Goal: Task Accomplishment & Management: Manage account settings

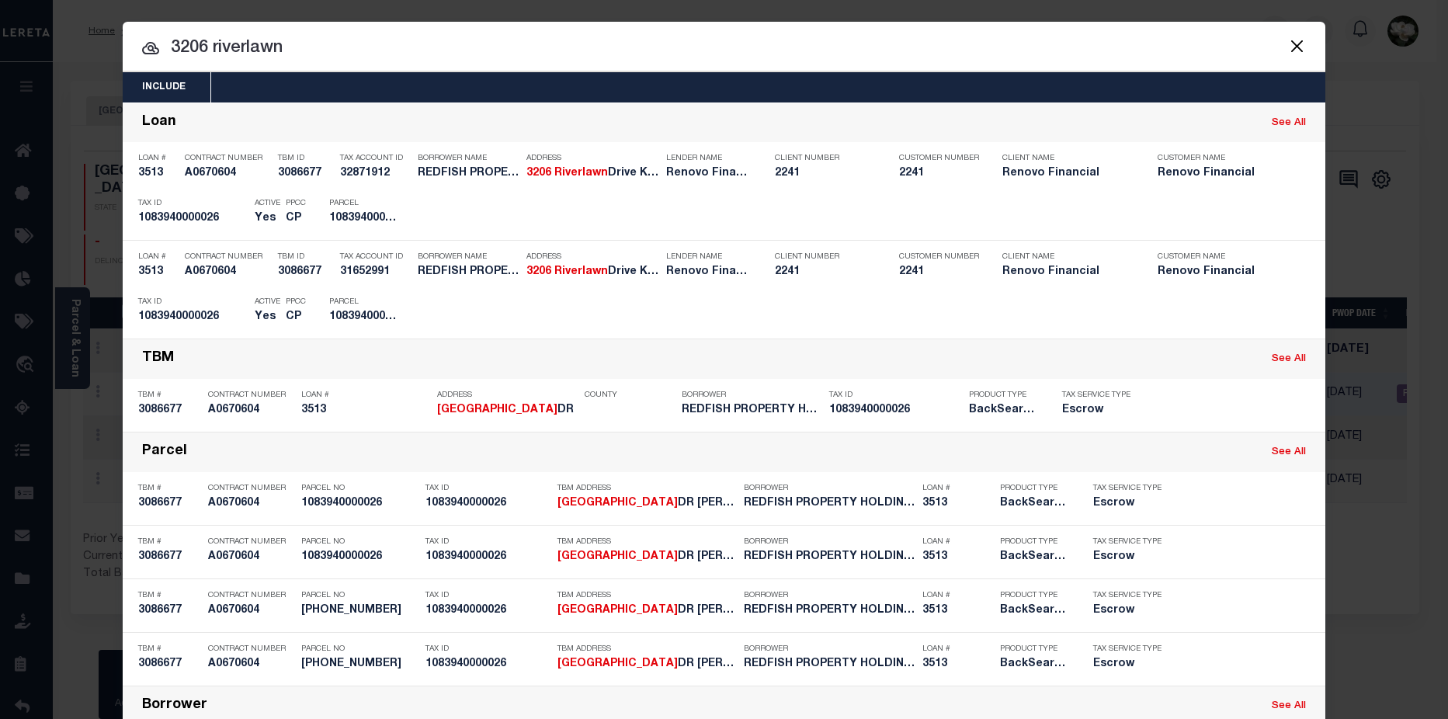
drag, startPoint x: 348, startPoint y: 50, endPoint x: -18, endPoint y: 47, distance: 365.6
click at [0, 47] on html "Home Payment History Profile Sign out" at bounding box center [724, 486] width 1448 height 973
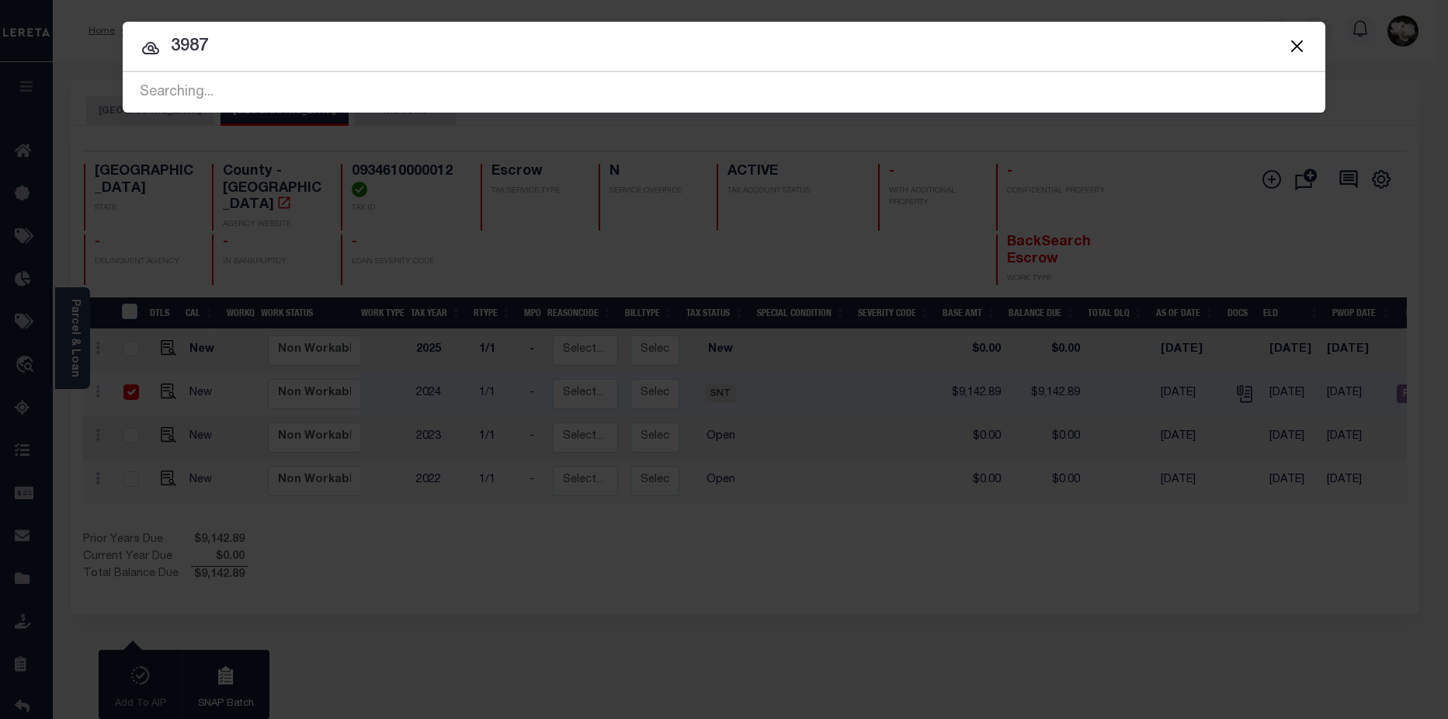
type input "3987"
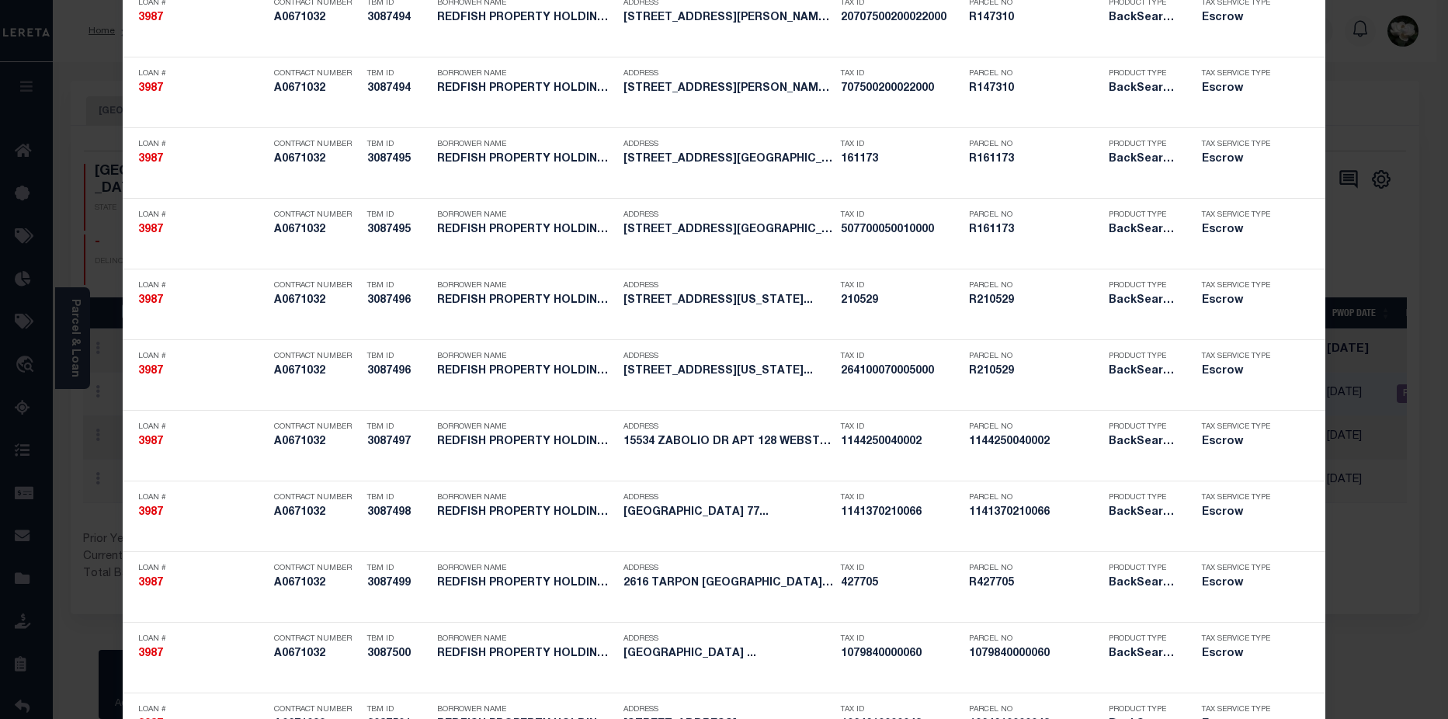
scroll to position [547, 0]
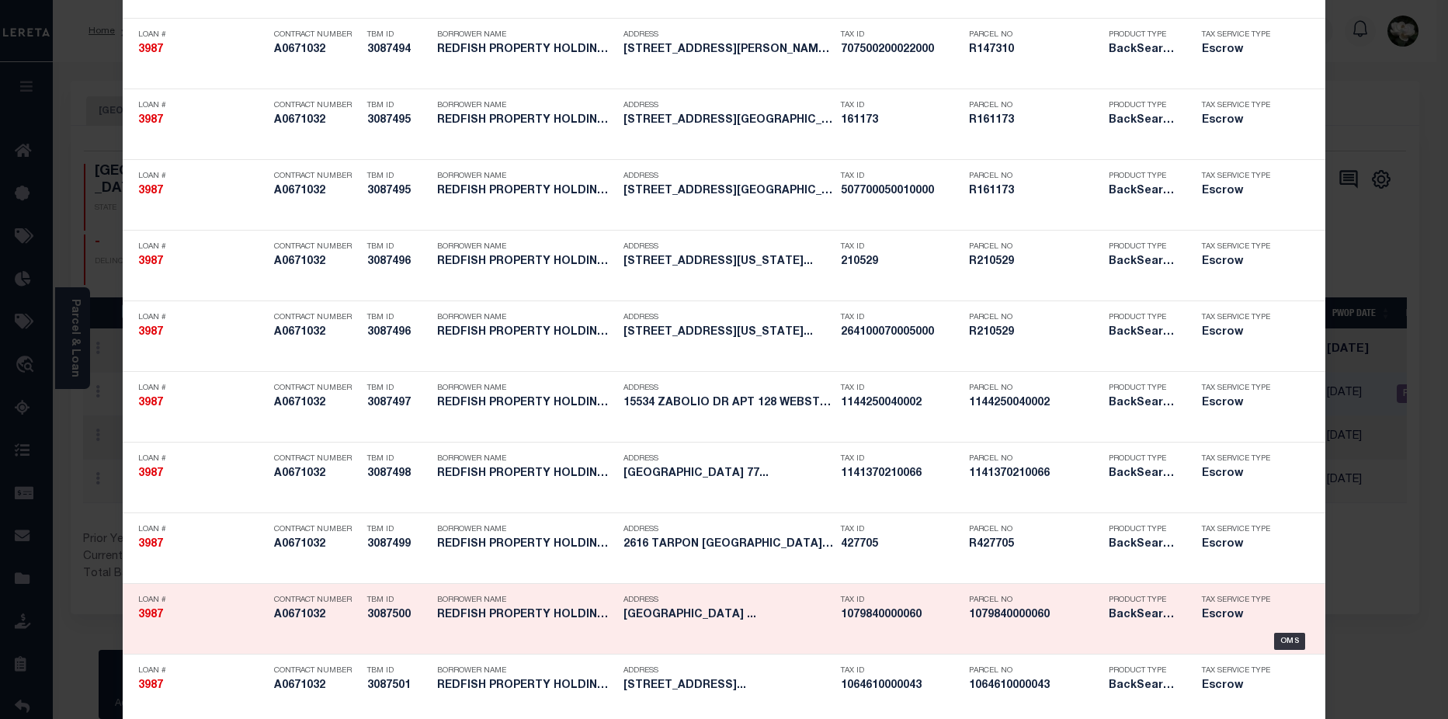
click at [1034, 621] on h5 "1079840000060" at bounding box center [1035, 615] width 132 height 13
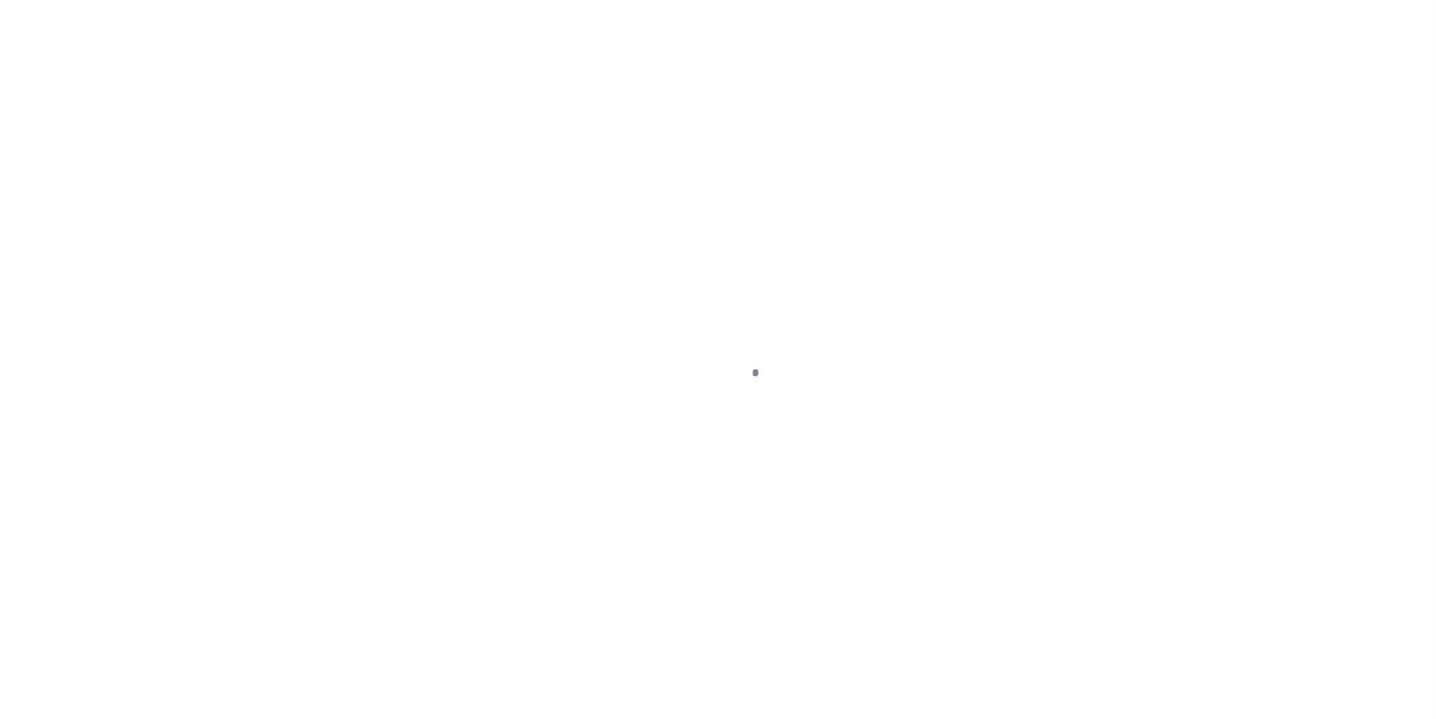
select select "25066"
select select "Escrow"
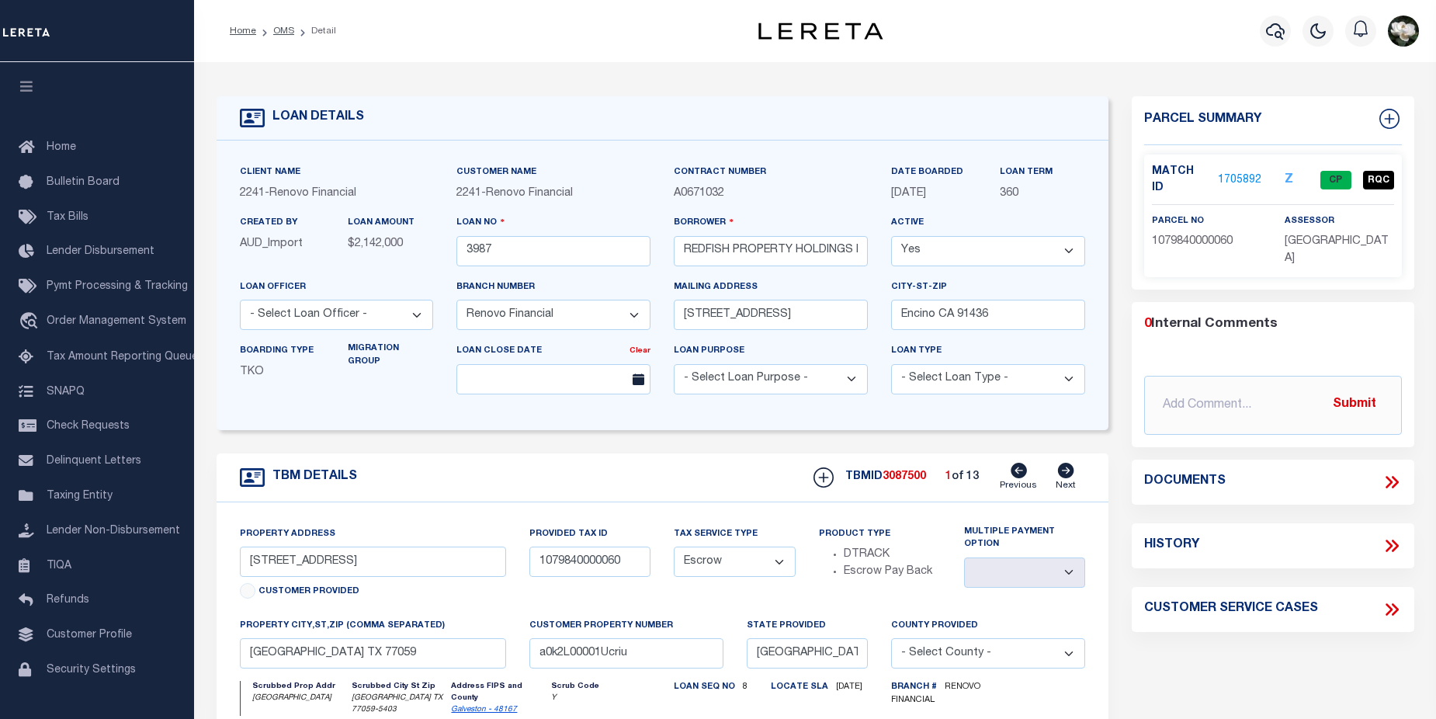
click at [1243, 173] on link "1705892" at bounding box center [1239, 180] width 43 height 16
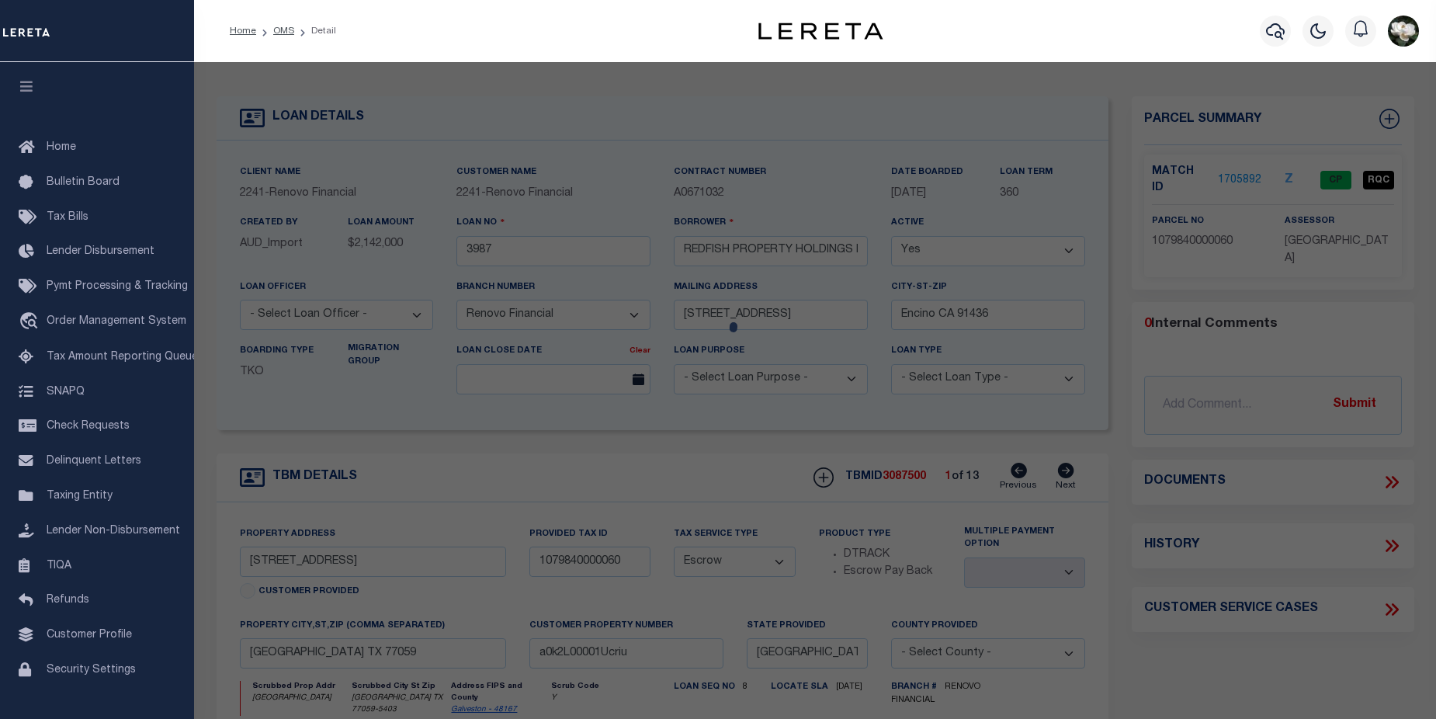
checkbox input "false"
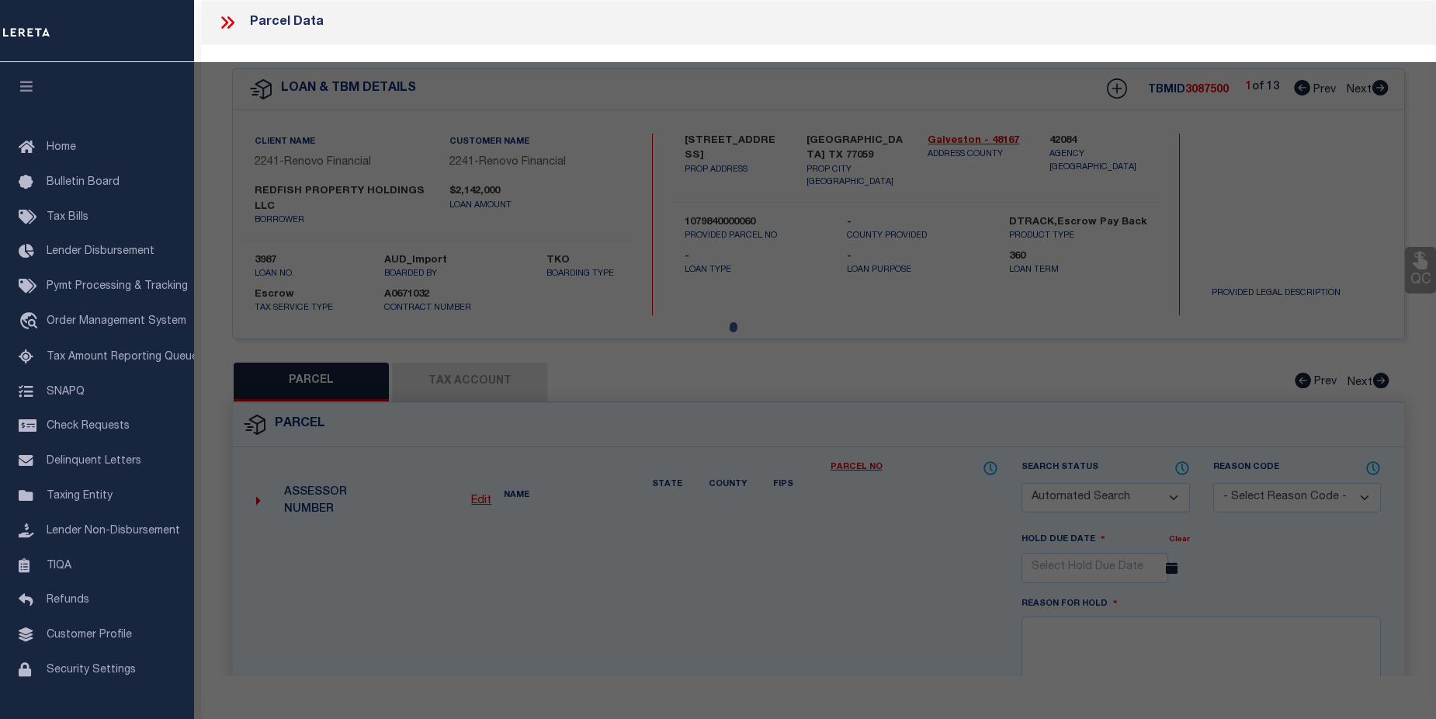
select select "CP"
type input "SWARZMAN LINDA"
select select "AGF"
select select
type input "16315 BROOKVILLA DR"
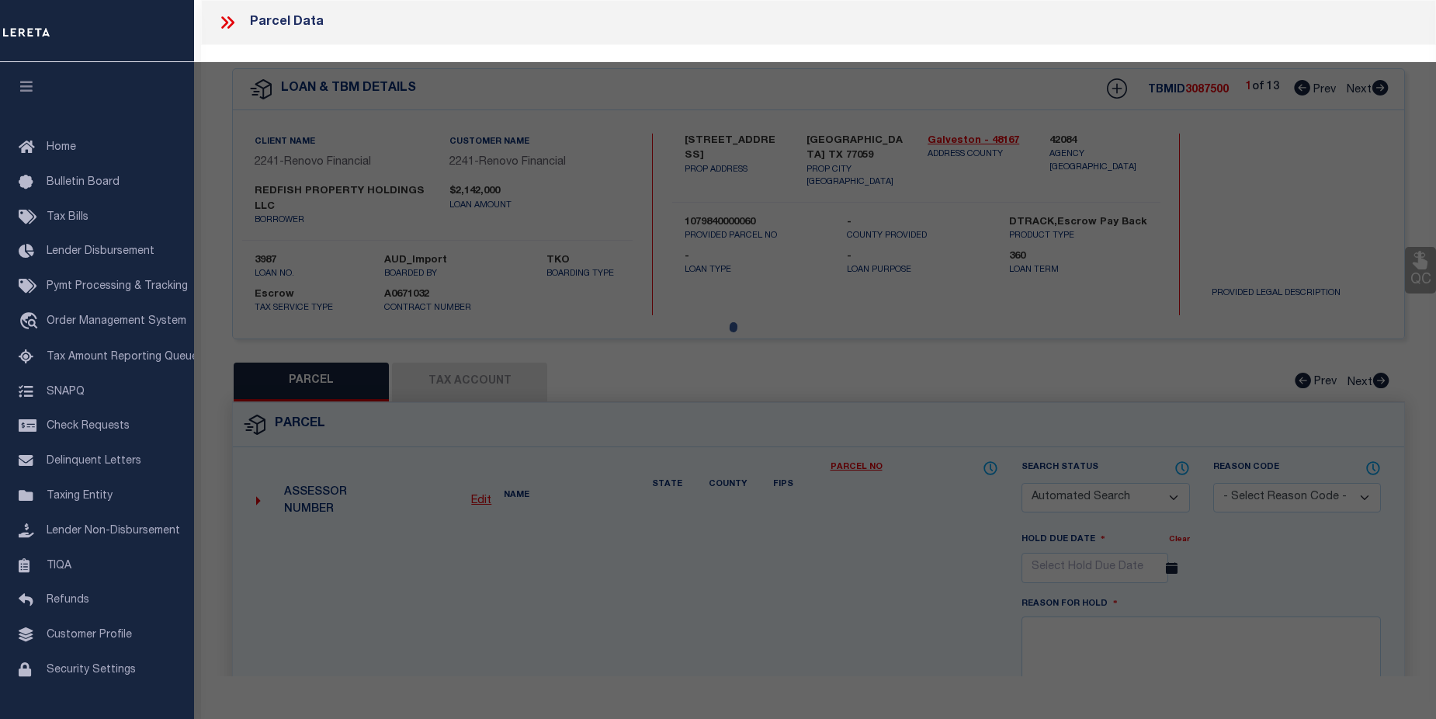
checkbox input "false"
type input "HOUSTON TX 77059"
type textarea "LT 60 BLK 59 BROOK FOREST SEC 2"
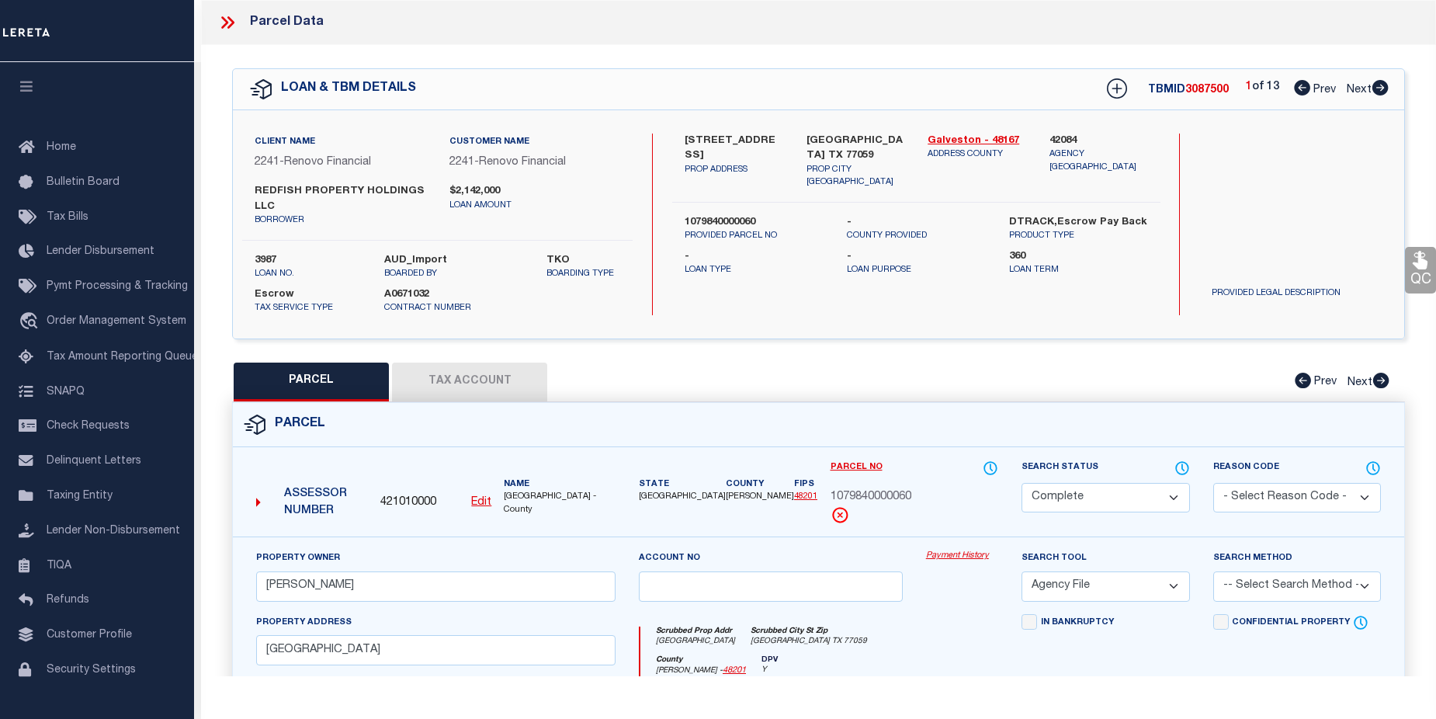
click at [978, 564] on div "Payment History" at bounding box center [961, 582] width 95 height 64
click at [959, 558] on link "Payment History" at bounding box center [962, 556] width 72 height 13
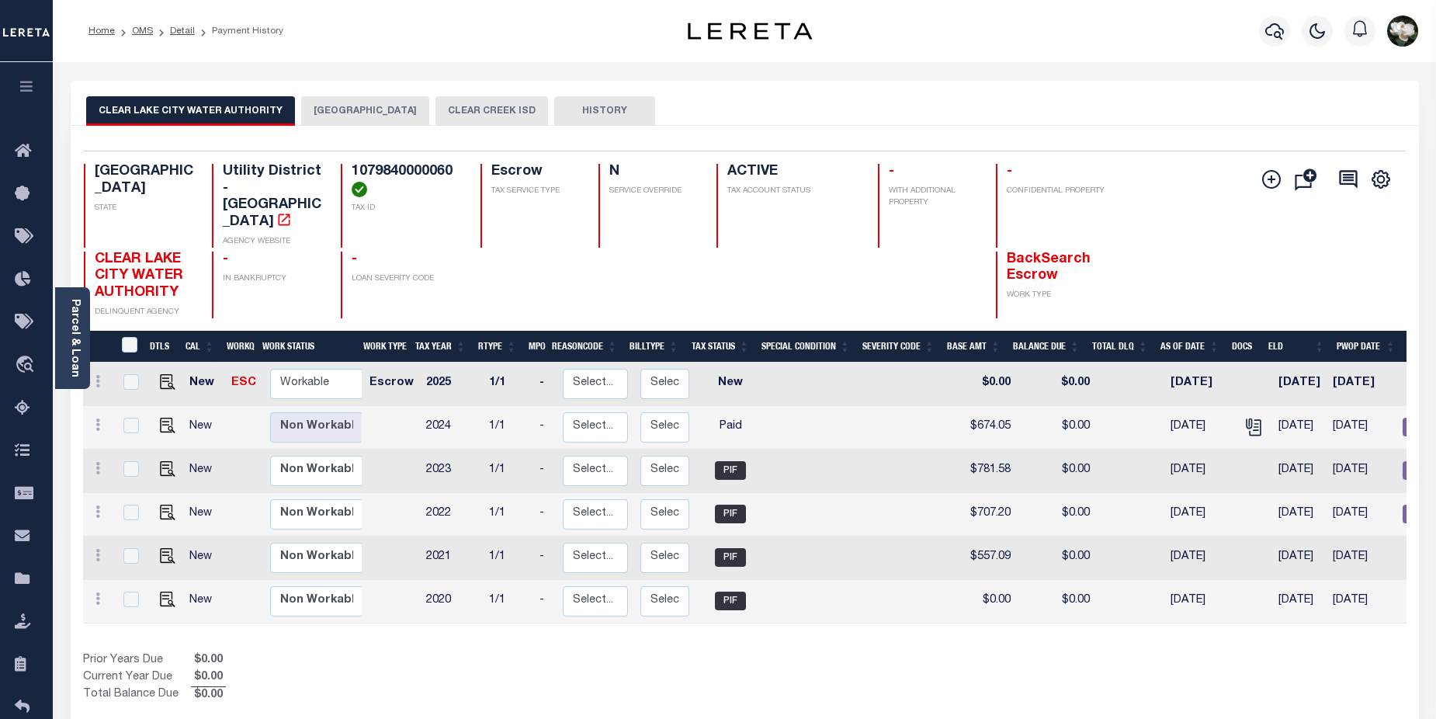
click at [445, 115] on button "CLEAR CREEK ISD" at bounding box center [491, 110] width 113 height 29
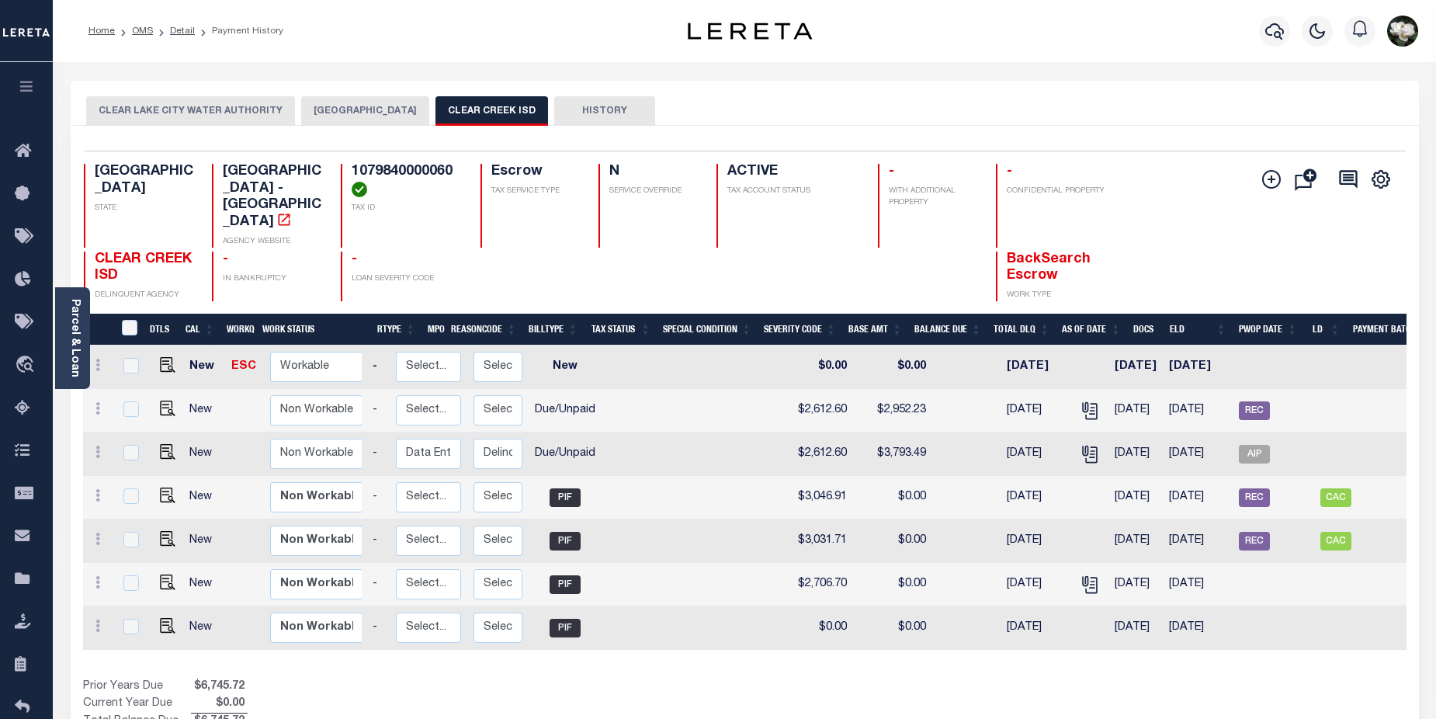
scroll to position [0, 167]
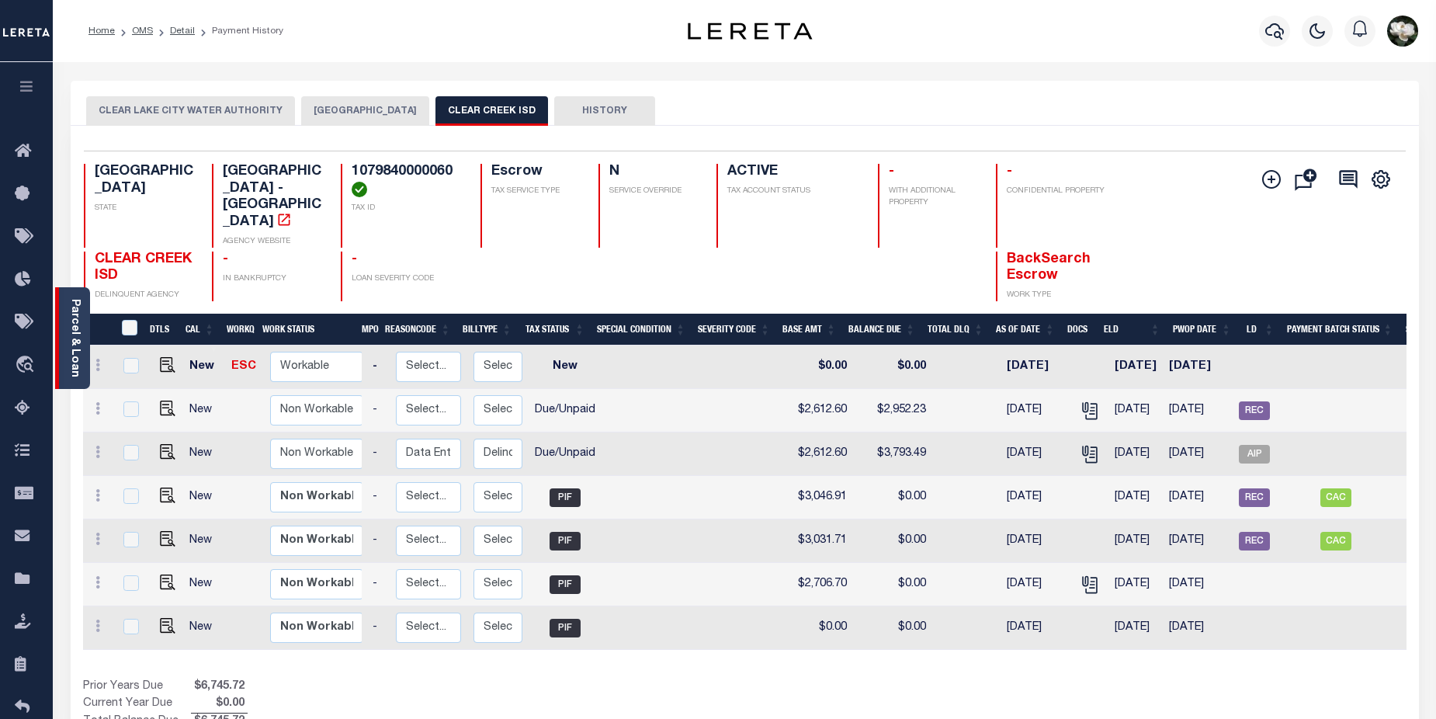
click at [72, 347] on link "Parcel & Loan" at bounding box center [74, 338] width 11 height 78
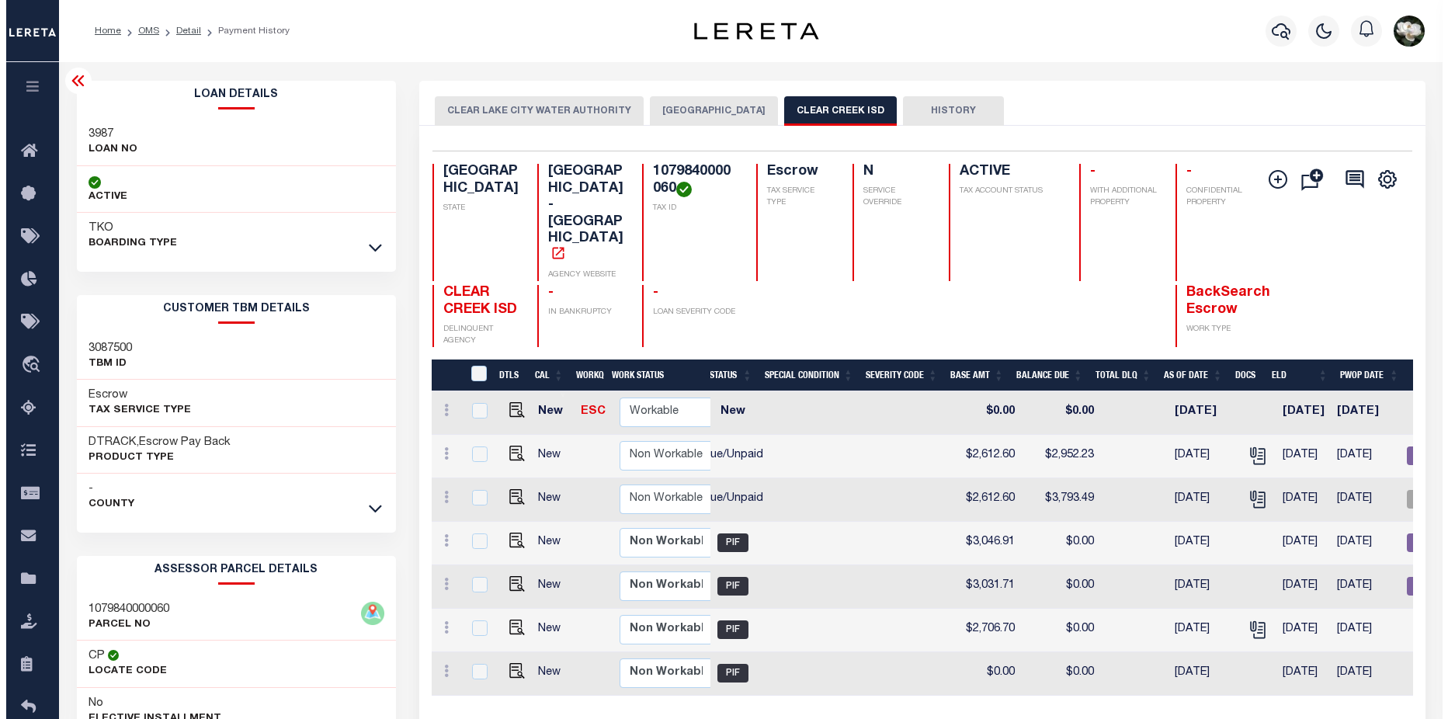
scroll to position [0, 39]
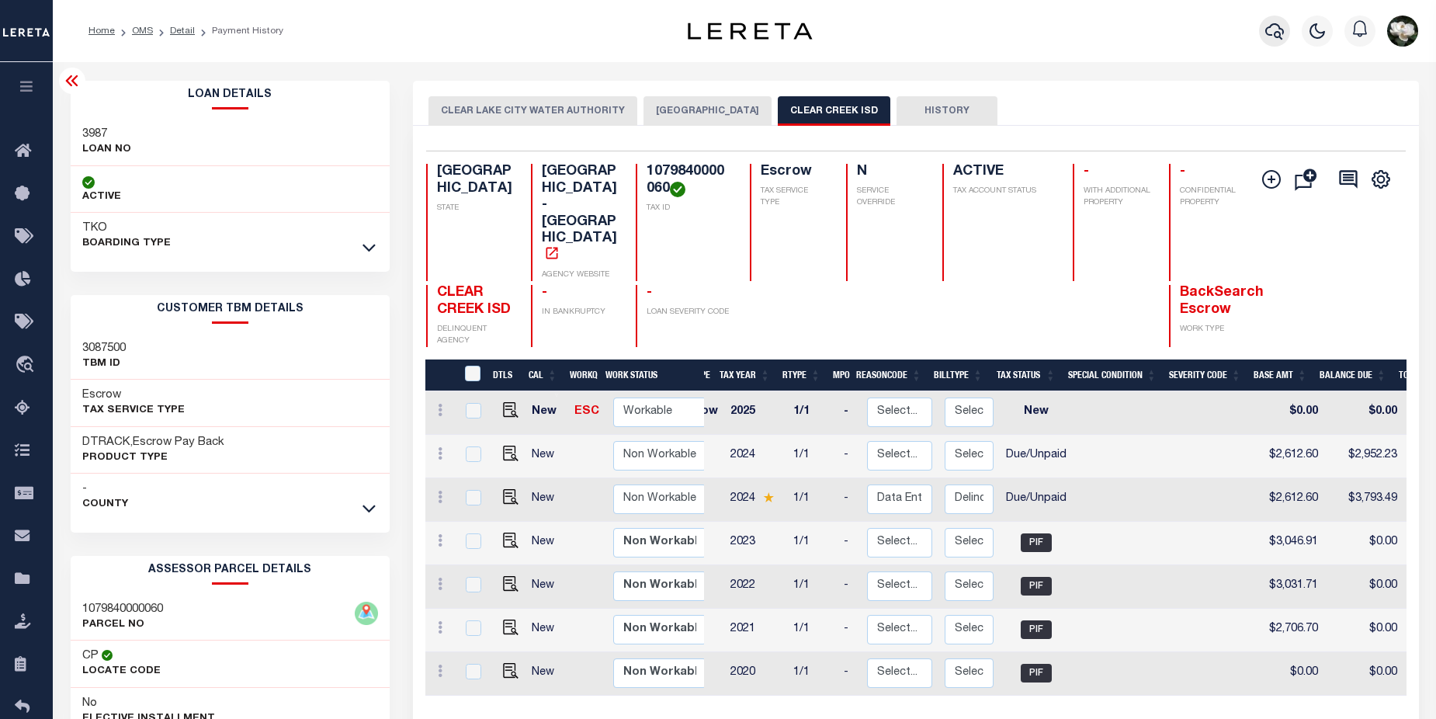
click at [1282, 43] on button "button" at bounding box center [1274, 31] width 31 height 31
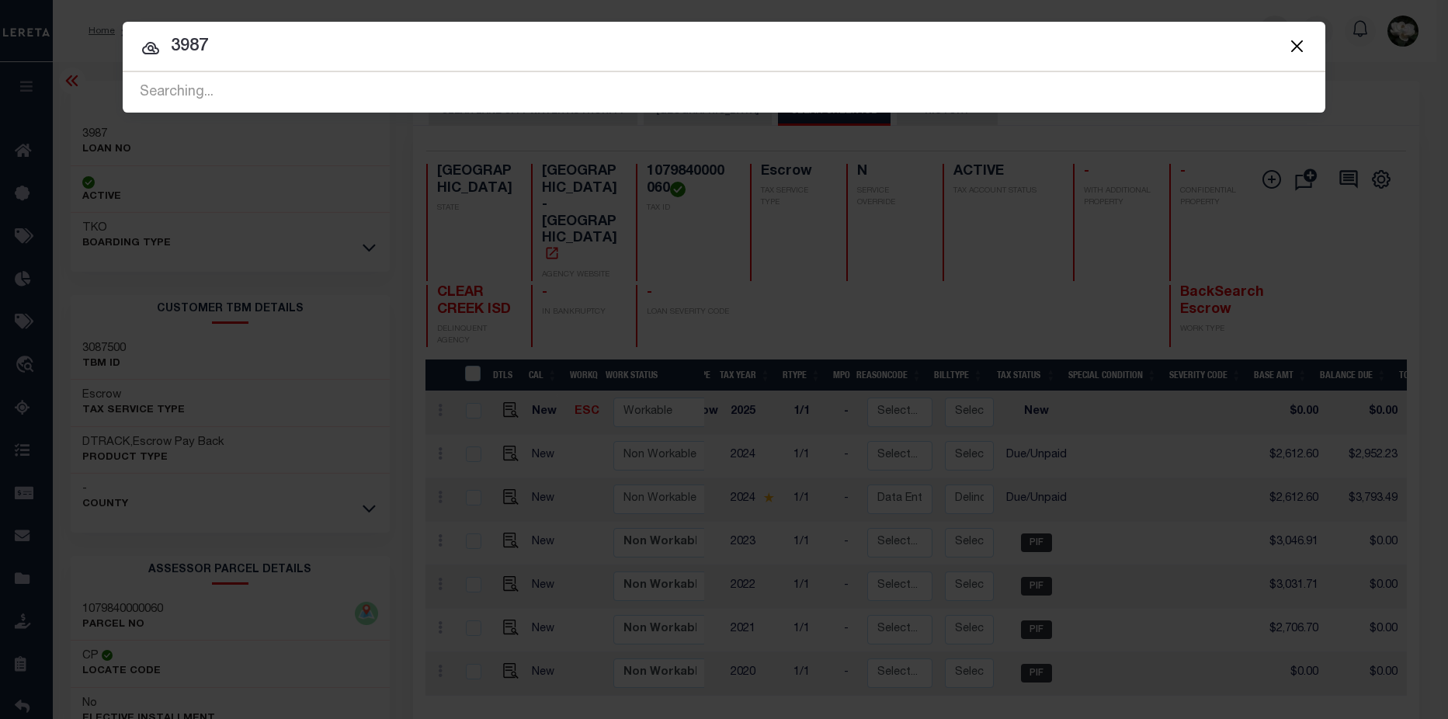
type input "3987"
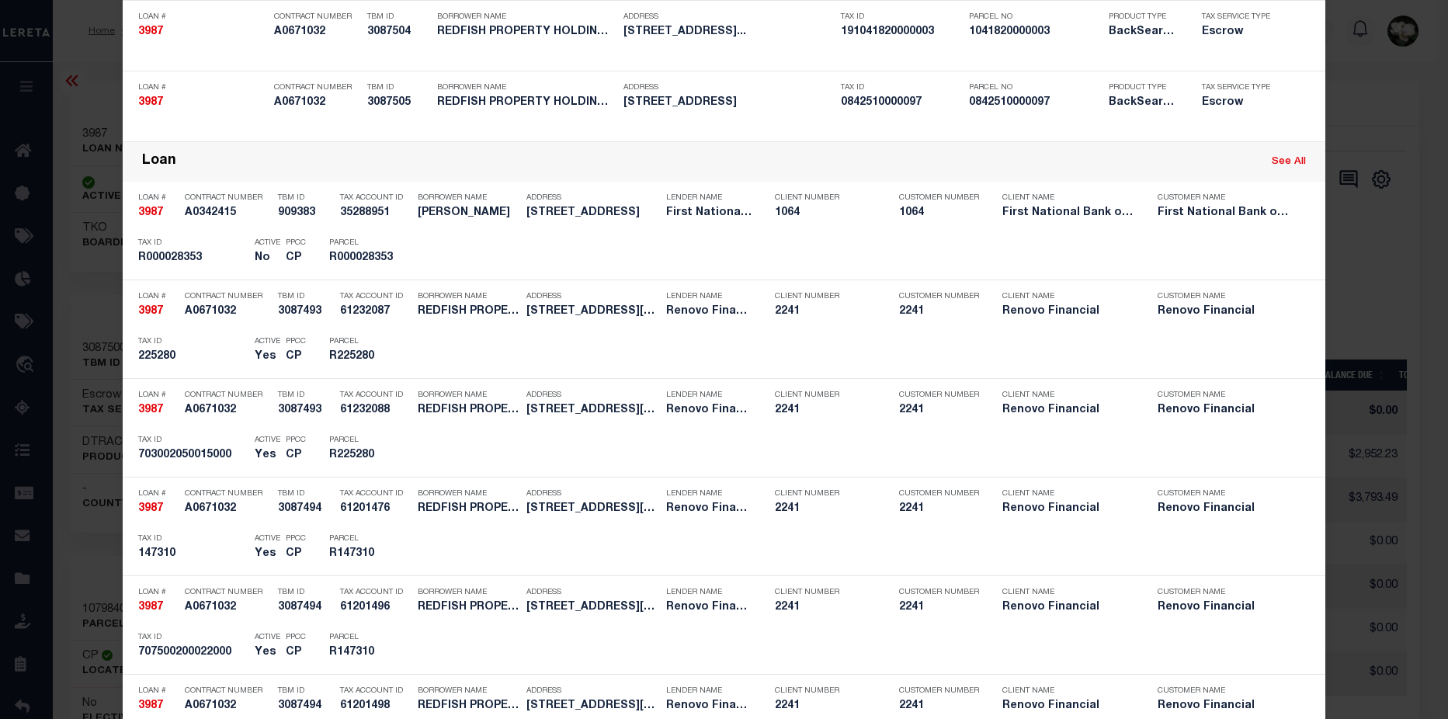
scroll to position [1534, 0]
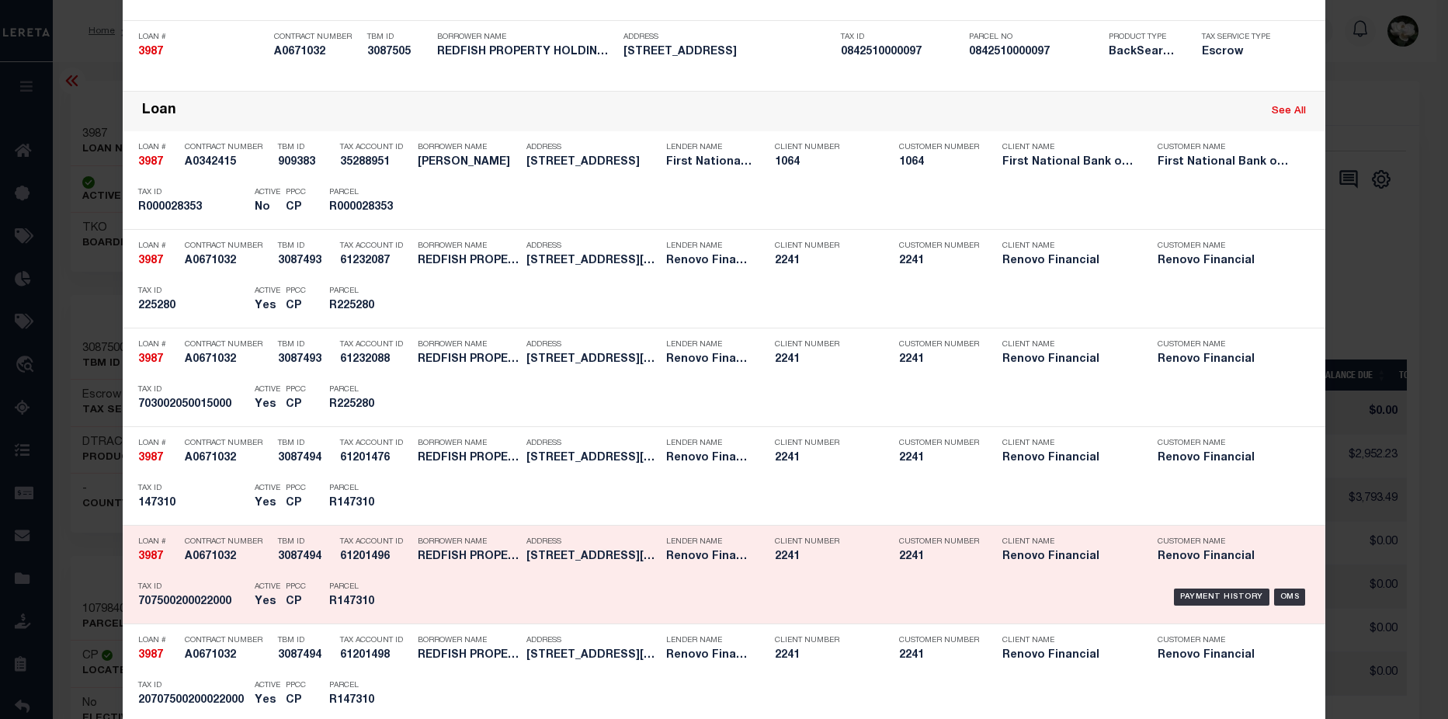
click at [516, 601] on div "Payment History OMS" at bounding box center [865, 596] width 887 height 45
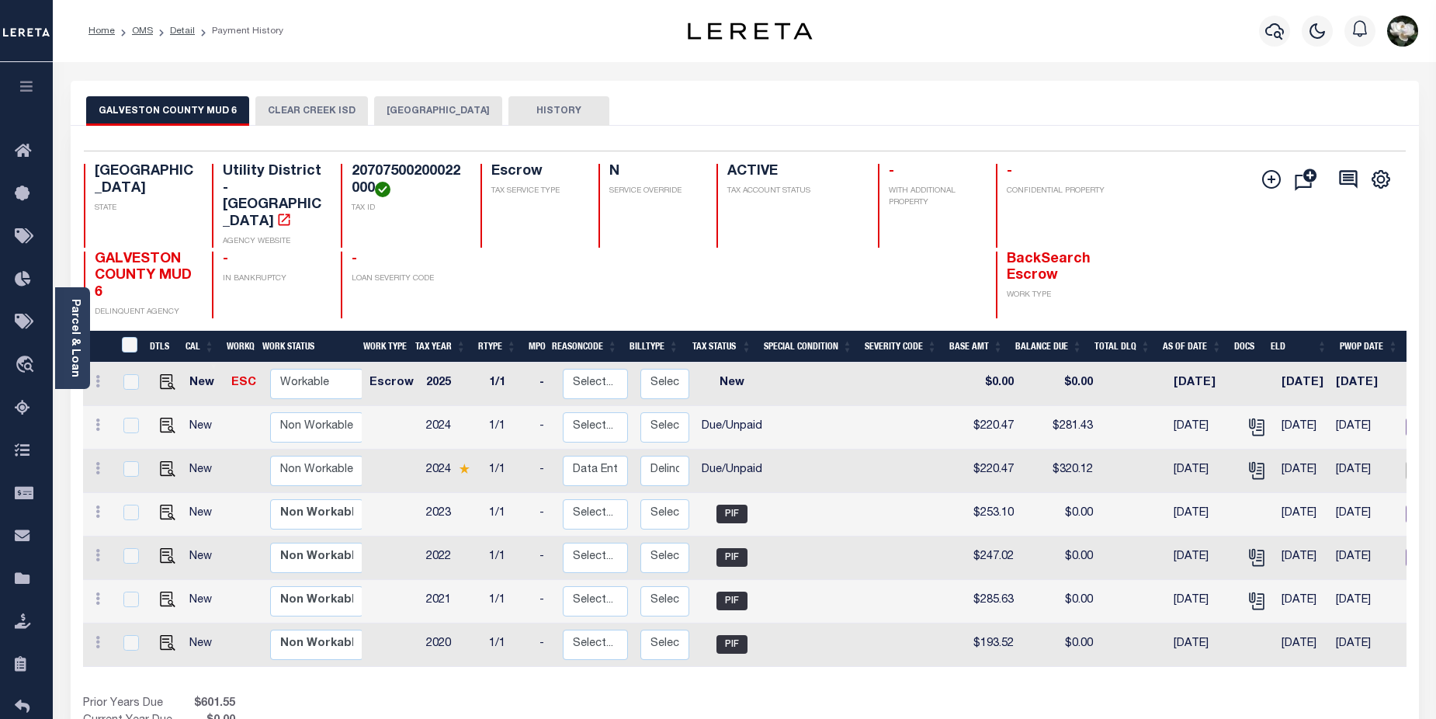
click at [175, 119] on button "GALVESTON COUNTY MUD 6" at bounding box center [167, 110] width 163 height 29
click at [65, 359] on div "Parcel & Loan" at bounding box center [72, 338] width 35 height 102
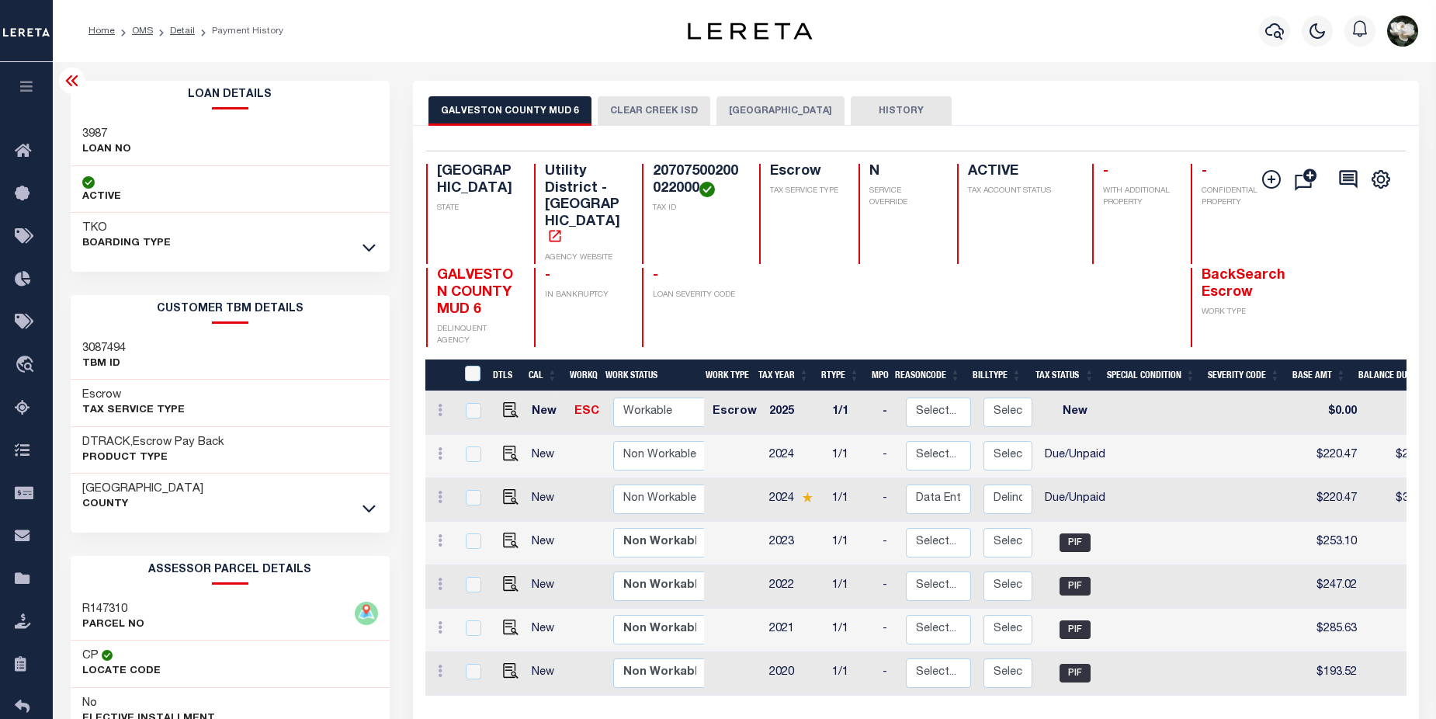
click at [660, 110] on button "CLEAR CREEK ISD" at bounding box center [654, 110] width 113 height 29
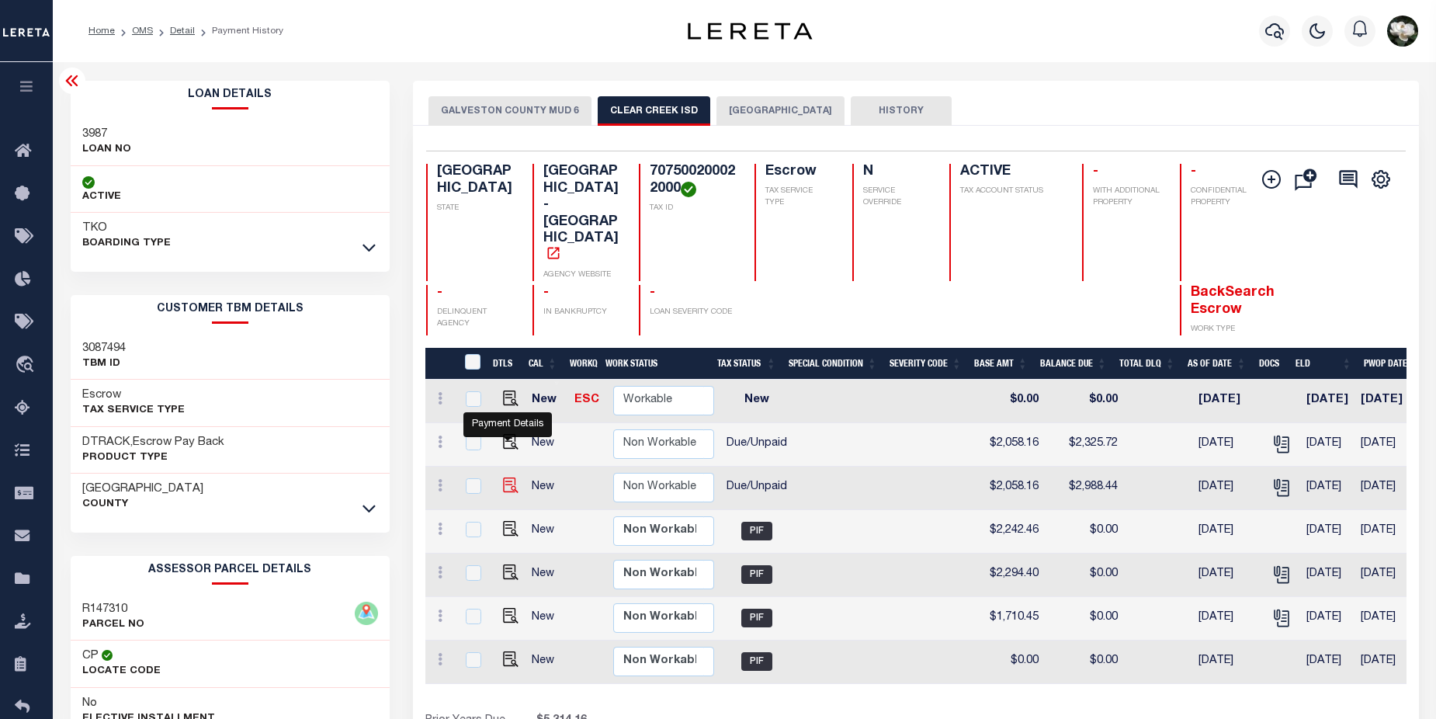
click at [510, 477] on img "" at bounding box center [511, 485] width 16 height 16
checkbox input "true"
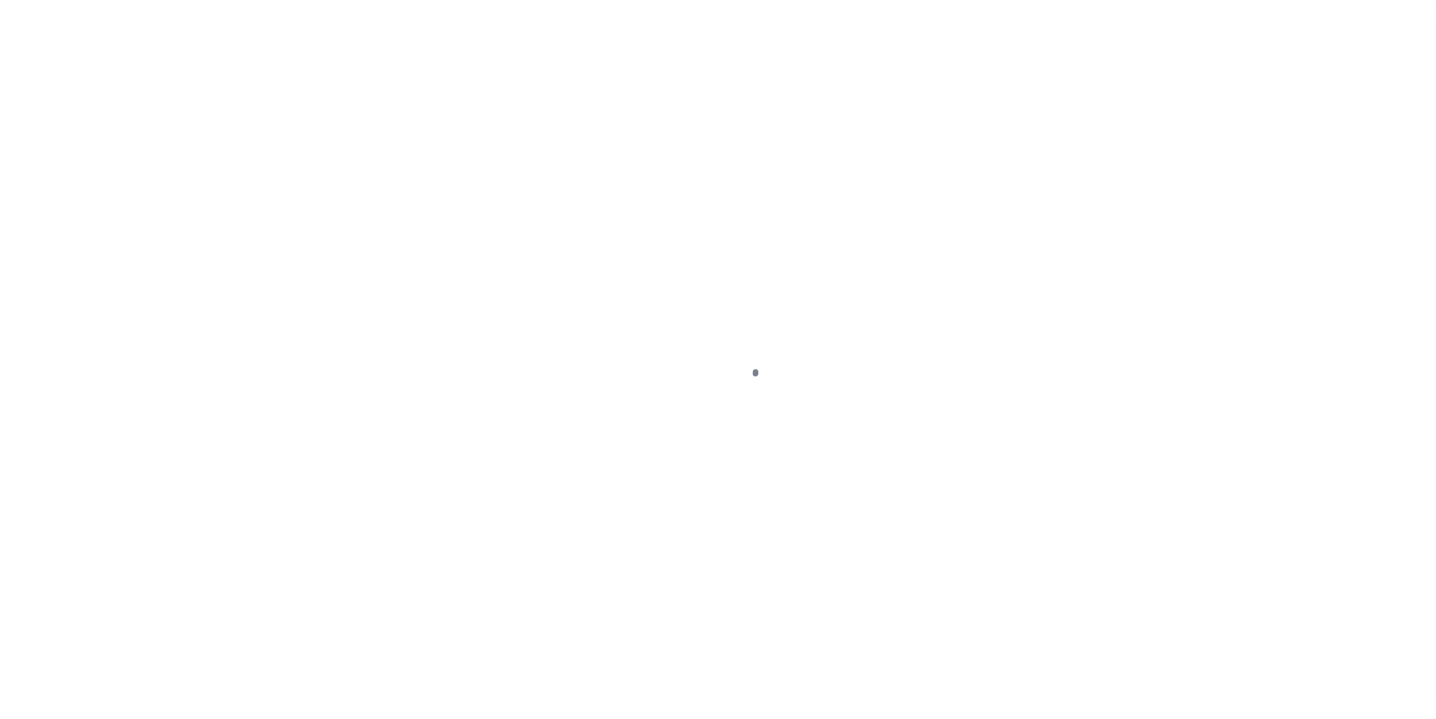
select select "DUE"
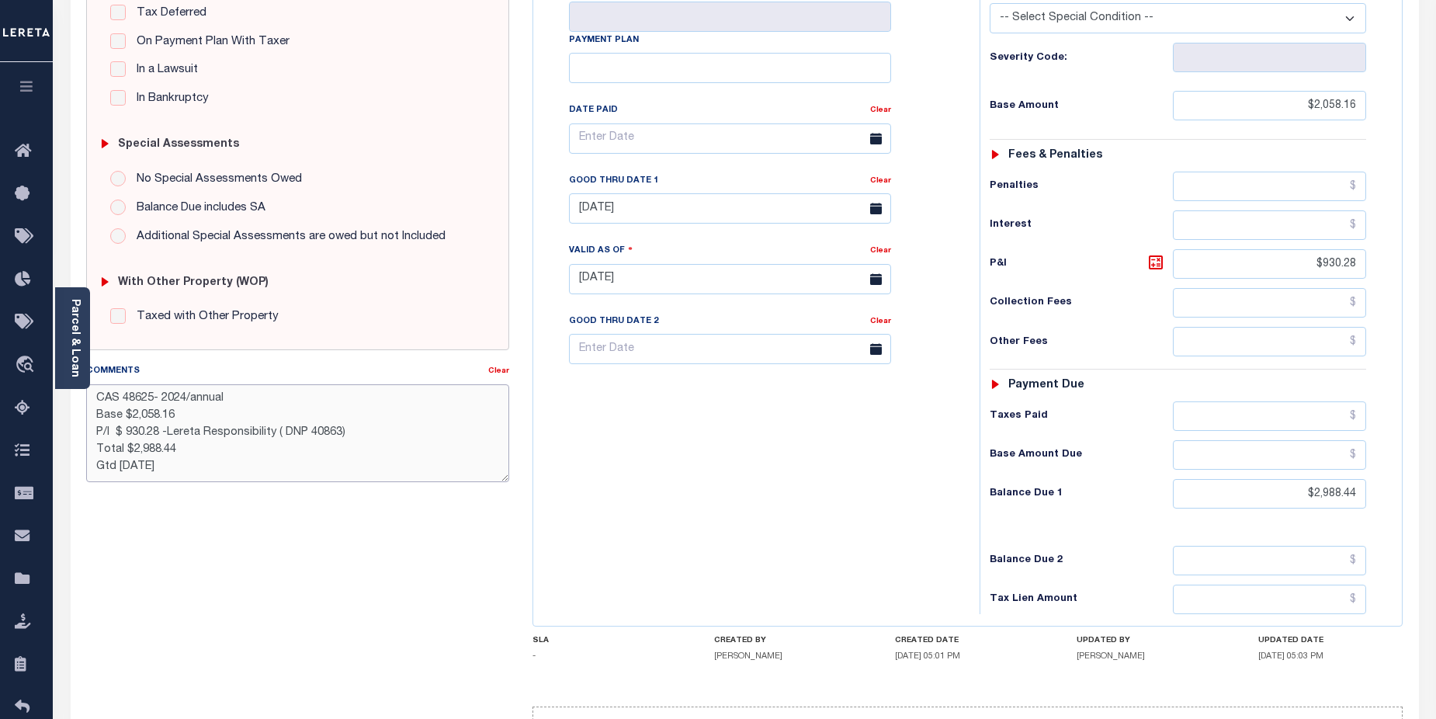
scroll to position [424, 0]
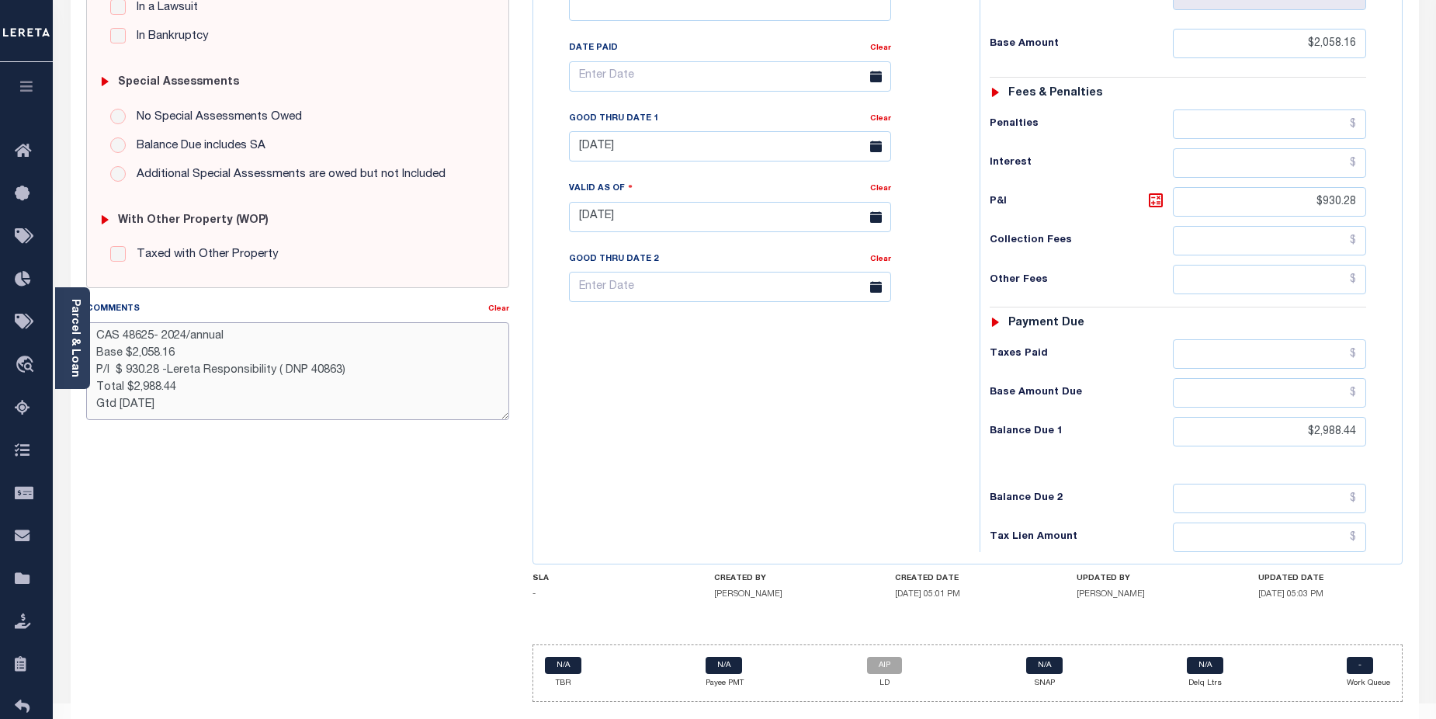
drag, startPoint x: 174, startPoint y: 373, endPoint x: 188, endPoint y: 373, distance: 14.0
click at [198, 359] on textarea "CAS 48625- 2024/annual Base $2,058.16 P/I $ 930.28 -Lereta Responsibility ( DNP…" at bounding box center [298, 371] width 424 height 98
click at [199, 363] on textarea "CAS 48625- 2024/annual Base $2,058.16 P/I $ 930.28 -Lereta Responsibility ( DNP…" at bounding box center [298, 371] width 424 height 98
drag, startPoint x: 181, startPoint y: 370, endPoint x: 210, endPoint y: 375, distance: 29.9
type textarea "CAS 48625- 2024/annual Base $2,058.16 P/I $ 930.28 -Lender Responsibility ( DNP…"
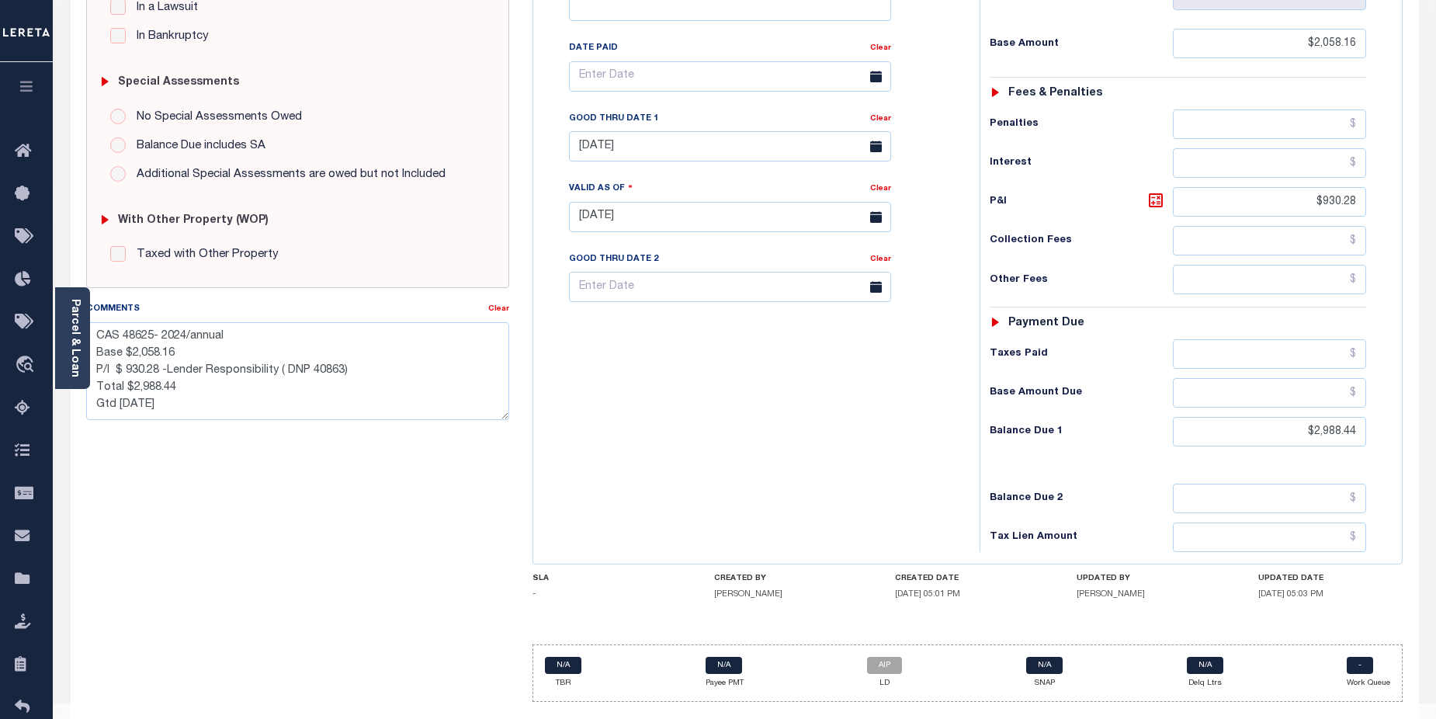
type input "[DATE]"
click at [869, 404] on div "Tax Bill No Multiple Payment Option Payment Plan Clear" at bounding box center [752, 208] width 431 height 685
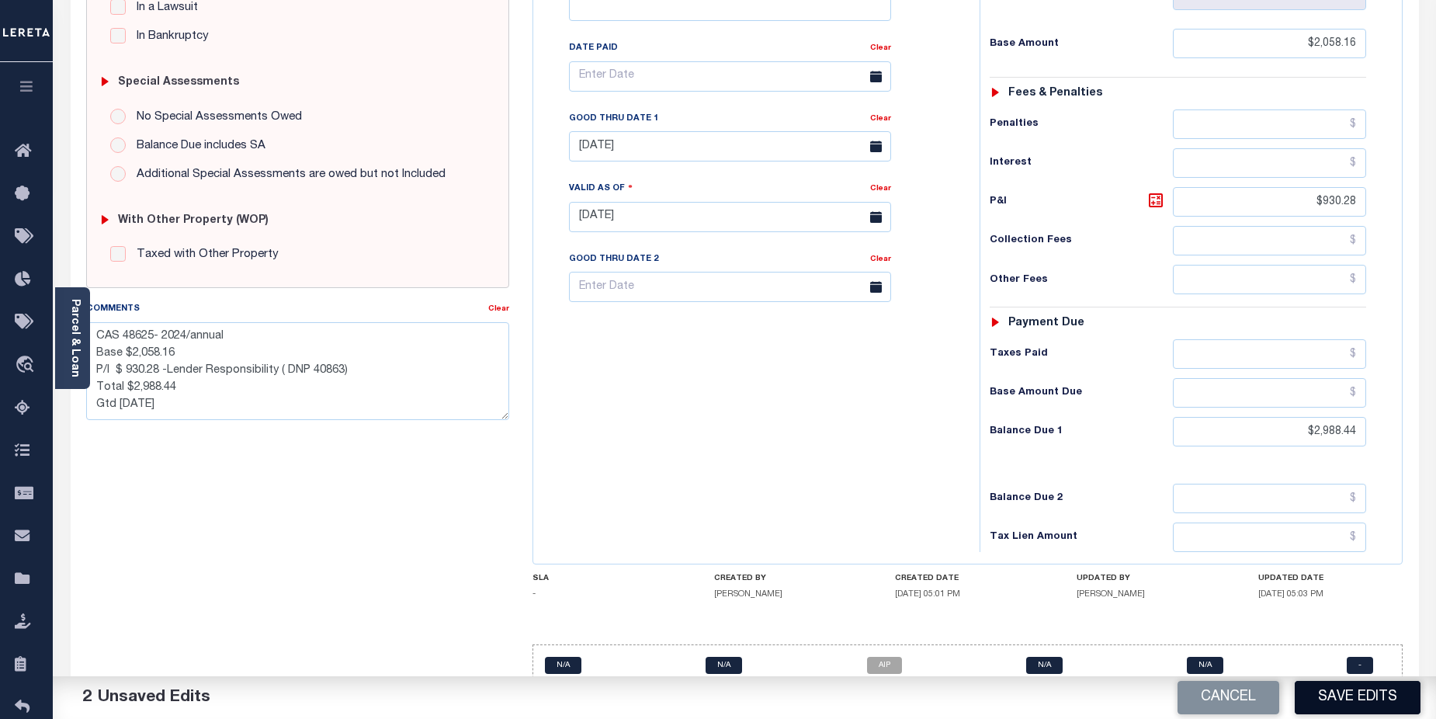
click at [1367, 694] on button "Save Edits" at bounding box center [1358, 697] width 126 height 33
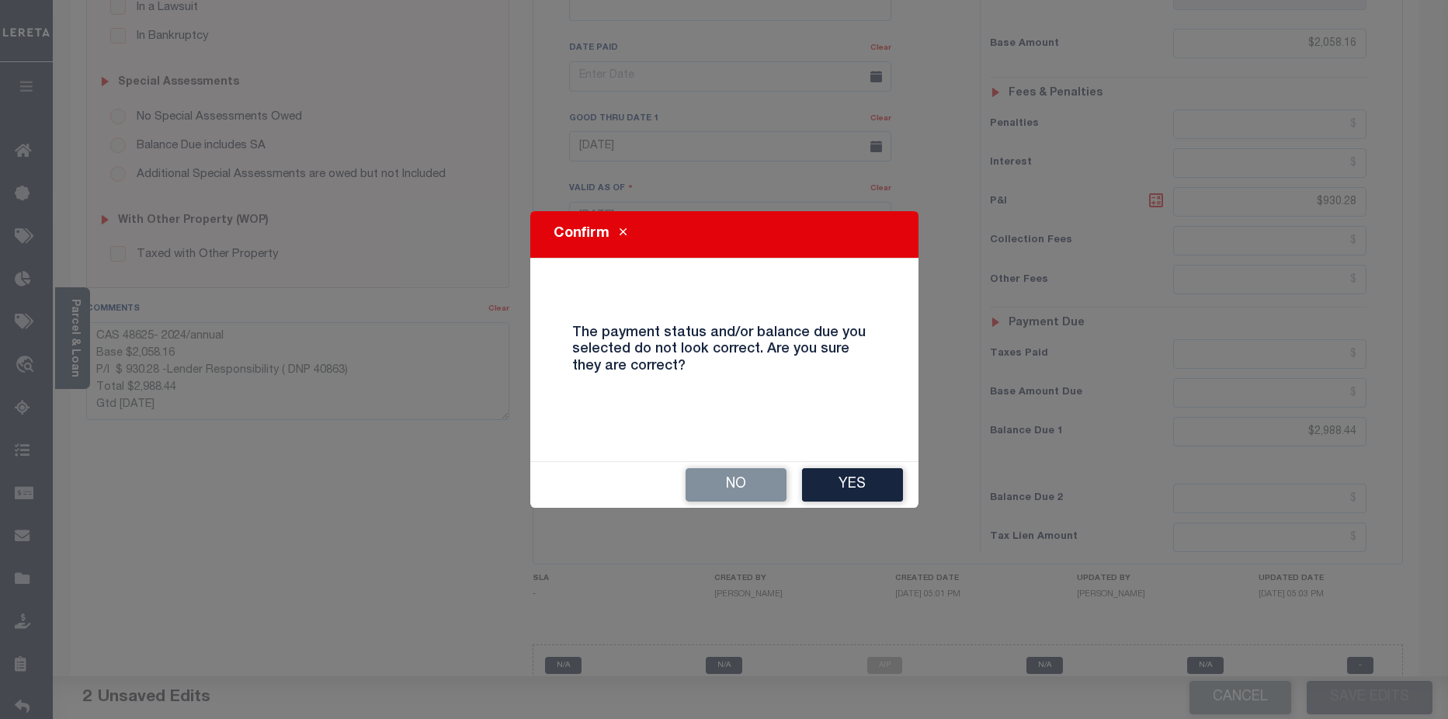
click at [855, 465] on div "No Yes" at bounding box center [724, 485] width 388 height 46
click at [923, 511] on div "Confirm The payment status and/or balance due you selected do not look correct.…" at bounding box center [724, 359] width 1448 height 719
click at [857, 480] on button "Yes" at bounding box center [852, 484] width 101 height 33
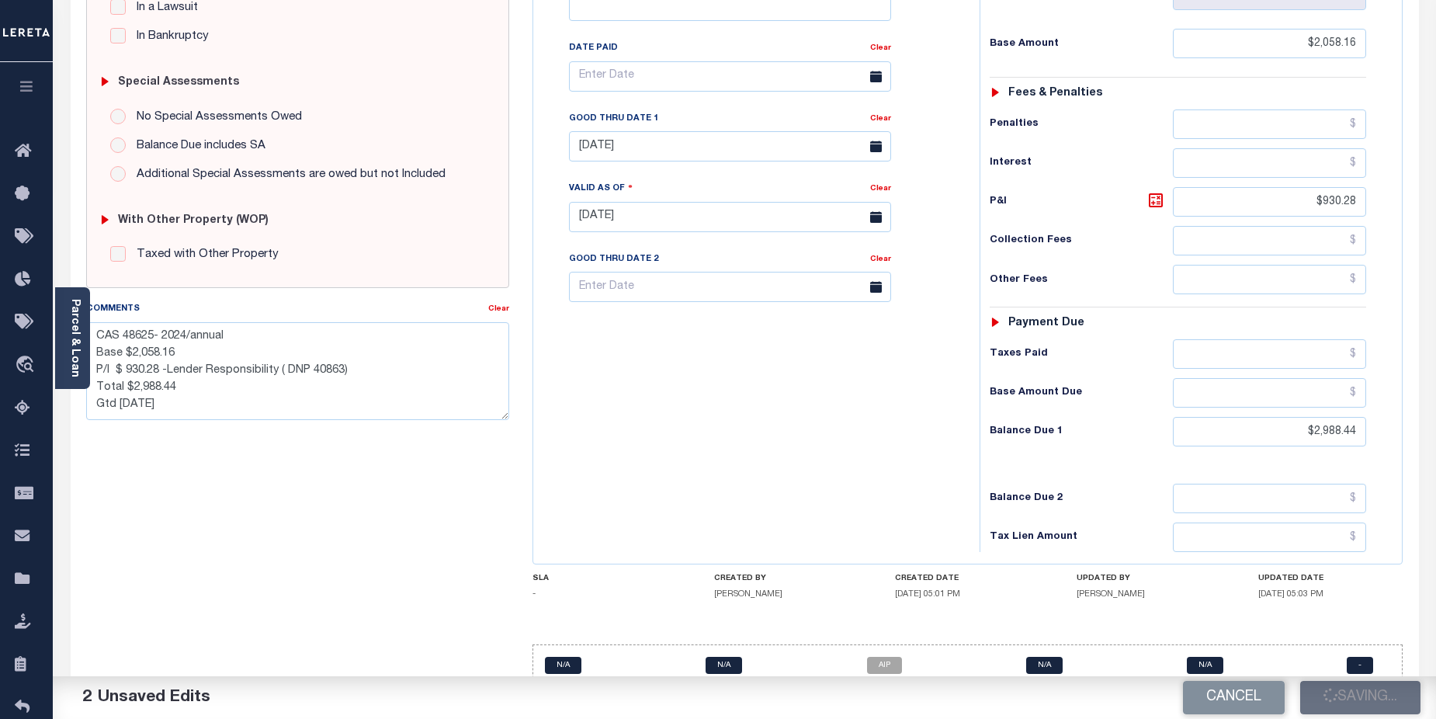
checkbox input "false"
type textarea "CAS 48625- 2024/annual Base $2,058.16 P/I $ 930.28 -Lender Responsibility ( DNP…"
type input "$2,058.16"
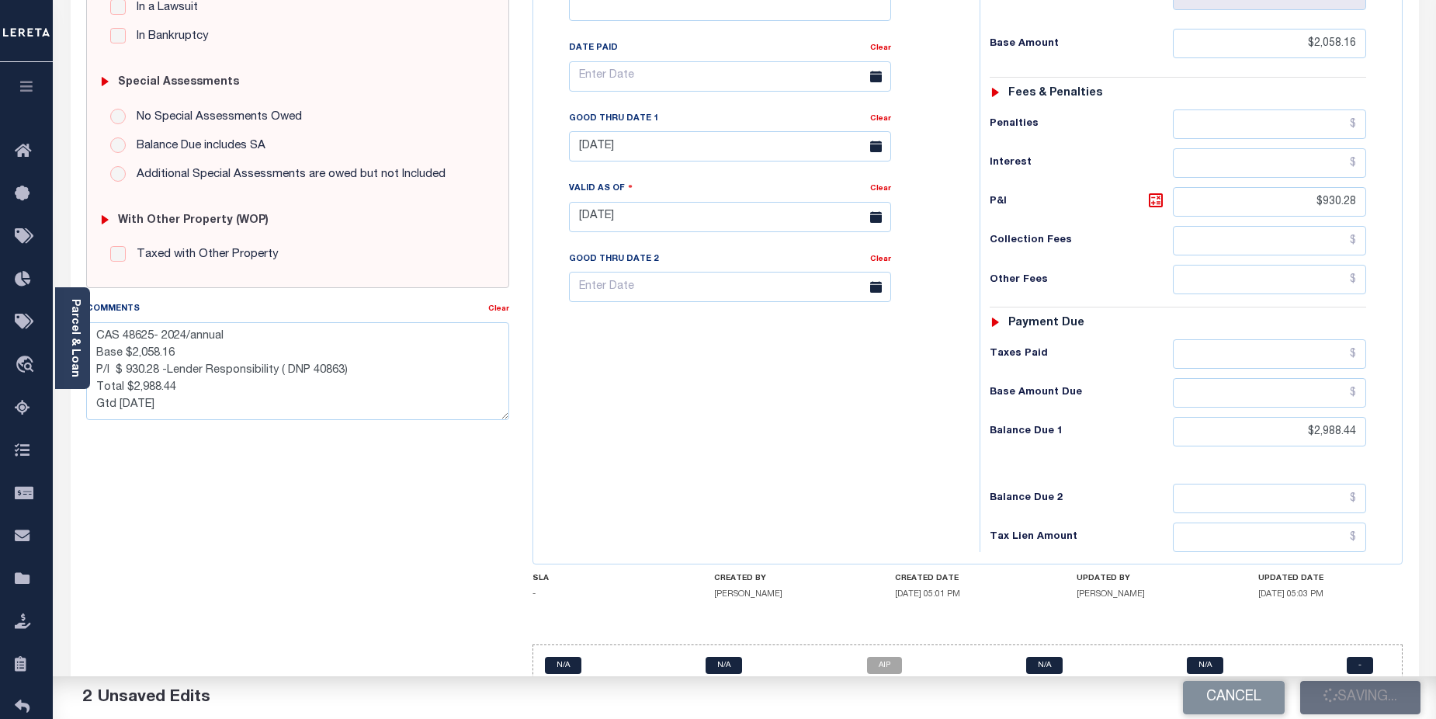
type input "$930.28"
type input "$2,988.44"
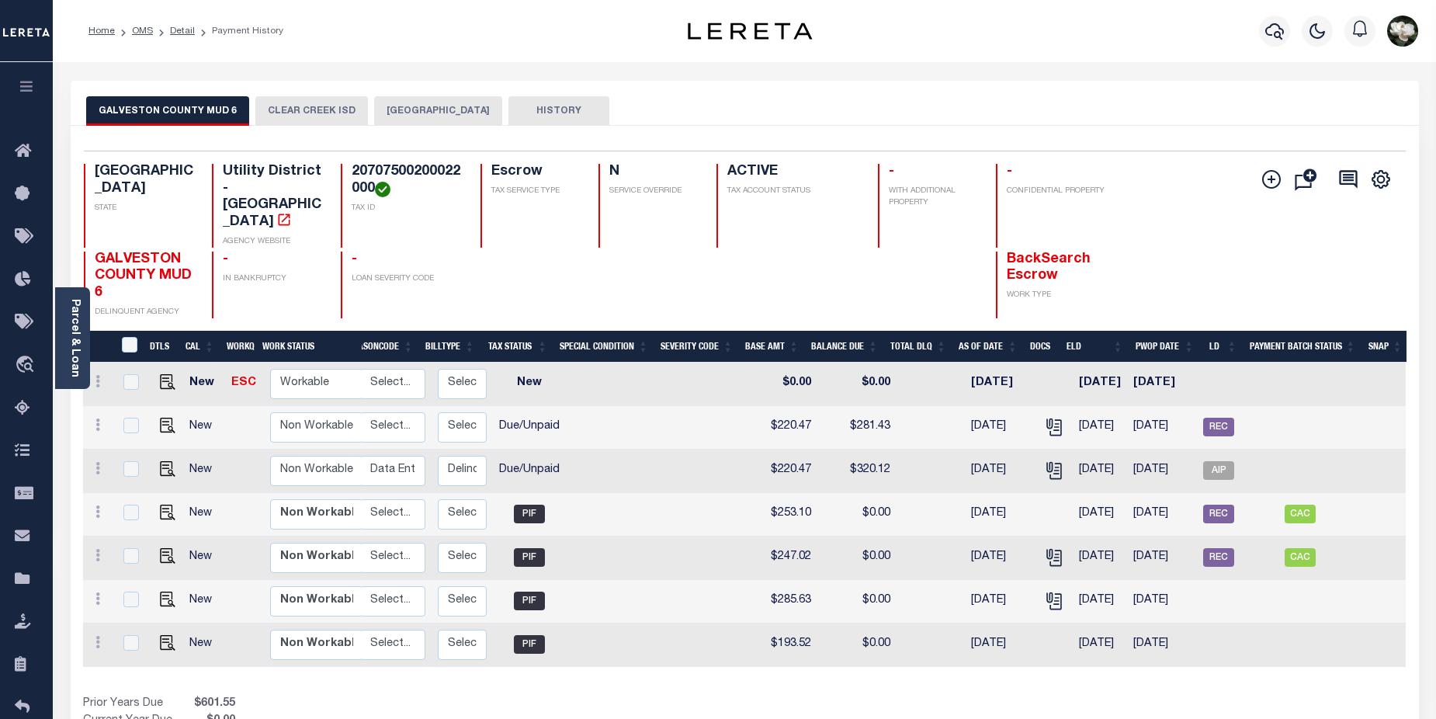
scroll to position [0, 206]
click at [163, 461] on img "" at bounding box center [168, 469] width 16 height 16
checkbox input "true"
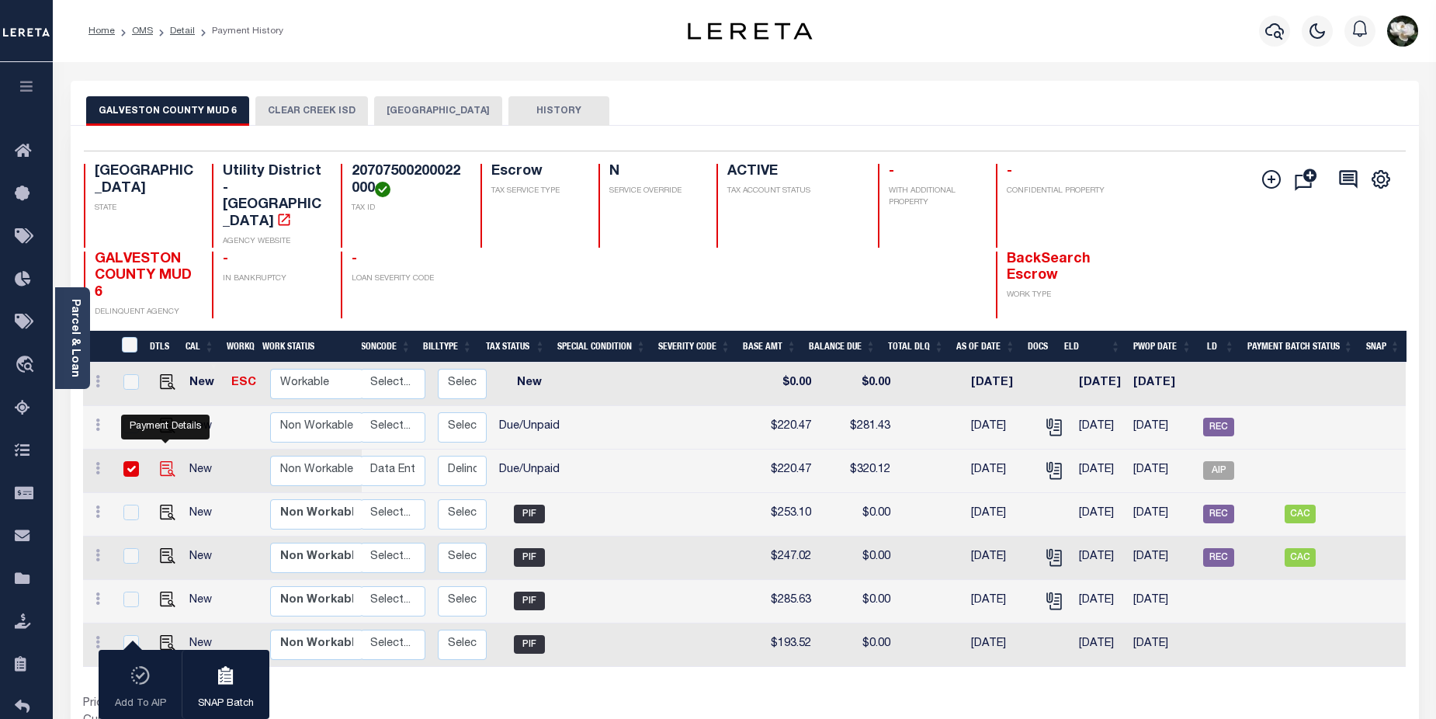
click at [167, 461] on img "" at bounding box center [168, 469] width 16 height 16
checkbox input "false"
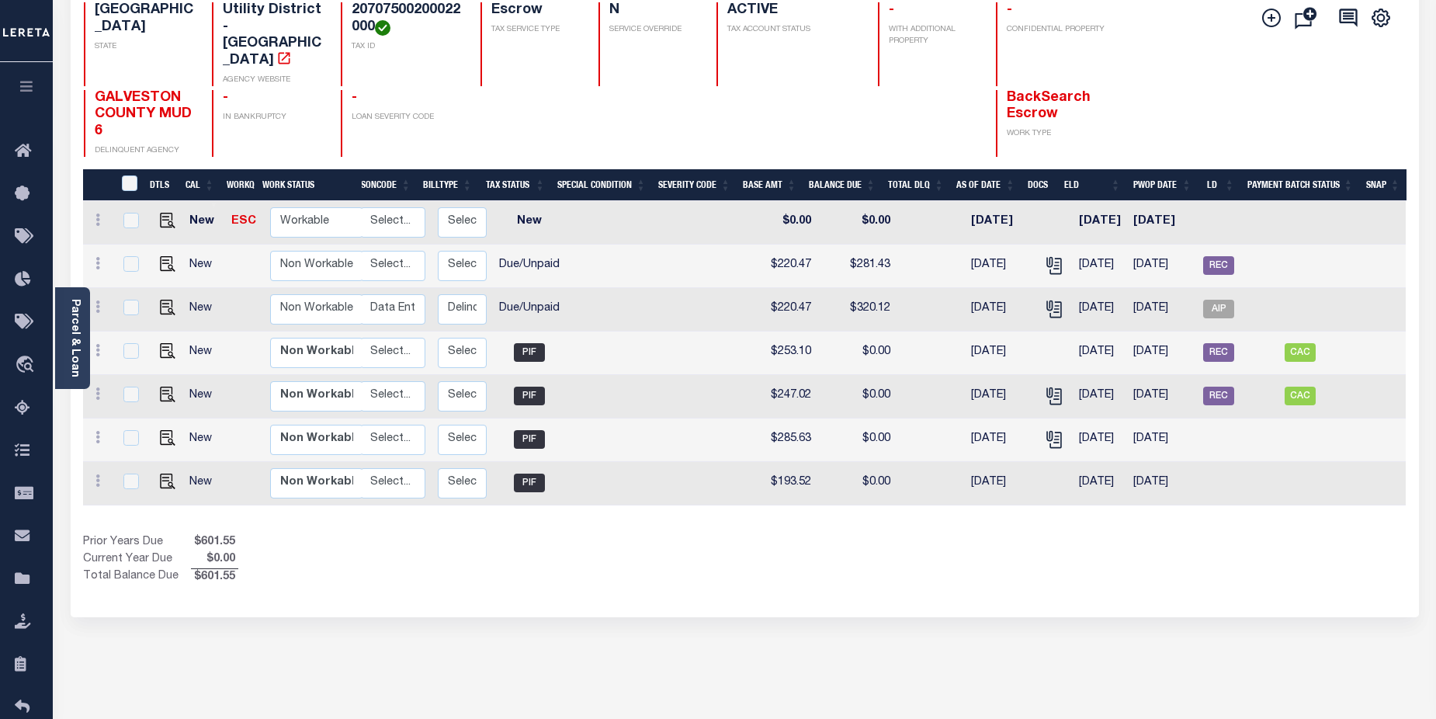
scroll to position [156, 0]
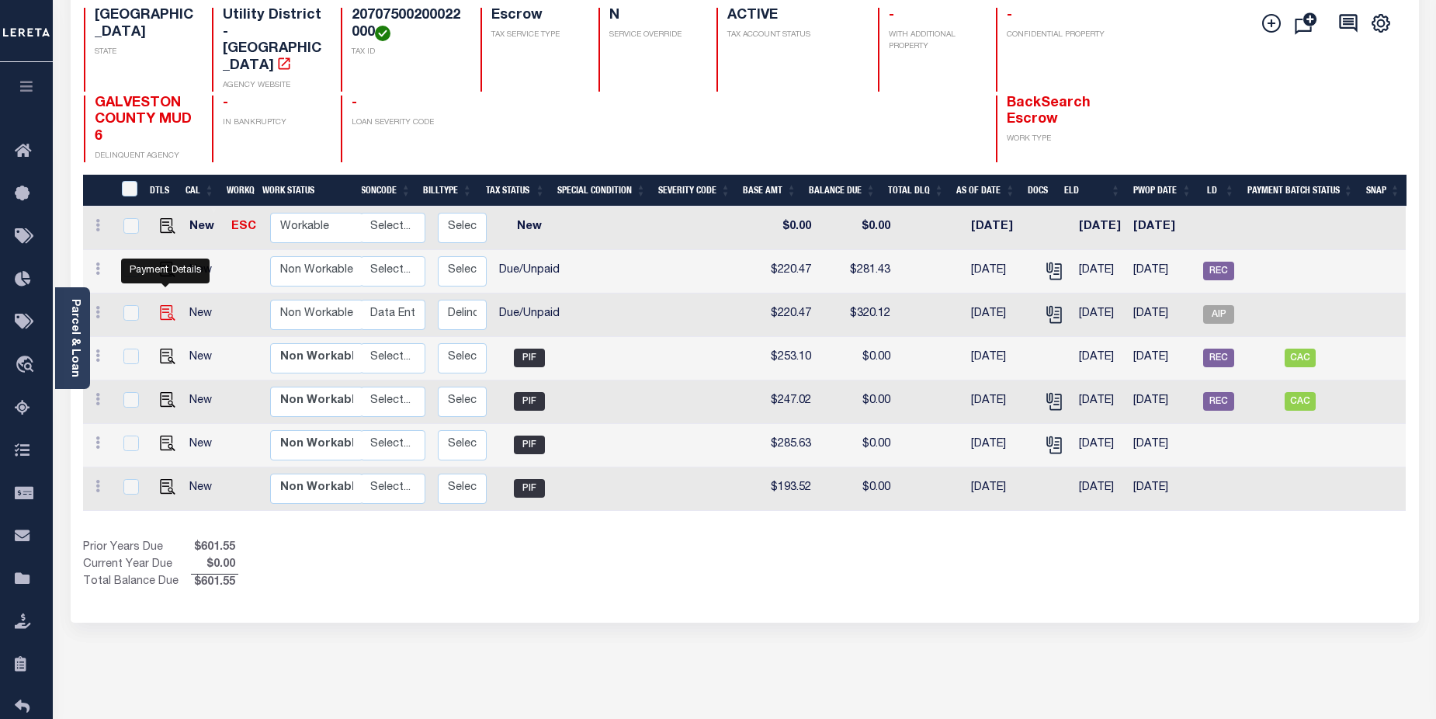
click at [169, 305] on img "" at bounding box center [168, 313] width 16 height 16
checkbox input "true"
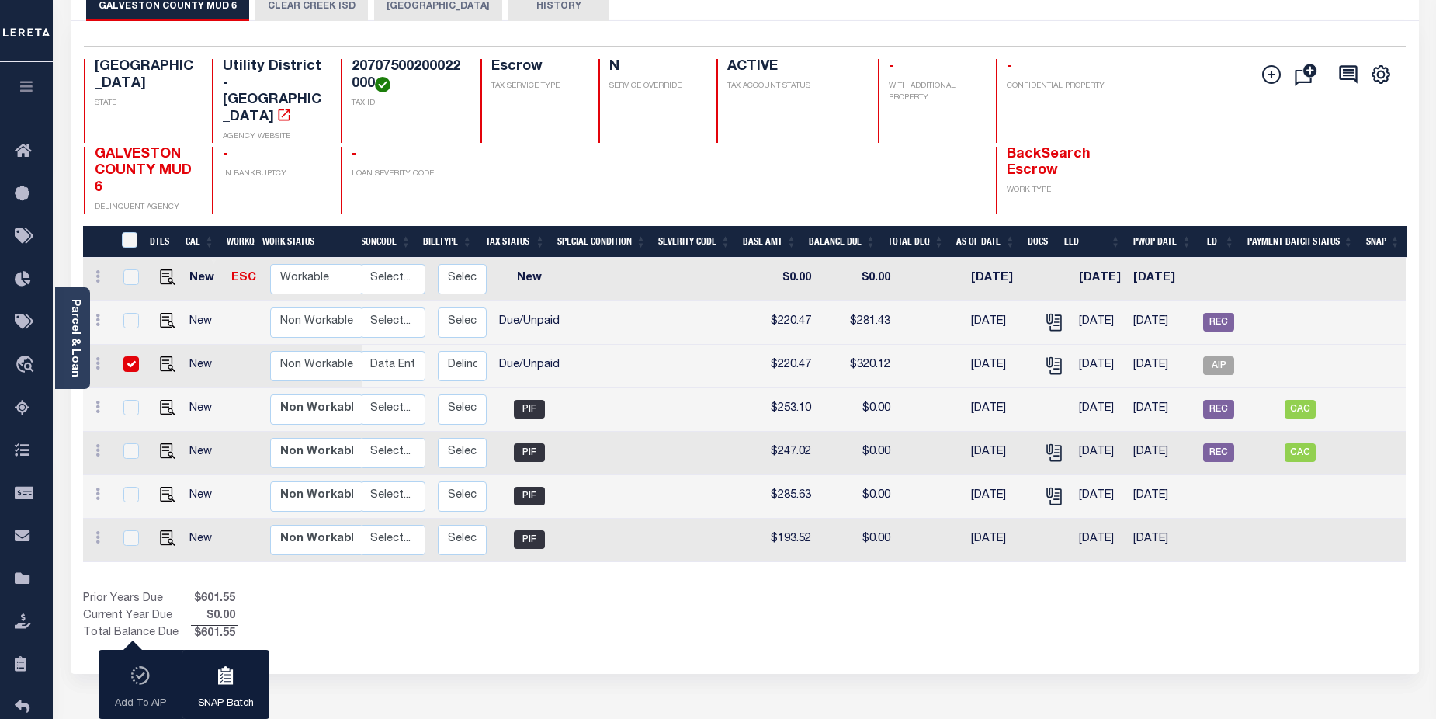
scroll to position [0, 0]
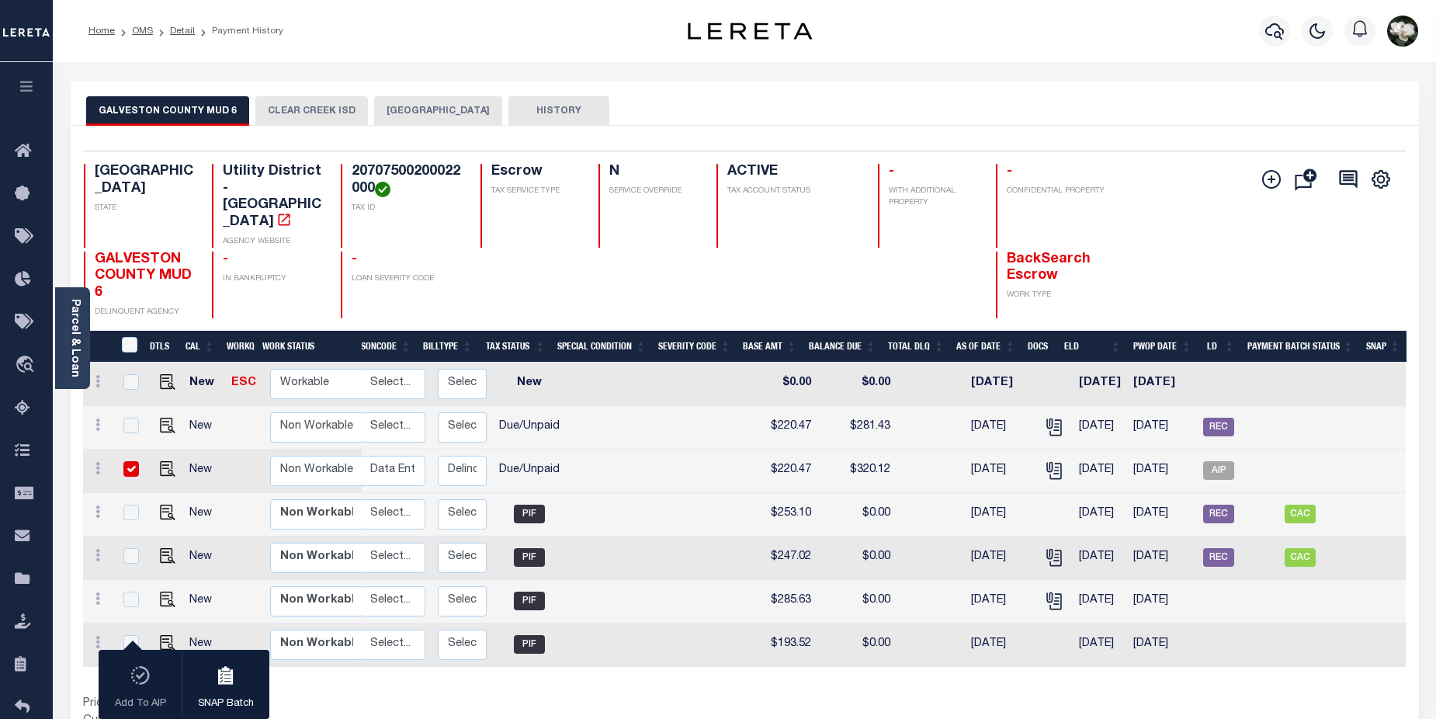
click at [324, 116] on button "CLEAR CREEK ISD" at bounding box center [311, 110] width 113 height 29
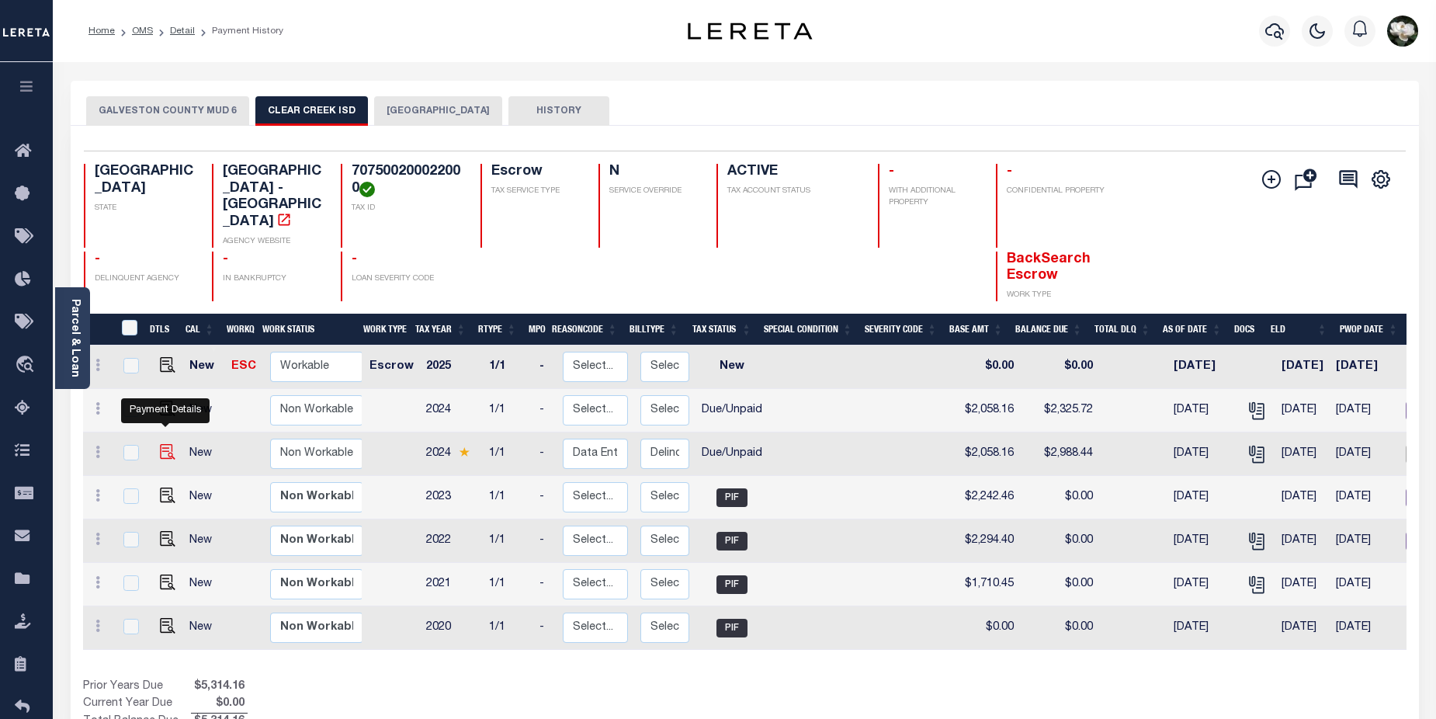
click at [161, 444] on img "" at bounding box center [168, 452] width 16 height 16
checkbox input "true"
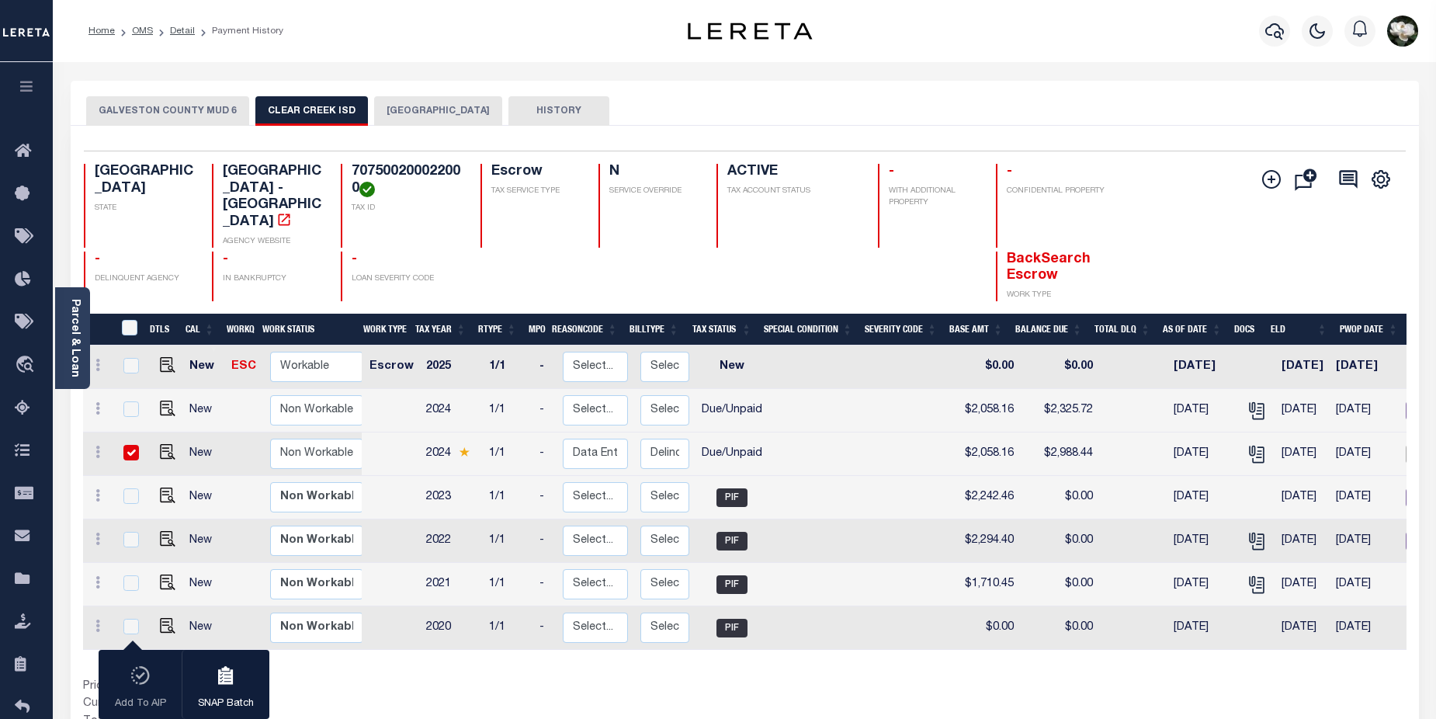
click at [130, 445] on input "checkbox" at bounding box center [131, 453] width 16 height 16
checkbox input "false"
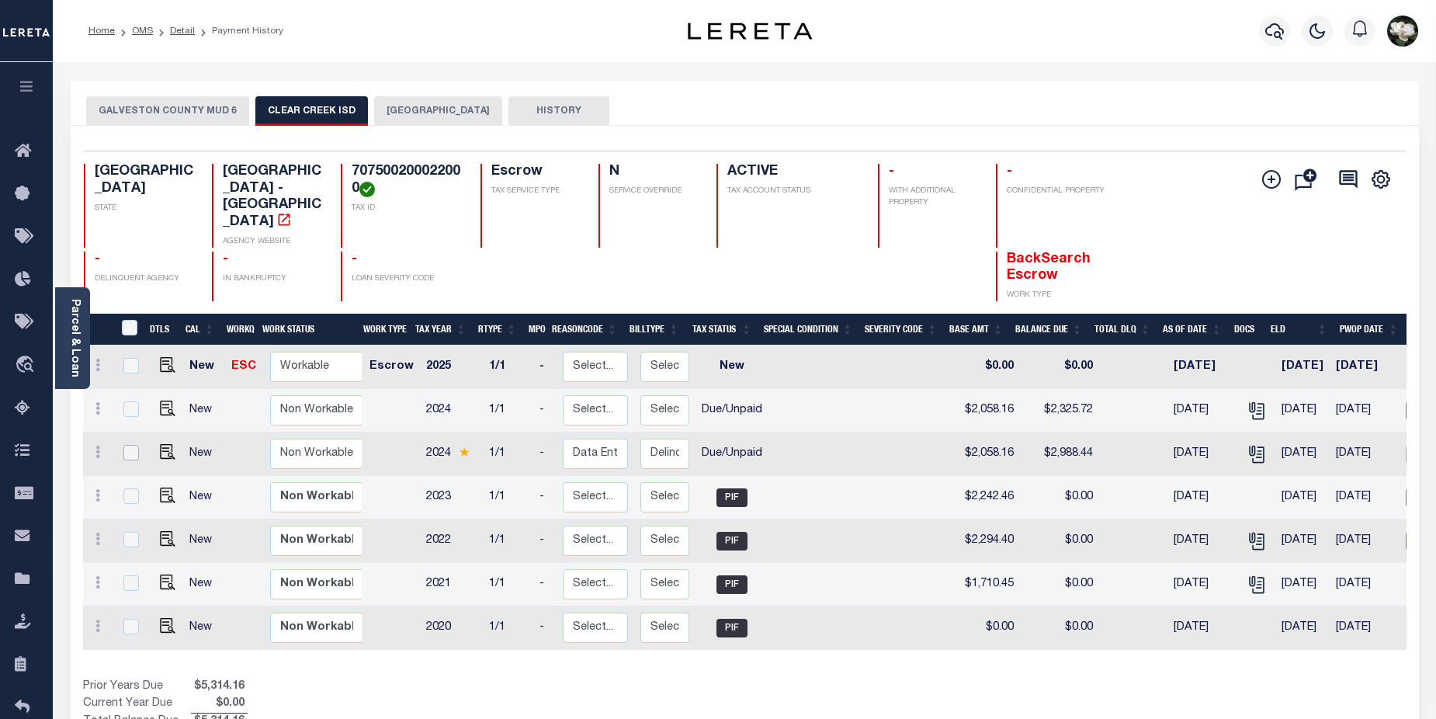
click at [130, 445] on input "checkbox" at bounding box center [131, 453] width 16 height 16
checkbox input "true"
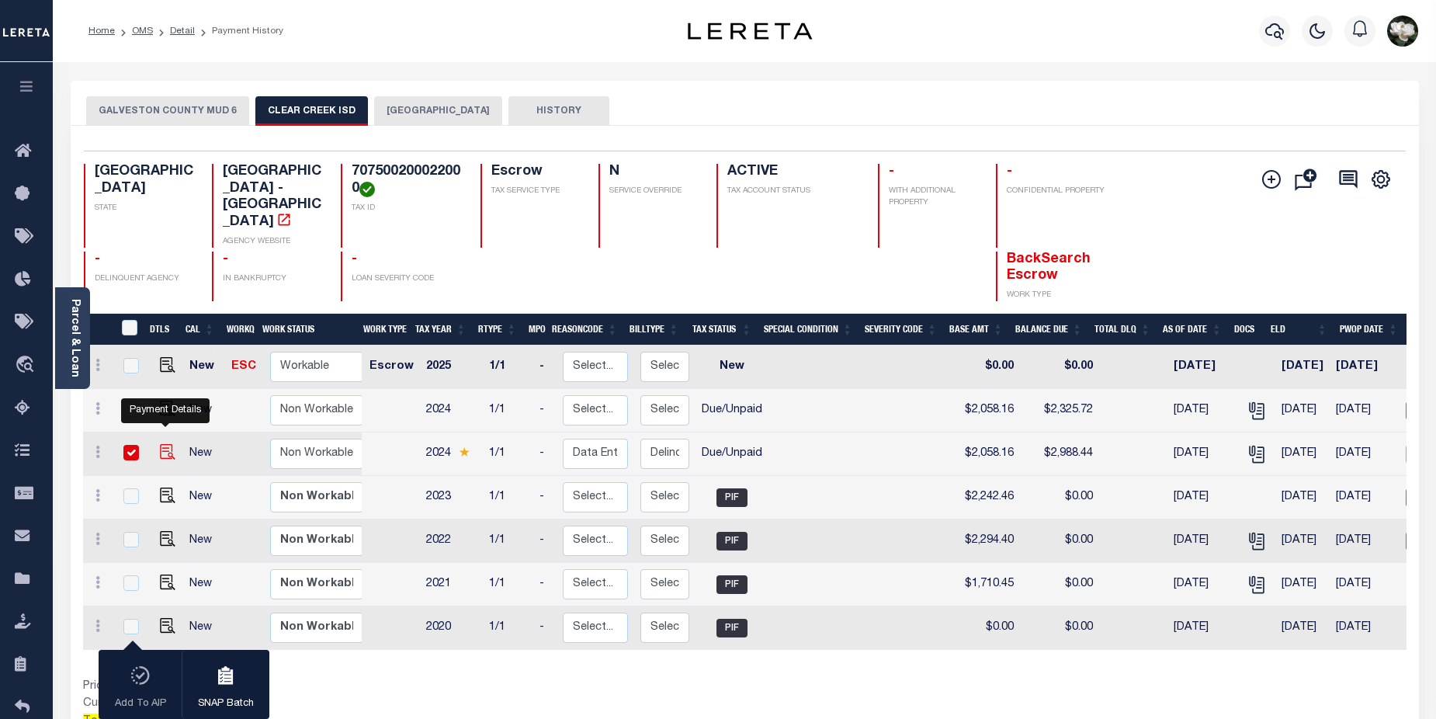
click at [163, 444] on img "" at bounding box center [168, 452] width 16 height 16
checkbox input "false"
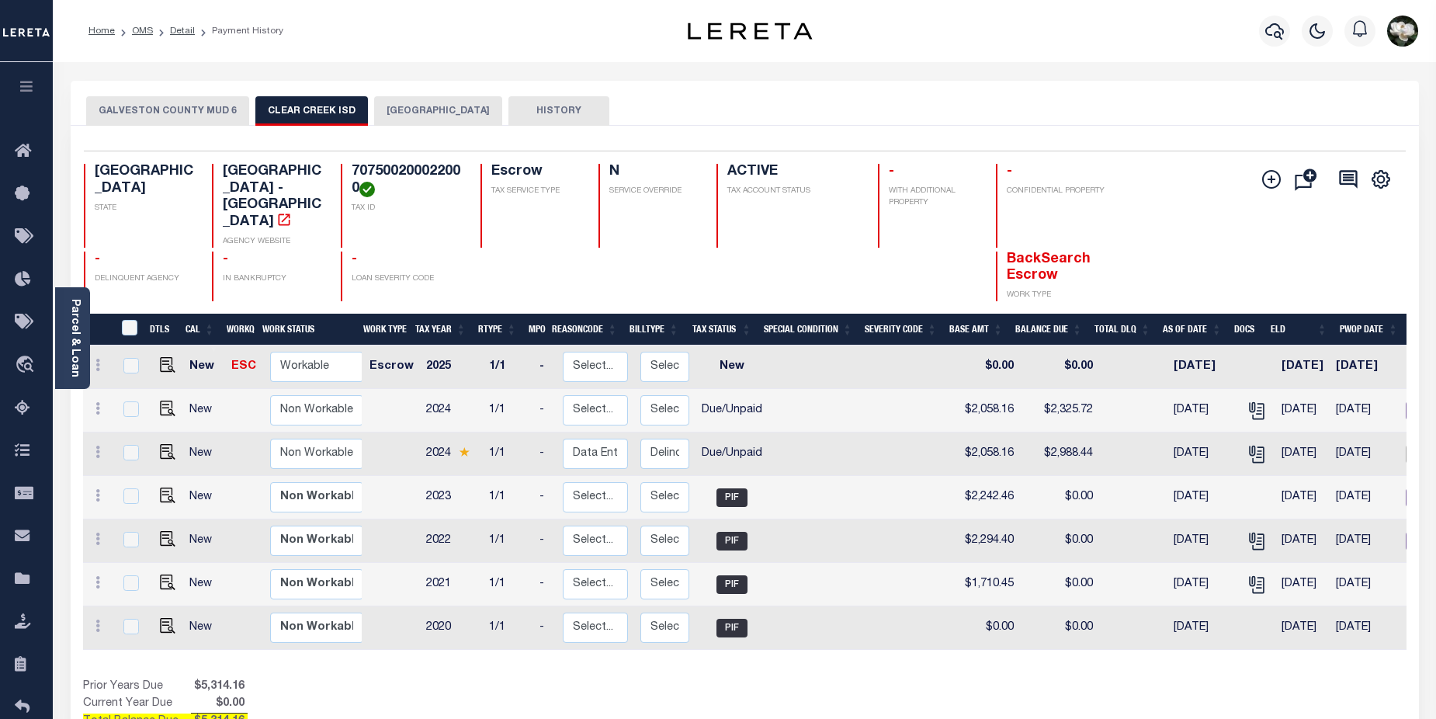
click at [418, 105] on button "[GEOGRAPHIC_DATA]" at bounding box center [438, 110] width 128 height 29
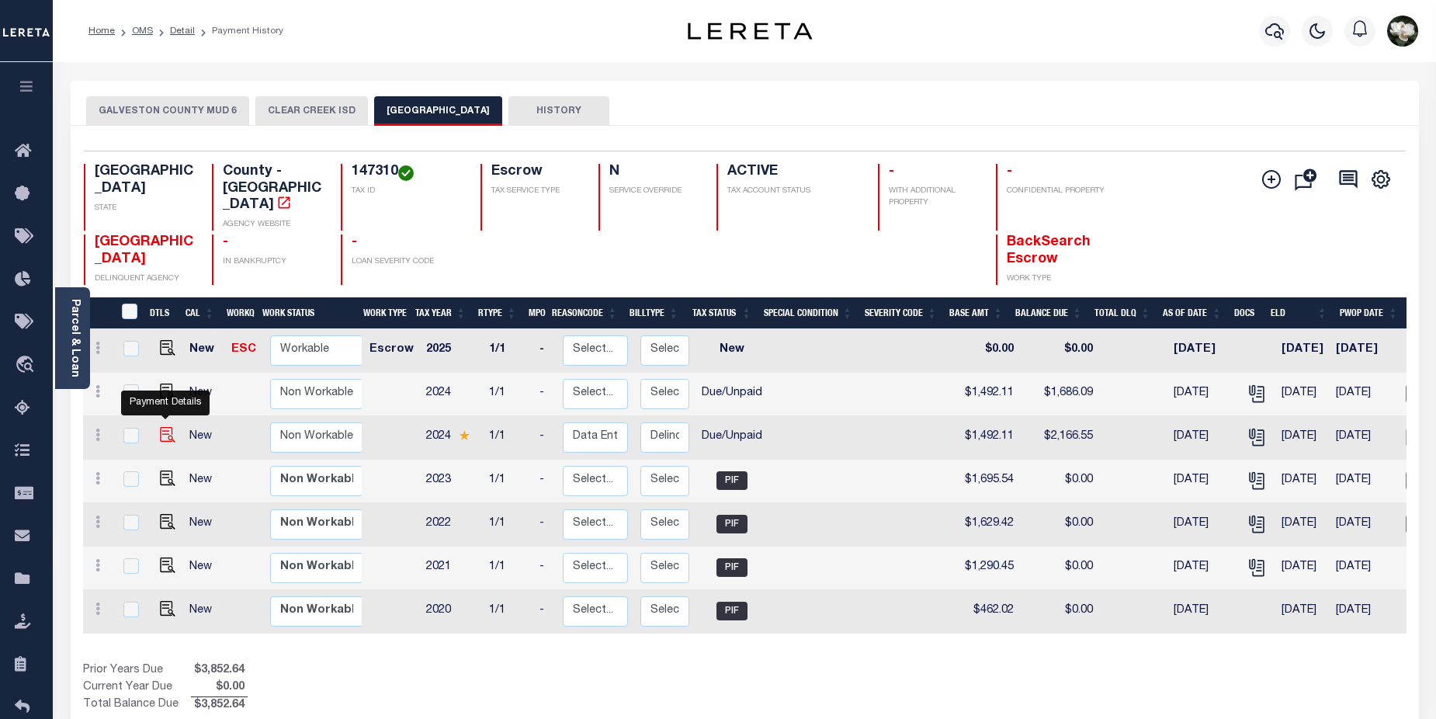
click at [161, 427] on img "" at bounding box center [168, 435] width 16 height 16
checkbox input "true"
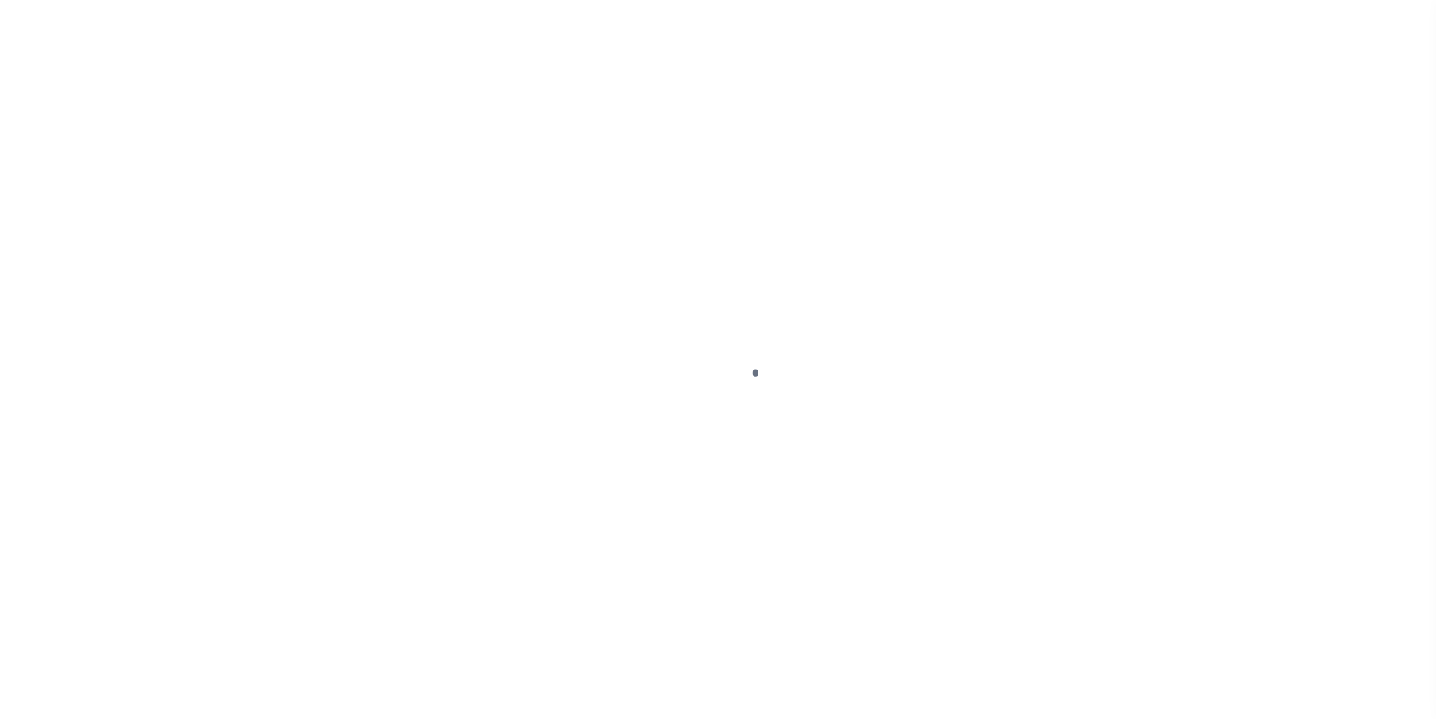
select select "DUE"
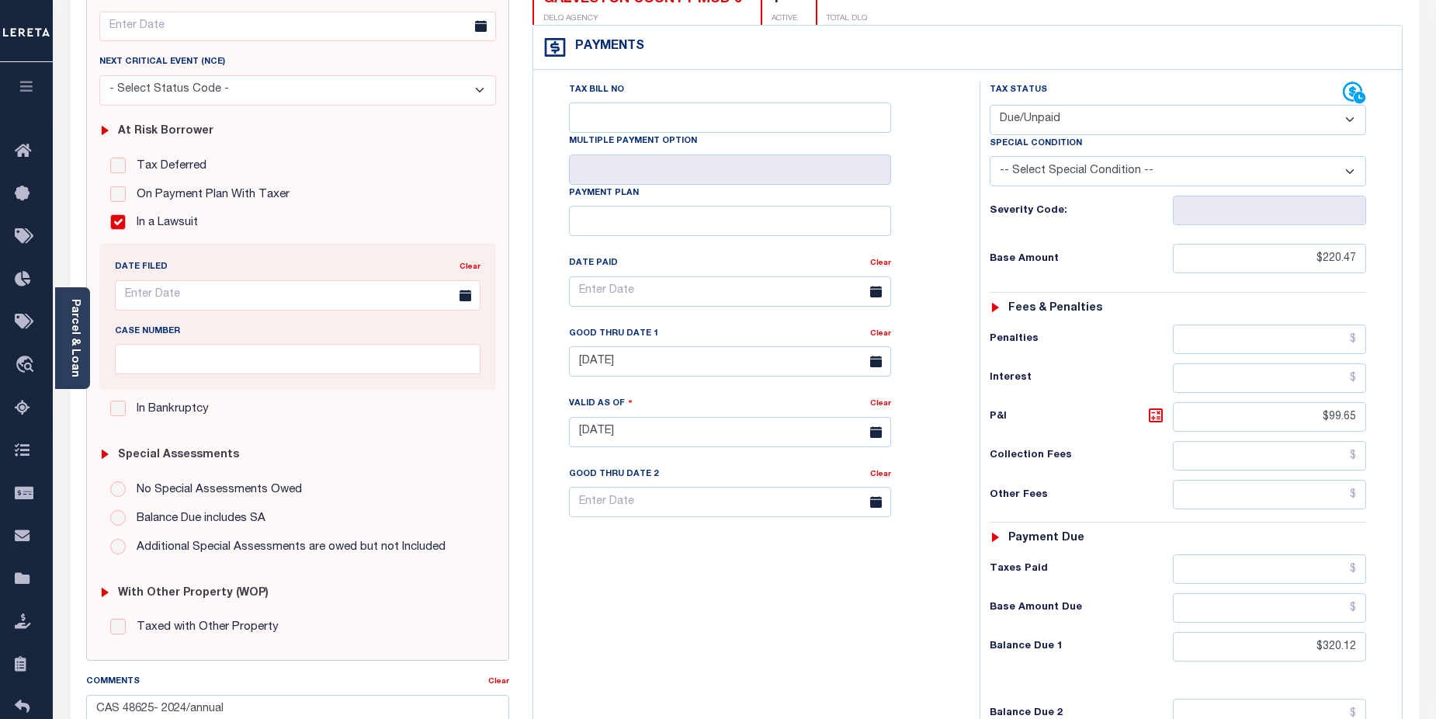
scroll to position [175, 0]
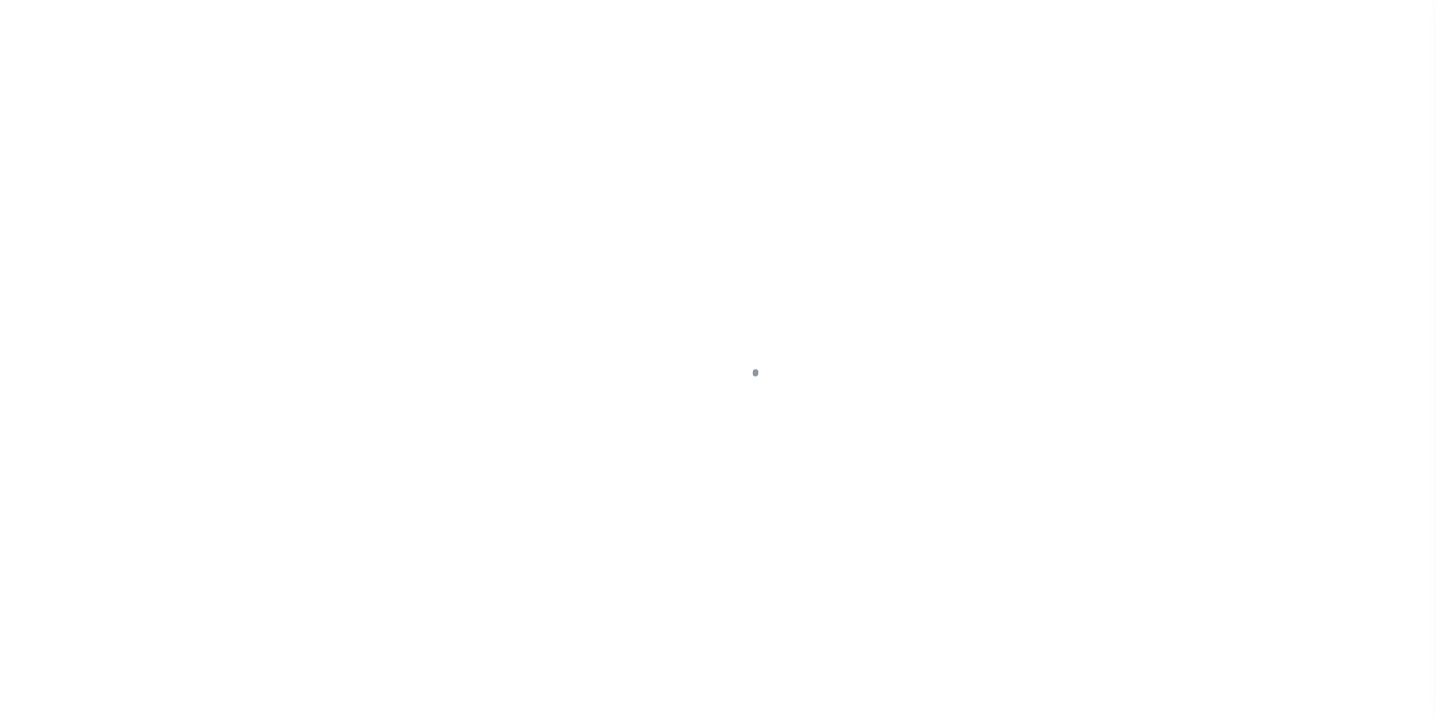
select select "DUE"
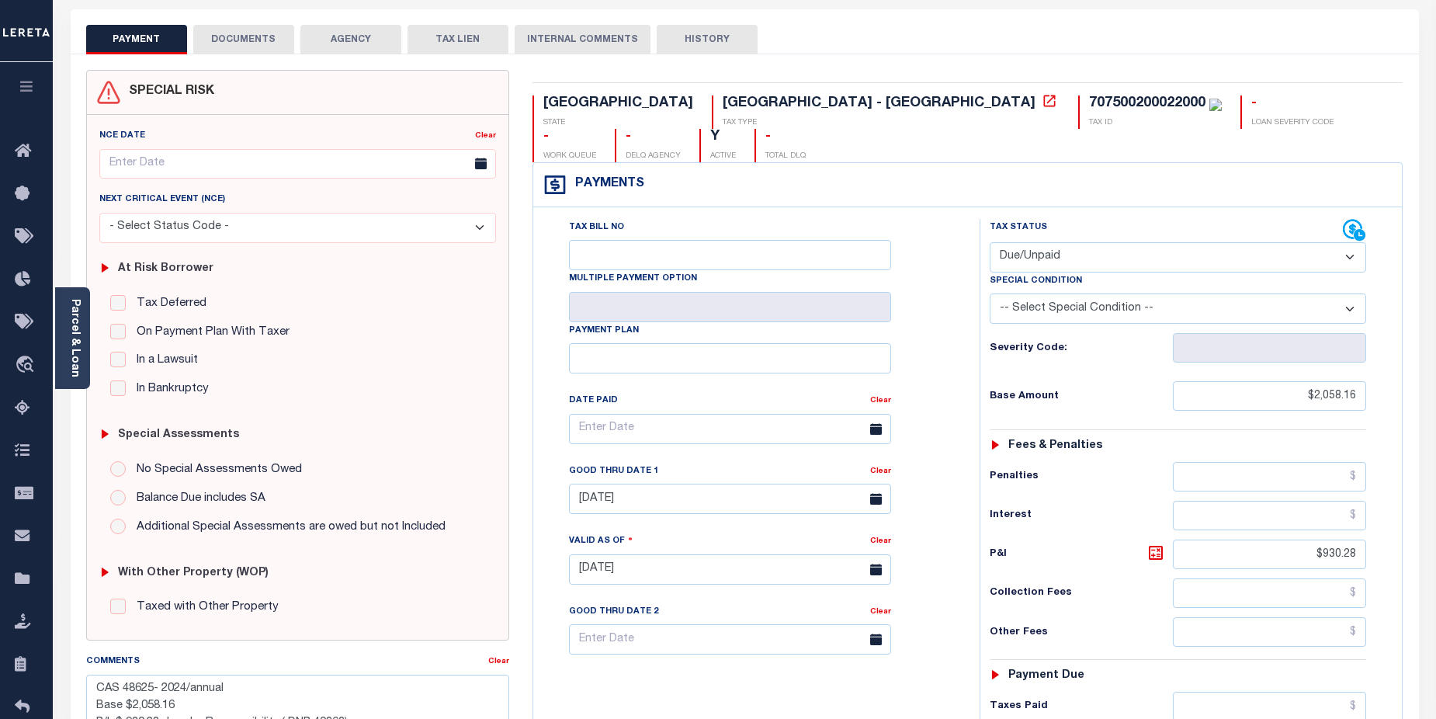
scroll to position [70, 0]
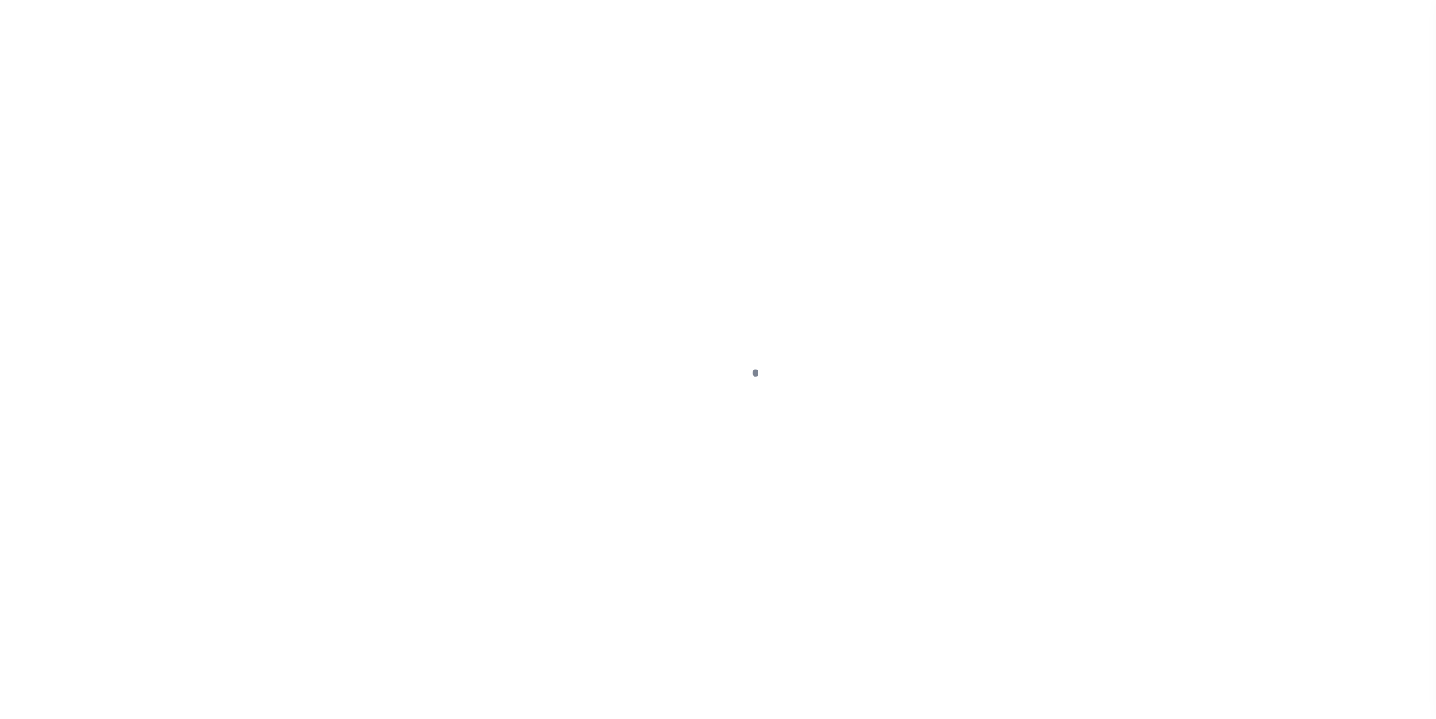
select select "DUE"
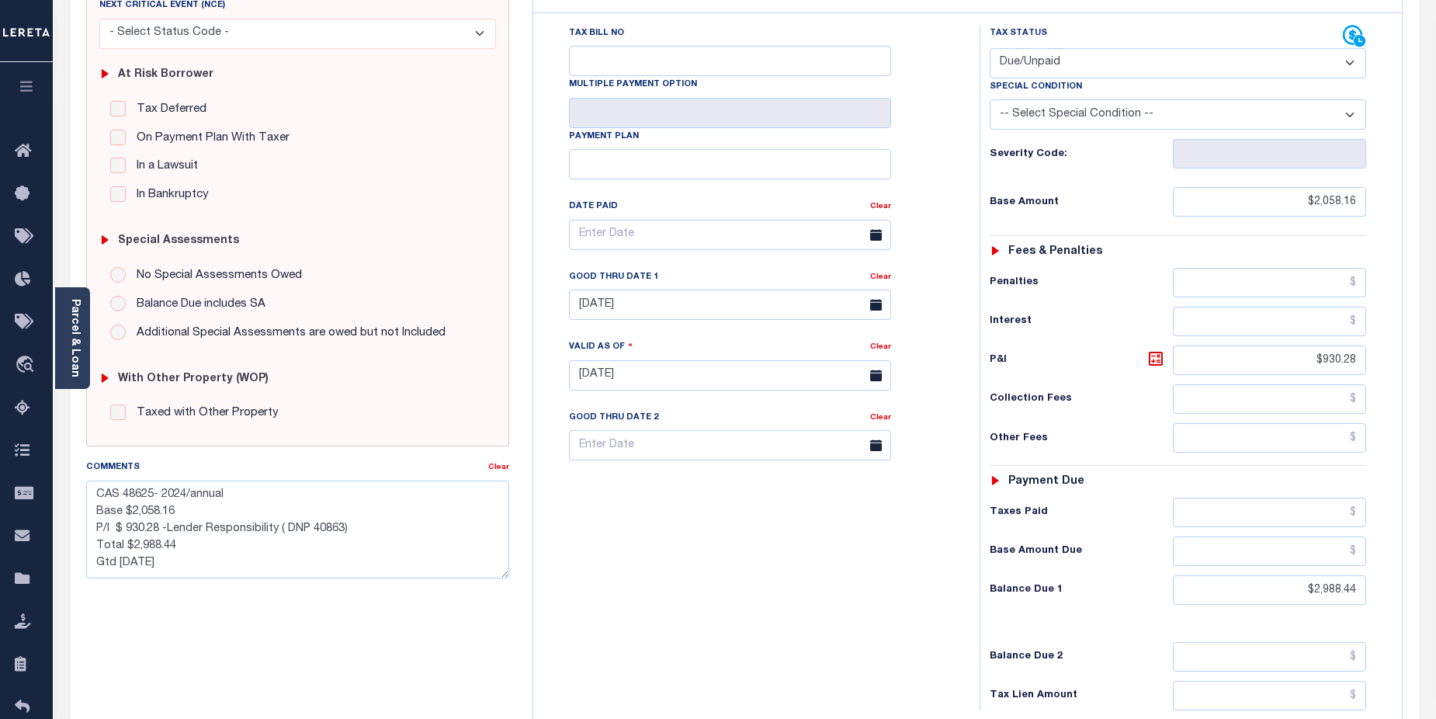
scroll to position [273, 0]
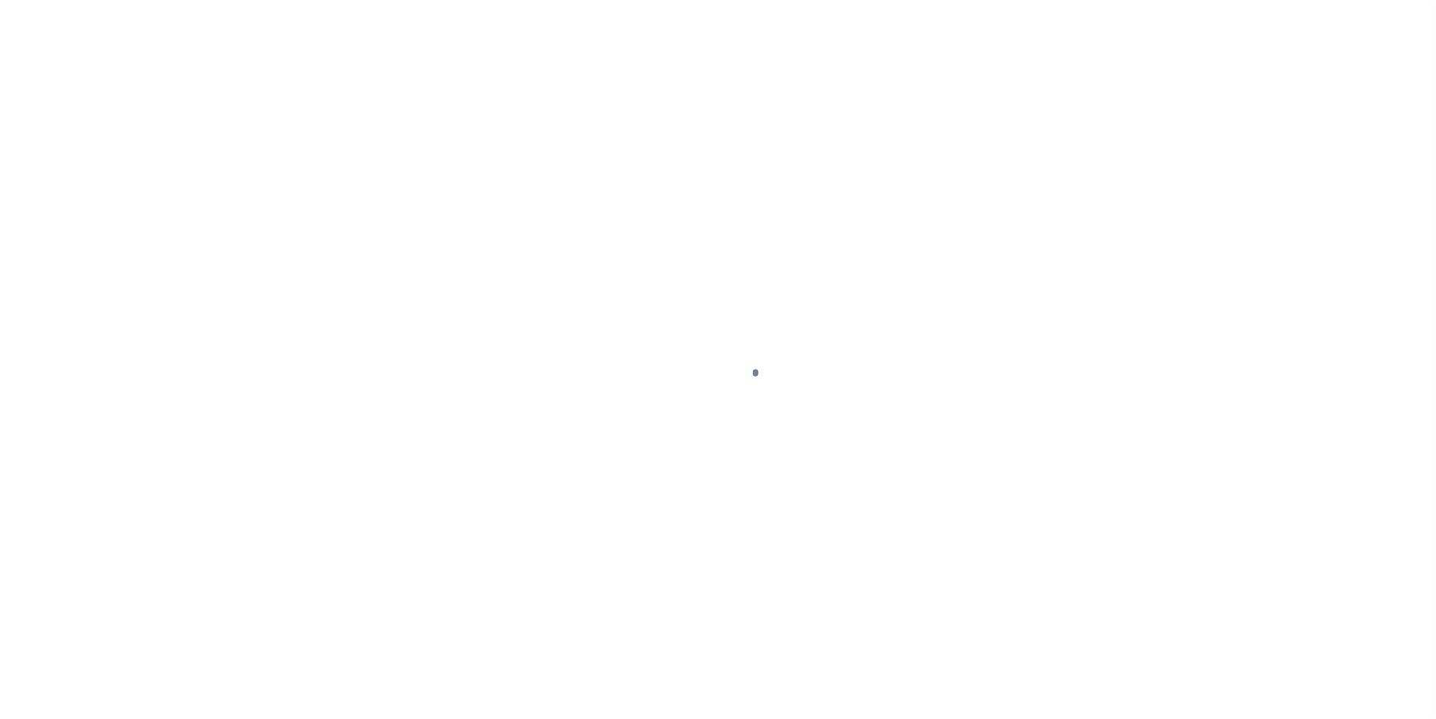
select select "DUE"
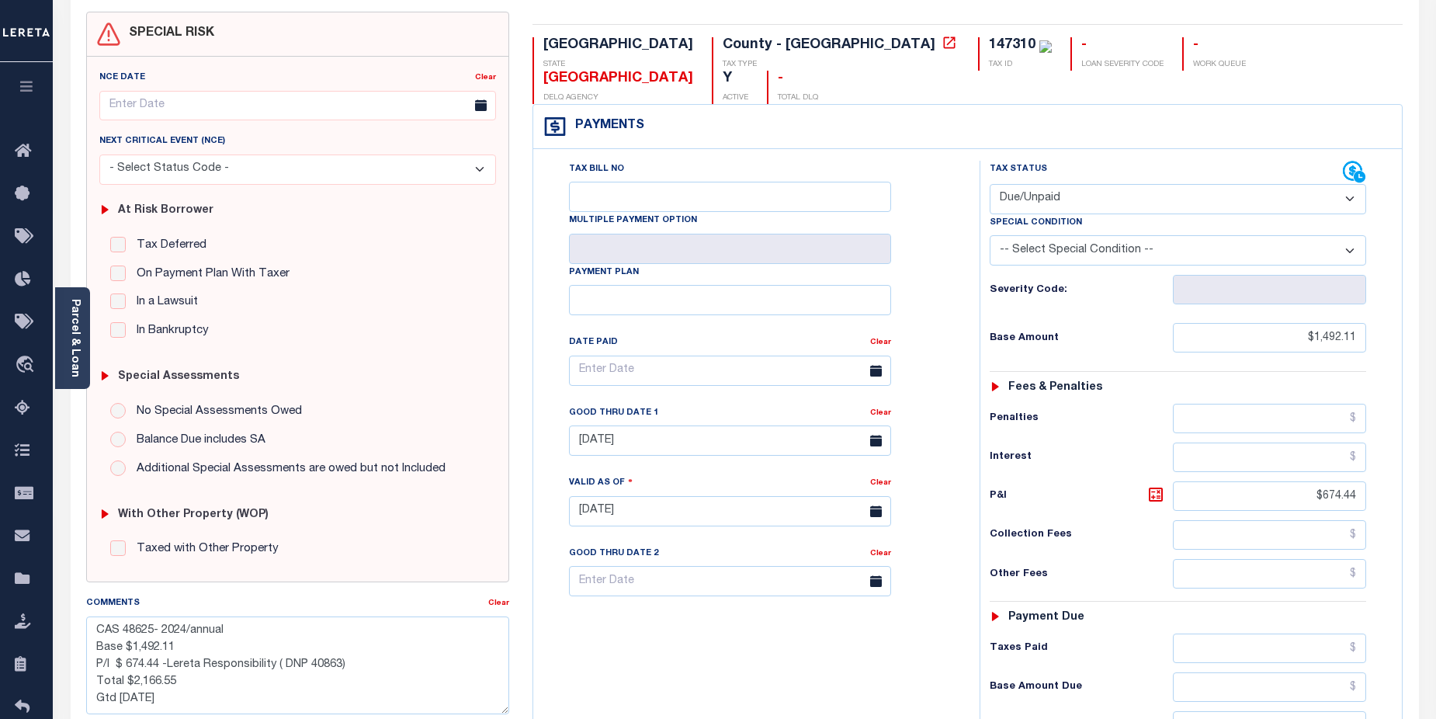
scroll to position [154, 0]
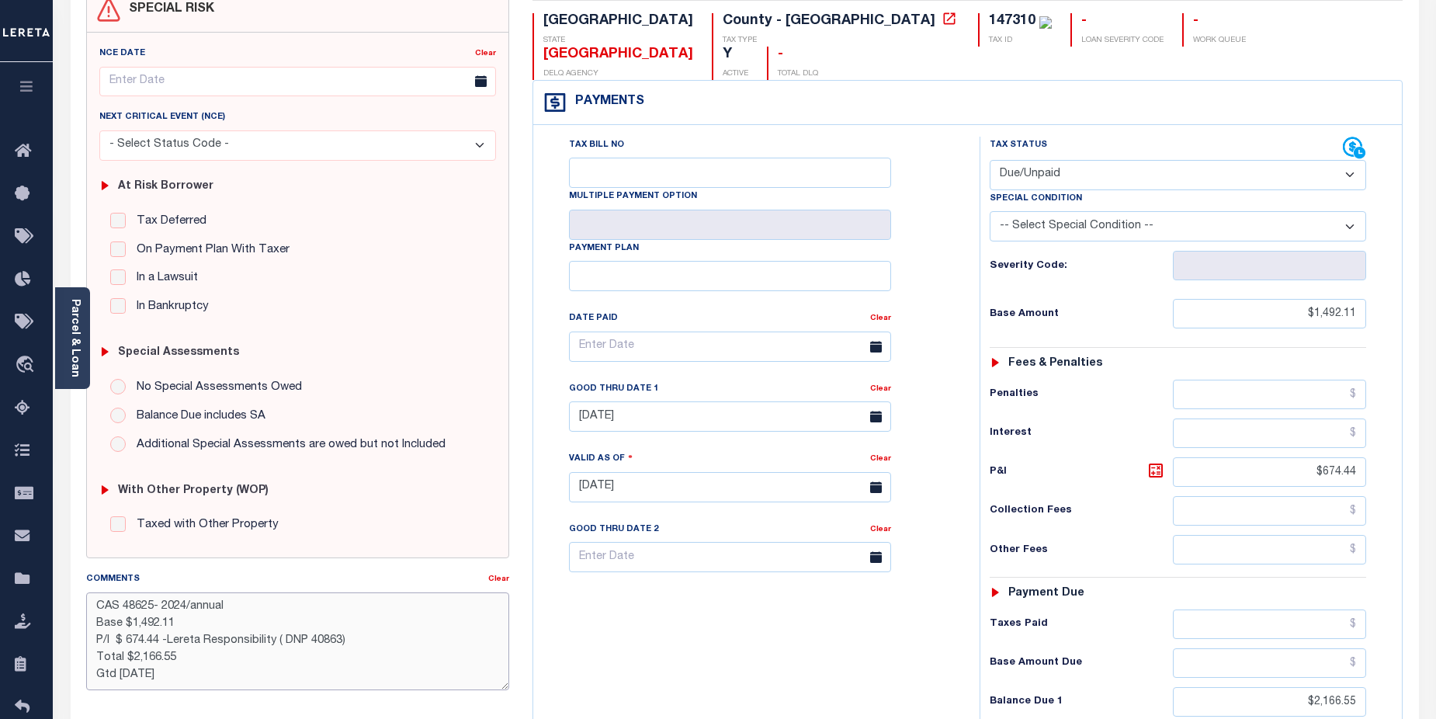
drag, startPoint x: 180, startPoint y: 643, endPoint x: 198, endPoint y: 643, distance: 17.9
click at [198, 643] on textarea "CAS 48625- 2024/annual Base $1,492.11 P/I $ 674.44 -Lereta Responsibility ( DNP…" at bounding box center [298, 641] width 424 height 98
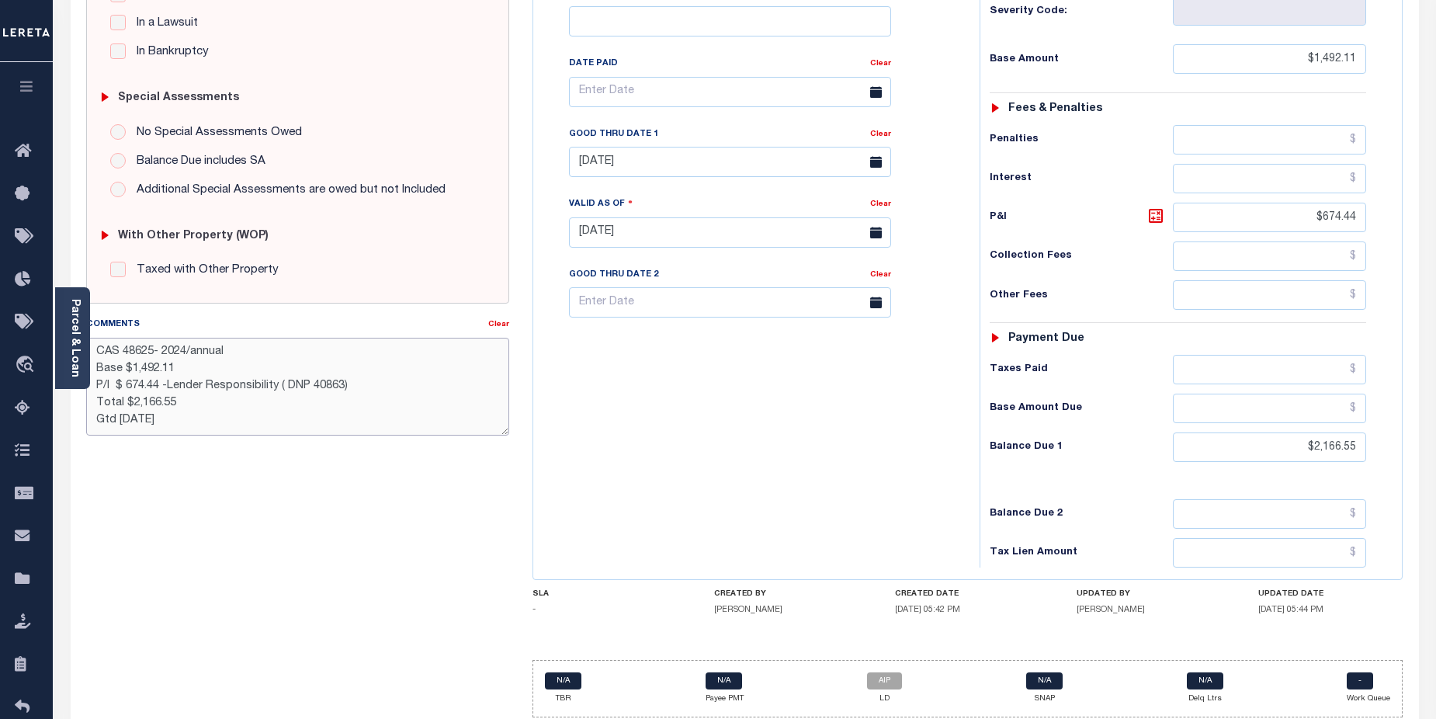
scroll to position [412, 0]
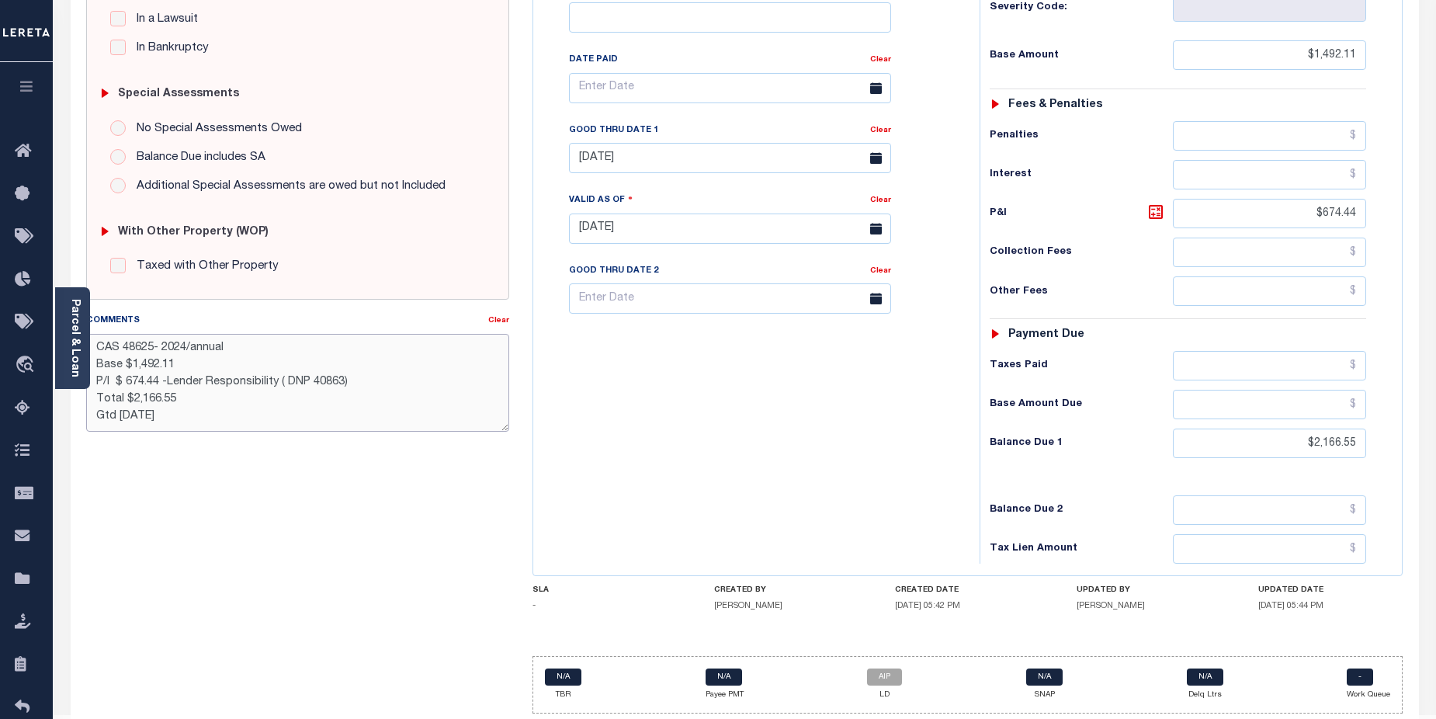
click at [408, 390] on textarea "CAS 48625- 2024/annual Base $1,492.11 P/I $ 674.44 -Lender Responsibility ( DNP…" at bounding box center [298, 383] width 424 height 98
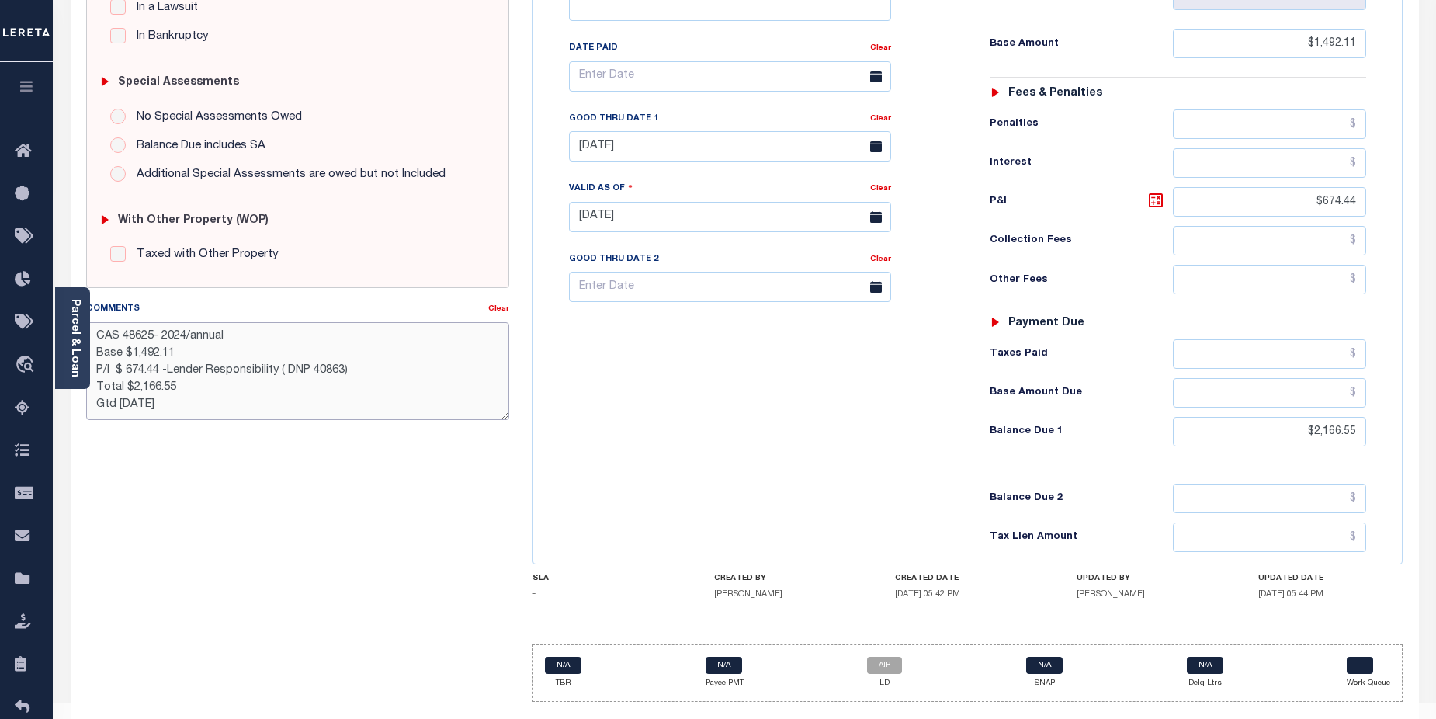
click at [470, 373] on textarea "CAS 48625- 2024/annual Base $1,492.11 P/I $ 674.44 -Lender Responsibility ( DNP…" at bounding box center [298, 371] width 424 height 98
click at [348, 391] on textarea "CAS 48625- 2024/annual Base $1,492.11 P/I $ 674.44 -Lender Responsibility ( DNP…" at bounding box center [298, 371] width 424 height 98
click at [380, 355] on textarea "CAS 48625- 2024/annual Base $1,492.11 P/I $ 674.44 -Lender Responsibility ( DNP…" at bounding box center [298, 371] width 424 height 98
type textarea "CAS 48625- 2024/annual Base $1,492.11 P/I $ 674.44 -Lender Responsibility ( DNP…"
type input "[DATE]"
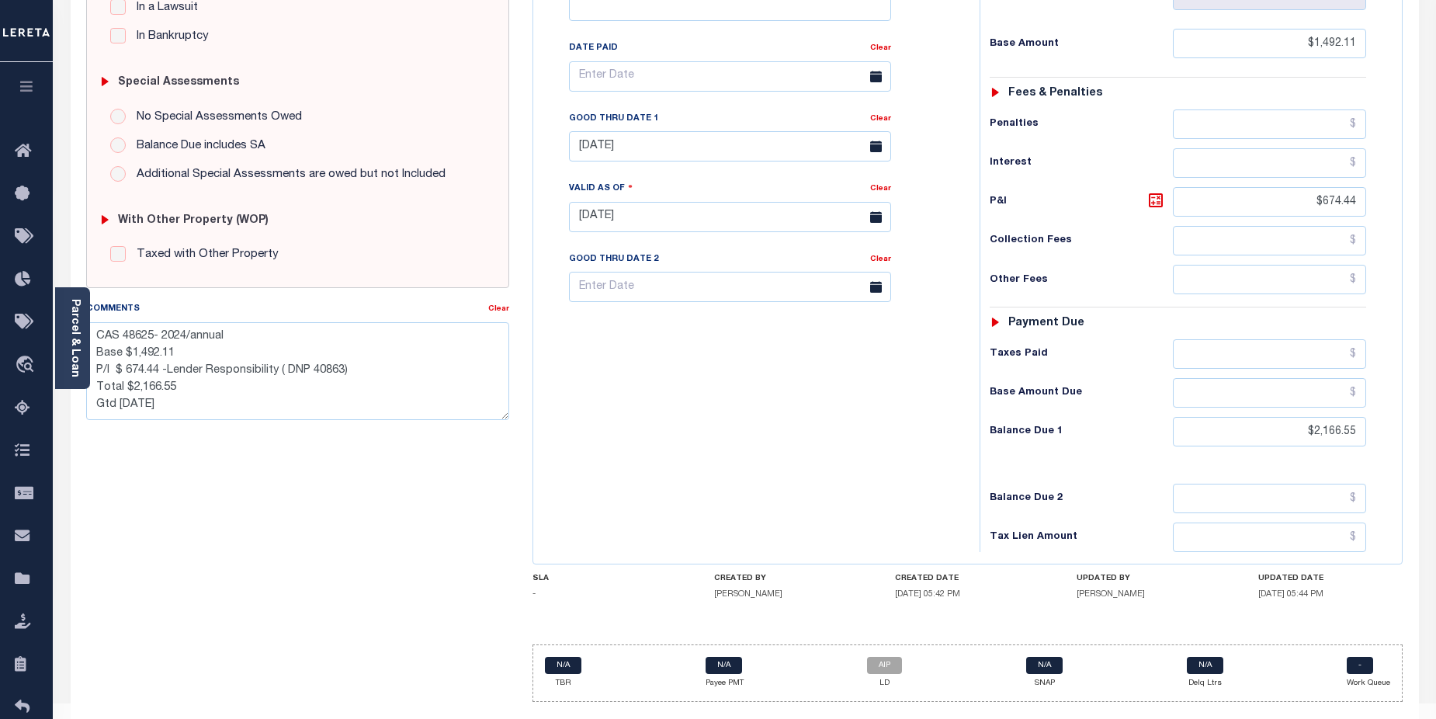
click at [1132, 492] on h6 "Balance Due 2" at bounding box center [1081, 498] width 183 height 12
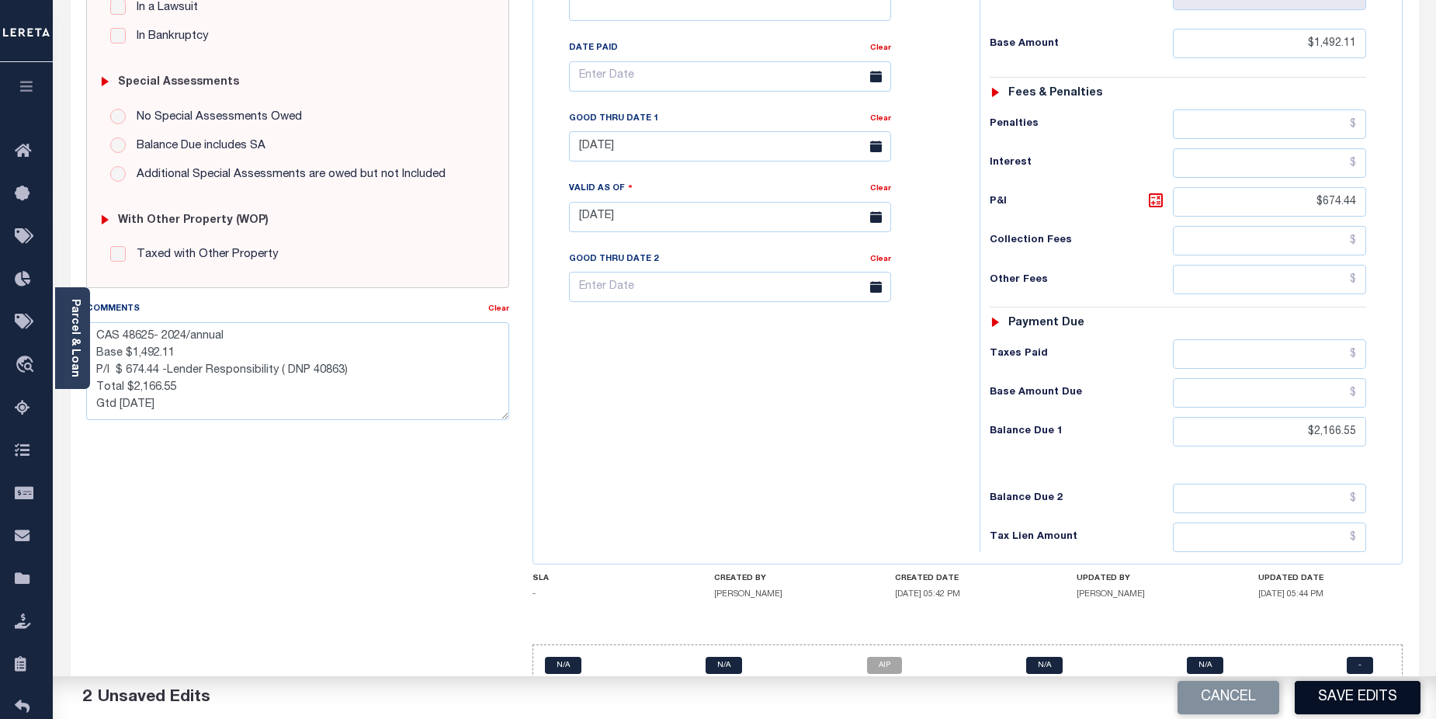
click at [1341, 706] on button "Save Edits" at bounding box center [1358, 697] width 126 height 33
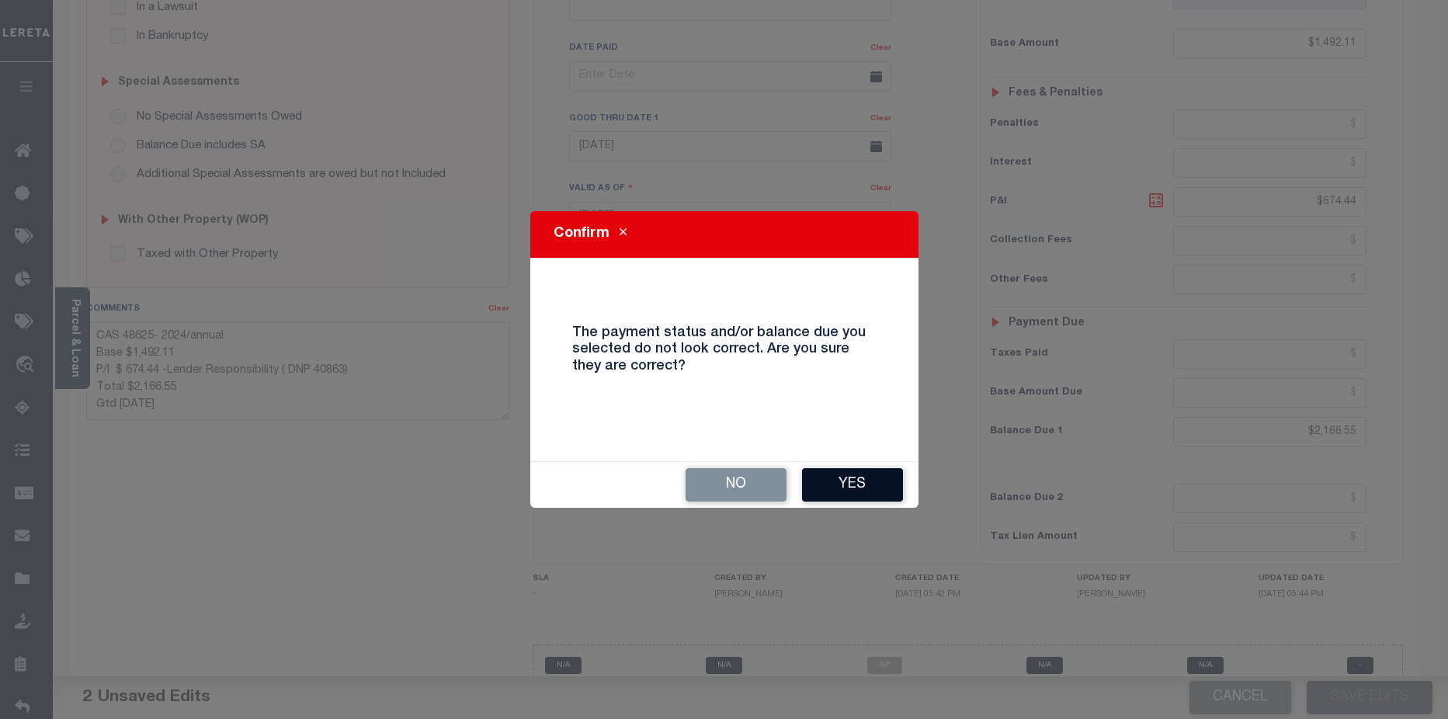
click at [864, 497] on button "Yes" at bounding box center [852, 484] width 101 height 33
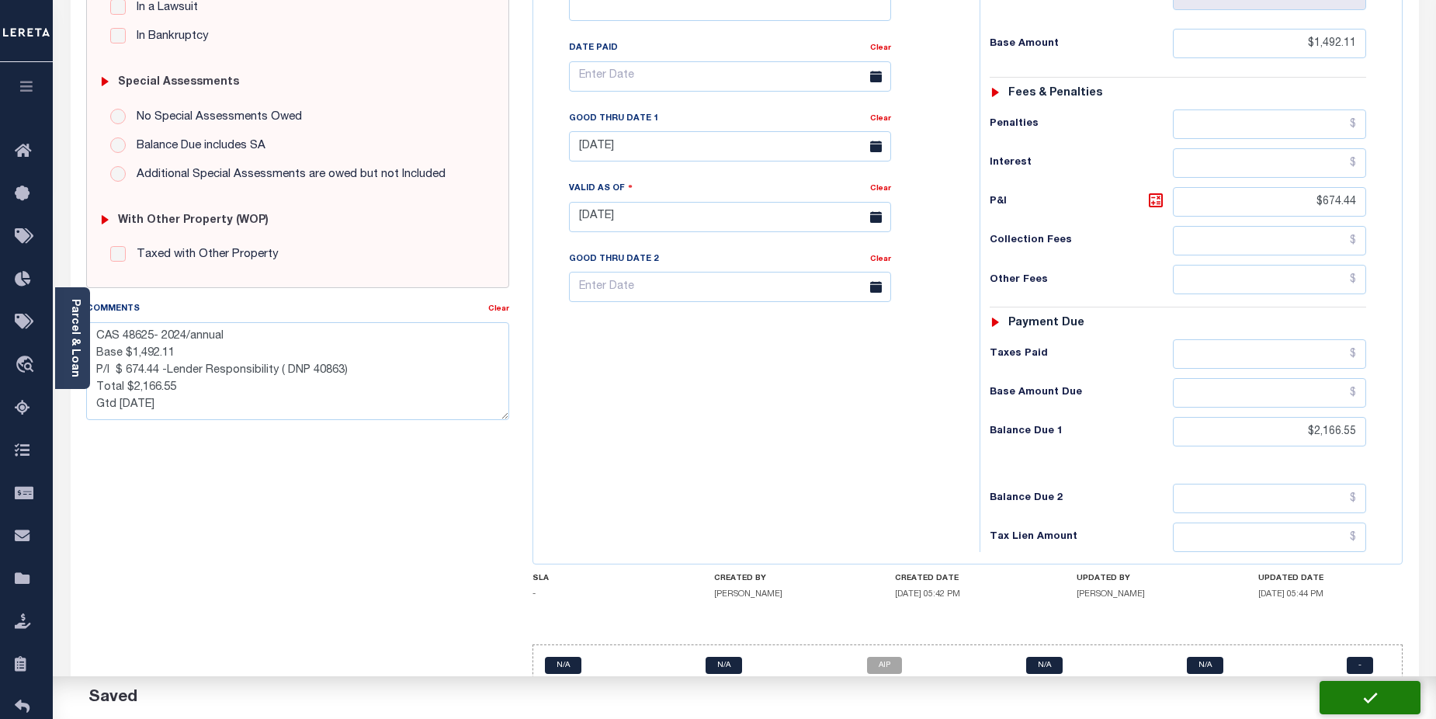
checkbox input "false"
type textarea "CAS 48625- 2024/annual Base $1,492.11 P/I $ 674.44 -Lender Responsibility ( DNP…"
type input "$1,492.11"
type input "$674.44"
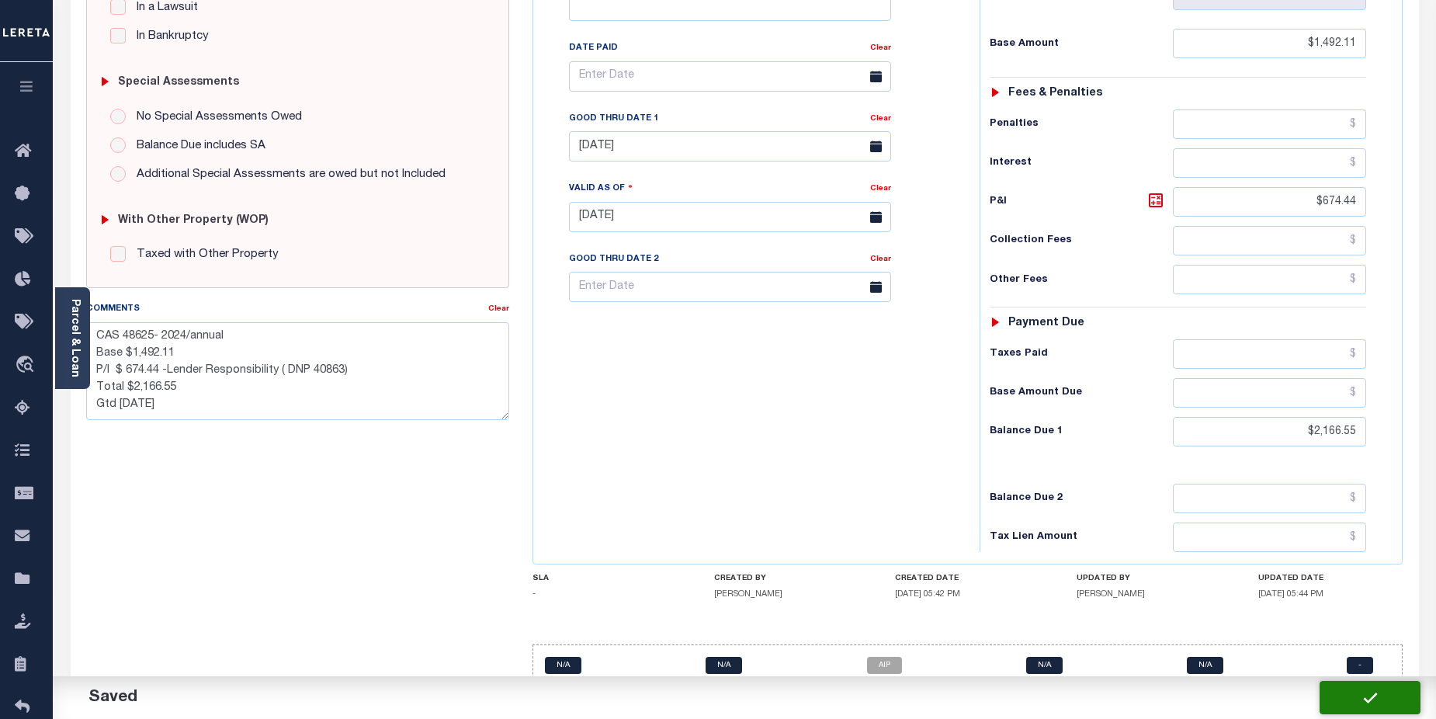
type input "$2,166.55"
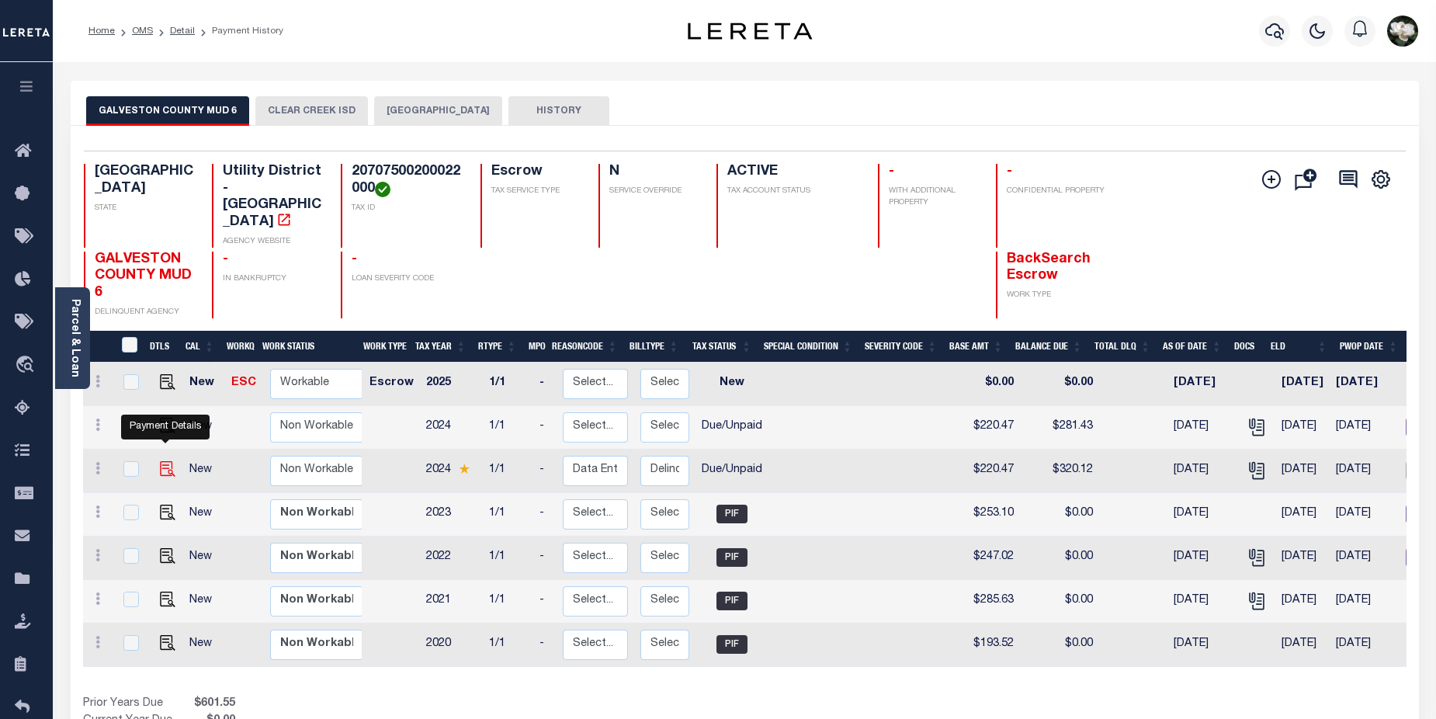
click at [169, 461] on img "" at bounding box center [168, 469] width 16 height 16
checkbox input "true"
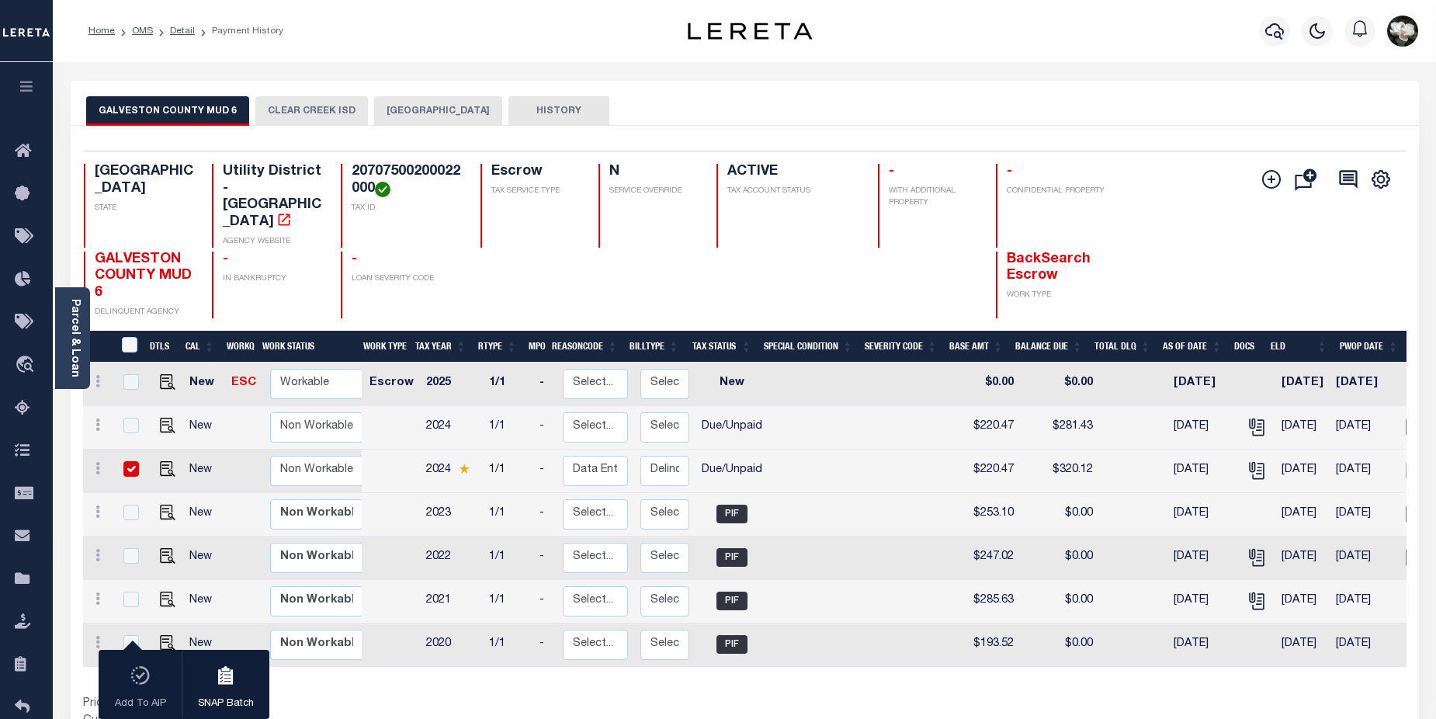
click at [310, 116] on button "CLEAR CREEK ISD" at bounding box center [311, 110] width 113 height 29
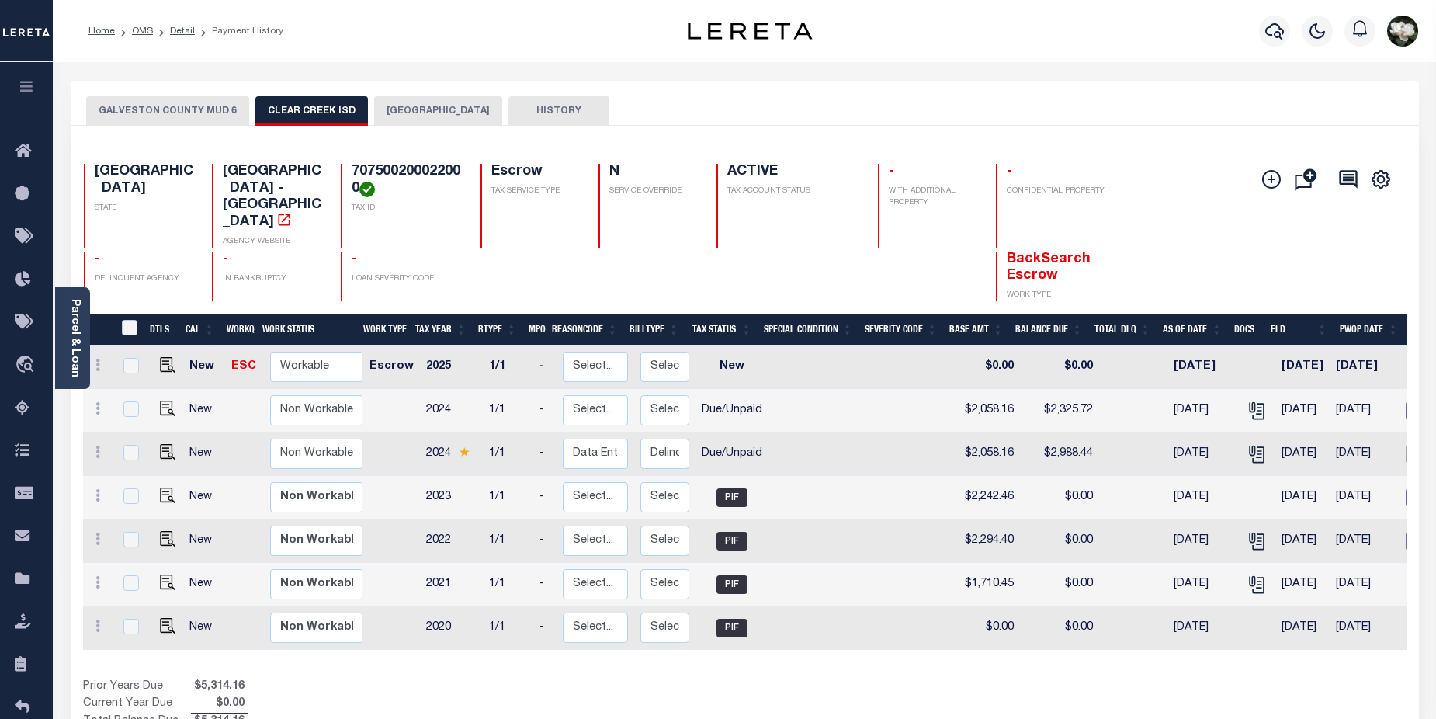
drag, startPoint x: 144, startPoint y: 108, endPoint x: 154, endPoint y: 106, distance: 11.1
click at [144, 108] on button "GALVESTON COUNTY MUD 6" at bounding box center [167, 110] width 163 height 29
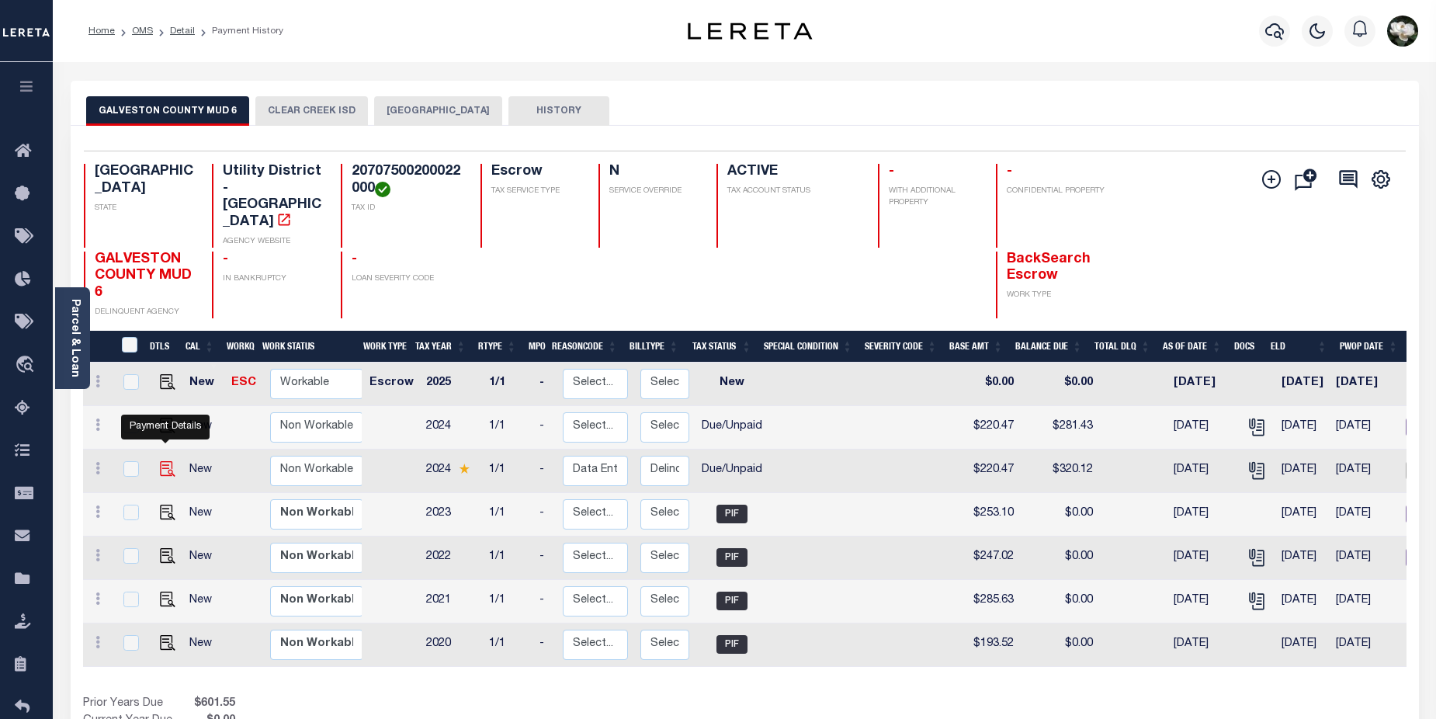
click at [168, 461] on img "" at bounding box center [168, 469] width 16 height 16
checkbox input "true"
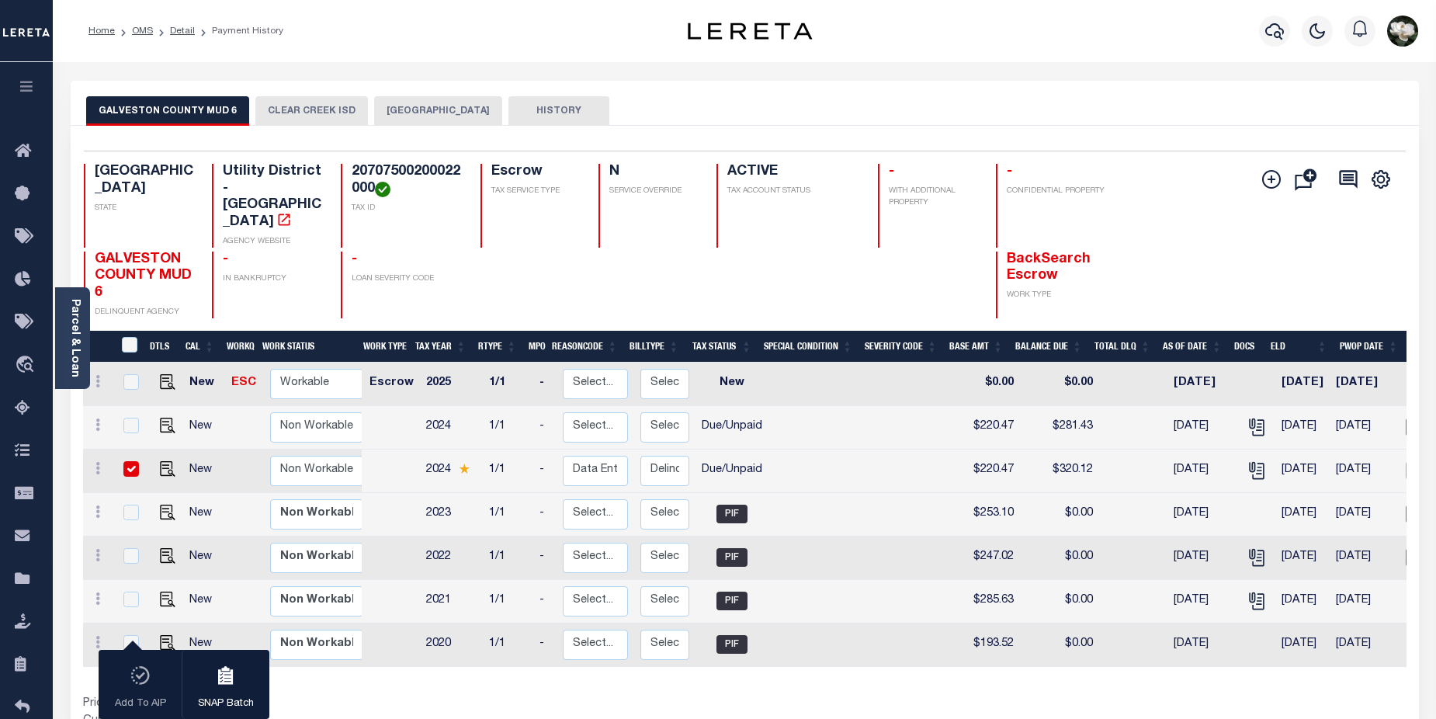
click at [130, 461] on input "checkbox" at bounding box center [131, 469] width 16 height 16
checkbox input "false"
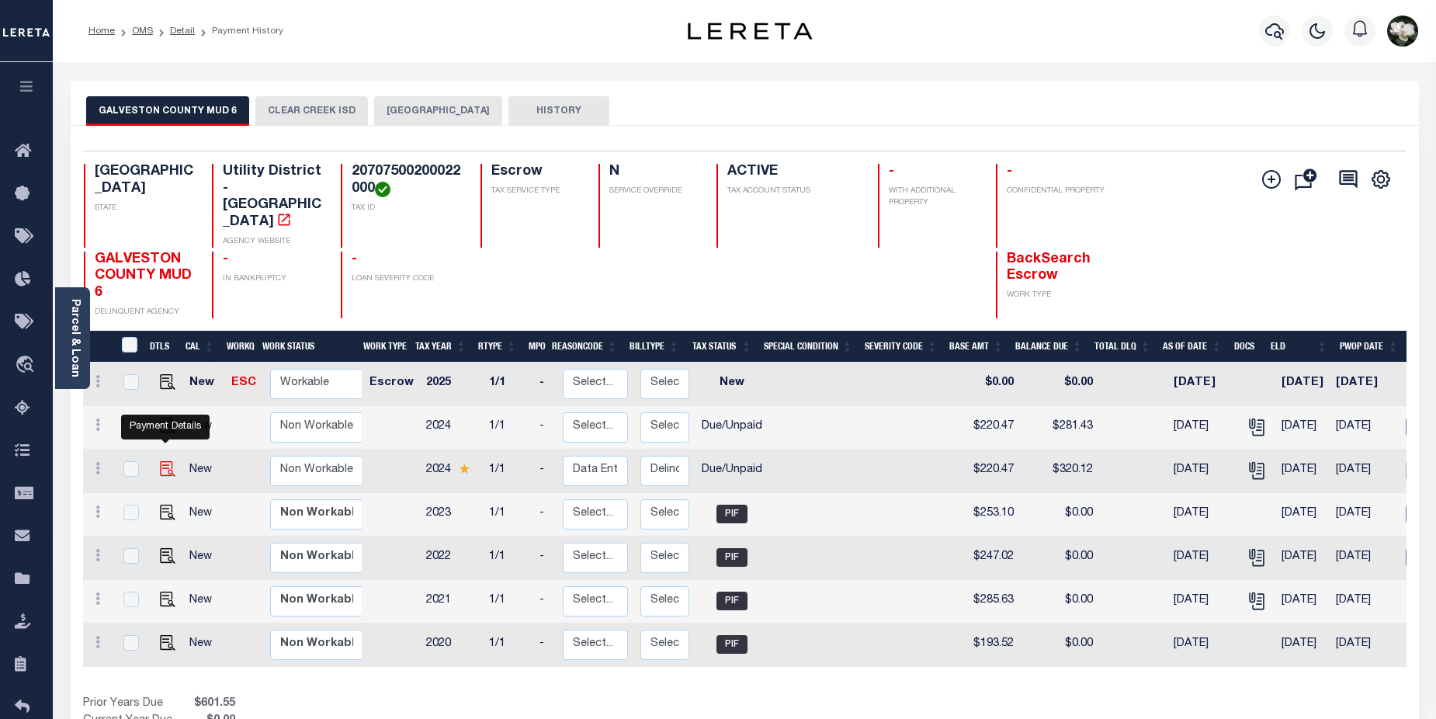
click at [164, 461] on img "" at bounding box center [168, 469] width 16 height 16
checkbox input "true"
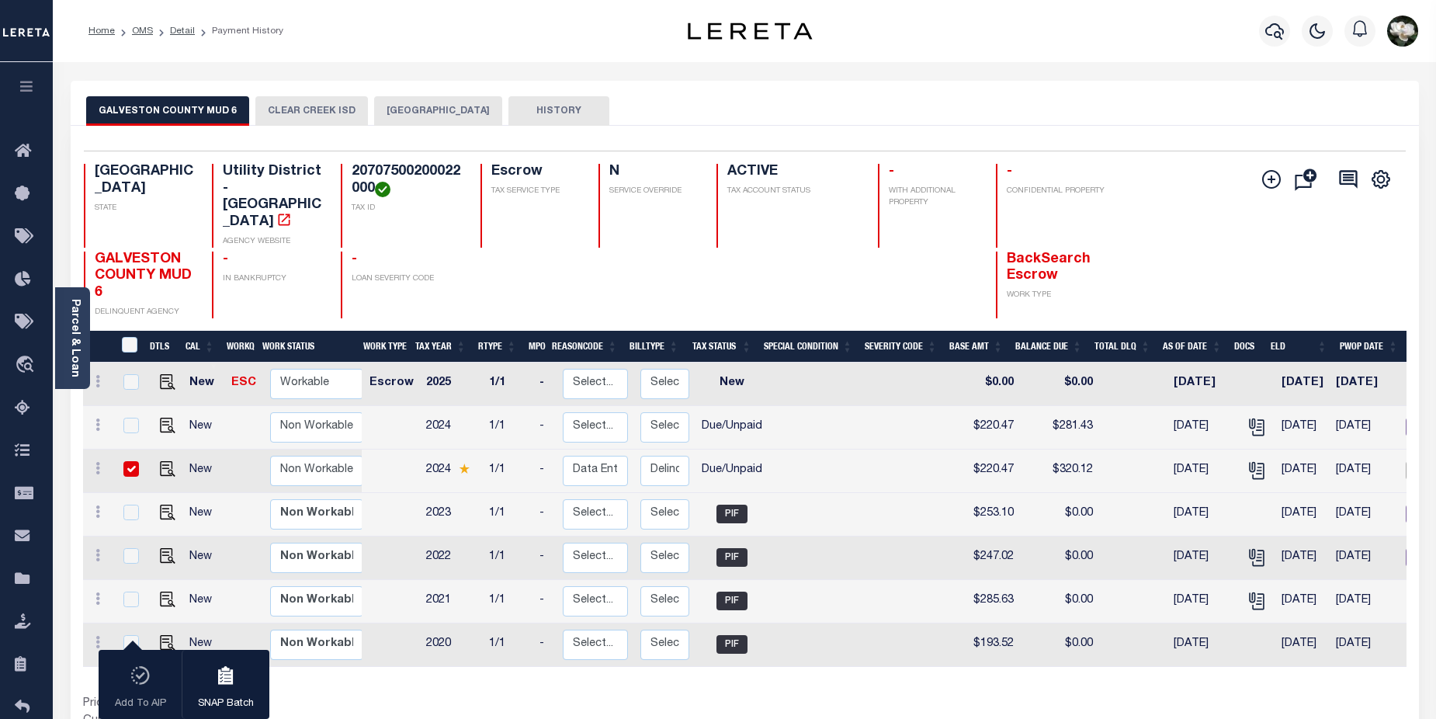
click at [125, 461] on input "checkbox" at bounding box center [131, 469] width 16 height 16
checkbox input "false"
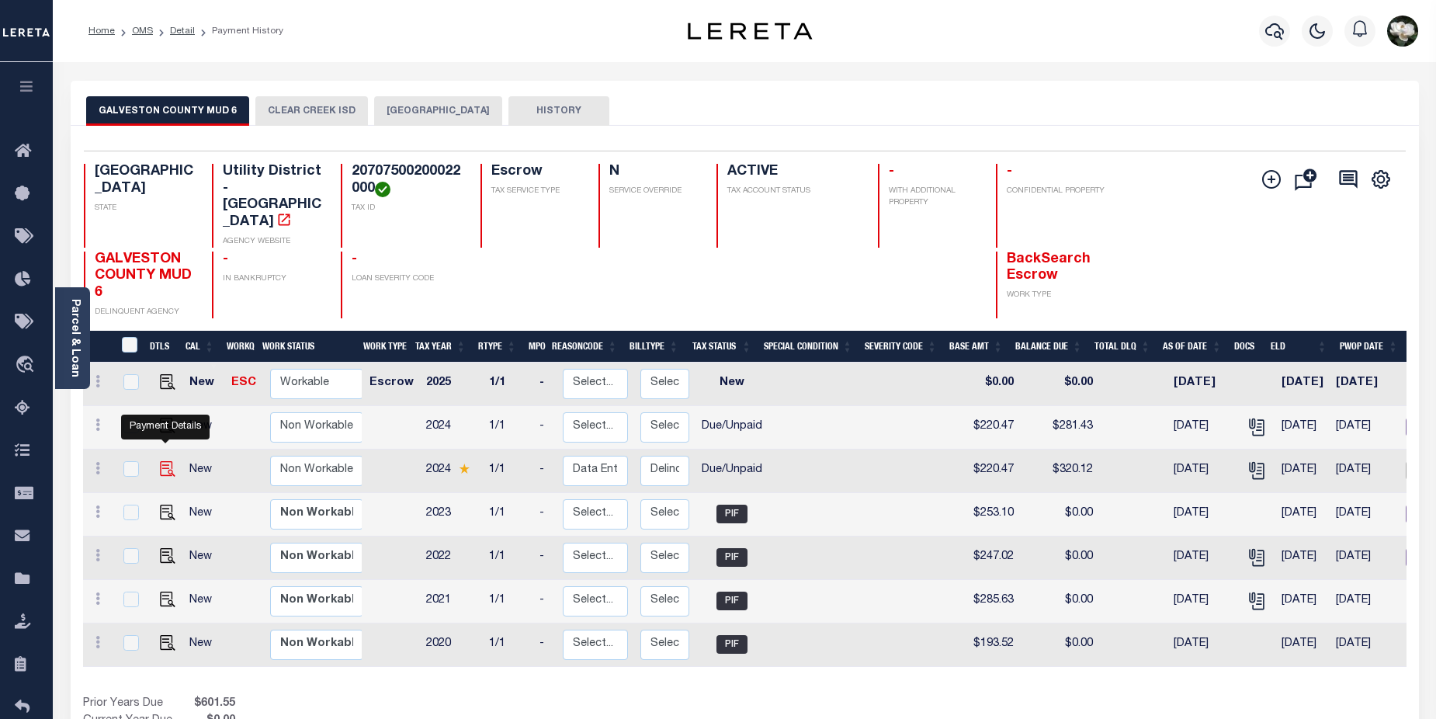
click at [161, 461] on img "" at bounding box center [168, 469] width 16 height 16
checkbox input "true"
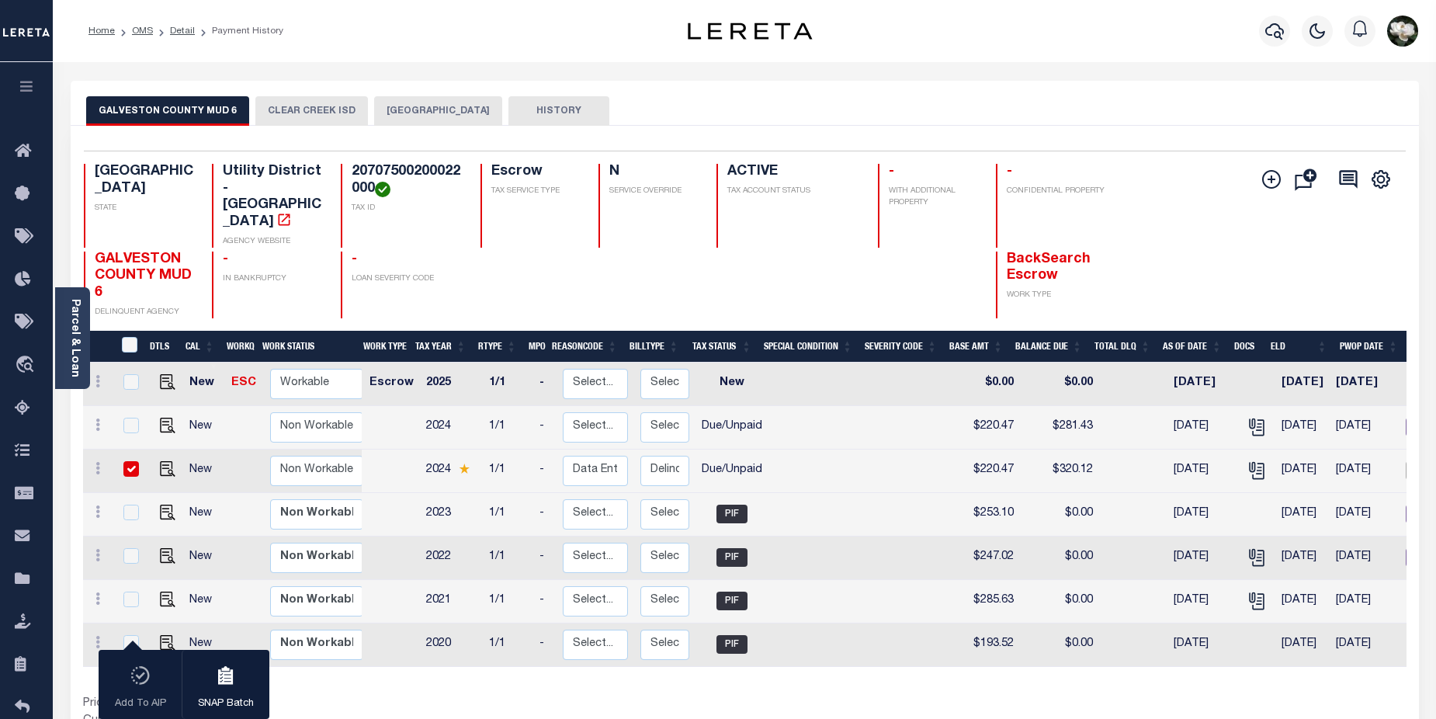
click at [622, 700] on div "Prior Years Due $601.55 Current Year Due $0.00 Total Balance Due $601.55" at bounding box center [414, 721] width 662 height 52
click at [170, 461] on img "" at bounding box center [168, 469] width 16 height 16
checkbox input "false"
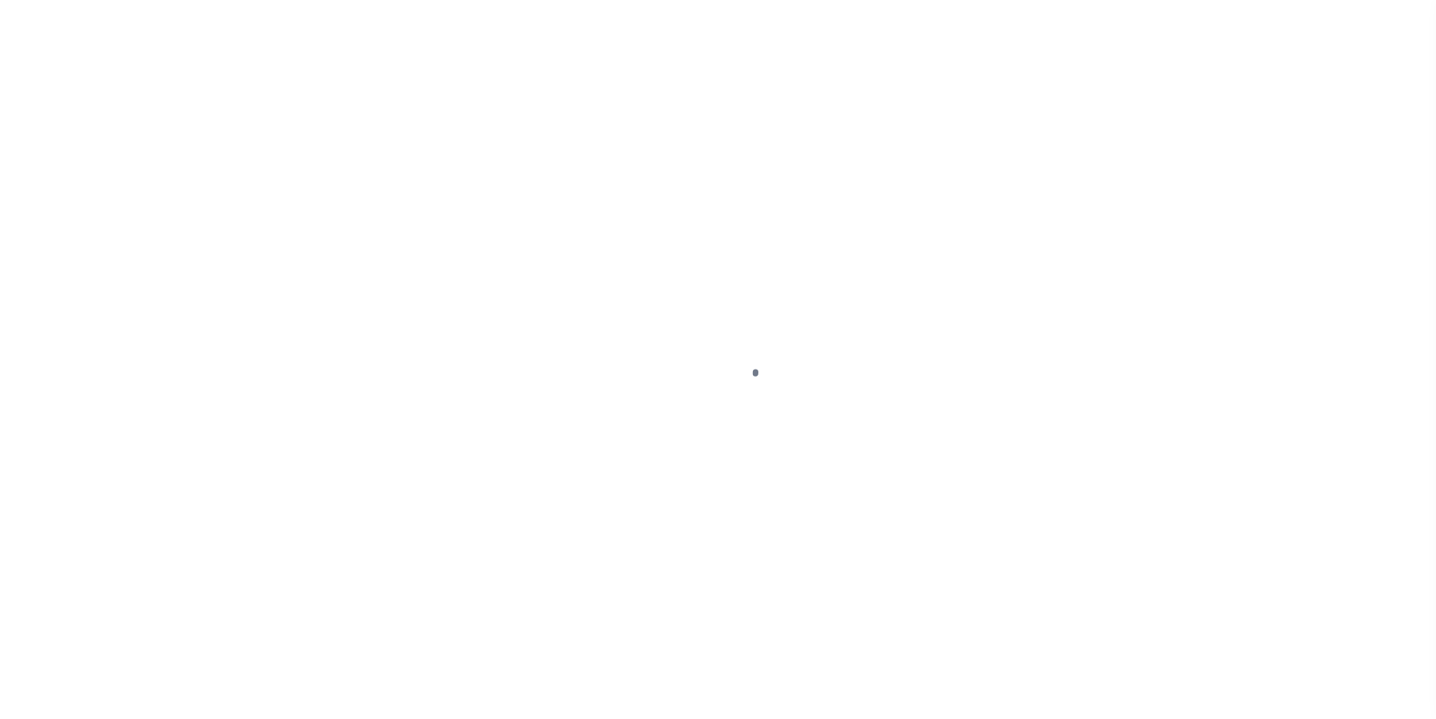
select select "DUE"
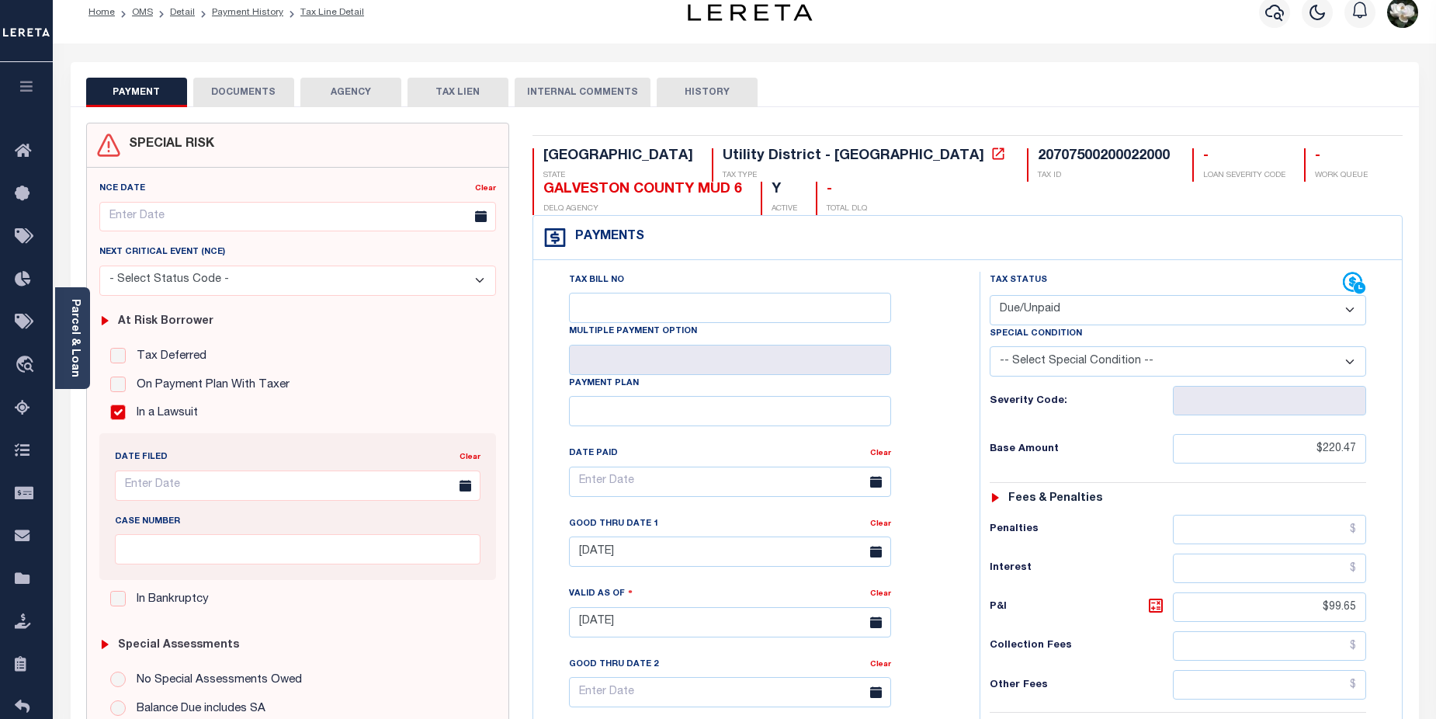
scroll to position [78, 0]
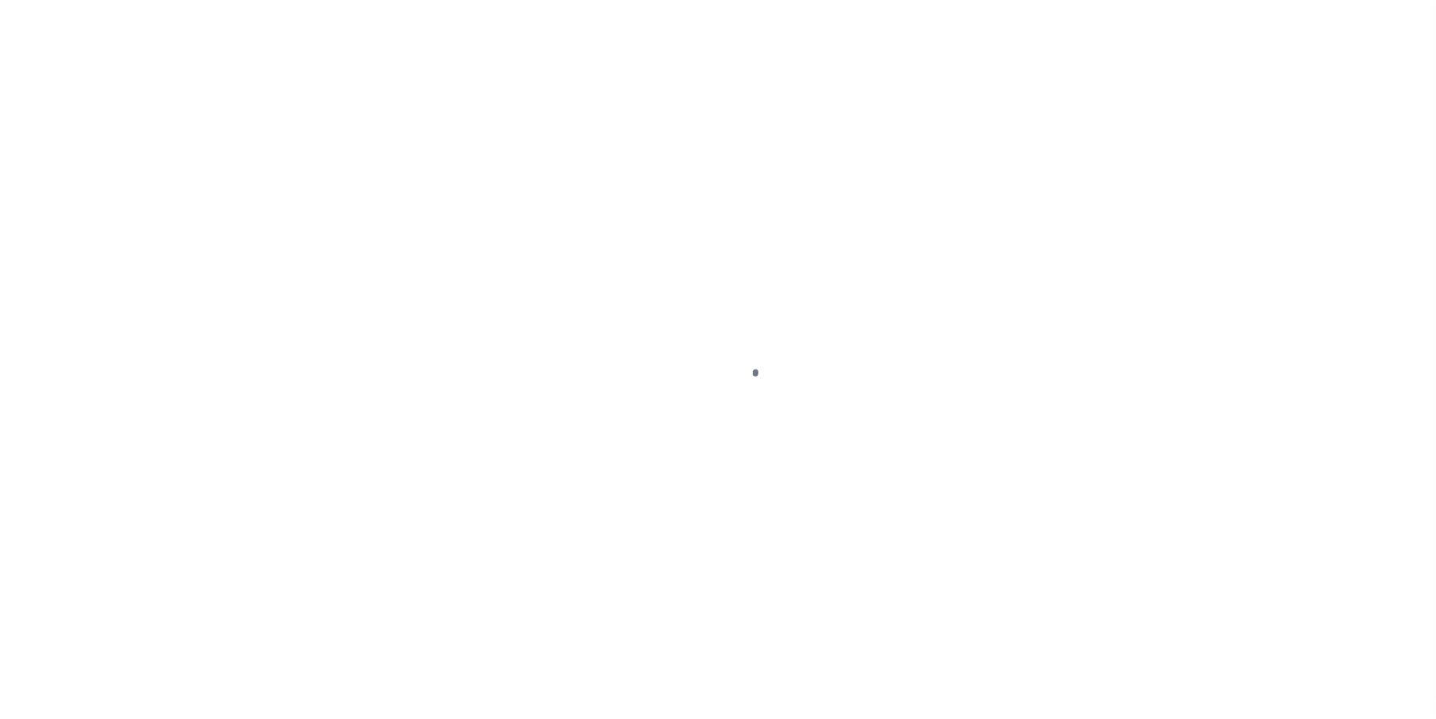
select select "DUE"
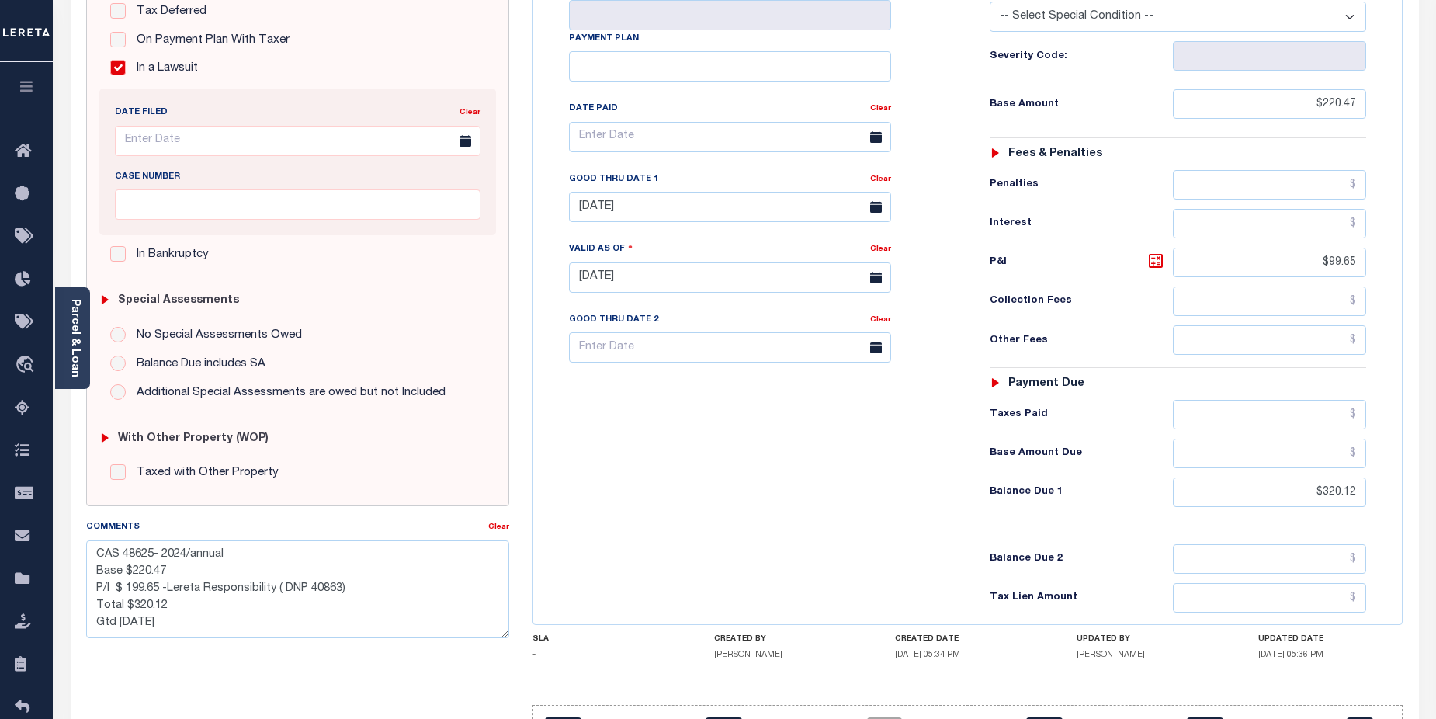
scroll to position [370, 0]
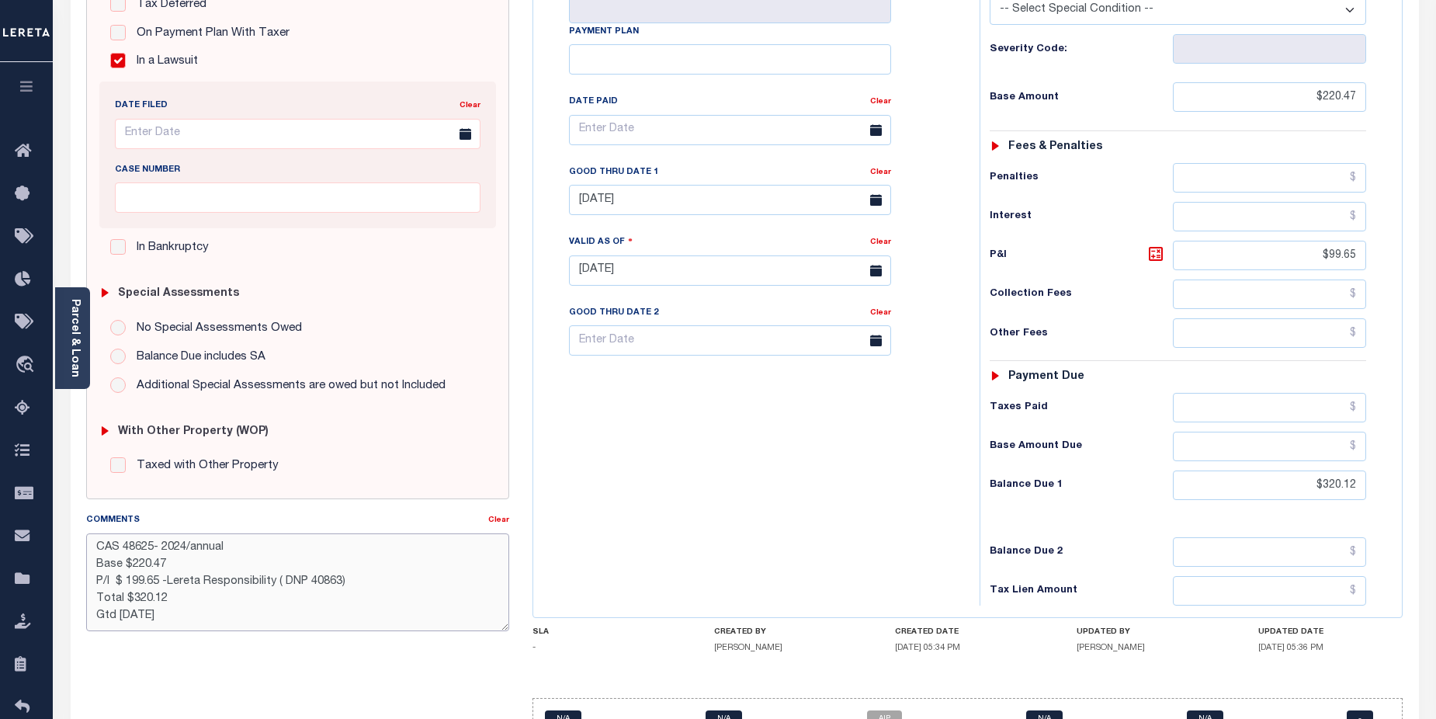
drag, startPoint x: 173, startPoint y: 584, endPoint x: 194, endPoint y: 584, distance: 21.0
click at [194, 584] on textarea "CAS 48625- 2024/annual Base $220.47 P/I $ 199.65 -Lereta Responsibility ( DNP 4…" at bounding box center [298, 582] width 424 height 98
type textarea "CAS 48625- 2024/annual Base $220.47 P/I $ 199.65 -Lender Responsibility ( DNP 4…"
type input "[DATE]"
click at [364, 425] on div "with Other Property (WOP) Taxed with Other Property" at bounding box center [298, 446] width 410 height 81
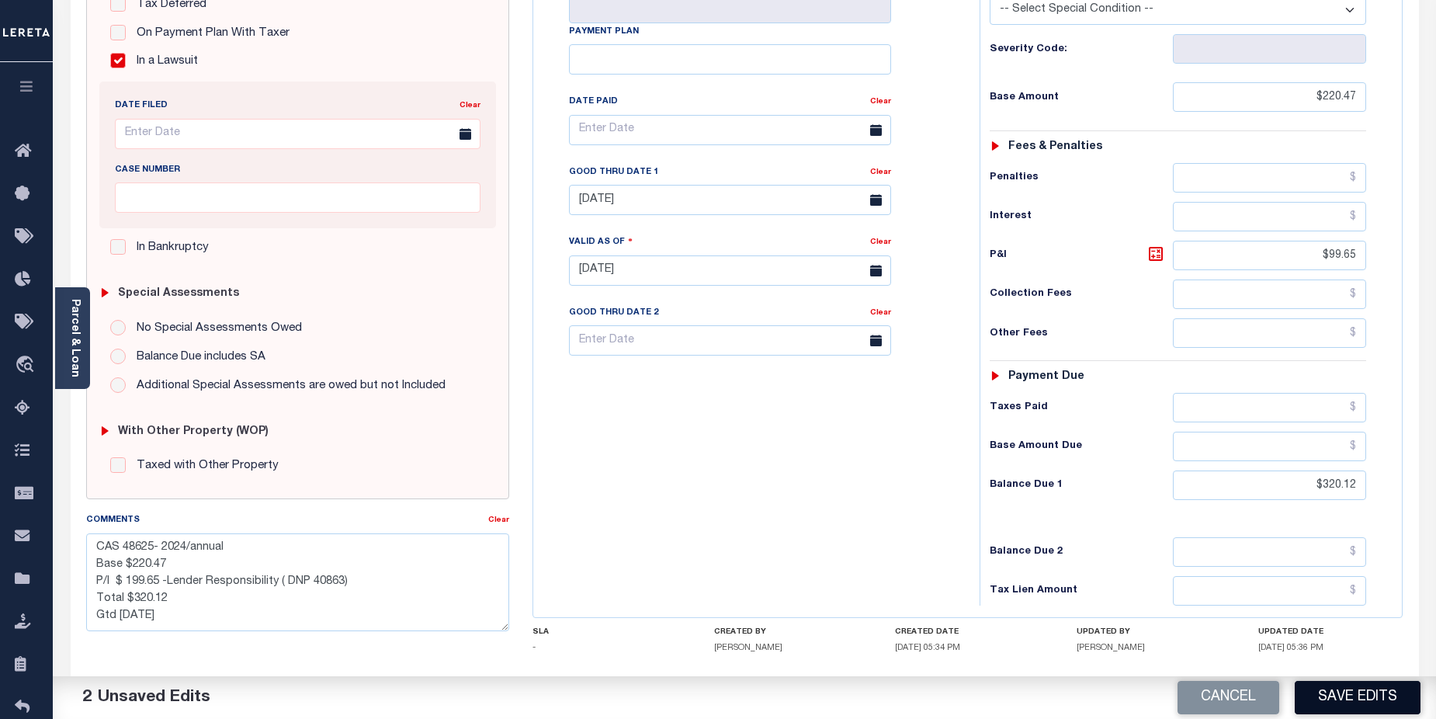
click at [1383, 708] on button "Save Edits" at bounding box center [1358, 697] width 126 height 33
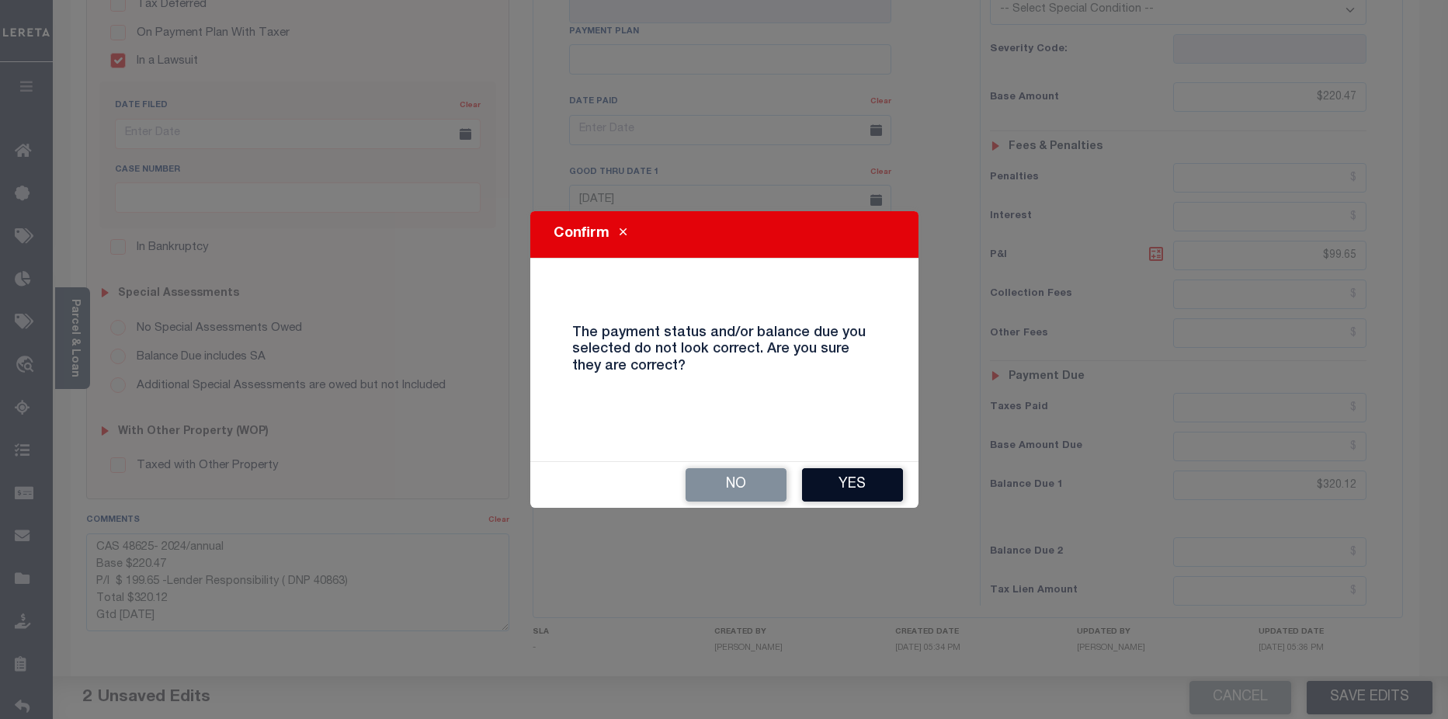
click at [887, 494] on button "Yes" at bounding box center [852, 484] width 101 height 33
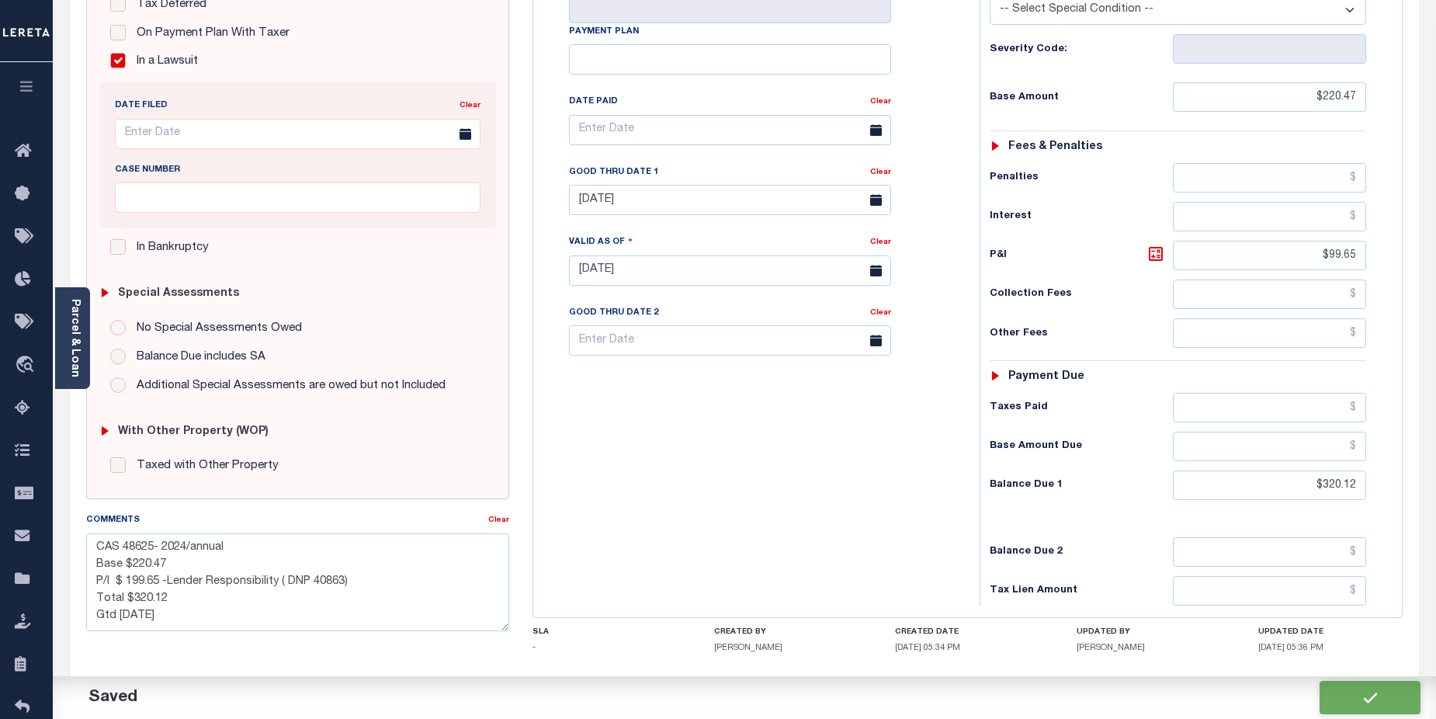
checkbox input "false"
type textarea "CAS 48625- 2024/annual Base $220.47 P/I $ 199.65 -Lender Responsibility ( DNP 4…"
type input "$220.47"
type input "$99.65"
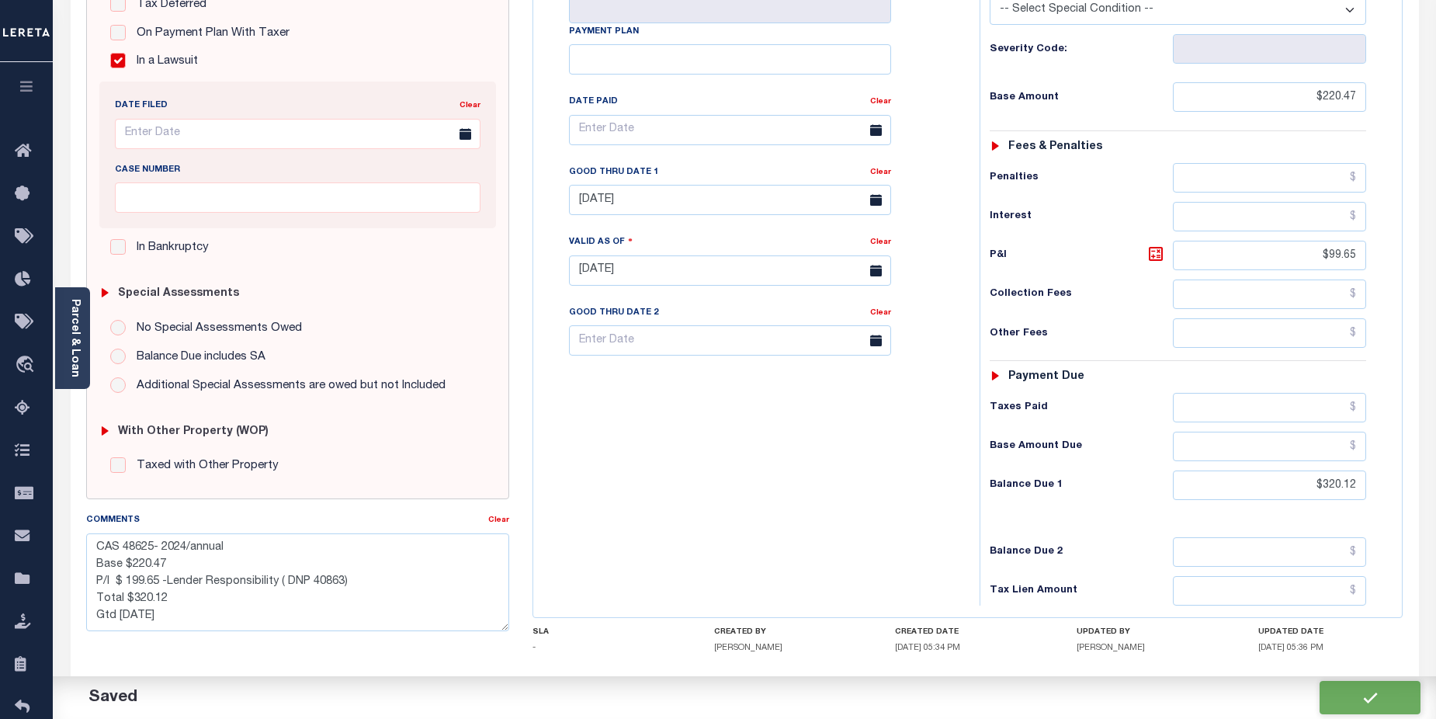
type input "$320.12"
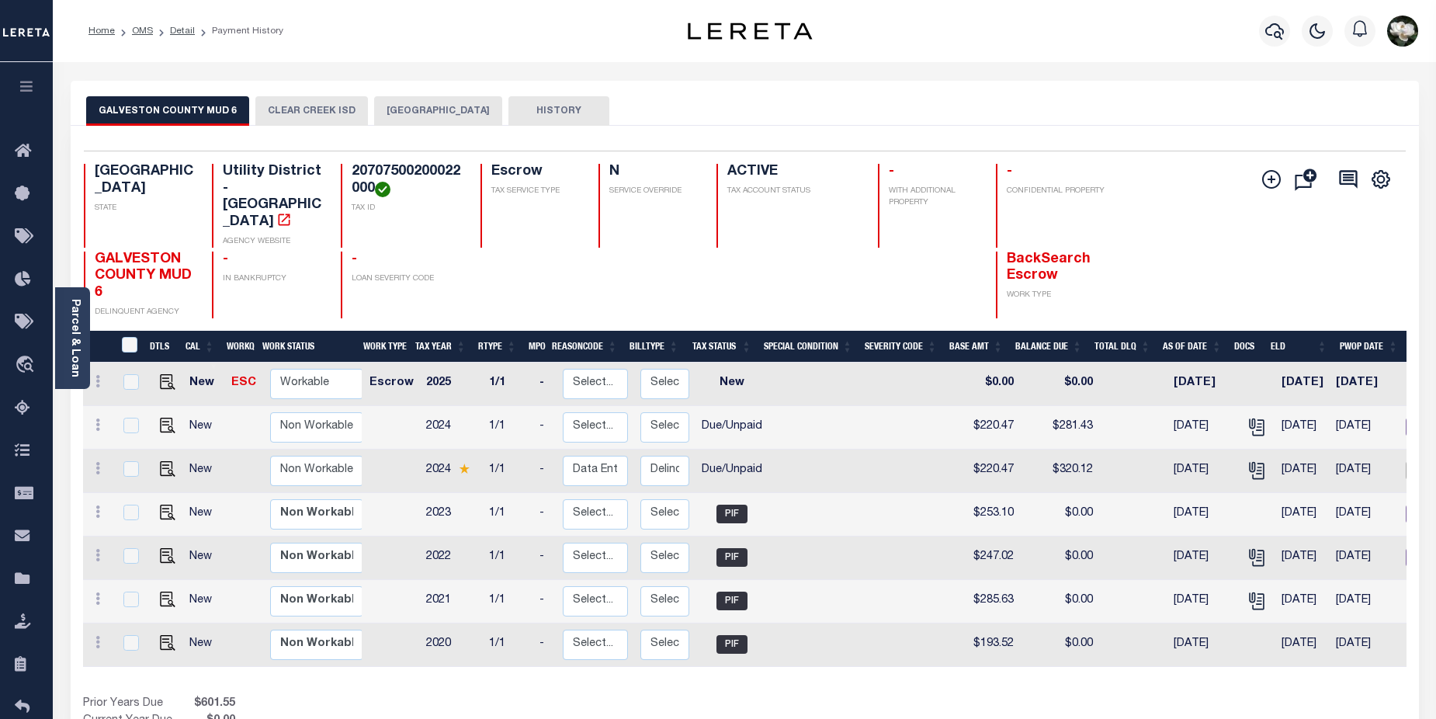
click at [317, 114] on button "CLEAR CREEK ISD" at bounding box center [311, 110] width 113 height 29
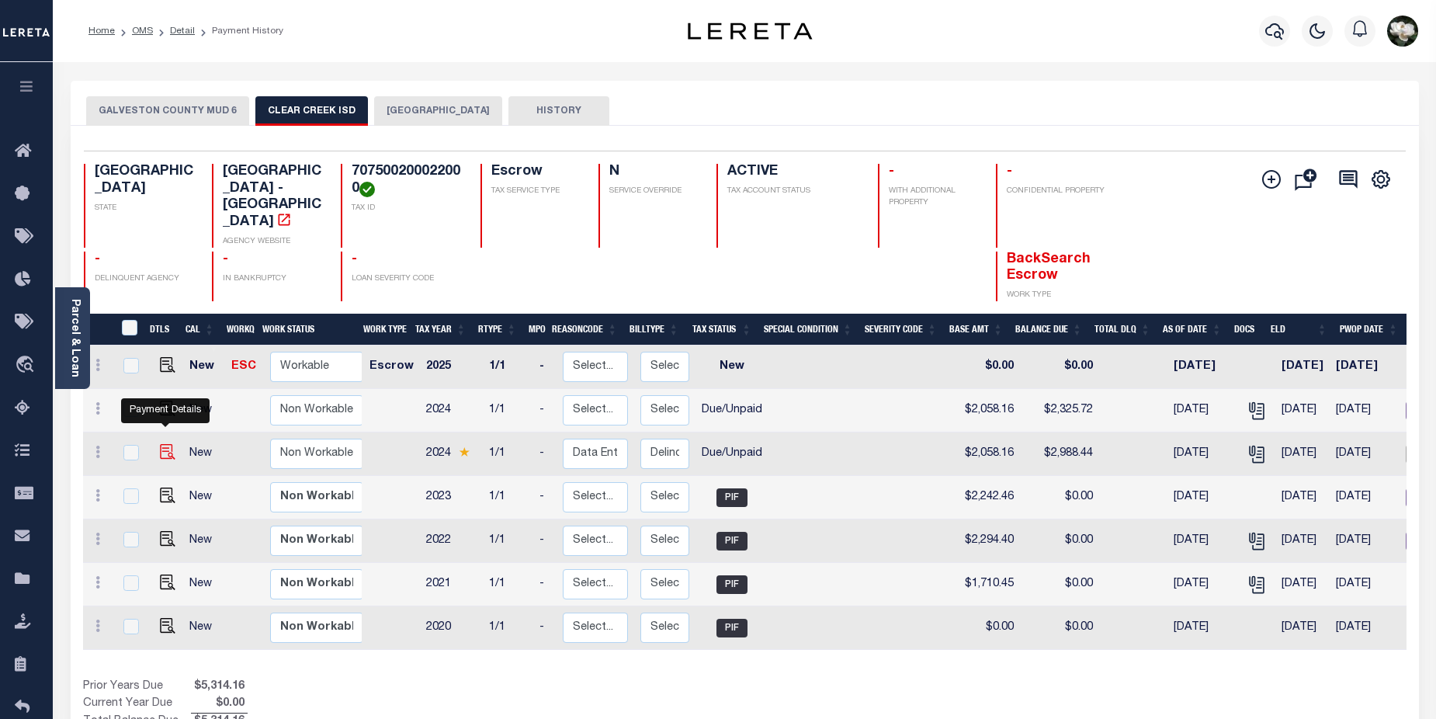
click at [160, 444] on img "" at bounding box center [168, 452] width 16 height 16
checkbox input "true"
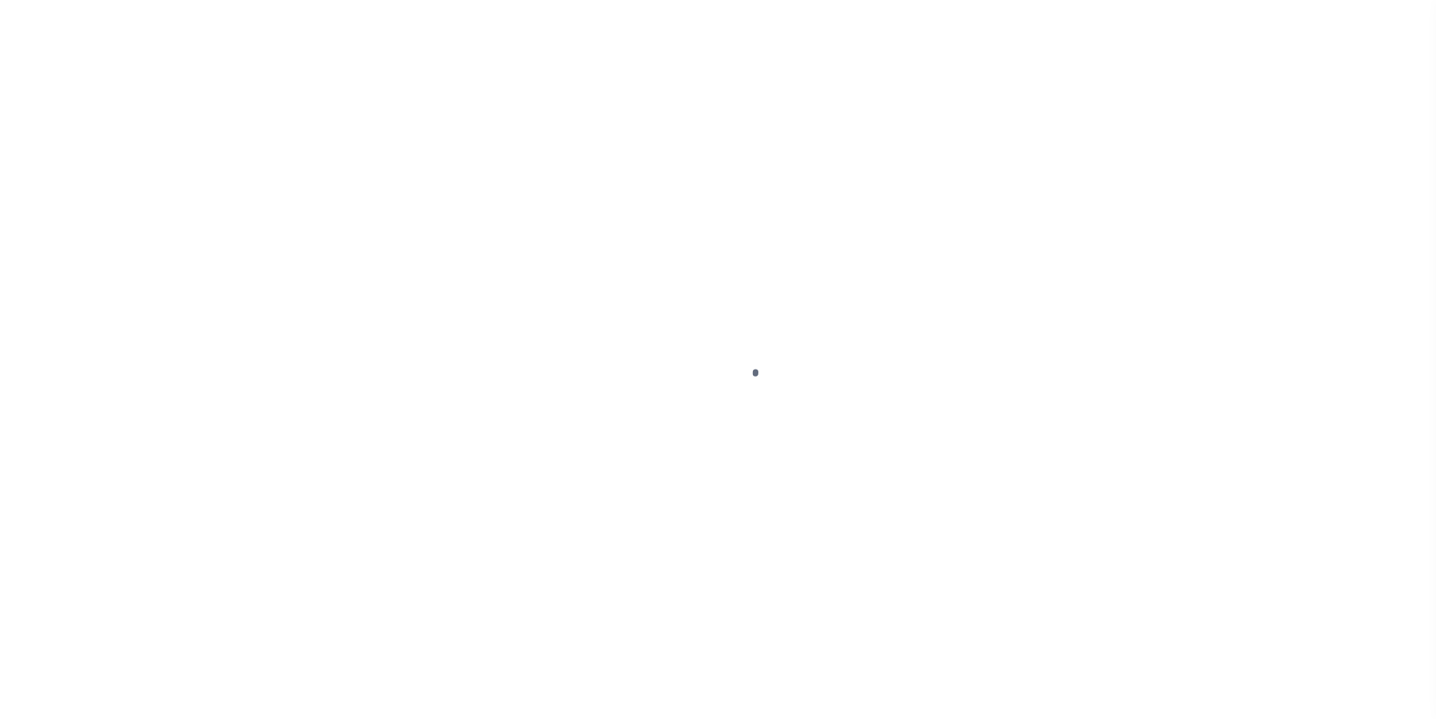
select select "DUE"
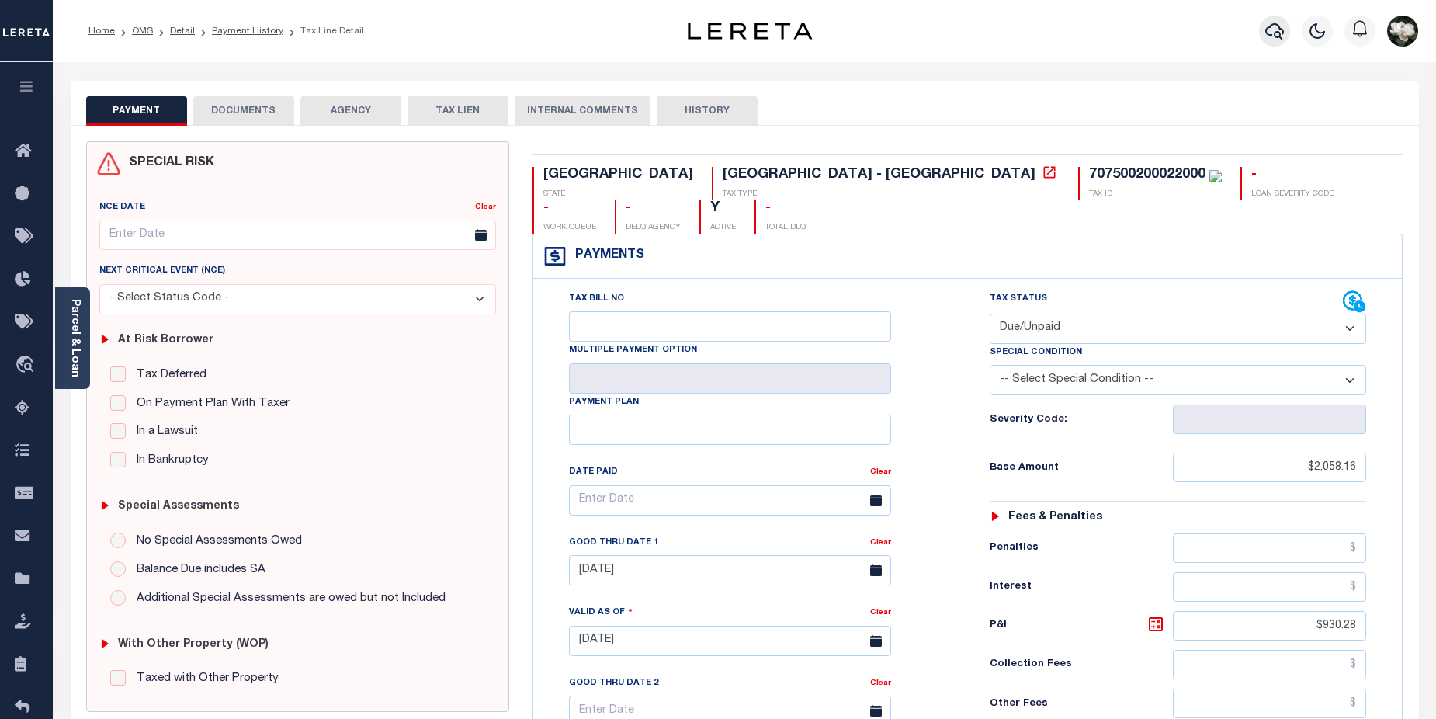
click at [1286, 36] on button "button" at bounding box center [1274, 31] width 31 height 31
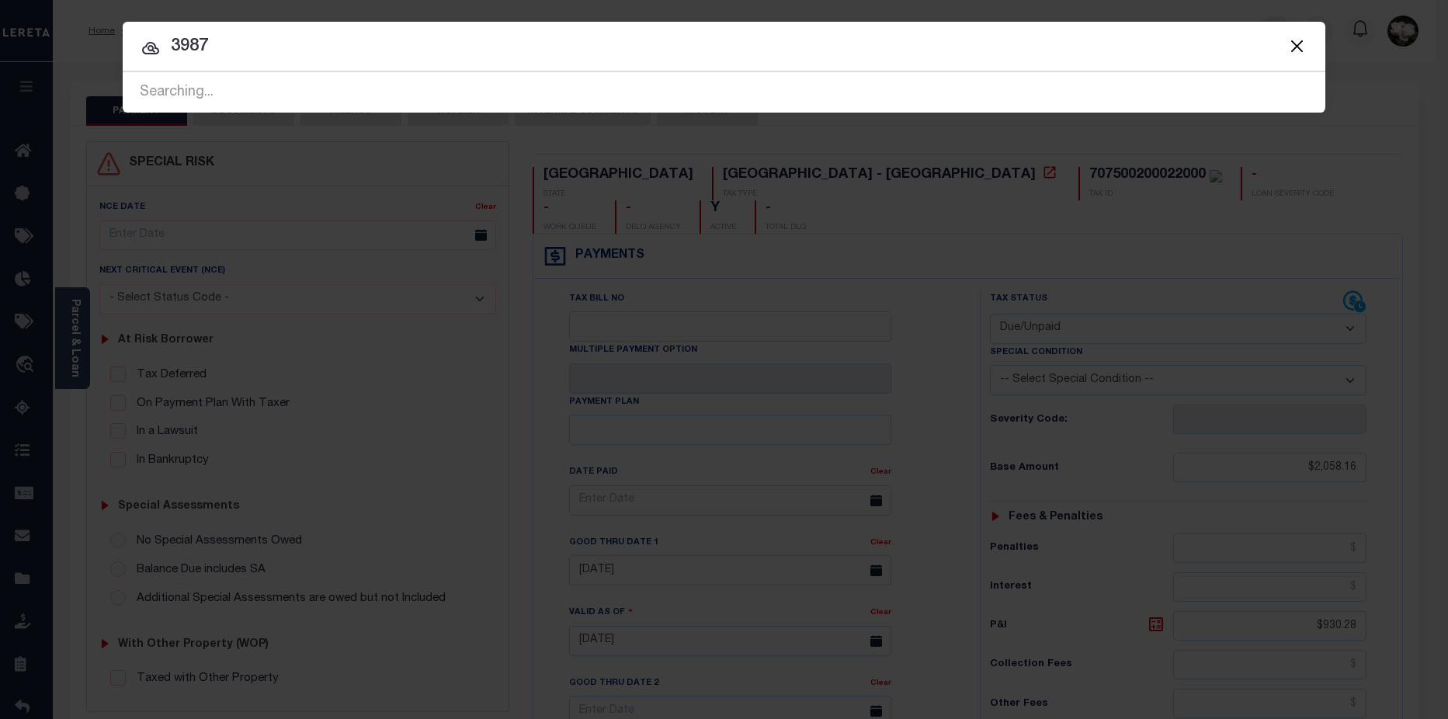
type input "3987"
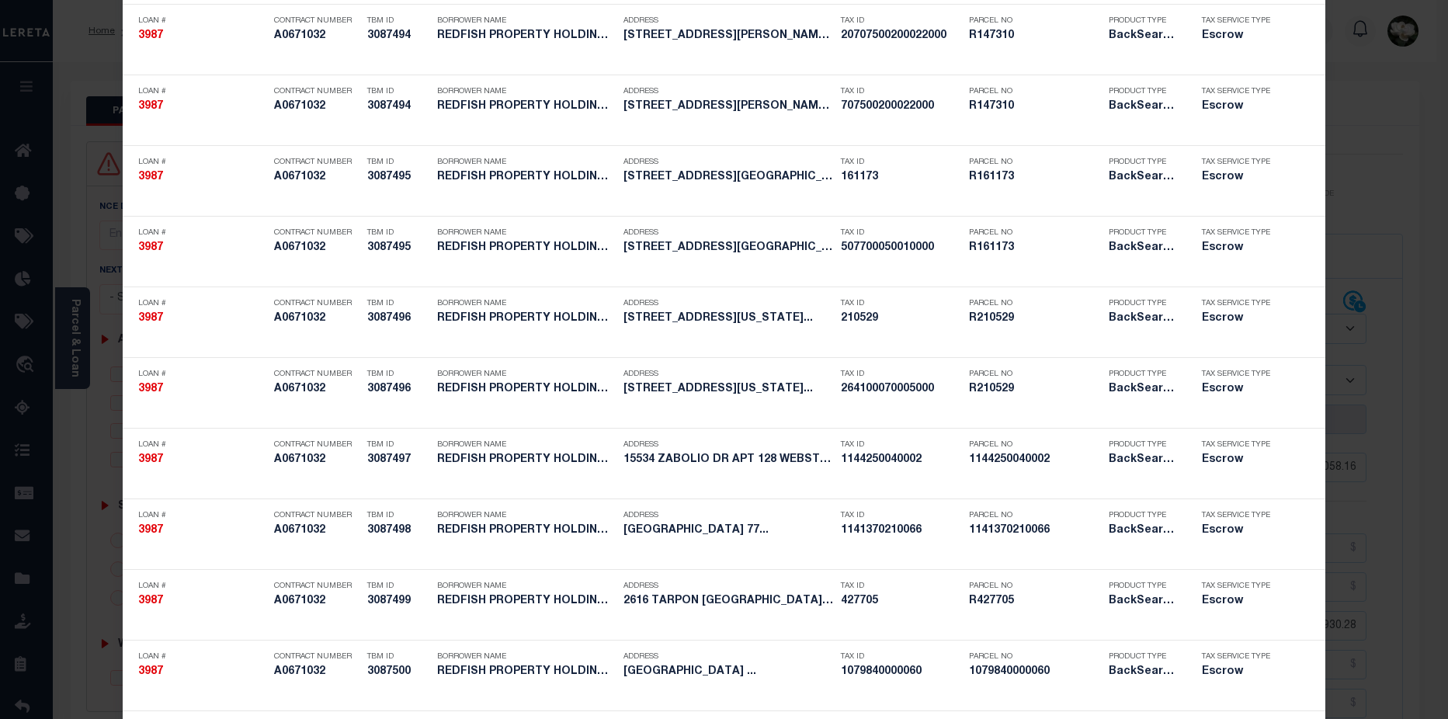
scroll to position [496, 0]
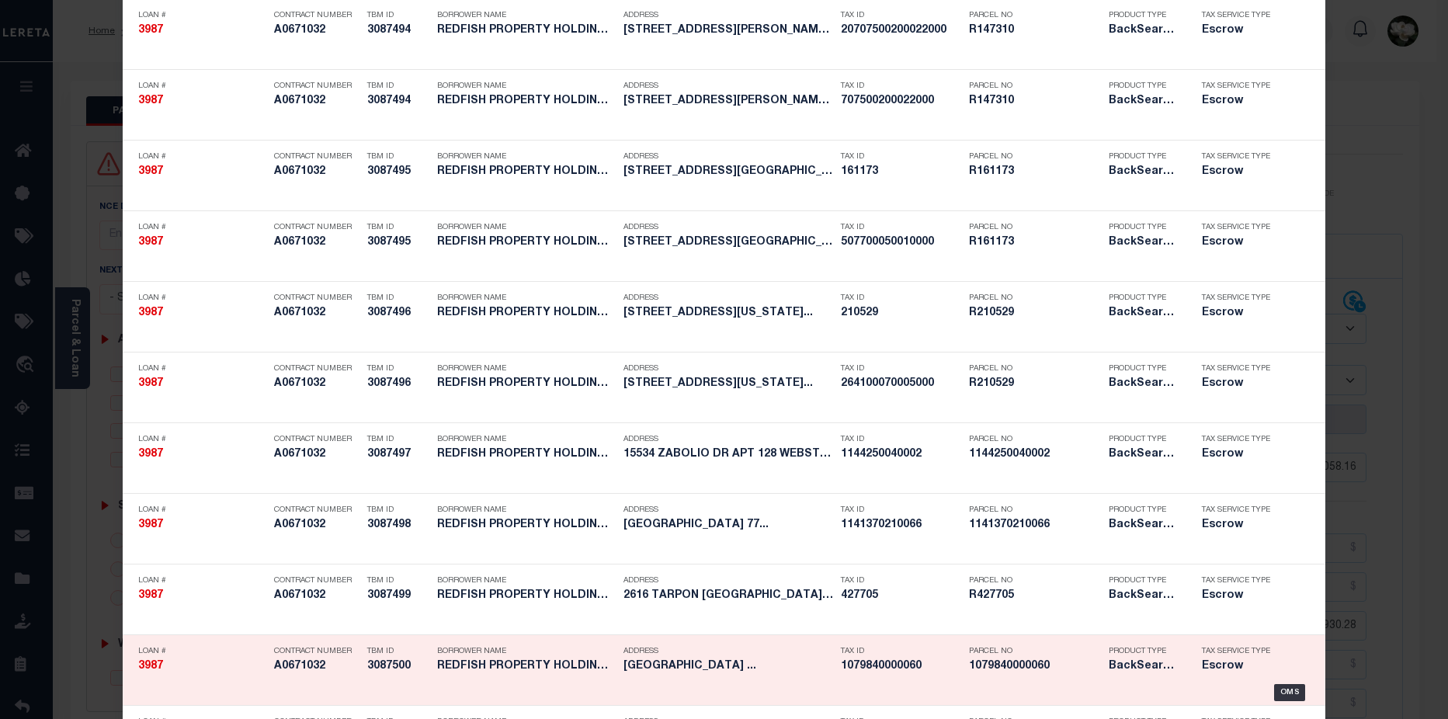
click at [1116, 678] on div "Product Type BackSearch,Escrow" at bounding box center [1143, 661] width 70 height 45
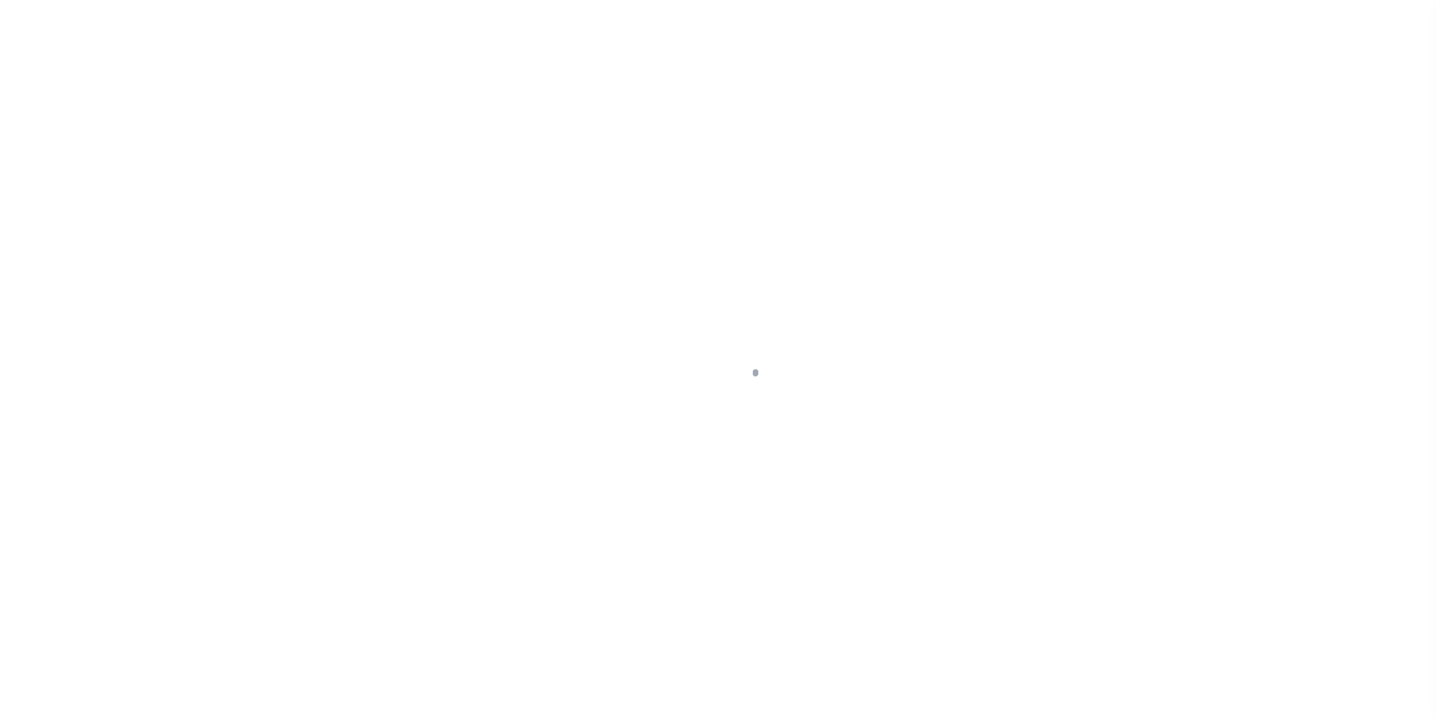
select select "25066"
select select "Escrow"
type input "16315 Brookvilla Drive"
type input "1079840000060"
select select
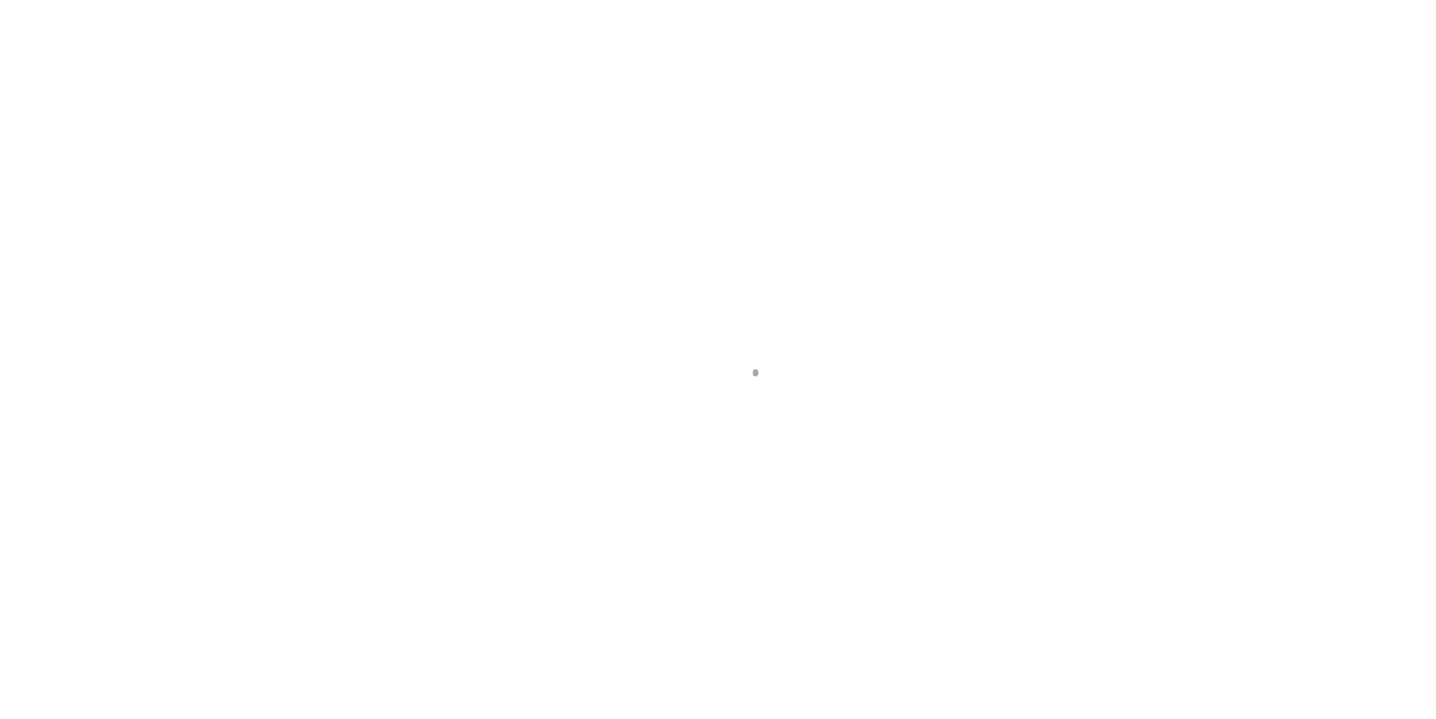
type input "Houston TX 77059"
type input "a0k2L00001Ucriu"
type input "[GEOGRAPHIC_DATA]"
type textarea "Situs address change per client audit"
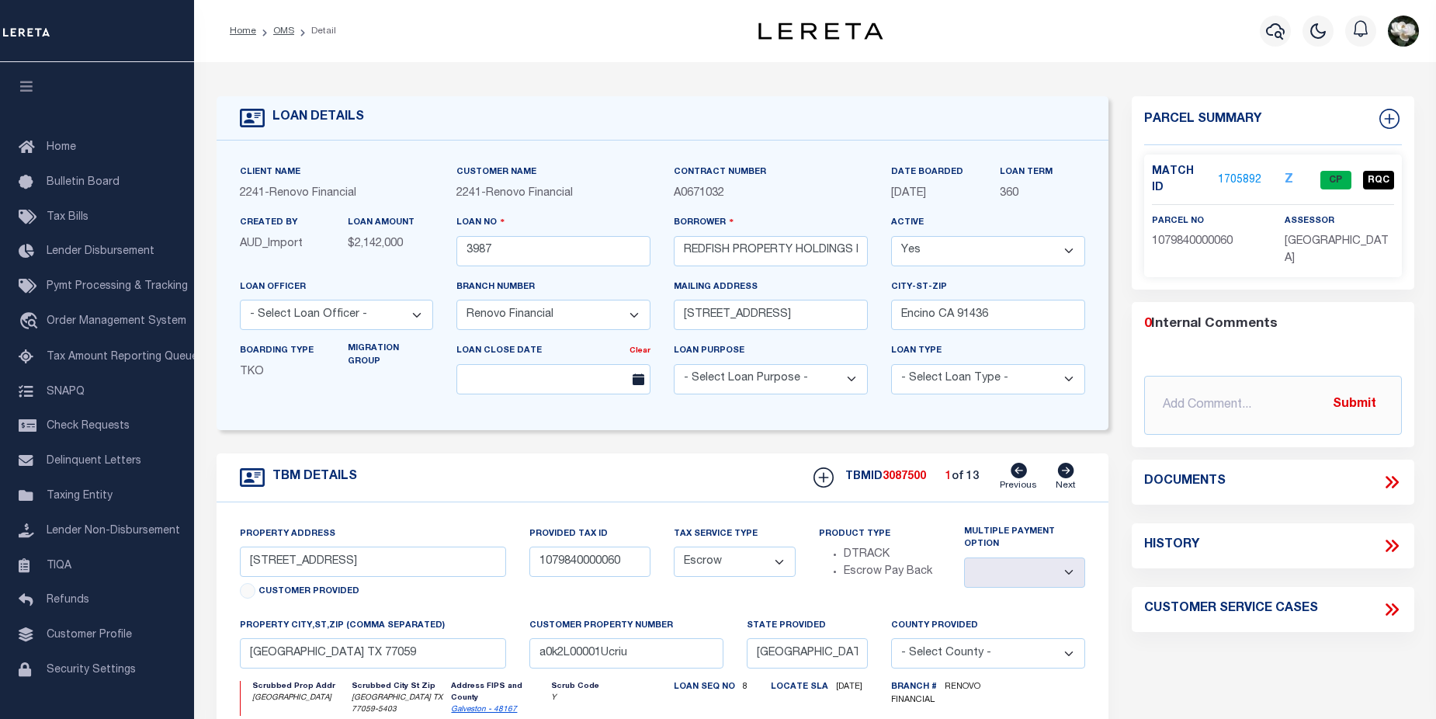
click at [1250, 175] on link "1705892" at bounding box center [1239, 180] width 43 height 16
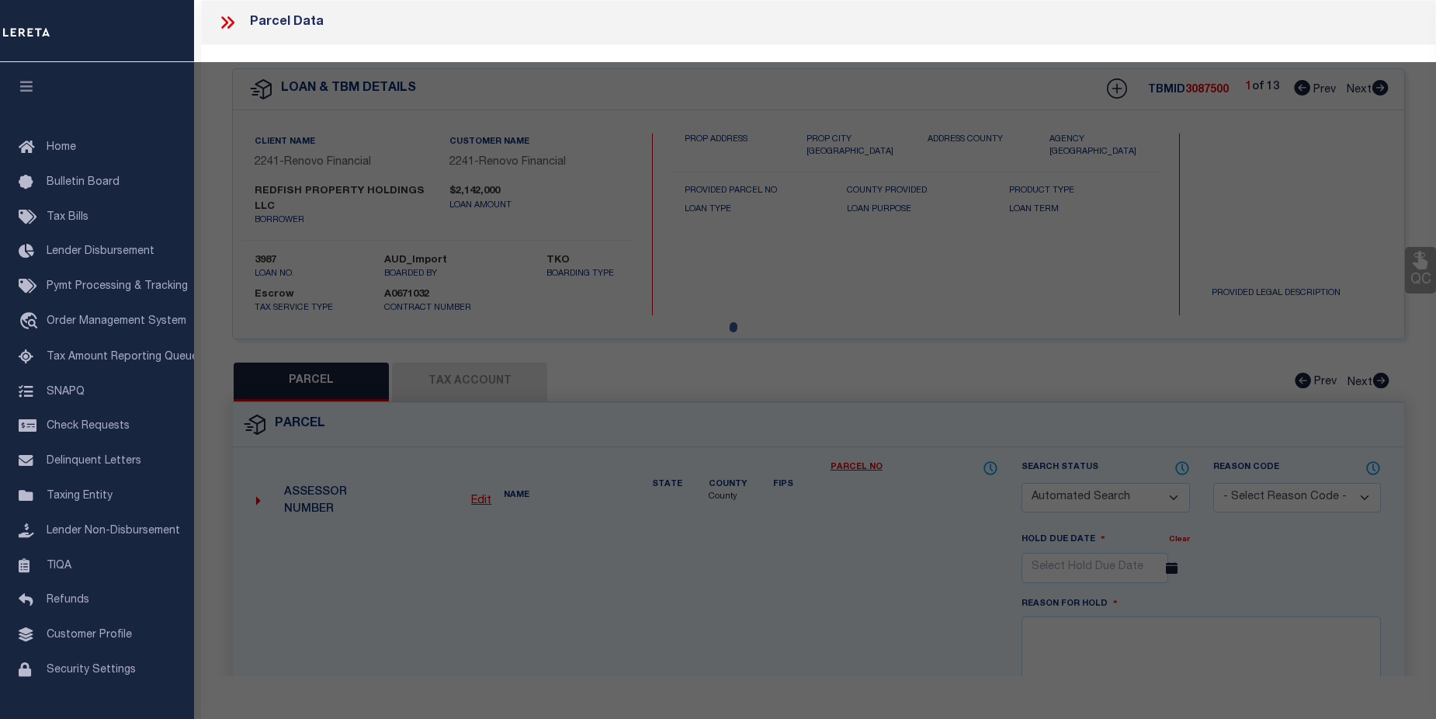
checkbox input "false"
select select "CP"
type input "SWARZMAN LINDA"
select select "AGF"
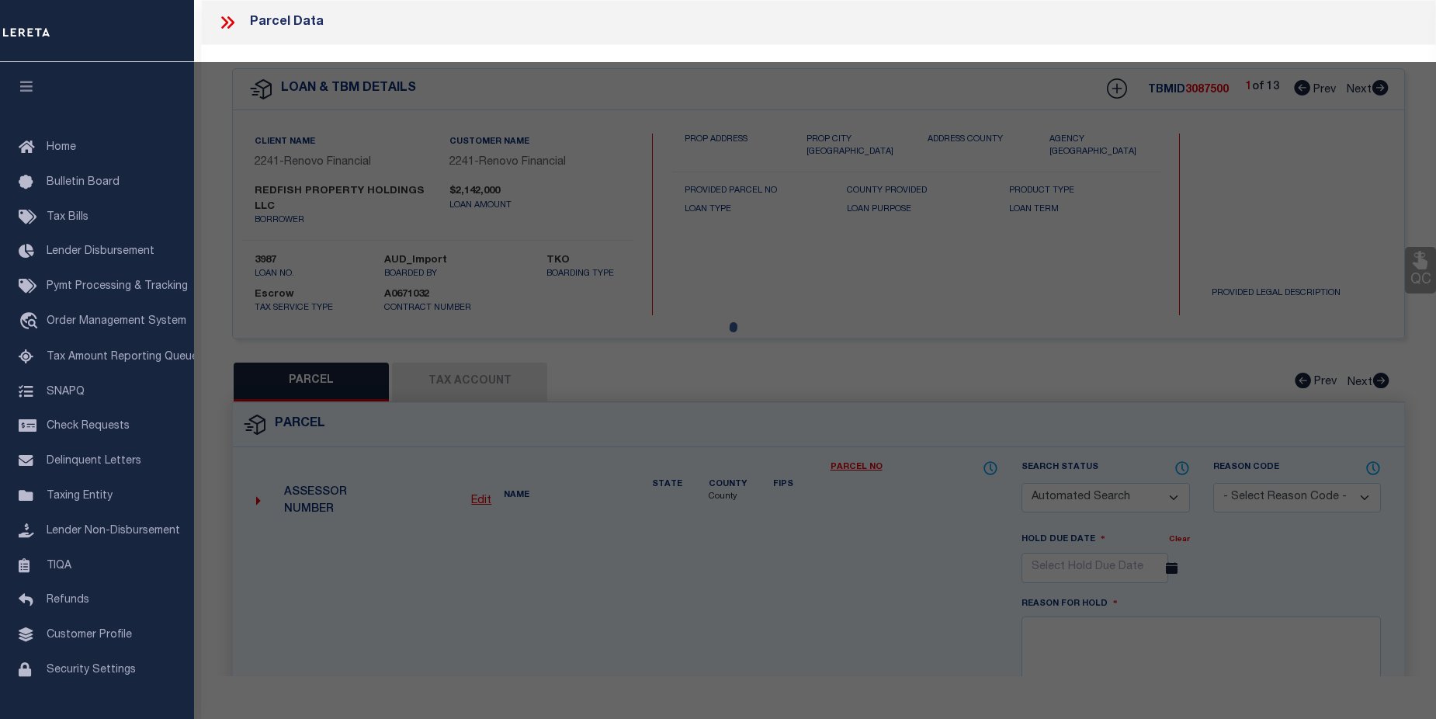
select select
type input "[GEOGRAPHIC_DATA]"
checkbox input "false"
type input "HOUSTON TX 77059"
type textarea "LT 60 BLK 59 BROOK FOREST SEC 2"
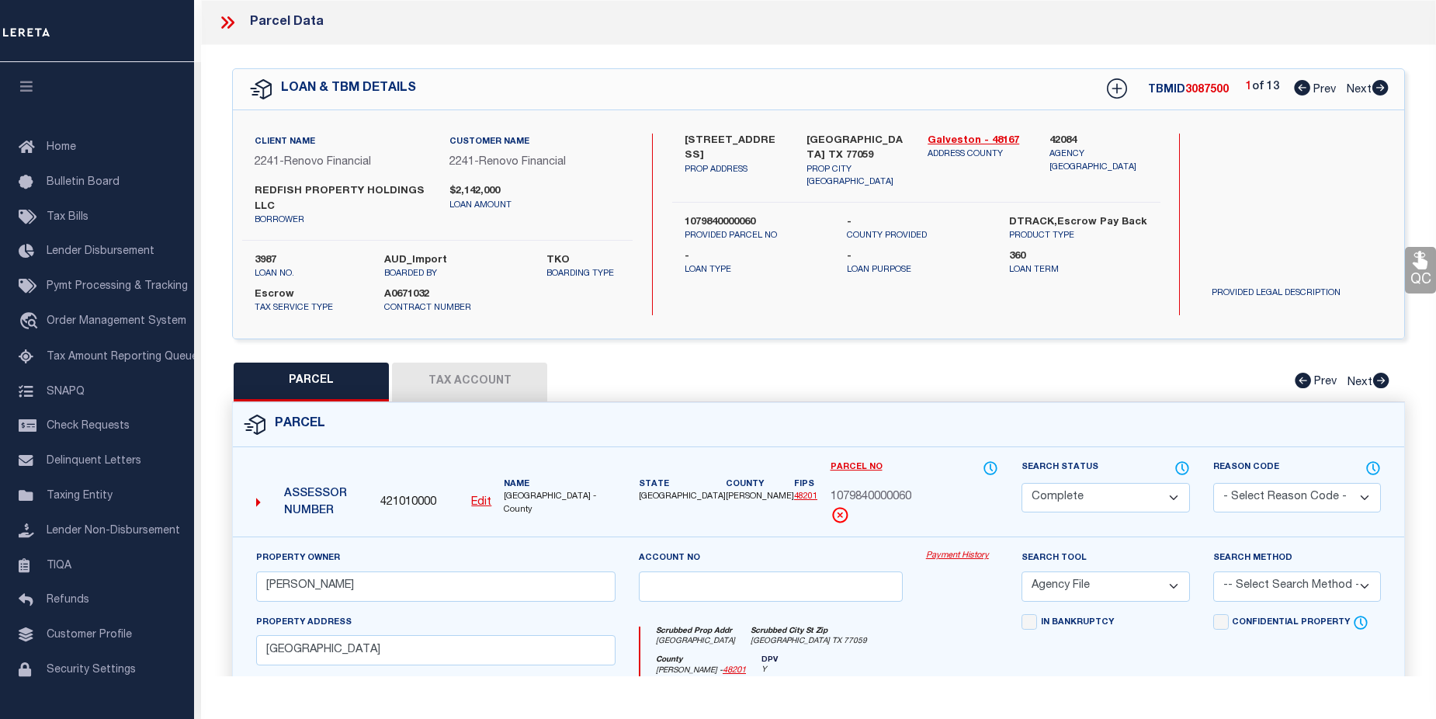
click at [956, 563] on link "Payment History" at bounding box center [962, 556] width 72 height 13
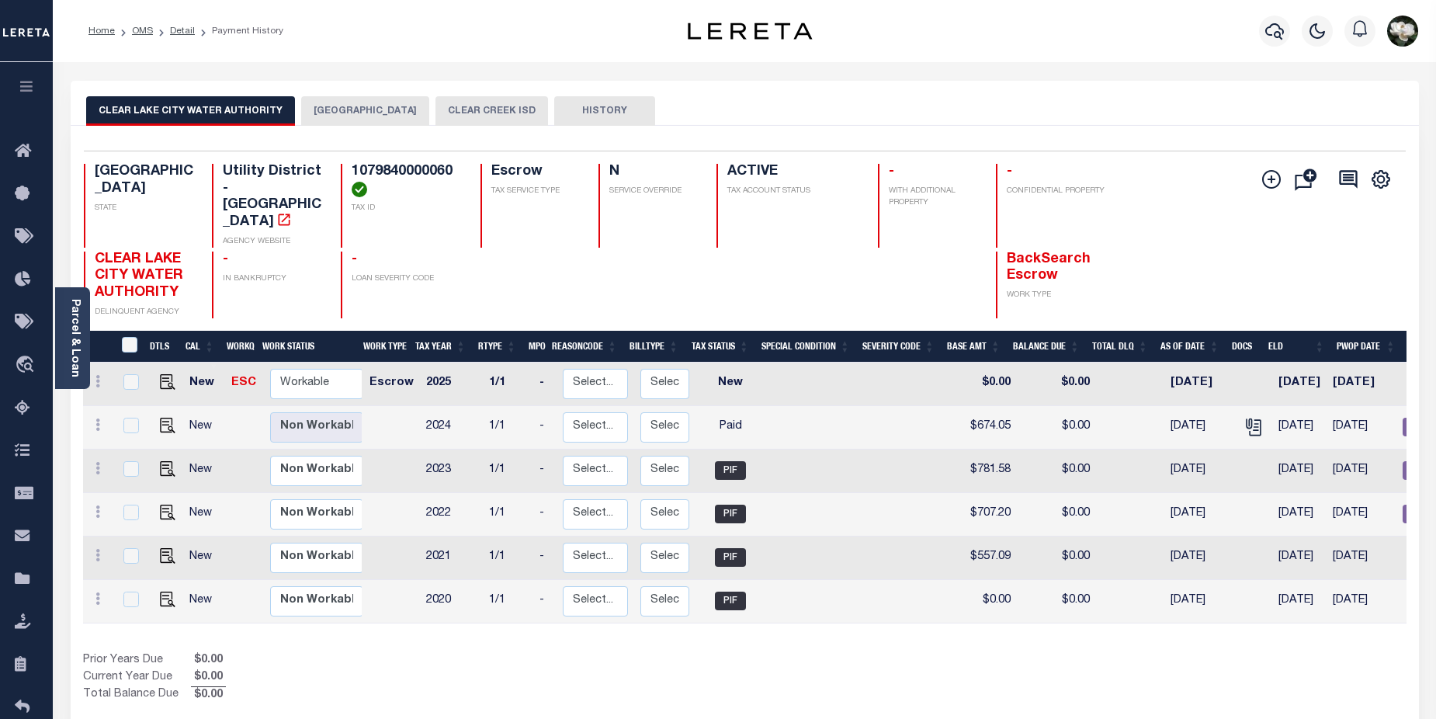
click at [451, 112] on button "CLEAR CREEK ISD" at bounding box center [491, 110] width 113 height 29
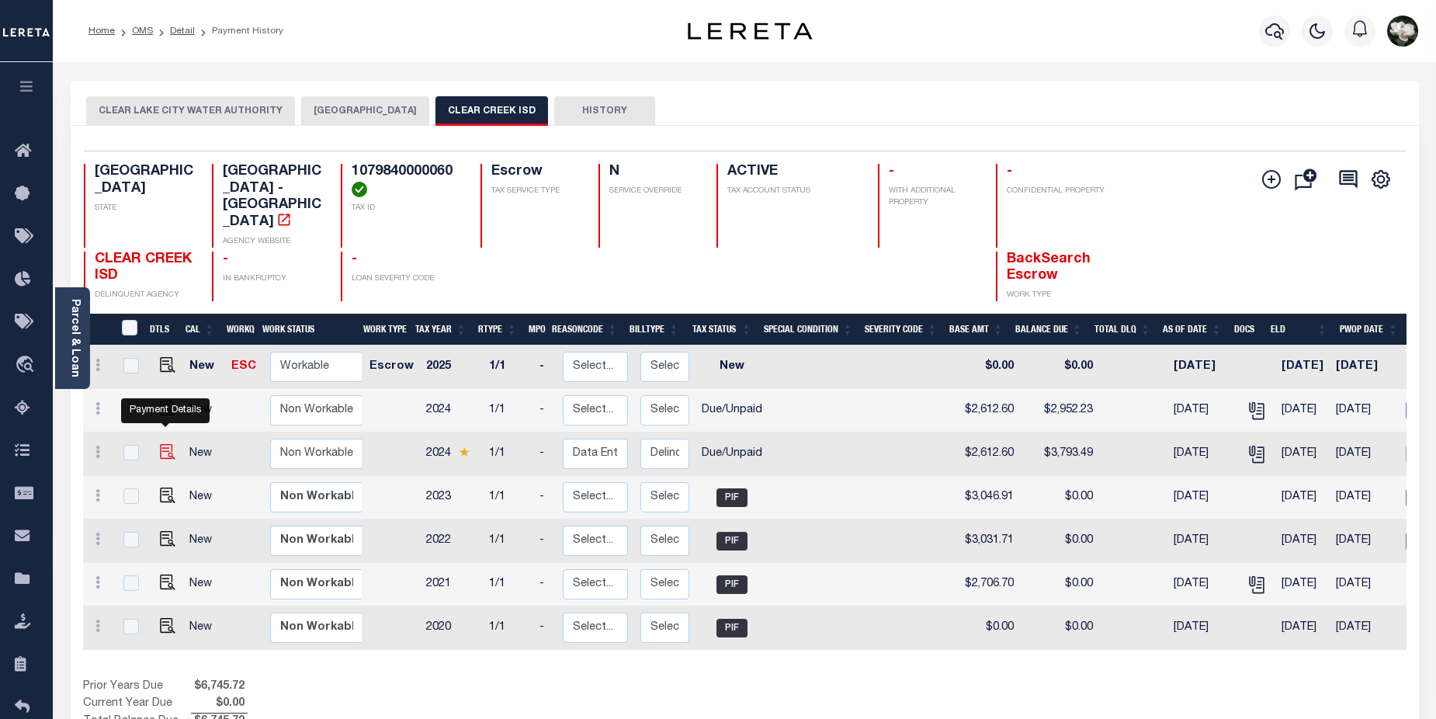
click at [161, 444] on img "" at bounding box center [168, 452] width 16 height 16
checkbox input "true"
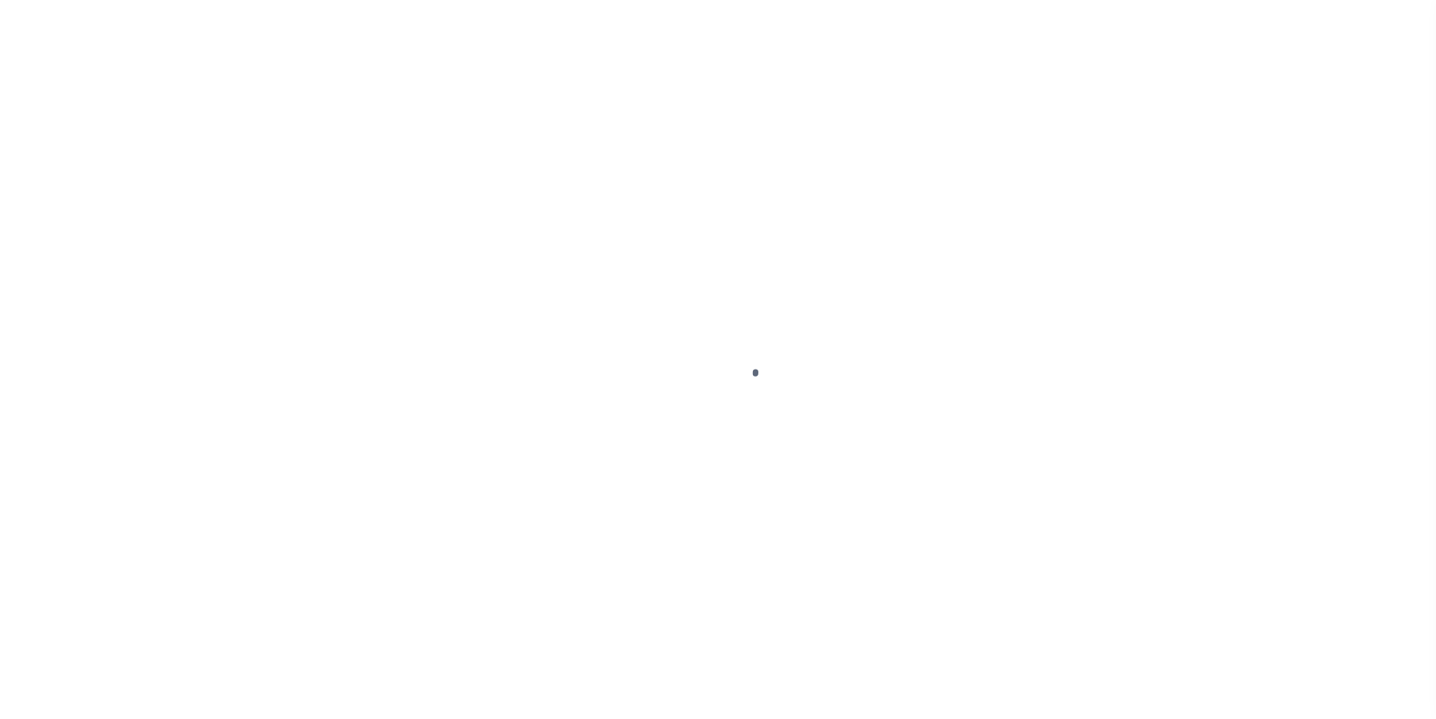
select select "DUE"
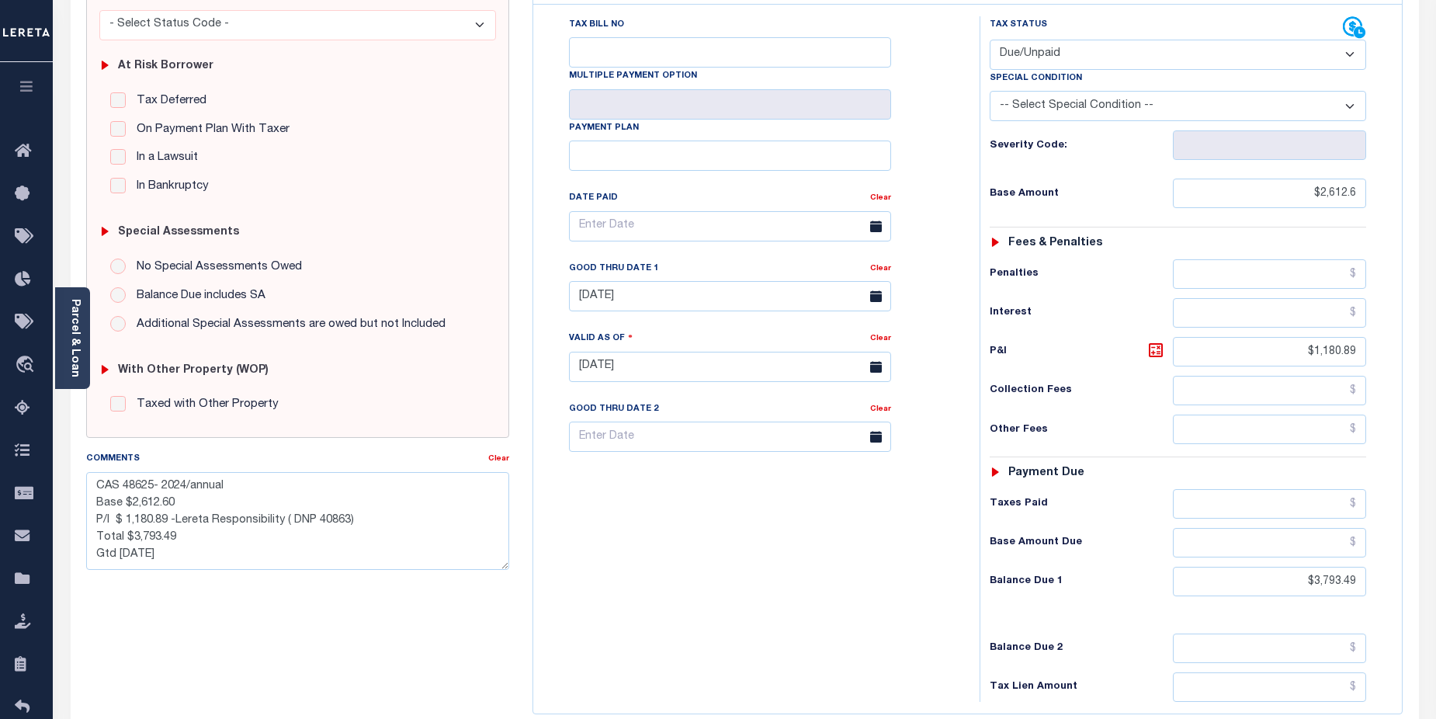
scroll to position [277, 0]
drag, startPoint x: 178, startPoint y: 518, endPoint x: 206, endPoint y: 517, distance: 28.7
click at [206, 517] on textarea "CAS 48625- 2024/annual Base $2,612.60 P/I $ 1,180.89 -Lereta Responsibility ( D…" at bounding box center [298, 518] width 424 height 98
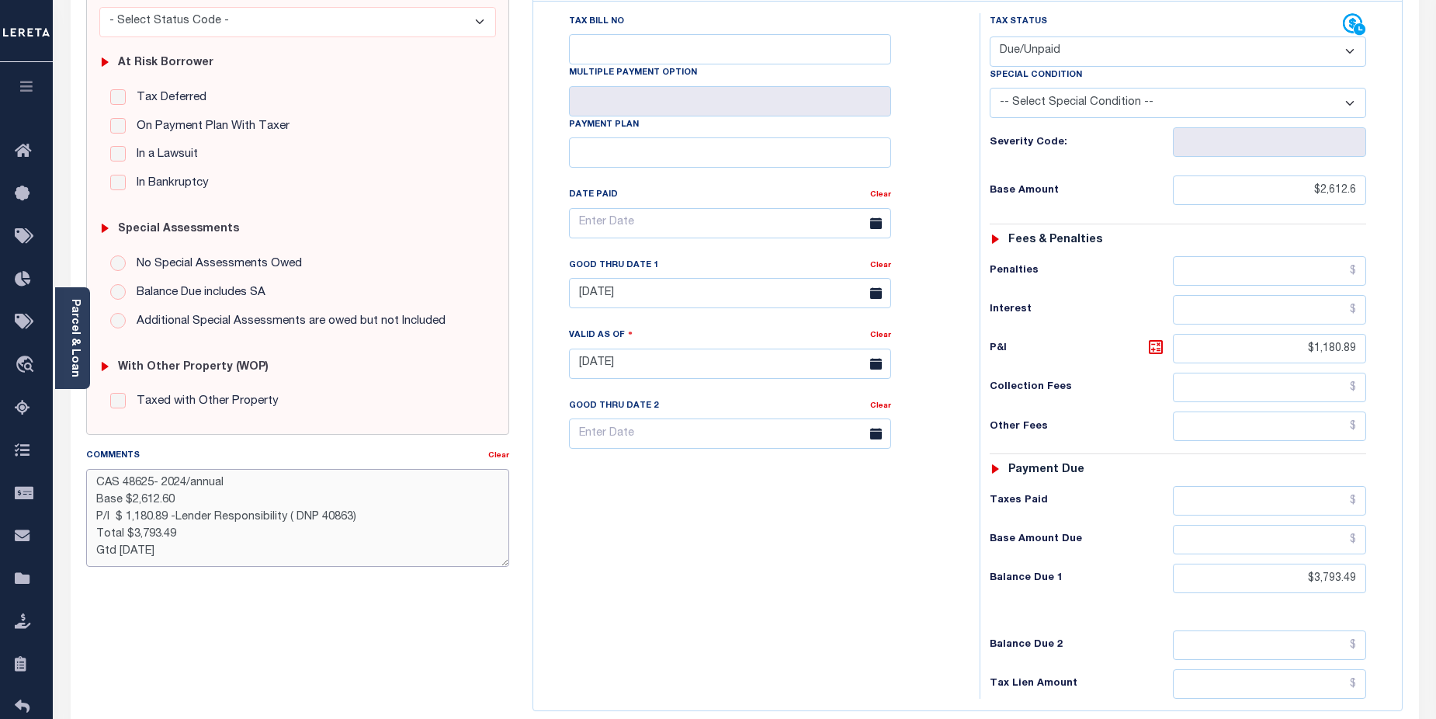
type textarea "CAS 48625- 2024/annual Base $2,612.60 P/I $ 1,180.89 -Lender Responsibility ( D…"
type input "09/30/2025"
drag, startPoint x: 577, startPoint y: 494, endPoint x: 616, endPoint y: 494, distance: 38.8
click at [585, 494] on div "Tax Bill No Multiple Payment Option Payment Plan Clear" at bounding box center [752, 355] width 431 height 685
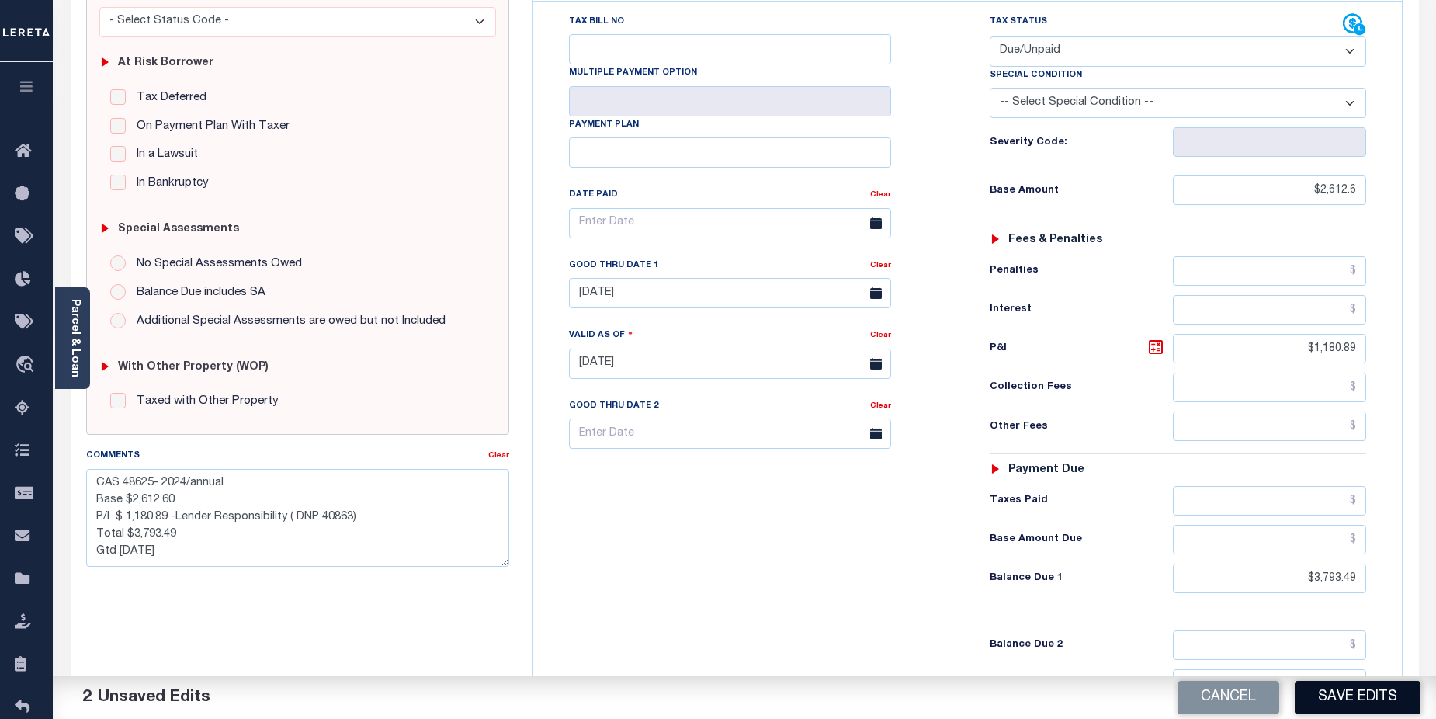
click at [1327, 704] on button "Save Edits" at bounding box center [1358, 697] width 126 height 33
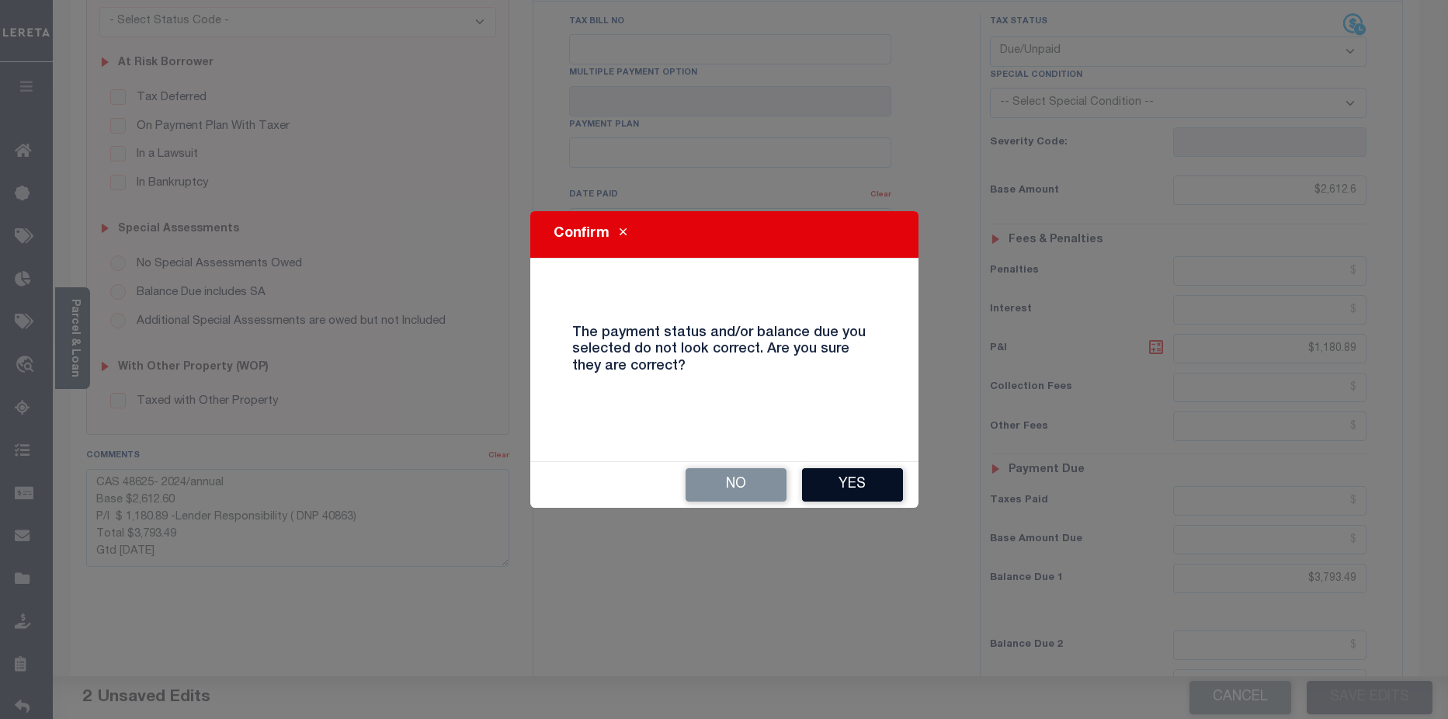
click at [867, 478] on button "Yes" at bounding box center [852, 484] width 101 height 33
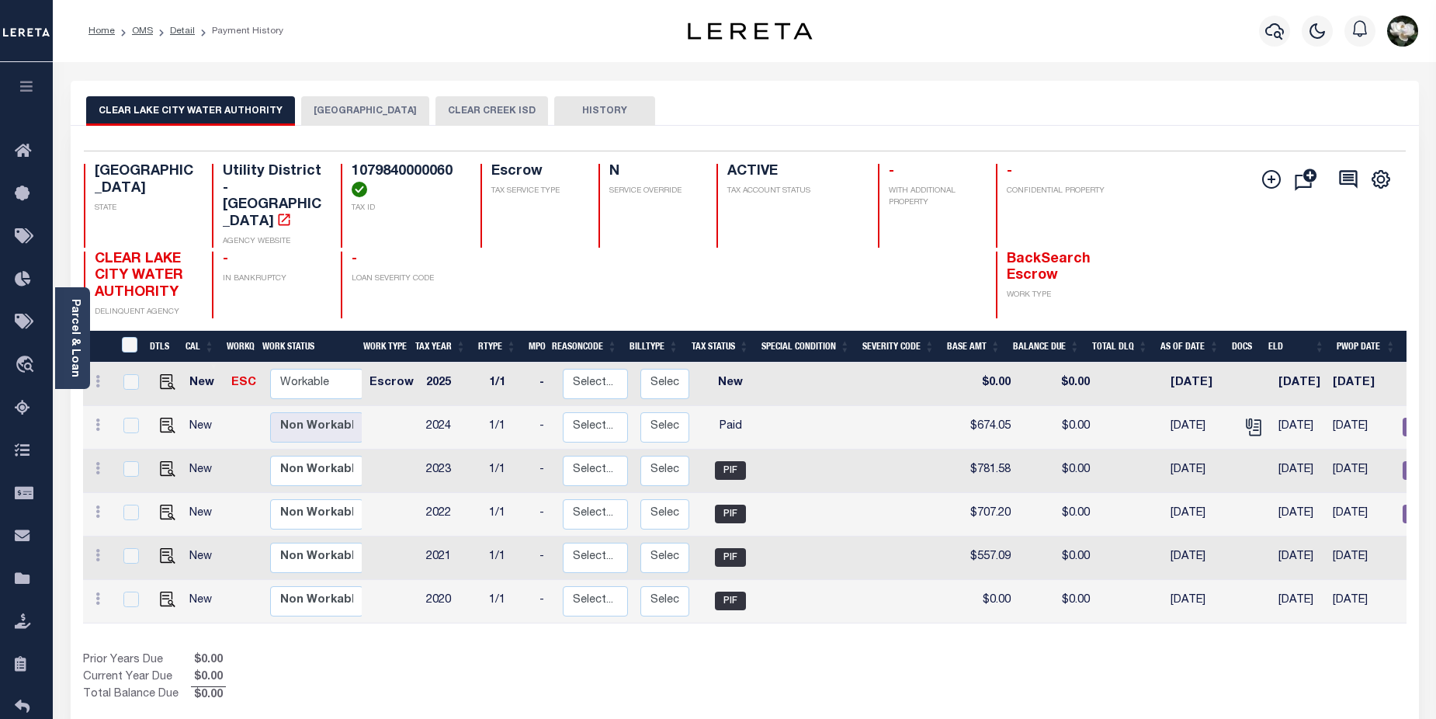
click at [446, 108] on button "CLEAR CREEK ISD" at bounding box center [491, 110] width 113 height 29
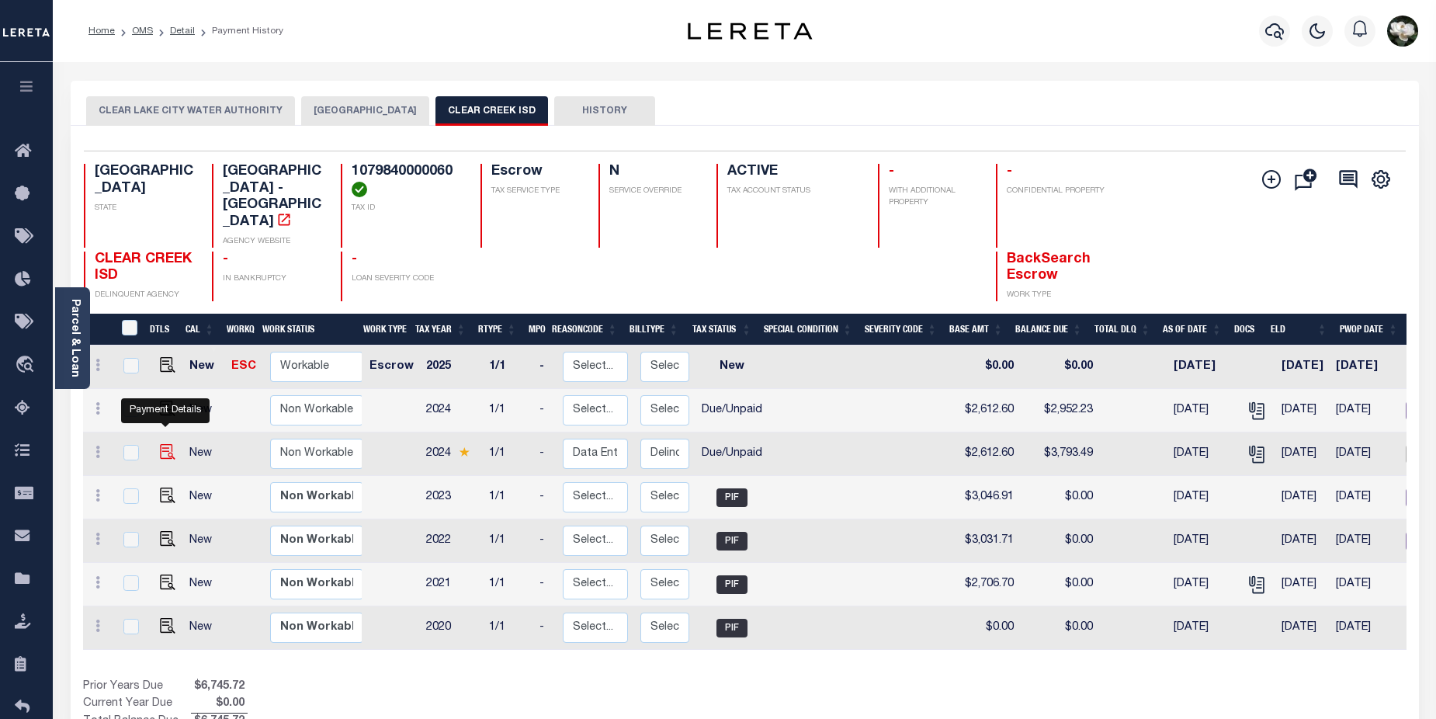
click at [160, 444] on img "" at bounding box center [168, 452] width 16 height 16
checkbox input "true"
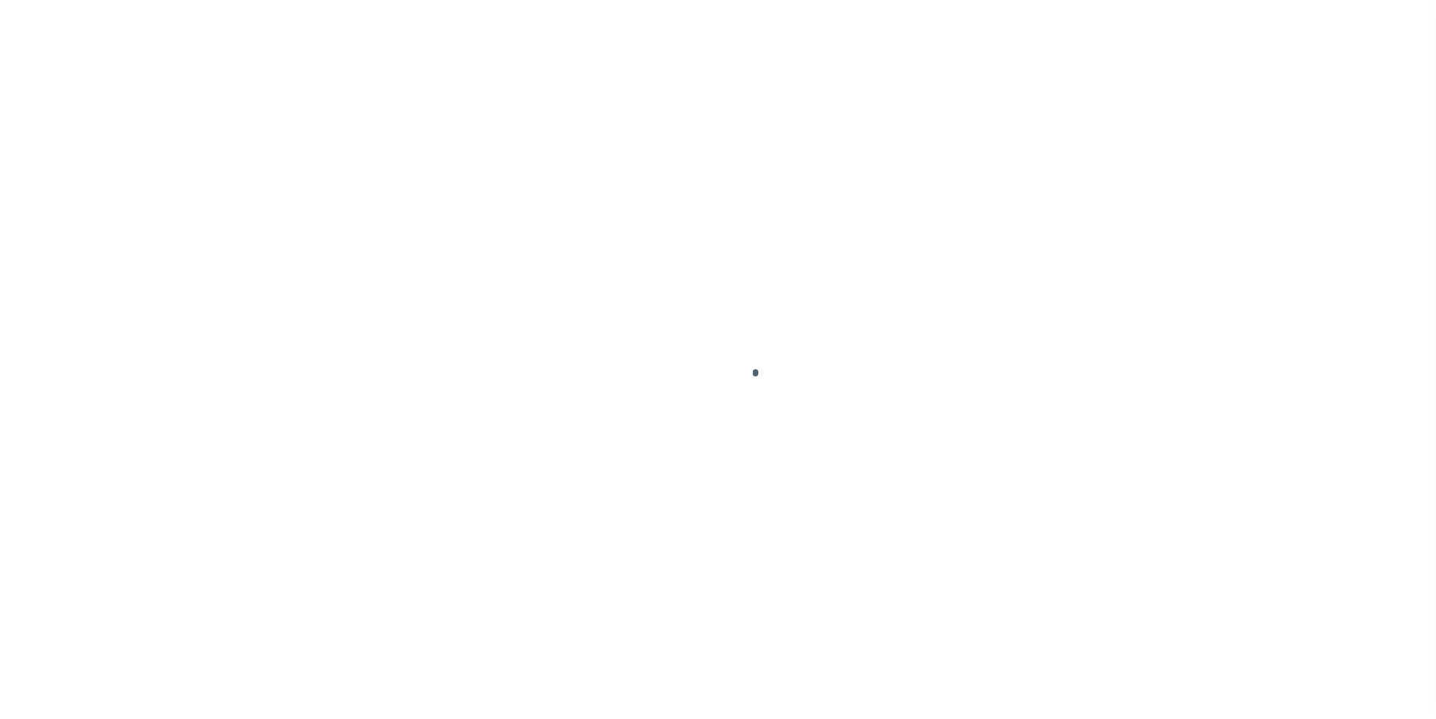
select select "DUE"
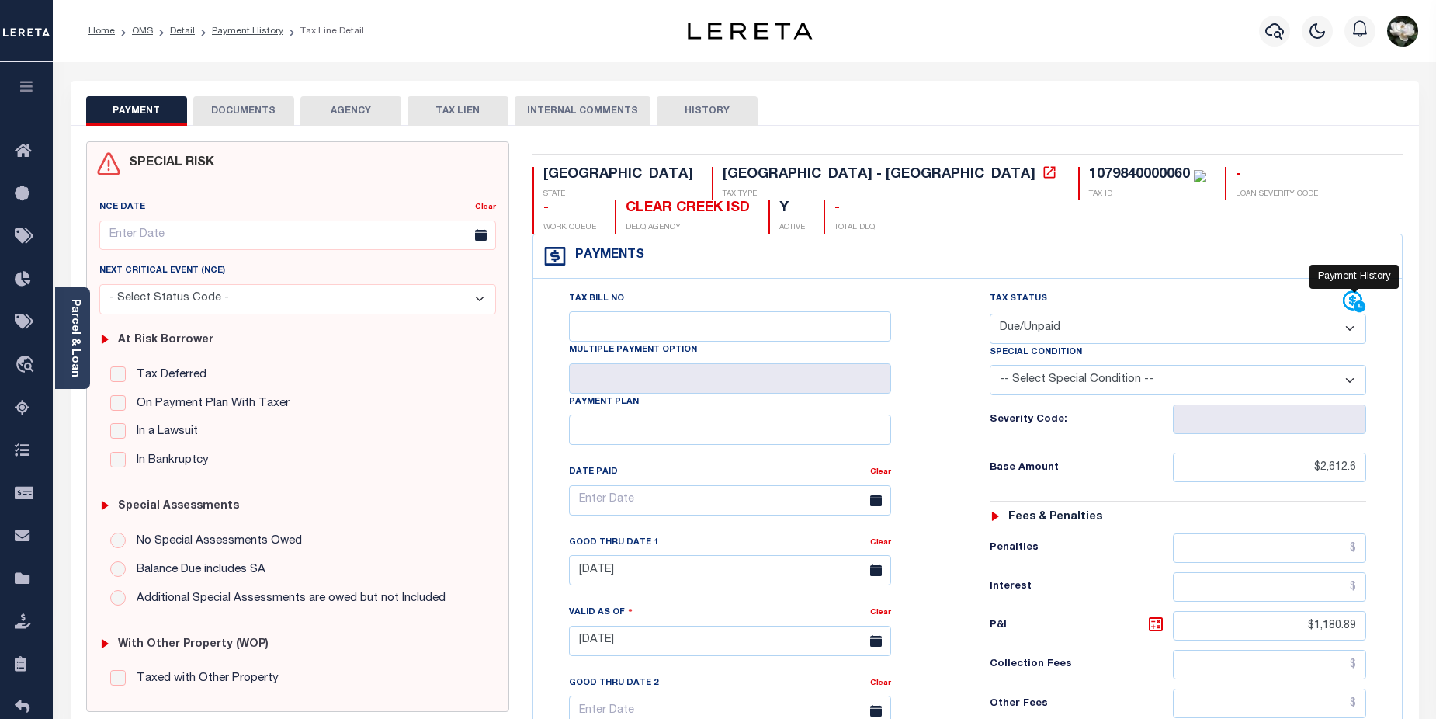
click at [1351, 290] on icon at bounding box center [1354, 301] width 23 height 23
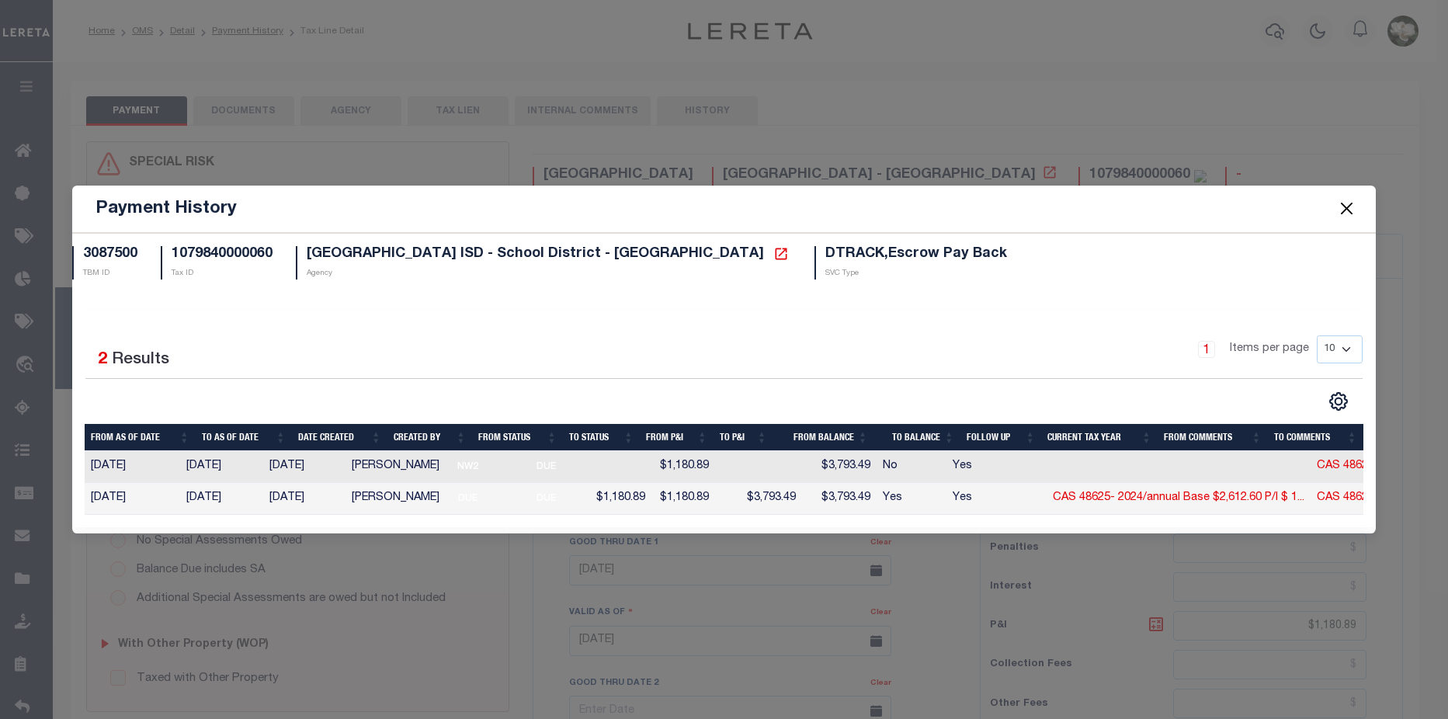
drag, startPoint x: 1158, startPoint y: 520, endPoint x: 1293, endPoint y: 524, distance: 135.1
click at [1298, 523] on div "Selected 2 Results 1 Items per page 10 25 50 100" at bounding box center [723, 418] width 1303 height 217
click at [1341, 207] on button "Close" at bounding box center [1347, 209] width 20 height 20
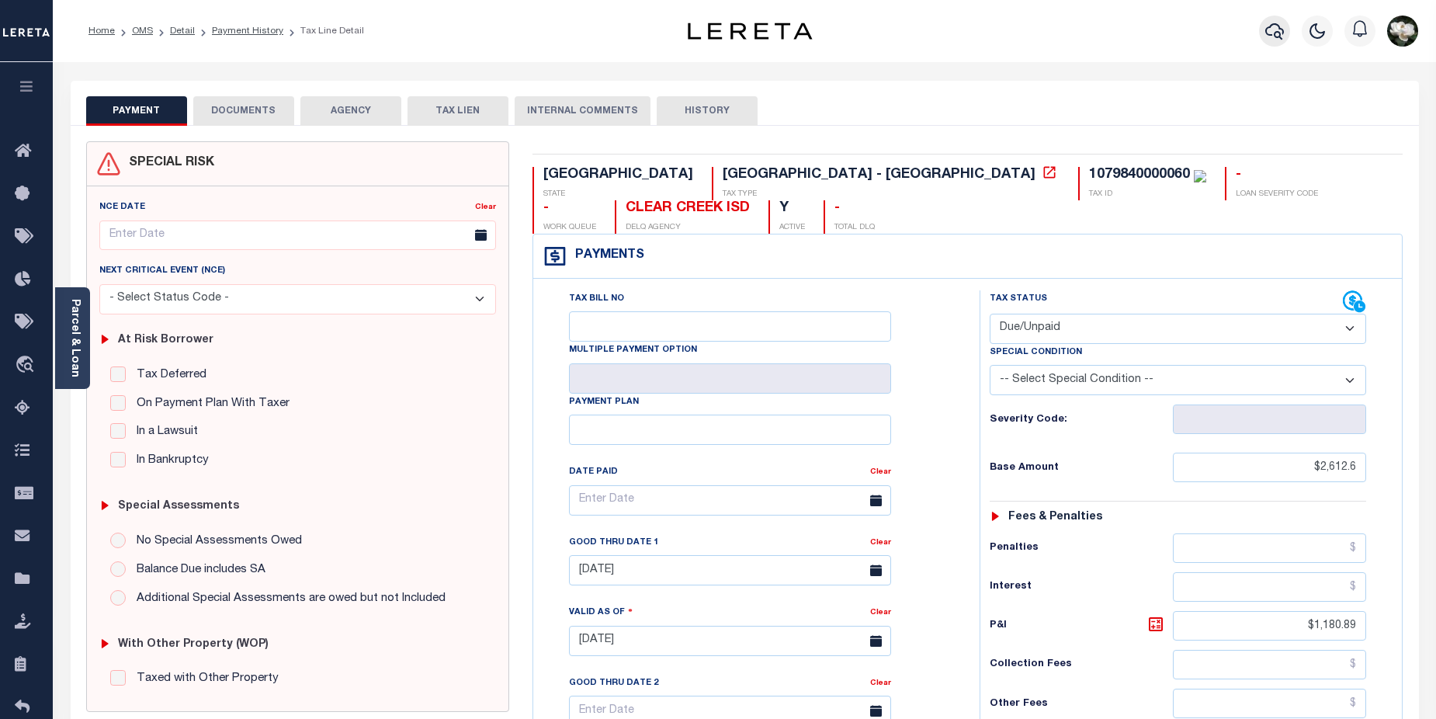
click at [1266, 39] on icon "button" at bounding box center [1274, 31] width 19 height 19
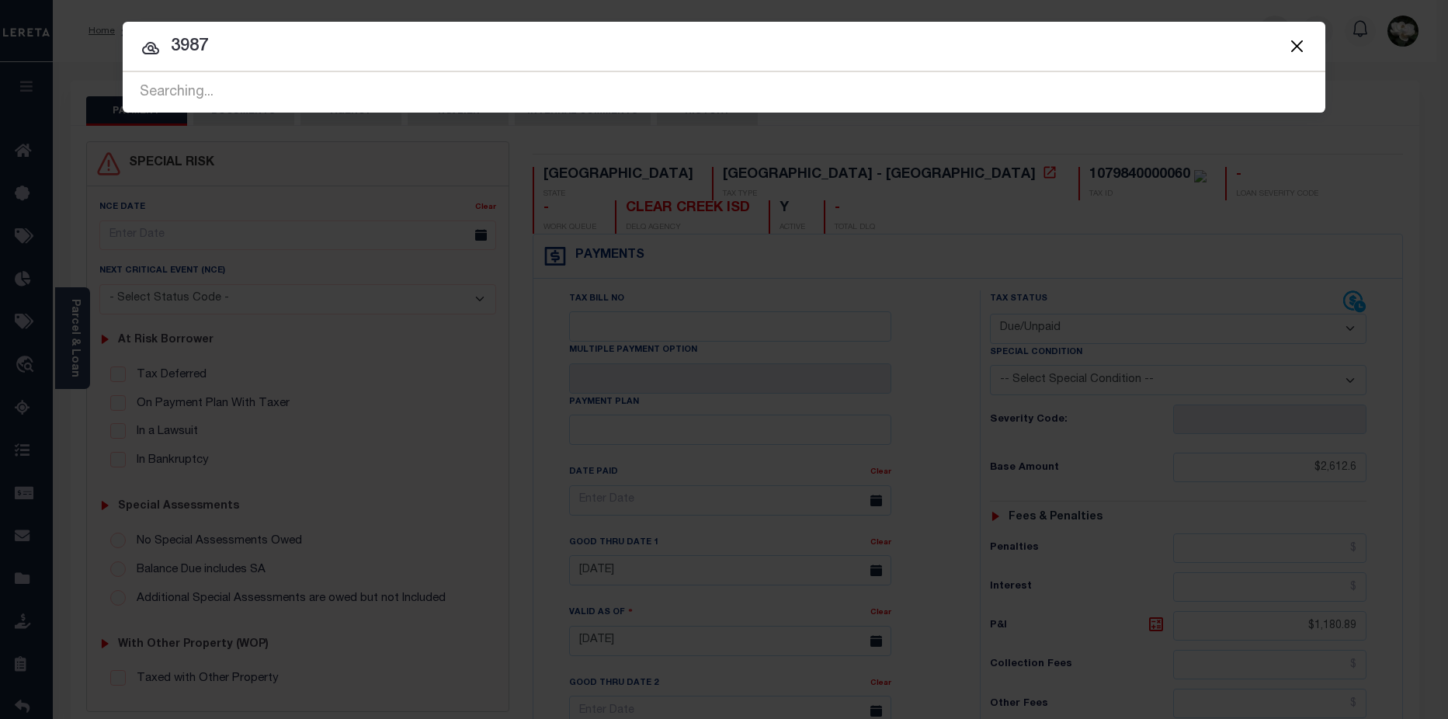
type input "3987"
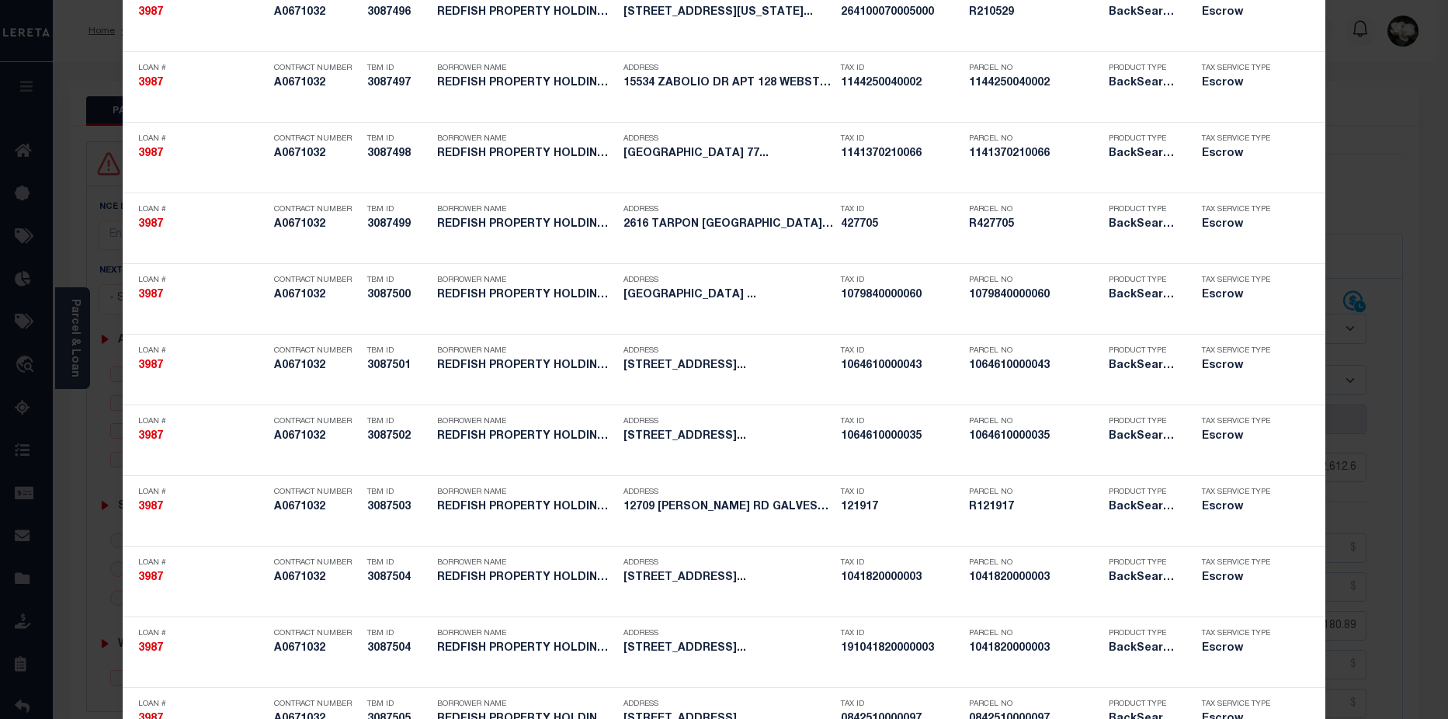
scroll to position [911, 0]
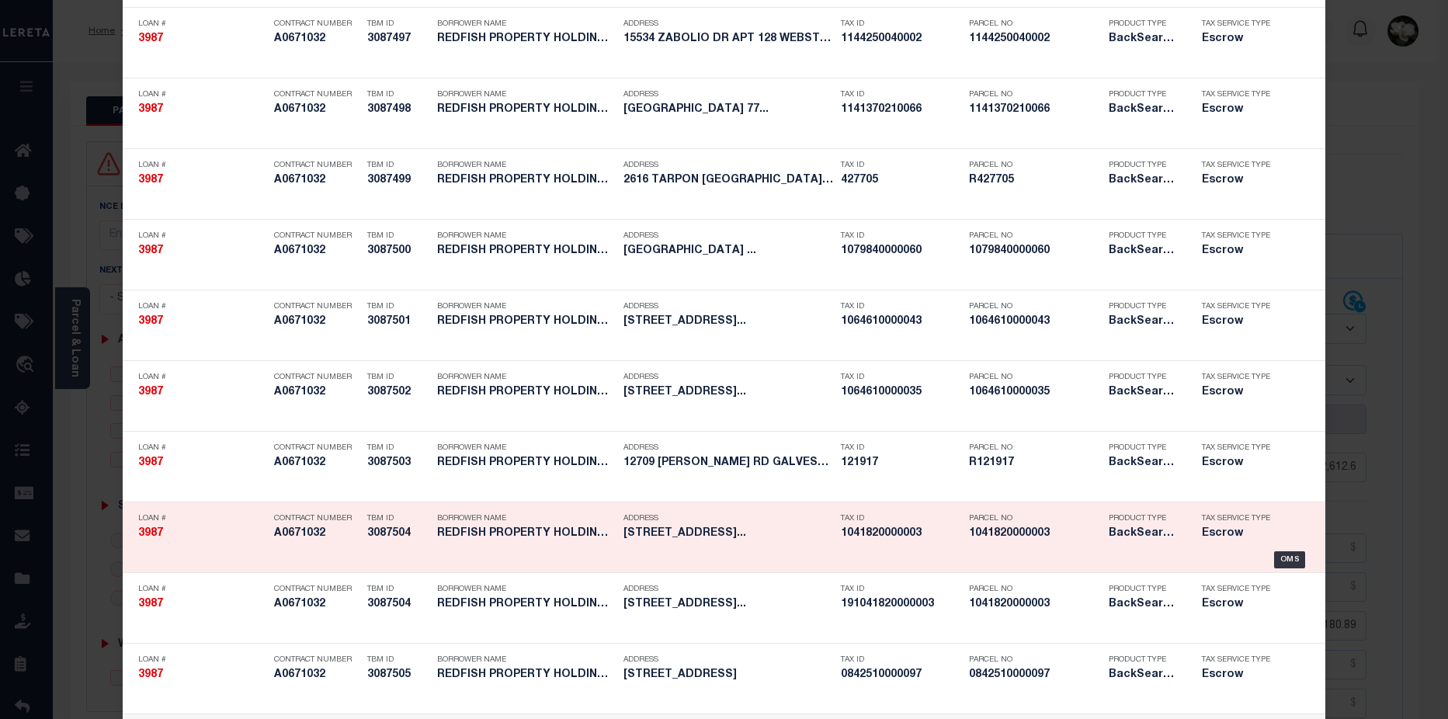
click at [1055, 532] on h5 "1041820000003" at bounding box center [1035, 533] width 132 height 13
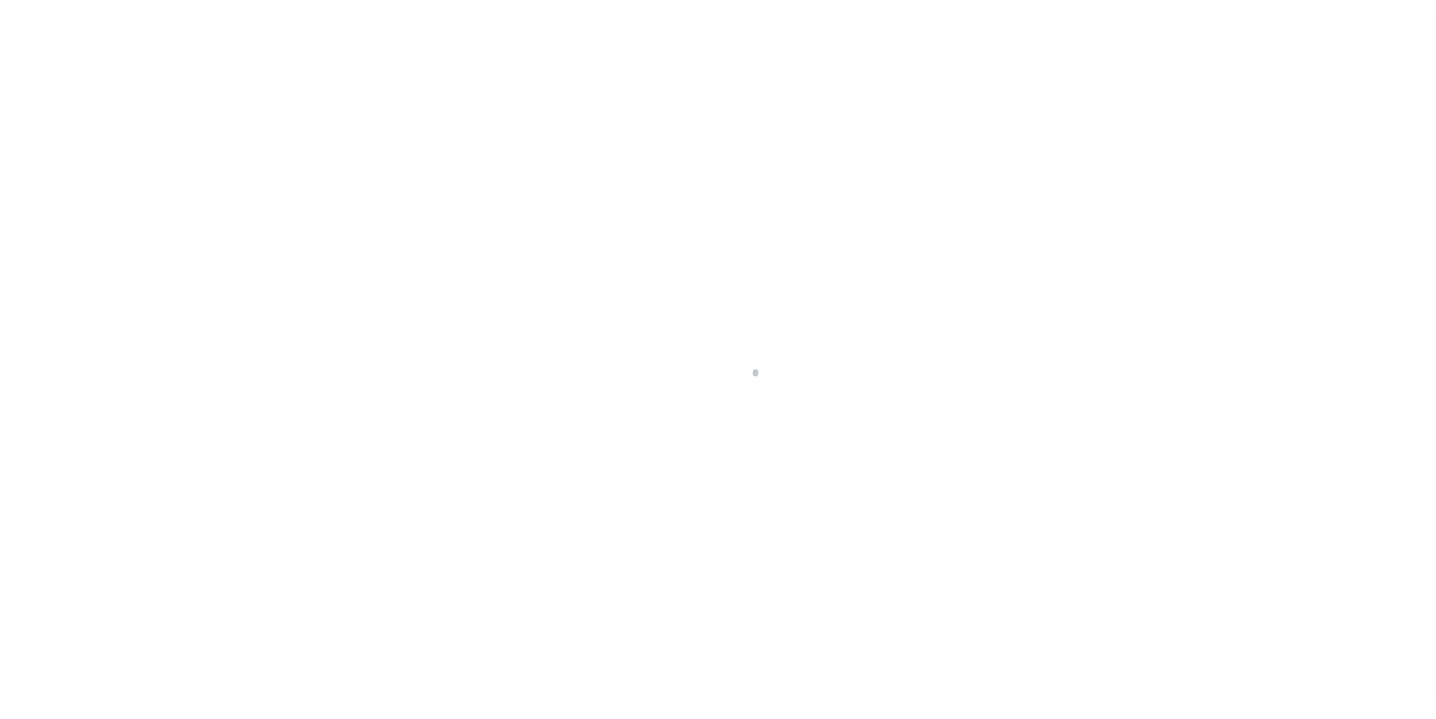
select select "Escrow"
type input "[STREET_ADDRESS]"
type input "1041820000003"
select select
type input "[GEOGRAPHIC_DATA]"
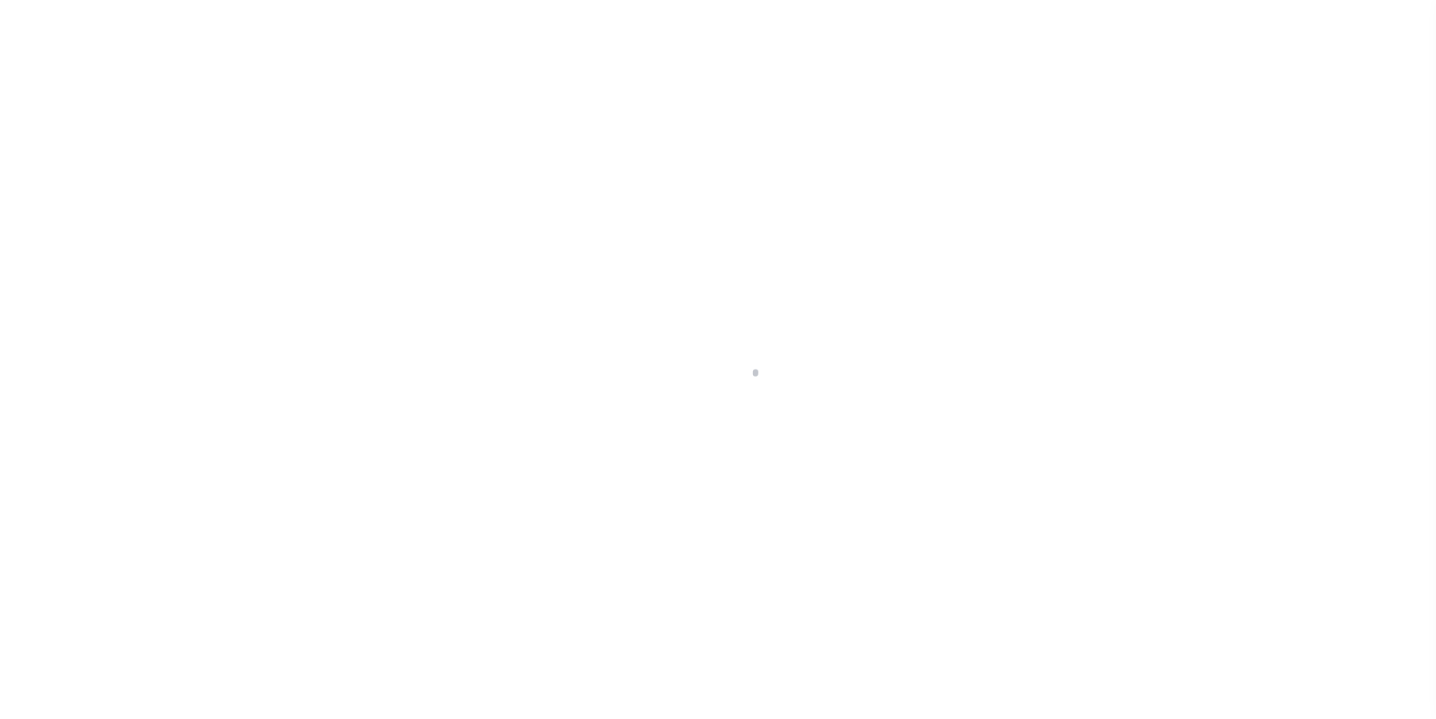
type input "a0k2L00001Ucrip"
type input "[GEOGRAPHIC_DATA]"
type textarea "Situs address change per client audit"
select select "25066"
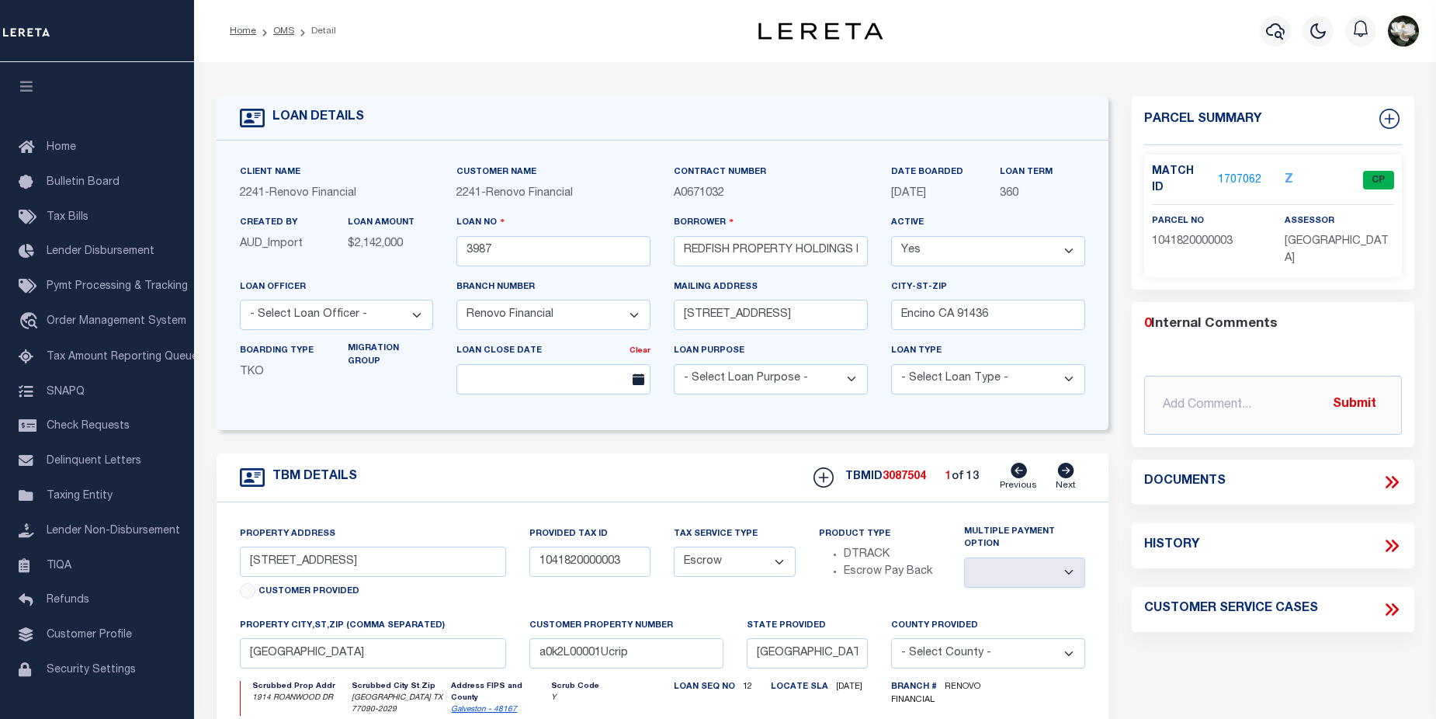
click at [1239, 177] on link "1707062" at bounding box center [1239, 180] width 43 height 16
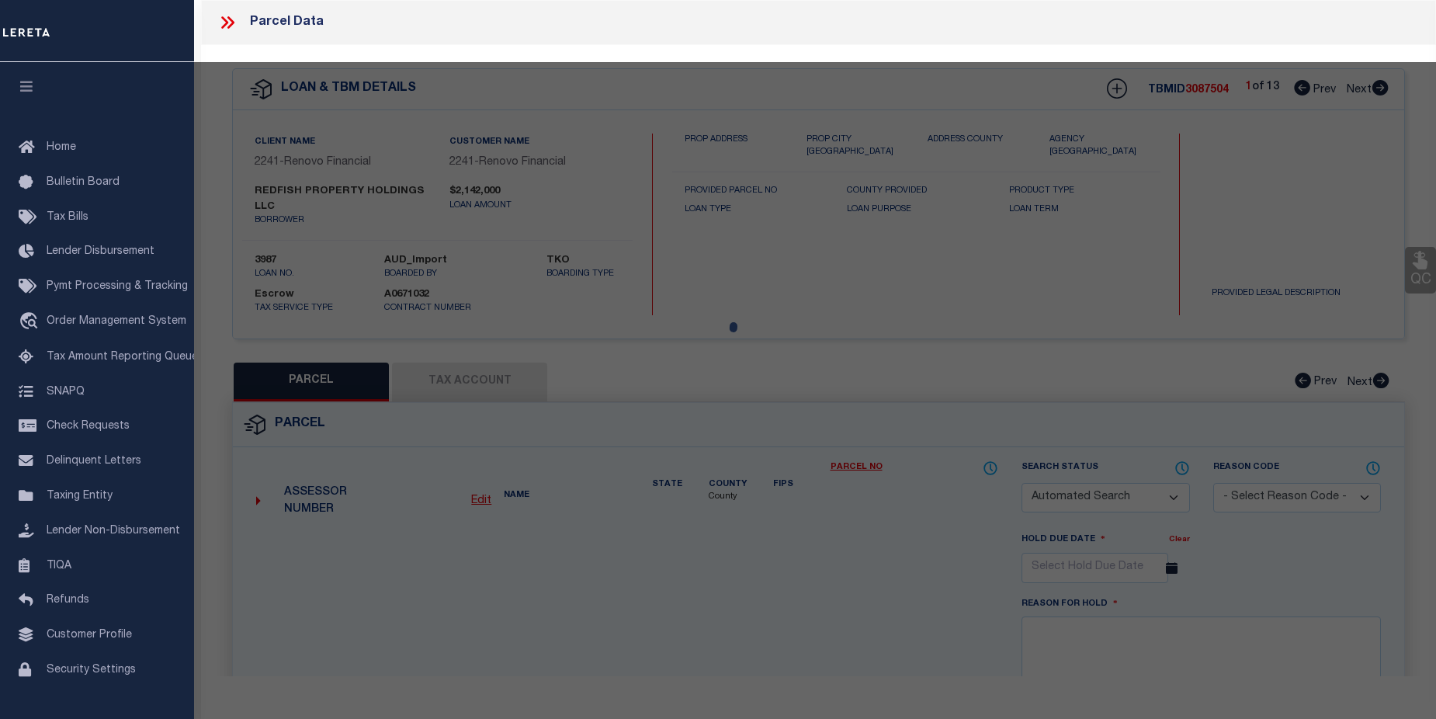
checkbox input "false"
select select "CP"
type input "[PERSON_NAME]"
select select
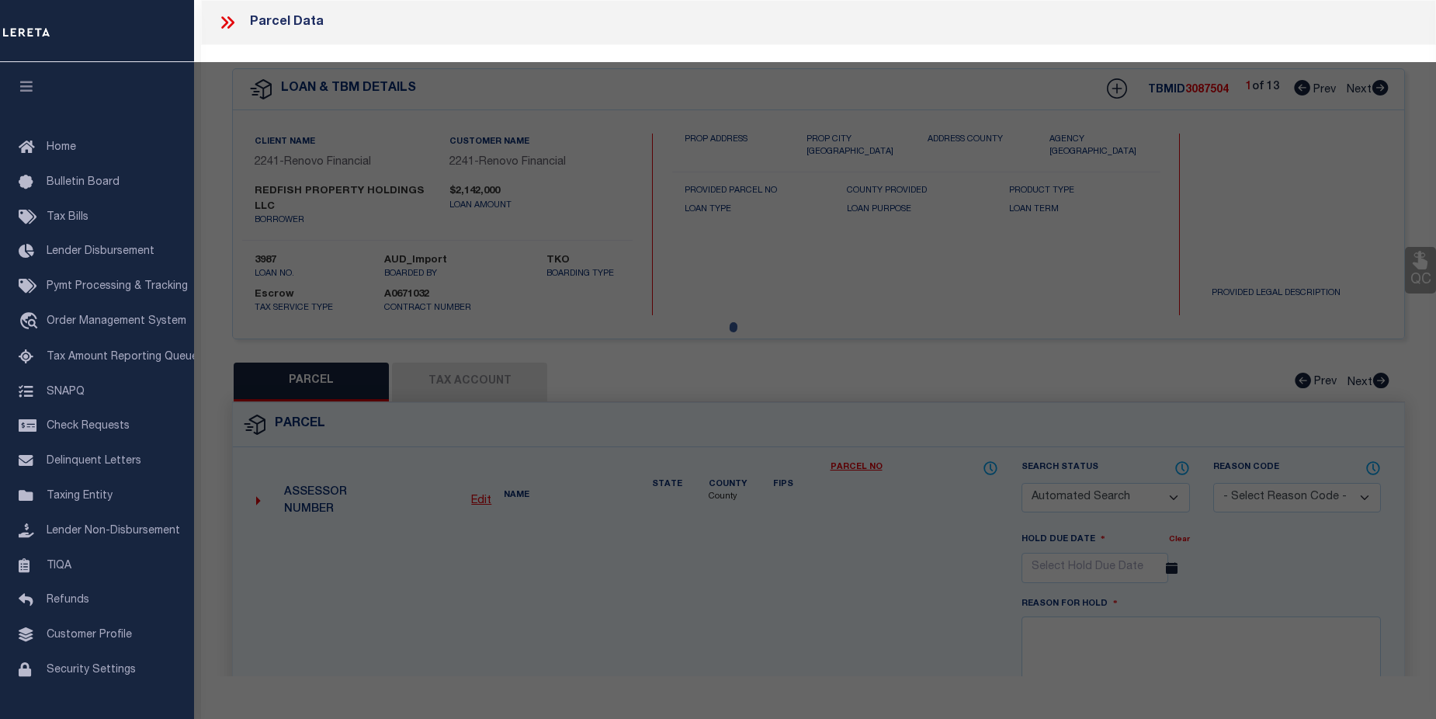
type input "1914 ROANWOOD DR"
checkbox input "false"
type input "HOUSTON TX 77090"
type textarea "TR 3A BLK 7 PONDEROSA FOREST SEC 7"
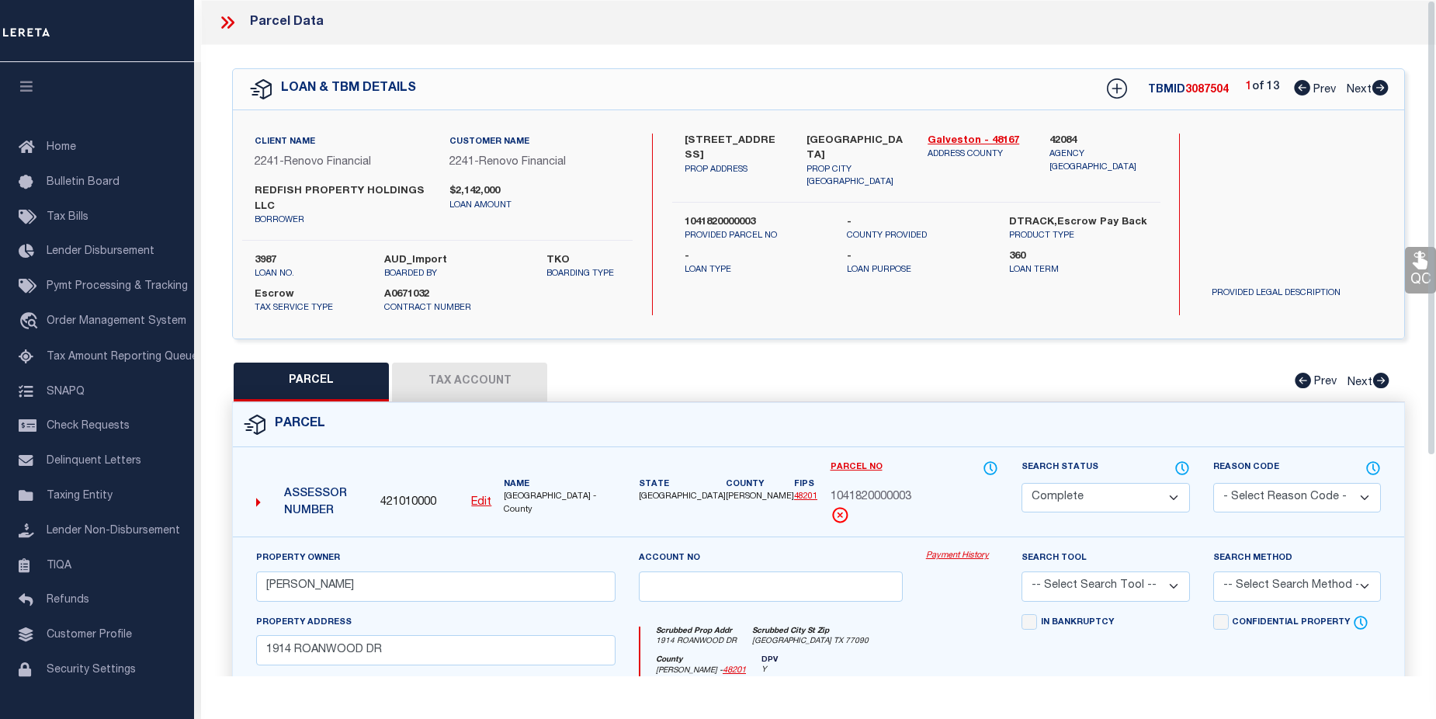
click at [959, 557] on link "Payment History" at bounding box center [962, 556] width 72 height 13
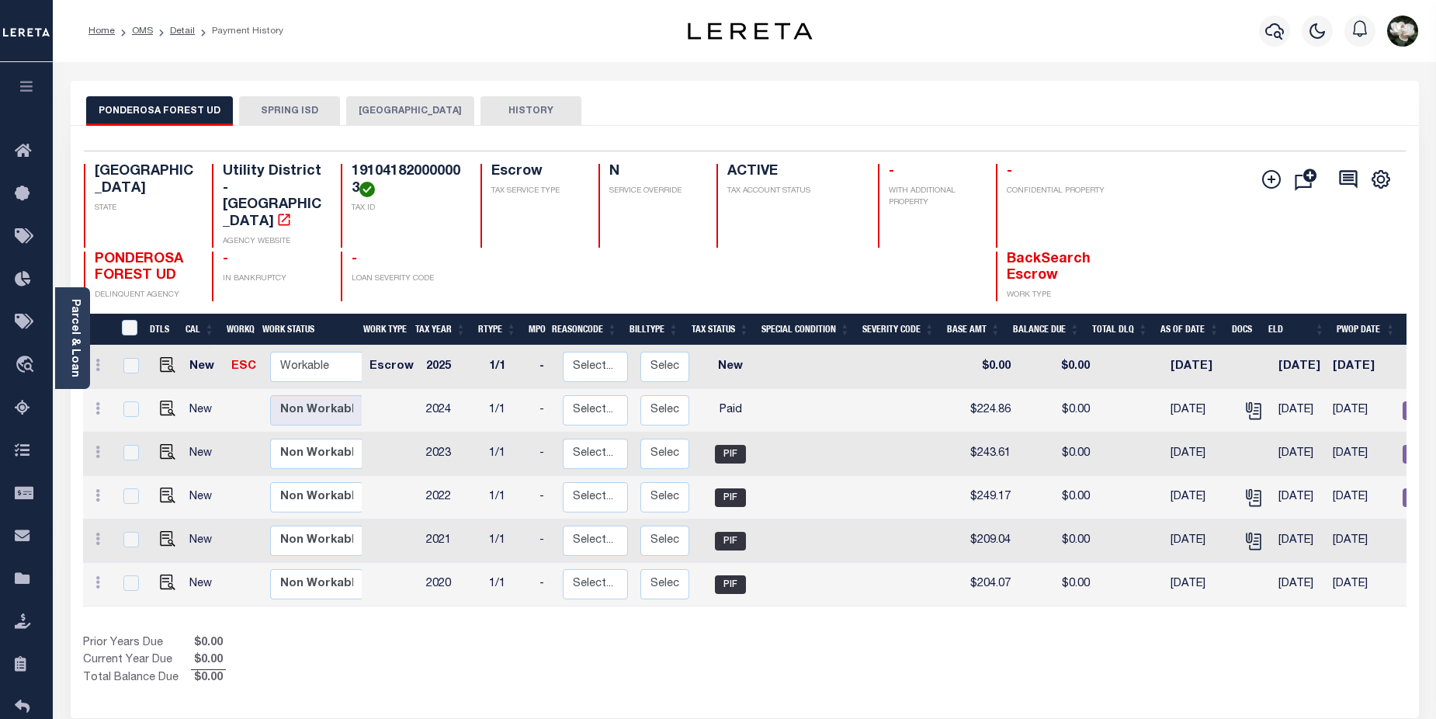
click at [269, 113] on button "SPRING ISD" at bounding box center [289, 110] width 101 height 29
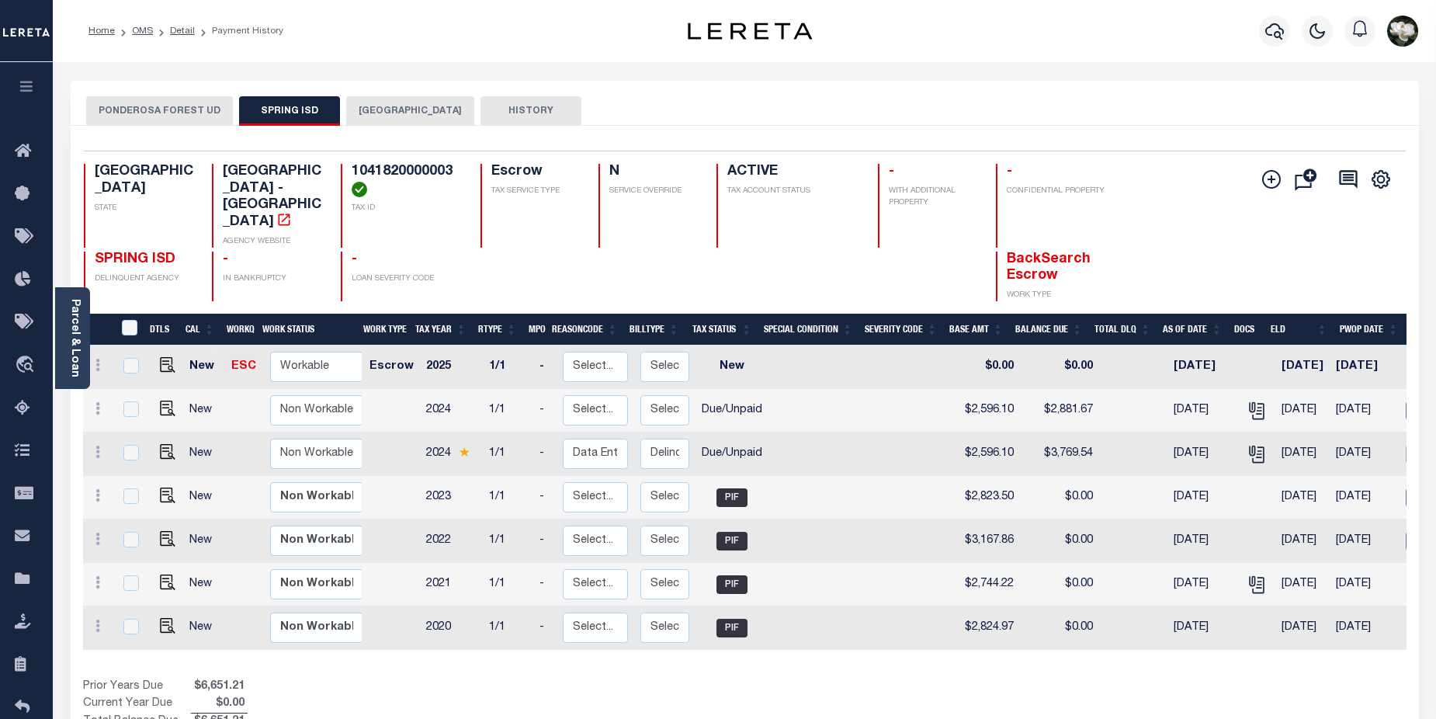
scroll to position [233, 0]
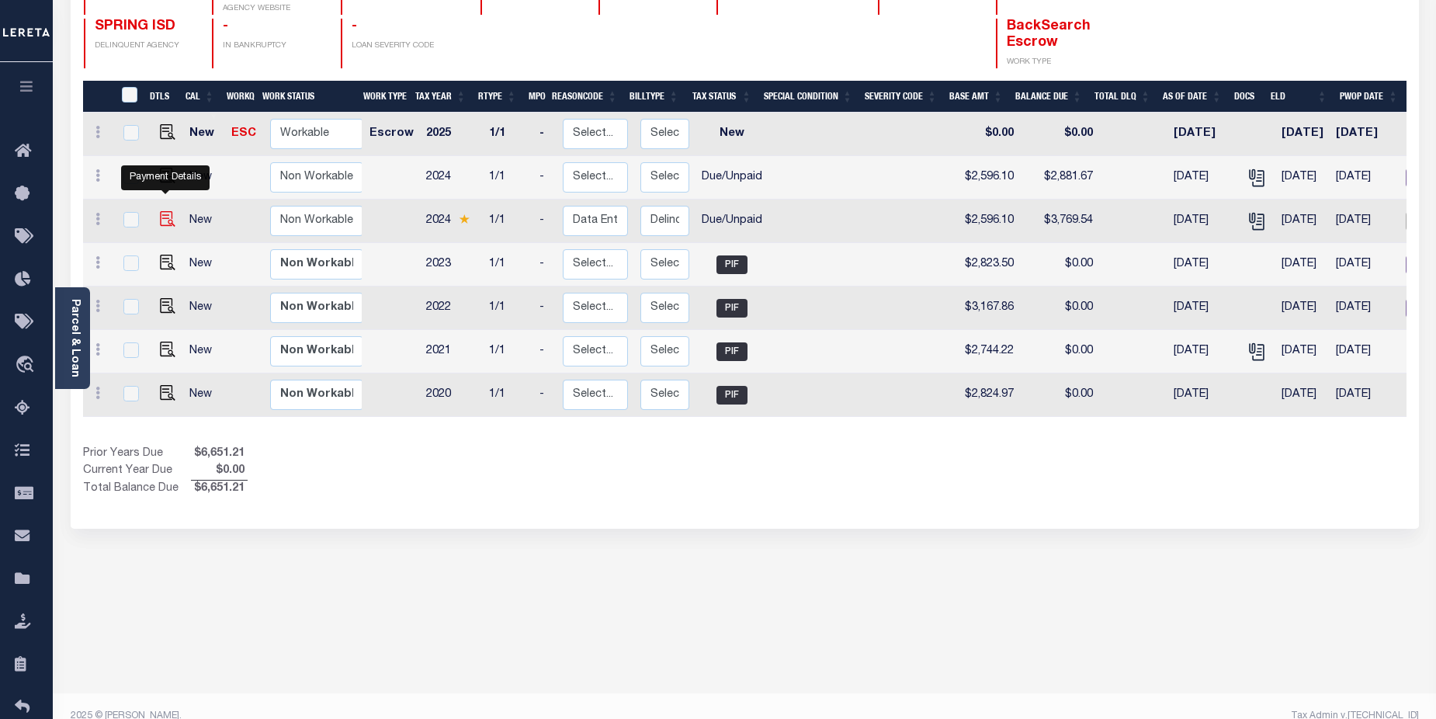
click at [164, 211] on img "" at bounding box center [168, 219] width 16 height 16
checkbox input "true"
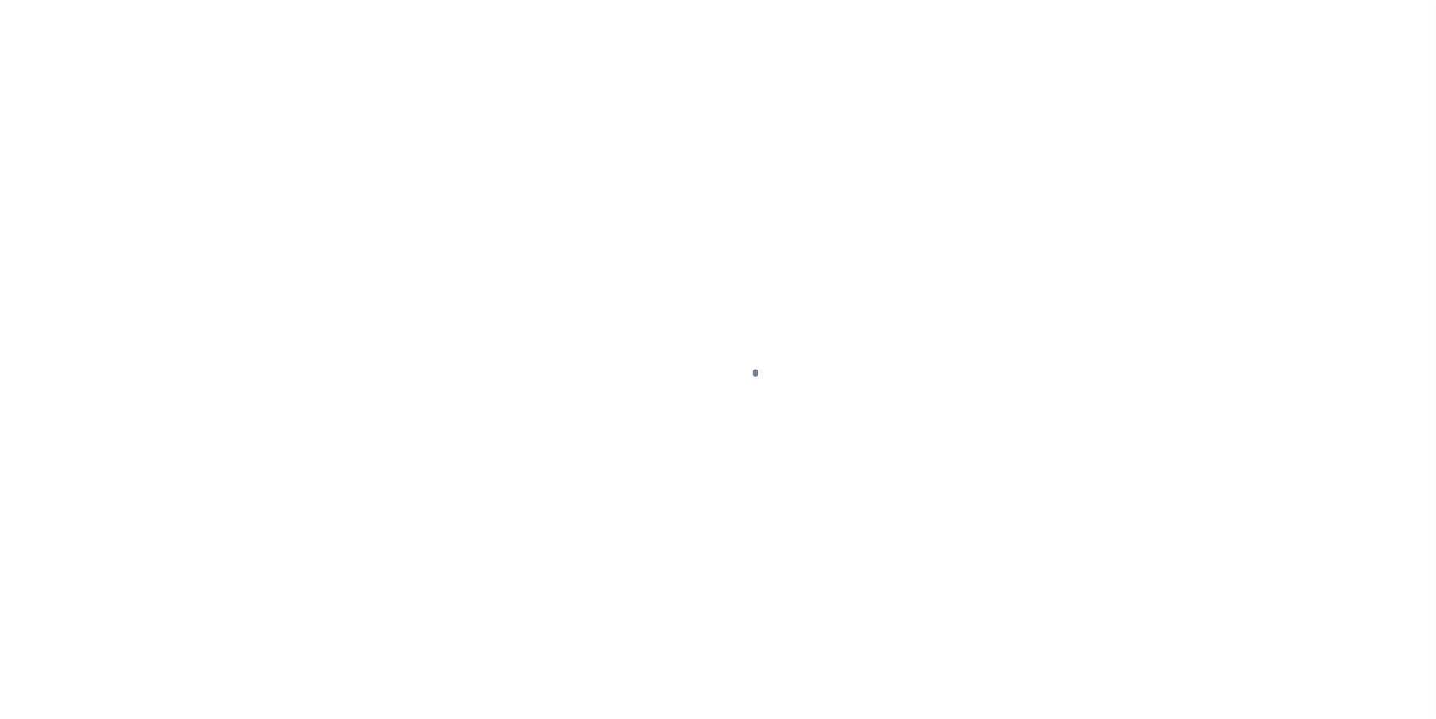
select select "DUE"
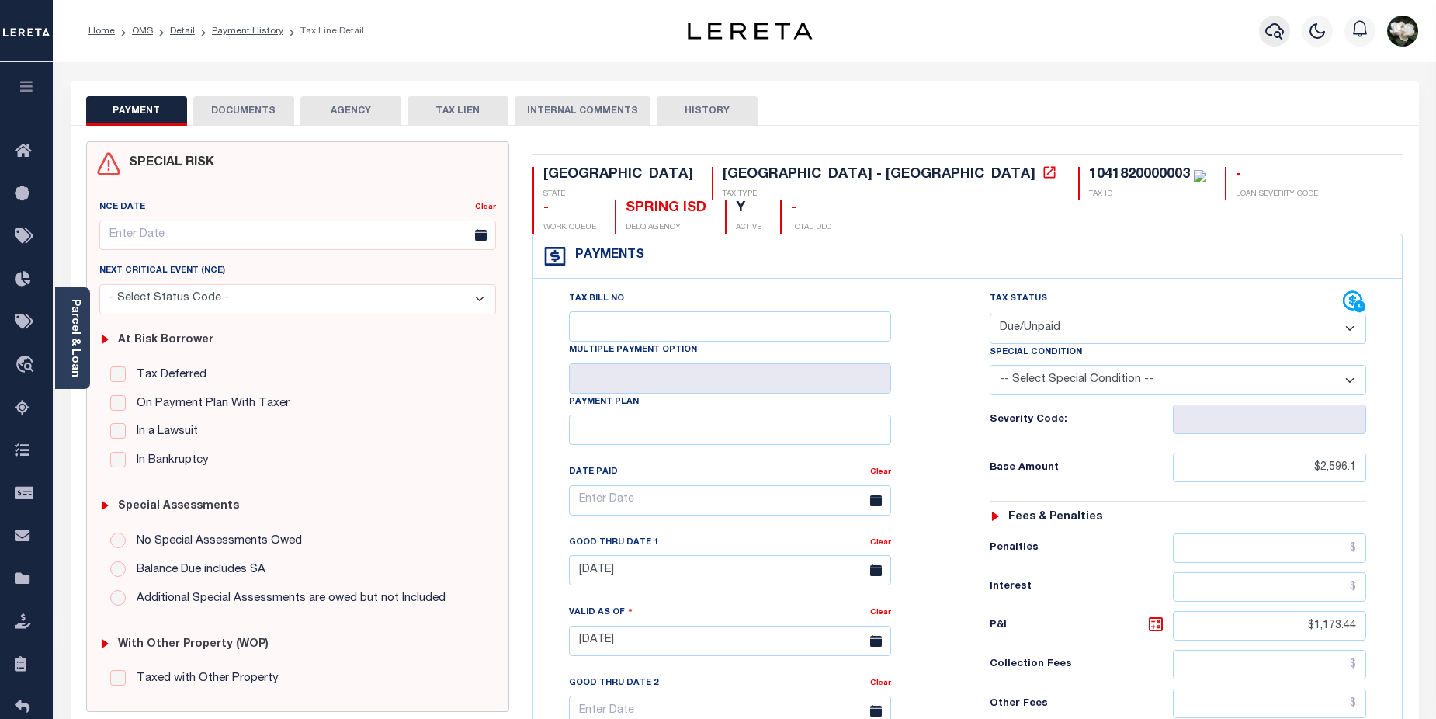
click at [1276, 24] on icon "button" at bounding box center [1274, 31] width 19 height 19
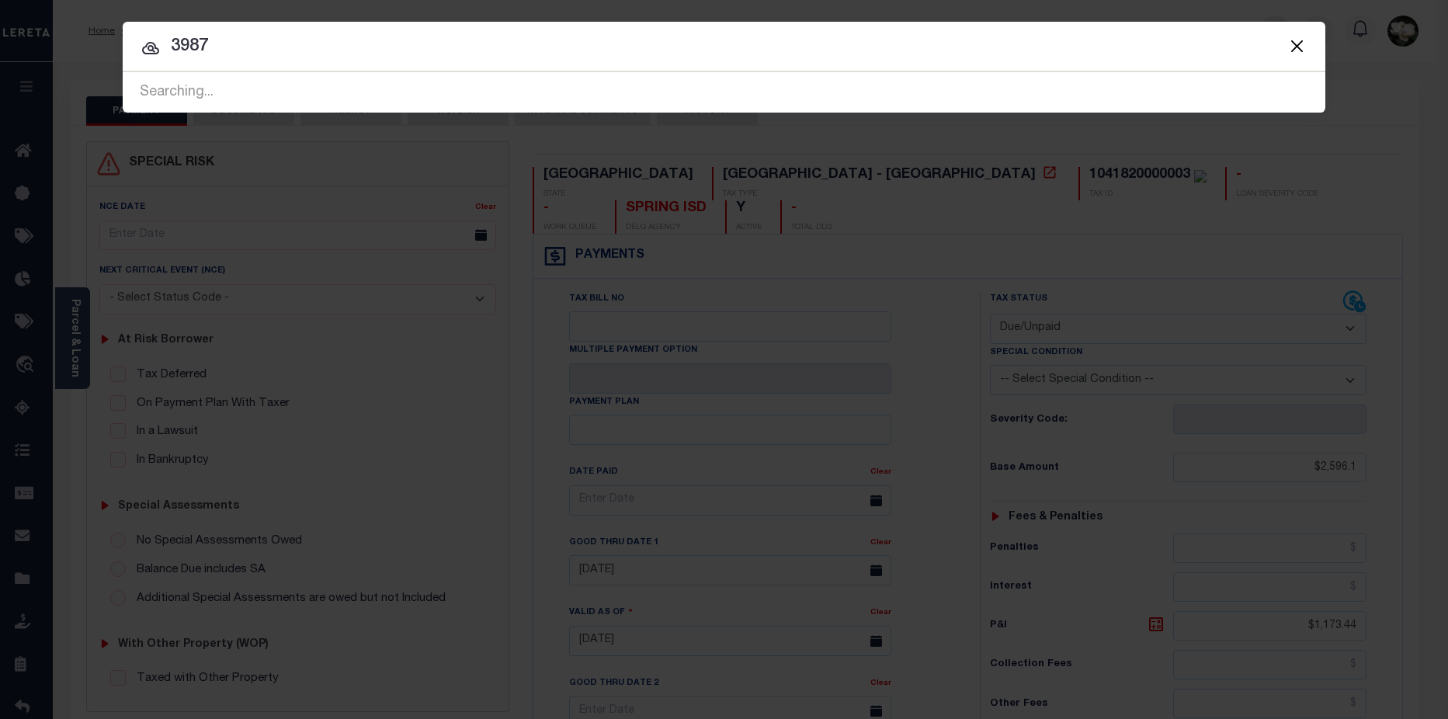
type input "3987"
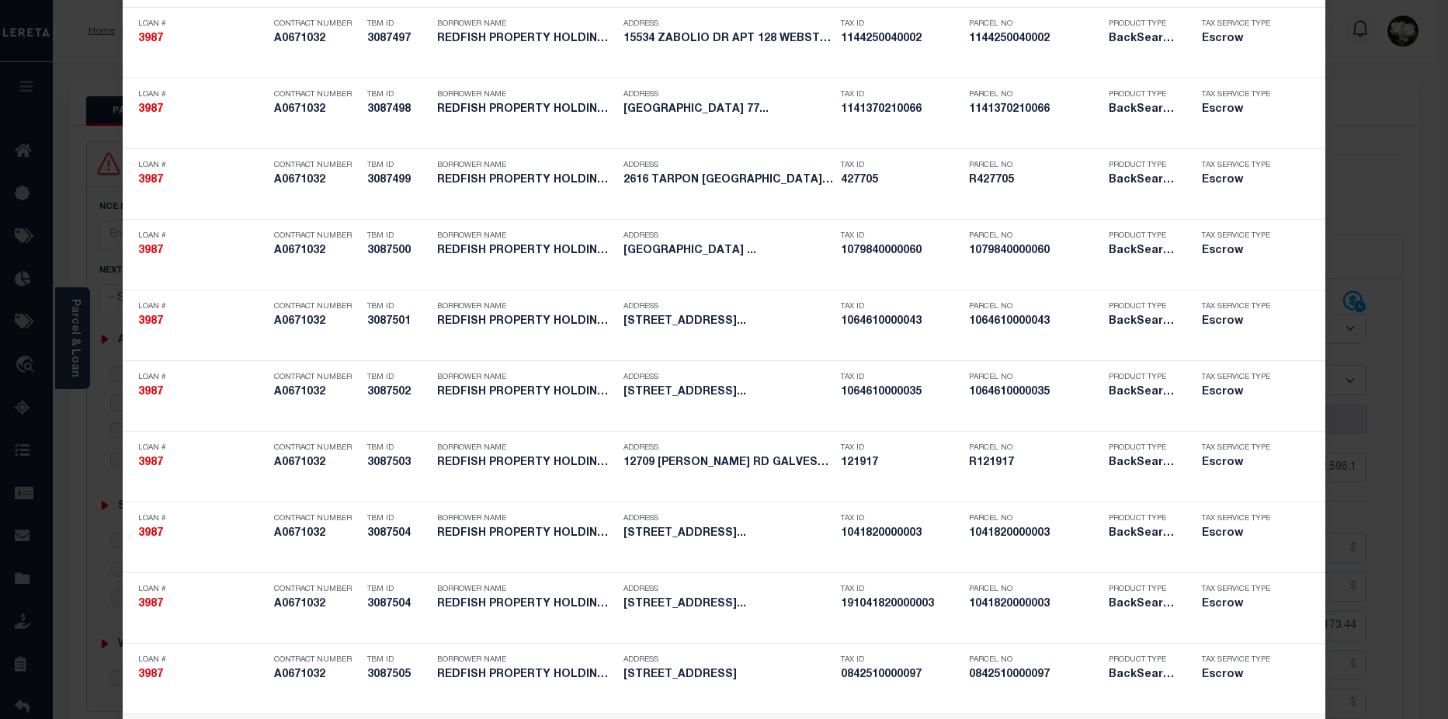
scroll to position [917, 0]
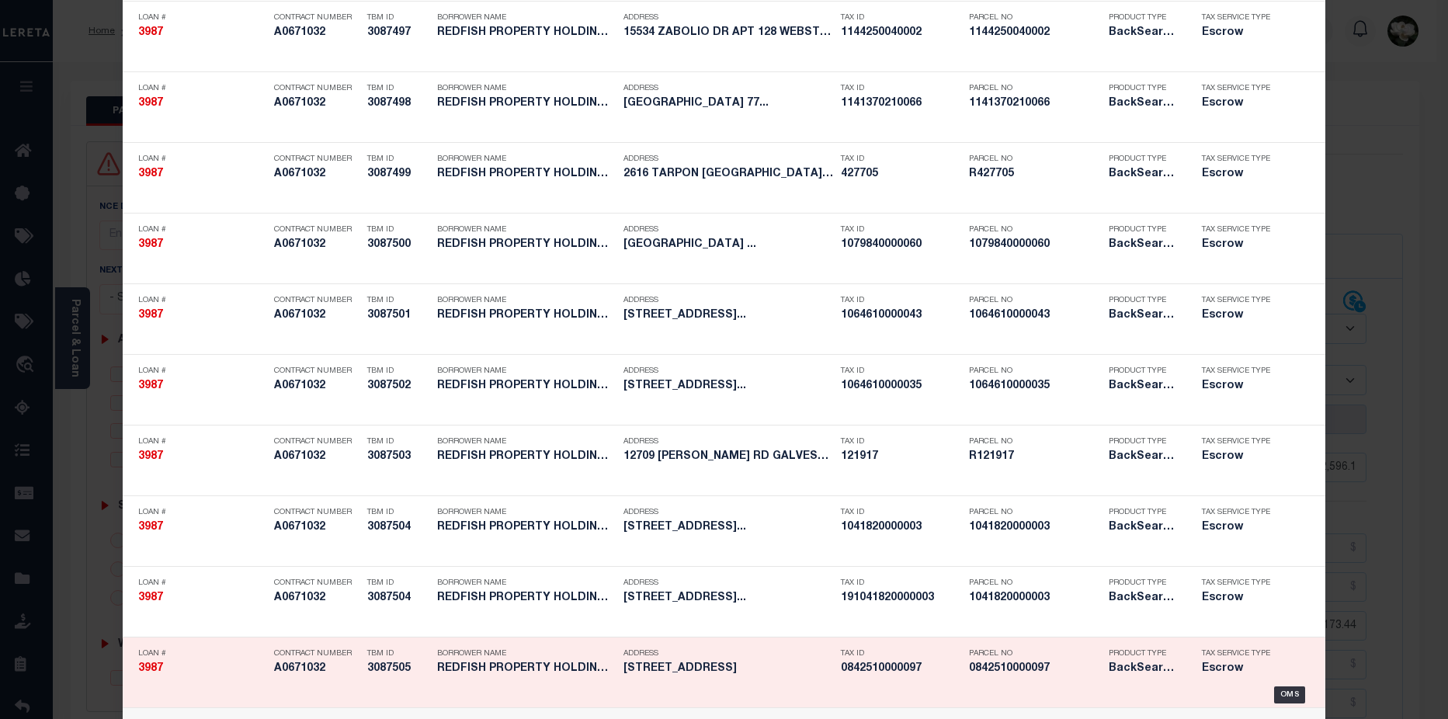
click at [1062, 663] on h5 "0842510000097" at bounding box center [1035, 668] width 132 height 13
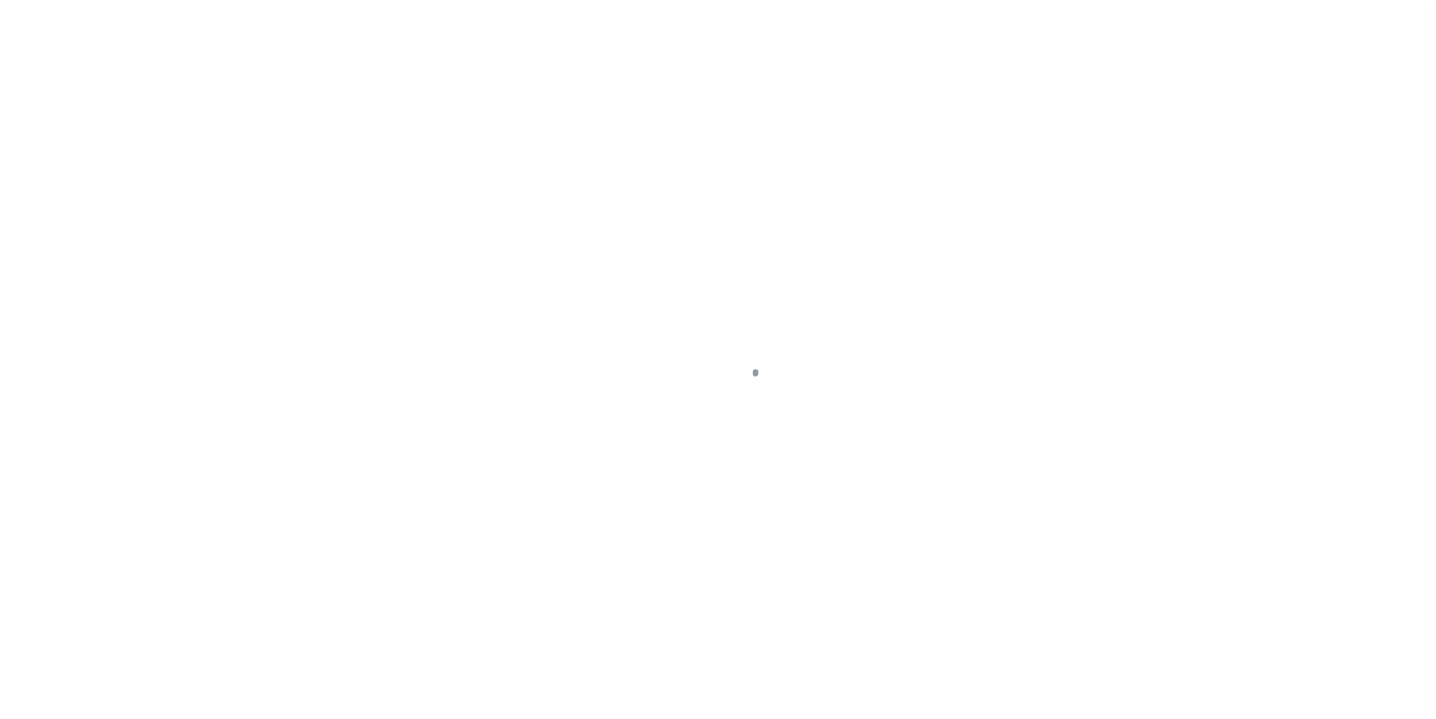
select select "25066"
select select "Escrow"
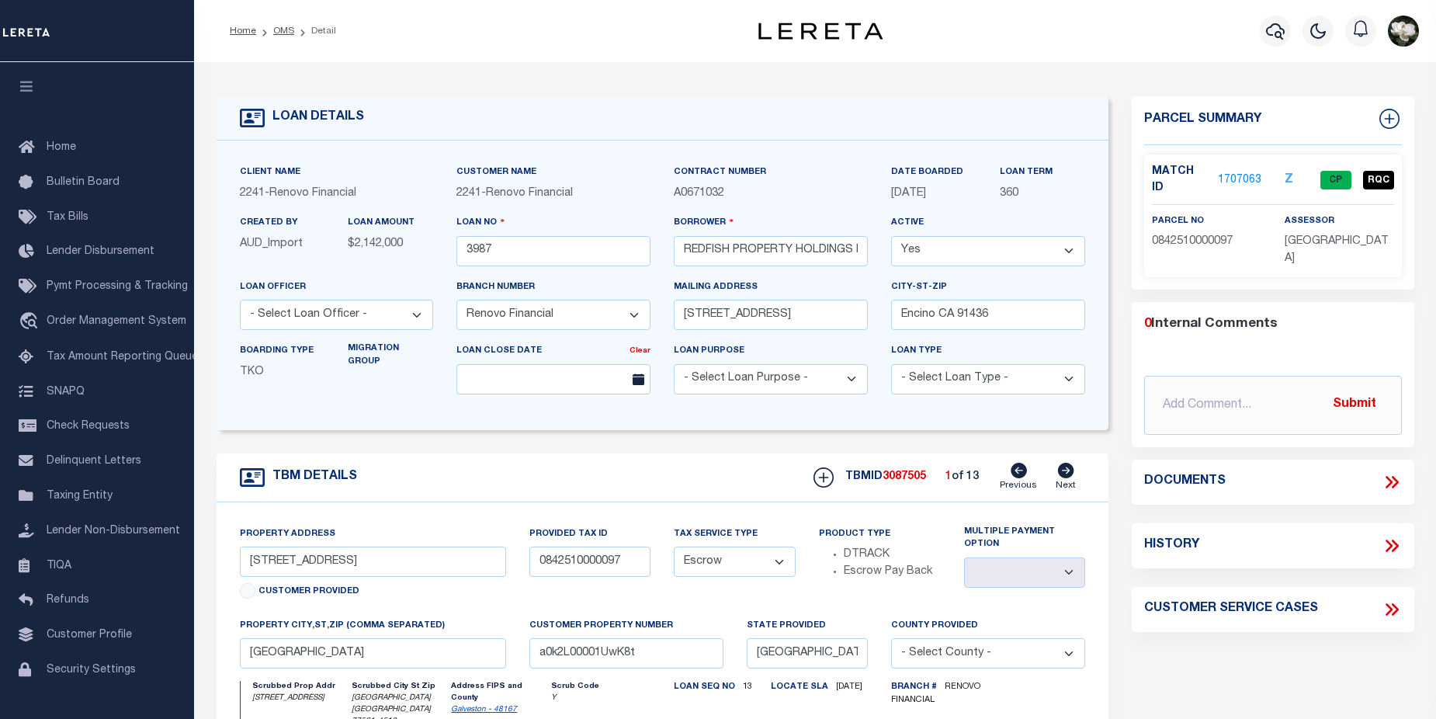
click at [1250, 174] on link "1707063" at bounding box center [1239, 180] width 43 height 16
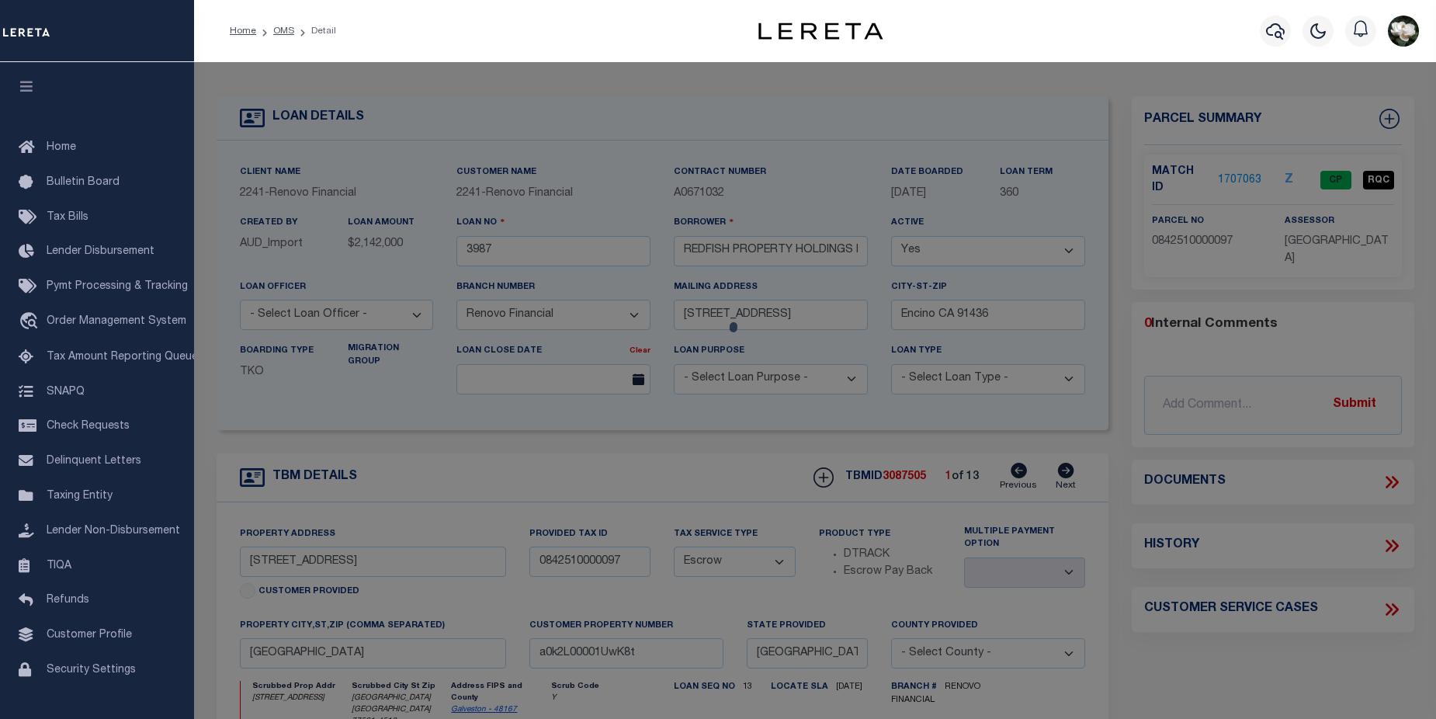
checkbox input "false"
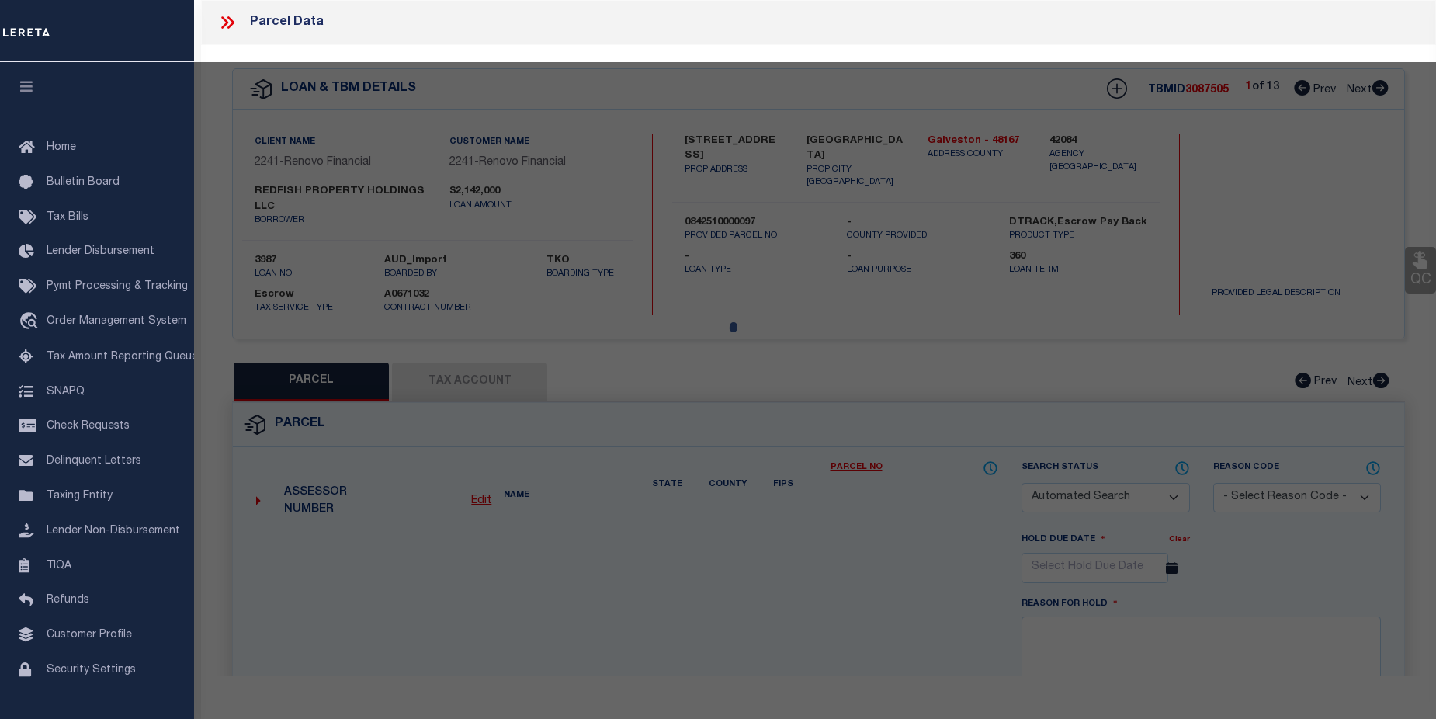
select select "CP"
type input "[PERSON_NAME]"
select select "AGF"
select select
type input "[STREET_ADDRESS]"
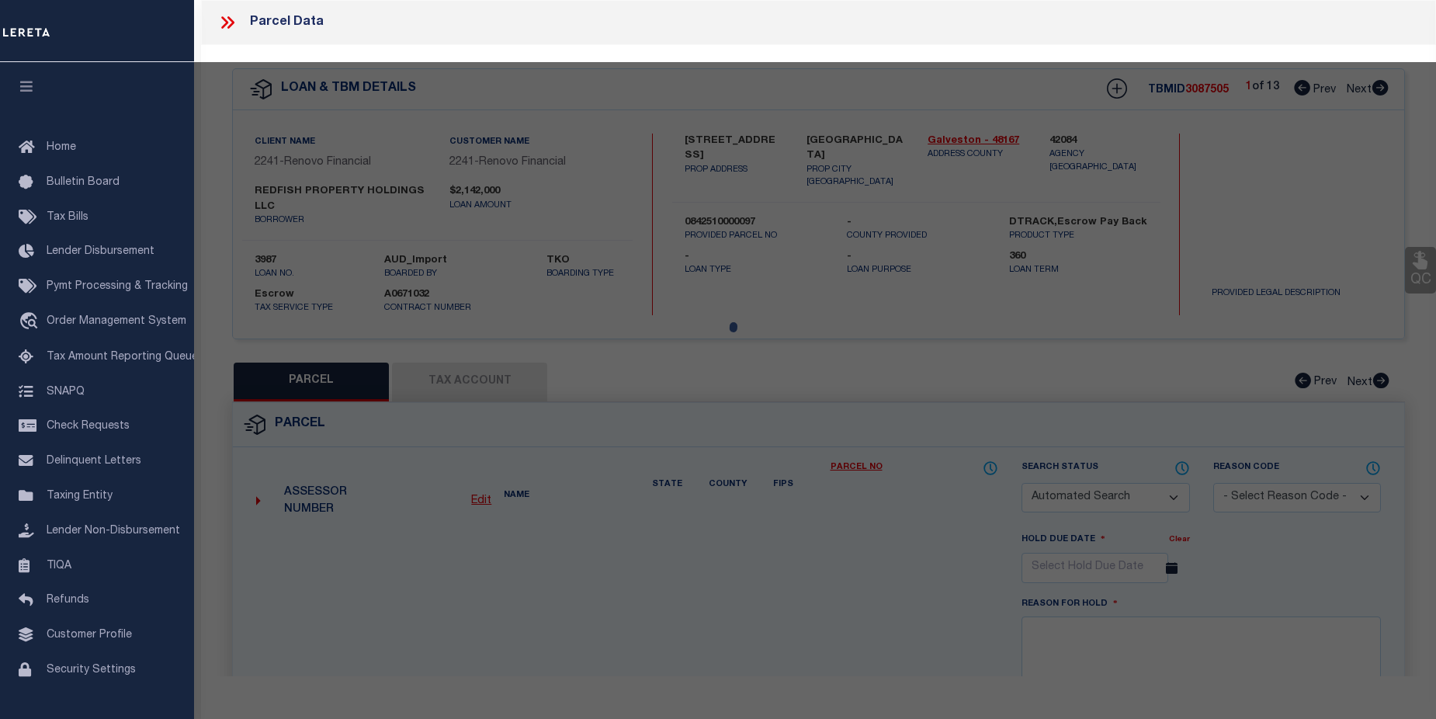
checkbox input "false"
type input "[GEOGRAPHIC_DATA] [GEOGRAPHIC_DATA] 77521"
type textarea "LT 97 BLK 5 [GEOGRAPHIC_DATA] 4"
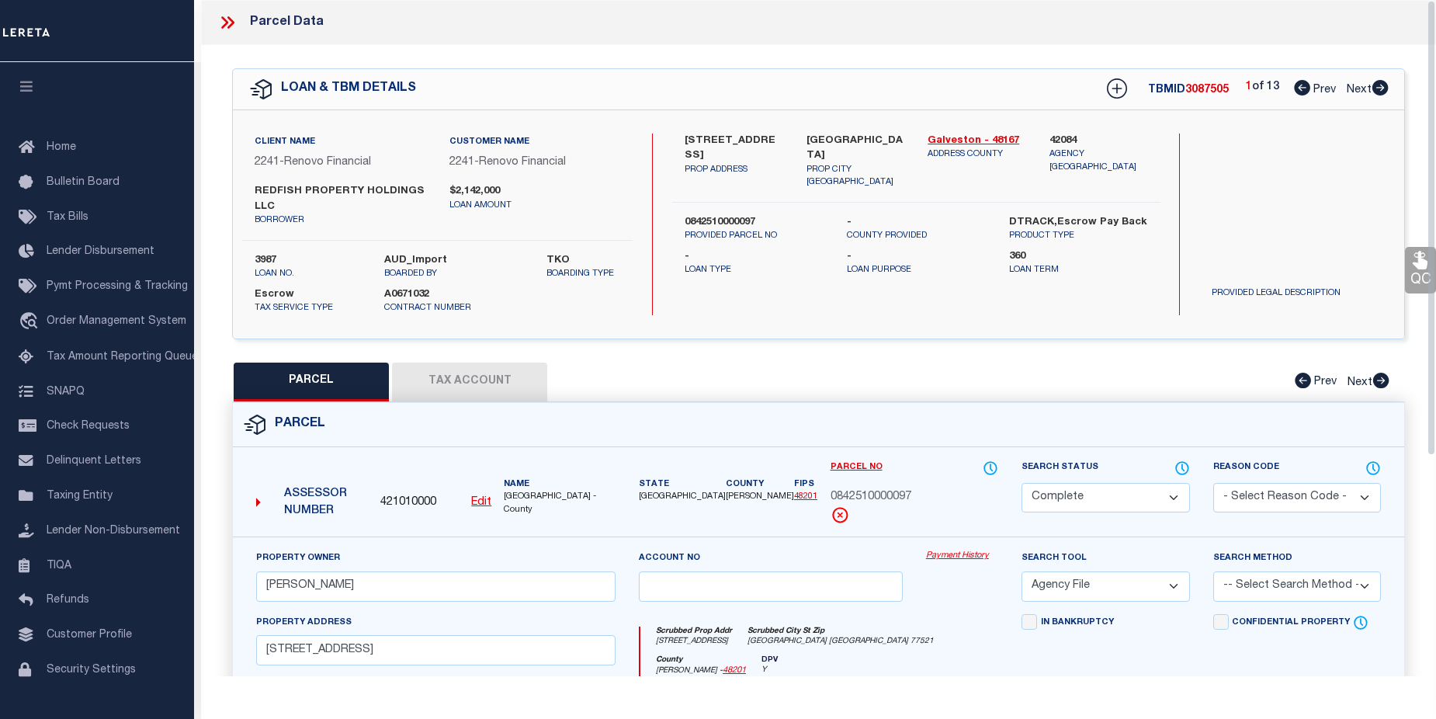
click at [967, 558] on link "Payment History" at bounding box center [962, 556] width 72 height 13
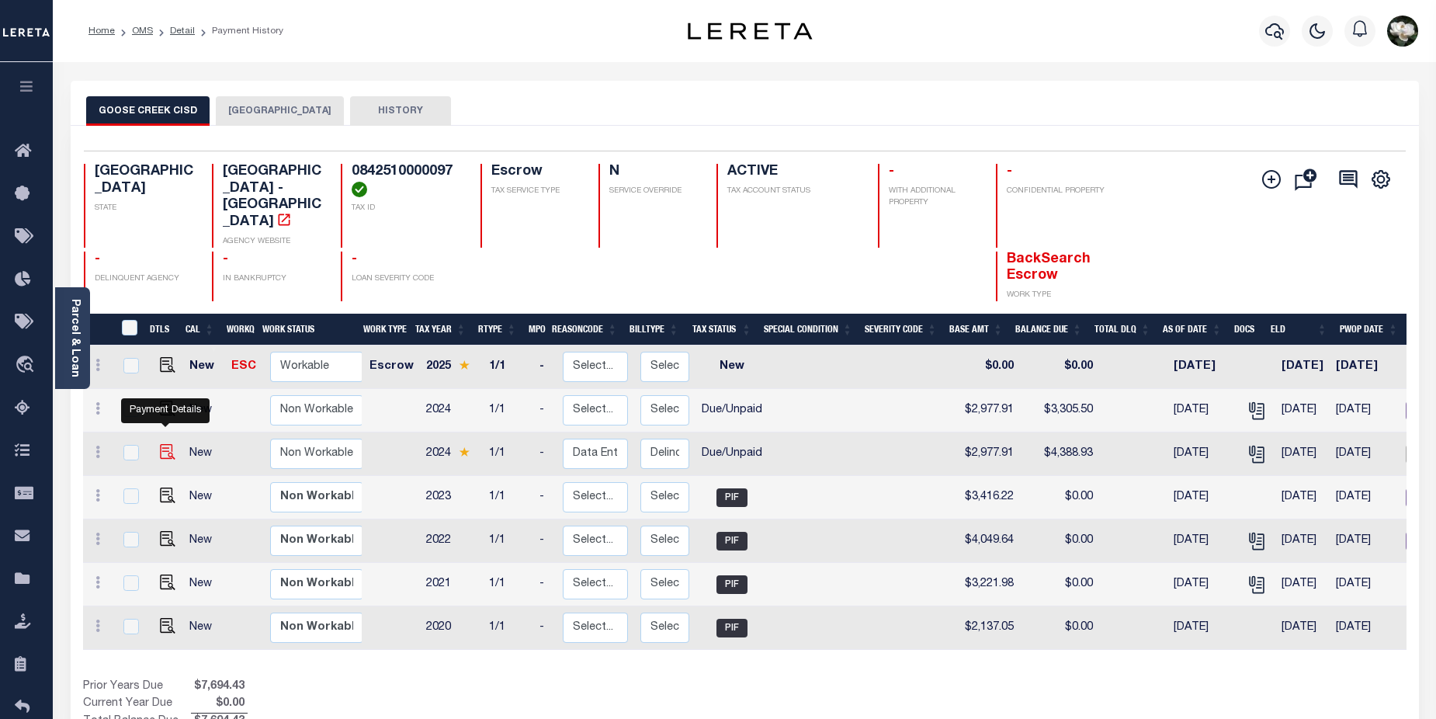
click at [160, 444] on img "" at bounding box center [168, 452] width 16 height 16
checkbox input "true"
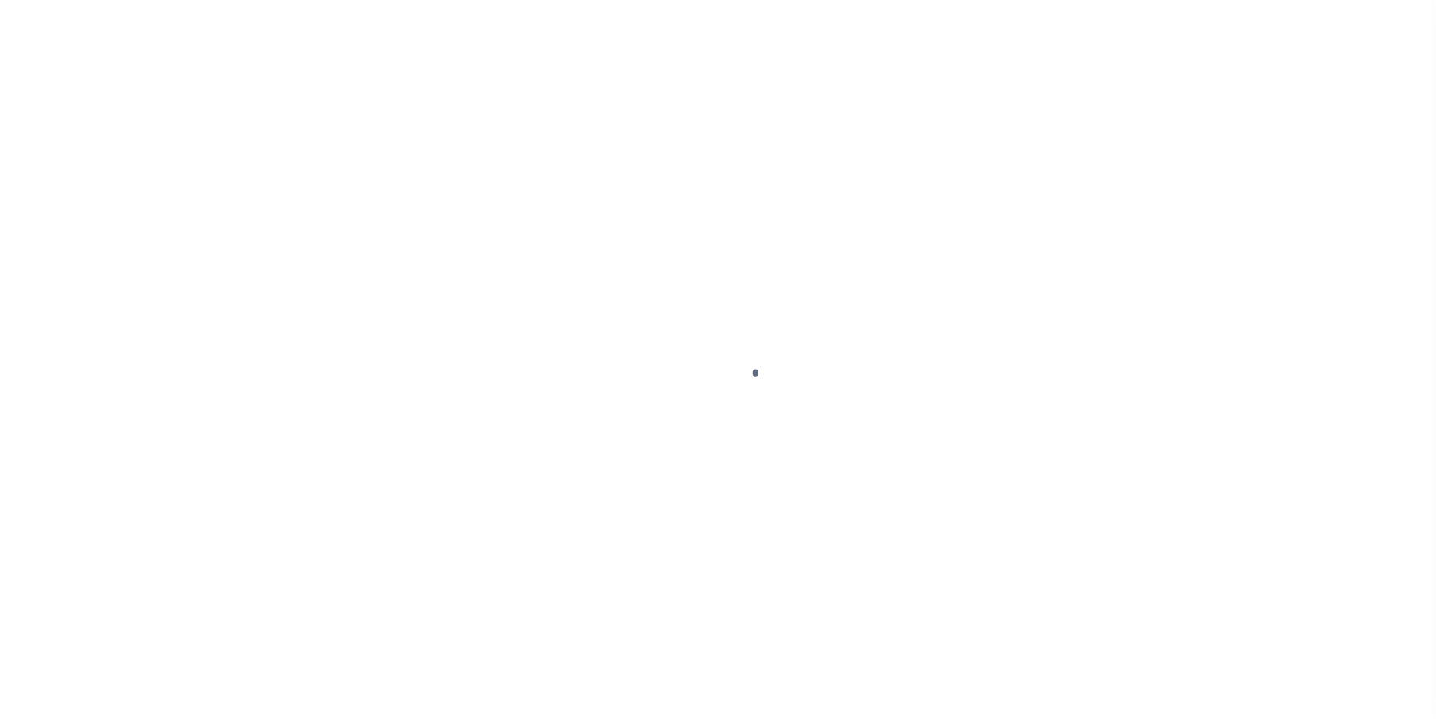
select select "DUE"
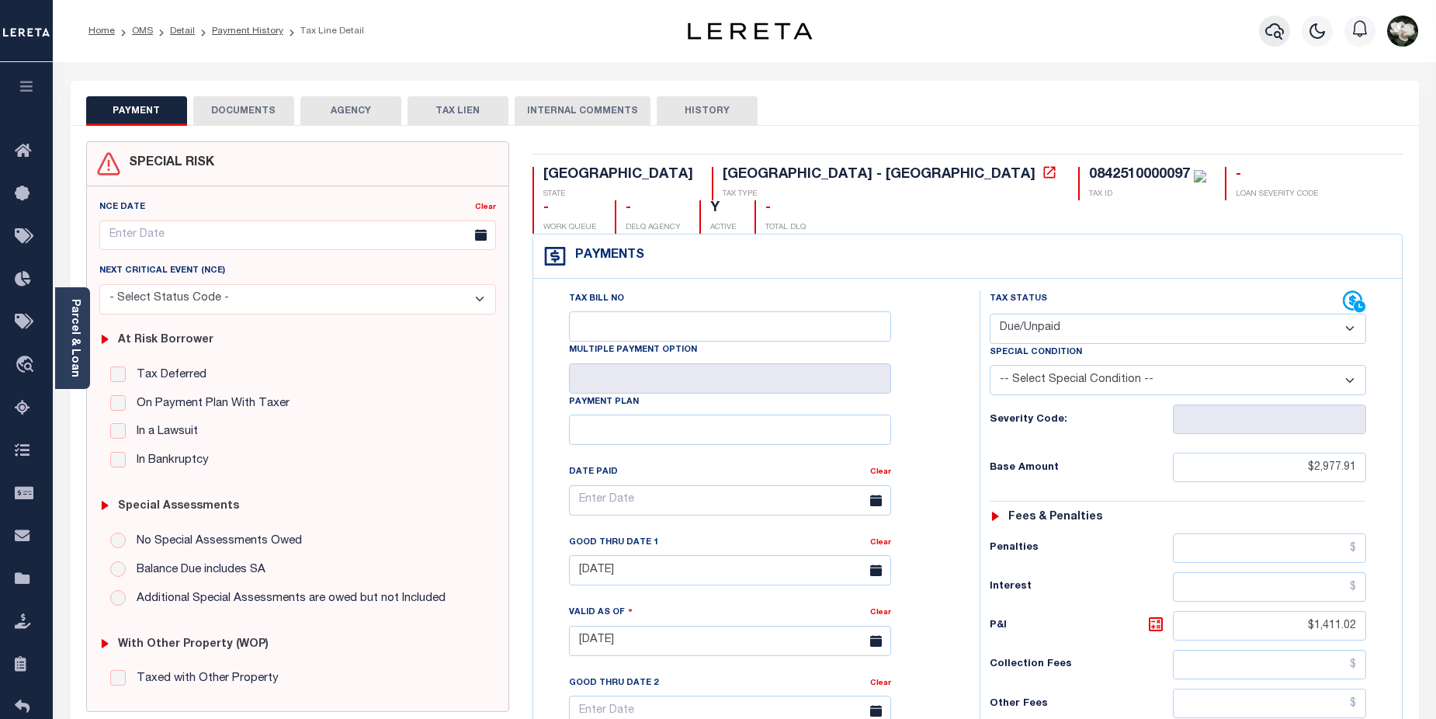
click at [1282, 33] on icon "button" at bounding box center [1274, 31] width 19 height 19
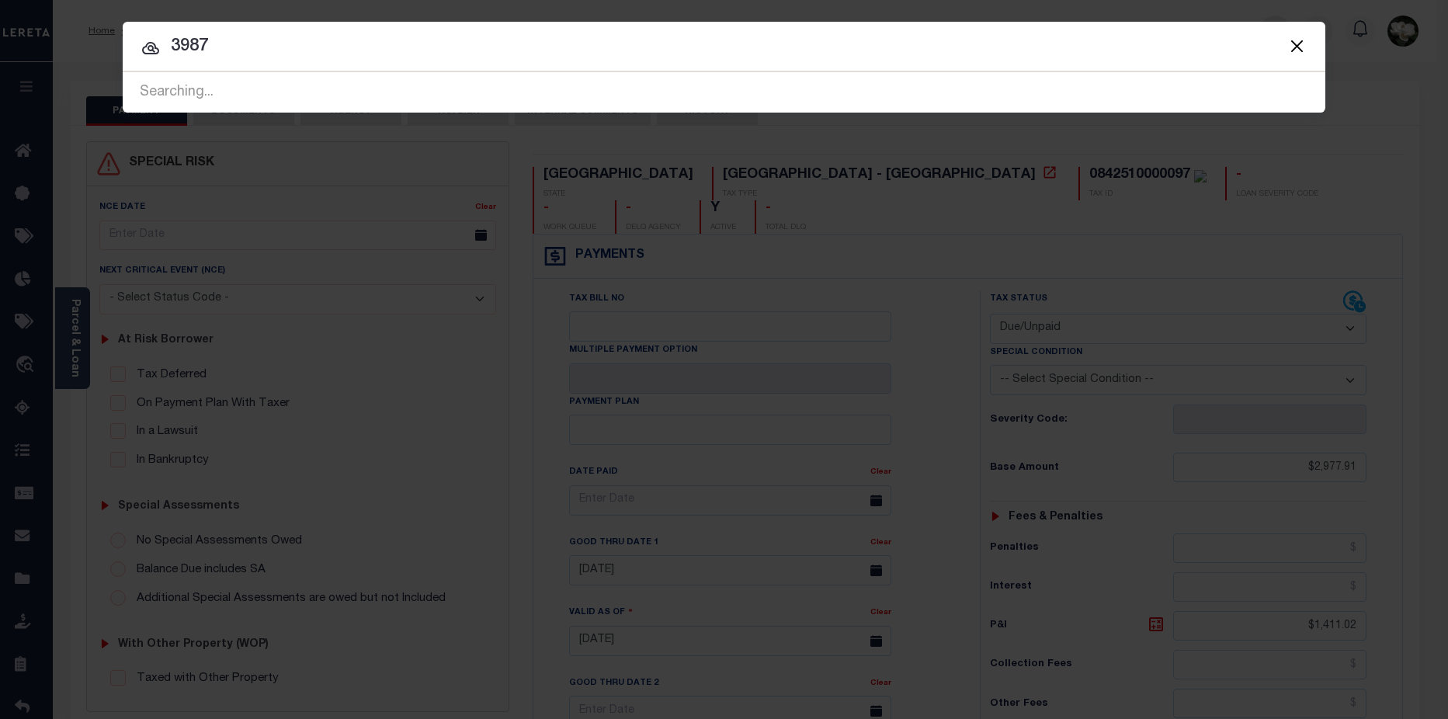
type input "3987"
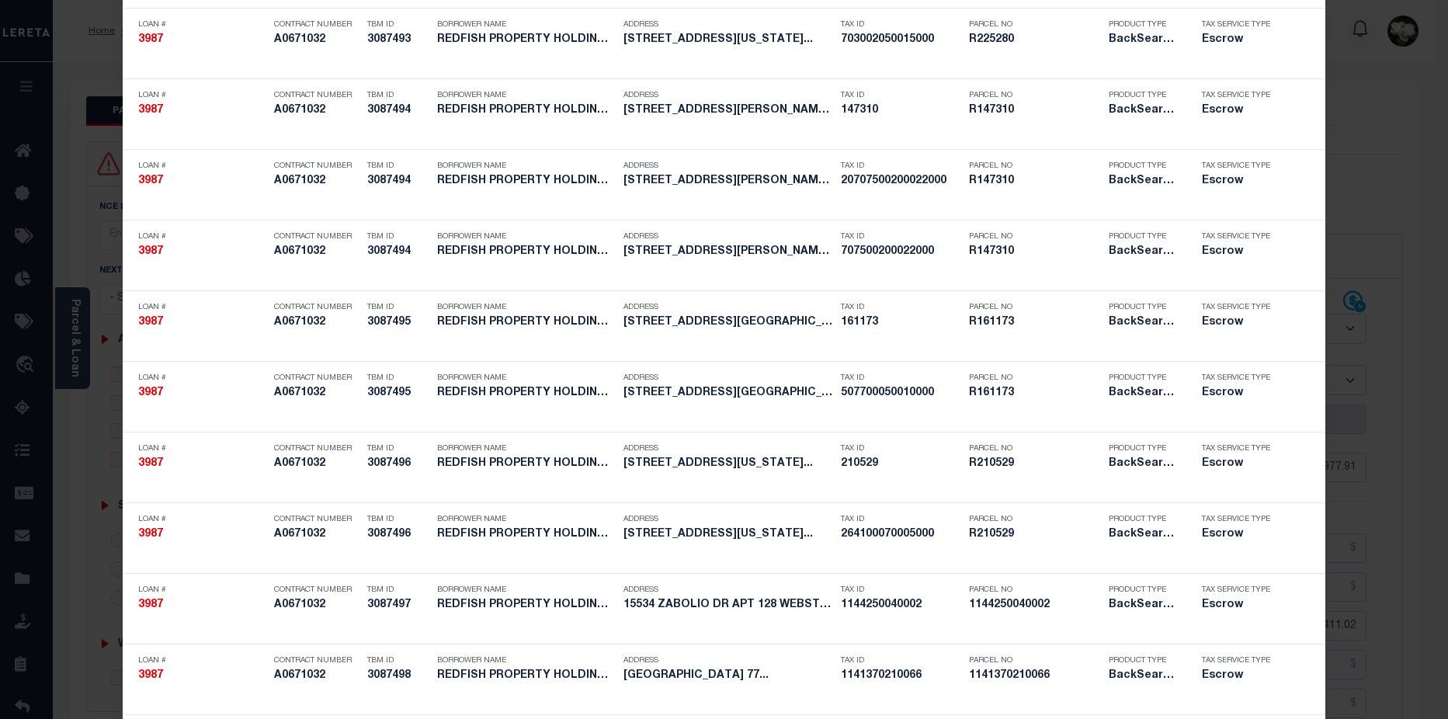
scroll to position [409, 0]
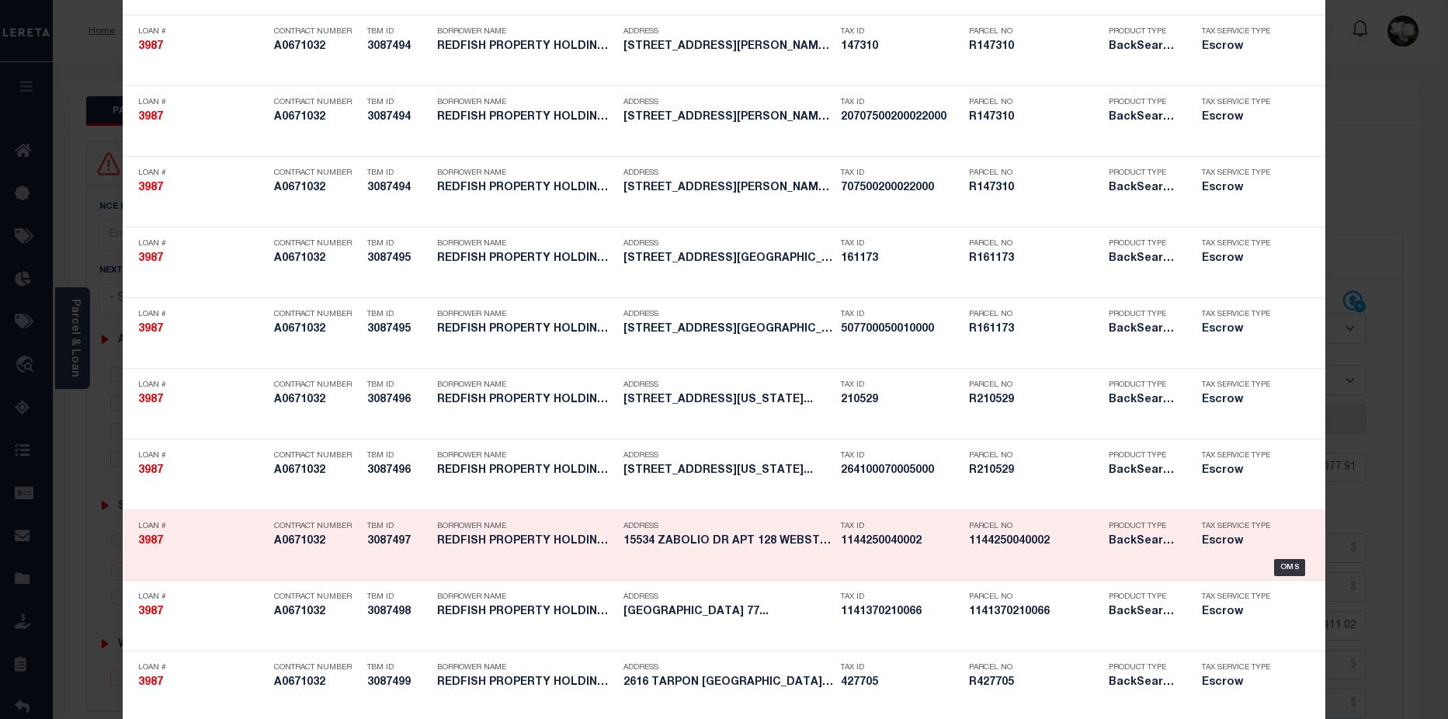
click at [994, 567] on div "OMS" at bounding box center [723, 567] width 1171 height 17
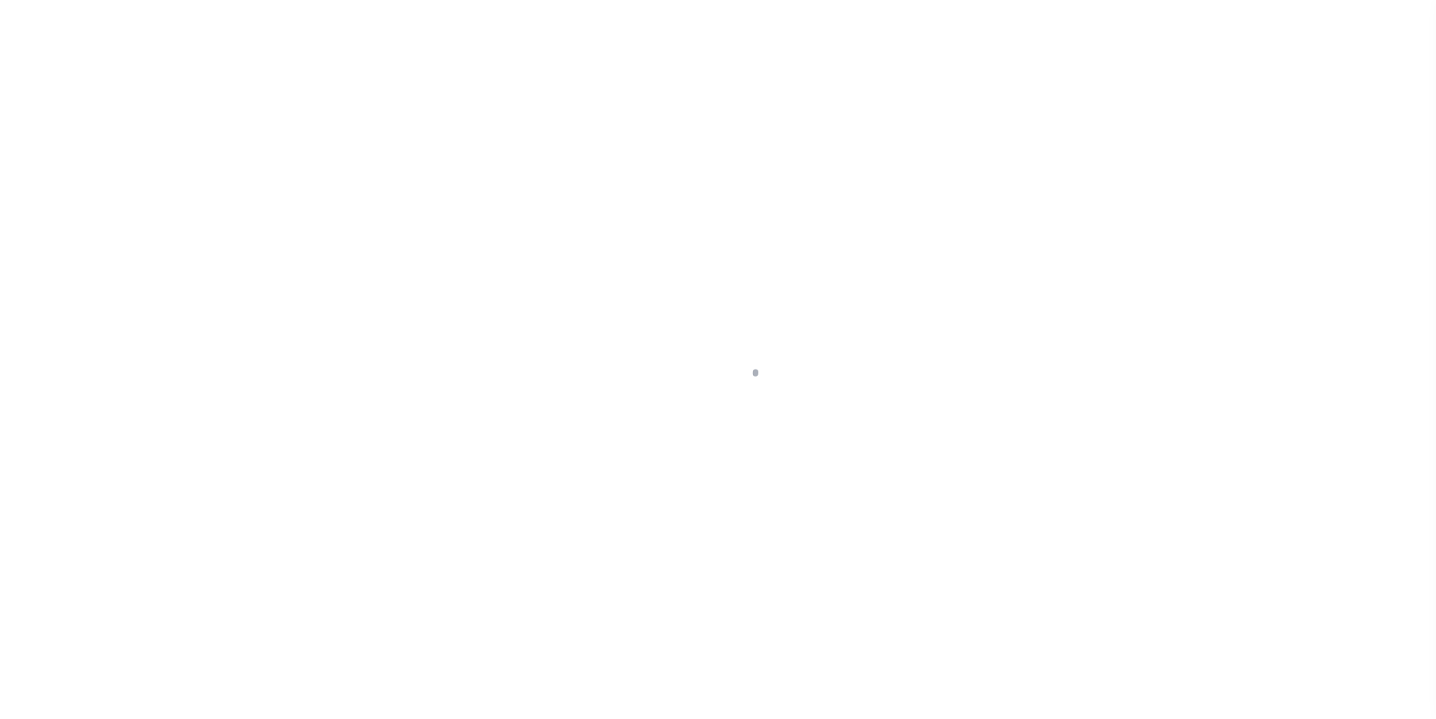
select select "Escrow"
type input "[STREET_ADDRESS]"
type input "1144250040002"
select select
type input "[GEOGRAPHIC_DATA], [GEOGRAPHIC_DATA] 77598"
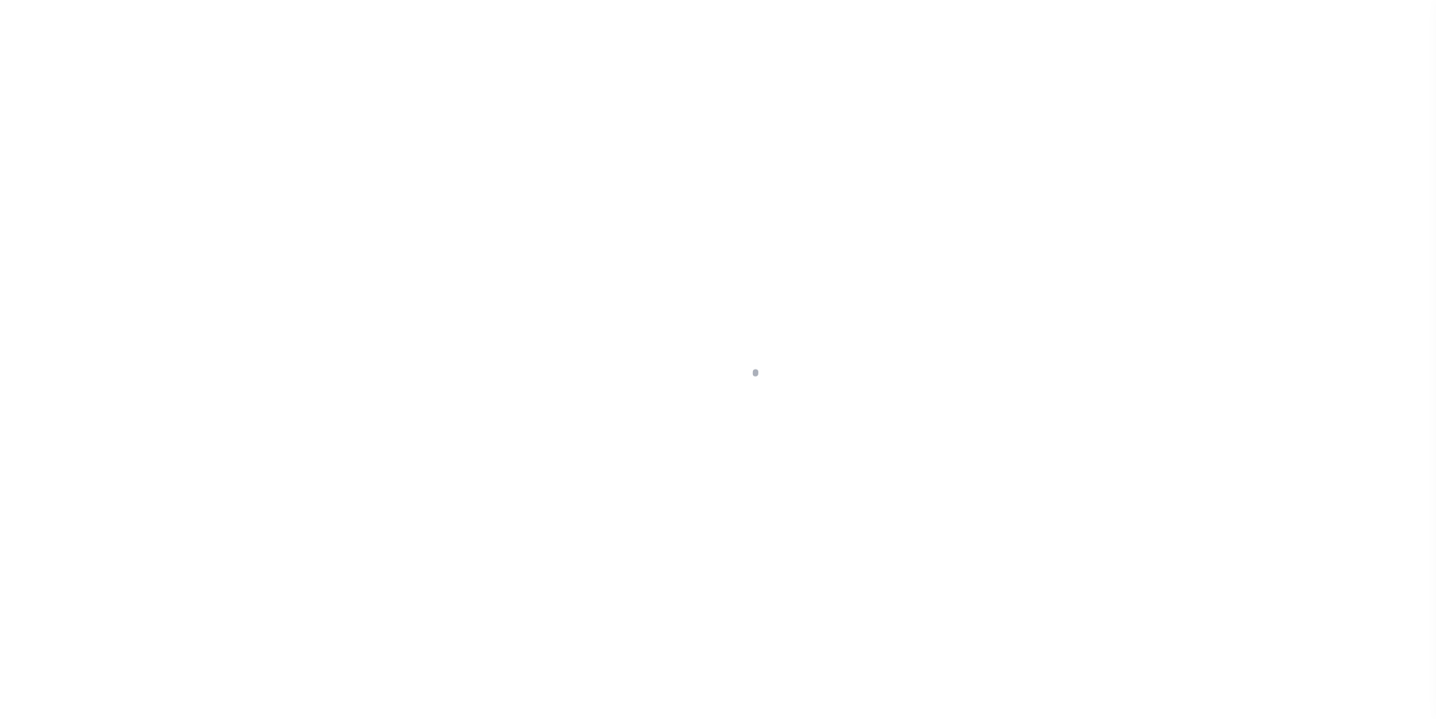
type input "a0k2L00001UwK8K"
type input "[GEOGRAPHIC_DATA]"
type textarea "Situs address change per client audit"
select select "25066"
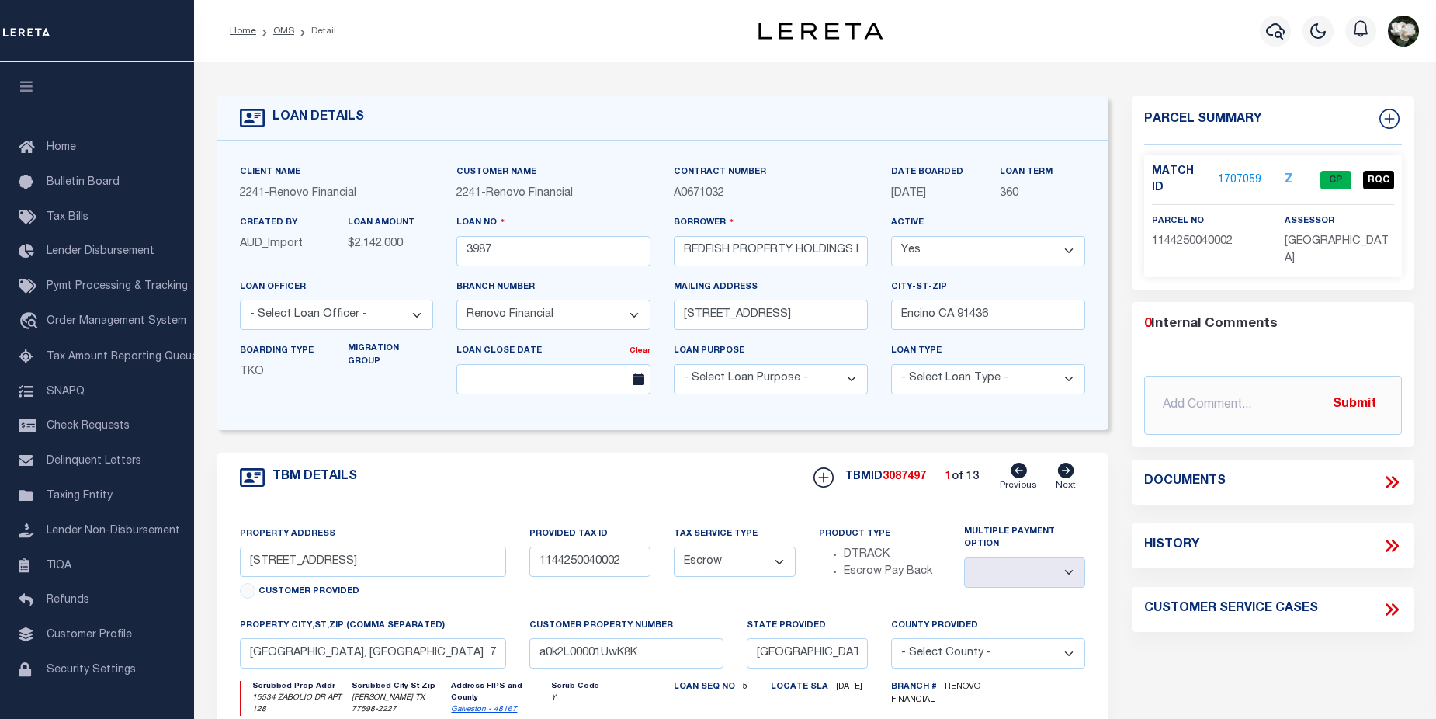
click at [1246, 177] on link "1707059" at bounding box center [1239, 180] width 43 height 16
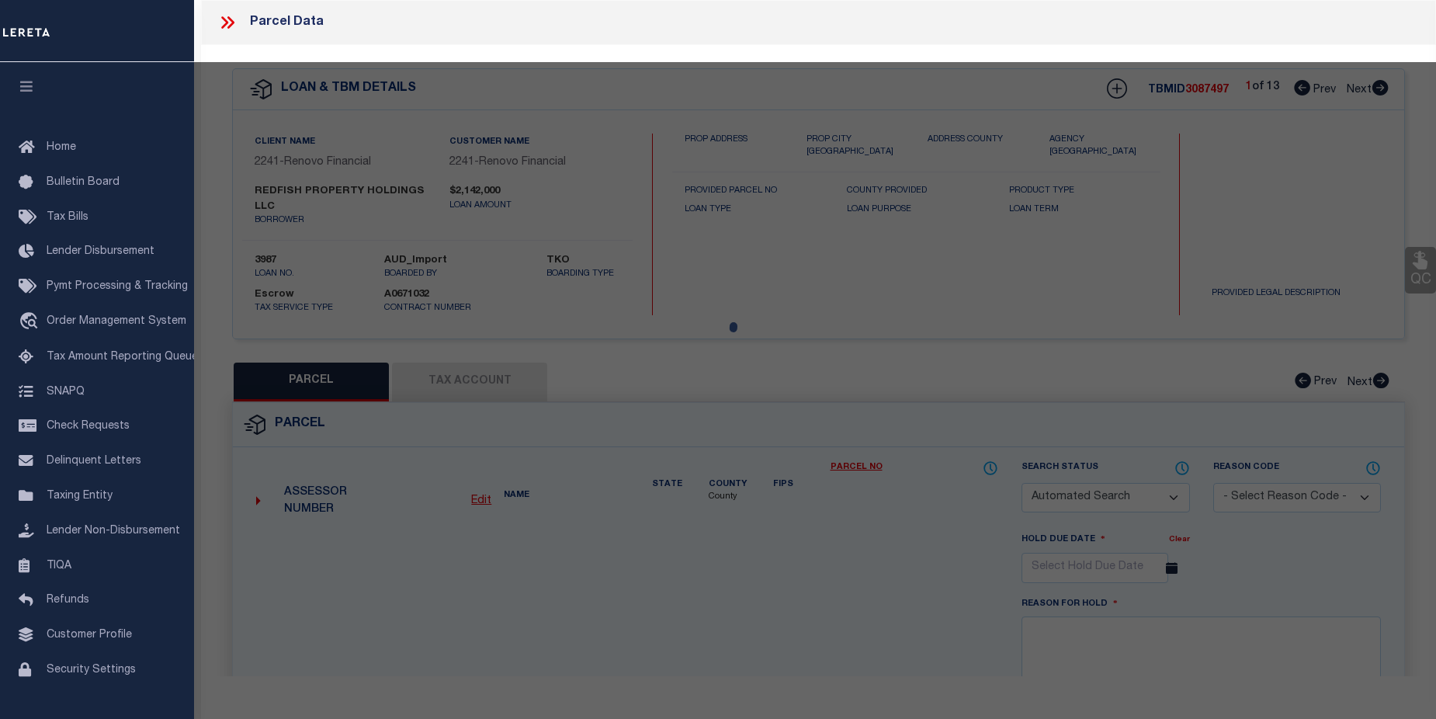
checkbox input "false"
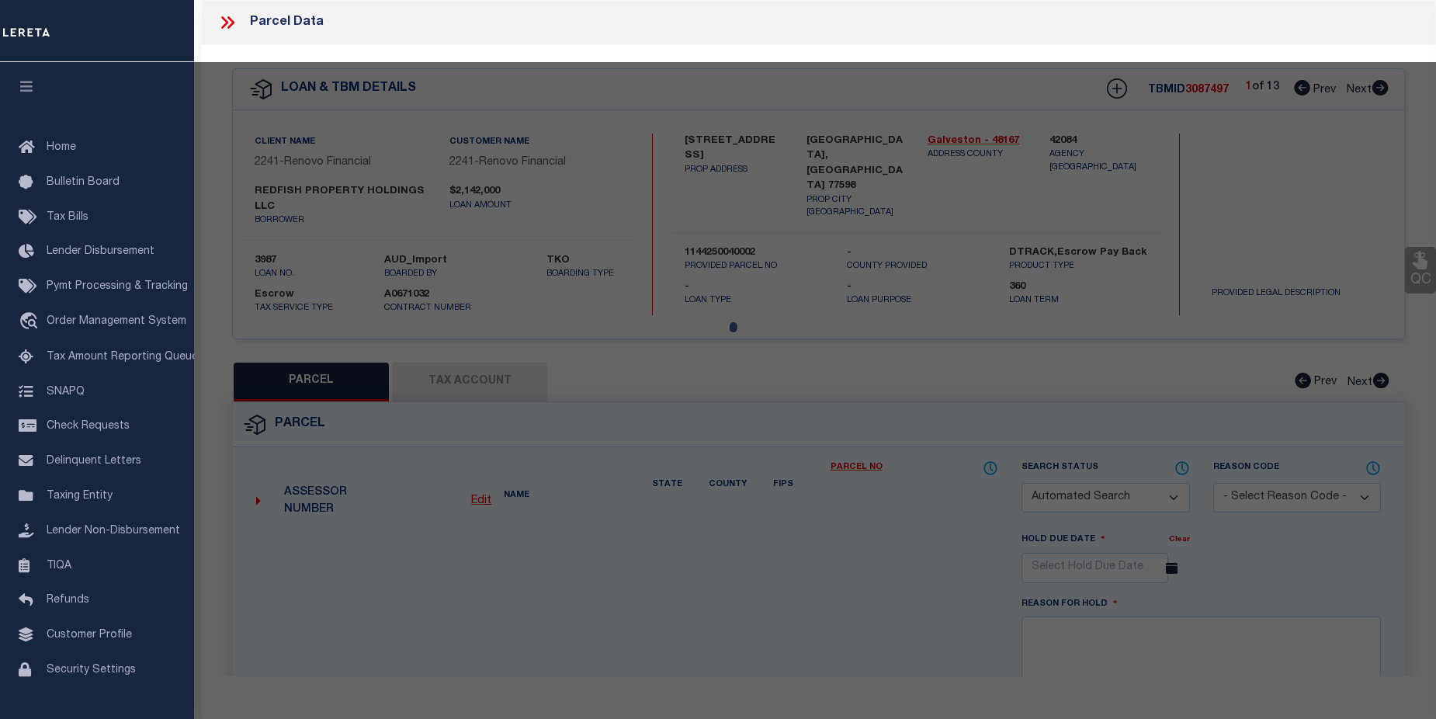
select select "CP"
type input "SWARZMAN LINDA"
select select "AGW"
select select
type input "15534 ZABOLIO DR # 128"
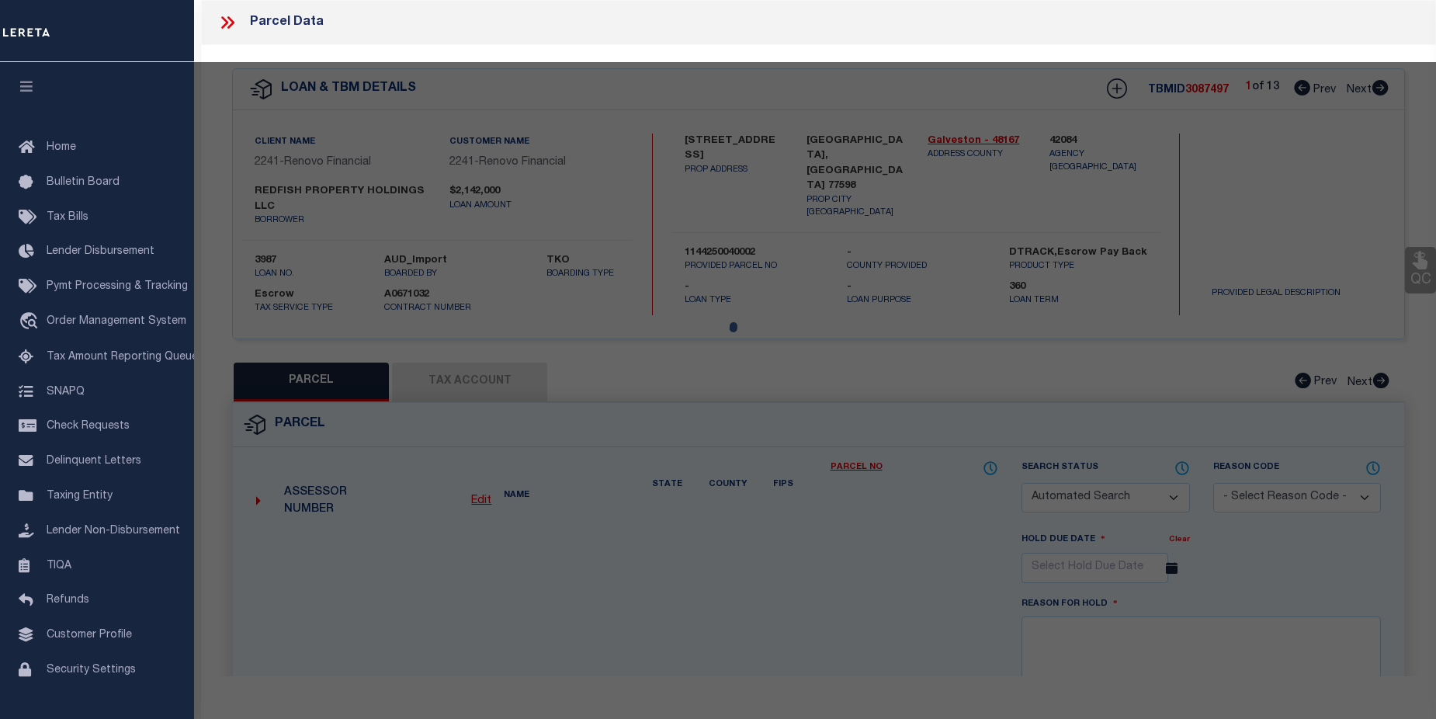
checkbox input "false"
type input "WEBSTER TX 77598"
type textarea "UNIT 128 BLDG D .0097 INT COMMON LAND & ELE BAYBROOK CONDO"
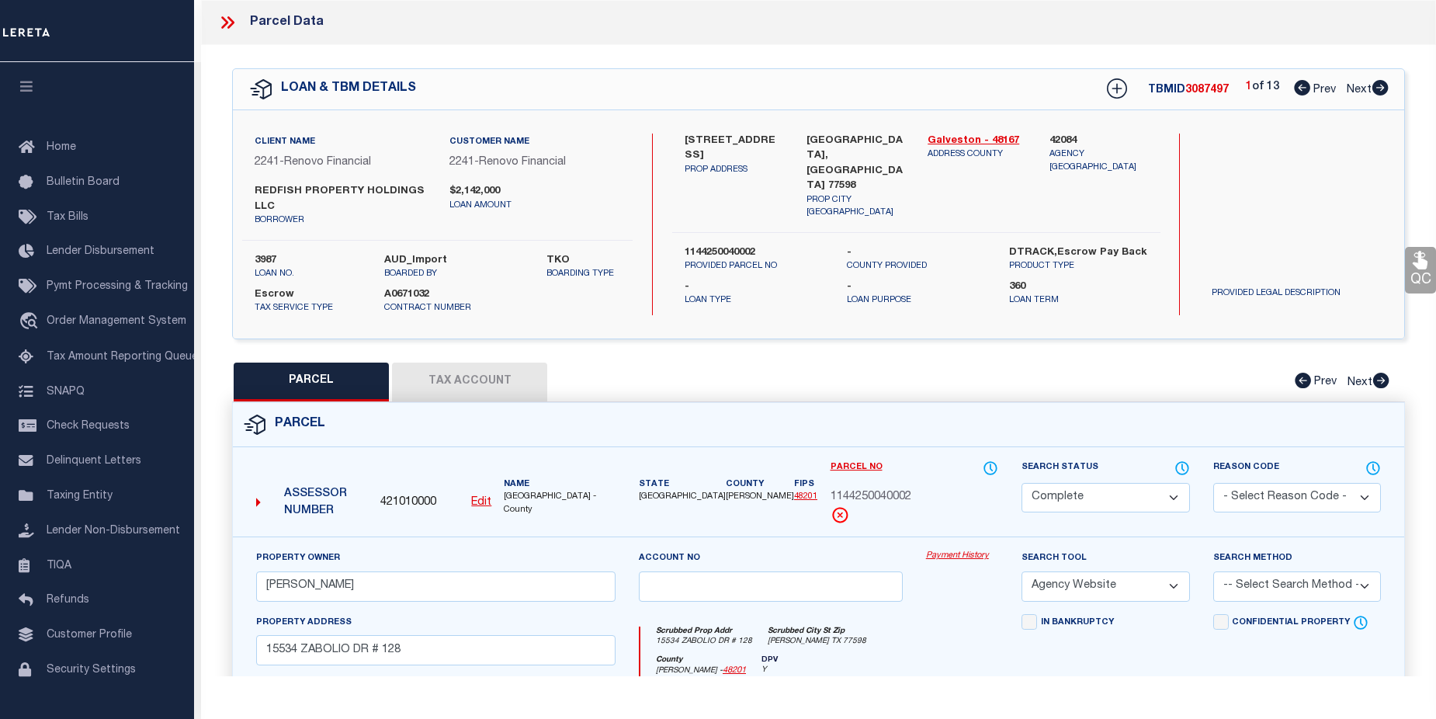
click at [950, 561] on link "Payment History" at bounding box center [962, 556] width 72 height 13
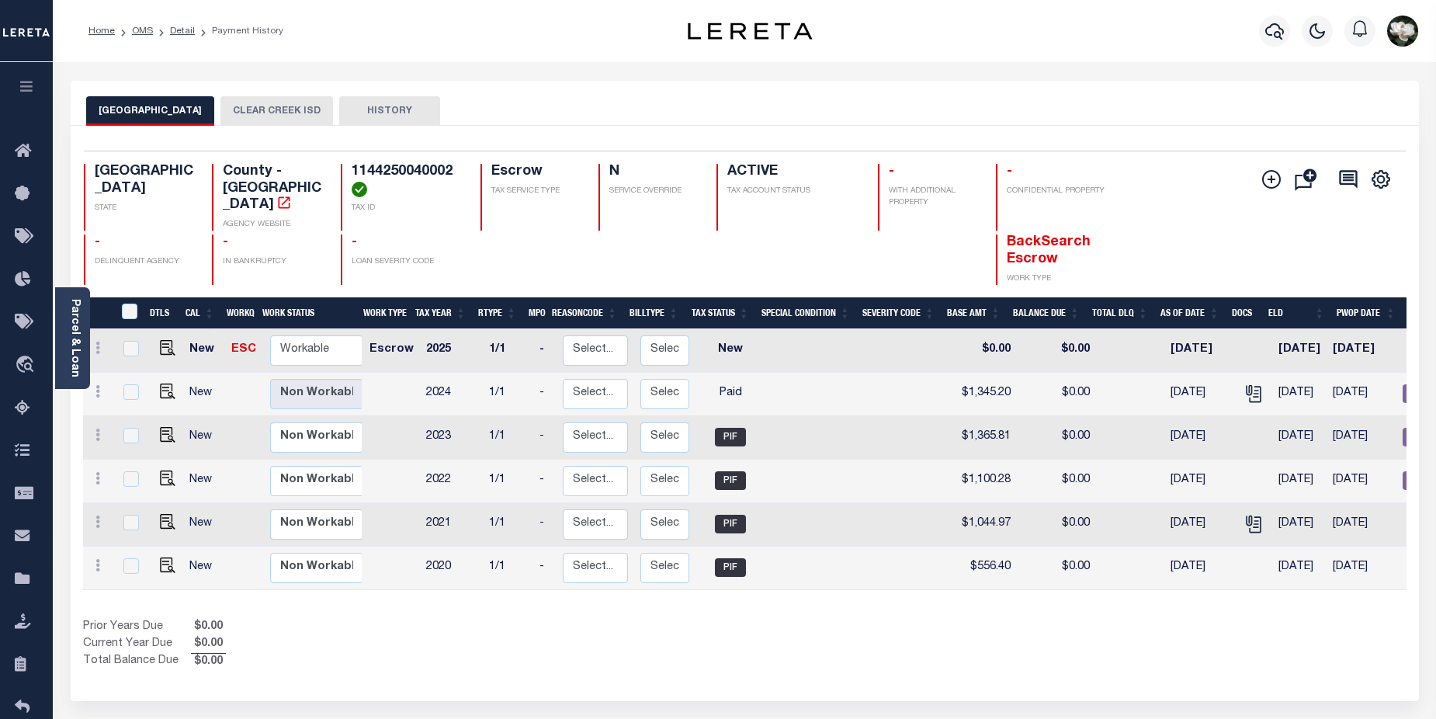
click at [280, 111] on button "CLEAR CREEK ISD" at bounding box center [276, 110] width 113 height 29
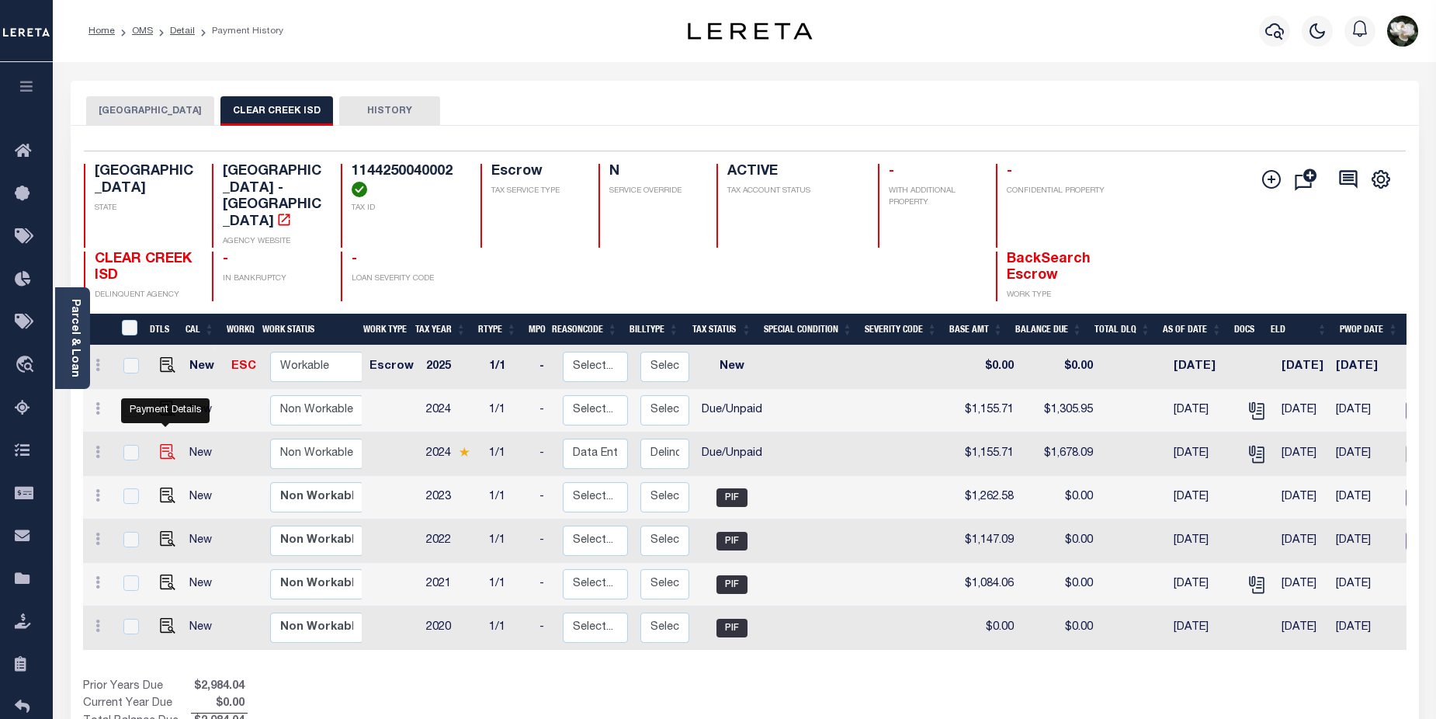
click at [164, 444] on img "" at bounding box center [168, 452] width 16 height 16
checkbox input "true"
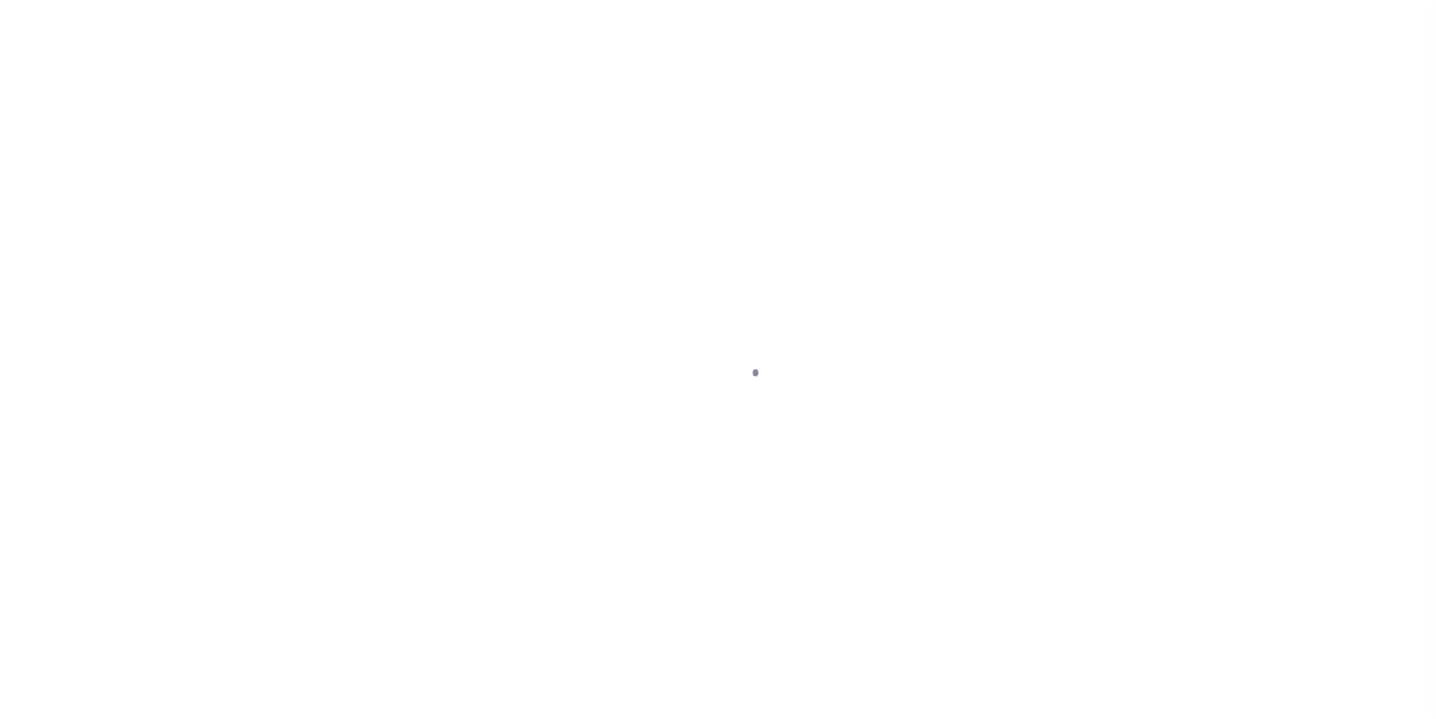
select select "DUE"
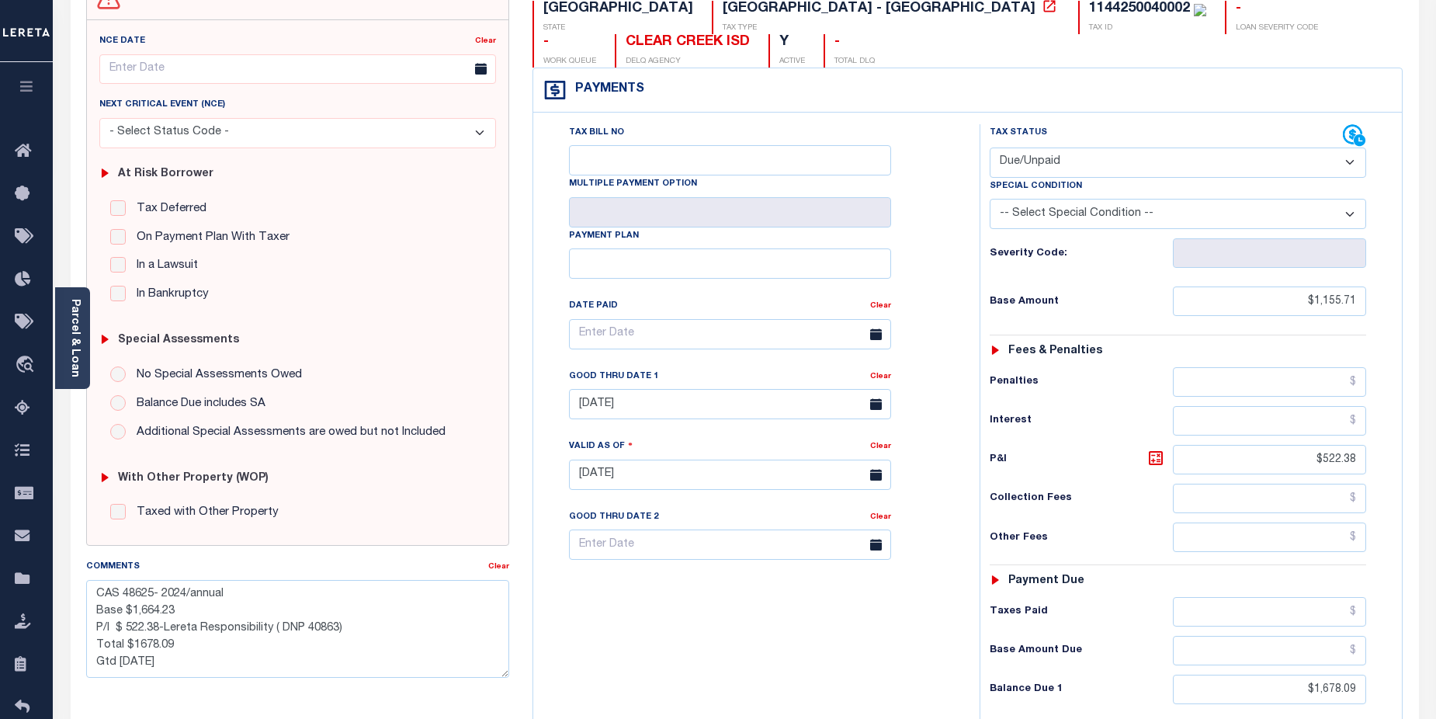
scroll to position [174, 0]
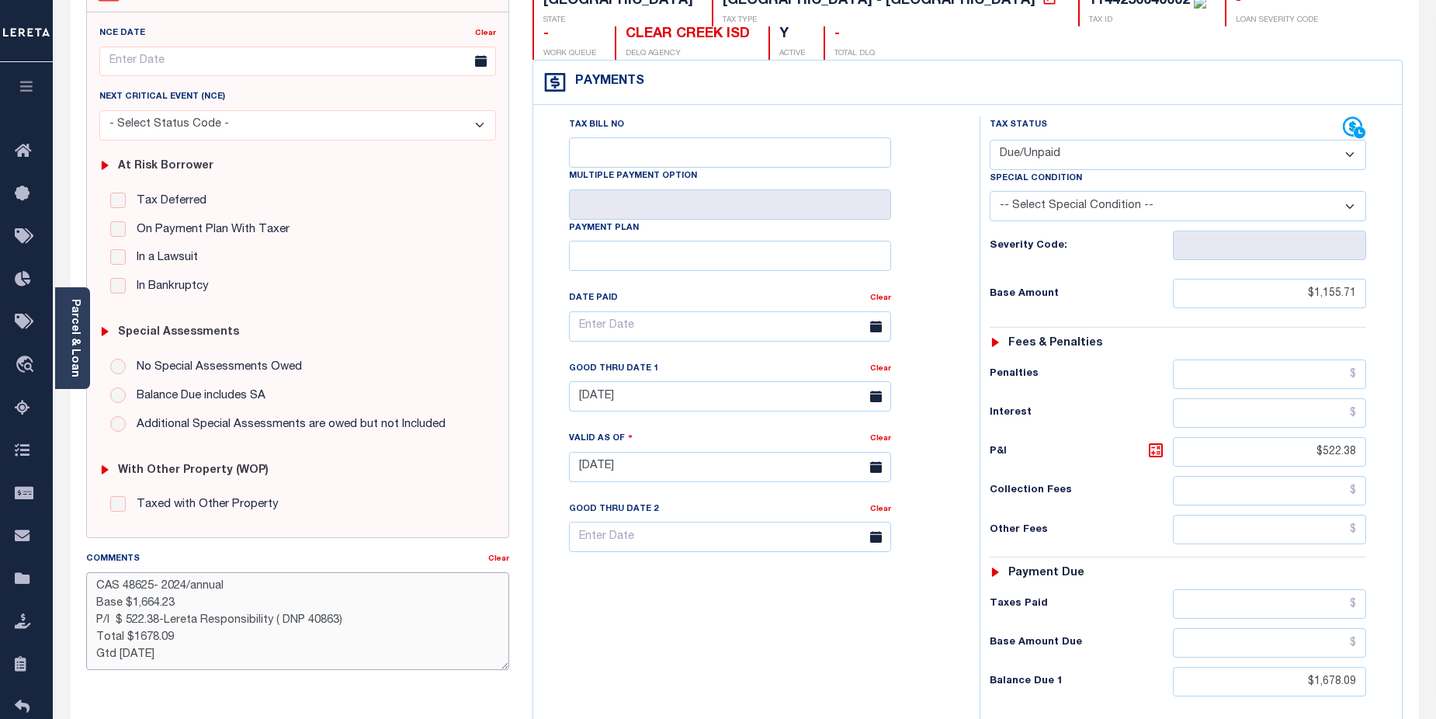
drag, startPoint x: 172, startPoint y: 619, endPoint x: 202, endPoint y: 619, distance: 30.3
click at [202, 619] on textarea "CAS 48625- 2024/annual Base $1,664.23 P/I $ 522.38-Lereta Responsibility ( DNP …" at bounding box center [298, 621] width 424 height 98
type textarea "CAS 48625- 2024/annual Base $1,664.23 P/I $ 522.38-LenderResponsibility ( DNP 4…"
type input "09/30/2025"
click at [688, 572] on div "Tax Bill No Multiple Payment Option Payment Plan Clear" at bounding box center [752, 458] width 431 height 685
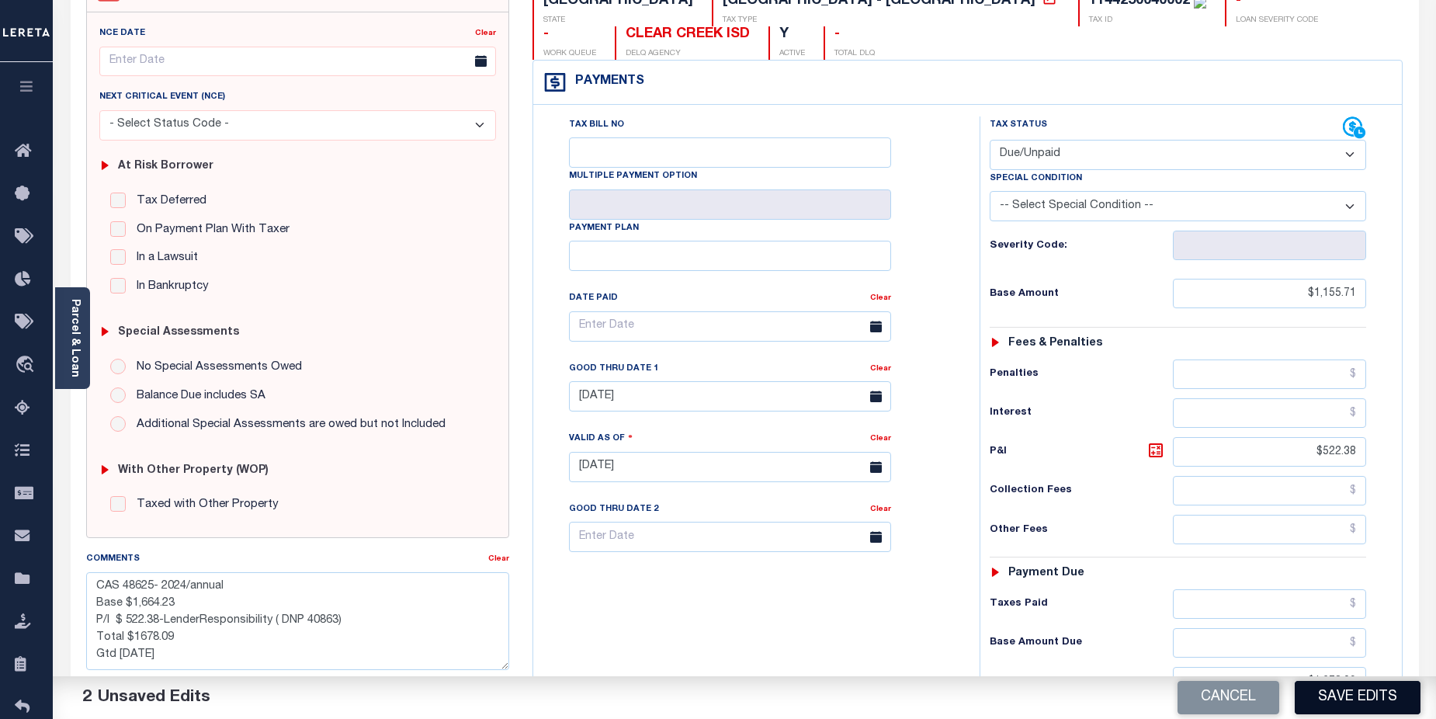
click at [1334, 701] on button "Save Edits" at bounding box center [1358, 697] width 126 height 33
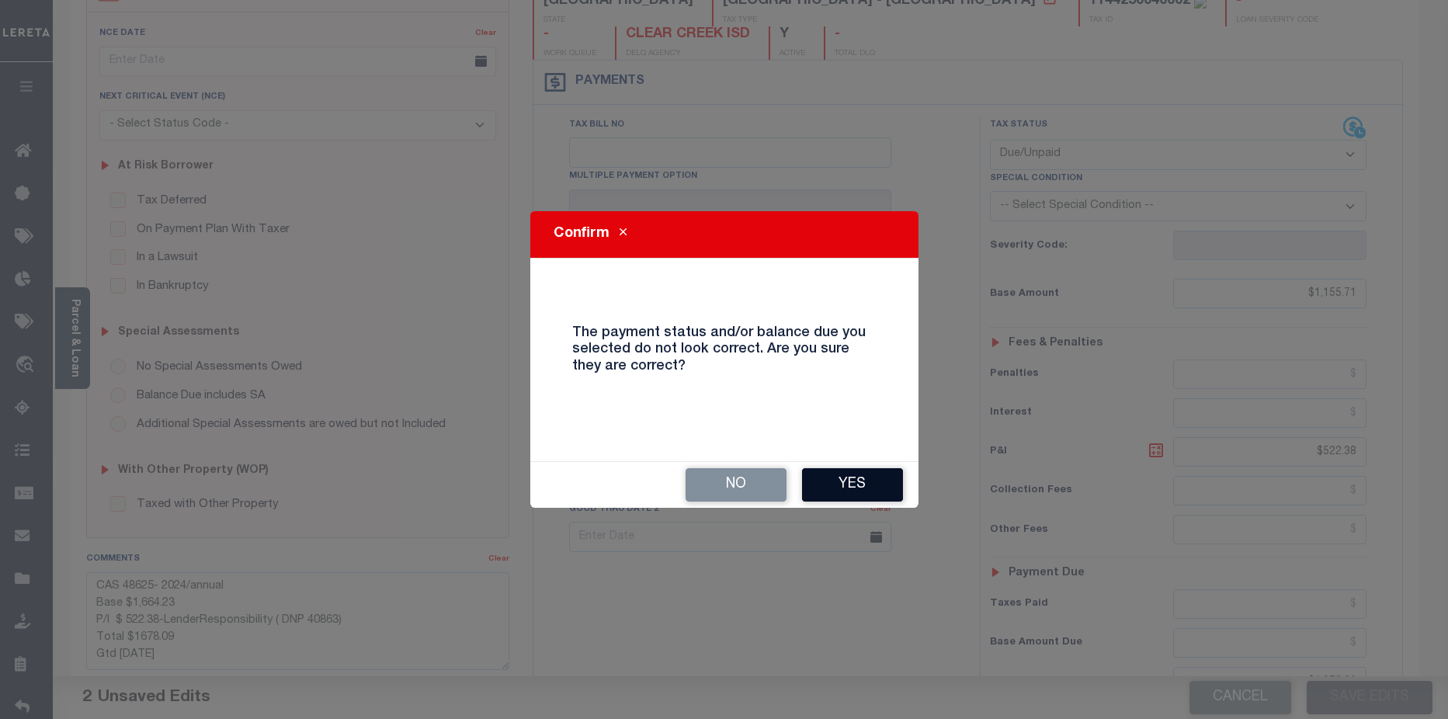
click at [859, 480] on button "Yes" at bounding box center [852, 484] width 101 height 33
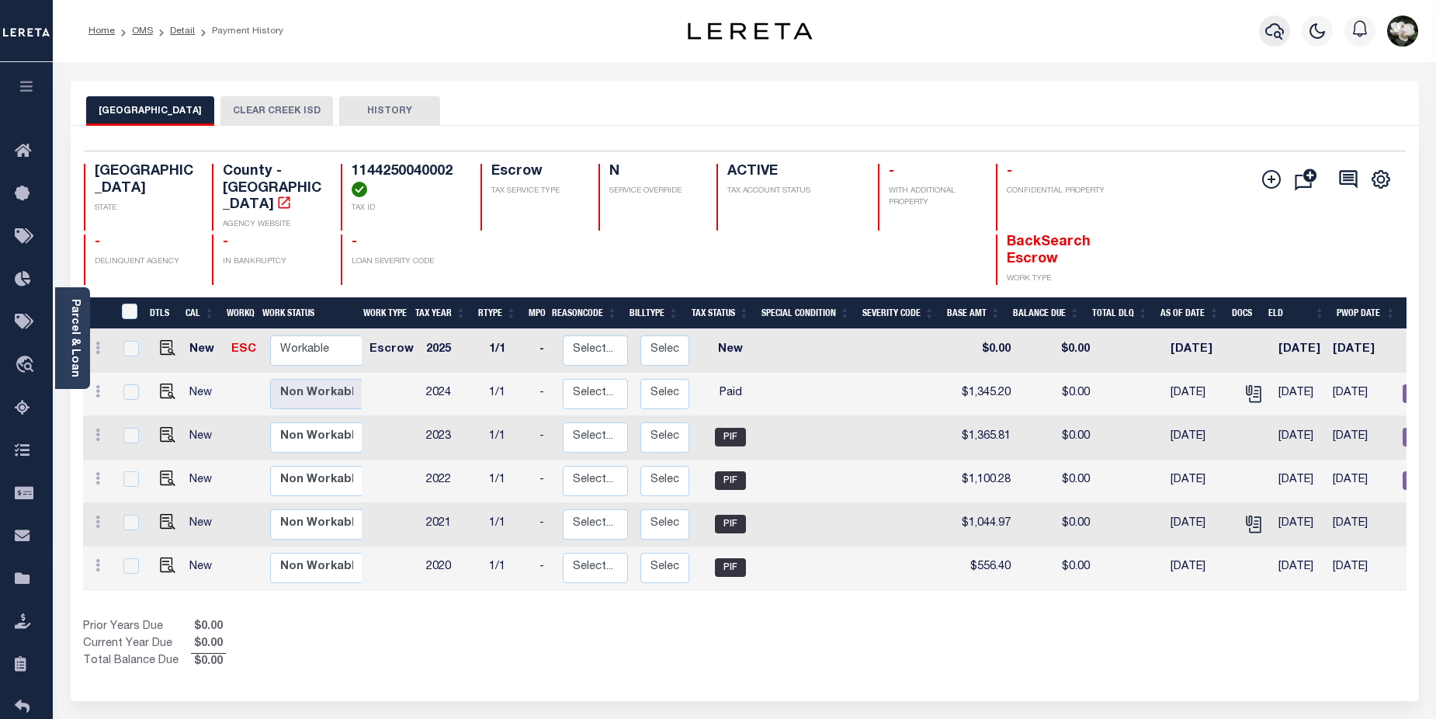
click at [1276, 26] on icon "button" at bounding box center [1274, 31] width 19 height 19
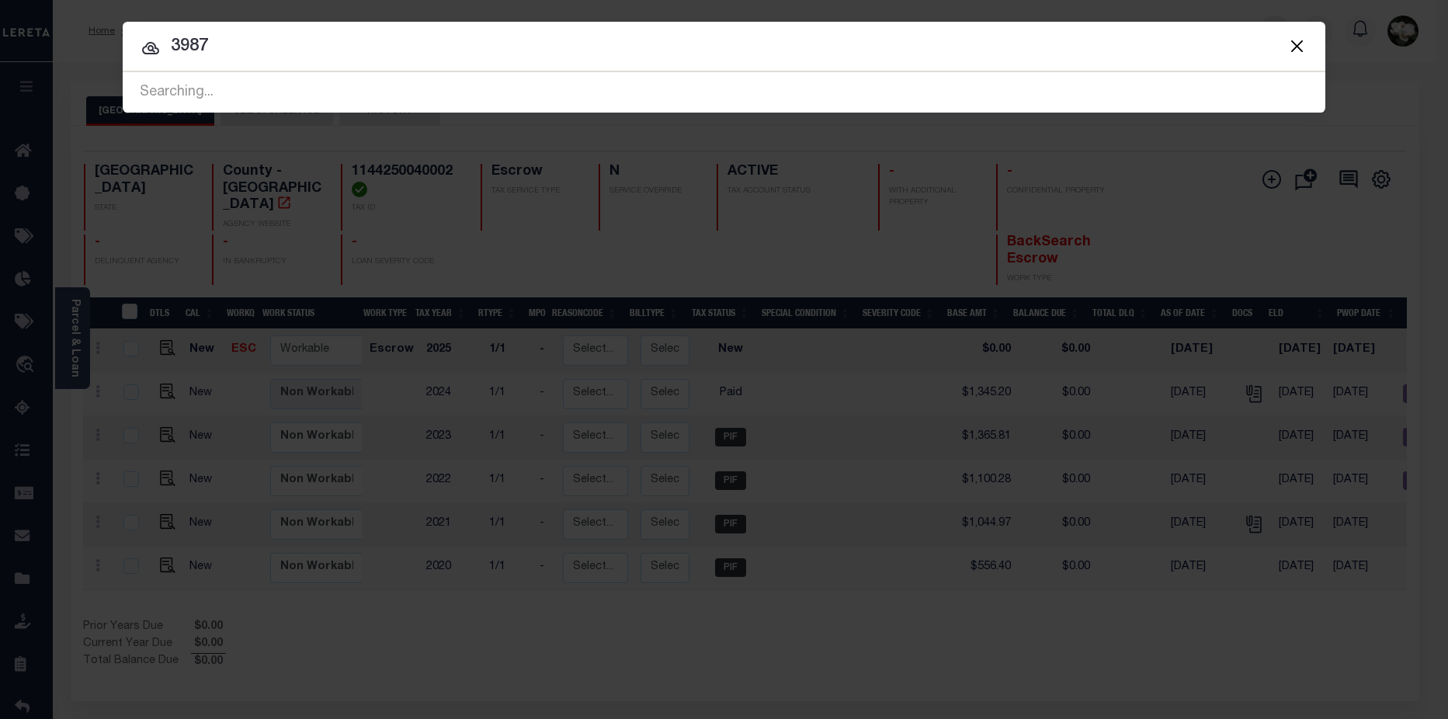
type input "3987"
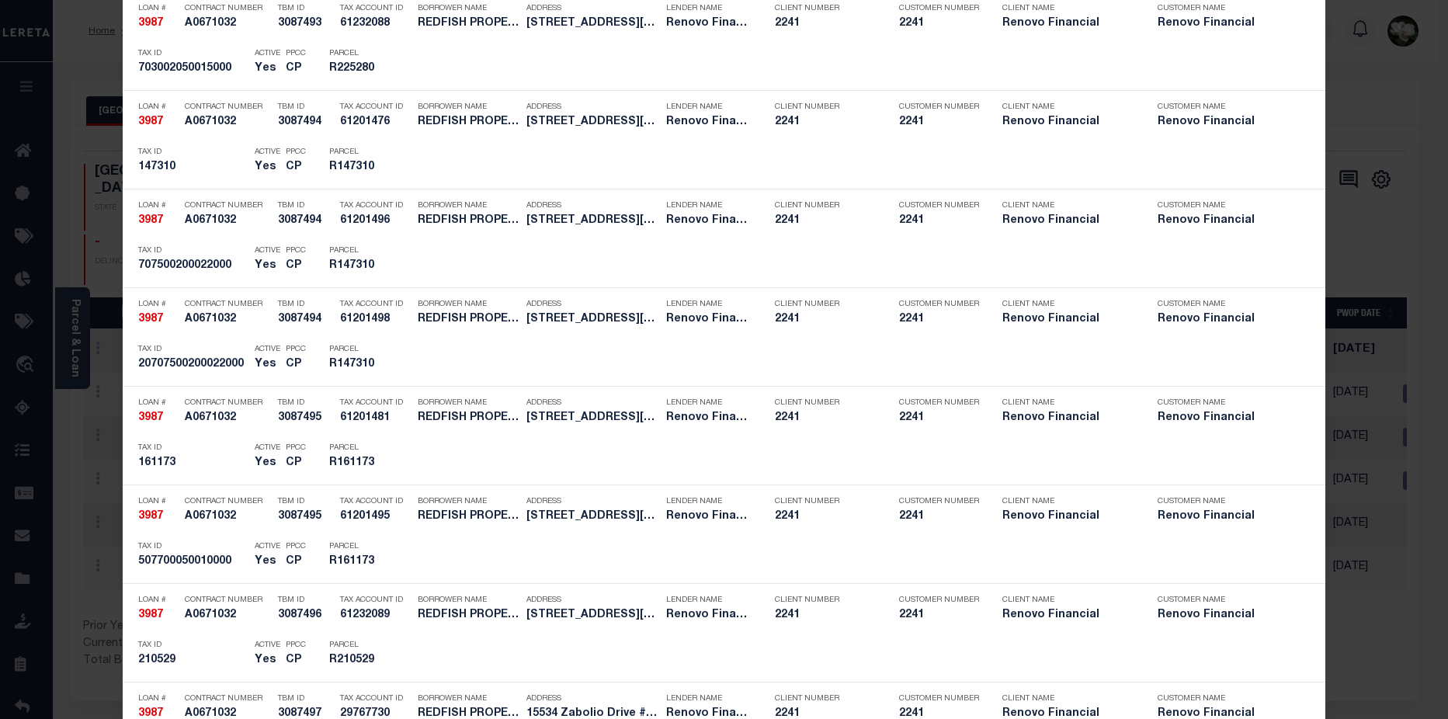
scroll to position [1062, 0]
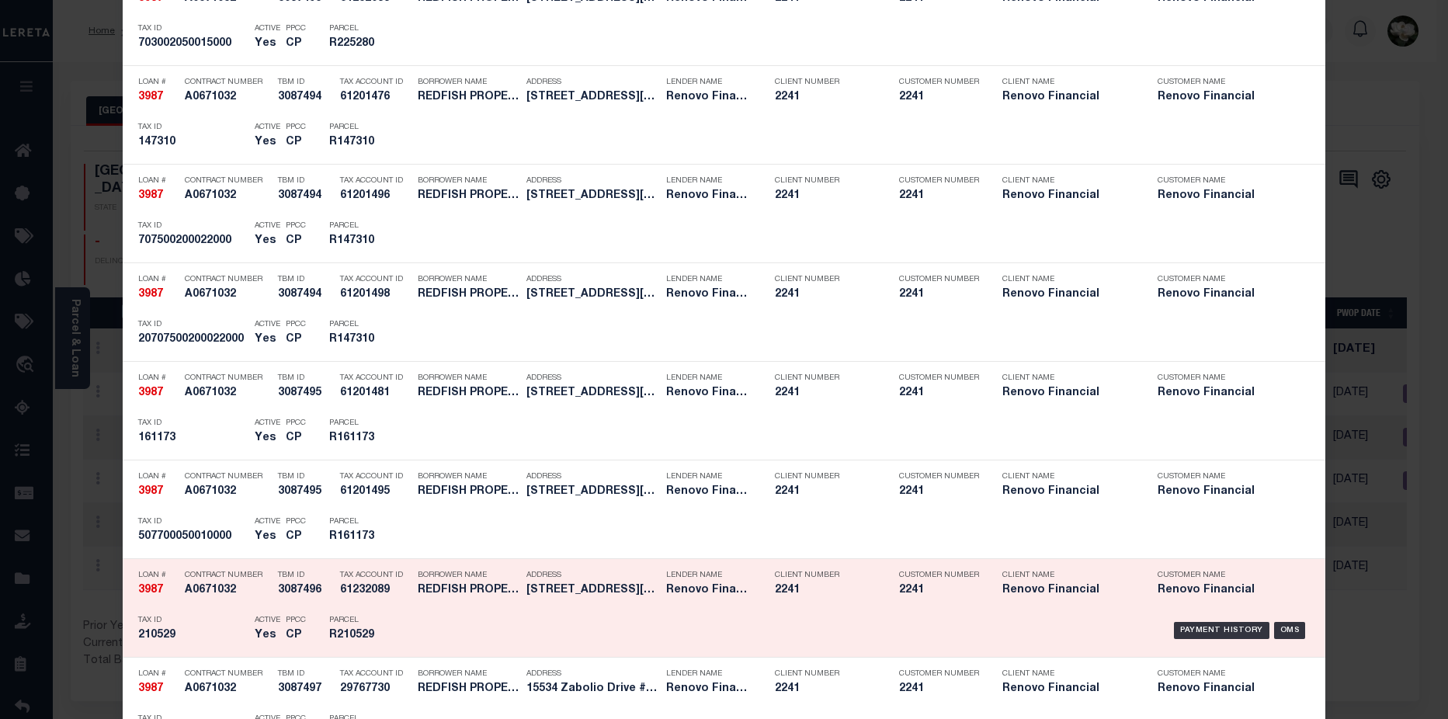
click at [966, 625] on div "Payment History OMS" at bounding box center [865, 630] width 887 height 45
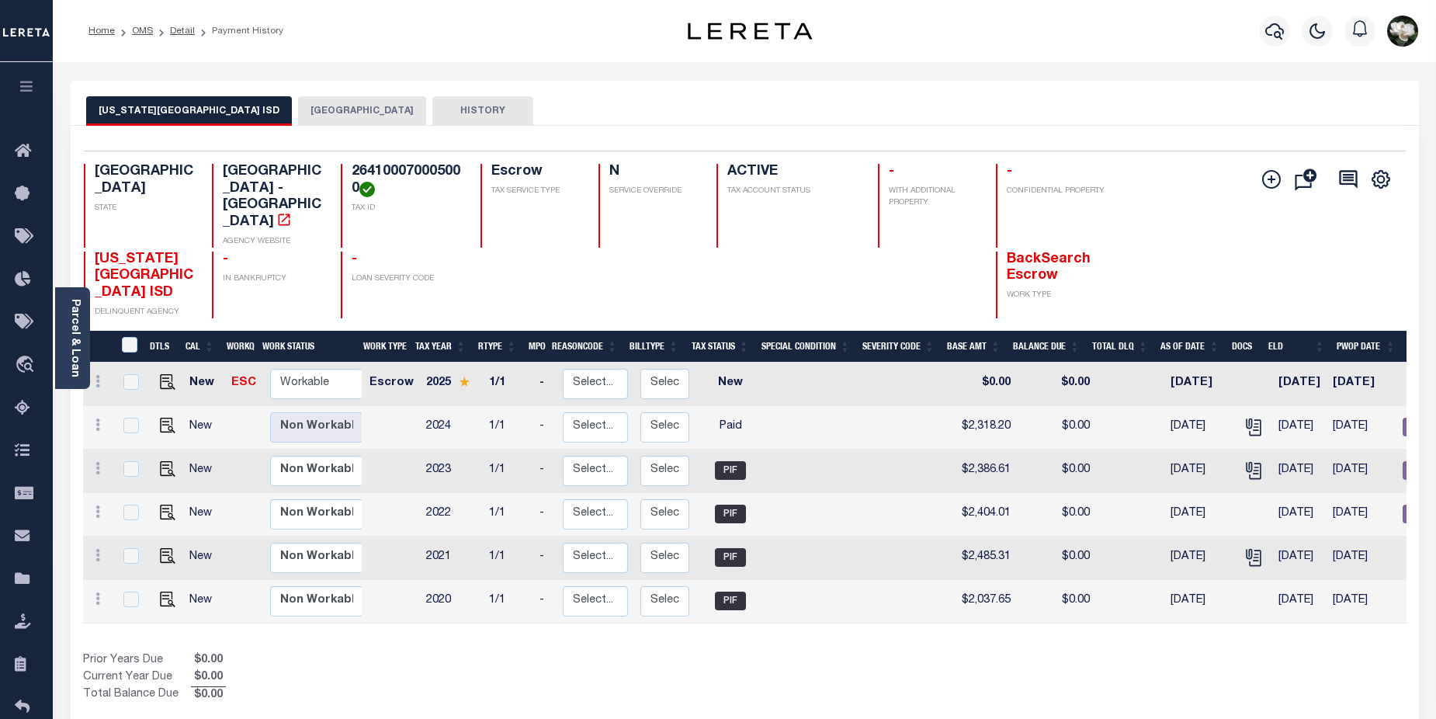
click at [298, 112] on button "[GEOGRAPHIC_DATA]" at bounding box center [362, 110] width 128 height 29
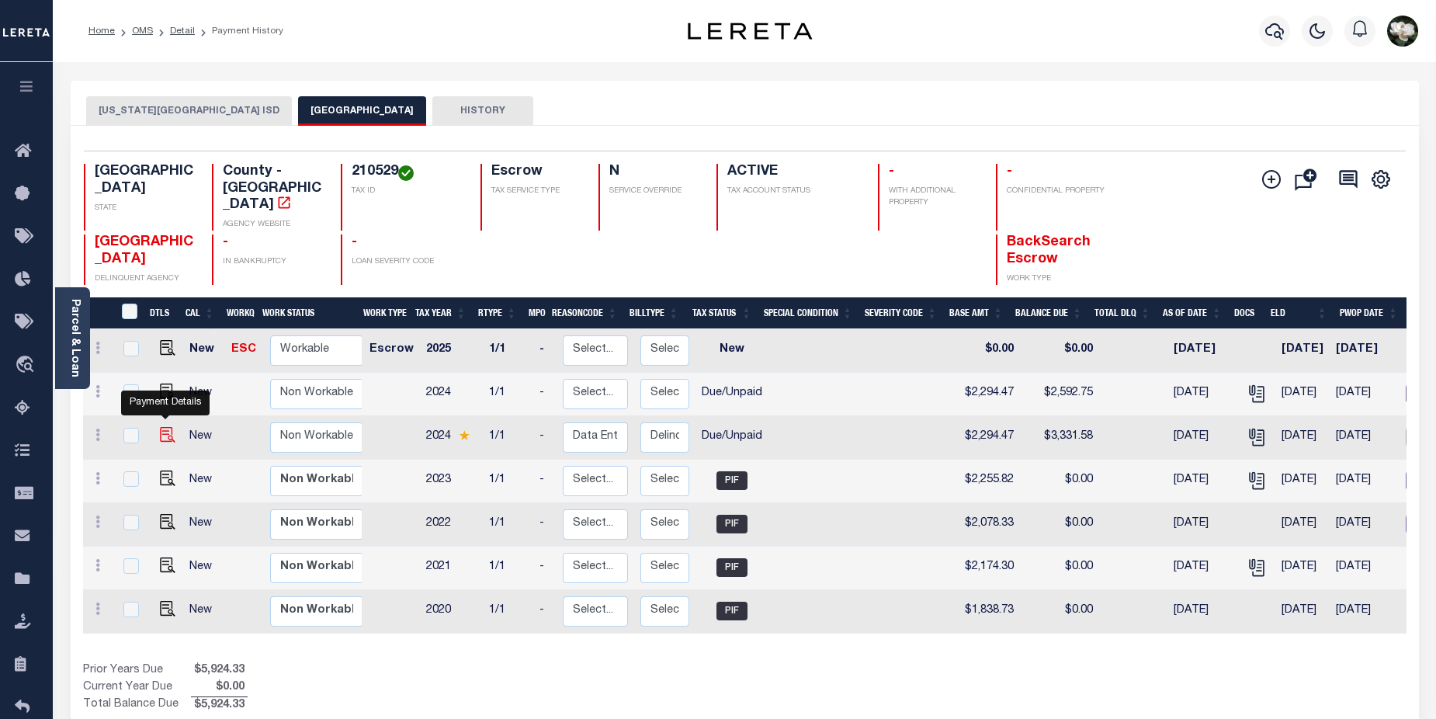
click at [169, 427] on img "" at bounding box center [168, 435] width 16 height 16
checkbox input "true"
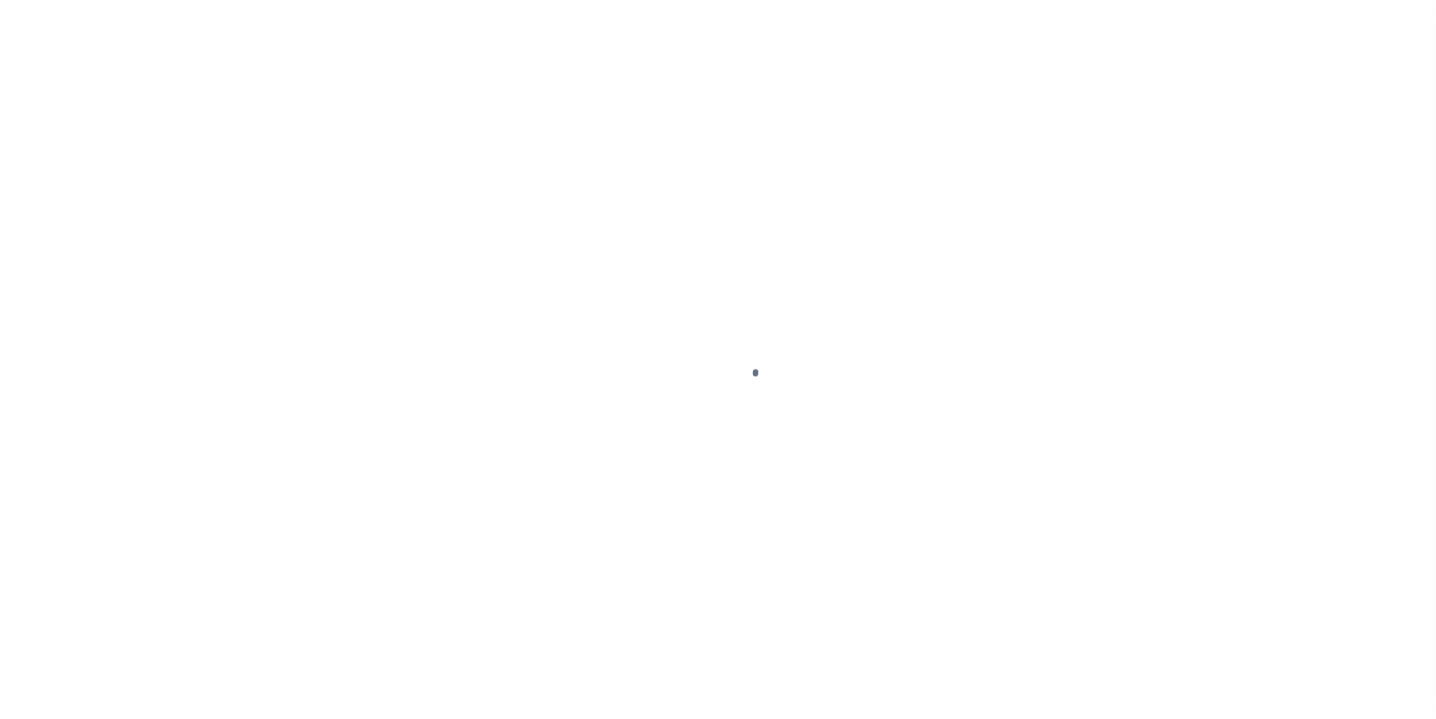
select select "DUE"
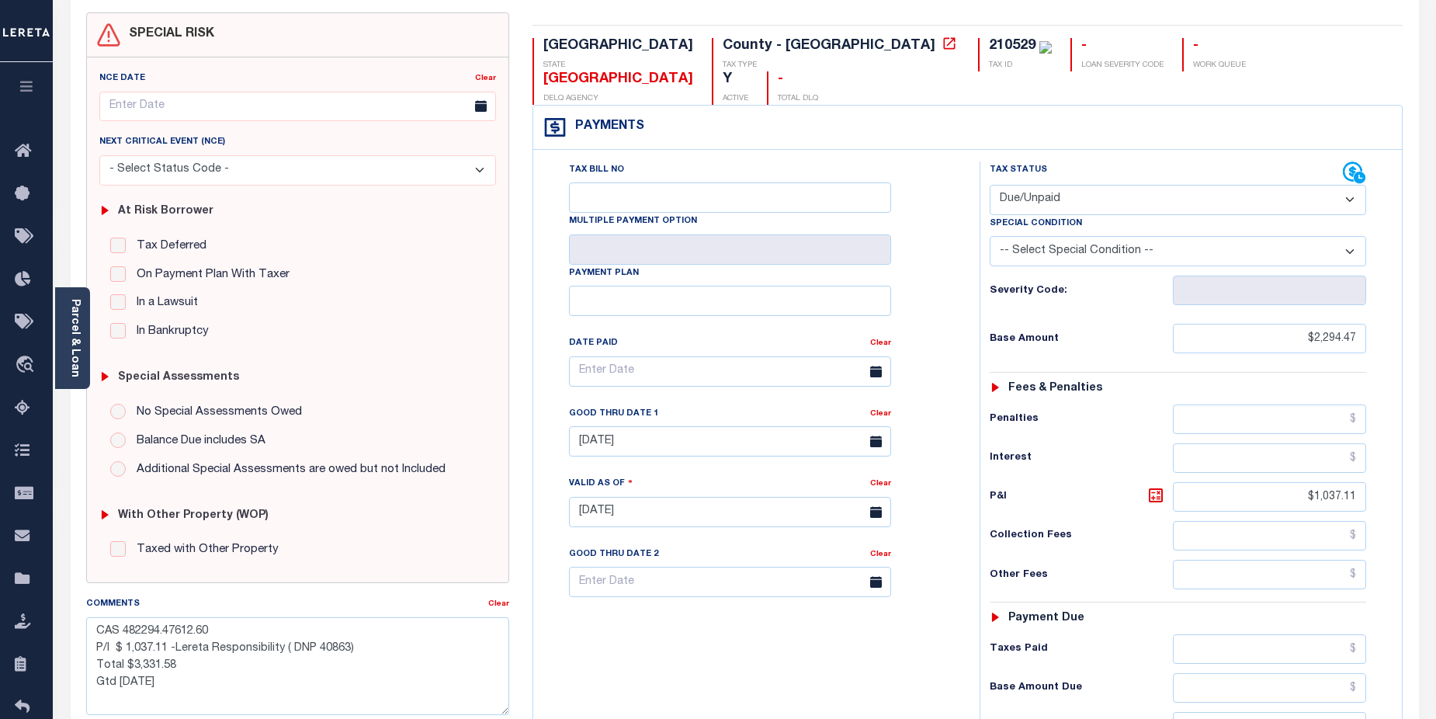
scroll to position [164, 0]
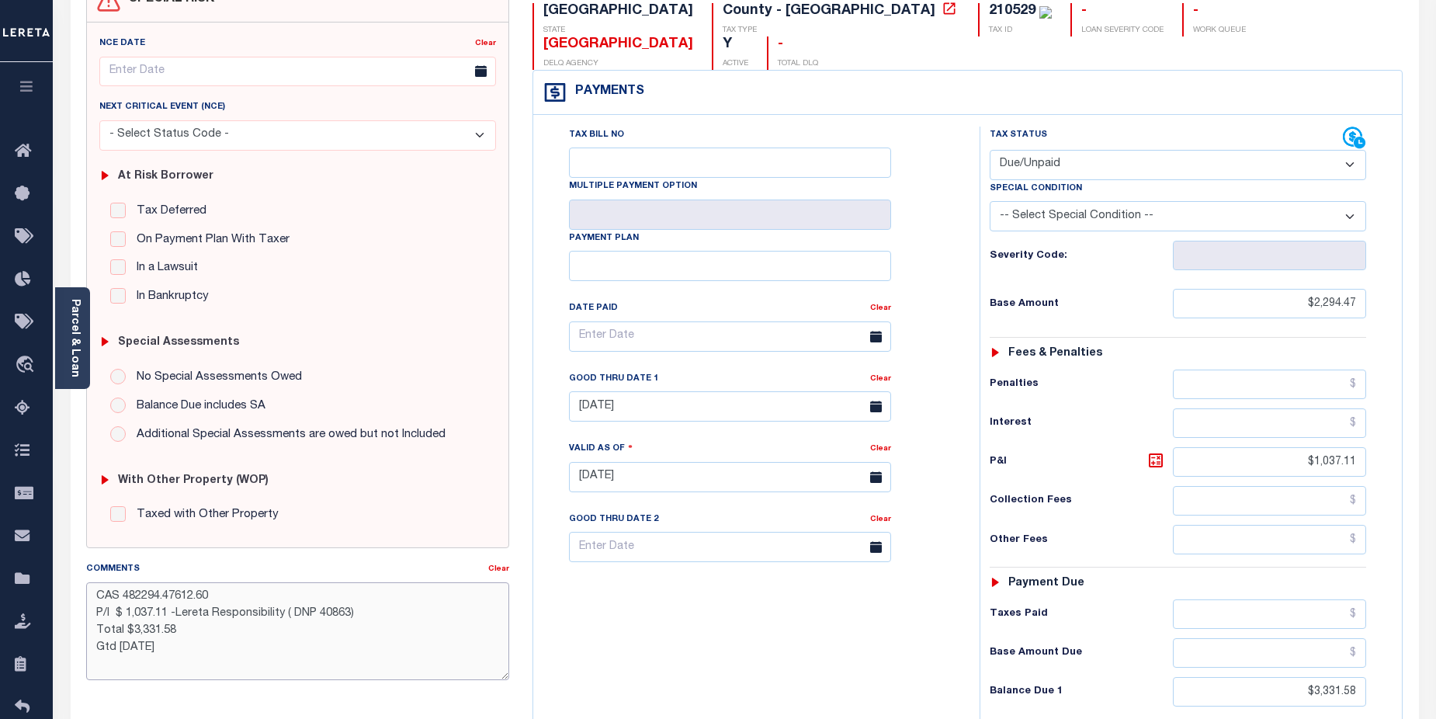
drag, startPoint x: 186, startPoint y: 616, endPoint x: 209, endPoint y: 616, distance: 22.5
click at [209, 616] on textarea "CAS 482294.47612.60 P/I $ 1,037.11 -Lereta Responsibility ( DNP 40863) Total $3…" at bounding box center [298, 631] width 424 height 98
type textarea "CAS 482294.47612.60 P/I $ 1,037.11 -Lender Responsibility ( DNP 40863) Total $3…"
type input "[DATE]"
click at [872, 656] on div "Tax Bill No Multiple Payment Option Payment Plan Clear" at bounding box center [752, 469] width 431 height 685
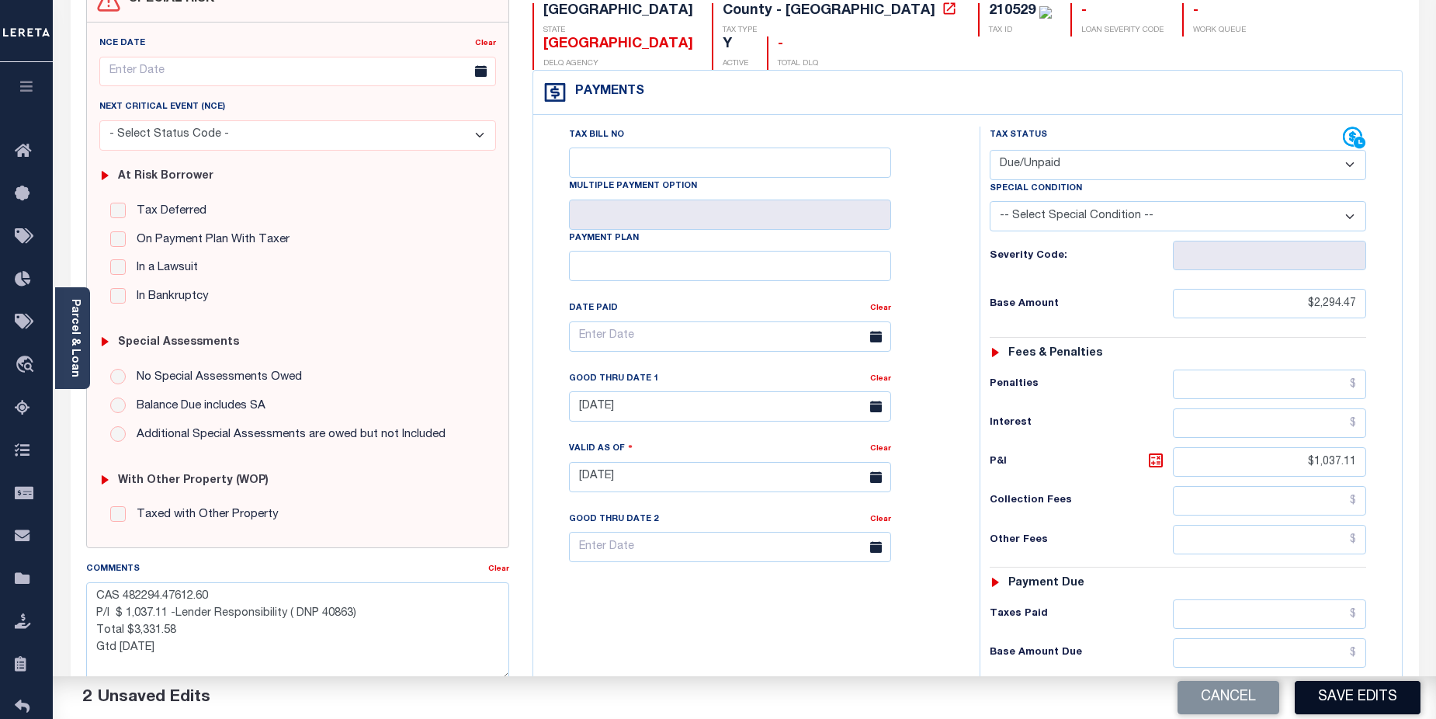
click at [1350, 708] on button "Save Edits" at bounding box center [1358, 697] width 126 height 33
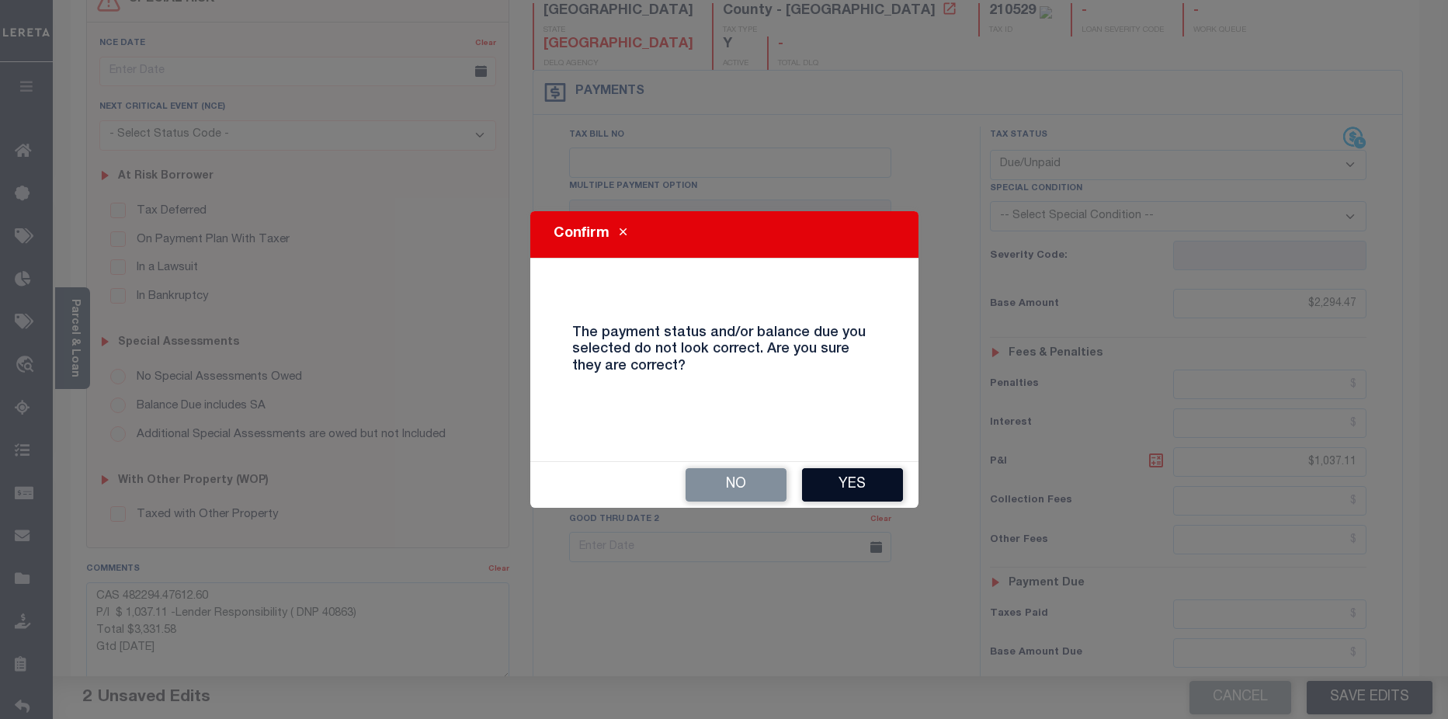
click at [849, 478] on button "Yes" at bounding box center [852, 484] width 101 height 33
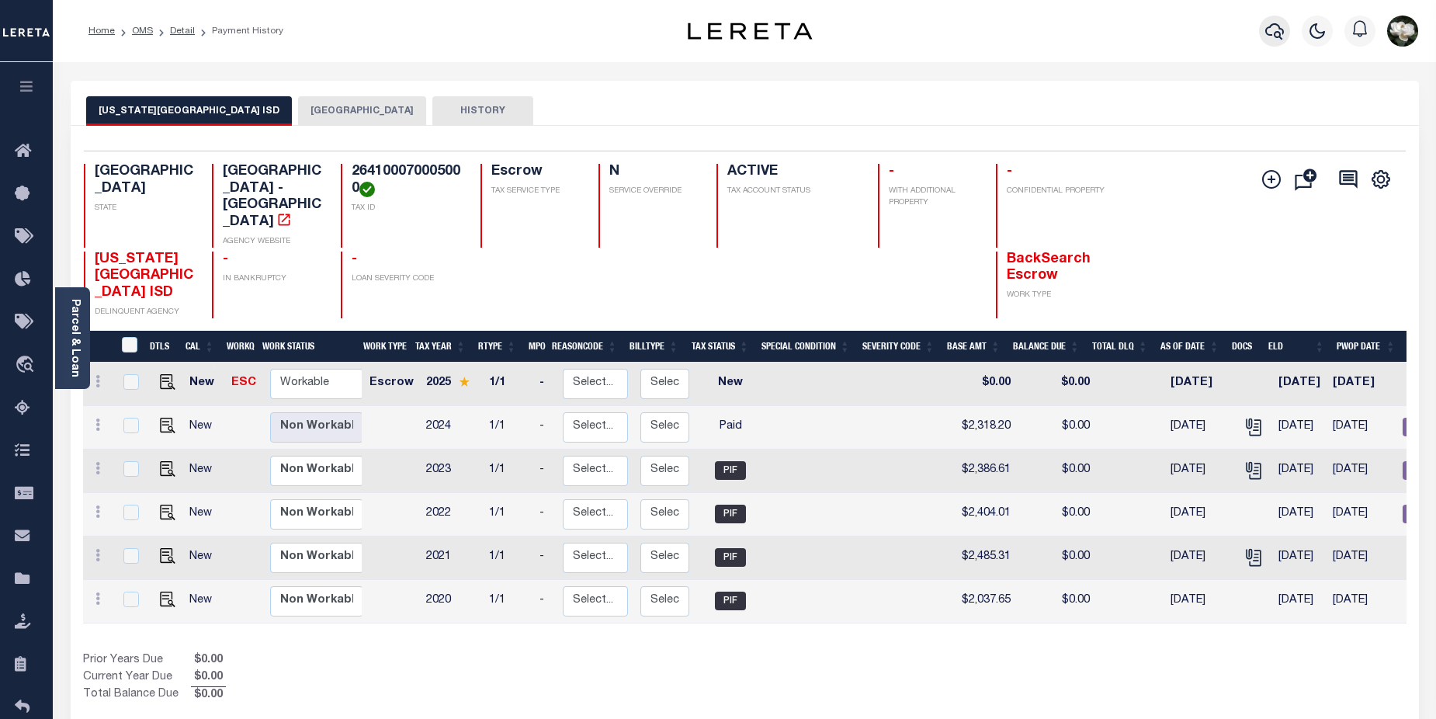
click at [1287, 40] on button "button" at bounding box center [1274, 31] width 31 height 31
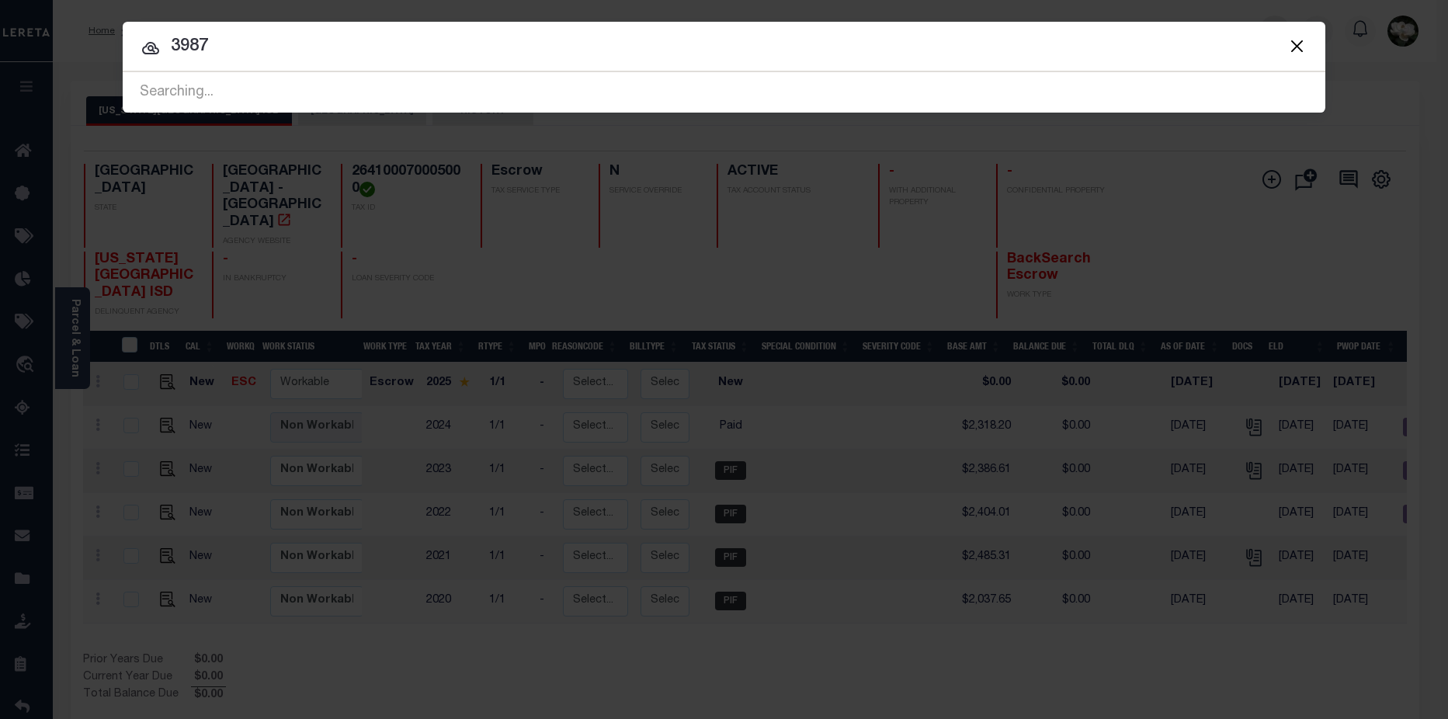
type input "3987"
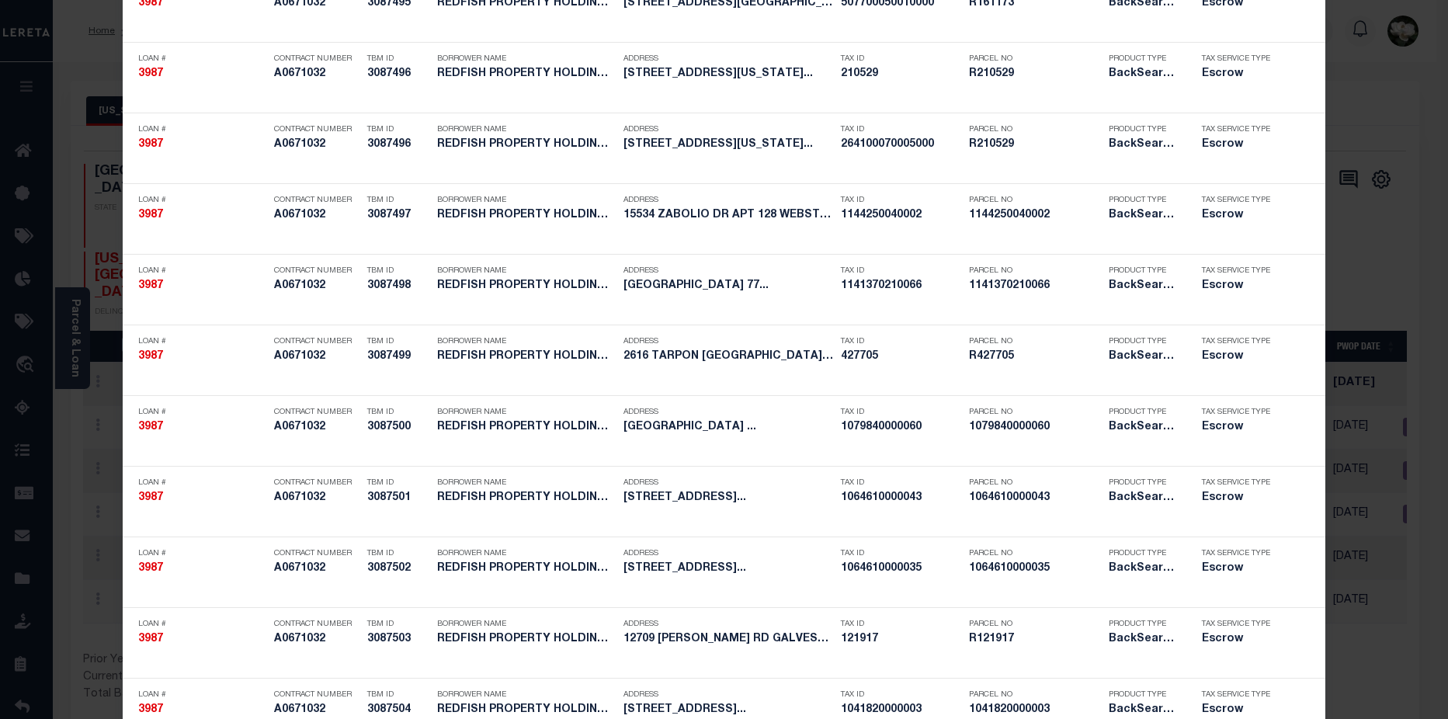
scroll to position [767, 0]
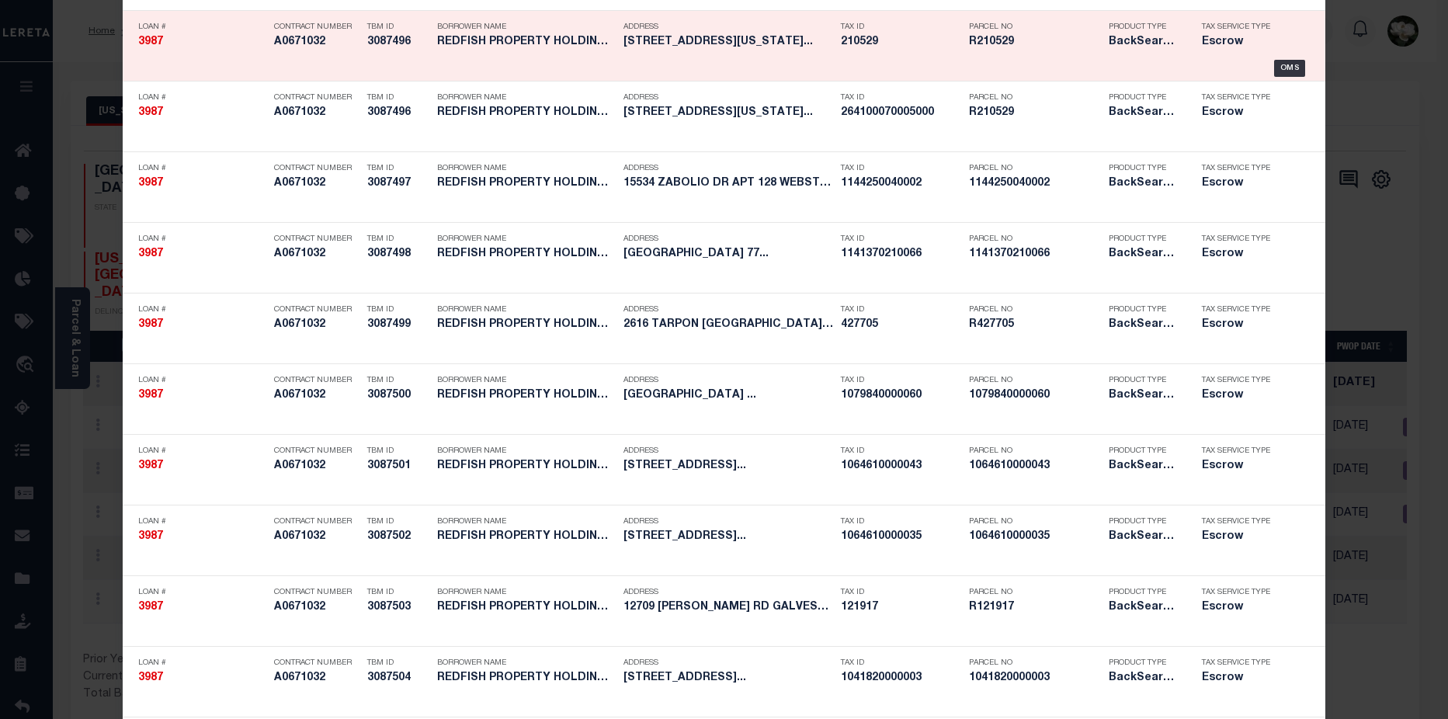
click at [1088, 52] on div "Parcel No R210529" at bounding box center [1035, 37] width 132 height 45
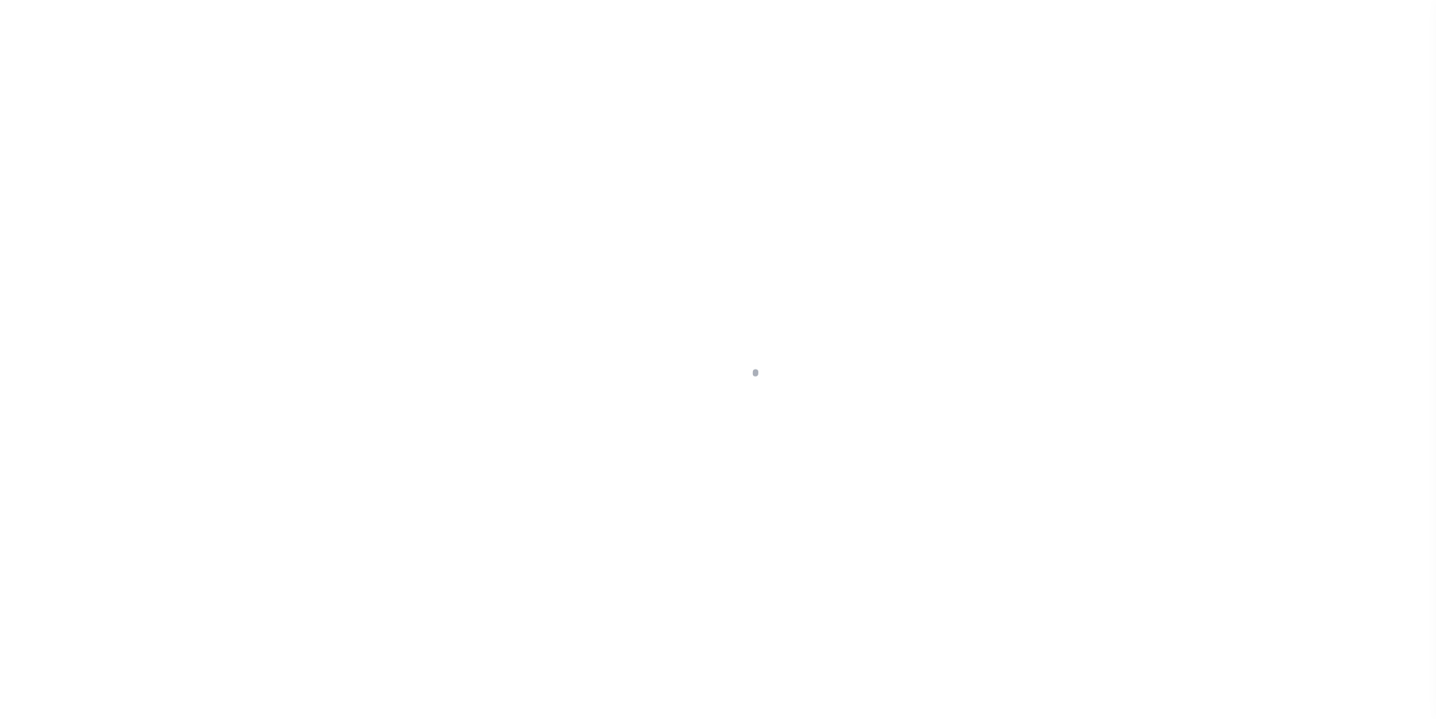
select select "Escrow"
type input "[STREET_ADDRESS]"
type input "264100070005000"
select select
type input "Texas City, TX 77590"
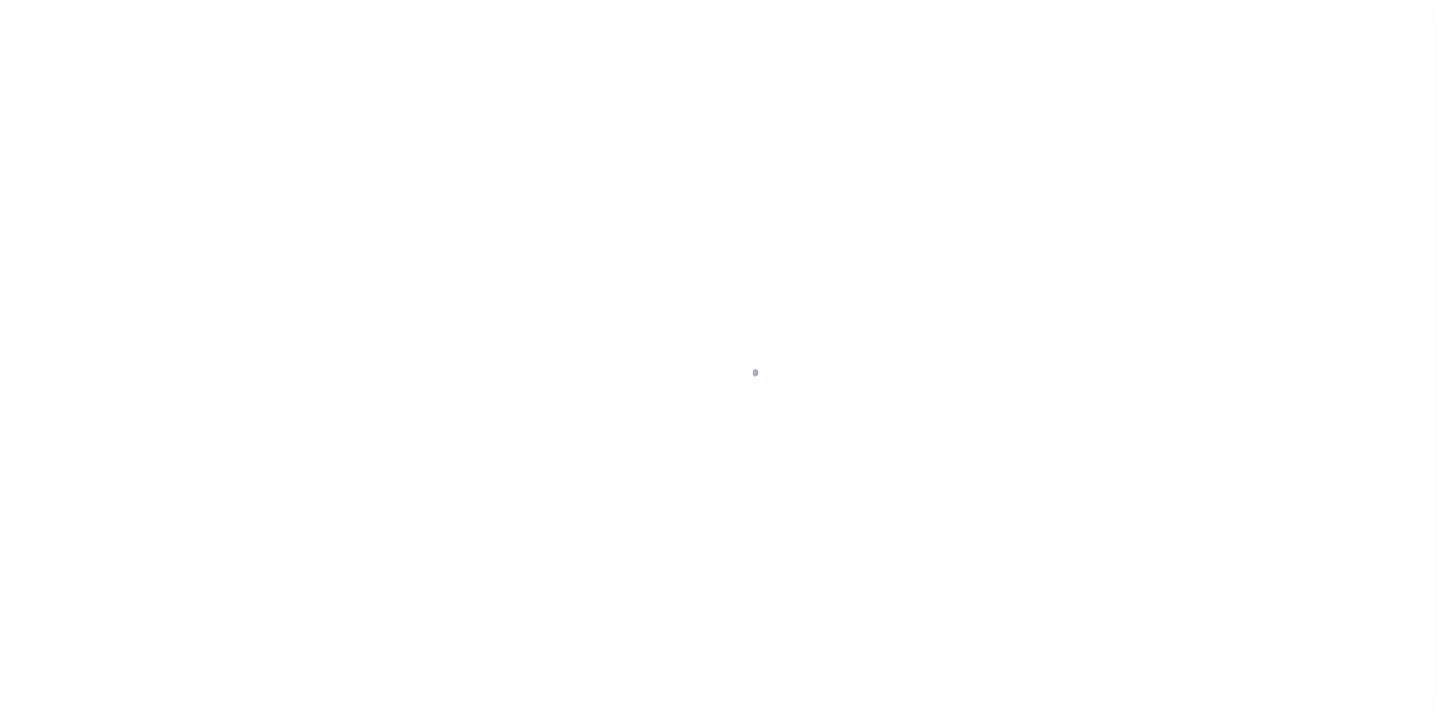
type input "a0k2L00001UwK7v"
type input "[GEOGRAPHIC_DATA]"
type textarea "Situs address change per client audit"
select select "25066"
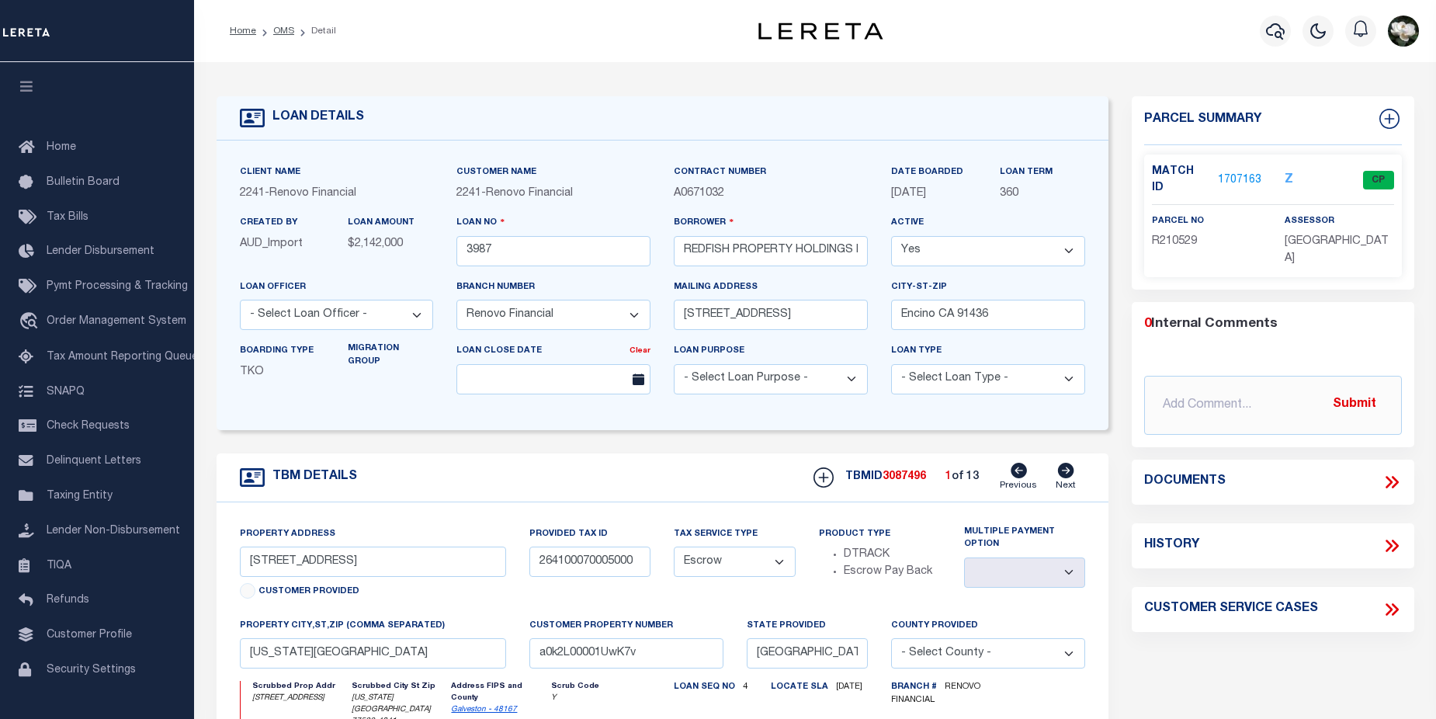
click at [1241, 175] on link "1707163" at bounding box center [1239, 180] width 43 height 16
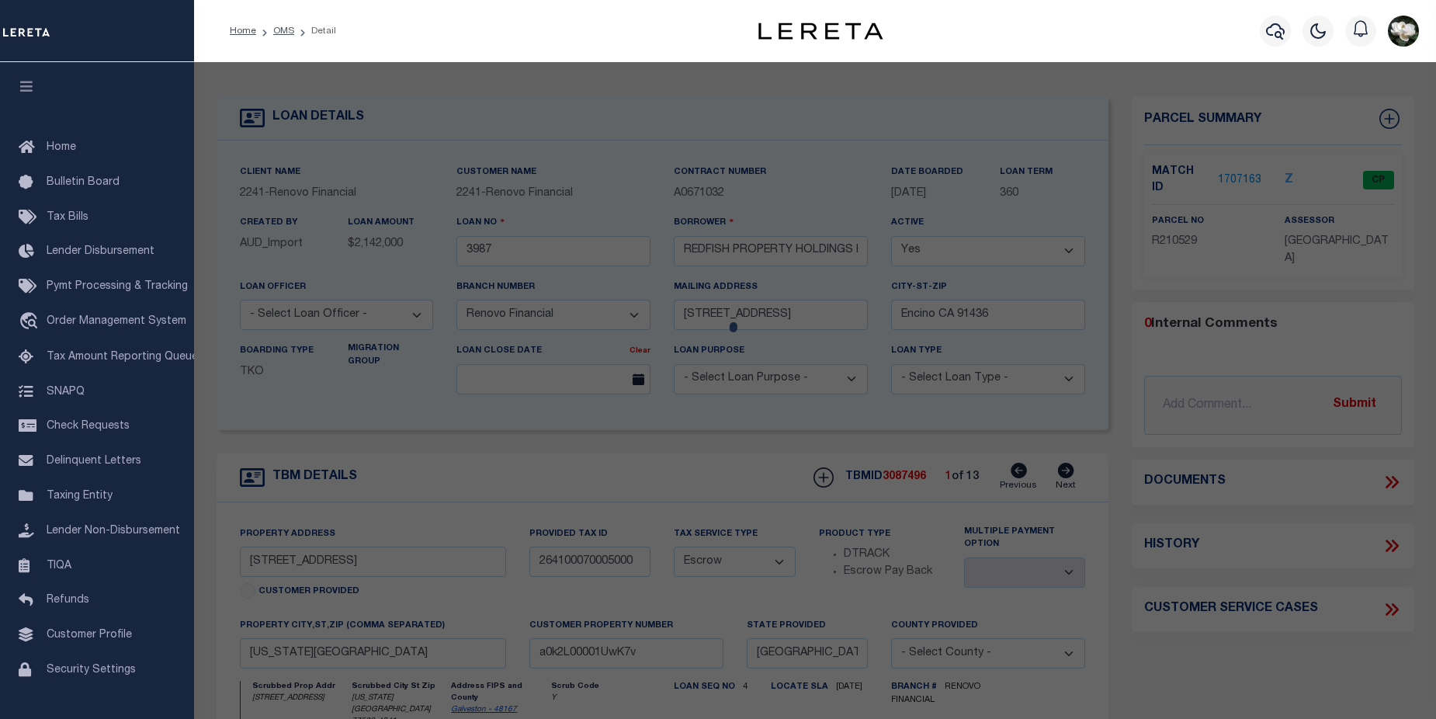
checkbox input "false"
select select "CP"
type input "REDFISH PROPERTY HOLDINGS LLC"
select select
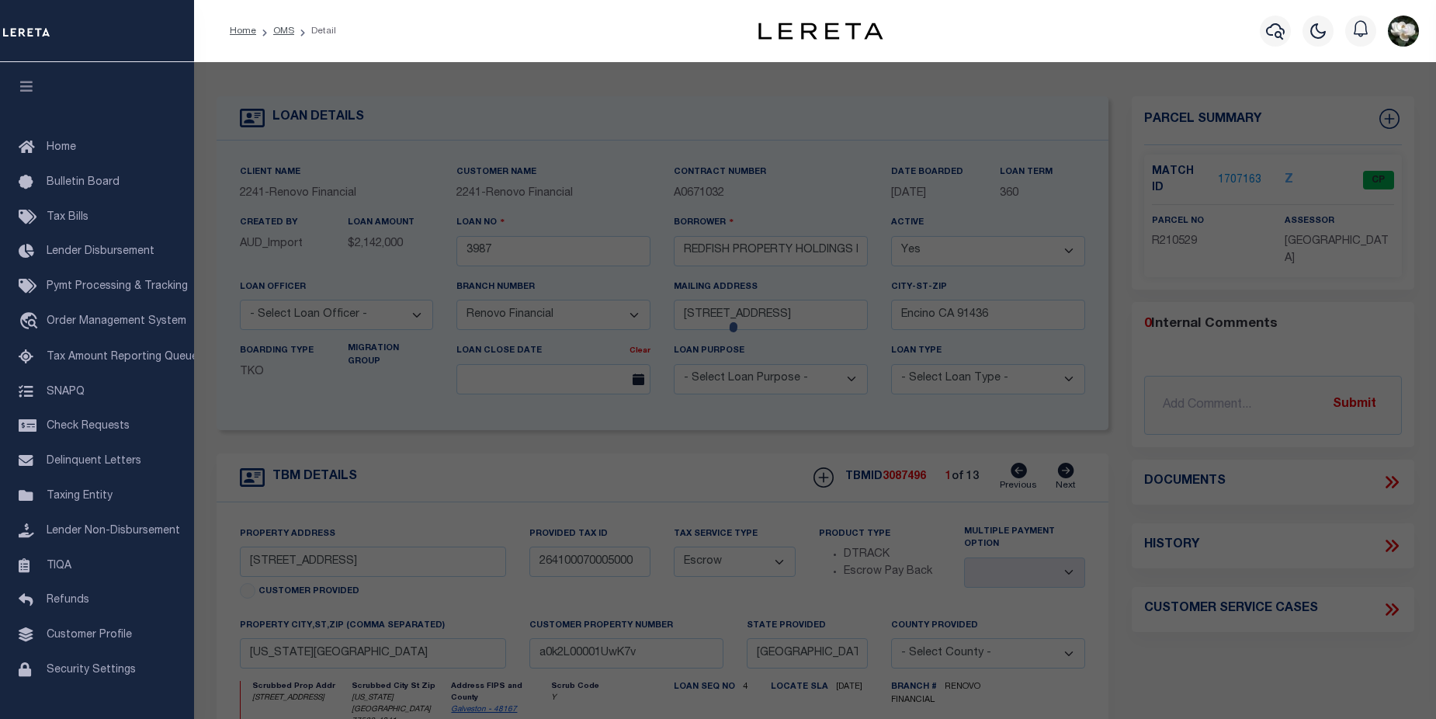
type input "2118 21ST AVE N"
checkbox input "false"
type input "TEXAS CITY, TX 77590"
type textarea "ABST 167 D RICHARDSON SUR LOT 5 BLK 7 CLEARVIEW TERRACE SEC 2"
type textarea "Tax ID Special Project"
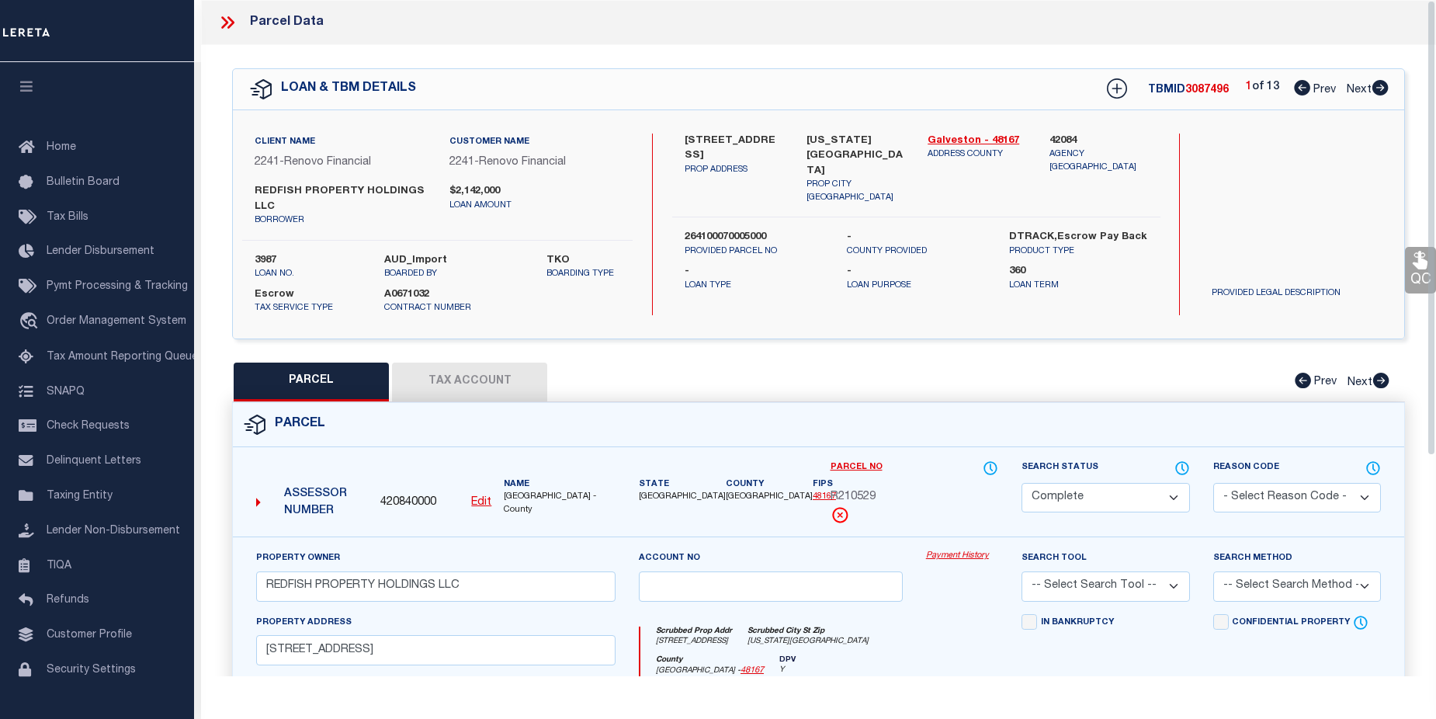
click at [966, 560] on link "Payment History" at bounding box center [962, 556] width 72 height 13
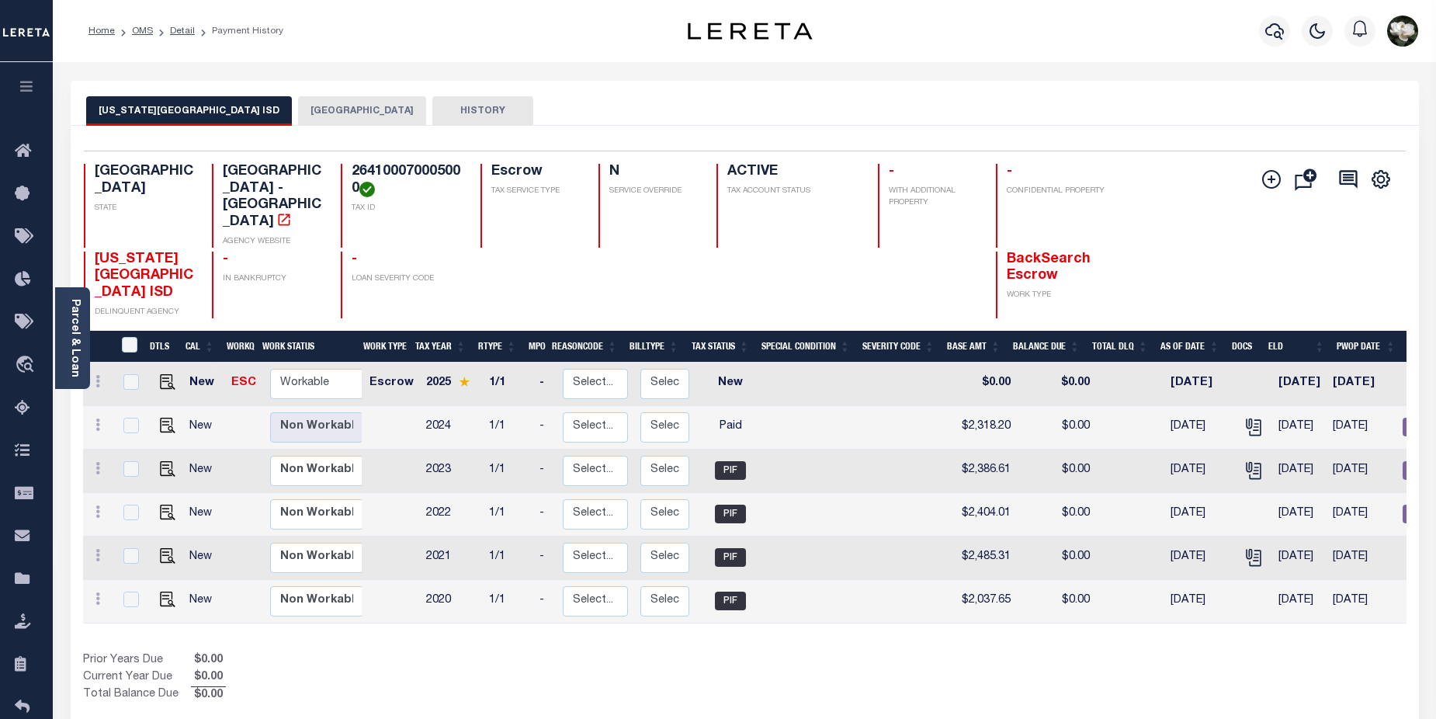
click at [298, 113] on button "[GEOGRAPHIC_DATA]" at bounding box center [362, 110] width 128 height 29
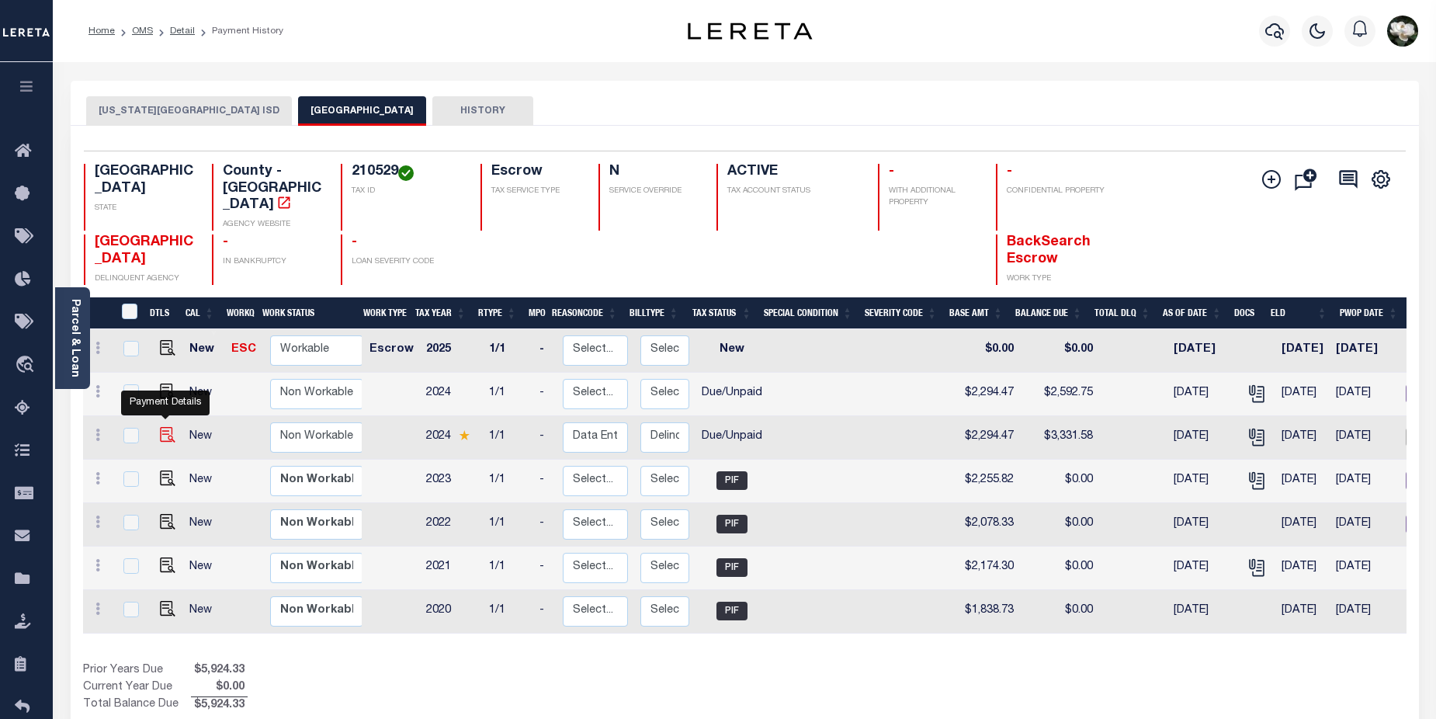
click at [165, 427] on img "" at bounding box center [168, 435] width 16 height 16
checkbox input "true"
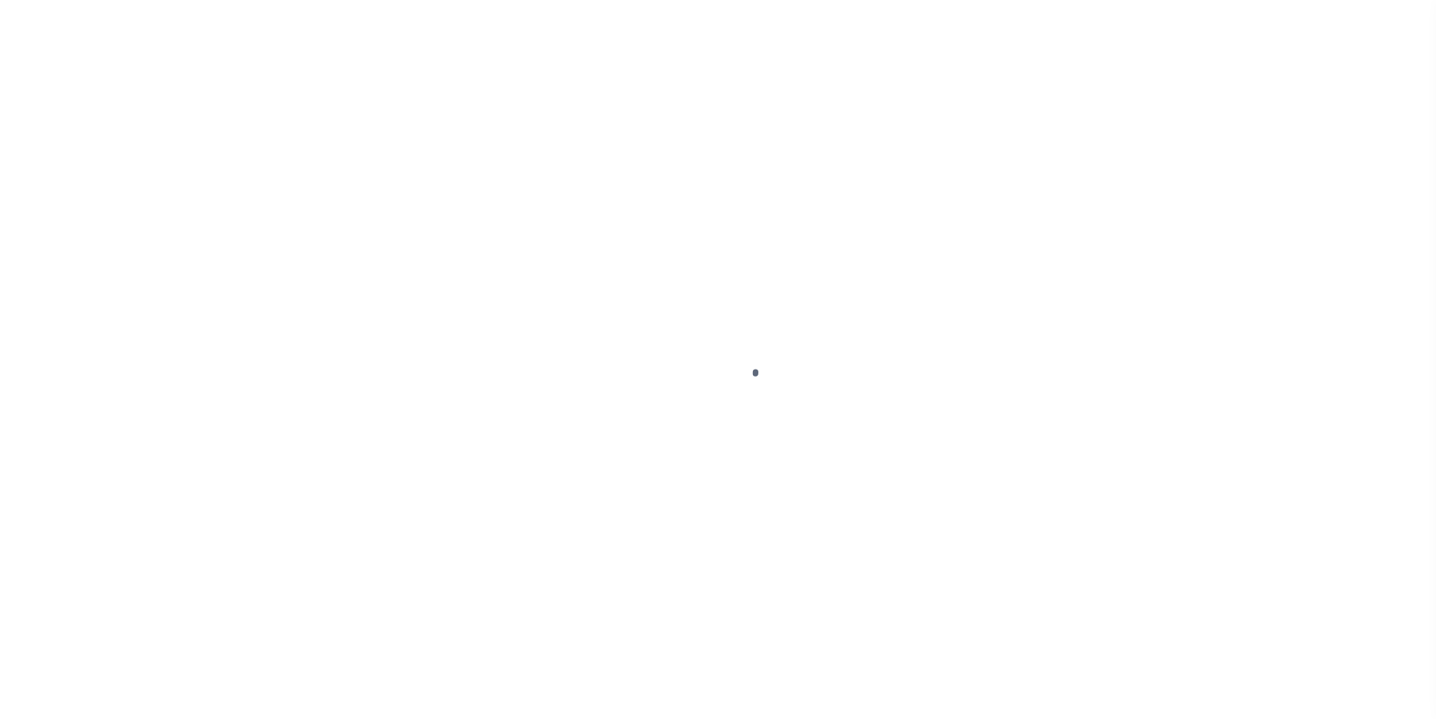
select select "DUE"
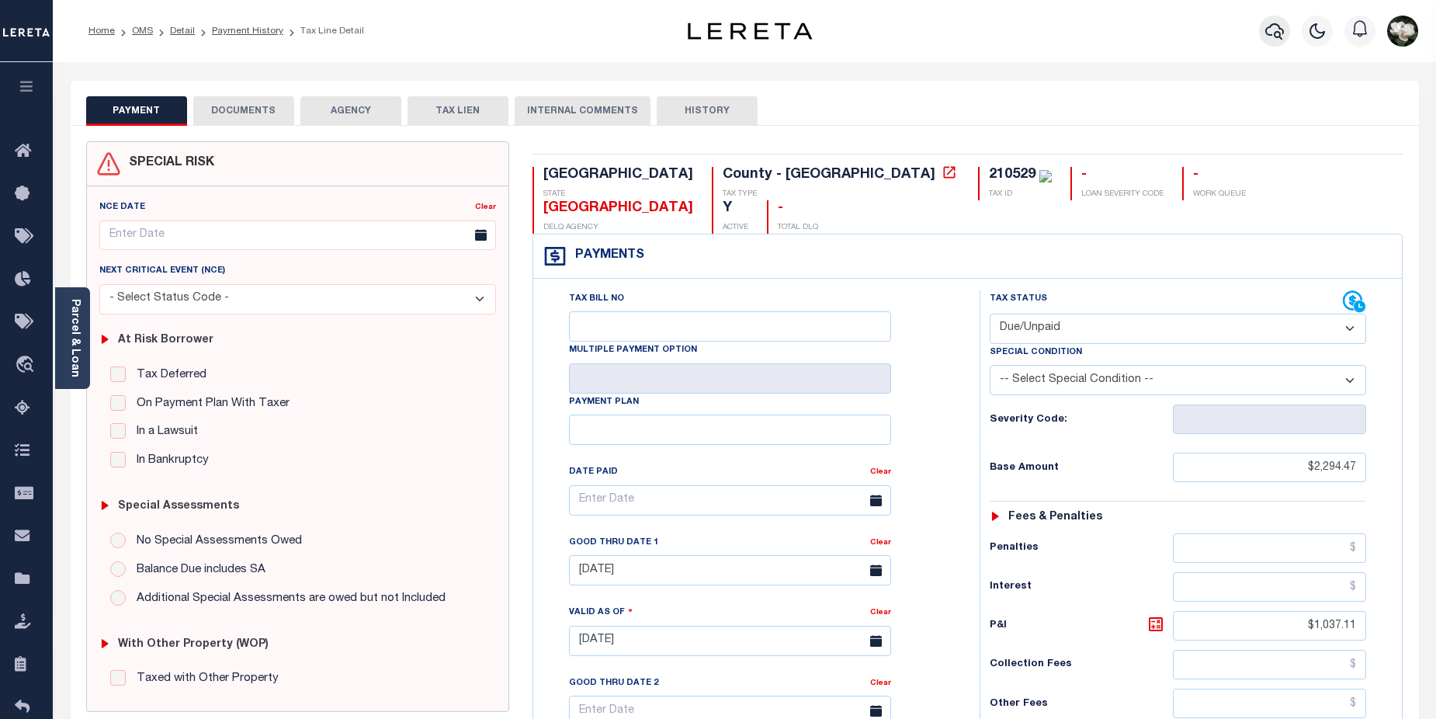
click at [1261, 31] on button "button" at bounding box center [1274, 31] width 31 height 31
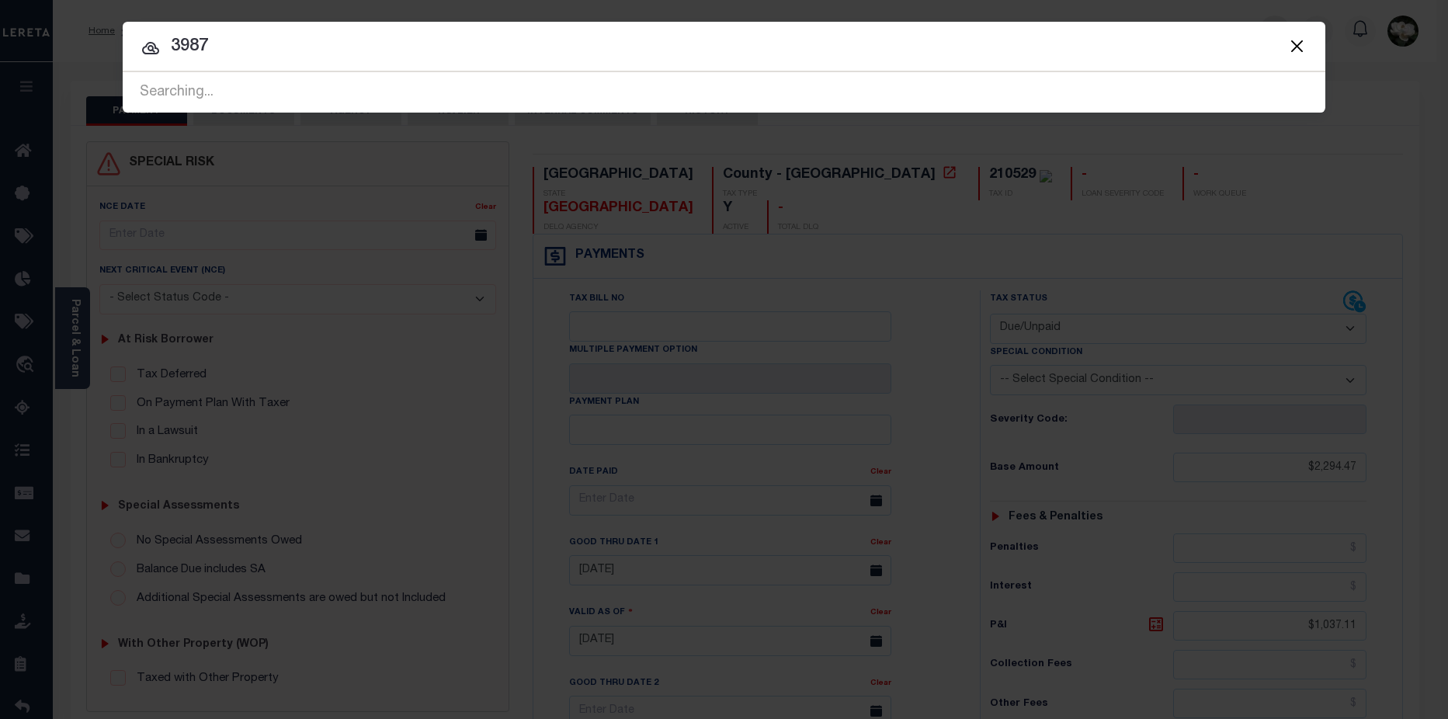
type input "3987"
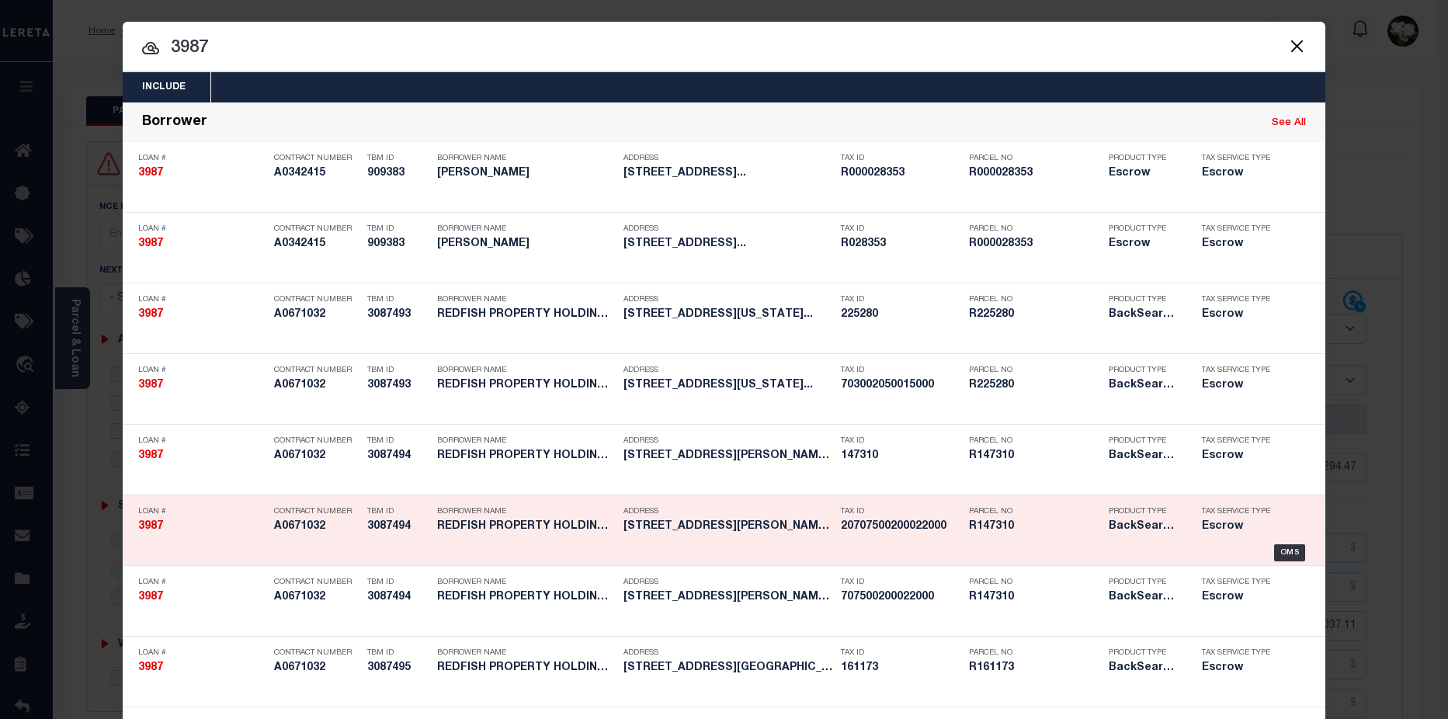
click at [991, 532] on h5 "R147310" at bounding box center [1035, 526] width 132 height 13
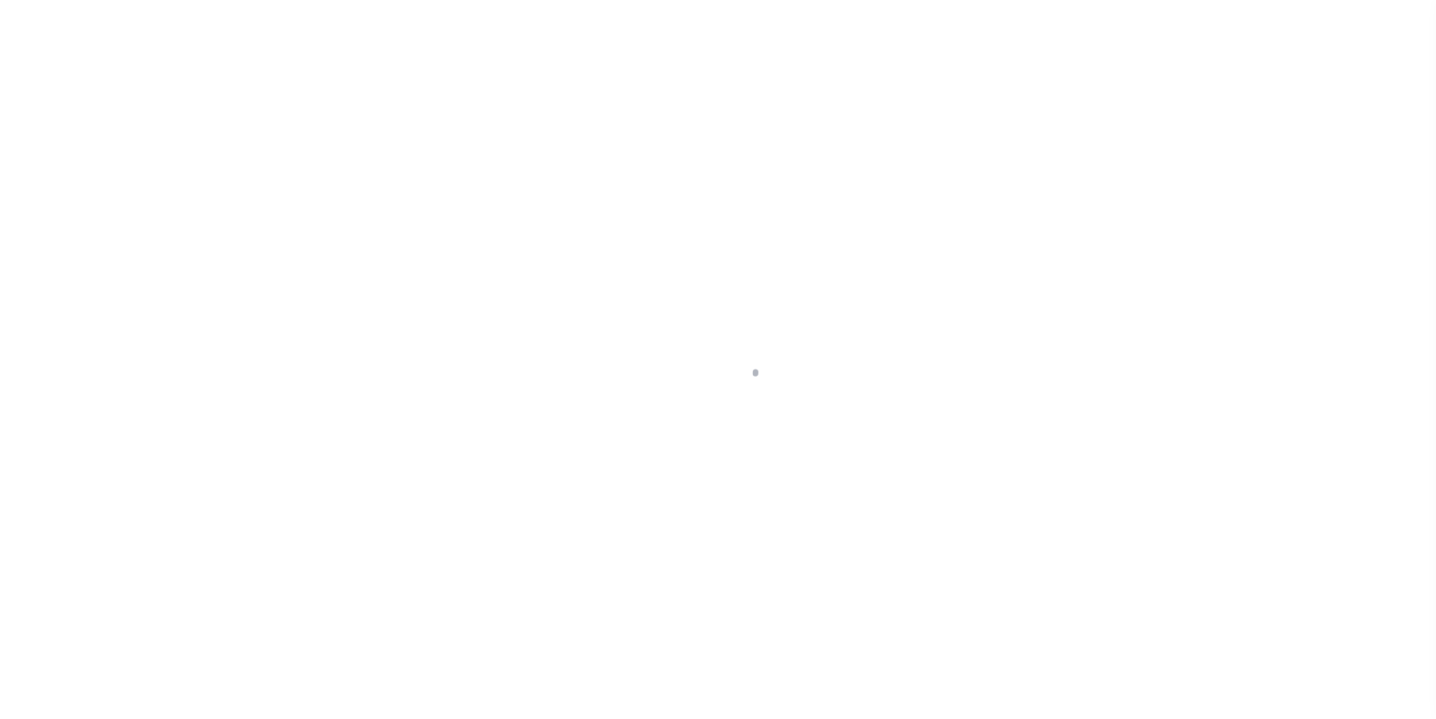
select select "25066"
select select "Escrow"
type input "[STREET_ADDRESS][PERSON_NAME]"
type input "707500200022000"
select select
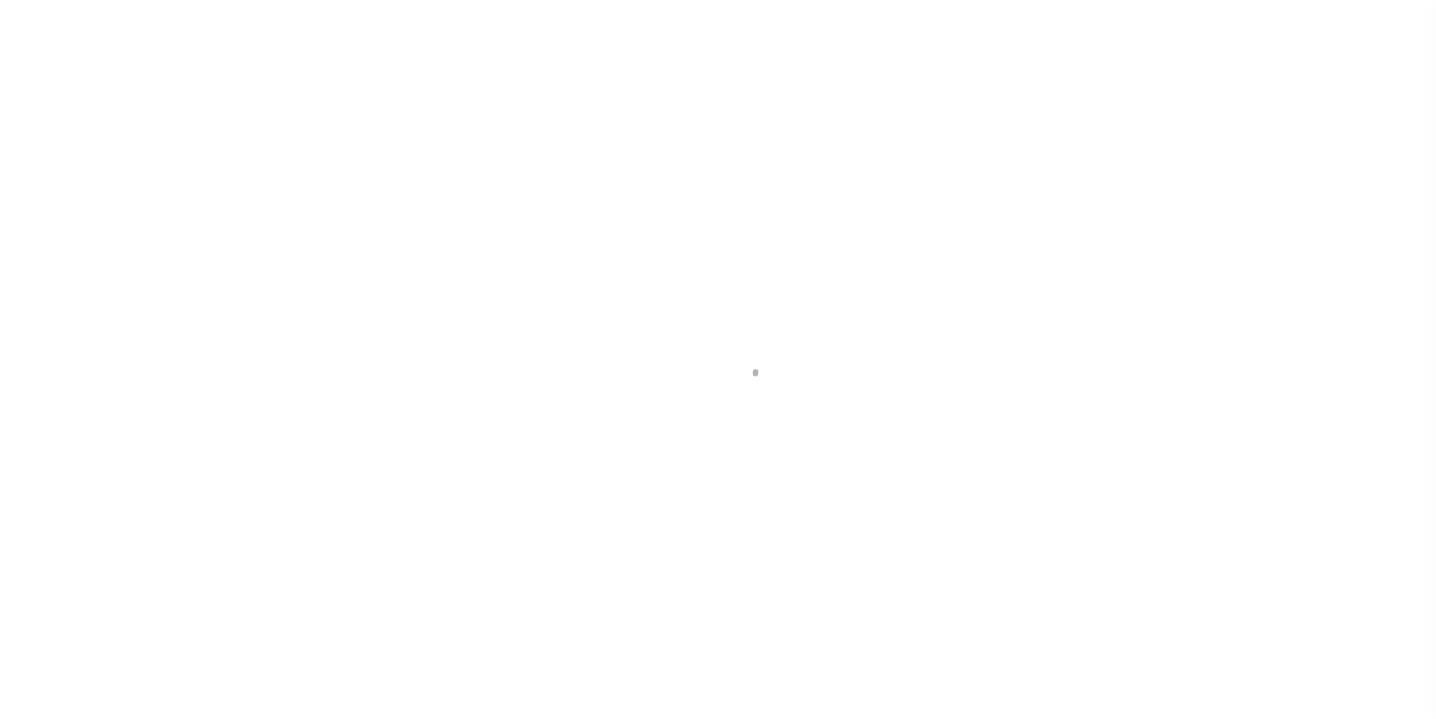
type input "League City, TX 77573"
type input "a0k2L00001UcriQ"
type input "[GEOGRAPHIC_DATA]"
select select
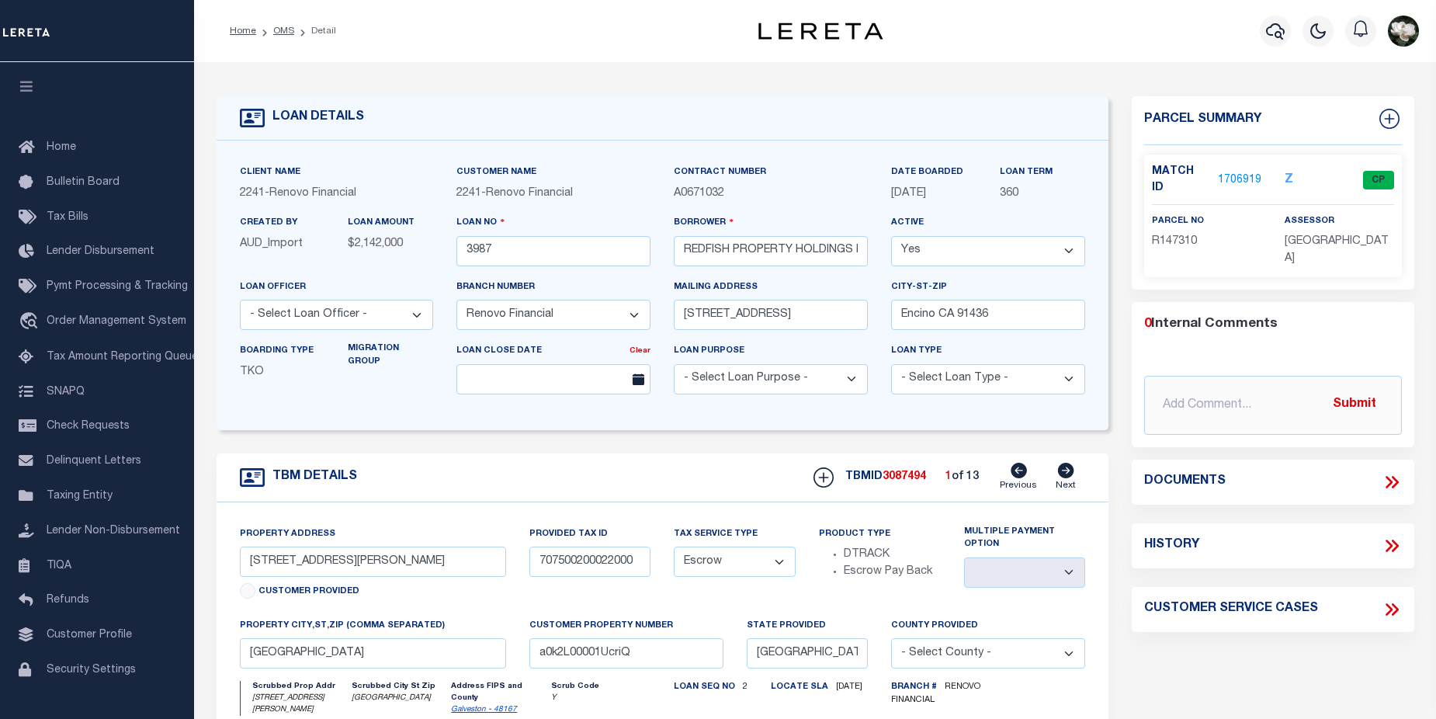
click at [1233, 176] on link "1706919" at bounding box center [1239, 180] width 43 height 16
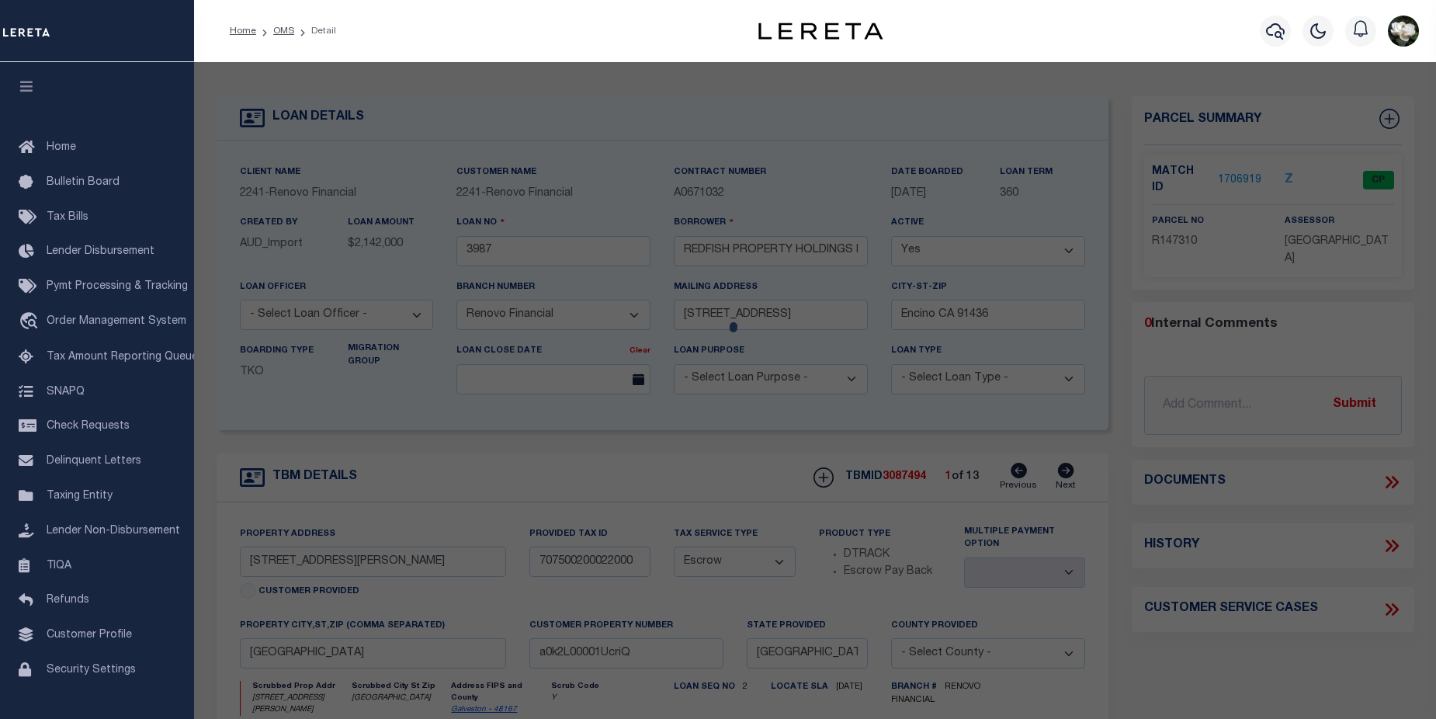
checkbox input "false"
select select "CP"
type input "SWARZMAN LINDA"
select select
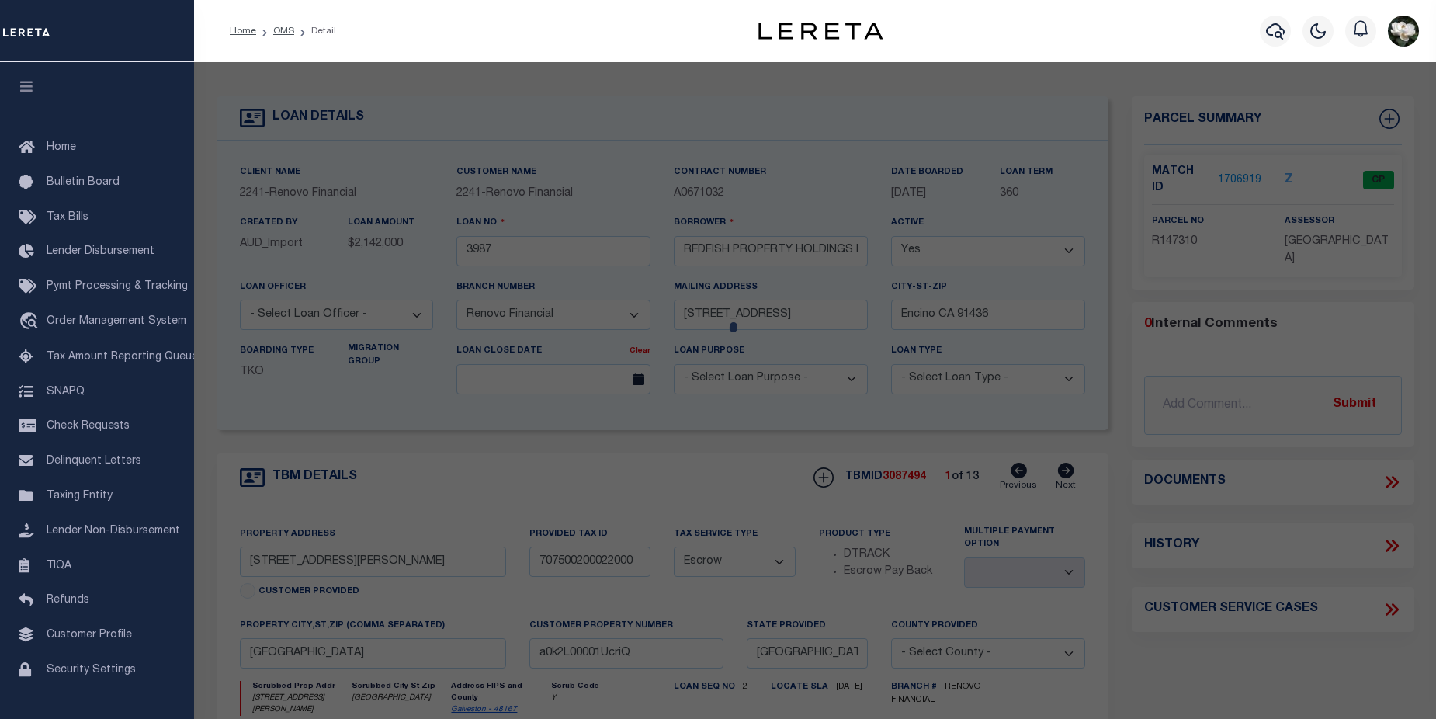
type input "2802 CUSTER DR"
checkbox input "false"
type input "LEAGUE CITY TX 77573"
type textarea "ABST 9 PAGE 7 LOT 22 BLK 20 THE LANDING SEC 1"
type textarea "Tax ID Special Project"
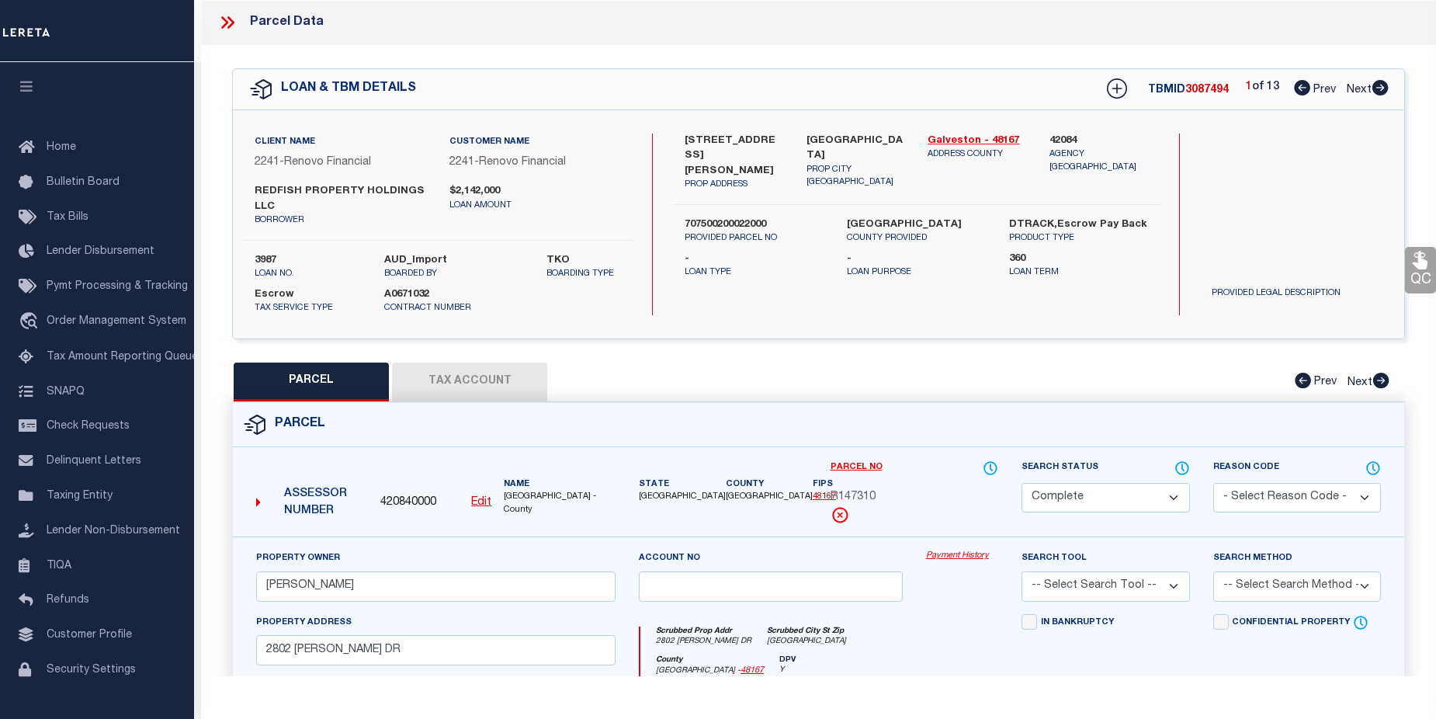
click at [947, 563] on link "Payment History" at bounding box center [962, 556] width 72 height 13
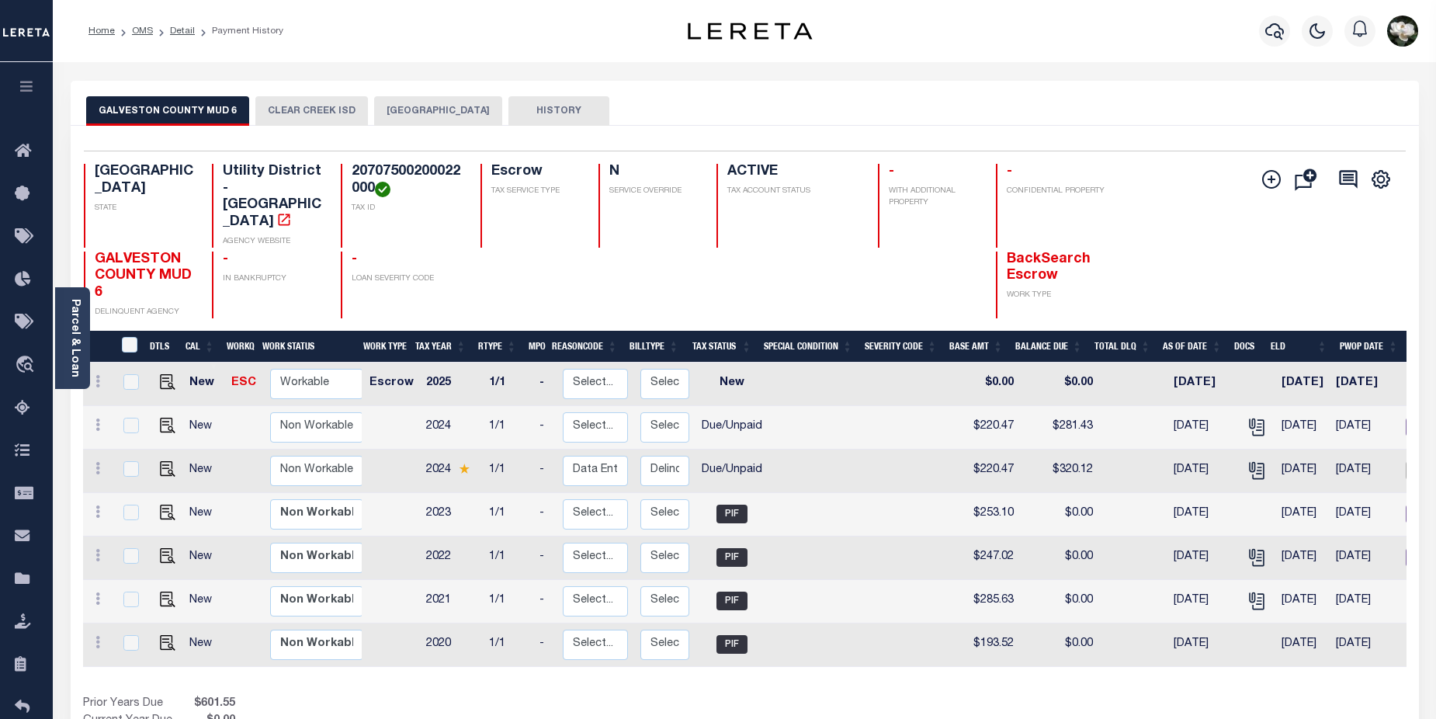
click at [465, 113] on button "[GEOGRAPHIC_DATA]" at bounding box center [438, 110] width 128 height 29
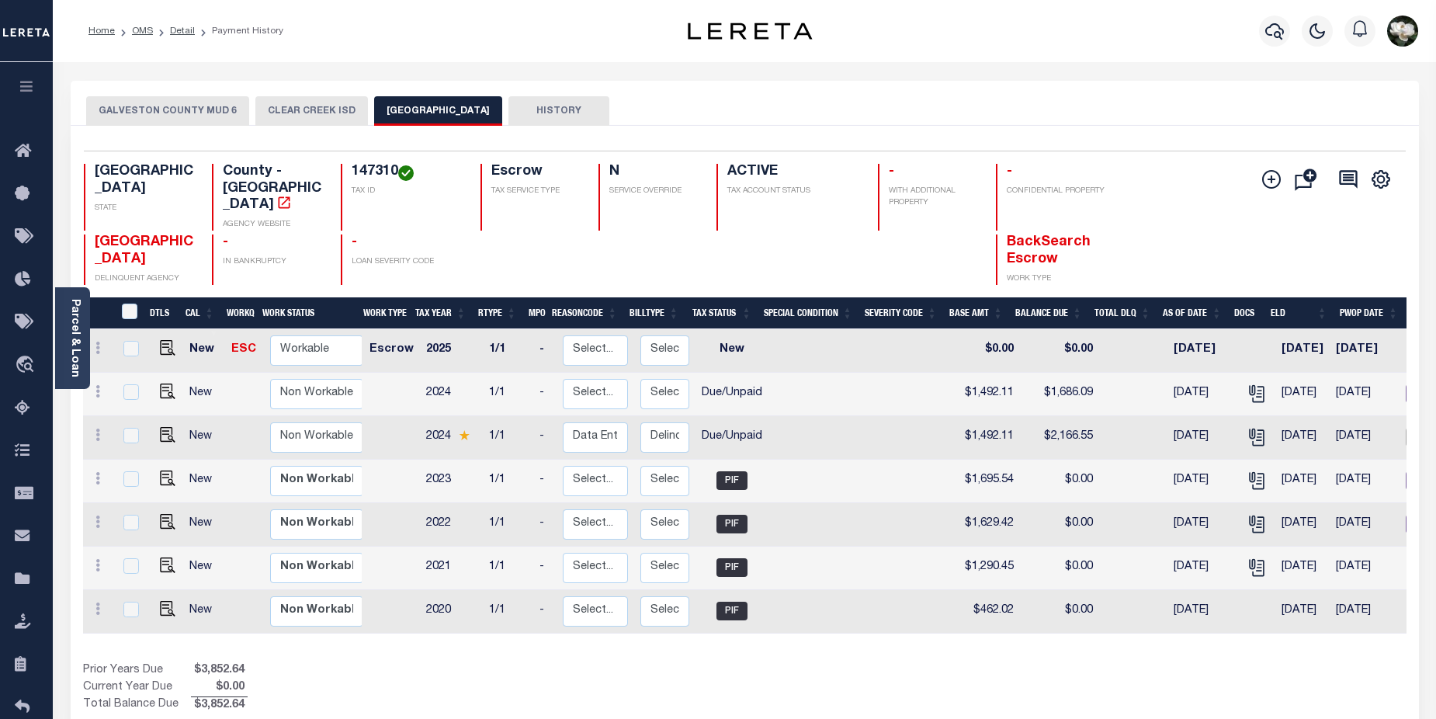
click at [174, 416] on td at bounding box center [164, 437] width 37 height 43
checkbox input "true"
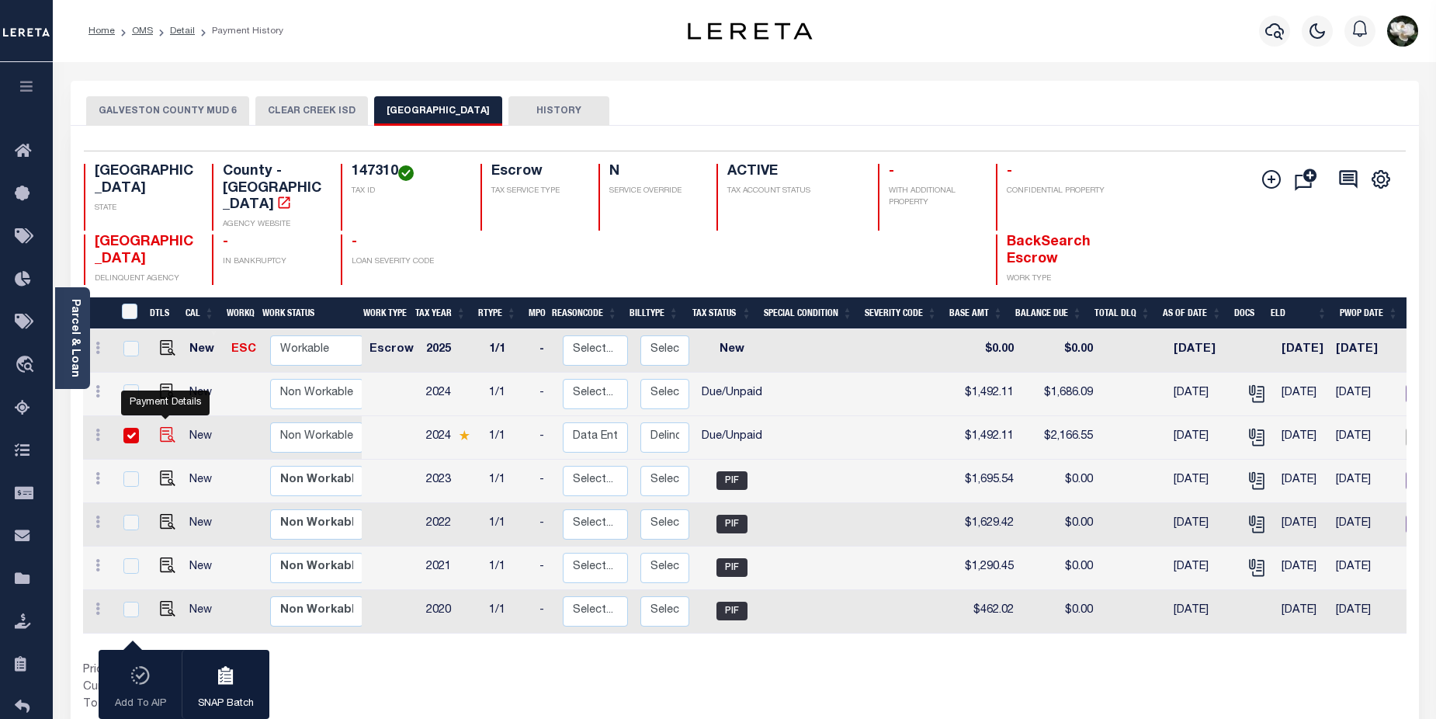
click at [160, 427] on img "" at bounding box center [168, 435] width 16 height 16
checkbox input "false"
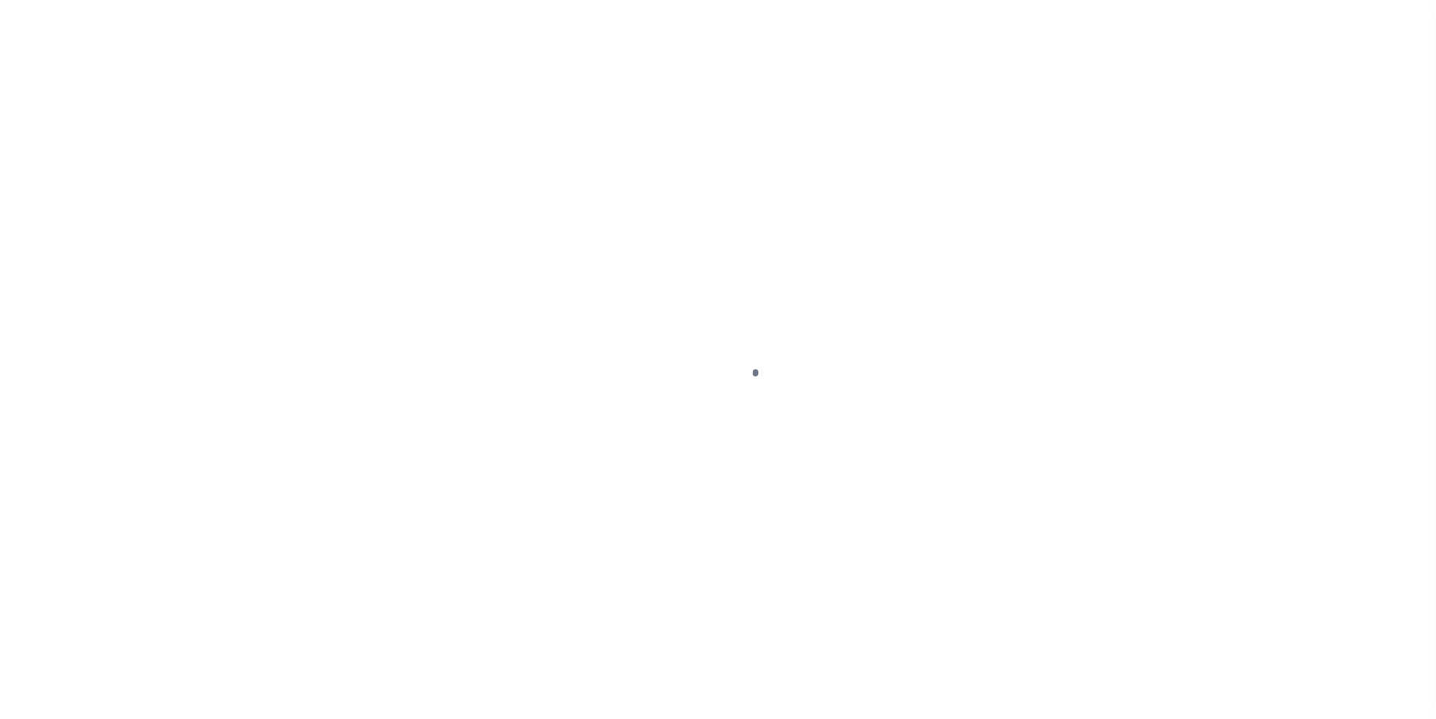
select select "DUE"
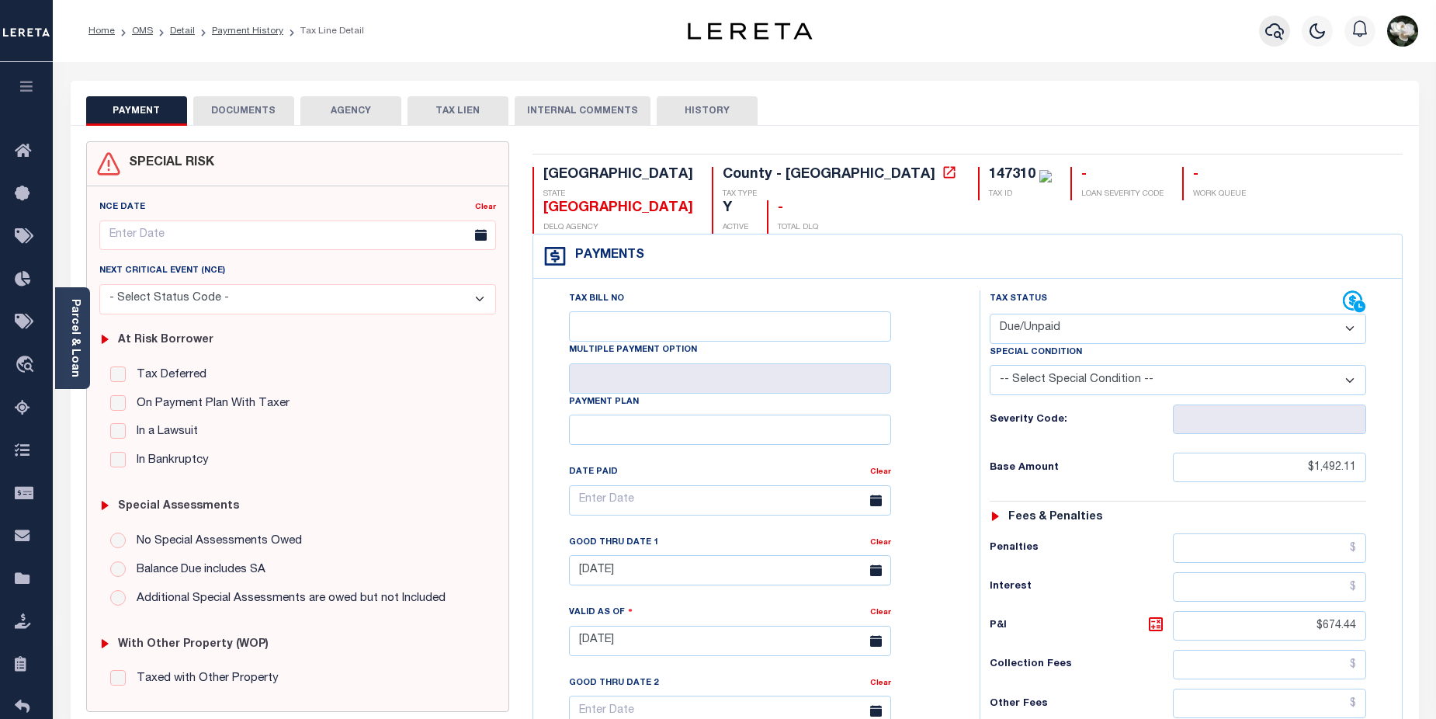
click at [1267, 33] on icon "button" at bounding box center [1274, 31] width 19 height 16
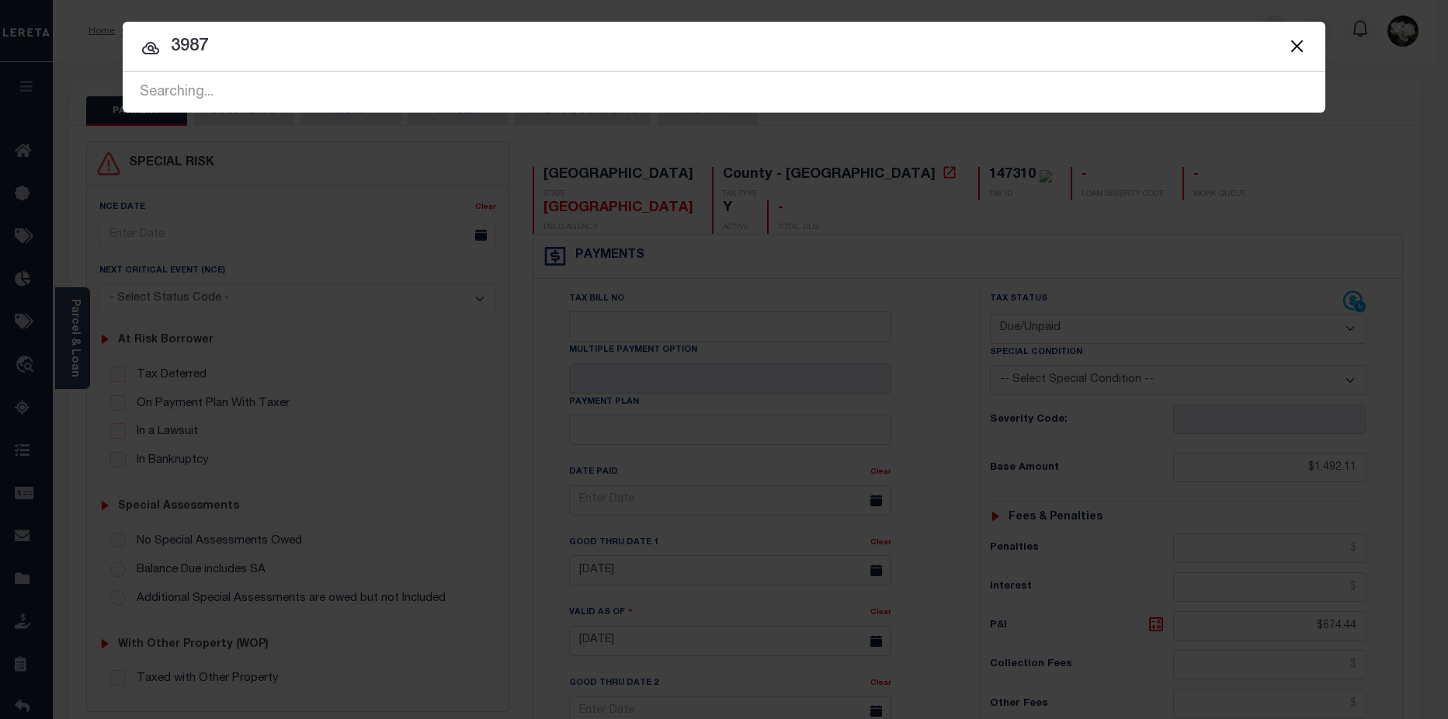
type input "3987"
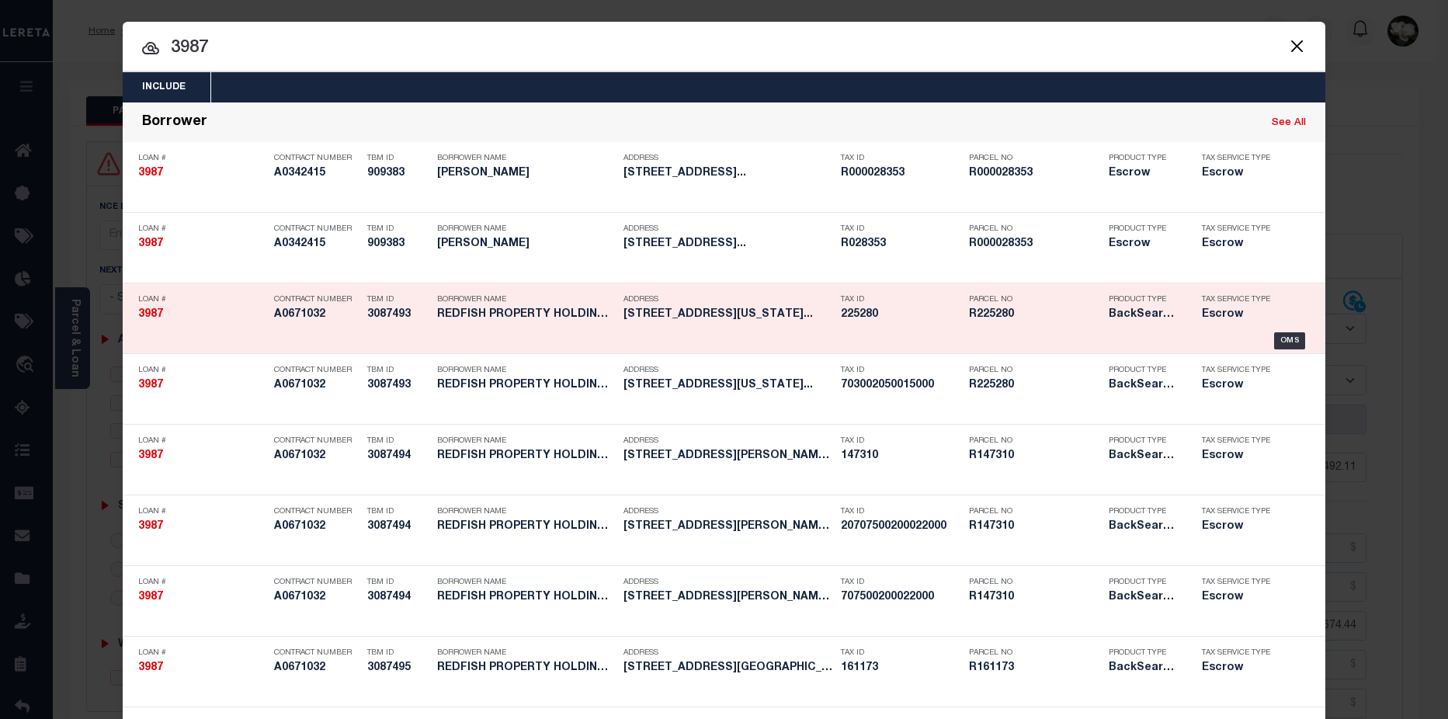
click at [994, 321] on h5 "R225280" at bounding box center [1035, 314] width 132 height 13
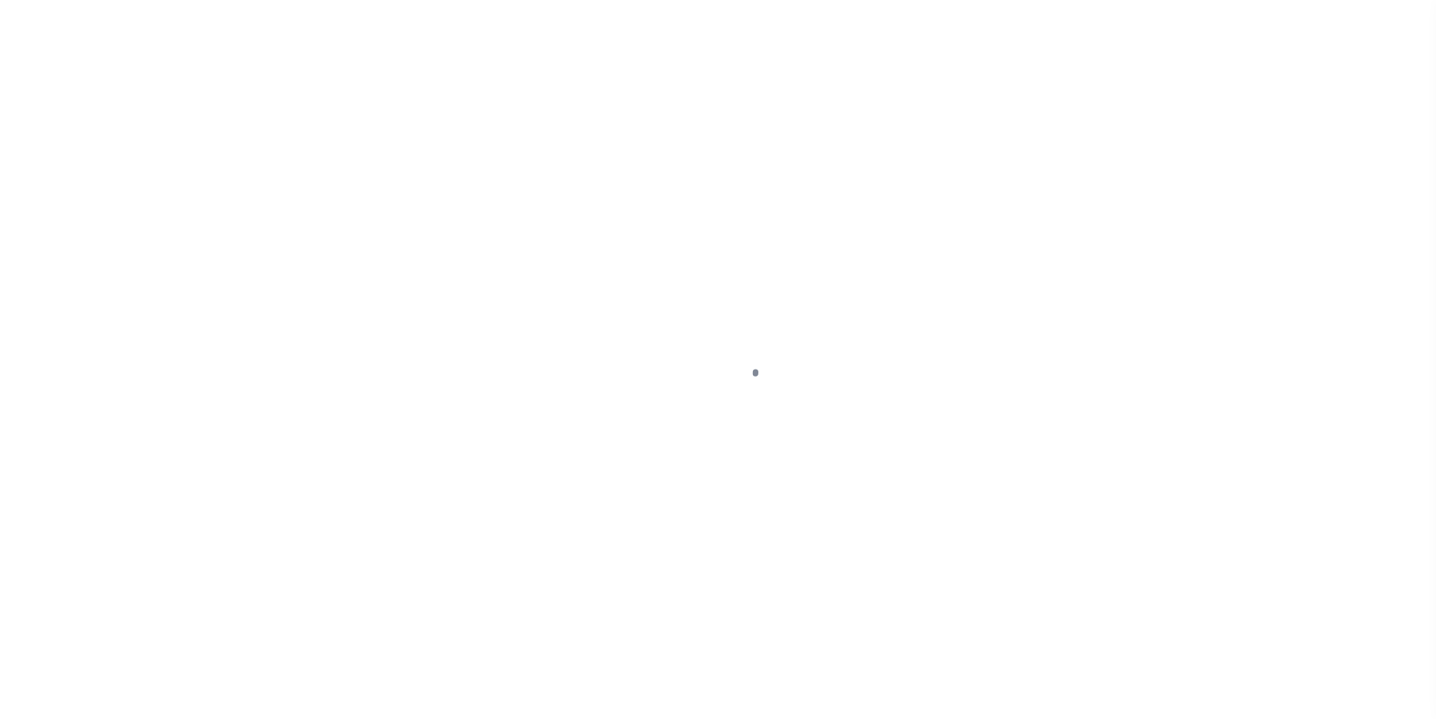
select select "25066"
select select "Escrow"
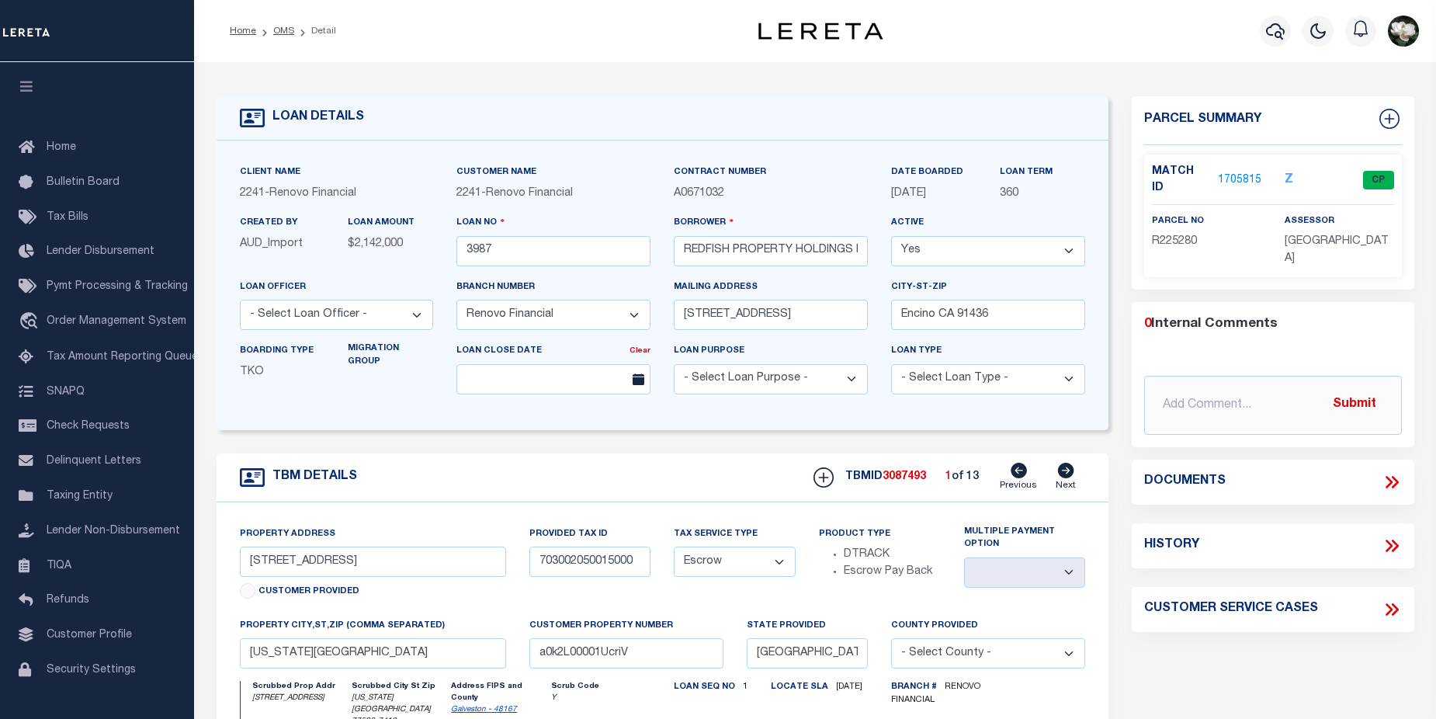
click at [1236, 172] on link "1705815" at bounding box center [1239, 180] width 43 height 16
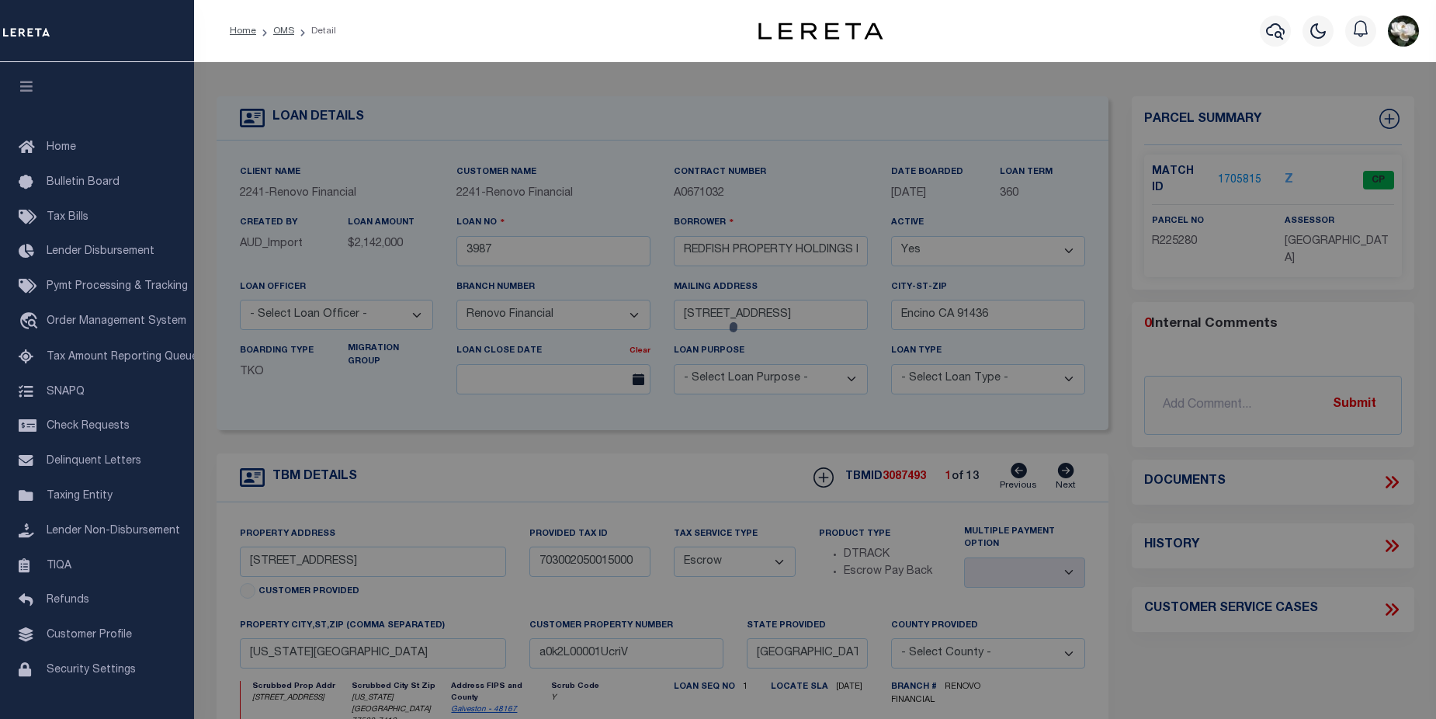
checkbox input "false"
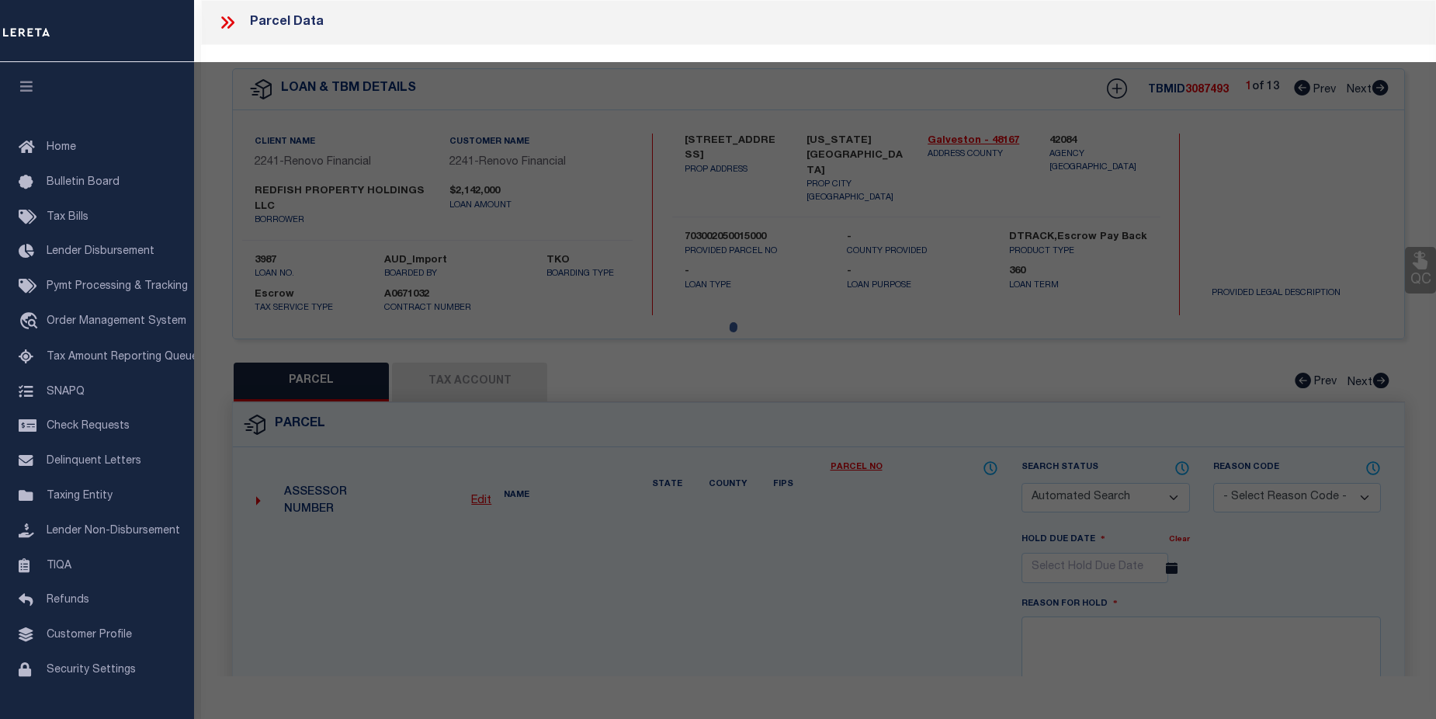
select select "CP"
type input "REDFISH PROPERTY HOLDINGS LLC"
select select
type input "802 6TH AVE N"
checkbox input "false"
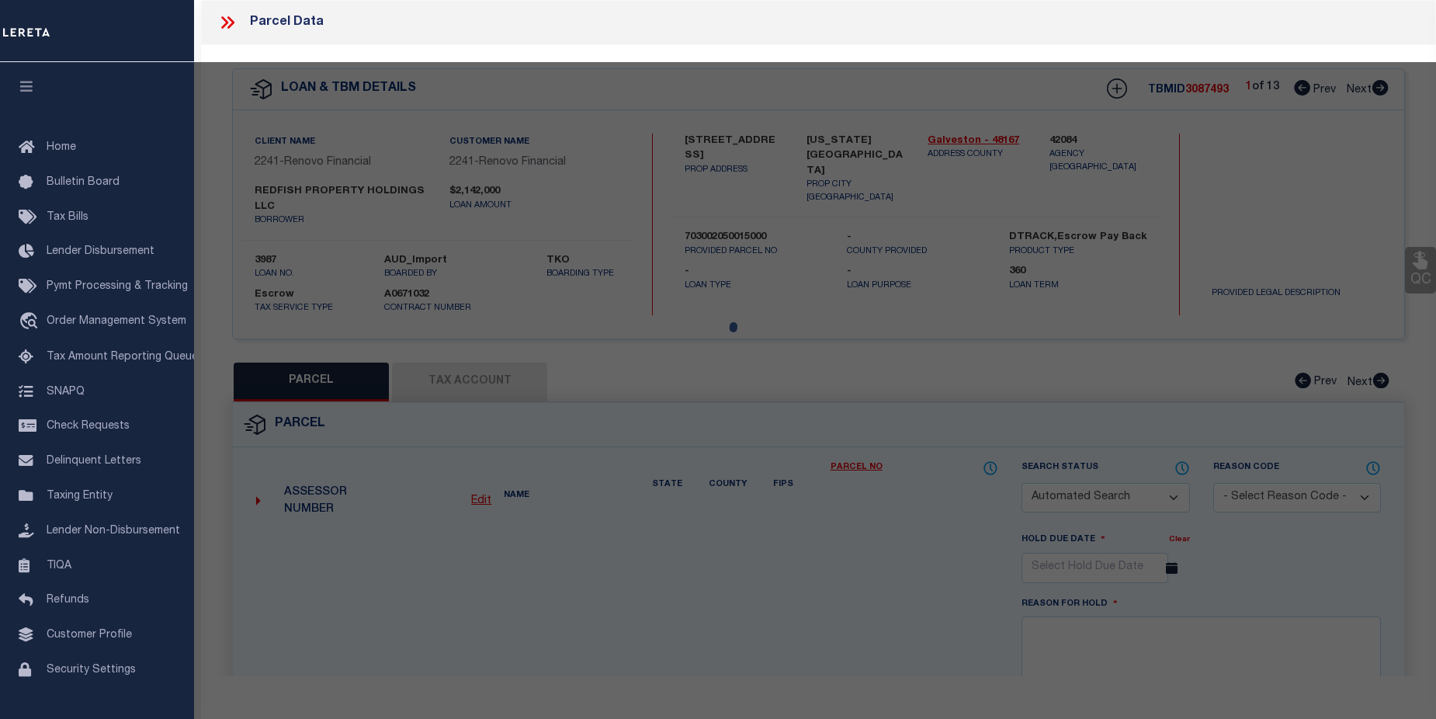
type input "TEXAS CITY, TX 77590"
type textarea "ABST 205 LOTS 15 & 16 BLK 205 [US_STATE][GEOGRAPHIC_DATA]"
type textarea "Tax ID Special Project"
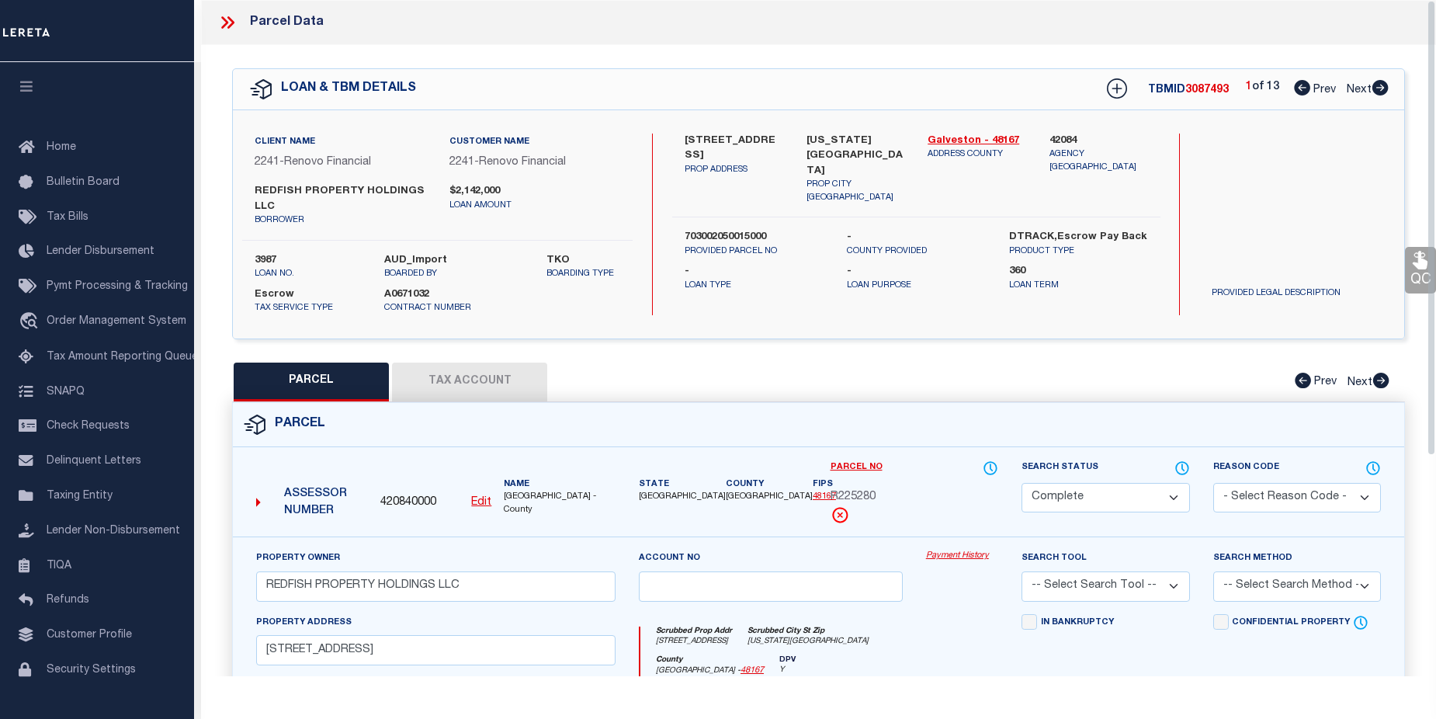
click at [971, 563] on link "Payment History" at bounding box center [962, 556] width 72 height 13
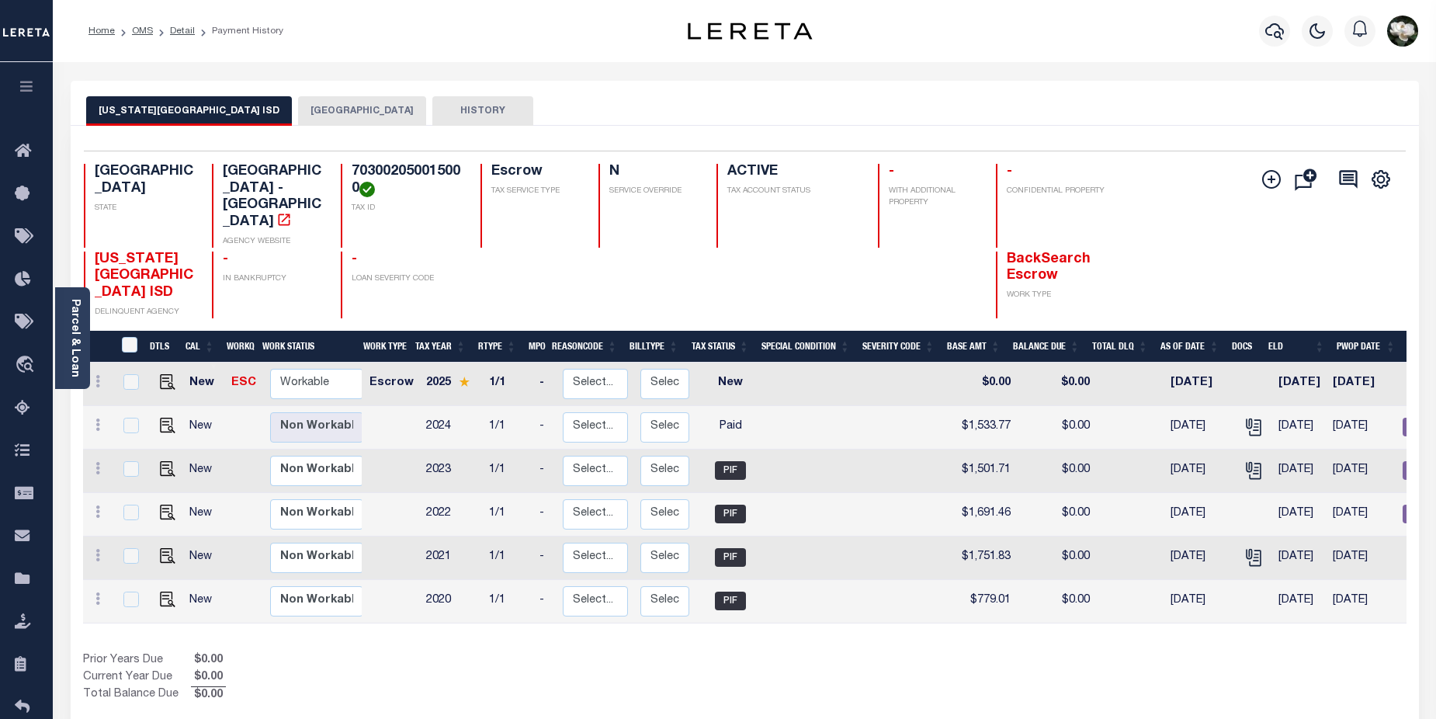
click at [298, 119] on button "[GEOGRAPHIC_DATA]" at bounding box center [362, 110] width 128 height 29
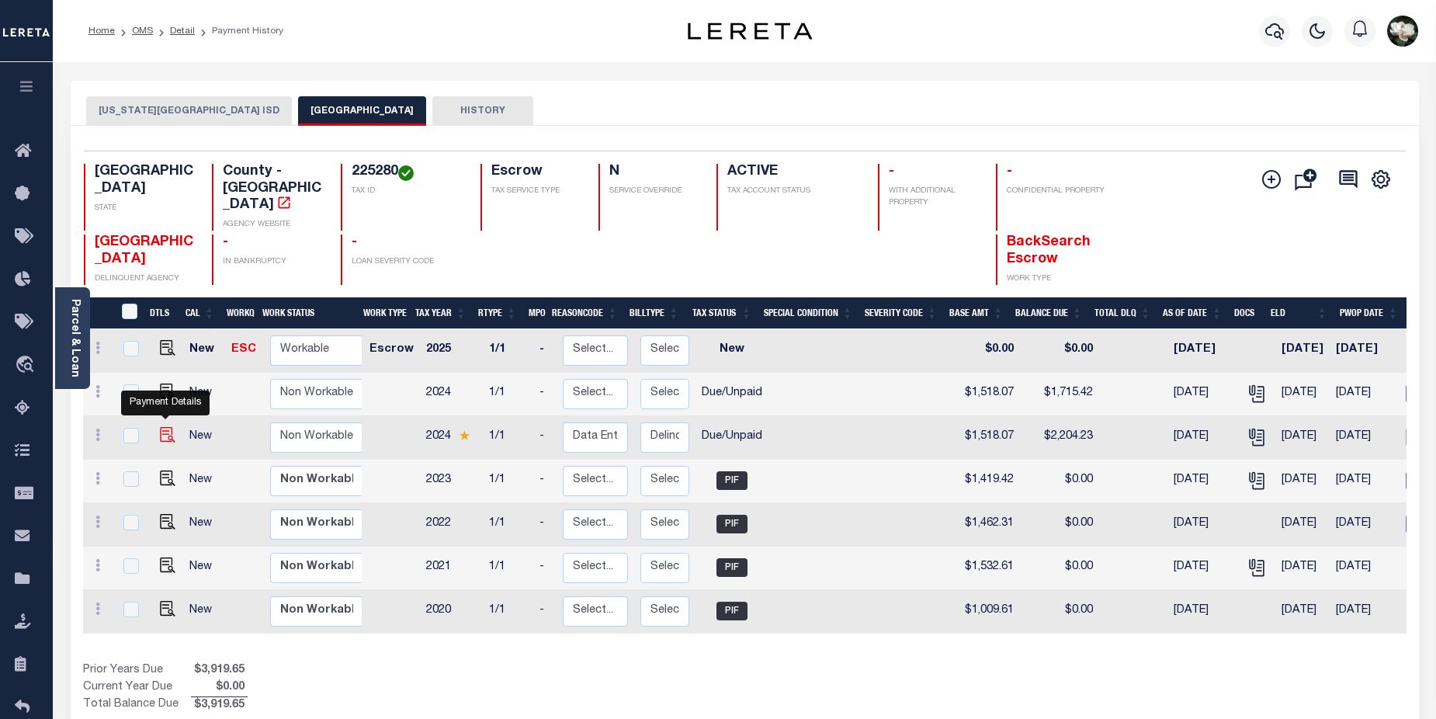
click at [165, 427] on img "" at bounding box center [168, 435] width 16 height 16
checkbox input "true"
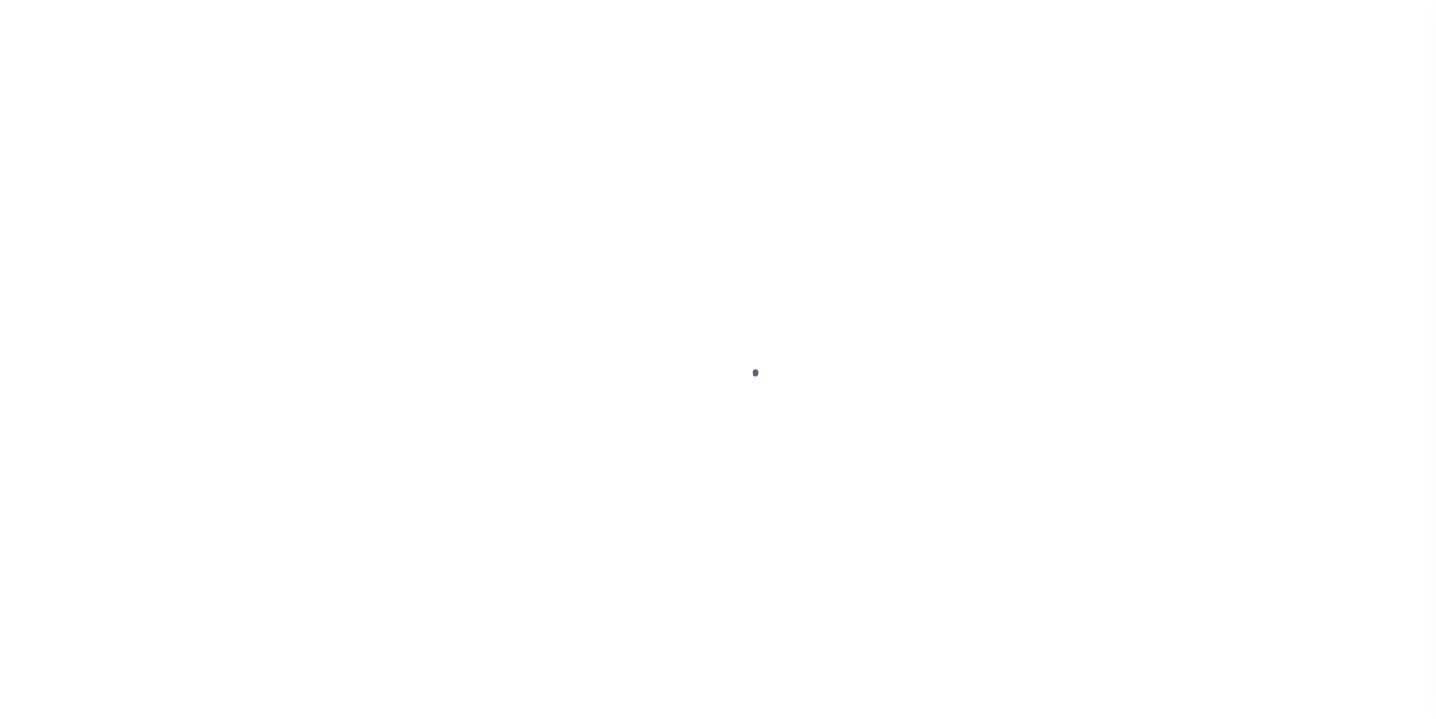
select select "DUE"
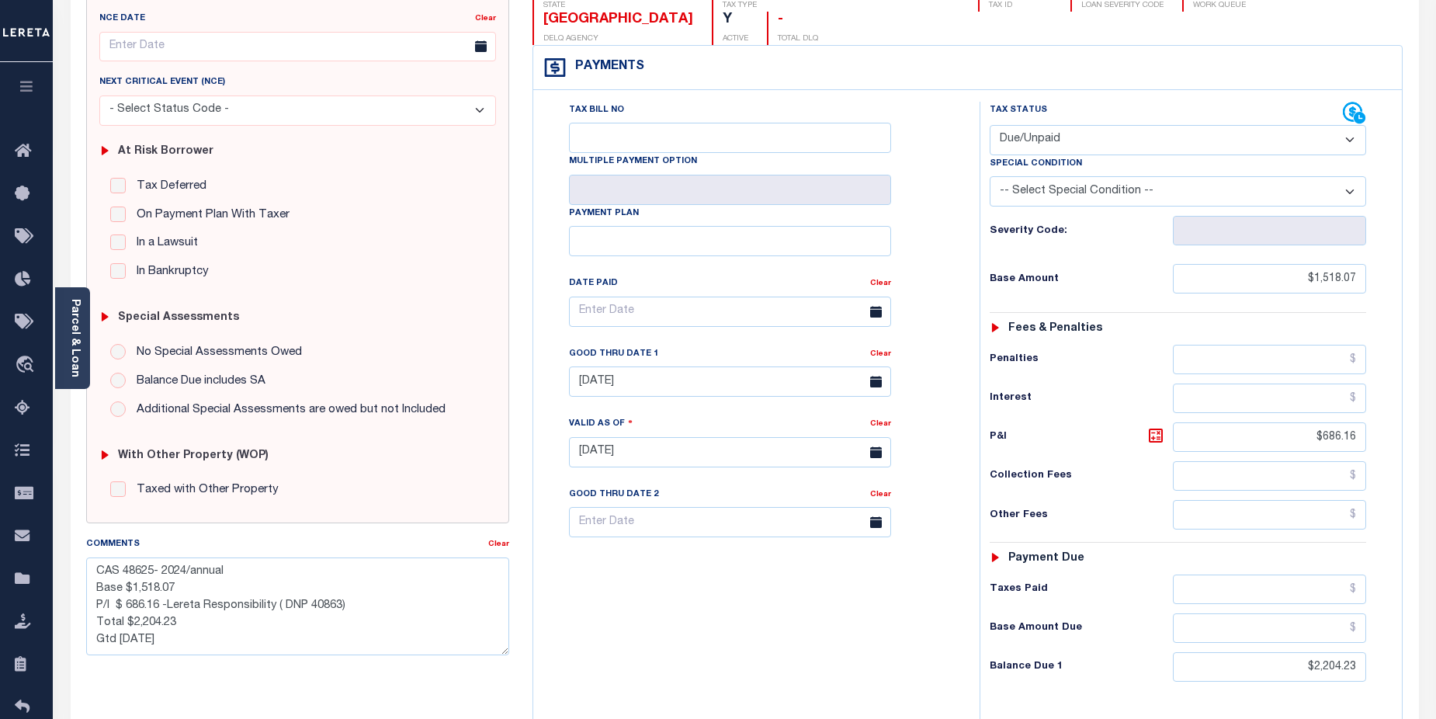
scroll to position [194, 0]
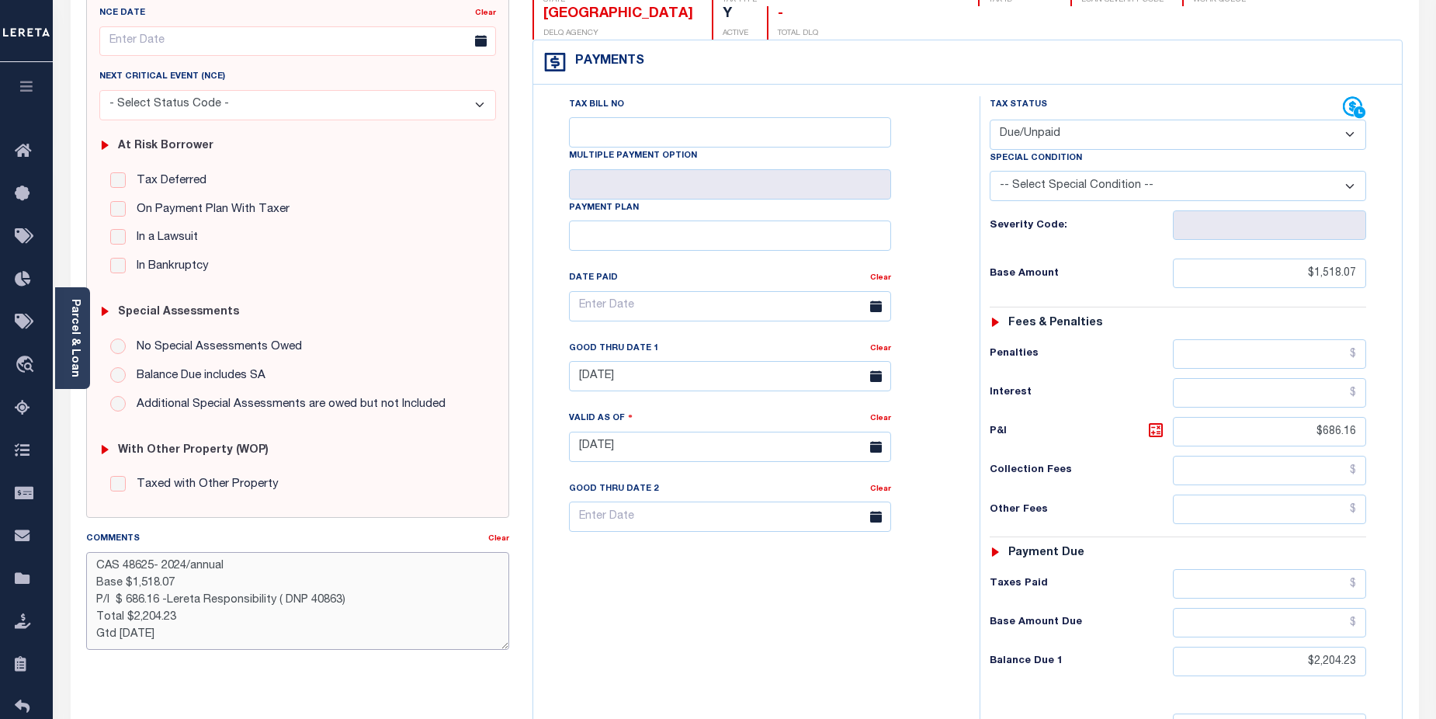
drag, startPoint x: 179, startPoint y: 605, endPoint x: 204, endPoint y: 603, distance: 24.9
click at [204, 603] on textarea "CAS 48625- 2024/annual Base $1,518.07 P/I $ 686.16 -Lereta Responsibility ( DNP…" at bounding box center [298, 601] width 424 height 98
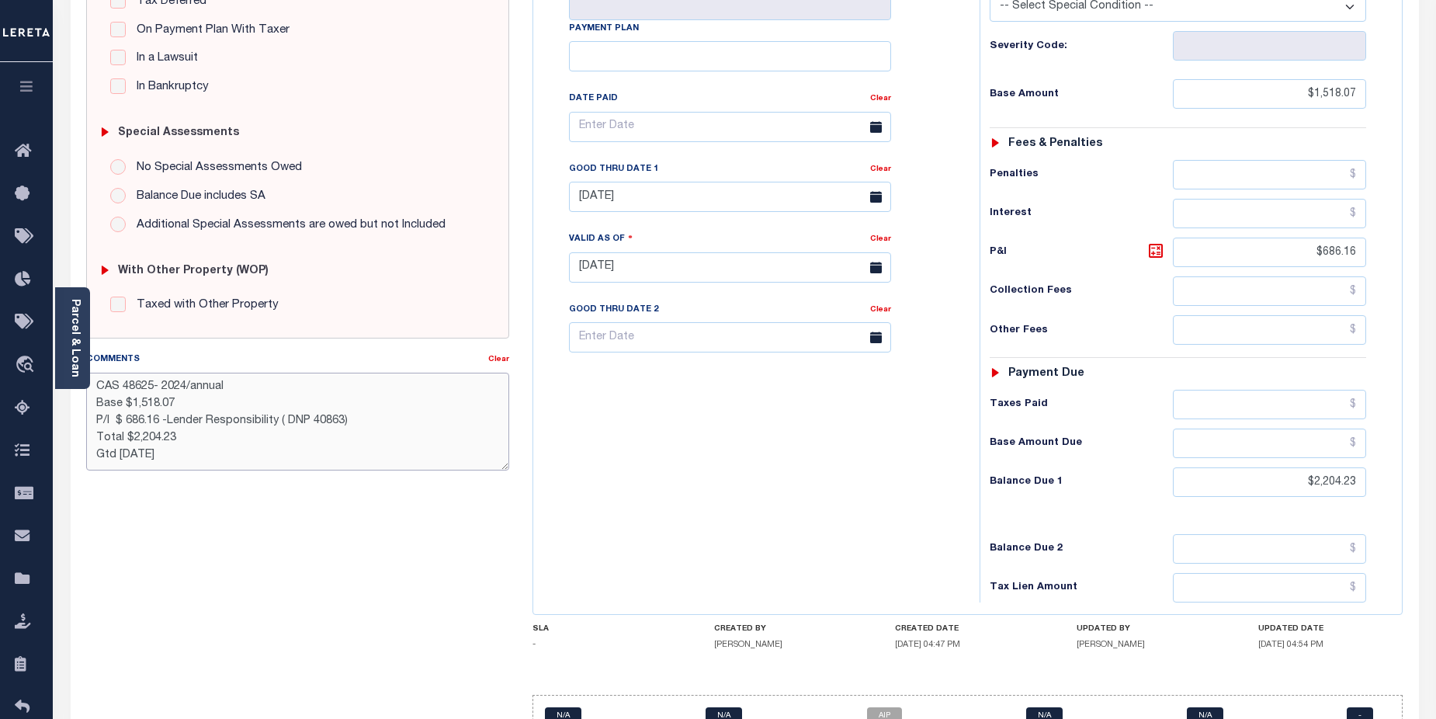
scroll to position [387, 0]
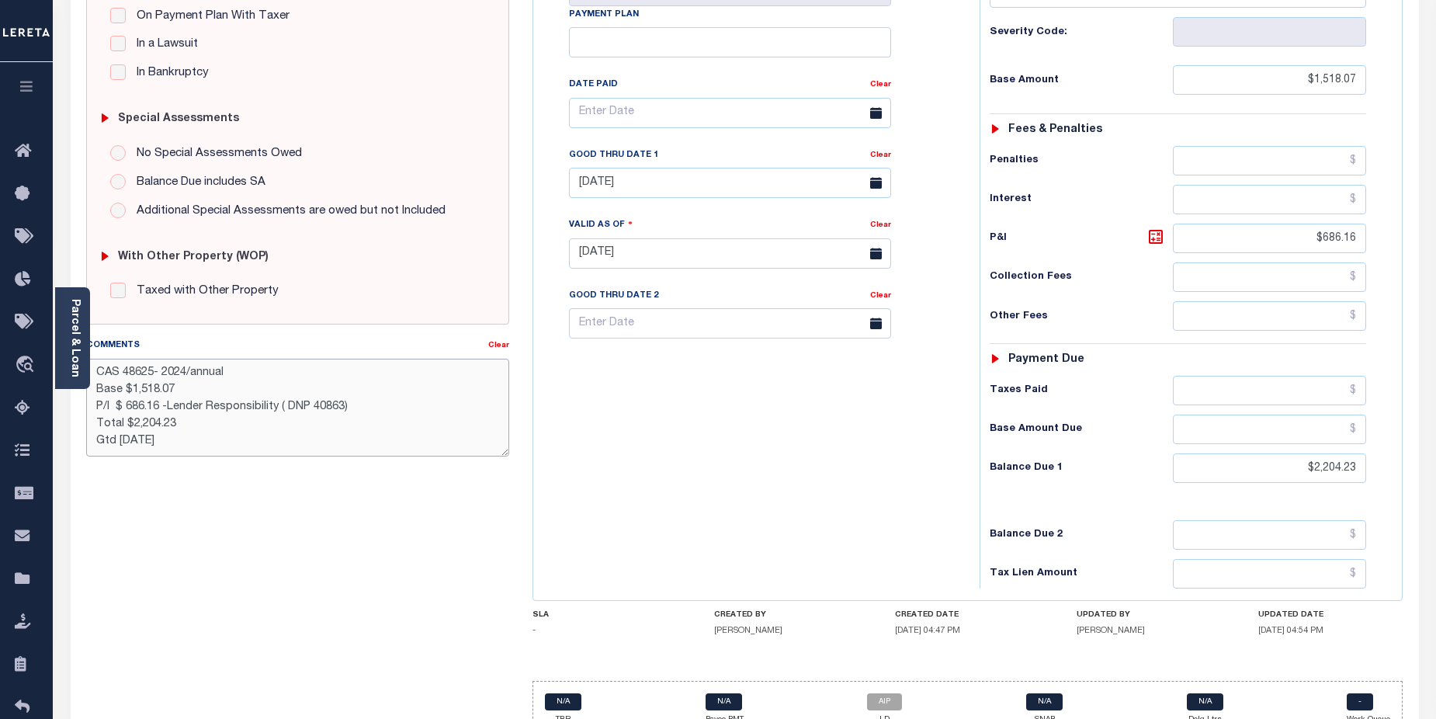
type textarea "CAS 48625- 2024/annual Base $1,518.07 P/I $ 686.16 -Lender Responsibility ( DNP…"
type input "09/30/2025"
click at [931, 481] on div "Tax Bill No Multiple Payment Option Payment Plan Clear" at bounding box center [752, 245] width 431 height 685
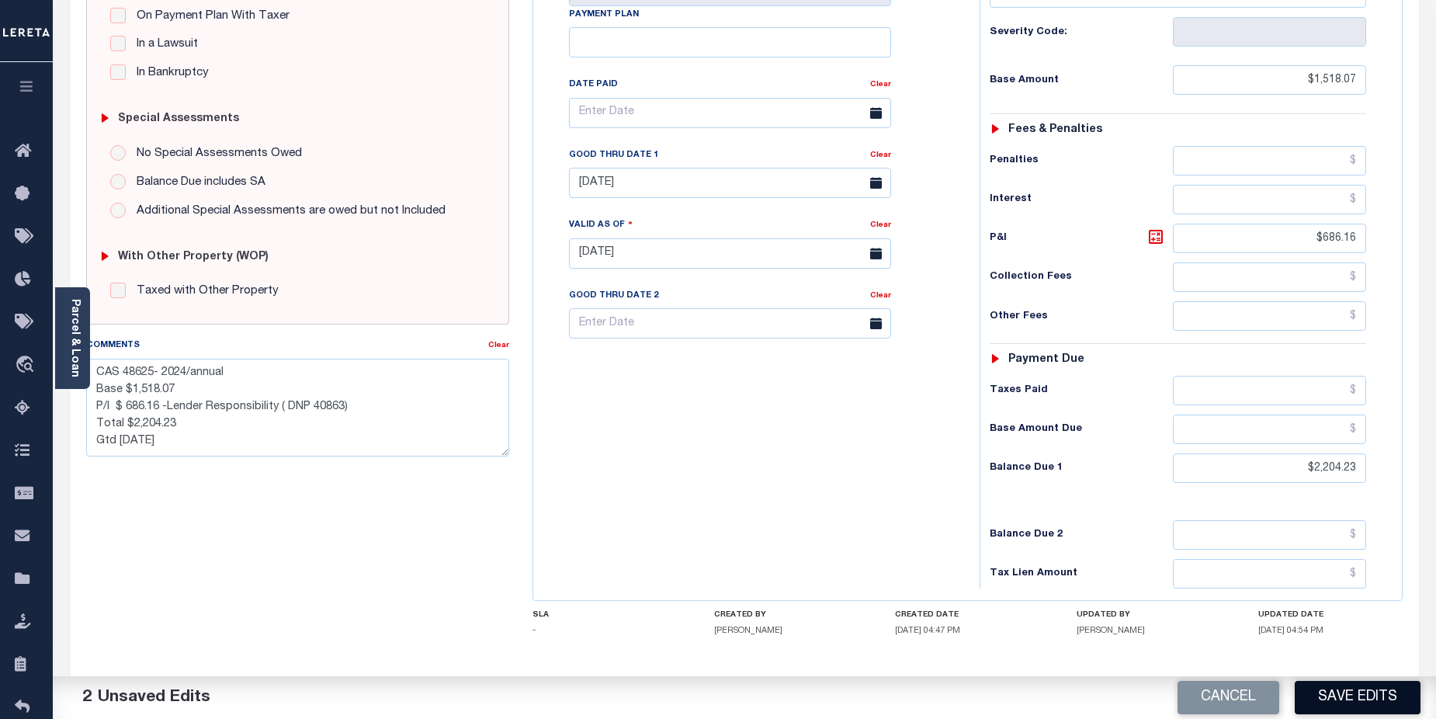
click at [1393, 692] on button "Save Edits" at bounding box center [1358, 697] width 126 height 33
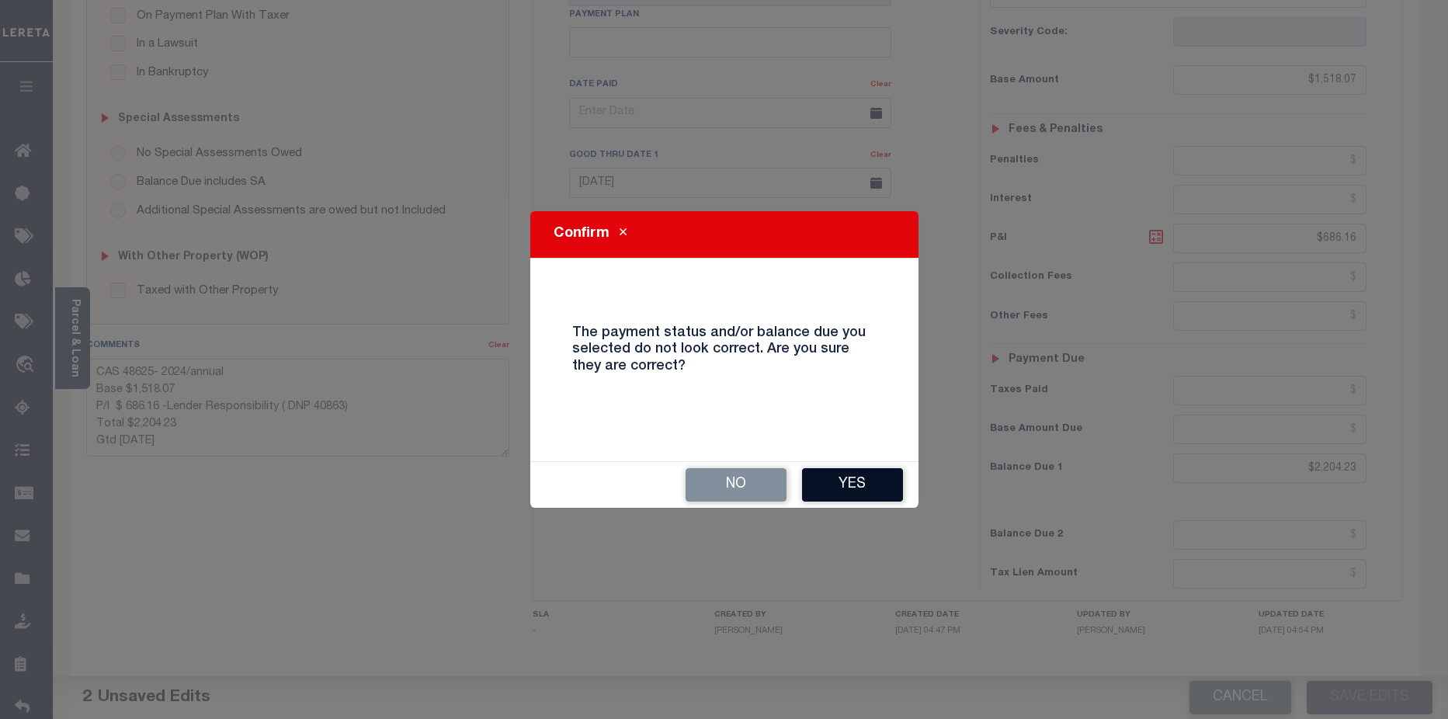
click at [856, 490] on button "Yes" at bounding box center [852, 484] width 101 height 33
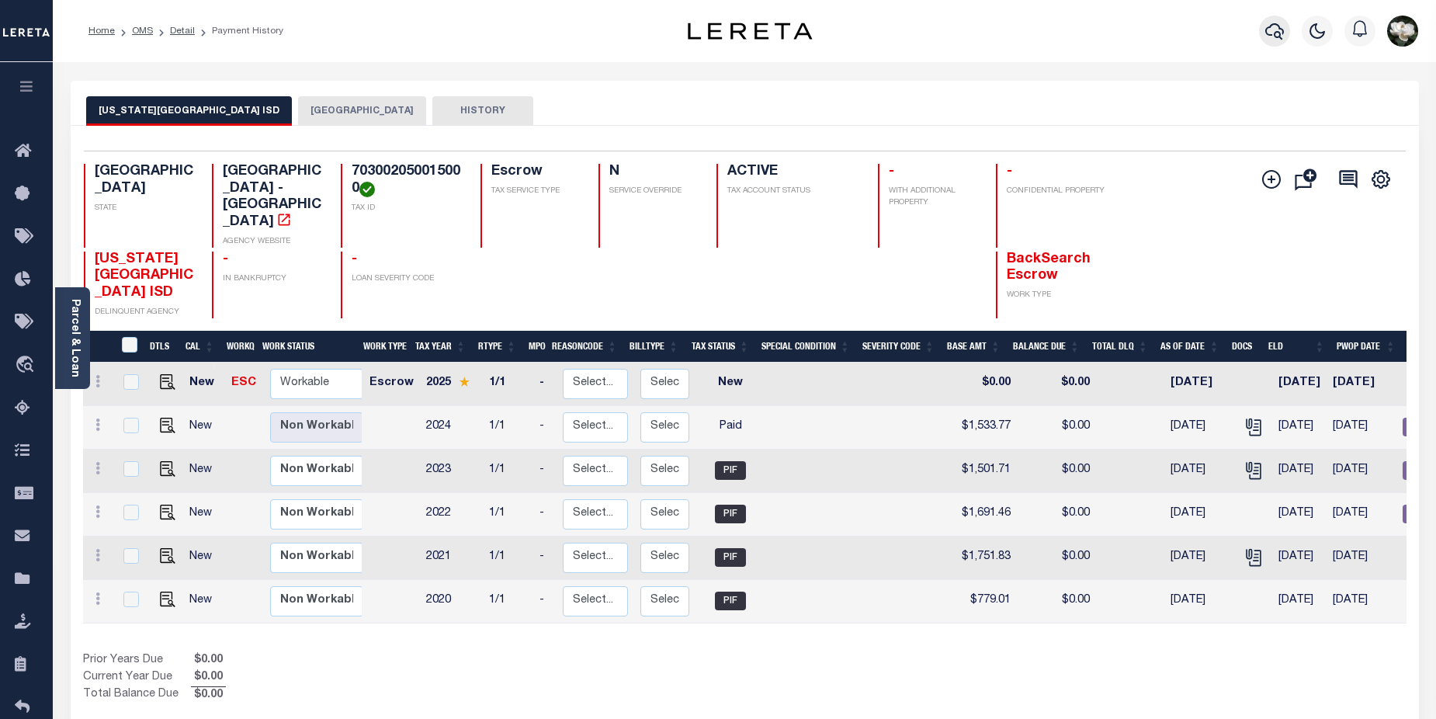
click at [1271, 36] on icon "button" at bounding box center [1274, 31] width 19 height 16
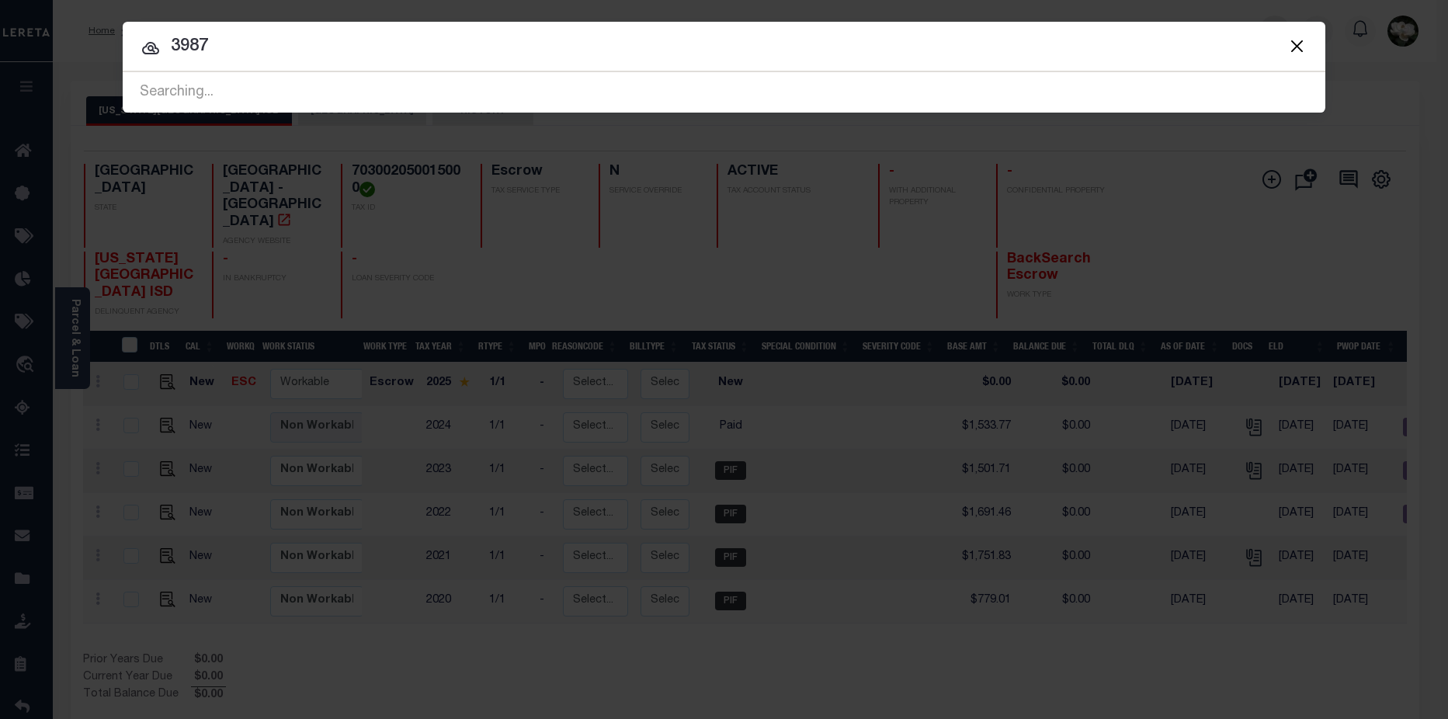
type input "3987"
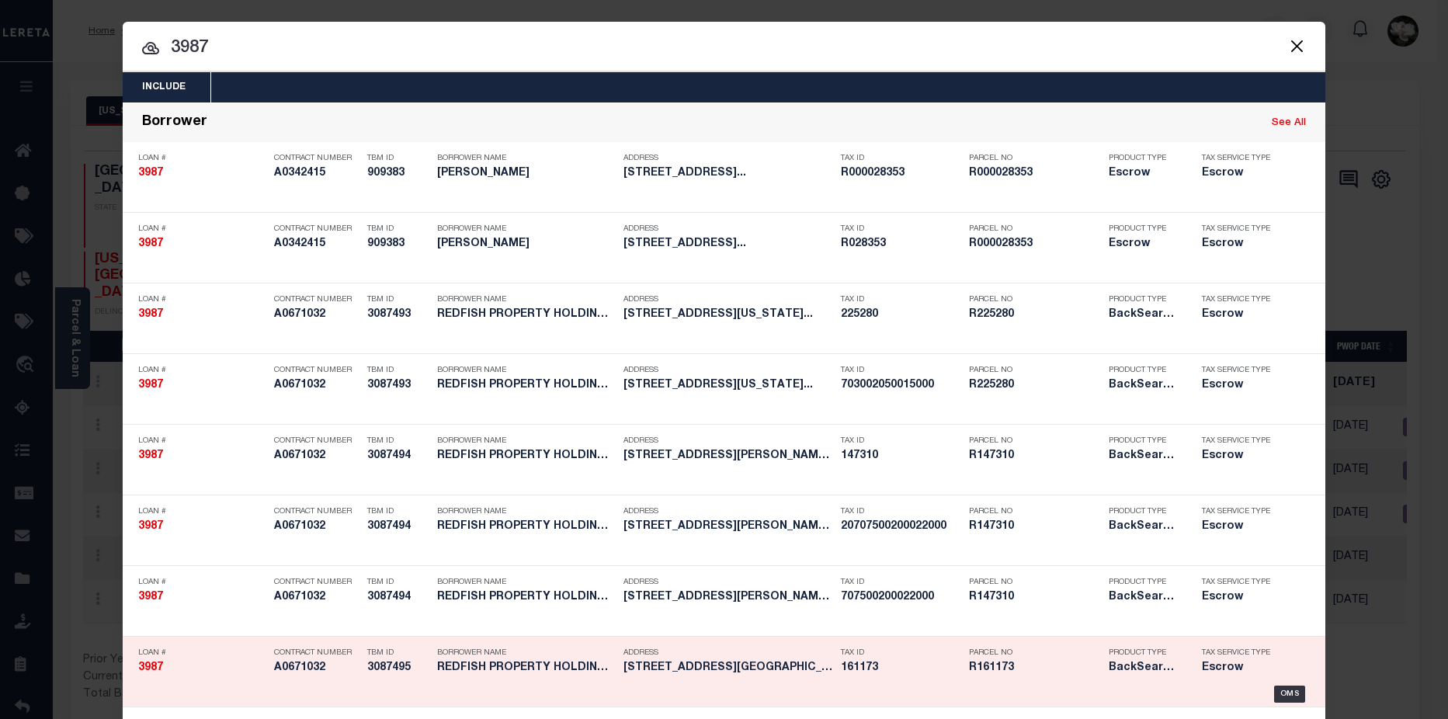
click at [1002, 667] on h5 "R161173" at bounding box center [1035, 667] width 132 height 13
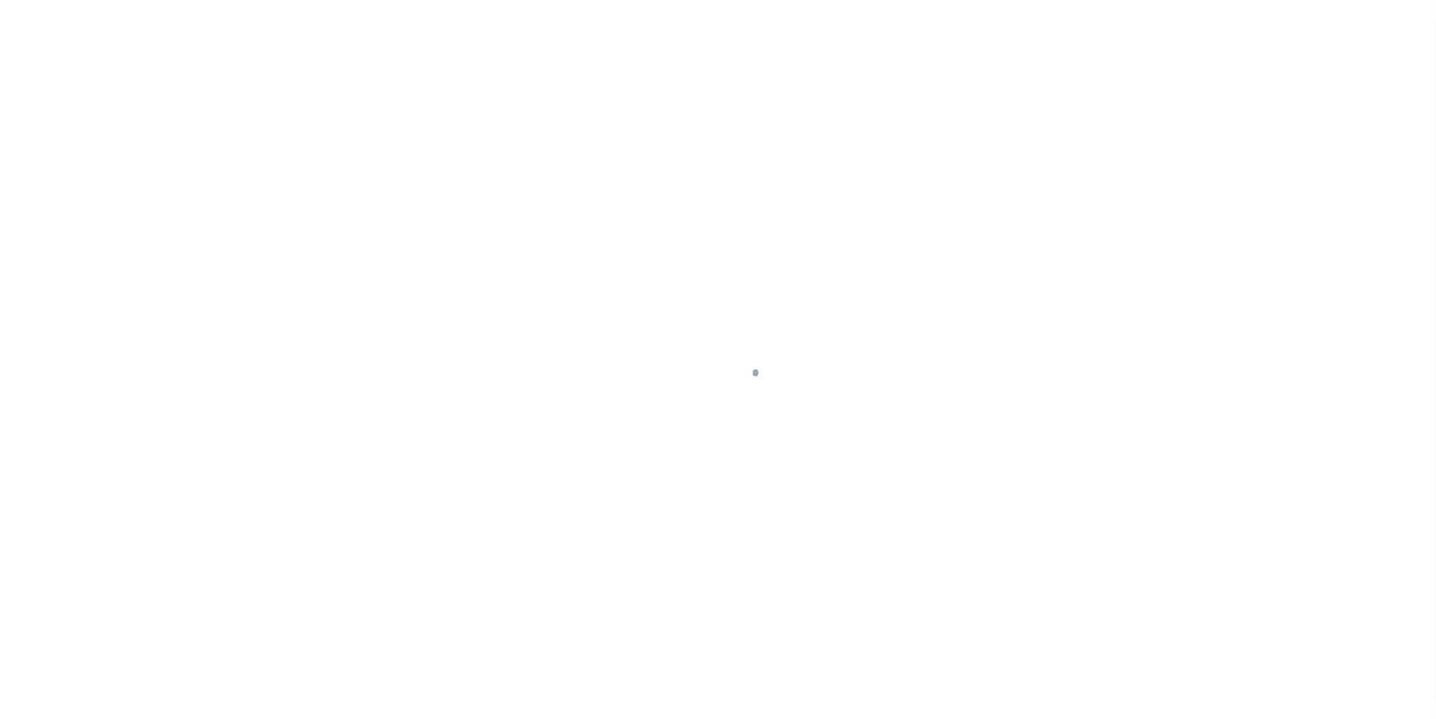
select select "25066"
select select "Escrow"
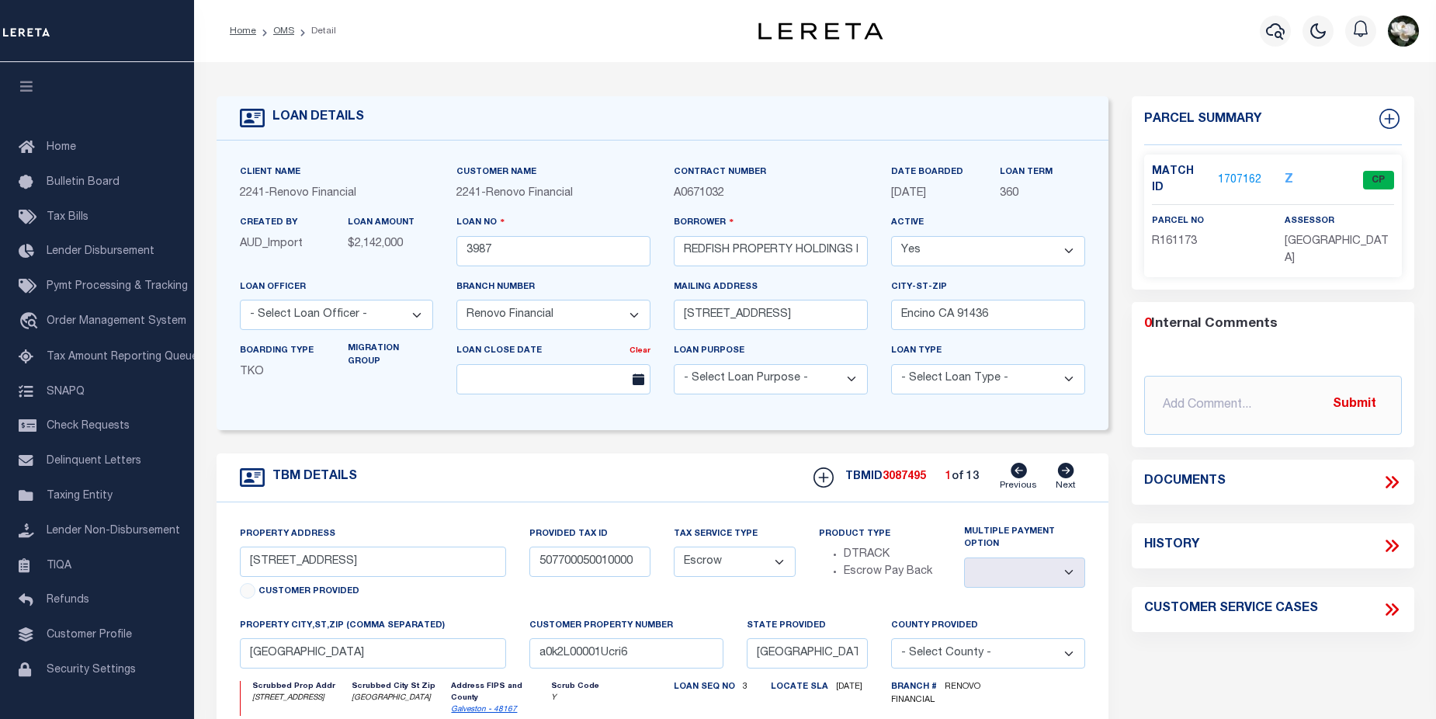
click at [1244, 177] on link "1707162" at bounding box center [1239, 180] width 43 height 16
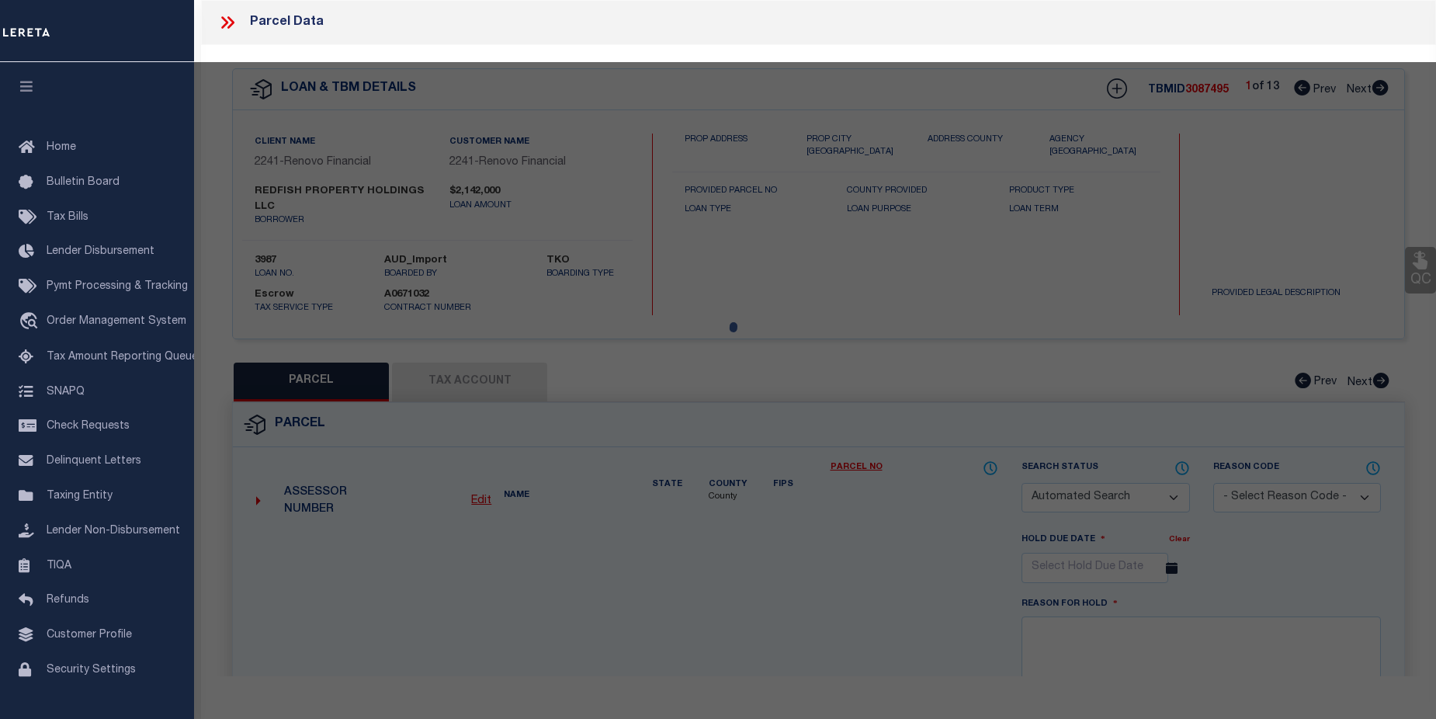
checkbox input "false"
select select "CP"
type input "[PERSON_NAME]"
select select
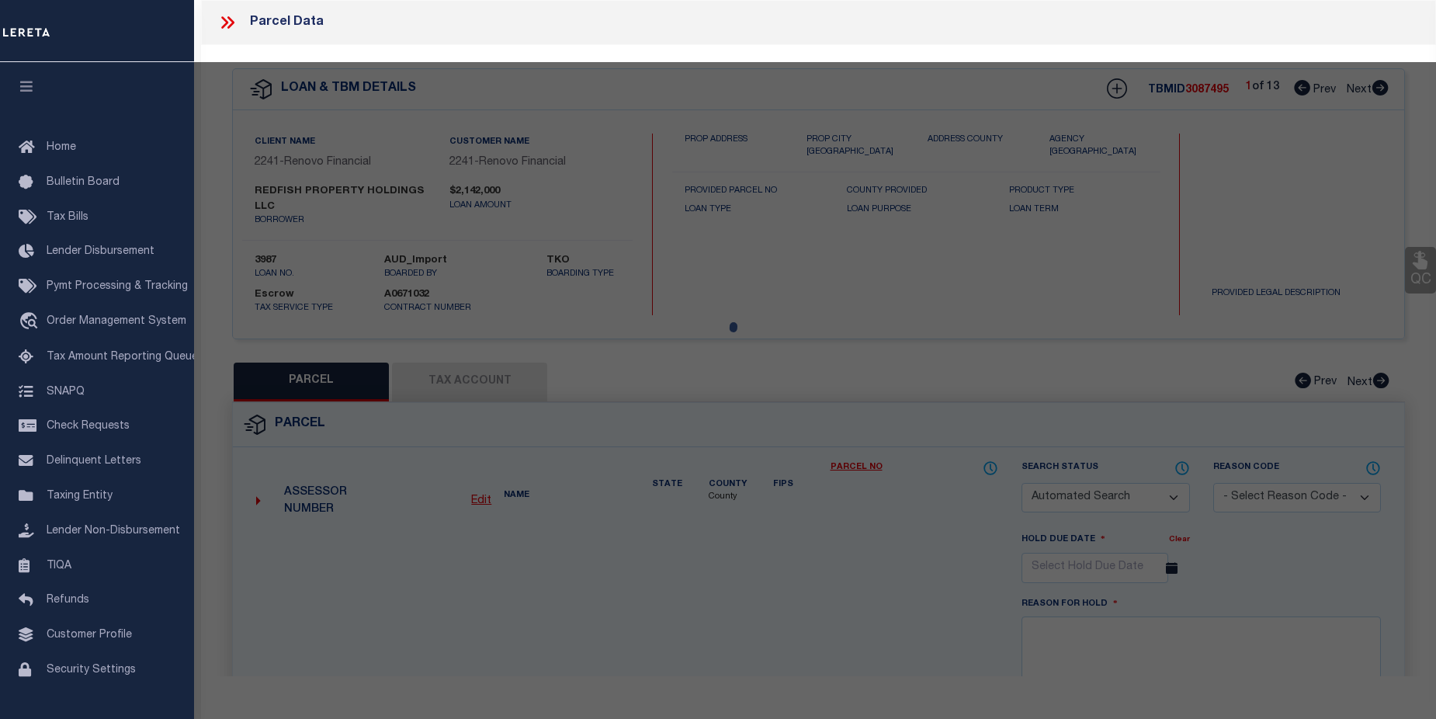
type input "[STREET_ADDRESS]"
checkbox input "false"
type input "LEAGUE CITY TX 77573"
type textarea "ABST 18 [PERSON_NAME] M SUR LOT 10 BLK 5 MEADOW BEND SEC 3"
type textarea "Tax ID Special Project"
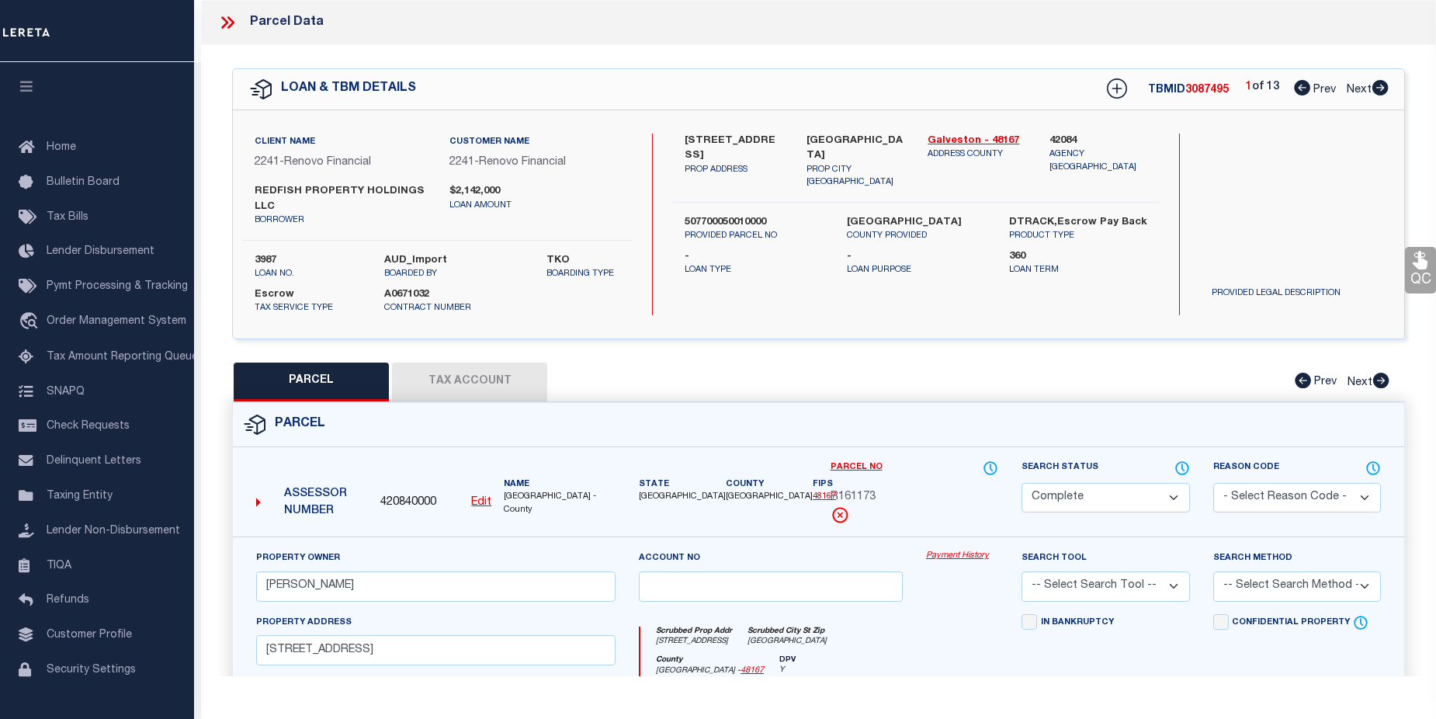
click at [947, 564] on div "Payment History" at bounding box center [961, 582] width 95 height 64
click at [947, 552] on link "Payment History" at bounding box center [962, 556] width 72 height 13
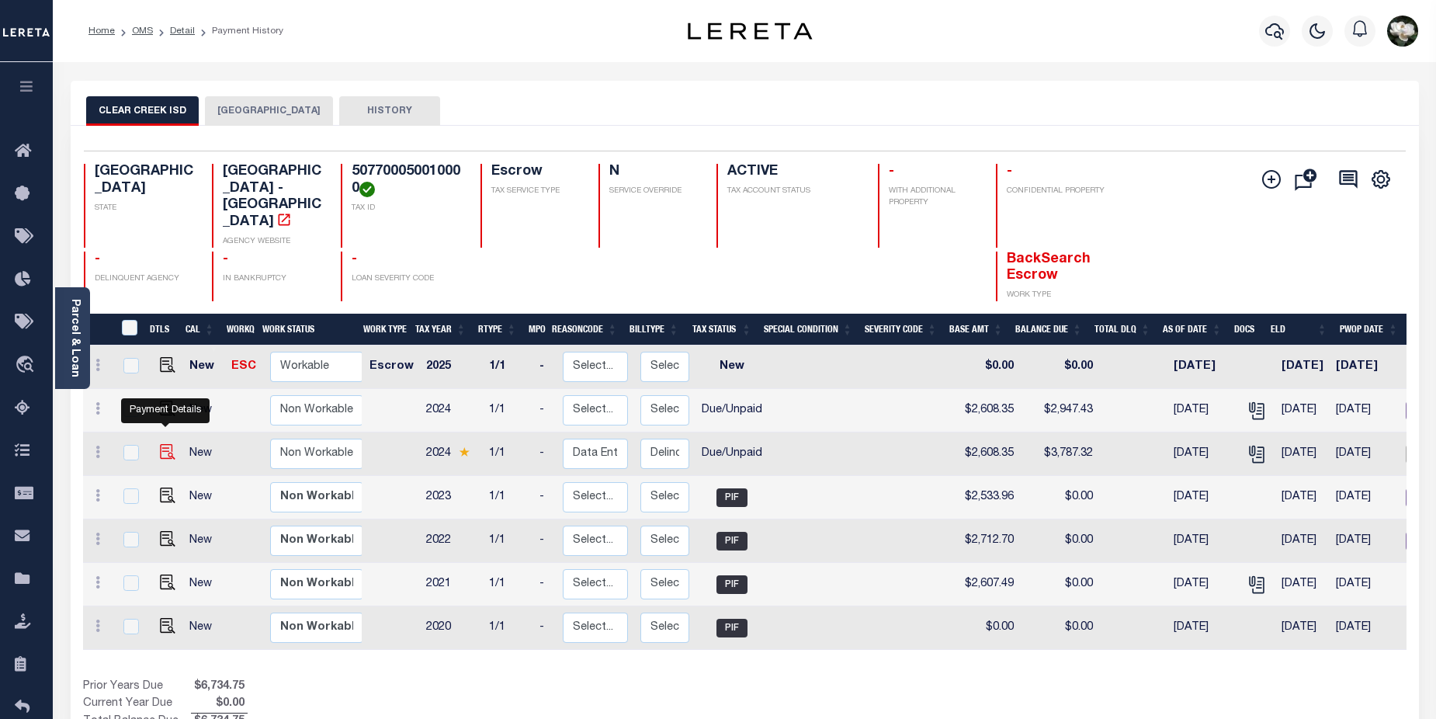
click at [164, 444] on img "" at bounding box center [168, 452] width 16 height 16
checkbox input "true"
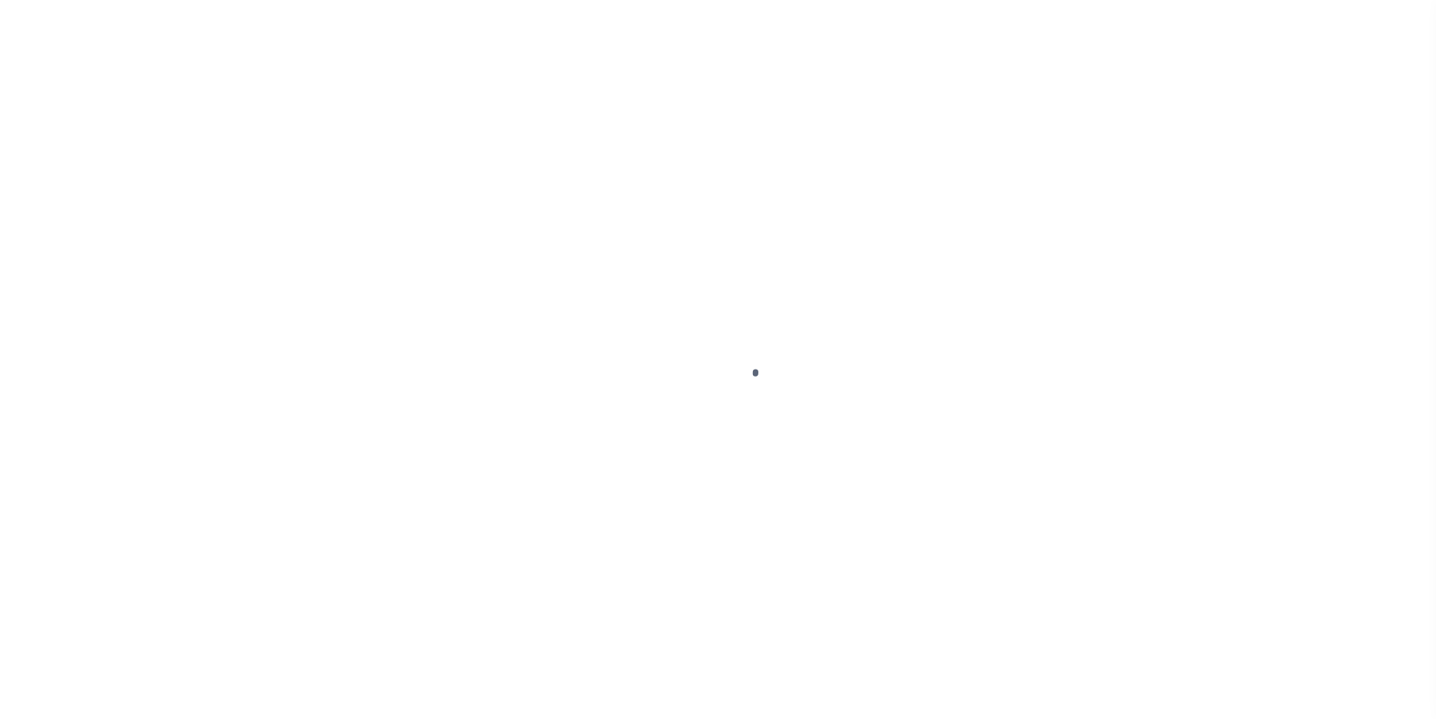
select select "DUE"
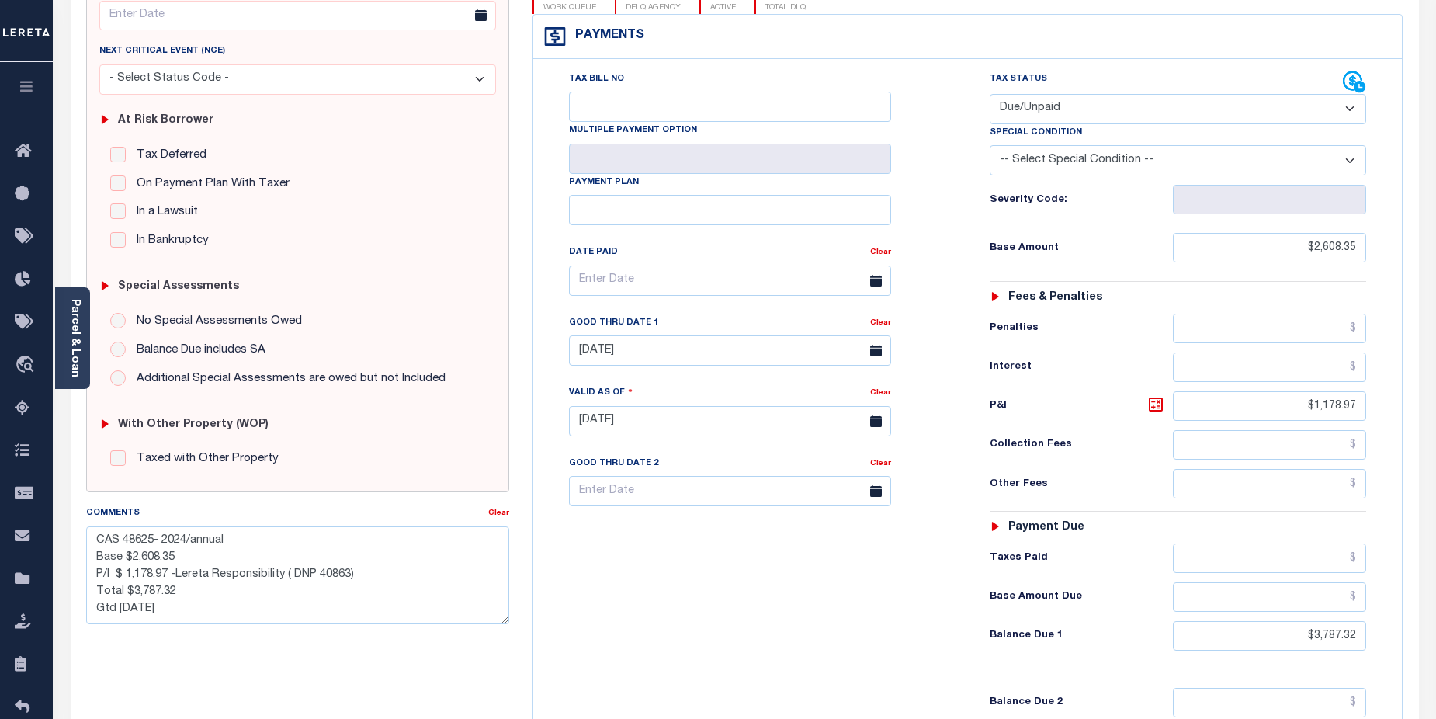
scroll to position [247, 0]
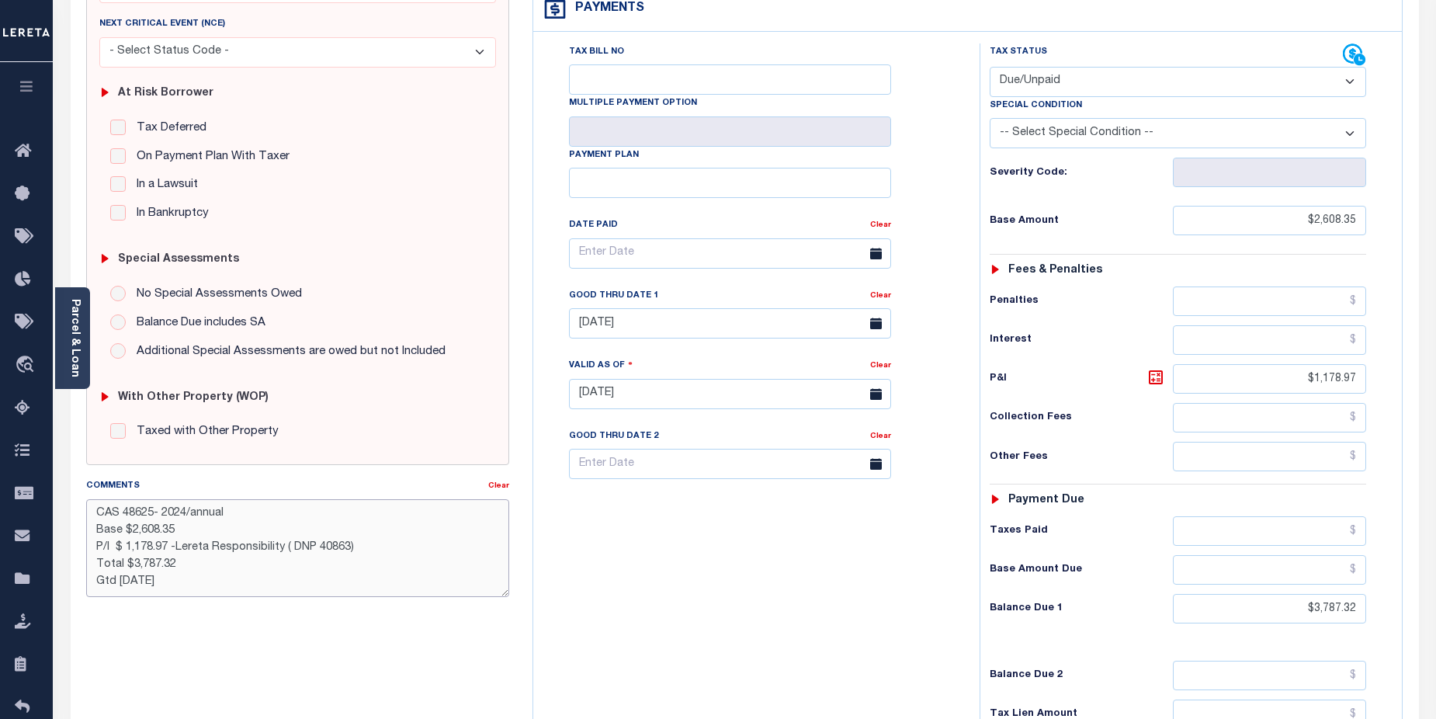
drag, startPoint x: 184, startPoint y: 550, endPoint x: 208, endPoint y: 550, distance: 24.1
click at [208, 550] on textarea "CAS 48625- 2024/annual Base $2,608.35 P/I $ 1,178.97 -Lereta Responsibility ( D…" at bounding box center [298, 548] width 424 height 98
type textarea "CAS 48625- 2024/annual Base $2,608.35 P/I $ 1,178.97 -Lender Responsibility ( D…"
type input "[DATE]"
drag, startPoint x: 699, startPoint y: 512, endPoint x: 992, endPoint y: 536, distance: 294.4
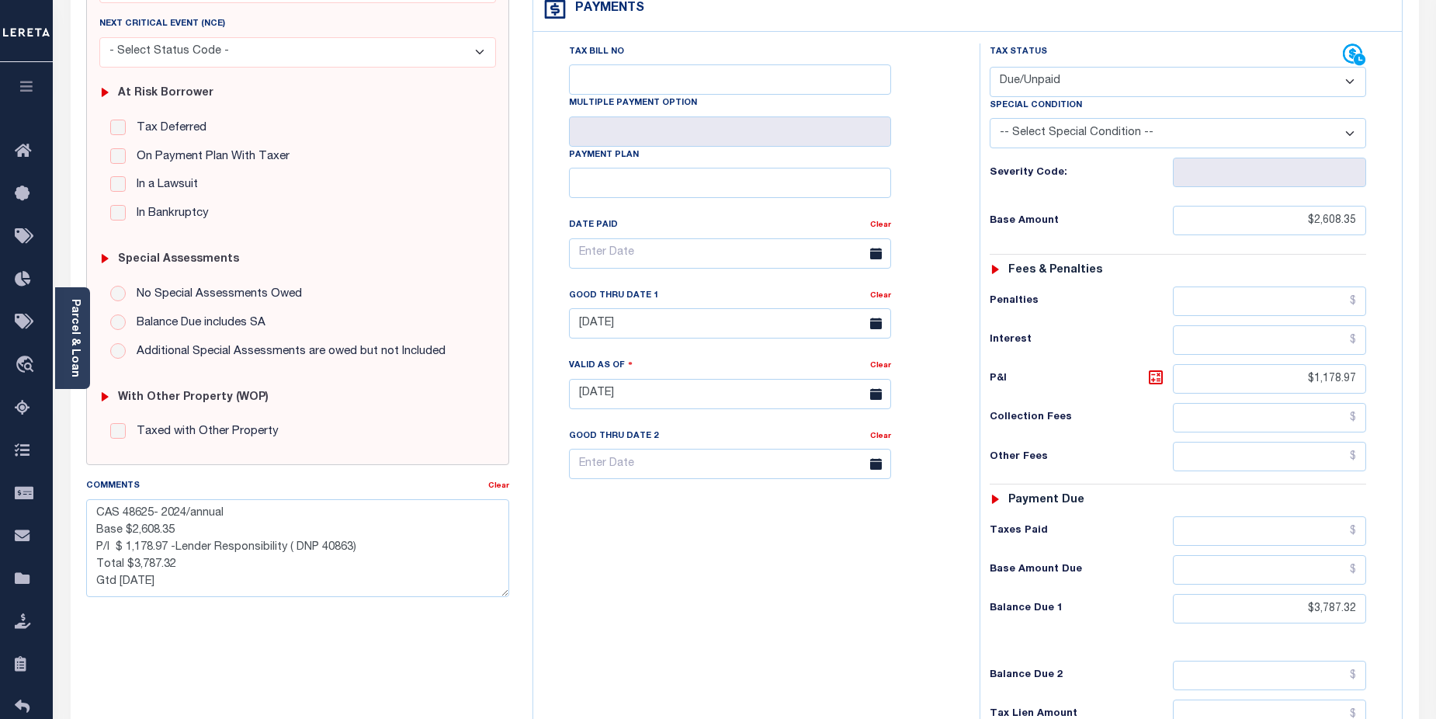
click at [700, 514] on div "Tax Bill No Multiple Payment Option Payment Plan Clear" at bounding box center [752, 385] width 431 height 685
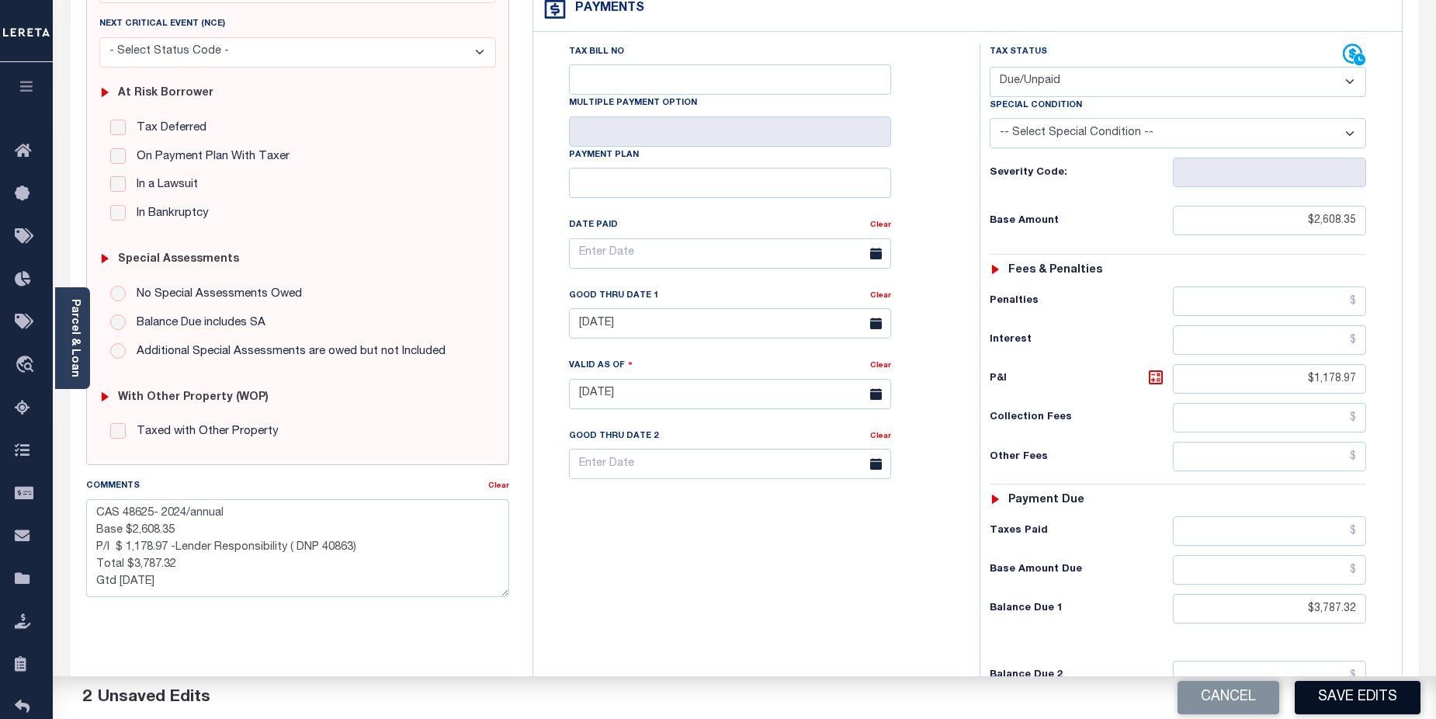
click at [1366, 704] on button "Save Edits" at bounding box center [1358, 697] width 126 height 33
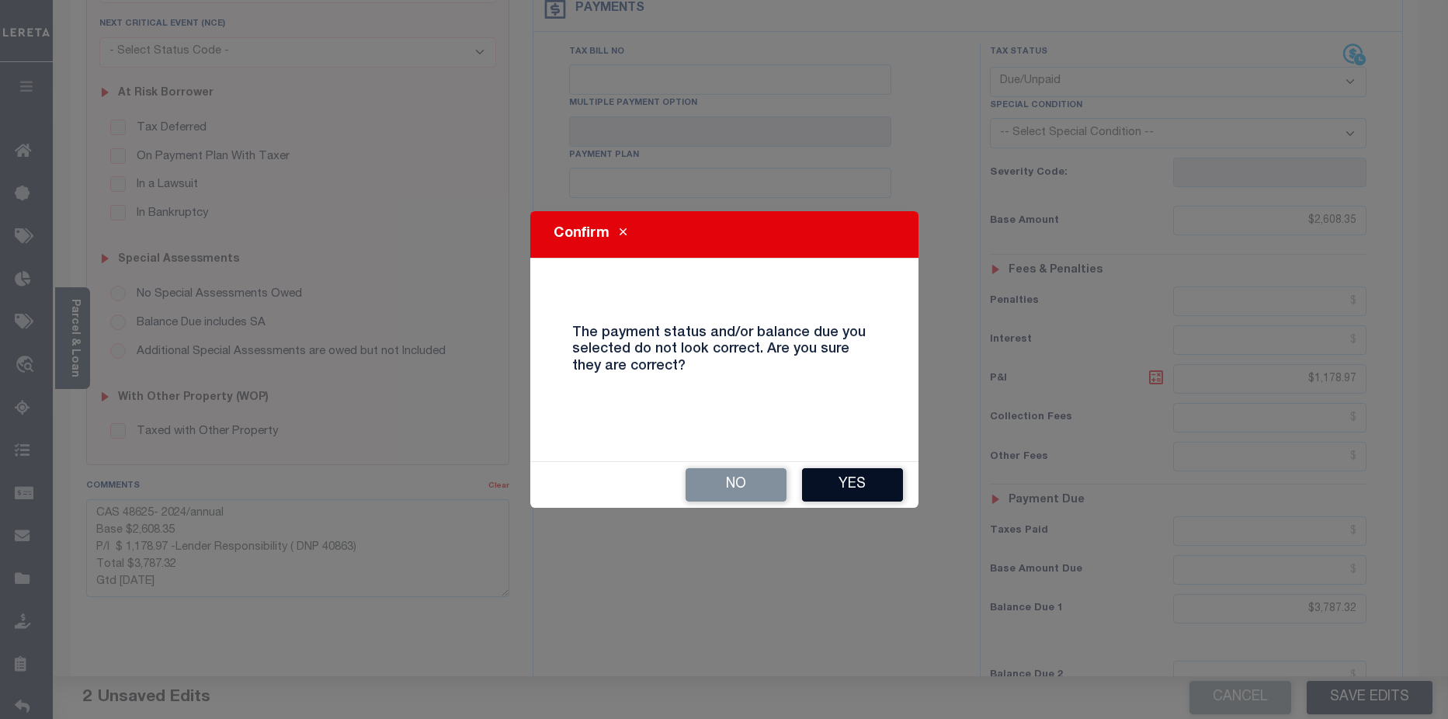
click at [883, 496] on button "Yes" at bounding box center [852, 484] width 101 height 33
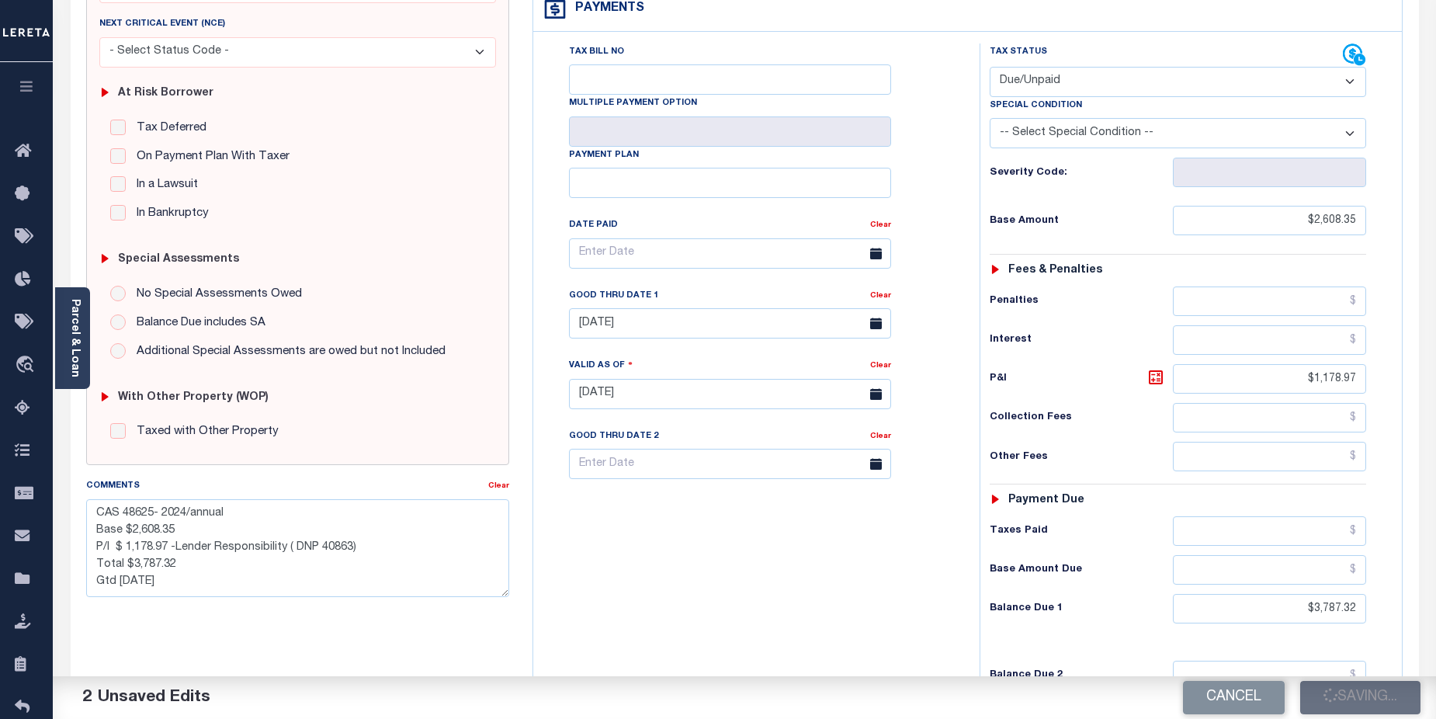
checkbox input "false"
type textarea "CAS 48625- 2024/annual Base $2,608.35 P/I $ 1,178.97 -Lender Responsibility ( D…"
type input "$2,608.35"
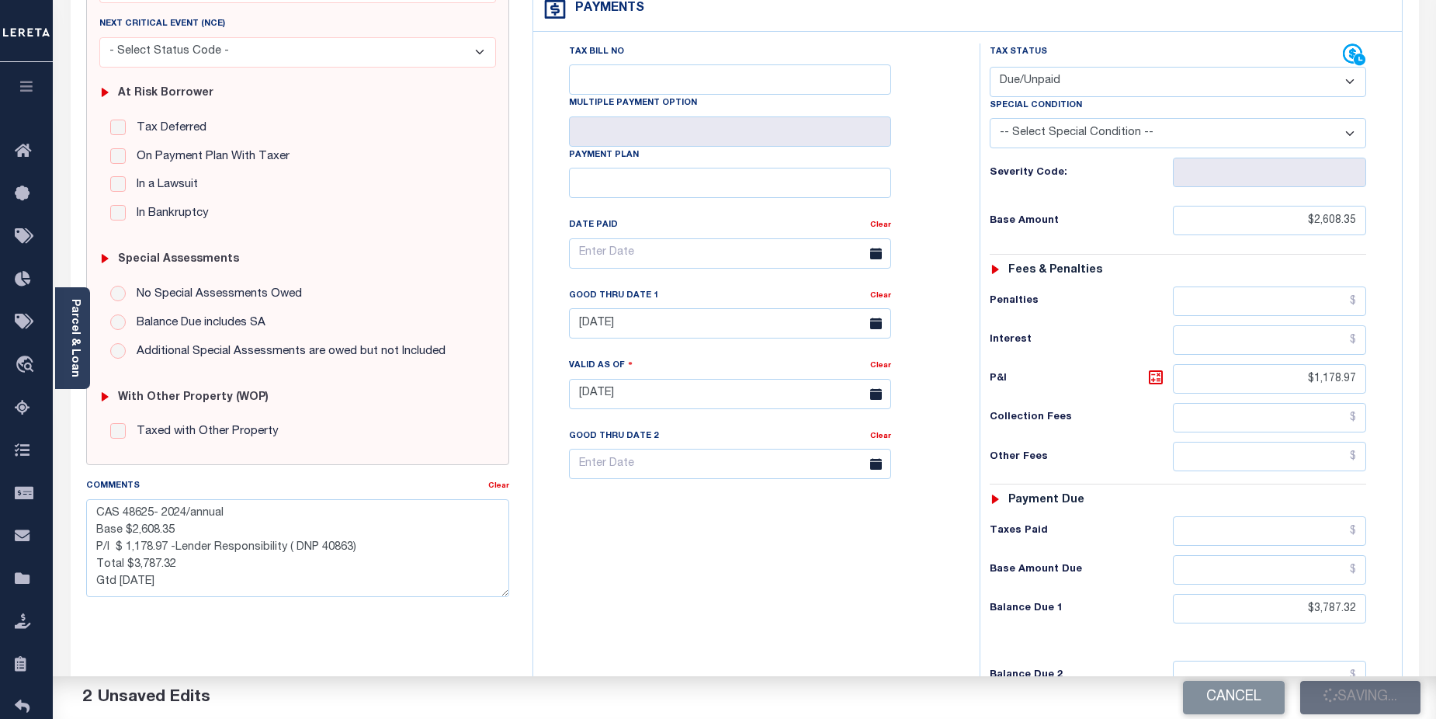
type input "$1,178.97"
type input "$3,787.32"
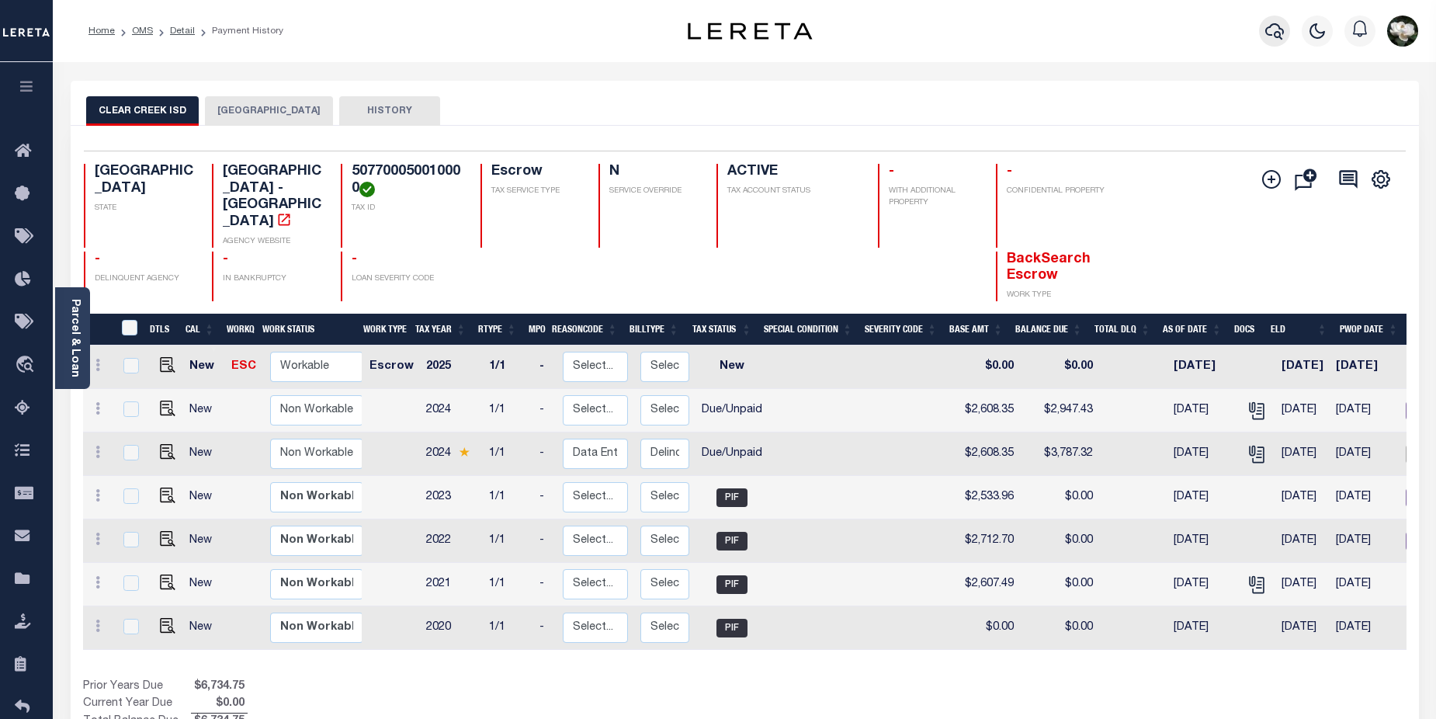
click at [1280, 31] on icon "button" at bounding box center [1274, 31] width 19 height 19
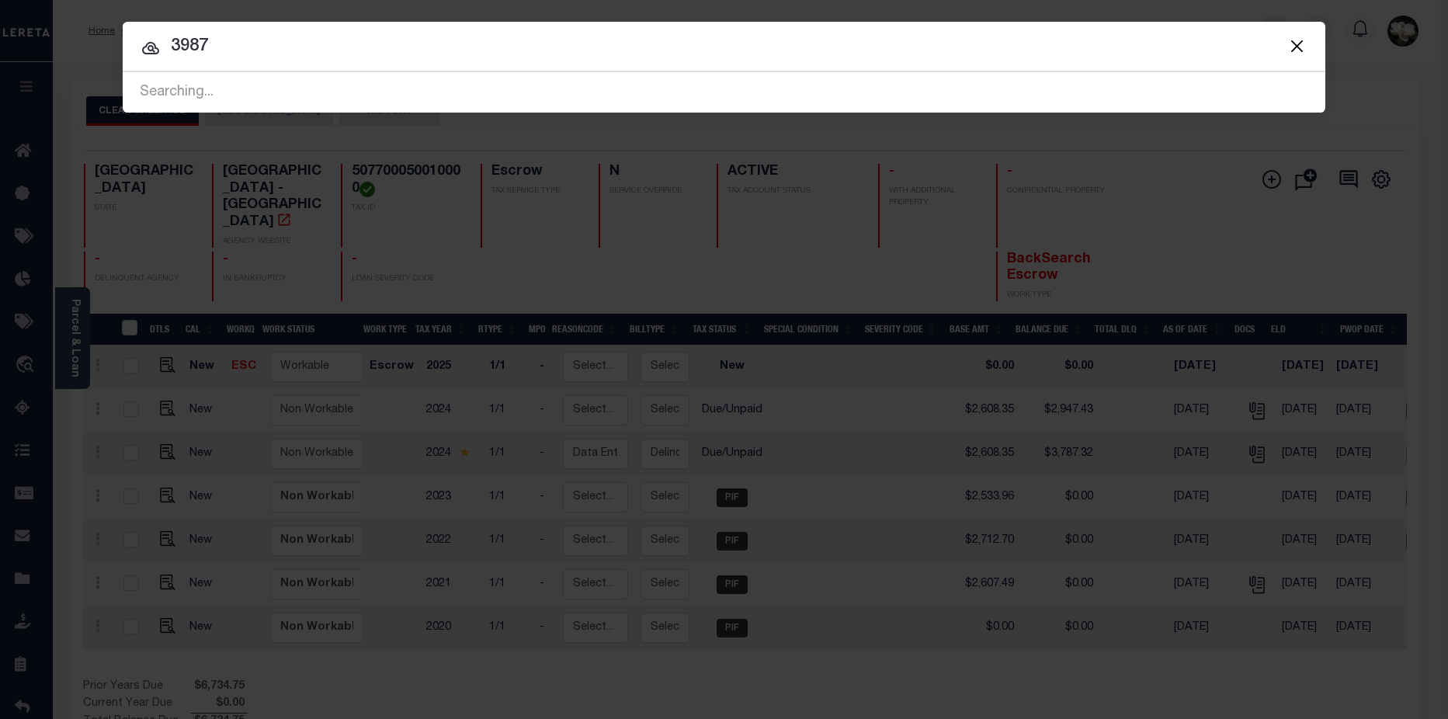
type input "3987"
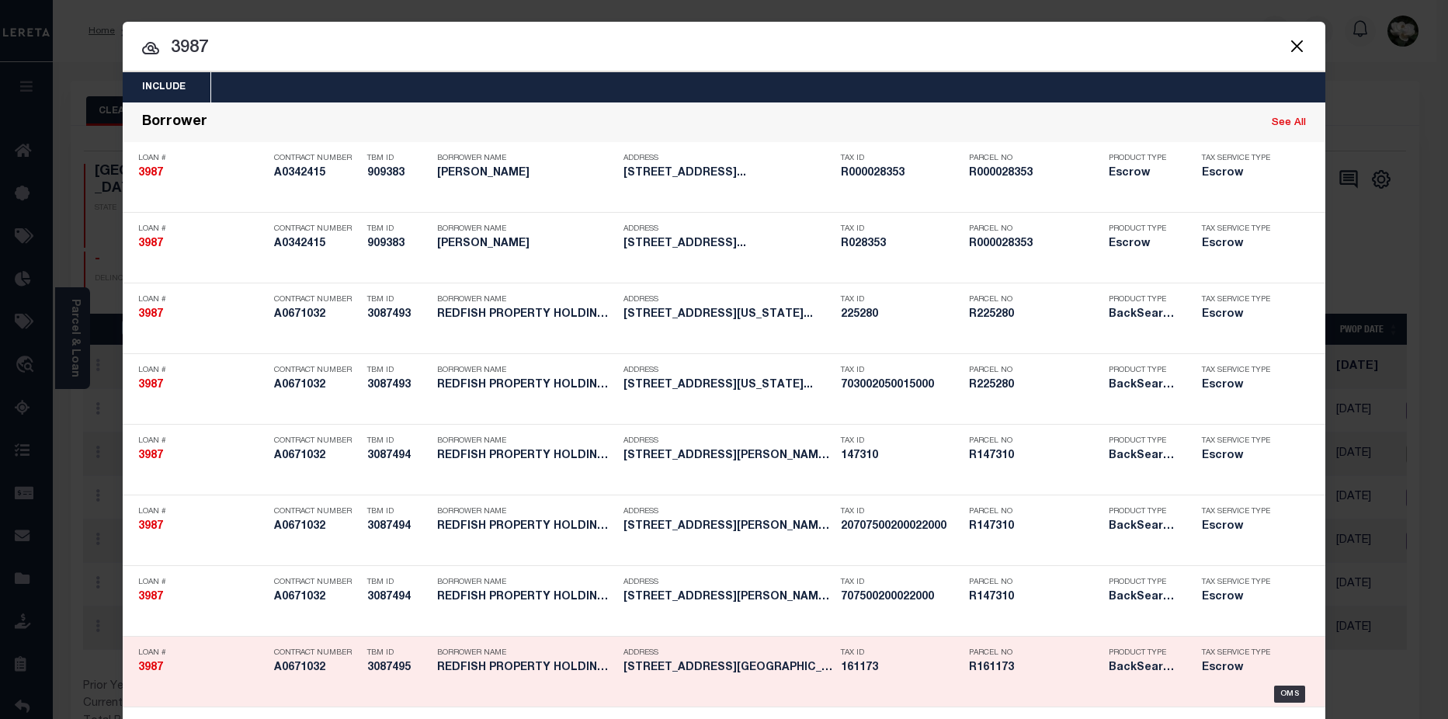
click at [1004, 670] on h5 "R161173" at bounding box center [1035, 667] width 132 height 13
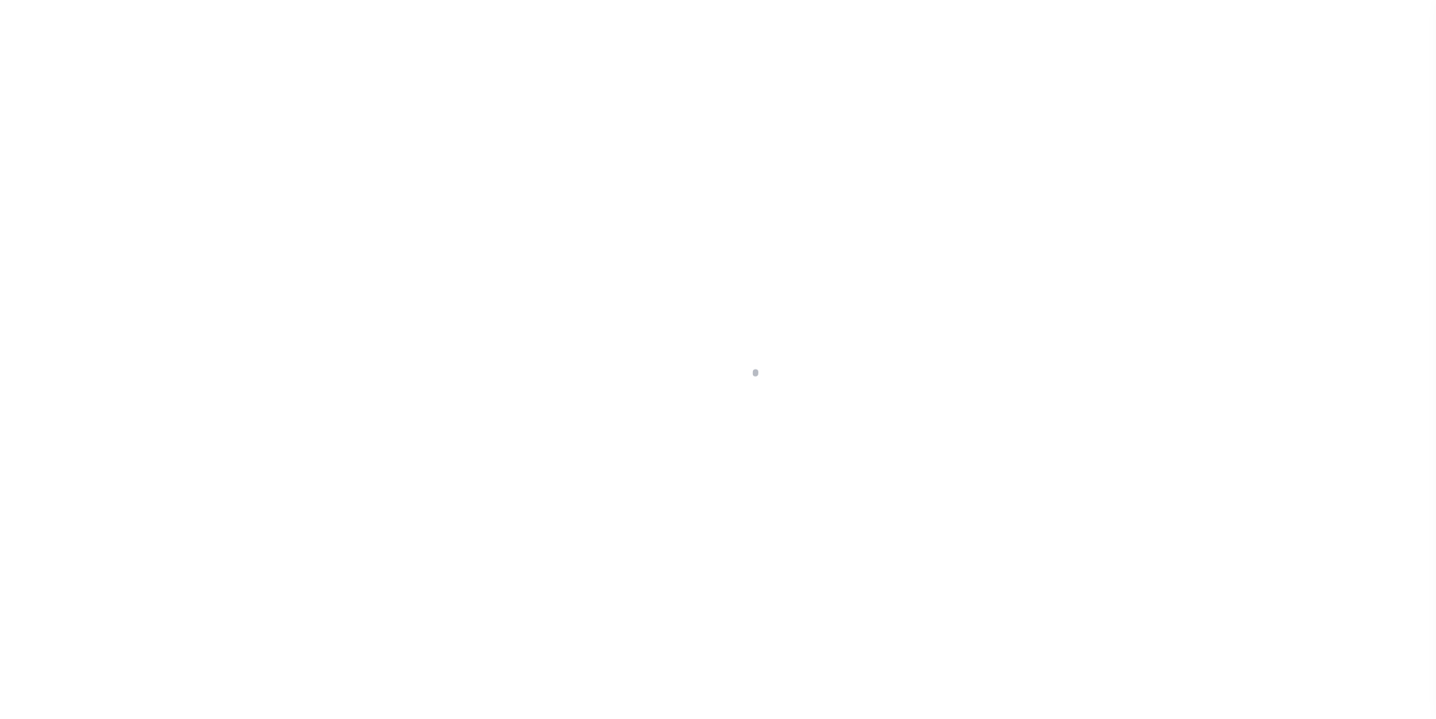
select select "25066"
select select "Escrow"
type input "[STREET_ADDRESS]"
type input "507700050010000"
select select
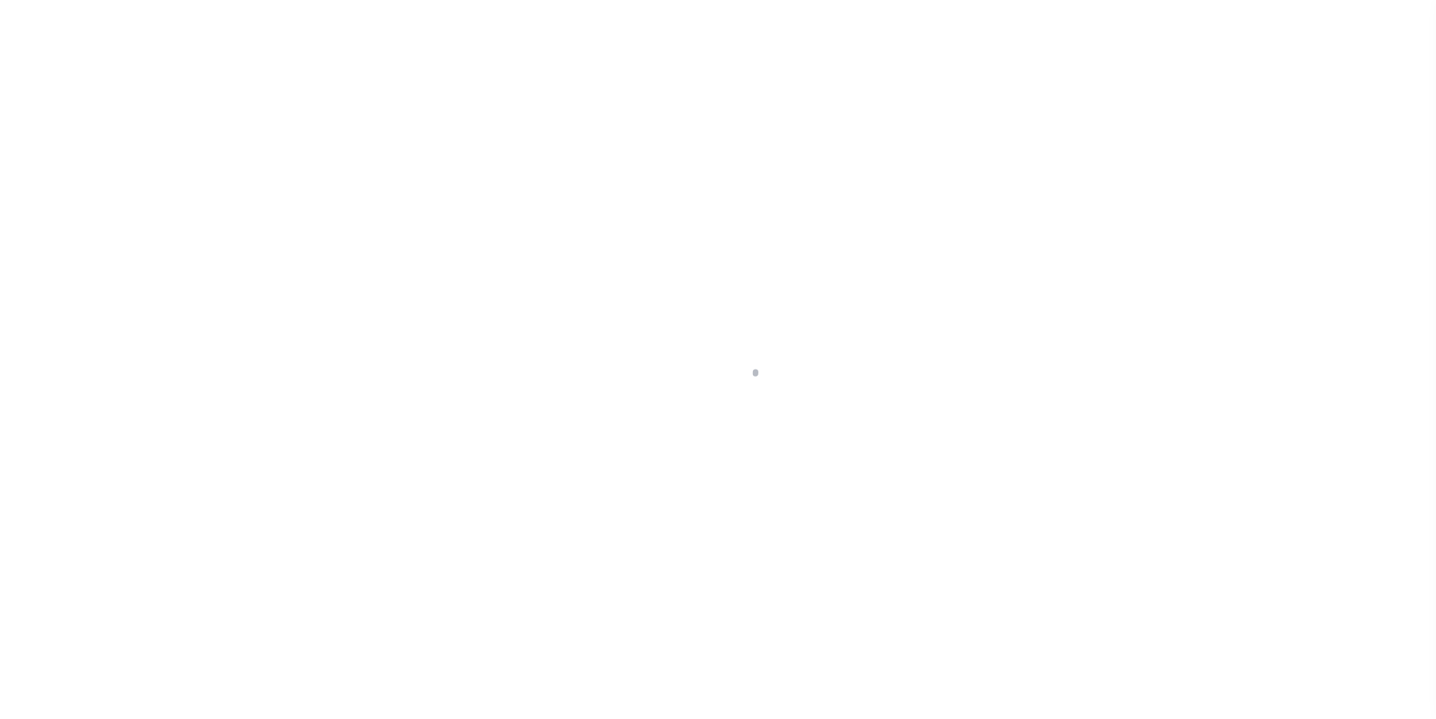
type input "[GEOGRAPHIC_DATA]"
type input "a0k2L00001Ucri6"
type input "[GEOGRAPHIC_DATA]"
select select
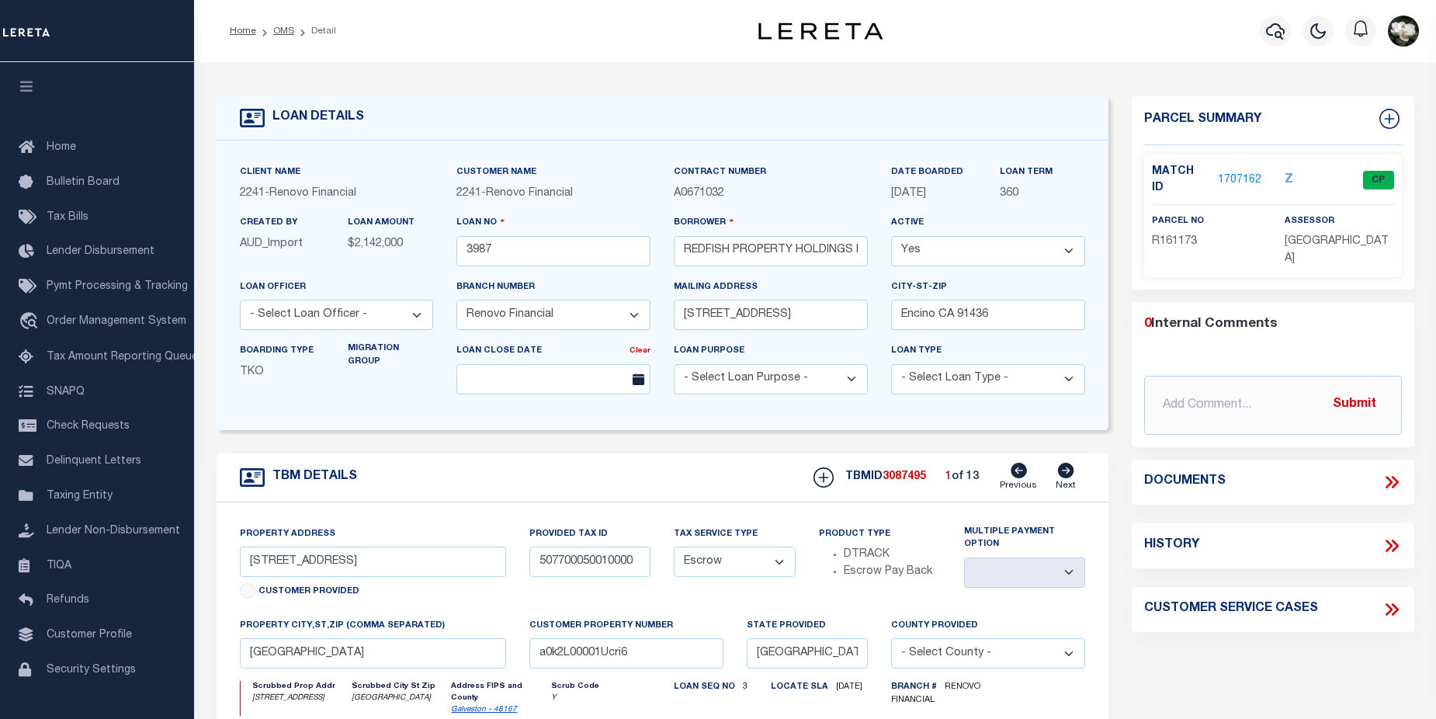
click at [1234, 176] on link "1707162" at bounding box center [1239, 180] width 43 height 16
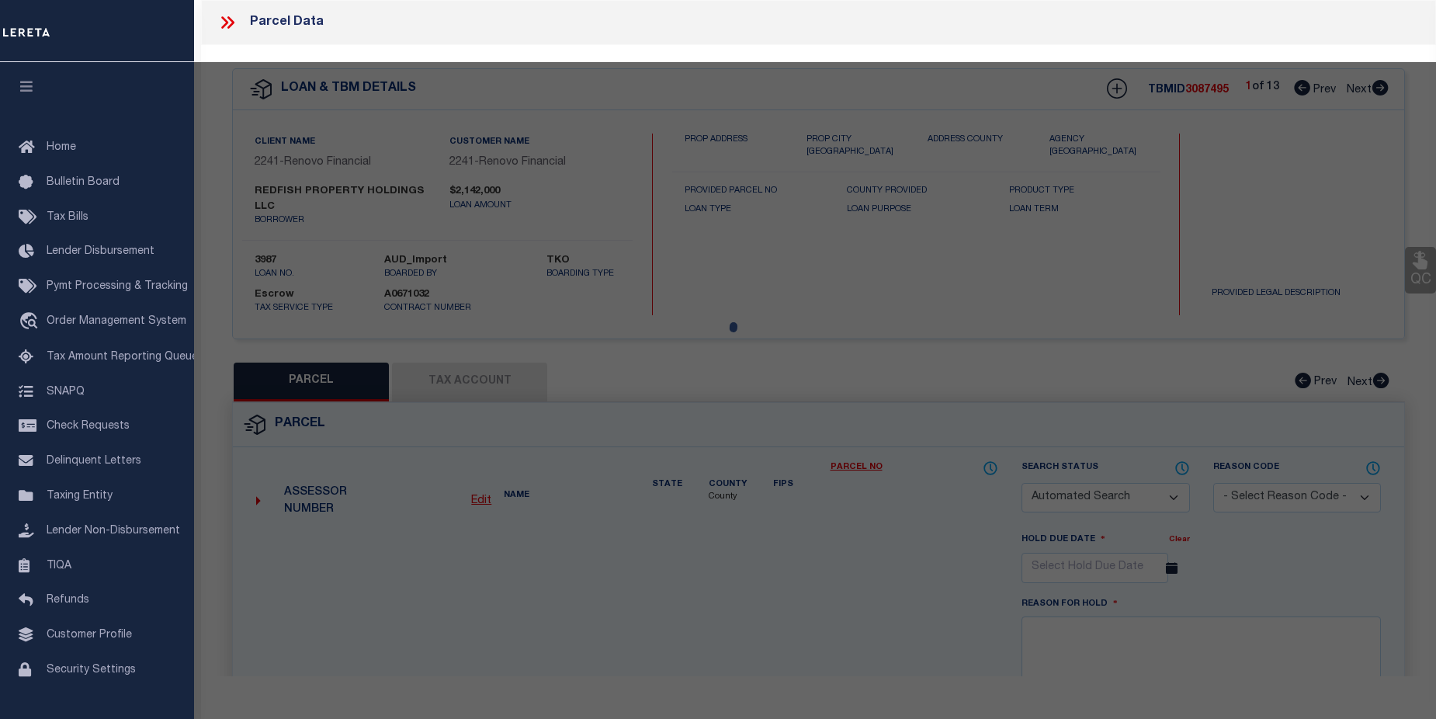
checkbox input "false"
select select "CP"
type input "SWARZMAN LINDA"
select select
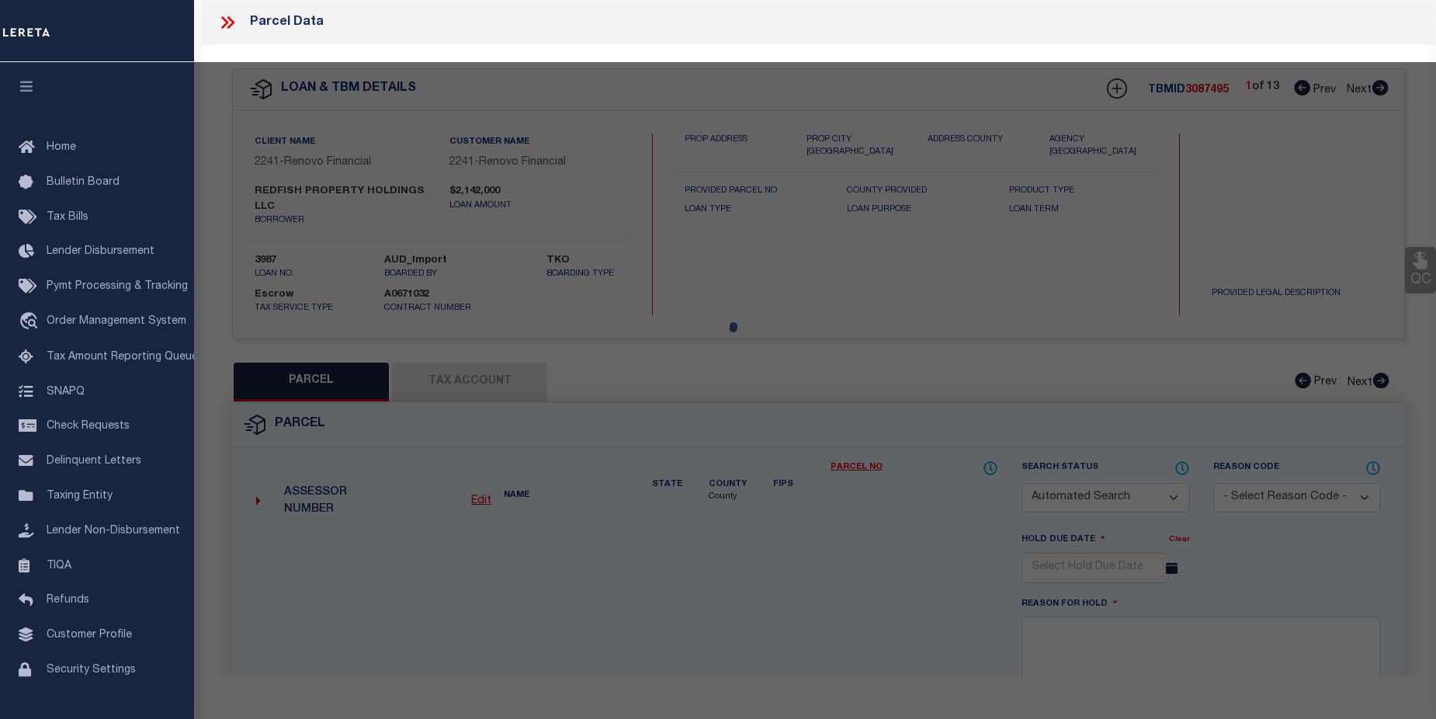
type input "2919 FOREST HILLS DR"
checkbox input "false"
type input "LEAGUE CITY TX 77573"
type textarea "ABST 18 [PERSON_NAME] M SUR LOT 10 BLK 5 MEADOW BEND SEC 3"
type textarea "Tax ID Special Project"
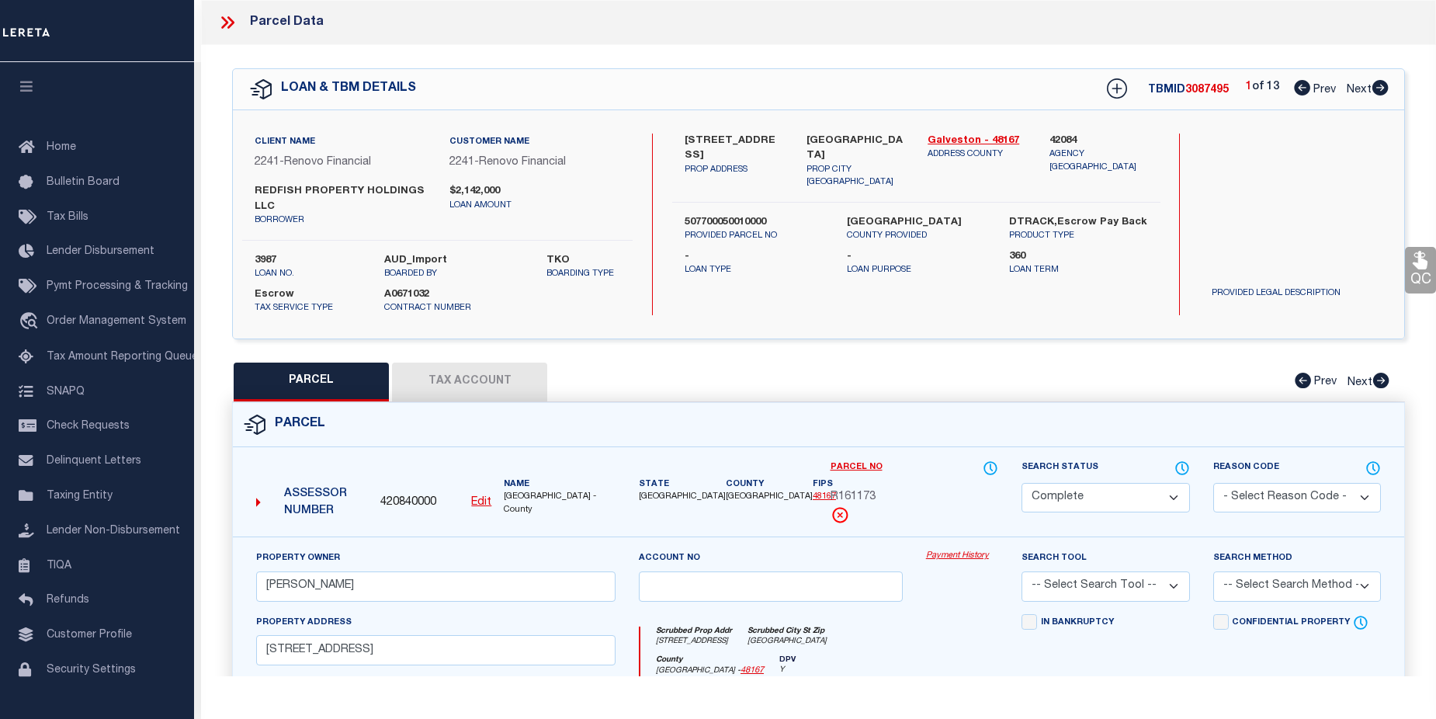
click at [976, 554] on link "Payment History" at bounding box center [962, 556] width 72 height 13
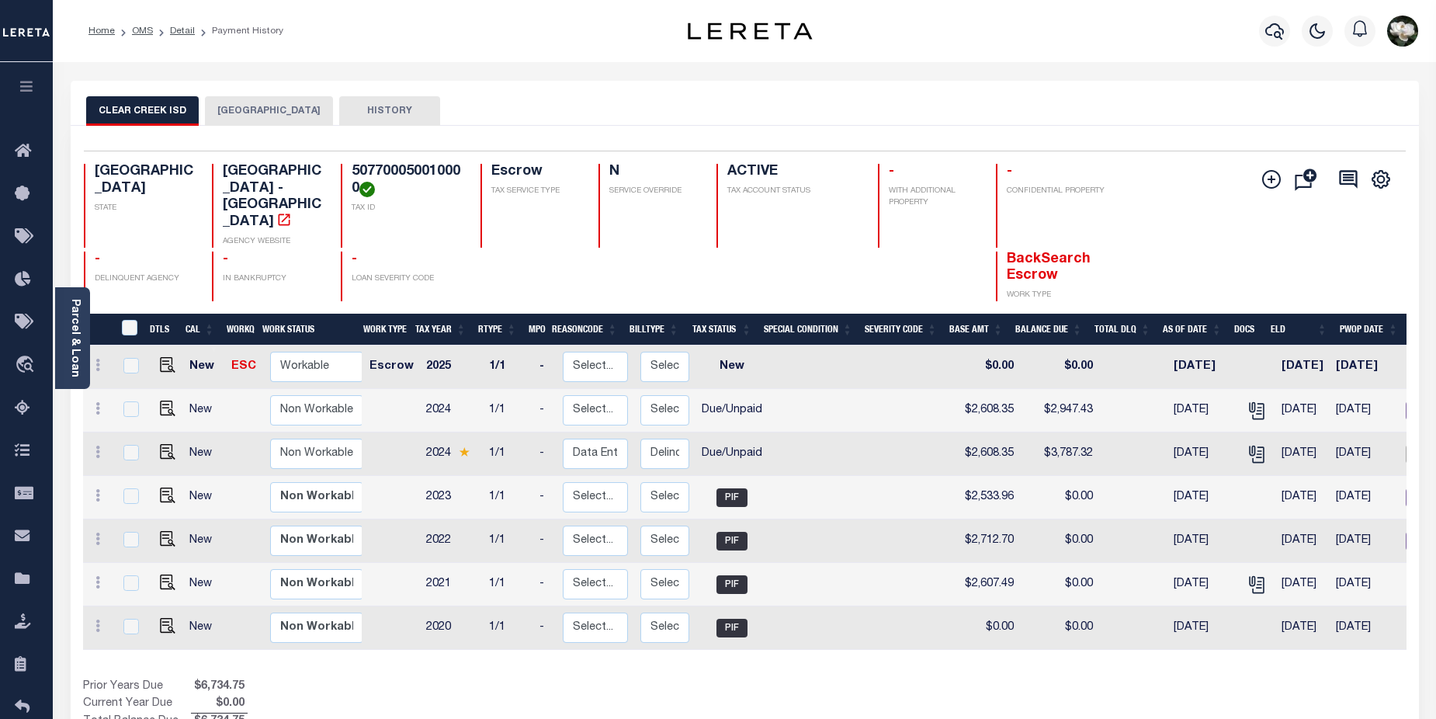
click at [238, 113] on button "[GEOGRAPHIC_DATA]" at bounding box center [269, 110] width 128 height 29
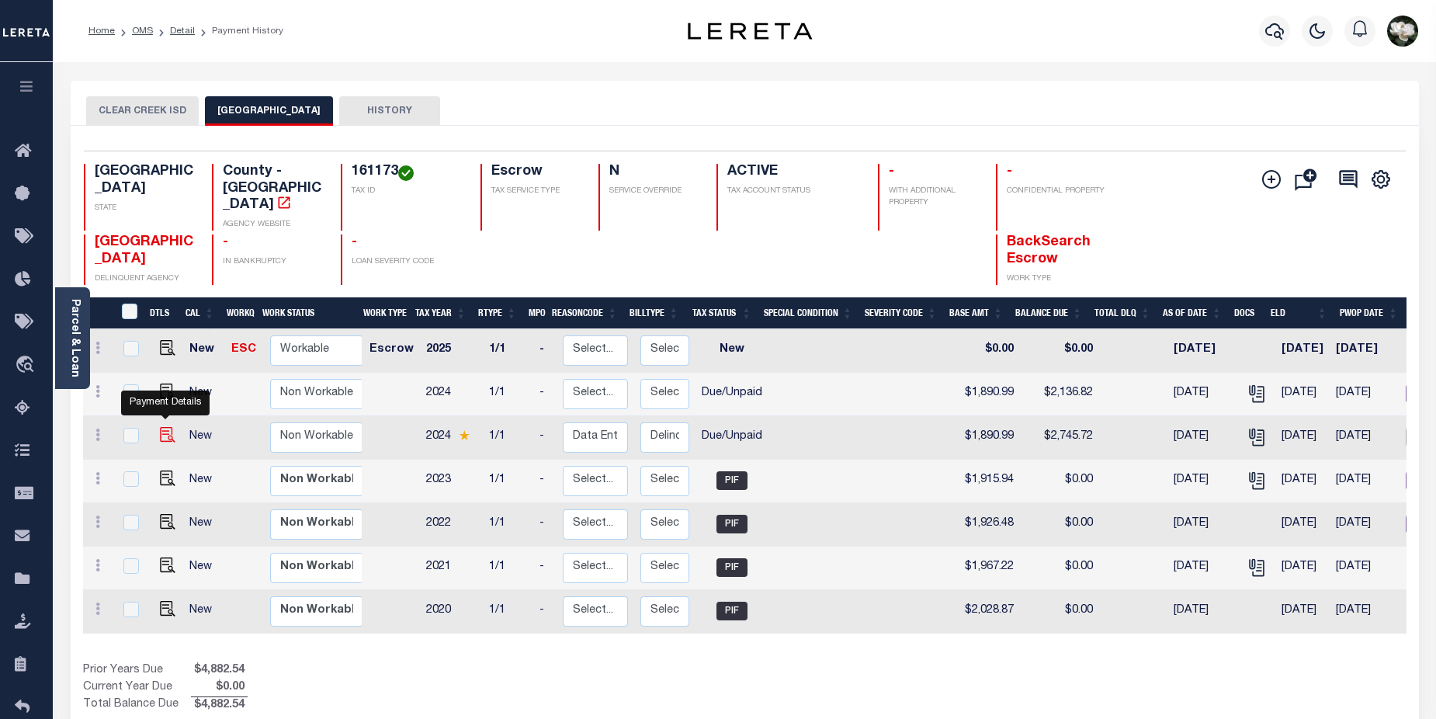
click at [165, 427] on img "" at bounding box center [168, 435] width 16 height 16
checkbox input "true"
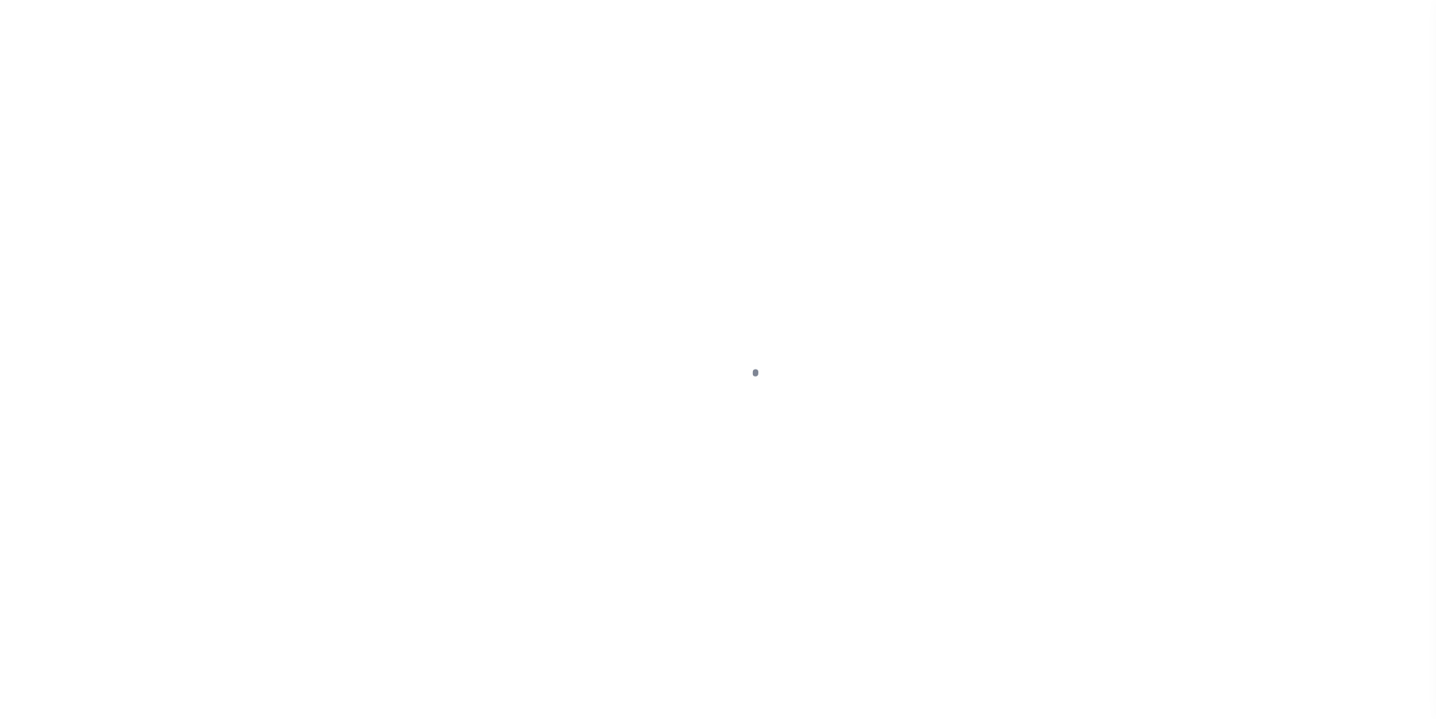
select select "DUE"
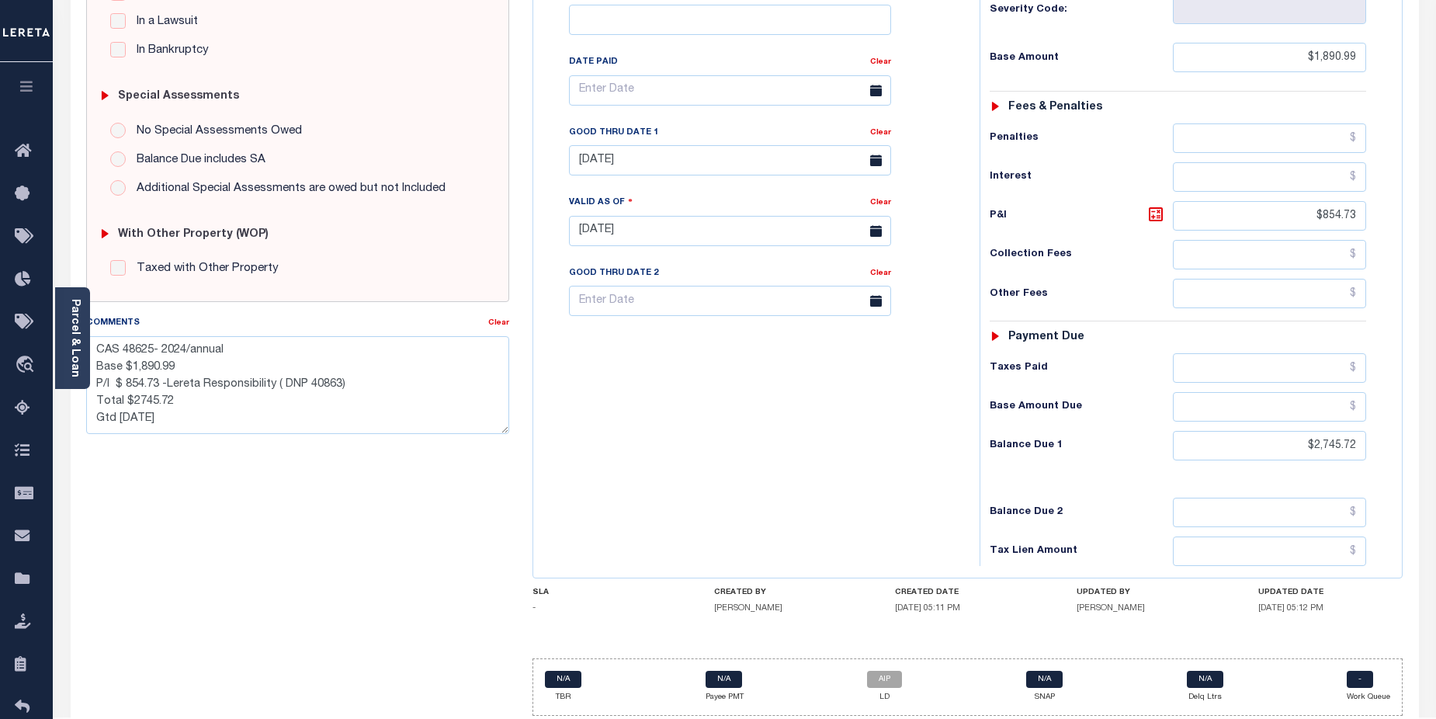
scroll to position [424, 0]
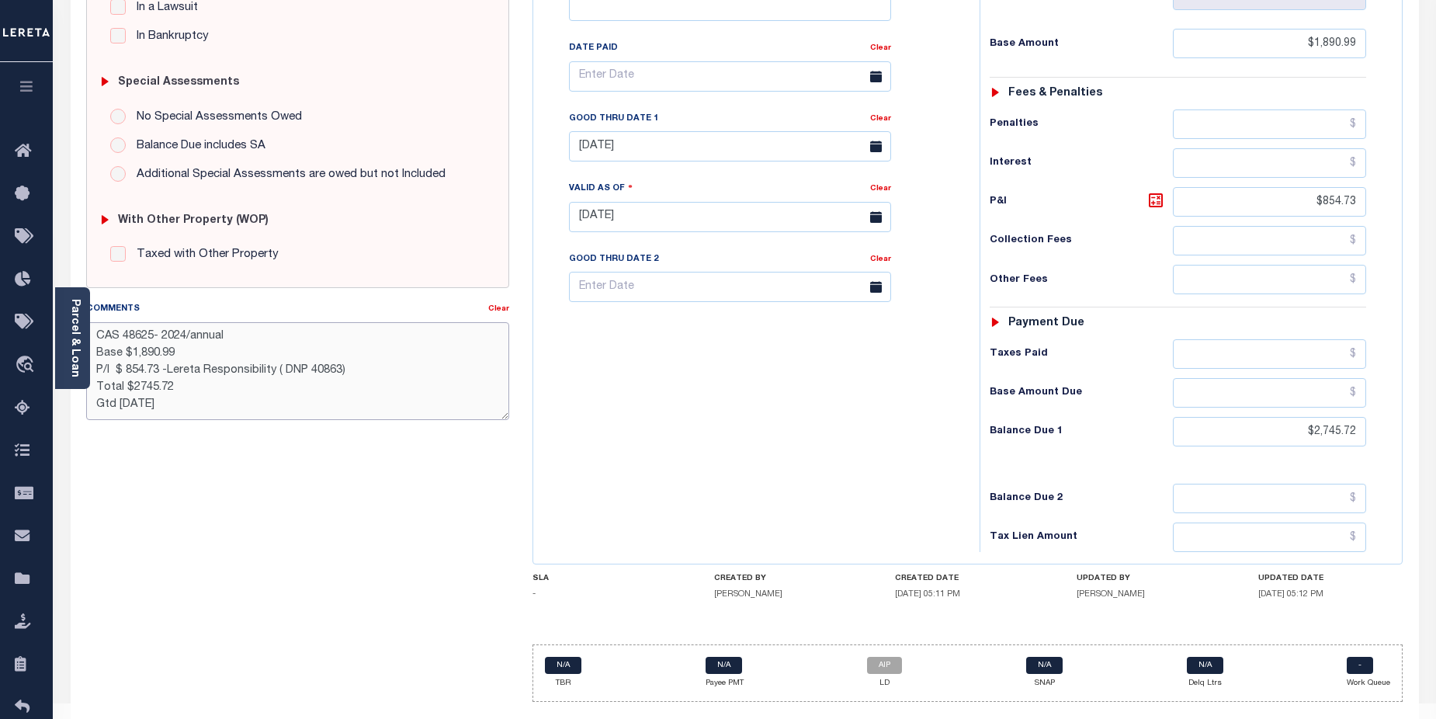
drag, startPoint x: 179, startPoint y: 375, endPoint x: 202, endPoint y: 373, distance: 22.6
click at [202, 373] on textarea "CAS 48625- 2024/annual Base $1,890.99 P/I $ 854.73 -Lereta Responsibility ( DNP…" at bounding box center [298, 371] width 424 height 98
type textarea "CAS 48625- 2024/annual Base $1,890.99 P/I $ 854.73 -Lender Responsibility ( DNP…"
type input "[DATE]"
click at [501, 494] on div "SPECIAL RISK NCE Date Clear - Select Status Code -" at bounding box center [298, 215] width 447 height 997
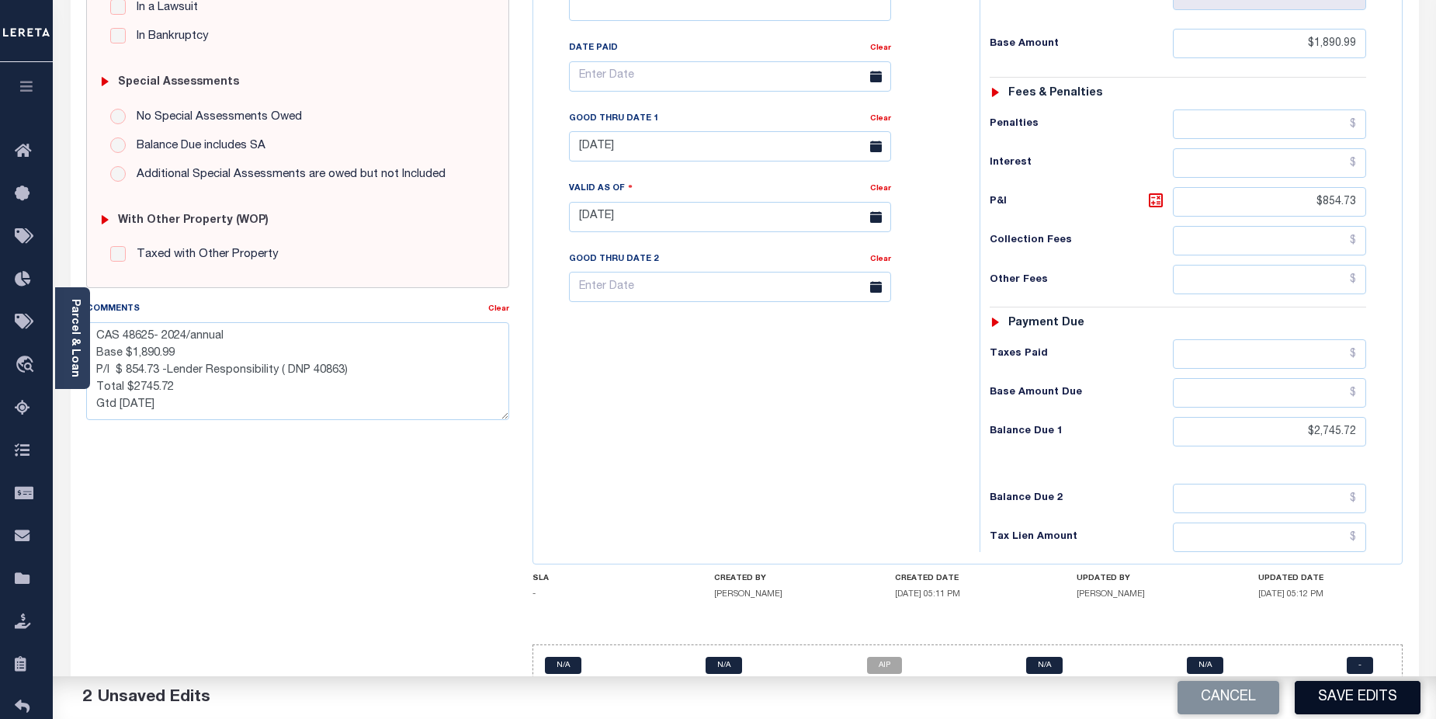
click at [1355, 699] on button "Save Edits" at bounding box center [1358, 697] width 126 height 33
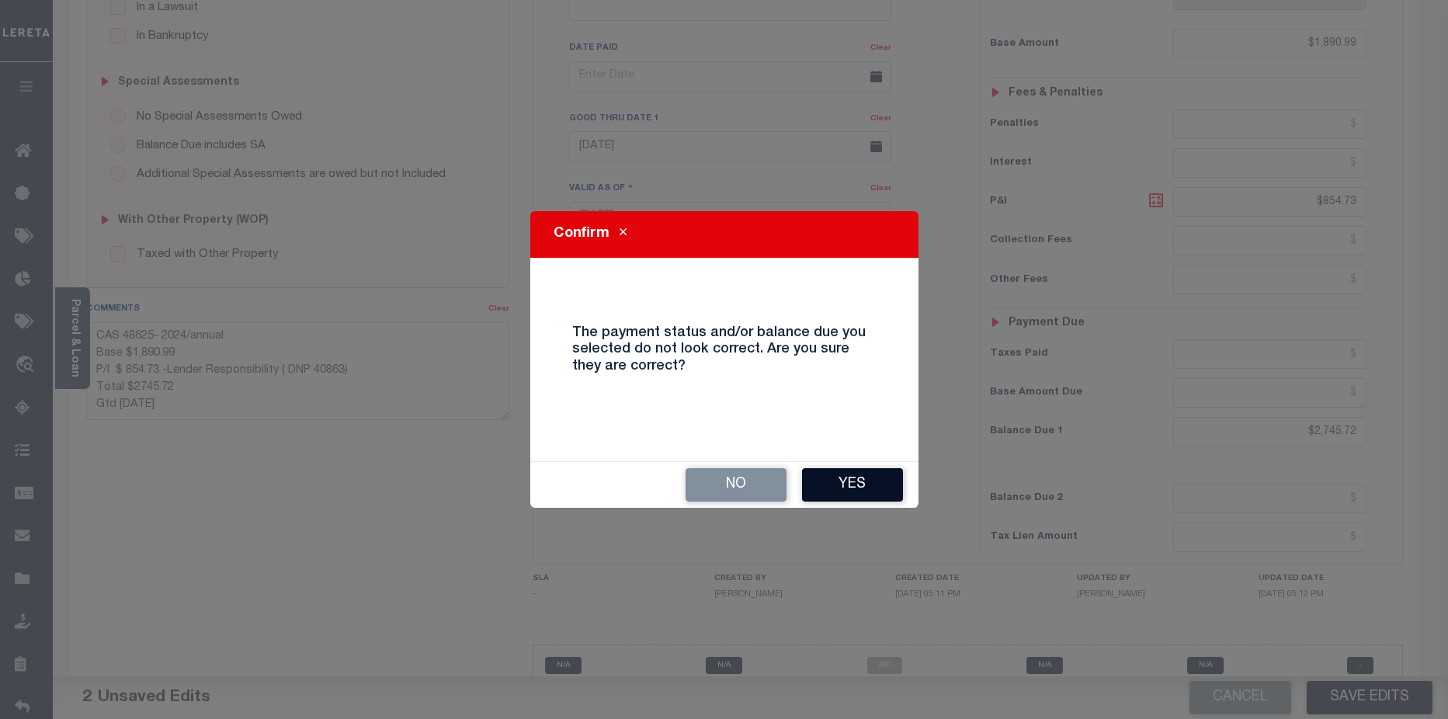
click at [878, 492] on button "Yes" at bounding box center [852, 484] width 101 height 33
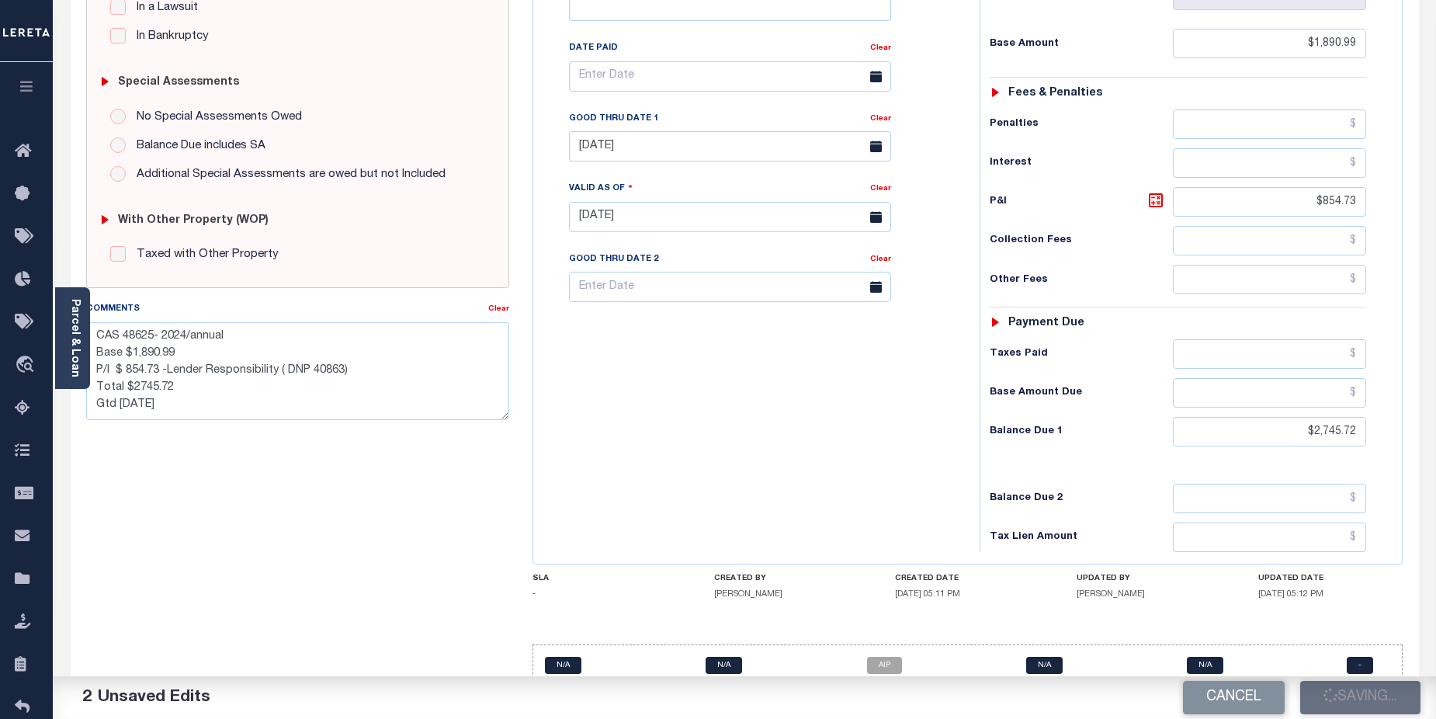
checkbox input "false"
type textarea "CAS 48625- 2024/annual Base $1,890.99 P/I $ 854.73 -Lender Responsibility ( DNP…"
type input "$1,890.99"
type input "$854.73"
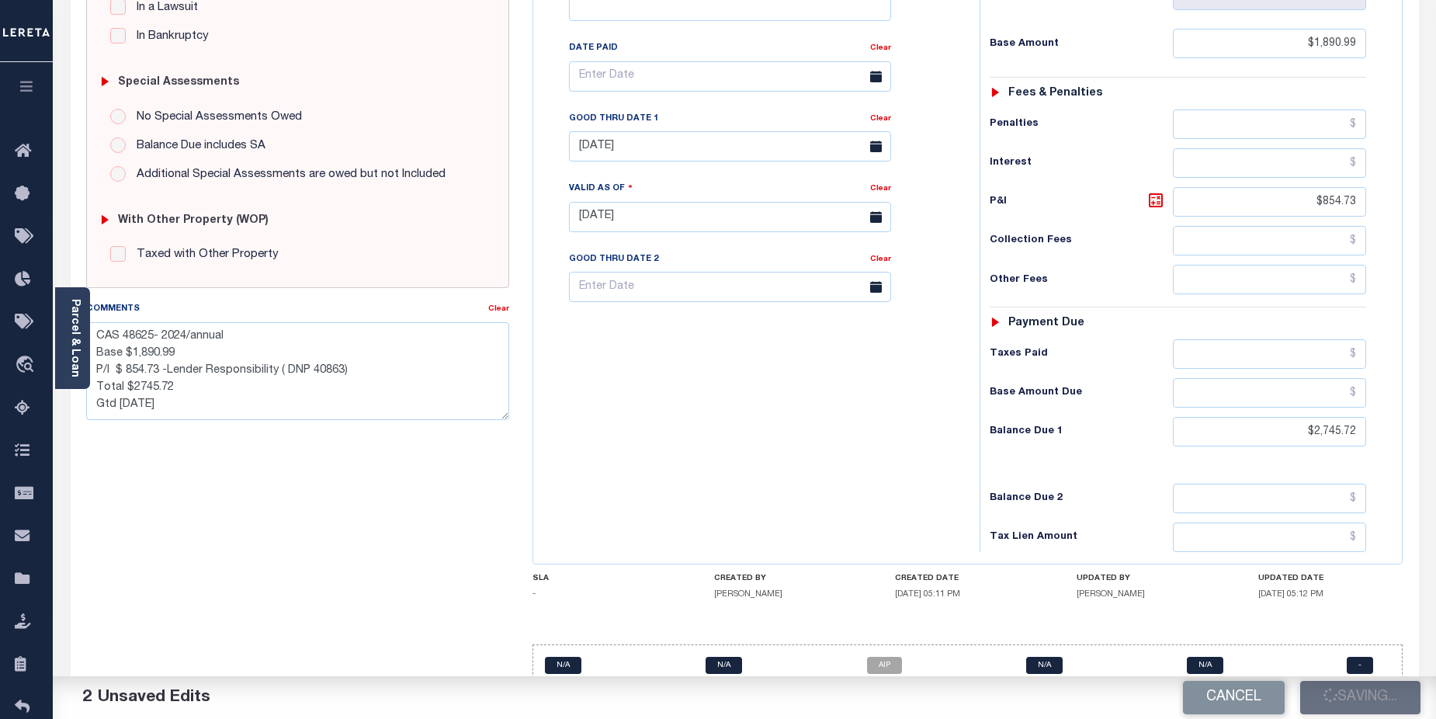
type input "$2,745.72"
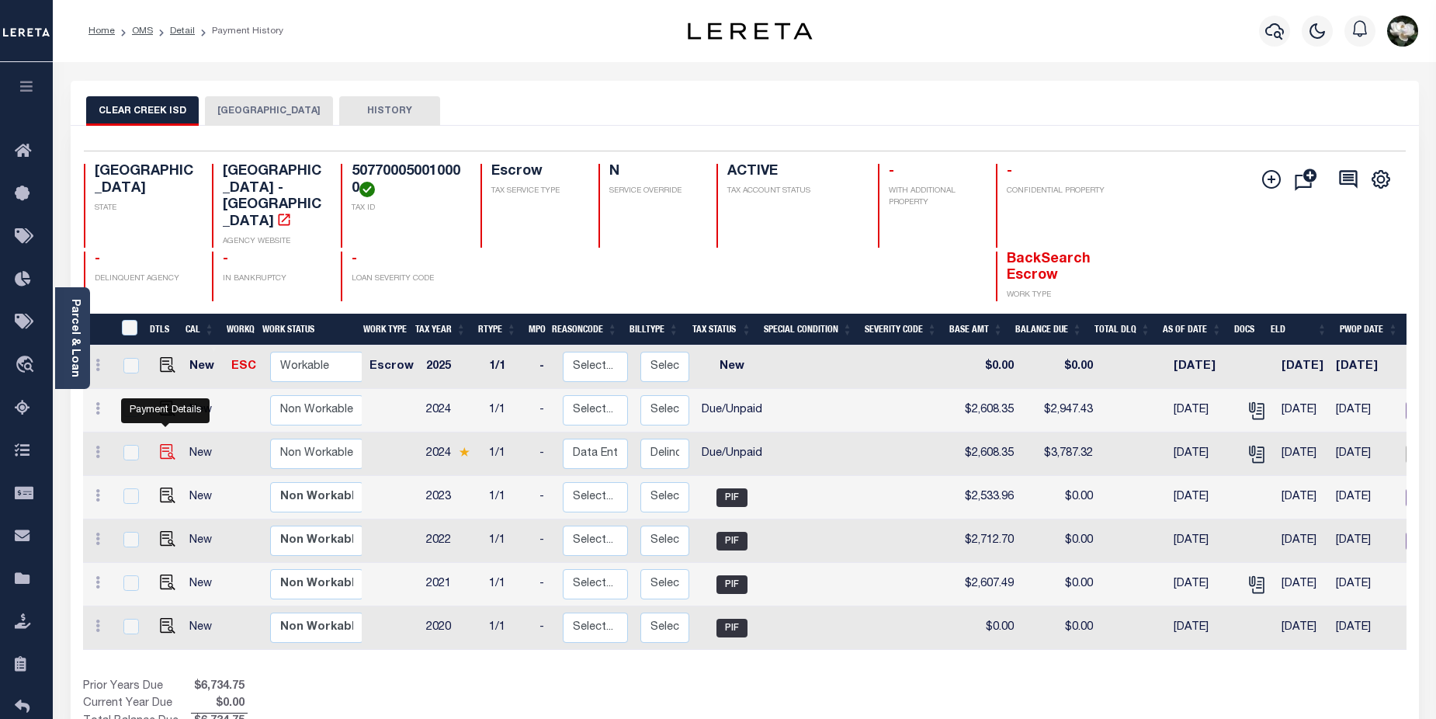
click at [166, 444] on img "" at bounding box center [168, 452] width 16 height 16
checkbox input "true"
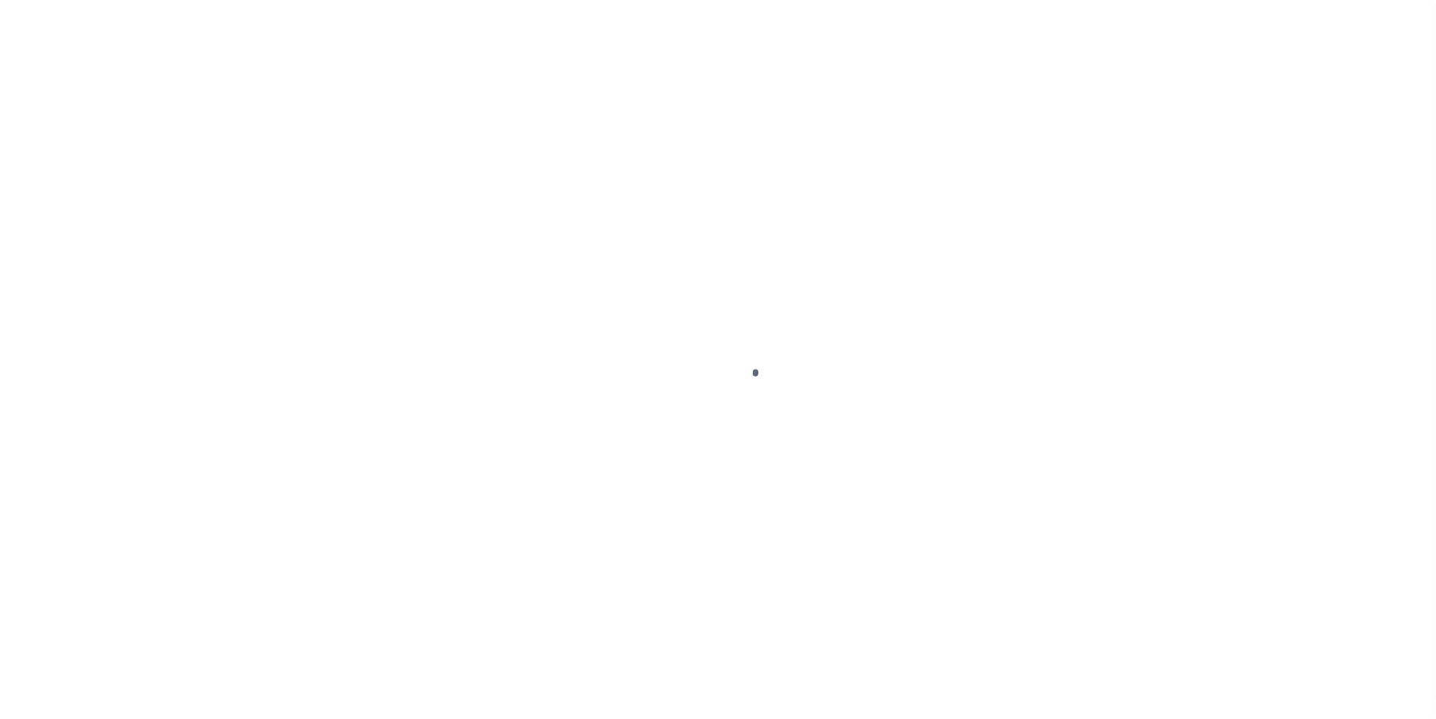
select select "DUE"
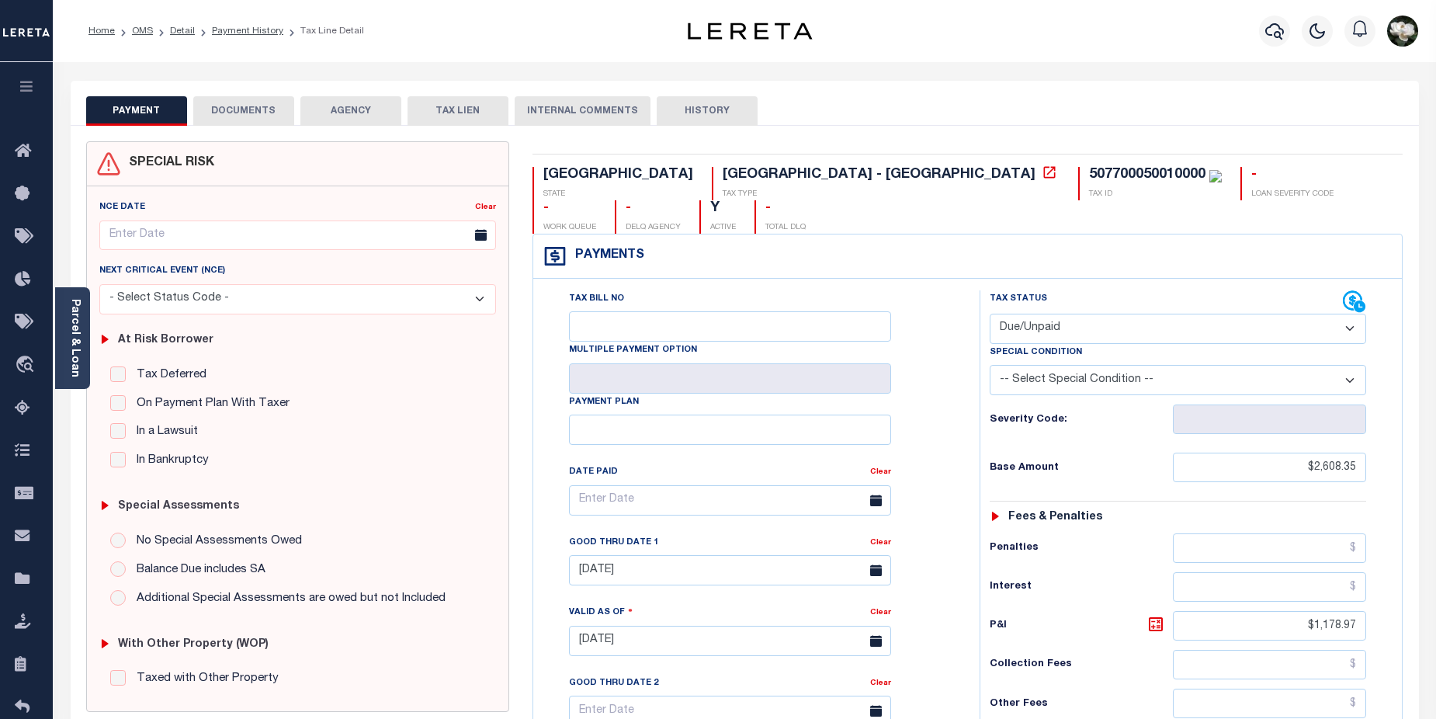
click at [1293, 41] on div at bounding box center [1275, 31] width 43 height 54
click at [1282, 40] on icon "button" at bounding box center [1274, 31] width 19 height 19
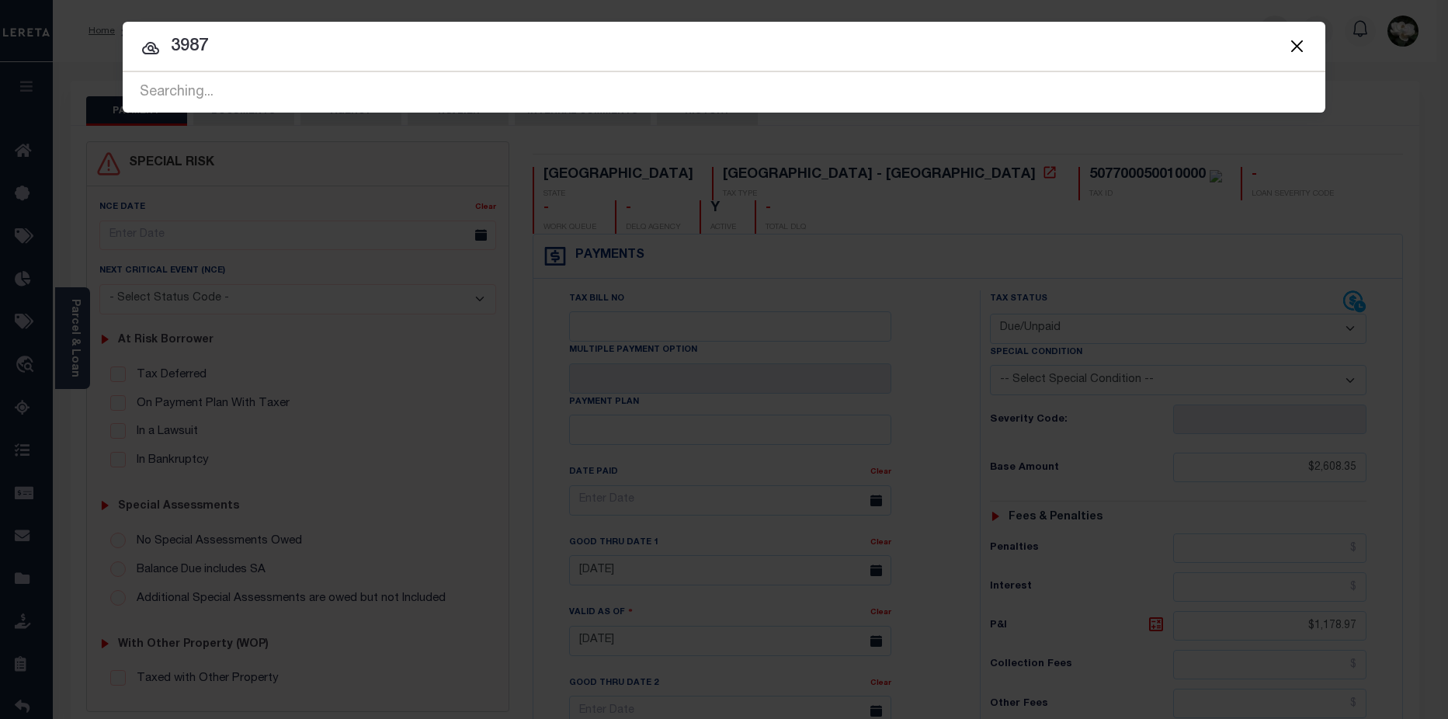
type input "3987"
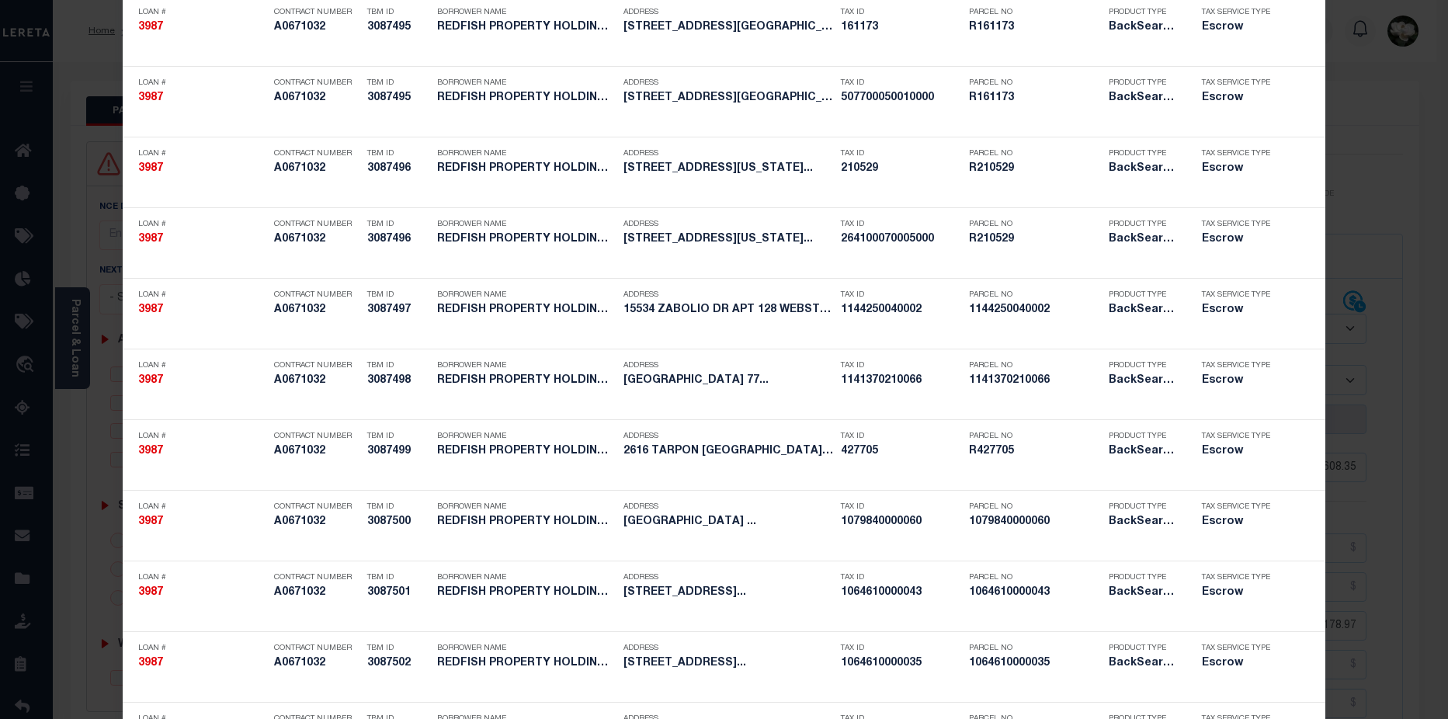
scroll to position [666, 0]
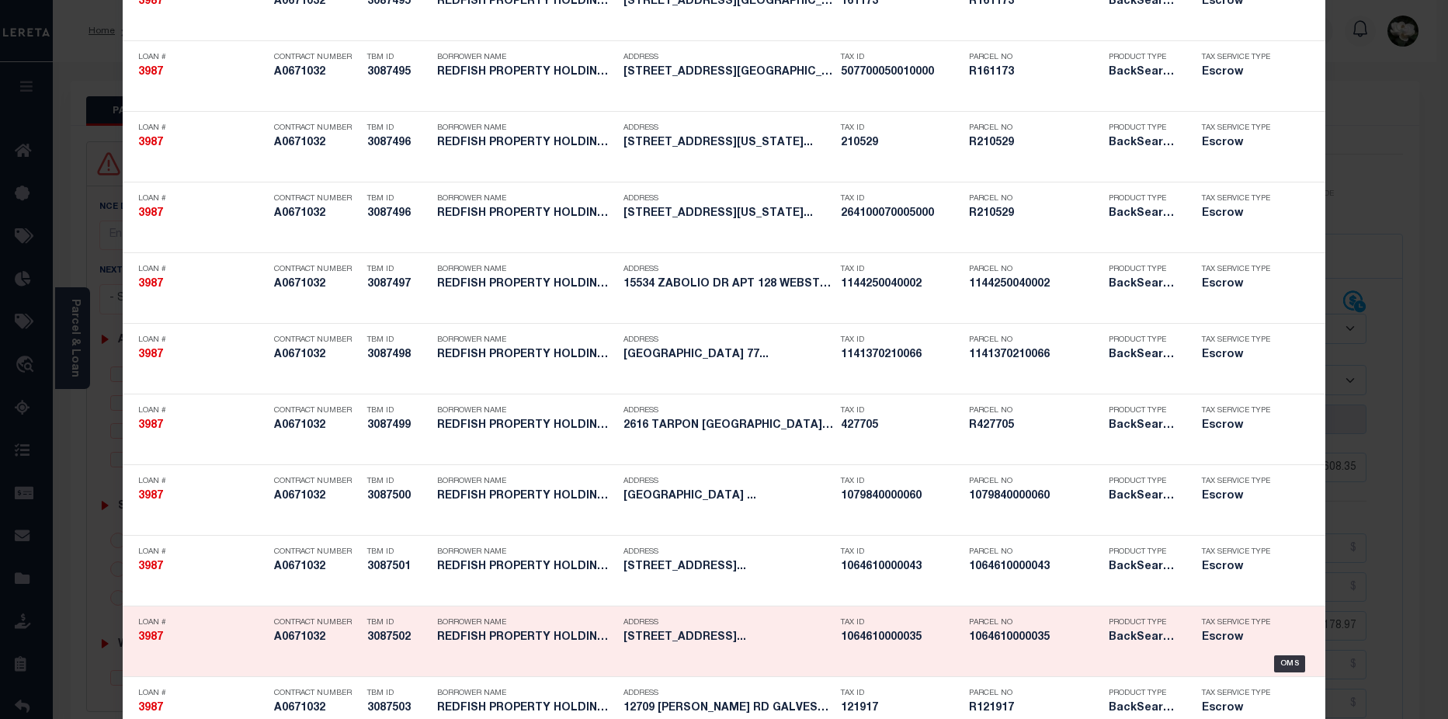
click at [1098, 637] on div "Product Type BackSearch,Escrow" at bounding box center [1143, 632] width 93 height 45
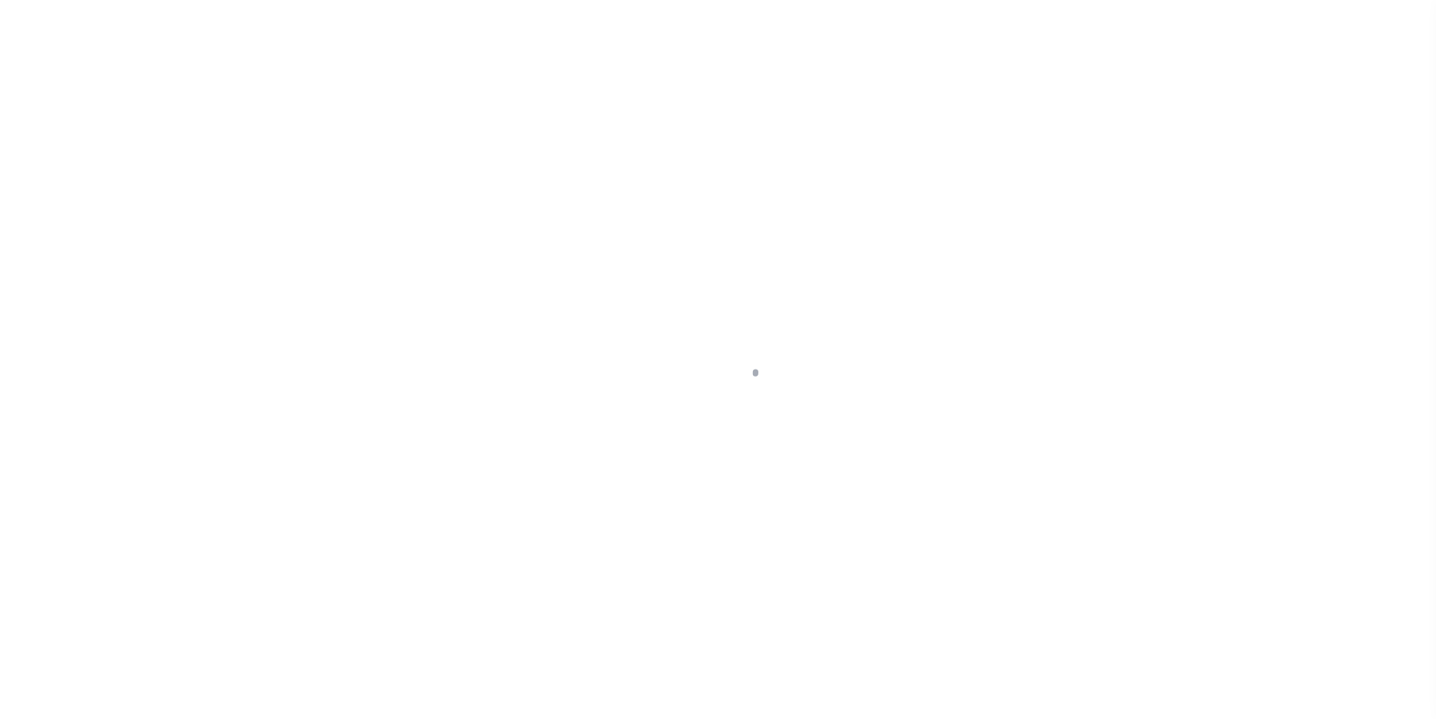
select select "25066"
select select "Escrow"
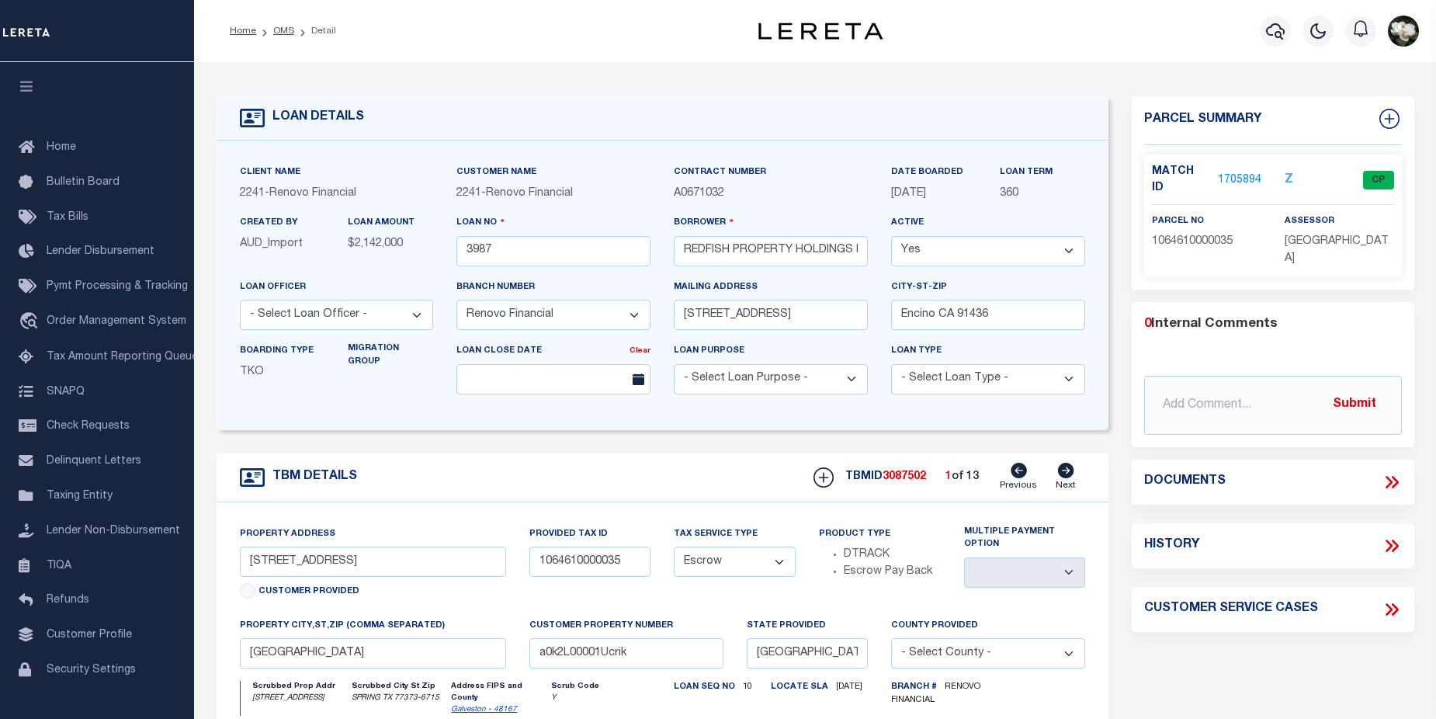
click at [1258, 175] on link "1705894" at bounding box center [1239, 180] width 43 height 16
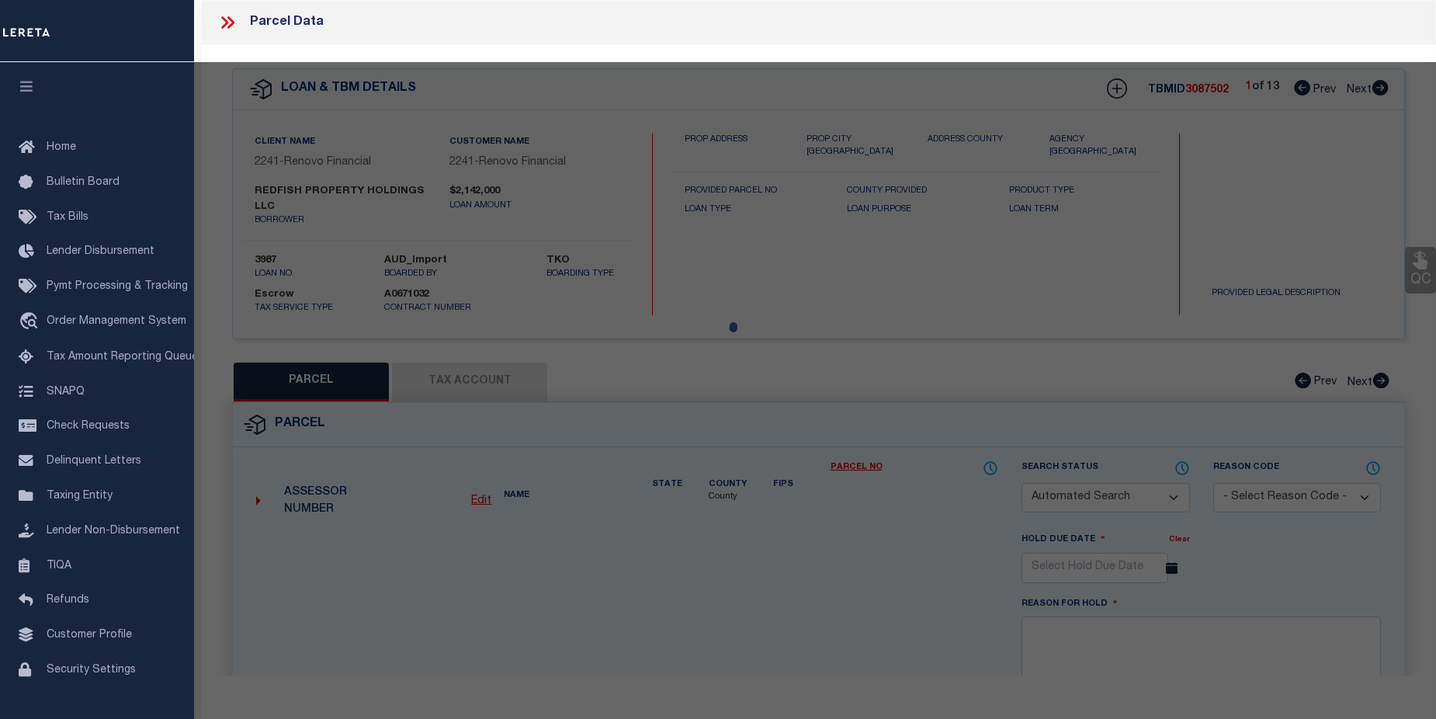
checkbox input "false"
select select "CP"
type input "[PERSON_NAME]"
select select
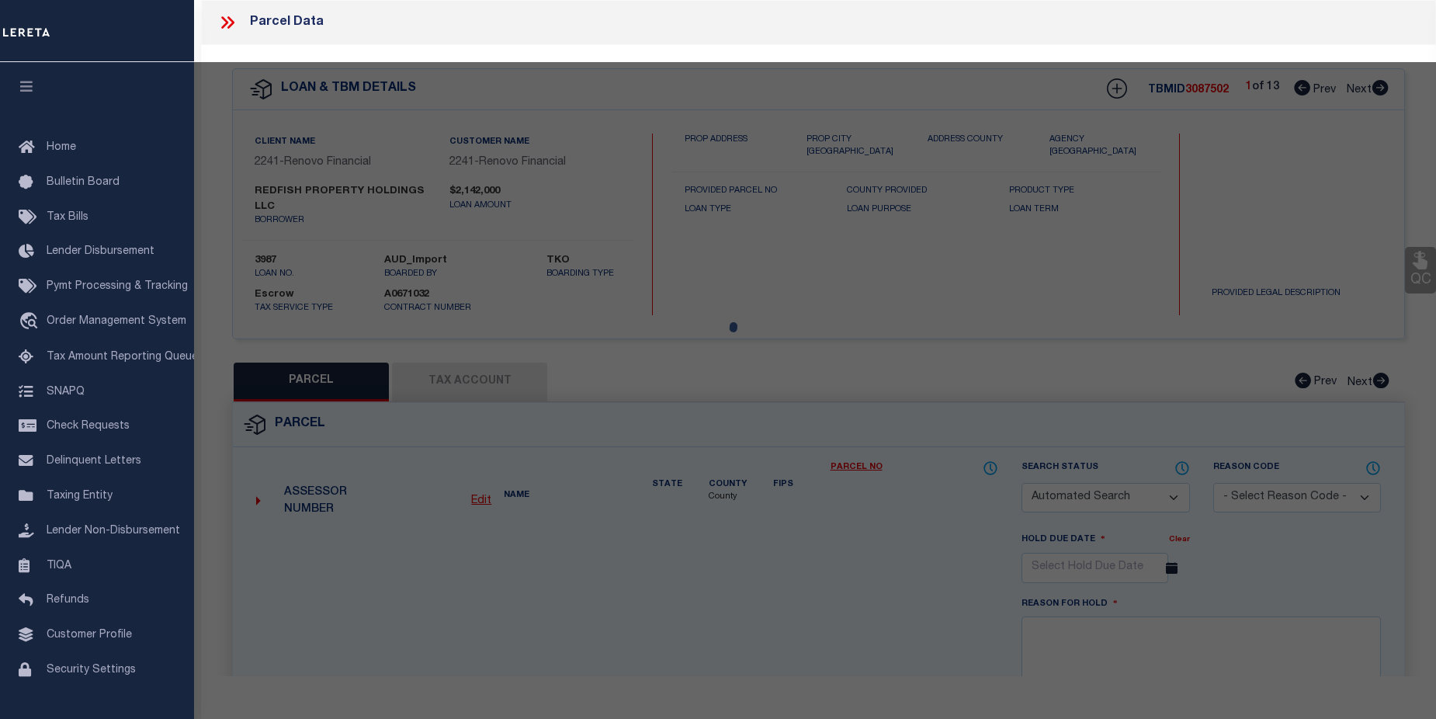
type input "[STREET_ADDRESS]"
checkbox input "false"
type input "SPRING TX 77373"
type textarea "LT 35 BLK 7 BIRNAM WOOD SEC 2"
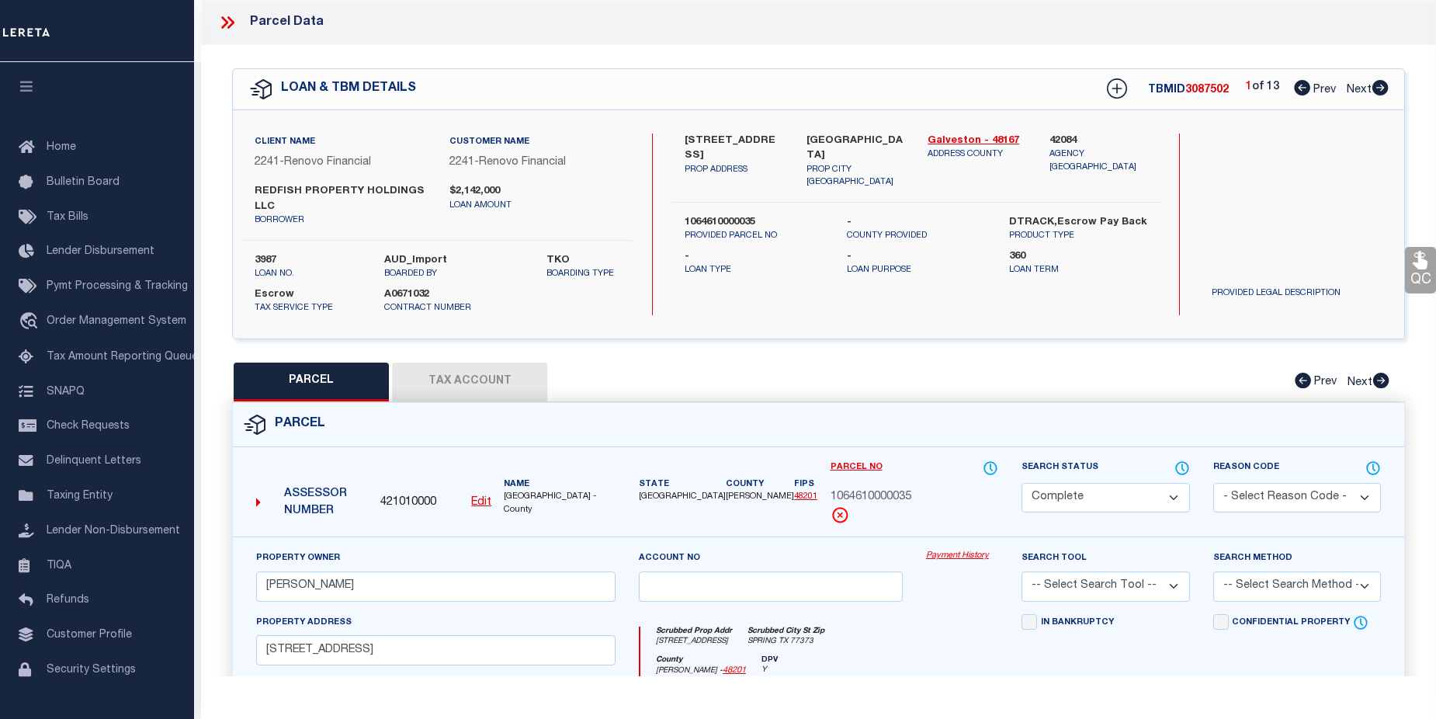
click at [951, 556] on link "Payment History" at bounding box center [962, 556] width 72 height 13
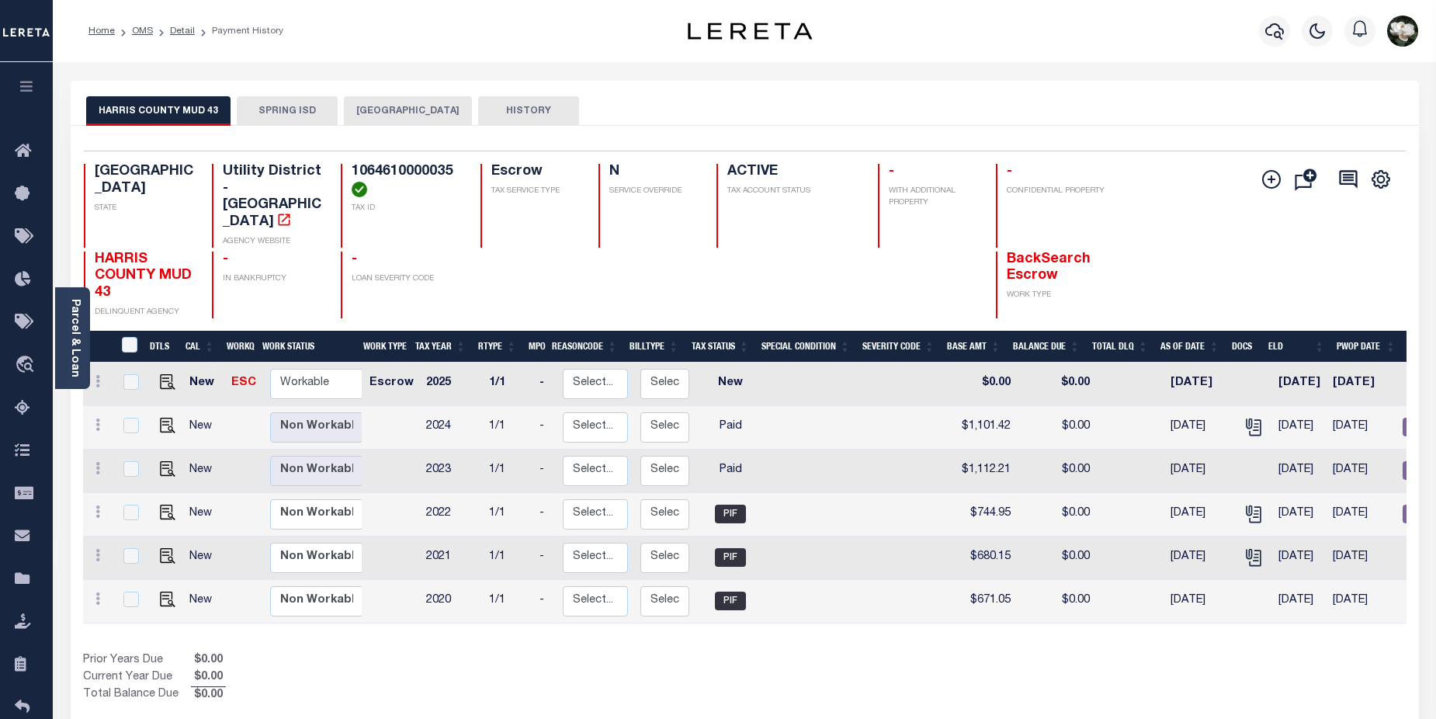
click at [273, 112] on button "SPRING ISD" at bounding box center [287, 110] width 101 height 29
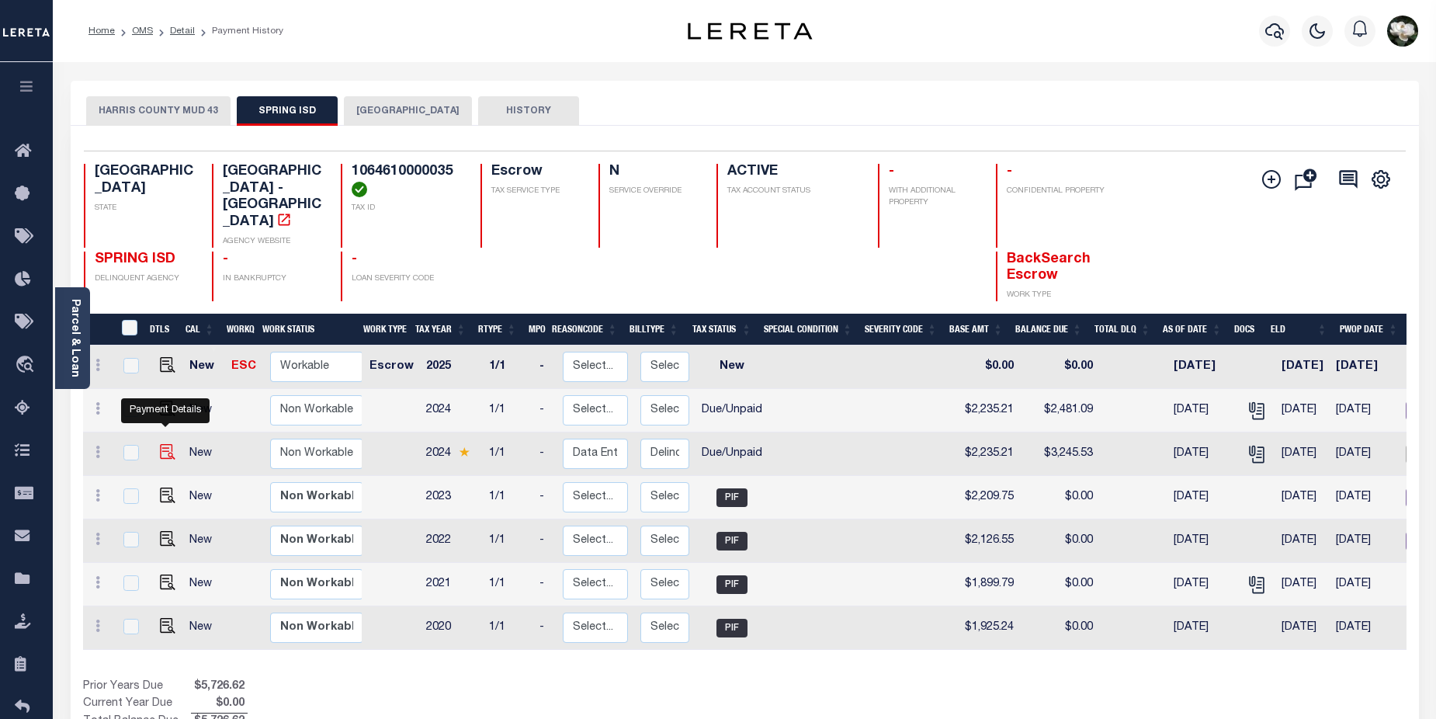
click at [167, 444] on img "" at bounding box center [168, 452] width 16 height 16
checkbox input "true"
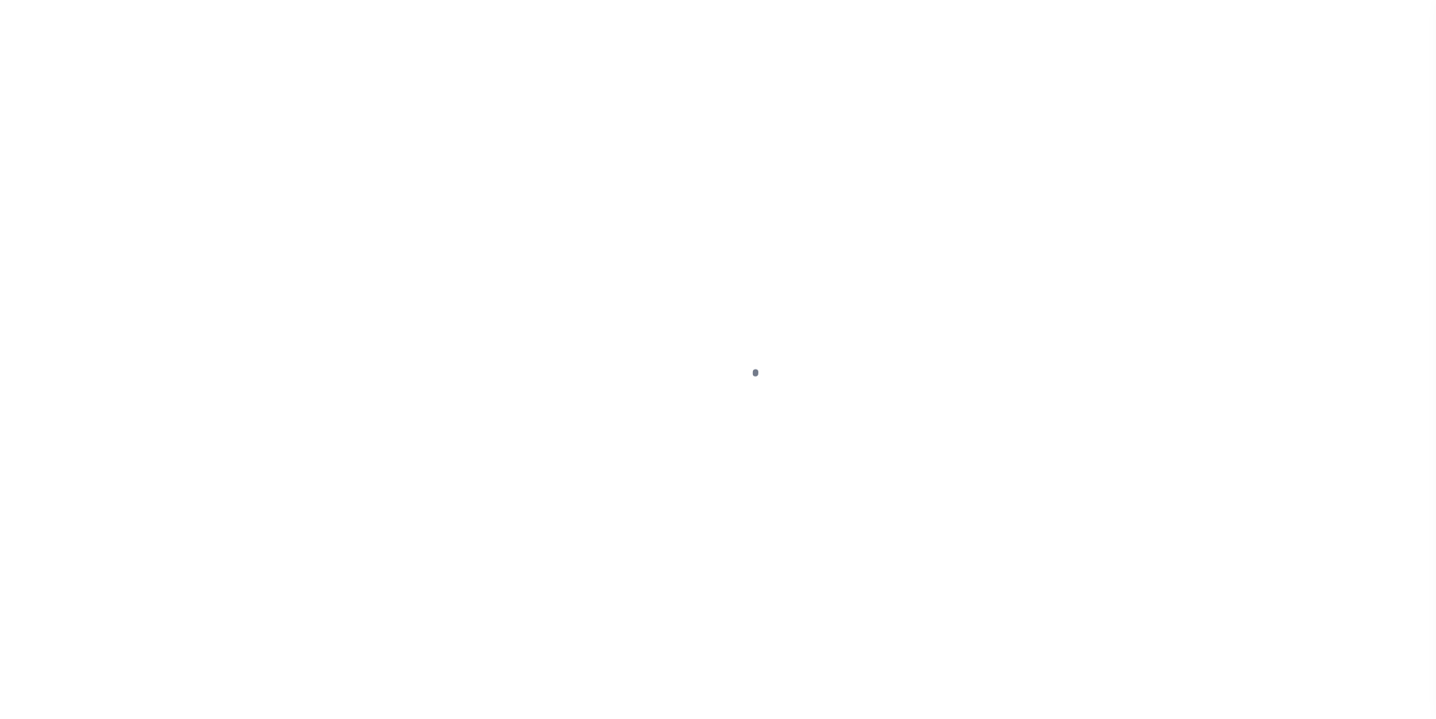
select select "DUE"
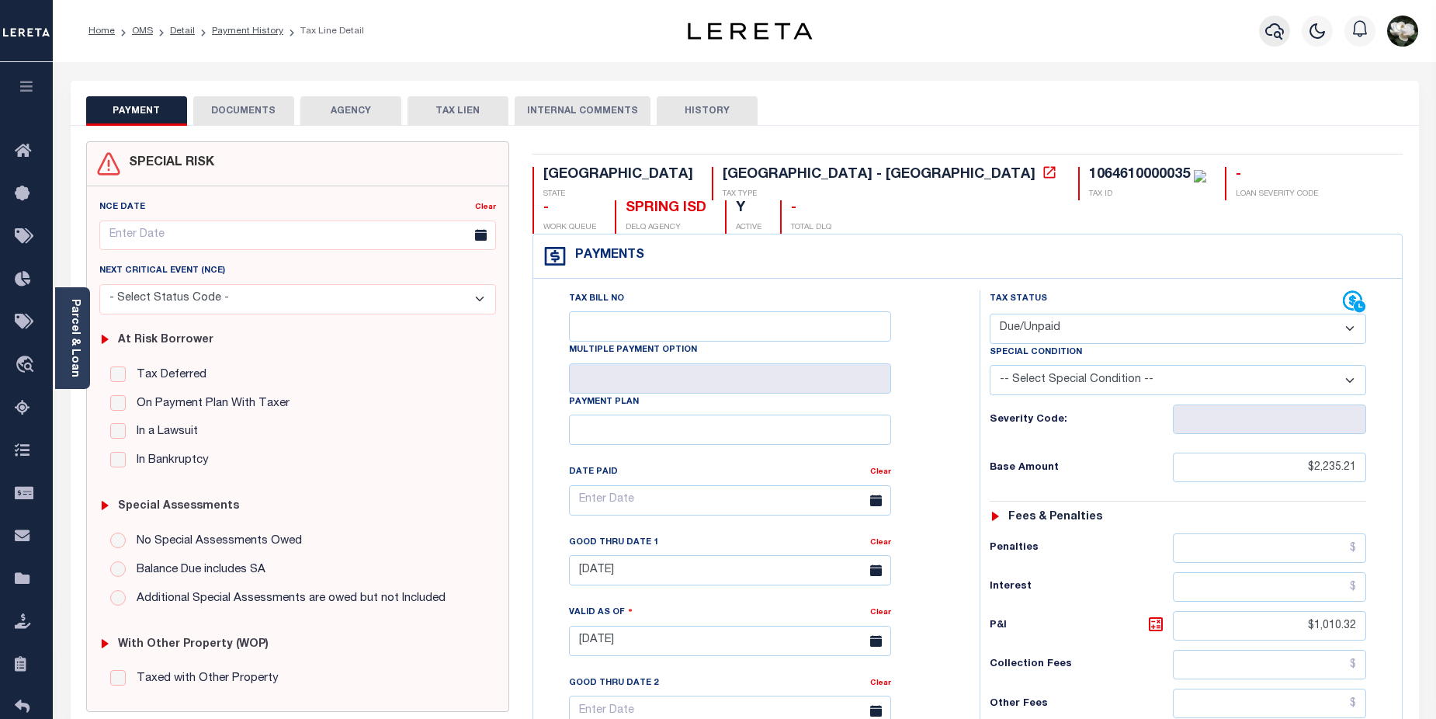
click at [1282, 43] on button "button" at bounding box center [1274, 31] width 31 height 31
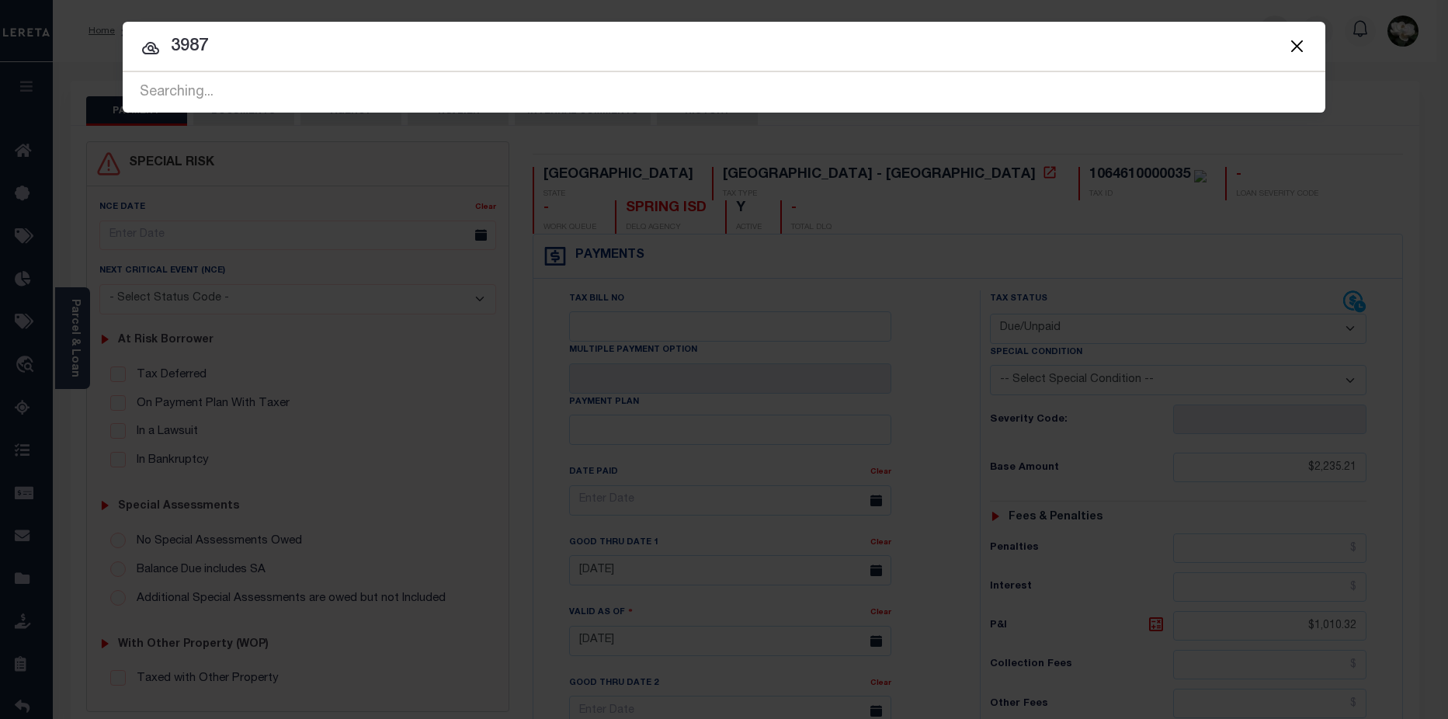
type input "3987"
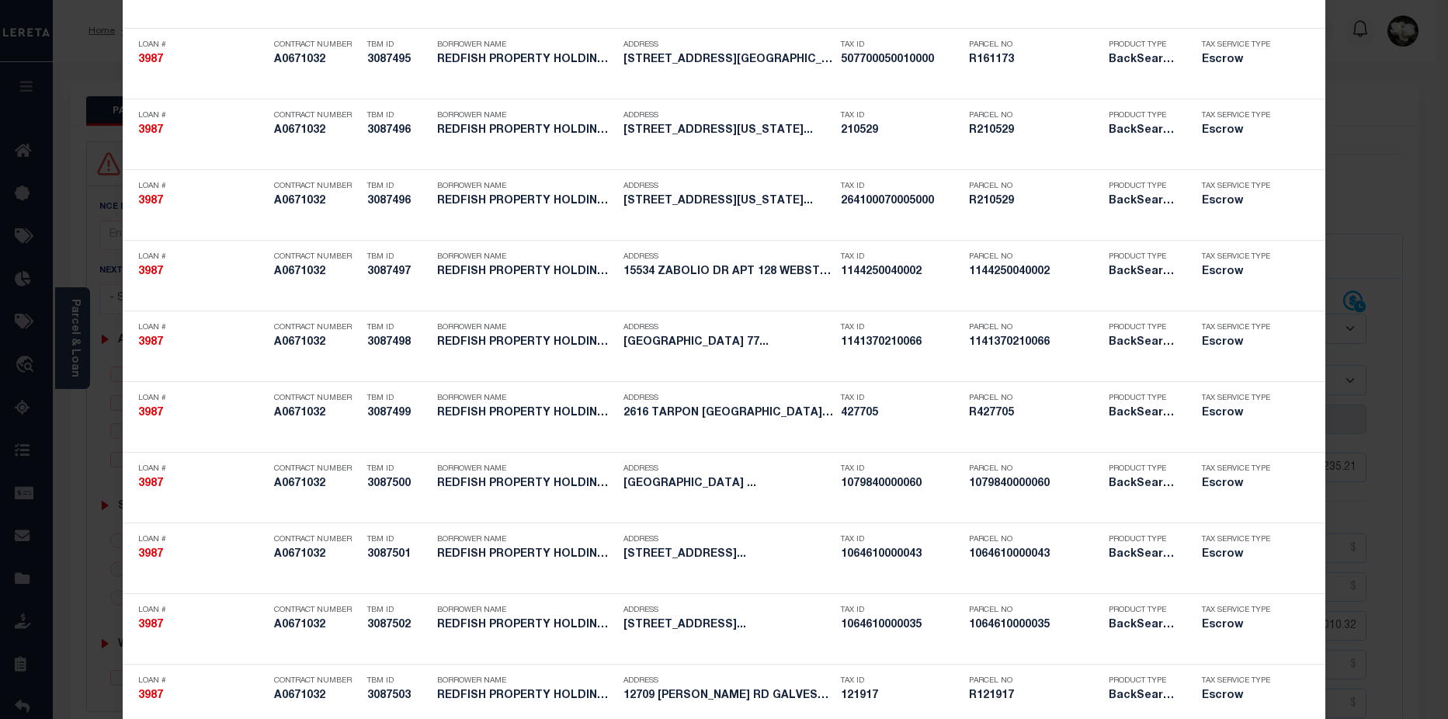
scroll to position [691, 0]
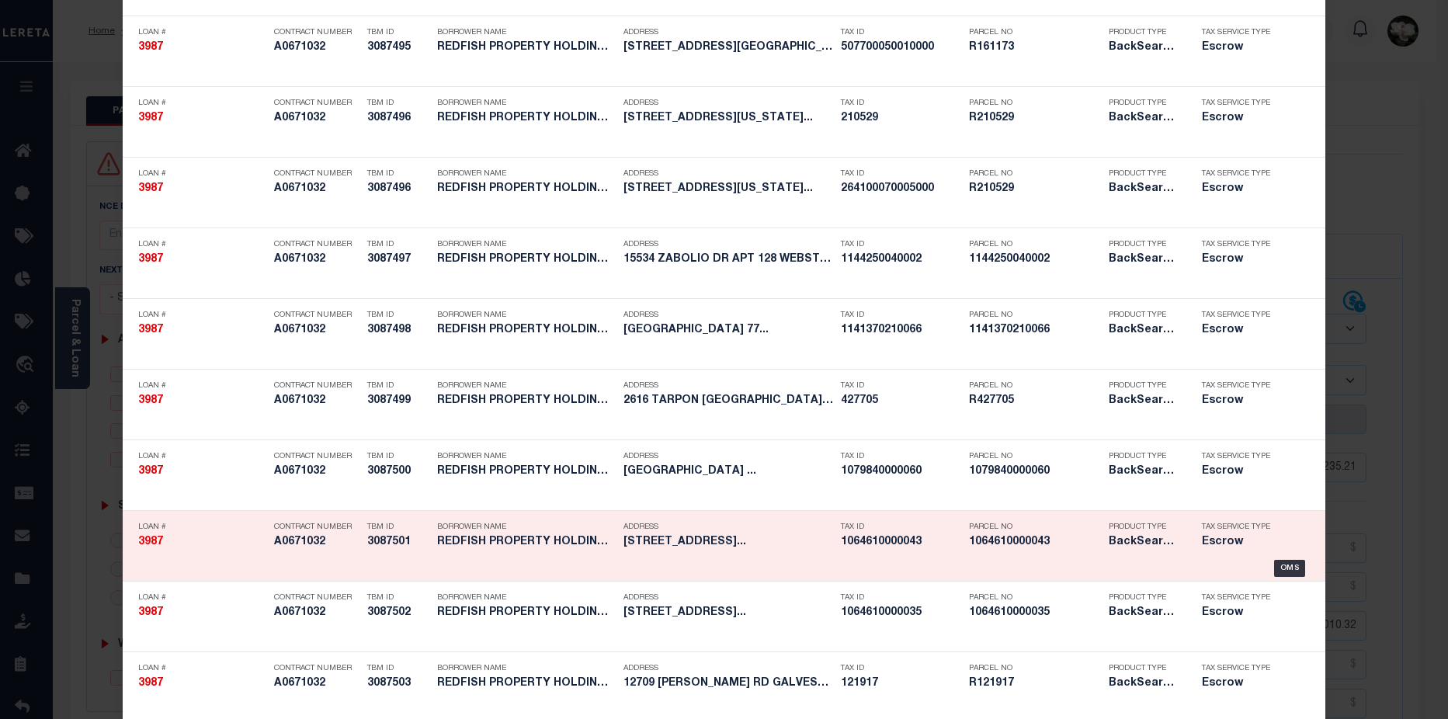
click at [1028, 545] on h5 "1064610000043" at bounding box center [1035, 542] width 132 height 13
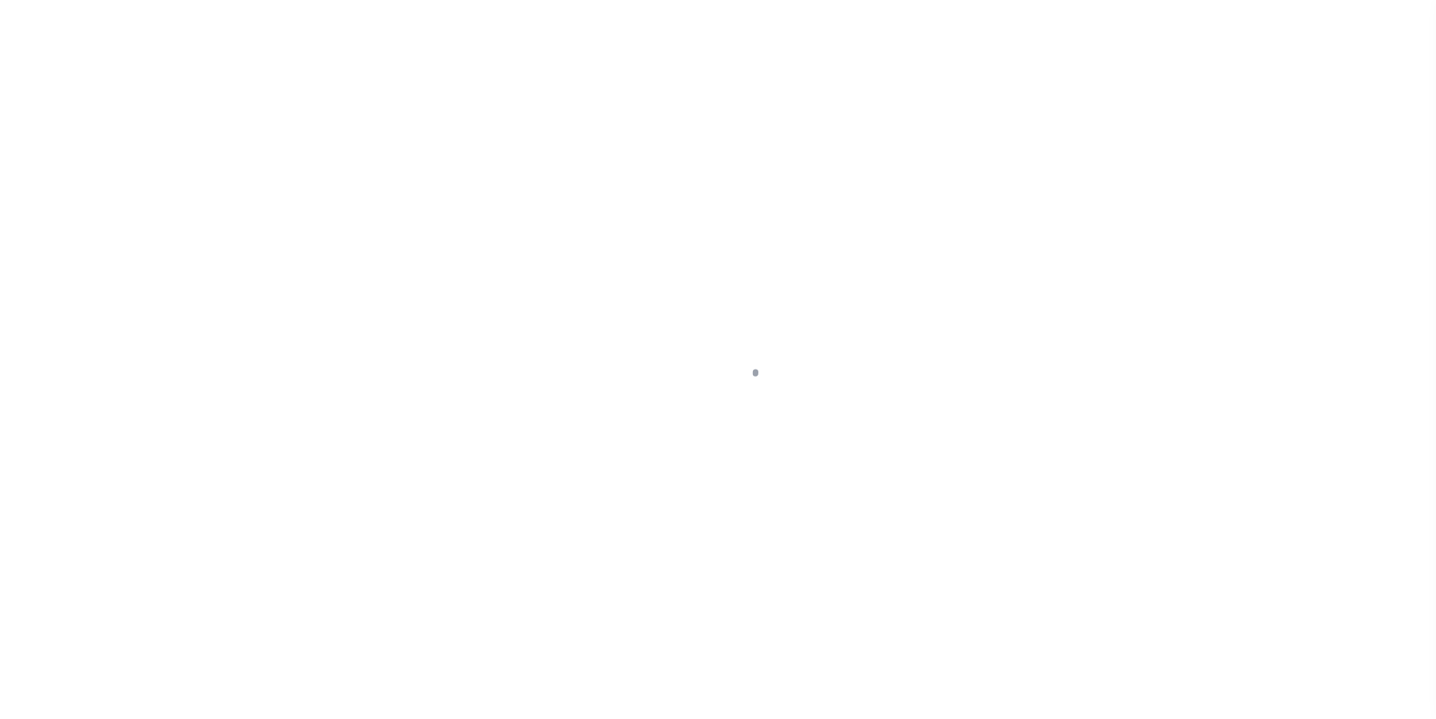
select select "25066"
select select "Escrow"
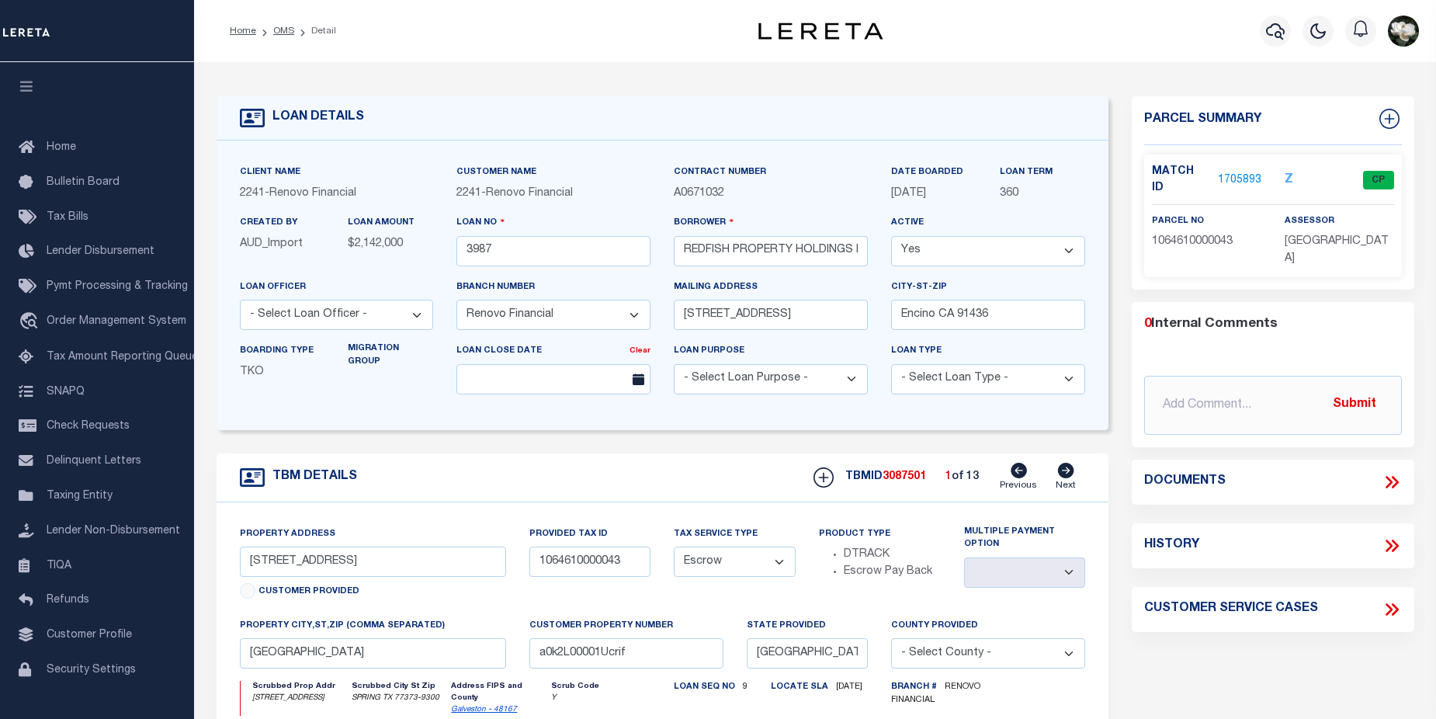
click at [1247, 180] on div "Match ID 1705893 Z CP" at bounding box center [1272, 184] width 241 height 41
click at [1247, 172] on link "1705893" at bounding box center [1239, 180] width 43 height 16
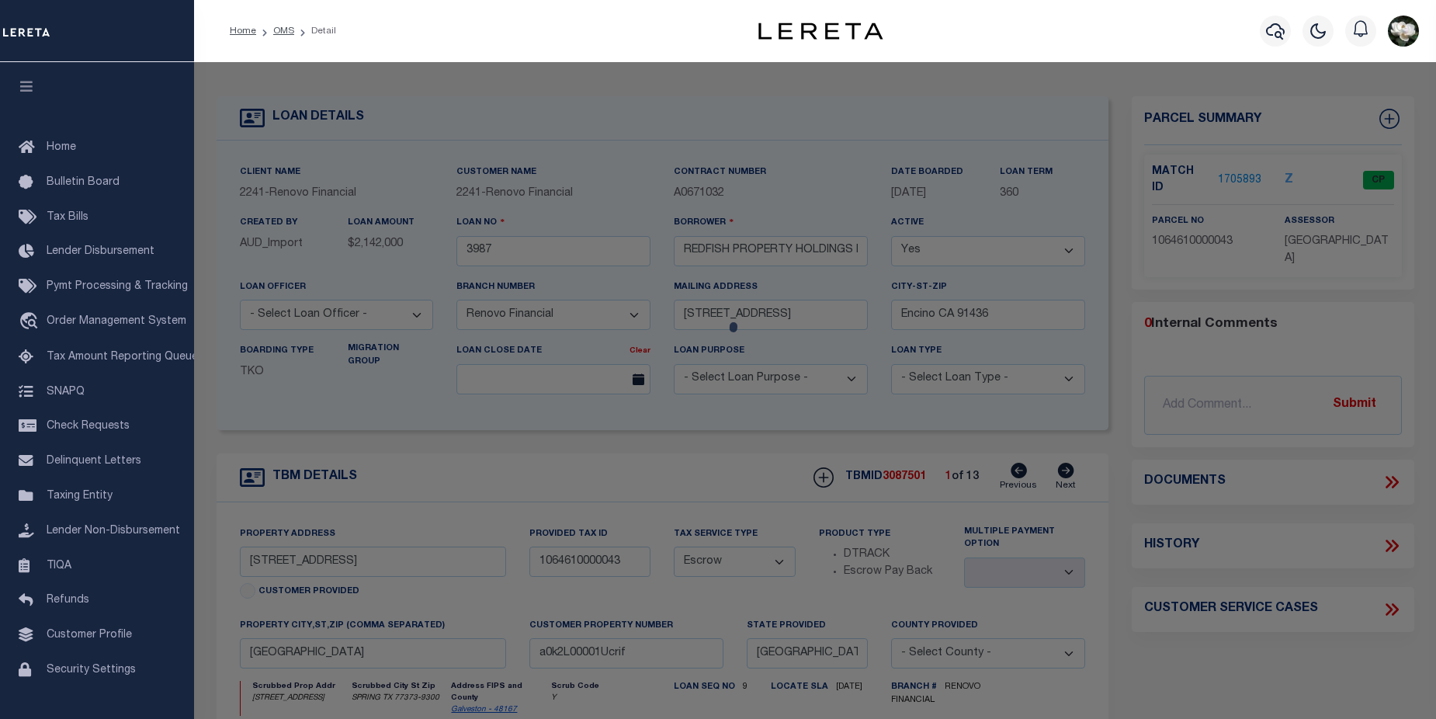
checkbox input "false"
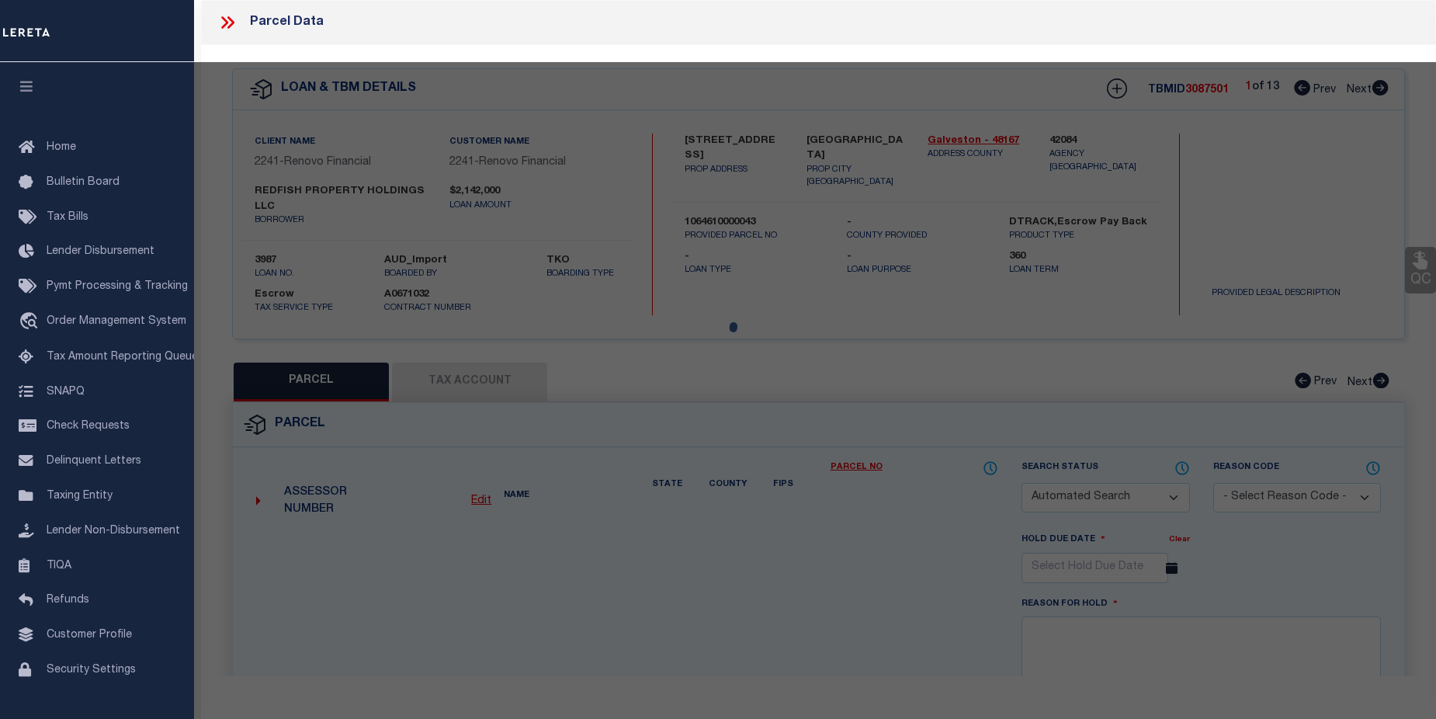
select select "CP"
type input "SWARZMAN LINDA"
select select
type input "4415 SLOANGATE DR"
checkbox input "false"
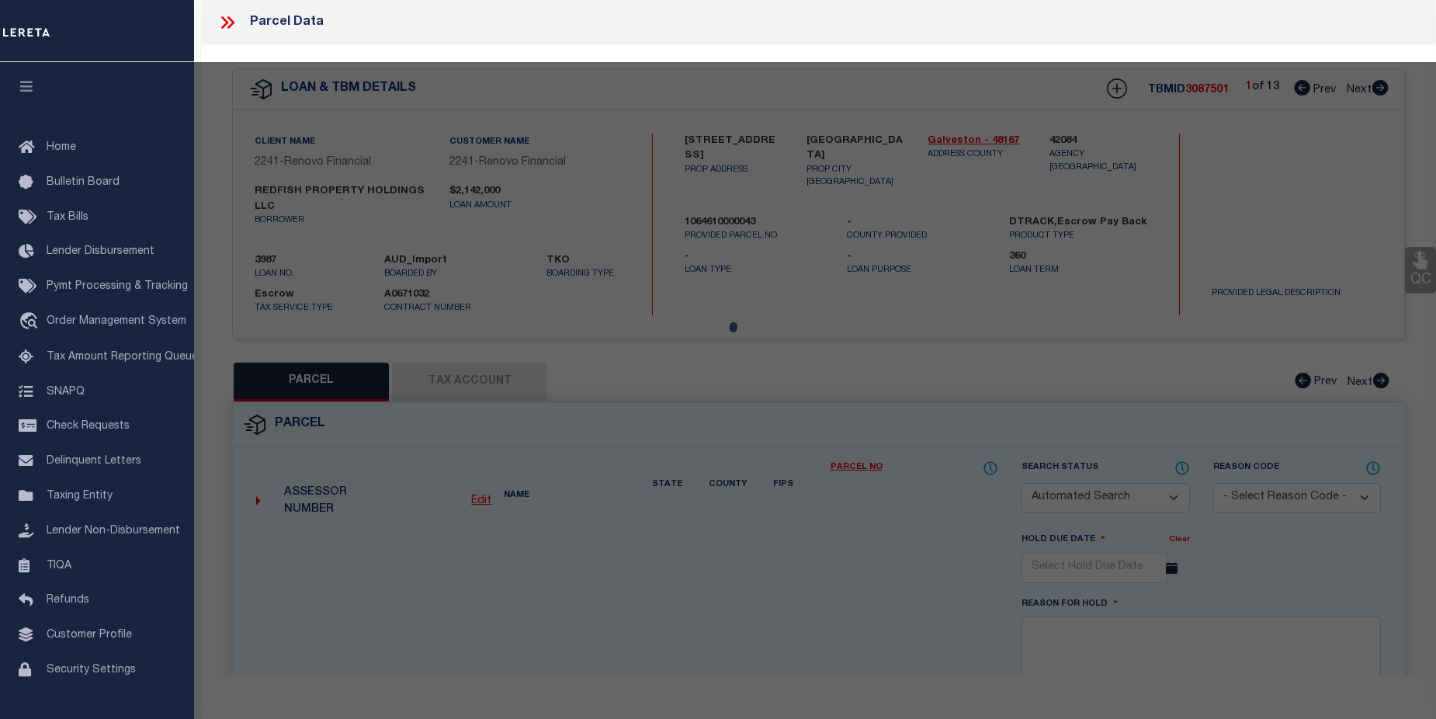
type input "SPRING TX 77373"
type textarea "LT 43 BLK 7 BIRNAM WOOD SEC 2"
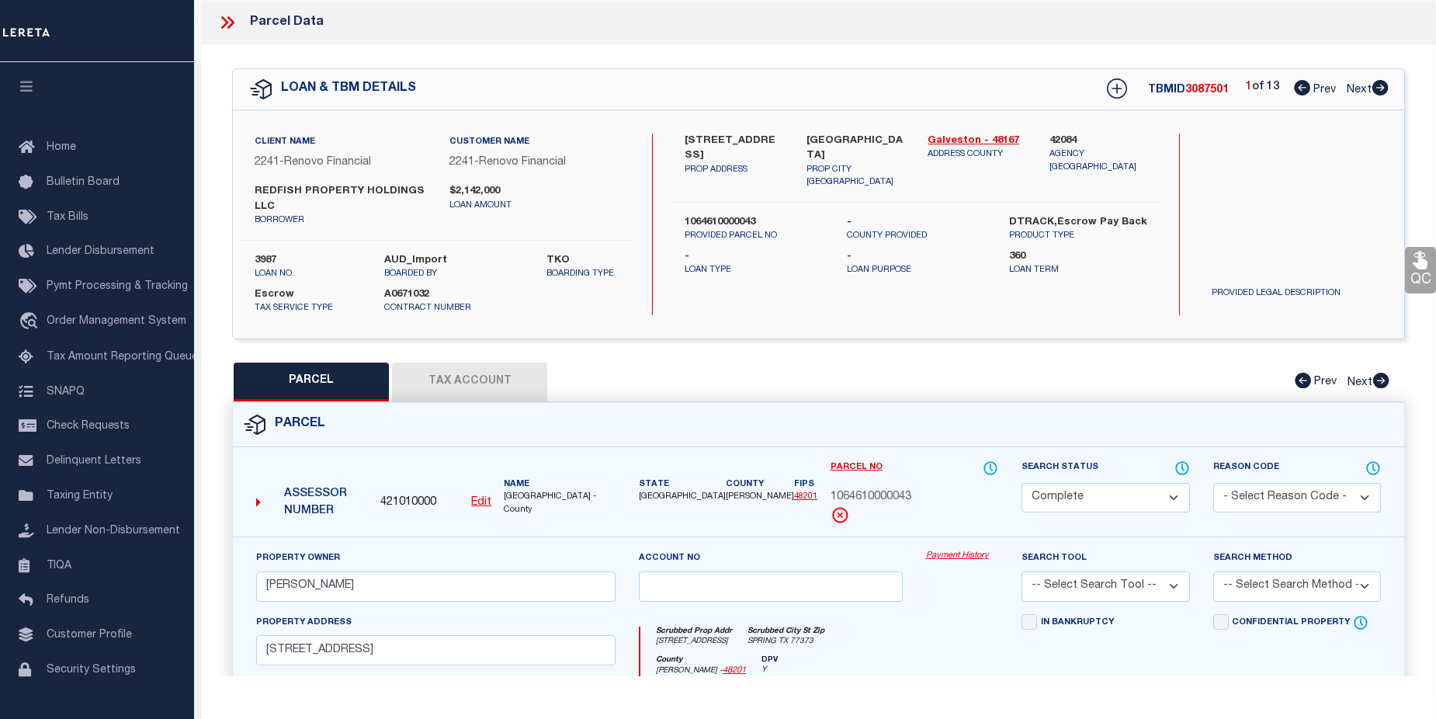
click at [976, 561] on link "Payment History" at bounding box center [962, 556] width 72 height 13
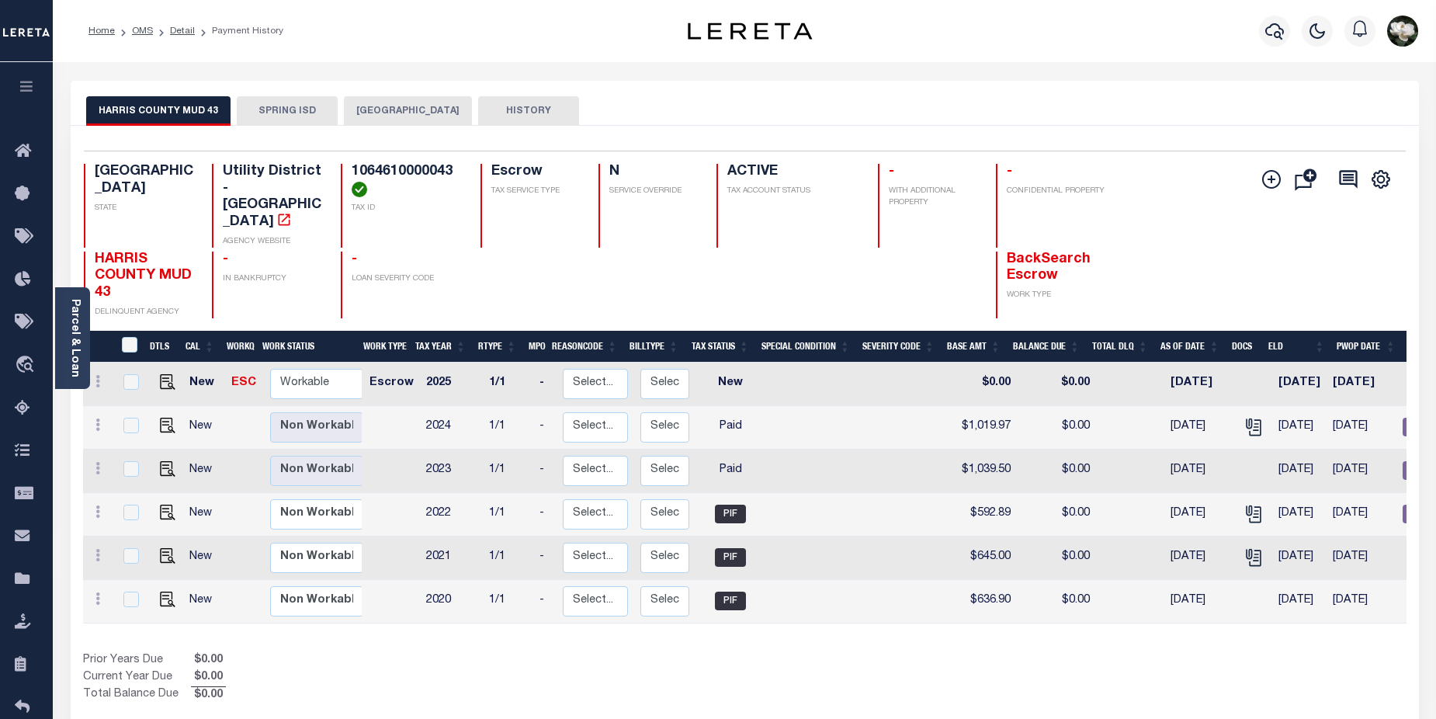
click at [255, 106] on button "SPRING ISD" at bounding box center [287, 110] width 101 height 29
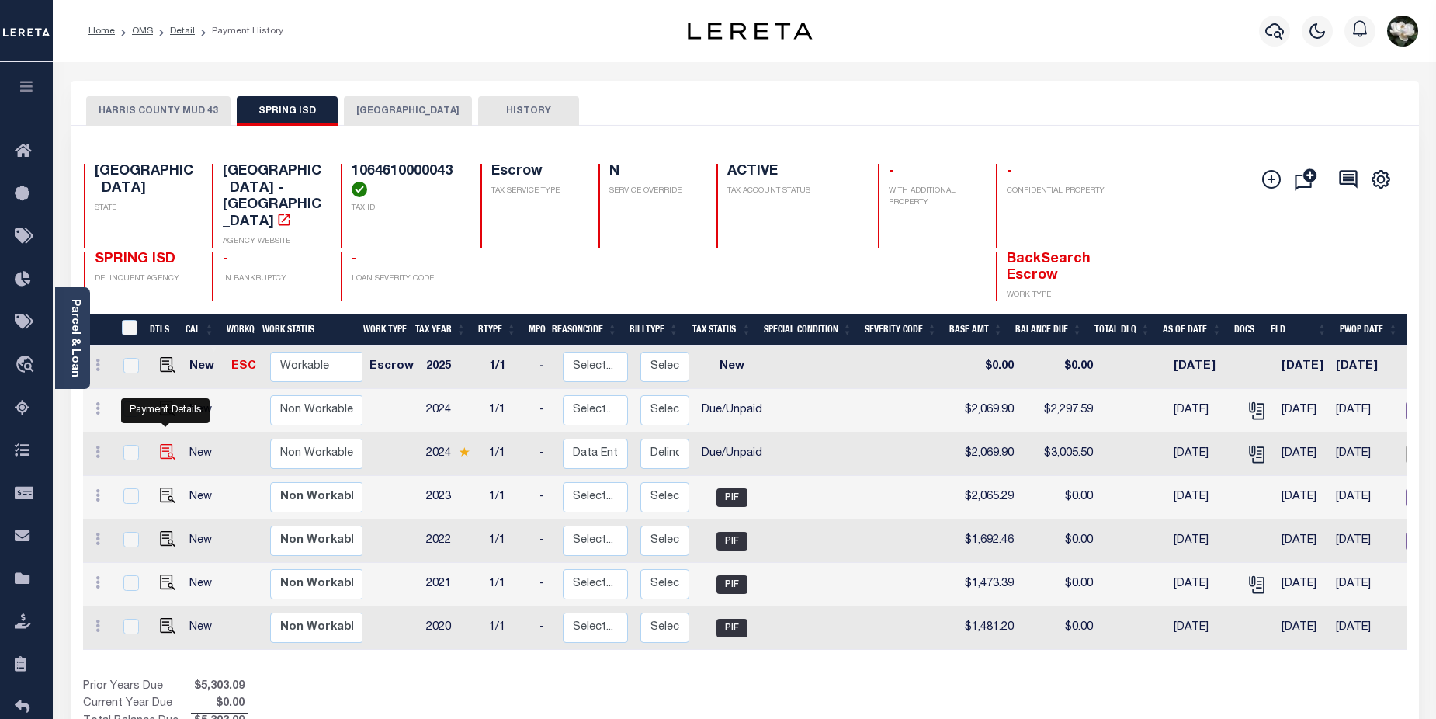
click at [167, 444] on img "" at bounding box center [168, 452] width 16 height 16
checkbox input "true"
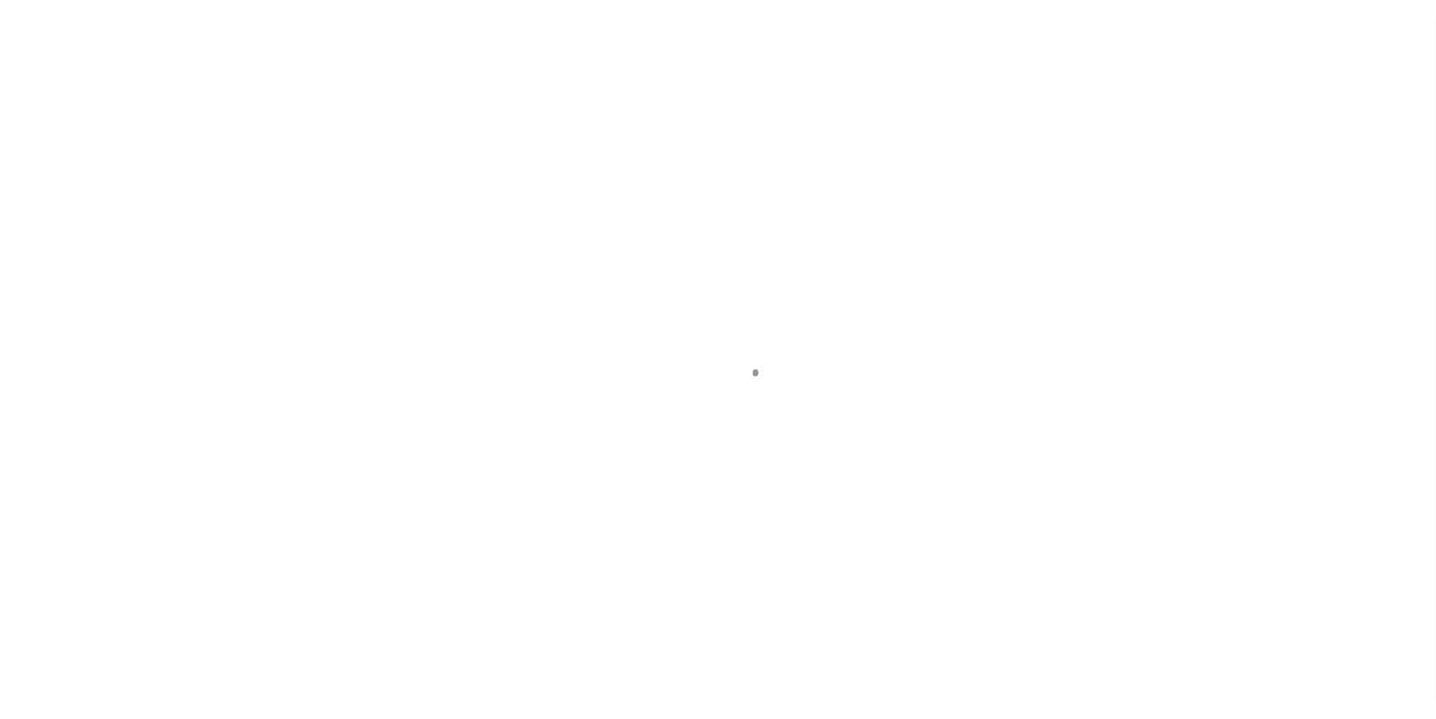
select select "DUE"
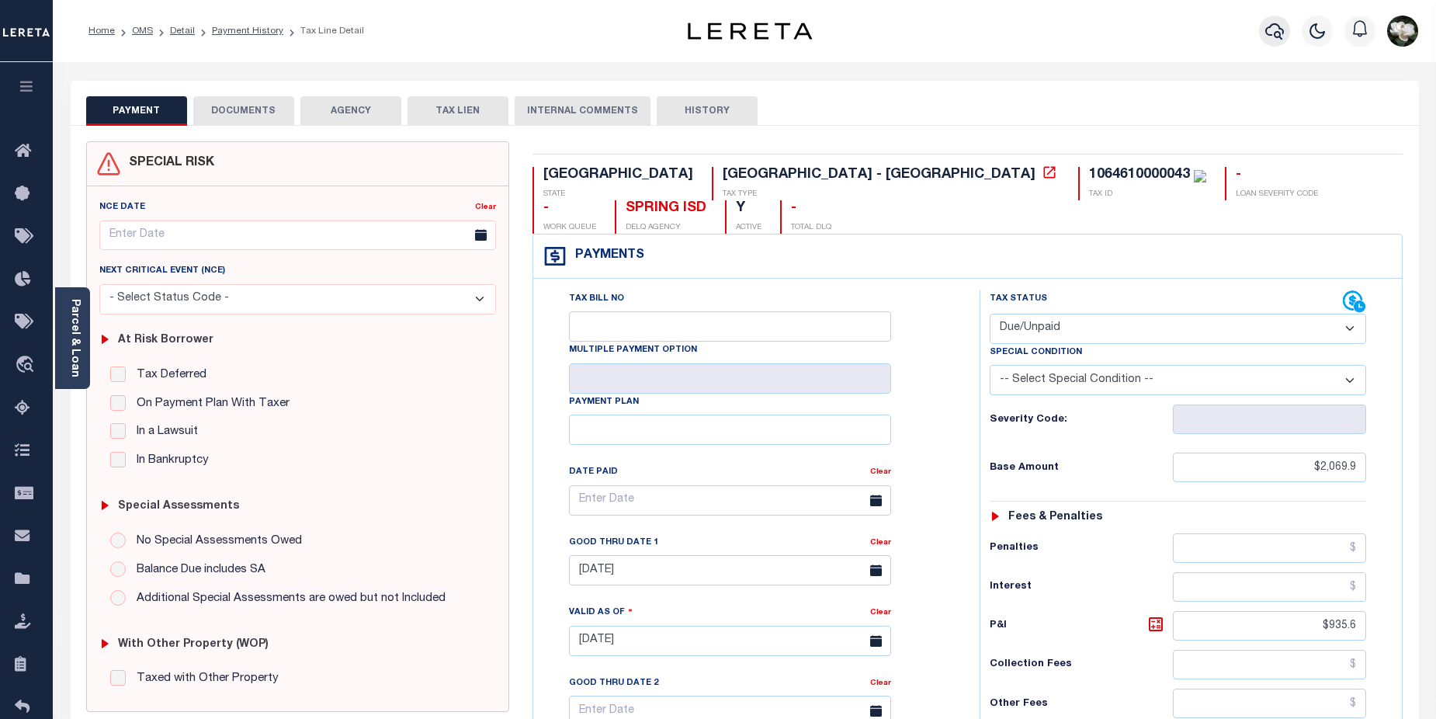
click at [1280, 34] on icon "button" at bounding box center [1274, 31] width 19 height 16
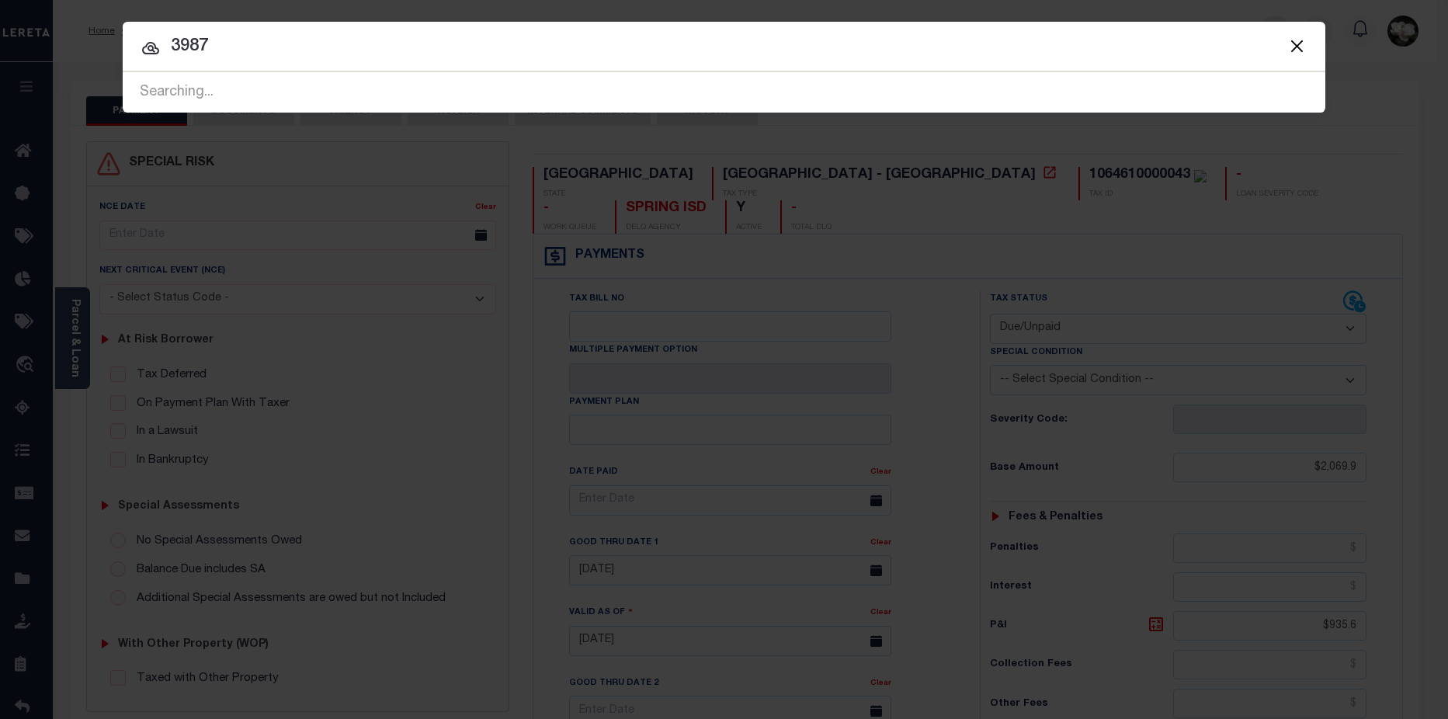
type input "3987"
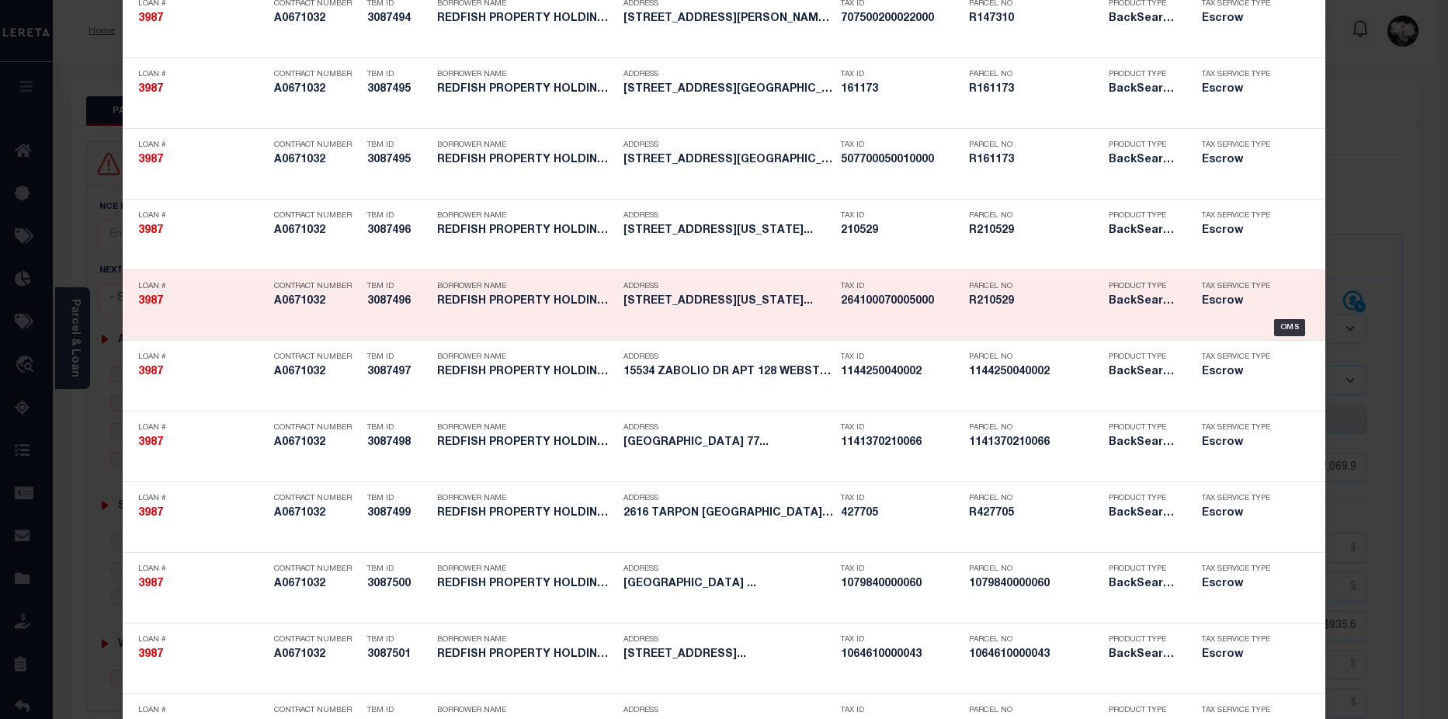
scroll to position [584, 0]
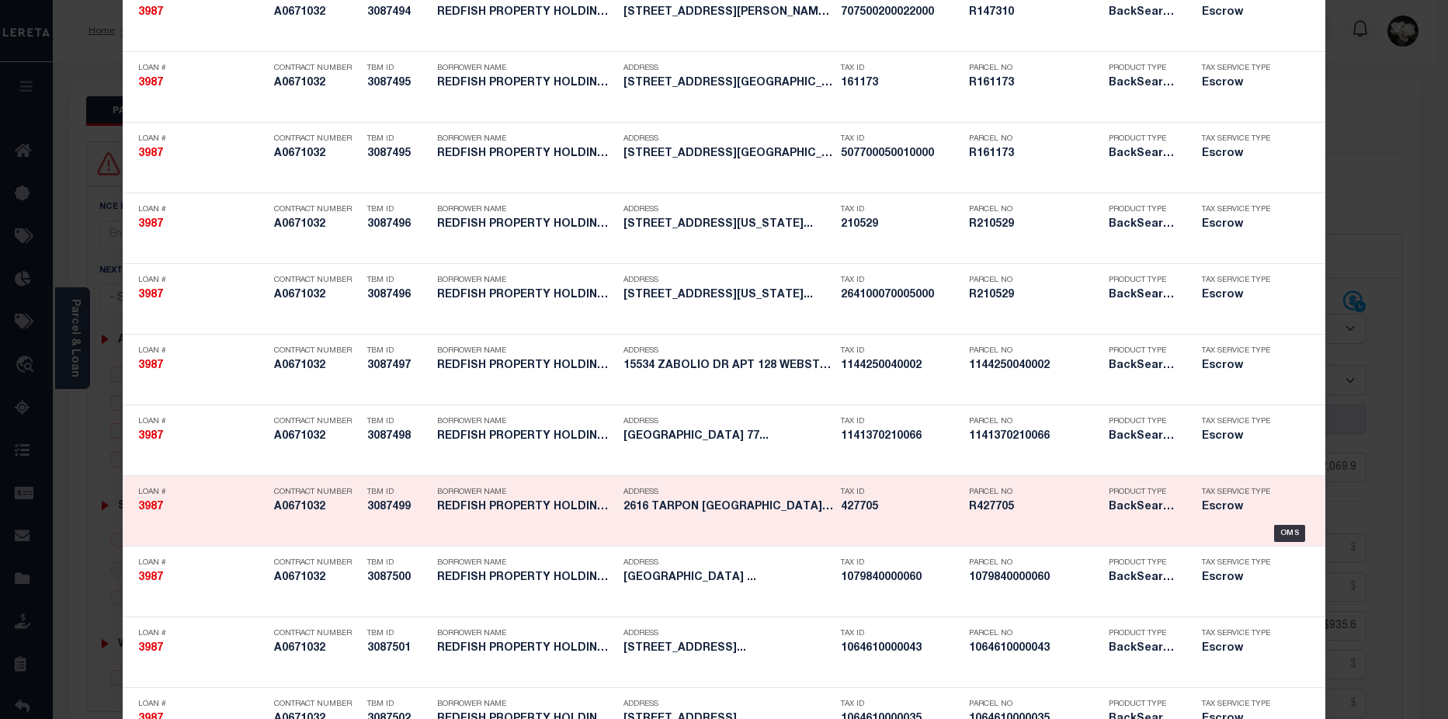
click at [1133, 518] on div "Product Type BackSearch,Escrow" at bounding box center [1143, 502] width 70 height 45
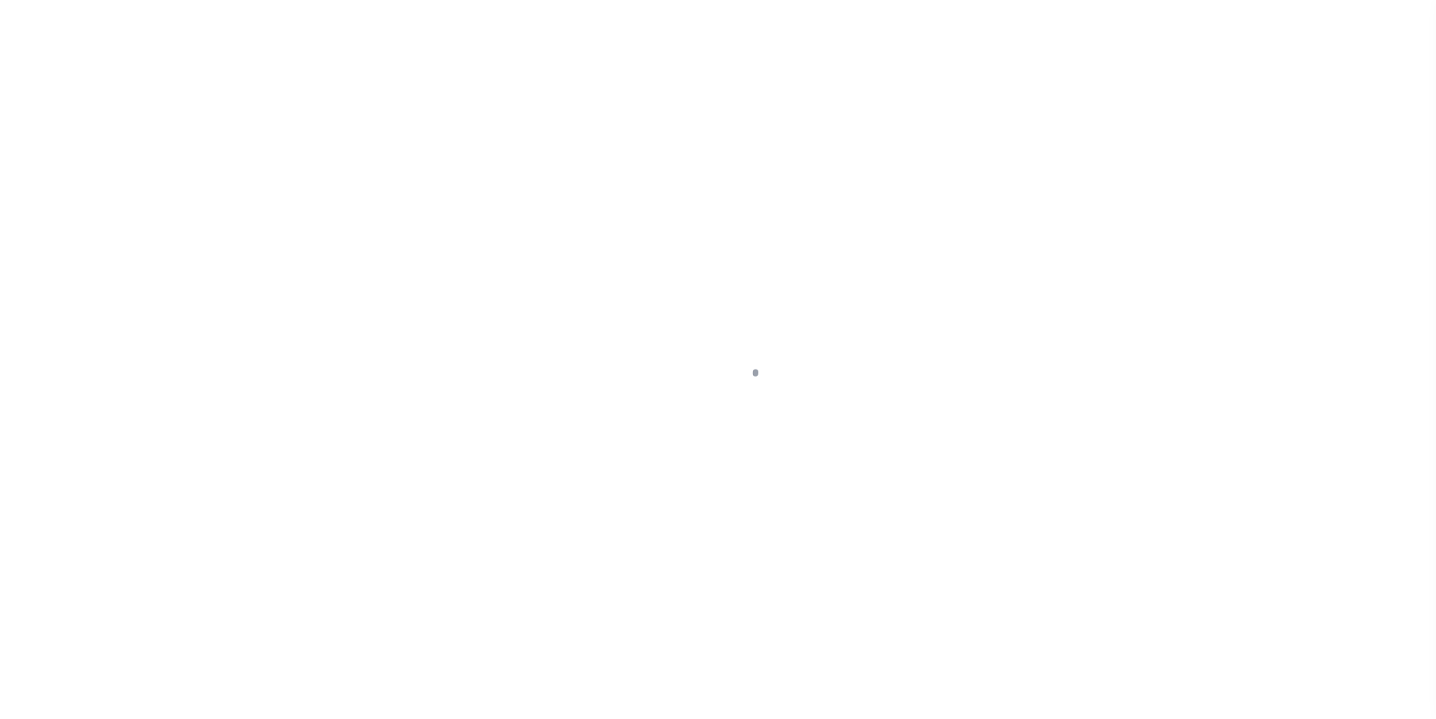
select select "25066"
select select "Escrow"
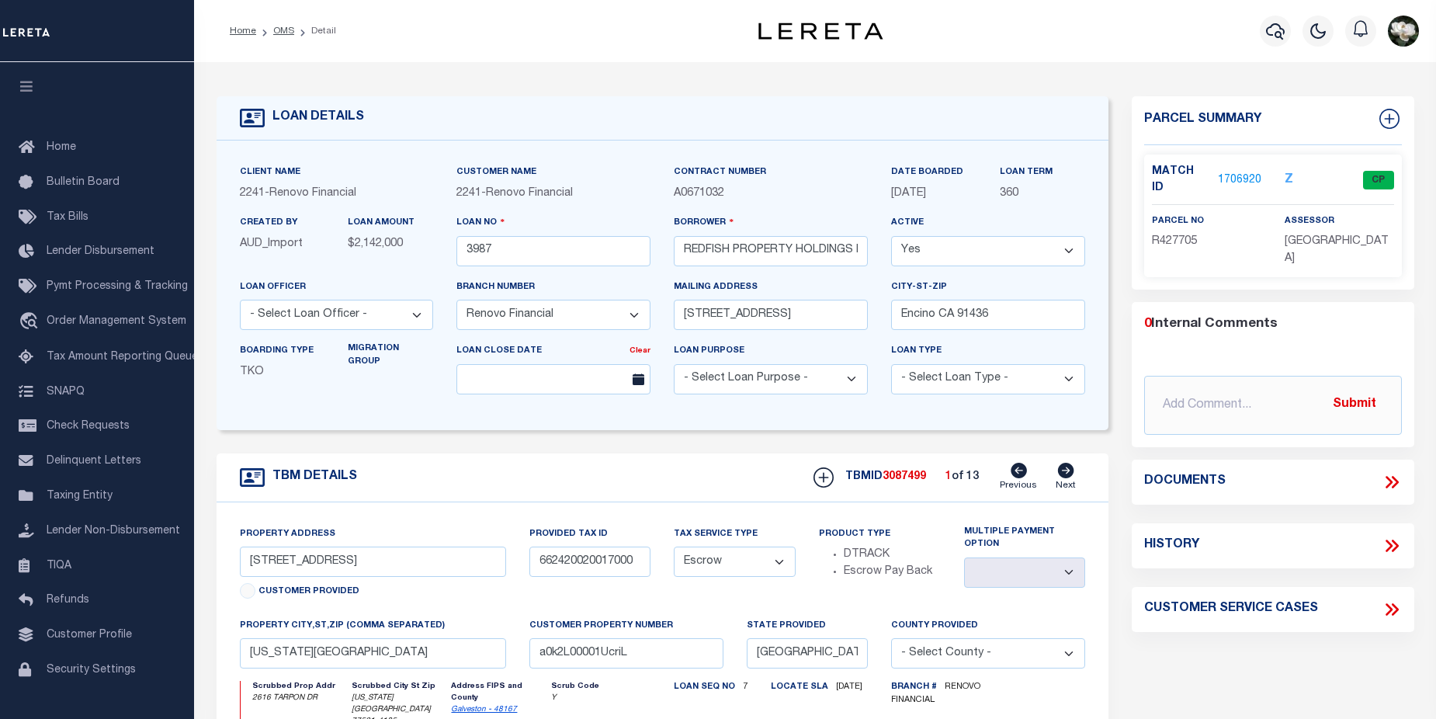
click at [1237, 176] on link "1706920" at bounding box center [1239, 180] width 43 height 16
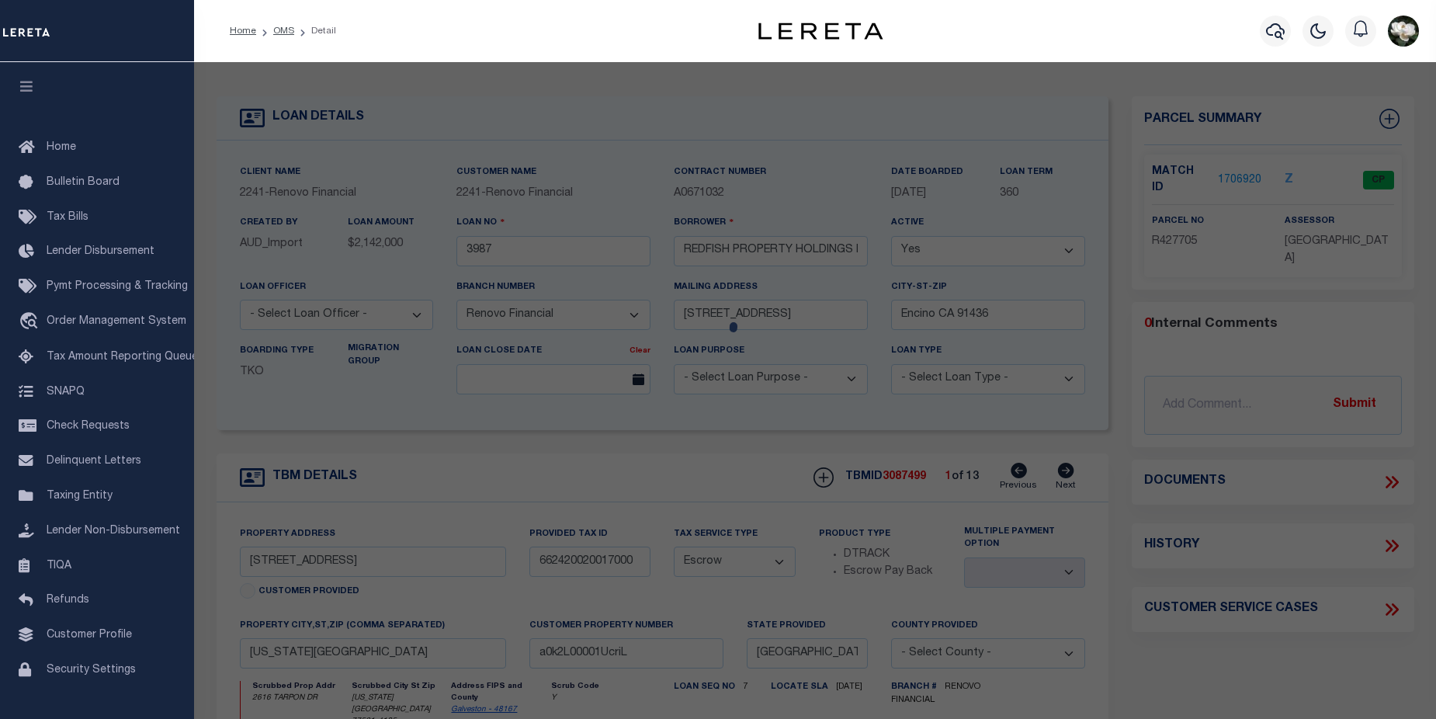
checkbox input "false"
select select "CP"
type input "[PERSON_NAME]"
select select
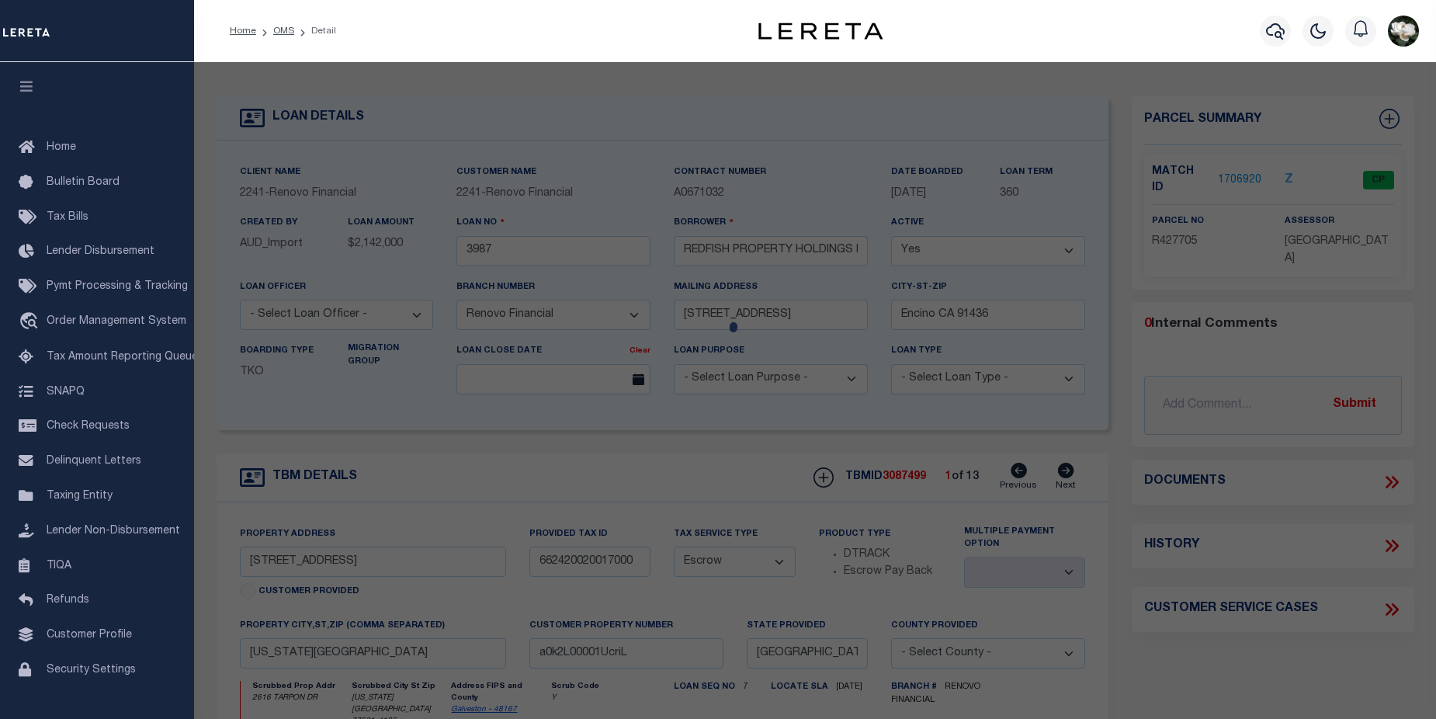
type input "2616 TARPON DR"
checkbox input "false"
type input "TEXAS CITY, TX 77591"
type textarea "[GEOGRAPHIC_DATA] SEC 2 PH 2B (2005) ABST 208 , BLOCK 2, LOT 17, ACRES 0.164"
type textarea "Tax ID Special Project"
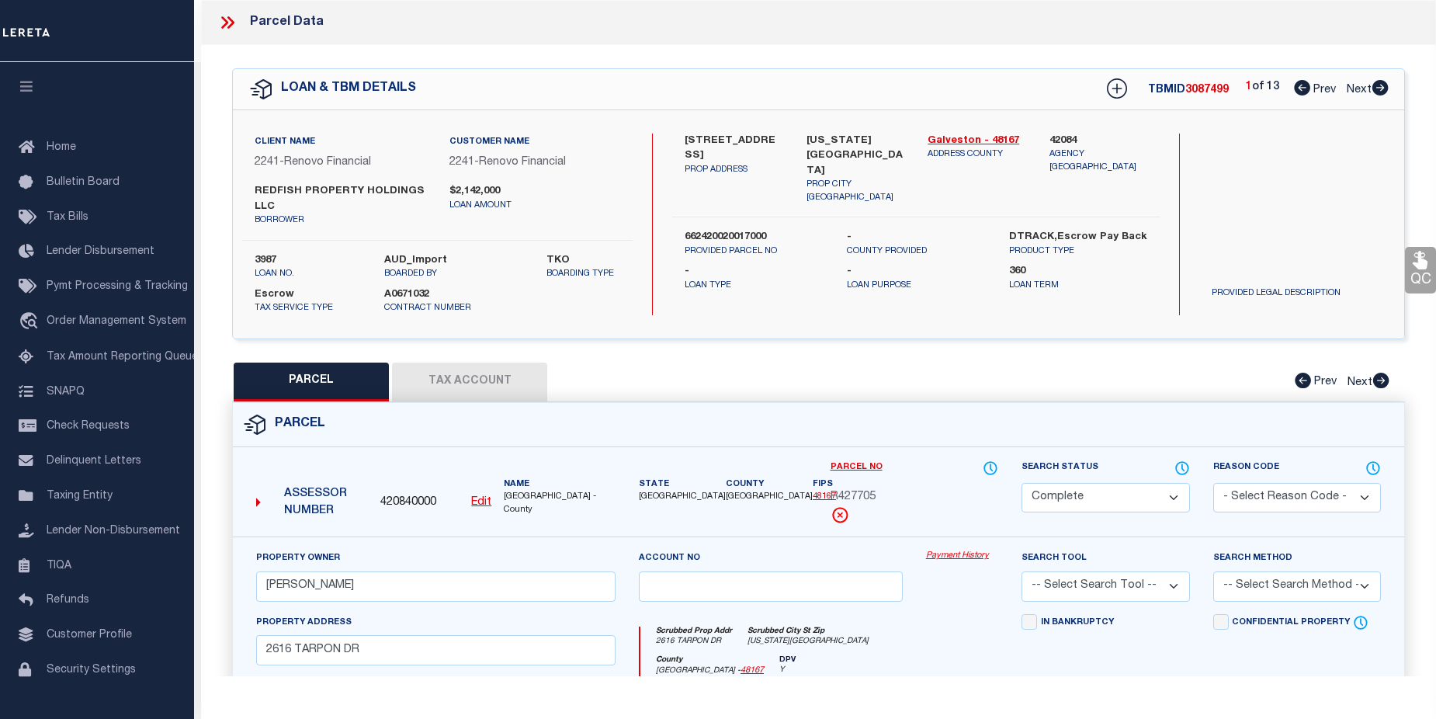
click at [954, 556] on link "Payment History" at bounding box center [962, 556] width 72 height 13
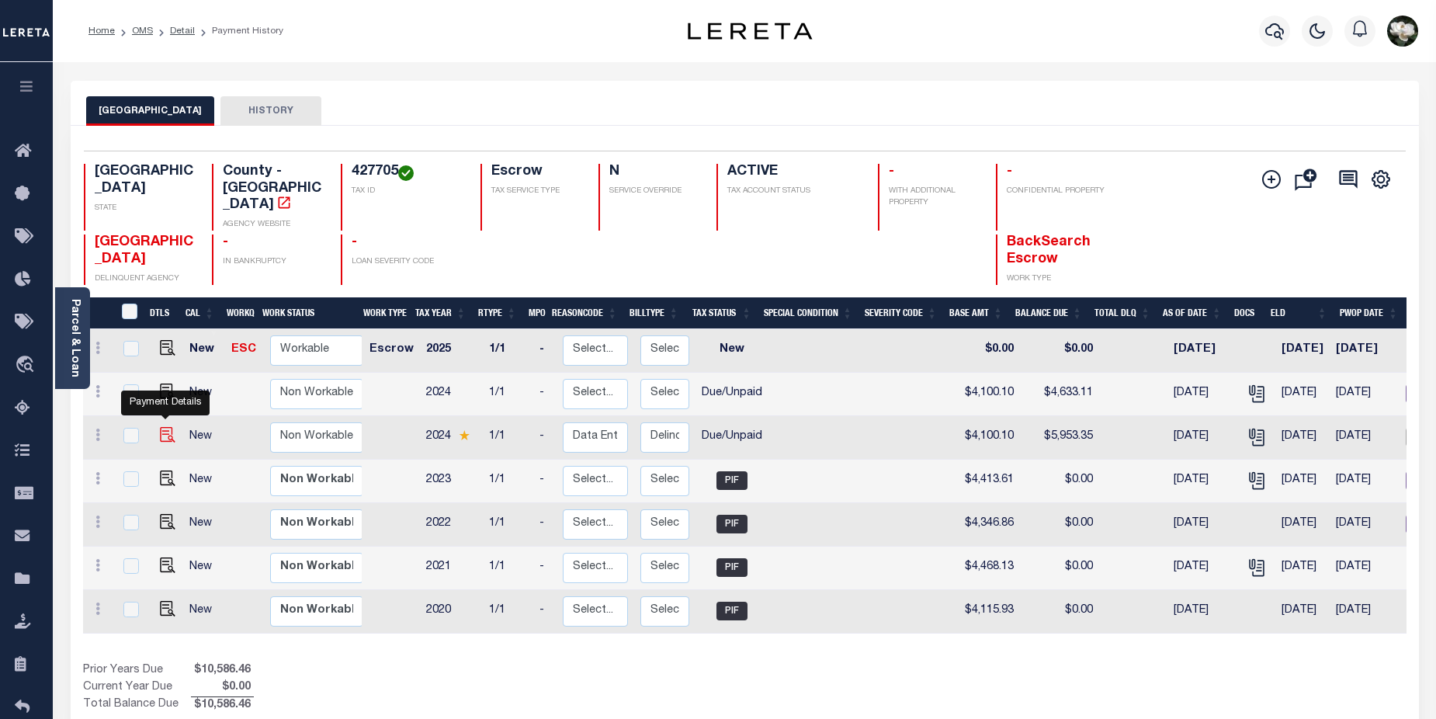
click at [161, 427] on img "" at bounding box center [168, 435] width 16 height 16
checkbox input "true"
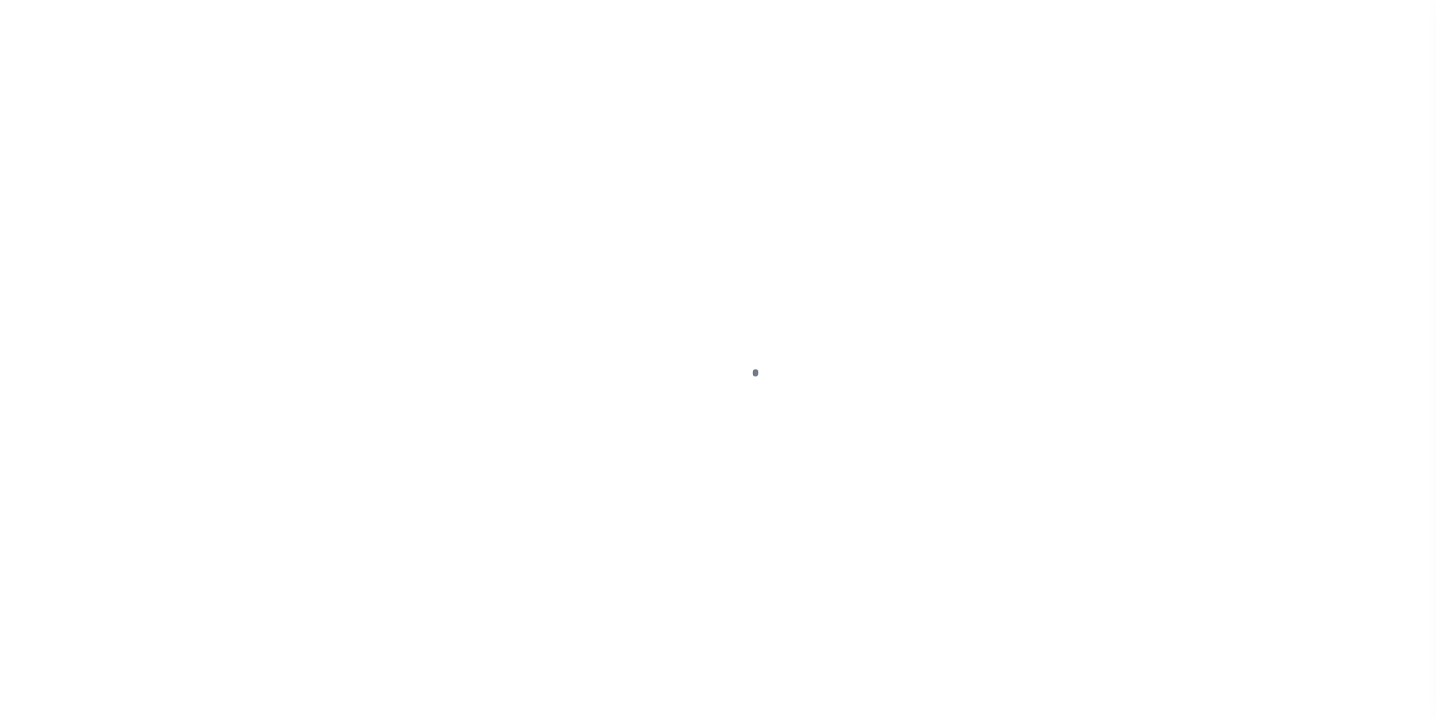
select select "DUE"
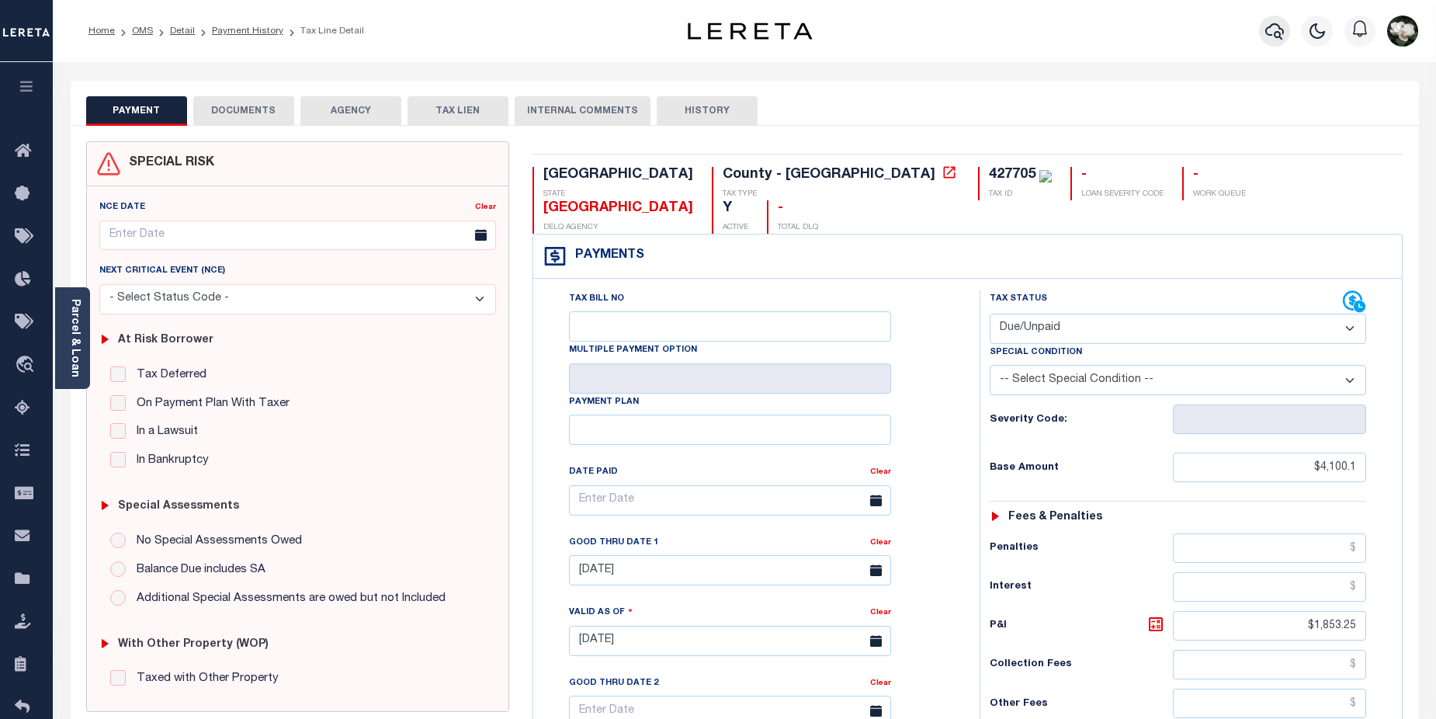
click at [1275, 36] on icon "button" at bounding box center [1274, 31] width 19 height 16
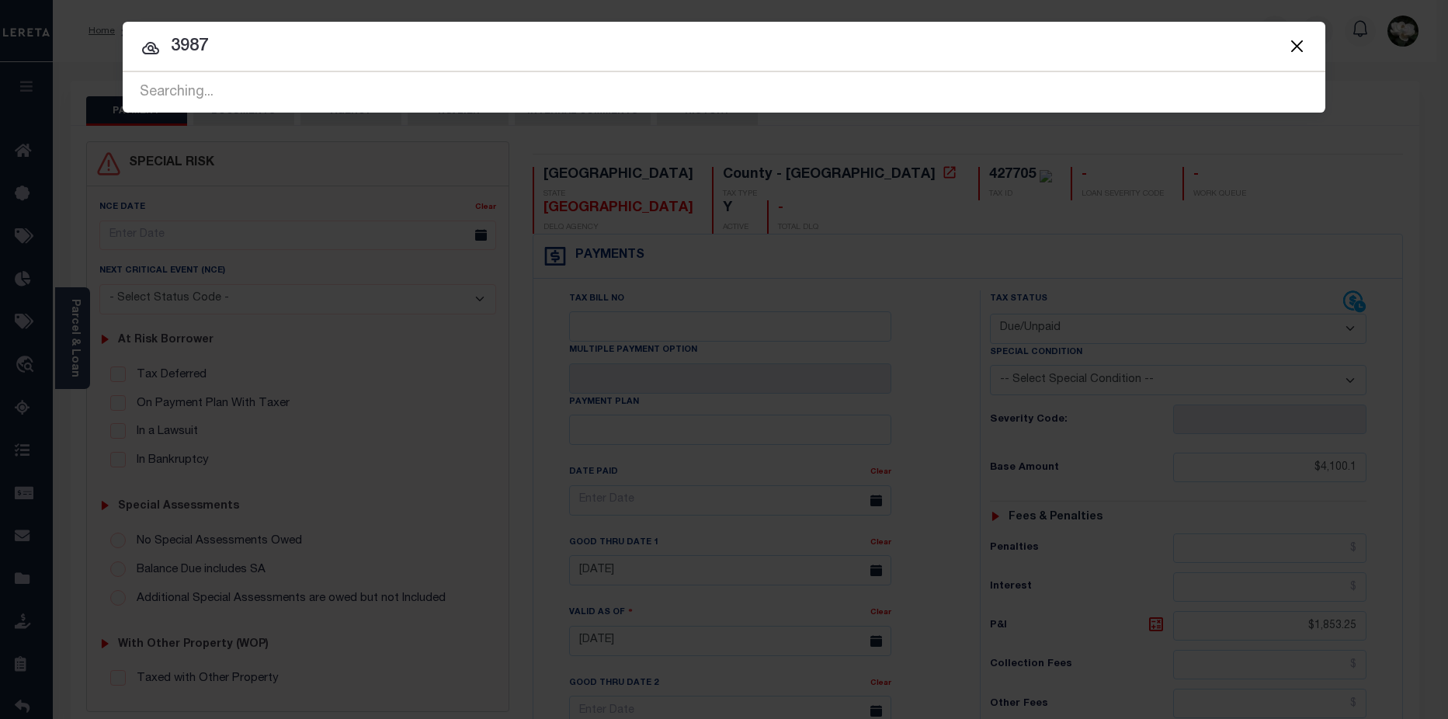
type input "3987"
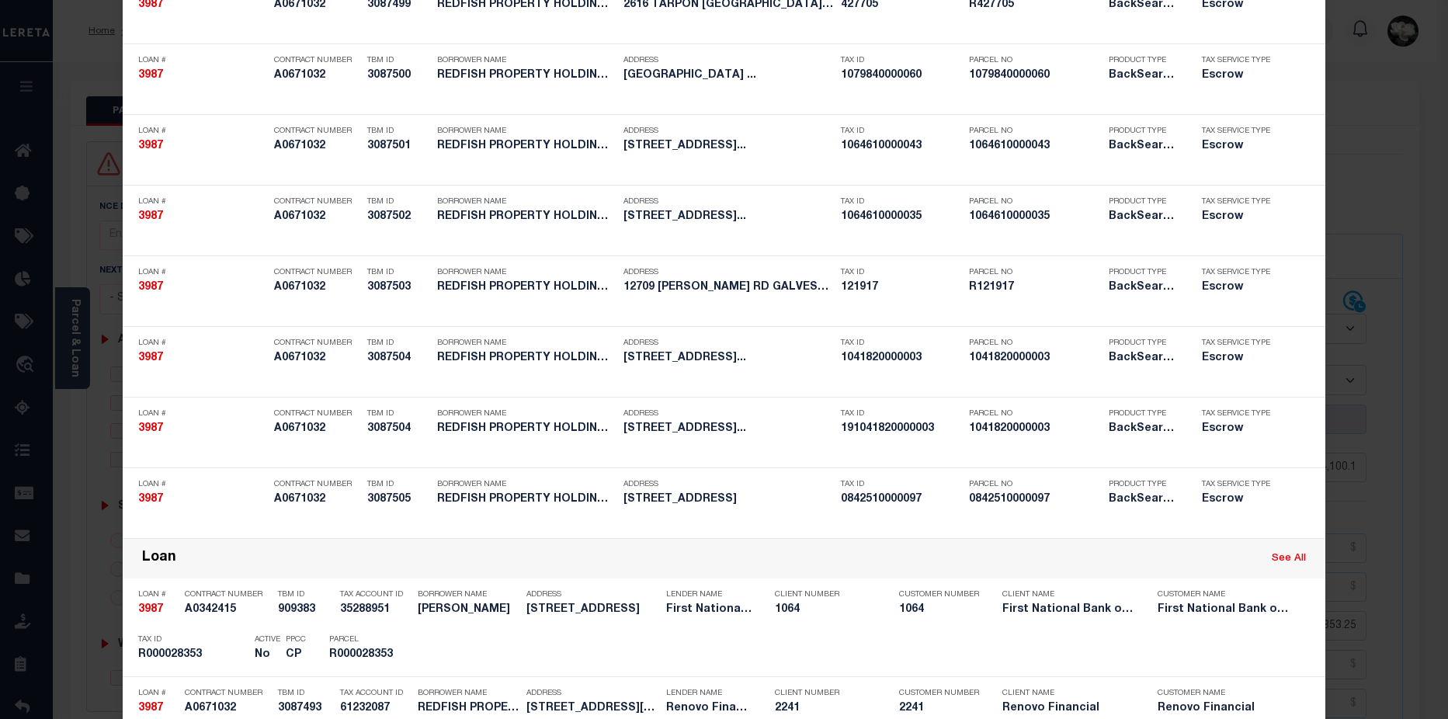
scroll to position [1112, 0]
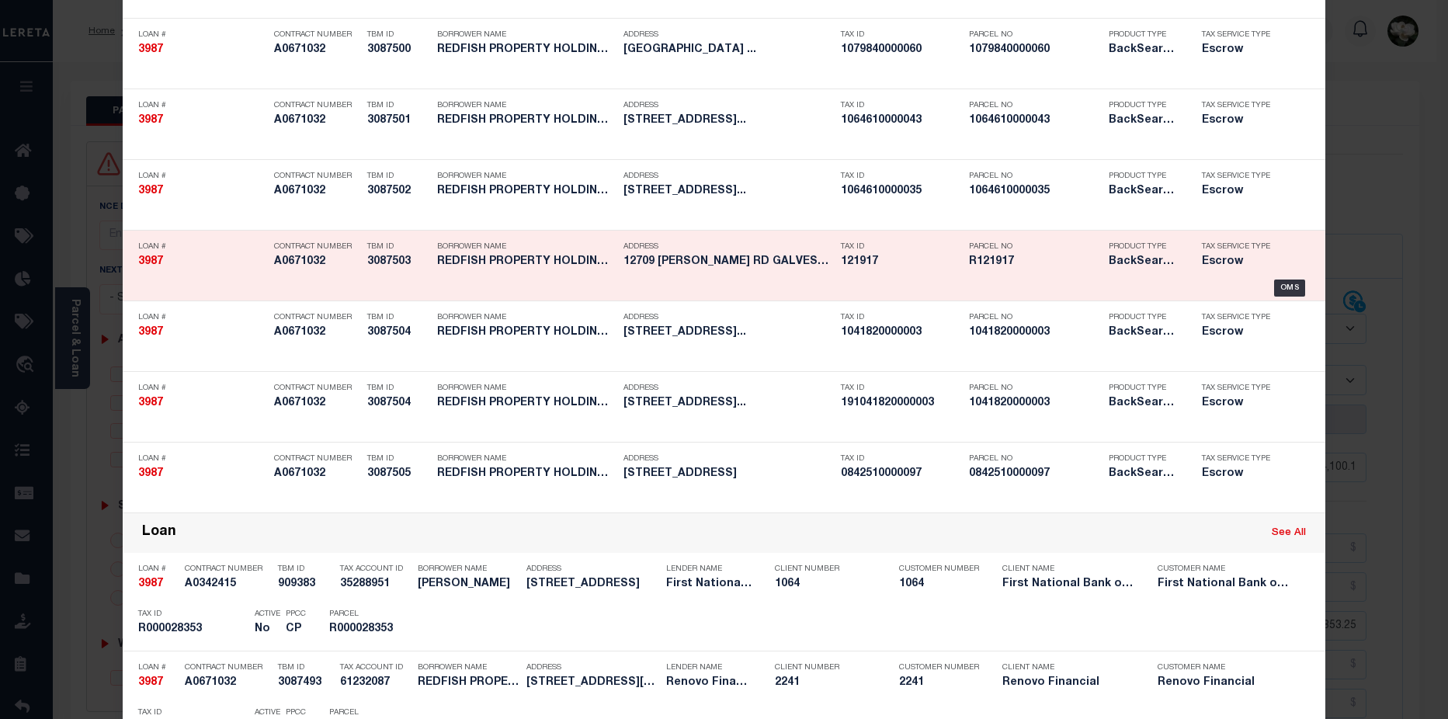
click at [1054, 258] on h5 "R121917" at bounding box center [1035, 261] width 132 height 13
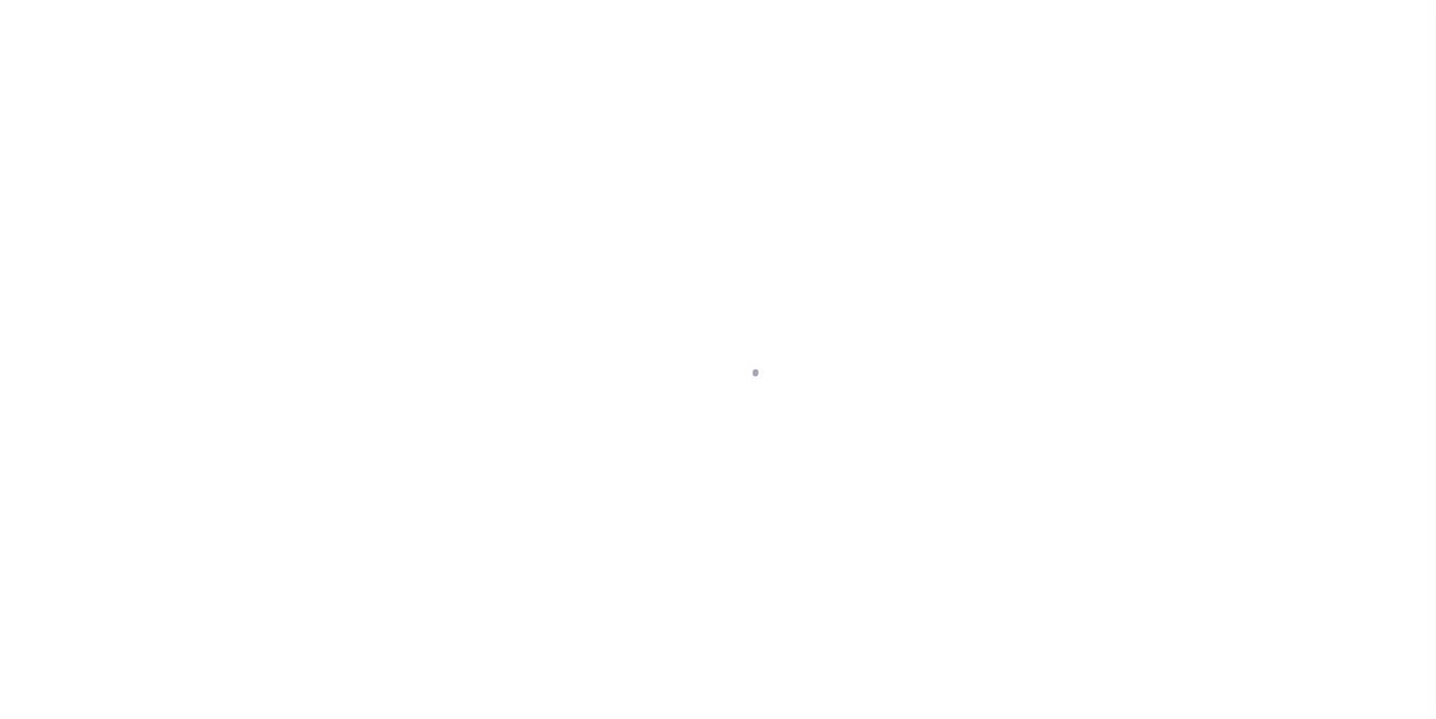
select select "25066"
select select "Escrow"
type input "[STREET_ADDRESS][PERSON_NAME]"
type input "178500000011000"
select select
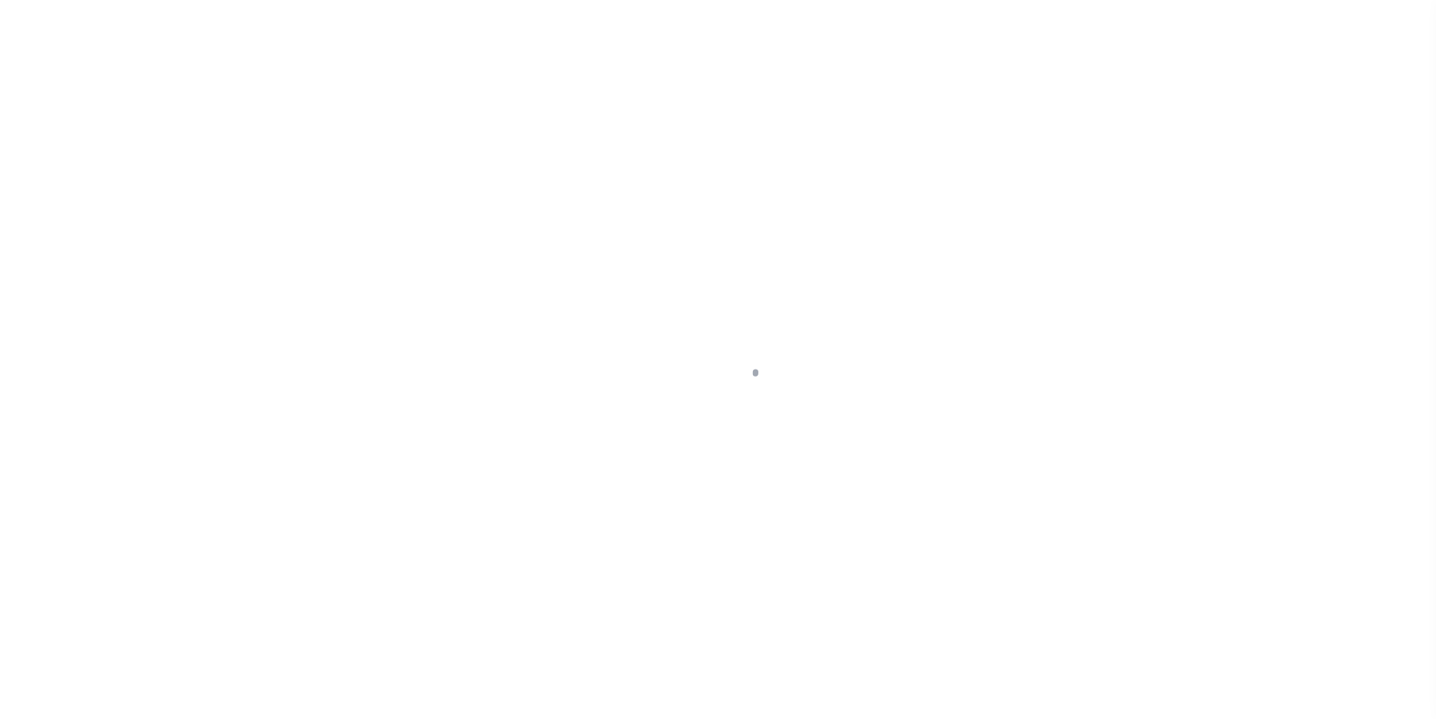
type input "[GEOGRAPHIC_DATA]"
type input "a0k2L00001Ucrji"
type input "[GEOGRAPHIC_DATA]"
type textarea "Situs address change per client audit"
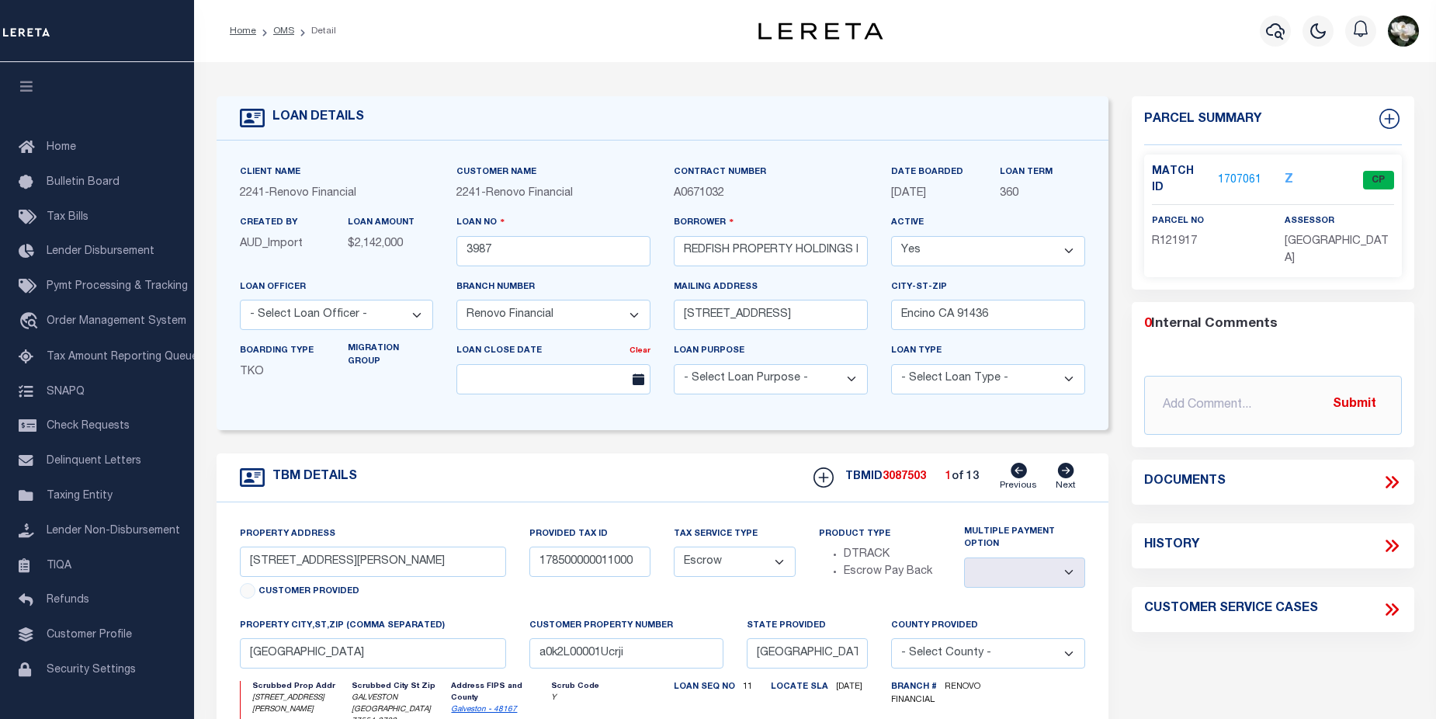
click at [1238, 177] on link "1707061" at bounding box center [1239, 180] width 43 height 16
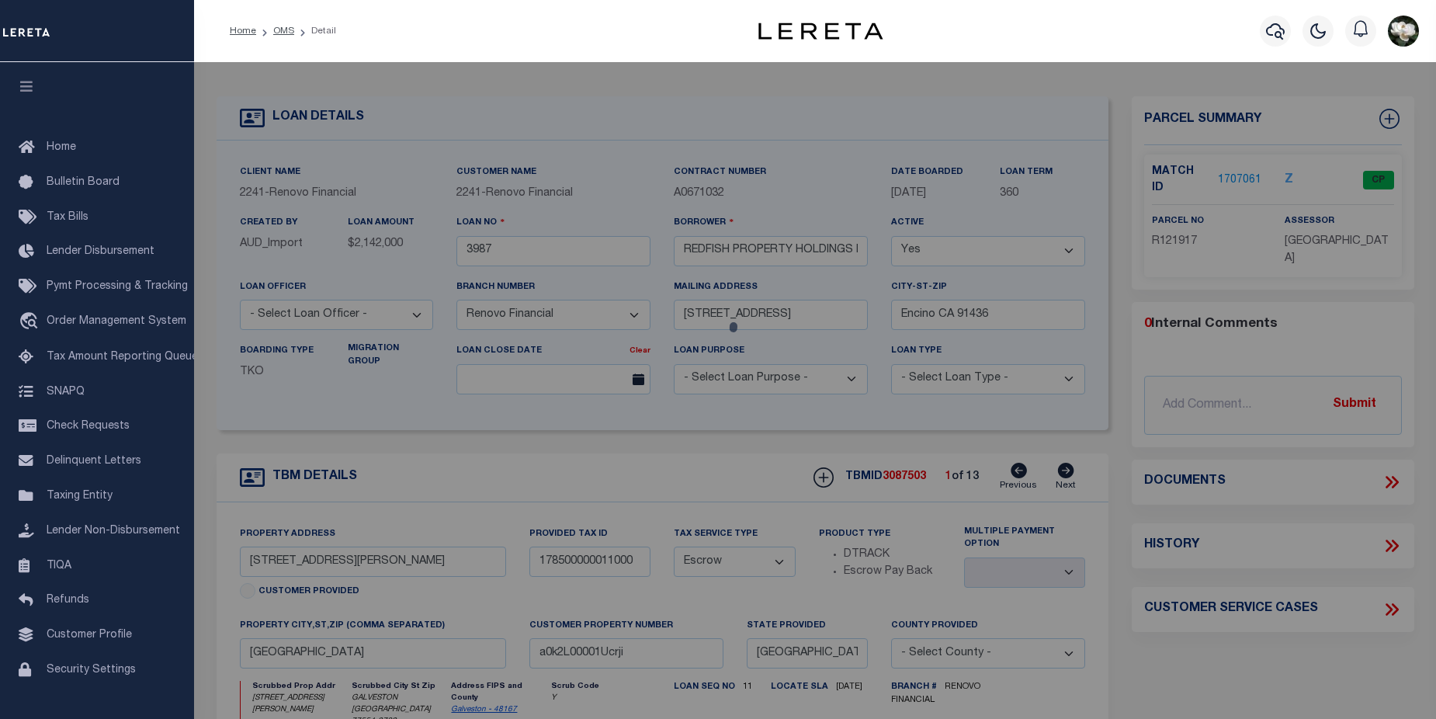
checkbox input "false"
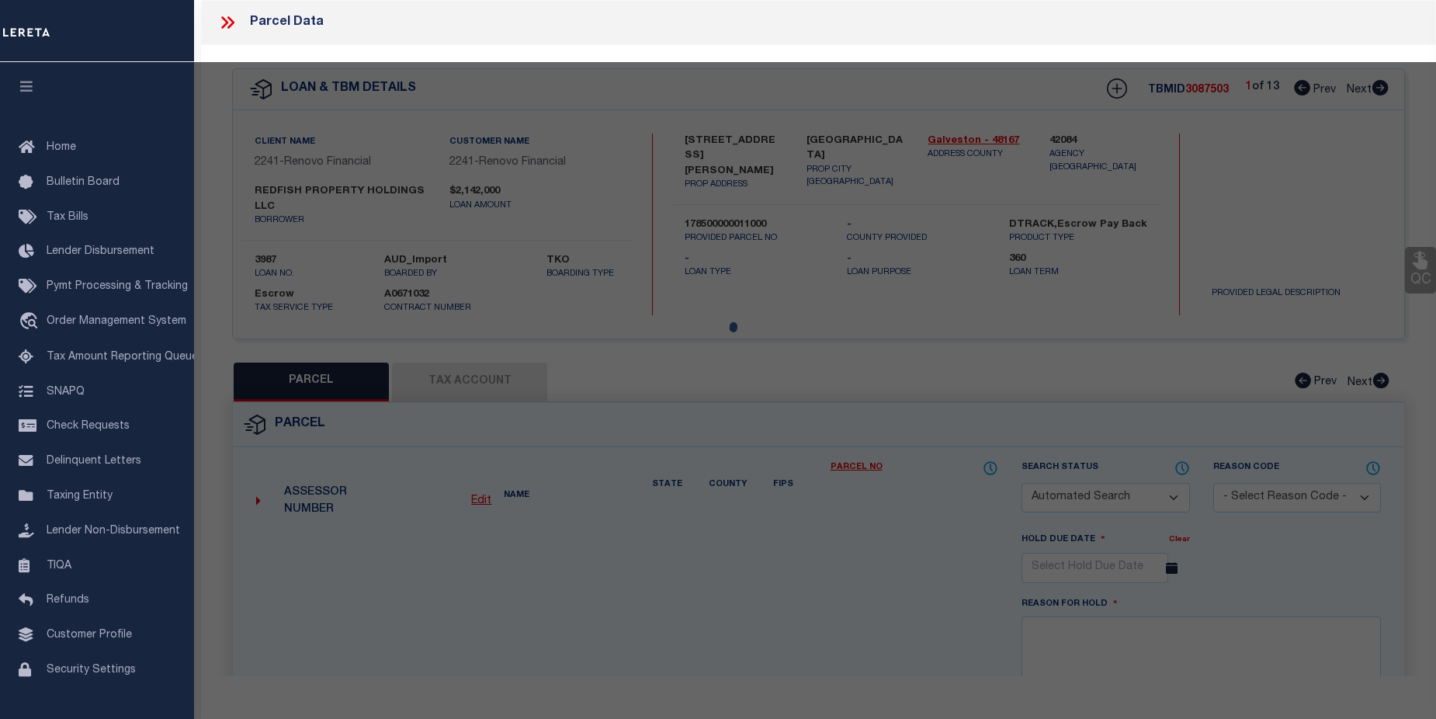
select select "CP"
type input "REDFISH PROPERTY HOLDINGS LLC"
select select
type input "[STREET_ADDRESS][PERSON_NAME]"
checkbox input "false"
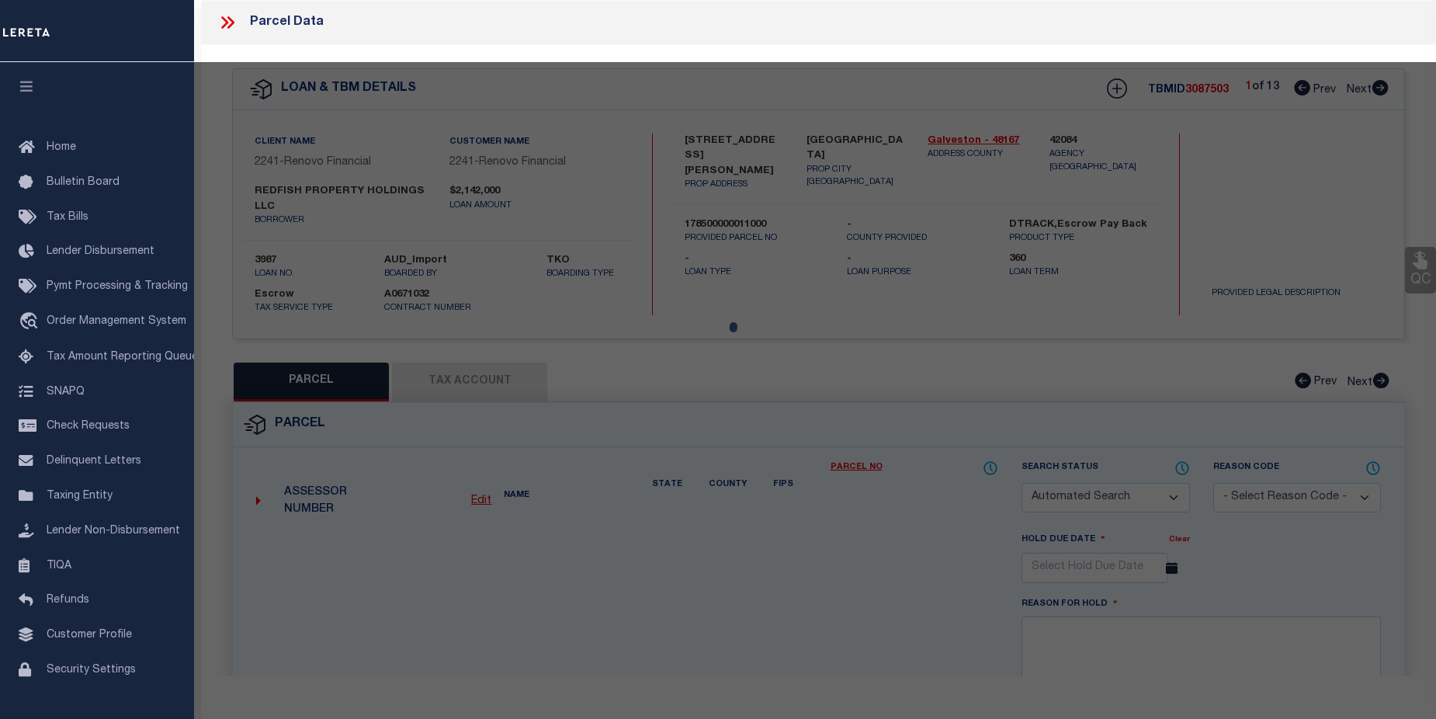
type input "GALVESTON, TX 77554"
type textarea "ABST 121 HALL & [PERSON_NAME] SUR LOT 11 [GEOGRAPHIC_DATA] SEC 5"
type textarea "Tax ID Special Project"
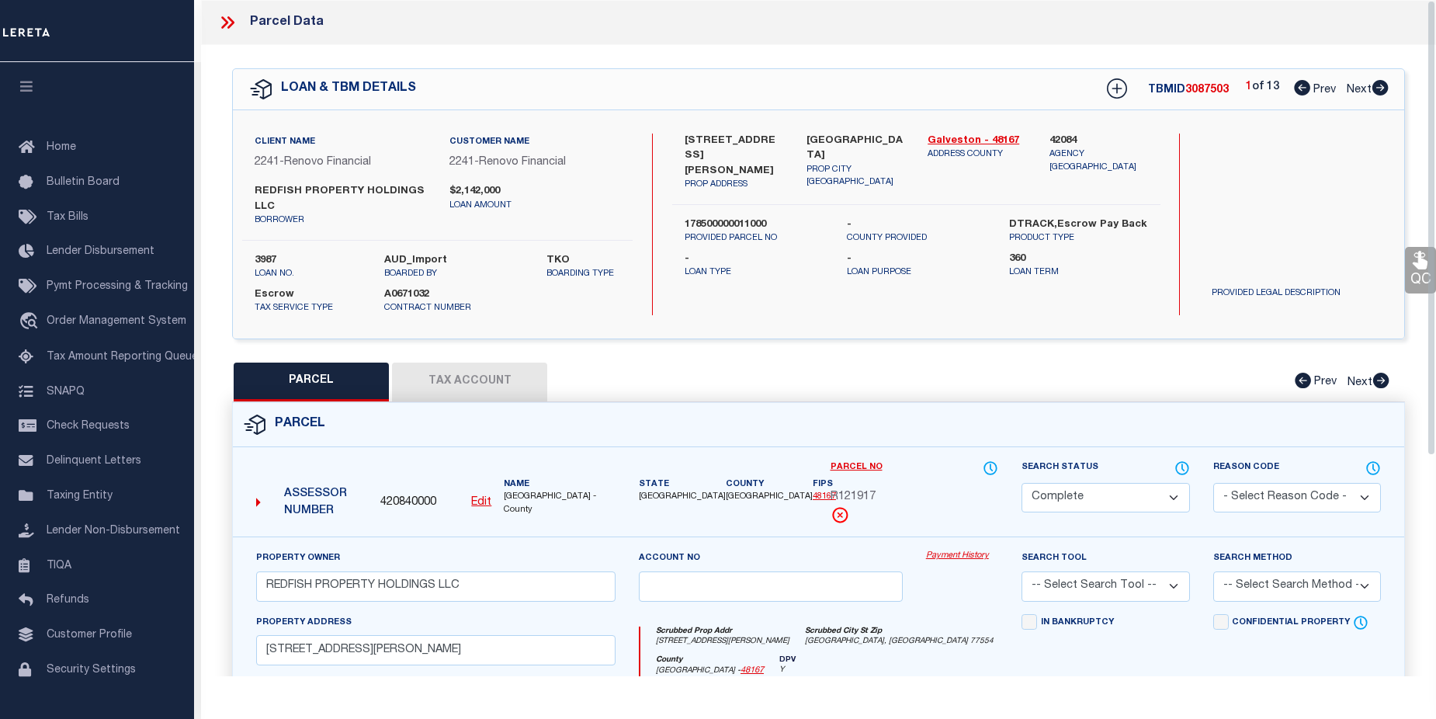
click at [942, 556] on link "Payment History" at bounding box center [962, 556] width 72 height 13
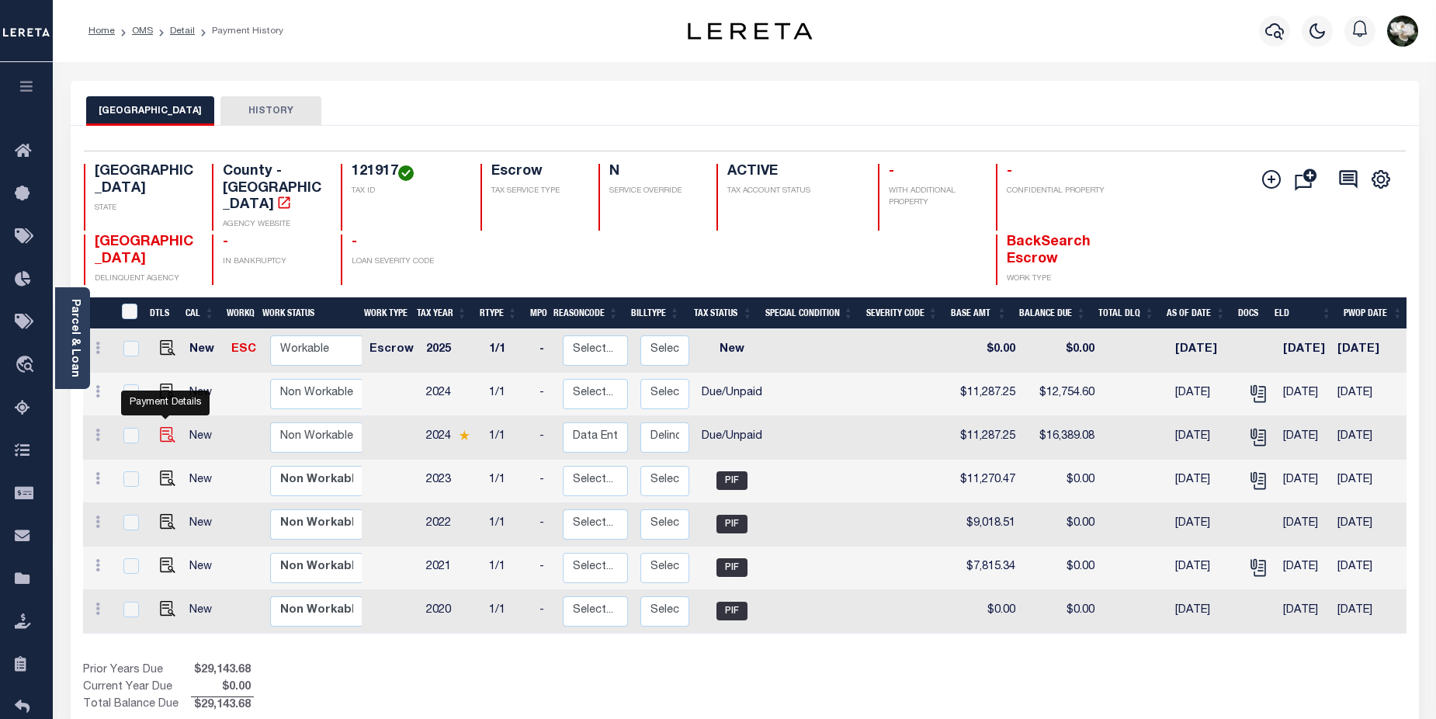
click at [166, 427] on img "" at bounding box center [168, 435] width 16 height 16
checkbox input "true"
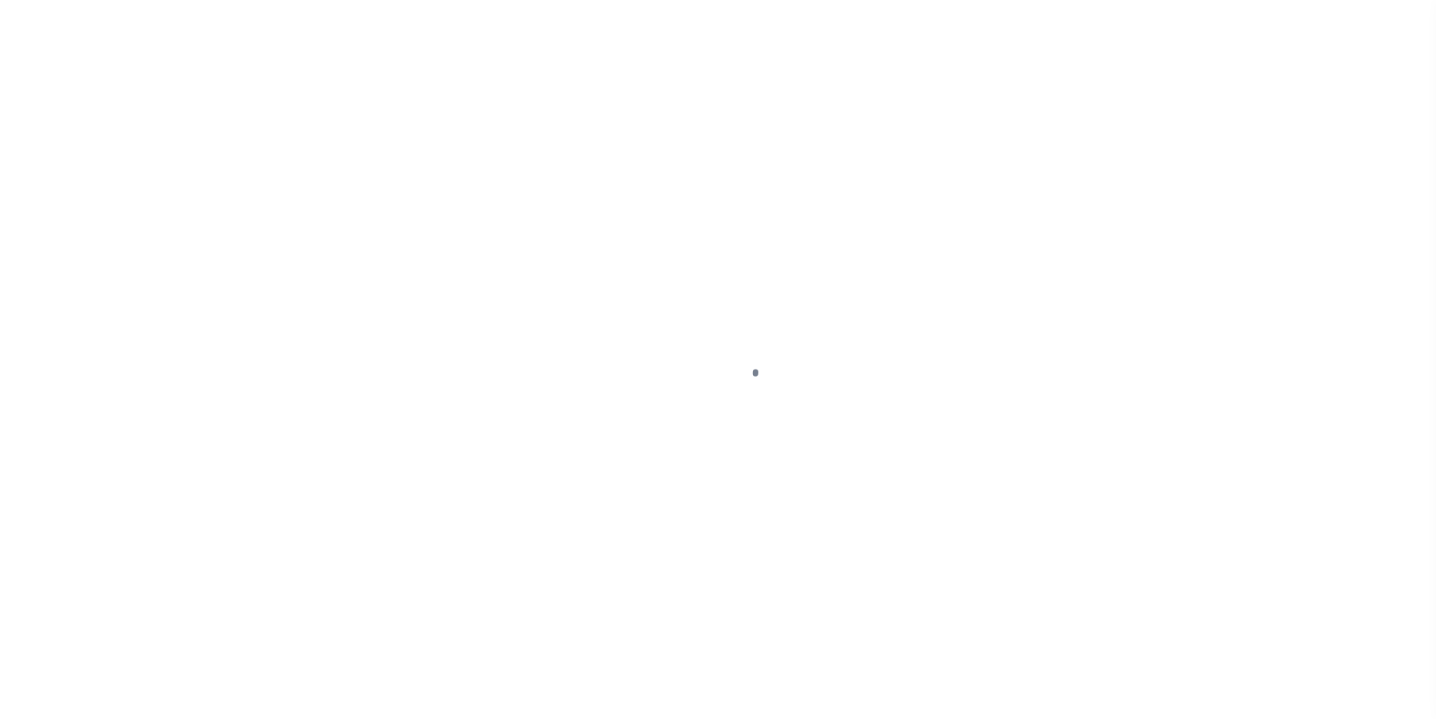
select select "DUE"
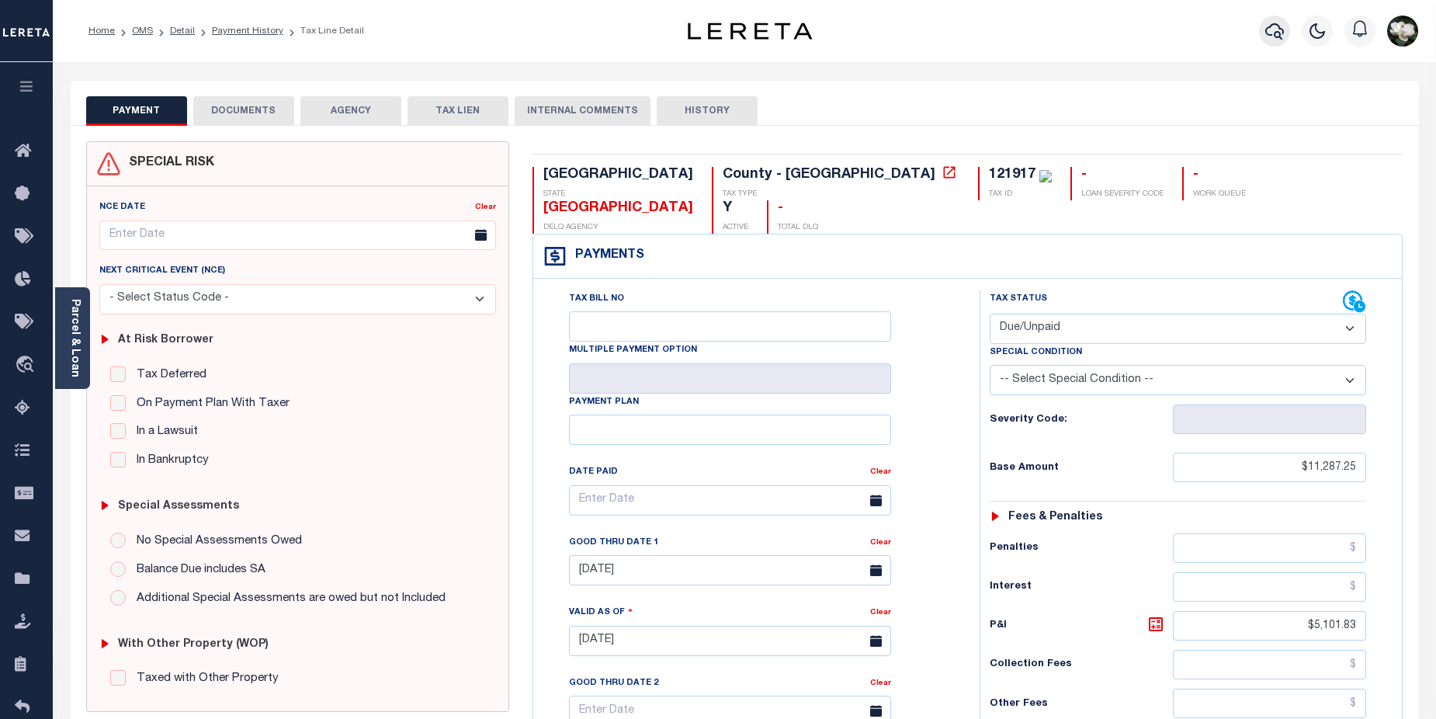
click at [1265, 29] on icon "button" at bounding box center [1274, 31] width 19 height 19
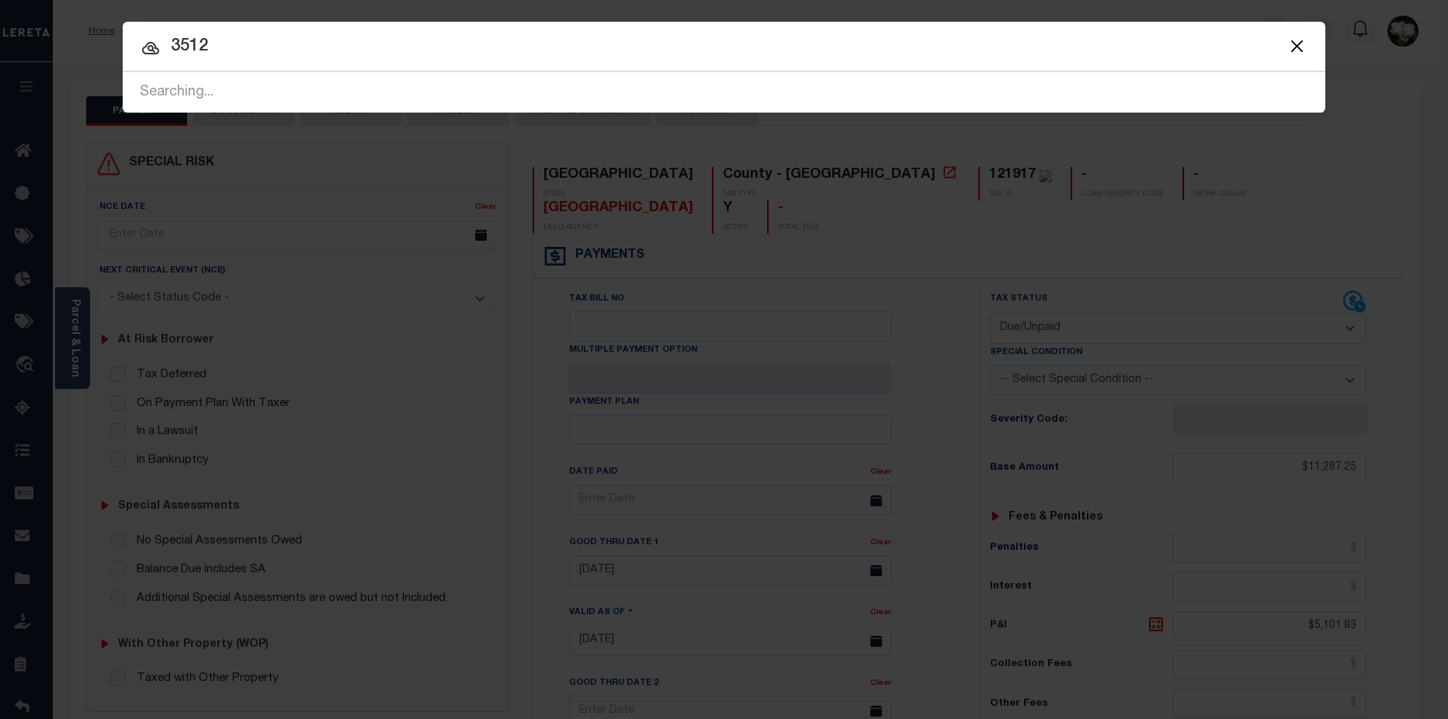
type input "3512"
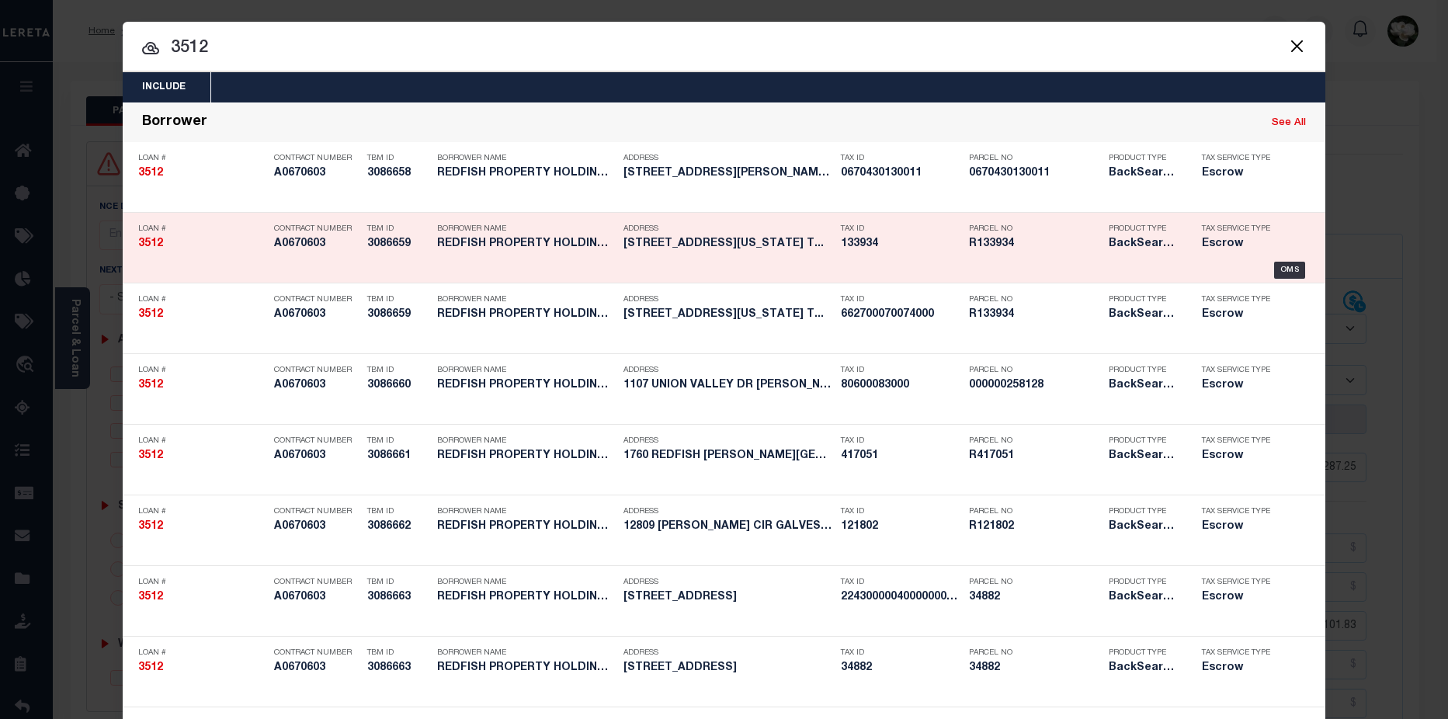
click at [1088, 242] on h5 "R133934" at bounding box center [1035, 244] width 132 height 13
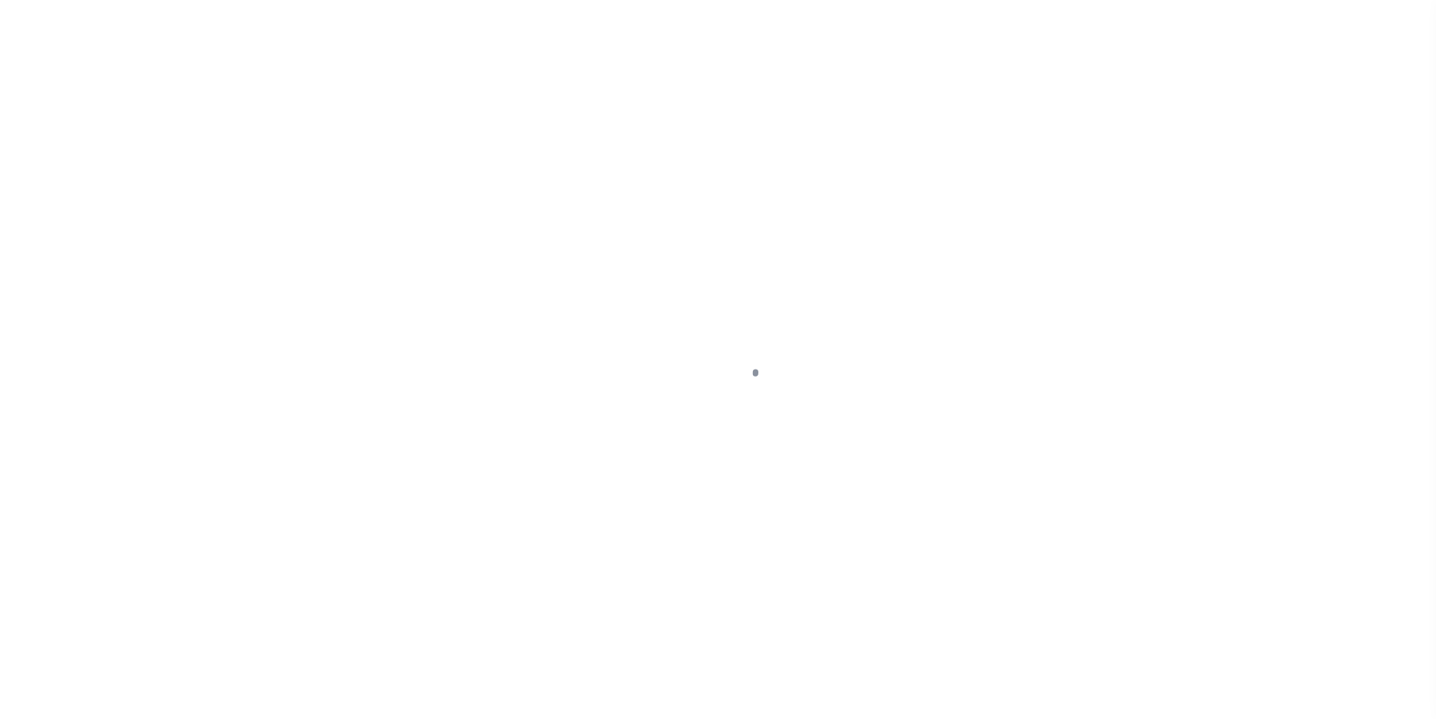
select select "25066"
select select "Escrow"
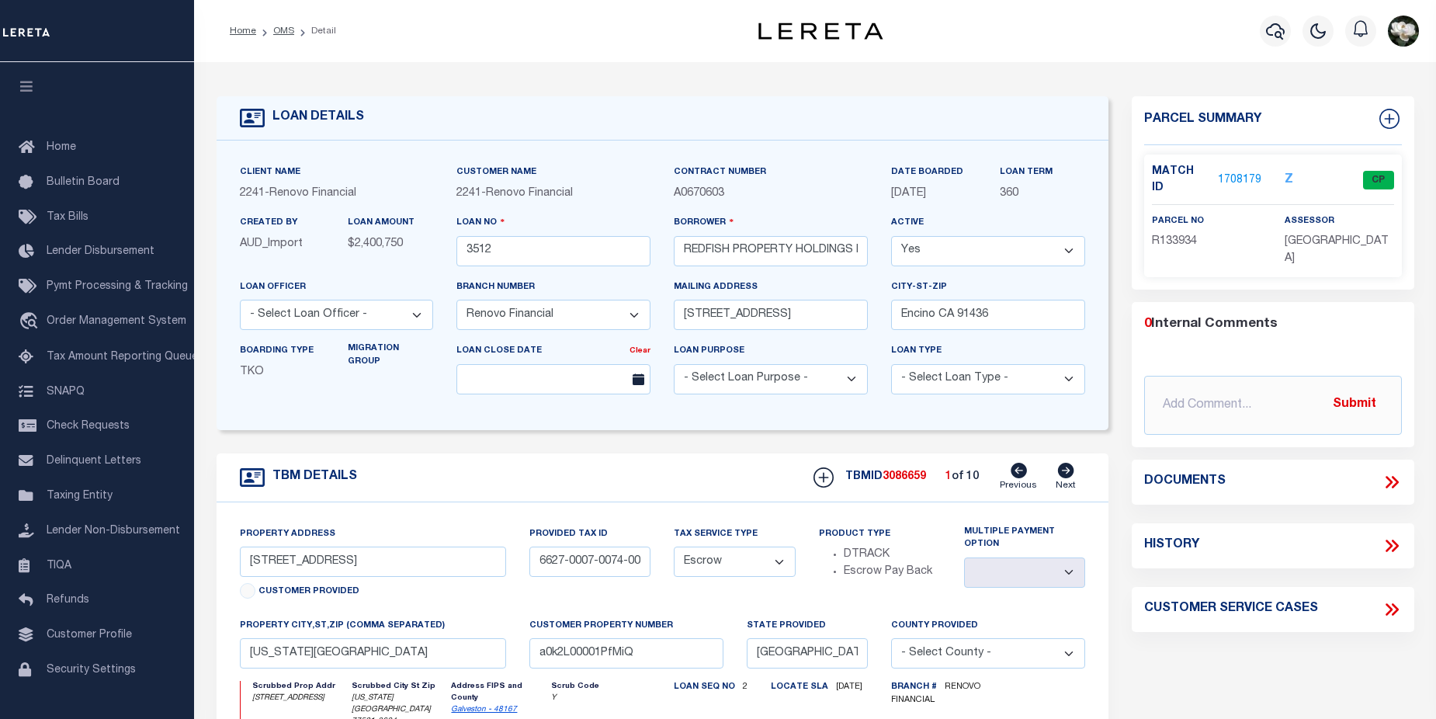
click at [1245, 177] on link "1708179" at bounding box center [1239, 180] width 43 height 16
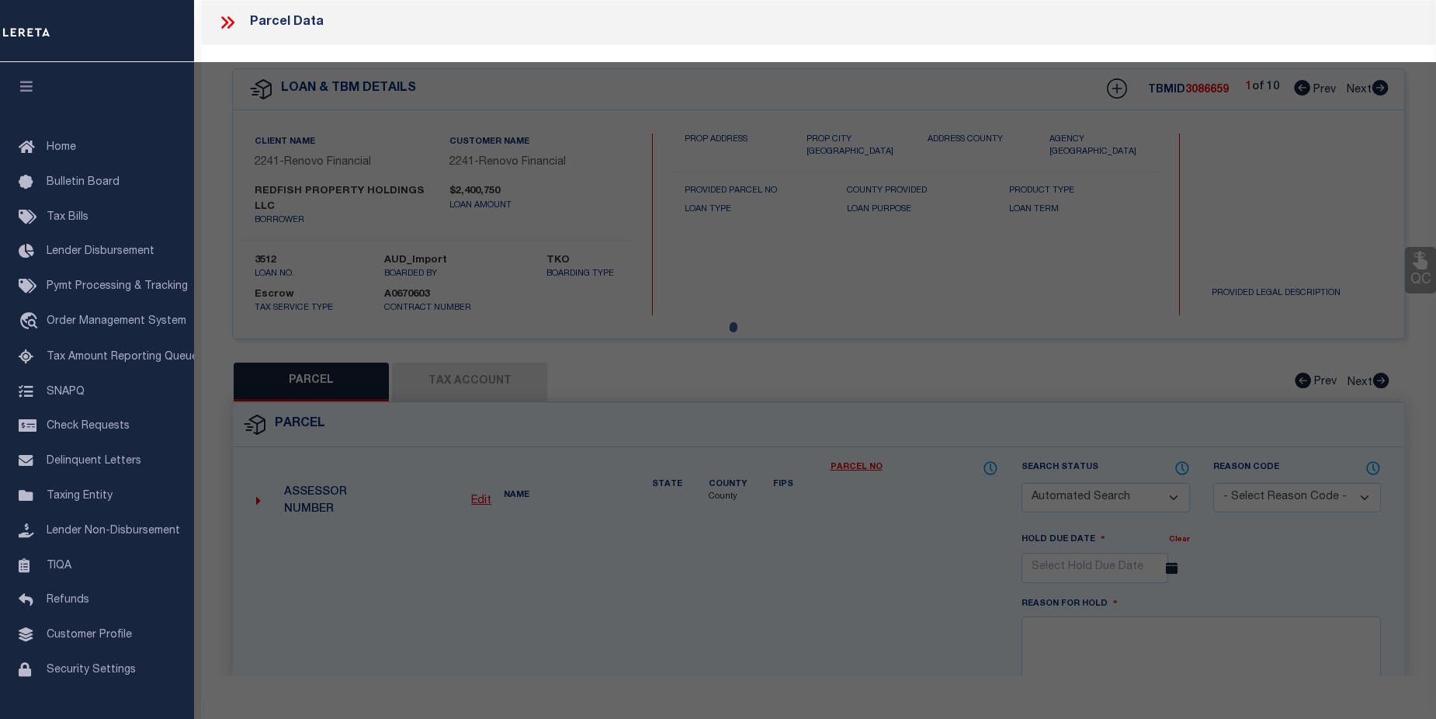
checkbox input "false"
select select "CP"
type input "REDFISH PROPERTY HOLDINGS LLC"
select select
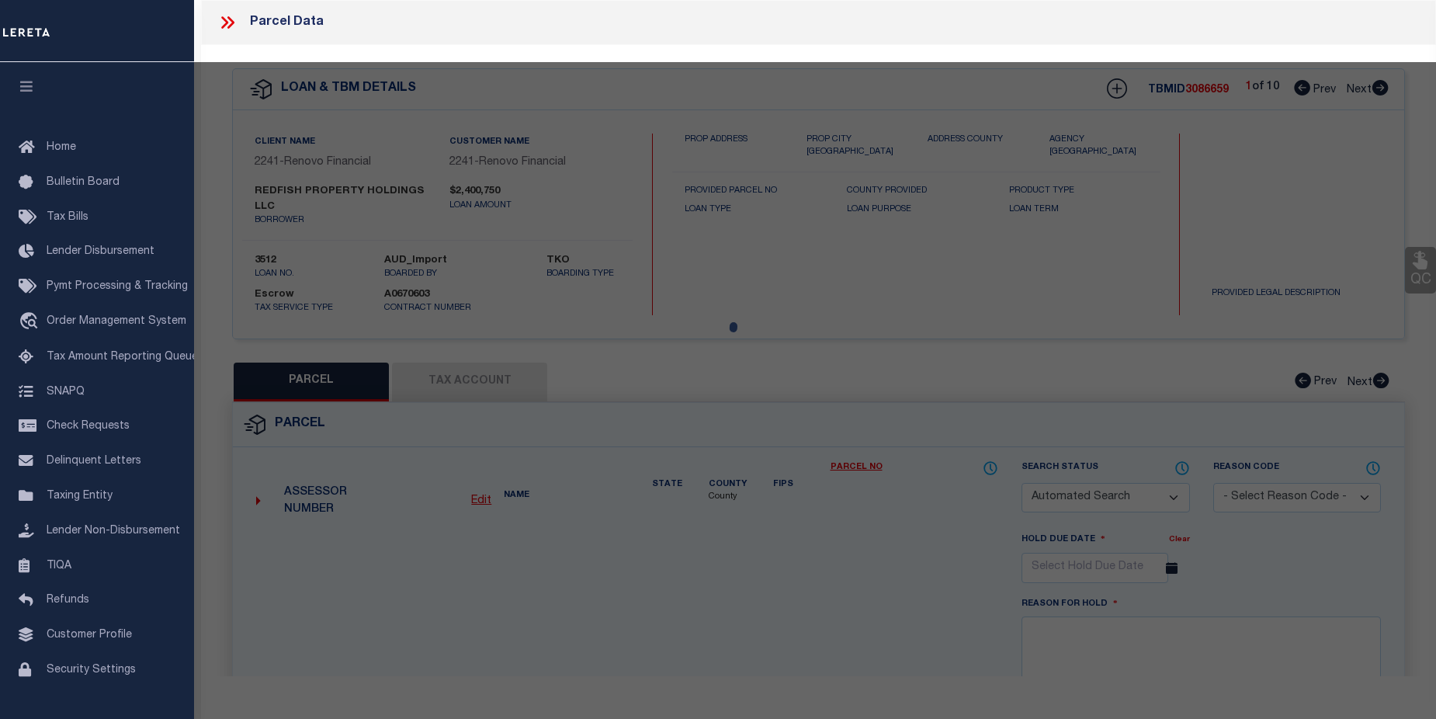
type input "7426 MEADOWLARK LN"
checkbox input "false"
type input "TEXAS CITY, TX 77591"
type textarea "ABST 2 LOT 74 BLK 7 SOUTH ACRE MANOR SEC 3"
type textarea "Tax ID Special Project"
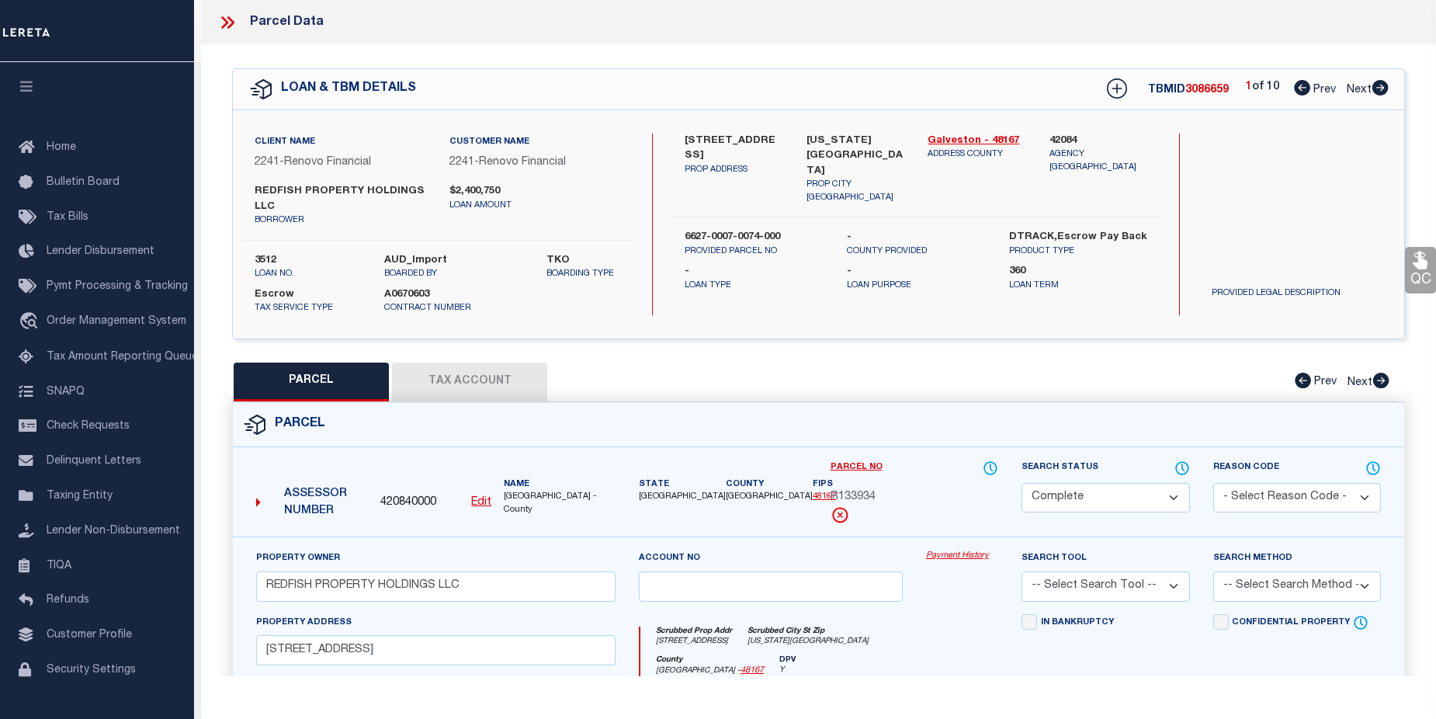
click at [959, 557] on link "Payment History" at bounding box center [962, 556] width 72 height 13
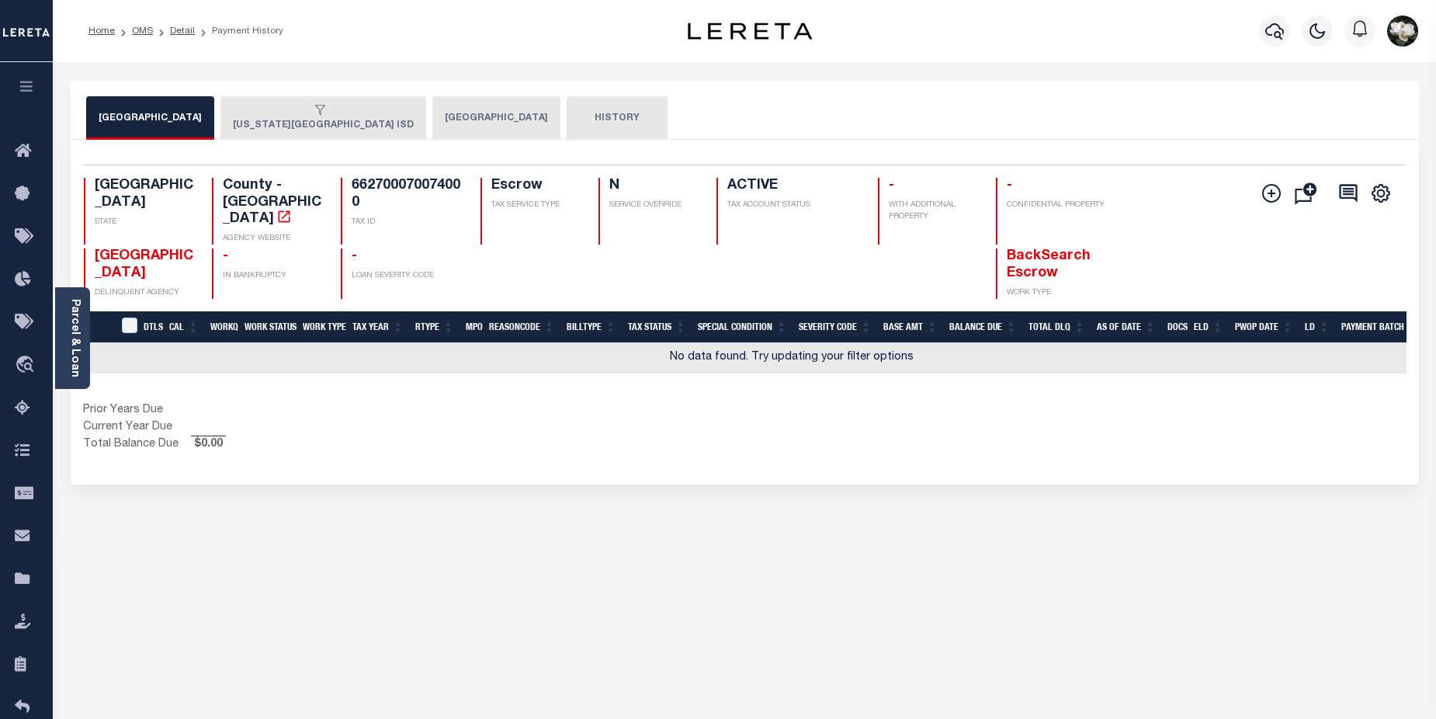
click at [432, 118] on button "[GEOGRAPHIC_DATA]" at bounding box center [496, 117] width 128 height 43
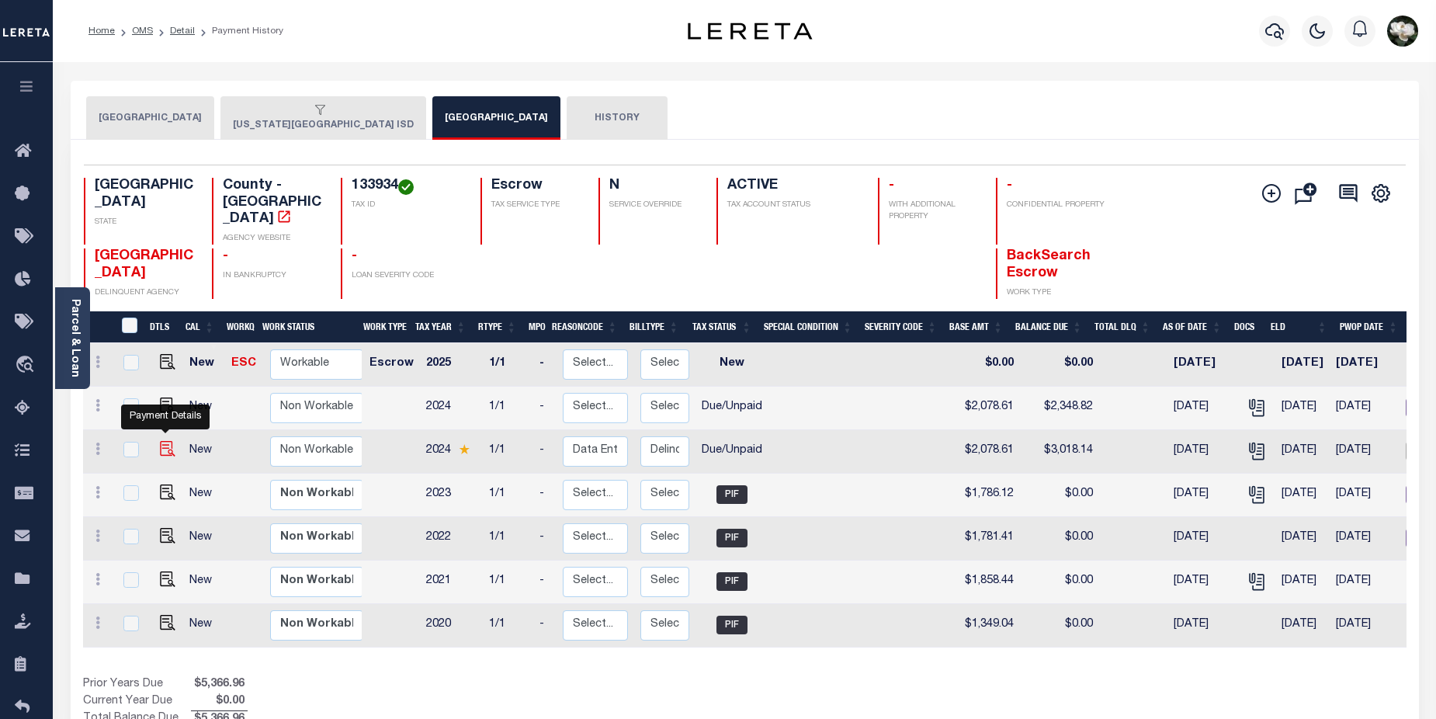
click at [170, 441] on img "" at bounding box center [168, 449] width 16 height 16
checkbox input "true"
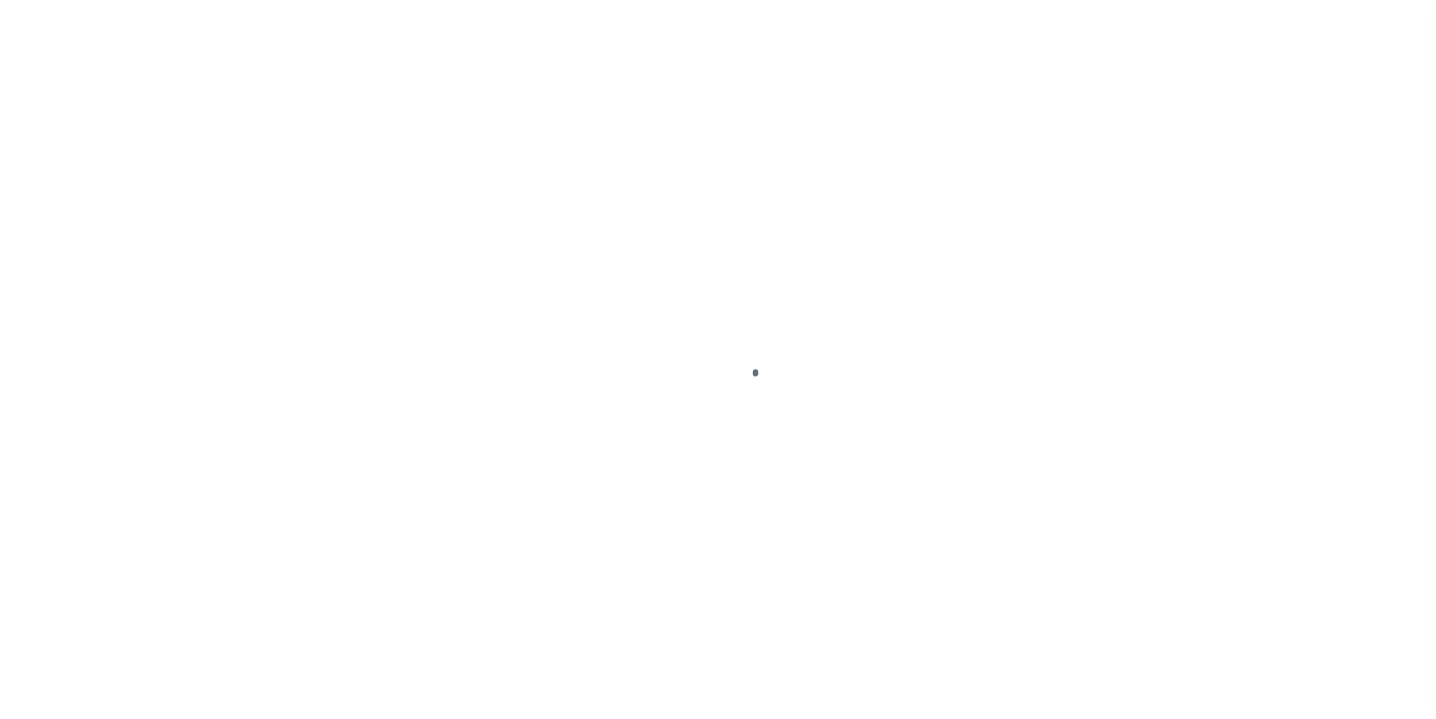
select select "DUE"
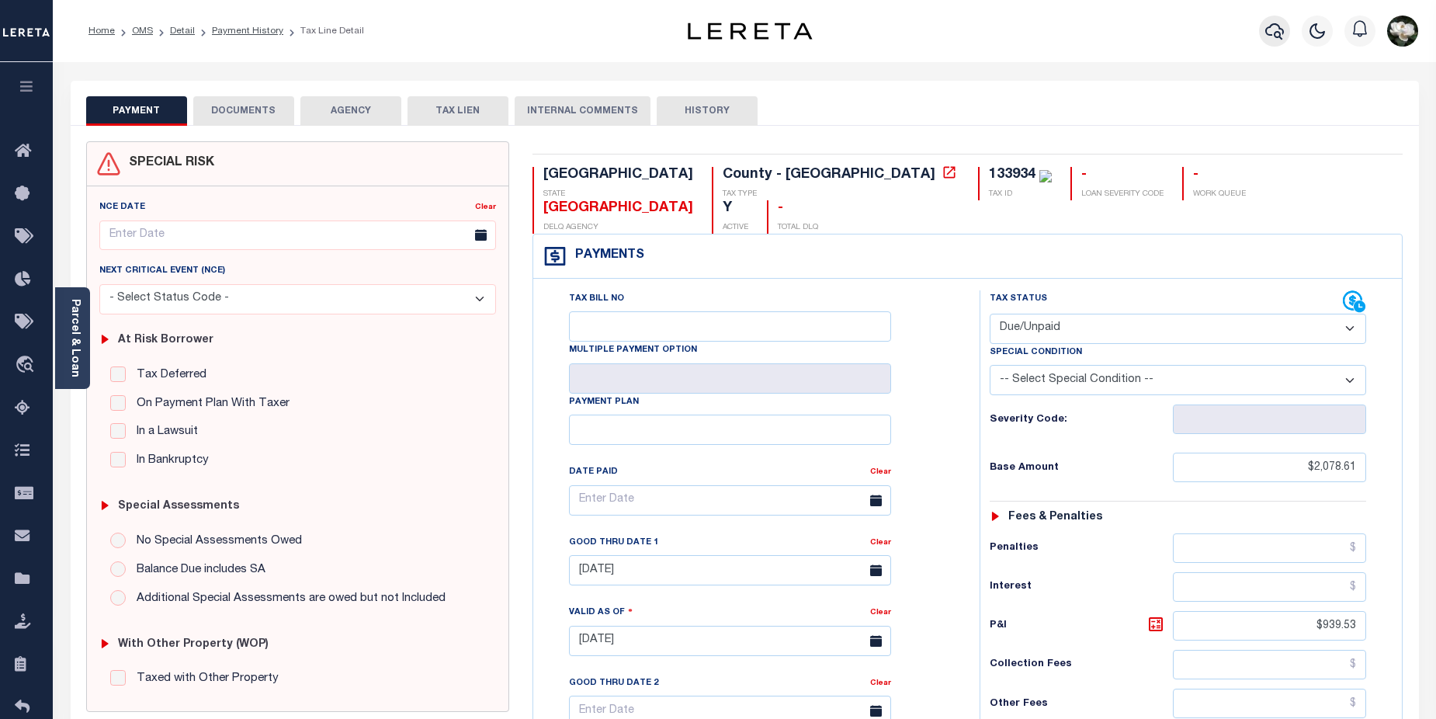
click at [1282, 35] on icon "button" at bounding box center [1274, 31] width 19 height 19
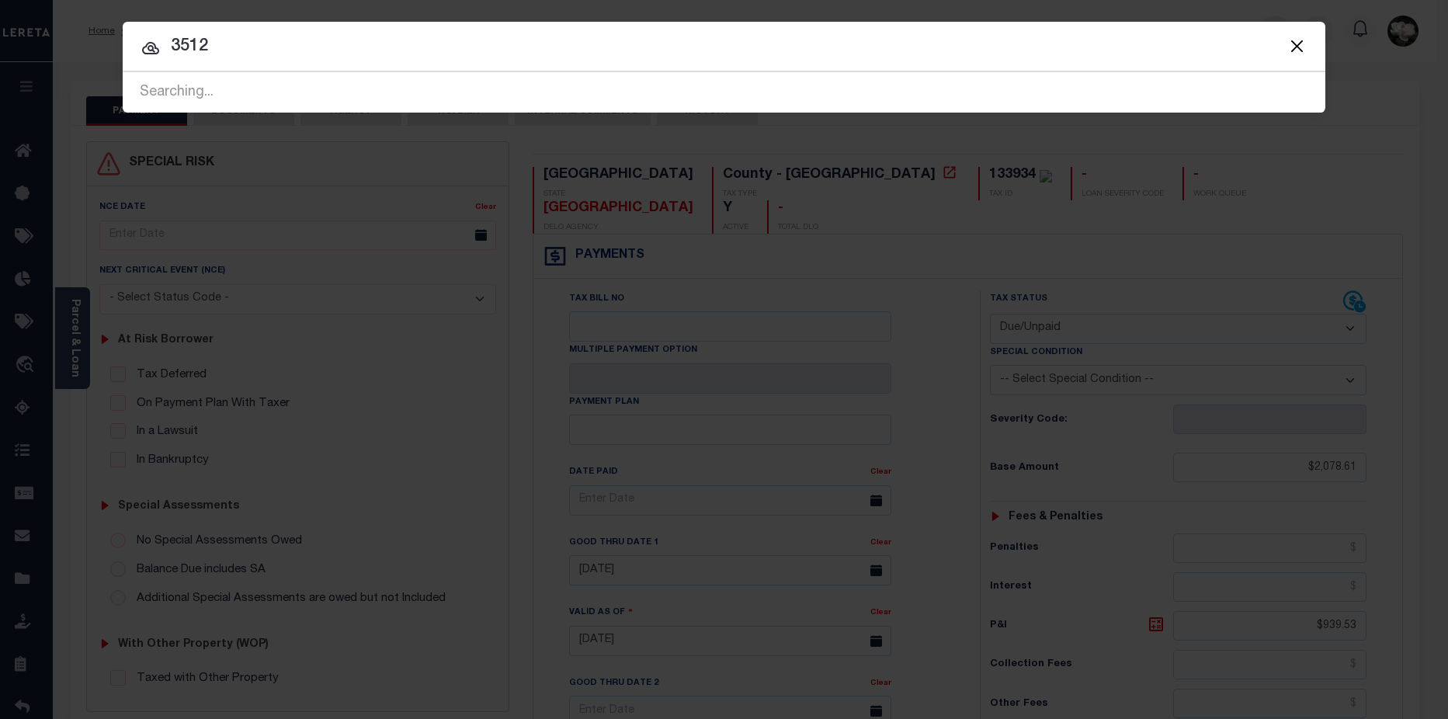
type input "3512"
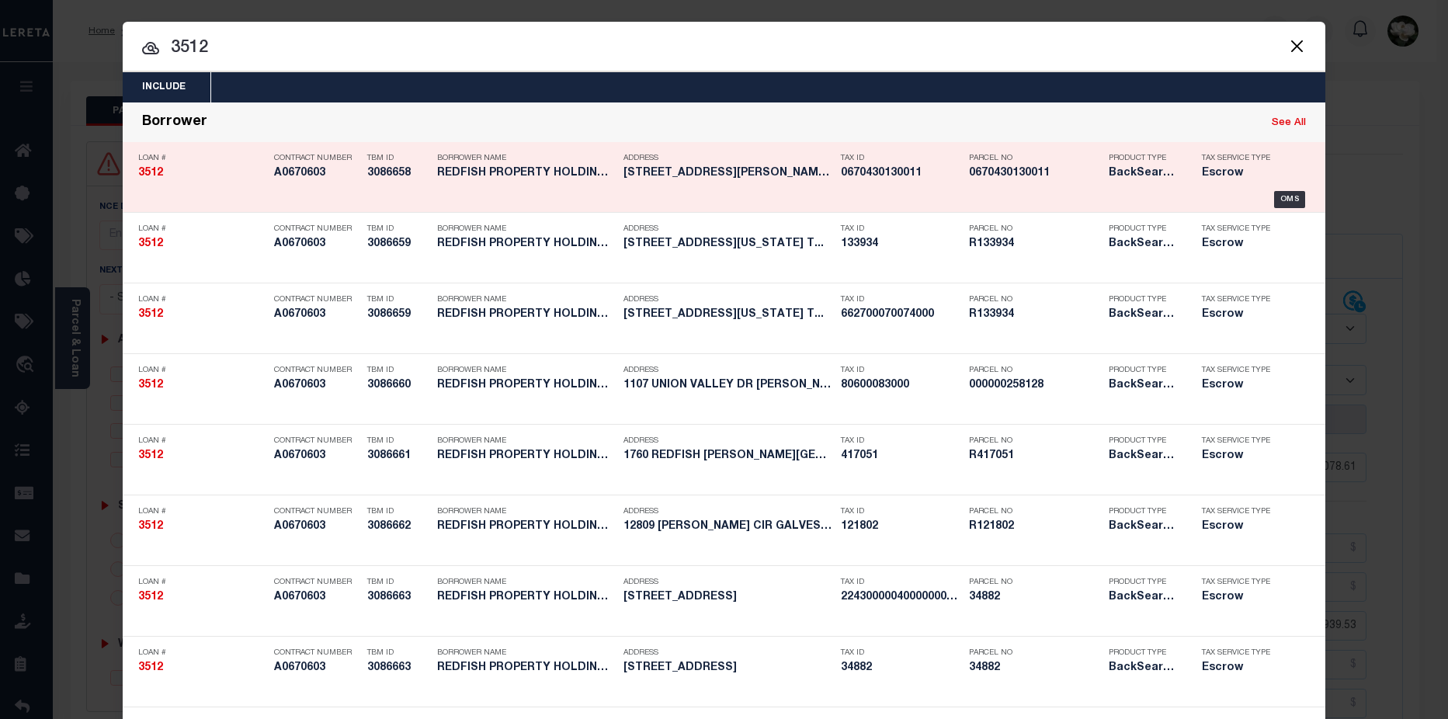
click at [1045, 179] on h5 "0670430130011" at bounding box center [1035, 173] width 132 height 13
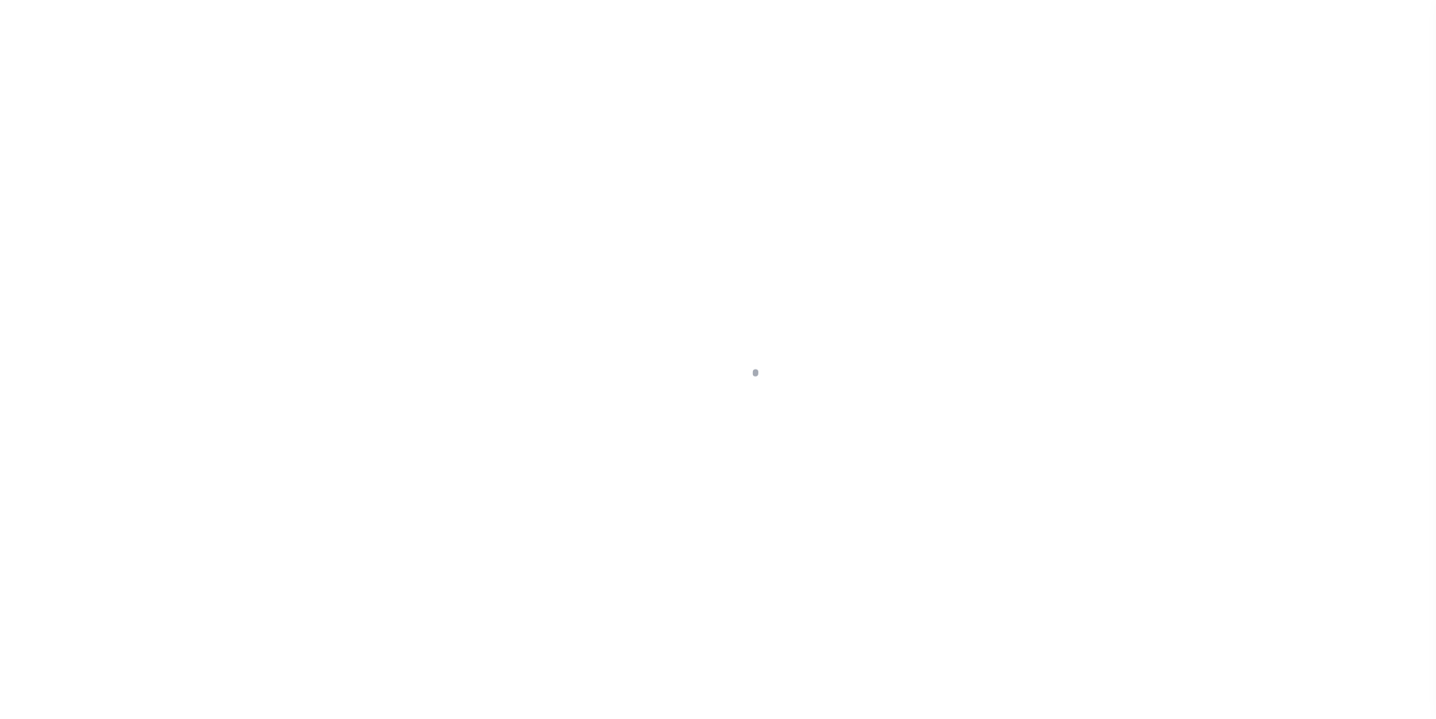
select select "Escrow"
type input "[STREET_ADDRESS][PERSON_NAME]"
select select
type input "[GEOGRAPHIC_DATA]"
type input "a0k2L00001SgSoV"
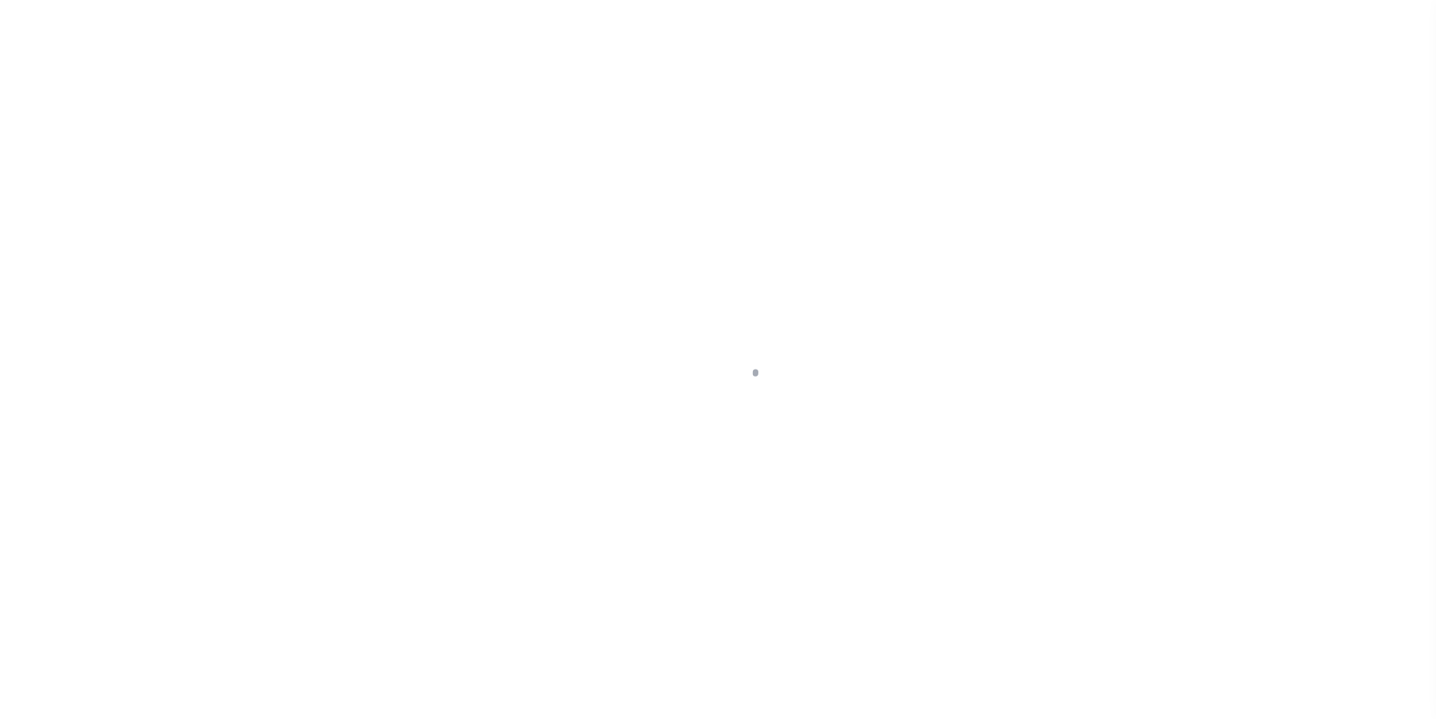
type input "[GEOGRAPHIC_DATA]"
type textarea "Situs change per client audit"
select select "25066"
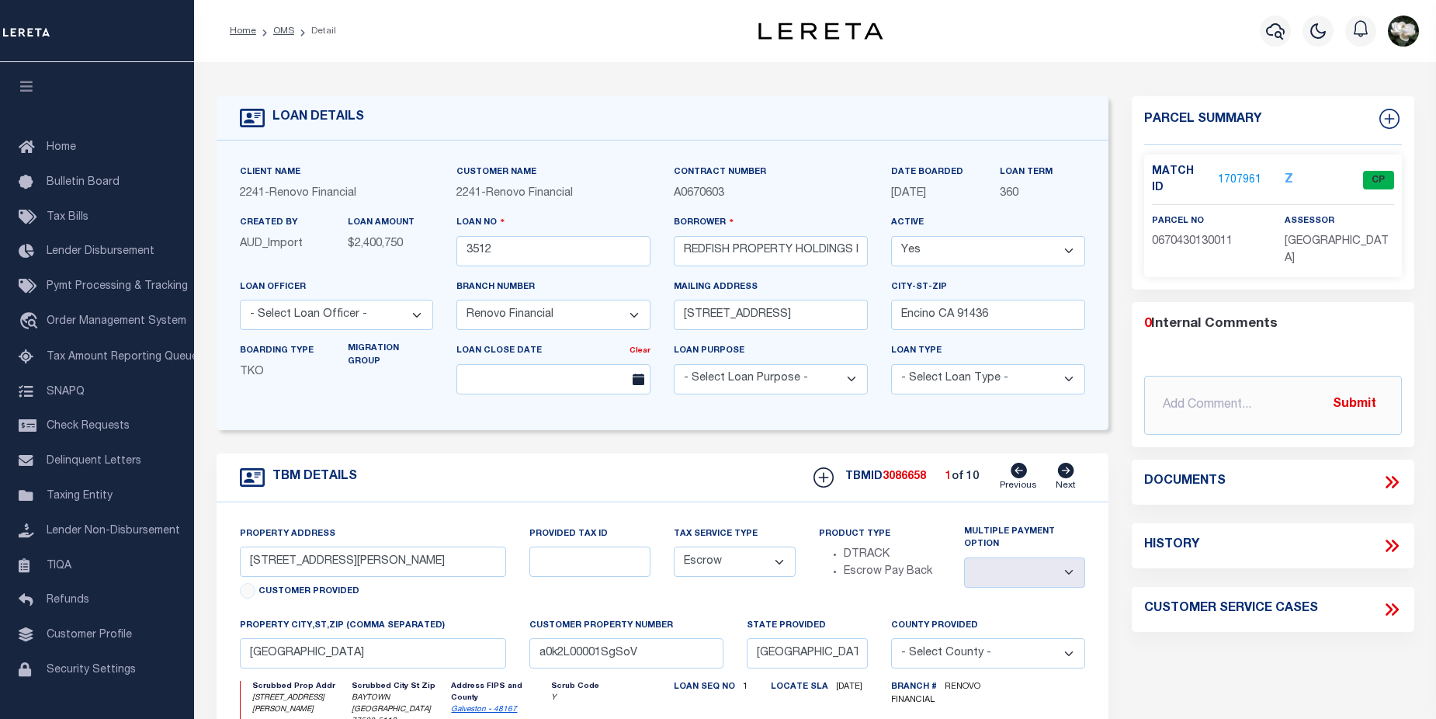
click at [1232, 172] on link "1707961" at bounding box center [1239, 180] width 43 height 16
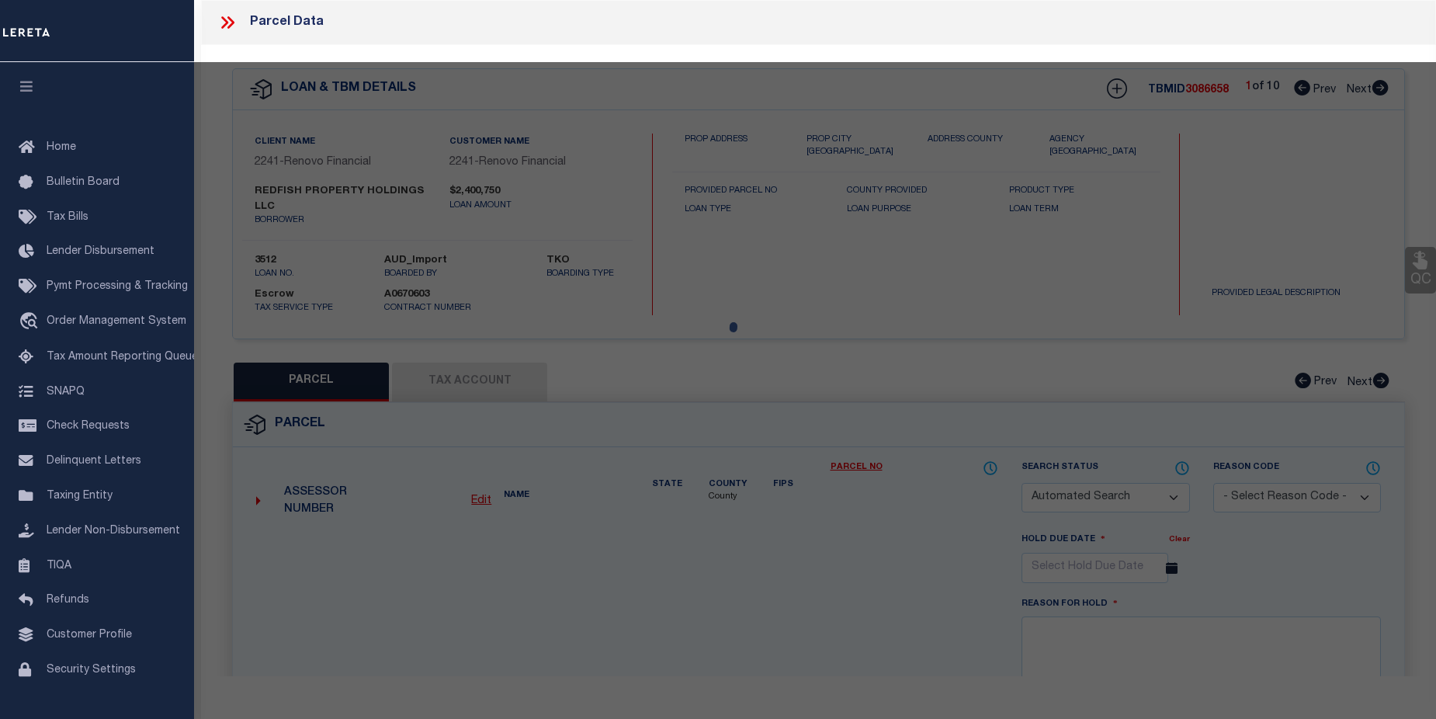
checkbox input "false"
select select "CP"
type input "REDFISH PROPERTY HOLDINGS LLC"
select select
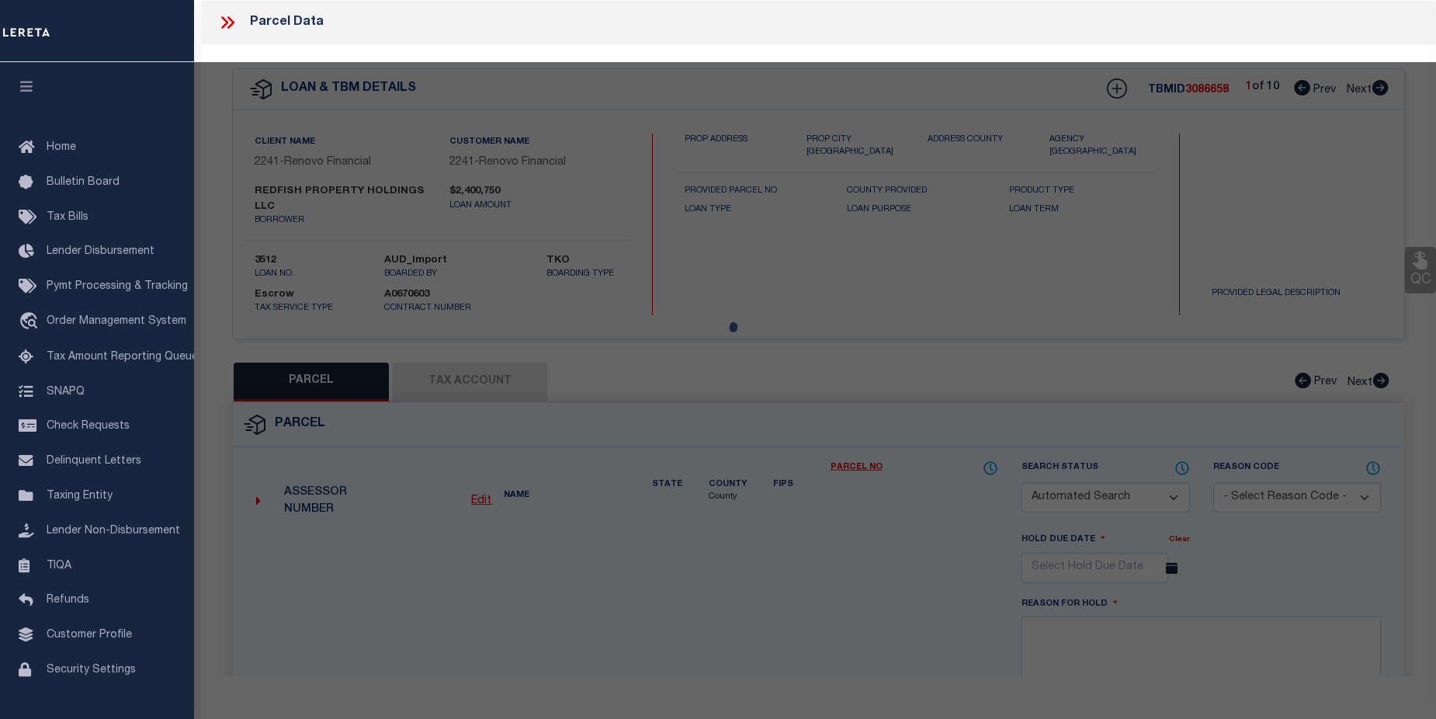
type input "519 E DEFEE ST"
checkbox input "false"
type input "BAYTOWN TX 77520"
type textarea "LT 11 BLK 13 LONG A C"
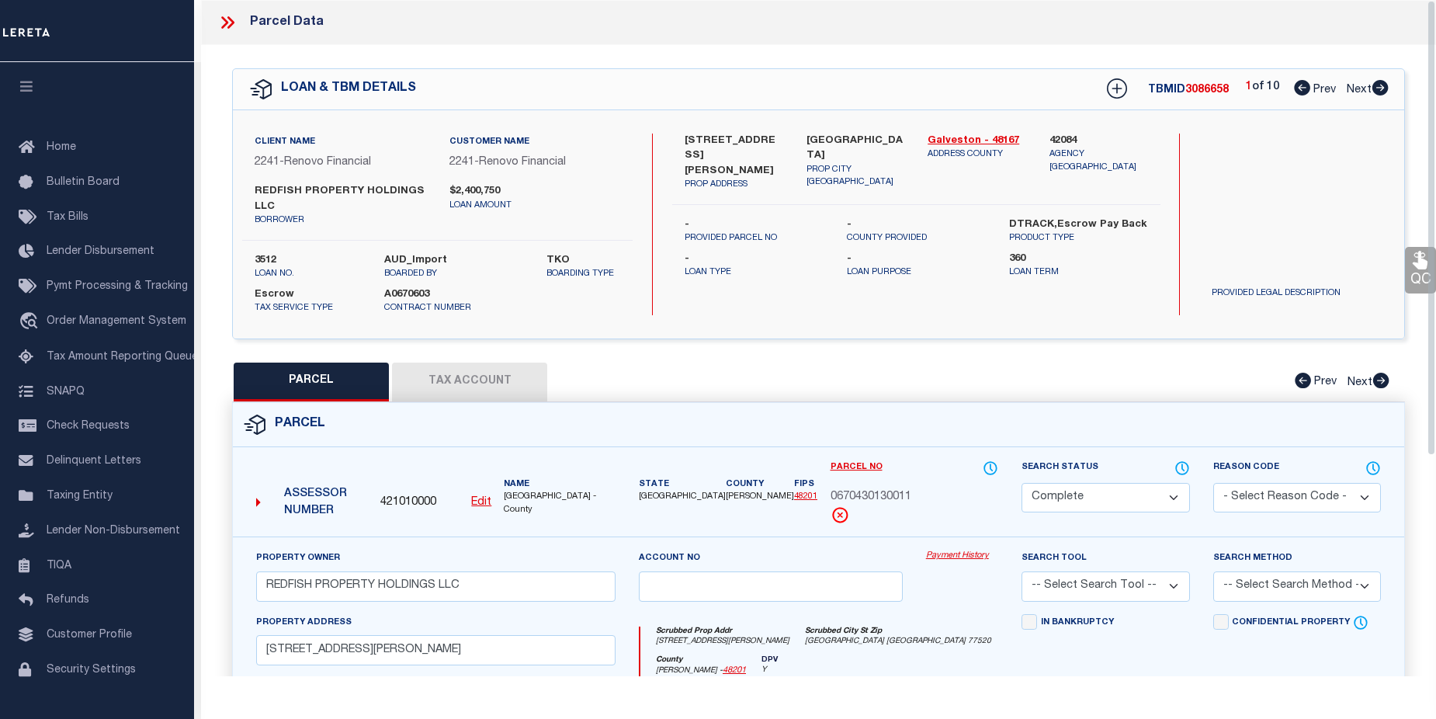
click at [959, 561] on link "Payment History" at bounding box center [962, 556] width 72 height 13
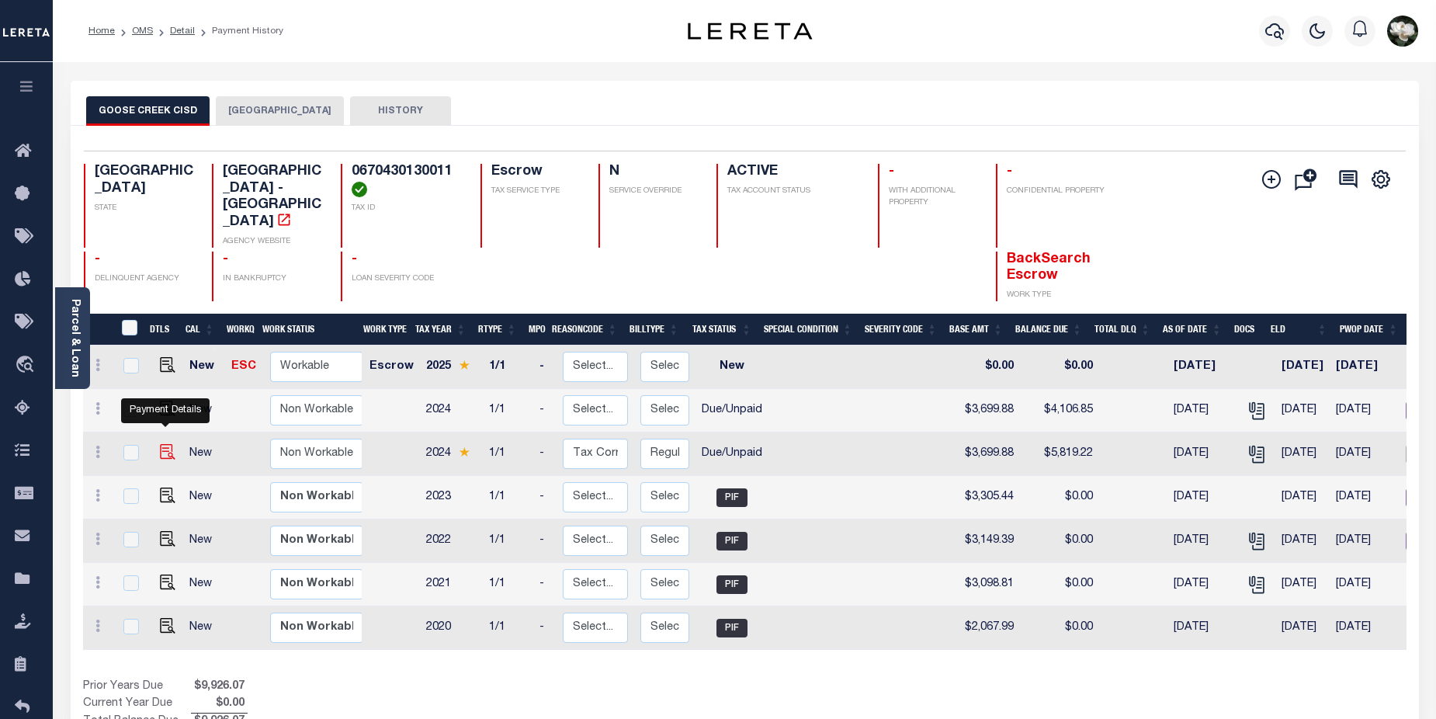
click at [162, 444] on img "" at bounding box center [168, 452] width 16 height 16
checkbox input "true"
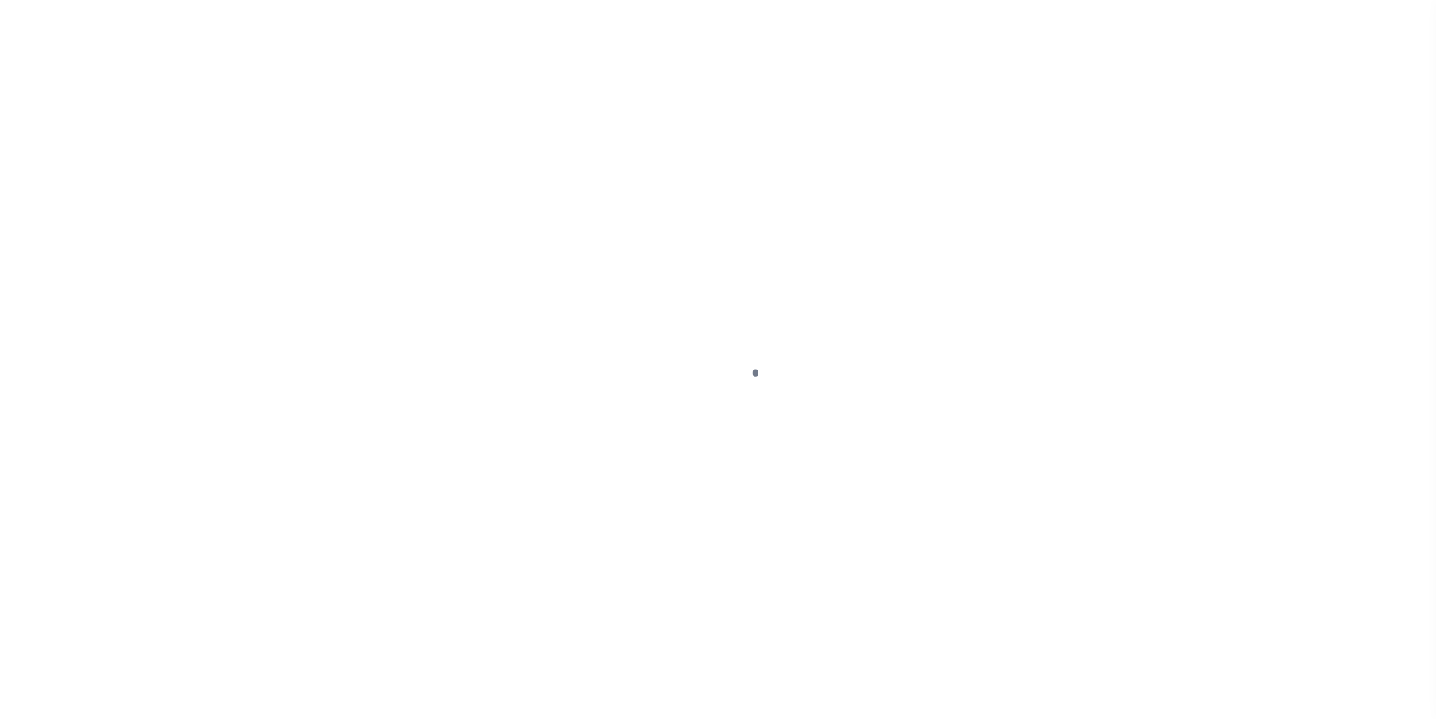
select select "DUE"
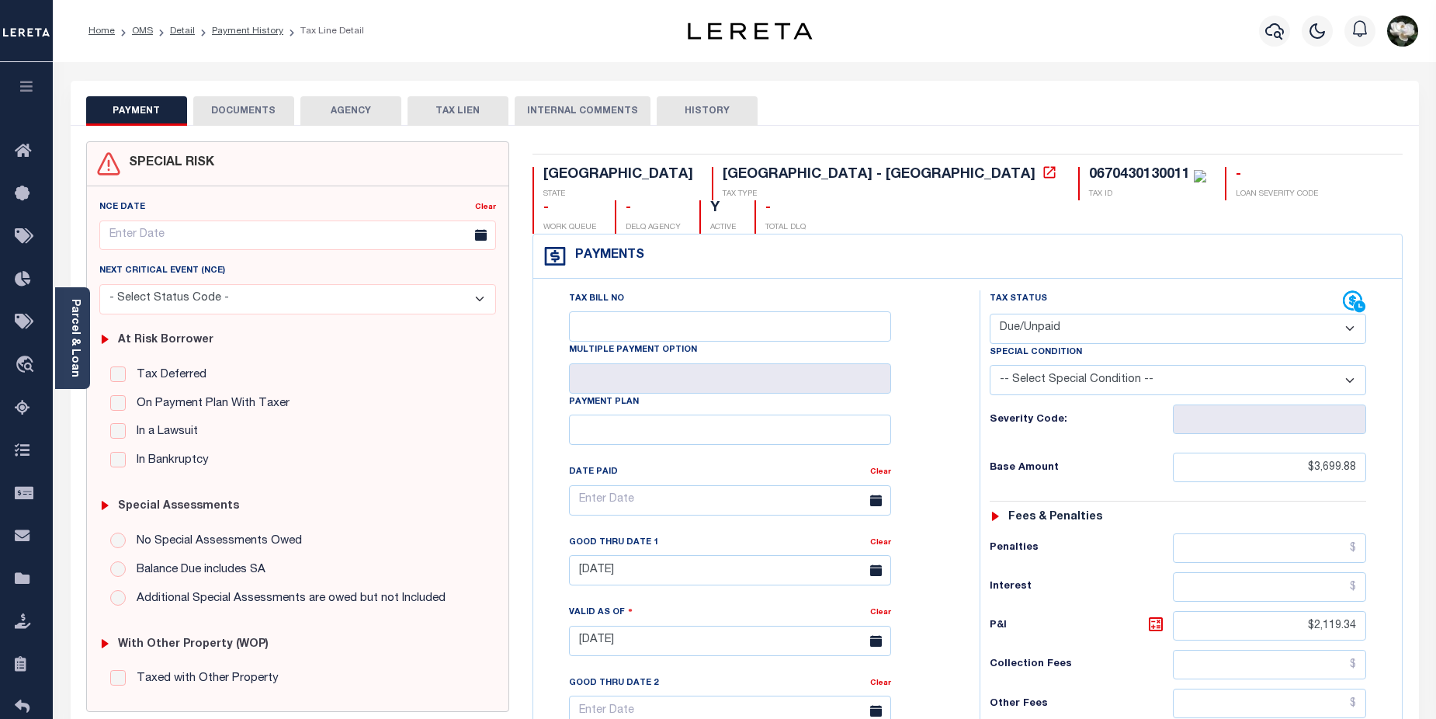
click at [1255, 33] on div at bounding box center [1275, 31] width 43 height 54
click at [1282, 33] on icon "button" at bounding box center [1274, 31] width 19 height 19
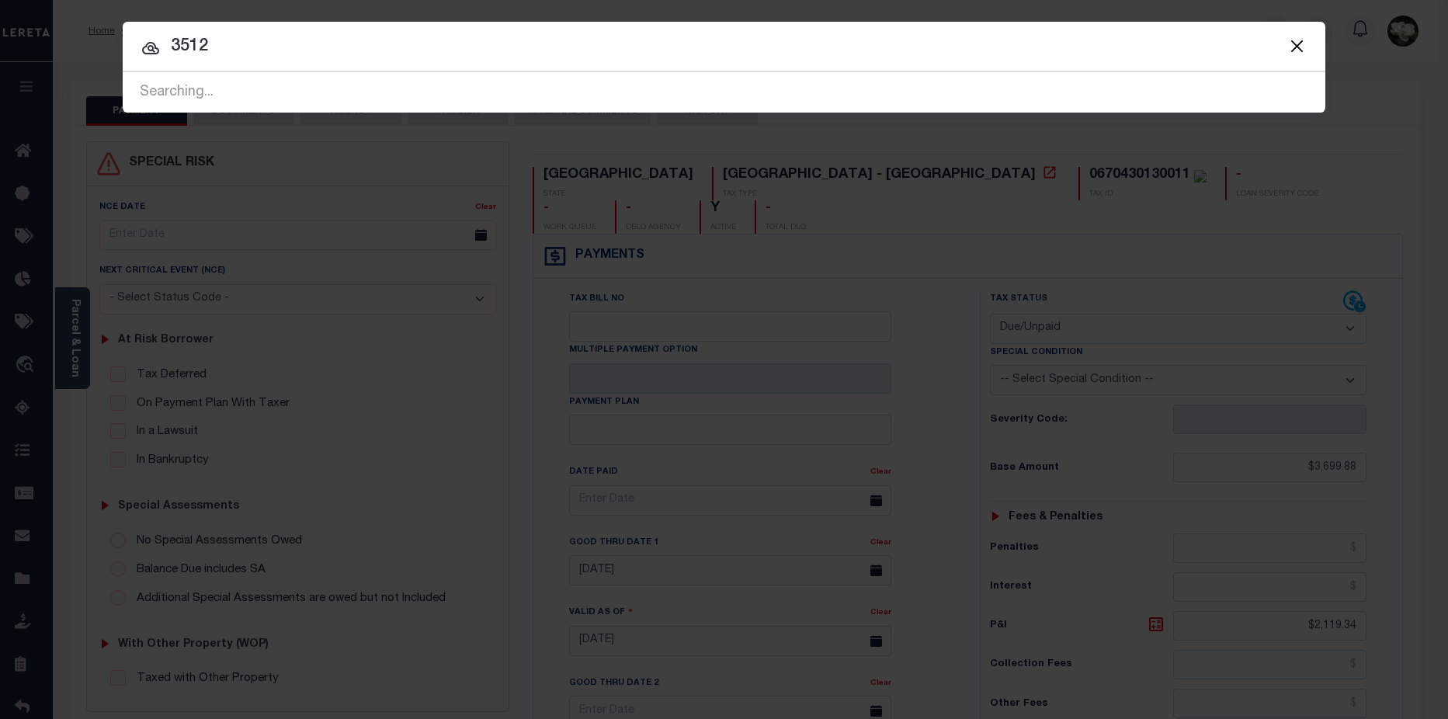
type input "3512"
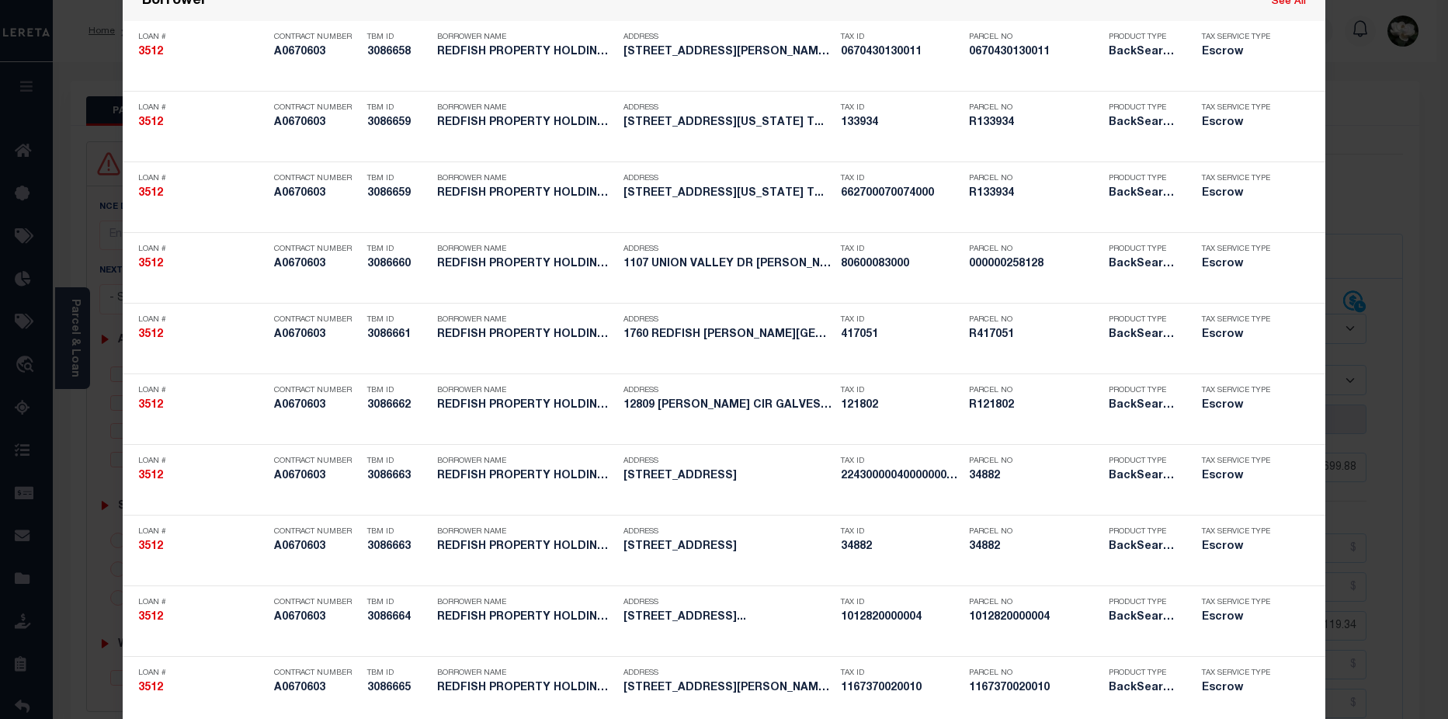
scroll to position [226, 0]
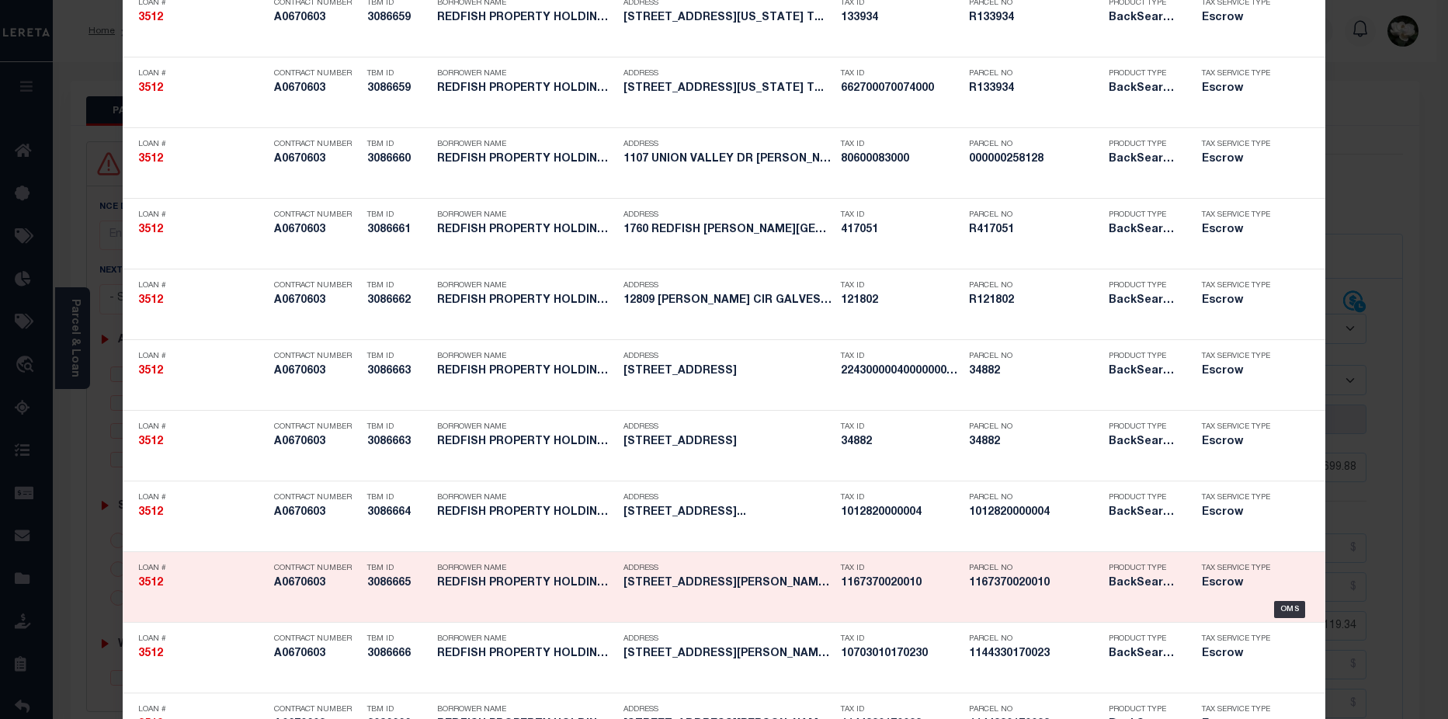
click at [1030, 590] on h5 "1167370020010" at bounding box center [1035, 583] width 132 height 13
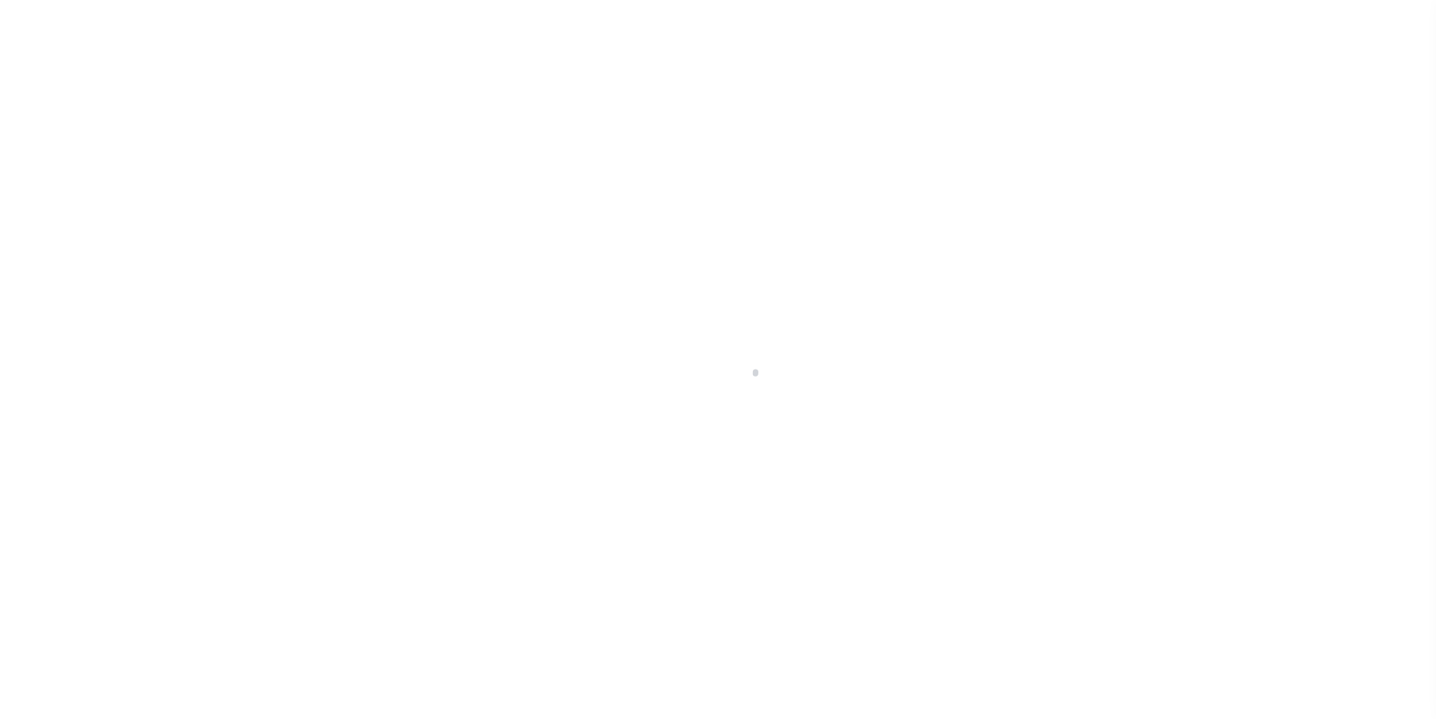
select select "25066"
select select "Escrow"
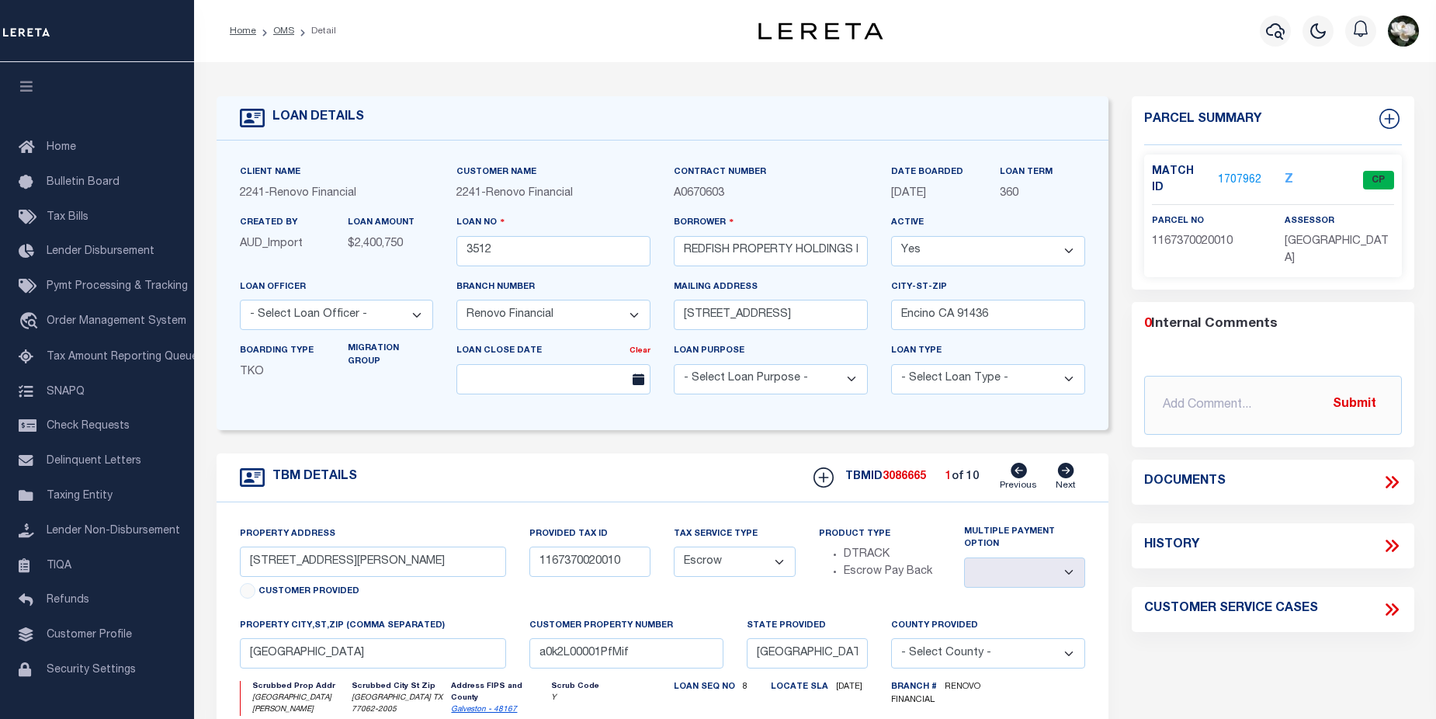
click at [1247, 173] on link "1707962" at bounding box center [1239, 180] width 43 height 16
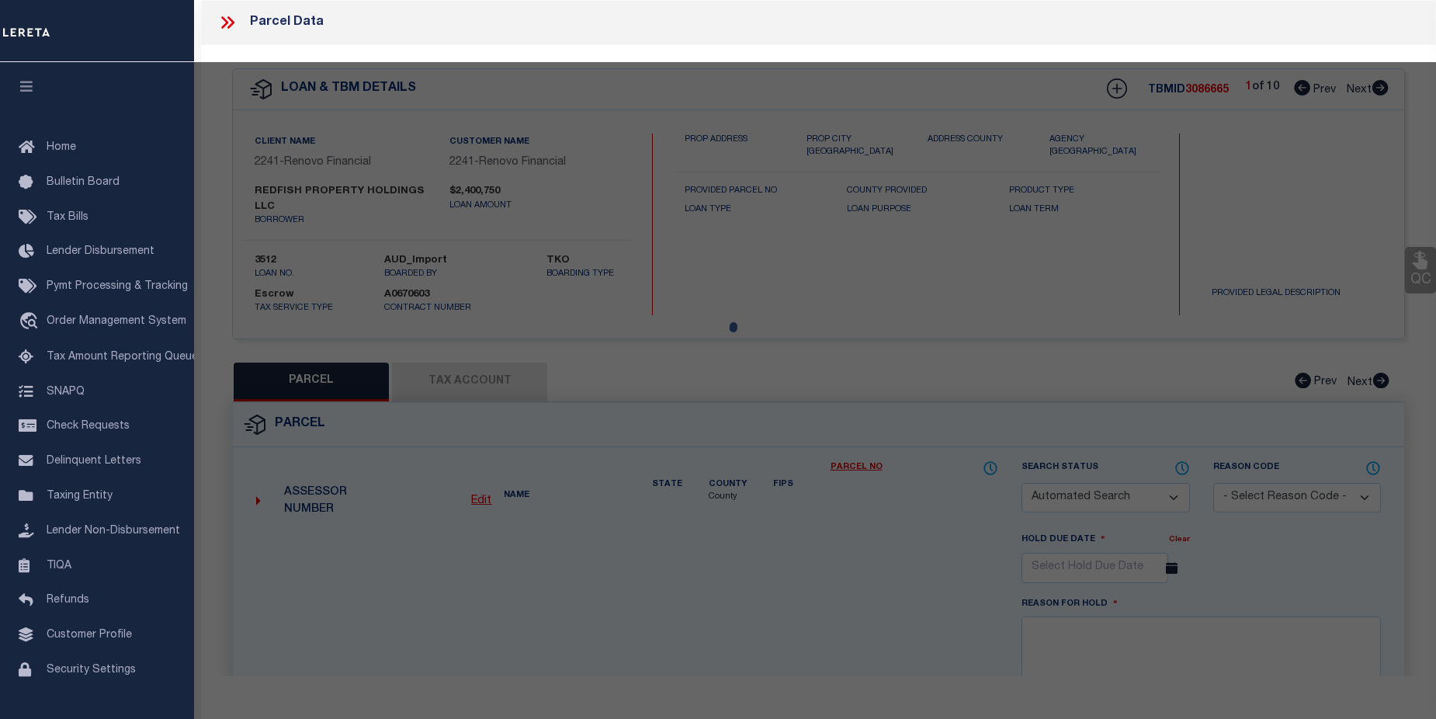
checkbox input "false"
select select "CP"
type input "REDFISH PROPERTY HOLDINGS LLC"
select select
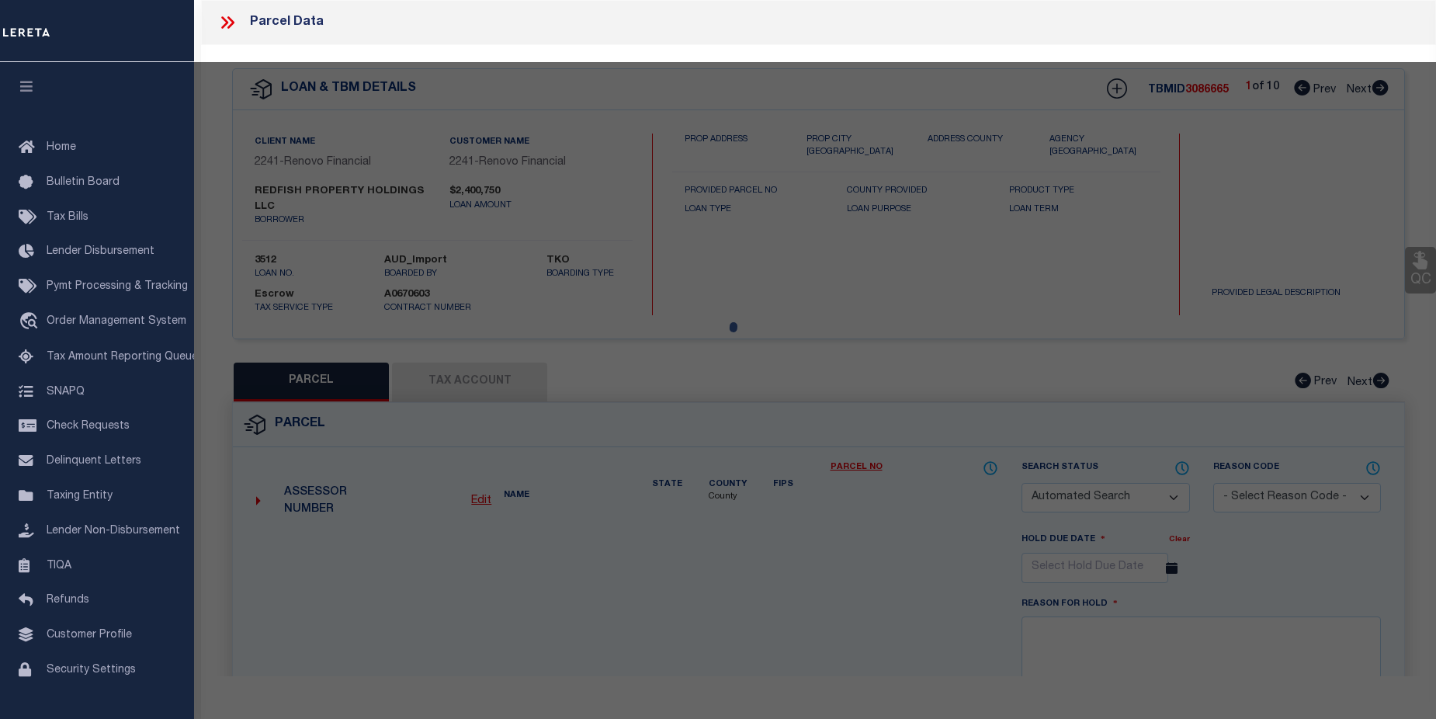
type input "1310 MABRY MILL RD"
checkbox input "false"
type input "HOUSTON TX 77062"
type textarea "LT 10 BLK 2 BAY GLEN SEC 4"
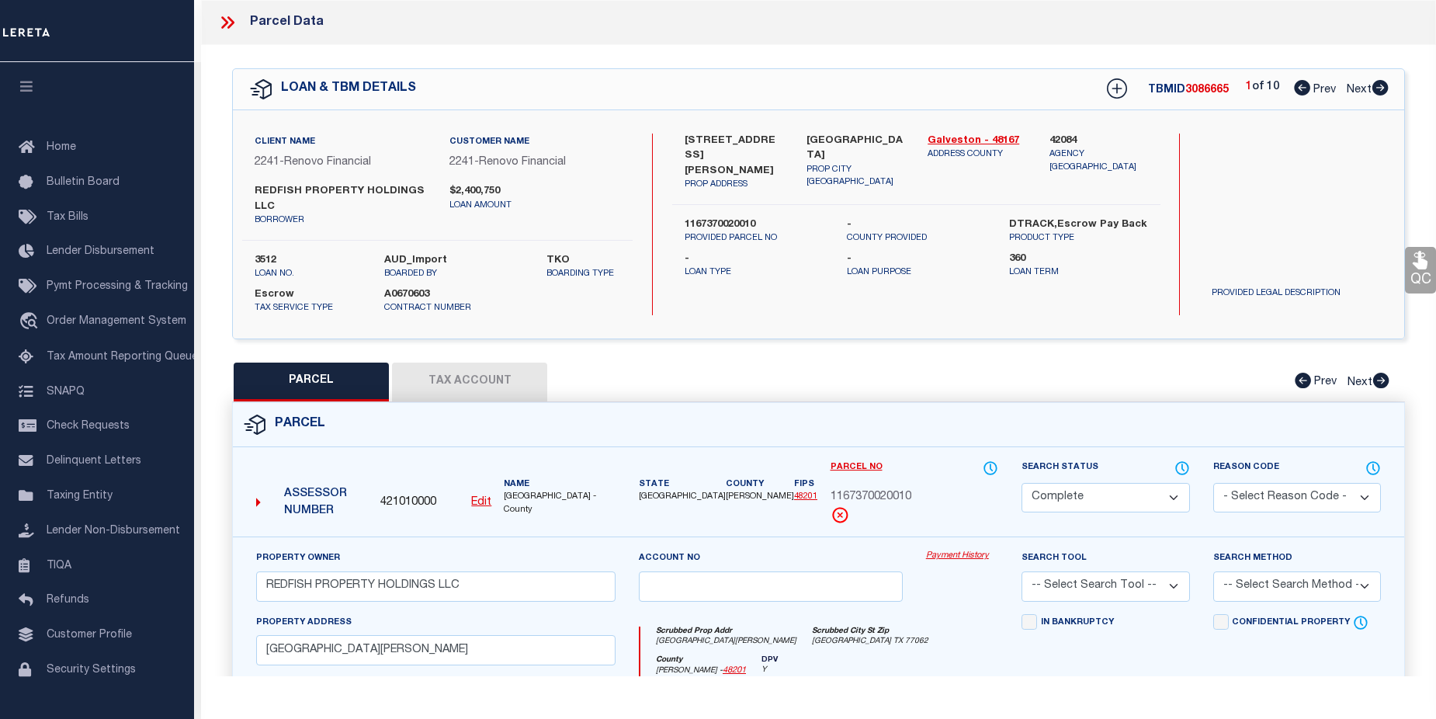
click at [948, 559] on link "Payment History" at bounding box center [962, 556] width 72 height 13
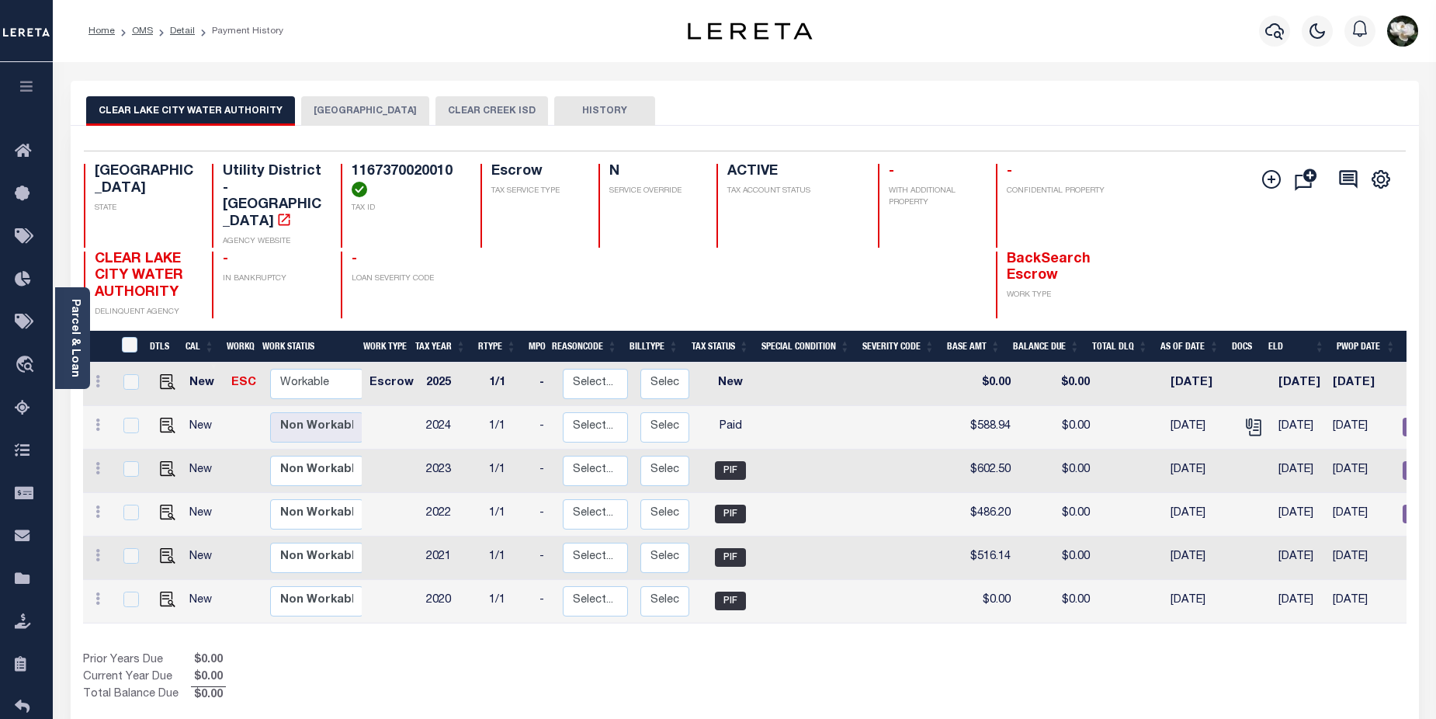
click at [461, 114] on button "CLEAR CREEK ISD" at bounding box center [491, 110] width 113 height 29
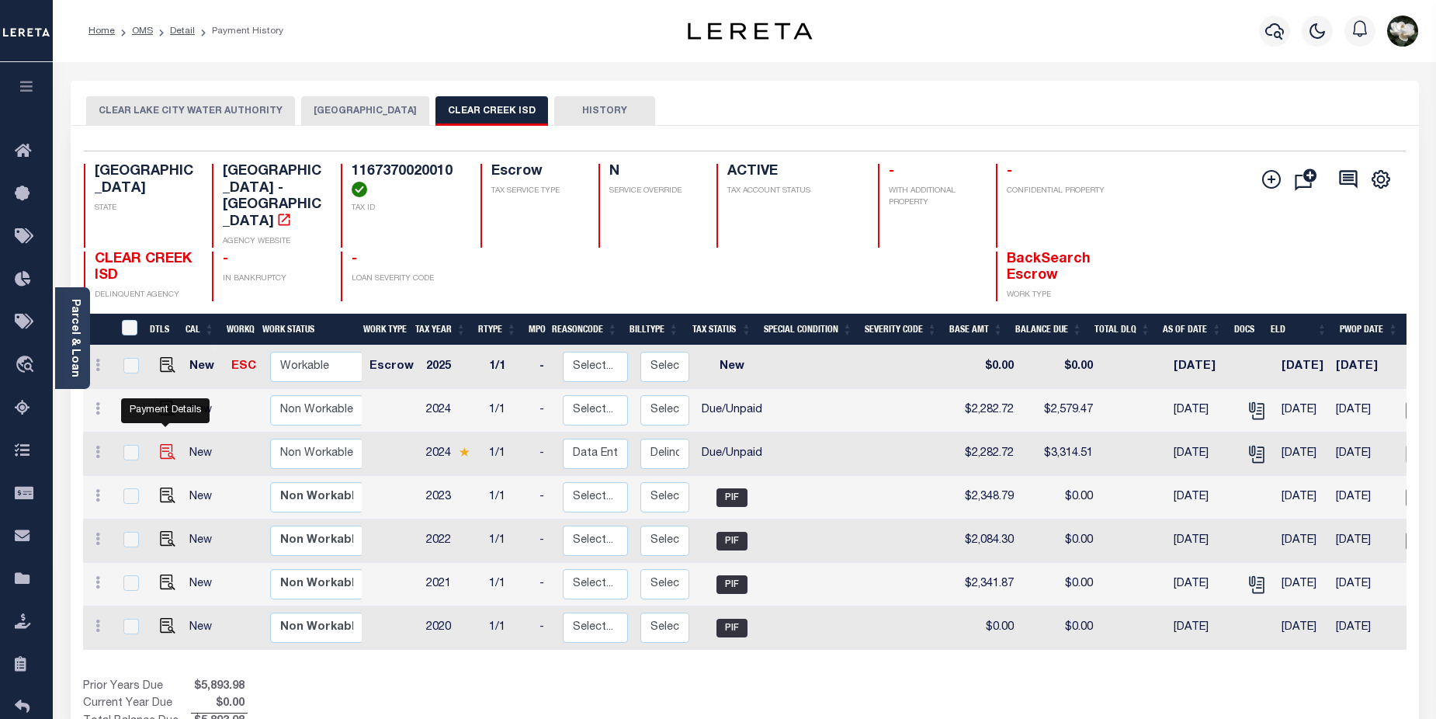
click at [164, 444] on img "" at bounding box center [168, 452] width 16 height 16
checkbox input "true"
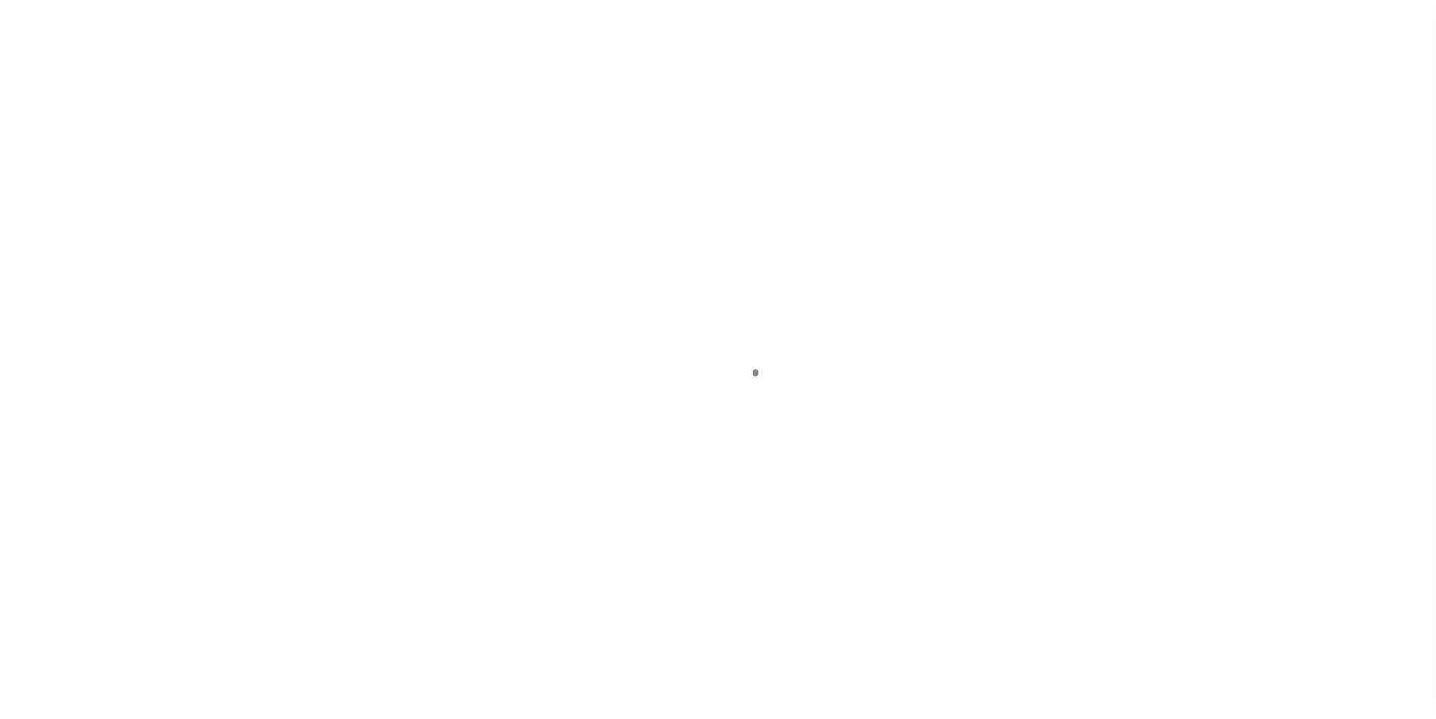
select select "DUE"
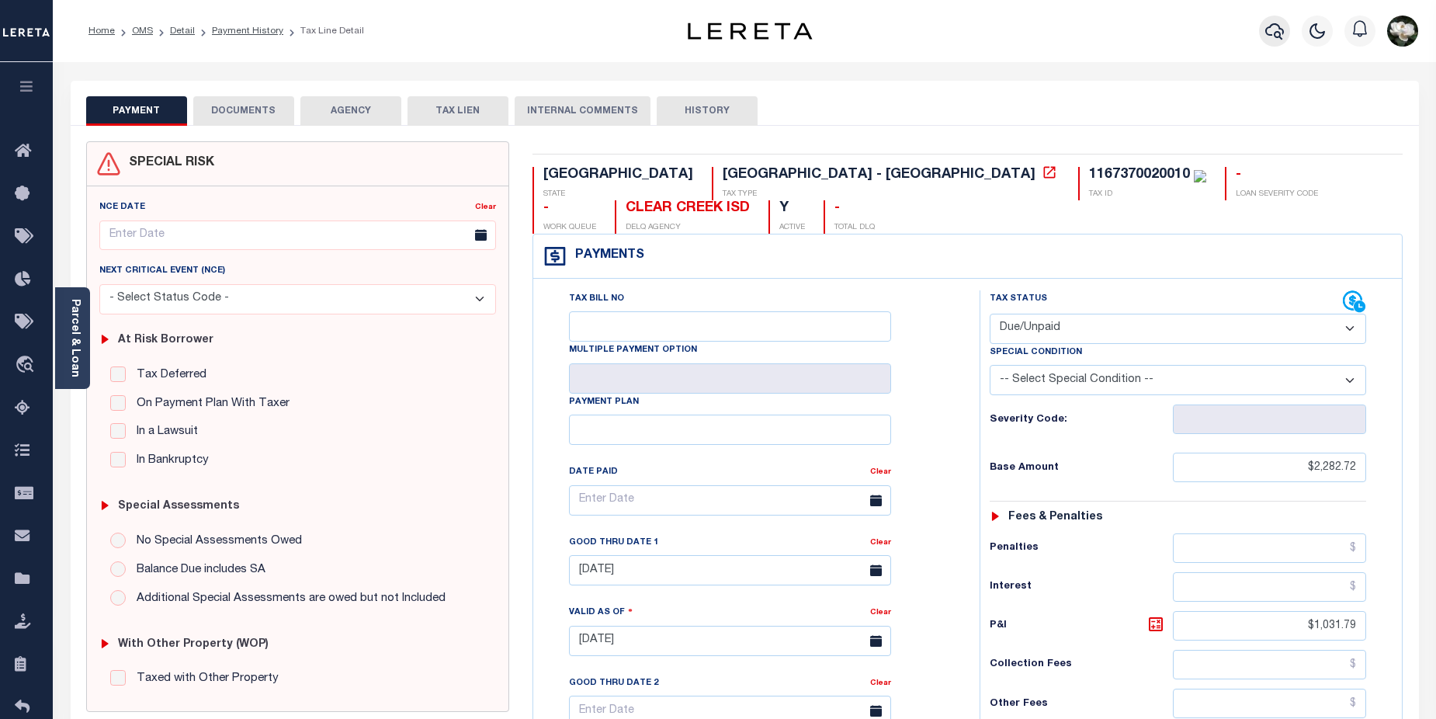
click at [1271, 39] on icon "button" at bounding box center [1274, 31] width 19 height 19
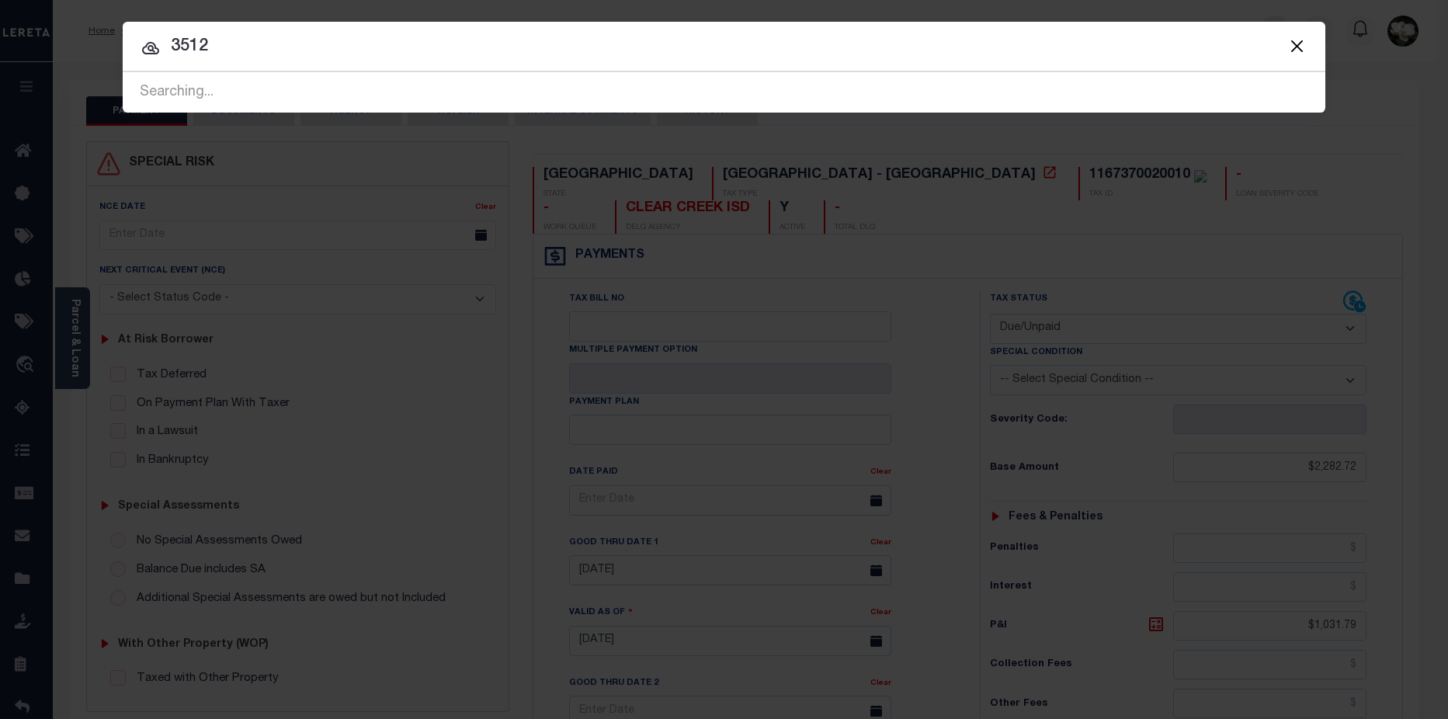
type input "3512"
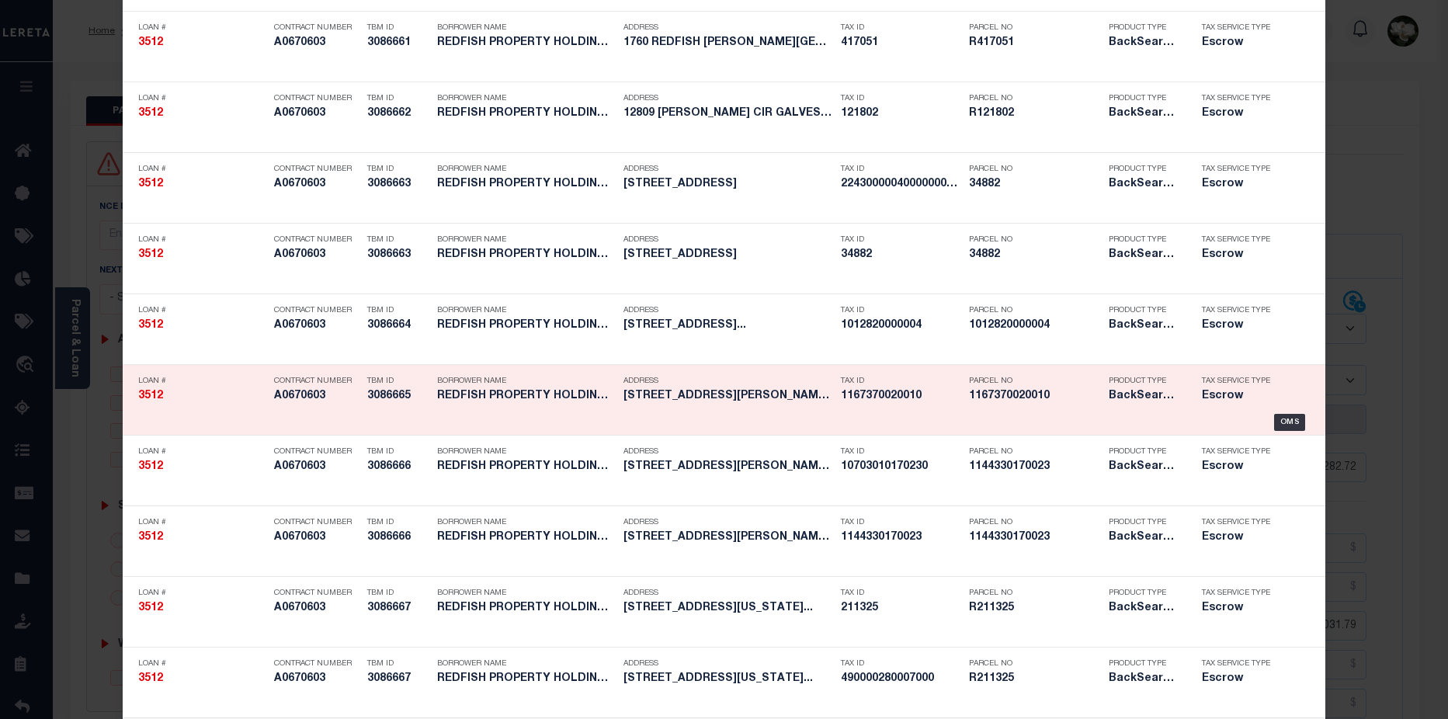
scroll to position [424, 0]
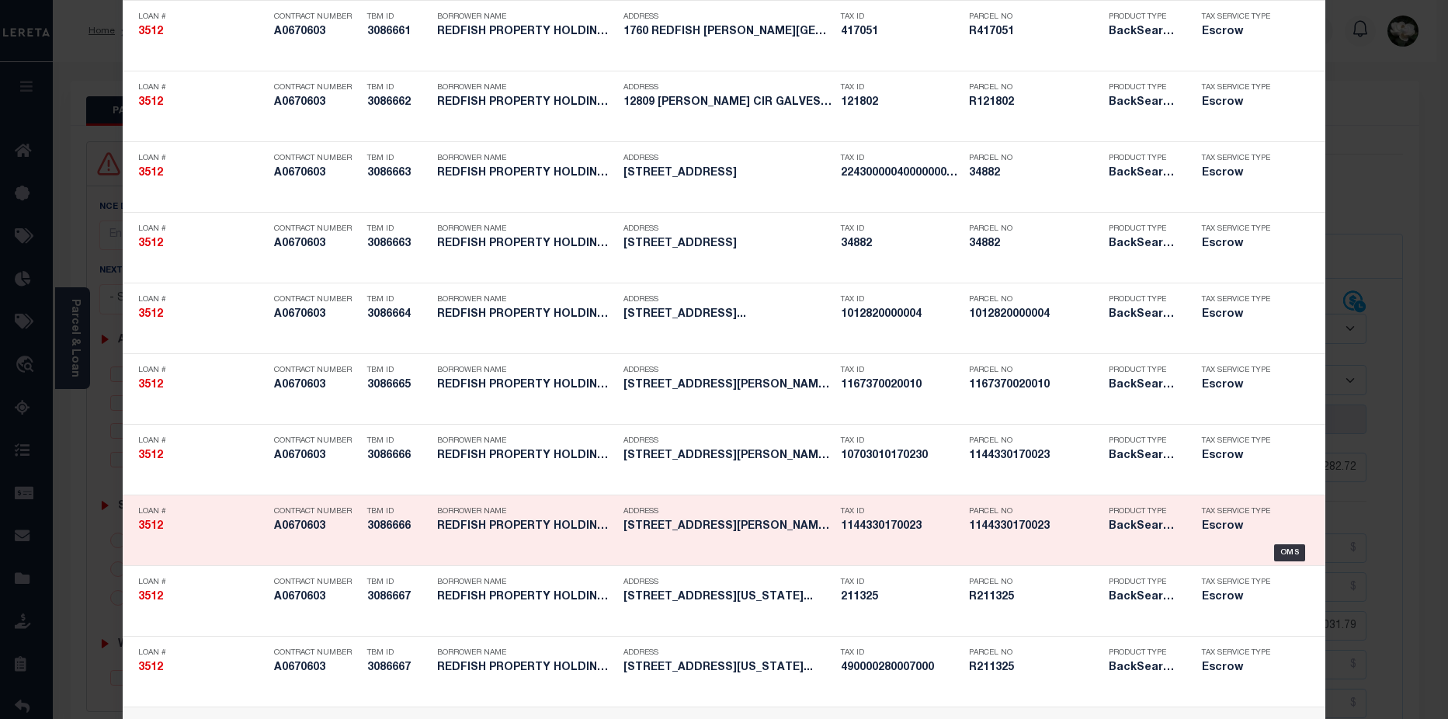
click at [1047, 528] on h5 "1144330170023" at bounding box center [1035, 526] width 132 height 13
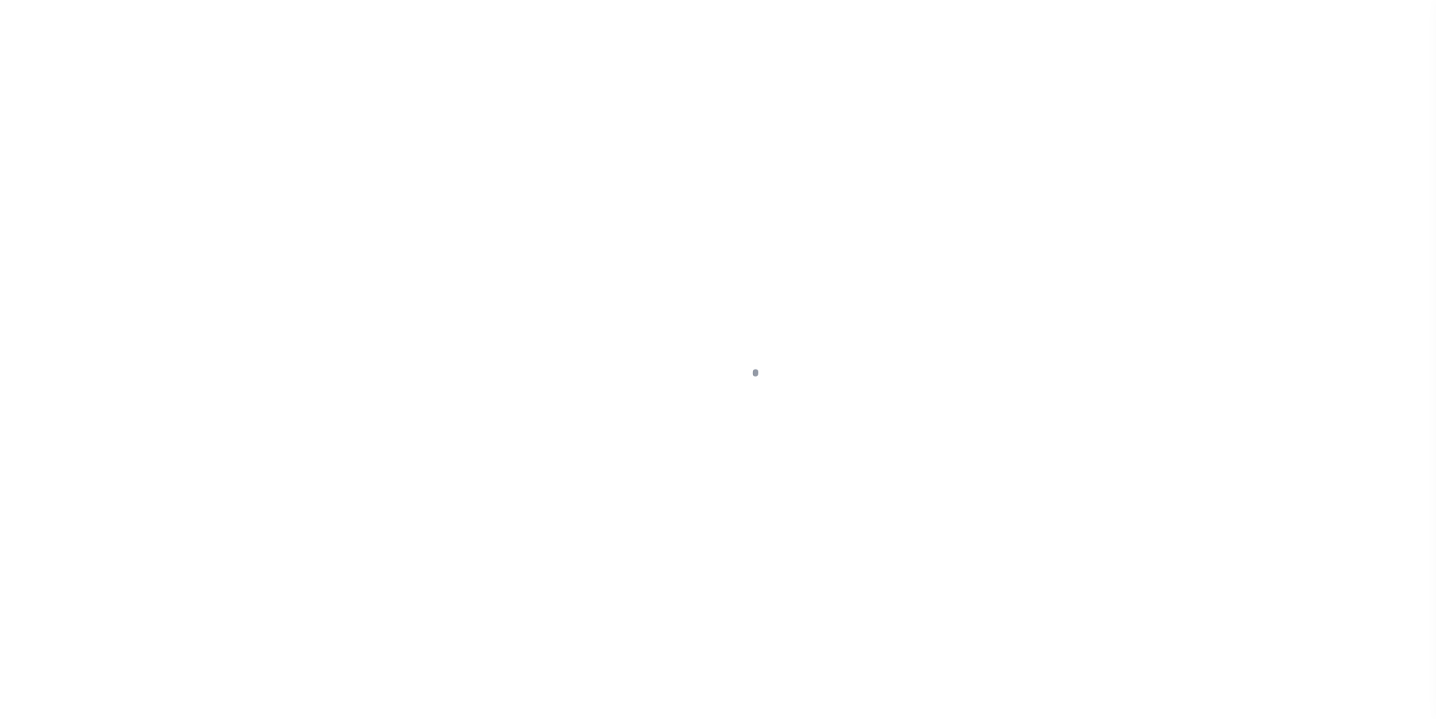
select select "25066"
select select "Escrow"
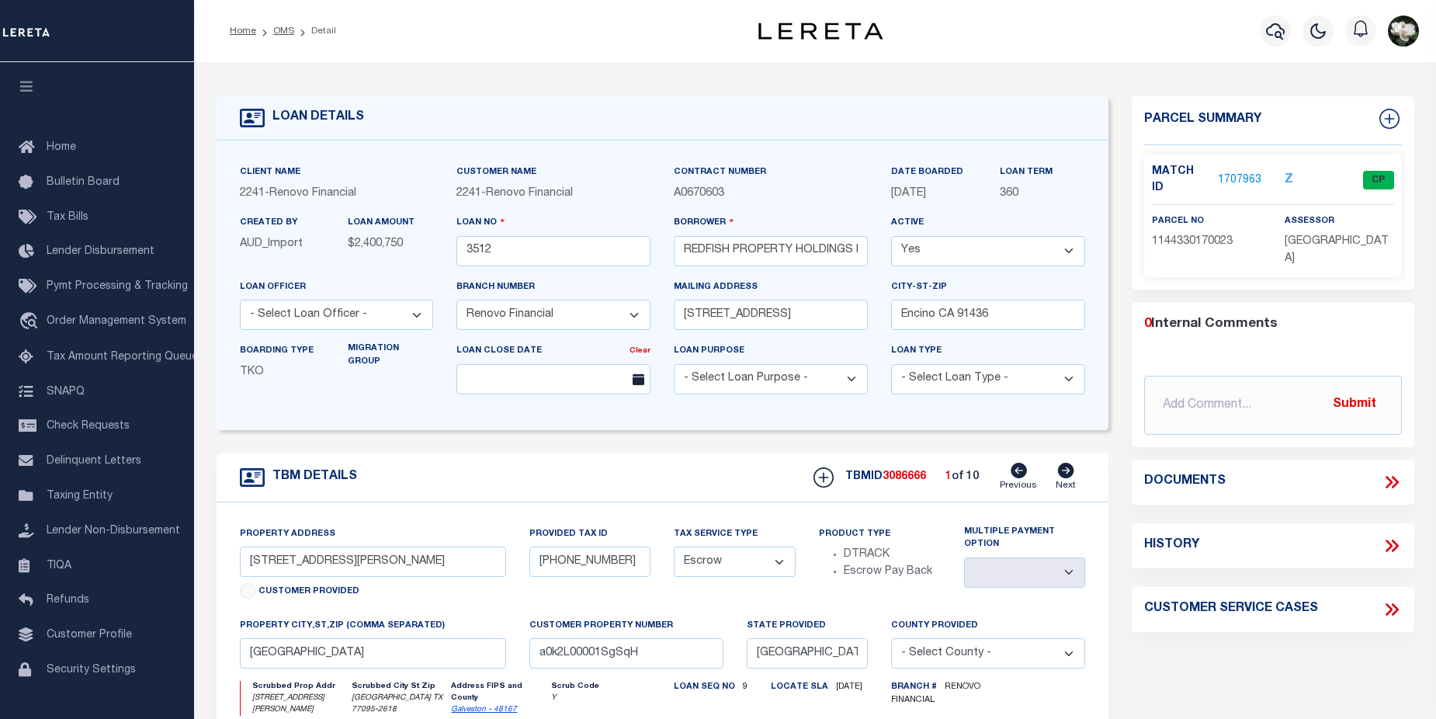
click at [1226, 172] on link "1707963" at bounding box center [1239, 180] width 43 height 16
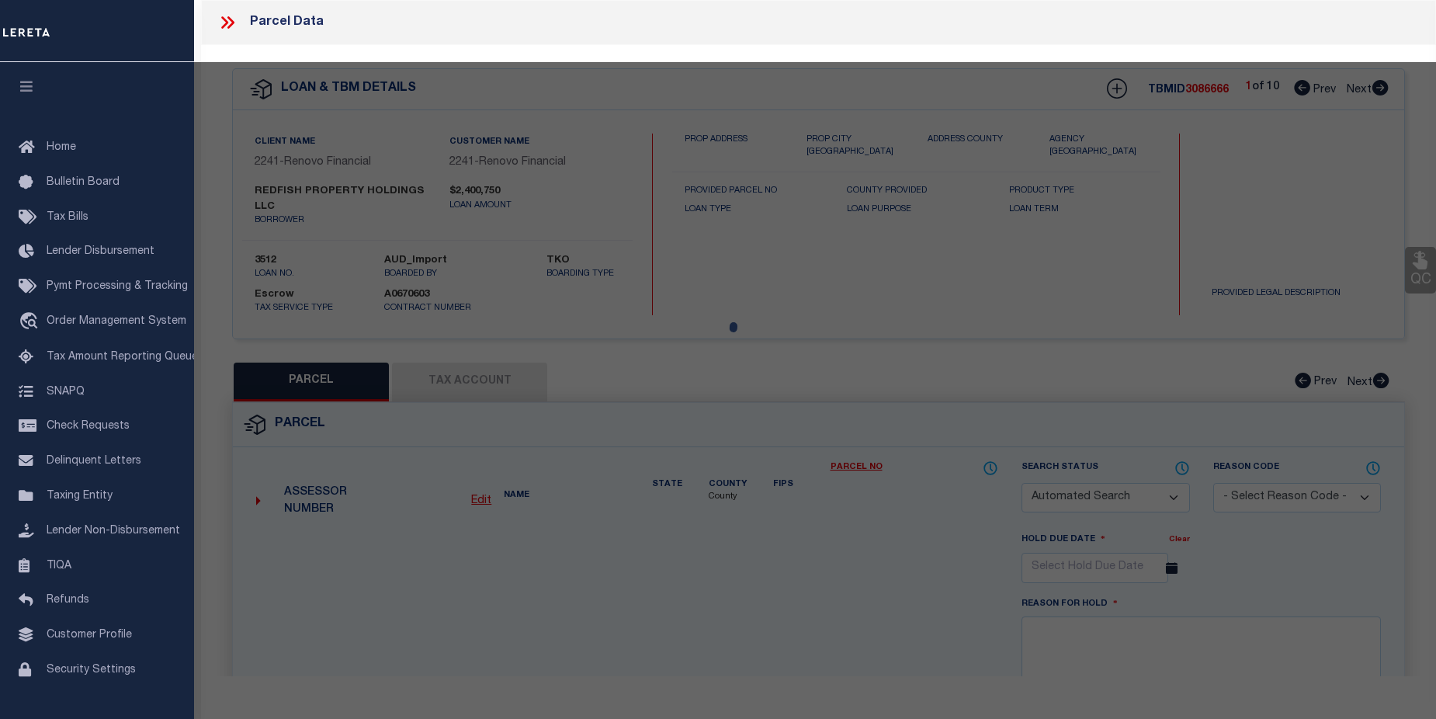
checkbox input "false"
select select "CP"
type input "REDFISH PROPERTY HOLDINGS LLC"
select select
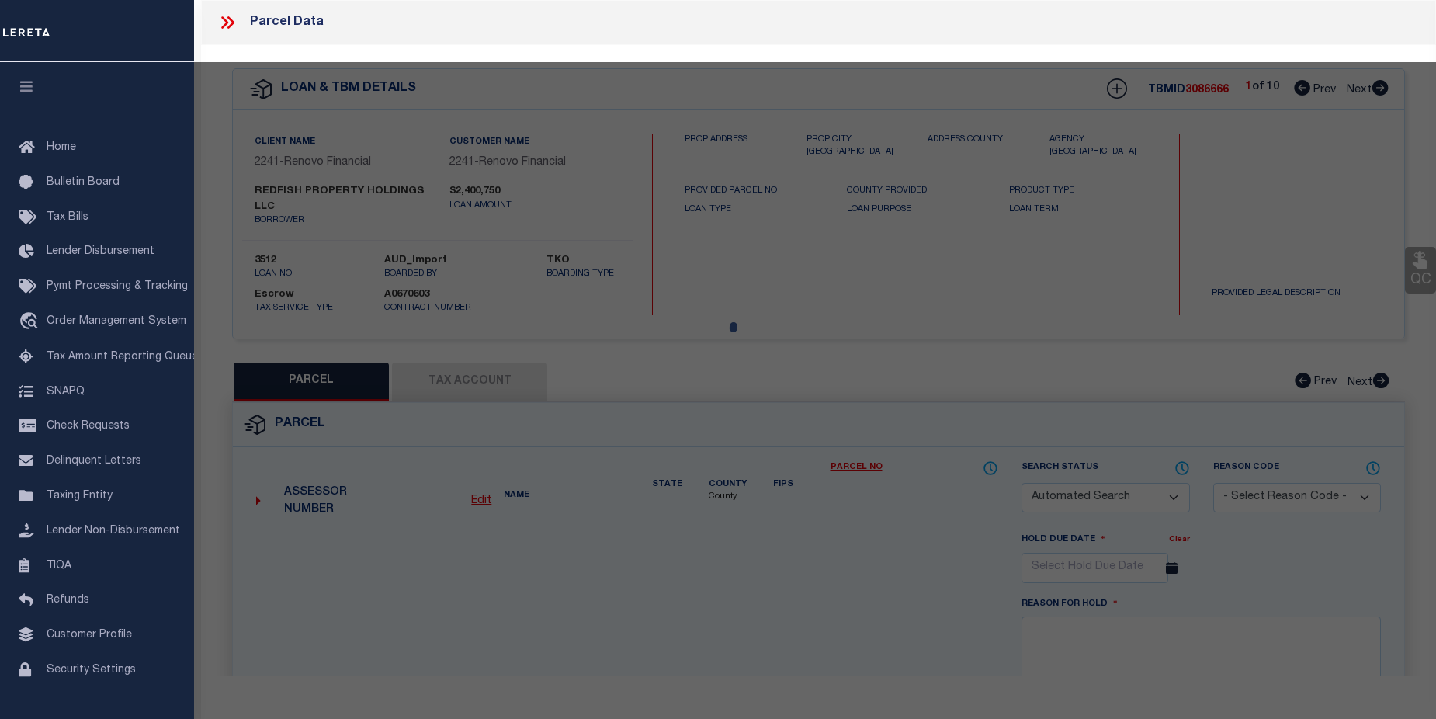
type input "7611 CREEK GLEN DR"
checkbox input "false"
type input "HOUSTON TX 77095"
type textarea "LT 23 BLK 17 COPPERFIELD SOUTHDOWN VILLAGE"
type textarea "Tax ID Special Project"
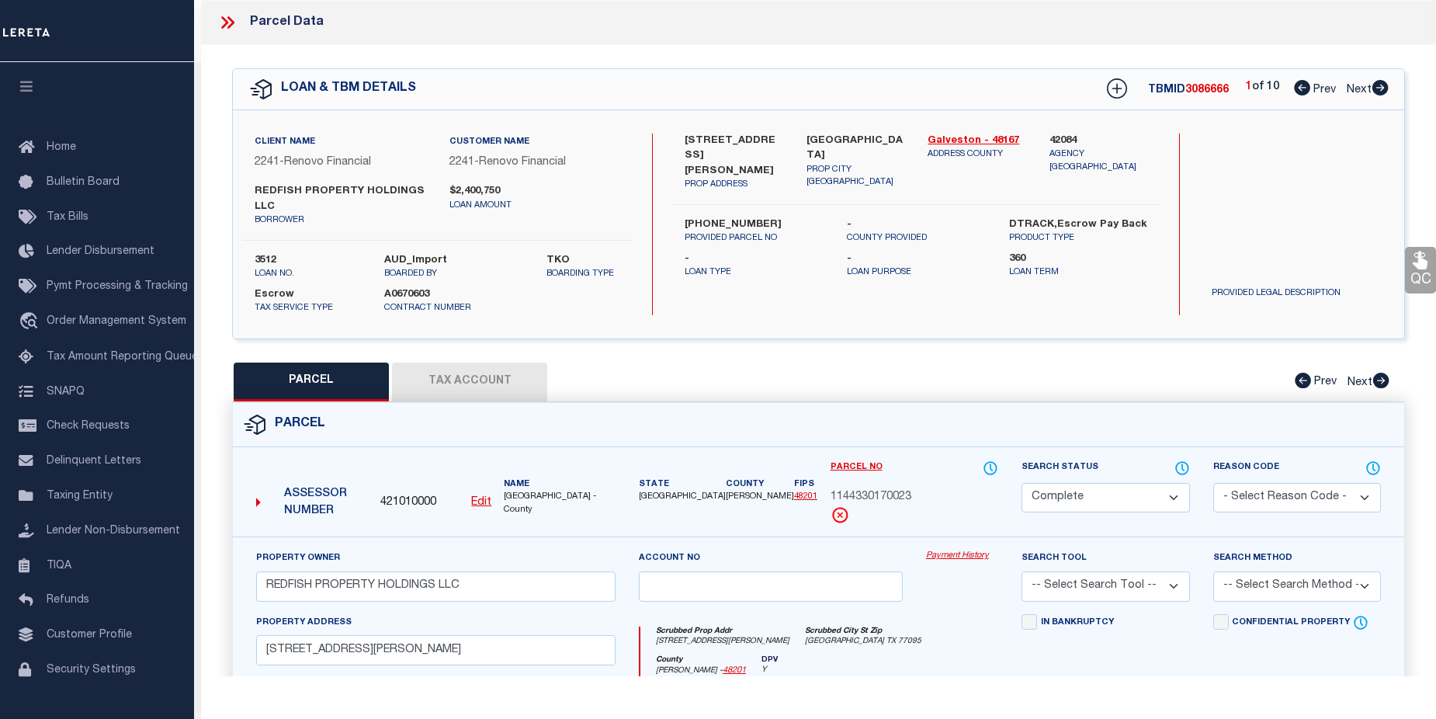
click at [960, 555] on link "Payment History" at bounding box center [962, 556] width 72 height 13
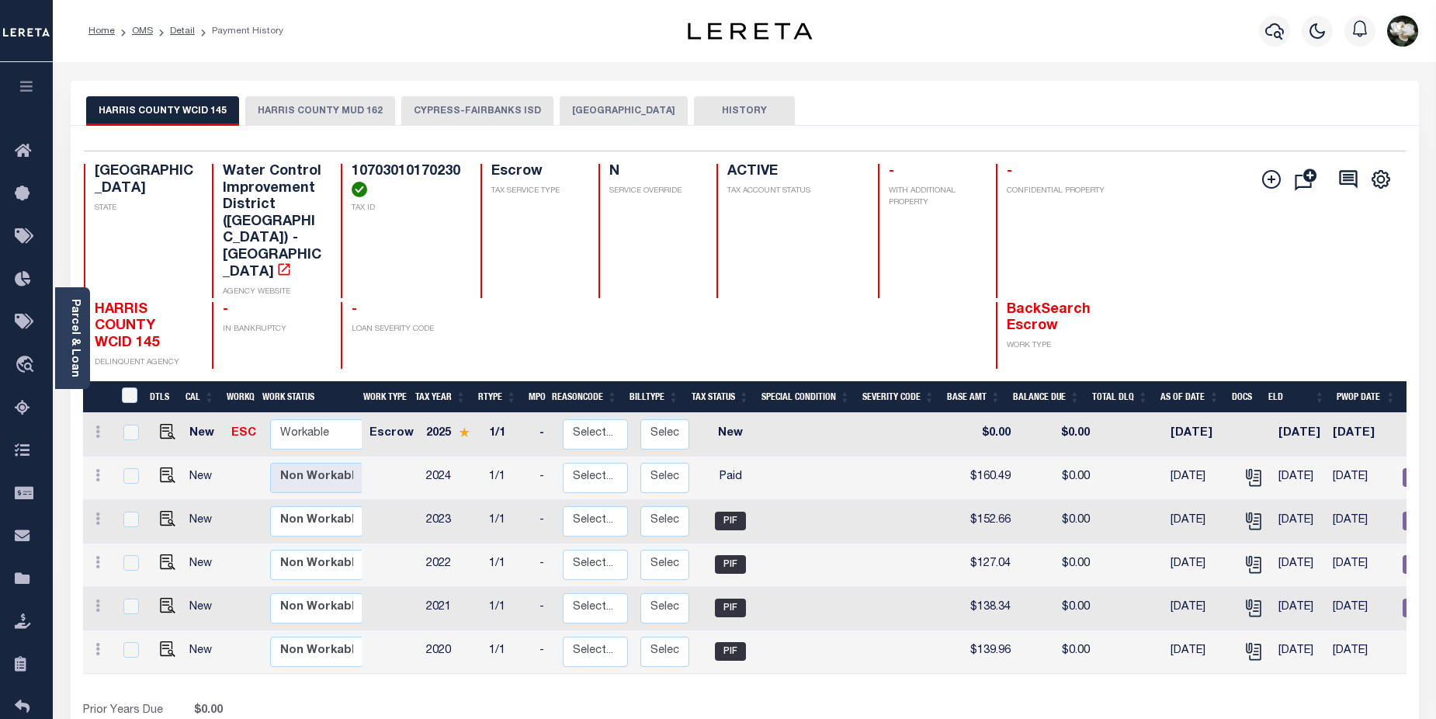
click at [449, 117] on button "CYPRESS-FAIRBANKS ISD" at bounding box center [477, 110] width 152 height 29
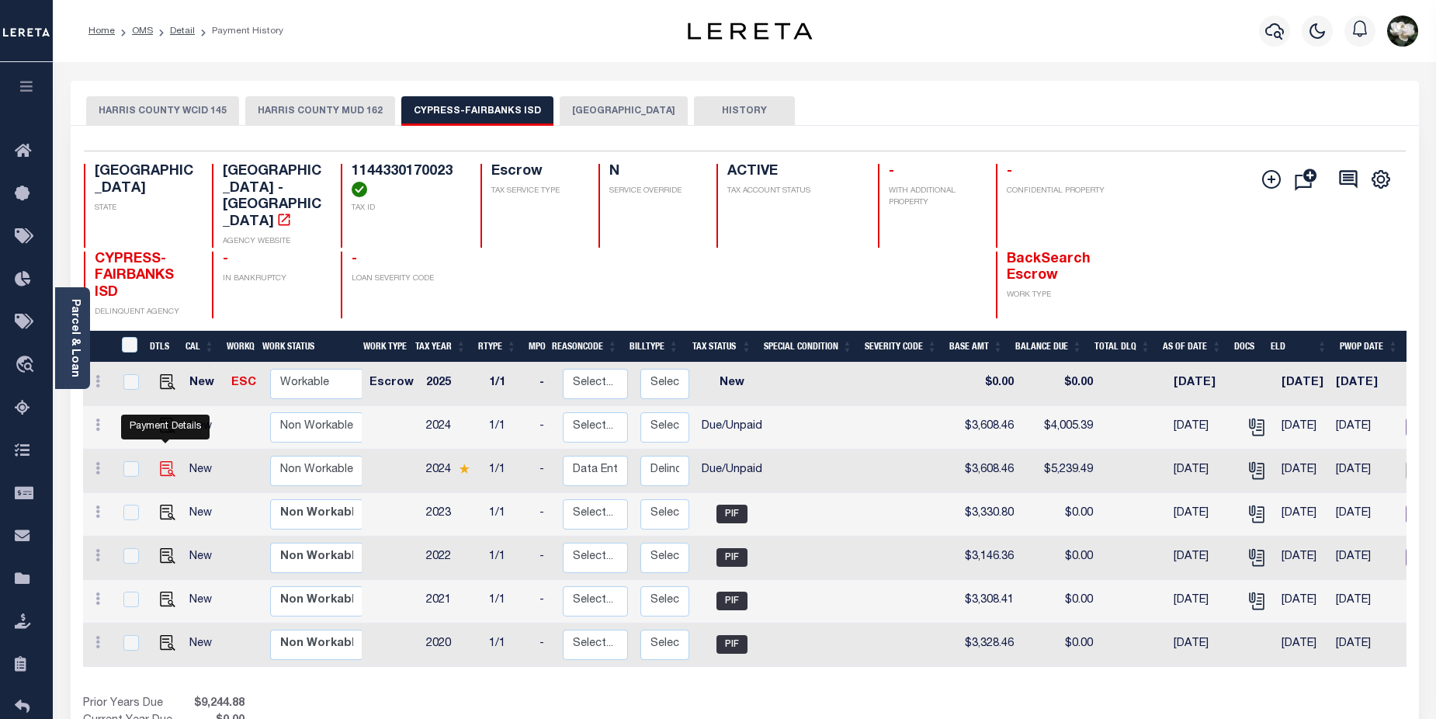
click at [160, 461] on img "" at bounding box center [168, 469] width 16 height 16
checkbox input "true"
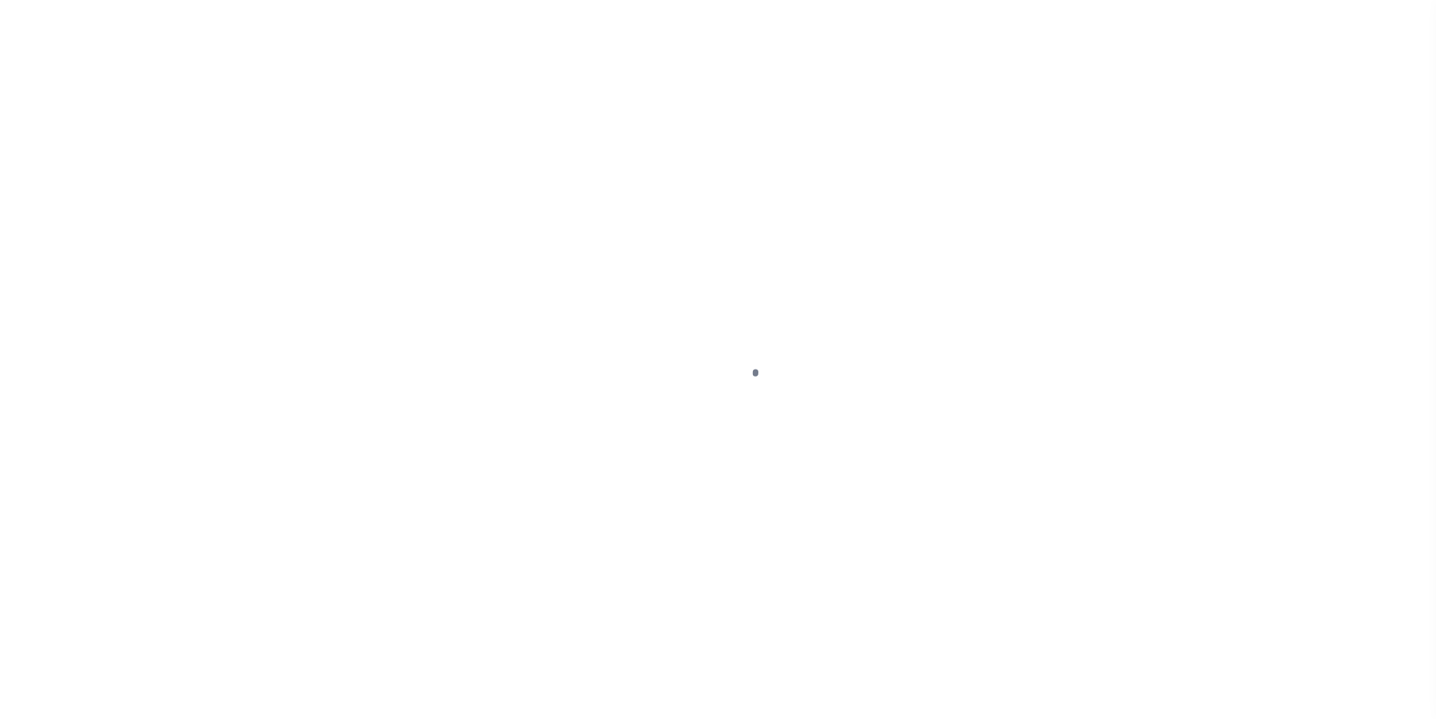
select select "DUE"
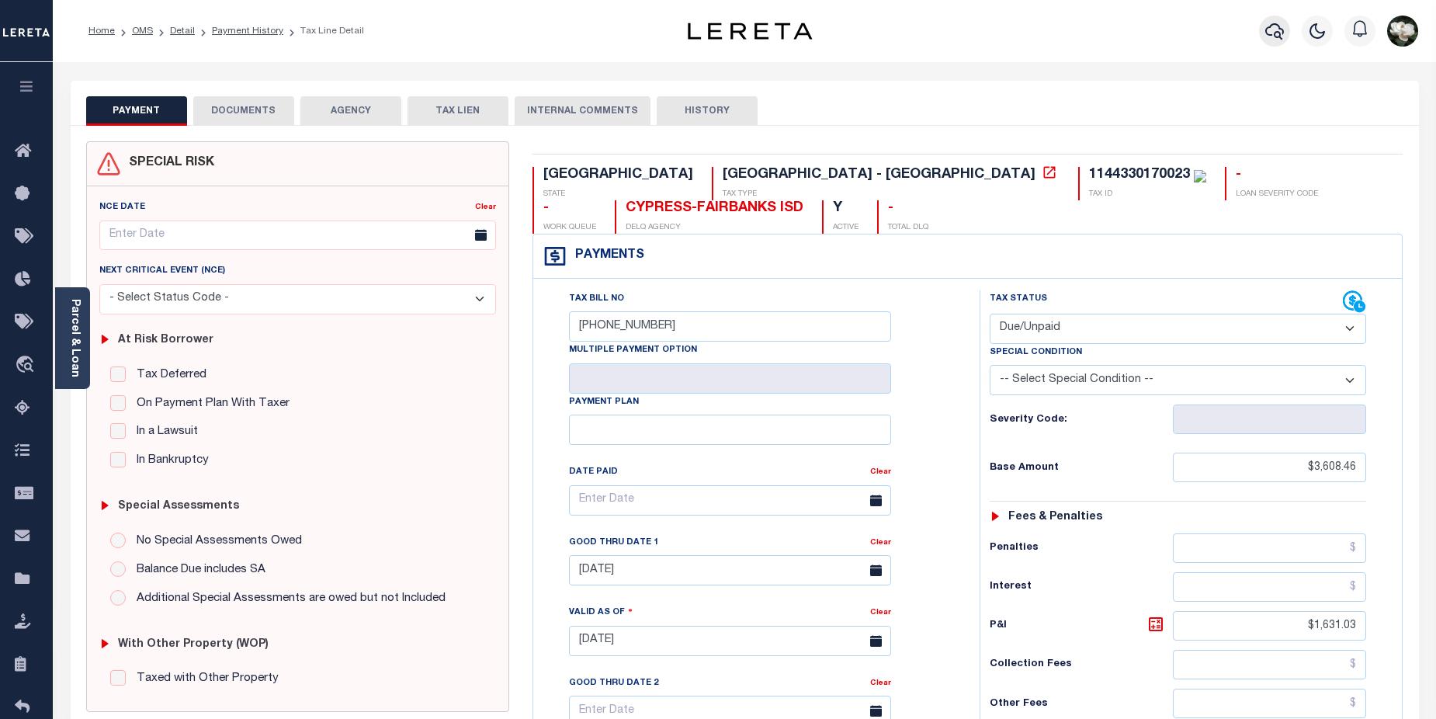
click at [1268, 34] on icon "button" at bounding box center [1274, 31] width 19 height 19
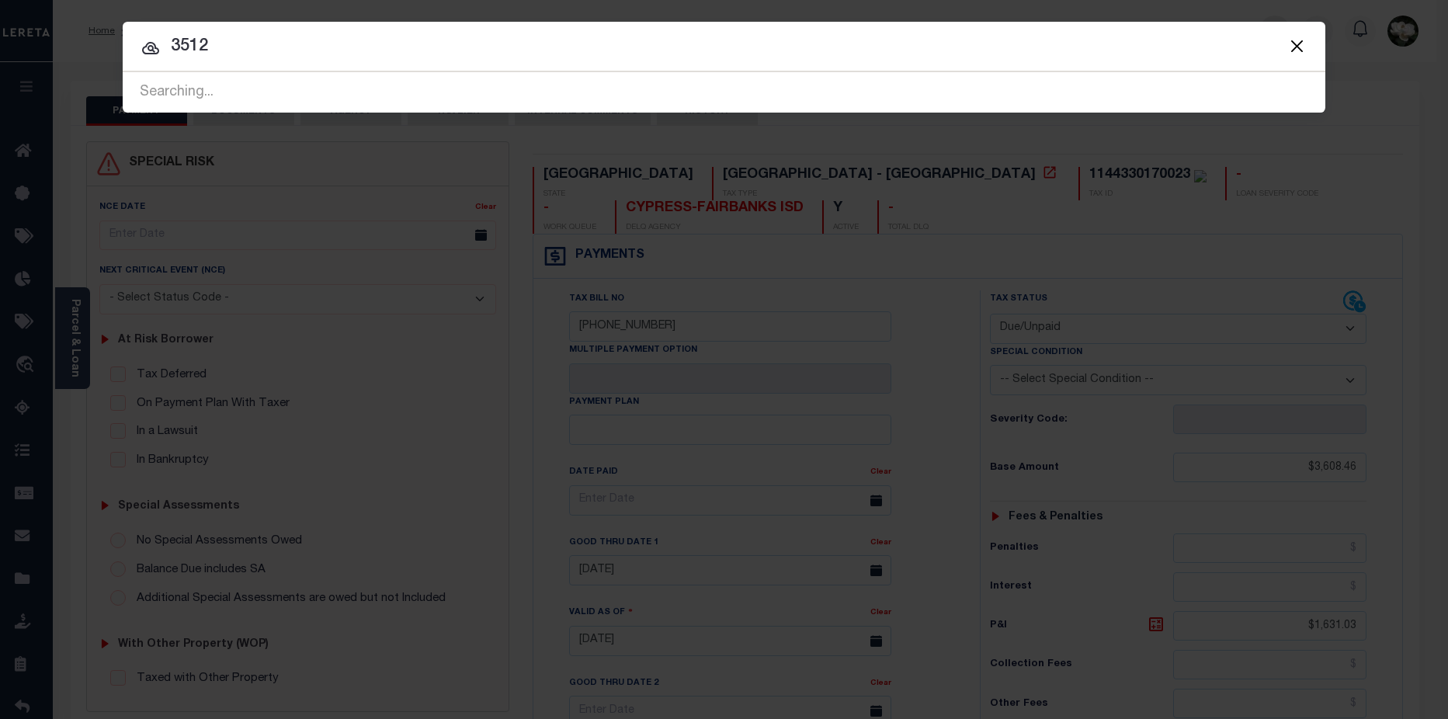
type input "3512"
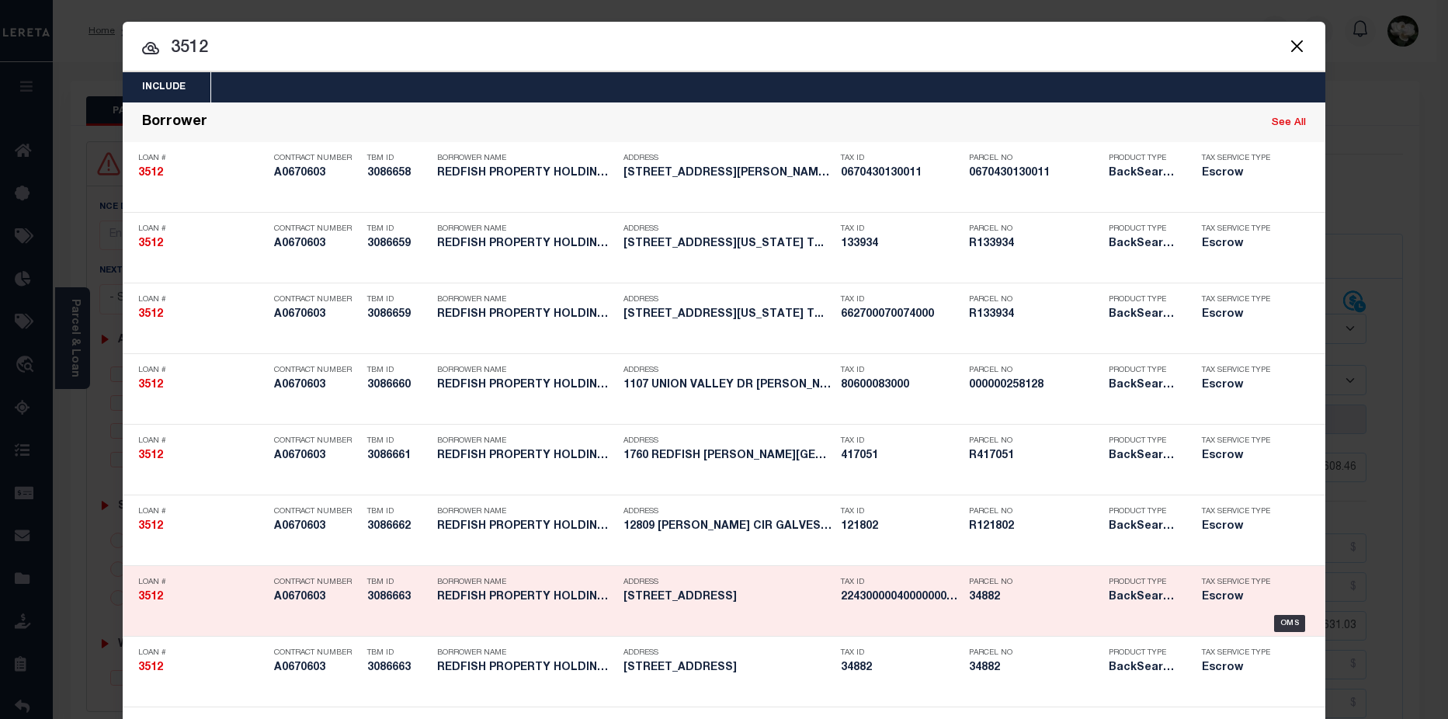
click at [1029, 602] on h5 "34882" at bounding box center [1035, 597] width 132 height 13
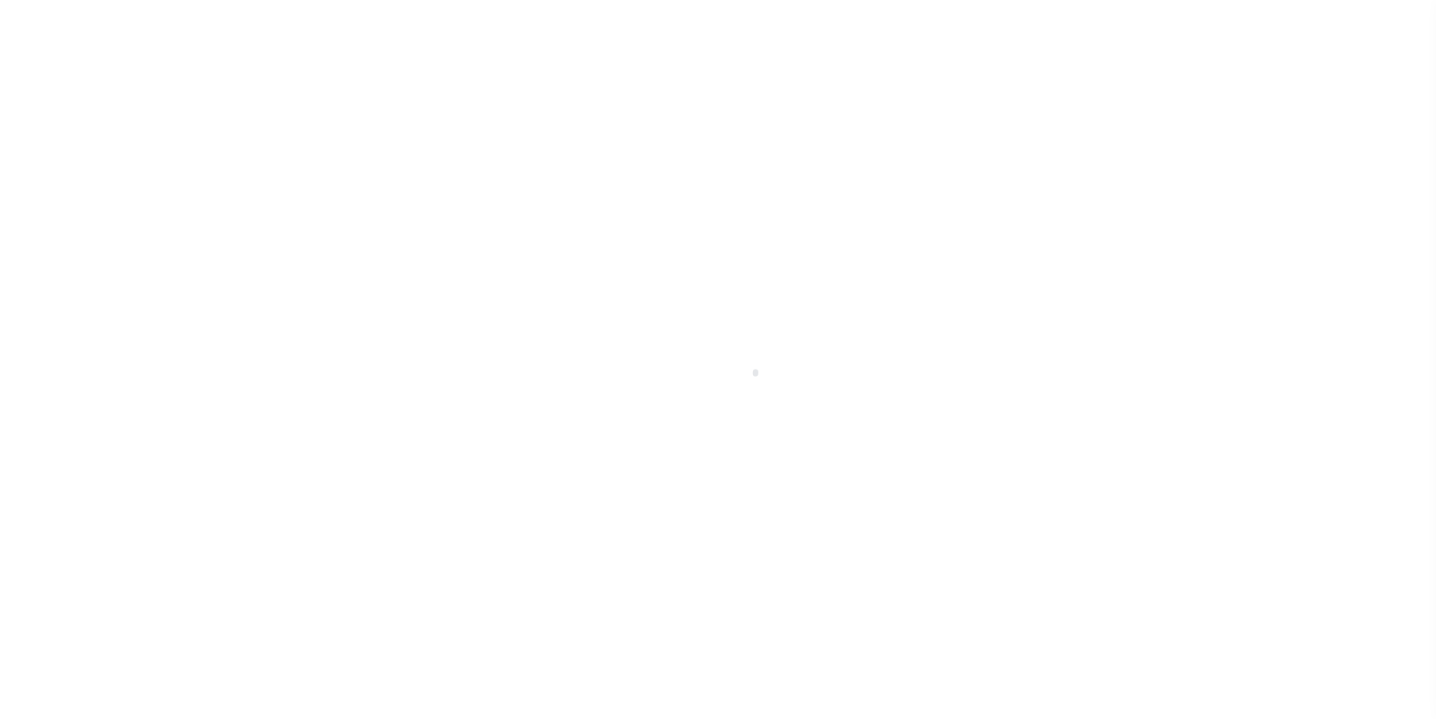
select select "25066"
select select "Escrow"
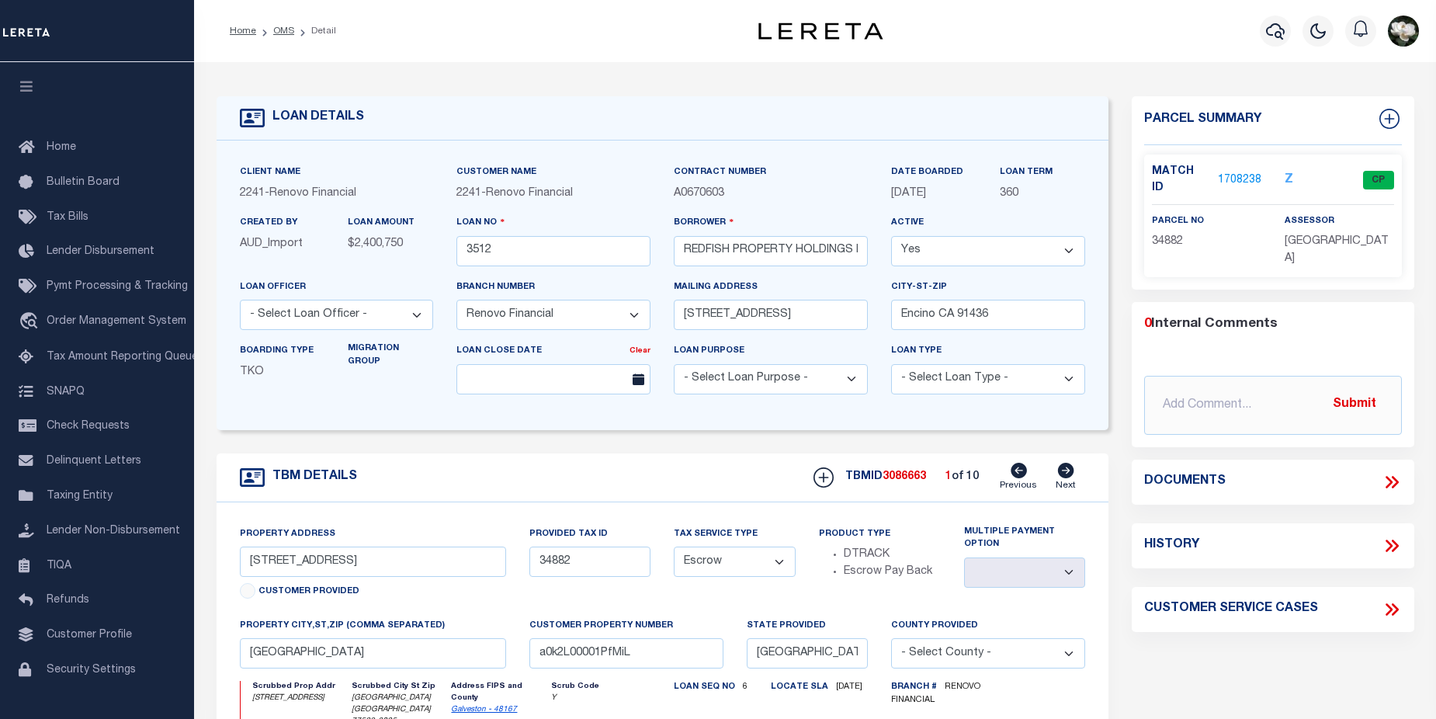
click at [1244, 172] on link "1708238" at bounding box center [1239, 180] width 43 height 16
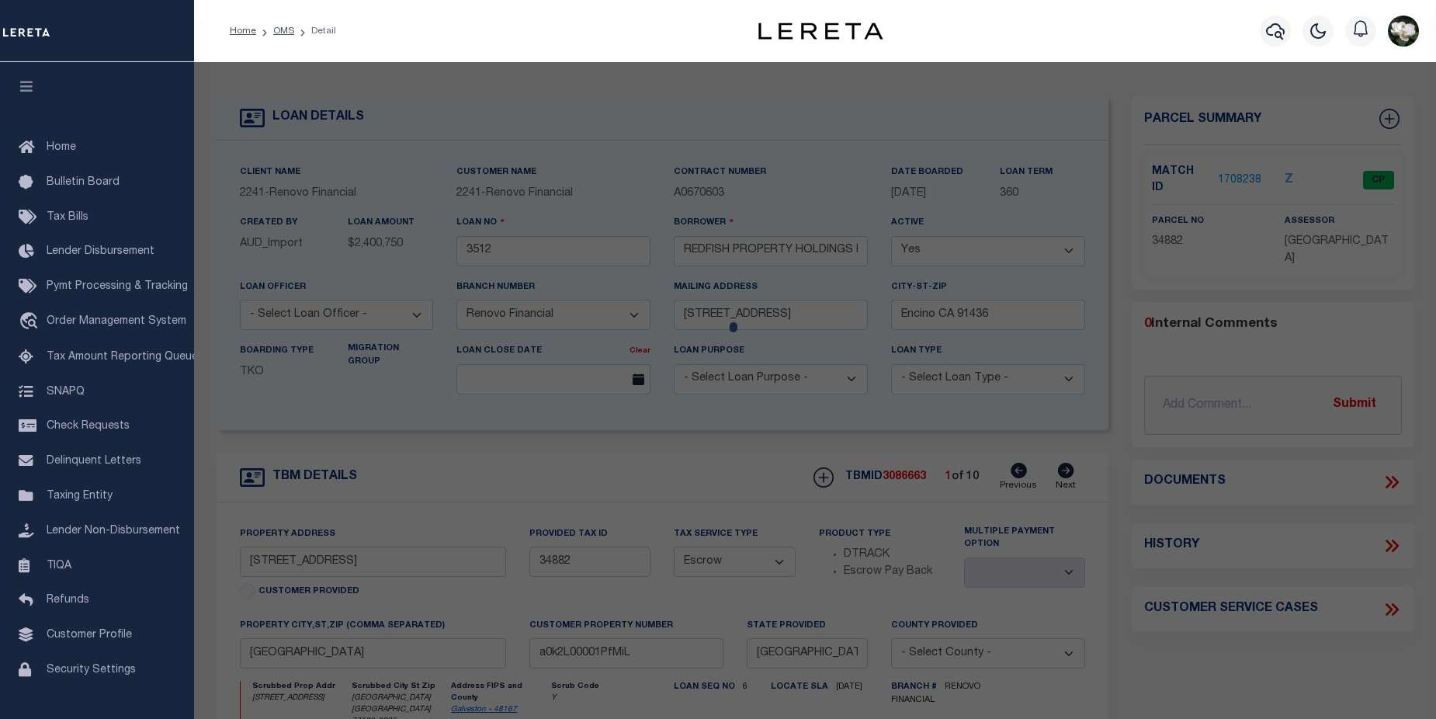
checkbox input "false"
select select "CP"
type input "REDFISH PROPERTY HOLDINGS LLC"
type input "2243000004000000008001"
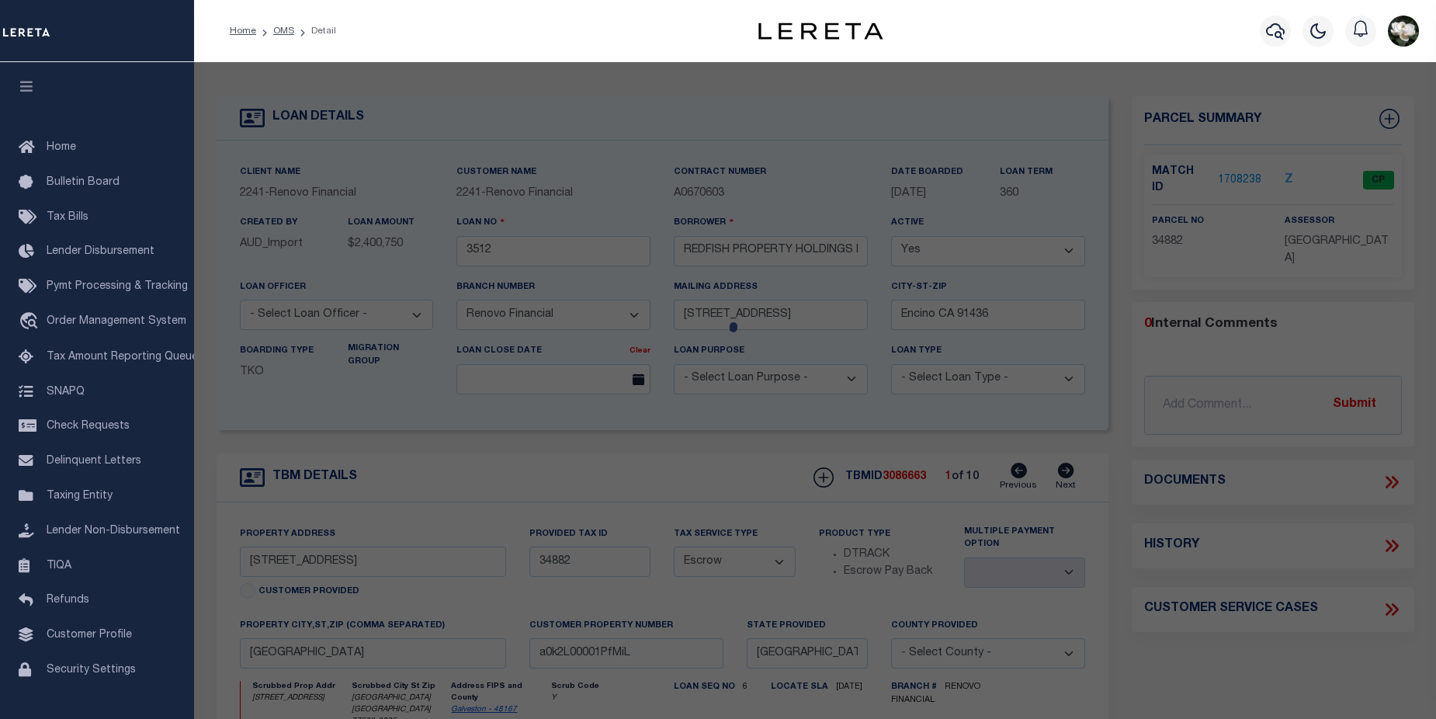
select select "EML"
select select
type input "[STREET_ADDRESS]"
checkbox input "false"
type input "[GEOGRAPHIC_DATA] [GEOGRAPHIC_DATA] 77523"
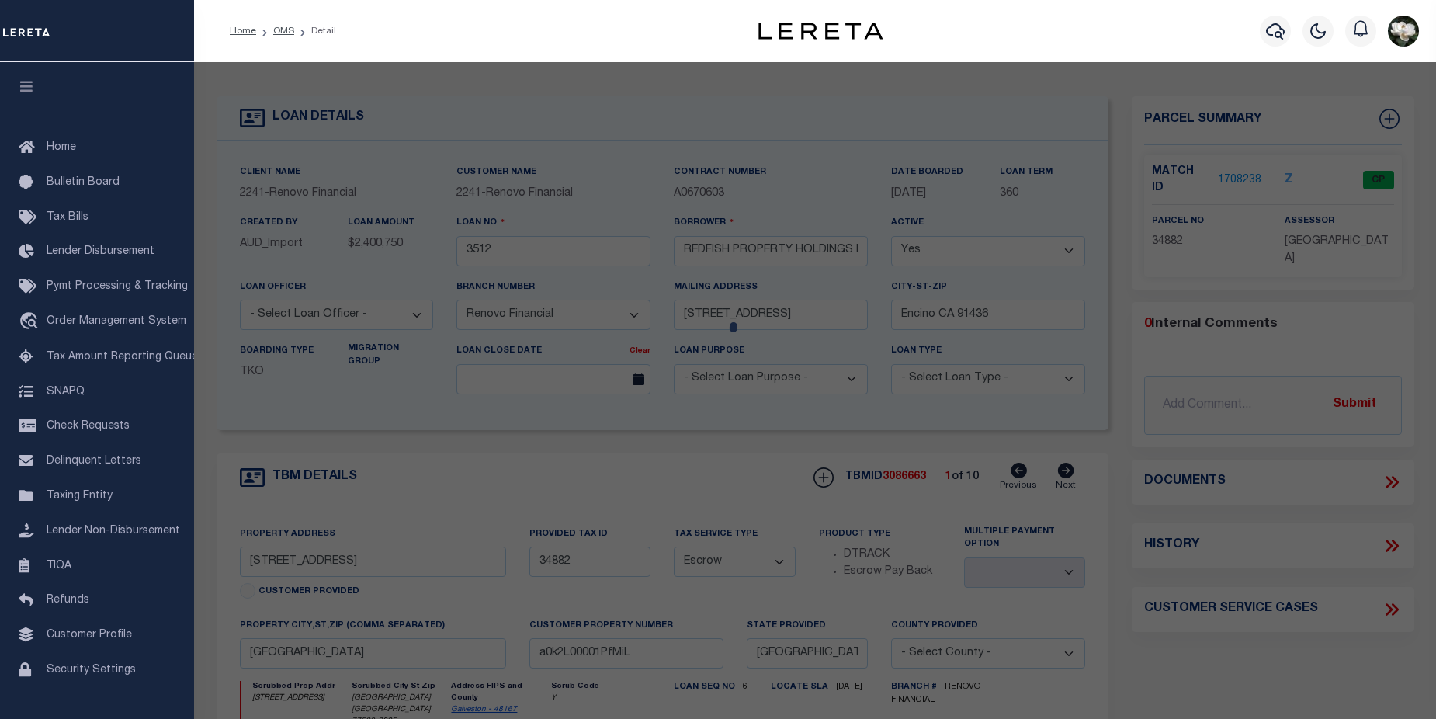
type textarea "LT 8 COUNTRY [PERSON_NAME] SEC 4"
type textarea "07/08/2024pk Parcel activated per email received from client on [DATE]. CAS-356…"
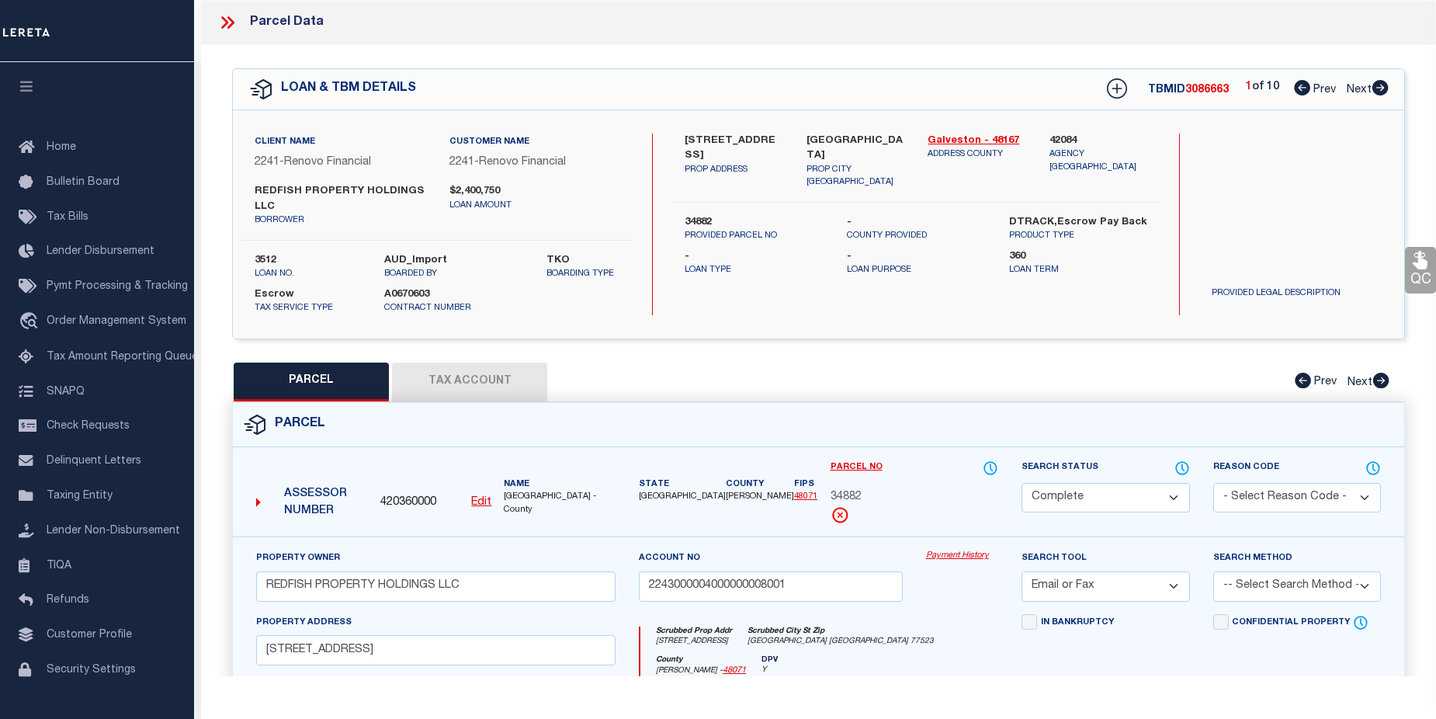
click at [946, 559] on link "Payment History" at bounding box center [962, 556] width 72 height 13
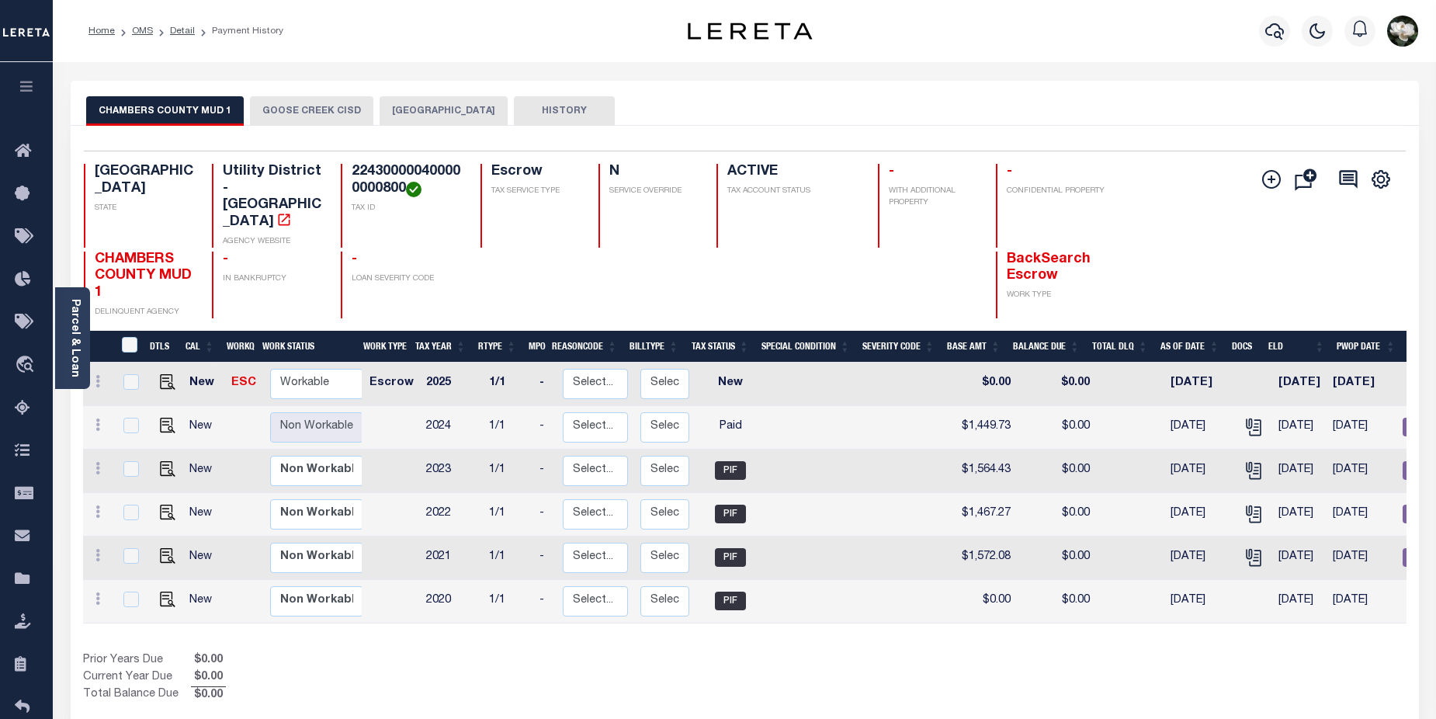
click at [414, 116] on button "[GEOGRAPHIC_DATA]" at bounding box center [444, 110] width 128 height 29
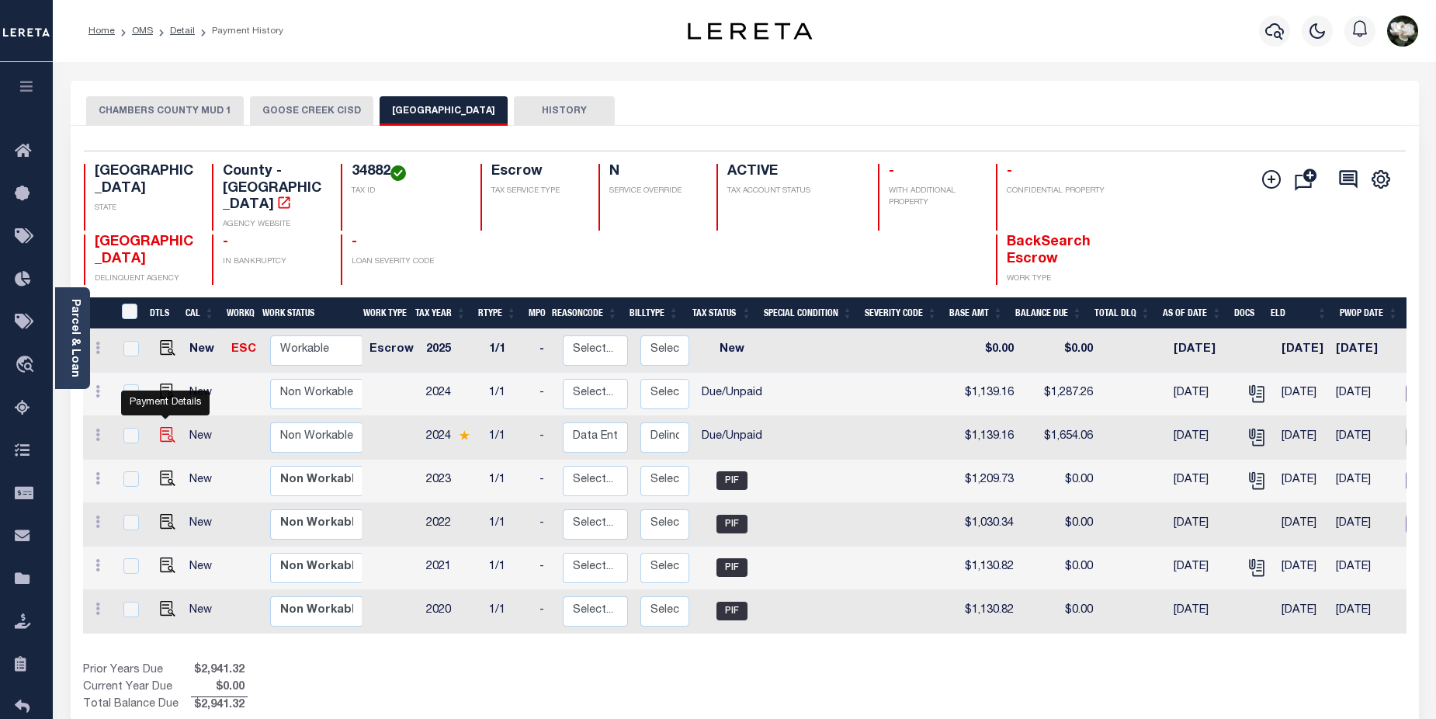
click at [165, 427] on img "" at bounding box center [168, 435] width 16 height 16
checkbox input "true"
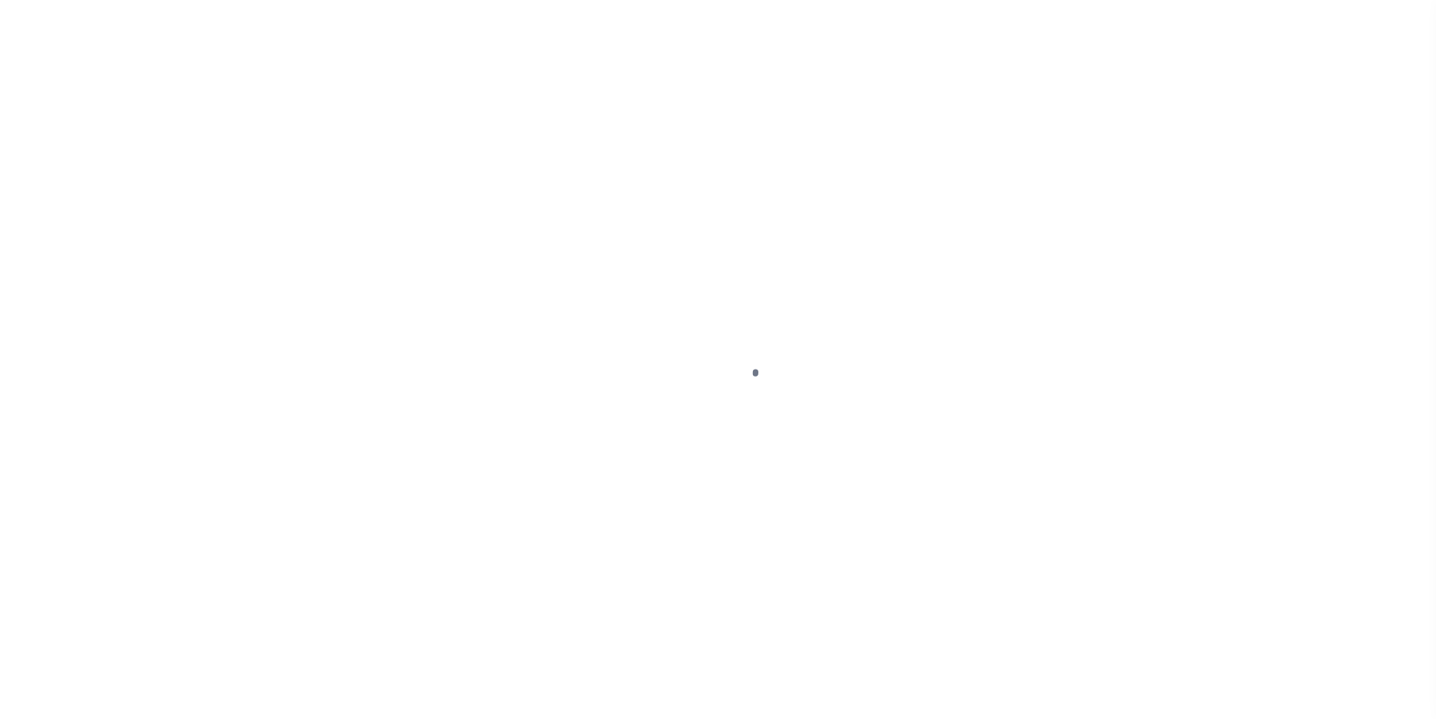
select select "DUE"
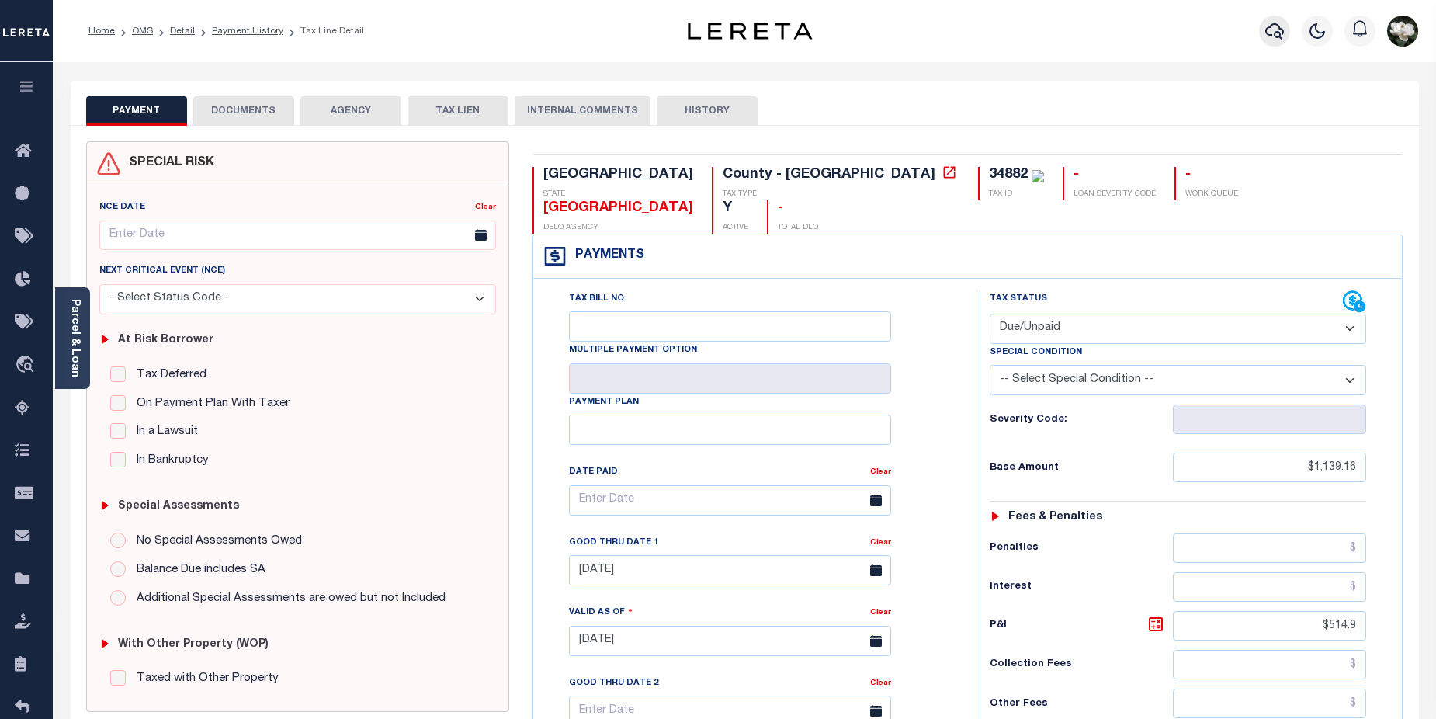
click at [1289, 33] on button "button" at bounding box center [1274, 31] width 31 height 31
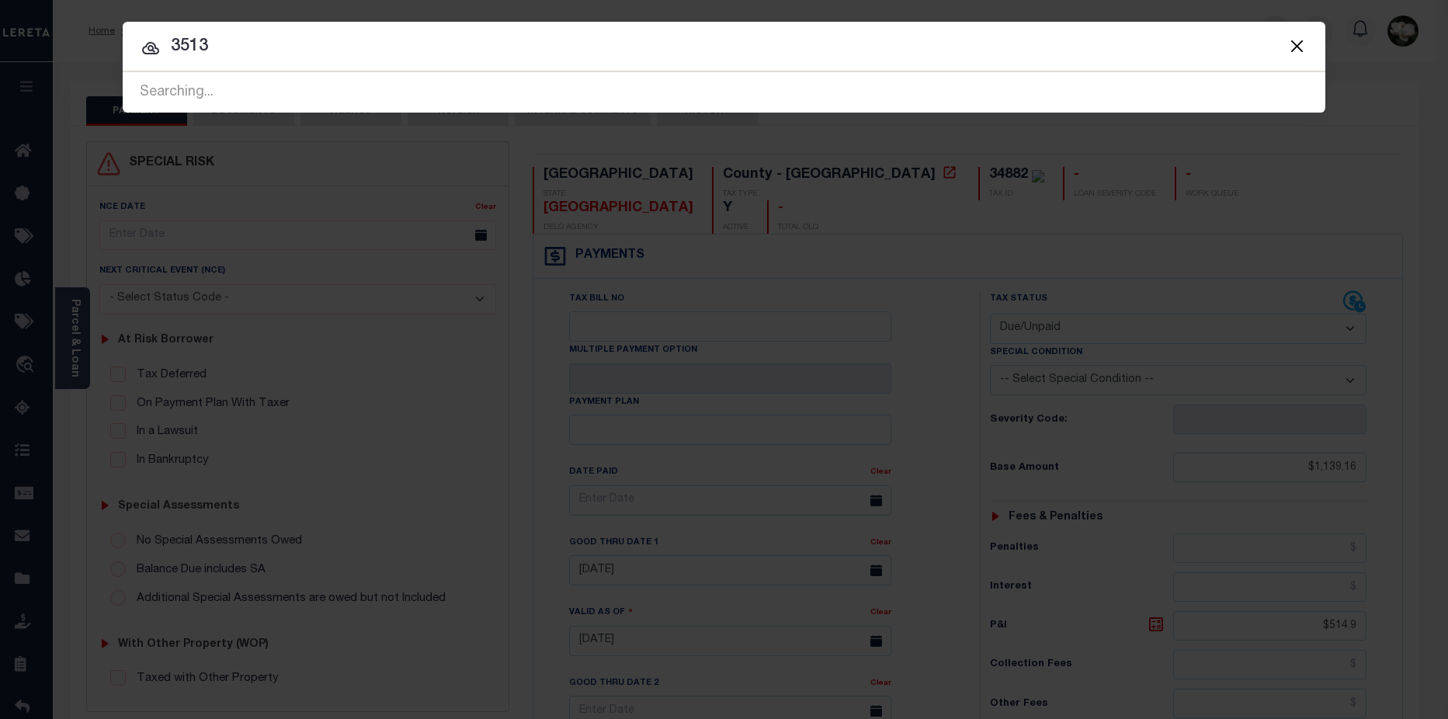
type input "3513"
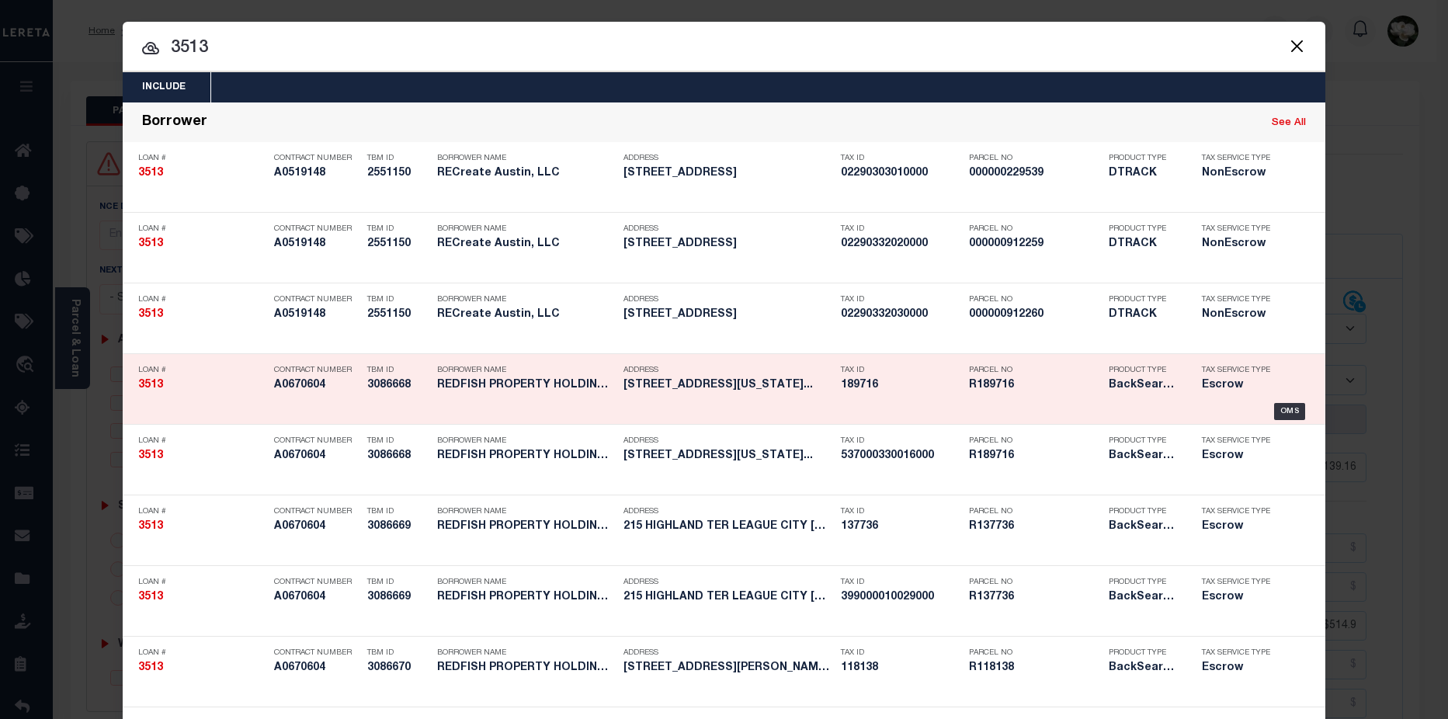
click at [1032, 383] on h5 "R189716" at bounding box center [1035, 385] width 132 height 13
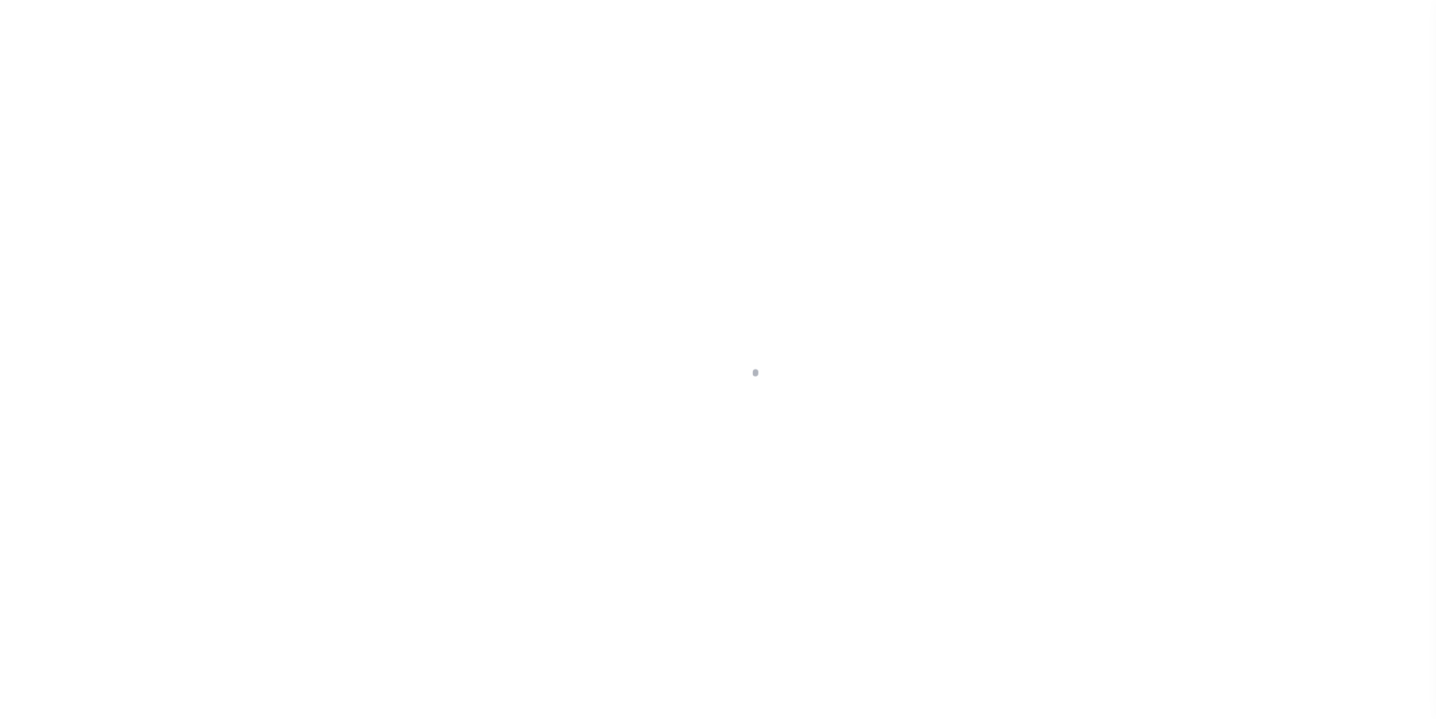
select select "25066"
select select "Escrow"
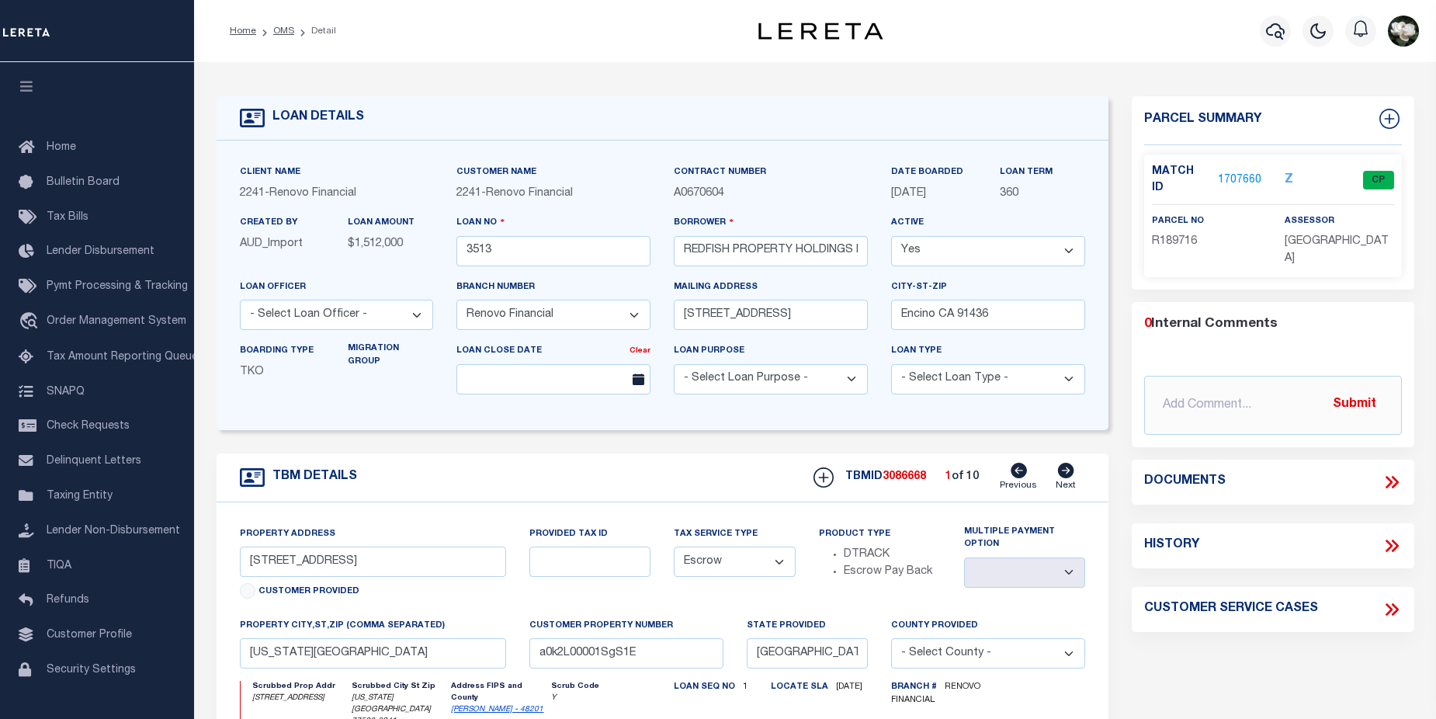
click at [1249, 175] on link "1707660" at bounding box center [1239, 180] width 43 height 16
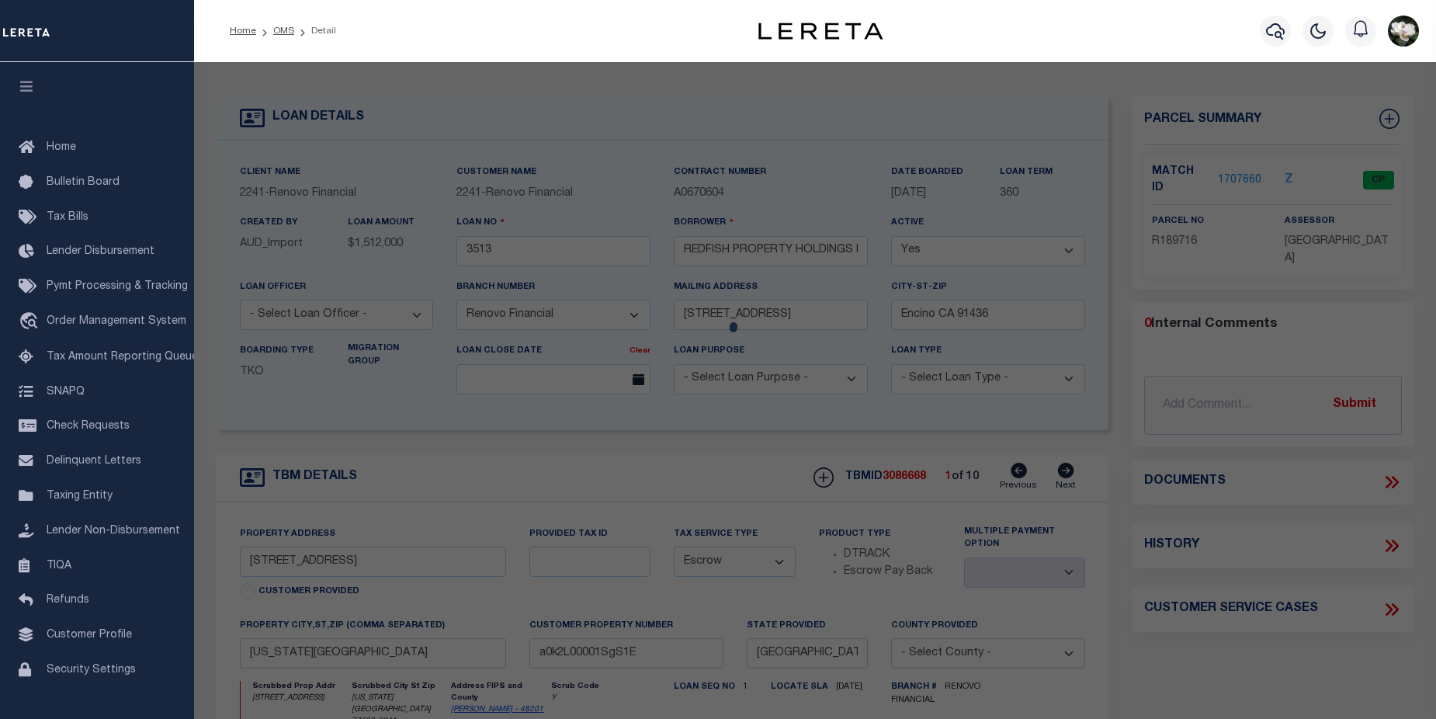
checkbox input "false"
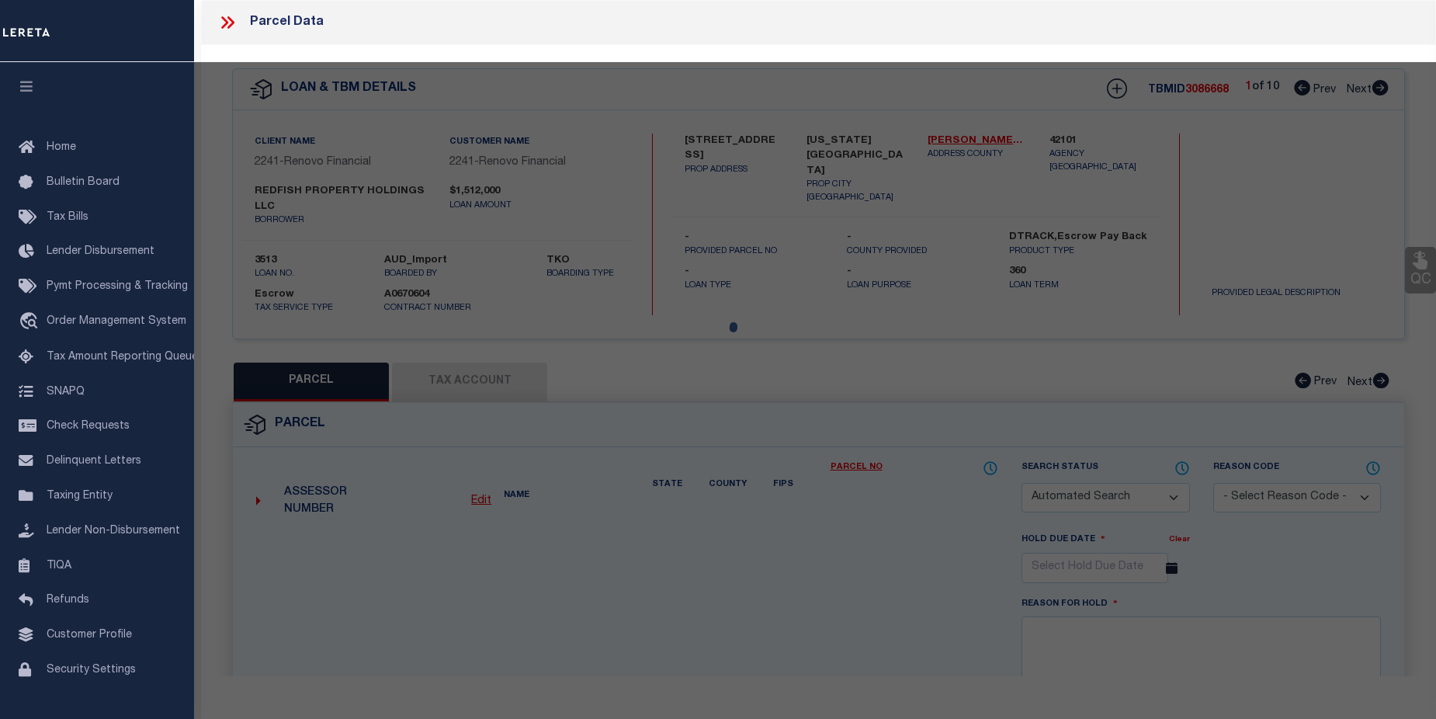
select select "CP"
type input "REDFISH PROPERTY HOLDINGS LLC"
select select
type input "[STREET_ADDRESS]"
checkbox input "false"
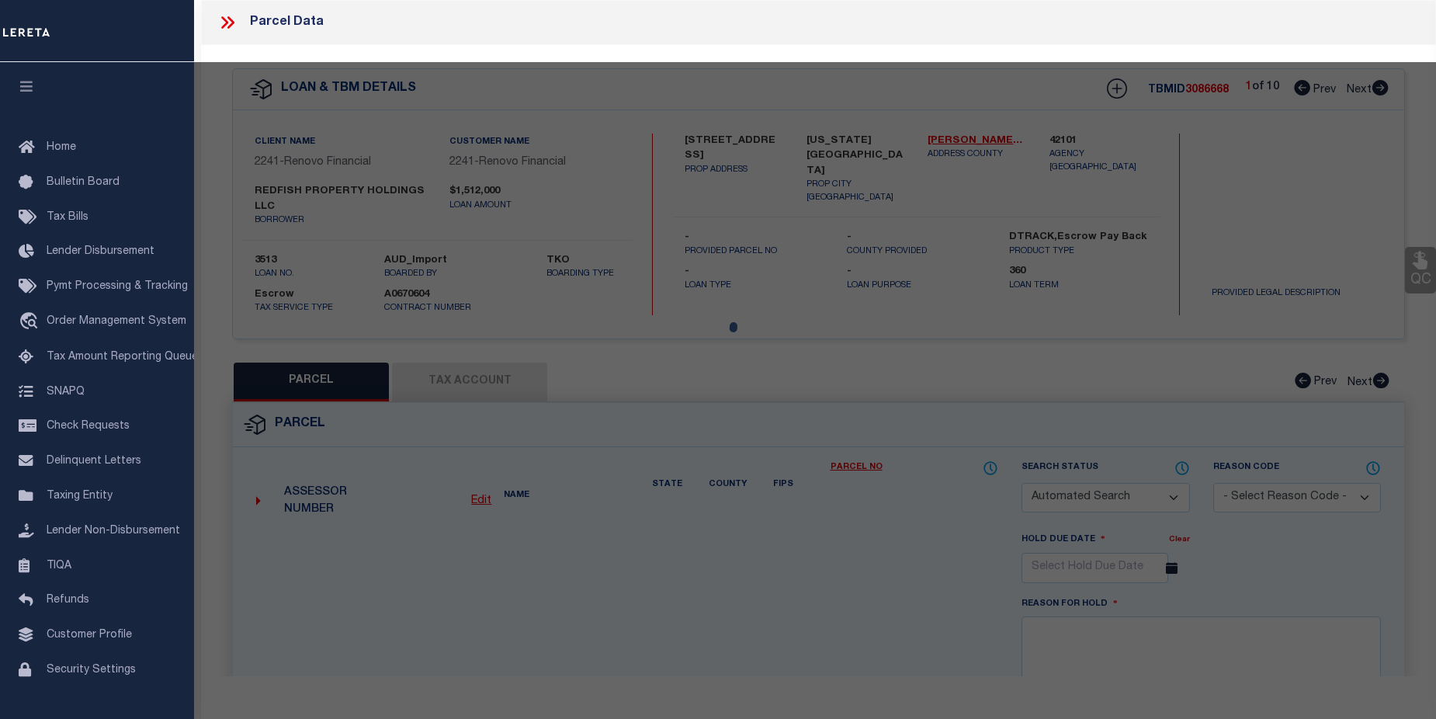
type input "TEXAS CITY, TX 77590"
type textarea "ABST 142 R LOGAN SUR LOT 16 BLK 33 NORTHSIDE ADDN"
type textarea "Tax ID Special Project"
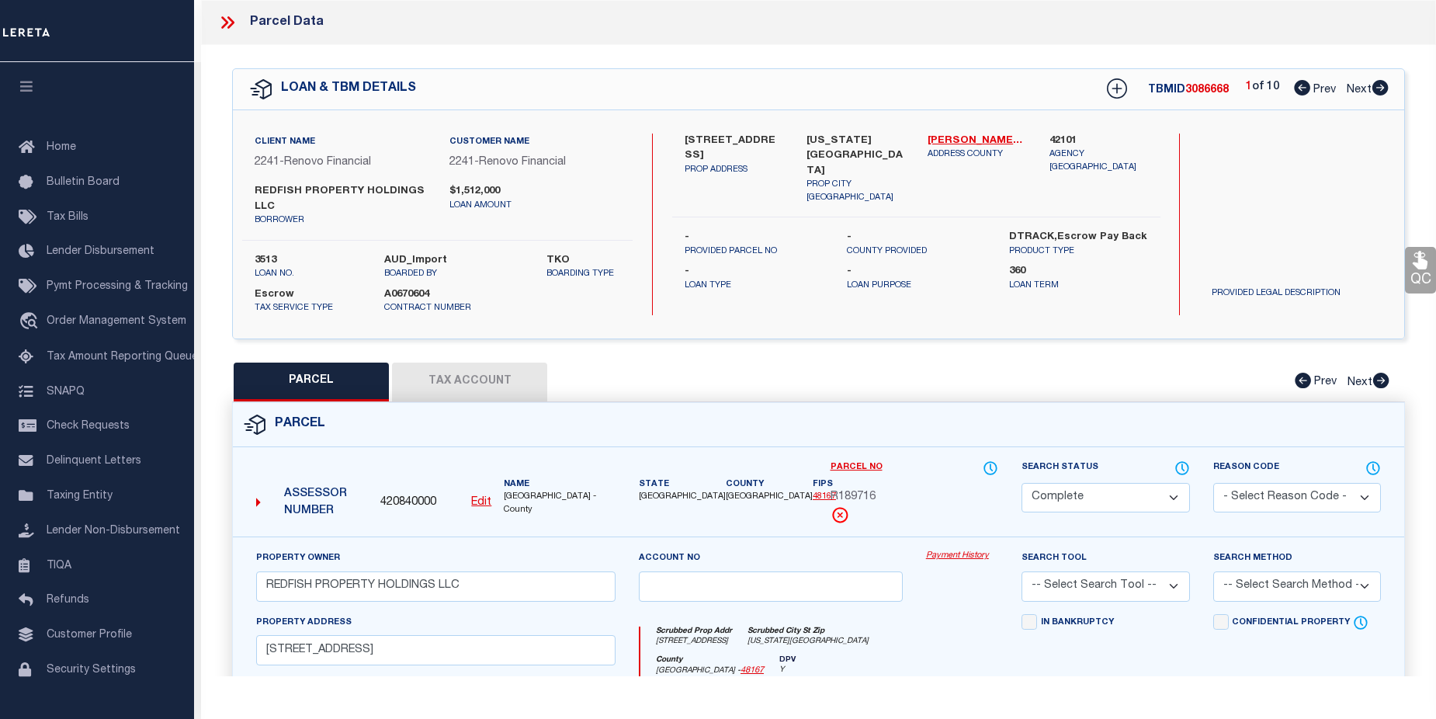
click at [954, 556] on link "Payment History" at bounding box center [962, 556] width 72 height 13
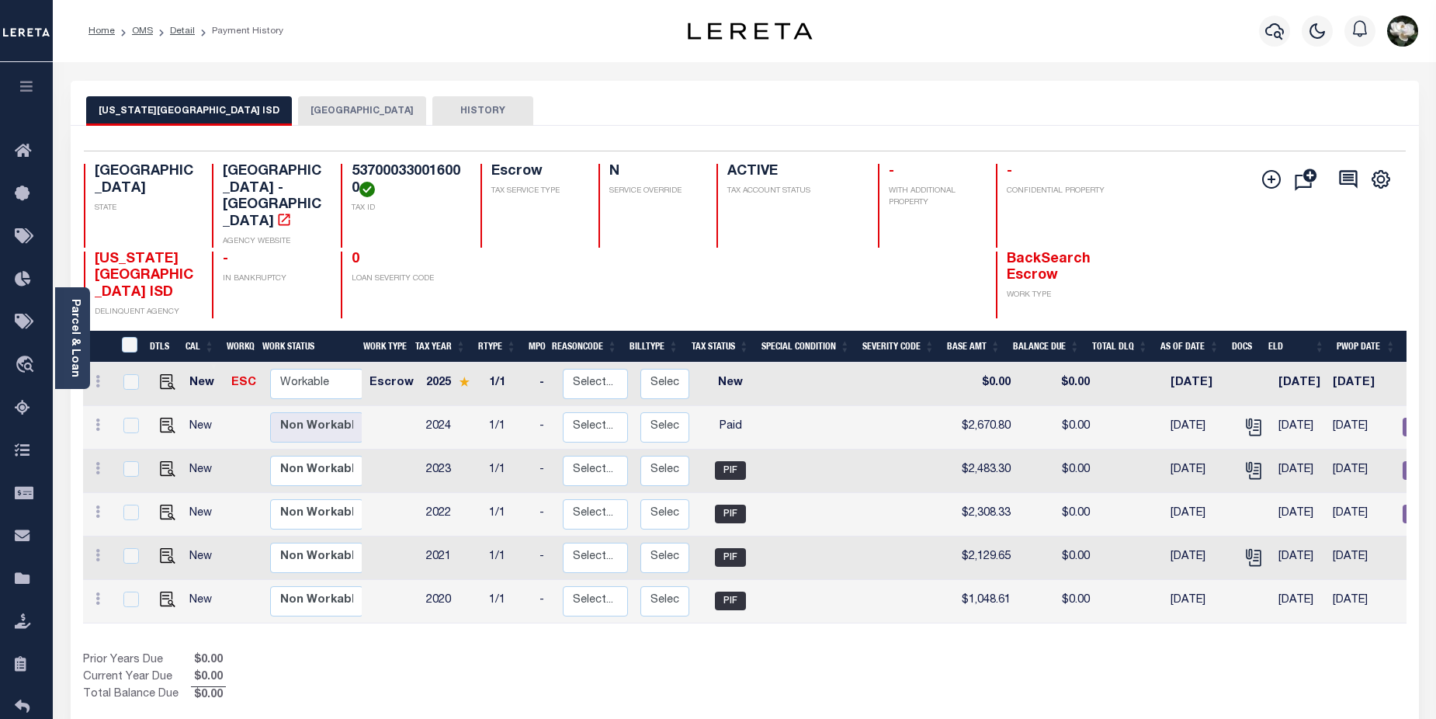
click at [298, 109] on button "[GEOGRAPHIC_DATA]" at bounding box center [362, 110] width 128 height 29
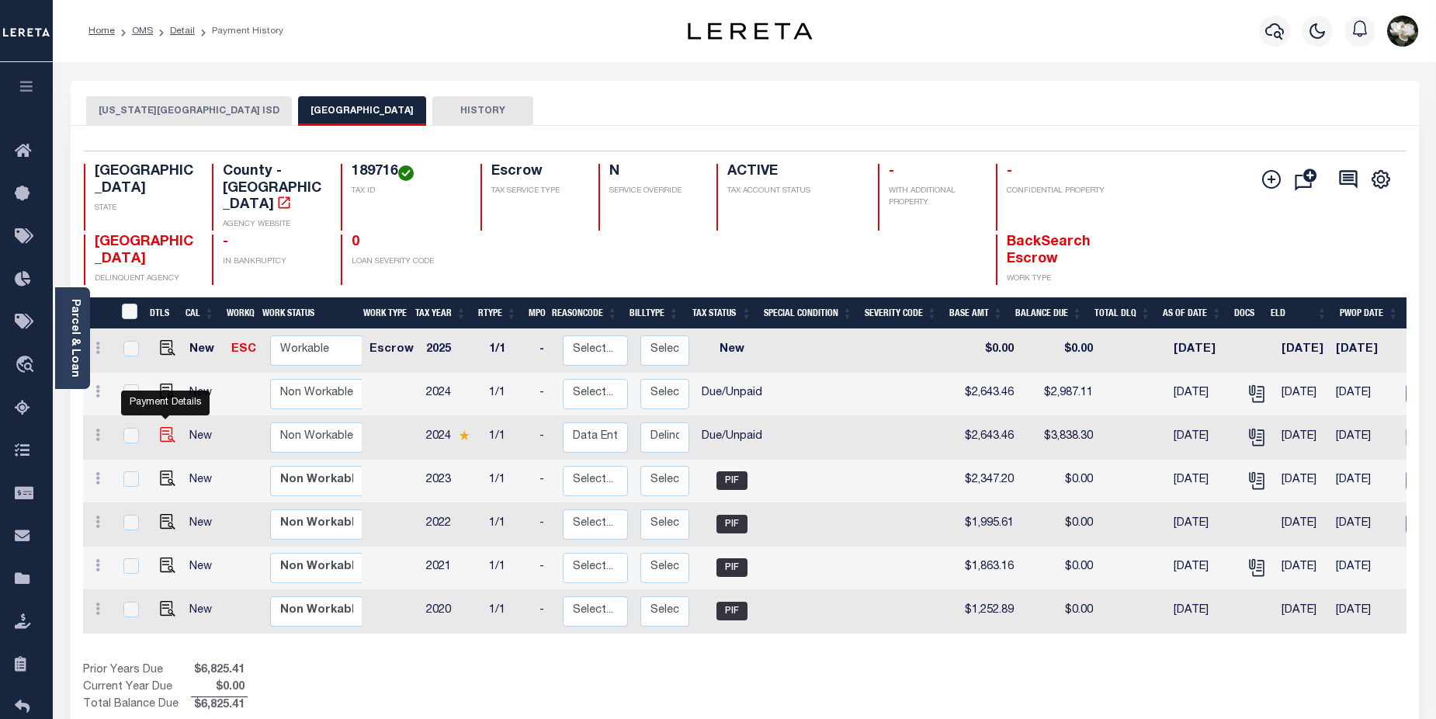
click at [165, 427] on img "" at bounding box center [168, 435] width 16 height 16
checkbox input "true"
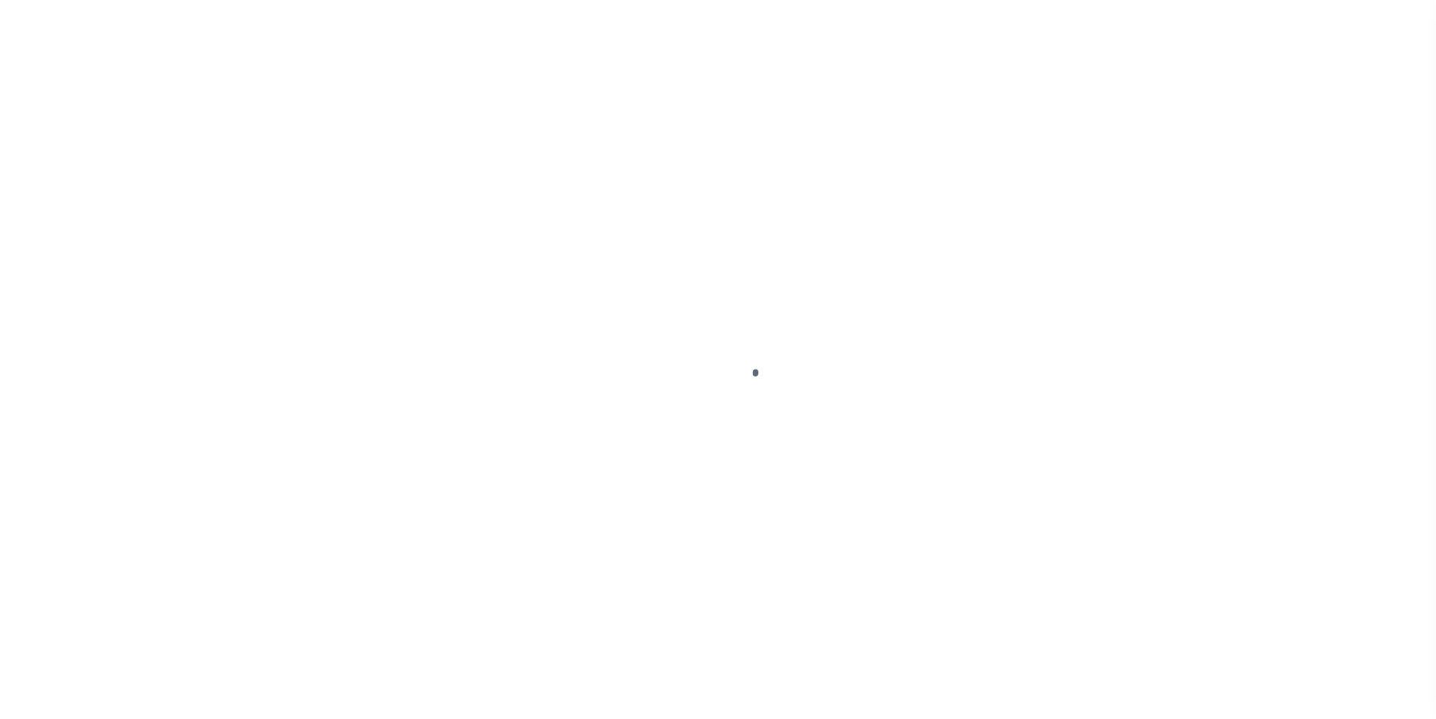
select select "DUE"
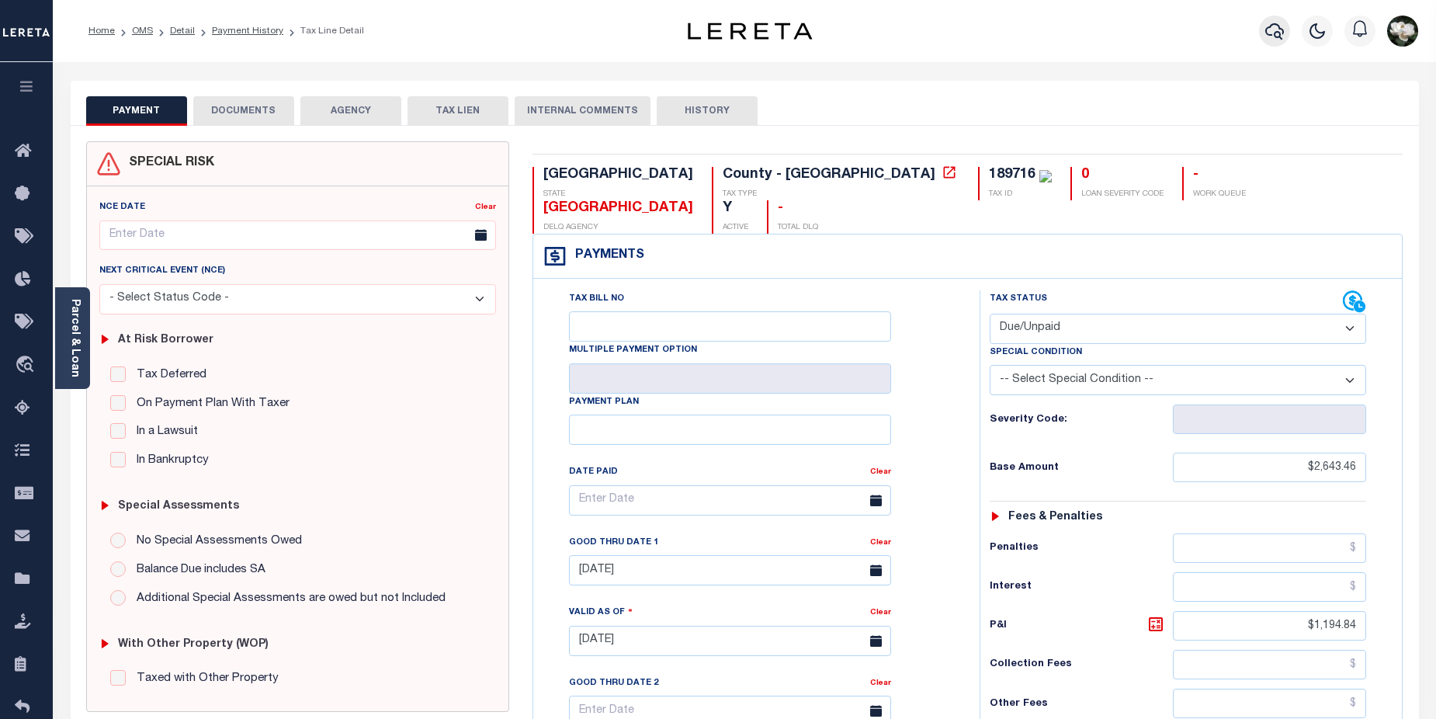
click at [1273, 33] on icon "button" at bounding box center [1274, 31] width 19 height 19
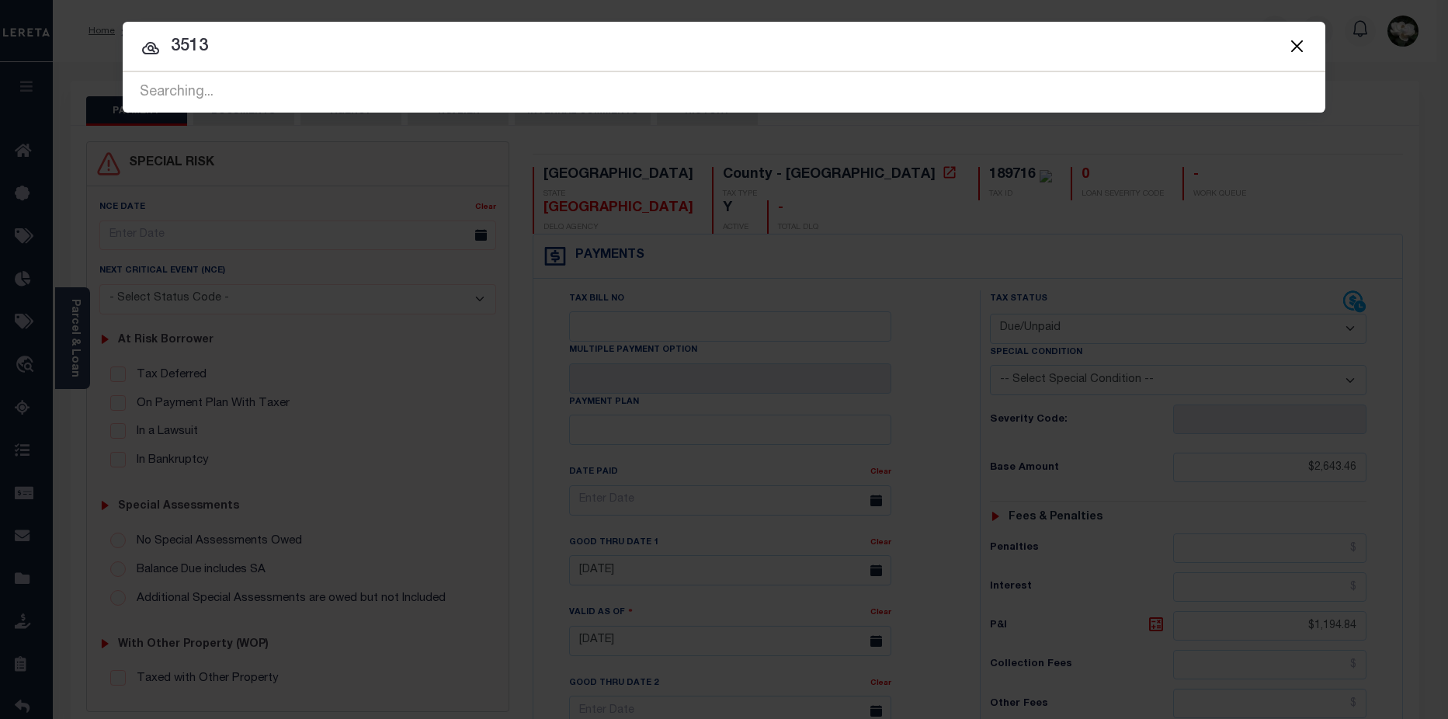
type input "3513"
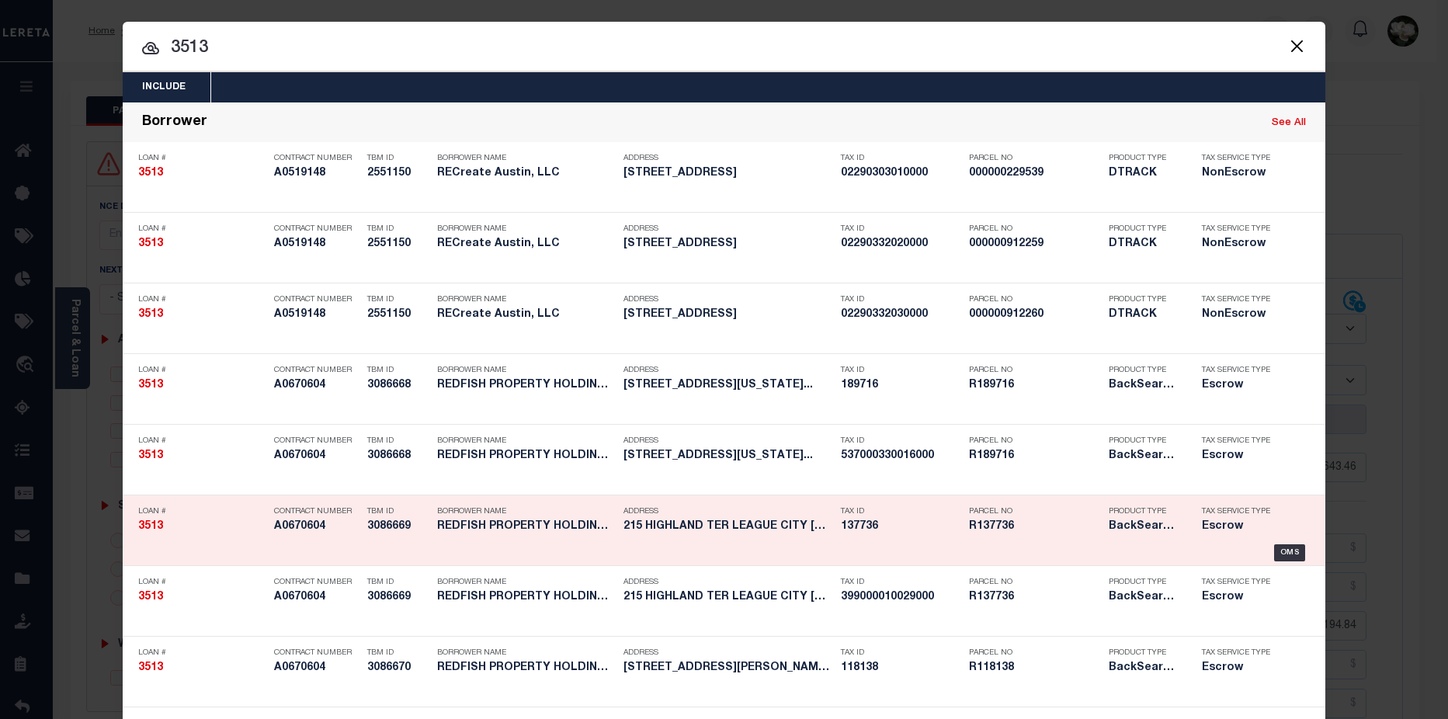
click at [1003, 532] on h5 "R137736" at bounding box center [1035, 526] width 132 height 13
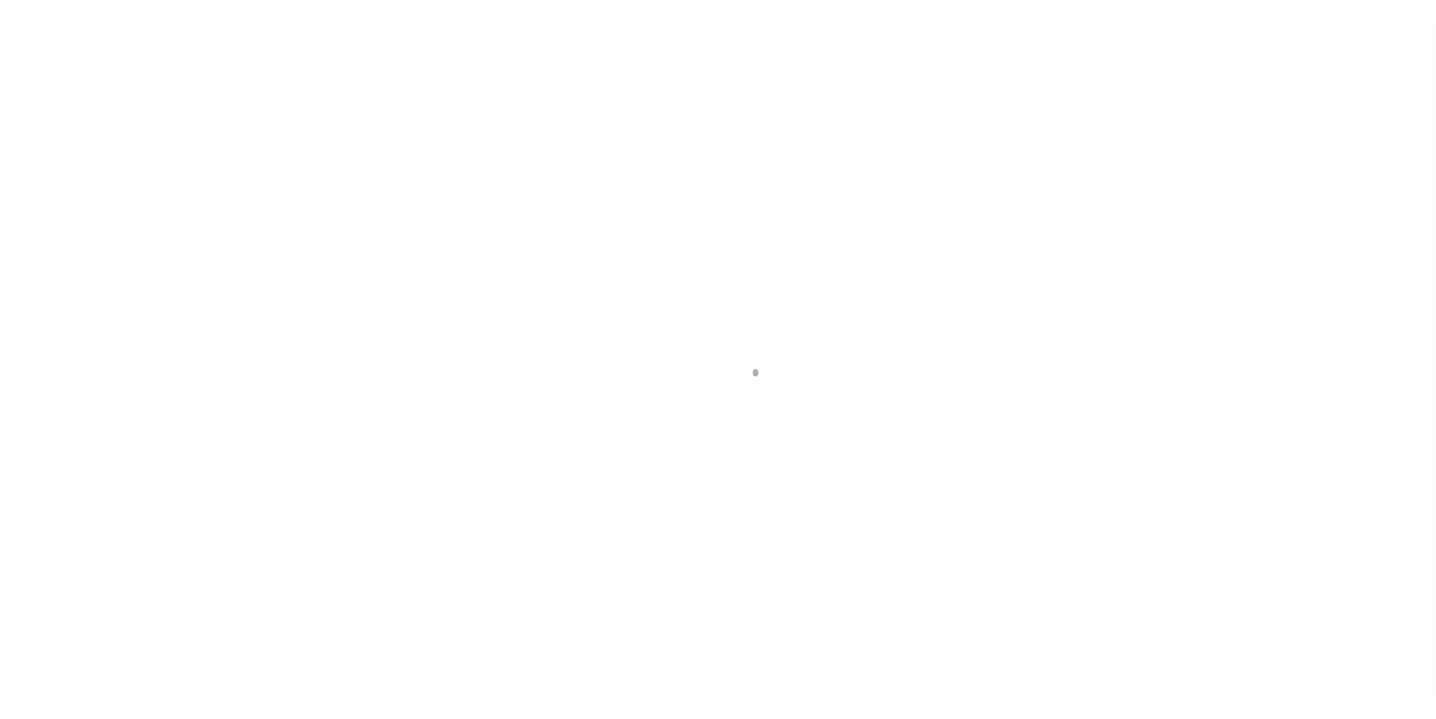
select select "25066"
select select "Escrow"
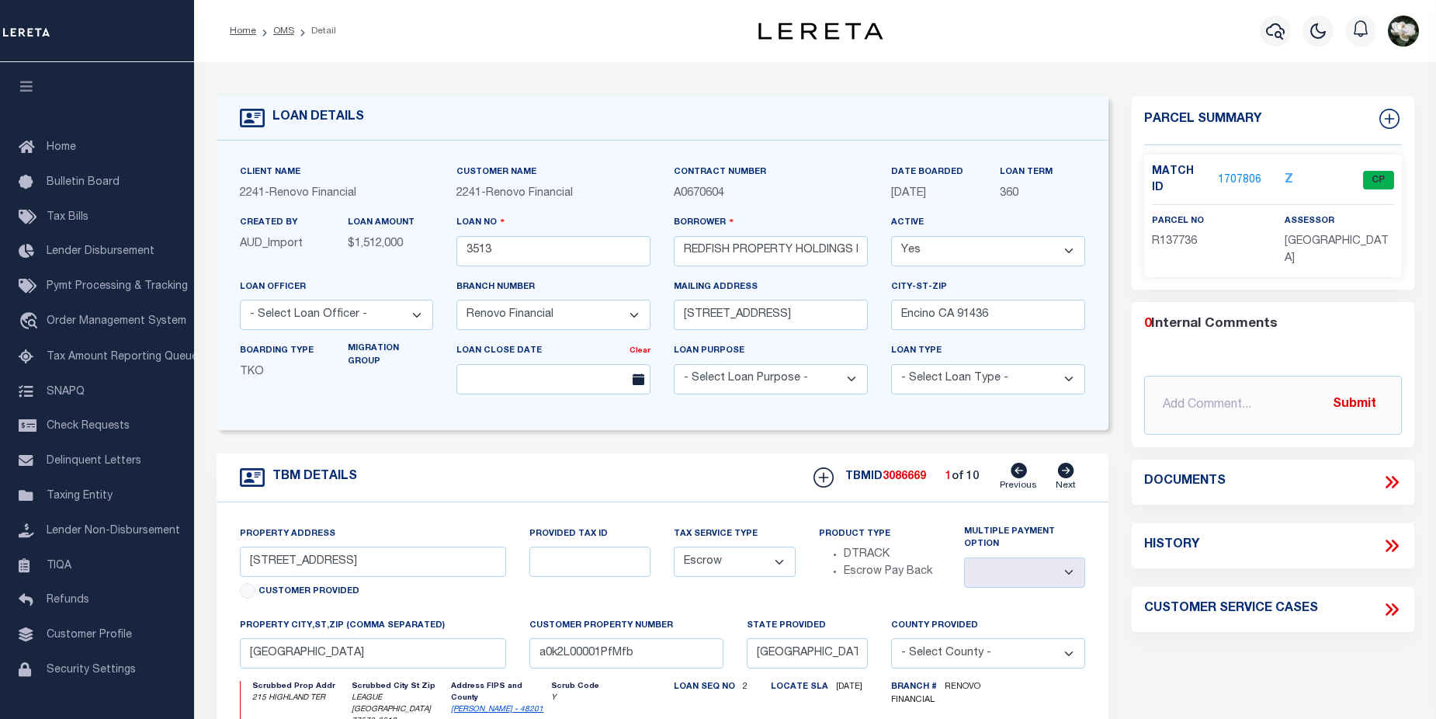
click at [1245, 175] on link "1707806" at bounding box center [1239, 180] width 43 height 16
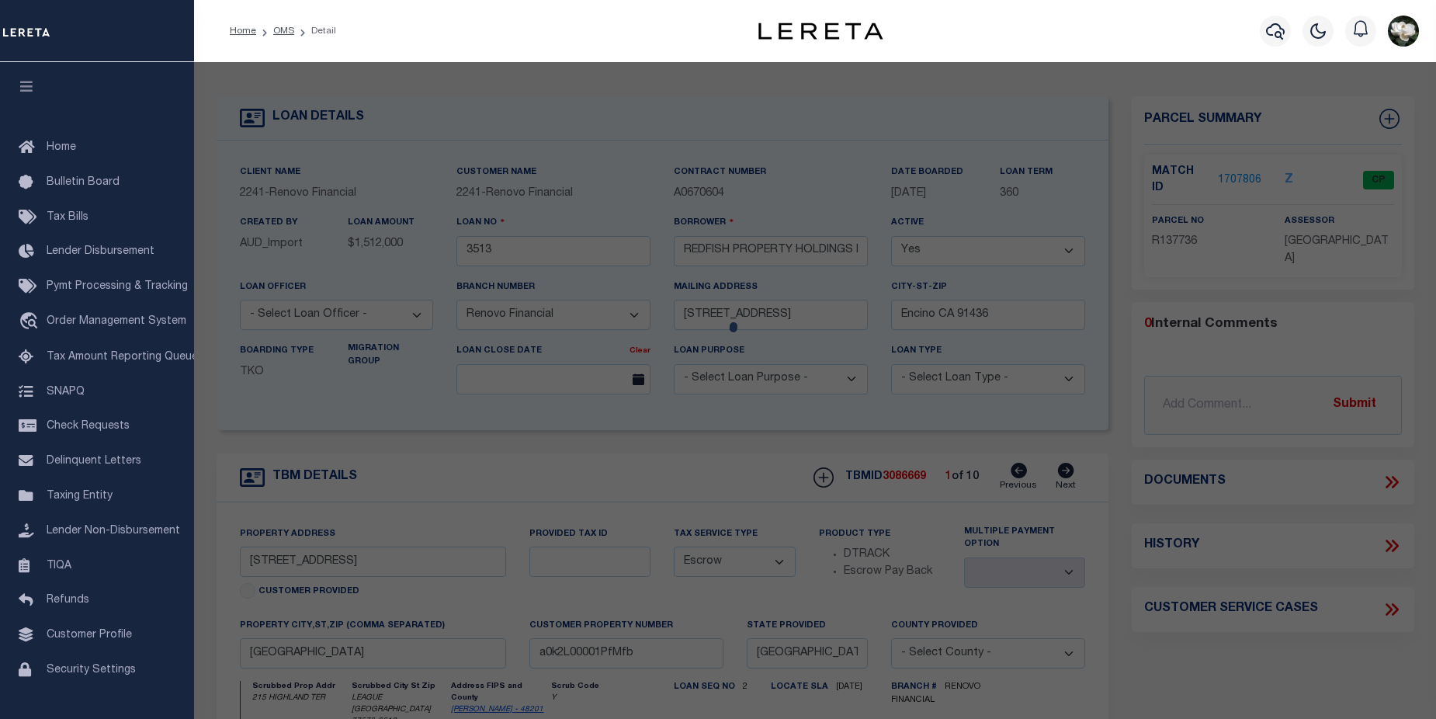
checkbox input "false"
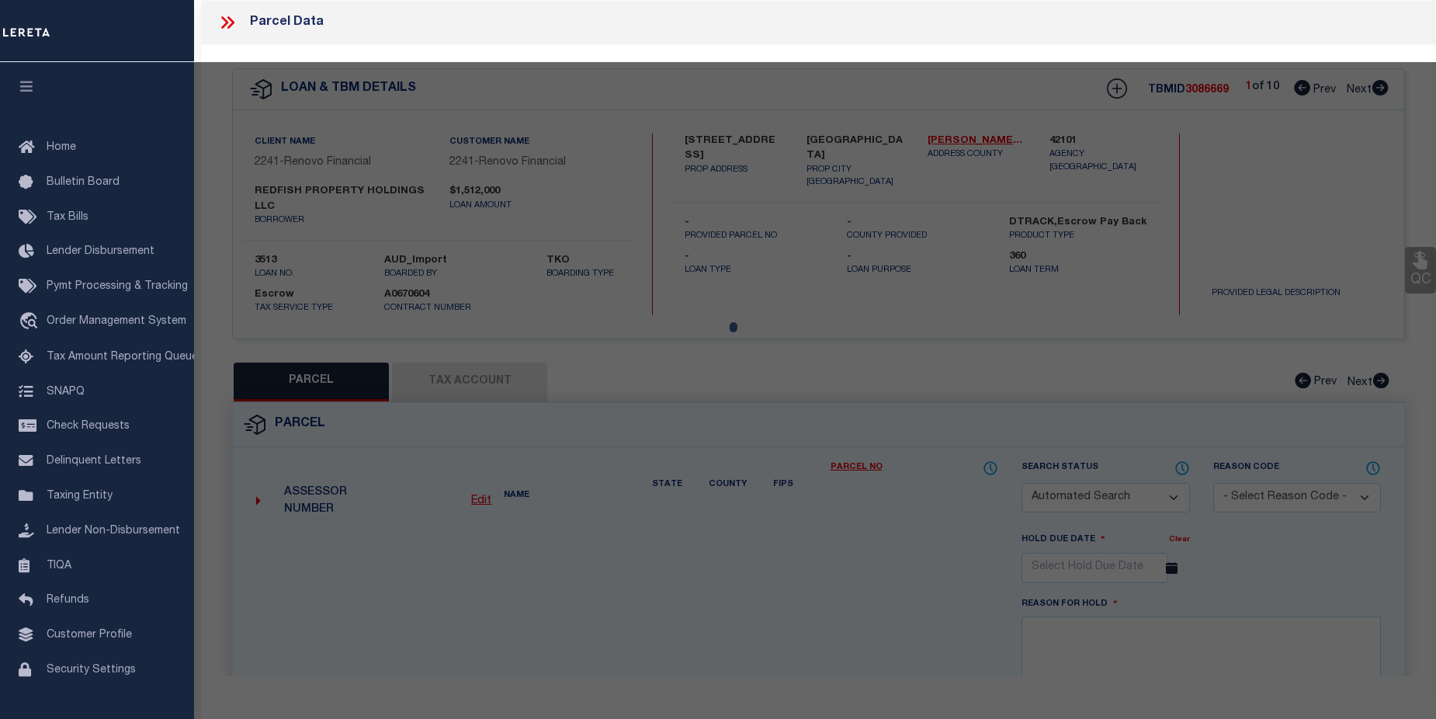
select select "CP"
type input "REDFISH PROPERTY HOLDINGS LLC"
select select
type input "[STREET_ADDRESS]"
checkbox input "false"
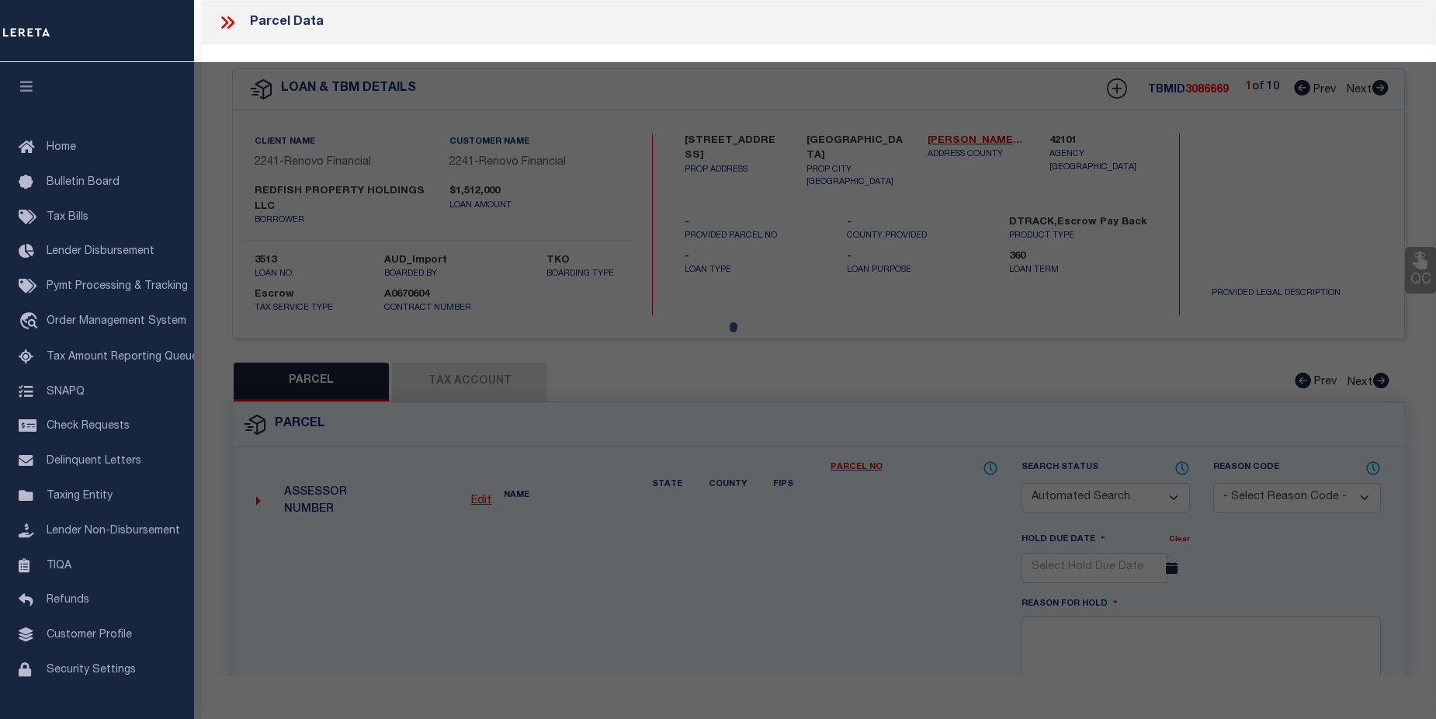
type input "[GEOGRAPHIC_DATA]"
type textarea "ABST [STREET_ADDRESS][PERSON_NAME]"
type textarea "Tax ID Special Project"
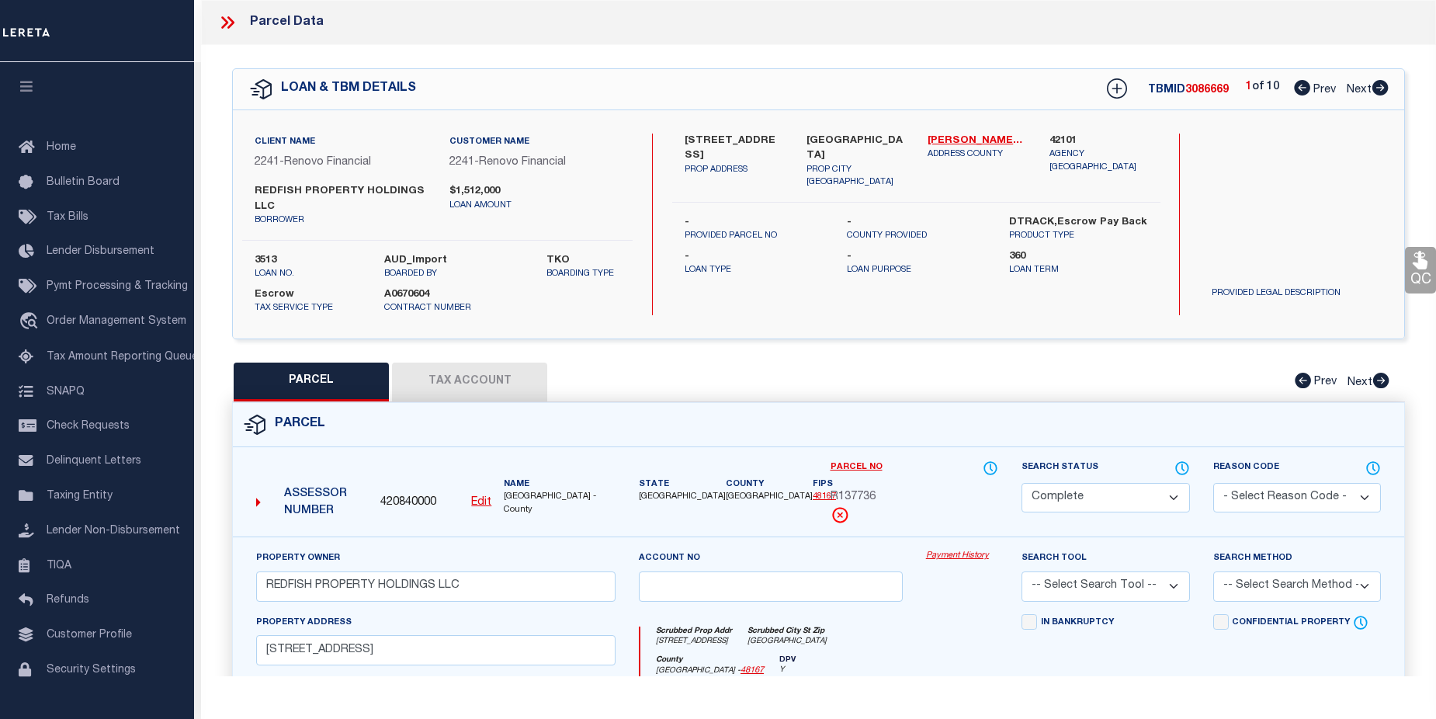
click at [957, 560] on link "Payment History" at bounding box center [962, 556] width 72 height 13
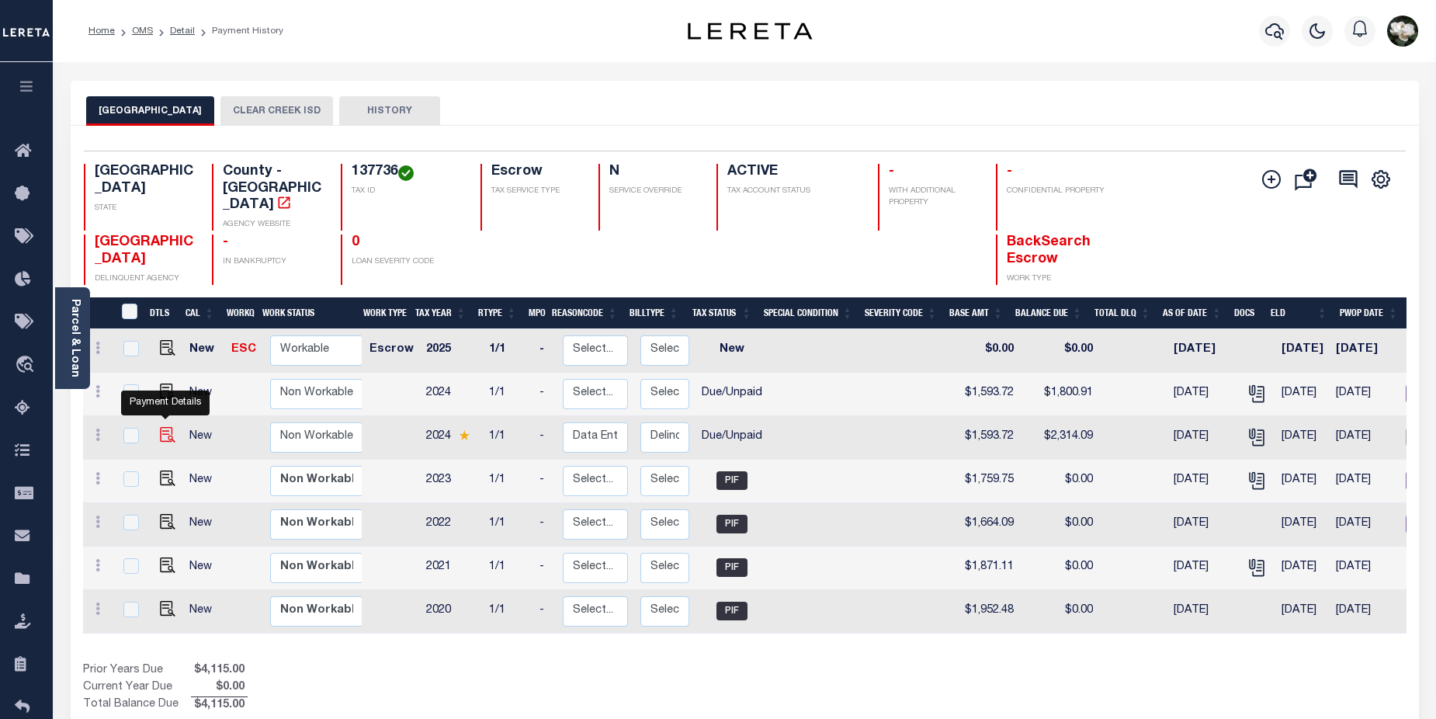
click at [167, 427] on img "" at bounding box center [168, 435] width 16 height 16
checkbox input "true"
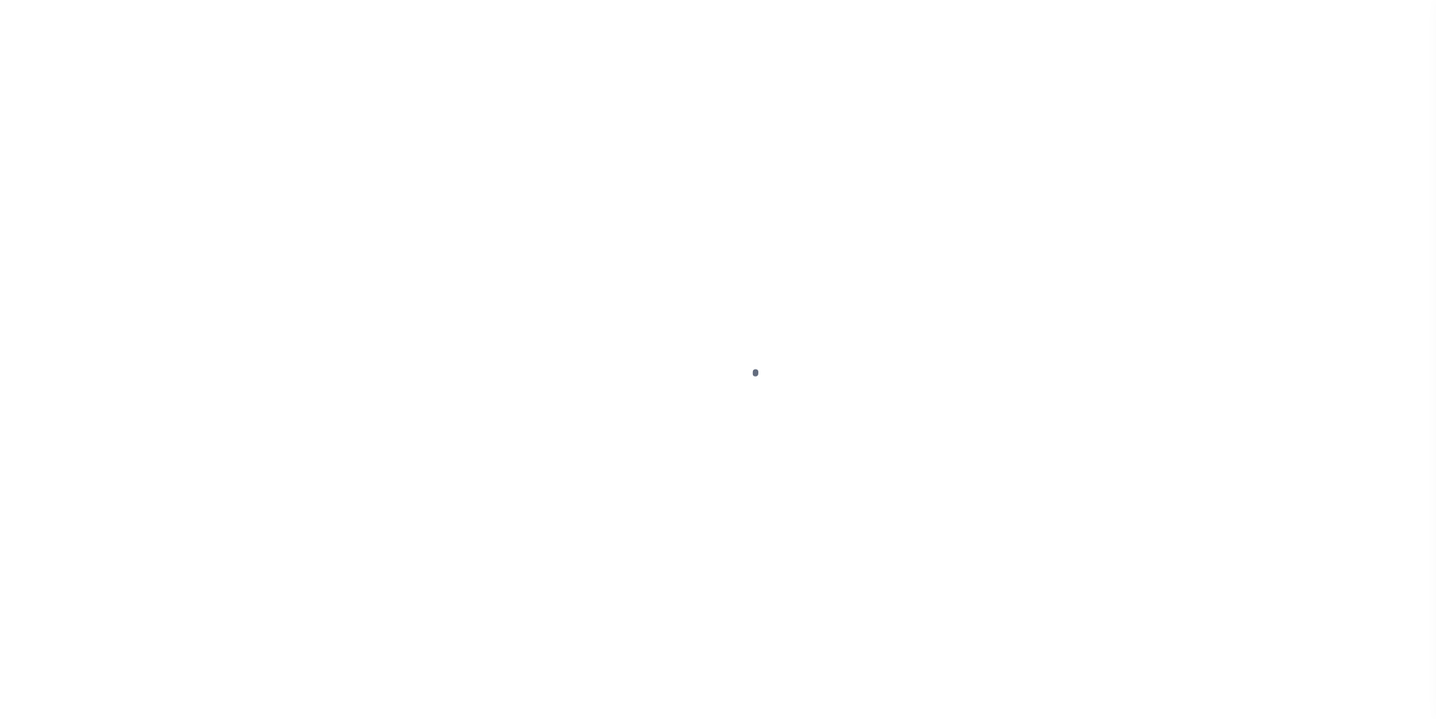
select select "DUE"
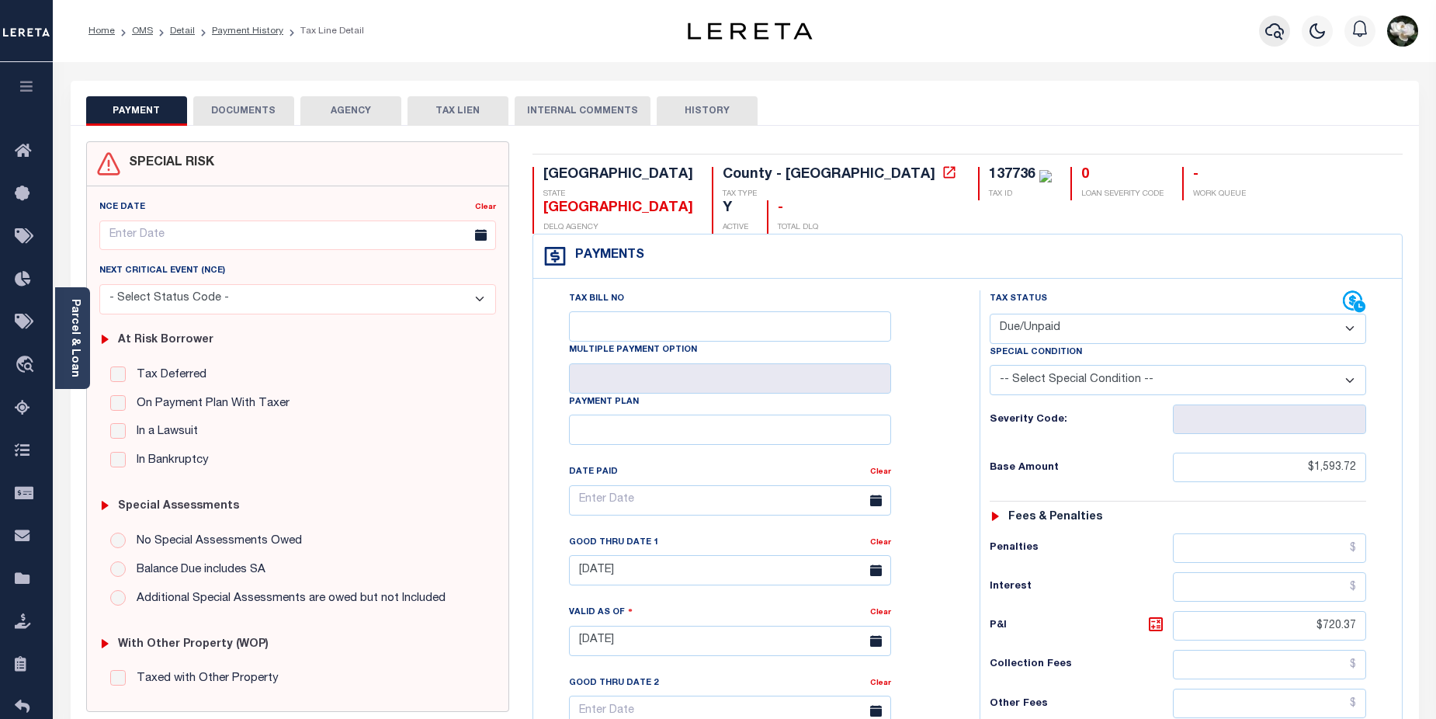
click at [1276, 31] on icon "button" at bounding box center [1274, 31] width 19 height 19
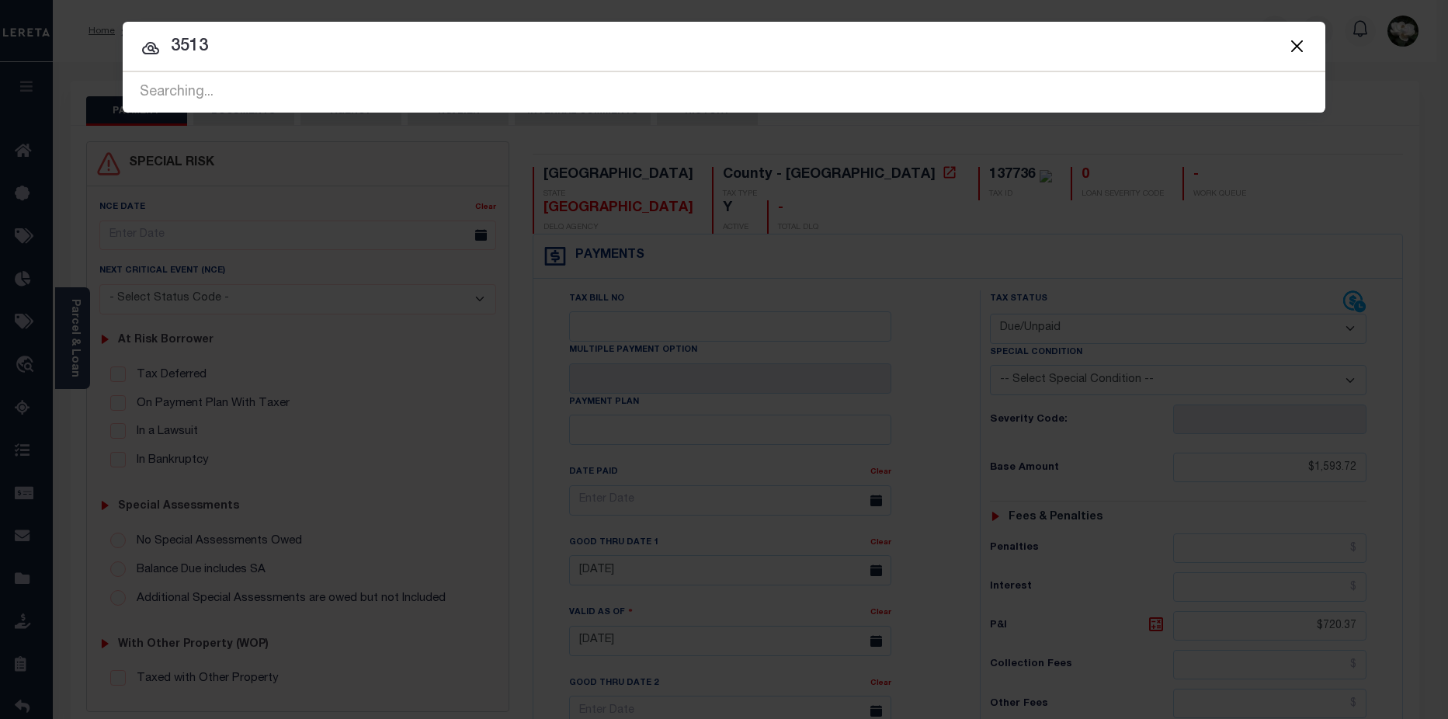
type input "3513"
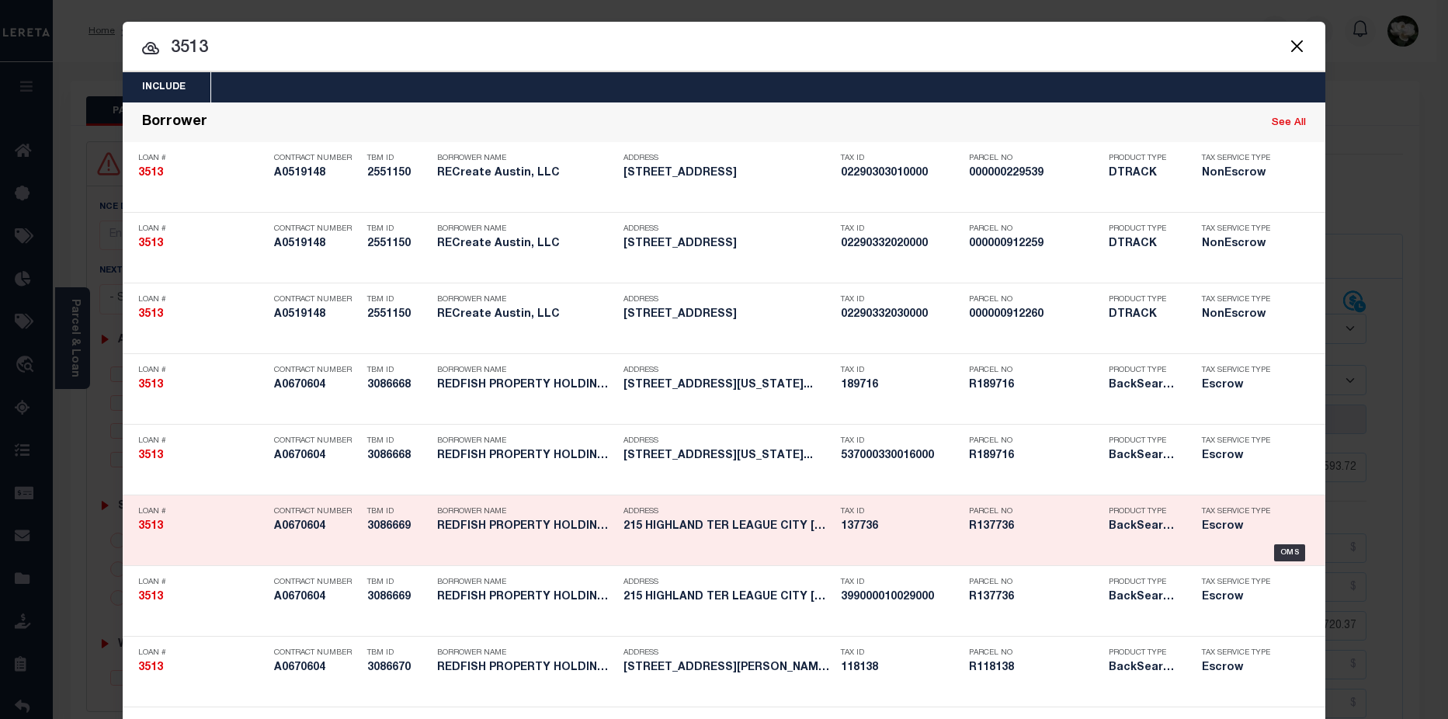
click at [1047, 536] on div "Parcel No R137736" at bounding box center [1035, 521] width 132 height 45
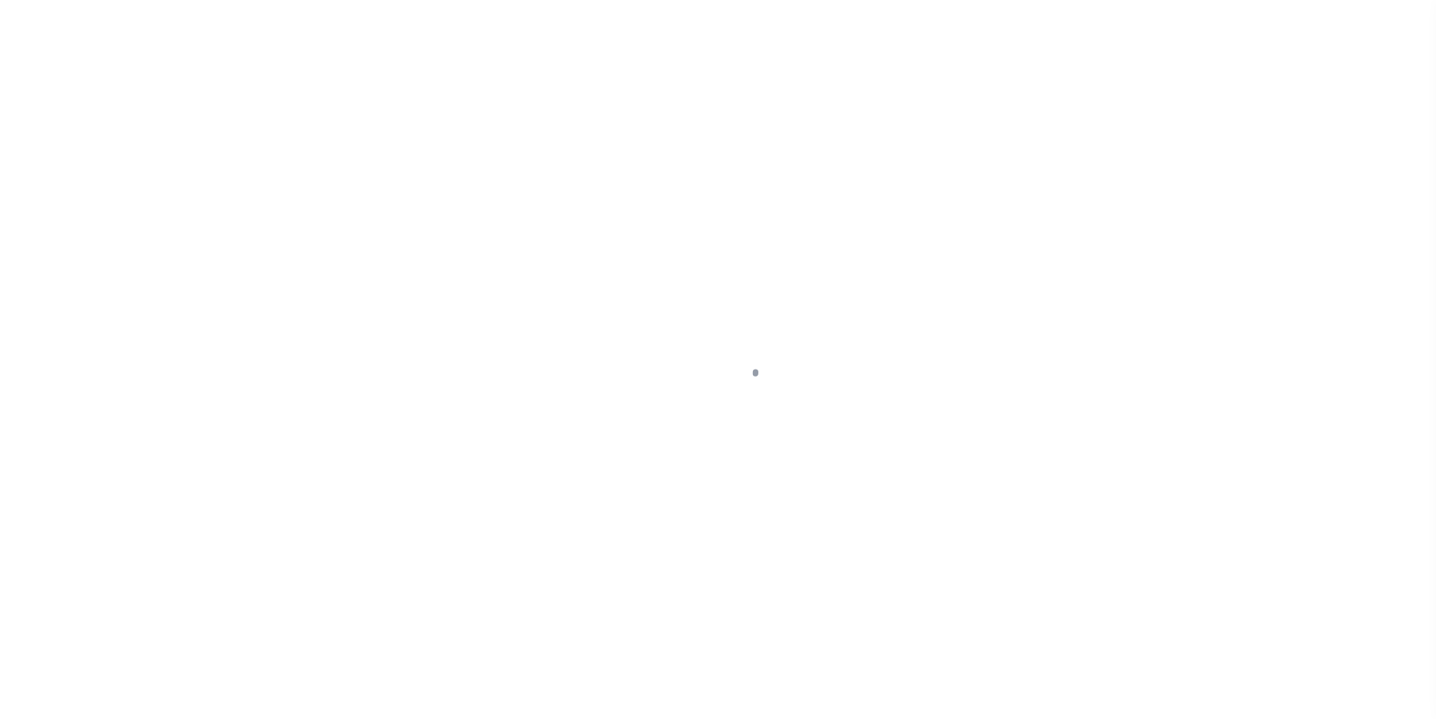
select select "25066"
select select "Escrow"
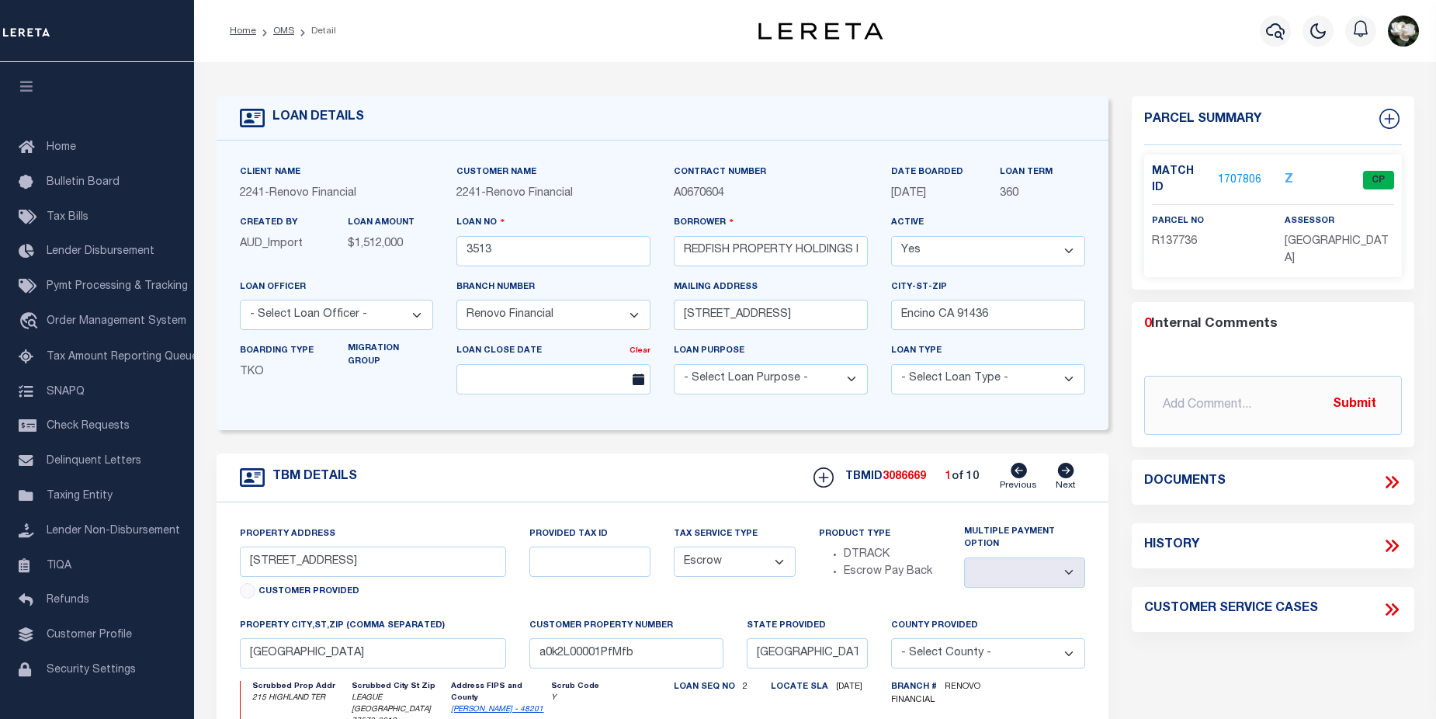
click at [1245, 176] on link "1707806" at bounding box center [1239, 180] width 43 height 16
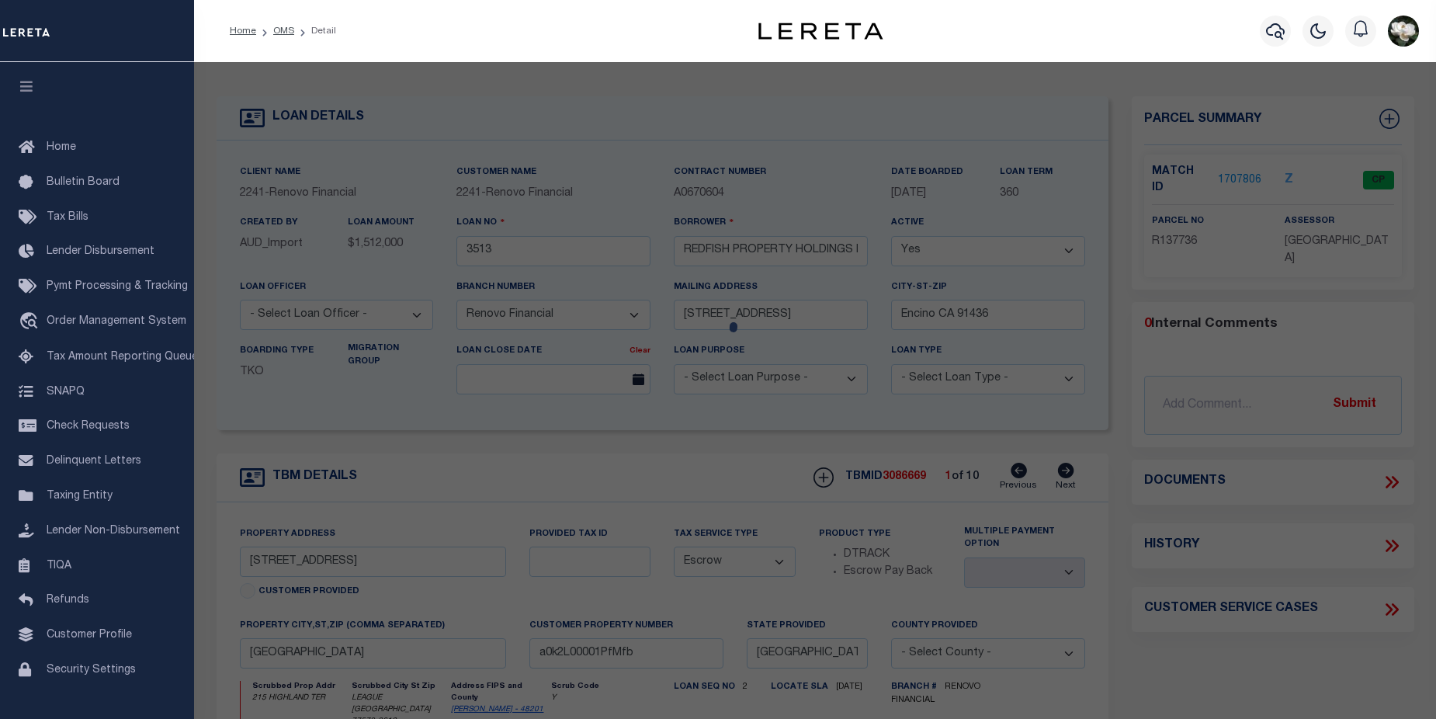
checkbox input "false"
select select "CP"
type input "REDFISH PROPERTY HOLDINGS LLC"
select select
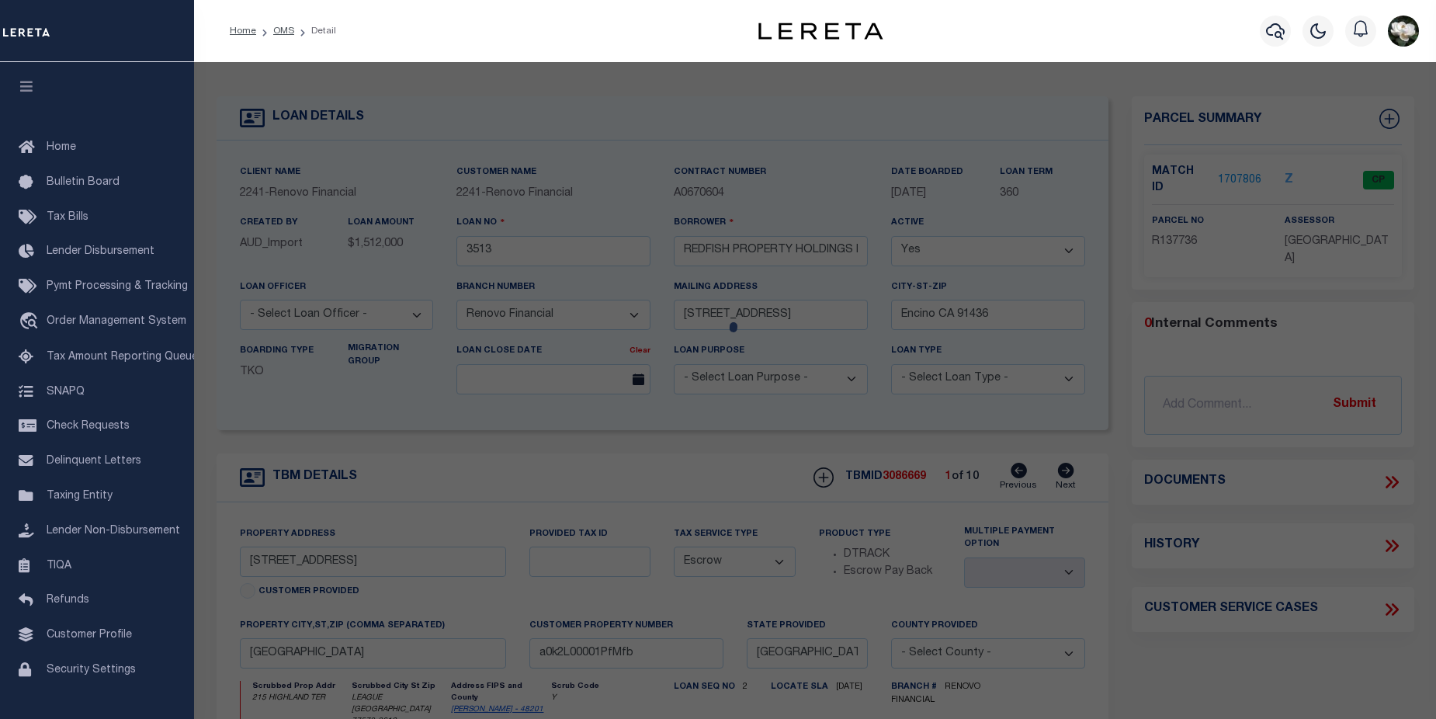
type input "215 HIGHLAND TERRACE DR"
checkbox input "false"
type input "LEAGUE CITY, TX 77573"
type textarea "ABST [STREET_ADDRESS][PERSON_NAME]"
type textarea "Tax ID Special Project"
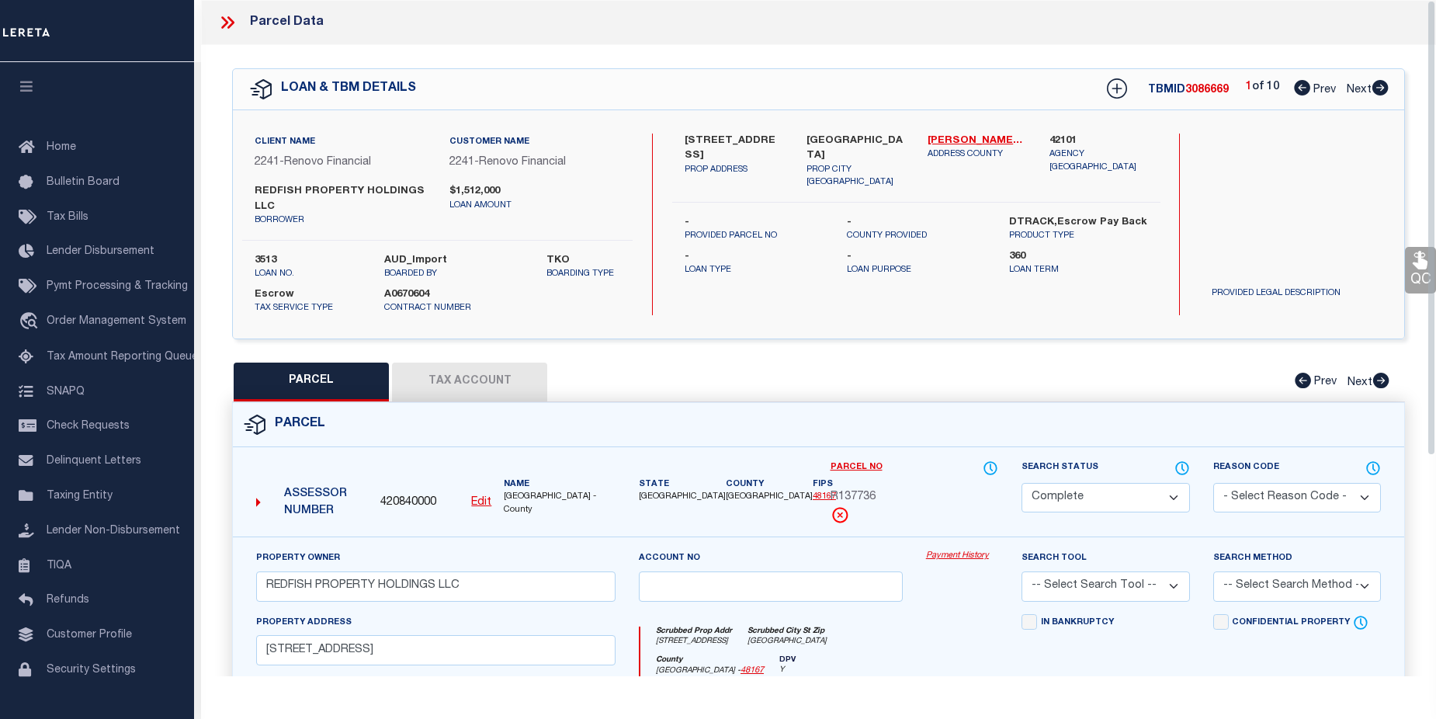
click at [949, 562] on link "Payment History" at bounding box center [962, 556] width 72 height 13
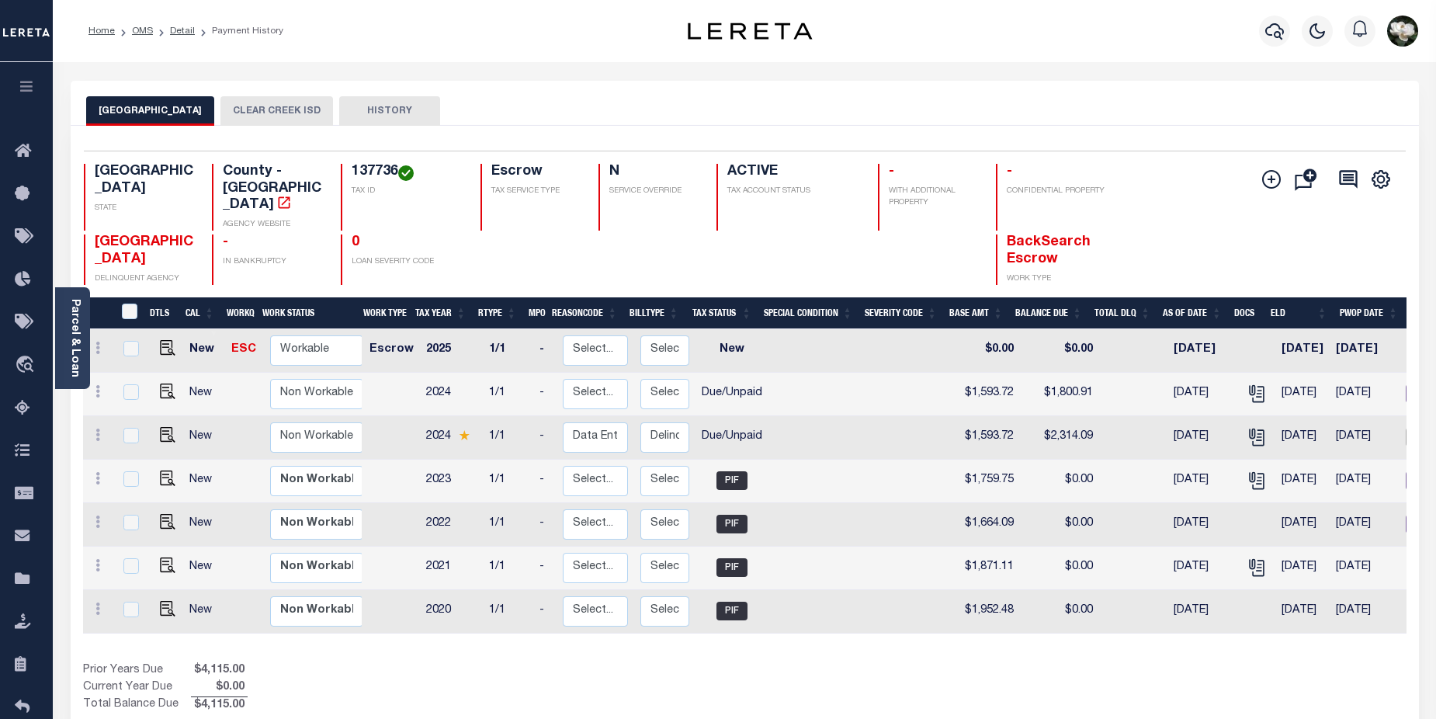
click at [279, 119] on button "CLEAR CREEK ISD" at bounding box center [276, 110] width 113 height 29
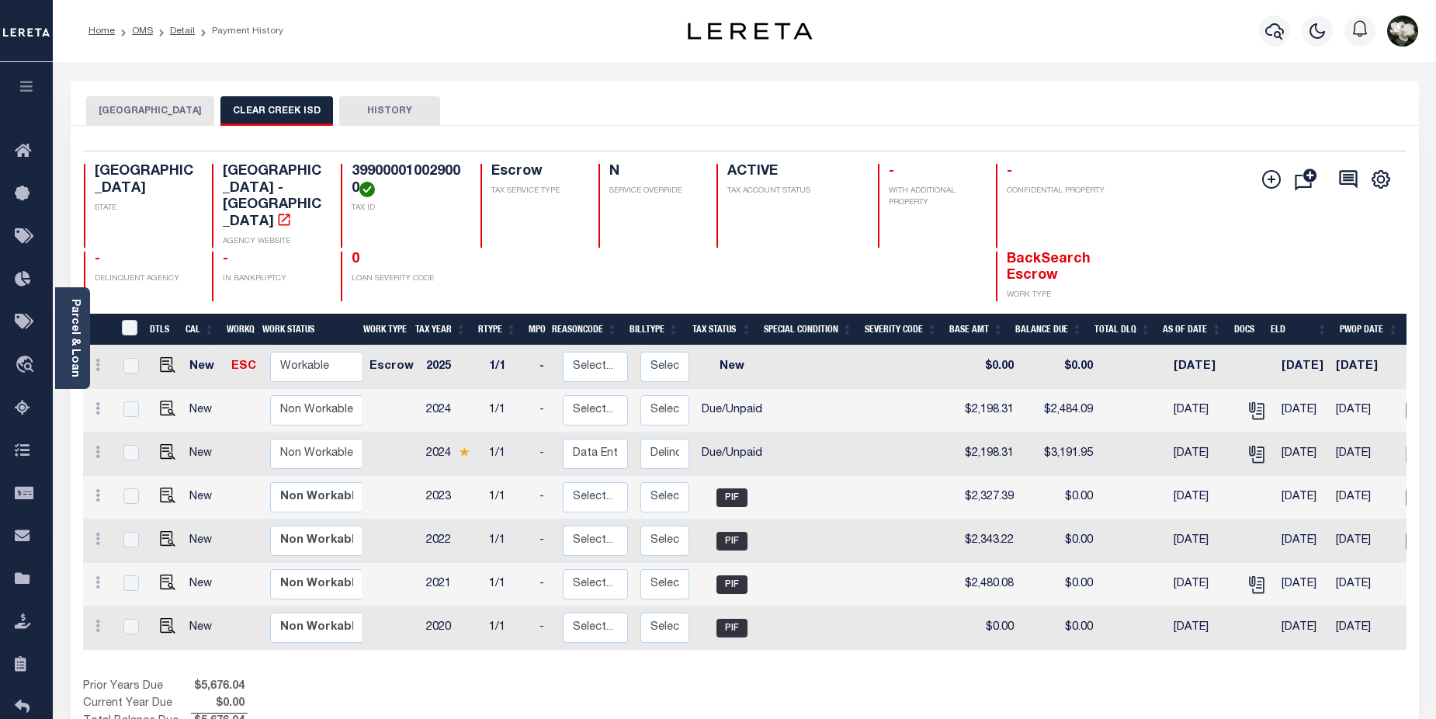
click at [154, 448] on link at bounding box center [163, 453] width 23 height 11
checkbox input "true"
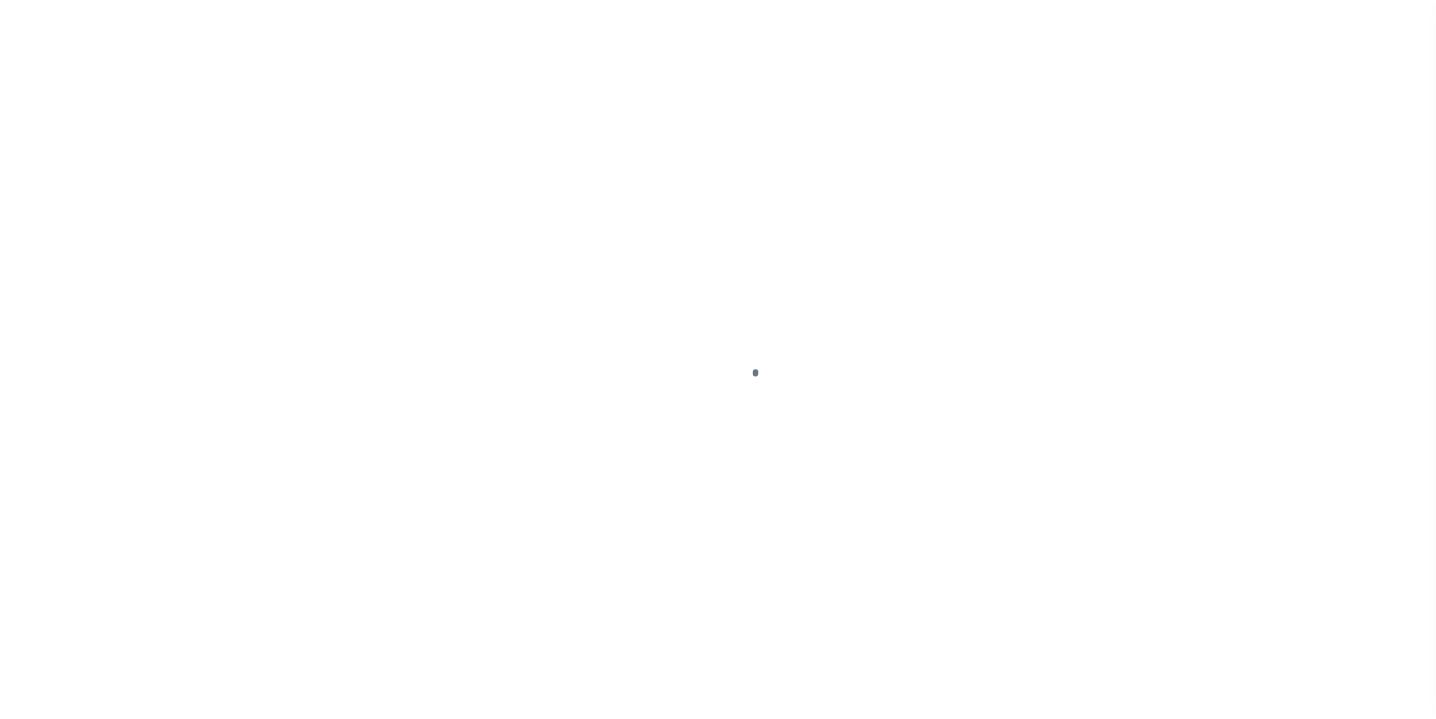
select select "DUE"
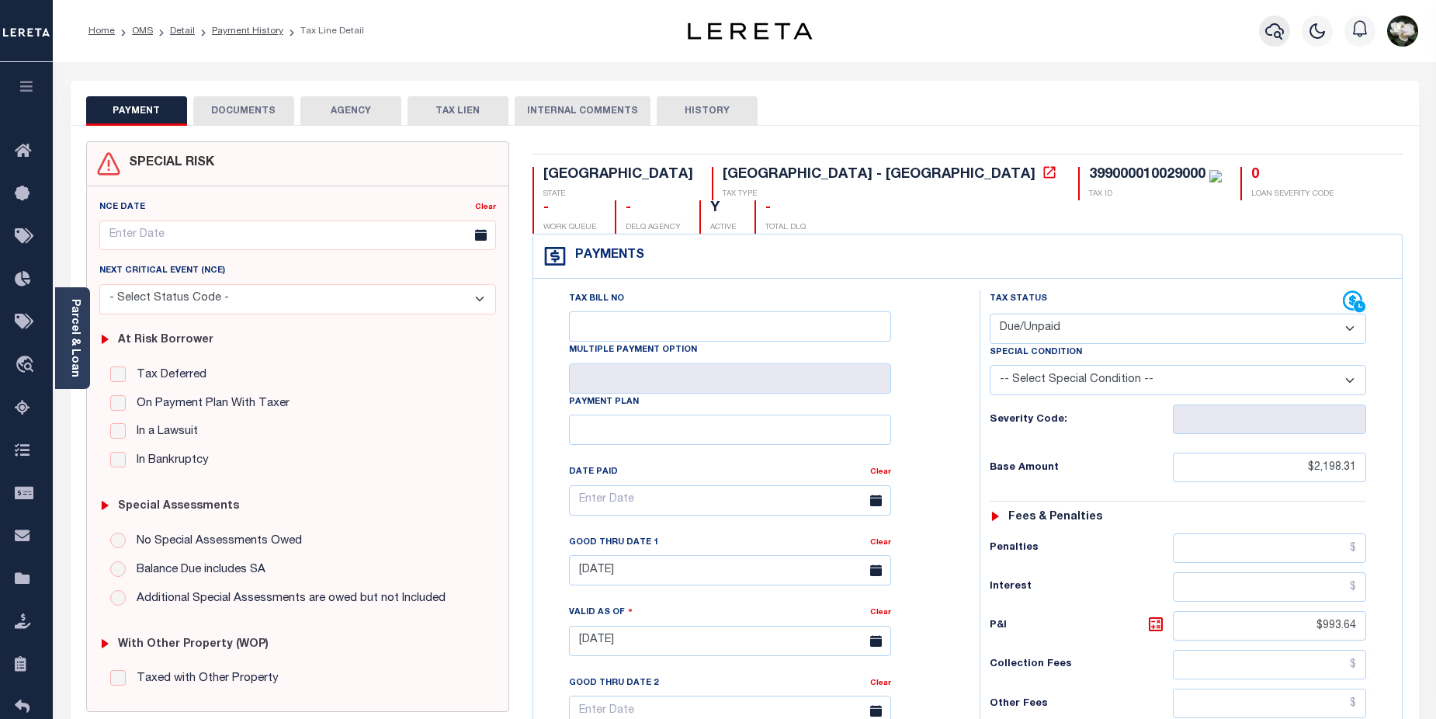
click at [1275, 27] on icon "button" at bounding box center [1274, 31] width 19 height 19
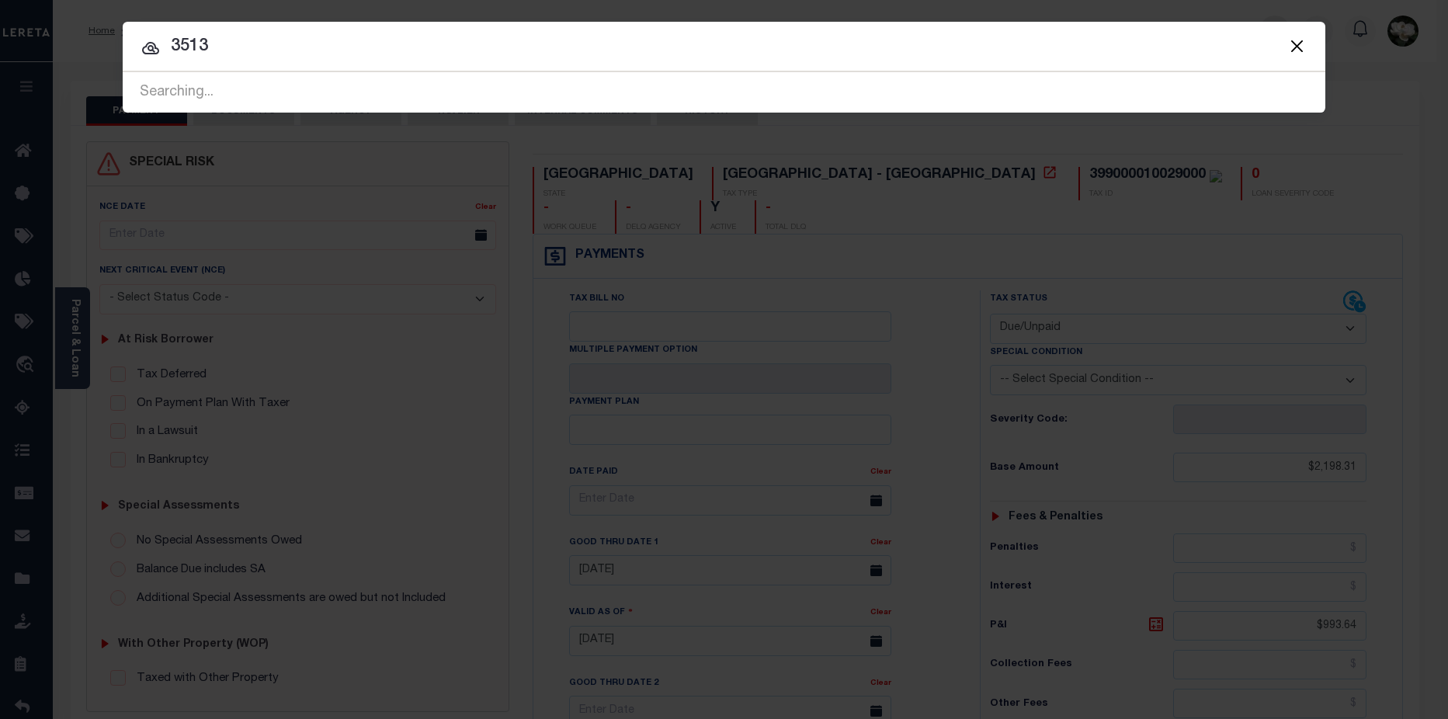
type input "3513"
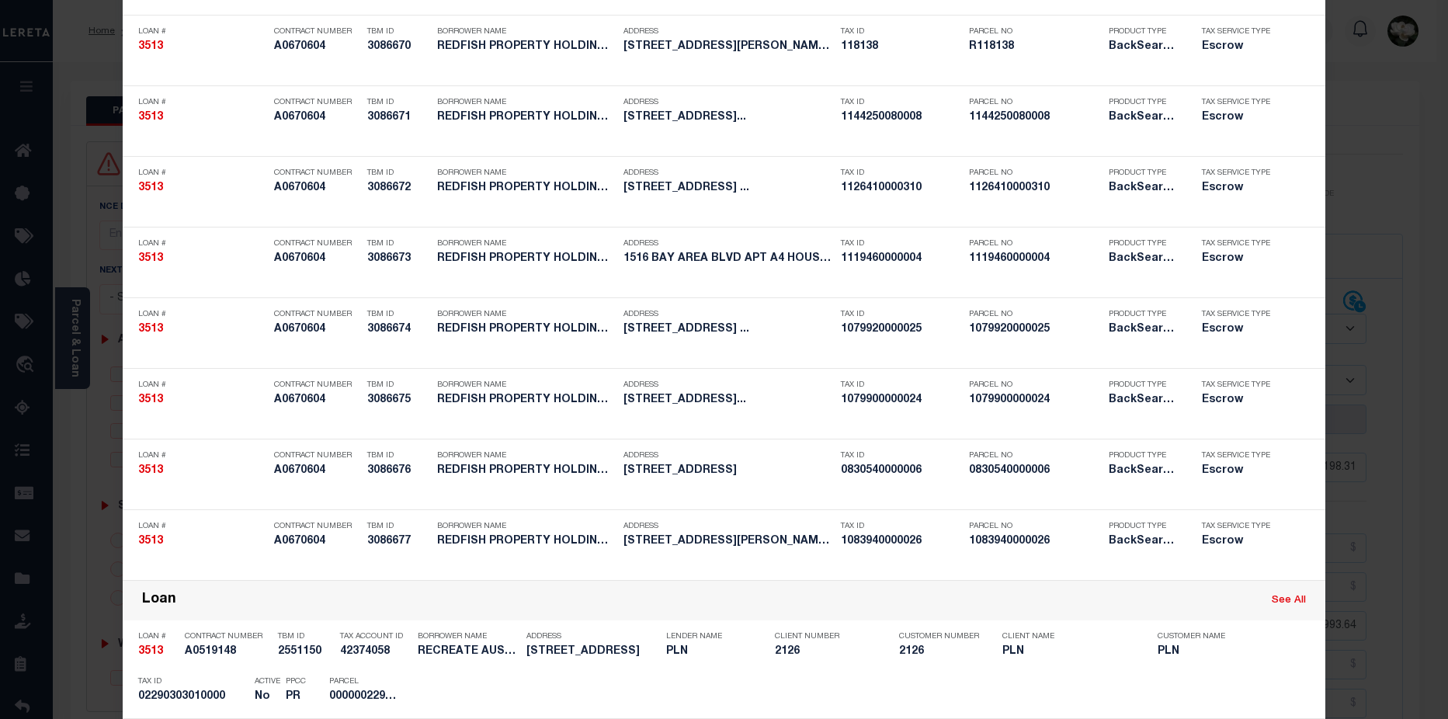
scroll to position [650, 0]
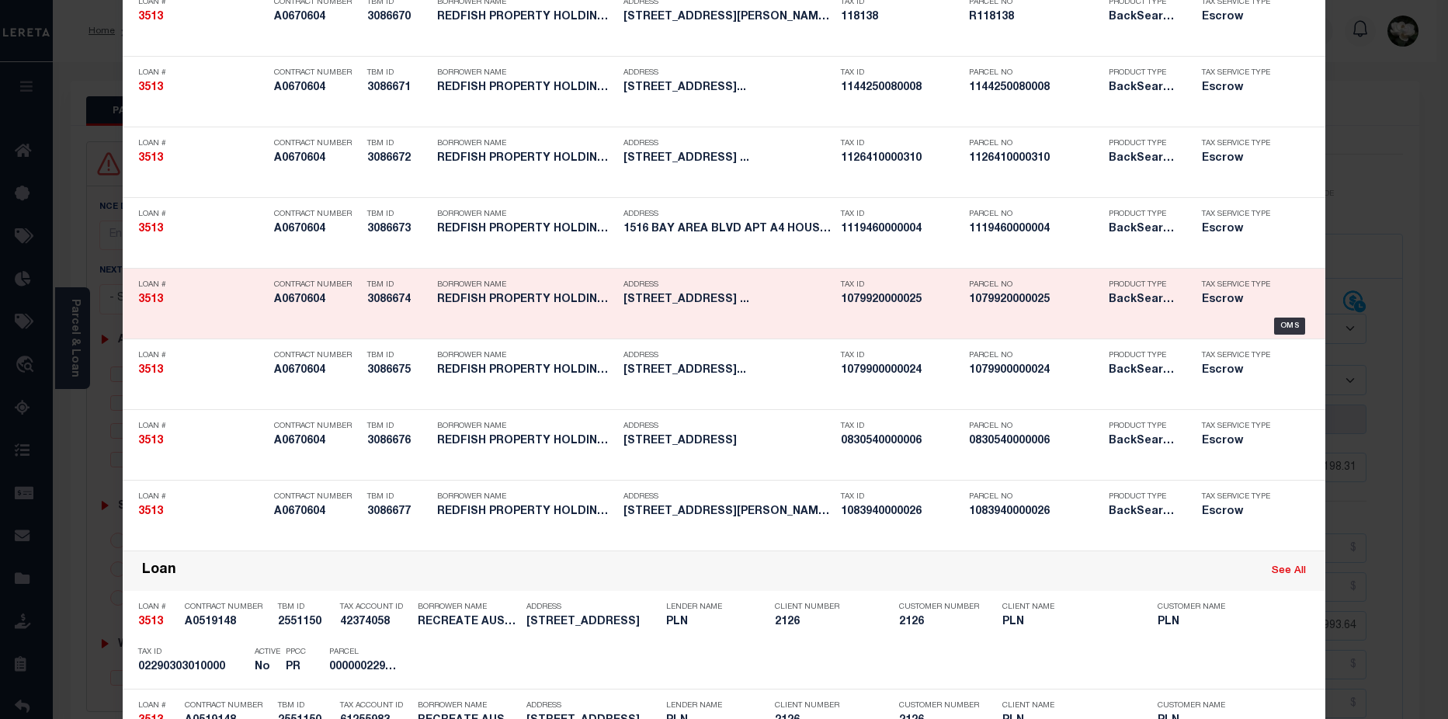
click at [972, 303] on h5 "1079920000025" at bounding box center [1035, 299] width 132 height 13
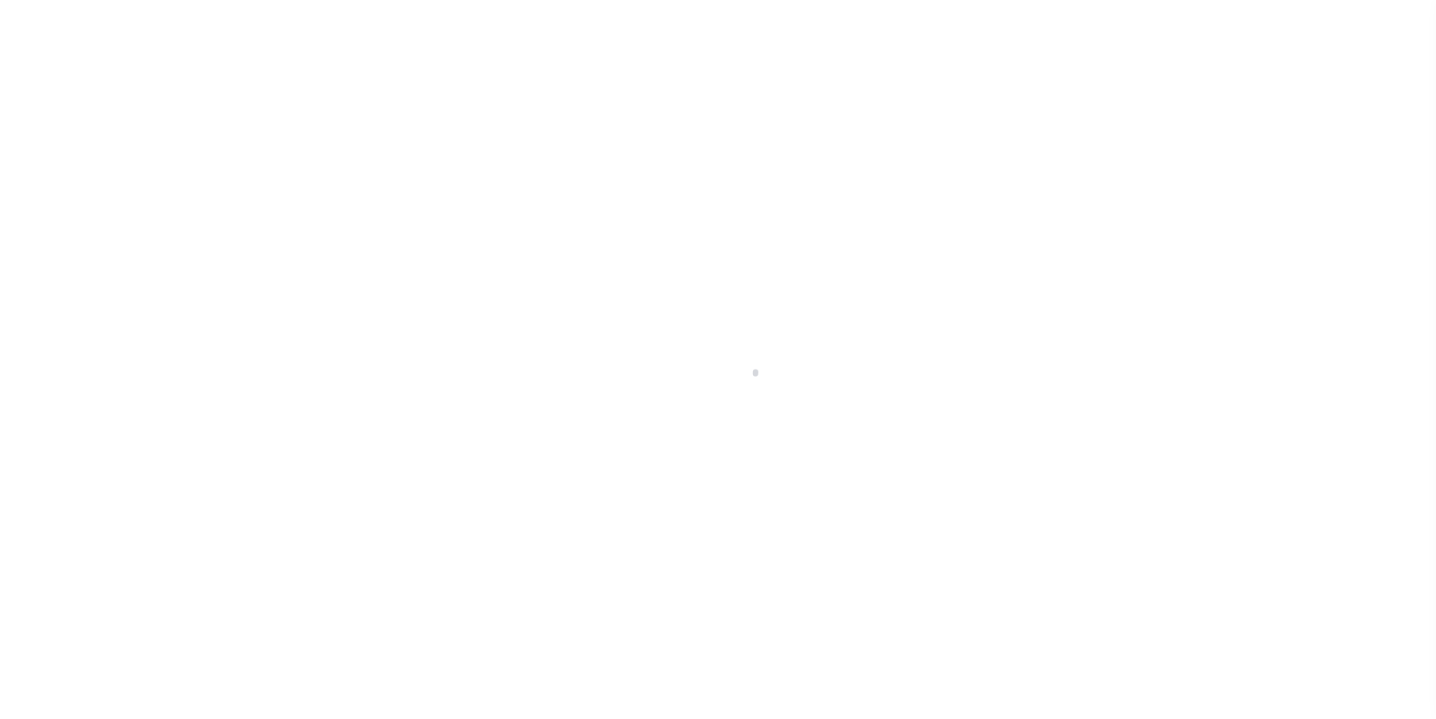
select select "25066"
select select "Escrow"
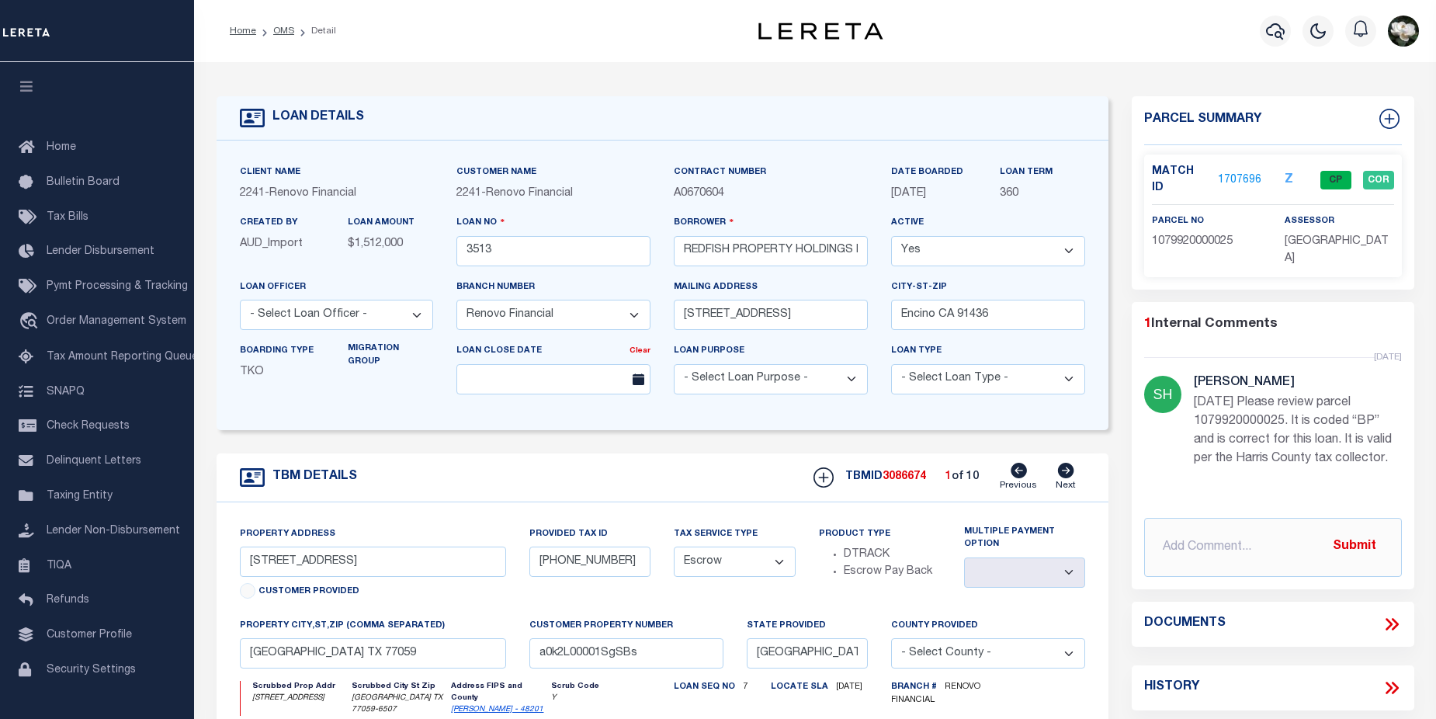
click at [1242, 174] on link "1707696" at bounding box center [1239, 180] width 43 height 16
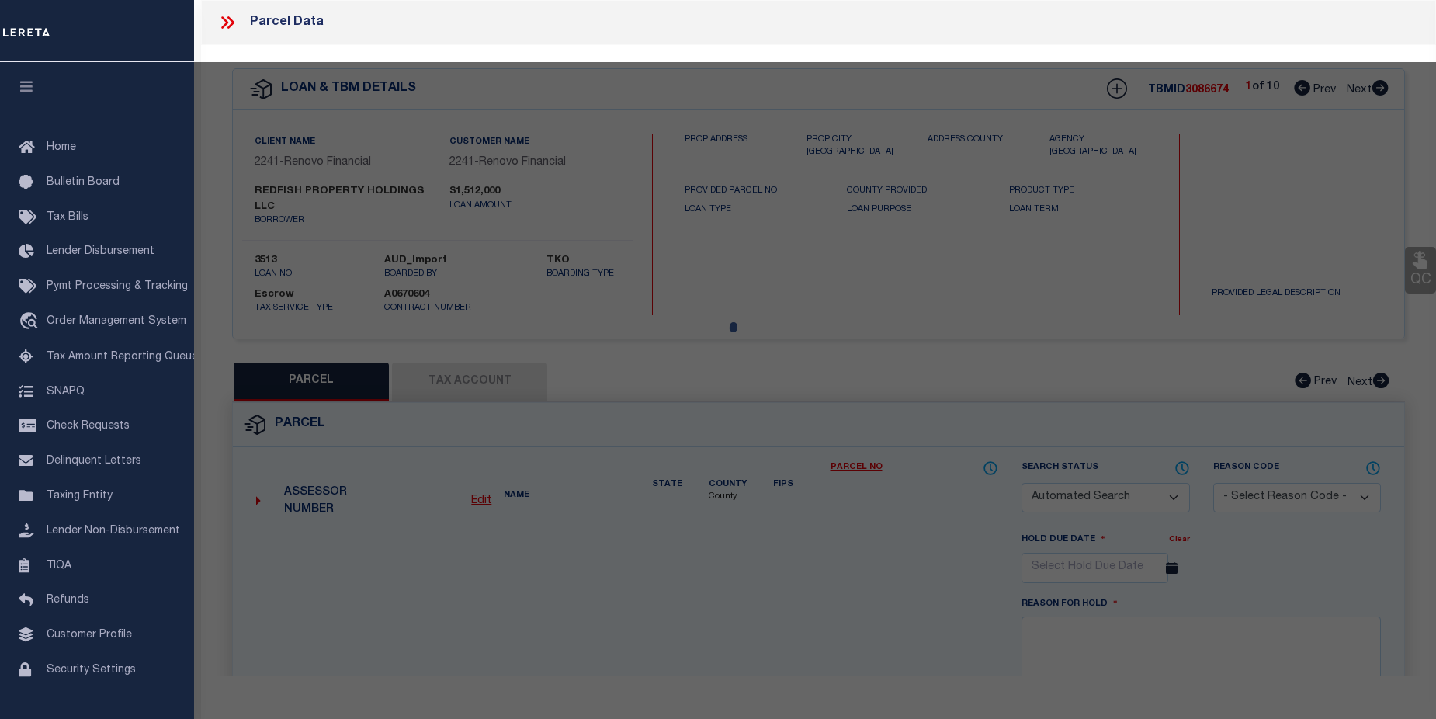
checkbox input "false"
select select "CP"
type input "REDFISH PROPERTY HOLDINGS LLC"
select select "AGW"
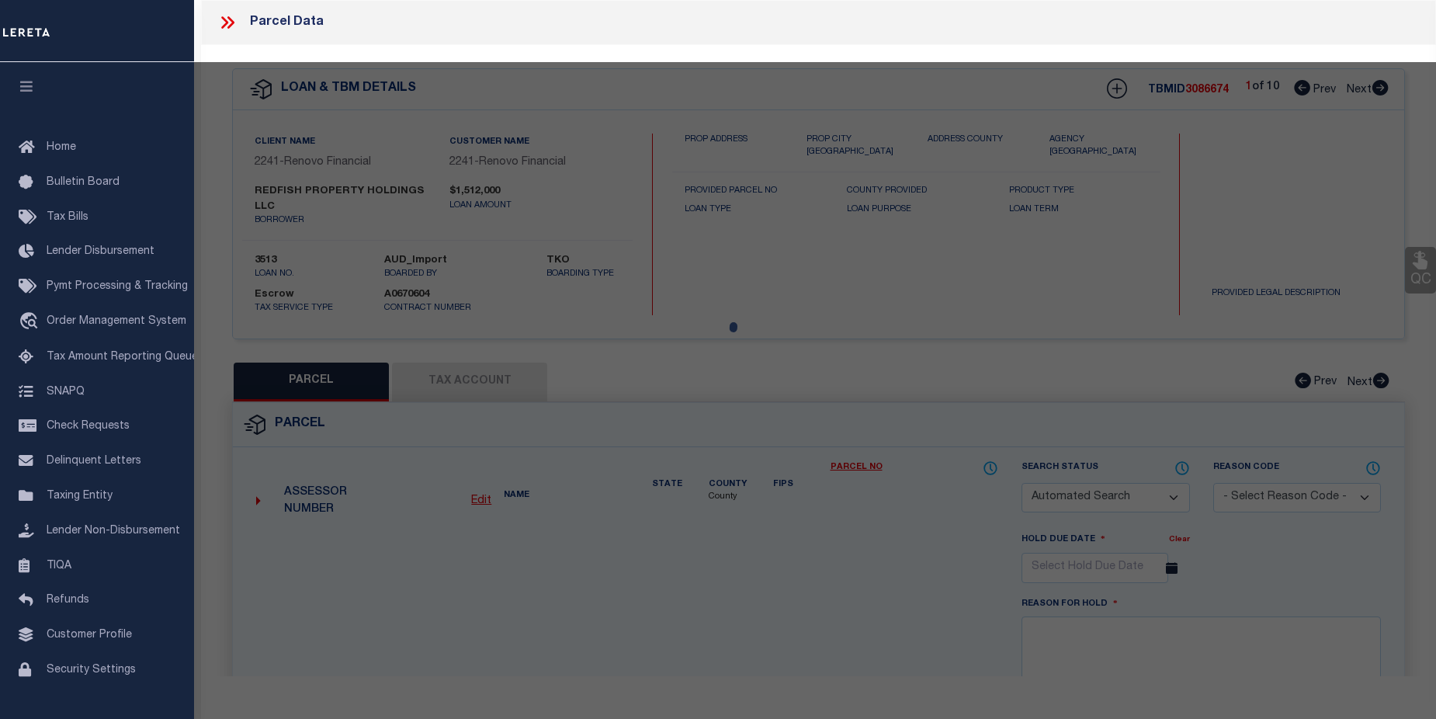
select select "ADD"
type input "16311 CLEARCREST DR"
checkbox input "false"
type input "HOUSTON, TX 77059"
type textarea "LT 25 BLK 84 BROOK FOREST SEC 2"
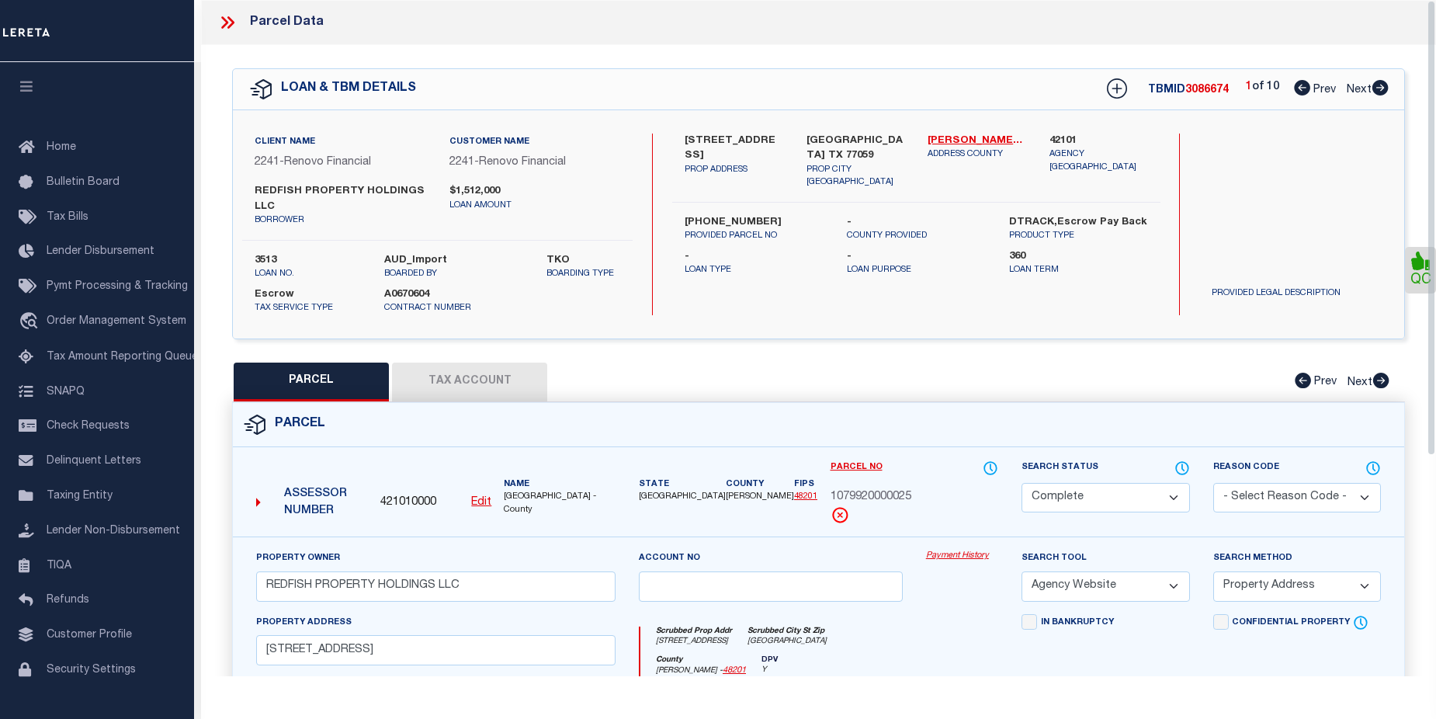
click at [972, 556] on link "Payment History" at bounding box center [962, 556] width 72 height 13
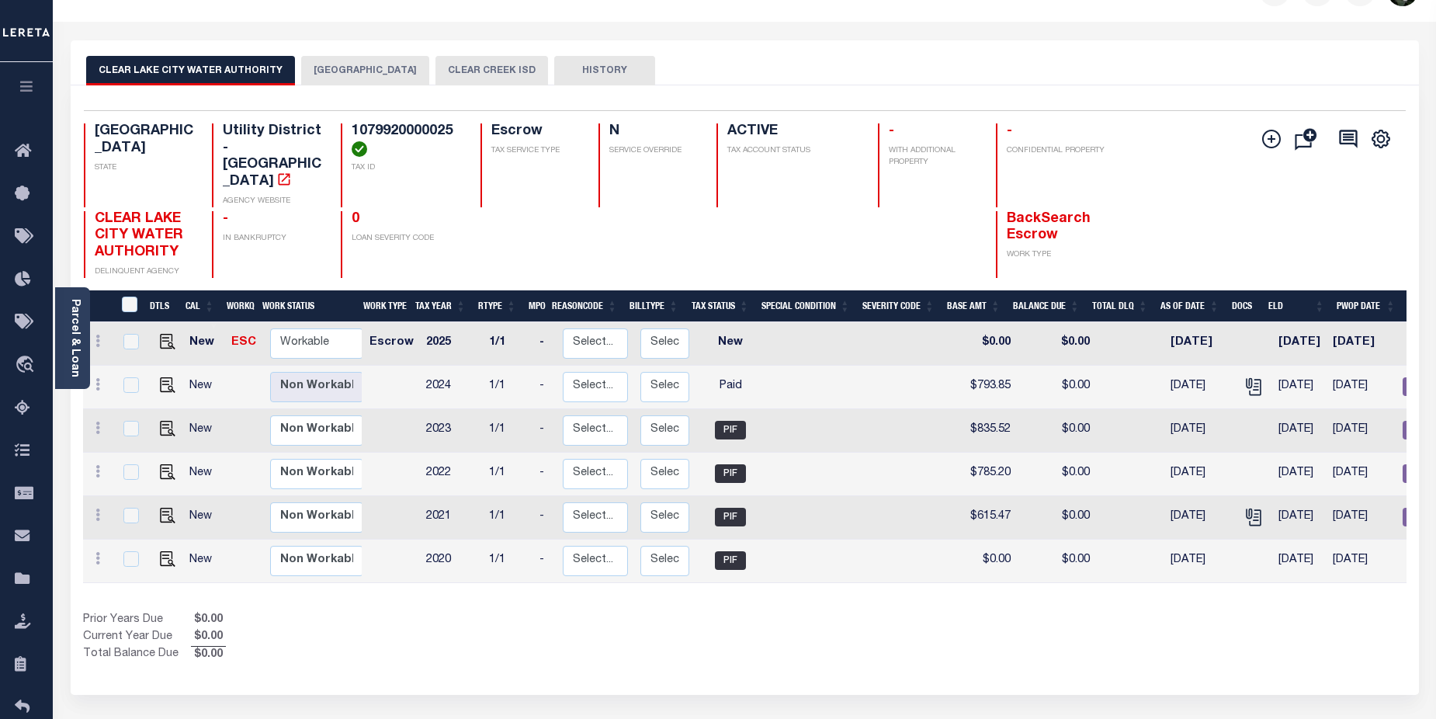
scroll to position [87, 0]
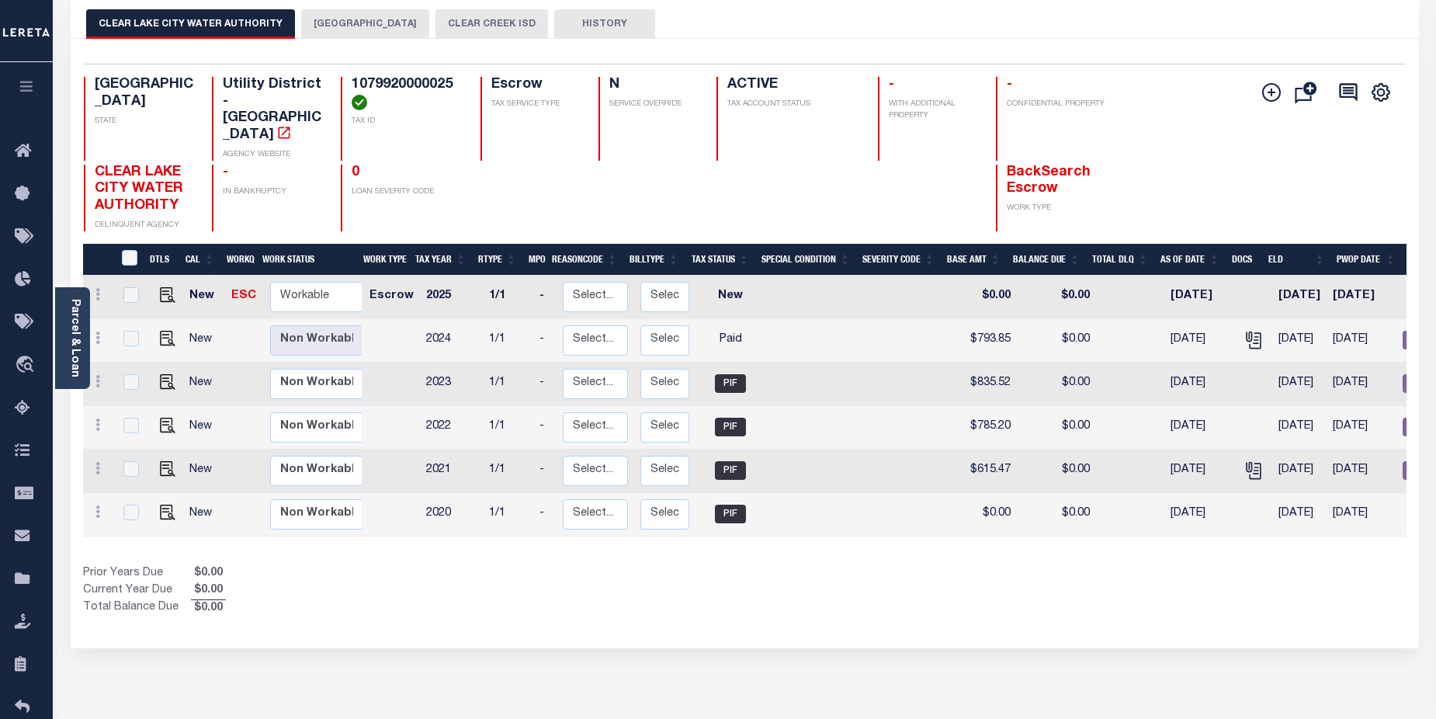
click at [443, 24] on button "CLEAR CREEK ISD" at bounding box center [491, 23] width 113 height 29
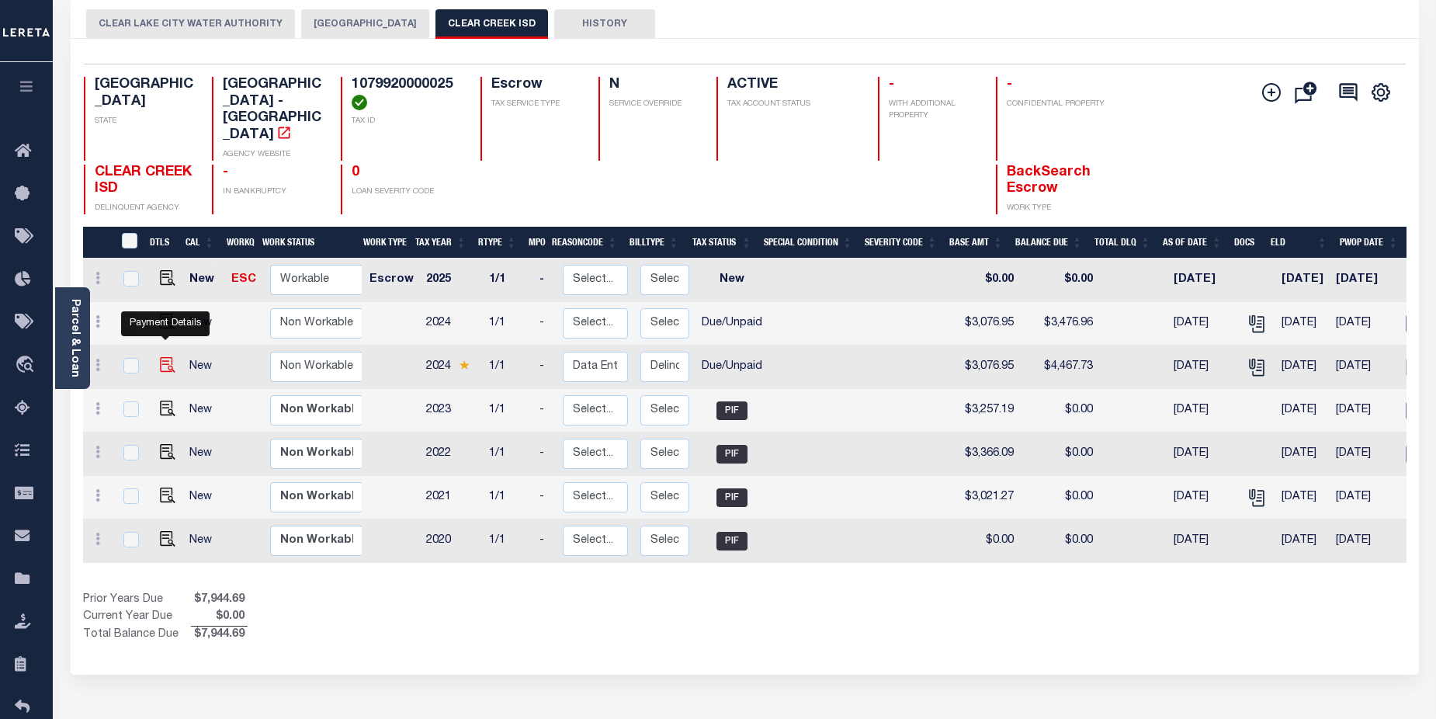
click at [164, 357] on img "" at bounding box center [168, 365] width 16 height 16
checkbox input "true"
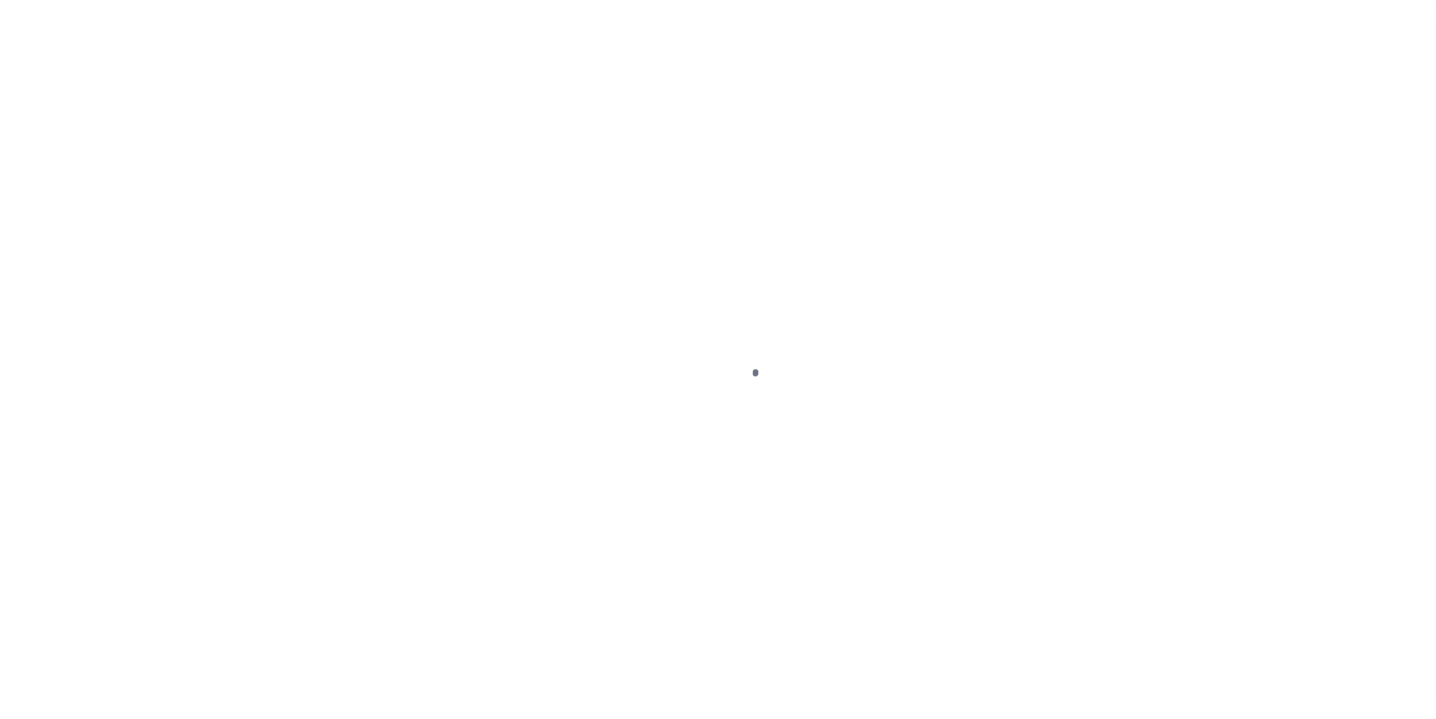
select select "DUE"
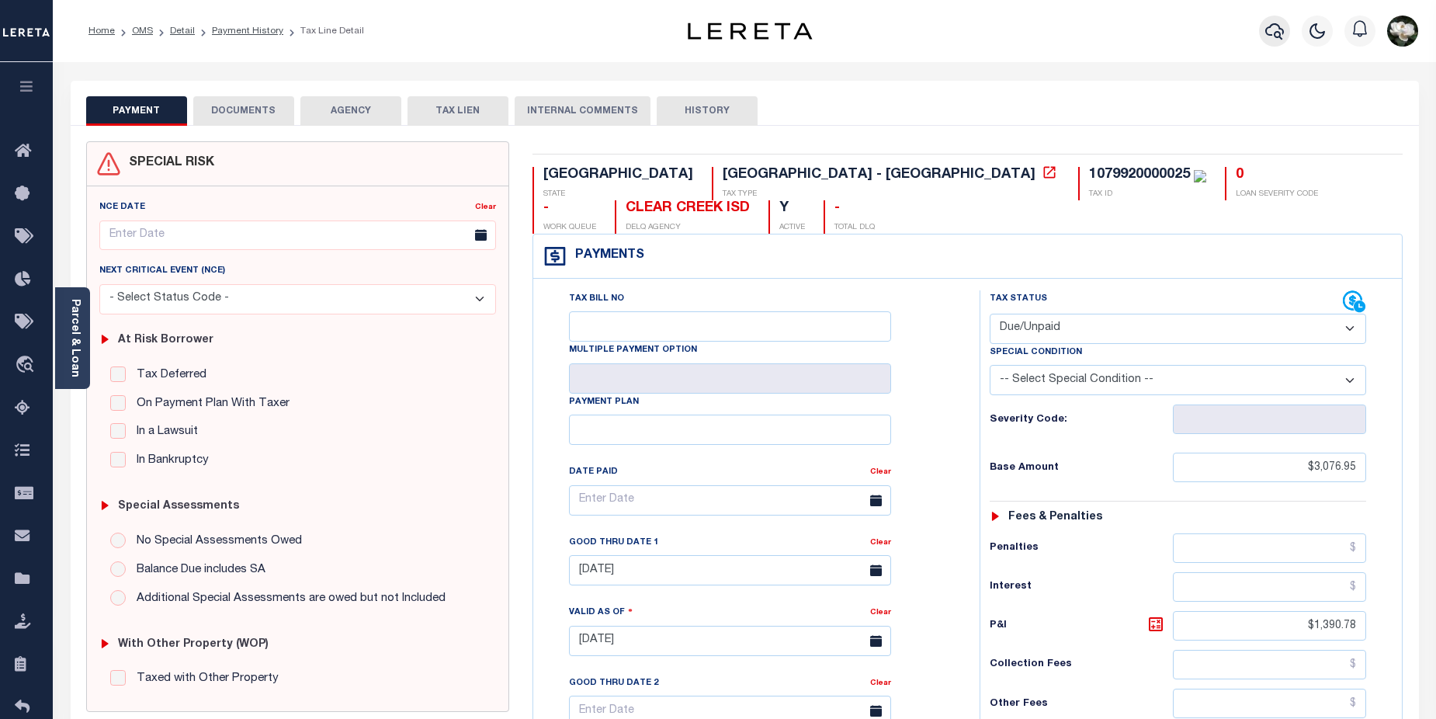
click at [1282, 40] on icon "button" at bounding box center [1274, 31] width 19 height 19
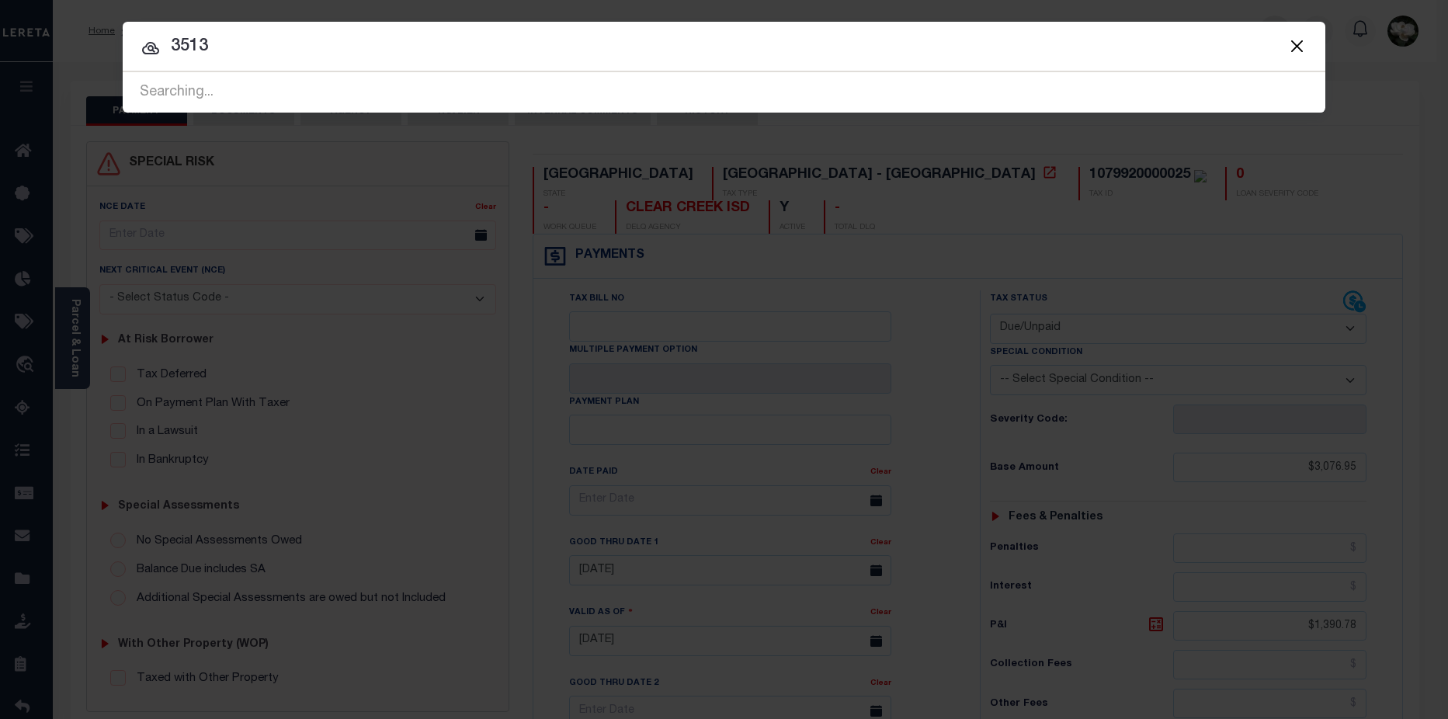
type input "3513"
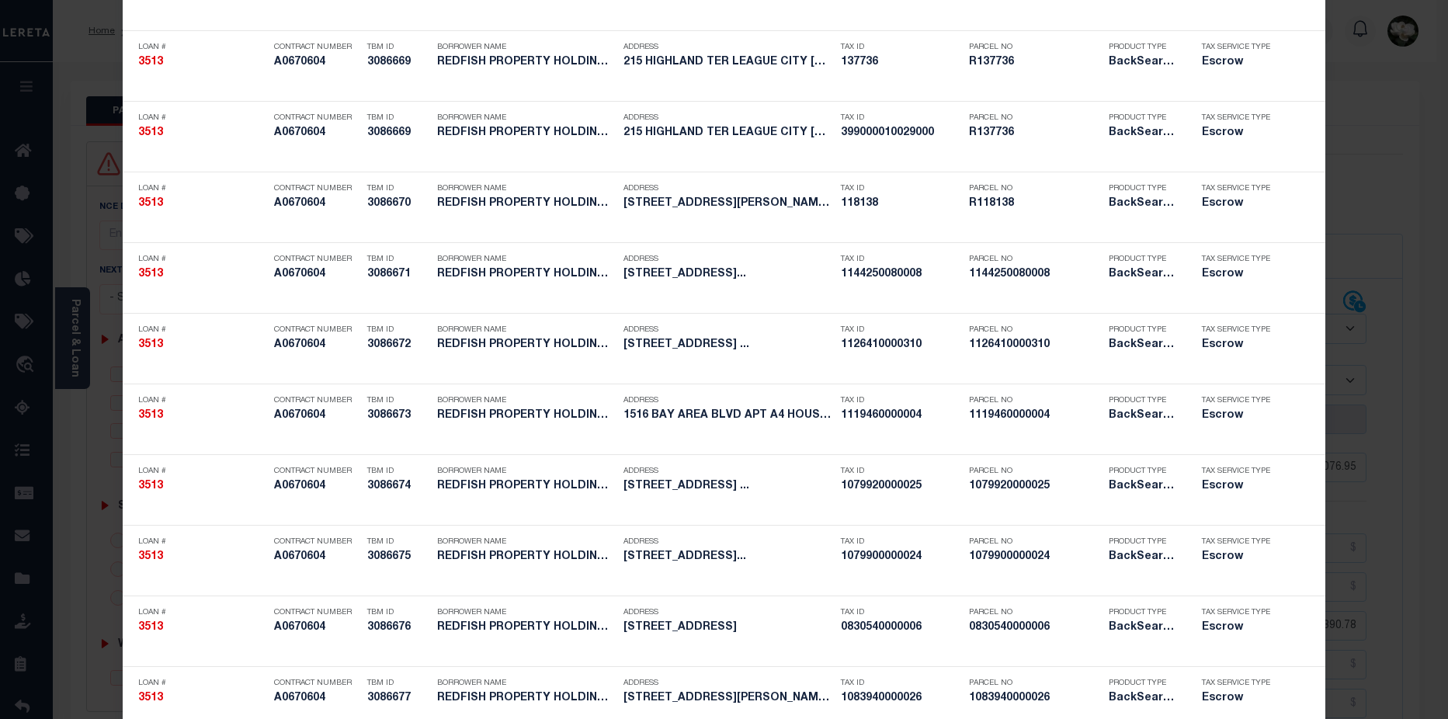
scroll to position [546, 0]
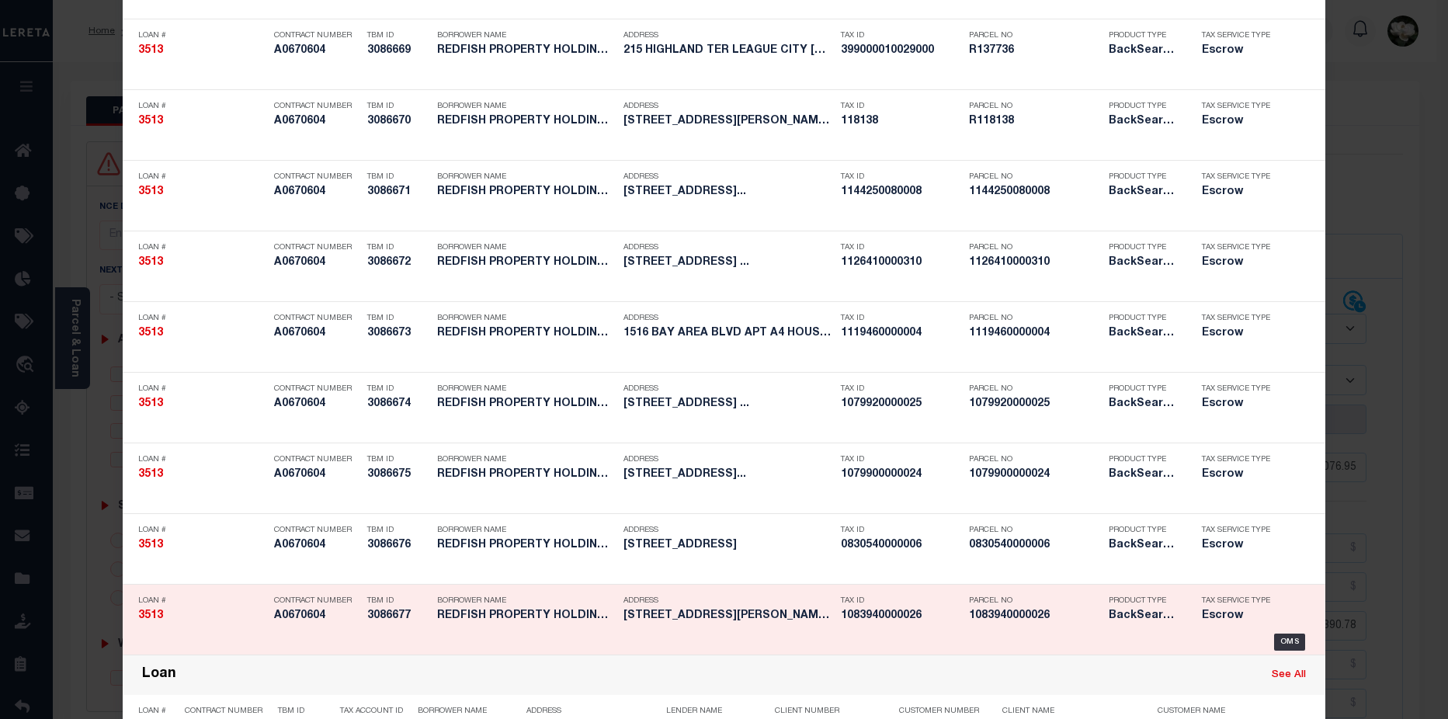
click at [1040, 616] on h5 "1083940000026" at bounding box center [1035, 615] width 132 height 13
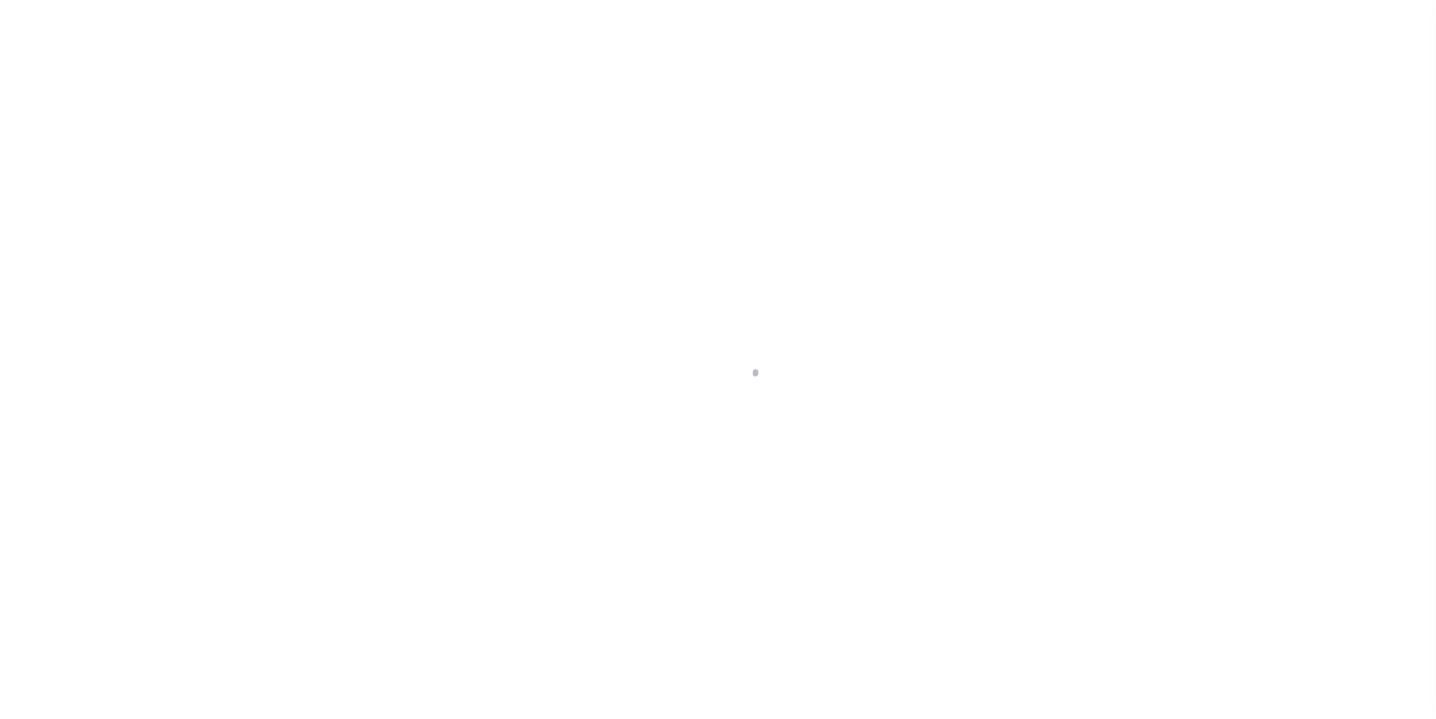
select select "Escrow"
type input "[STREET_ADDRESS]"
type input "[PHONE_NUMBER]"
select select
type input "[GEOGRAPHIC_DATA]"
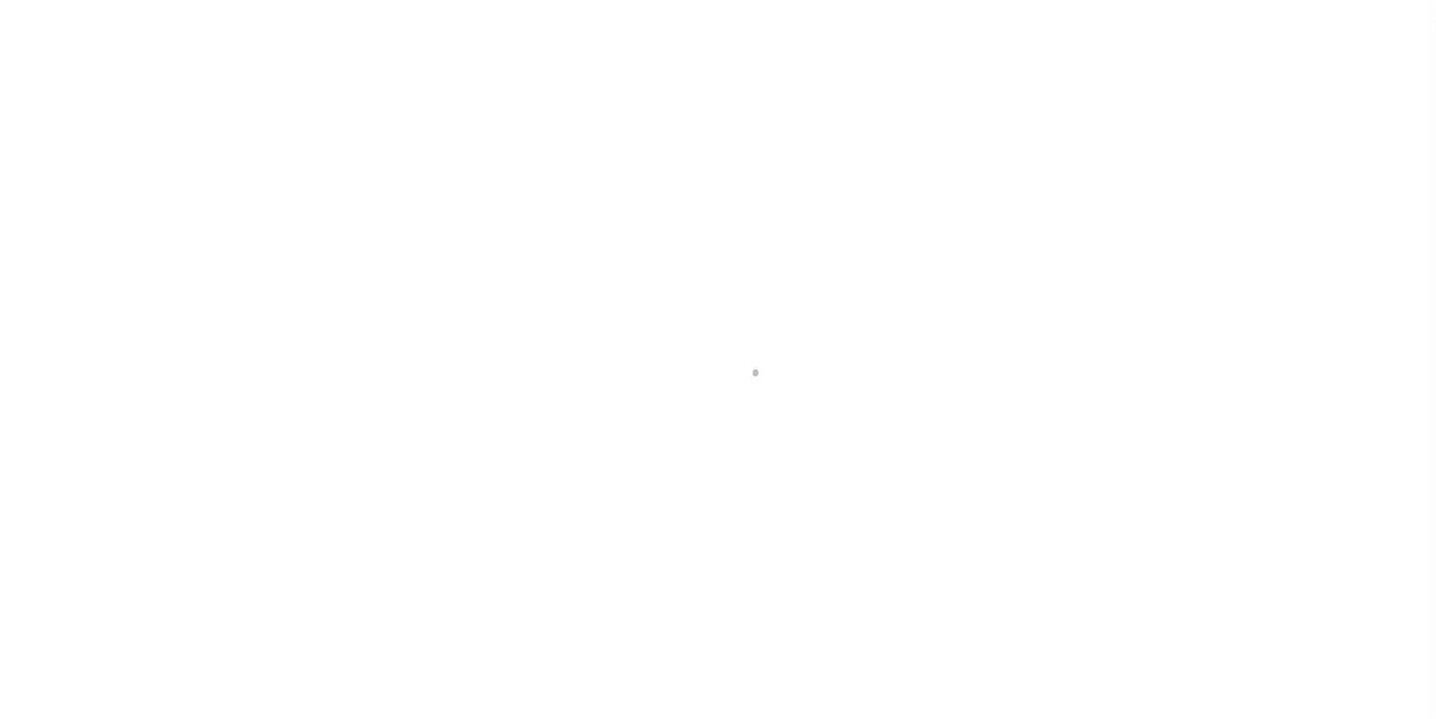
type input "a0k2L00001SgS2v"
type input "[GEOGRAPHIC_DATA]"
type textarea "Situs change per client audit"
select select "25066"
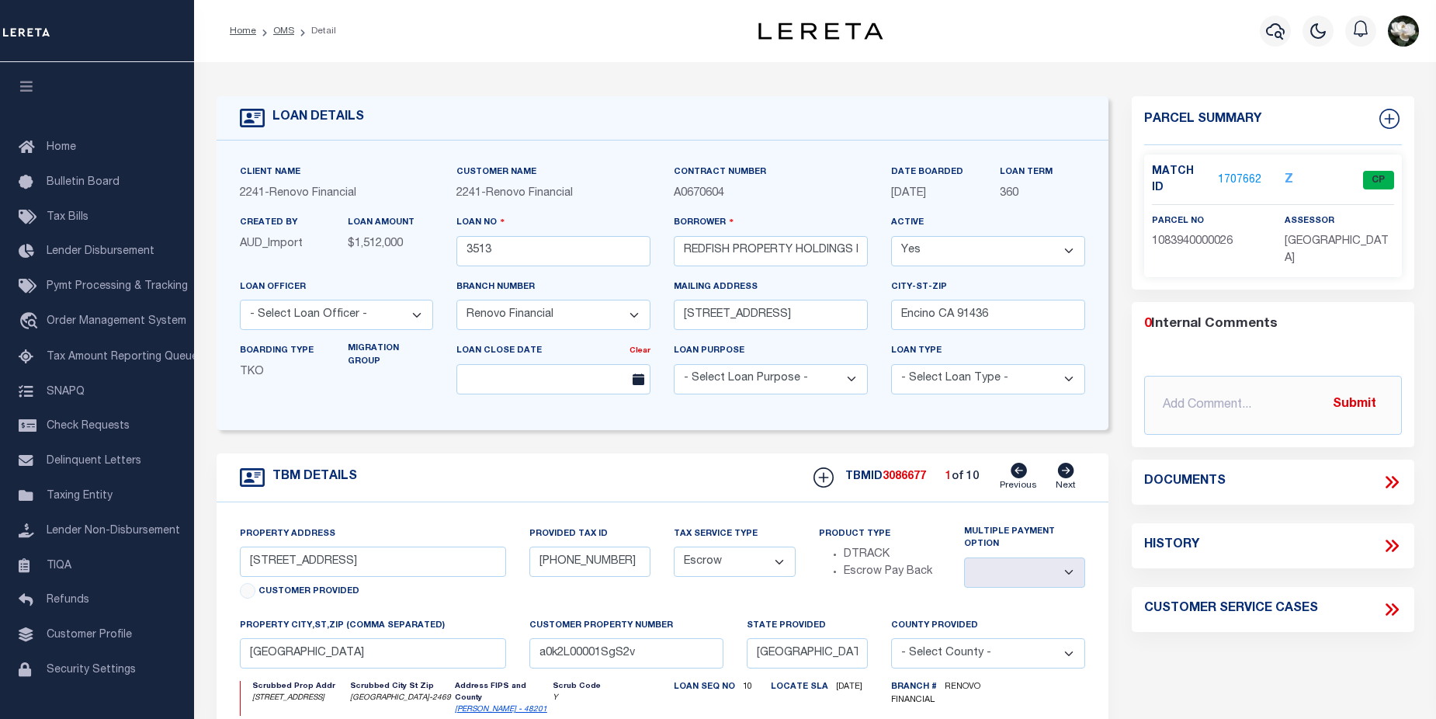
click at [1232, 178] on link "1707662" at bounding box center [1239, 180] width 43 height 16
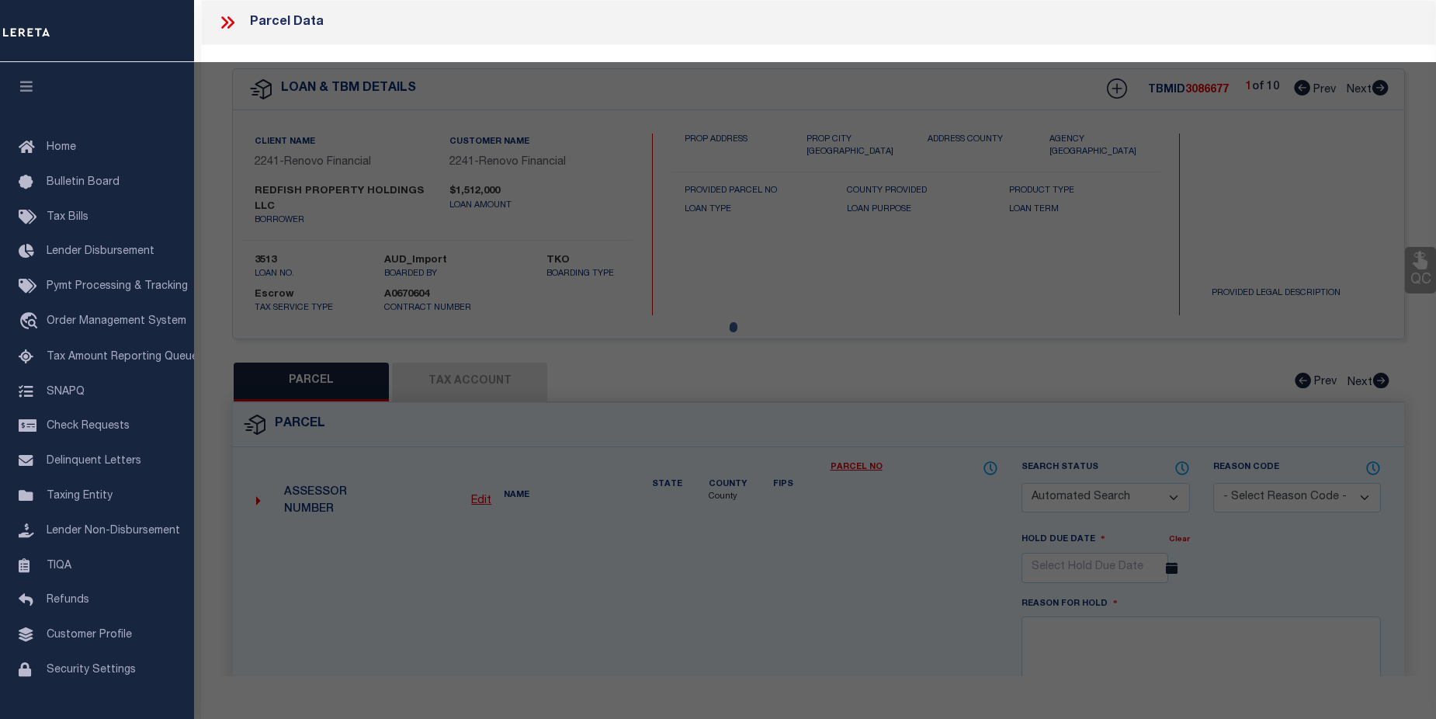
checkbox input "false"
select select "CP"
type input "REDFISH PROPERTY HOLDINGS LLC"
select select
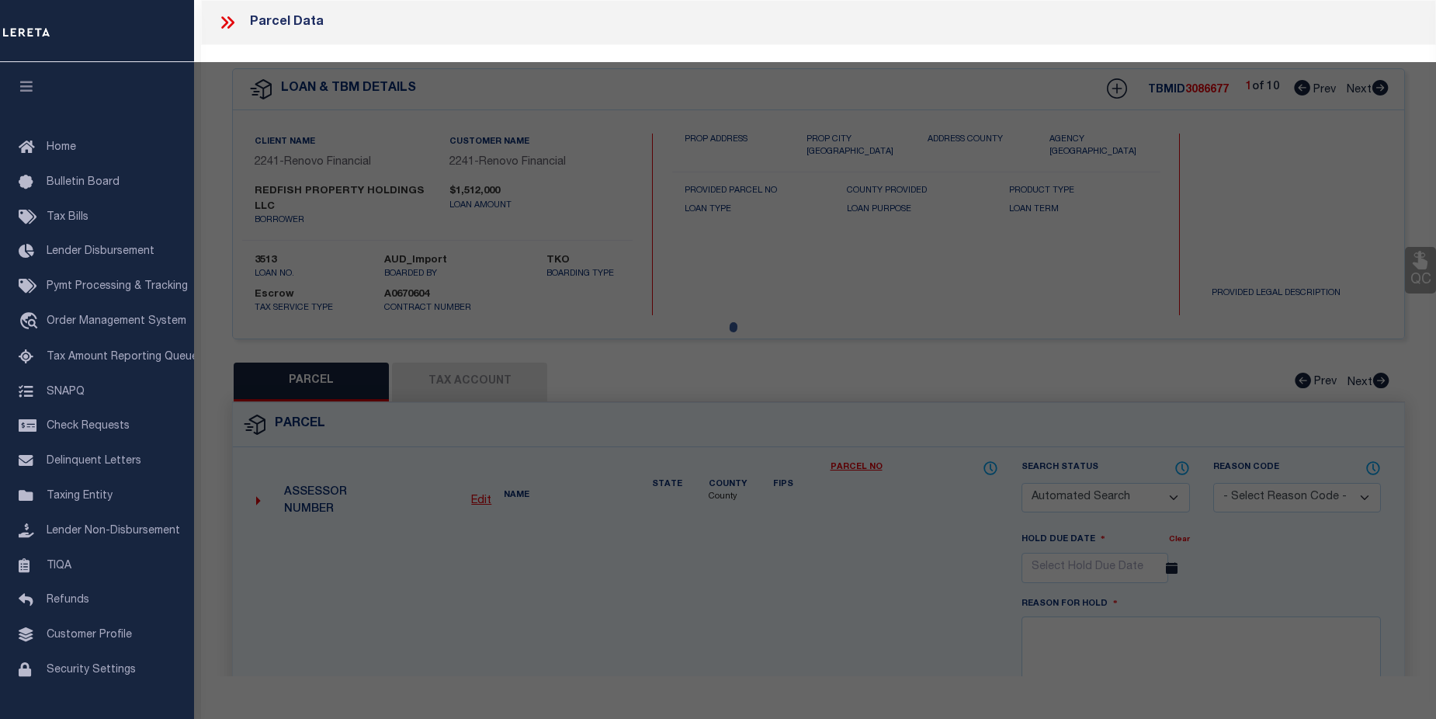
type input "3206 RIVERLAWN DR"
checkbox input "false"
type input "HUMBLE TX 77339"
type textarea "LT 26 BLK 1 BEAR BRANCH VILLAGE SEC 2"
type textarea "Tax ID Special Project"
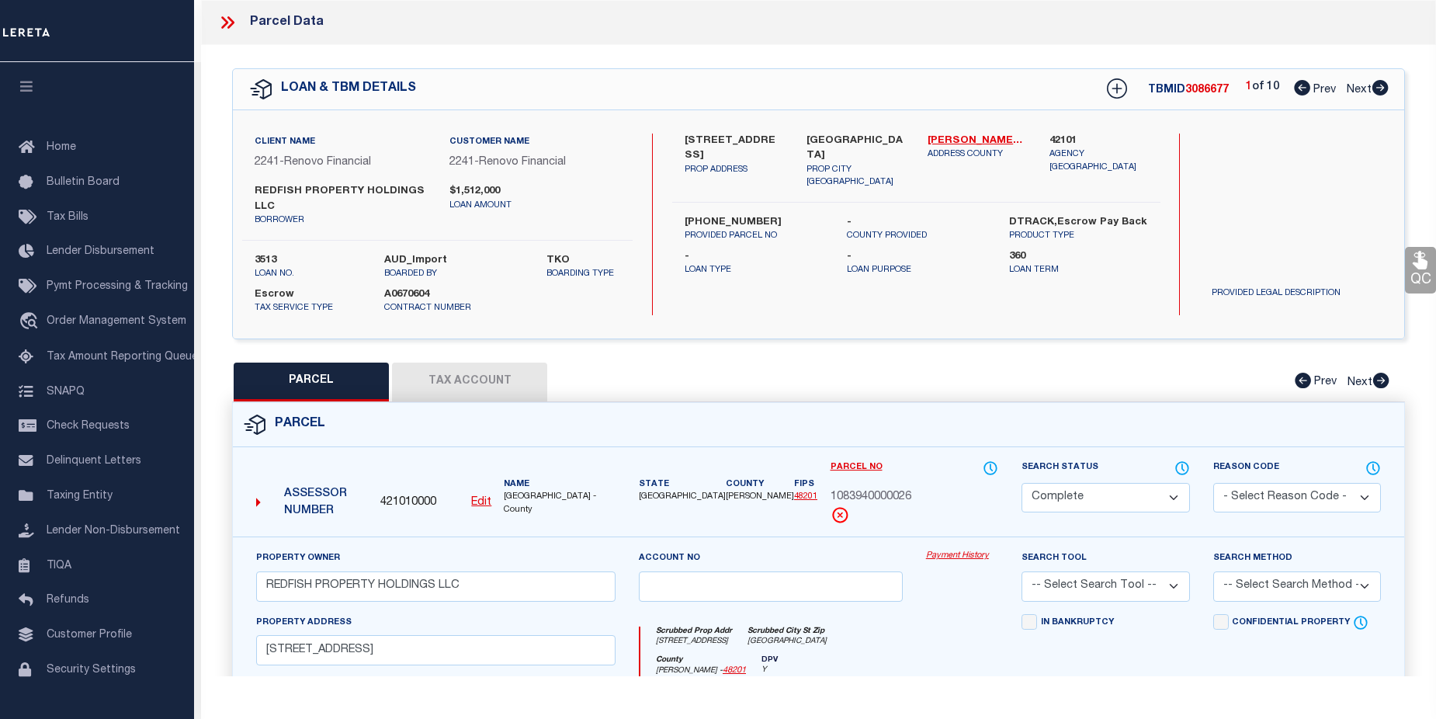
click at [954, 558] on link "Payment History" at bounding box center [962, 556] width 72 height 13
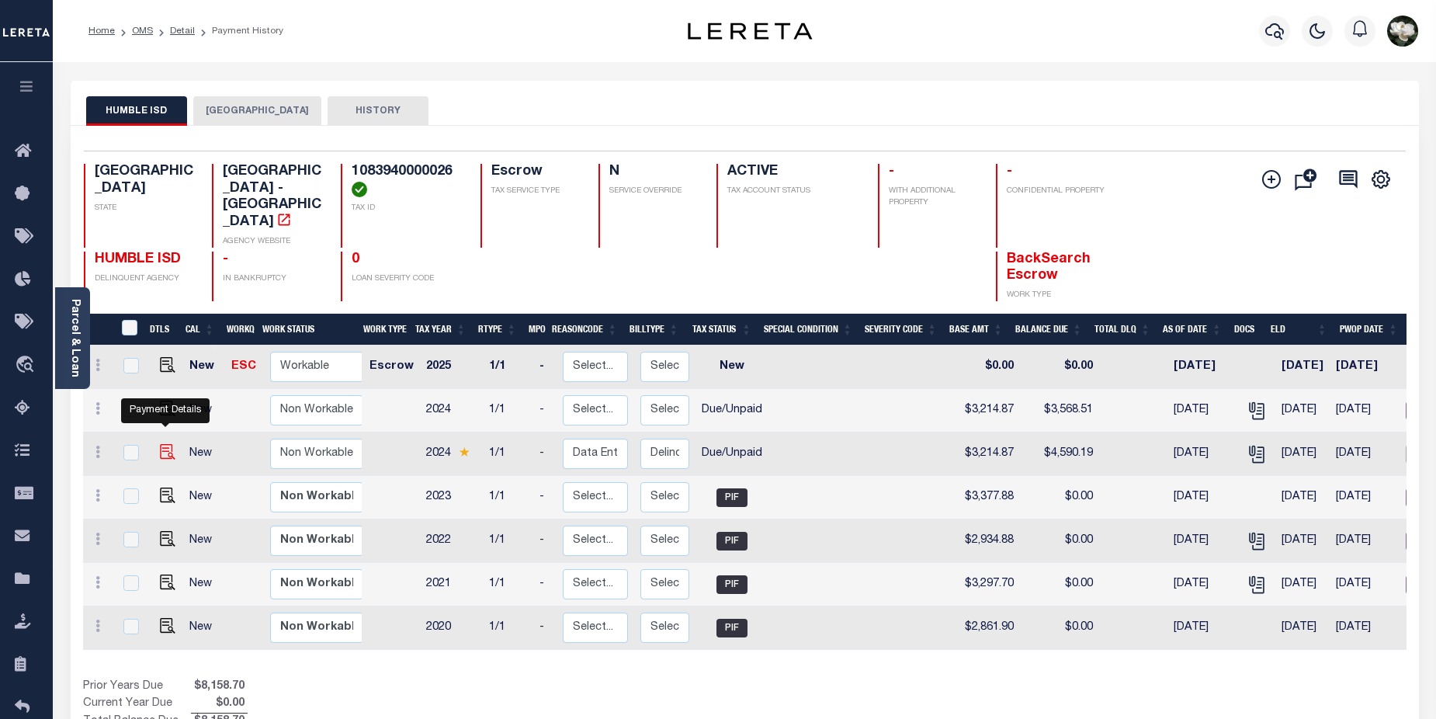
click at [165, 444] on img "" at bounding box center [168, 452] width 16 height 16
checkbox input "true"
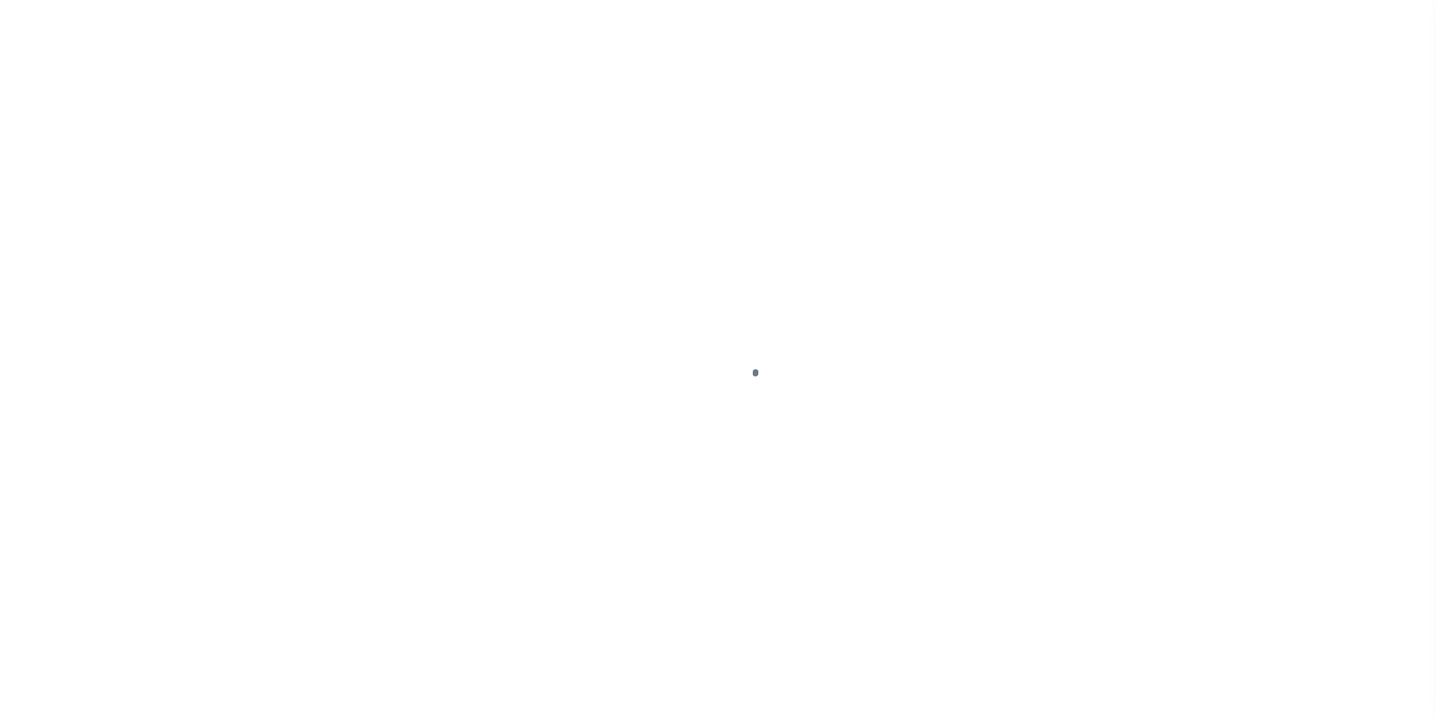
select select "DUE"
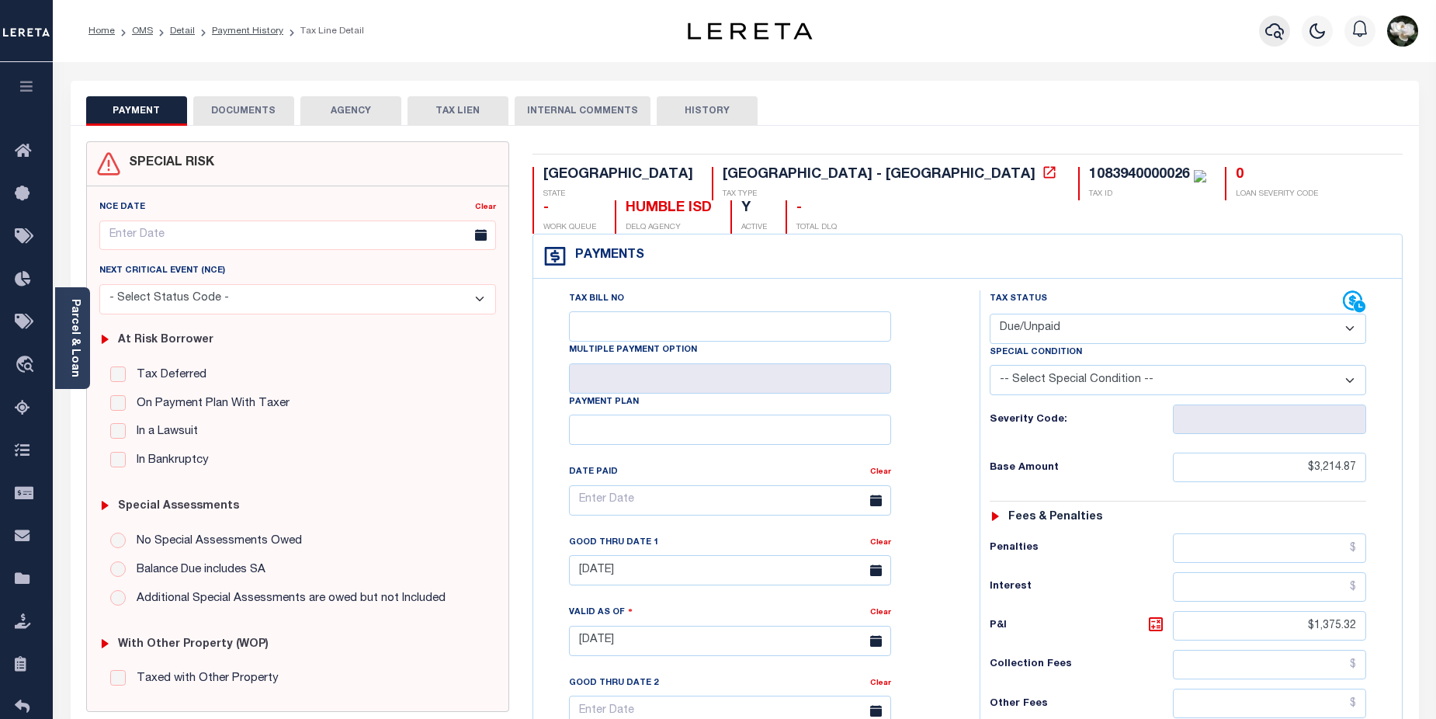
click at [1282, 34] on icon "button" at bounding box center [1274, 31] width 19 height 19
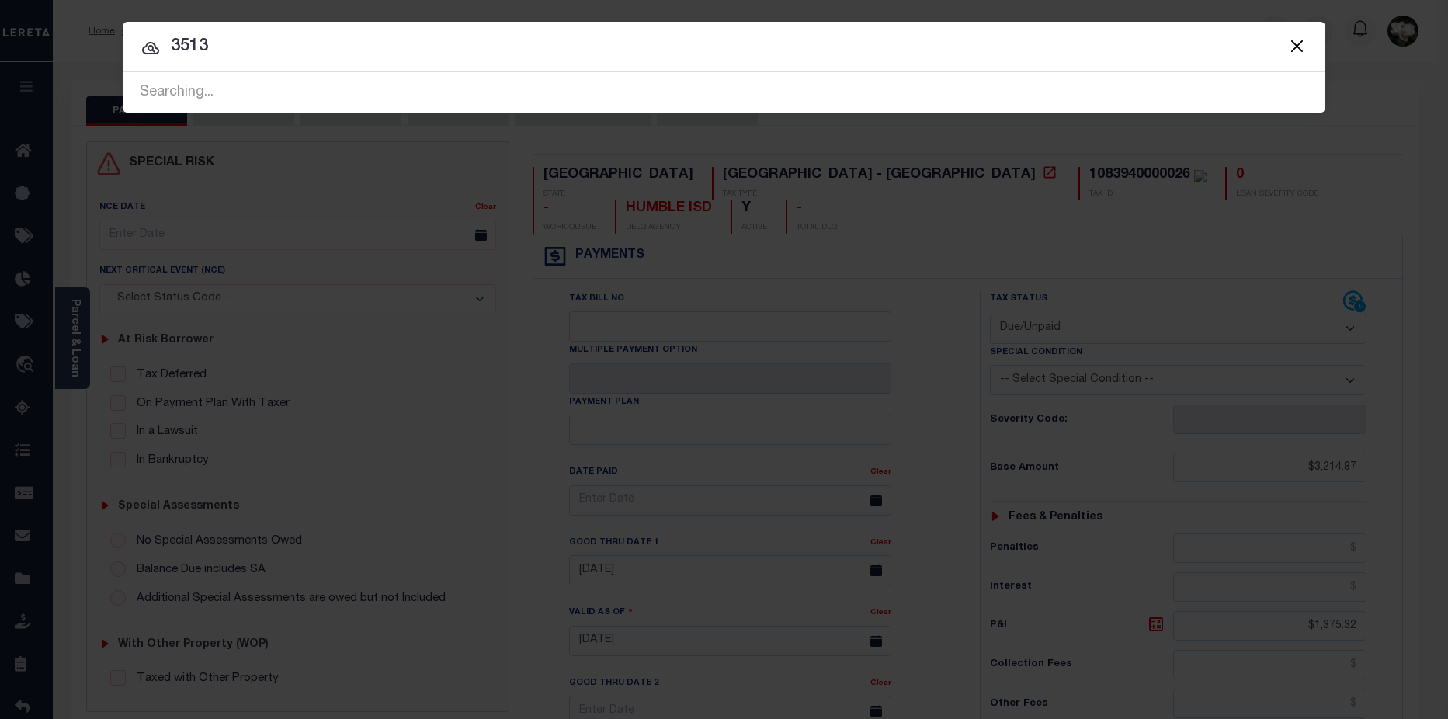
type input "3513"
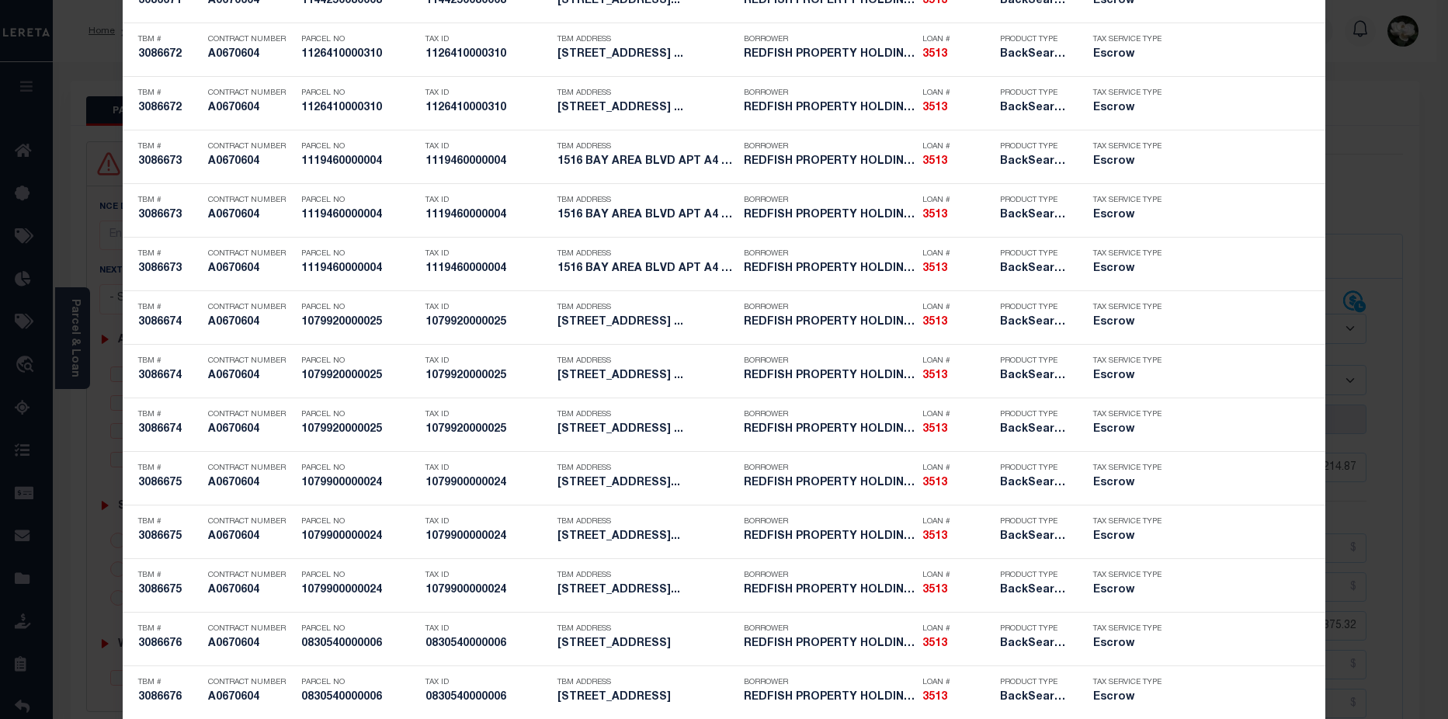
scroll to position [3269, 0]
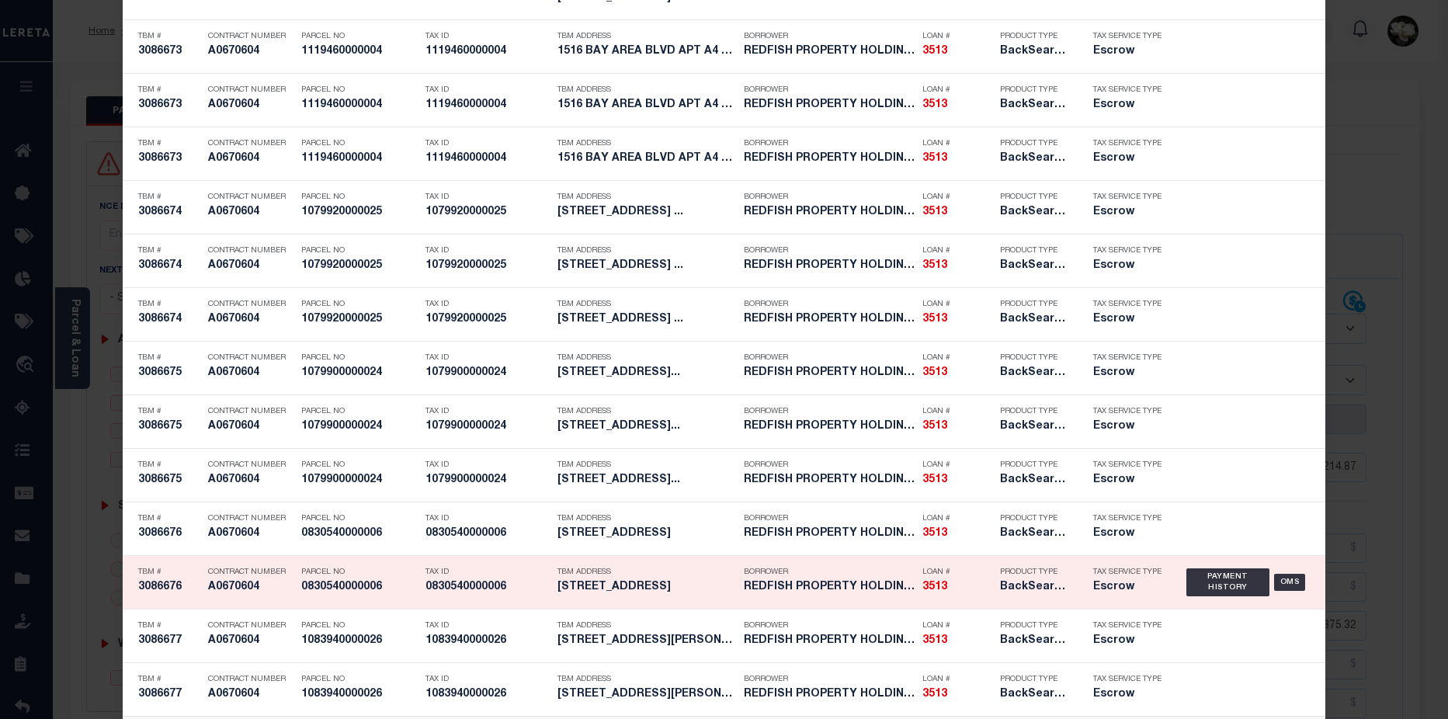
click at [805, 598] on div "Borrower REDFISH PROPERTY HOLDINGS LLC" at bounding box center [829, 582] width 171 height 45
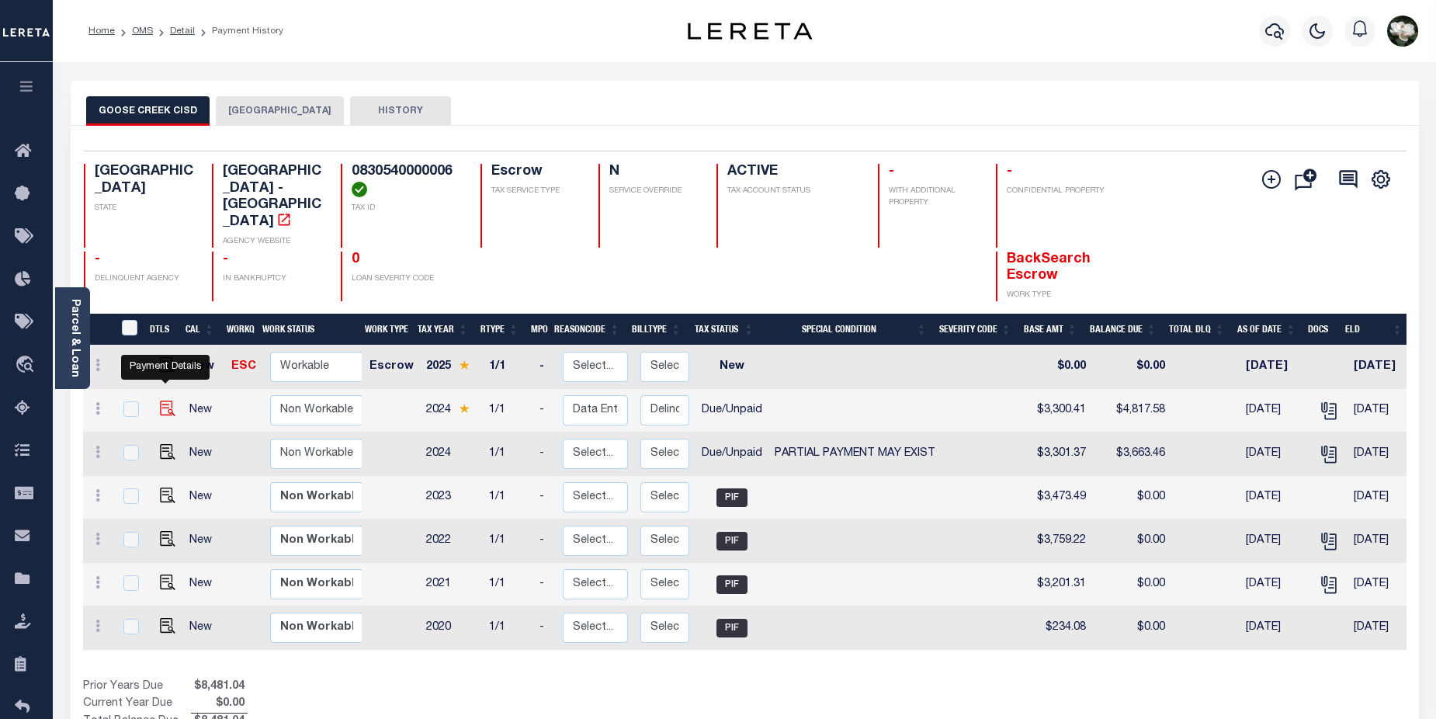
click at [161, 401] on img "" at bounding box center [168, 409] width 16 height 16
checkbox input "true"
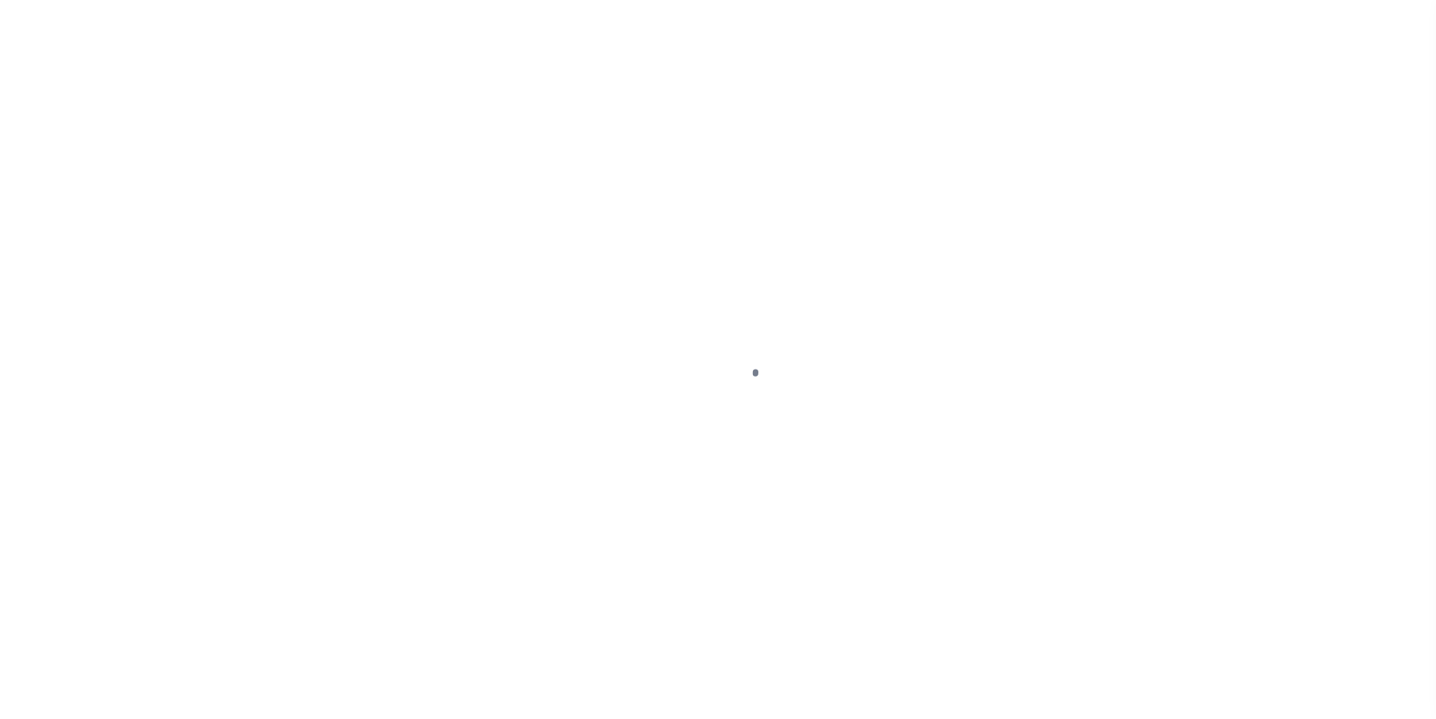
select select "DUE"
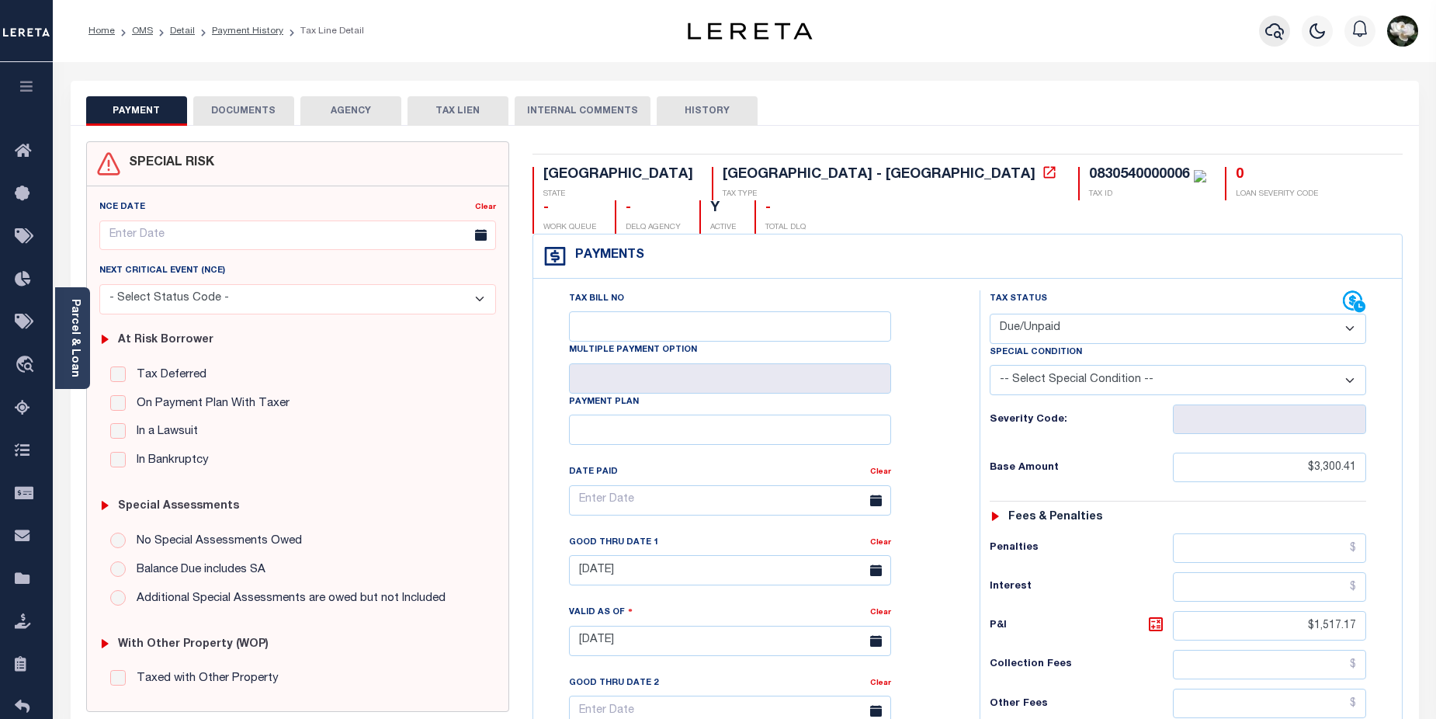
click at [1276, 36] on icon "button" at bounding box center [1274, 31] width 19 height 19
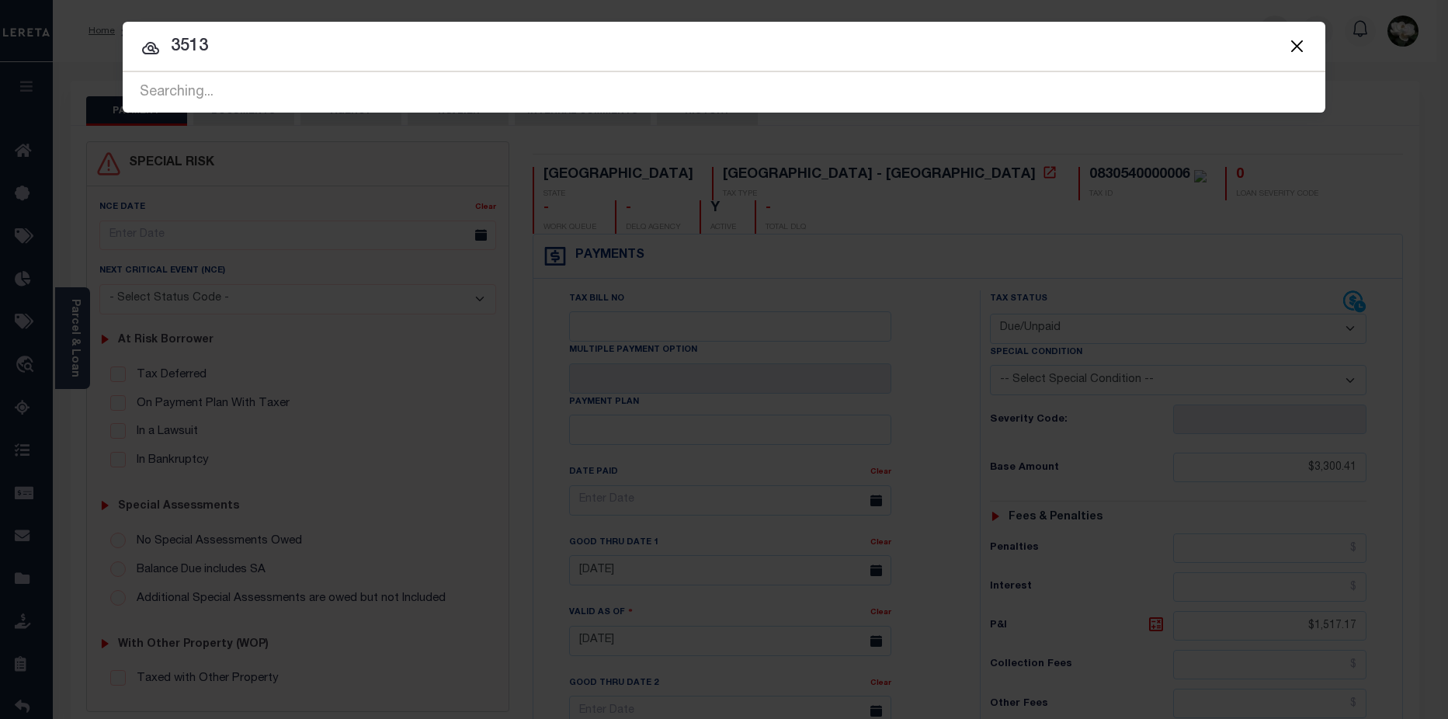
type input "3513"
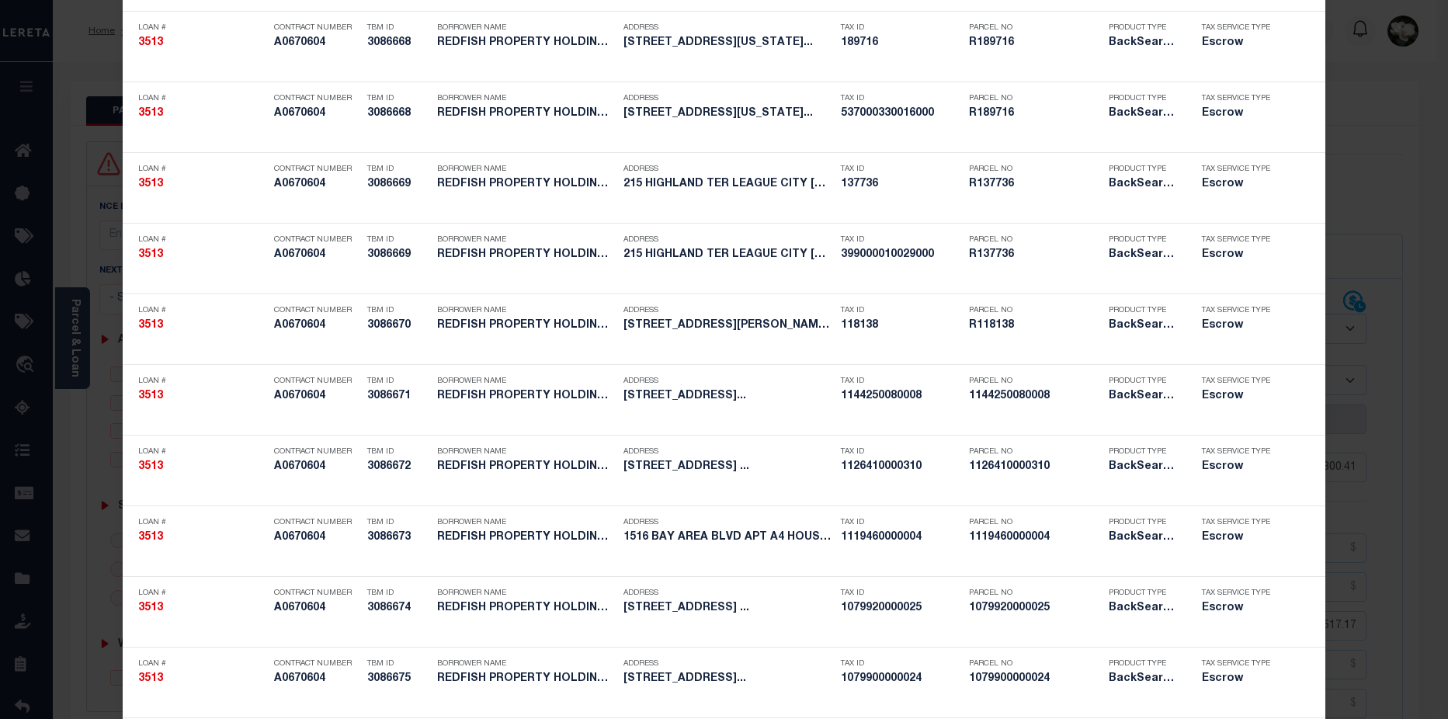
scroll to position [442, 0]
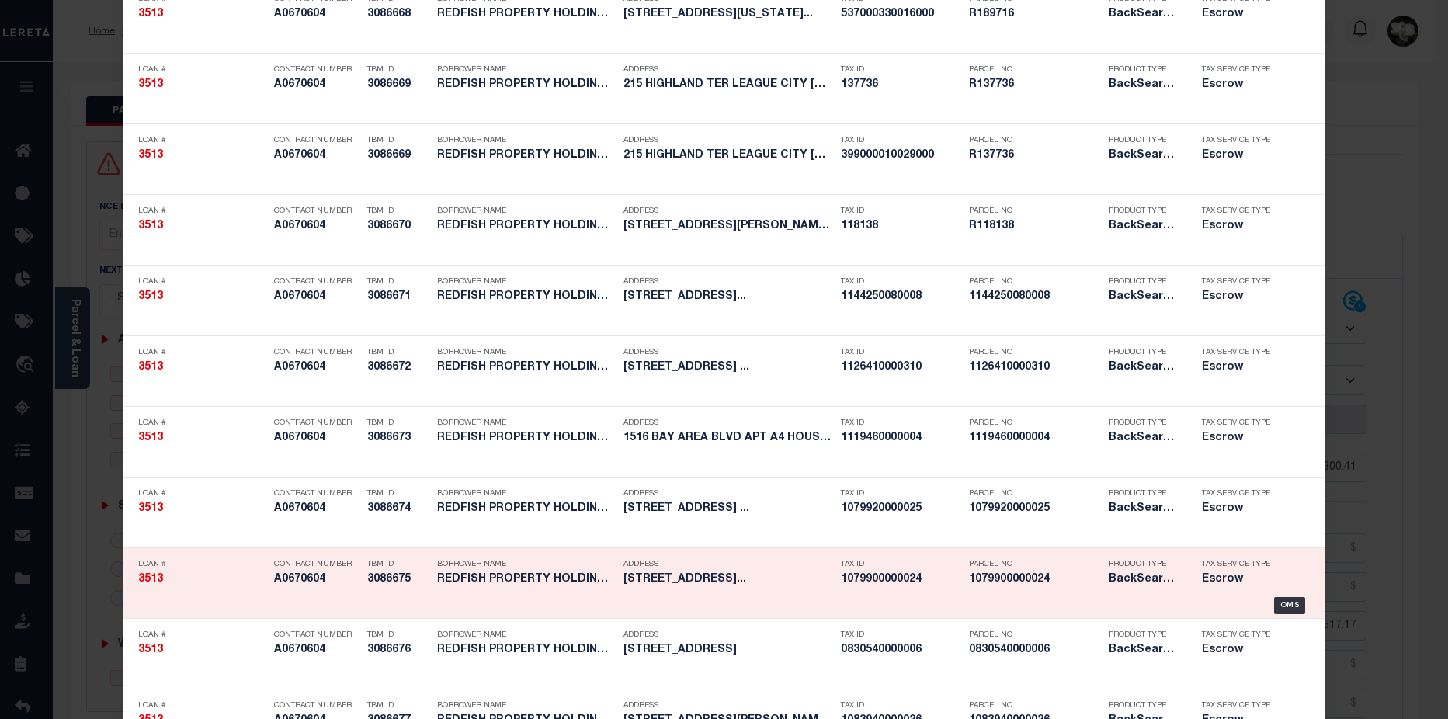
click at [948, 590] on div "Tax ID 1079900000024" at bounding box center [901, 574] width 120 height 45
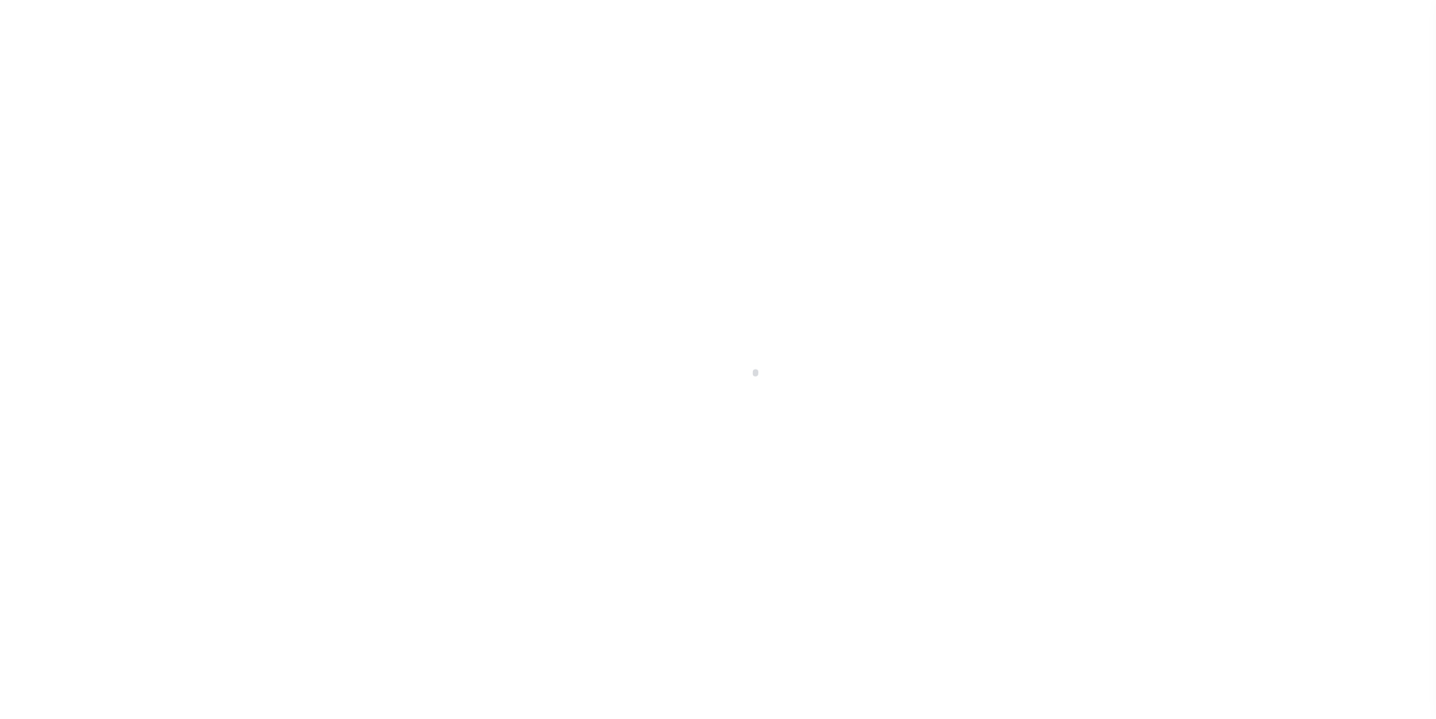
select select "25066"
select select "Escrow"
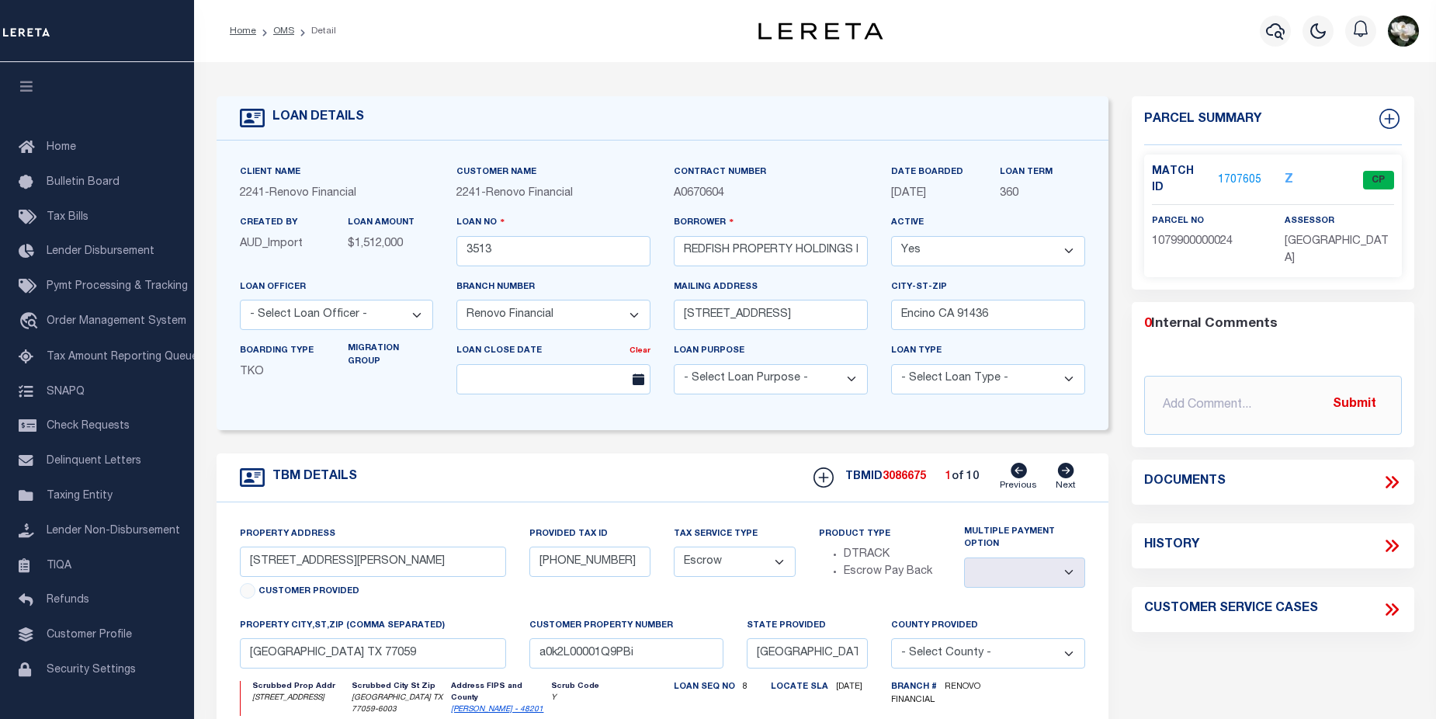
drag, startPoint x: 1238, startPoint y: 179, endPoint x: 1247, endPoint y: 179, distance: 8.5
click at [1240, 179] on div "Match ID 1707605 Z CP" at bounding box center [1272, 180] width 265 height 33
click at [1234, 172] on link "1707605" at bounding box center [1239, 180] width 43 height 16
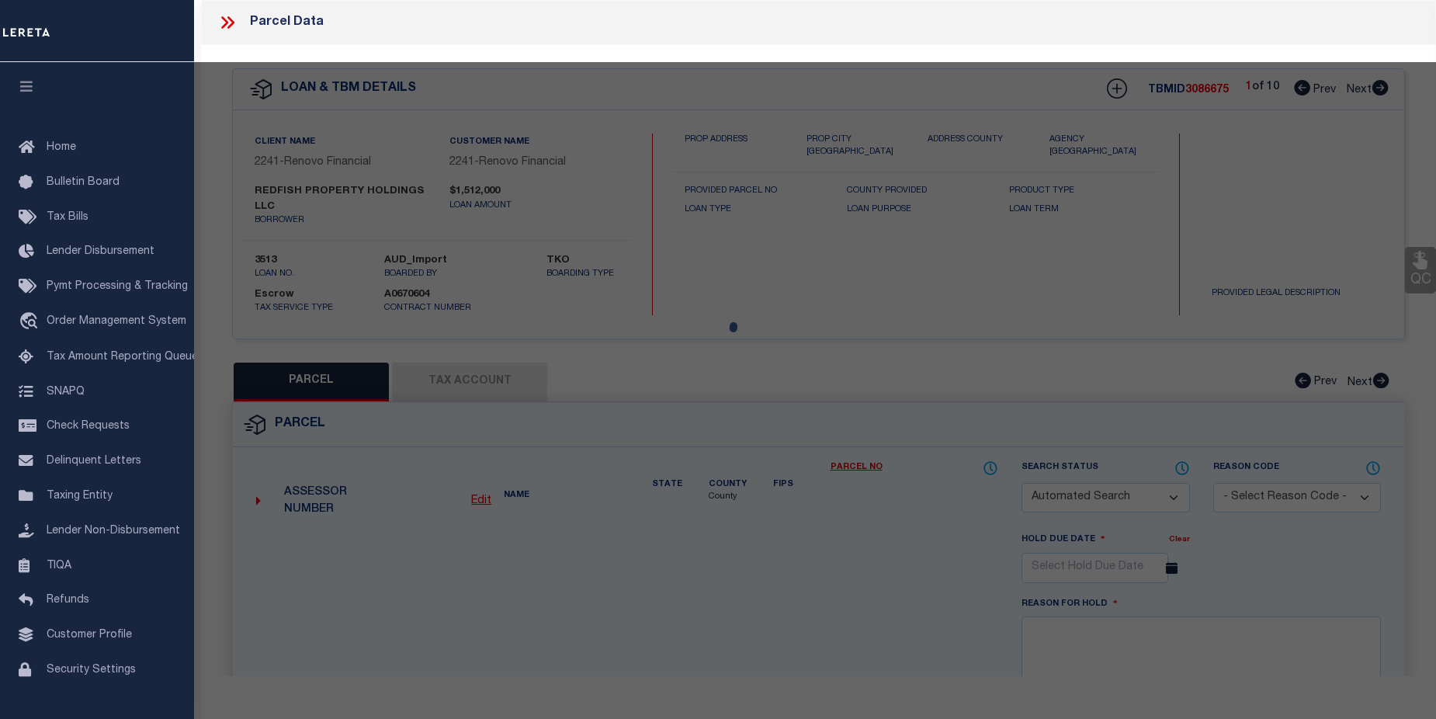
checkbox input "false"
select select "CP"
type input "REDFISH PROPERTY HOLDINGS LLC"
select select
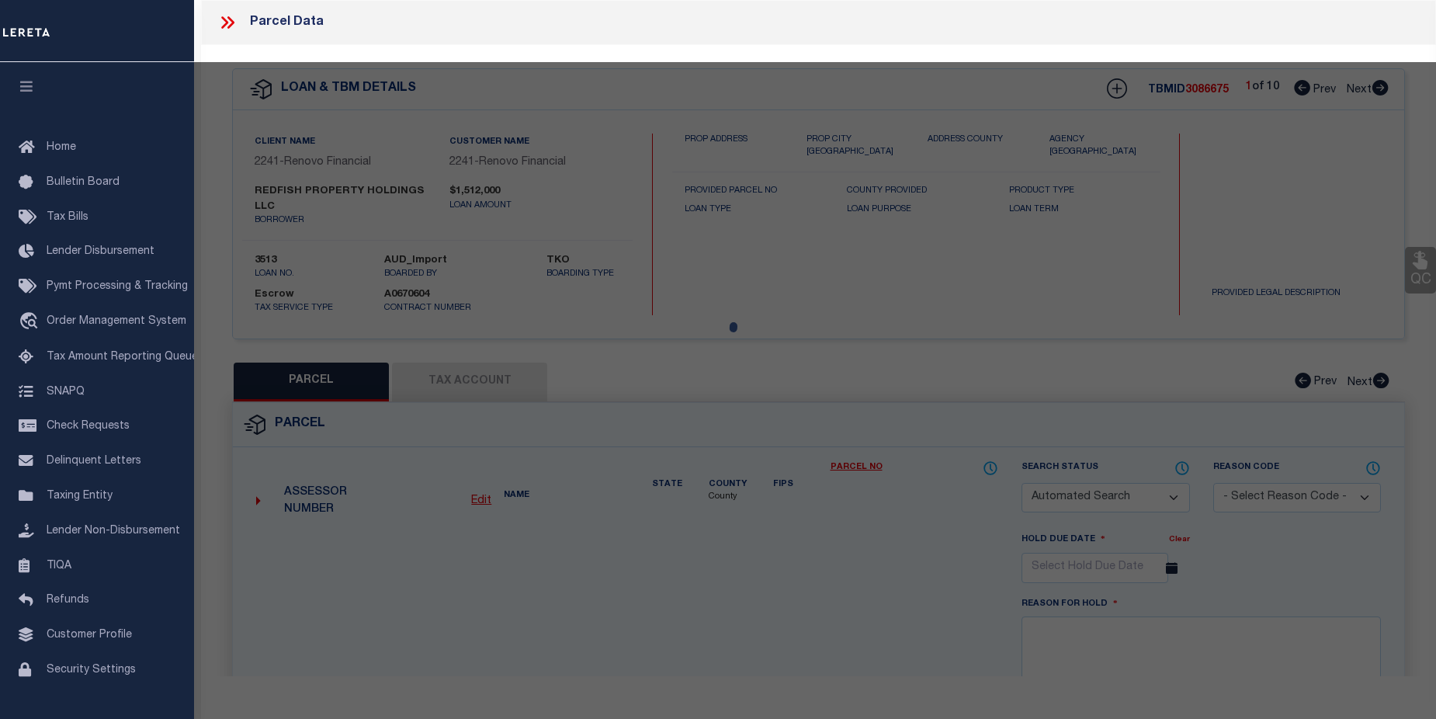
type input "3702 GLENMEADE DR"
checkbox input "false"
type input "HOUSTON TX 77059"
type textarea "LT 24 BLK 80 BROOK FOREST SEC 2"
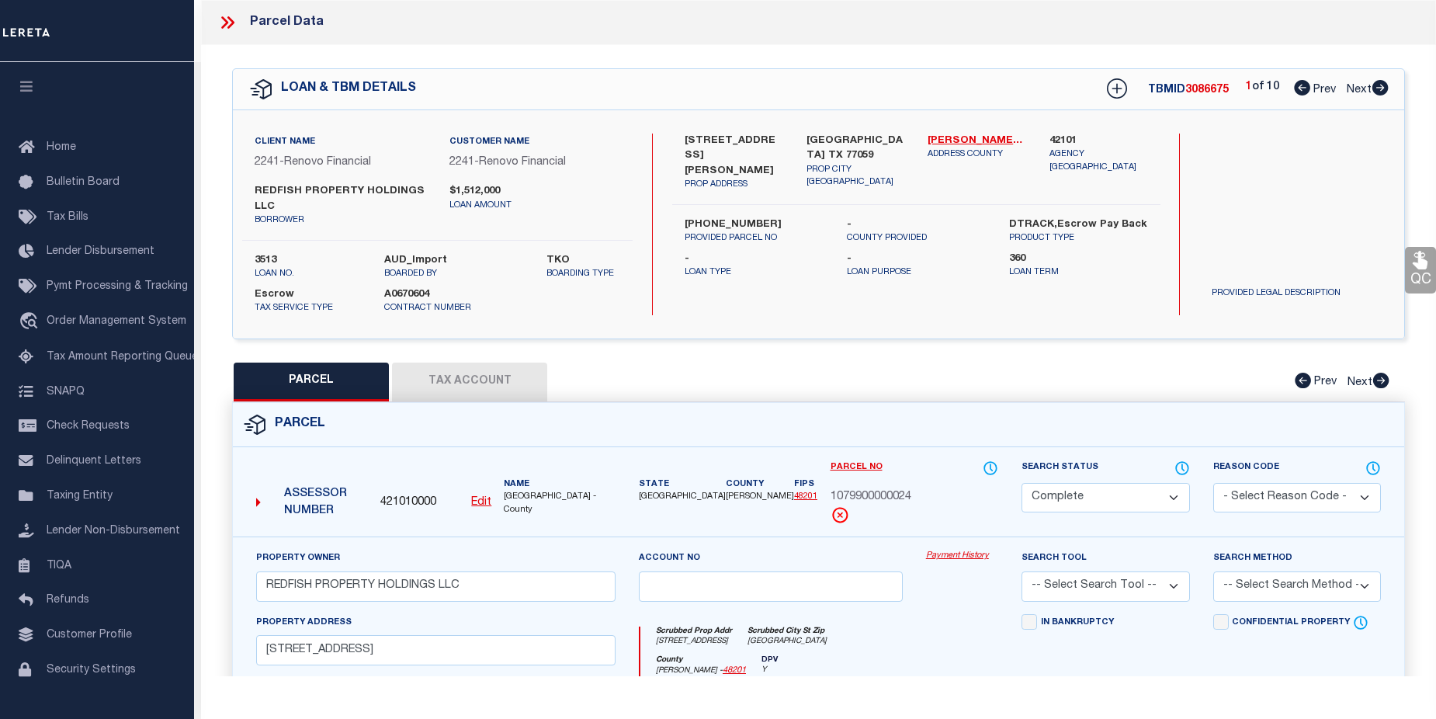
click at [987, 562] on link "Payment History" at bounding box center [962, 556] width 72 height 13
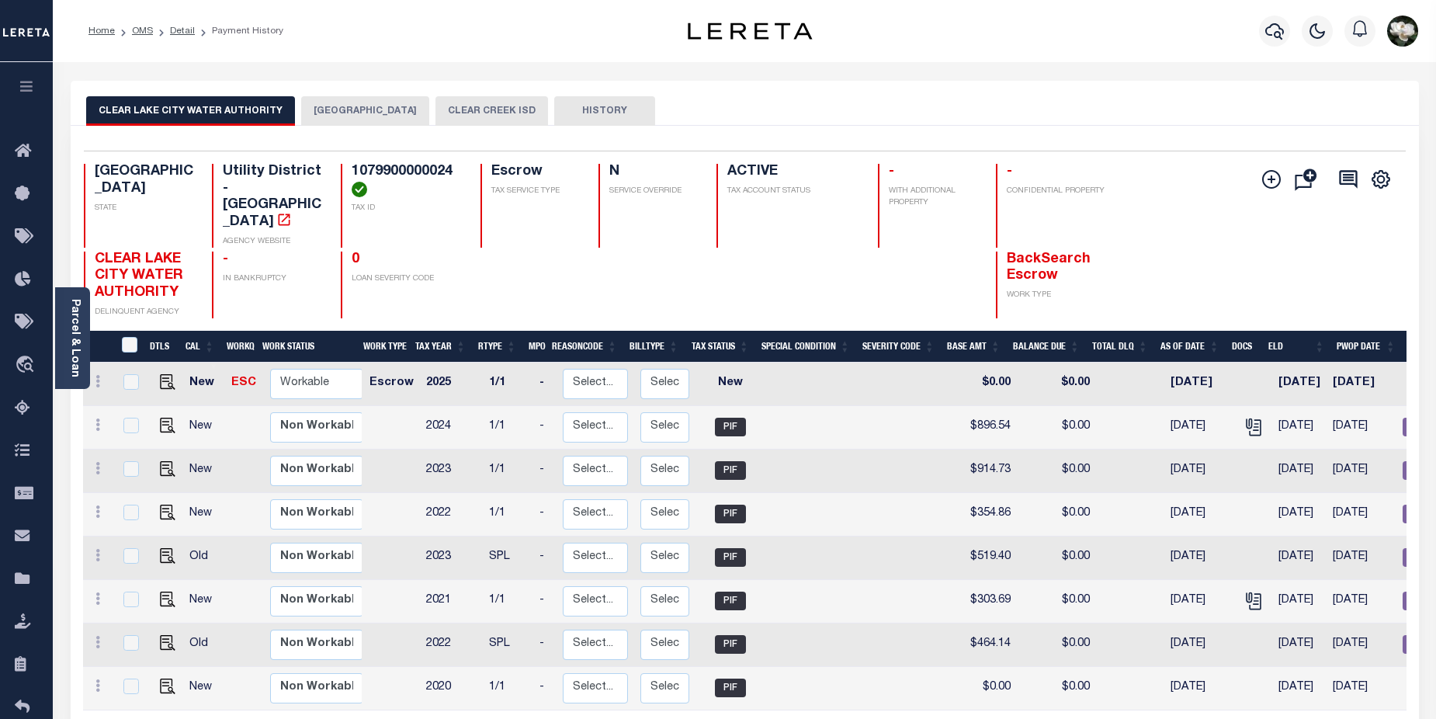
click at [436, 110] on button "CLEAR CREEK ISD" at bounding box center [491, 110] width 113 height 29
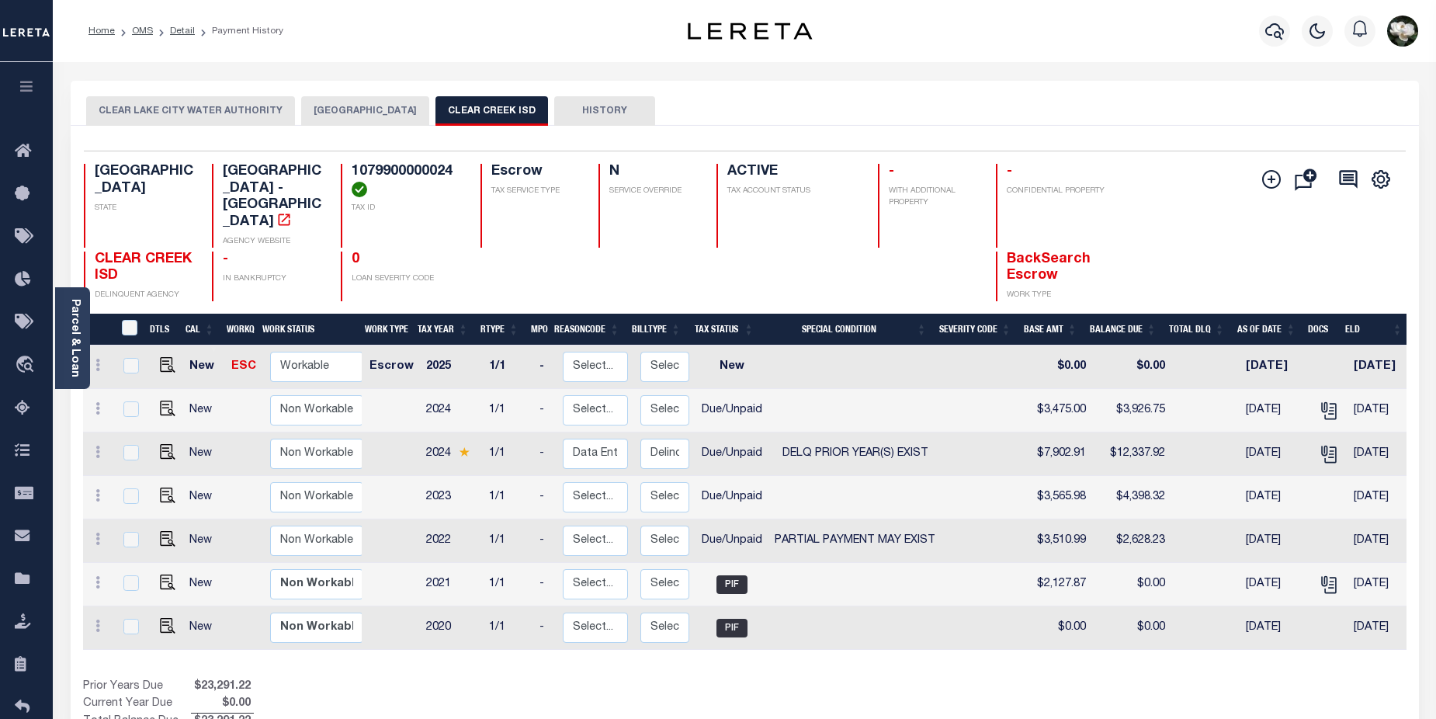
click at [193, 432] on td "New" at bounding box center [204, 453] width 43 height 43
checkbox input "true"
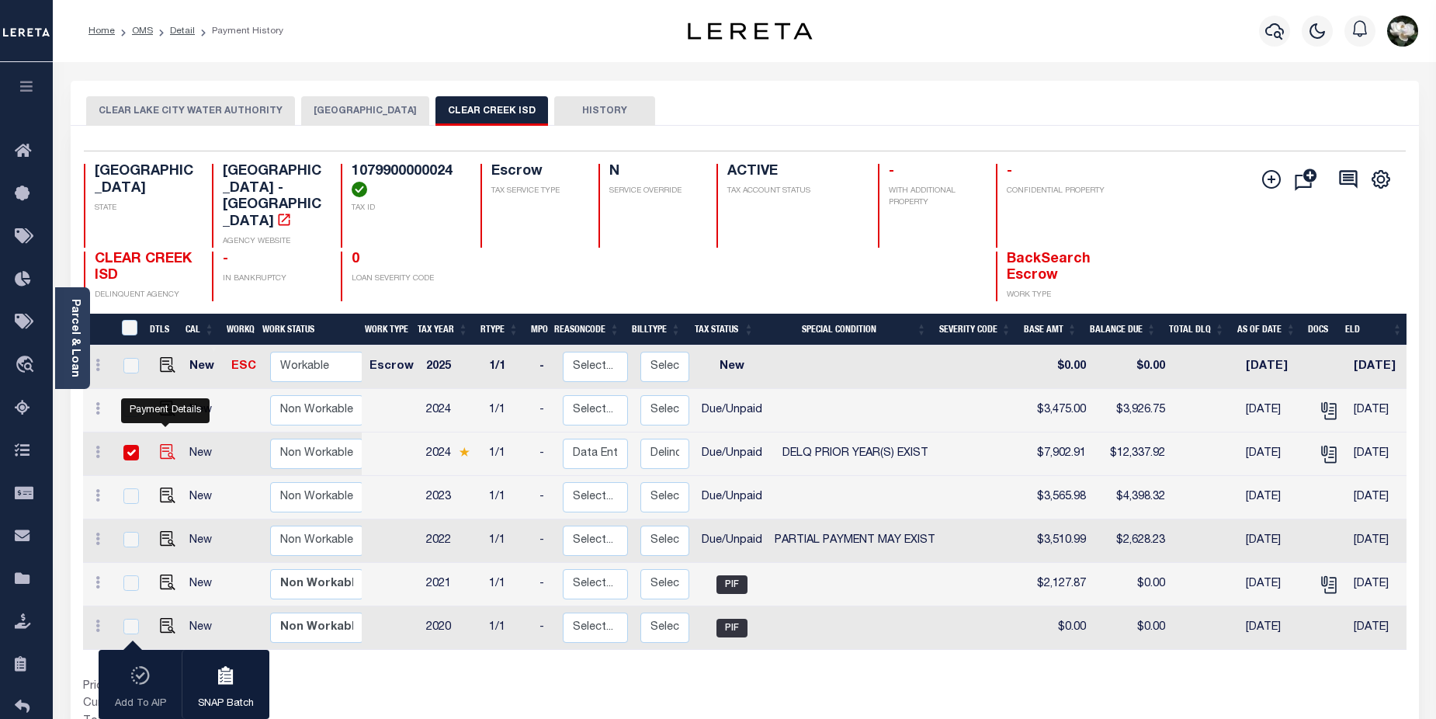
click at [161, 444] on img "" at bounding box center [168, 452] width 16 height 16
checkbox input "false"
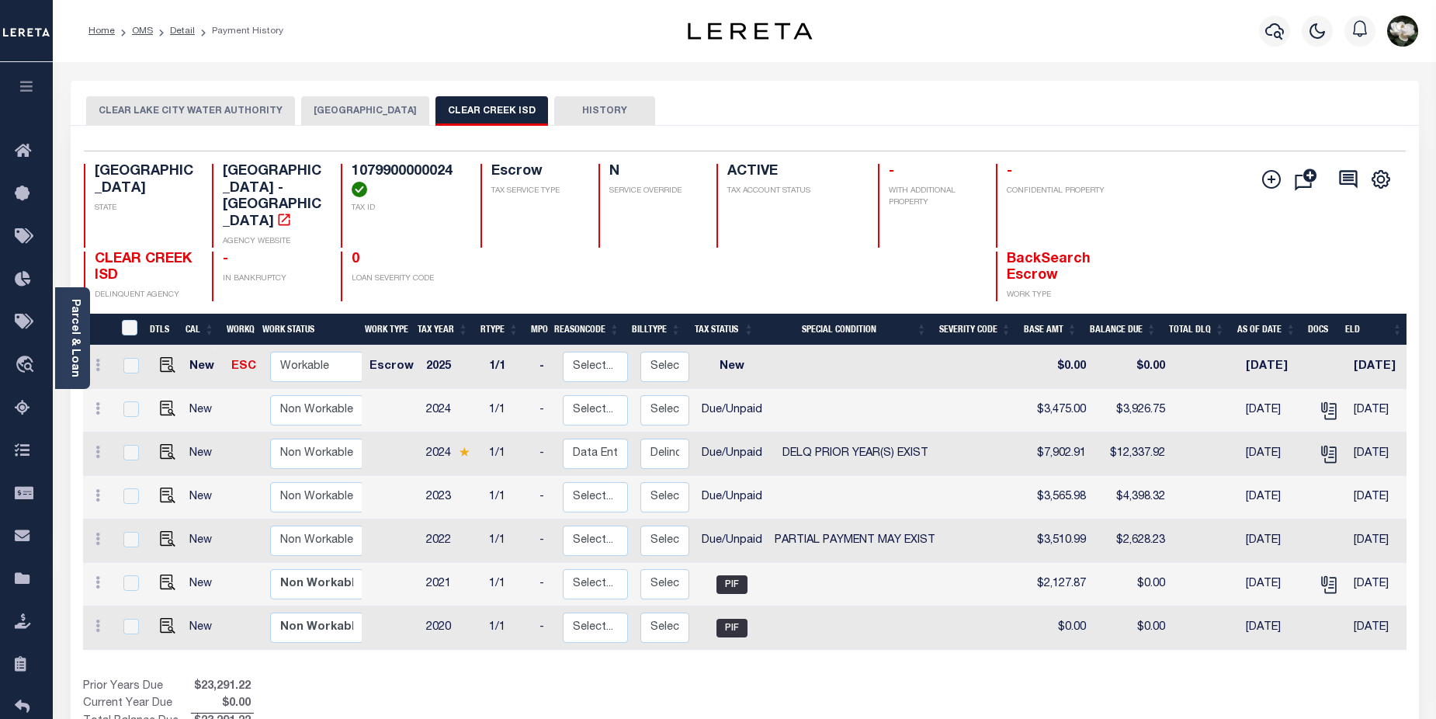
click at [120, 445] on div at bounding box center [130, 453] width 20 height 17
checkbox input "true"
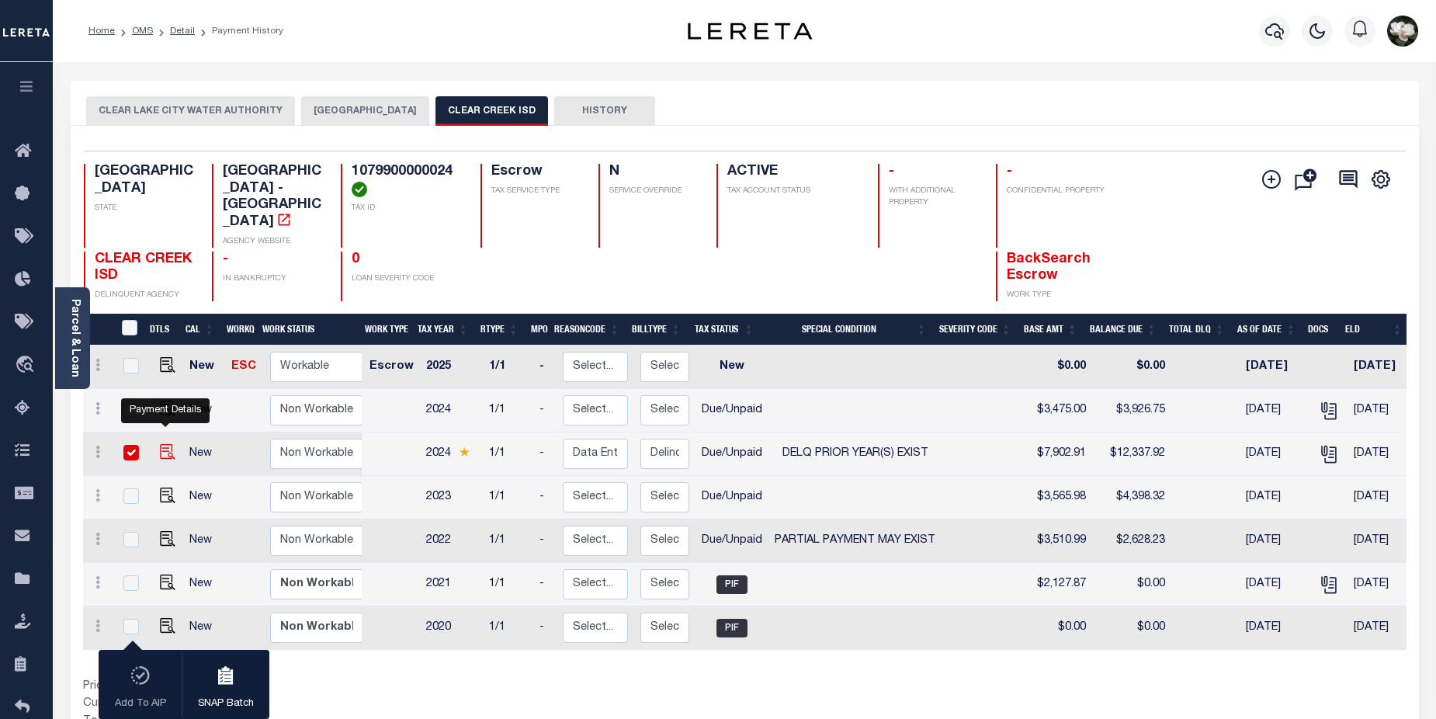
click at [165, 444] on img "" at bounding box center [168, 452] width 16 height 16
checkbox input "false"
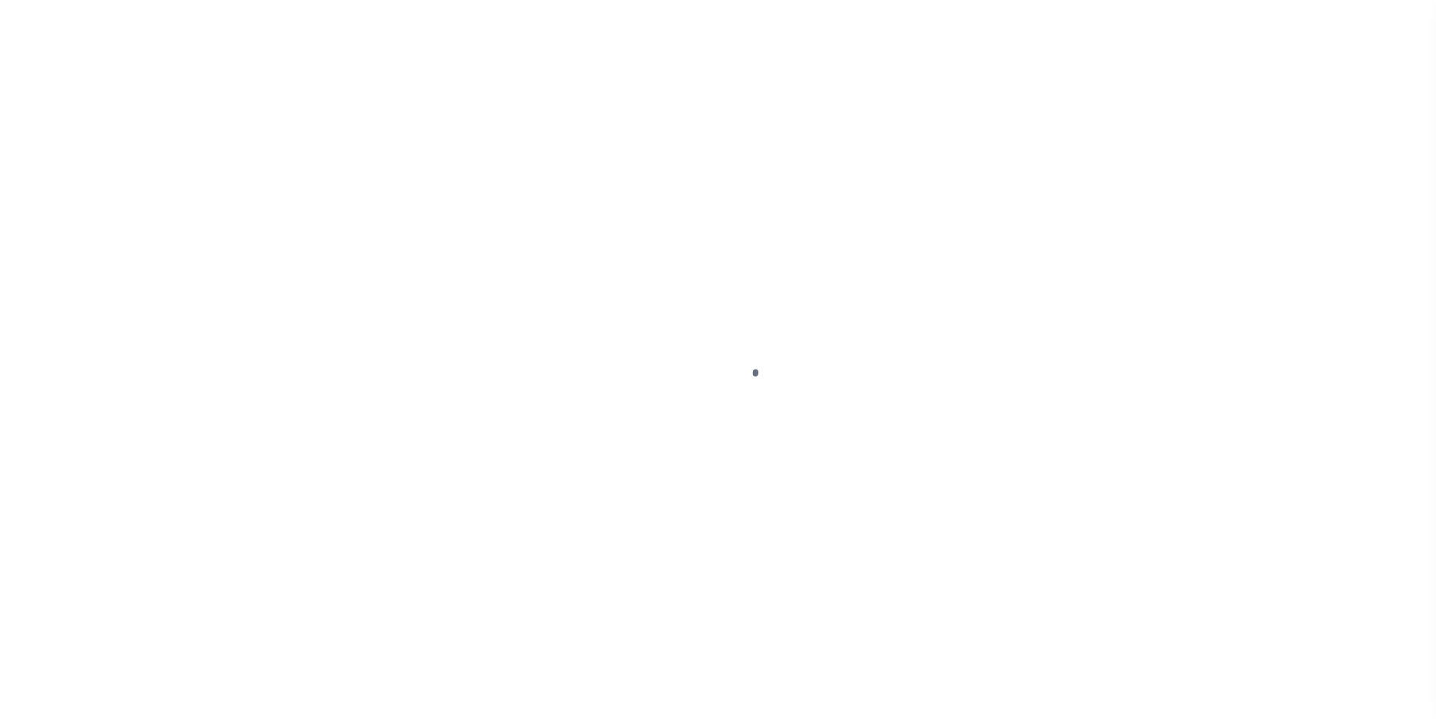
select select "DUE"
select select "18"
select select "DUE"
select select "18"
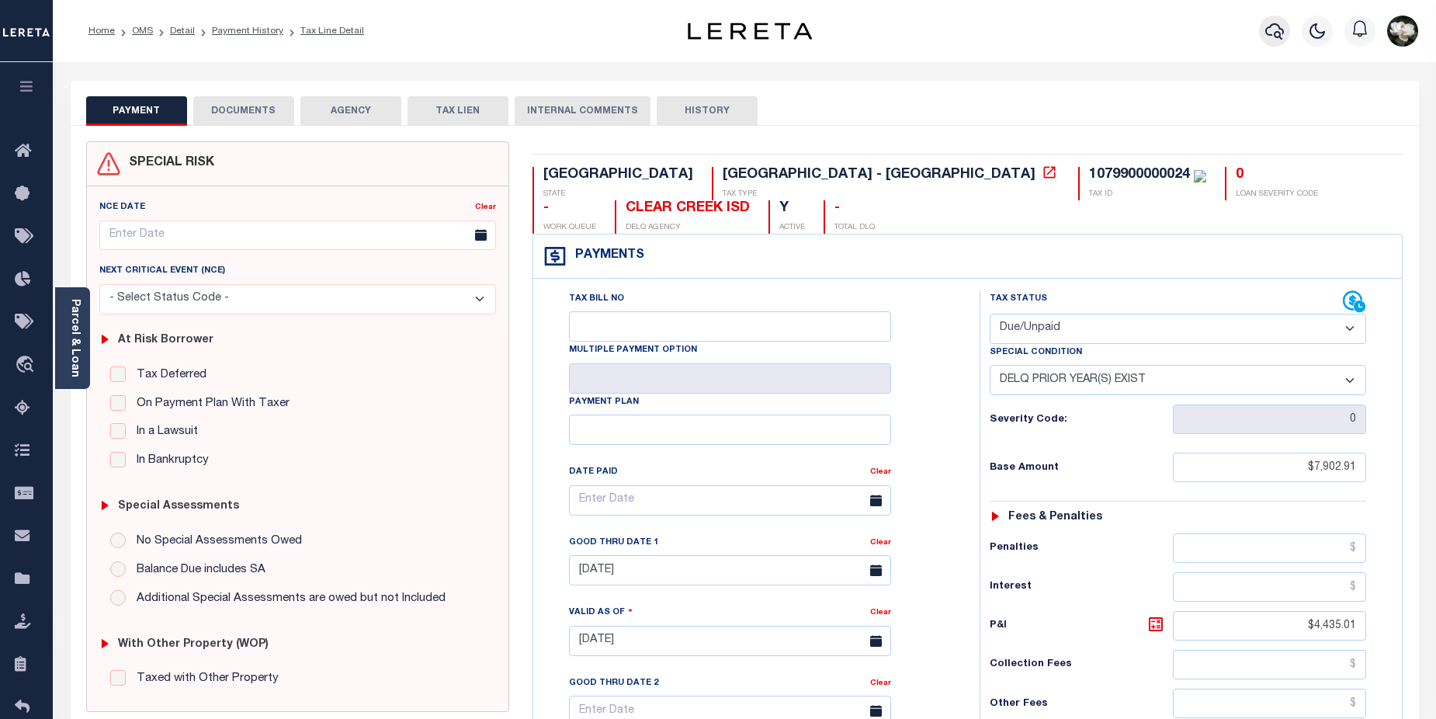
click at [1274, 40] on icon "button" at bounding box center [1274, 31] width 19 height 19
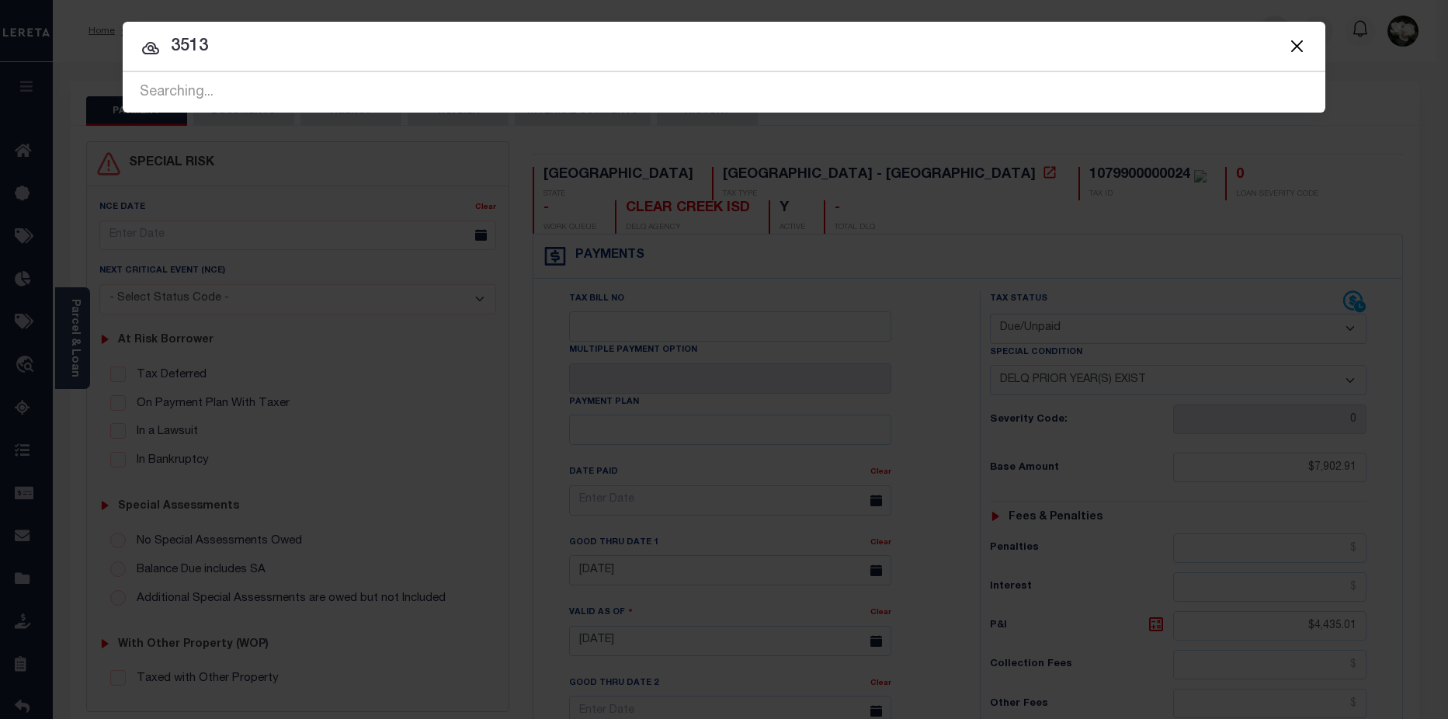
type input "3513"
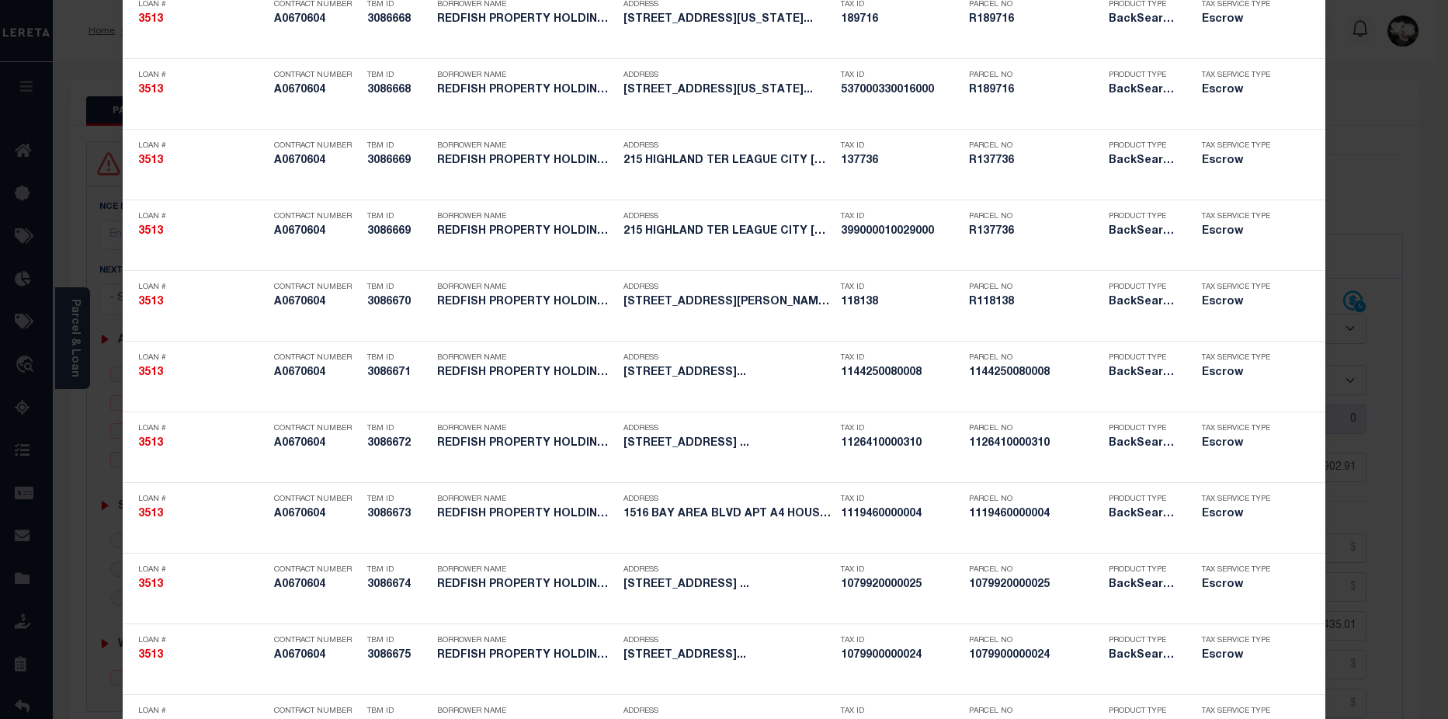
scroll to position [465, 0]
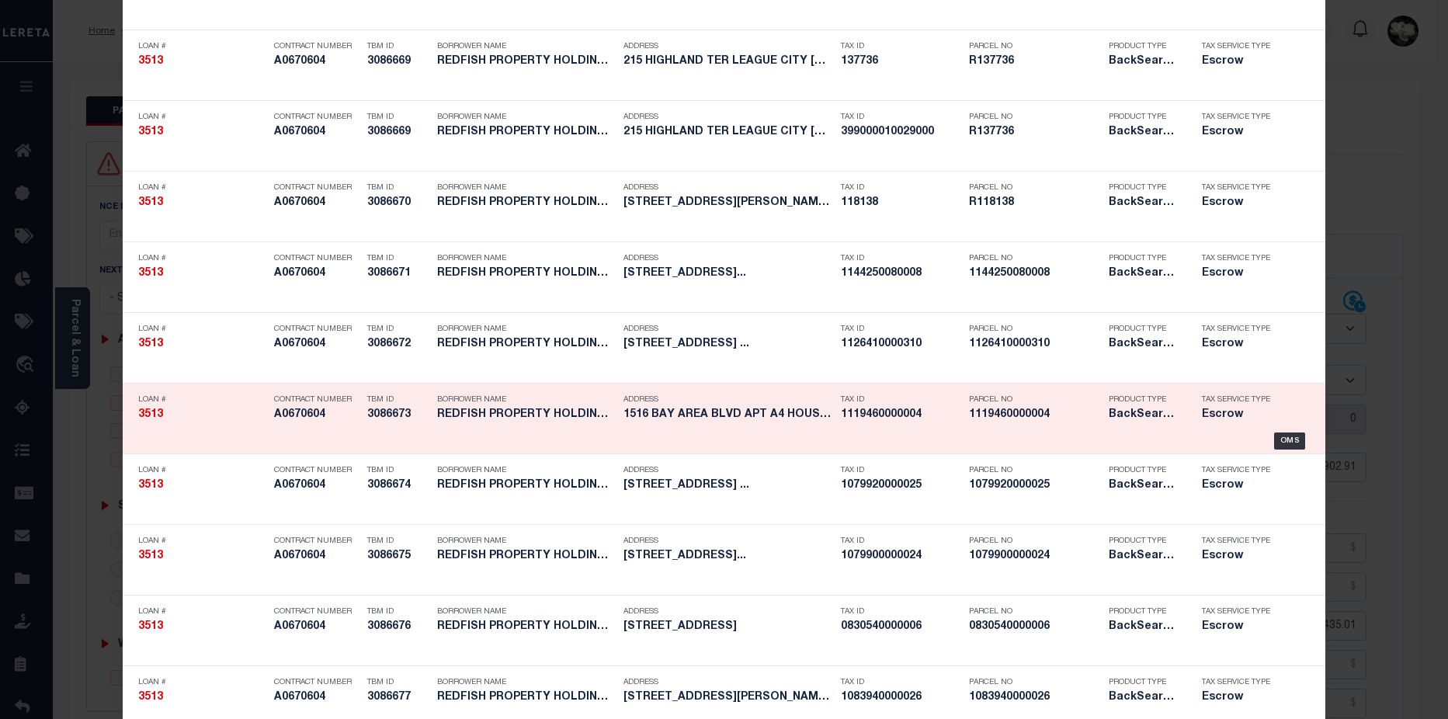
click at [969, 425] on div "Parcel No 1119460000004" at bounding box center [1035, 409] width 132 height 45
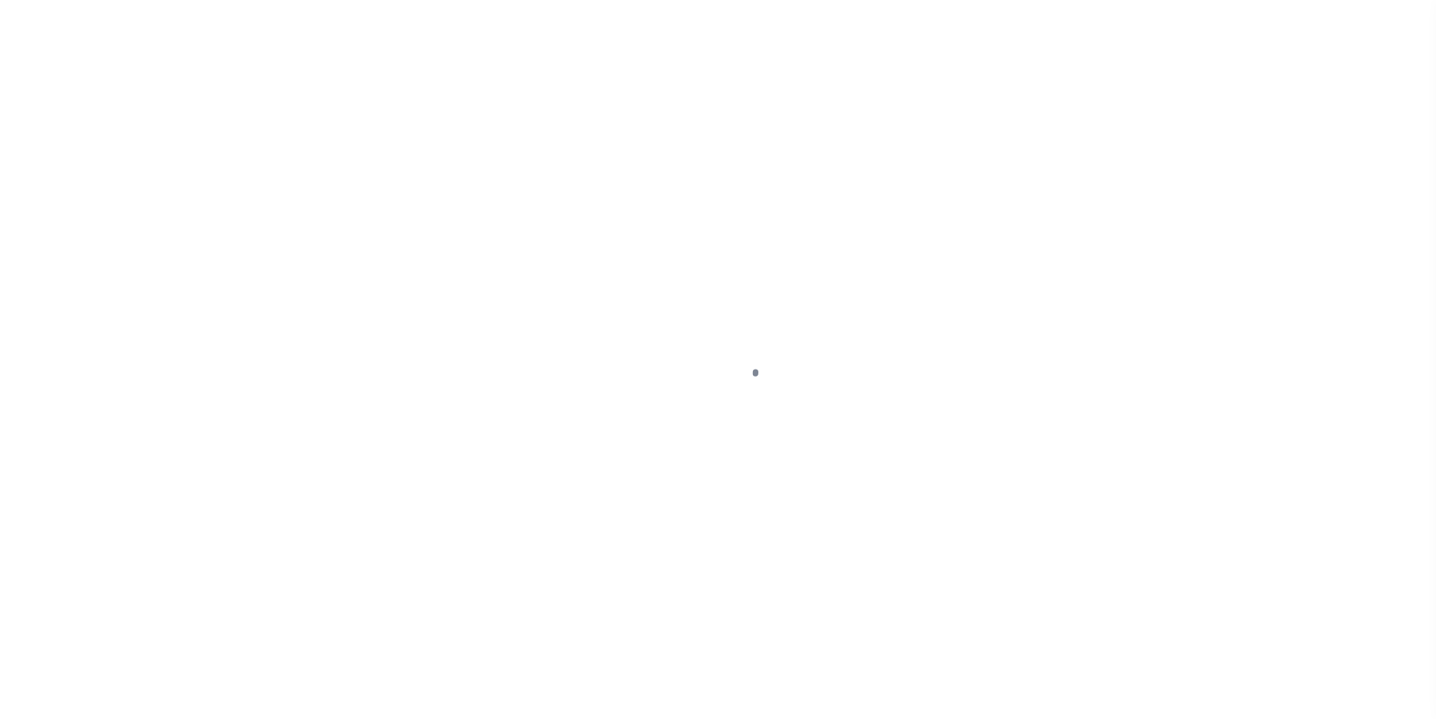
select select "25066"
select select "Escrow"
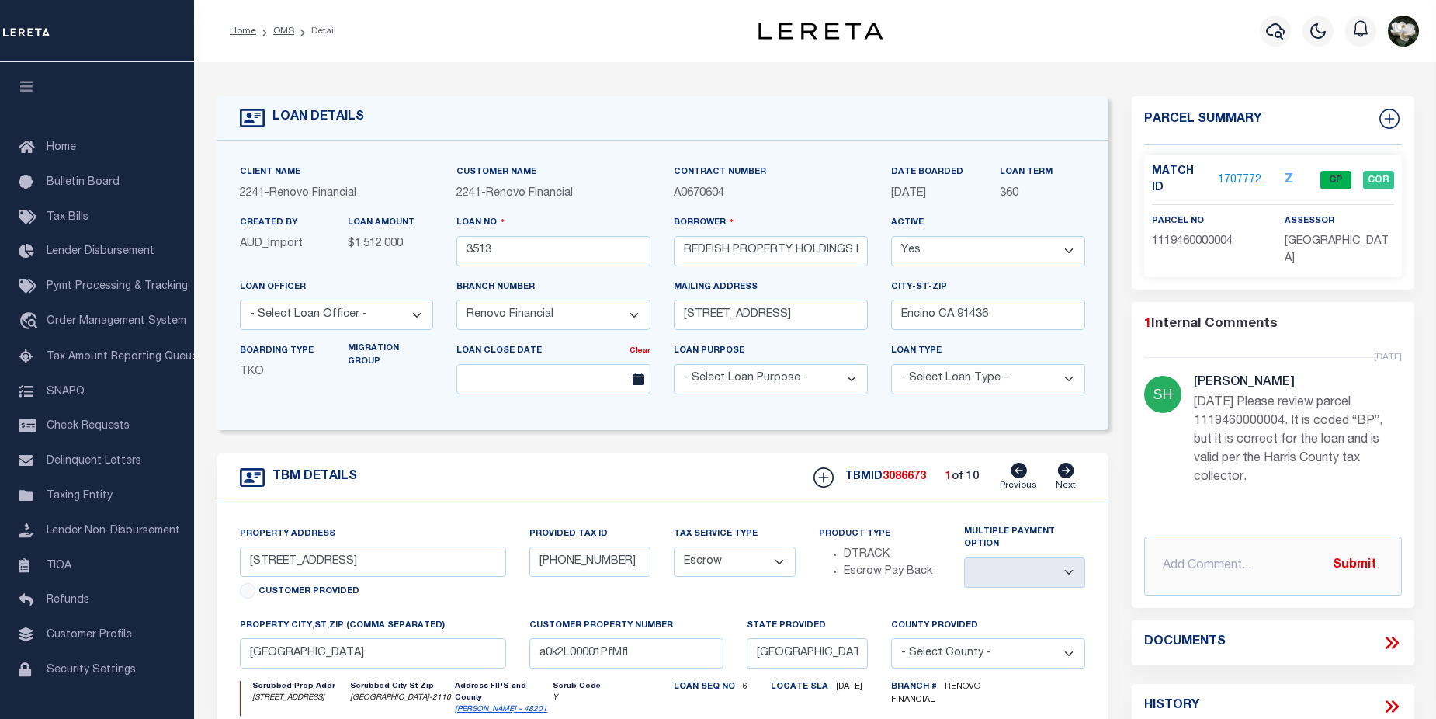
click at [1231, 177] on link "1707772" at bounding box center [1239, 180] width 43 height 16
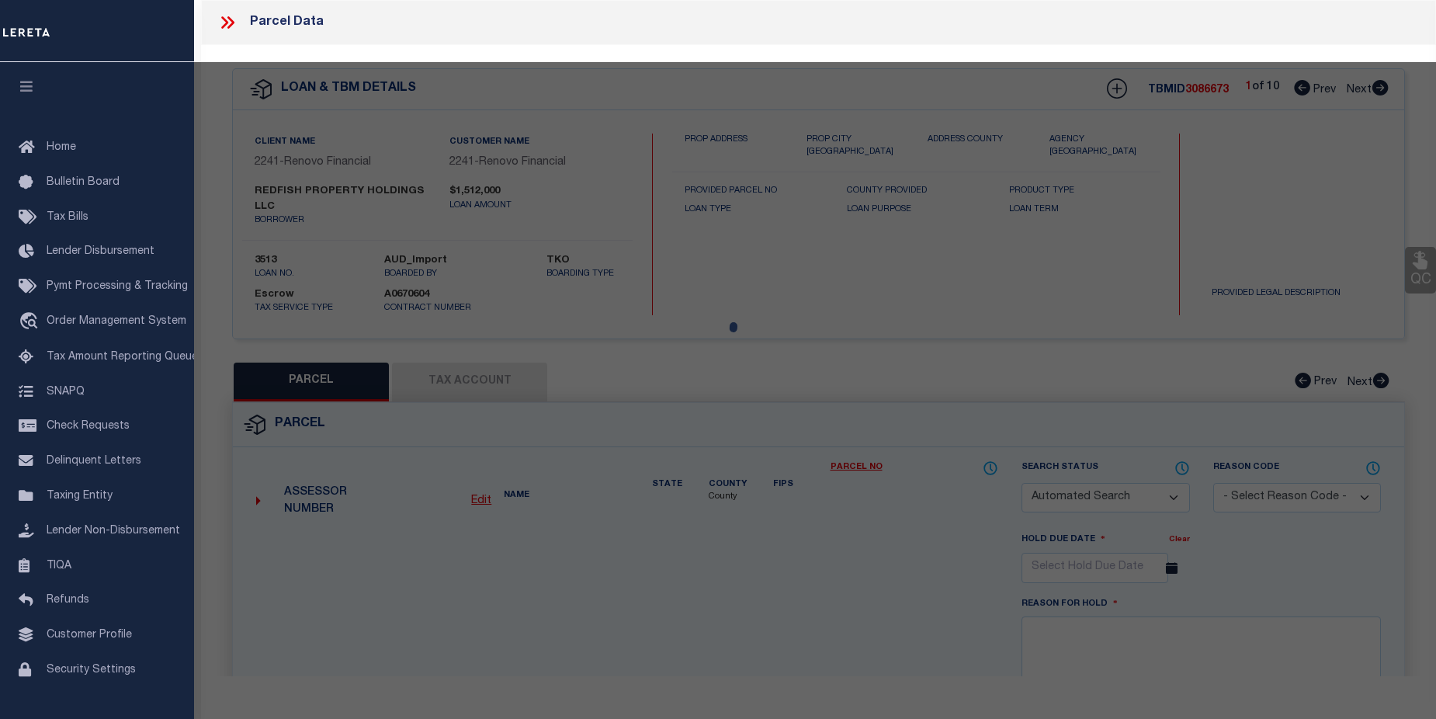
checkbox input "false"
select select "CP"
type input "REDFISH PROPERTY HOLDINGS LLC"
select select "AGW"
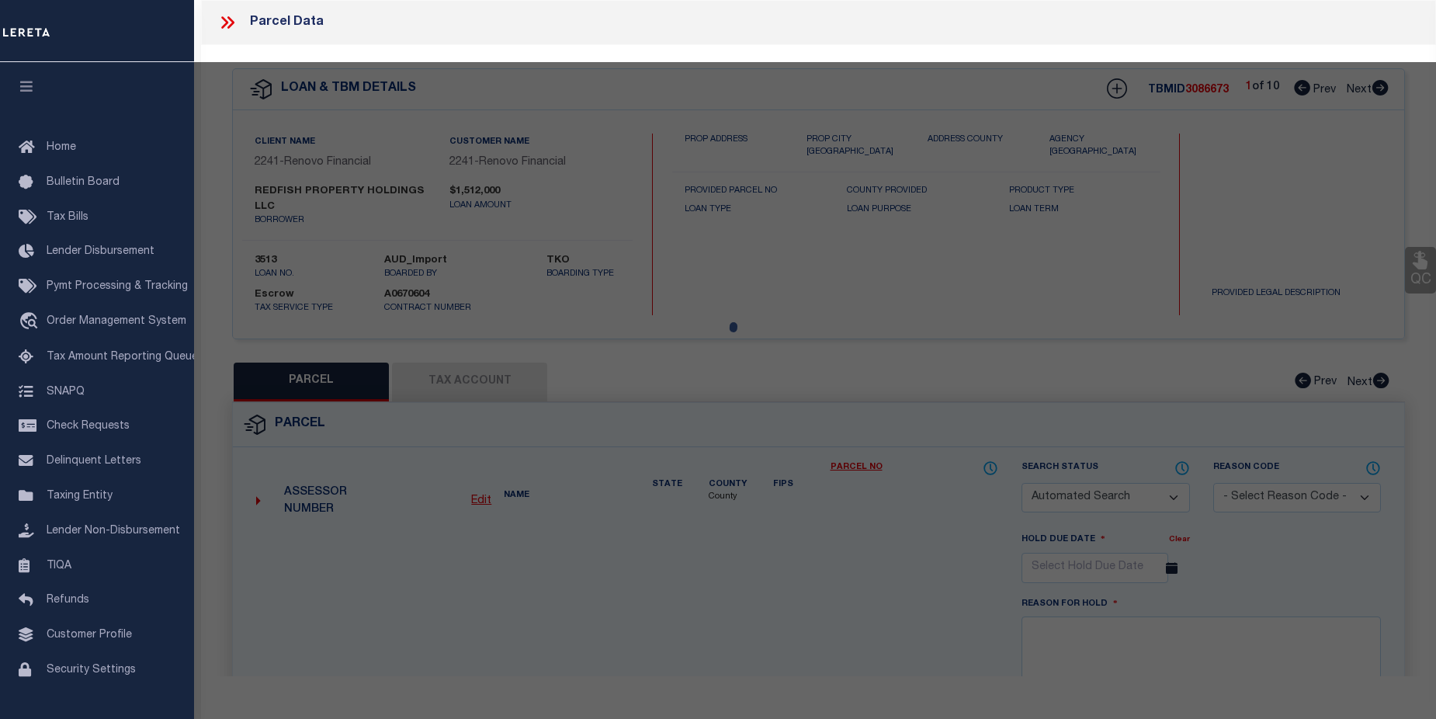
select select "ADD"
type input "1516 BAY AREA BLVD # A4"
checkbox input "false"
type input "HOUSTON TX 77058"
type textarea "TH 4 BLDG A .00518 INT COMMON LAND & ELE BAYWIND CONDO SEC 1"
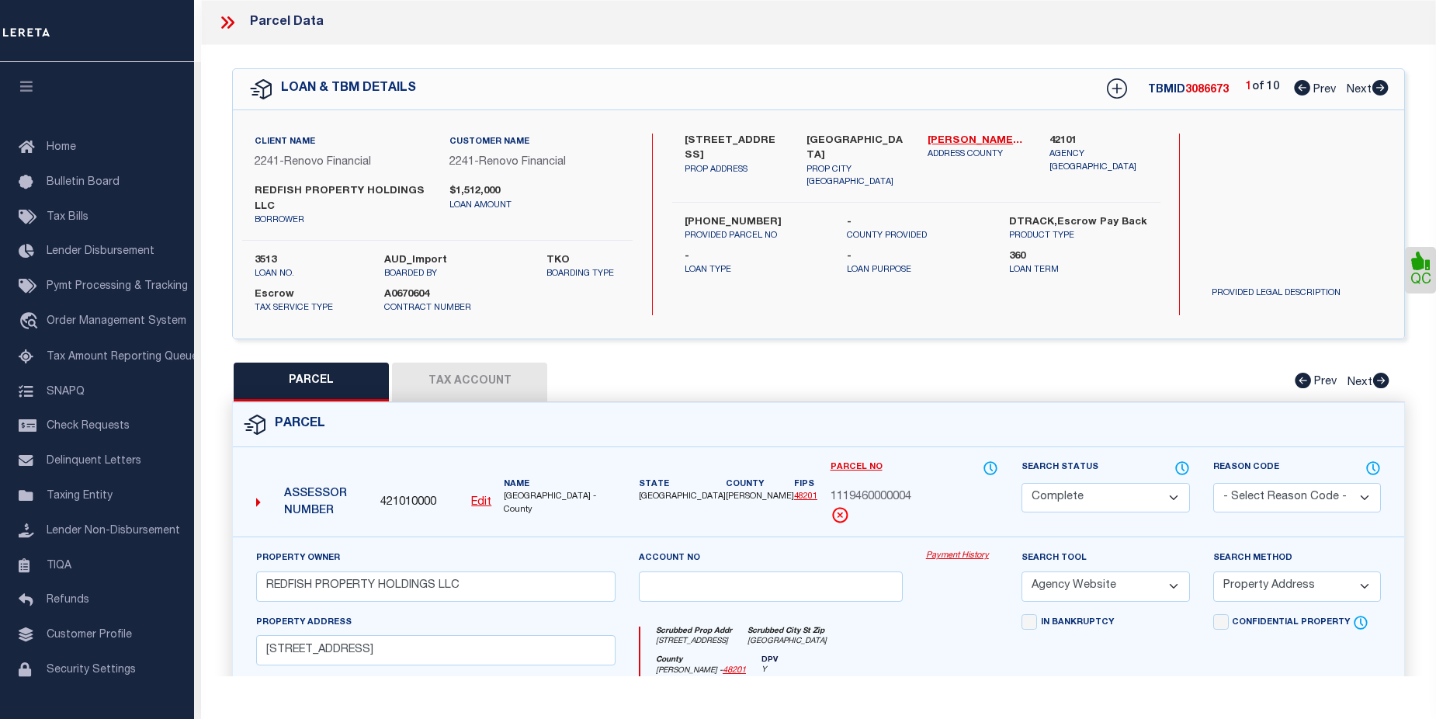
click at [966, 564] on div "Payment History" at bounding box center [961, 582] width 95 height 64
click at [966, 560] on link "Payment History" at bounding box center [962, 556] width 72 height 13
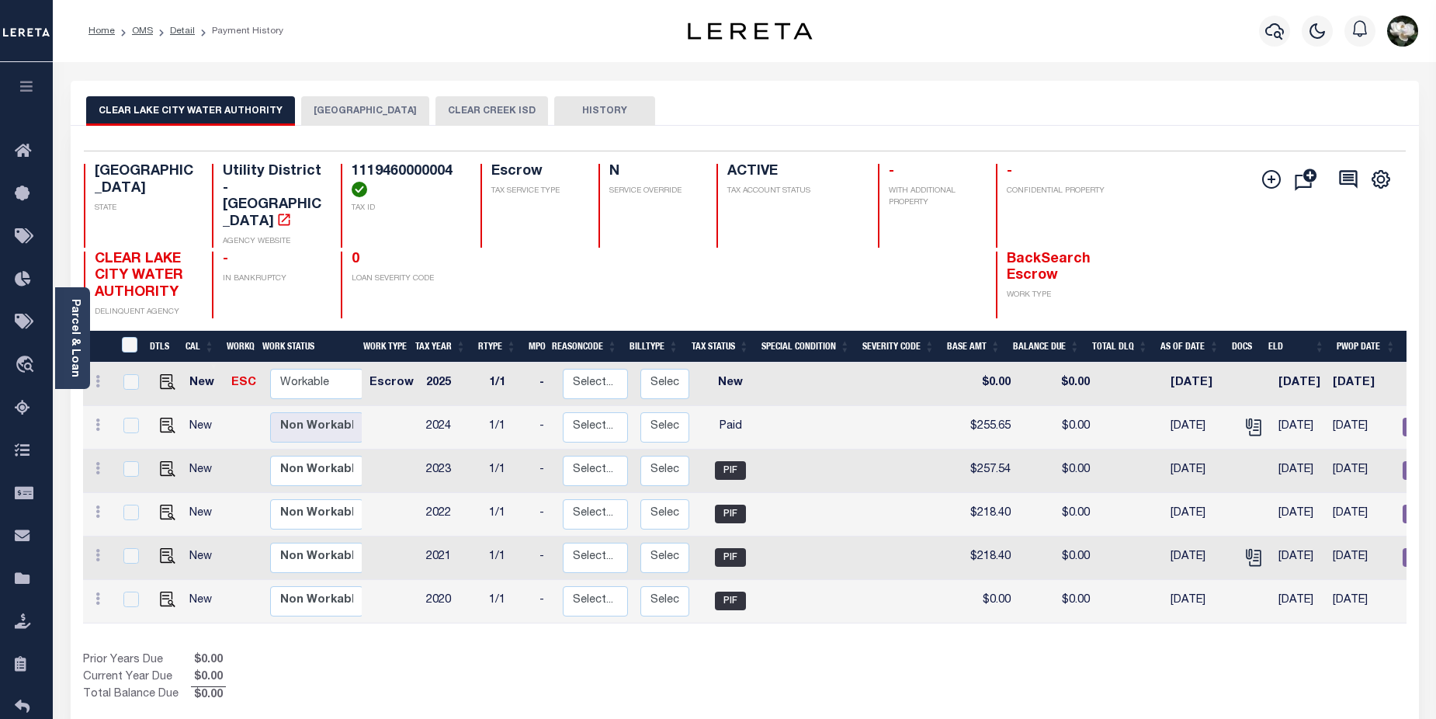
click at [474, 113] on button "CLEAR CREEK ISD" at bounding box center [491, 110] width 113 height 29
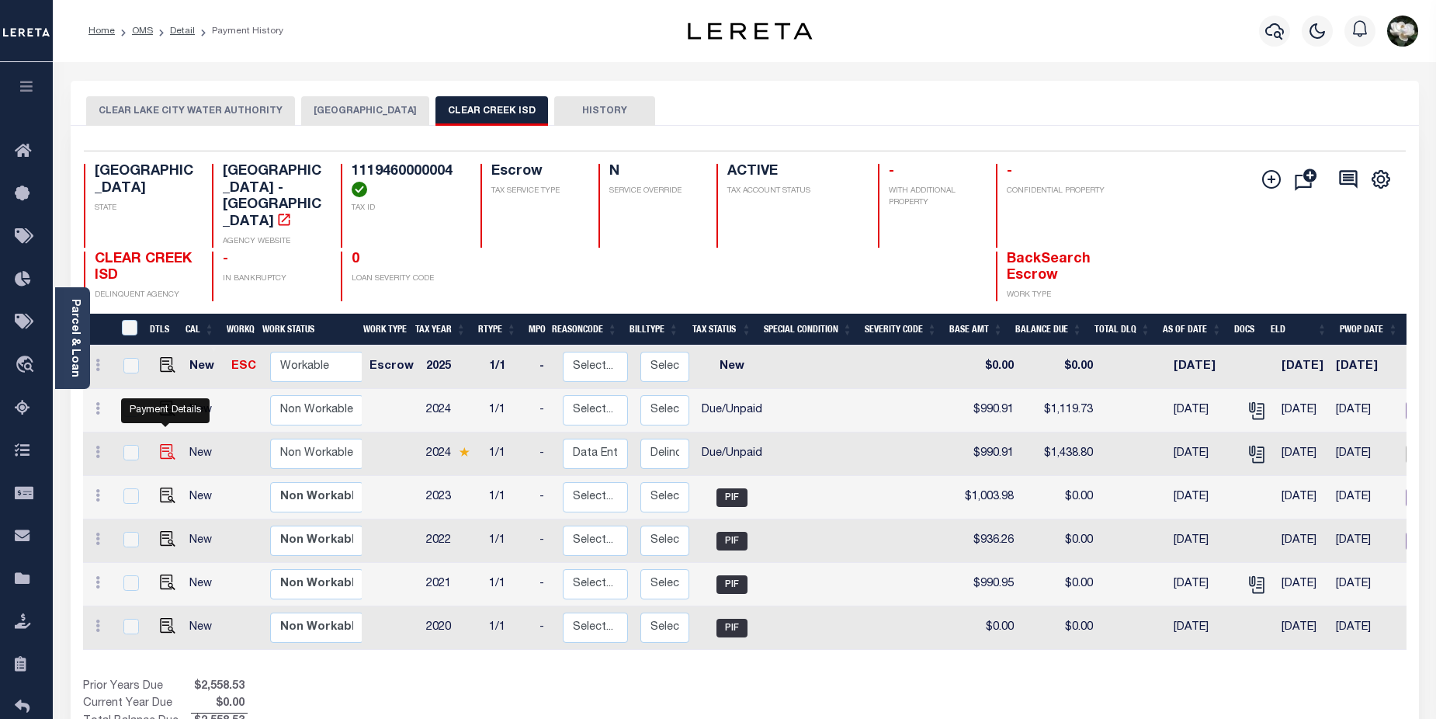
click at [164, 444] on img "" at bounding box center [168, 452] width 16 height 16
checkbox input "true"
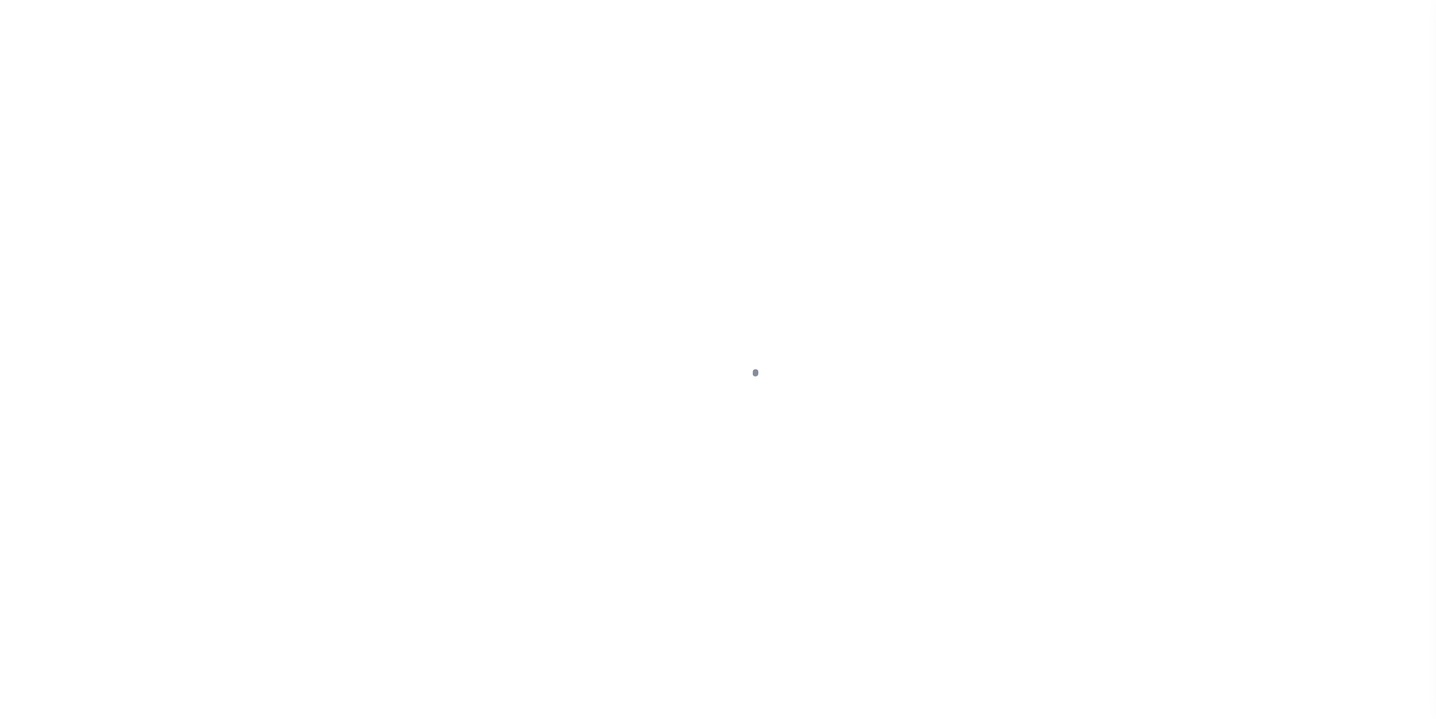
select select "DUE"
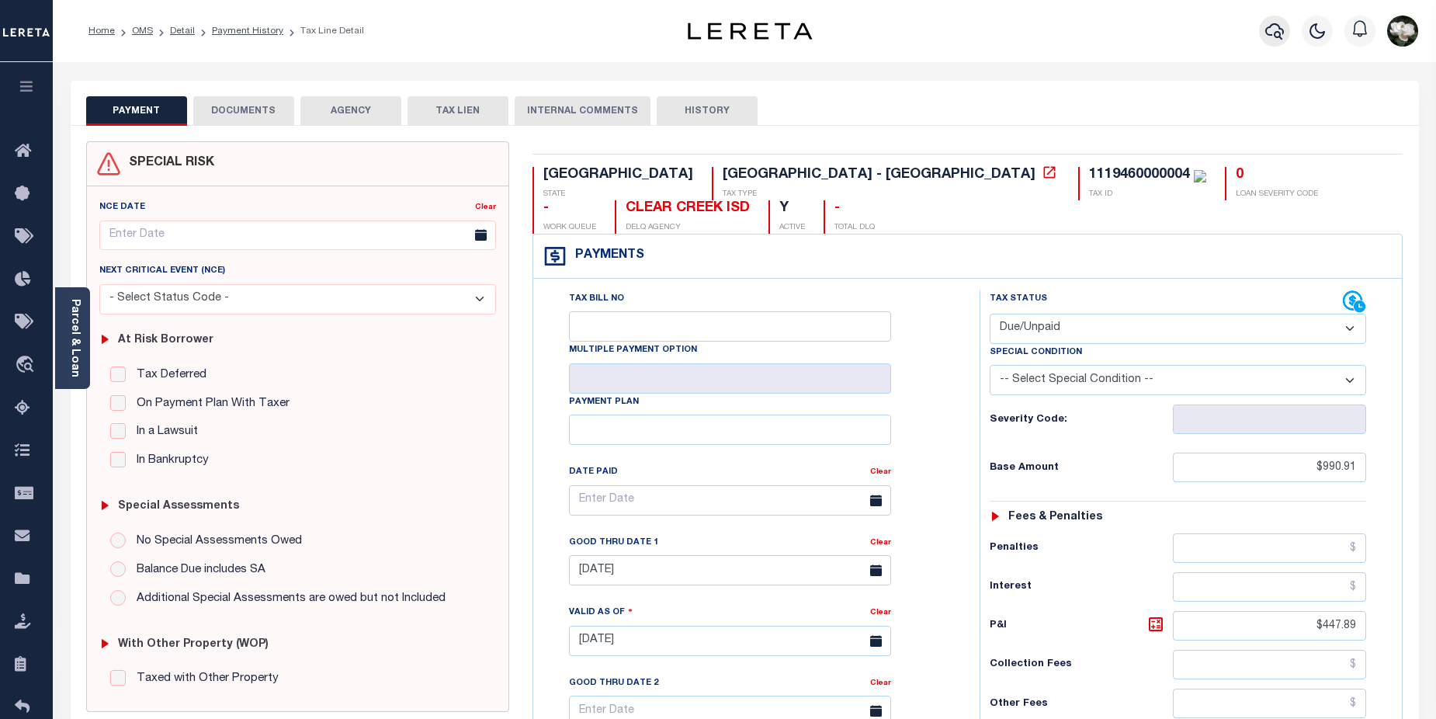
click at [1282, 40] on icon "button" at bounding box center [1274, 31] width 19 height 19
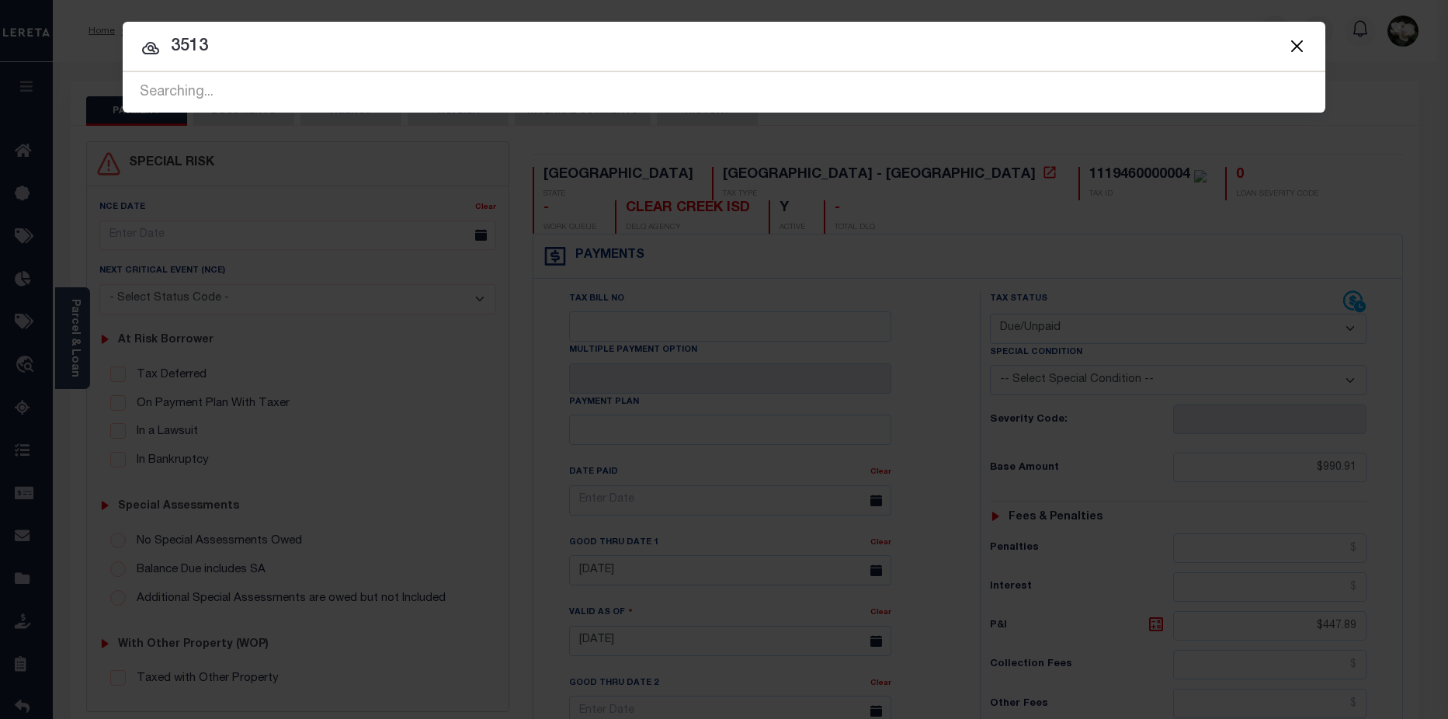
type input "3513"
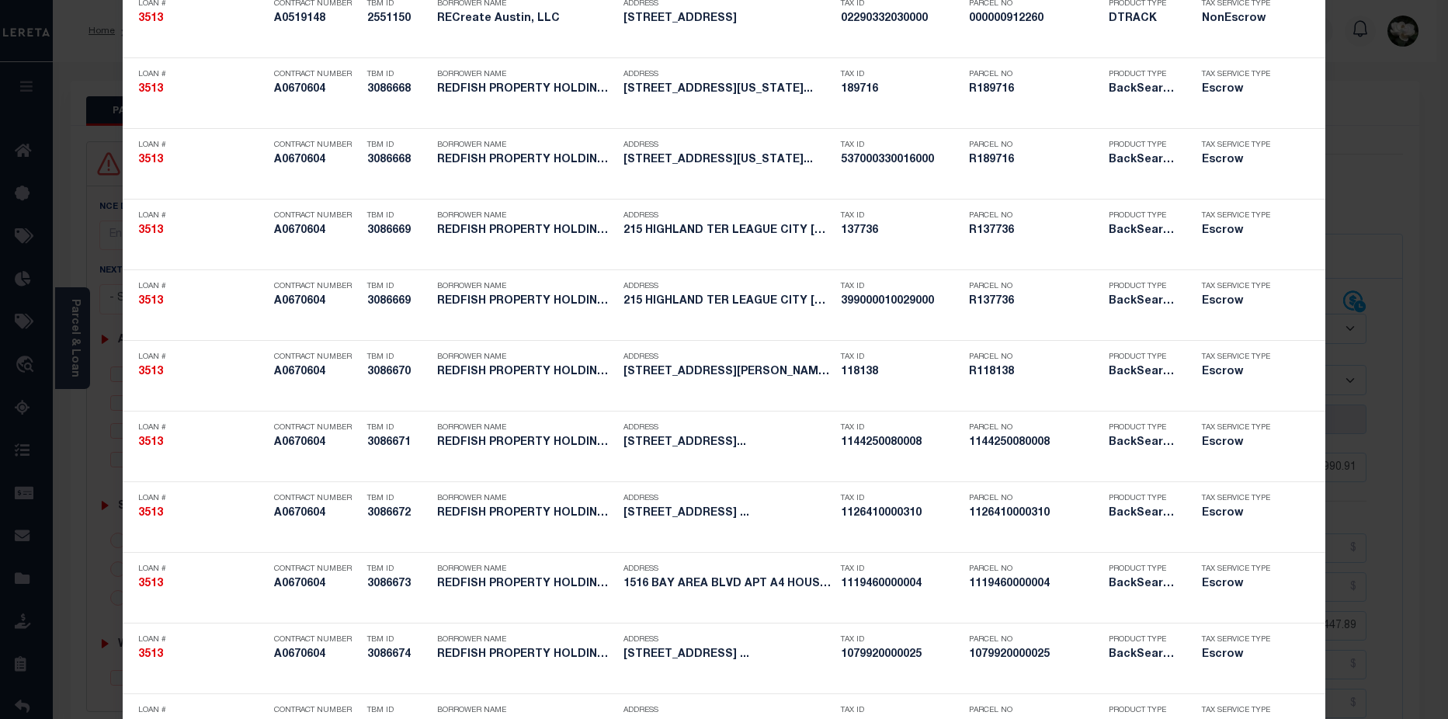
scroll to position [302, 0]
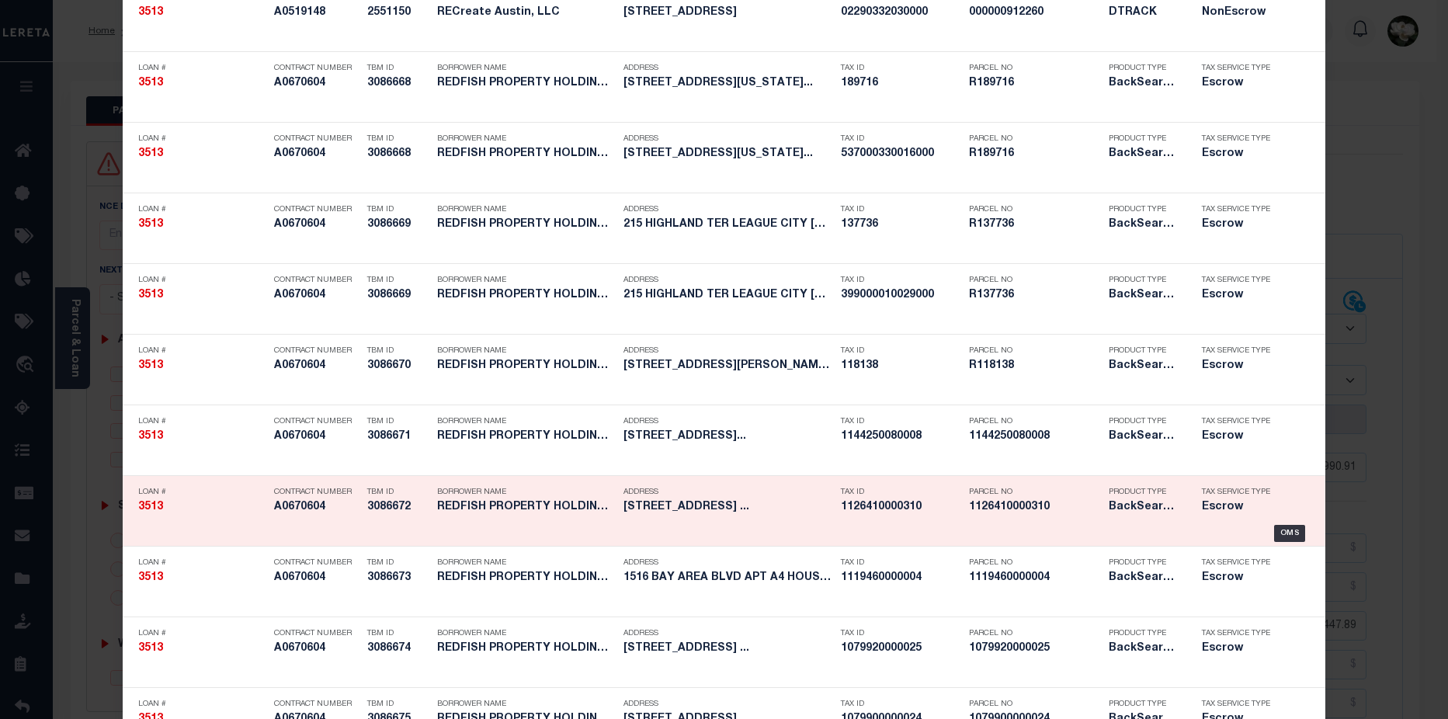
click at [1098, 506] on div "Product Type BackSearch,Escrow" at bounding box center [1143, 502] width 93 height 45
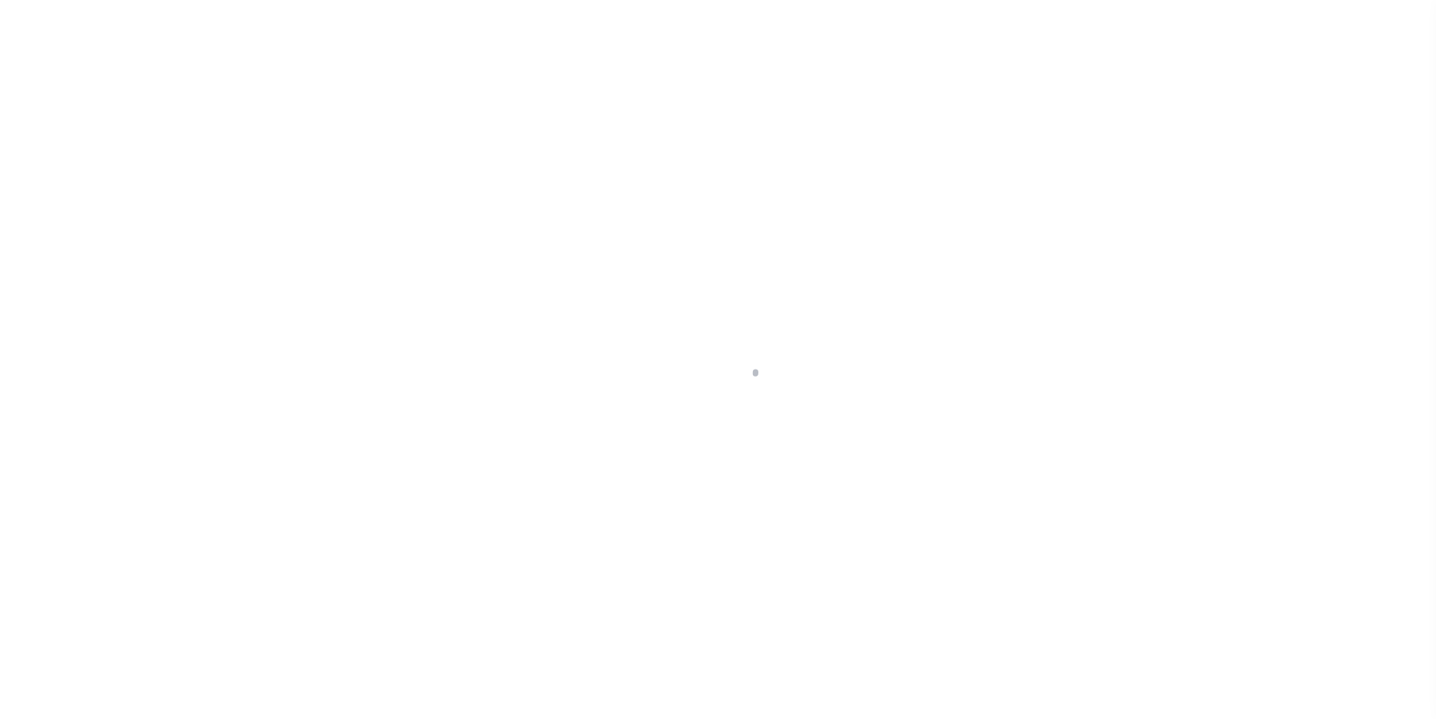
select select "25066"
select select "Escrow"
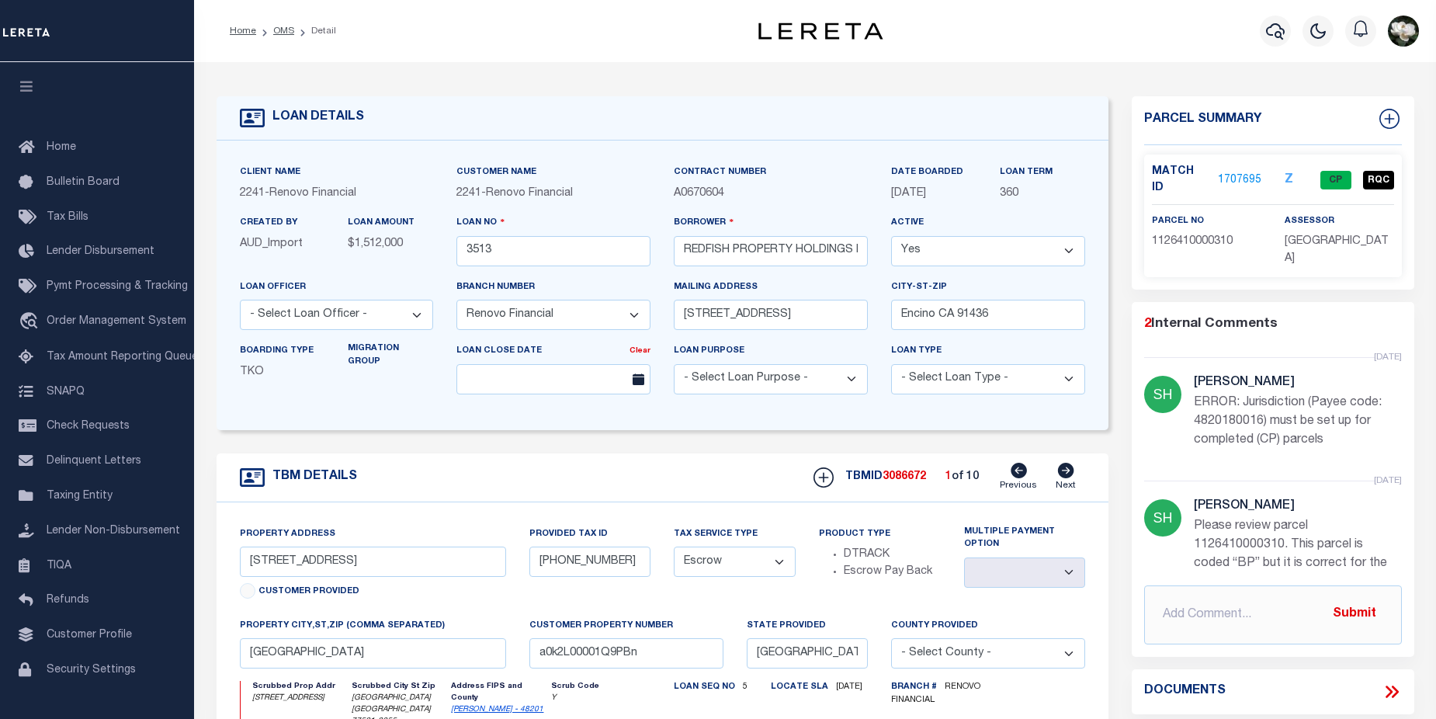
click at [1234, 172] on link "1707695" at bounding box center [1239, 180] width 43 height 16
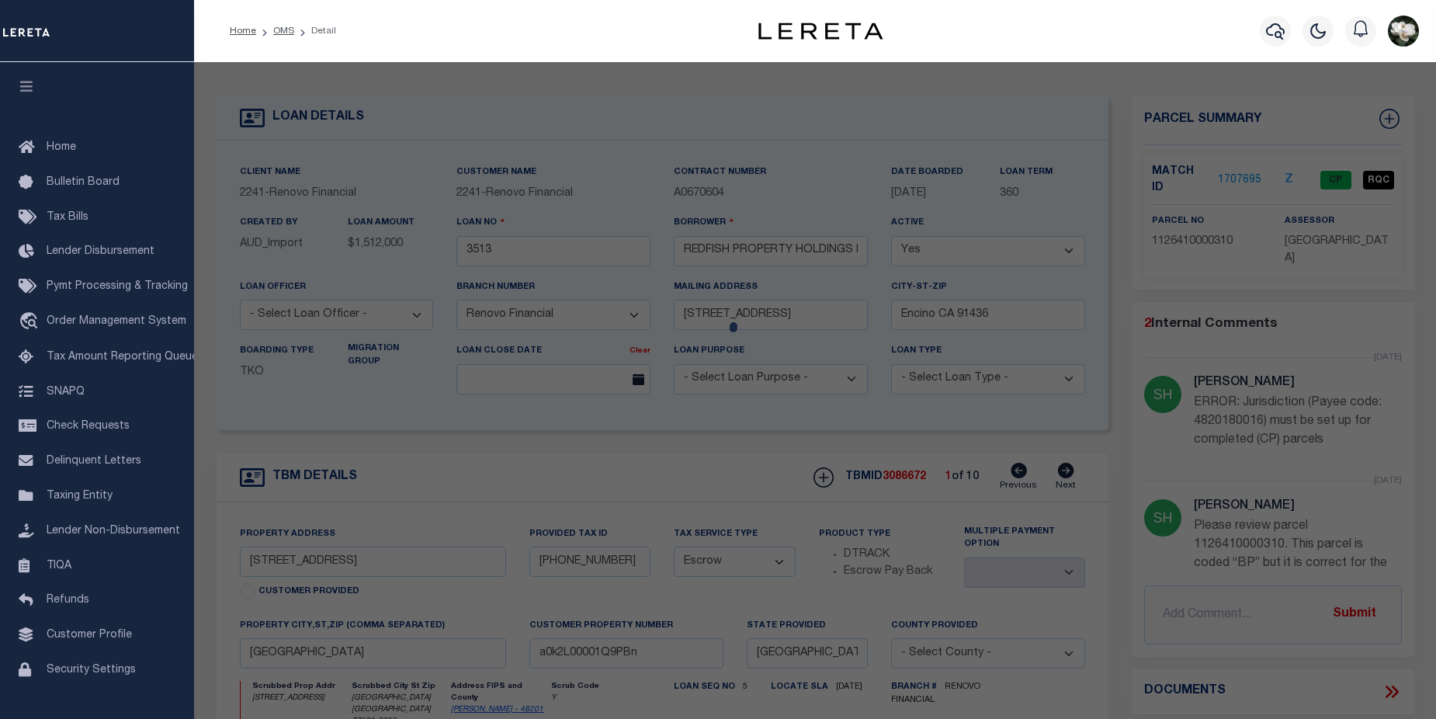
checkbox input "false"
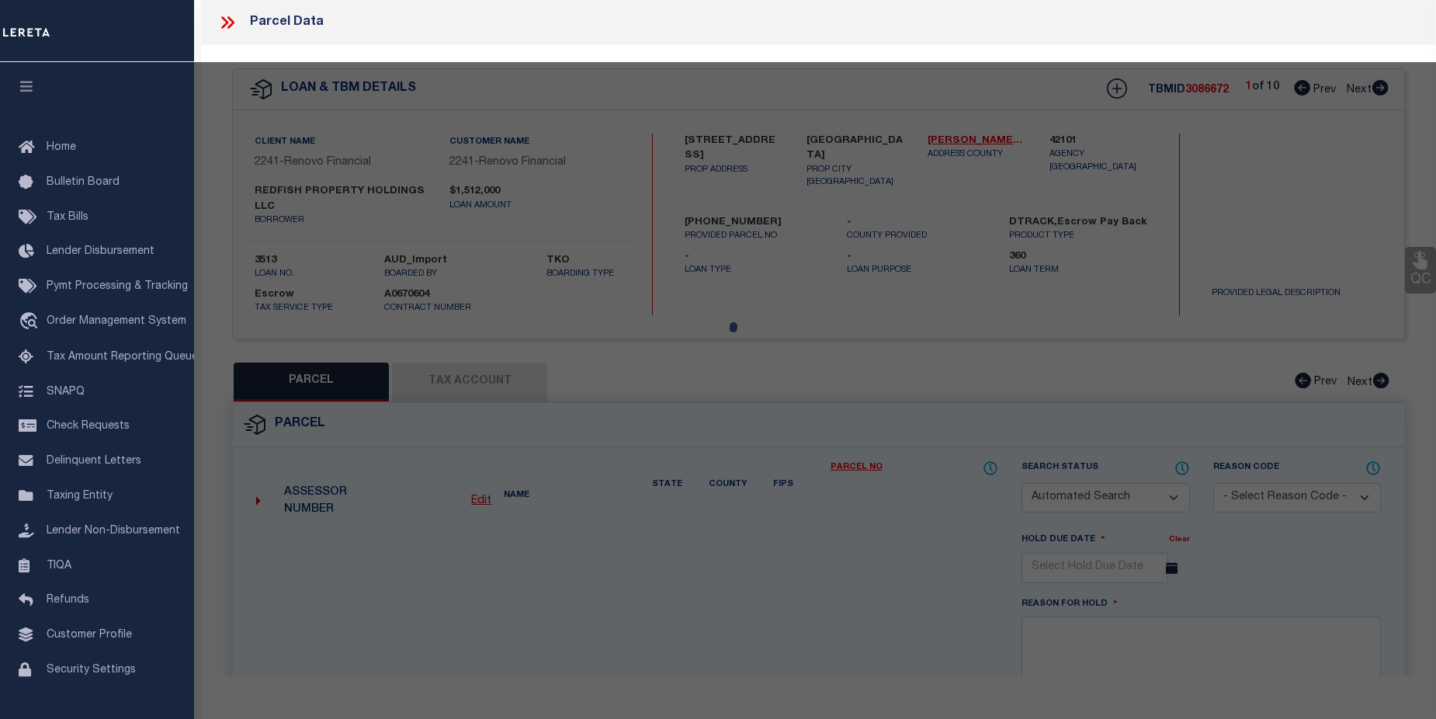
select select "CP"
select select "099"
type input "REDFISH PROPERTY HOLDINGS LLC"
select select "AGW"
select select "ADD"
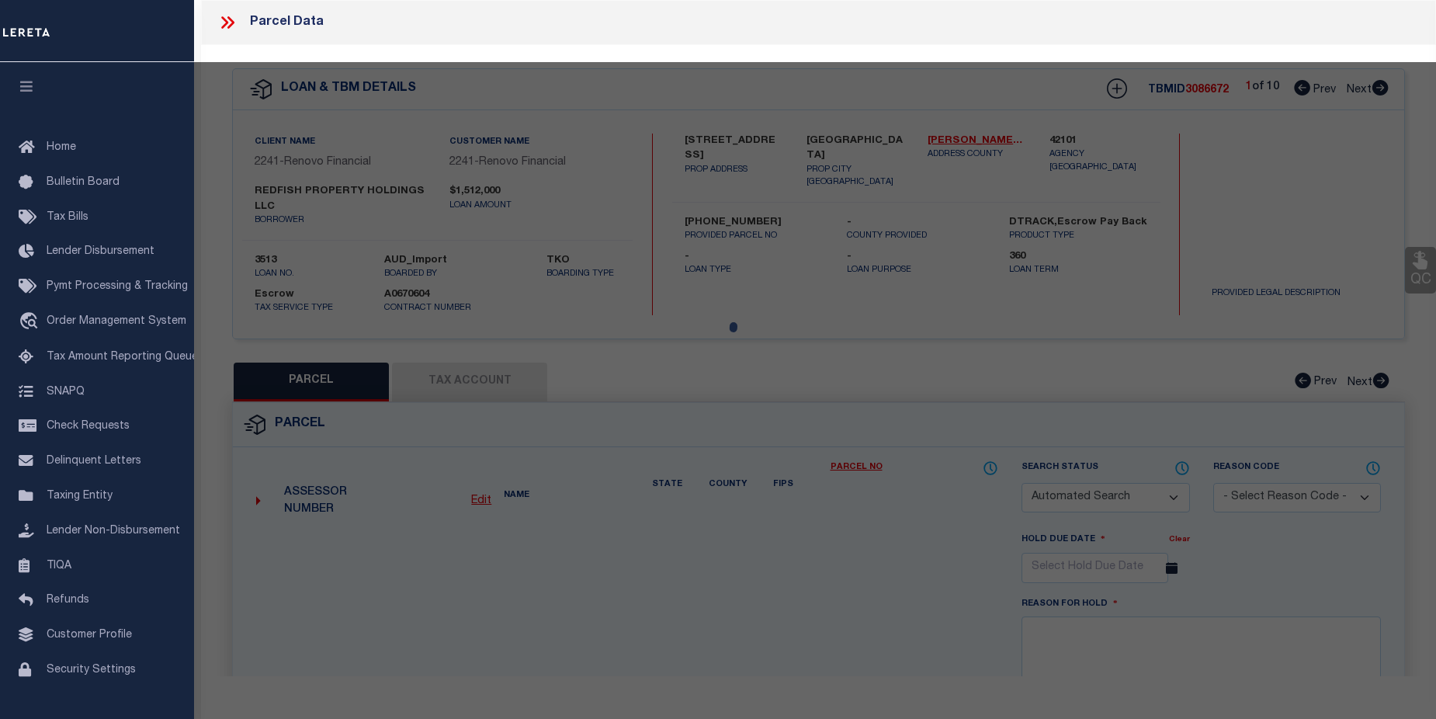
type input "[STREET_ADDRESS]"
checkbox input "false"
type input "[GEOGRAPHIC_DATA] [GEOGRAPHIC_DATA] 77521"
type textarea "LT [STREET_ADDRESS]"
type textarea "ERROR: Jurisdiction (Payee code: 4820180016) must be set up for completed (CP) …"
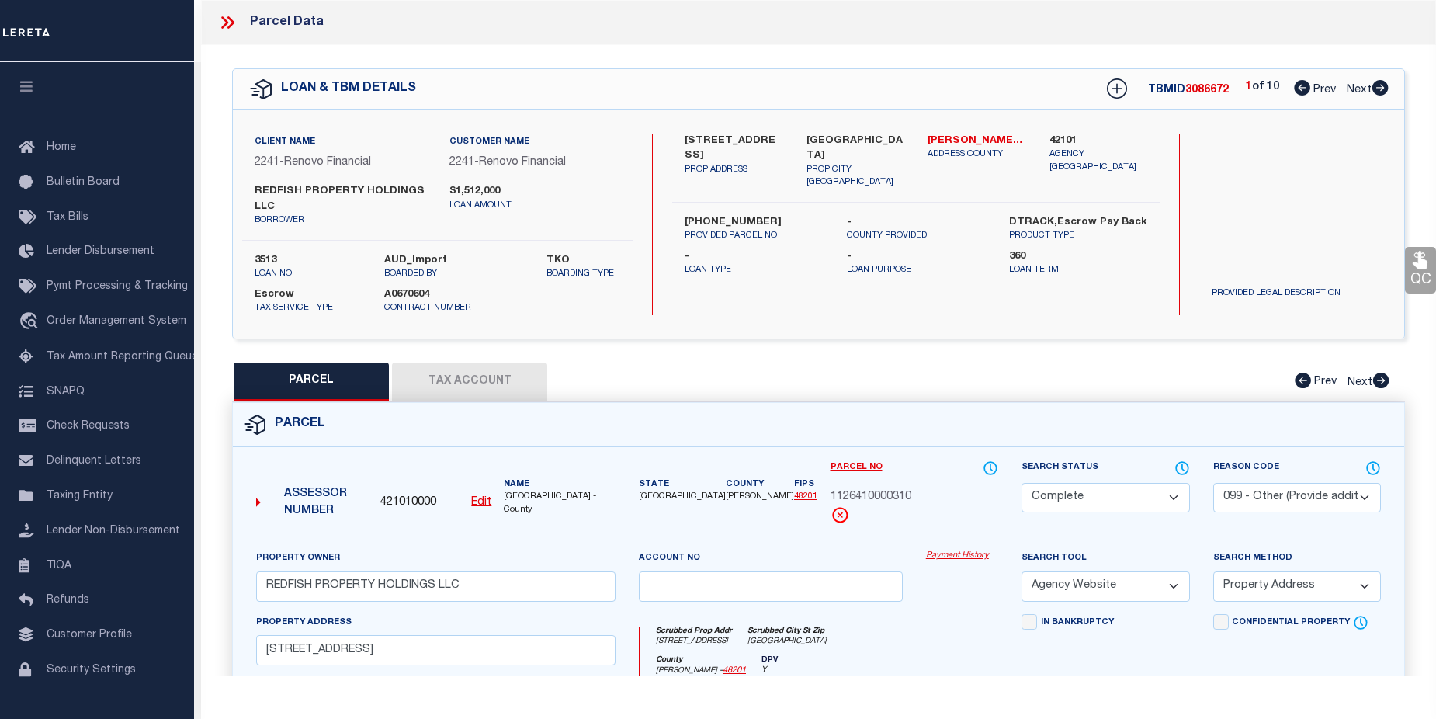
click at [978, 565] on div "Payment History" at bounding box center [961, 582] width 95 height 64
click at [977, 561] on link "Payment History" at bounding box center [962, 556] width 72 height 13
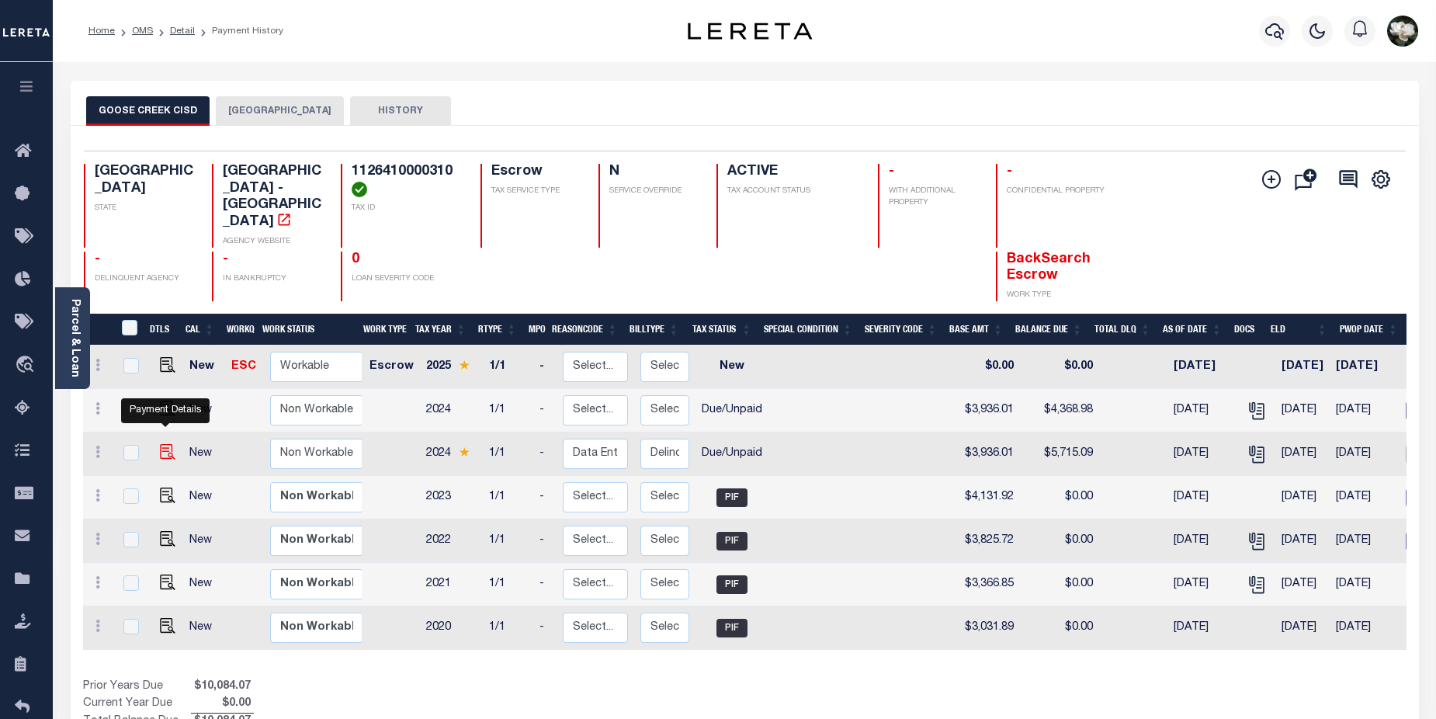
click at [172, 444] on img "" at bounding box center [168, 452] width 16 height 16
checkbox input "true"
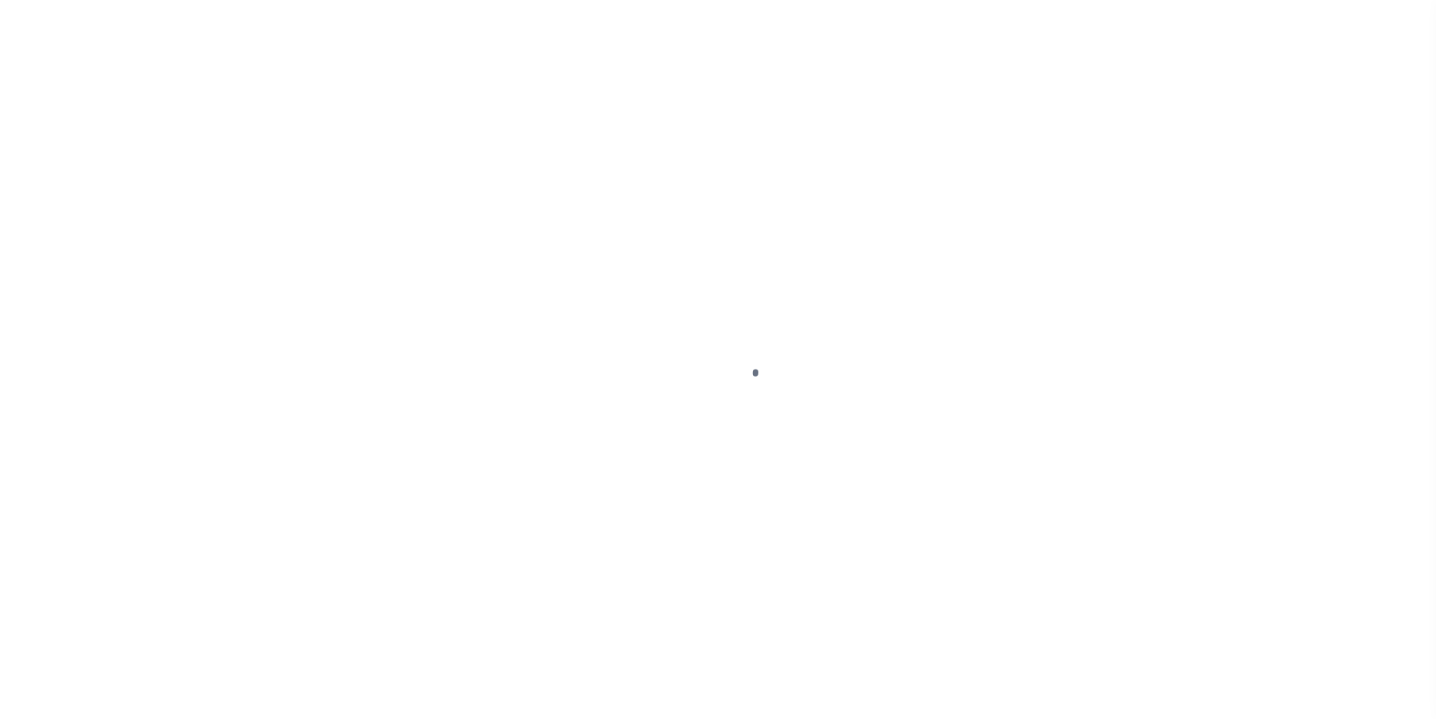
select select "DUE"
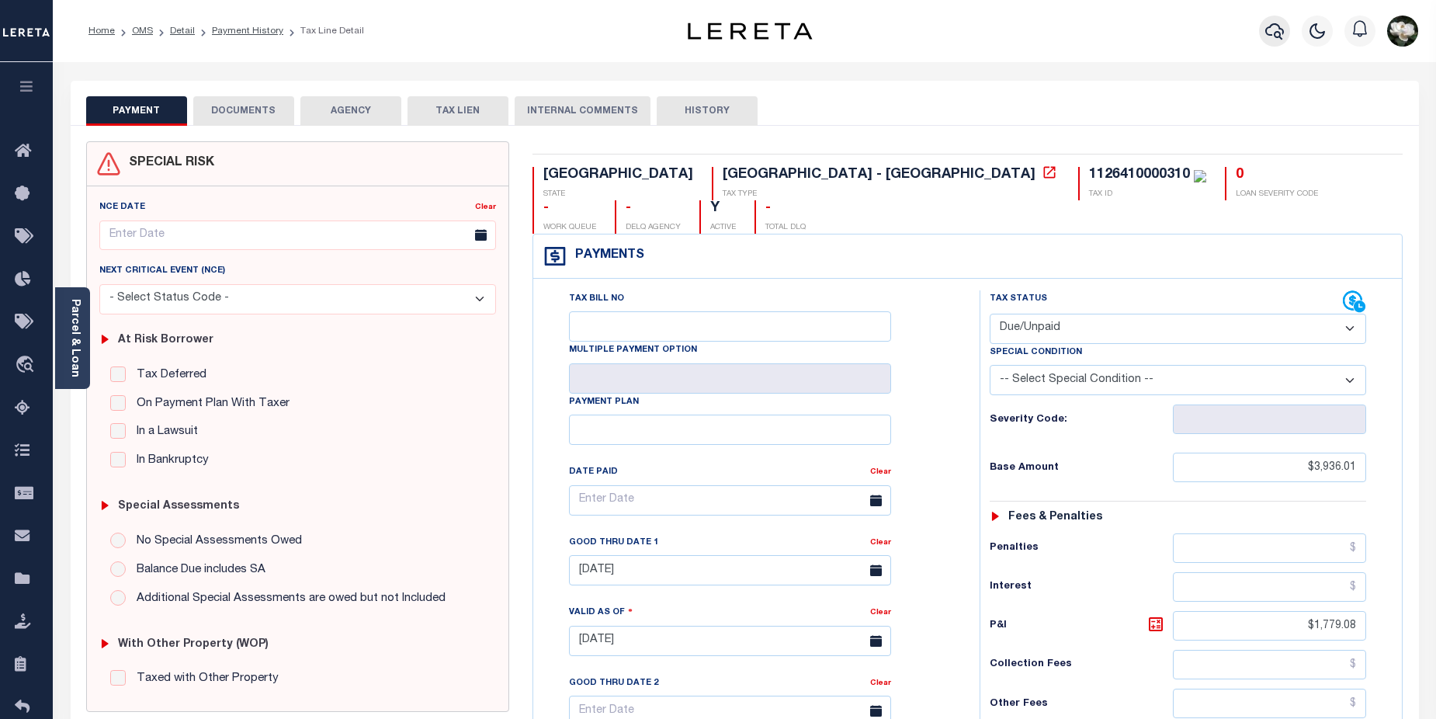
click at [1277, 25] on icon "button" at bounding box center [1274, 31] width 19 height 19
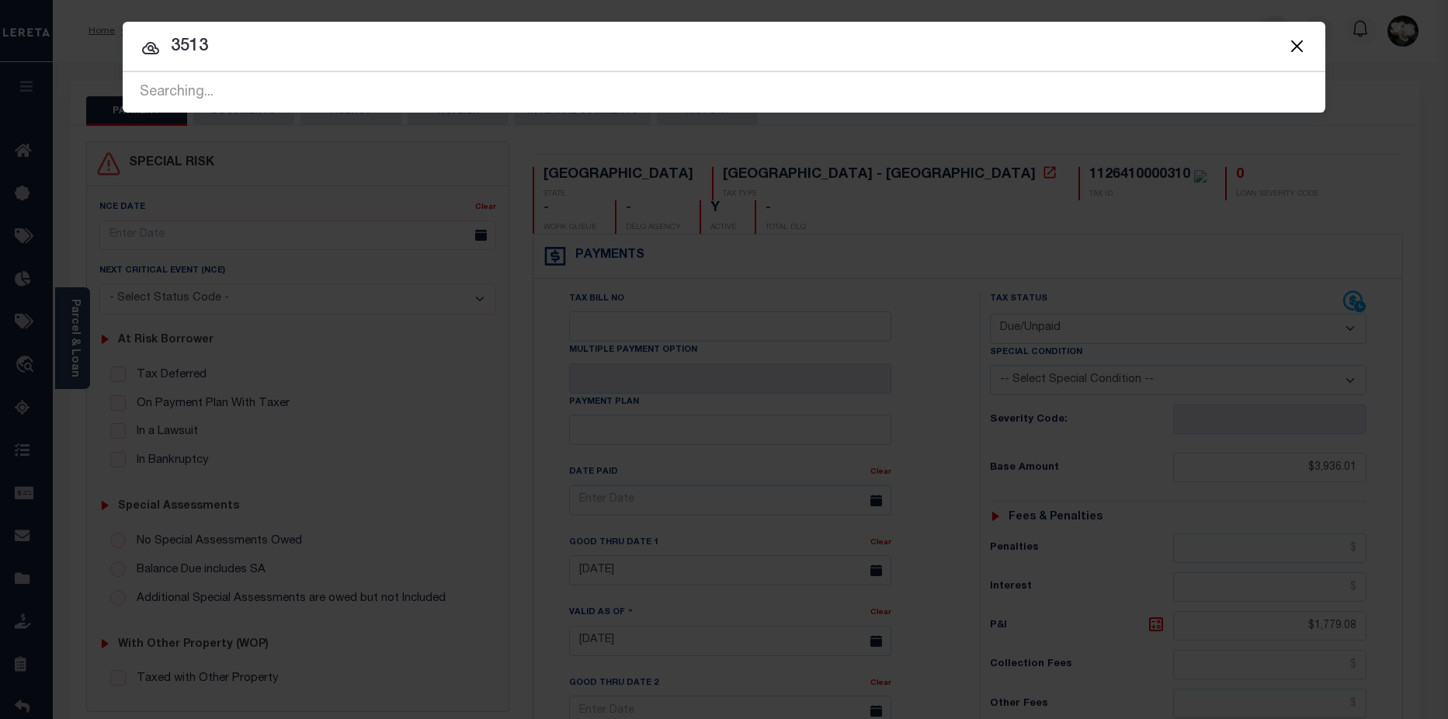
type input "3513"
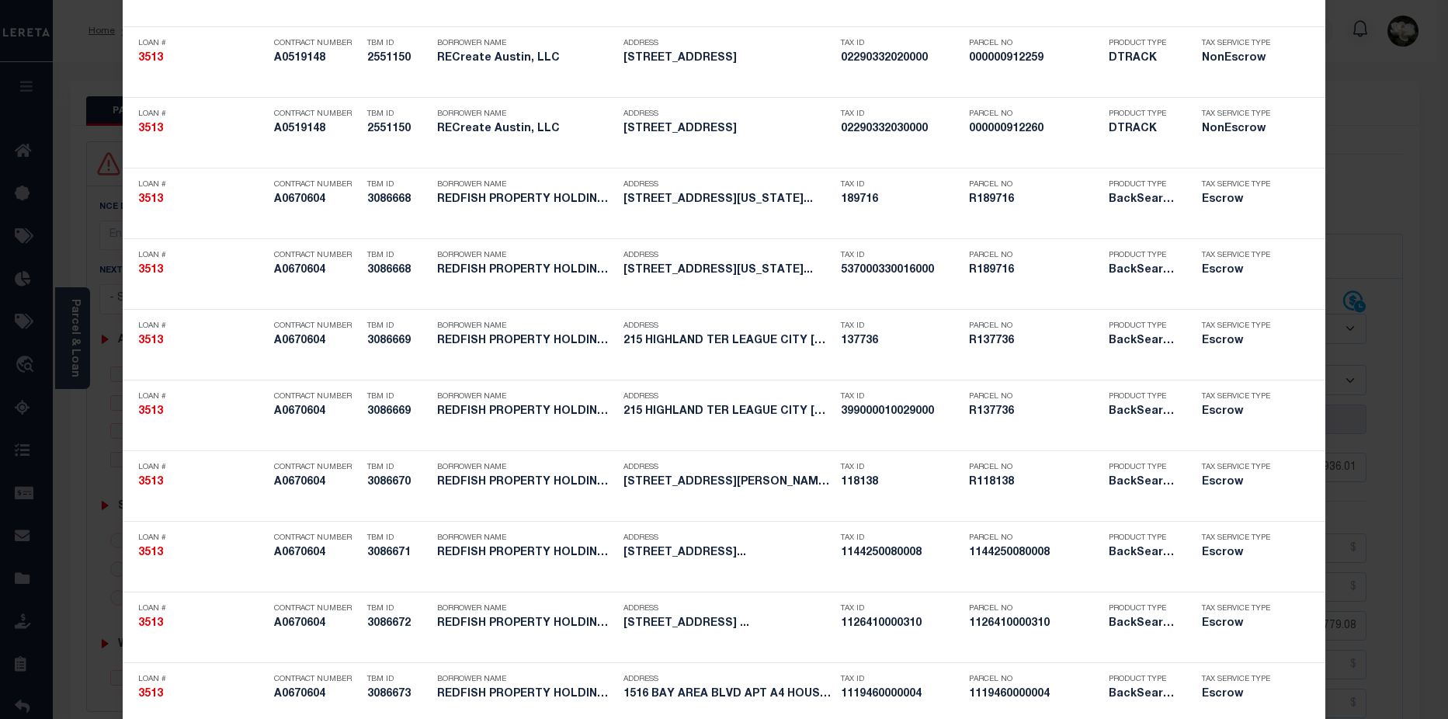
scroll to position [279, 0]
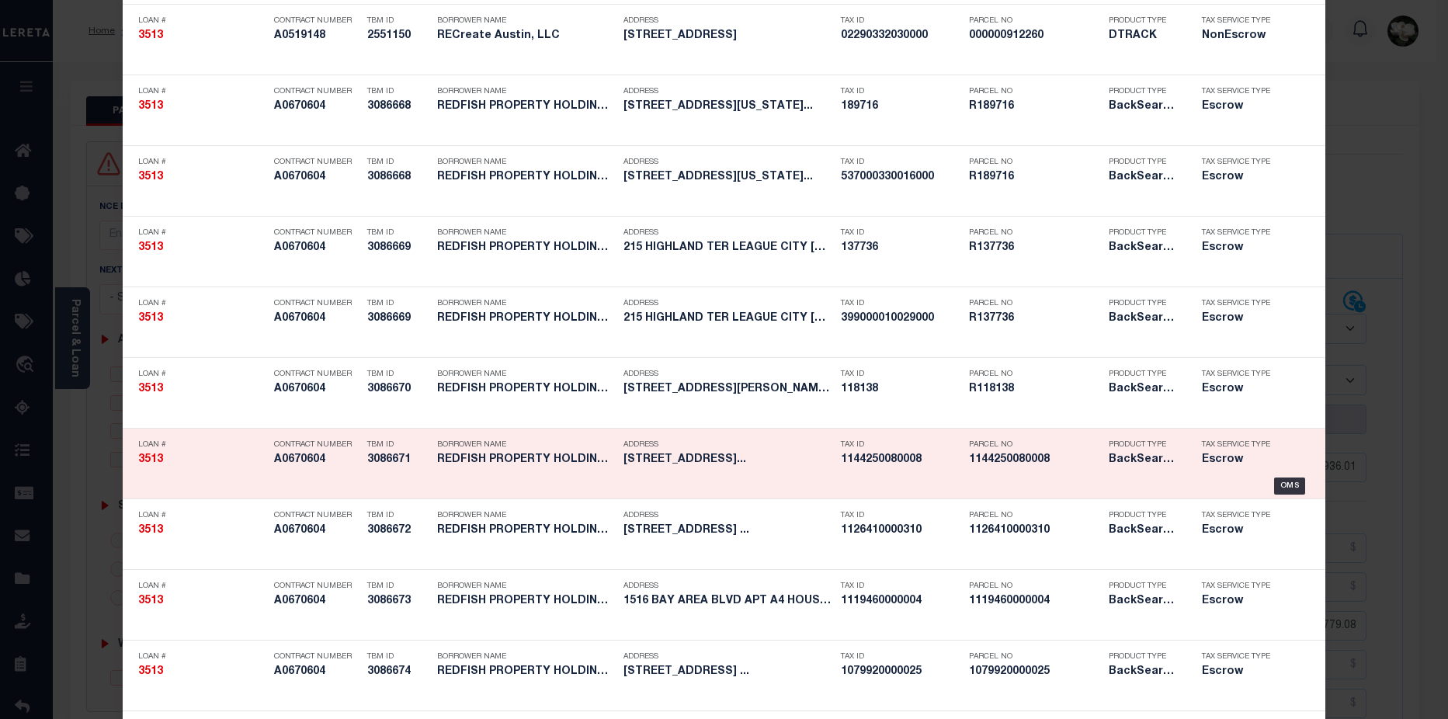
click at [997, 463] on h5 "1144250080008" at bounding box center [1035, 459] width 132 height 13
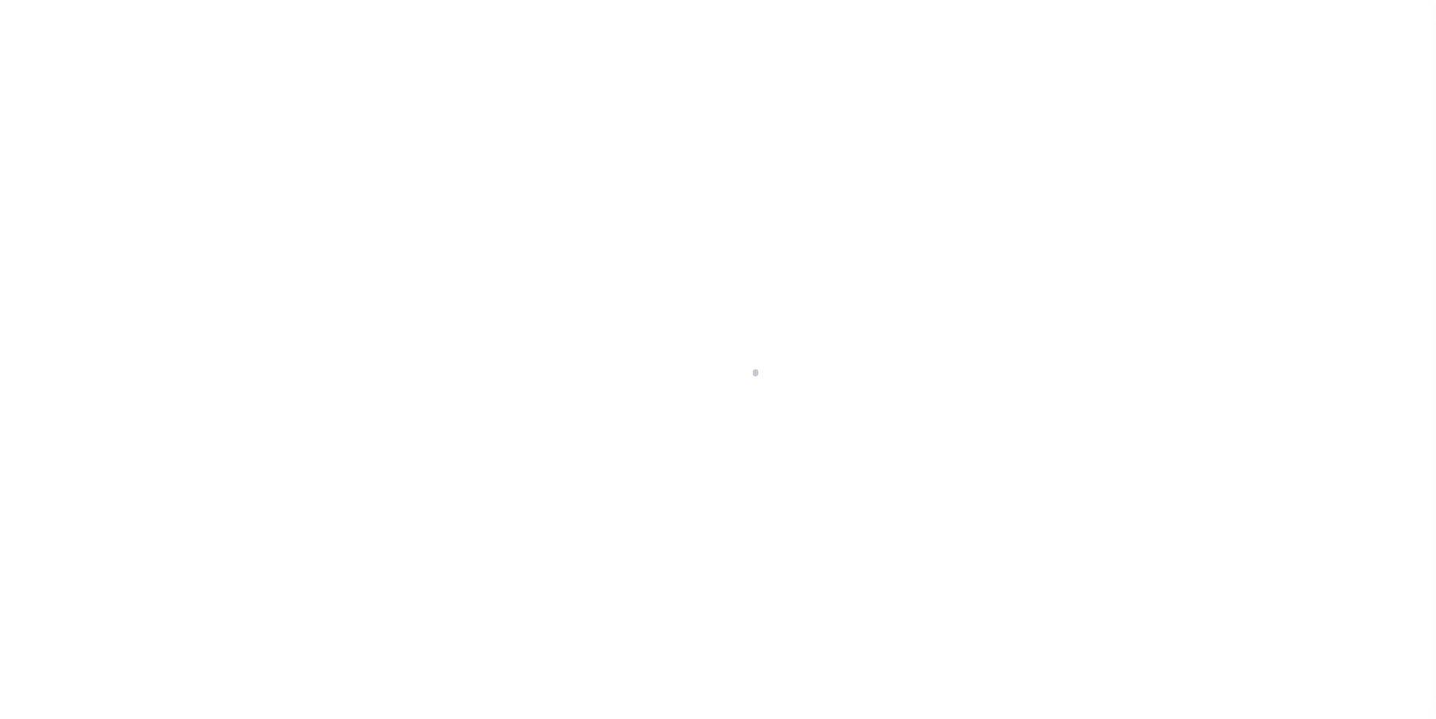
select select "25066"
select select "Escrow"
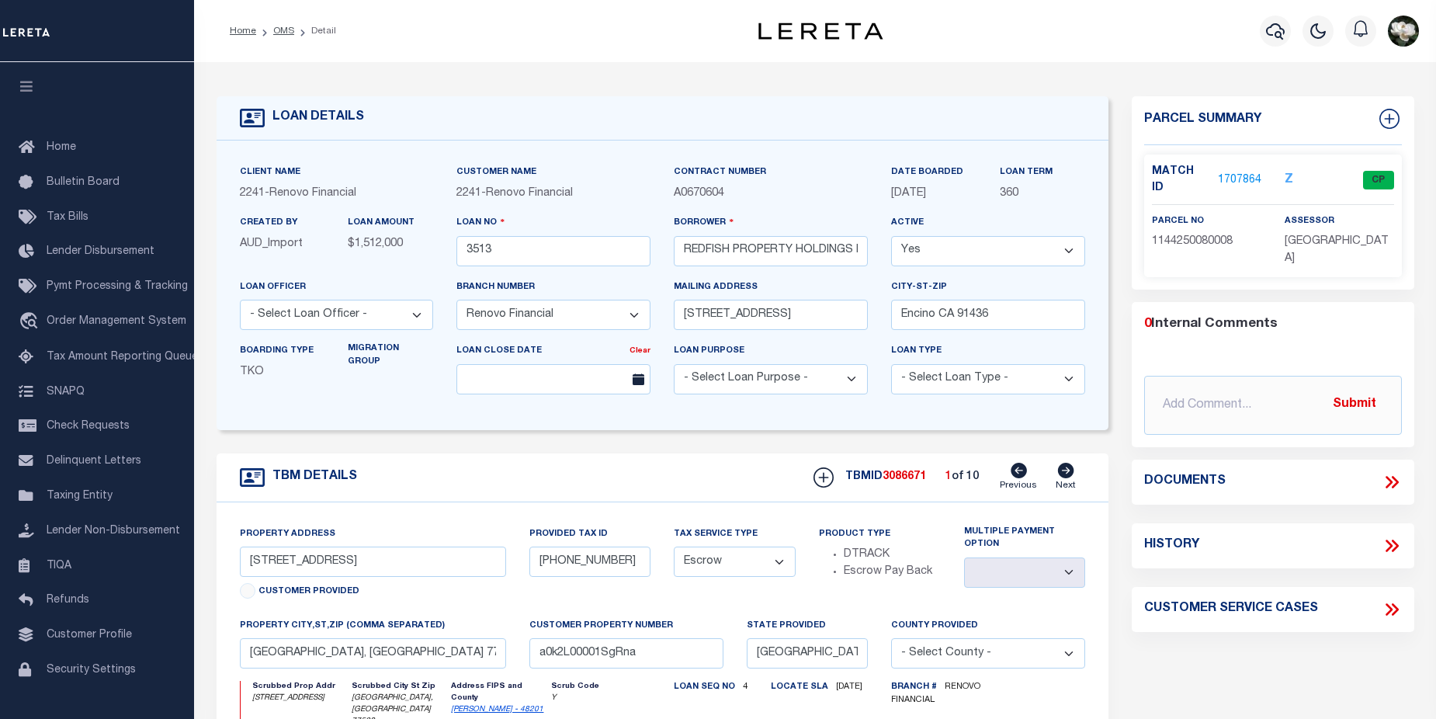
click at [1230, 178] on link "1707864" at bounding box center [1239, 180] width 43 height 16
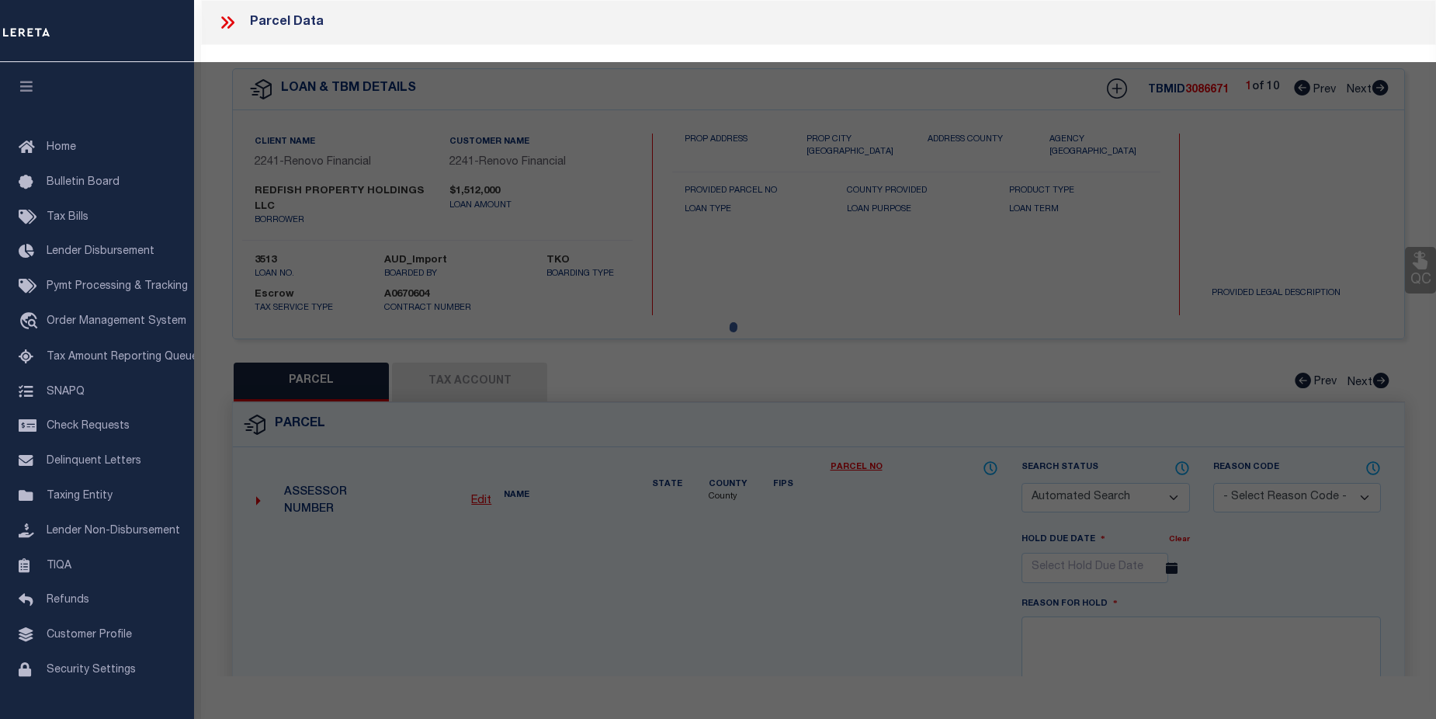
checkbox input "false"
select select "CP"
type input "REDFISH PROPERTY HOLDINGS LLC"
select select
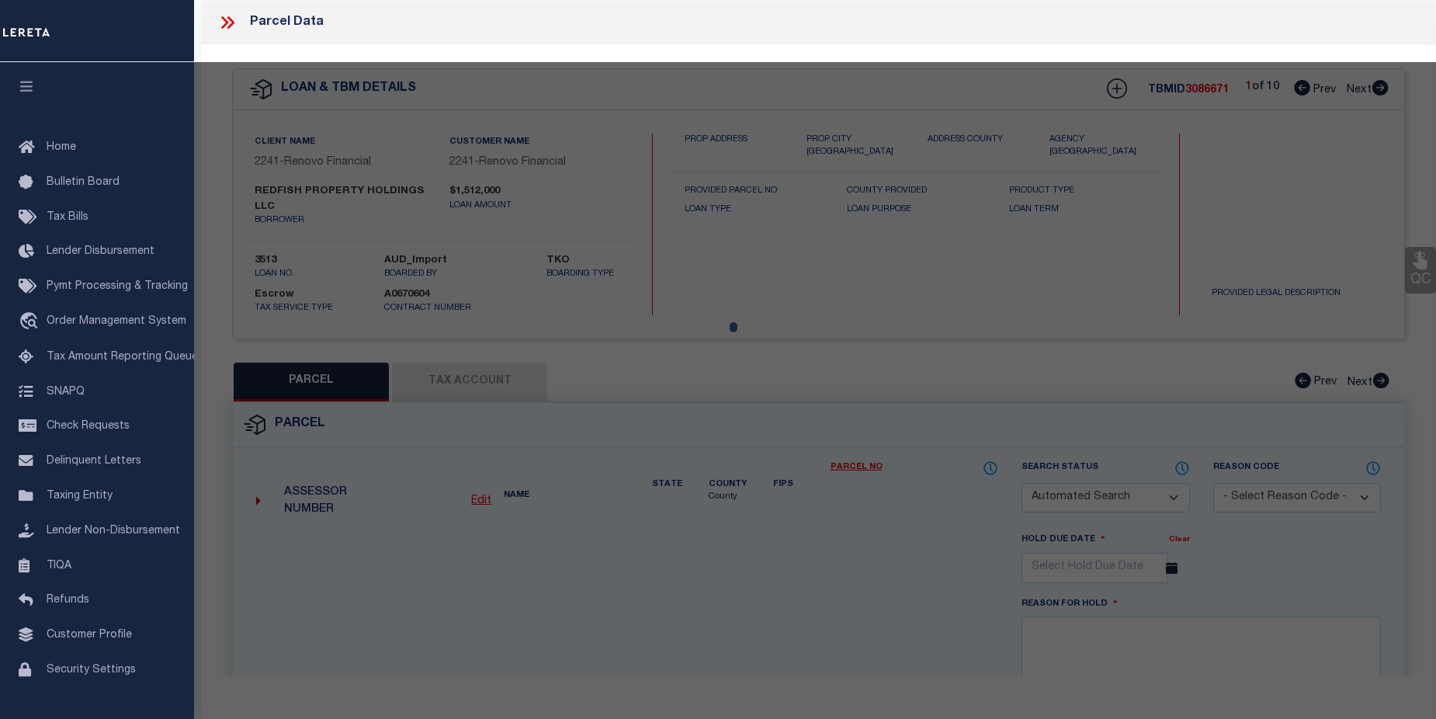
type input "15534 ZABOLIO DR # 166"
checkbox input "false"
type input "WEBSTER TX 77598"
type textarea "UNIT 166 BLDG H .0110 INT COMMON LAND & ELE BAYBROOK CONDO"
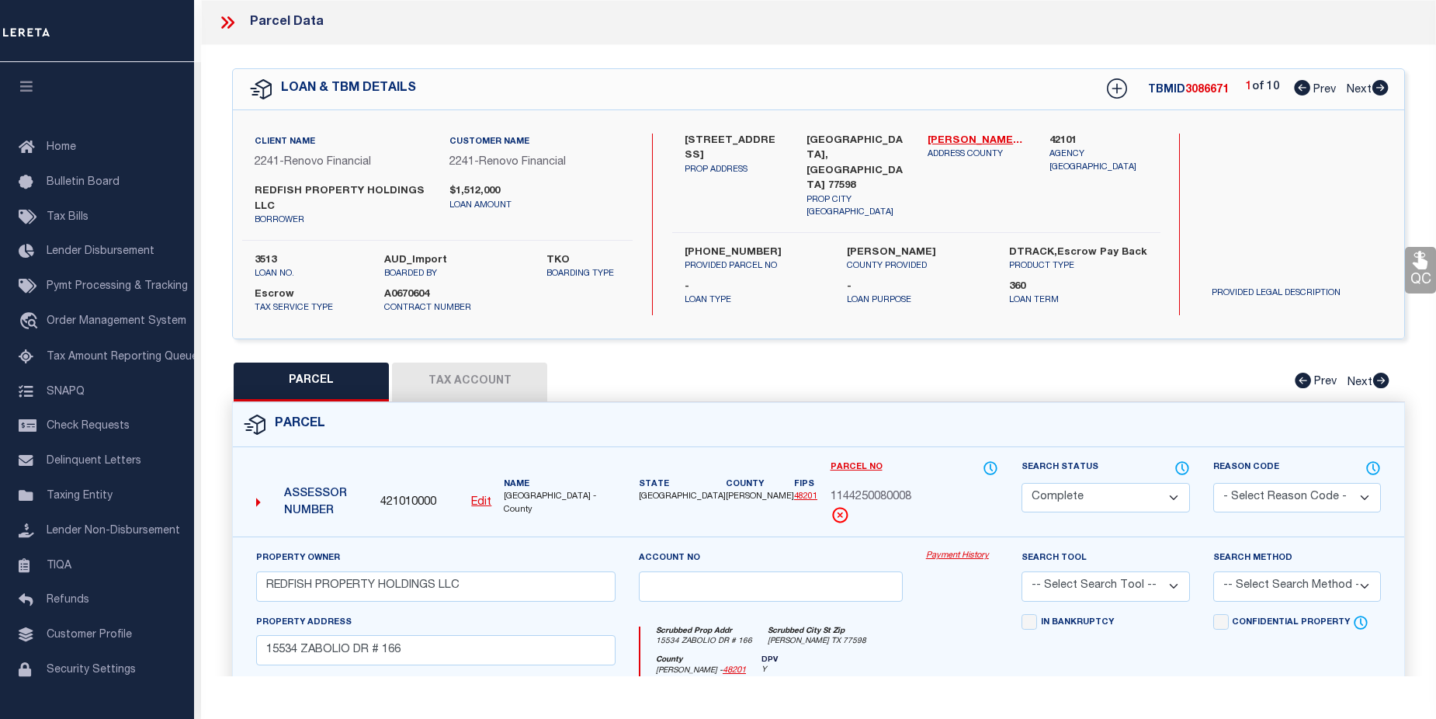
click at [966, 557] on link "Payment History" at bounding box center [962, 556] width 72 height 13
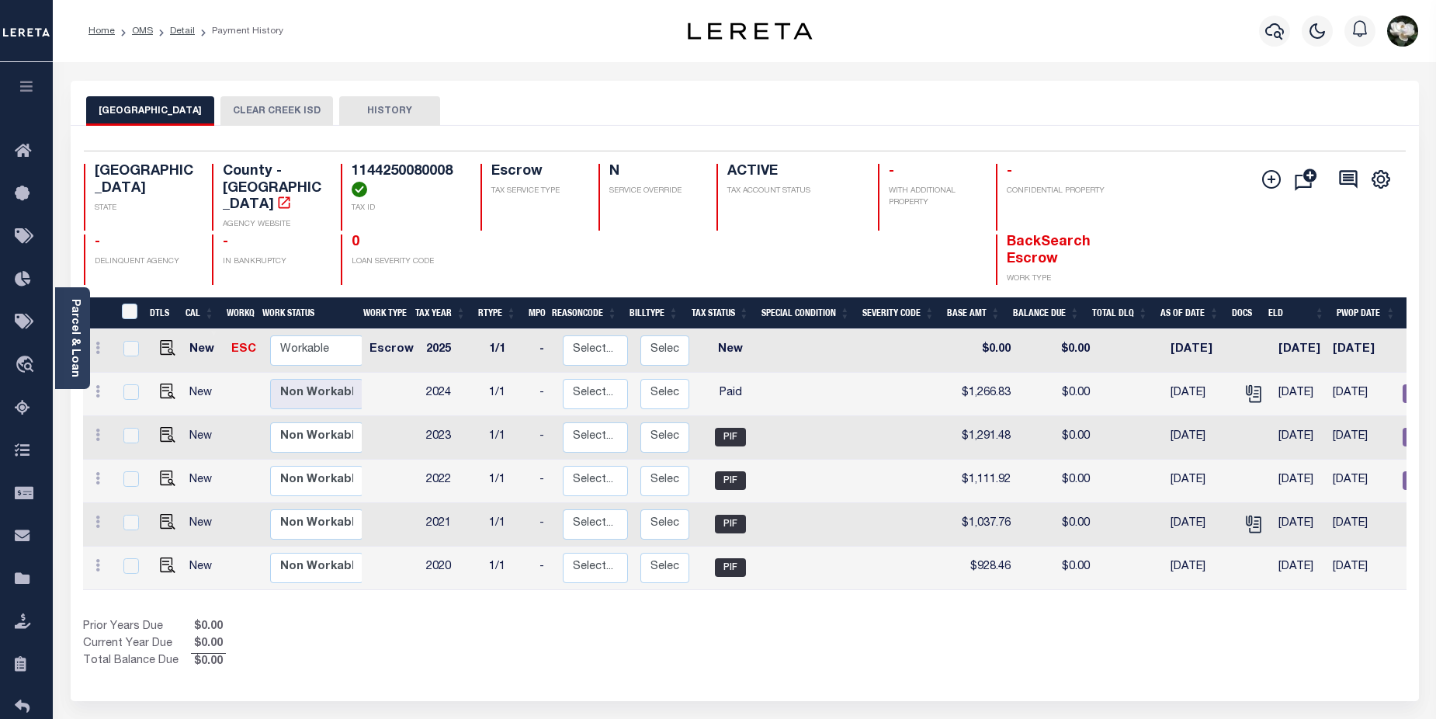
click at [265, 110] on button "CLEAR CREEK ISD" at bounding box center [276, 110] width 113 height 29
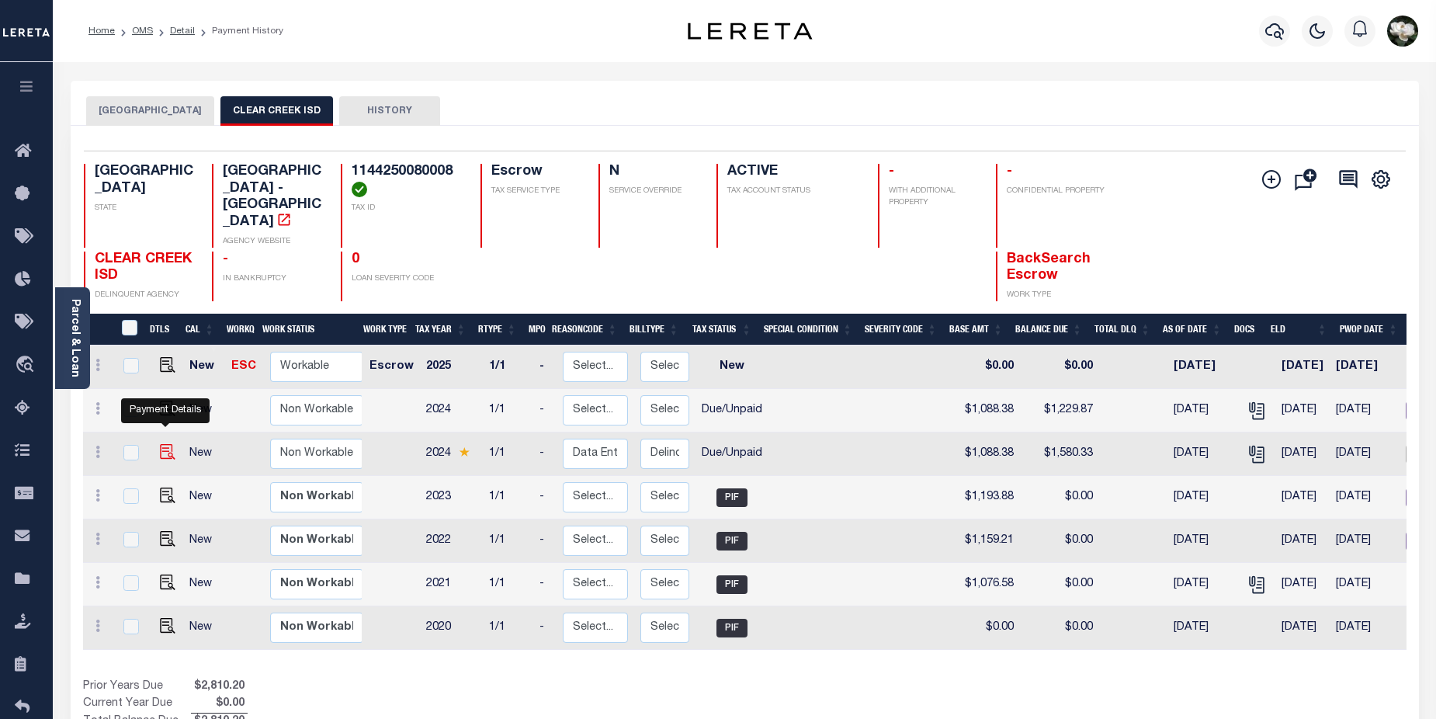
click at [170, 444] on img "" at bounding box center [168, 452] width 16 height 16
checkbox input "true"
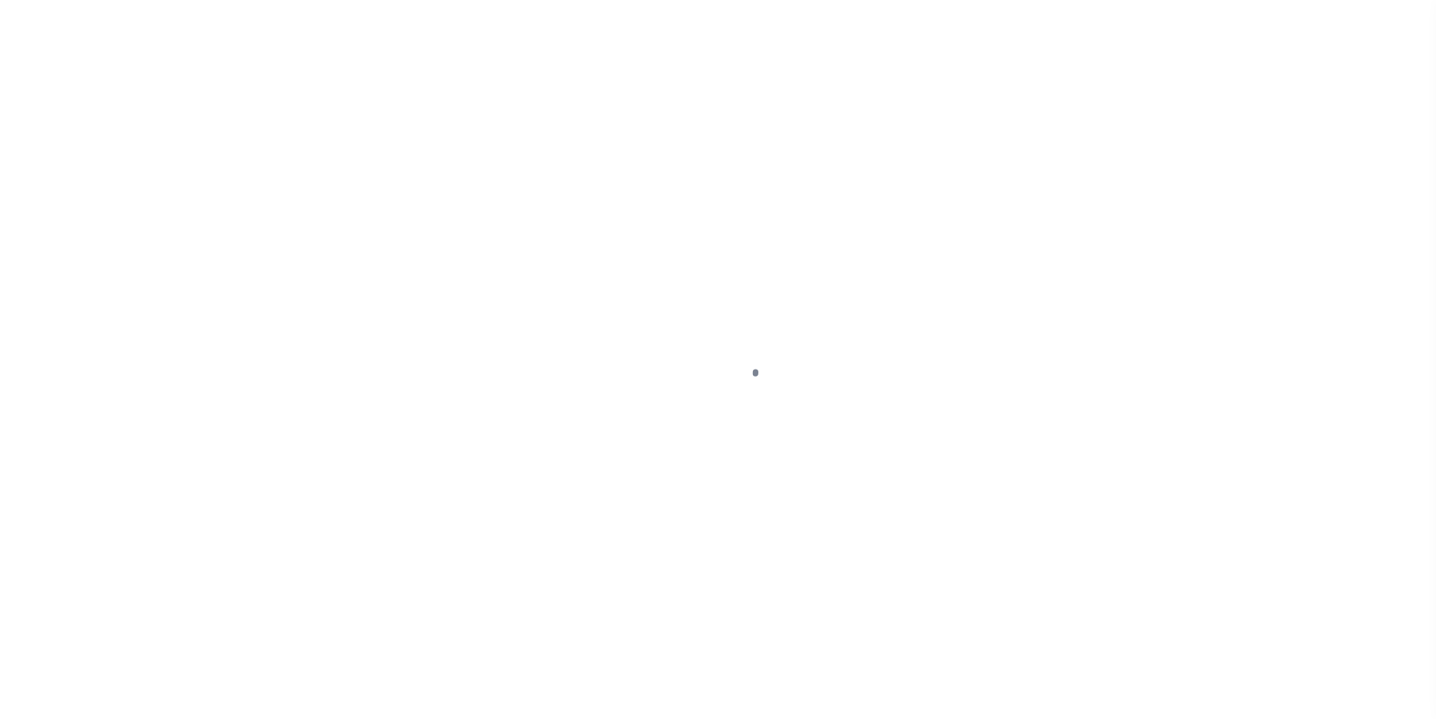
select select "DUE"
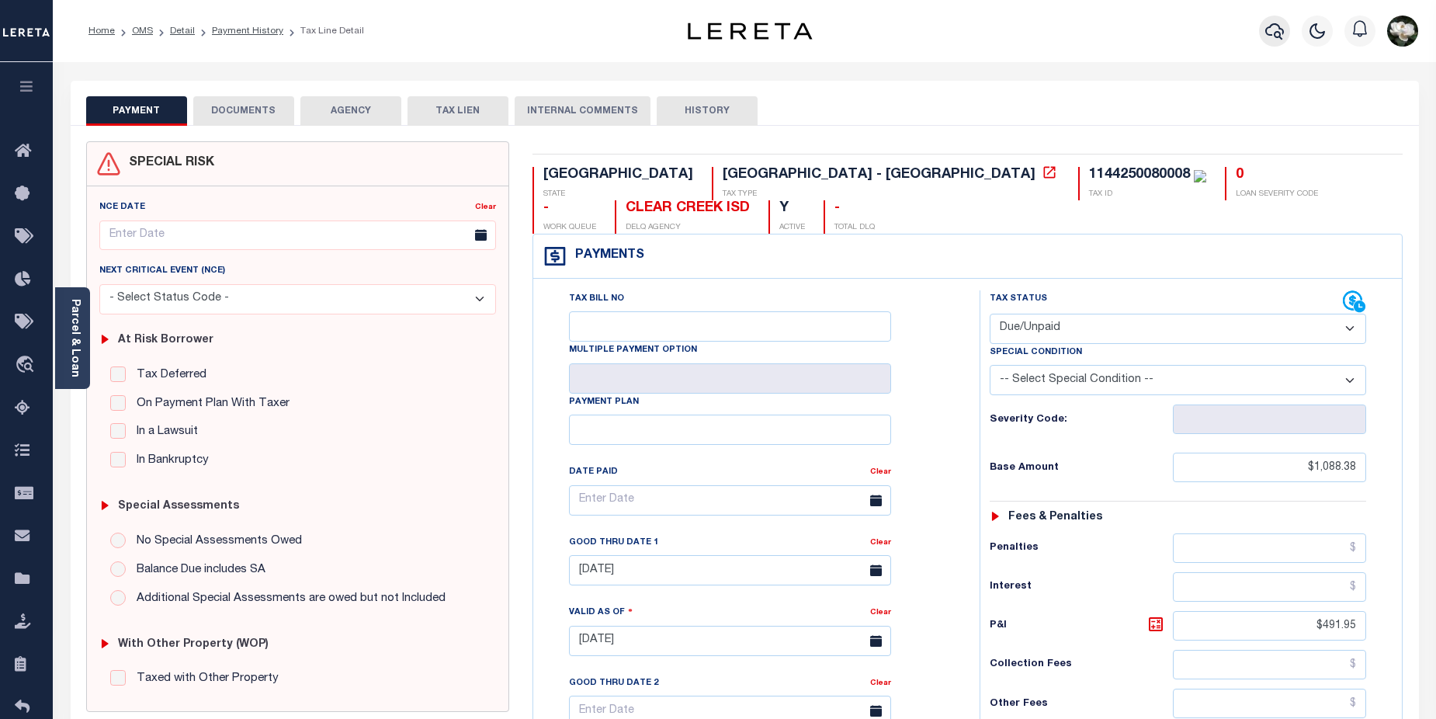
click at [1267, 29] on icon "button" at bounding box center [1274, 31] width 19 height 16
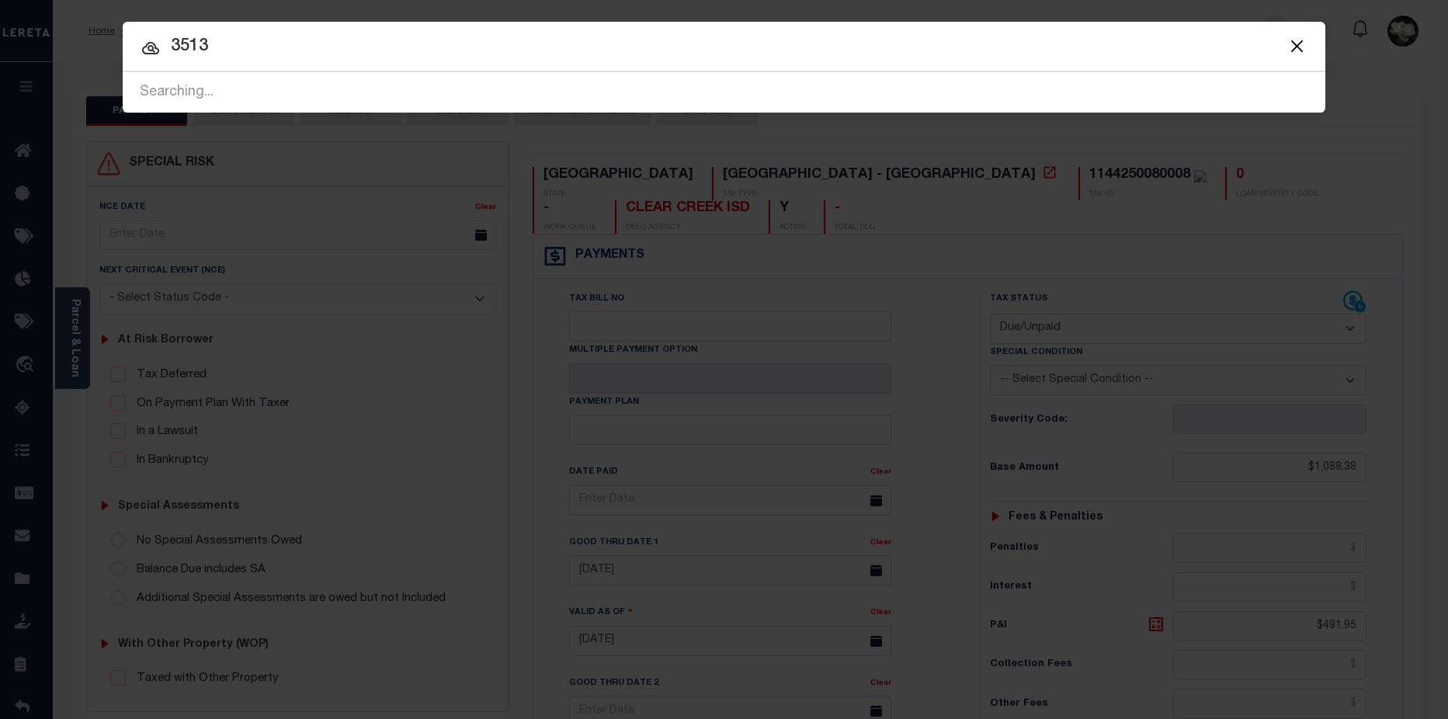
type input "3513"
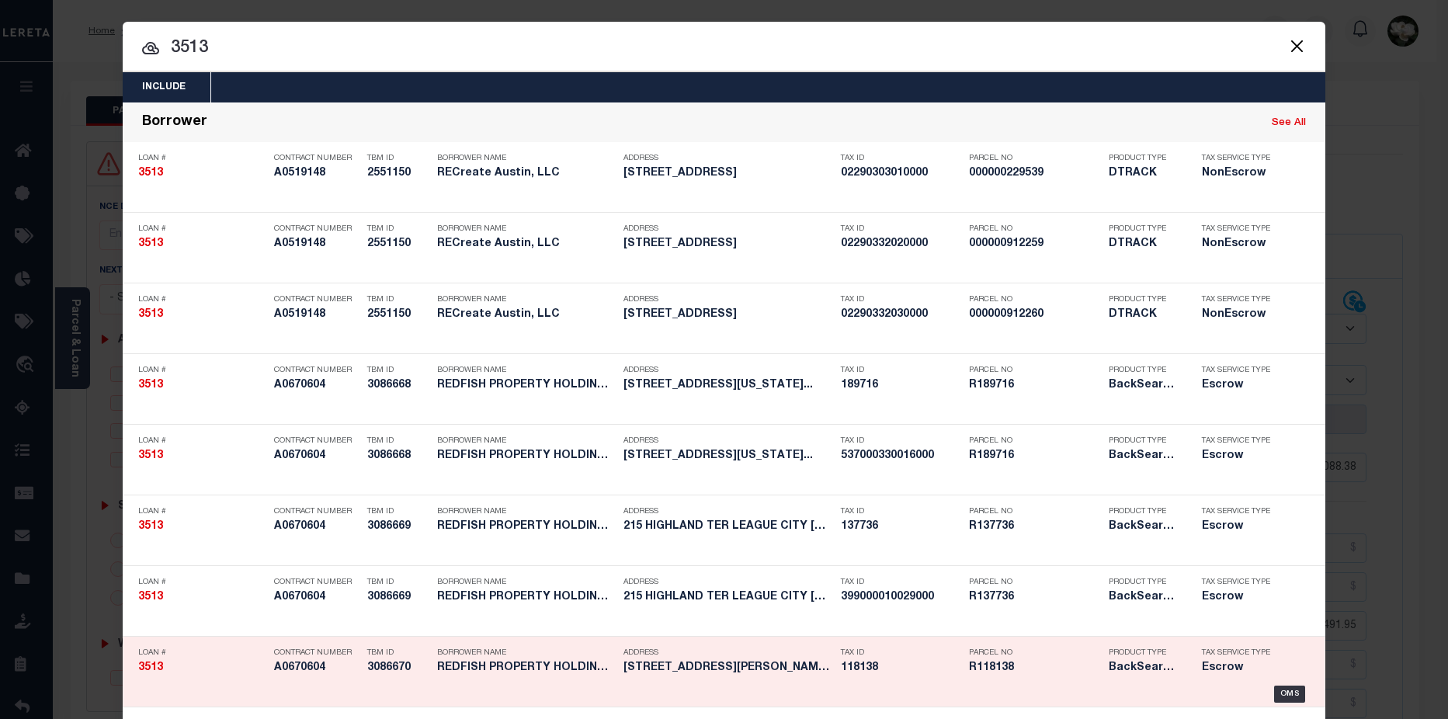
click at [1056, 669] on h5 "R118138" at bounding box center [1035, 667] width 132 height 13
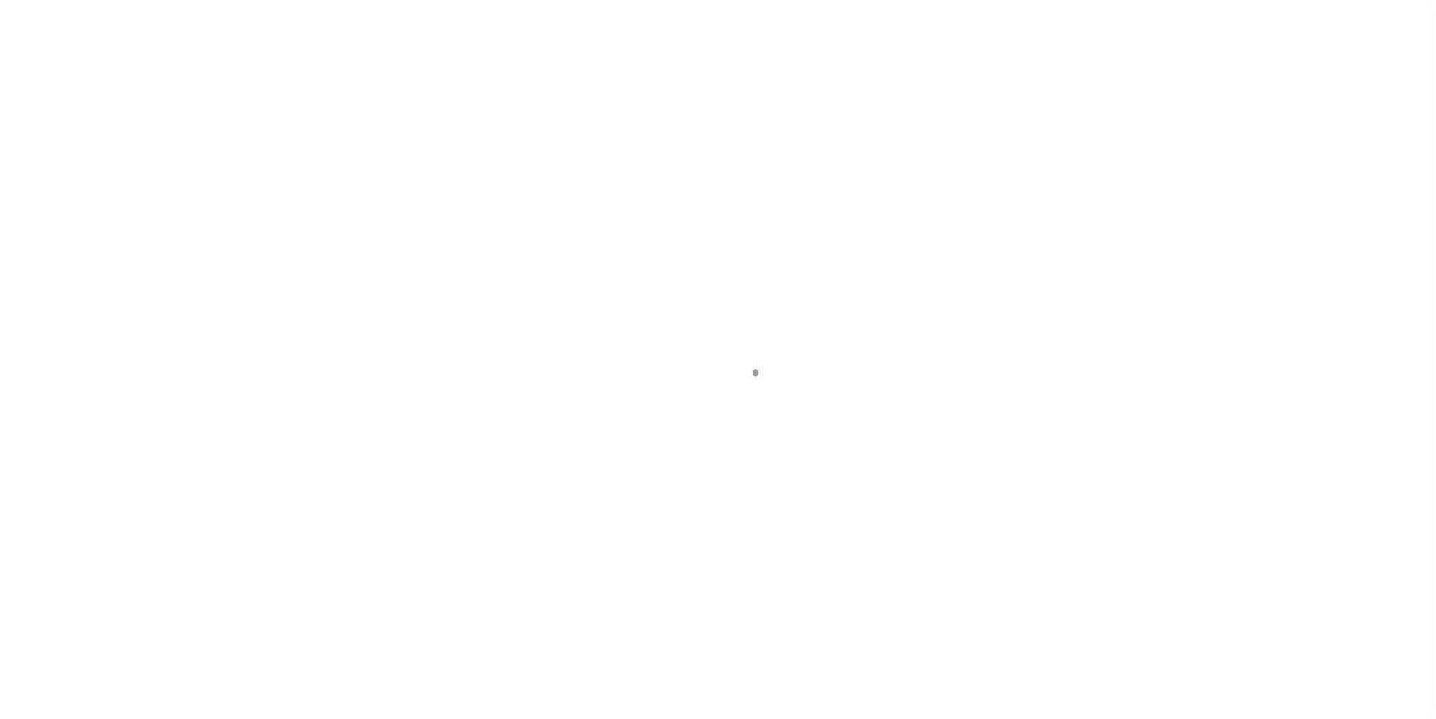
select select "25066"
select select "Escrow"
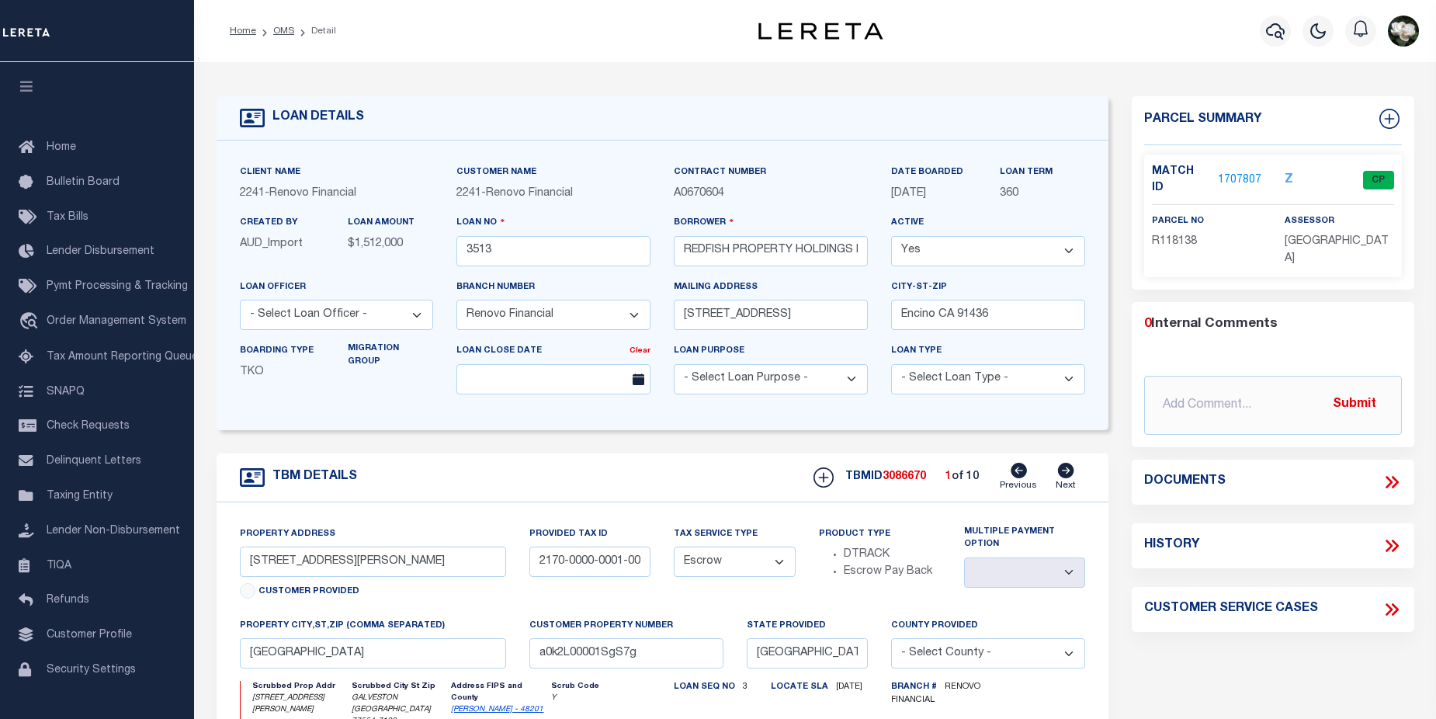
click at [1240, 175] on link "1707807" at bounding box center [1239, 180] width 43 height 16
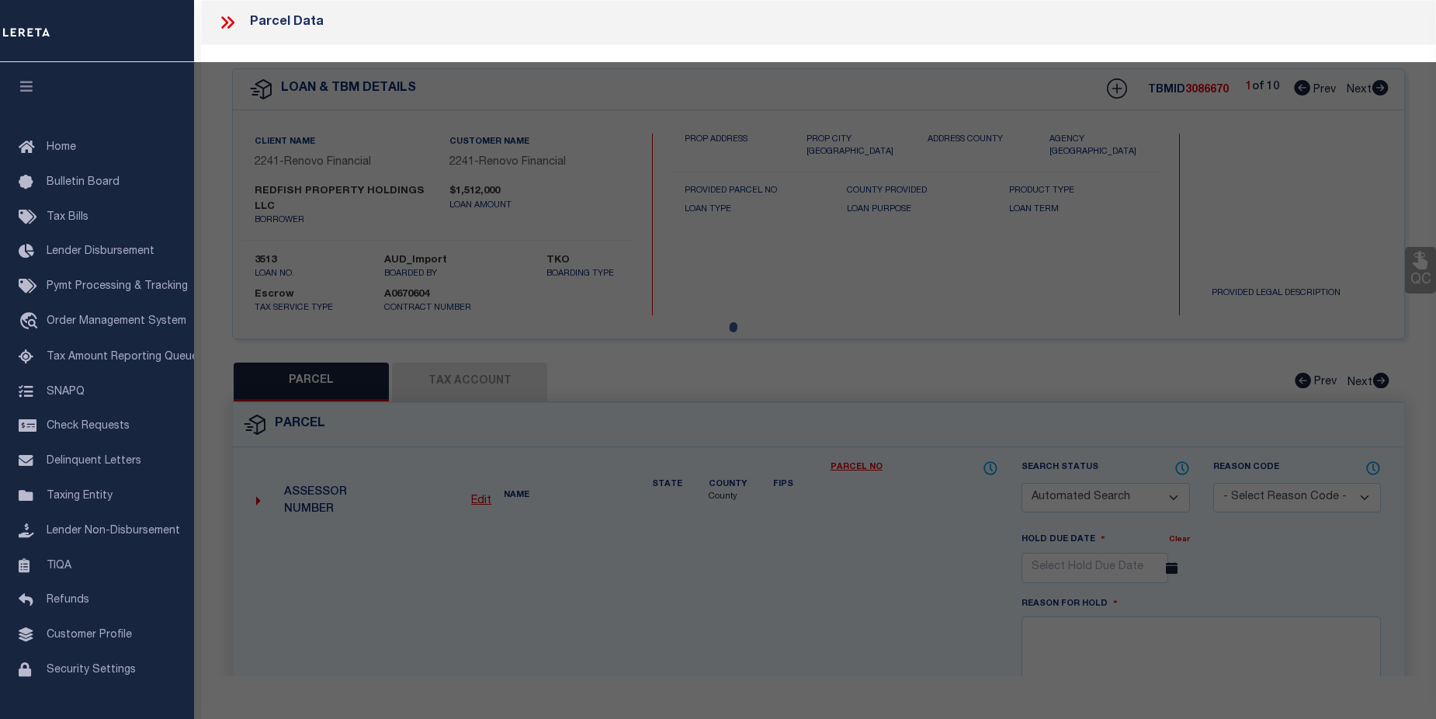
checkbox input "false"
select select "CP"
type input "REDFISH PROPERTY HOLDINGS LLC"
select select
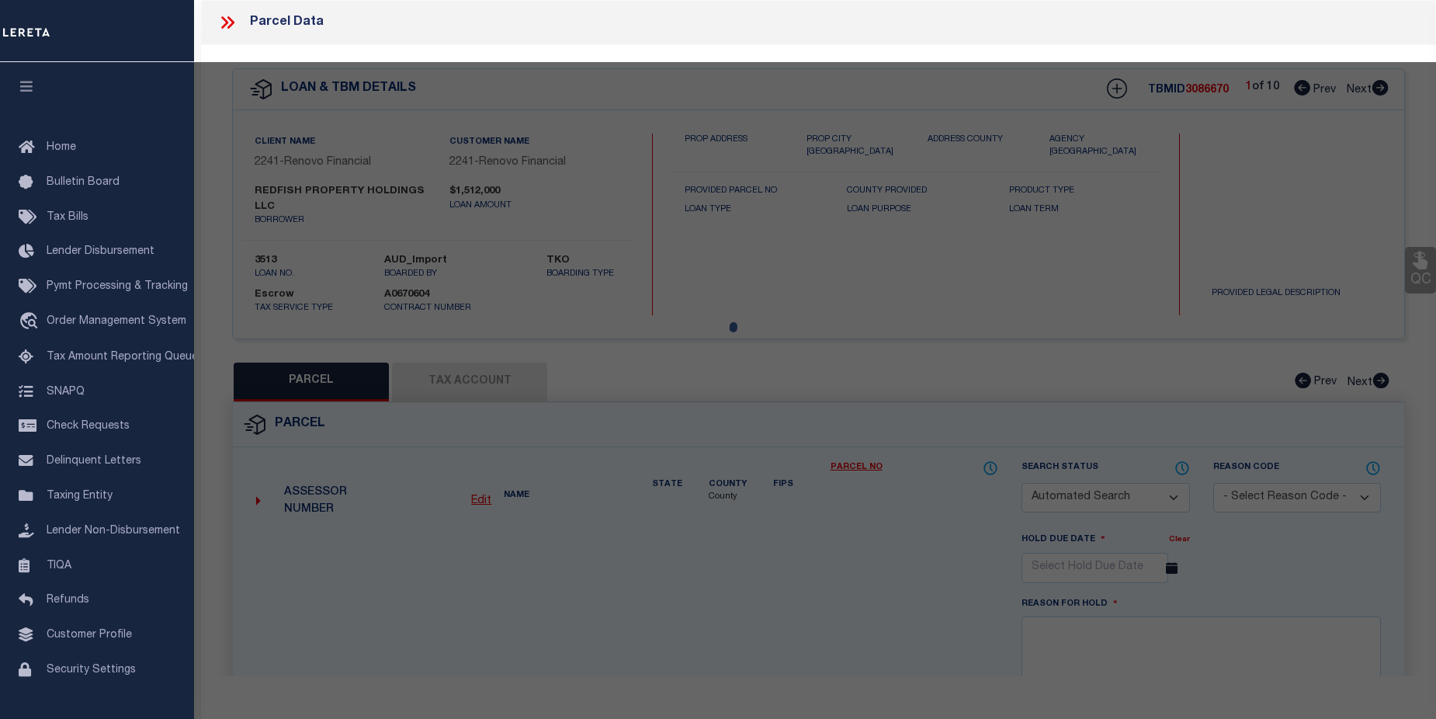
type input "10201 SCHAPER DR"
checkbox input "false"
type input "GALVESTON, TX 77554"
type textarea "ABST 121 HALL & JONES SUR LOT 1 CAMPECHE COVE TOWNHOMES"
type textarea "Tax ID Special Project"
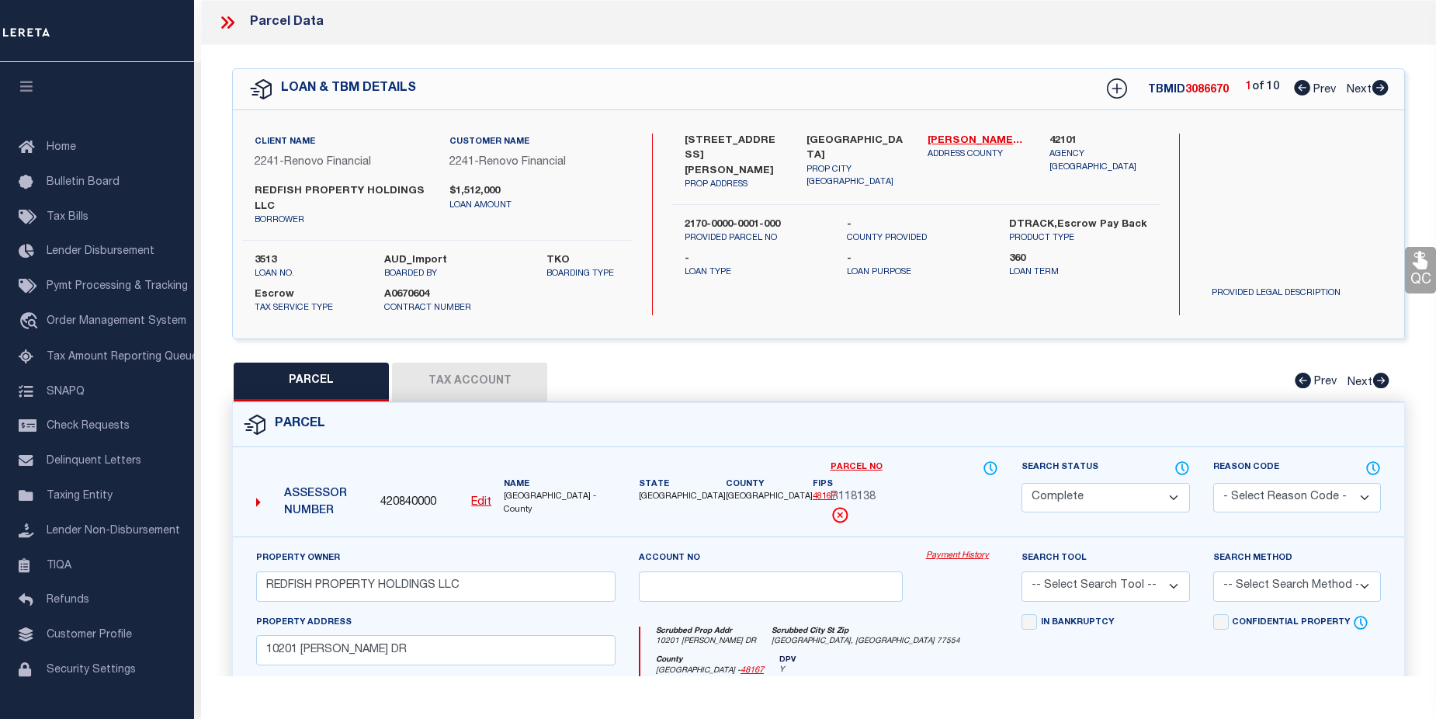
click at [956, 555] on link "Payment History" at bounding box center [962, 556] width 72 height 13
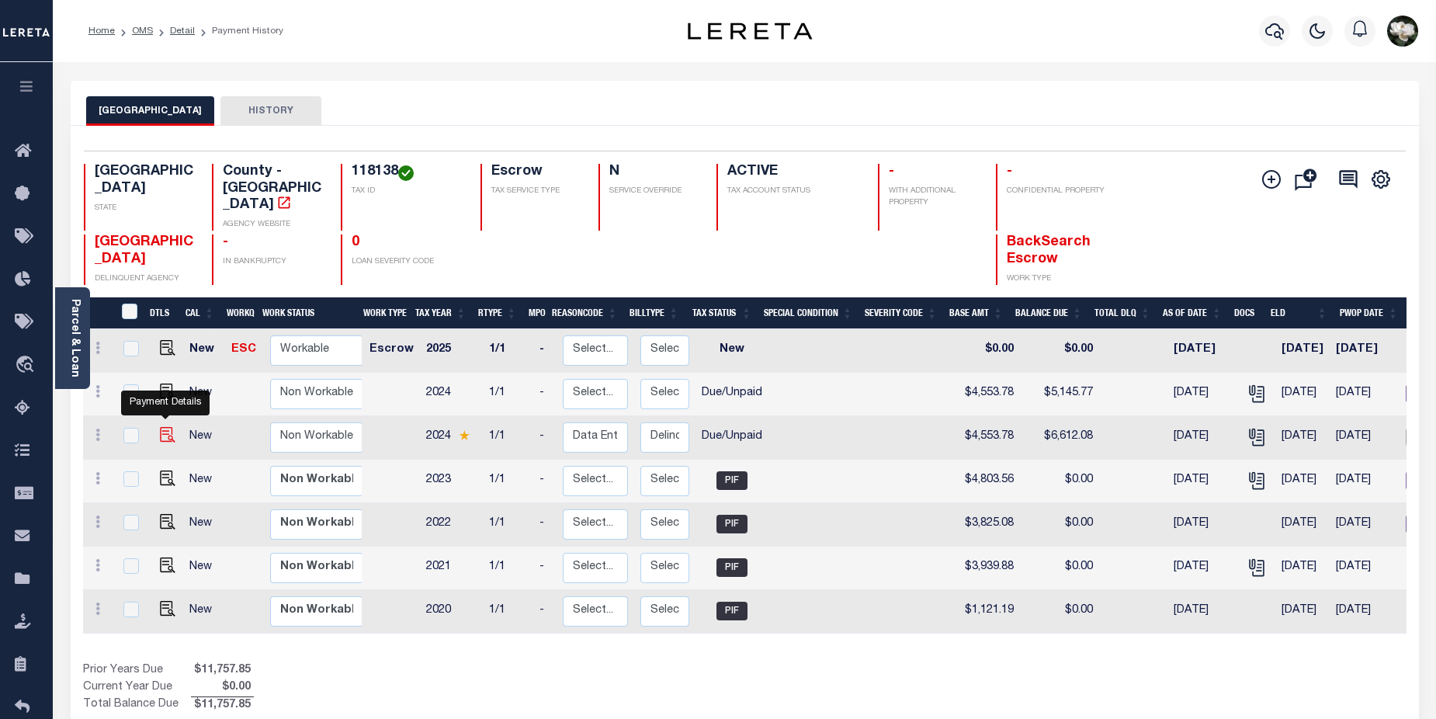
click at [166, 427] on img "" at bounding box center [168, 435] width 16 height 16
checkbox input "true"
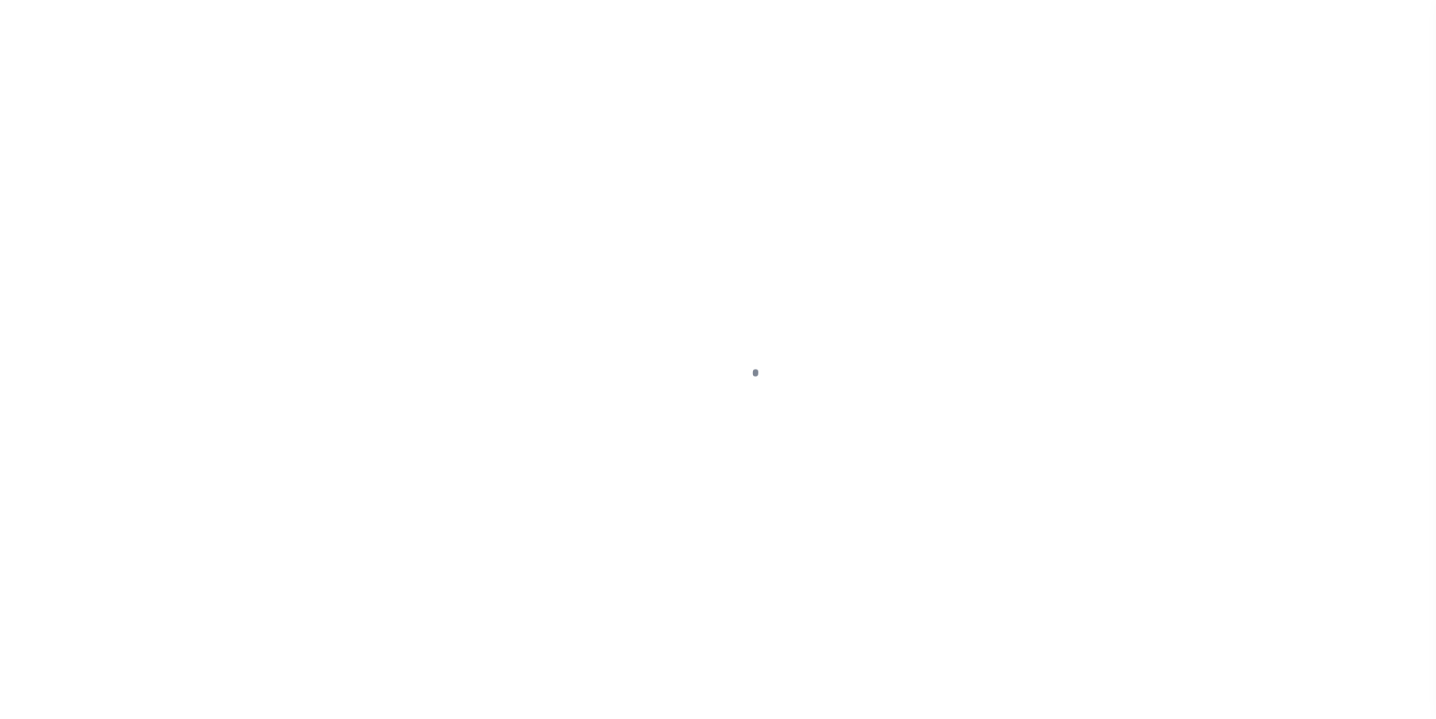
select select "DUE"
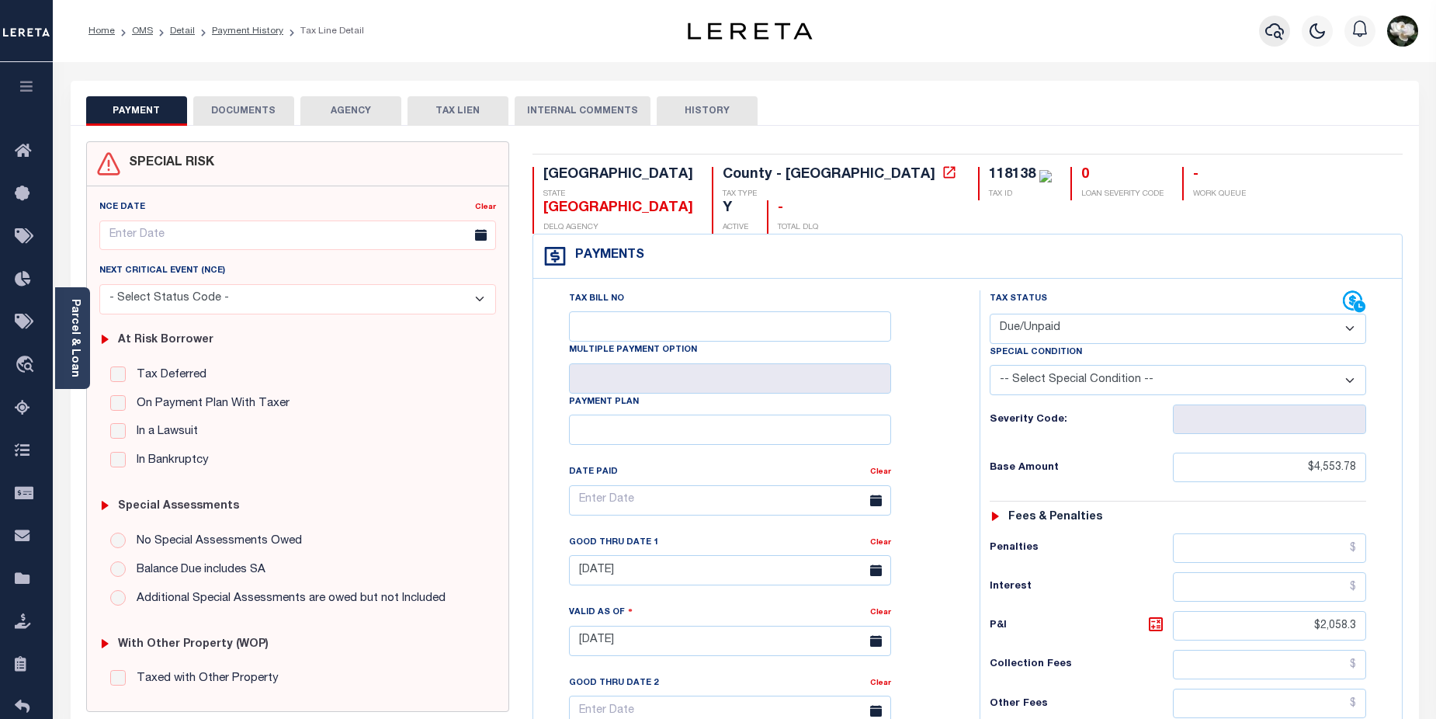
click at [1268, 34] on icon "button" at bounding box center [1274, 31] width 19 height 16
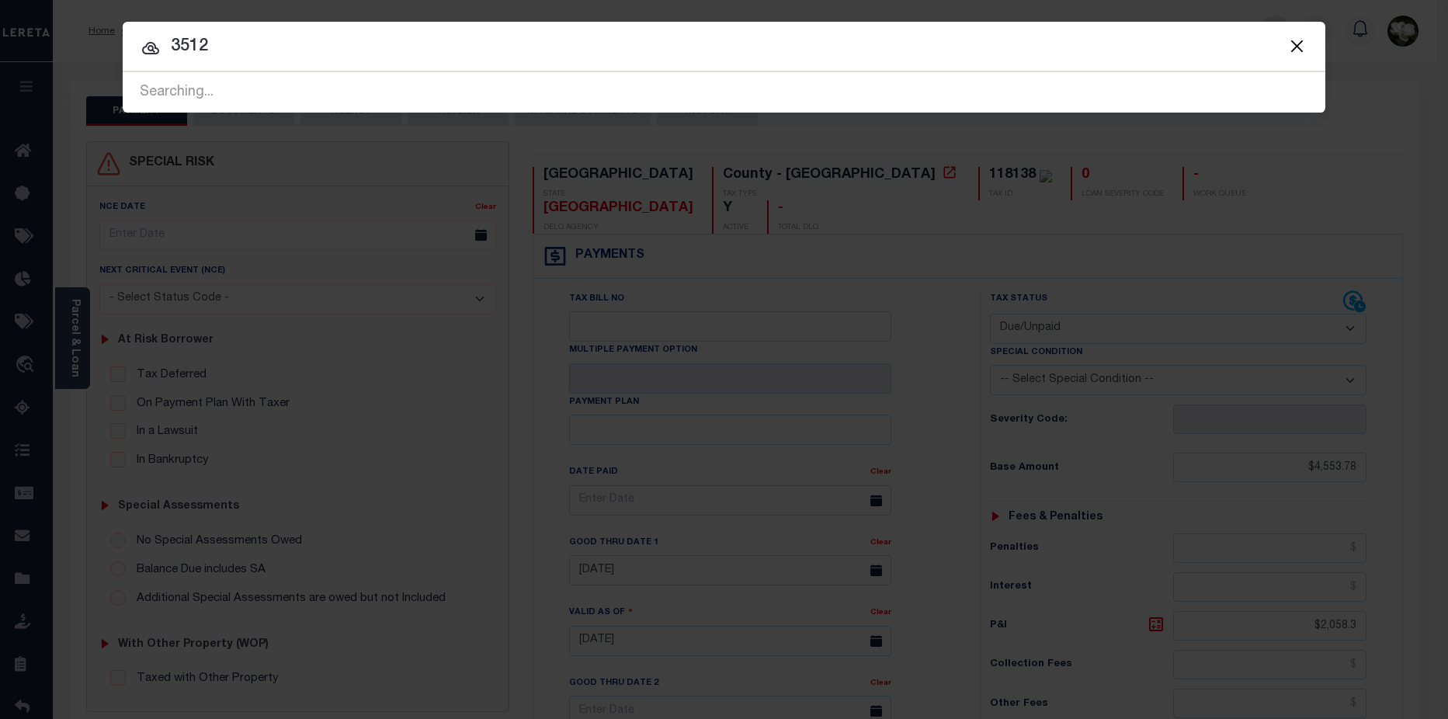
type input "3512"
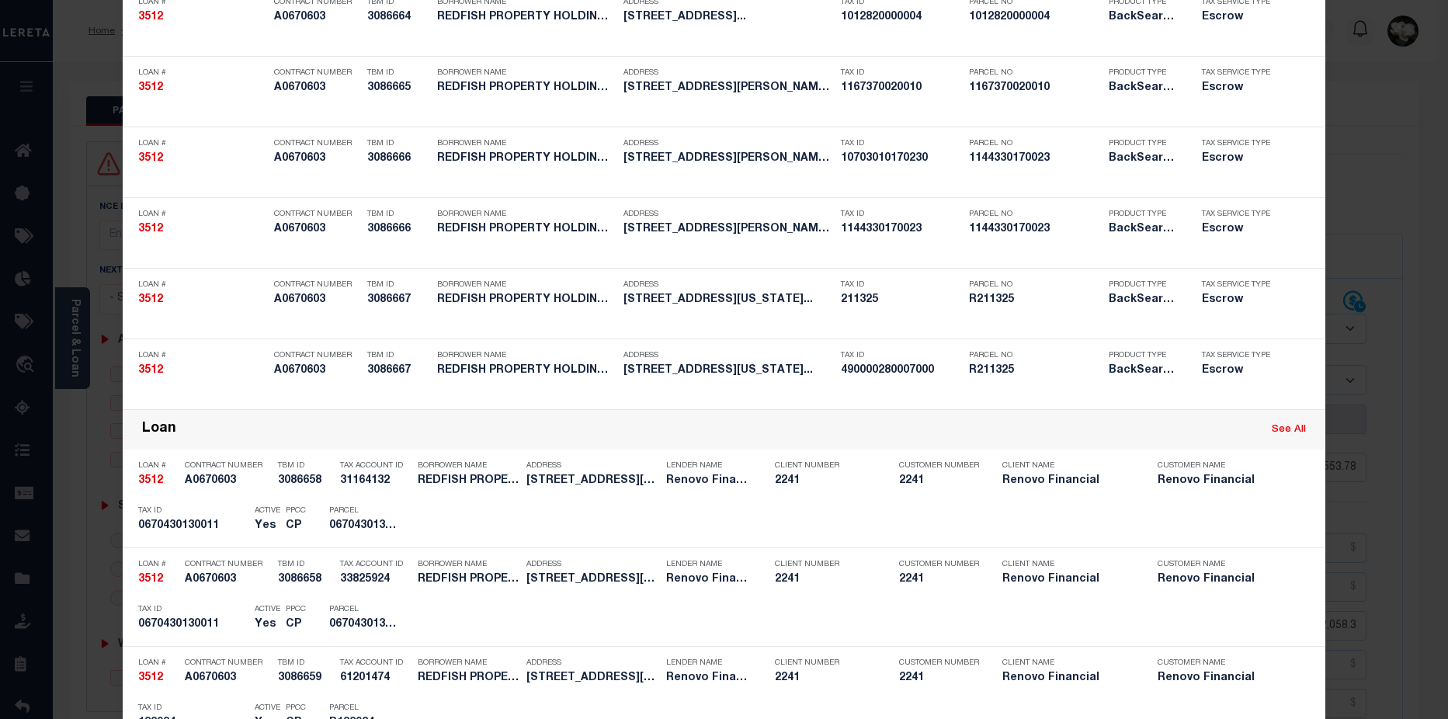
scroll to position [787, 0]
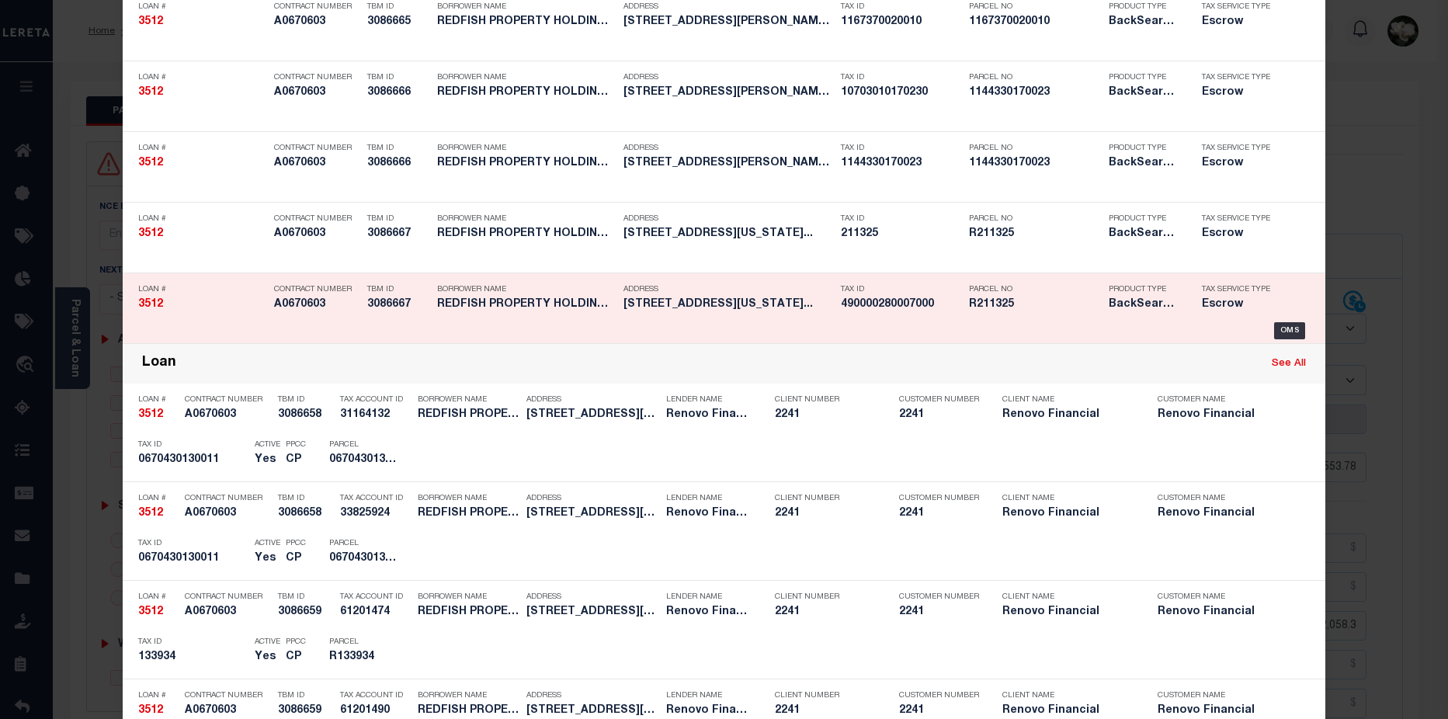
click at [1015, 318] on div "Parcel No R211325" at bounding box center [1035, 299] width 132 height 45
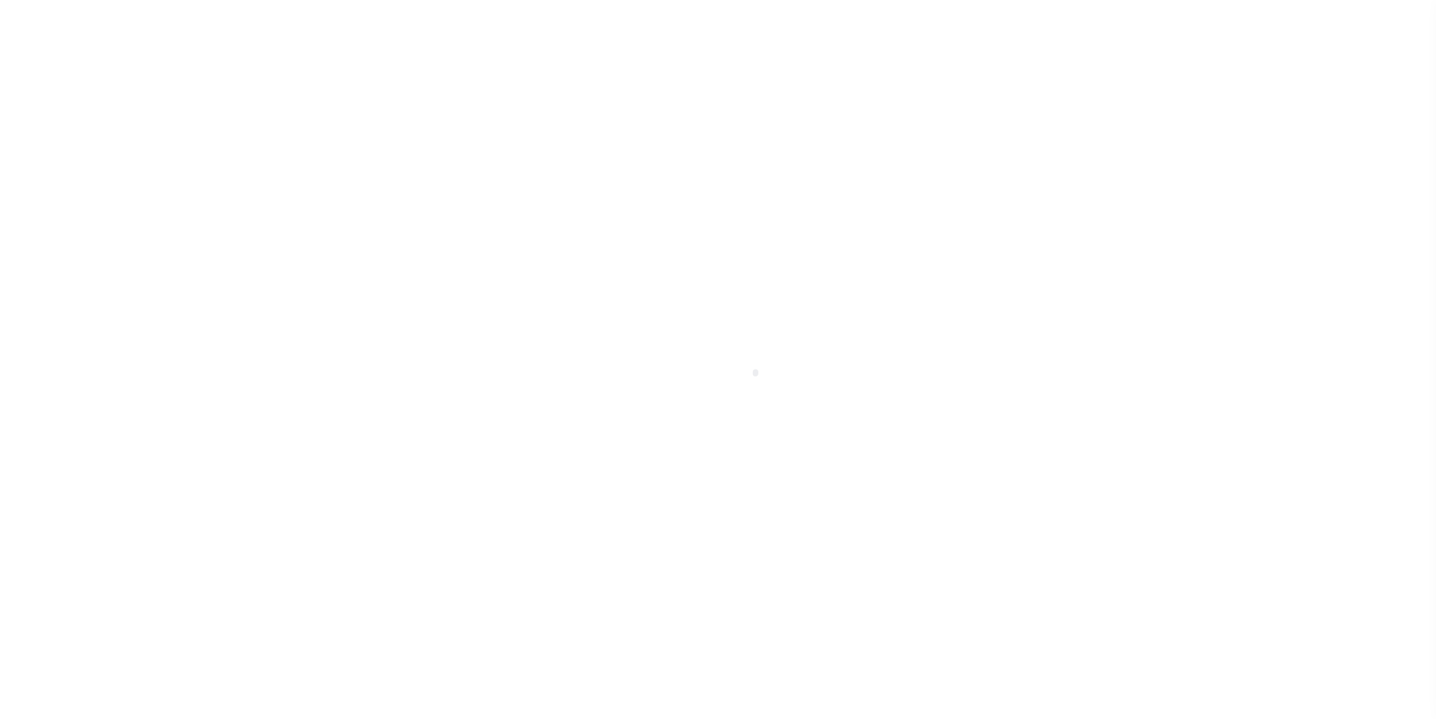
select select "25066"
select select "Escrow"
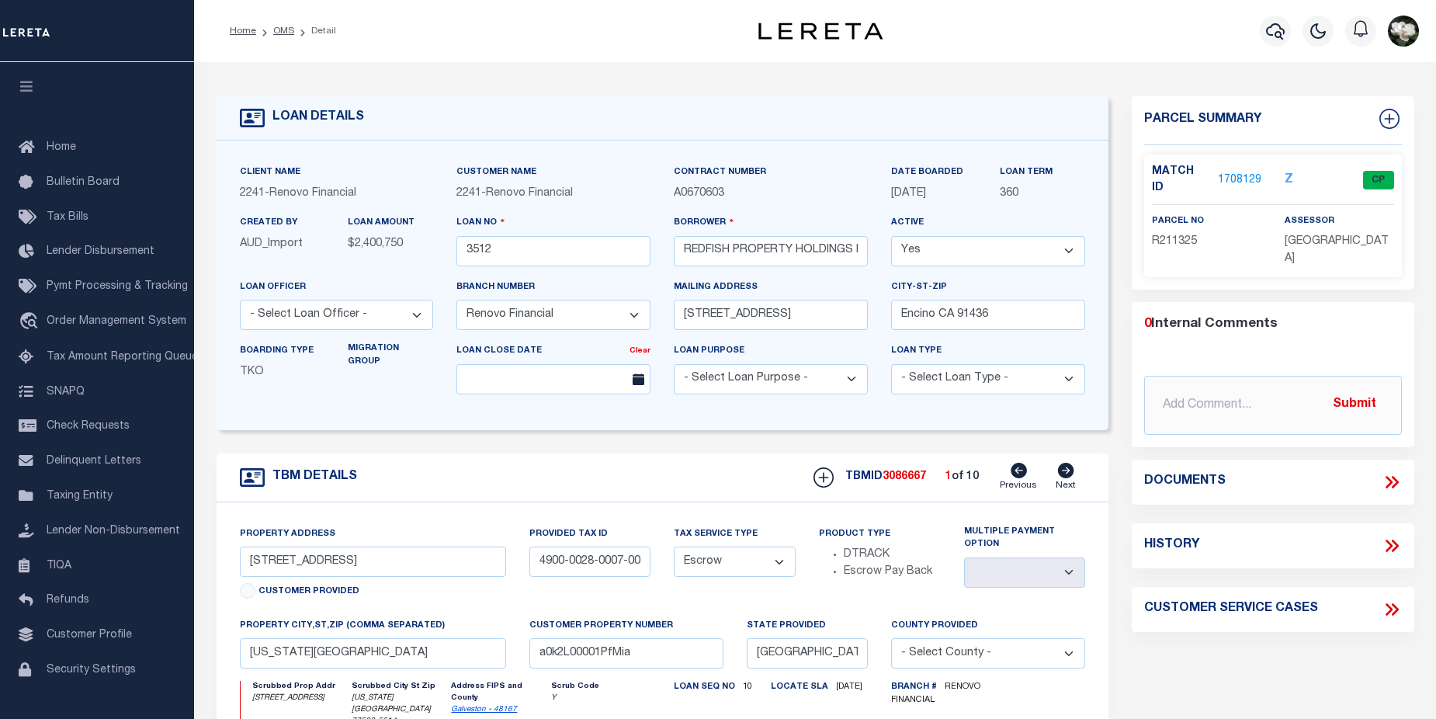
click at [1231, 179] on div "Match ID 1708129 Z CP" at bounding box center [1272, 180] width 265 height 33
click at [1245, 172] on link "1708129" at bounding box center [1239, 180] width 43 height 16
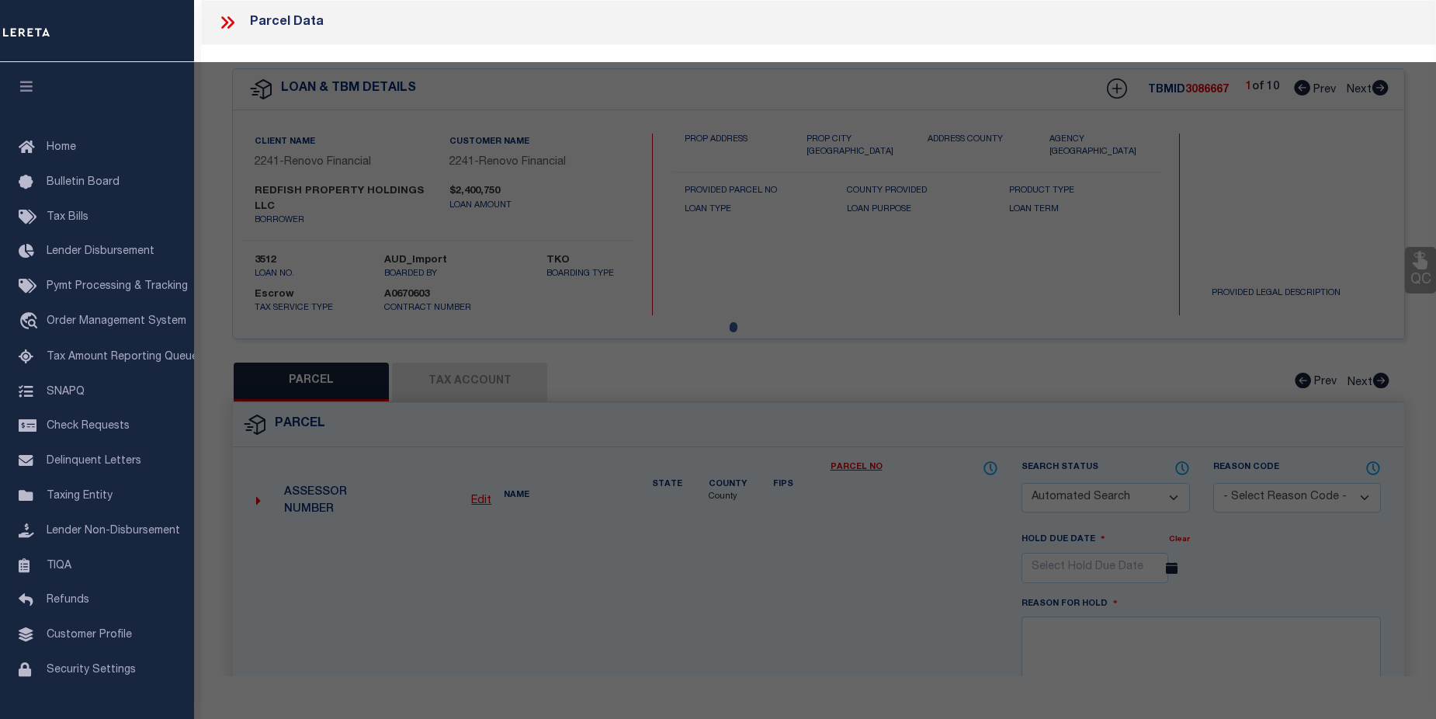
checkbox input "false"
select select "CP"
type input "REDFISH PROPERTY HOLDINGS LLC"
select select
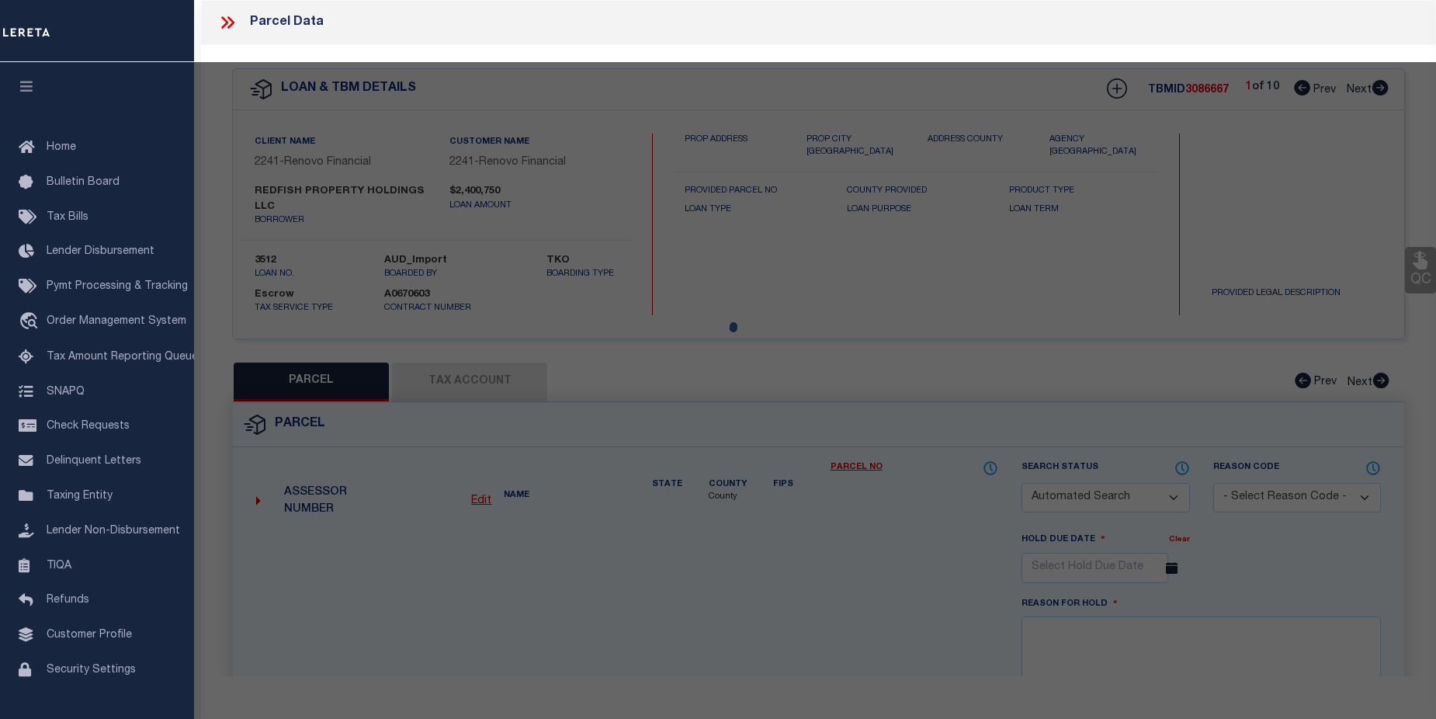
type input "[STREET_ADDRESS]"
checkbox input "false"
type input "[US_STATE][GEOGRAPHIC_DATA]"
type textarea "ABST 167 PAGE 4 LOT 7 & W 60 FT OF LOT 8 BLK 28 MAINLAND PARK SEC E"
type textarea "Tax ID Special Project"
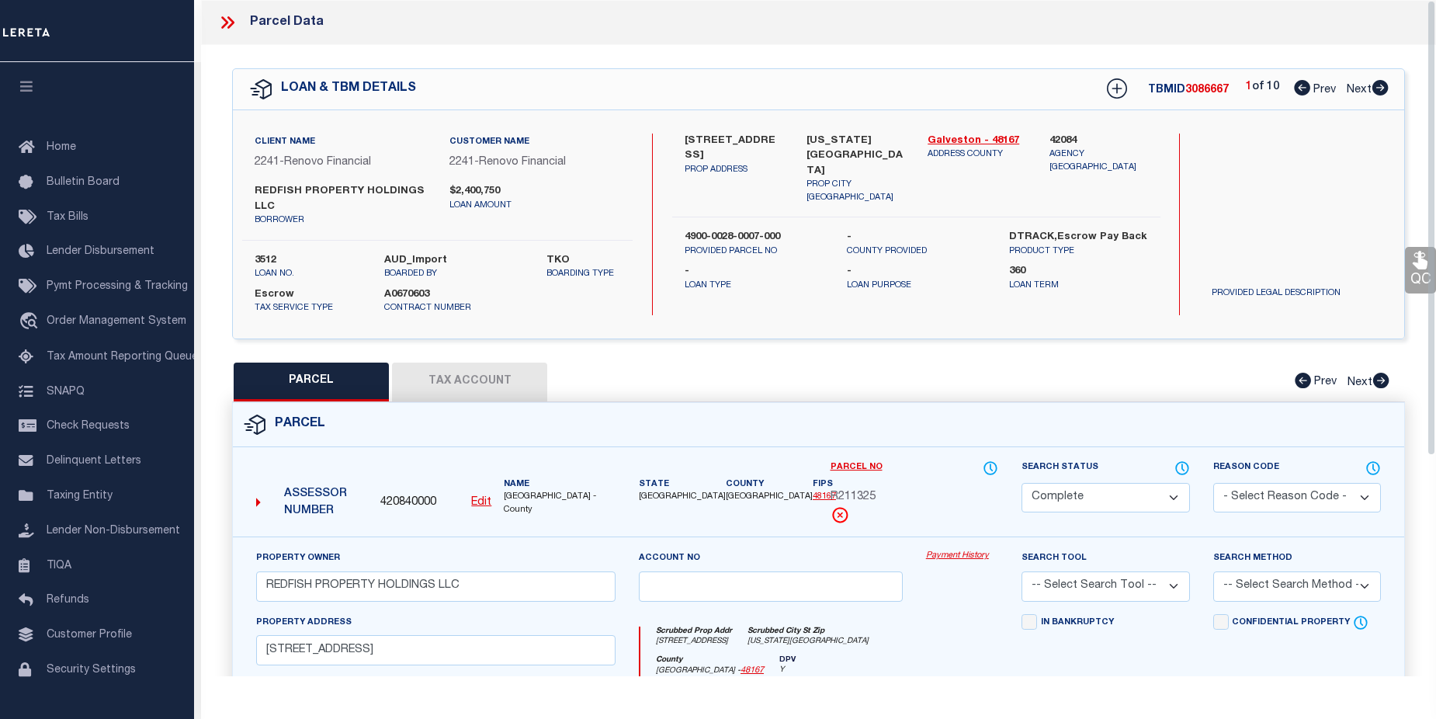
click at [980, 559] on link "Payment History" at bounding box center [962, 556] width 72 height 13
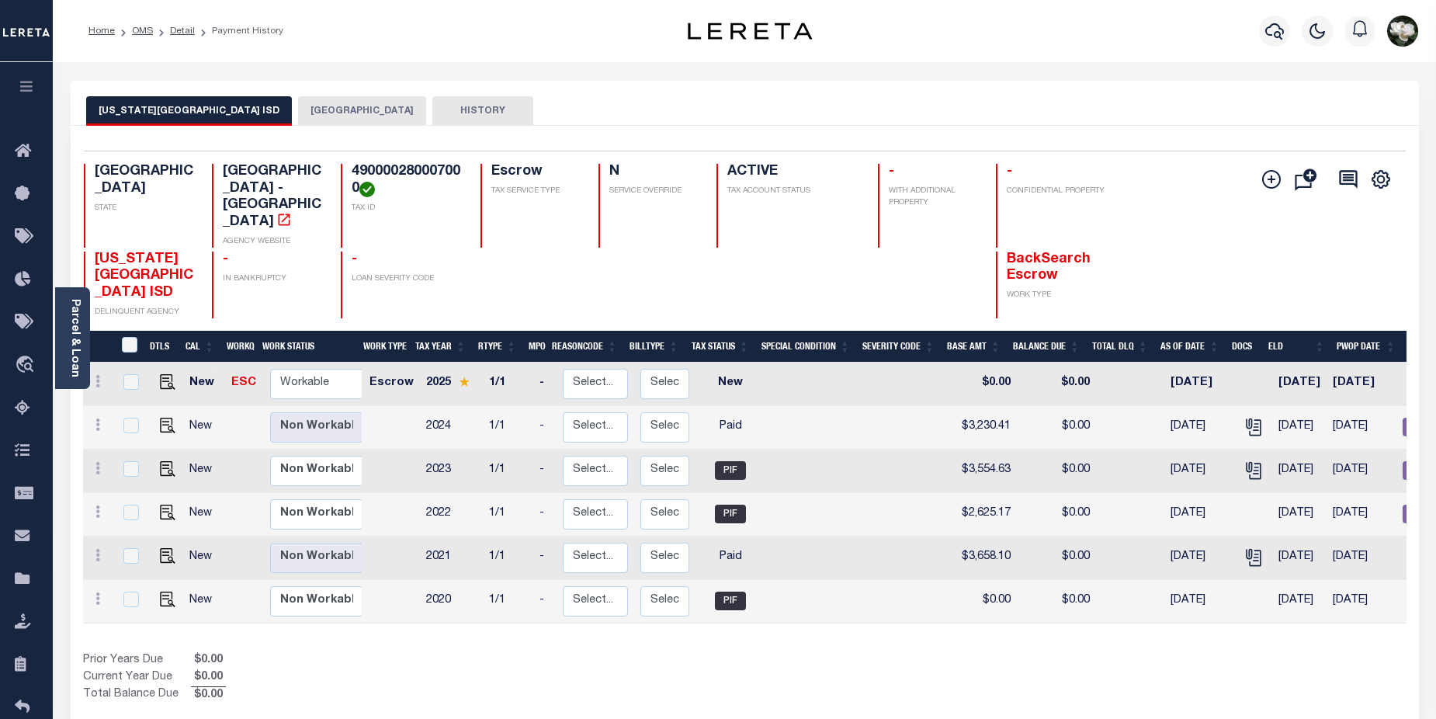
click at [298, 117] on button "[GEOGRAPHIC_DATA]" at bounding box center [362, 110] width 128 height 29
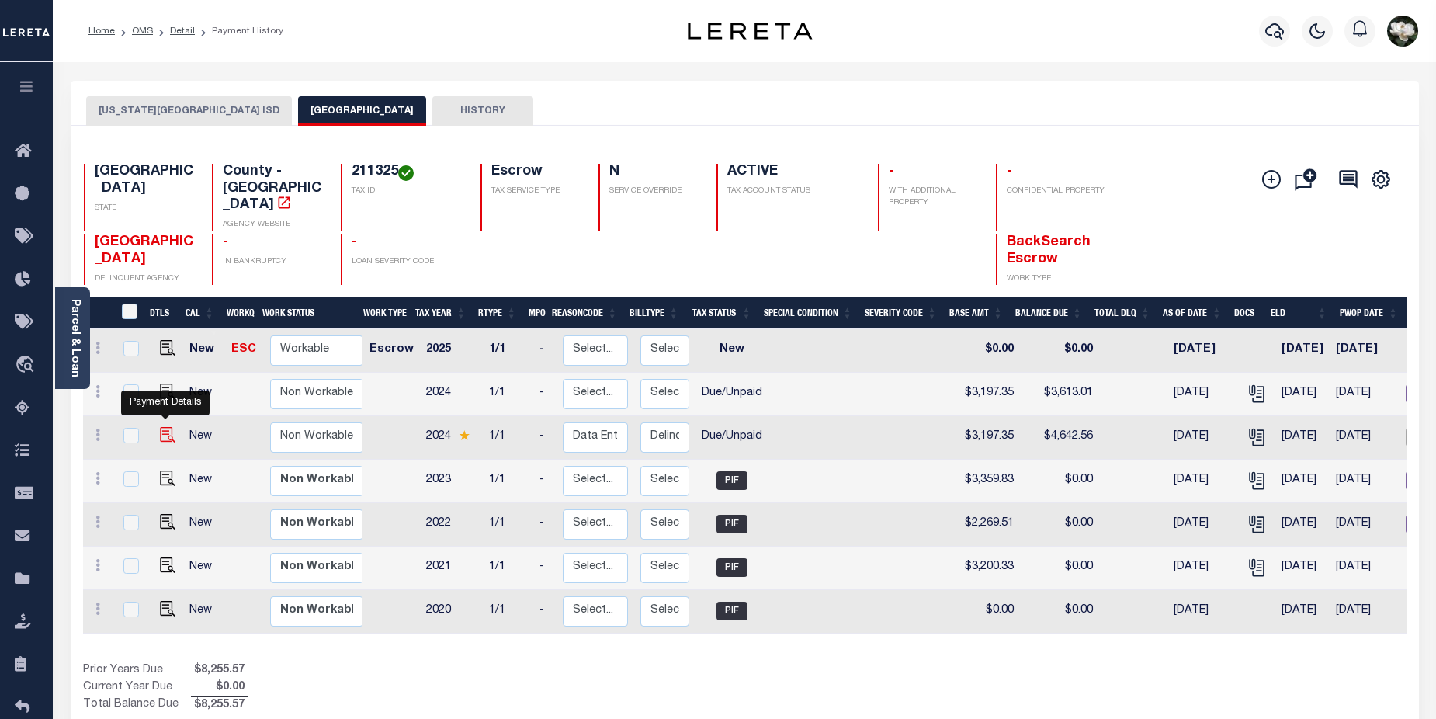
click at [165, 427] on img "" at bounding box center [168, 435] width 16 height 16
checkbox input "true"
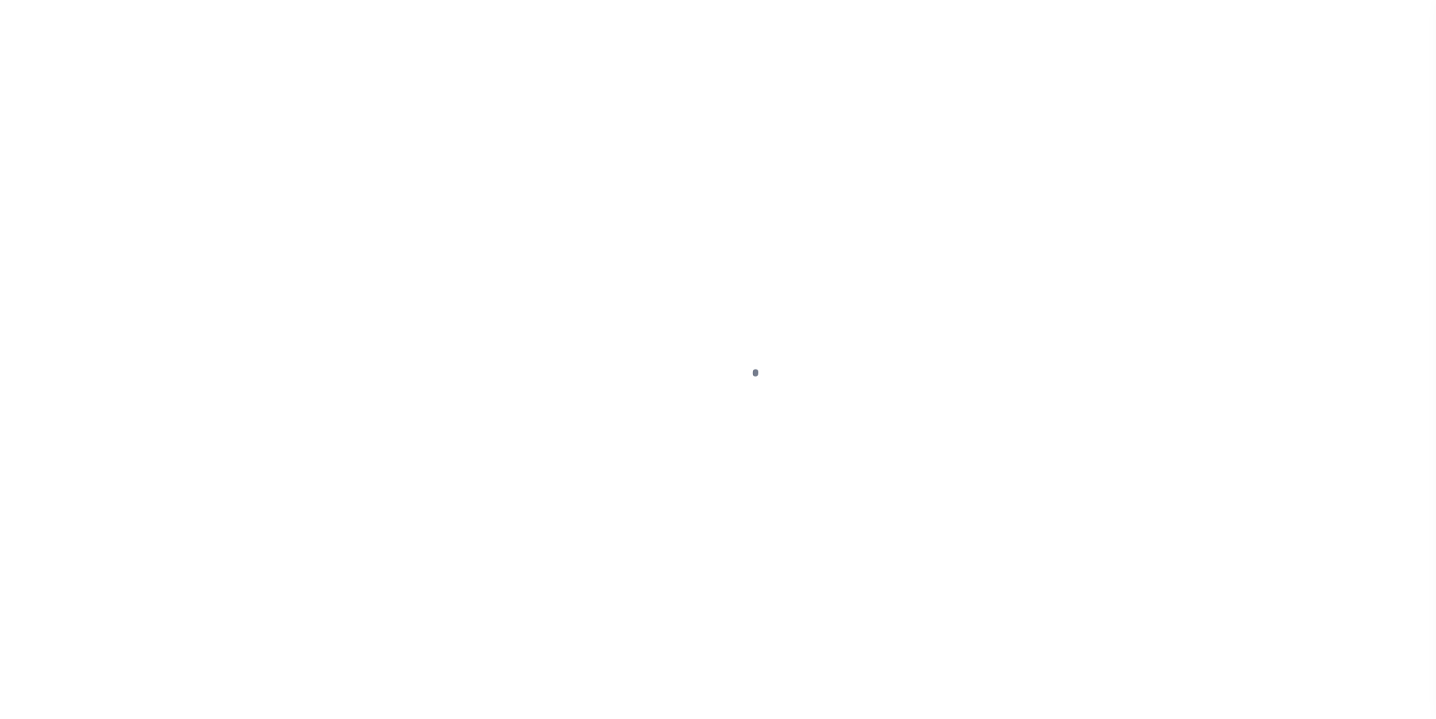
select select "DUE"
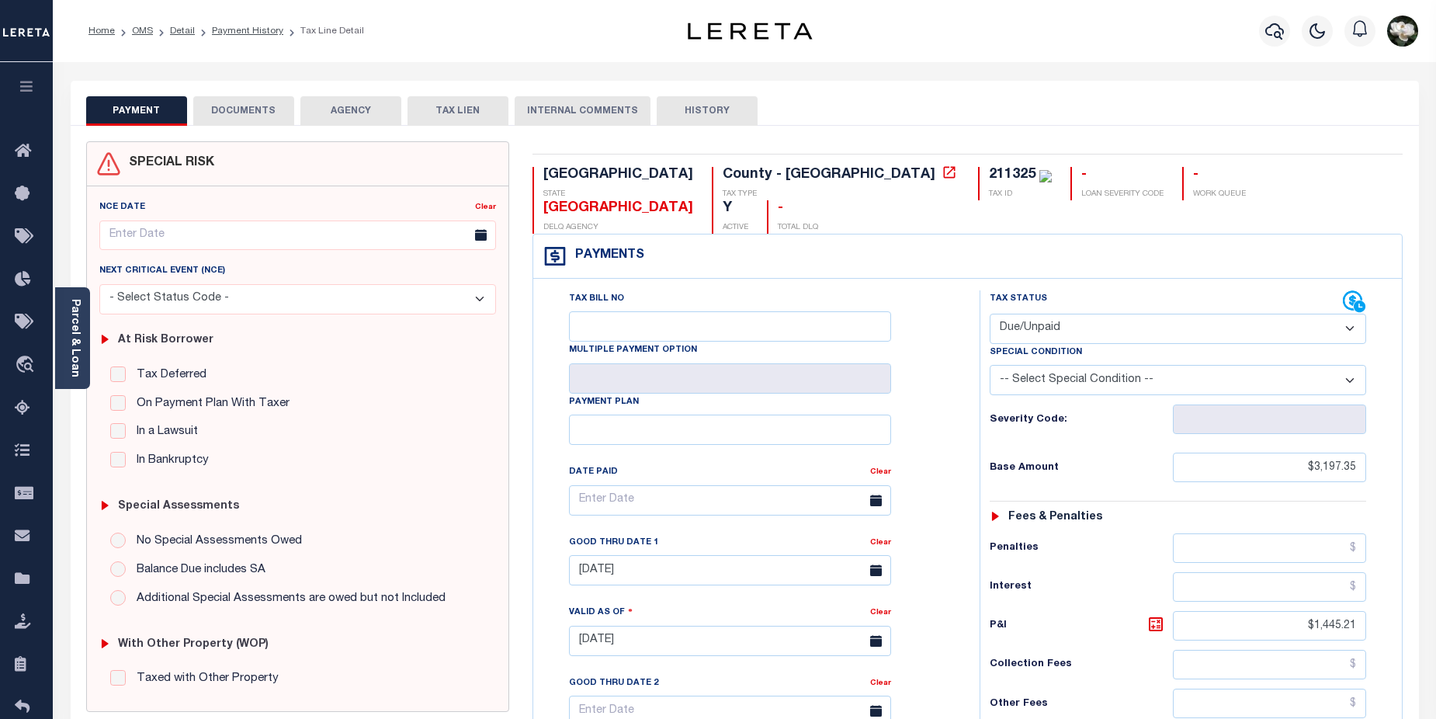
drag, startPoint x: 1286, startPoint y: 40, endPoint x: 1293, endPoint y: 102, distance: 63.3
click at [1275, 85] on div "Home OMS Detail Payment History Tax Line Detail Profile" at bounding box center [718, 587] width 1436 height 1174
click at [1259, 16] on button "button" at bounding box center [1274, 31] width 31 height 31
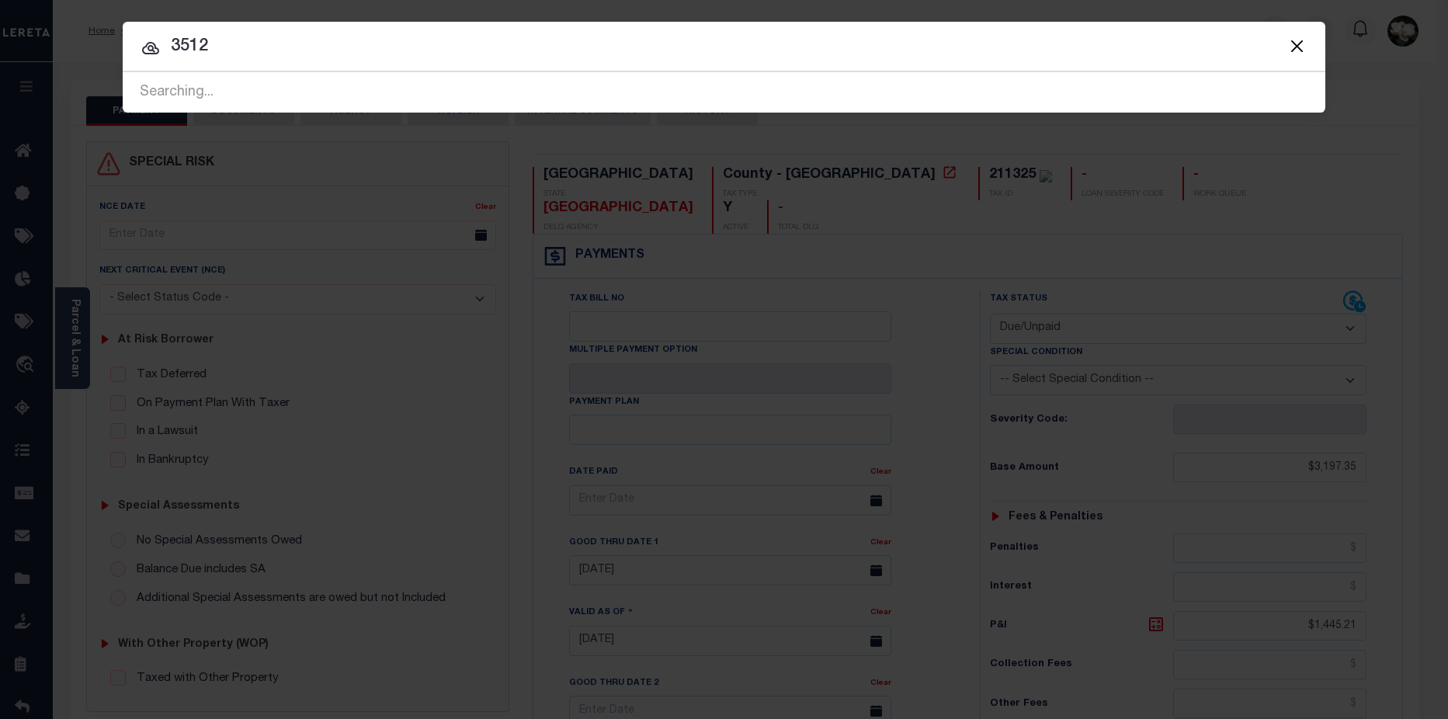
type input "3512"
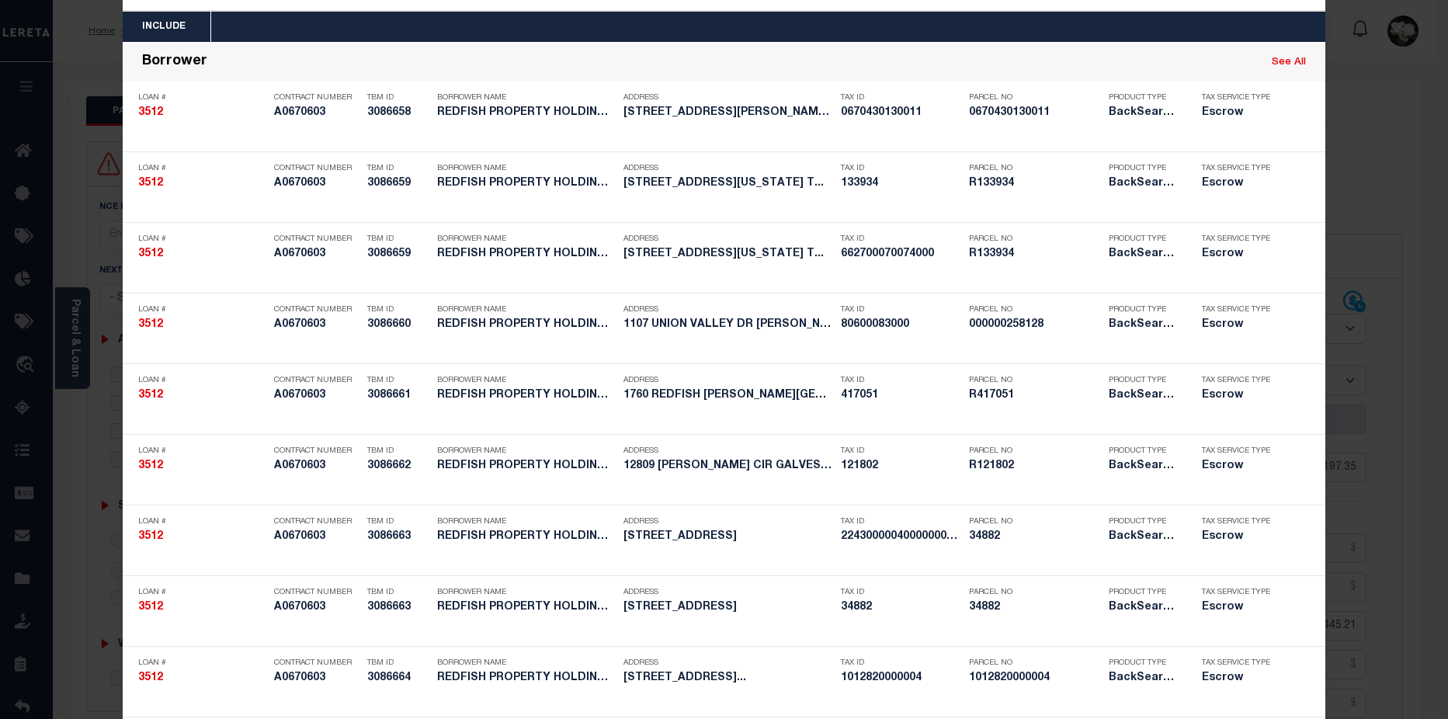
scroll to position [93, 0]
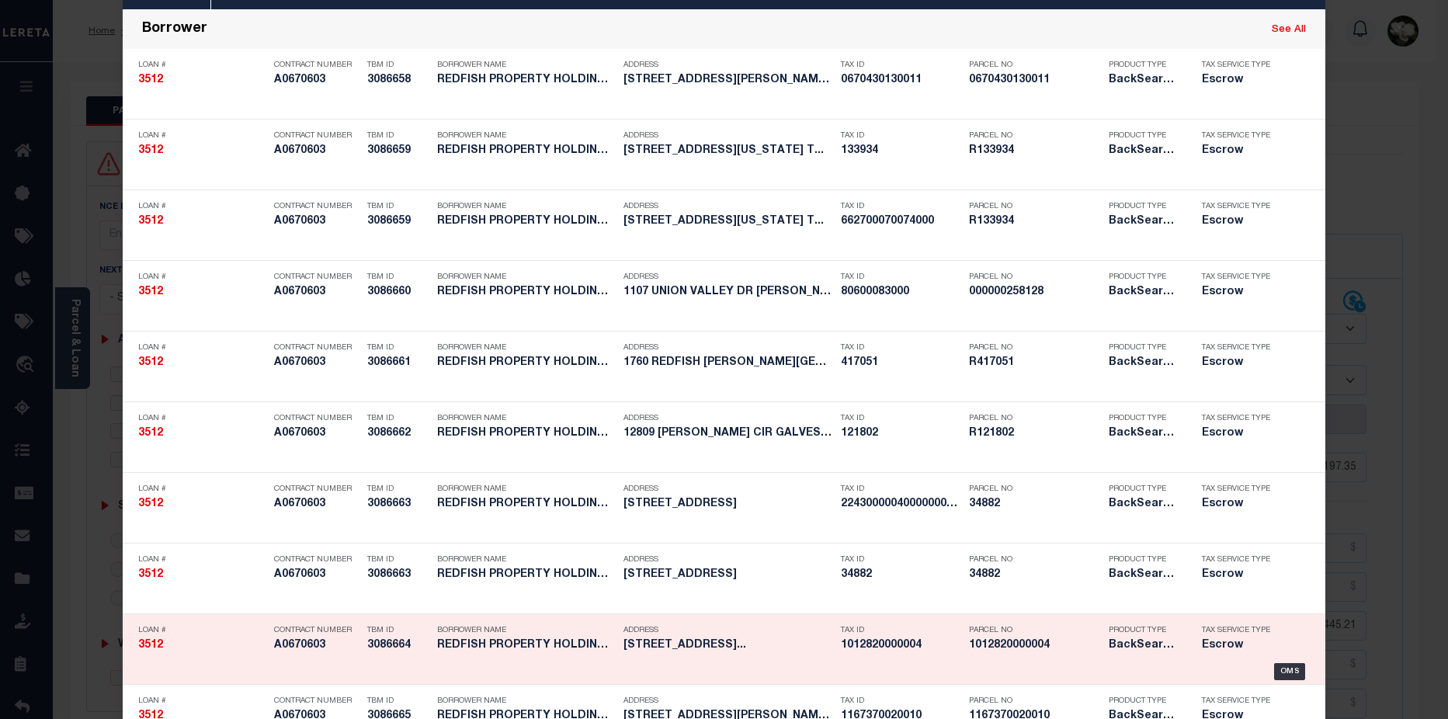
click at [1024, 648] on h5 "1012820000004" at bounding box center [1035, 645] width 132 height 13
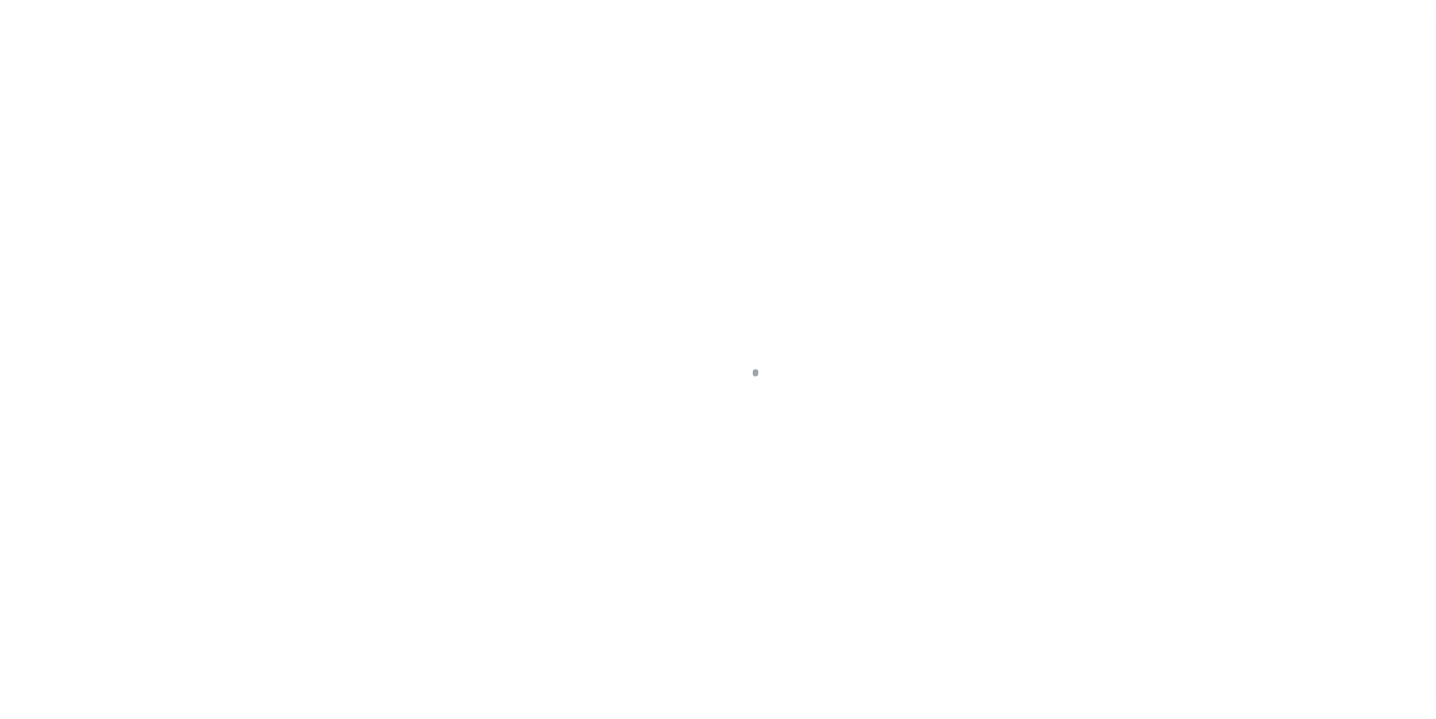
select select "Escrow"
type input "[STREET_ADDRESS]"
type input "[PHONE_NUMBER]"
select select
type input "[GEOGRAPHIC_DATA], [GEOGRAPHIC_DATA] 77546"
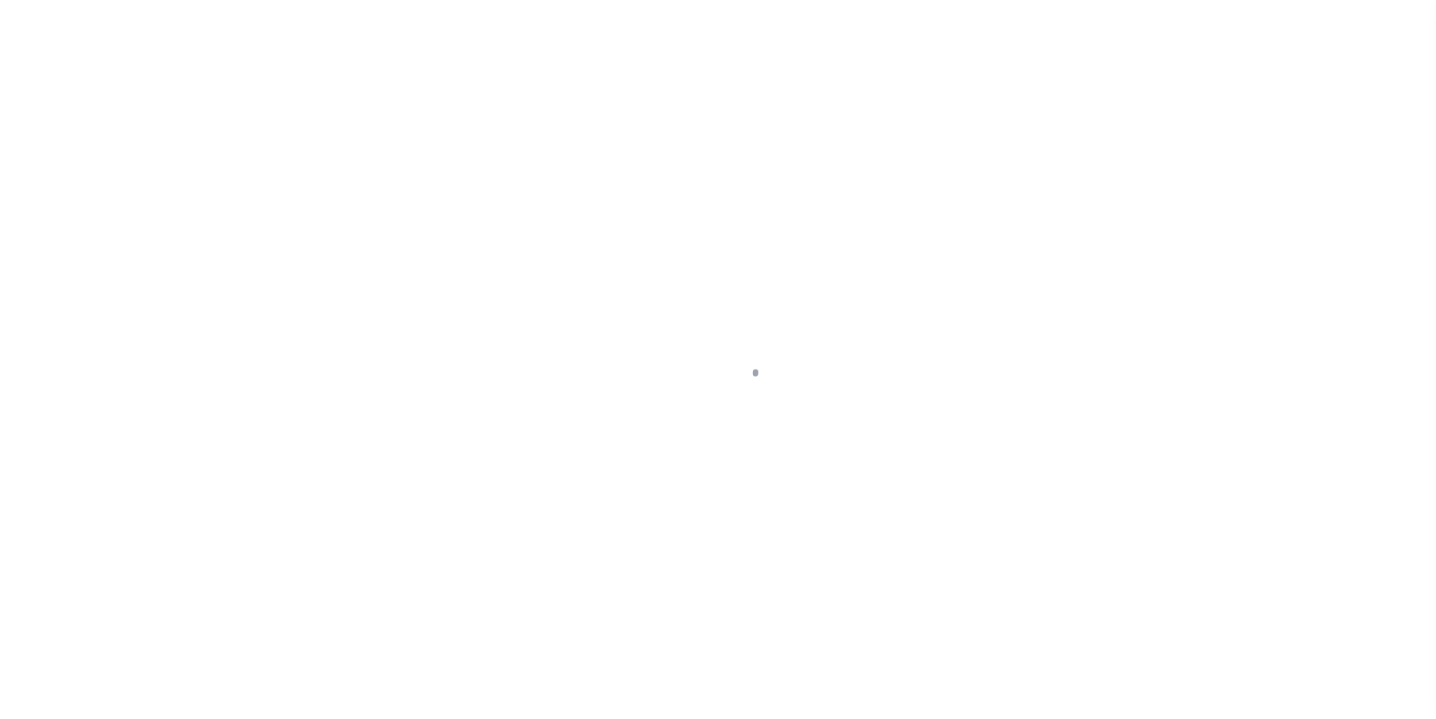
type input "a0k2L00001SgSSC"
type input "[GEOGRAPHIC_DATA]"
select select
select select "25066"
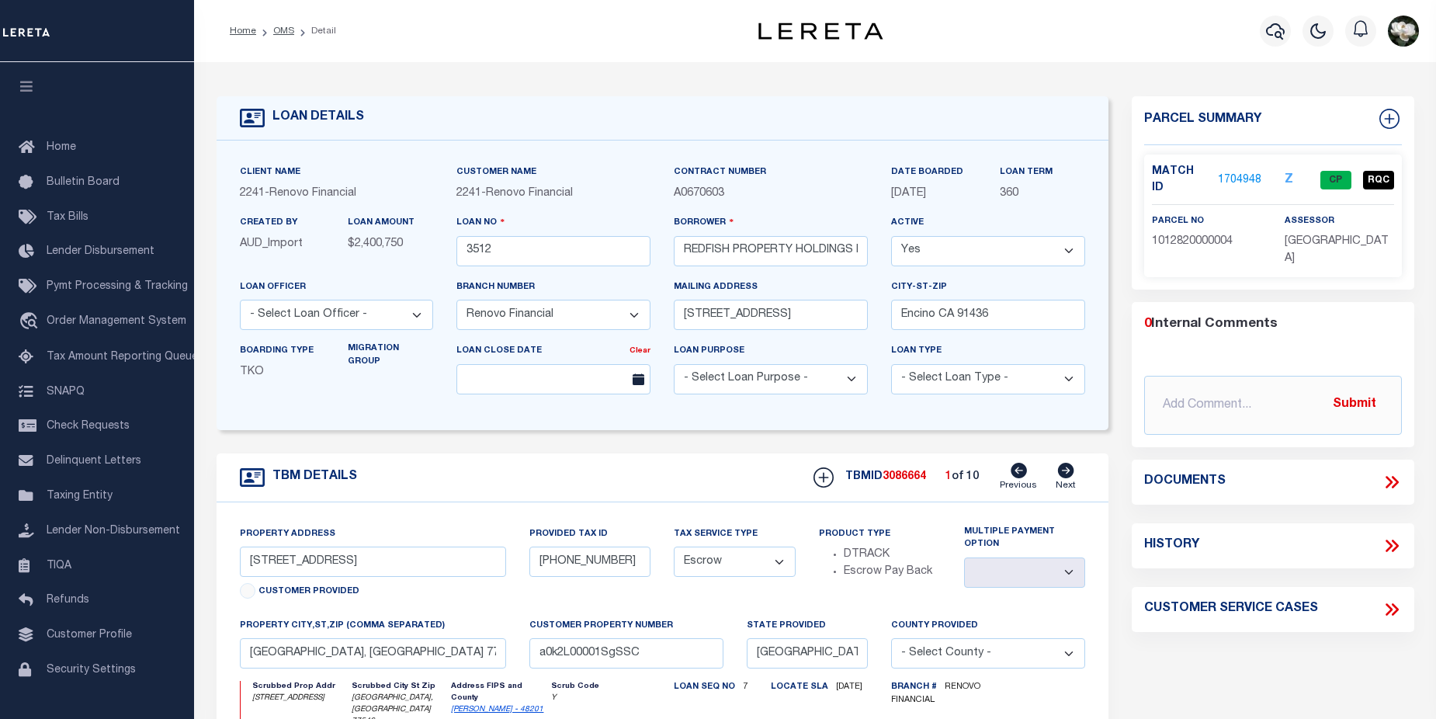
click at [1240, 177] on link "1704948" at bounding box center [1239, 180] width 43 height 16
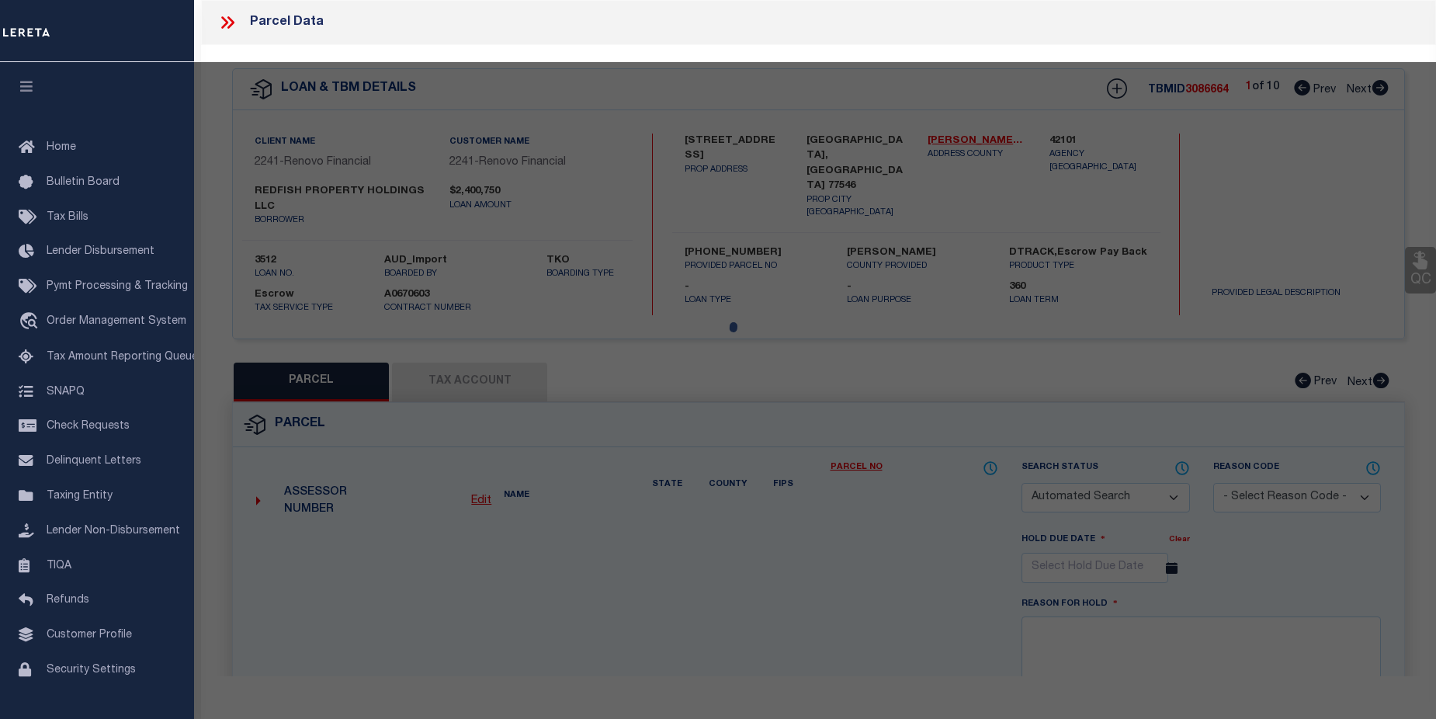
checkbox input "false"
select select "CP"
type input "REDFISH PROPERTY HOLDINGS LLC"
select select "AGF"
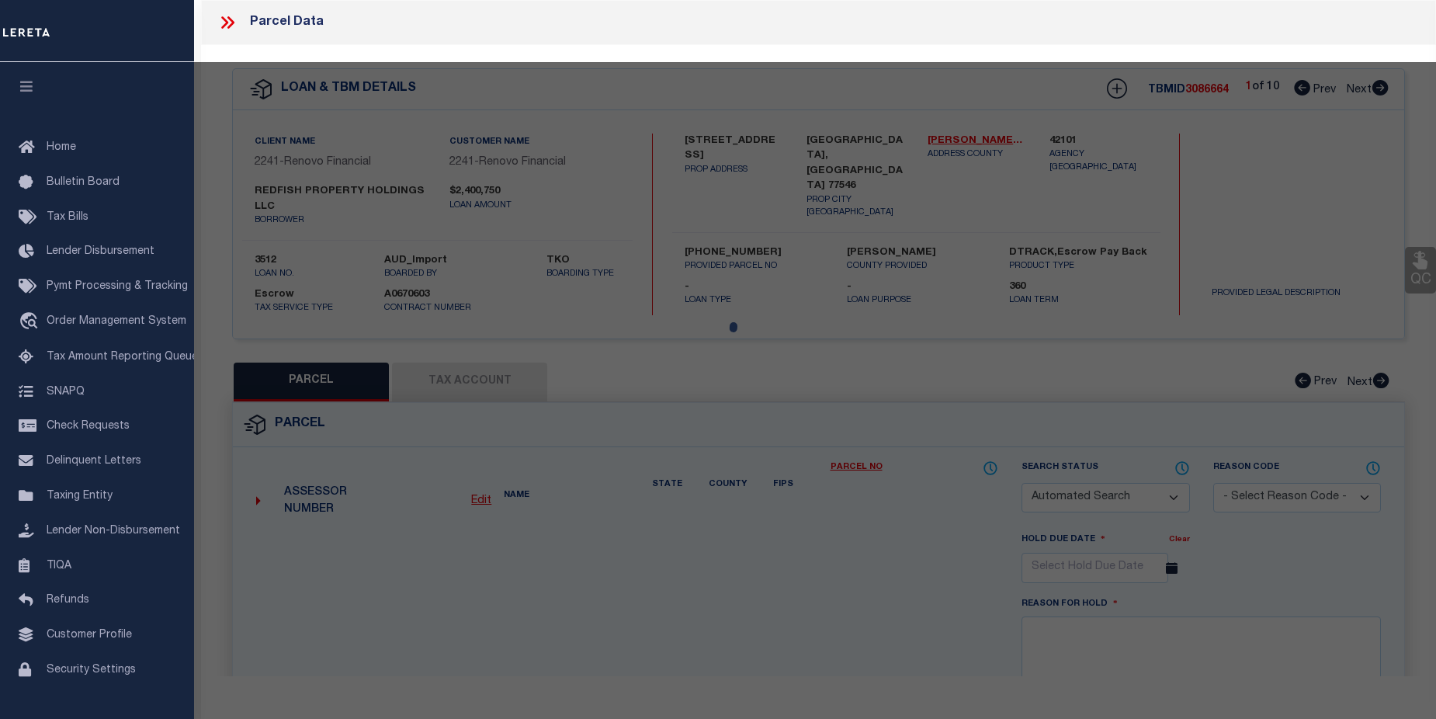
select select
type input "[STREET_ADDRESS]"
checkbox input "false"
type input "FRIENDSWOOD [GEOGRAPHIC_DATA] 77546"
type textarea "LT 4 BLK 17 WEDGEWOOD VILLAGE SEC 3"
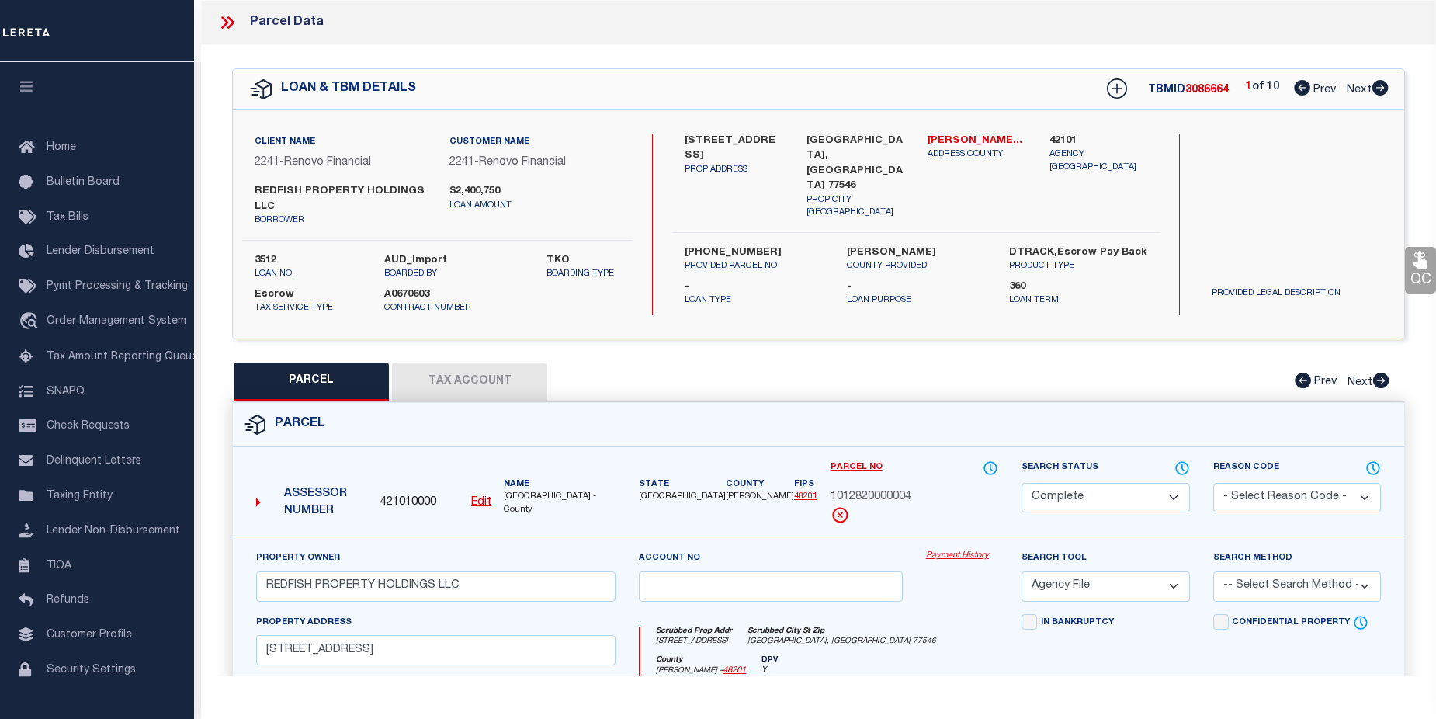
click at [948, 557] on link "Payment History" at bounding box center [962, 556] width 72 height 13
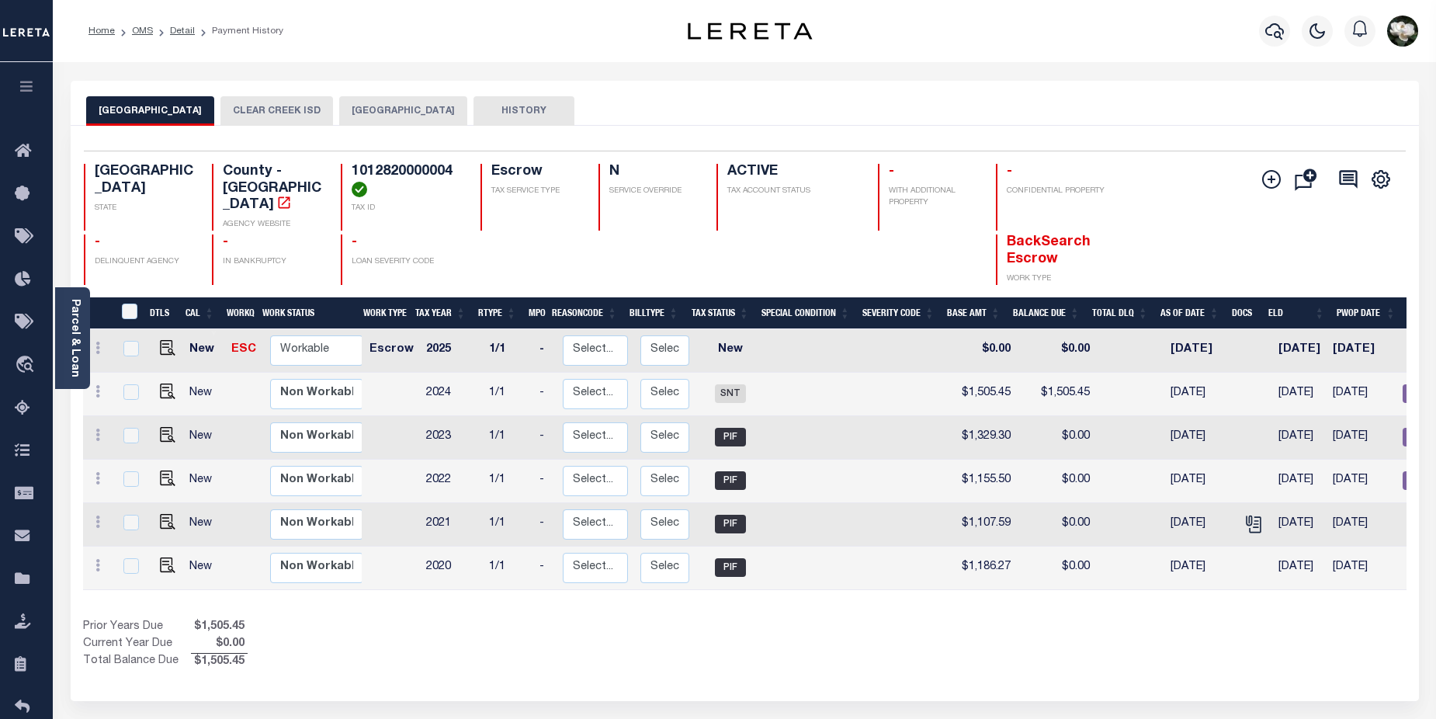
click at [380, 106] on button "[GEOGRAPHIC_DATA]" at bounding box center [403, 110] width 128 height 29
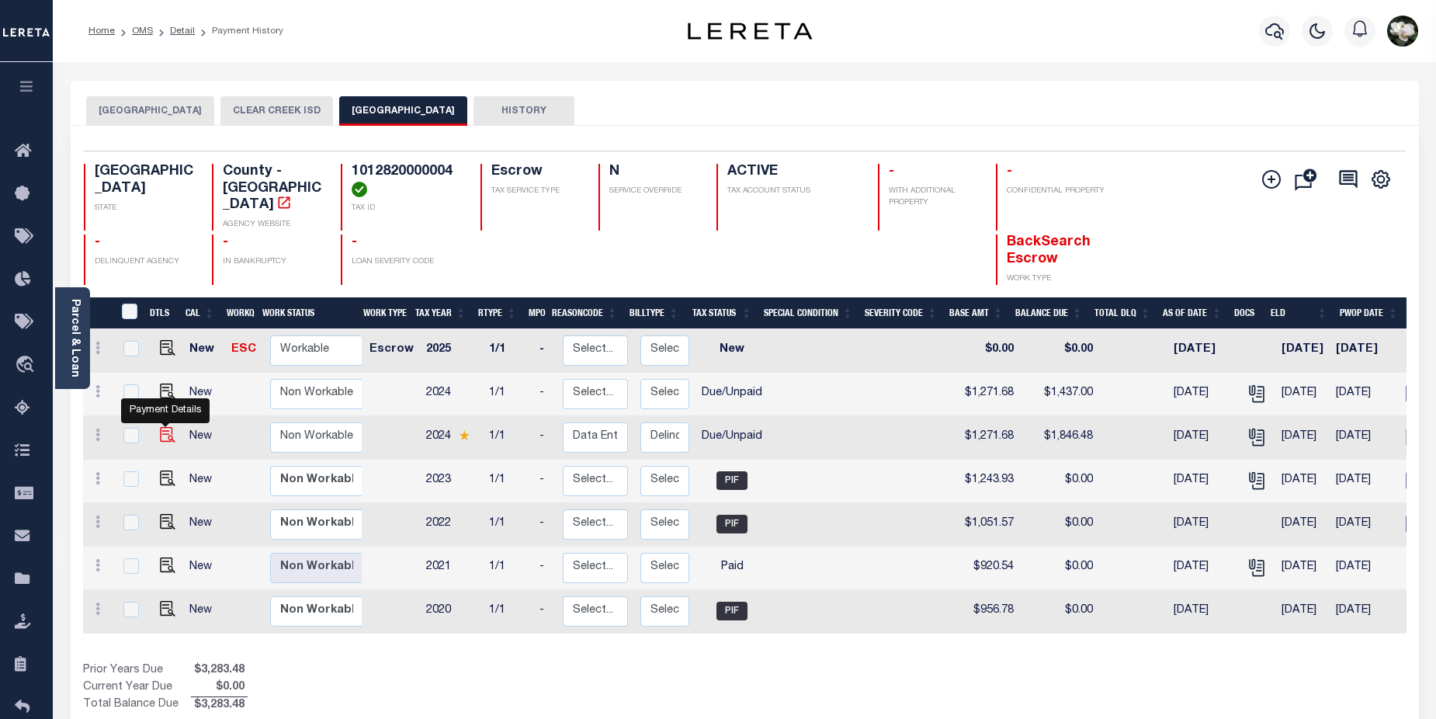
click at [170, 428] on img "" at bounding box center [168, 435] width 16 height 16
checkbox input "true"
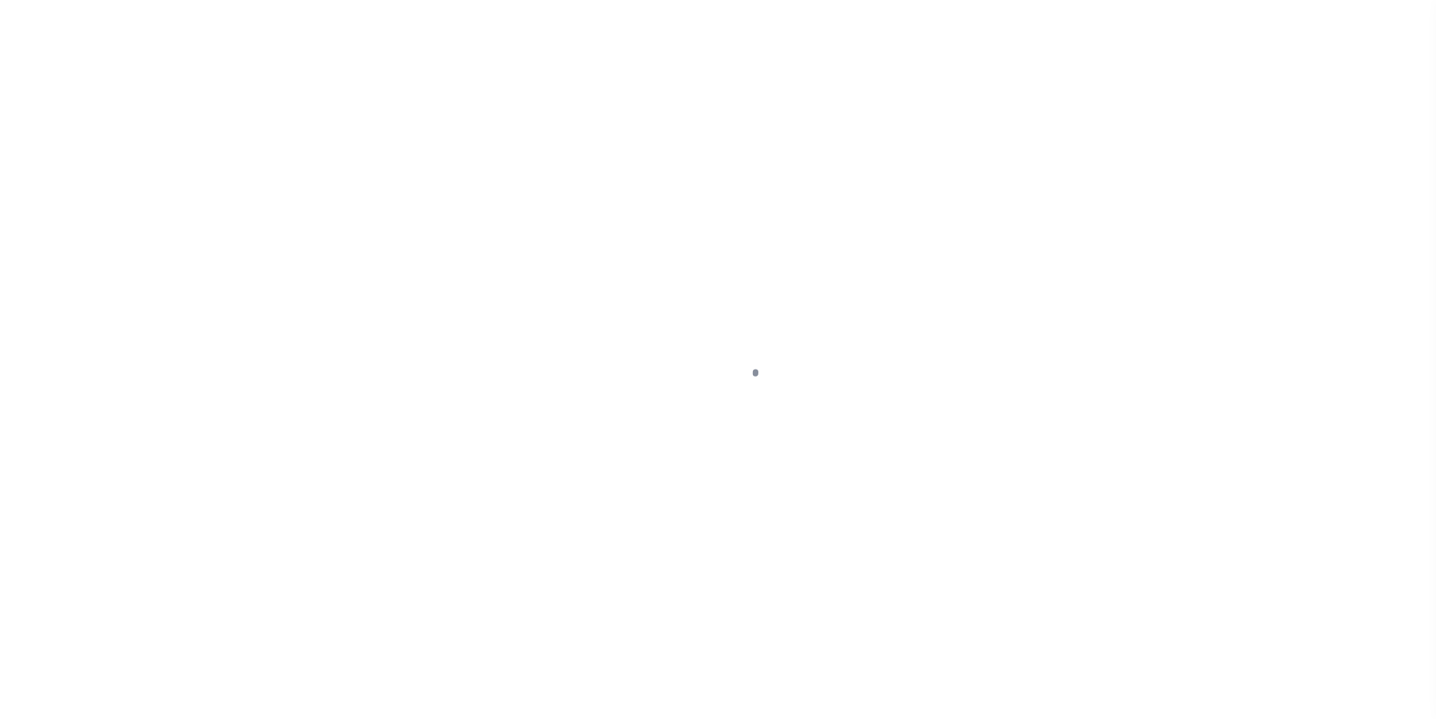
select select "DUE"
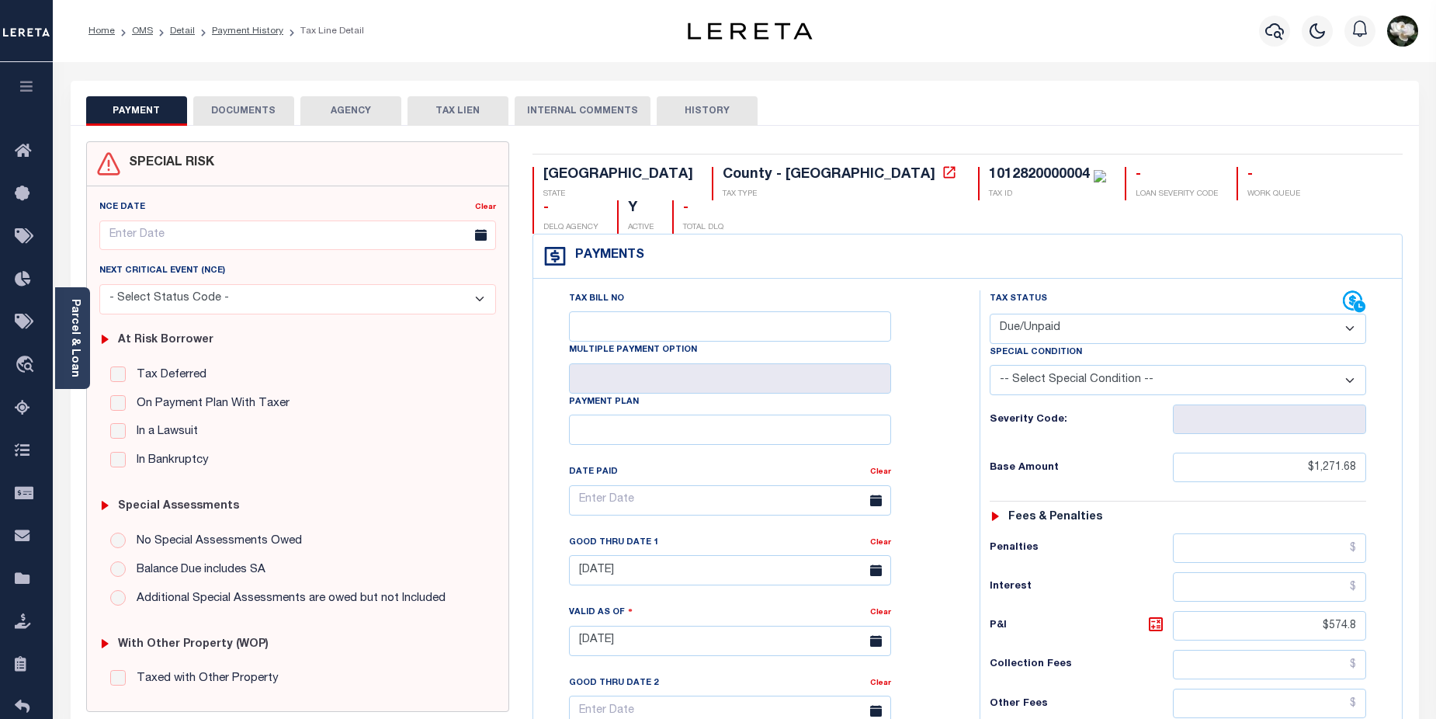
click at [1228, 36] on div "Profile Sign out" at bounding box center [1143, 31] width 562 height 54
click at [1270, 26] on icon "button" at bounding box center [1274, 31] width 19 height 19
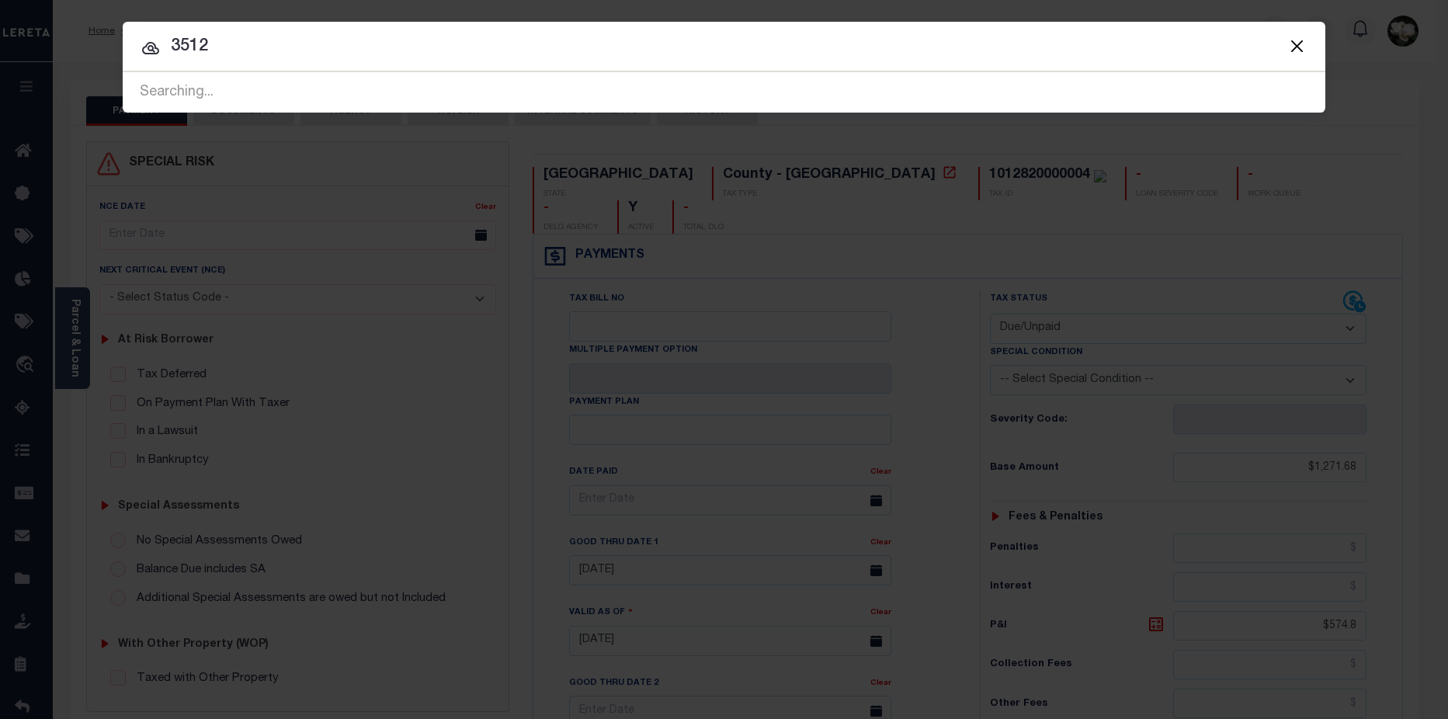
type input "3512"
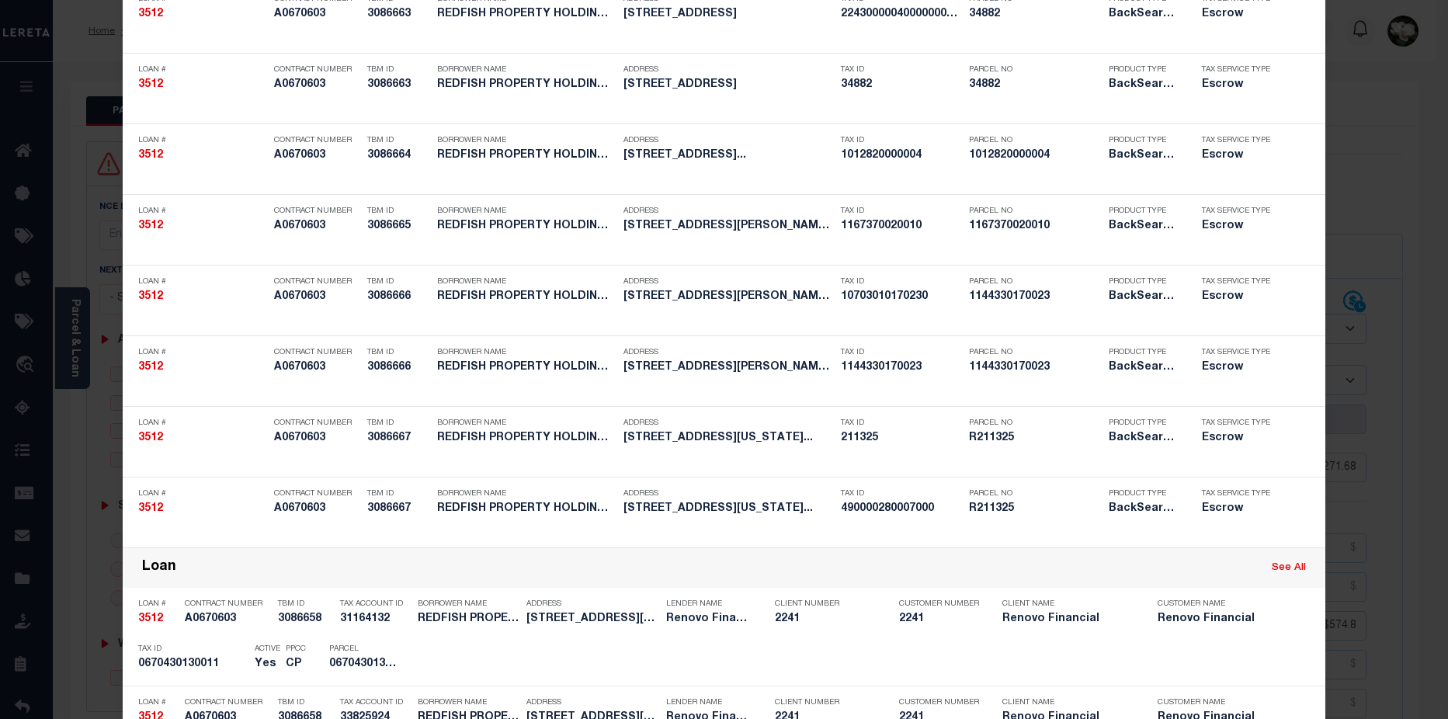
scroll to position [595, 0]
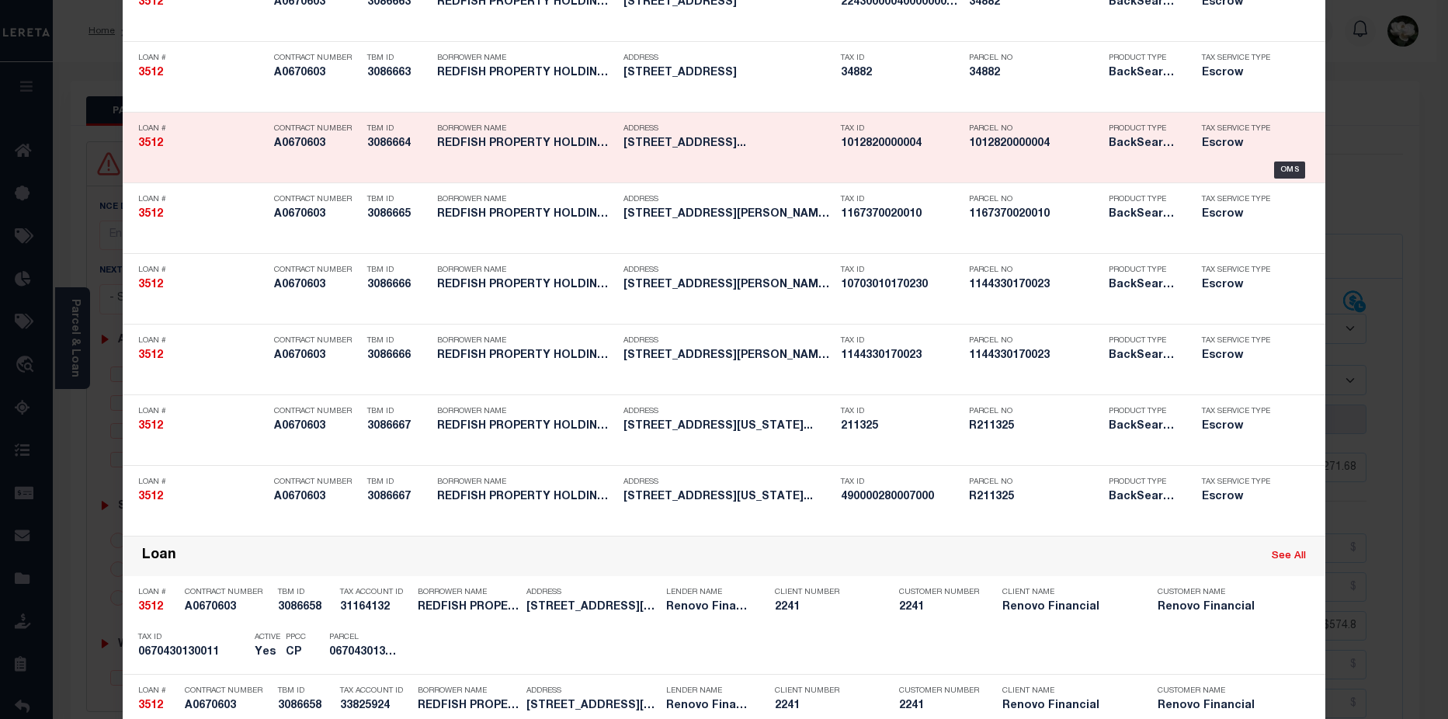
click at [1028, 151] on h5 "1012820000004" at bounding box center [1035, 143] width 132 height 13
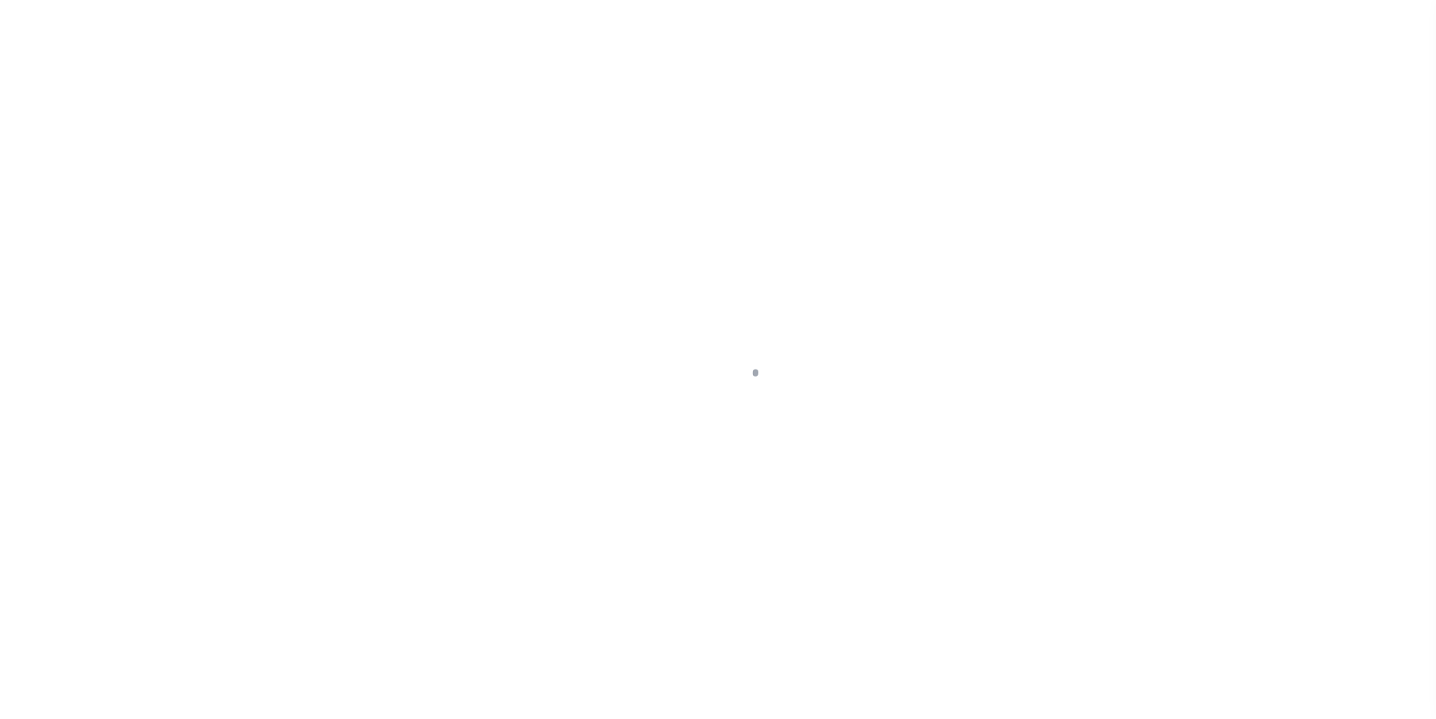
select select "25066"
select select "Escrow"
type input "[STREET_ADDRESS]"
type input "[PHONE_NUMBER]"
select select
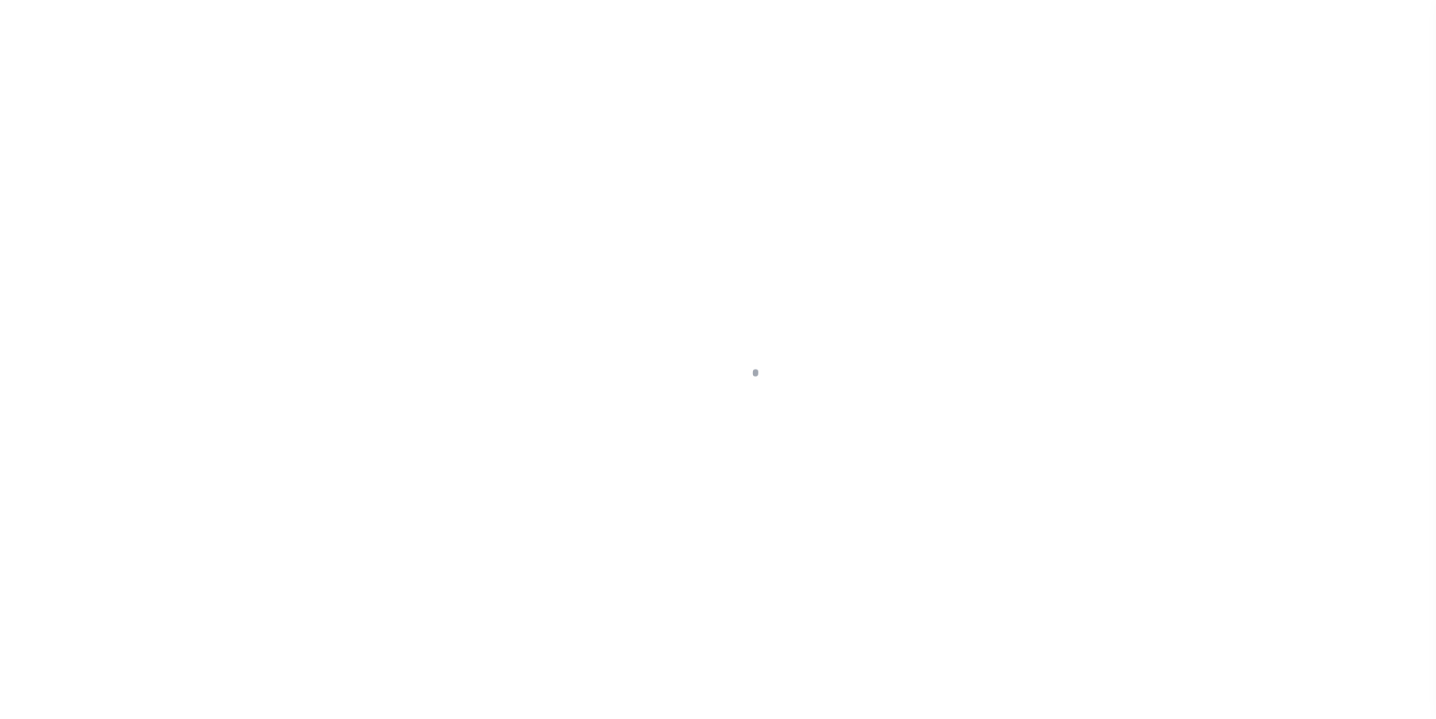
type input "[GEOGRAPHIC_DATA], [GEOGRAPHIC_DATA] 77546"
type input "a0k2L00001SgSSC"
type input "[GEOGRAPHIC_DATA]"
select select
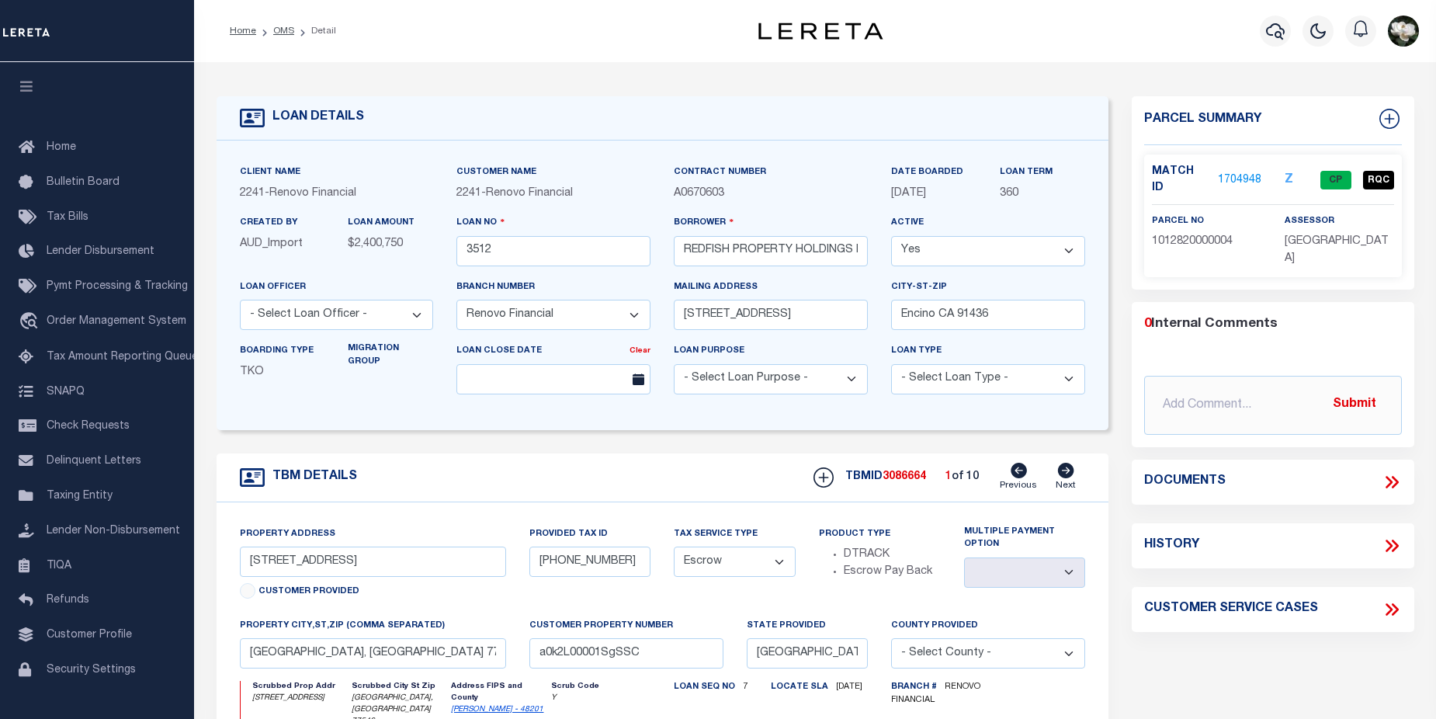
click at [1240, 173] on link "1704948" at bounding box center [1239, 180] width 43 height 16
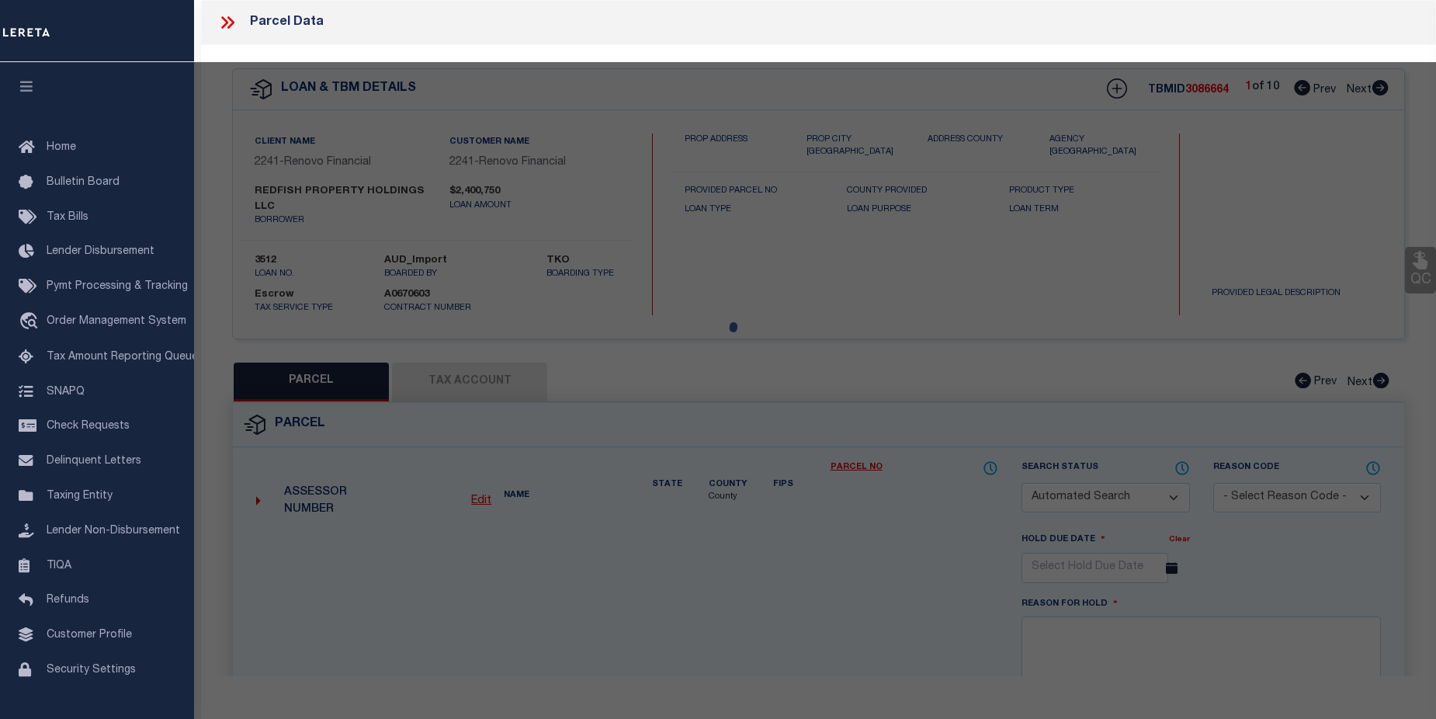
checkbox input "false"
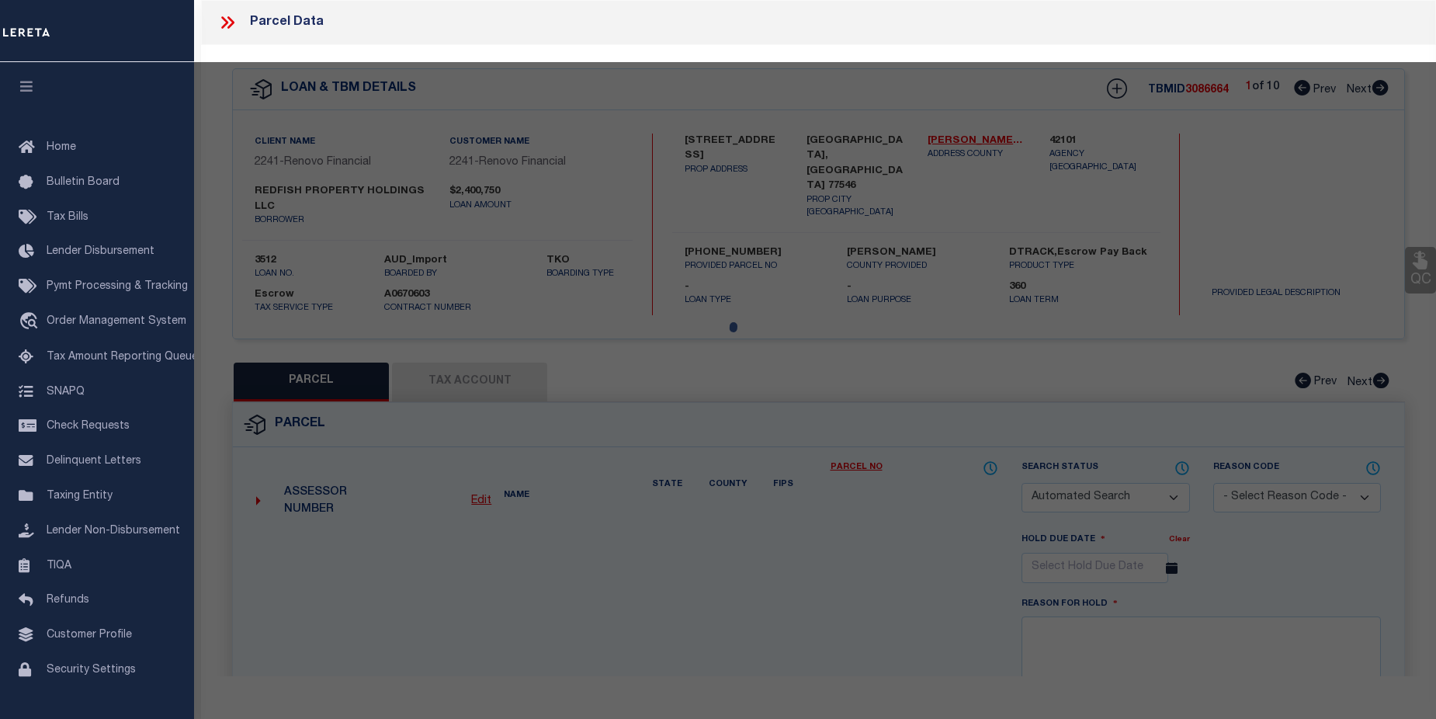
select select "CP"
type input "REDFISH PROPERTY HOLDINGS LLC"
select select "AGF"
select select
type input "5011 SHADY OAKS LN"
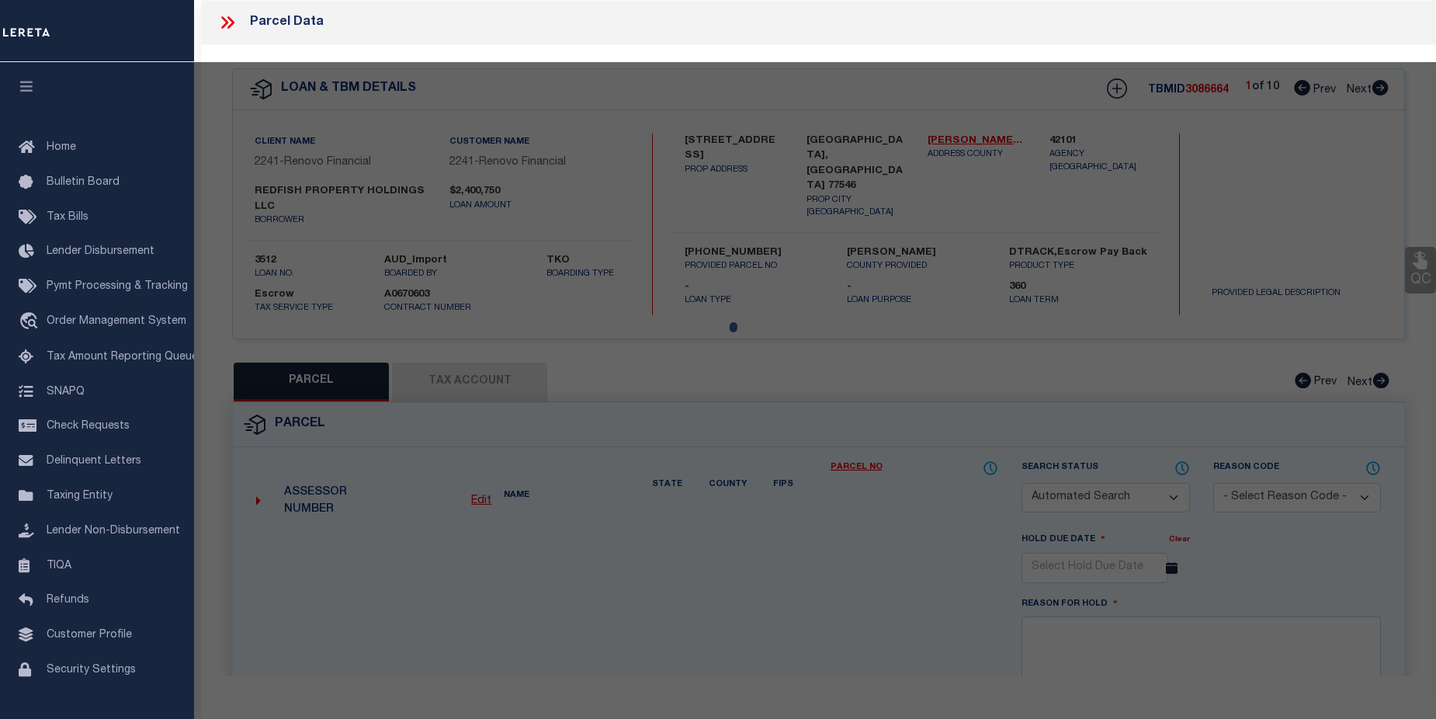
checkbox input "false"
type input "FRIENDSWOOD TX 77546"
type textarea "LT 4 BLK 17 WEDGEWOOD VILLAGE SEC 3"
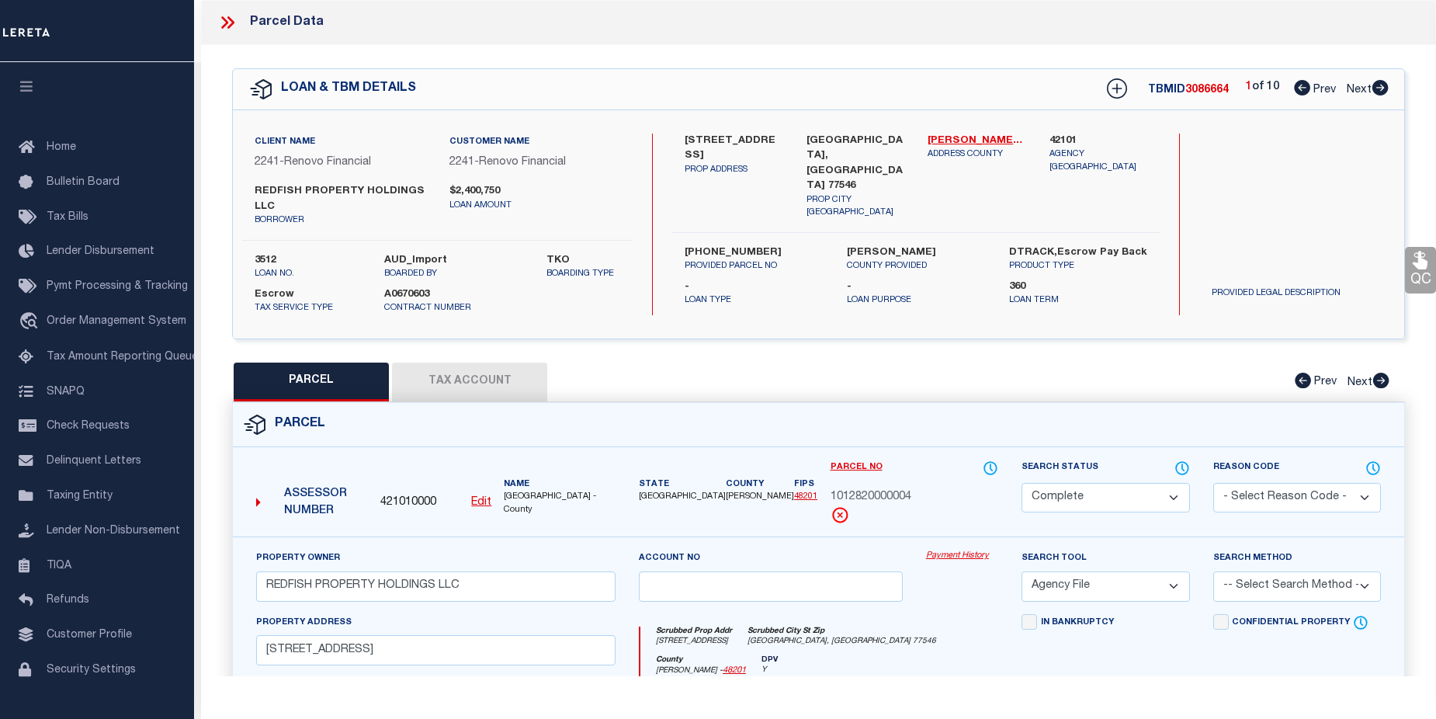
click at [983, 560] on link "Payment History" at bounding box center [962, 556] width 72 height 13
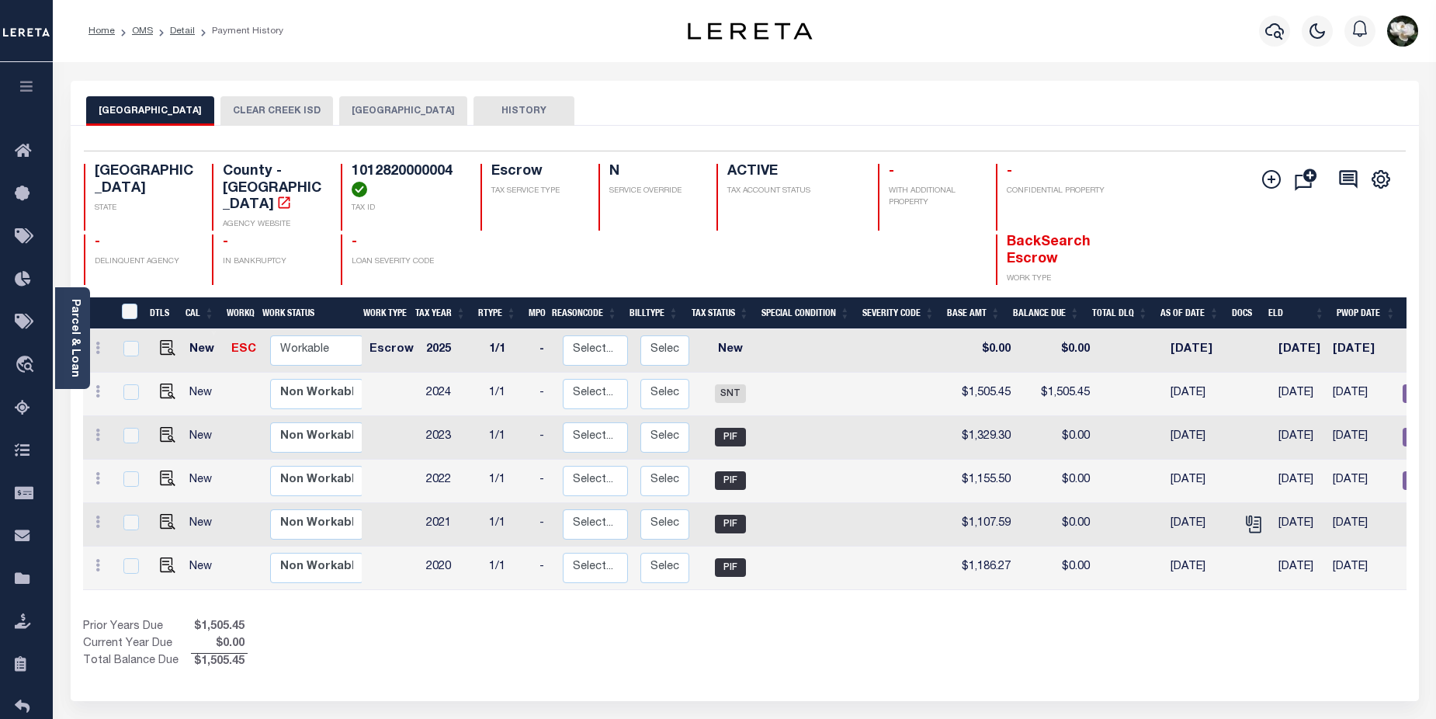
click at [275, 109] on button "CLEAR CREEK ISD" at bounding box center [276, 110] width 113 height 29
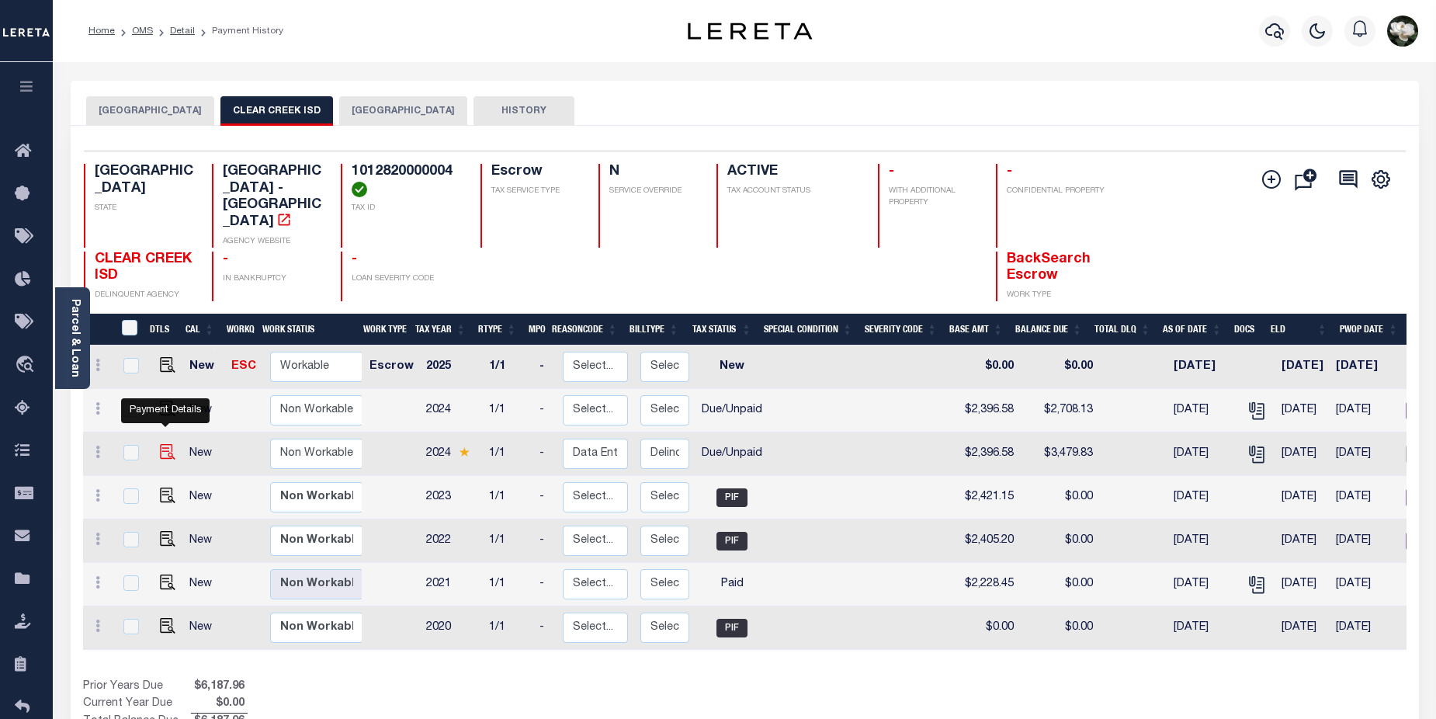
click at [165, 444] on img "" at bounding box center [168, 452] width 16 height 16
checkbox input "true"
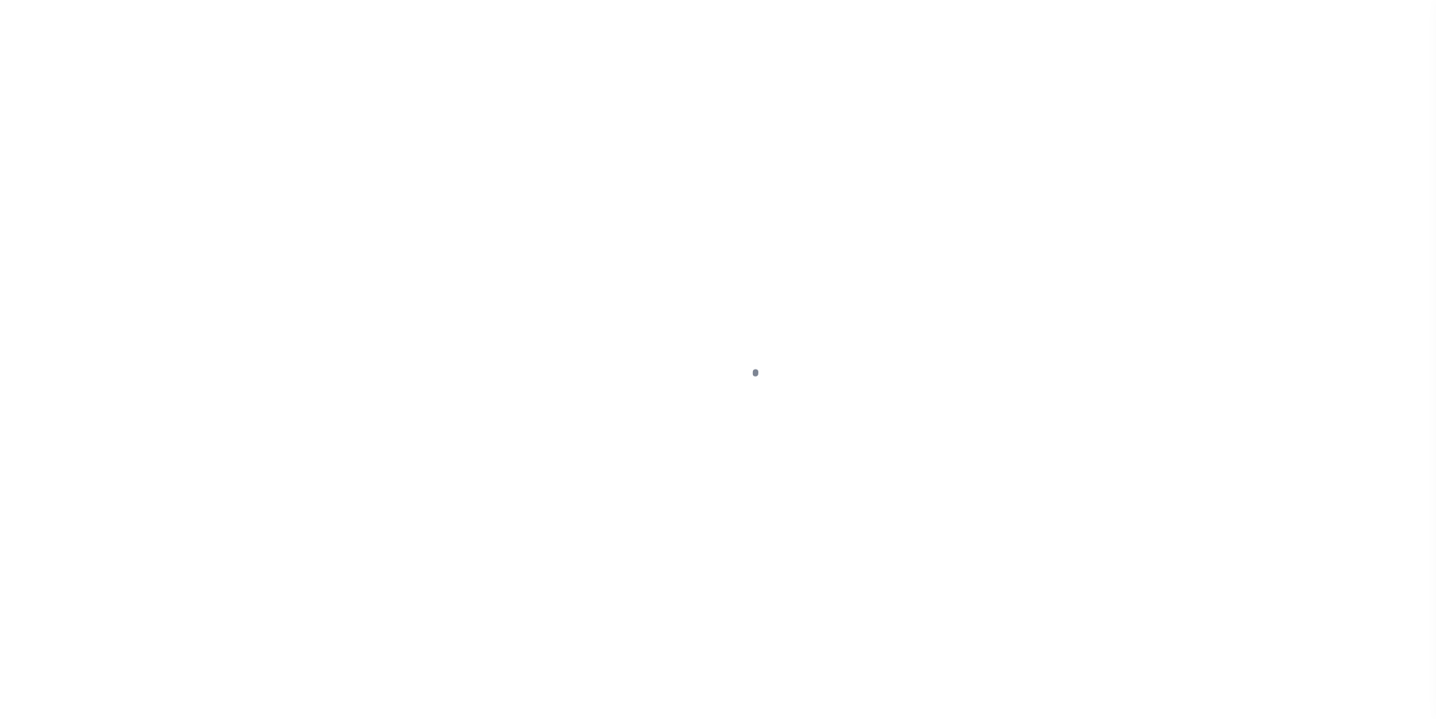
select select "DUE"
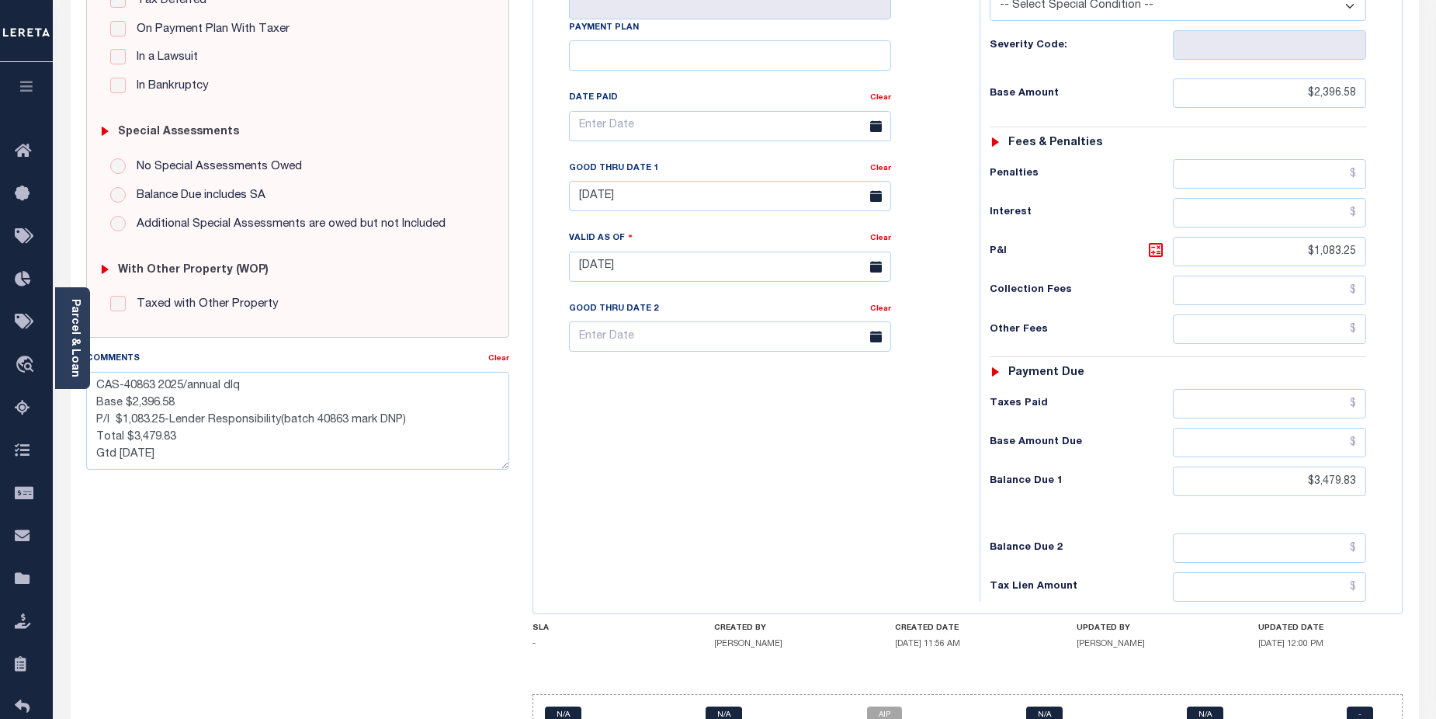
scroll to position [395, 0]
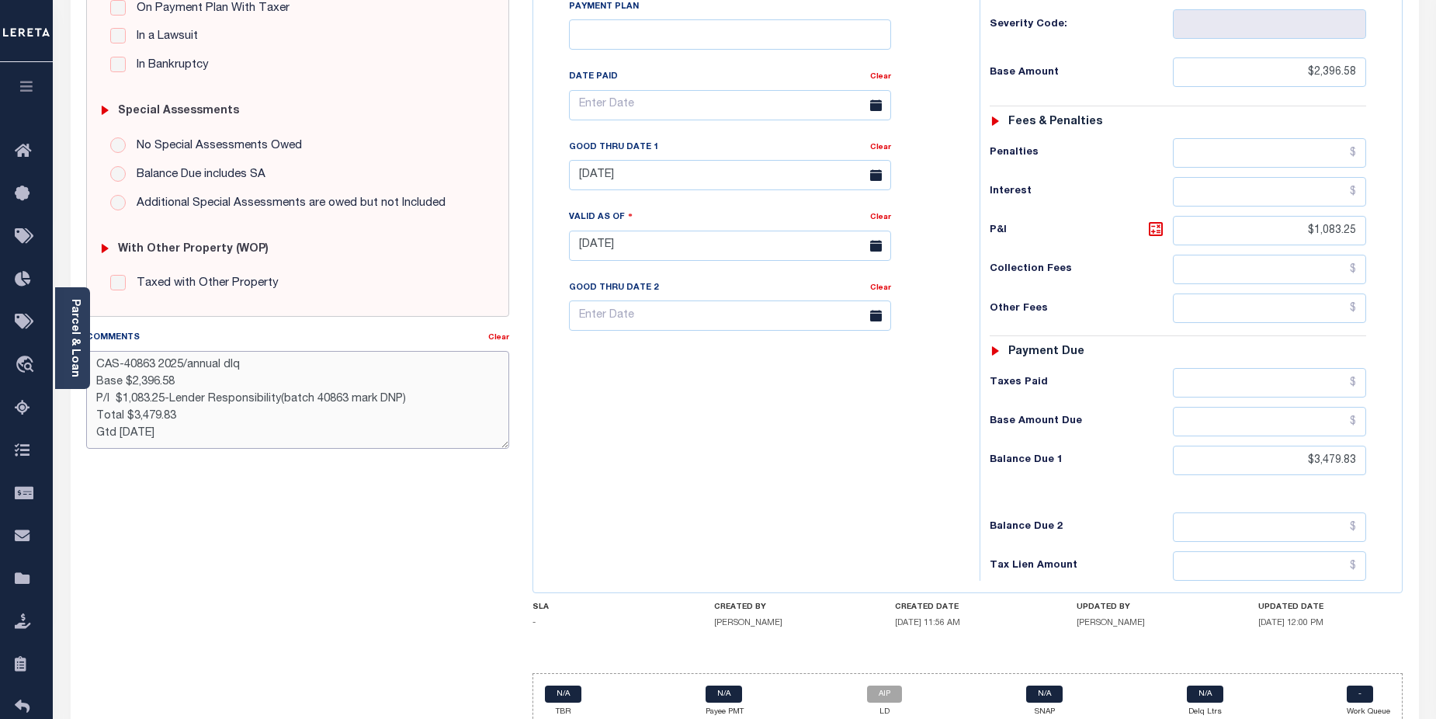
click at [180, 365] on textarea "CAS-40863 2025/annual dlq Base $2,396.58 P/I $1,083.25-Lender Responsibility(ba…" at bounding box center [298, 400] width 424 height 98
type textarea "CAS-40863 2024/annual dlq Base $2,396.58 P/I $1,083.25-Lender Responsibility(ba…"
type input "09/30/2025"
click at [709, 439] on div "Tax Bill No Multiple Payment Option Payment Plan Clear" at bounding box center [752, 237] width 431 height 685
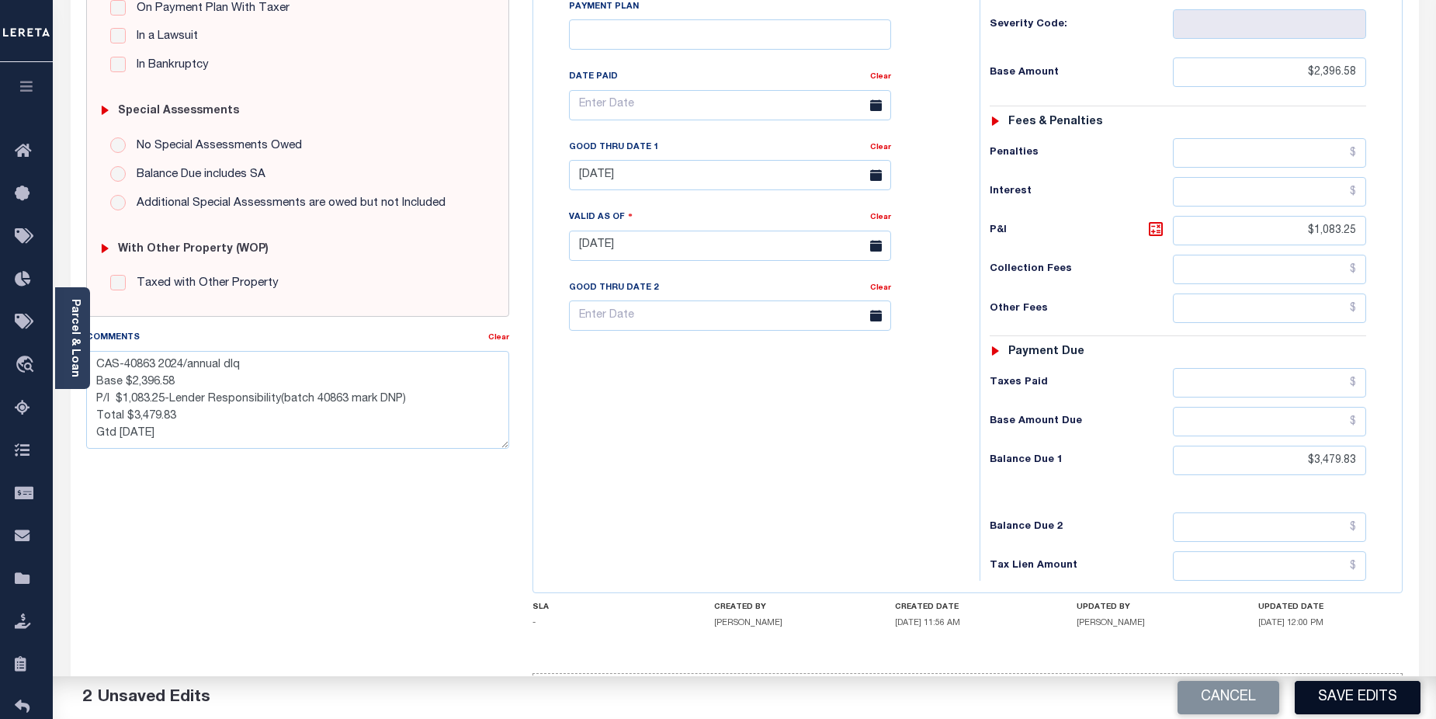
click at [1355, 697] on button "Save Edits" at bounding box center [1358, 697] width 126 height 33
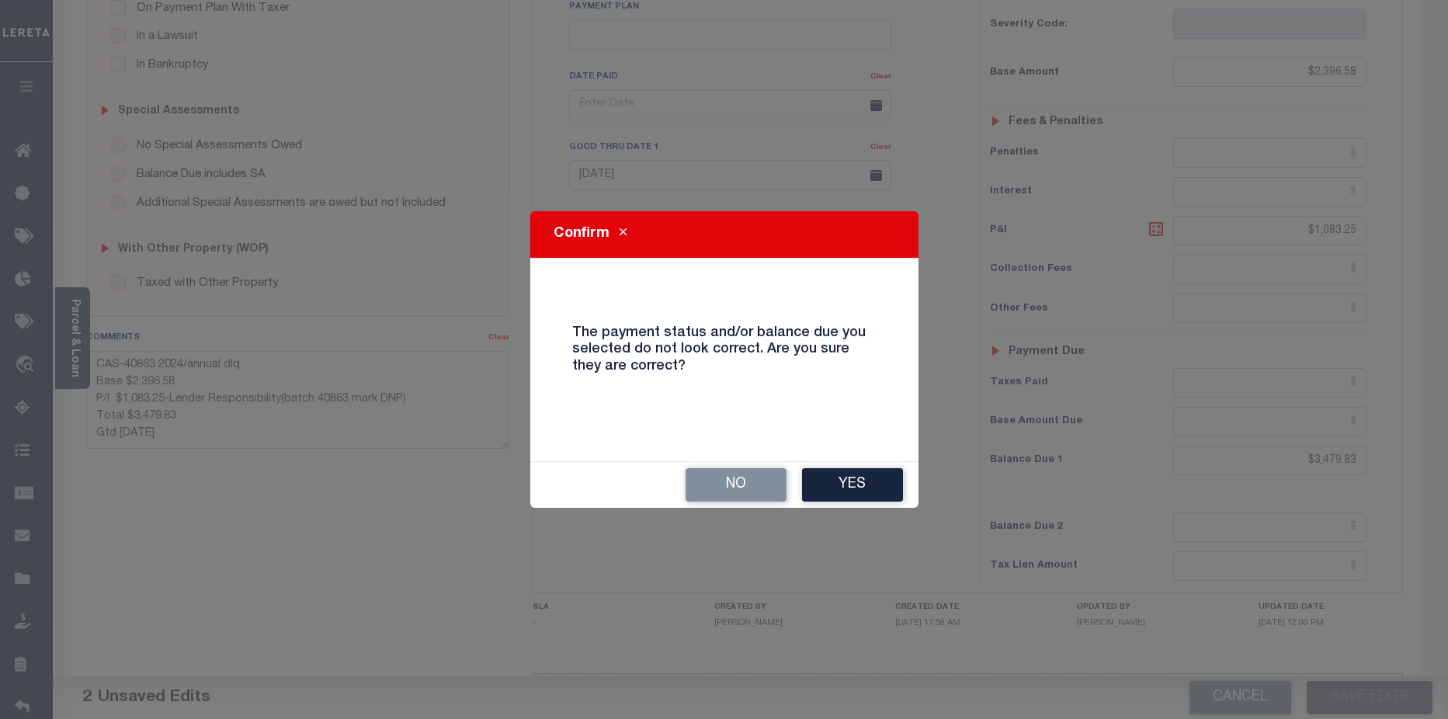
click at [876, 505] on div "No Yes" at bounding box center [724, 485] width 388 height 46
click at [874, 498] on button "Yes" at bounding box center [852, 484] width 101 height 33
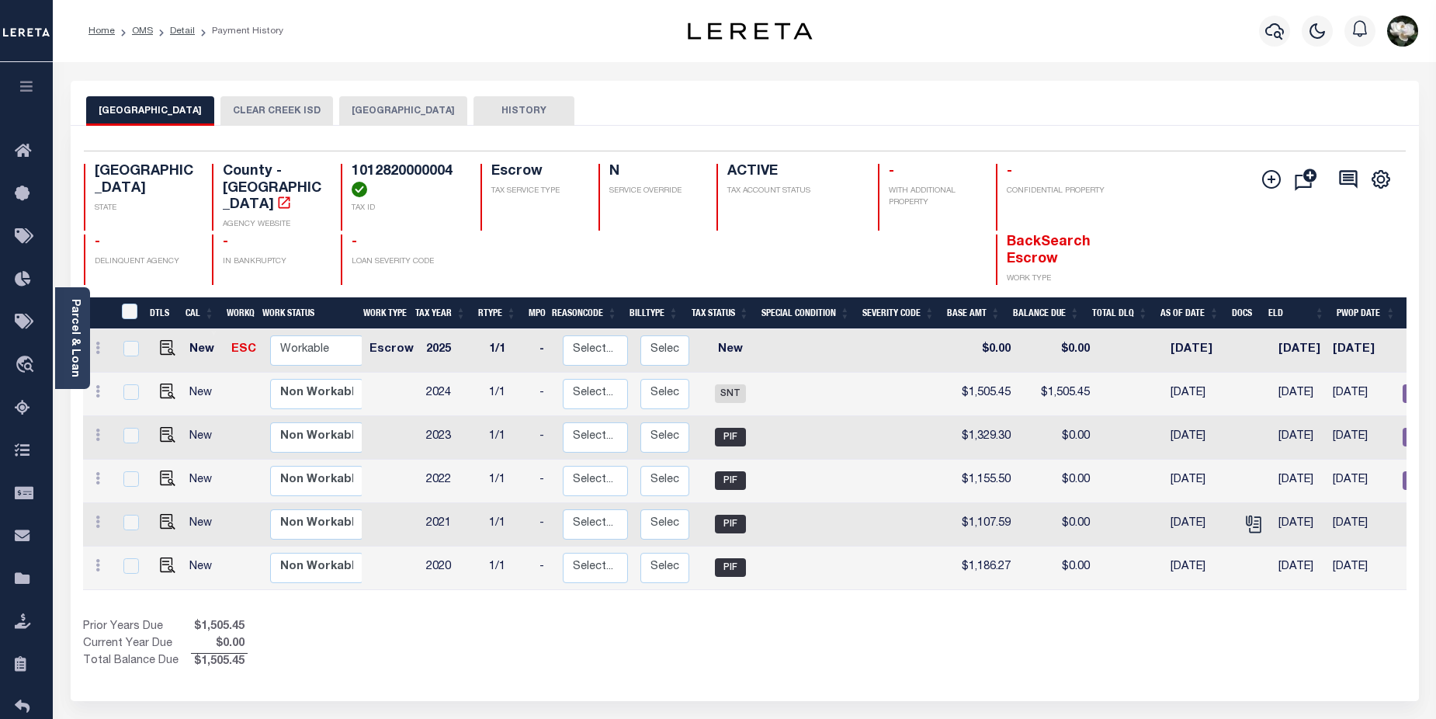
click at [1255, 33] on div at bounding box center [1275, 31] width 43 height 54
click at [1269, 38] on icon "button" at bounding box center [1274, 31] width 19 height 19
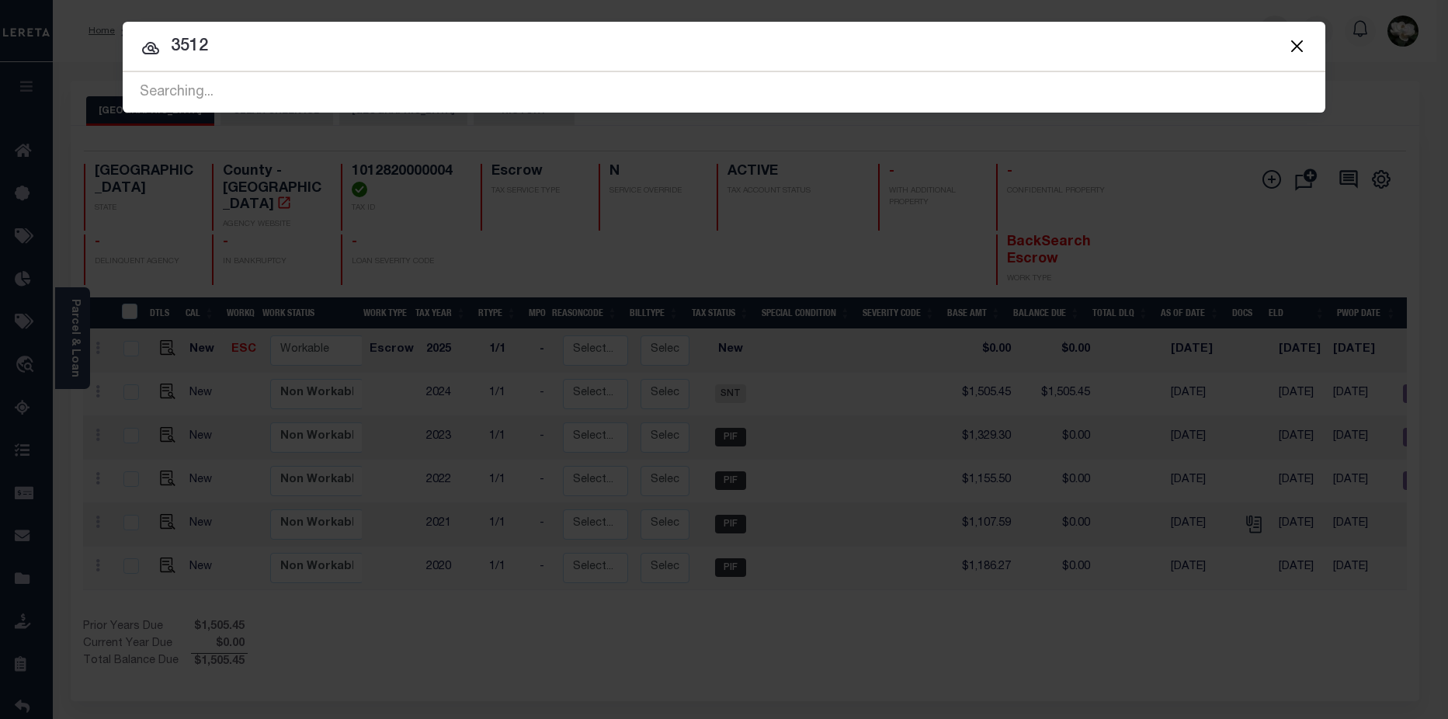
type input "3512"
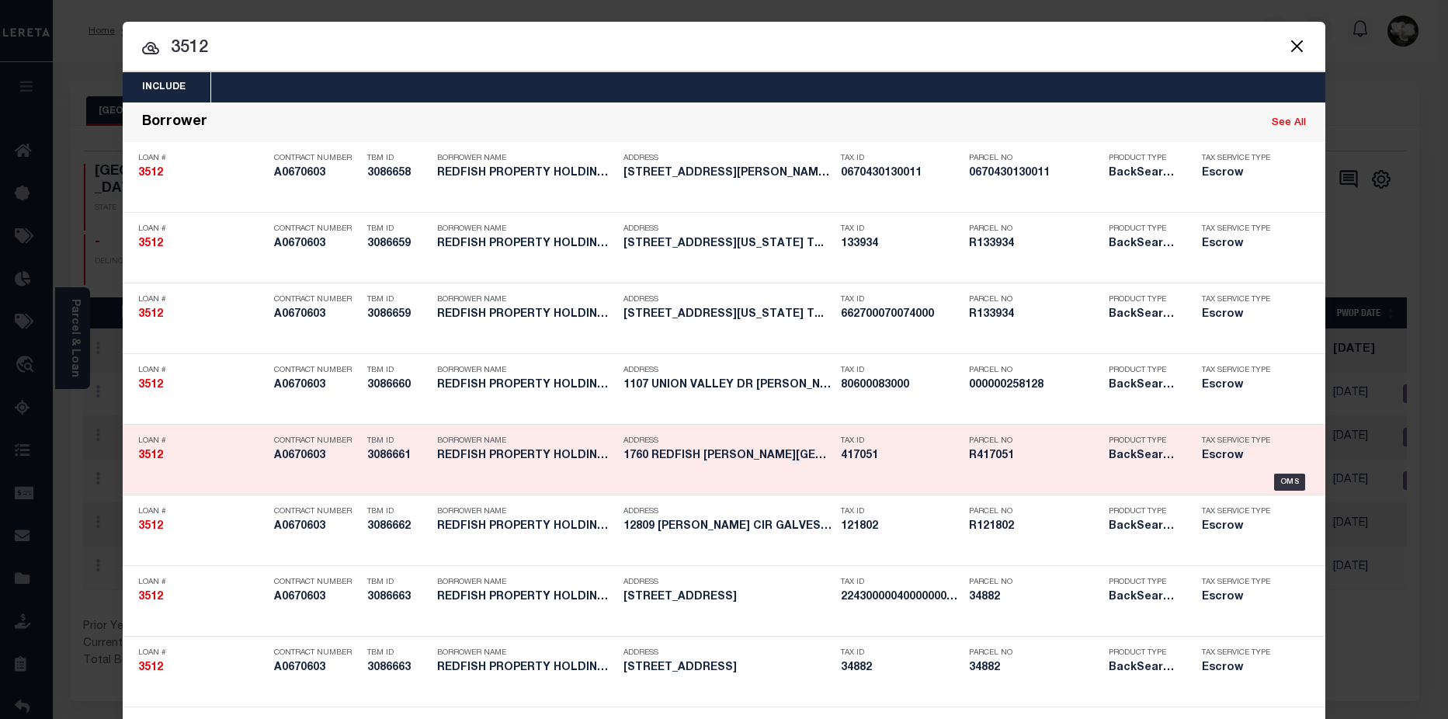
click at [1070, 459] on h5 "R417051" at bounding box center [1035, 455] width 132 height 13
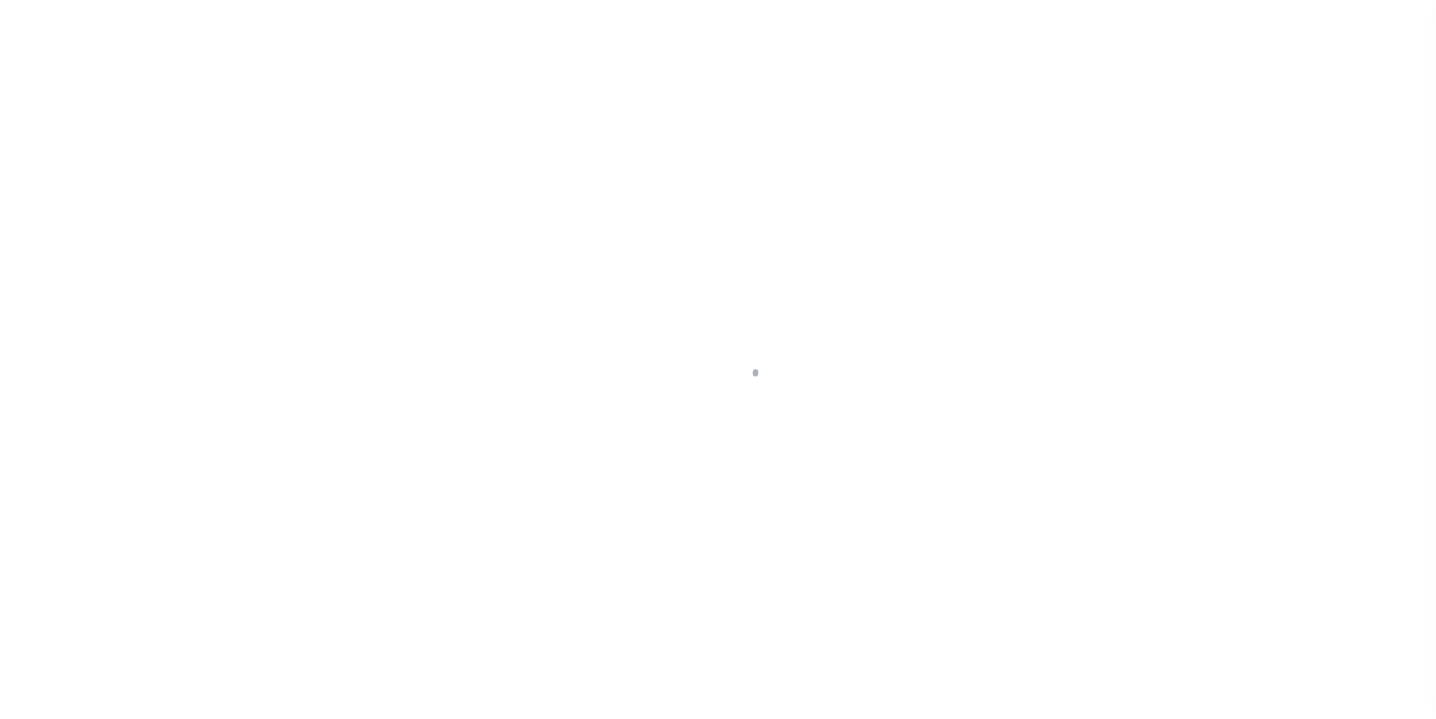
select select "Escrow"
type input "1760 [GEOGRAPHIC_DATA]"
type input "[CREDIT_CARD_NUMBER]"
select select
type input "[GEOGRAPHIC_DATA]"
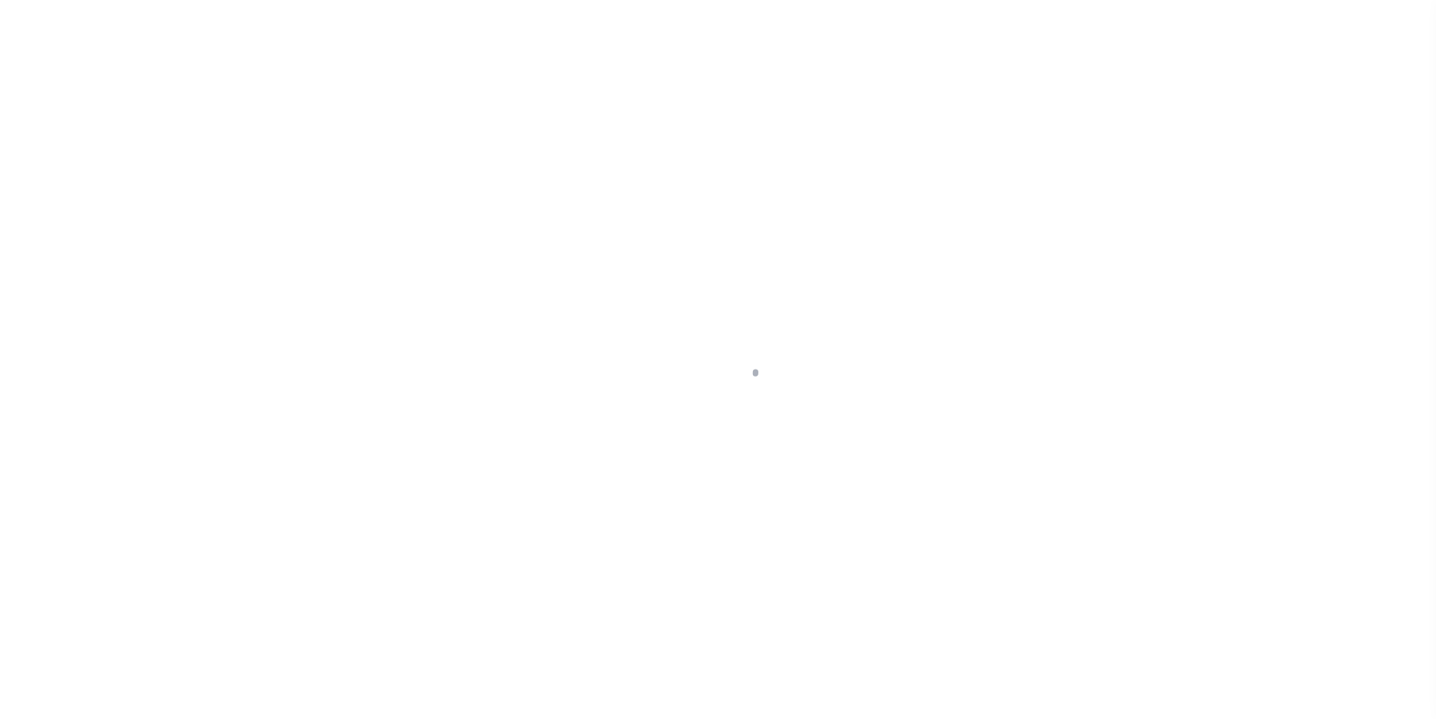
type input "a0k2L00001SgSl2"
type input "[GEOGRAPHIC_DATA]"
type textarea "Situs change per client audit"
select select "25066"
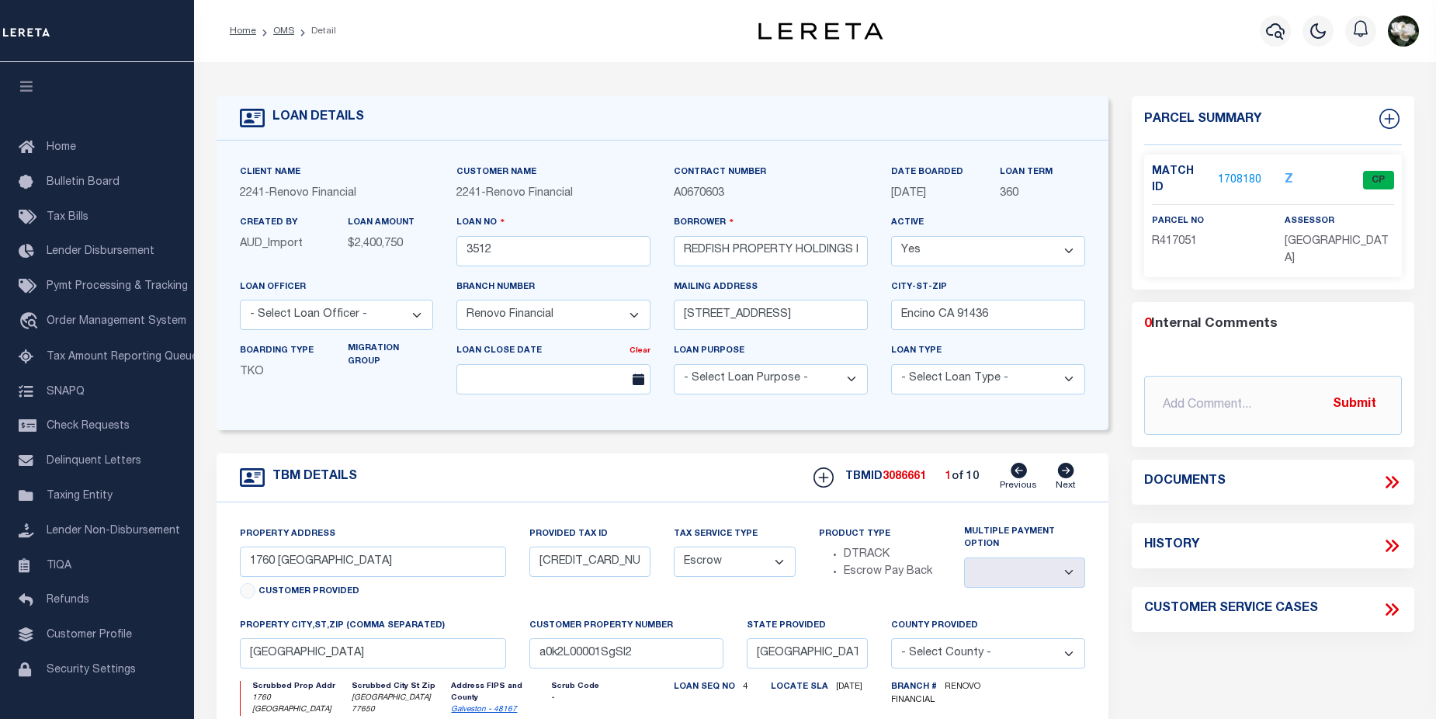
click at [1238, 172] on link "1708180" at bounding box center [1239, 180] width 43 height 16
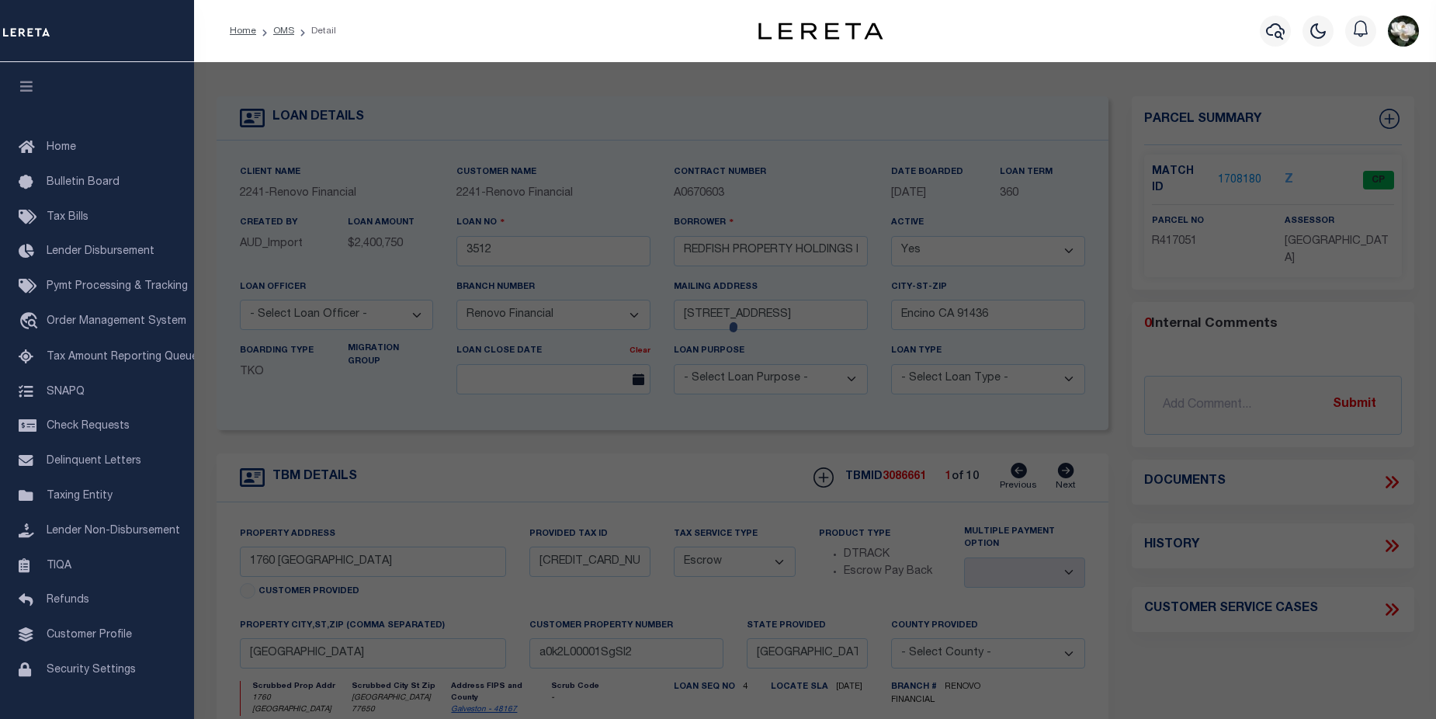
checkbox input "false"
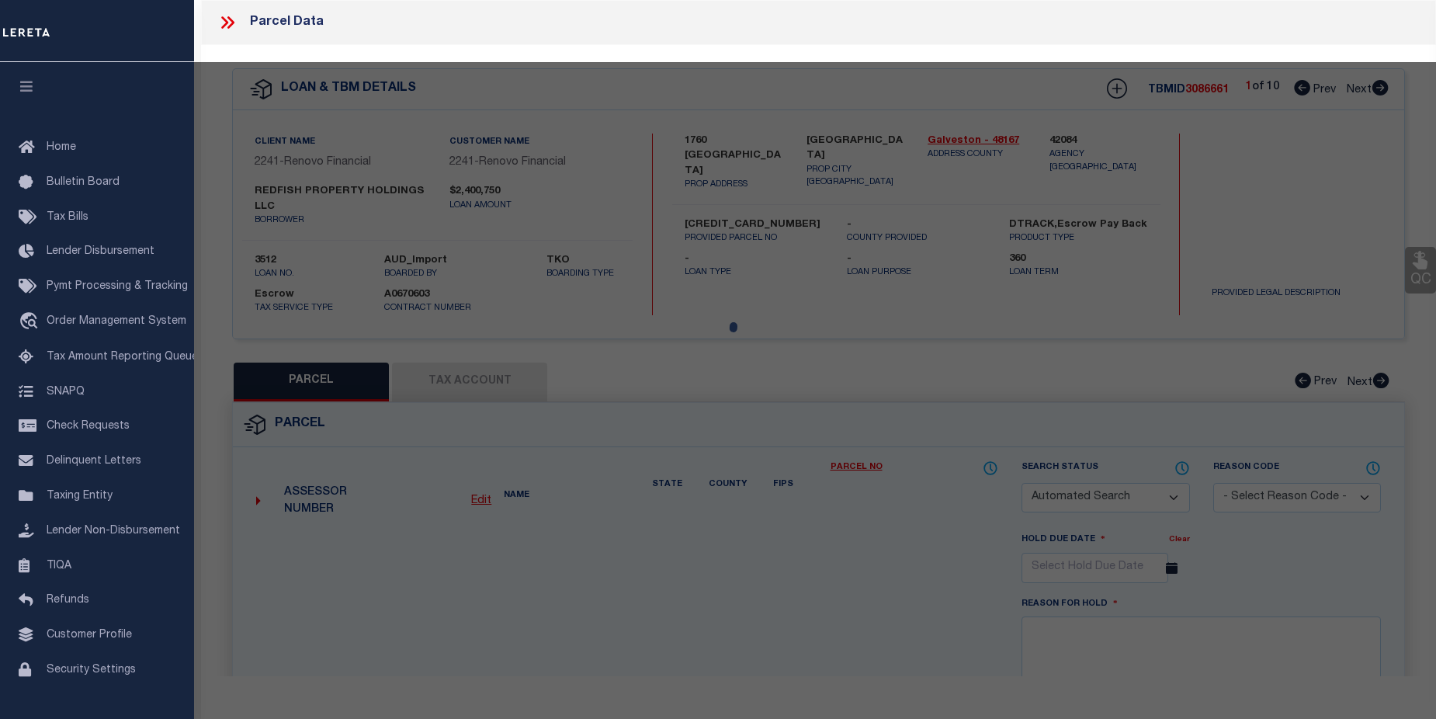
select select "CP"
type input "REDFISH PROPERTY HOLDINGS LLC"
select select
type input "1760 REDFISH LN"
checkbox input "false"
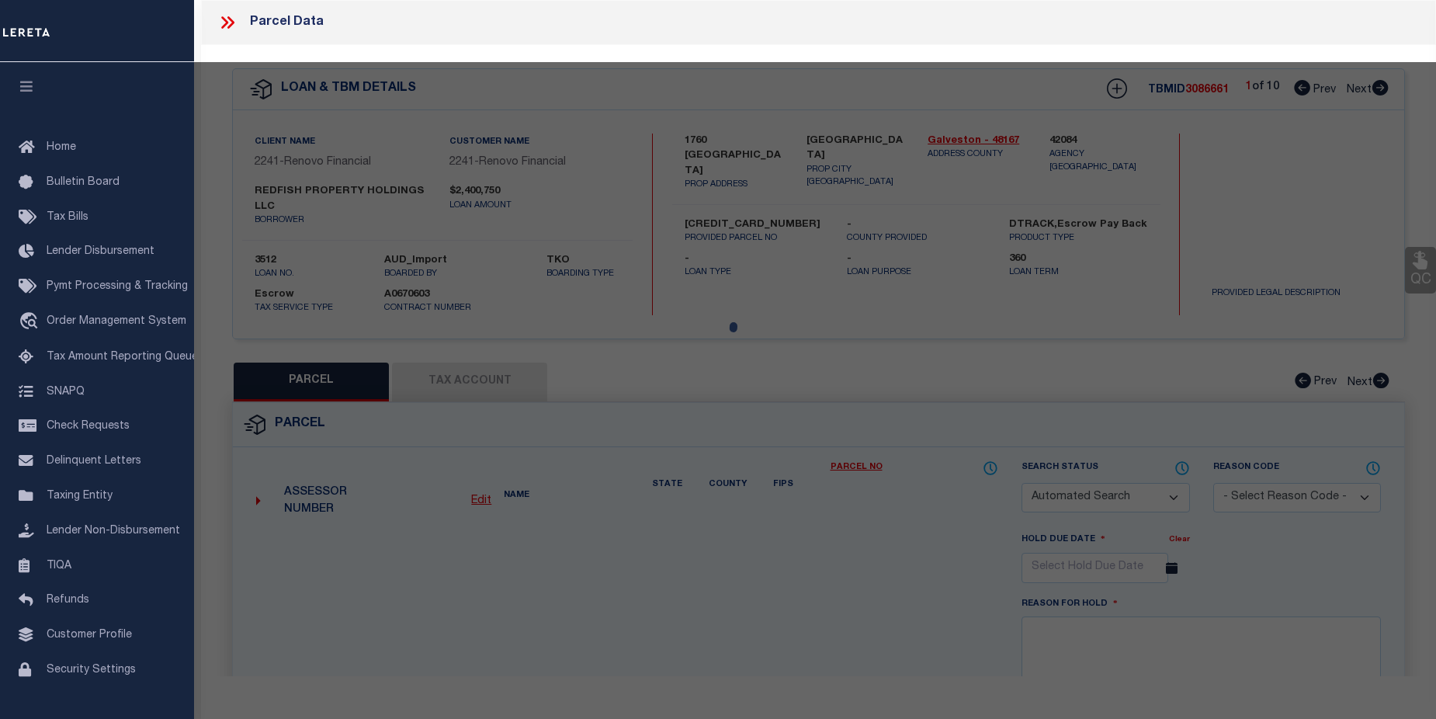
type input "CRYSTAL BEACH, TX 77650"
type textarea "ABST 179 J SHAW SUR ABND ROAD BTWN BLKS J & M SANDY BEACH"
type textarea "Tax ID Special Project"
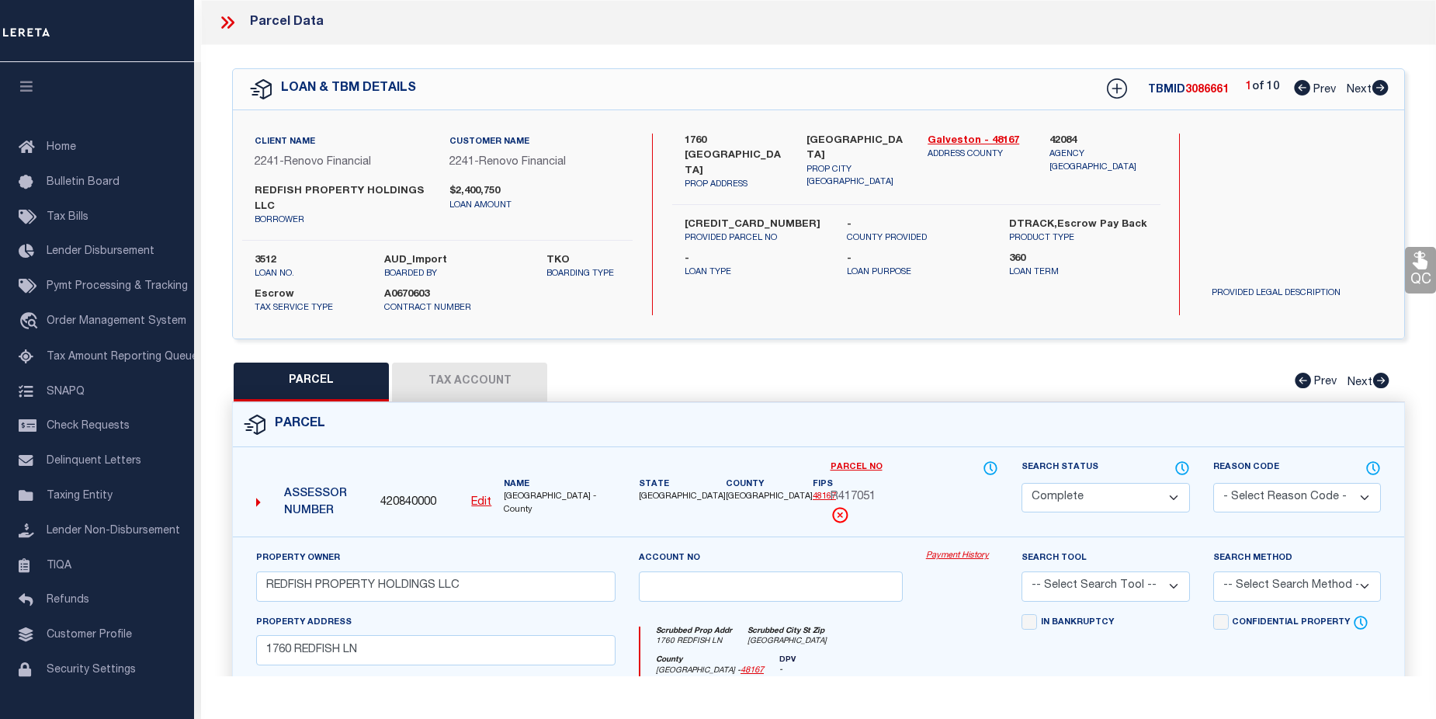
click at [956, 561] on link "Payment History" at bounding box center [962, 556] width 72 height 13
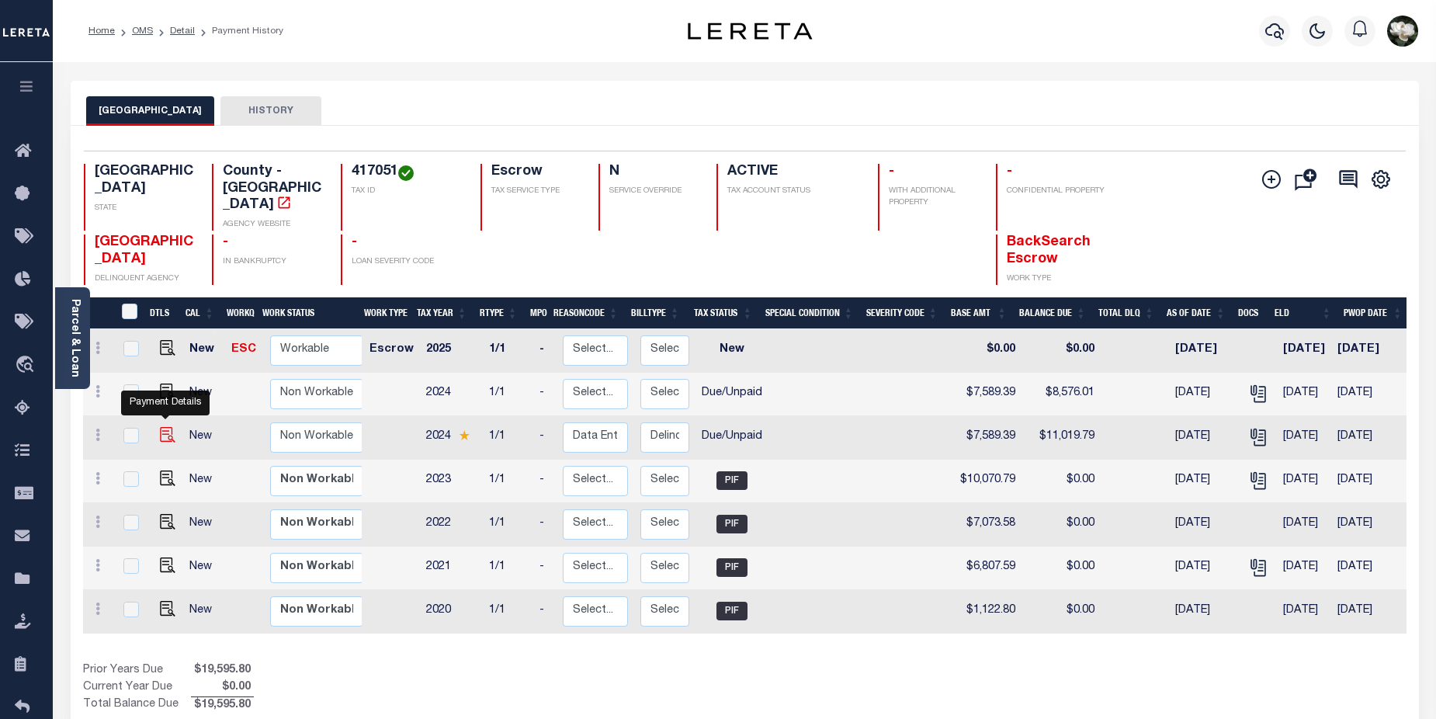
click at [168, 427] on img "" at bounding box center [168, 435] width 16 height 16
checkbox input "true"
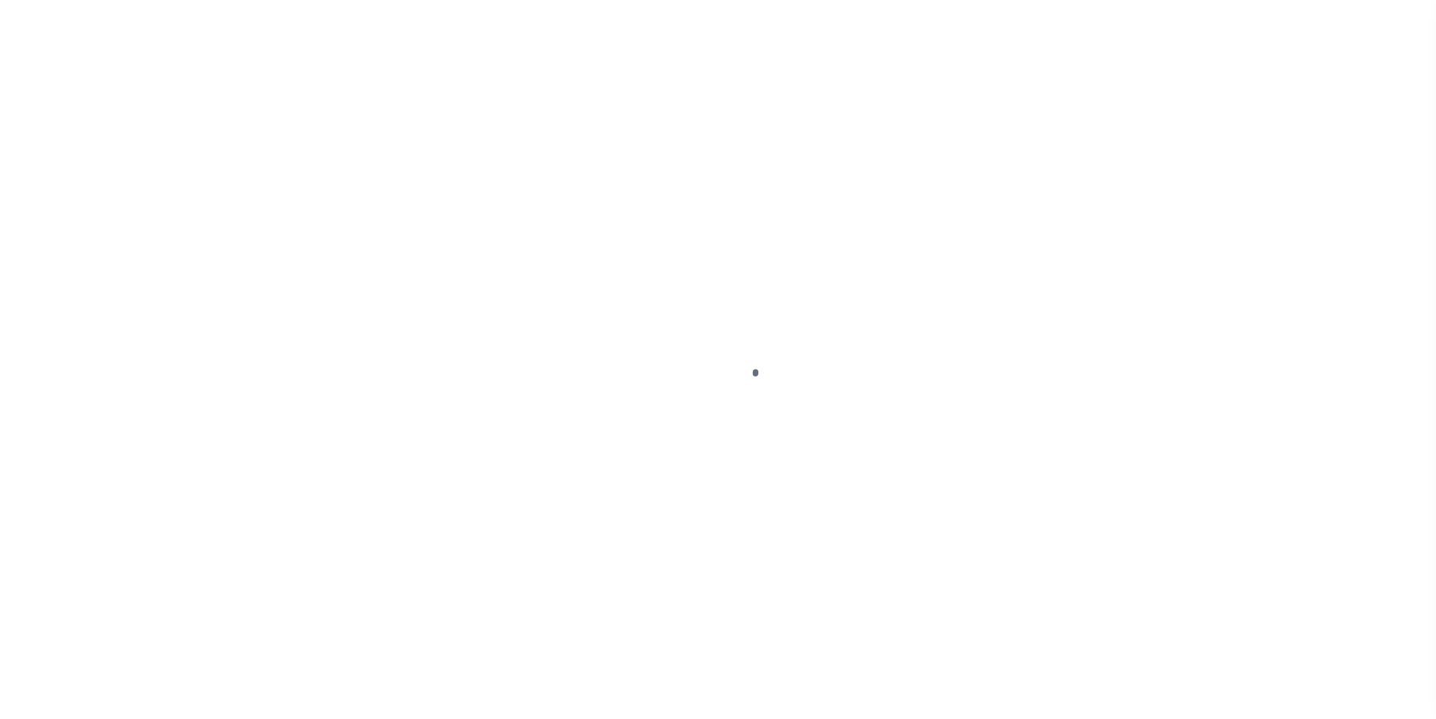
select select "DUE"
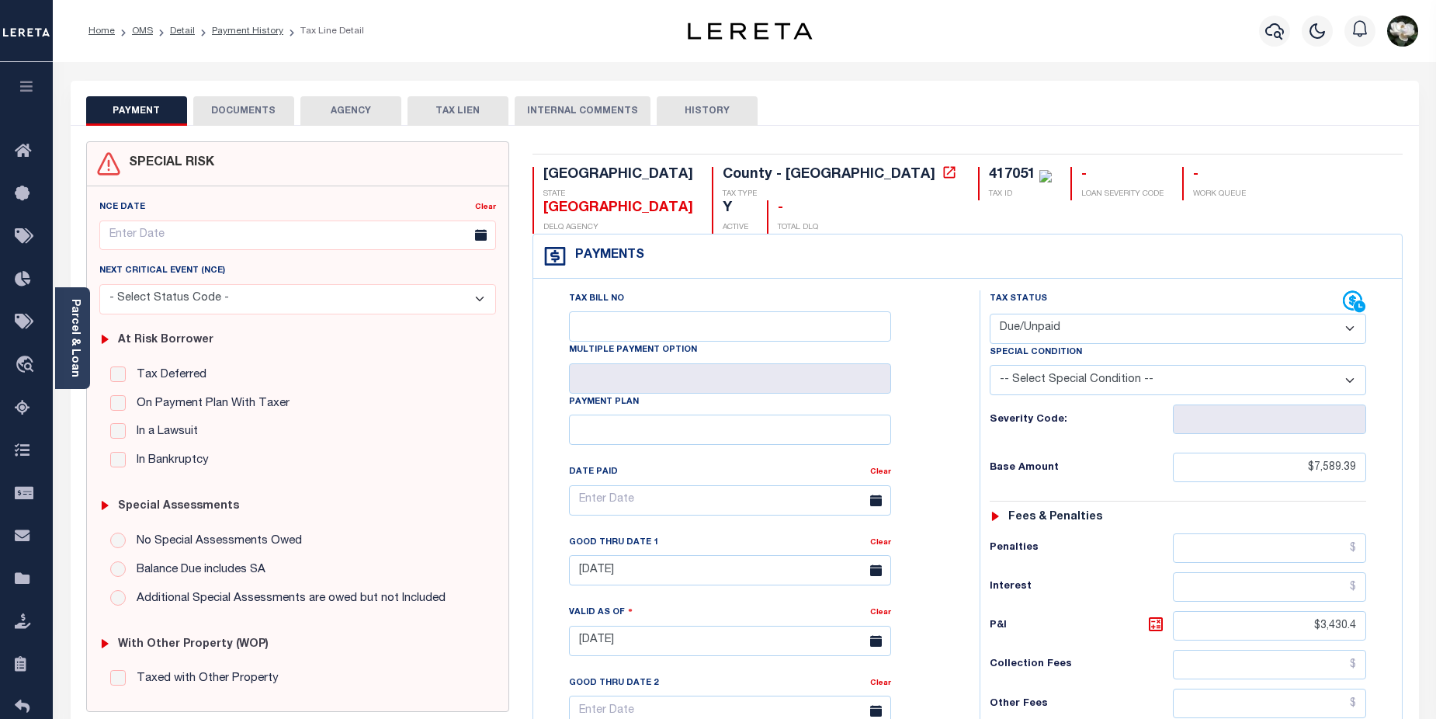
click at [1268, 54] on div at bounding box center [1275, 31] width 43 height 54
click at [1277, 38] on icon "button" at bounding box center [1274, 31] width 19 height 16
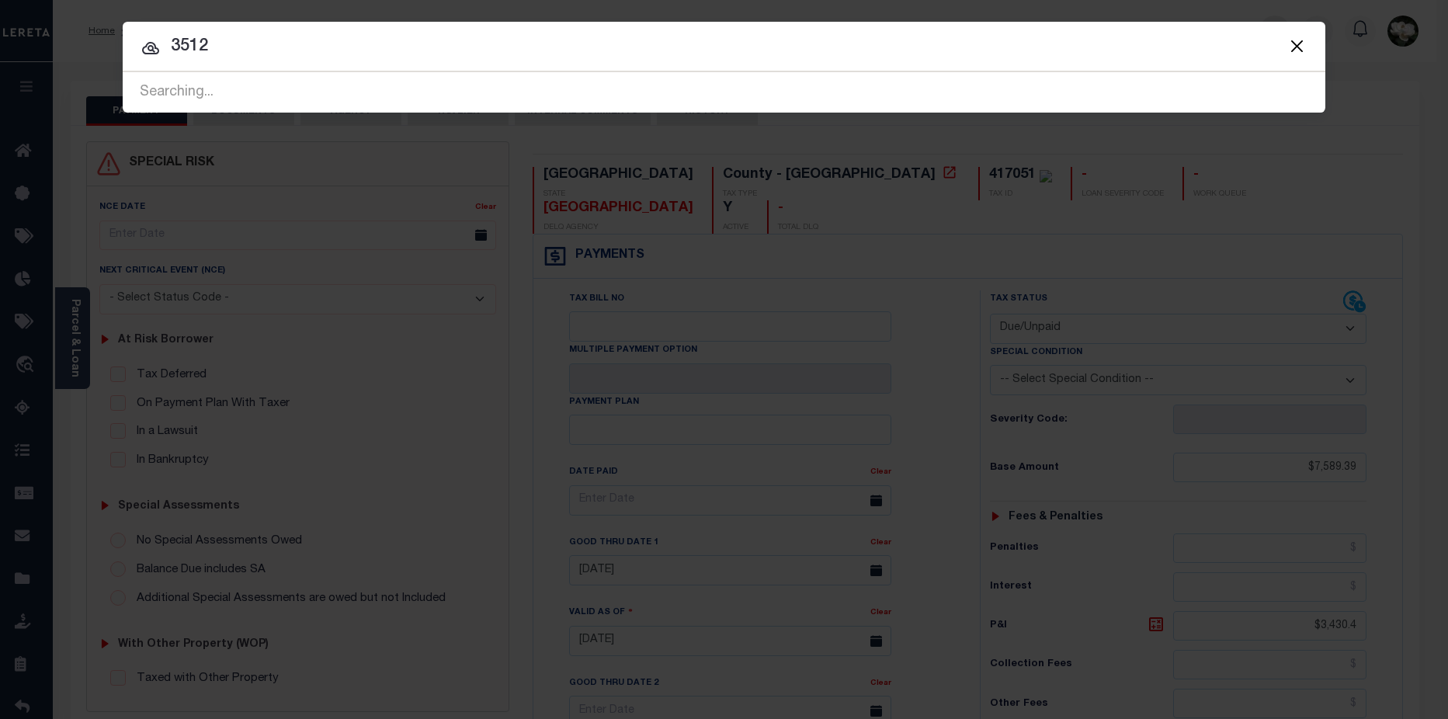
type input "3512"
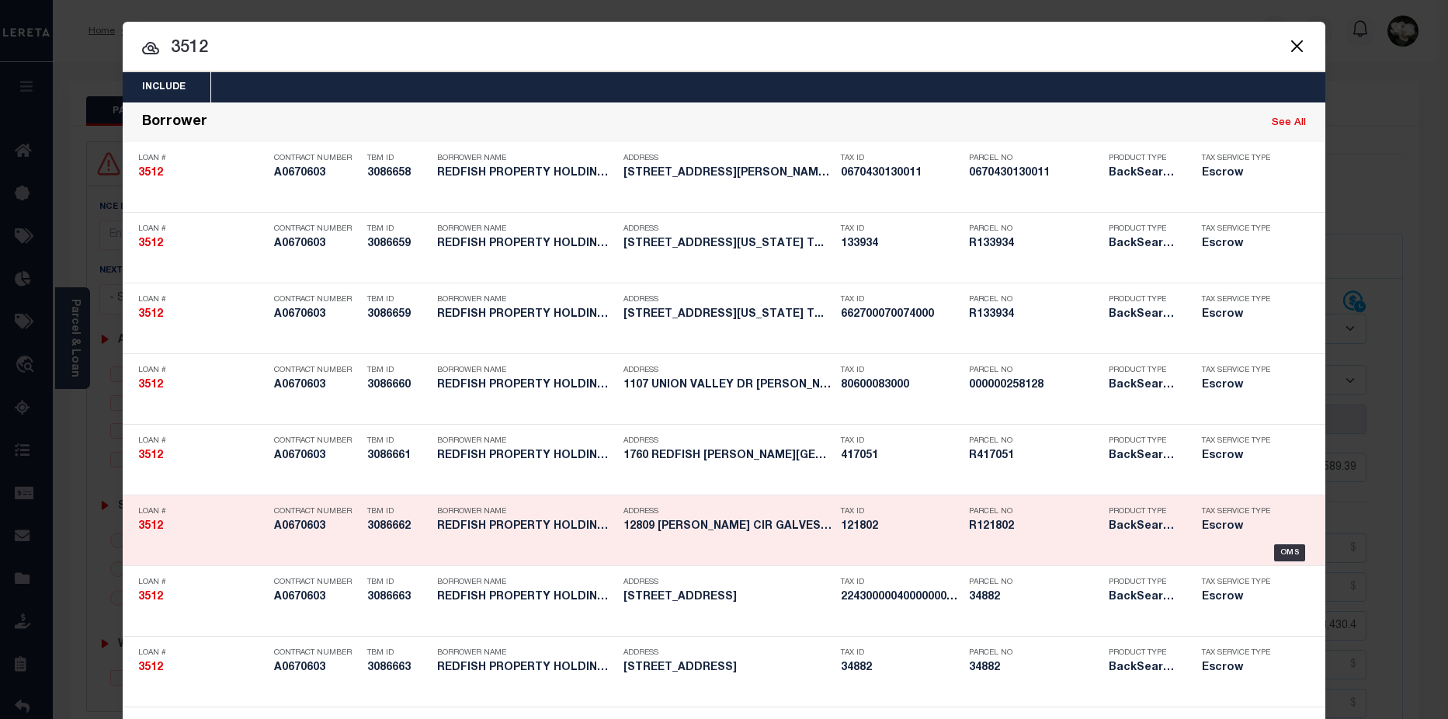
click at [1040, 533] on h5 "R121802" at bounding box center [1035, 526] width 132 height 13
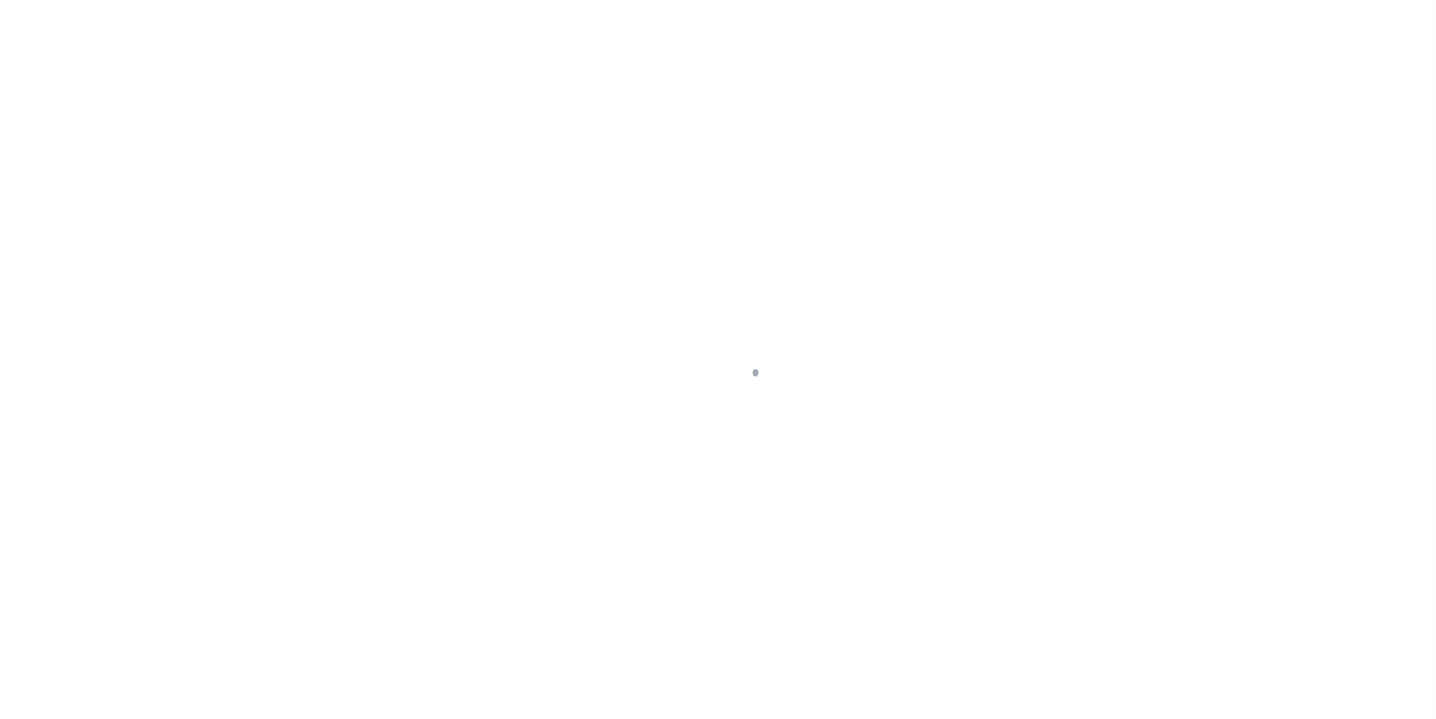
select select "Escrow"
type input "[STREET_ADDRESS][PERSON_NAME]"
select select
type input "[GEOGRAPHIC_DATA]"
type input "a0k2L00001PfMiV"
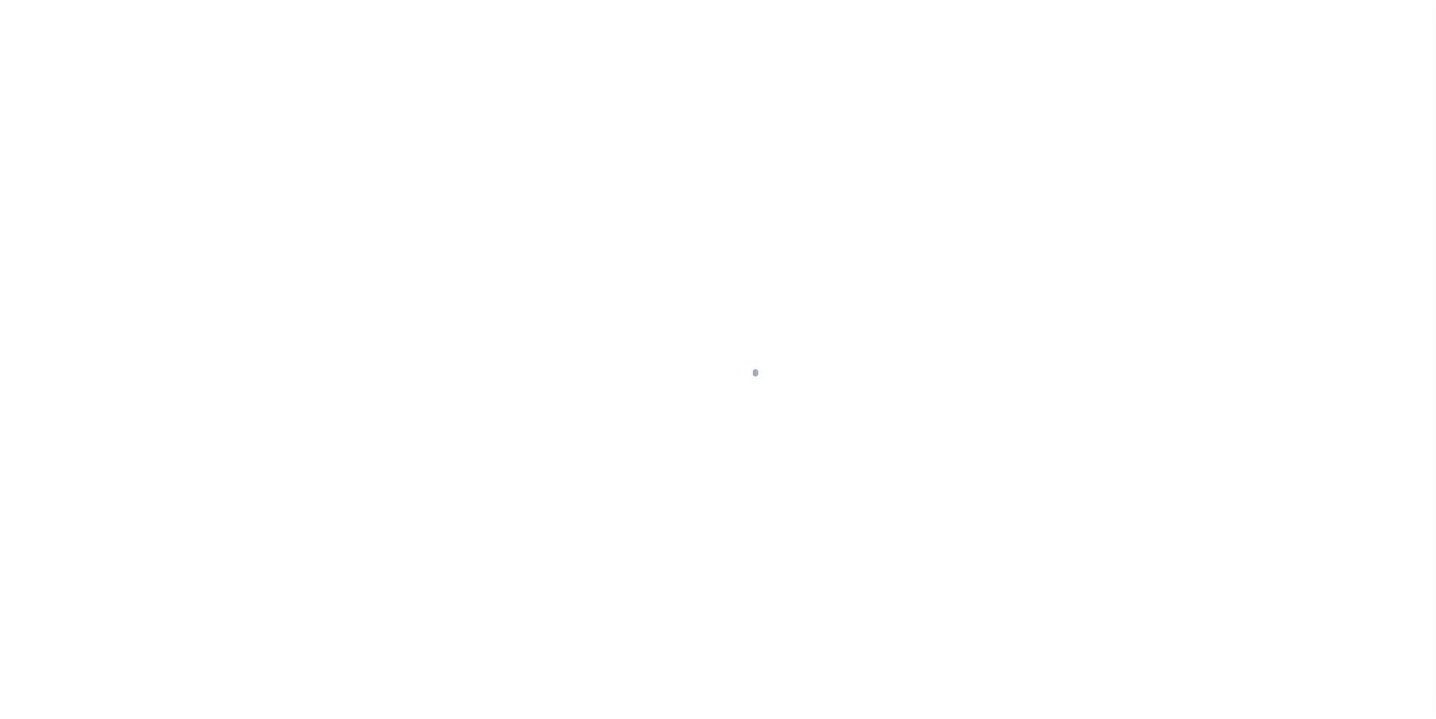
type input "[GEOGRAPHIC_DATA]"
type textarea "Situs change per client audit"
select select "25066"
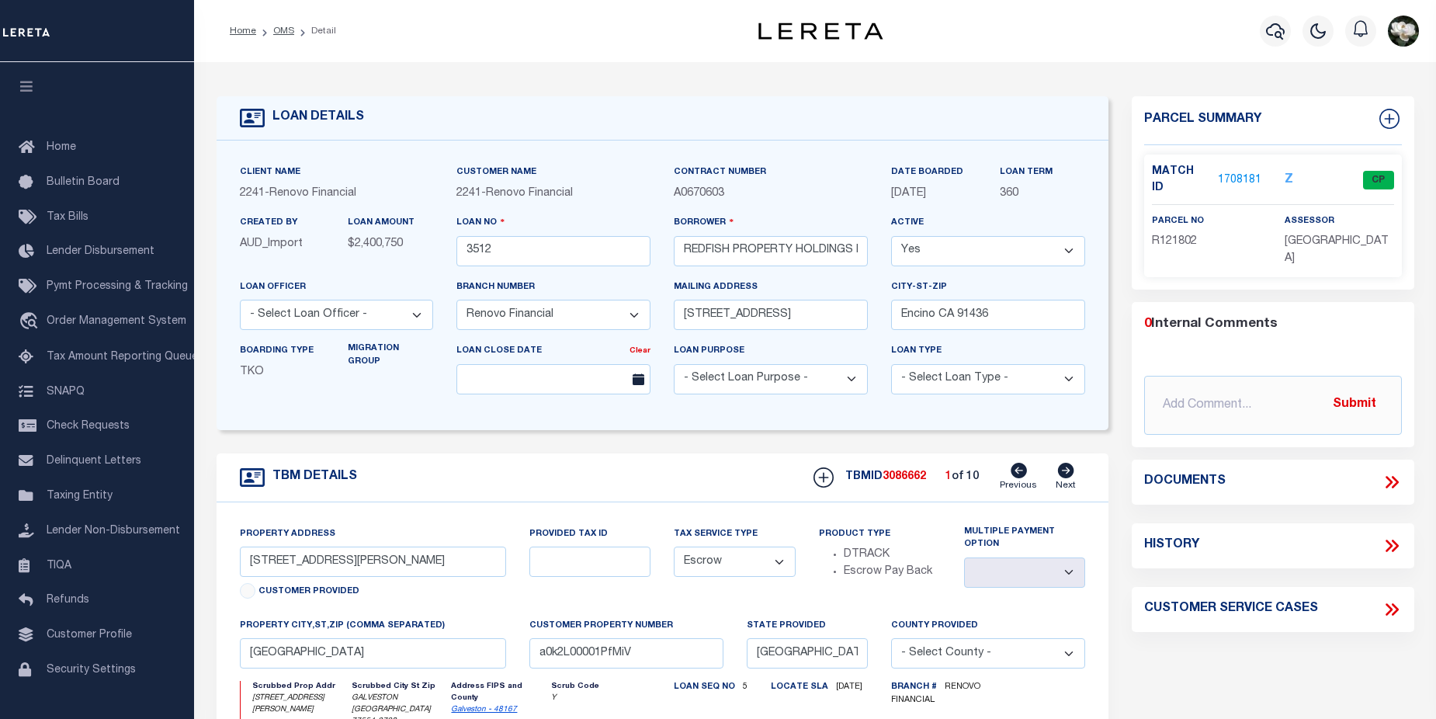
click at [1236, 175] on link "1708181" at bounding box center [1239, 180] width 43 height 16
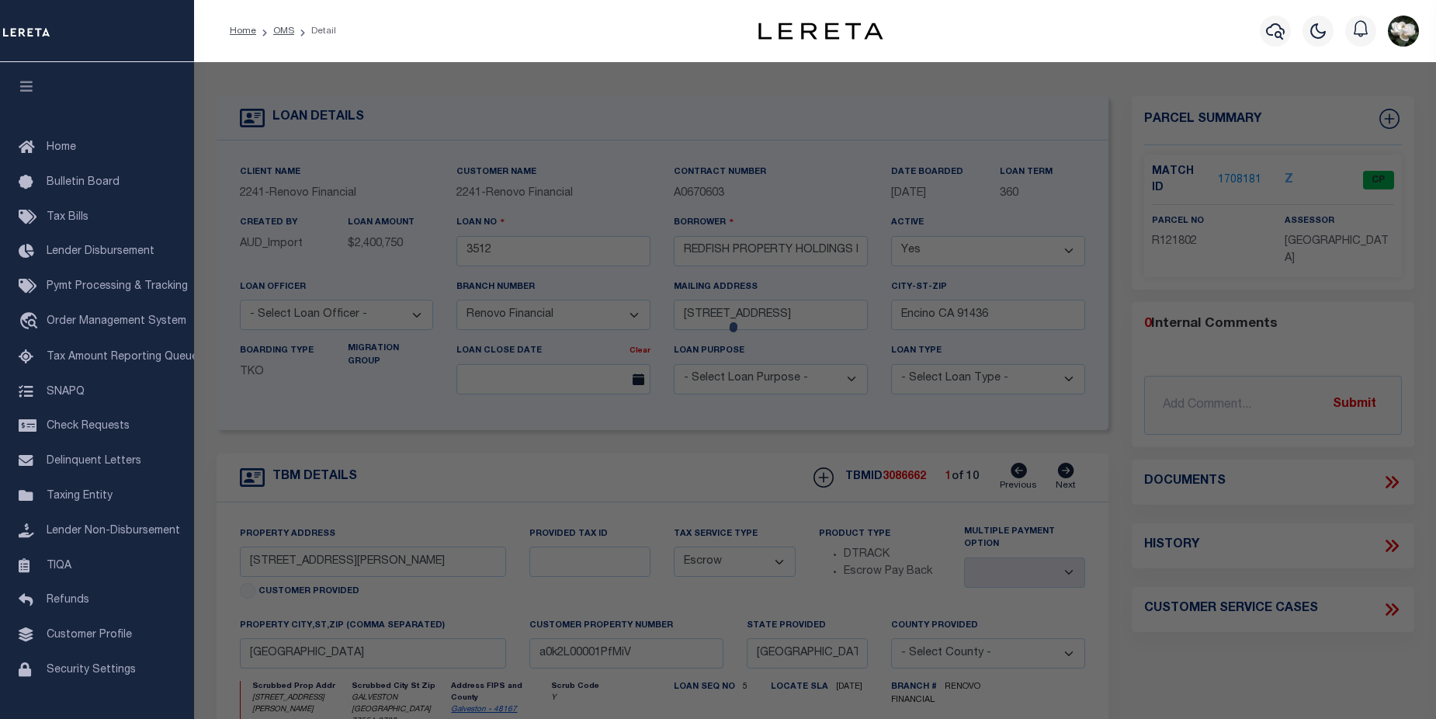
checkbox input "false"
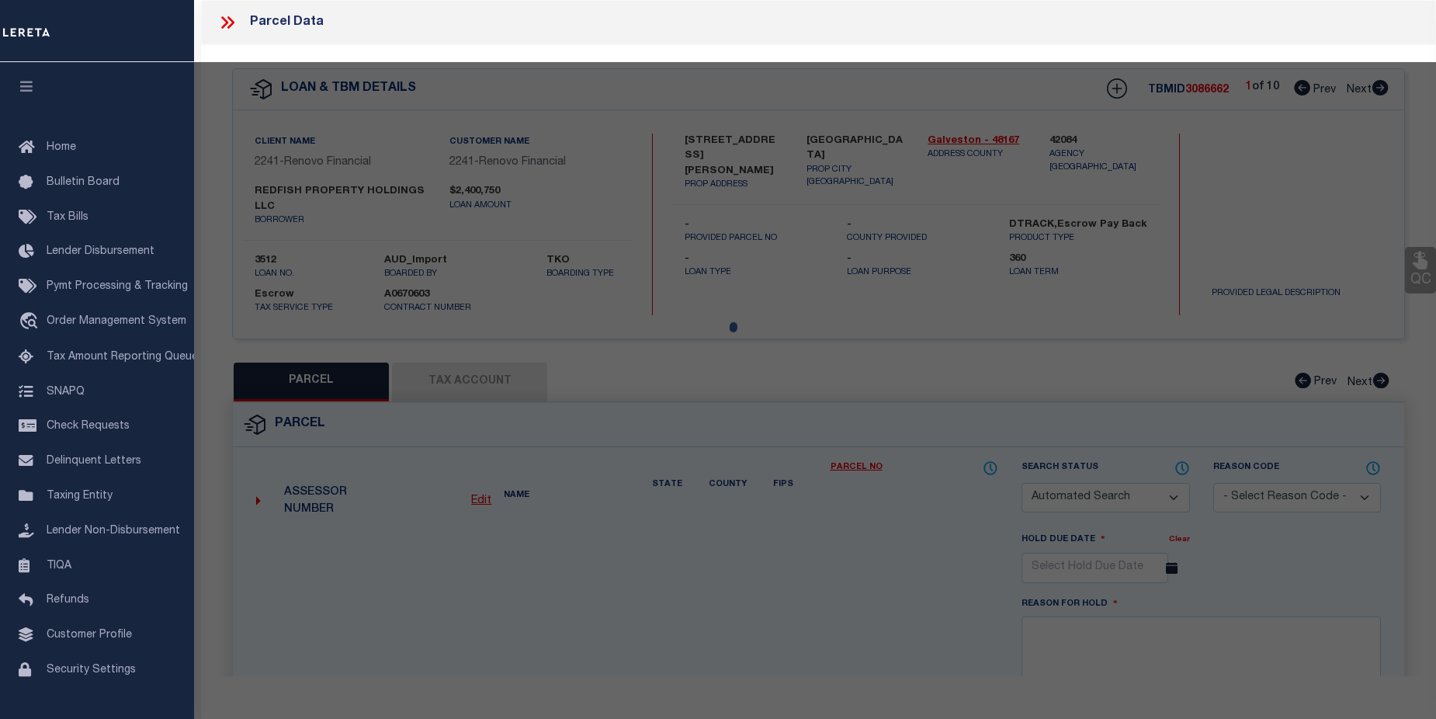
select select "CP"
type input "REDFISH PROPERTY HOLDINGS LLC"
select select
type input "12809 JOHN REYNOLDS CIR"
checkbox input "false"
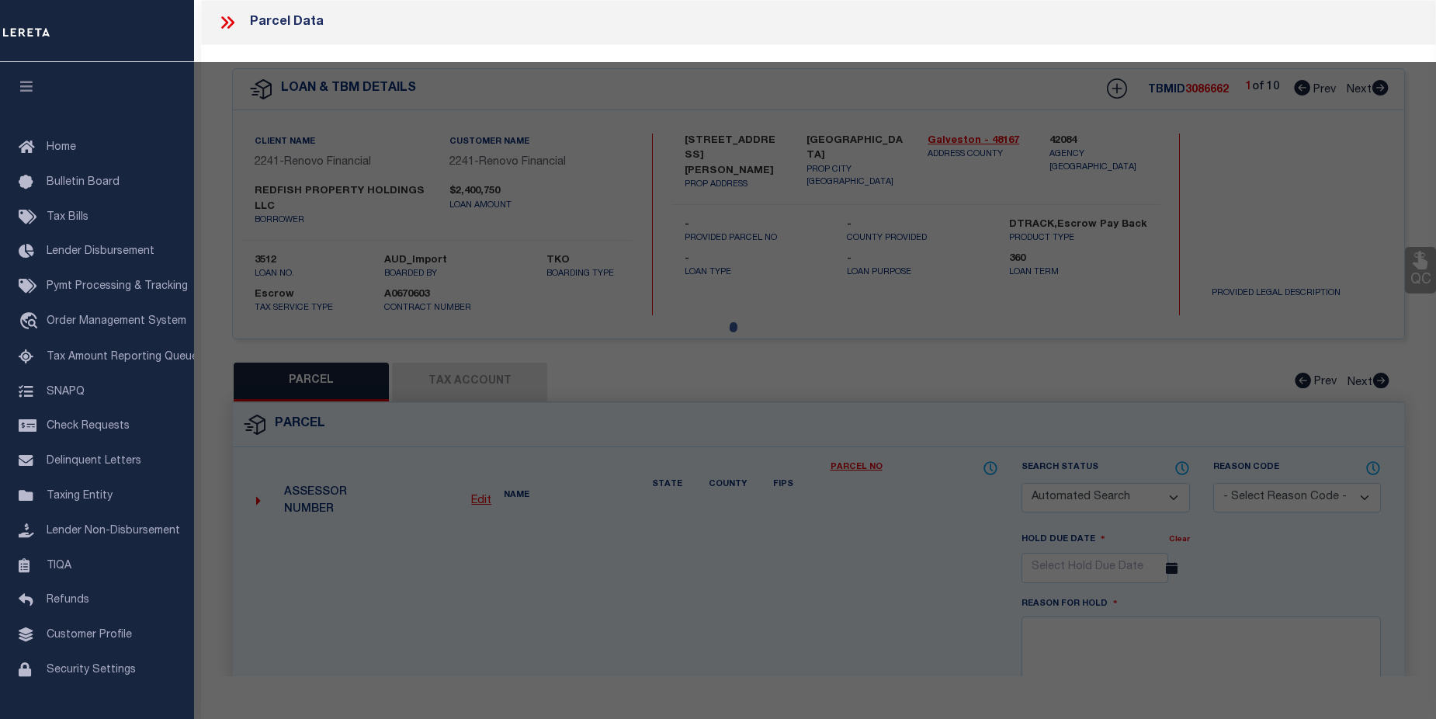
type input "GALVESTON, TX 77554"
type textarea "ABST 121 HALL & JONES SUR LOT 13 BERMUDA BEACH SEC 2"
type textarea "Tax ID Special Project"
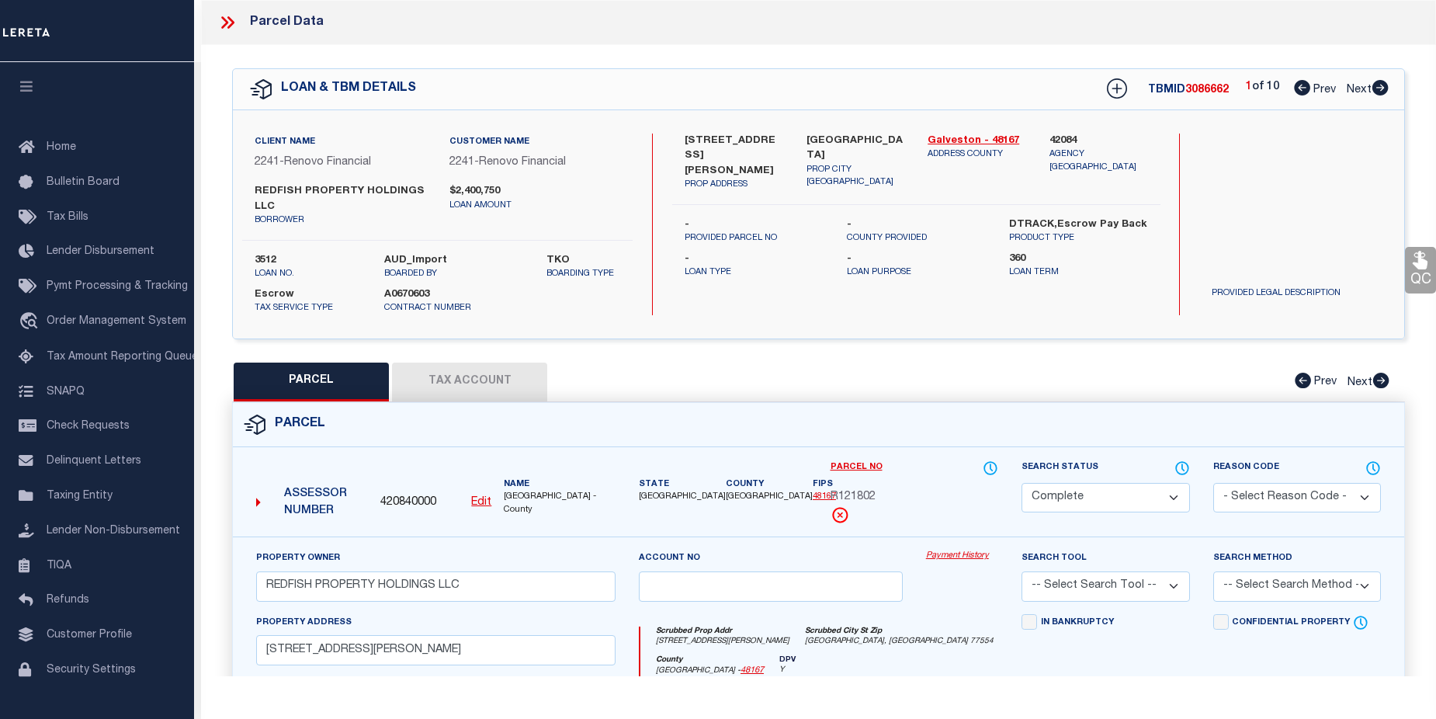
click at [966, 560] on link "Payment History" at bounding box center [962, 556] width 72 height 13
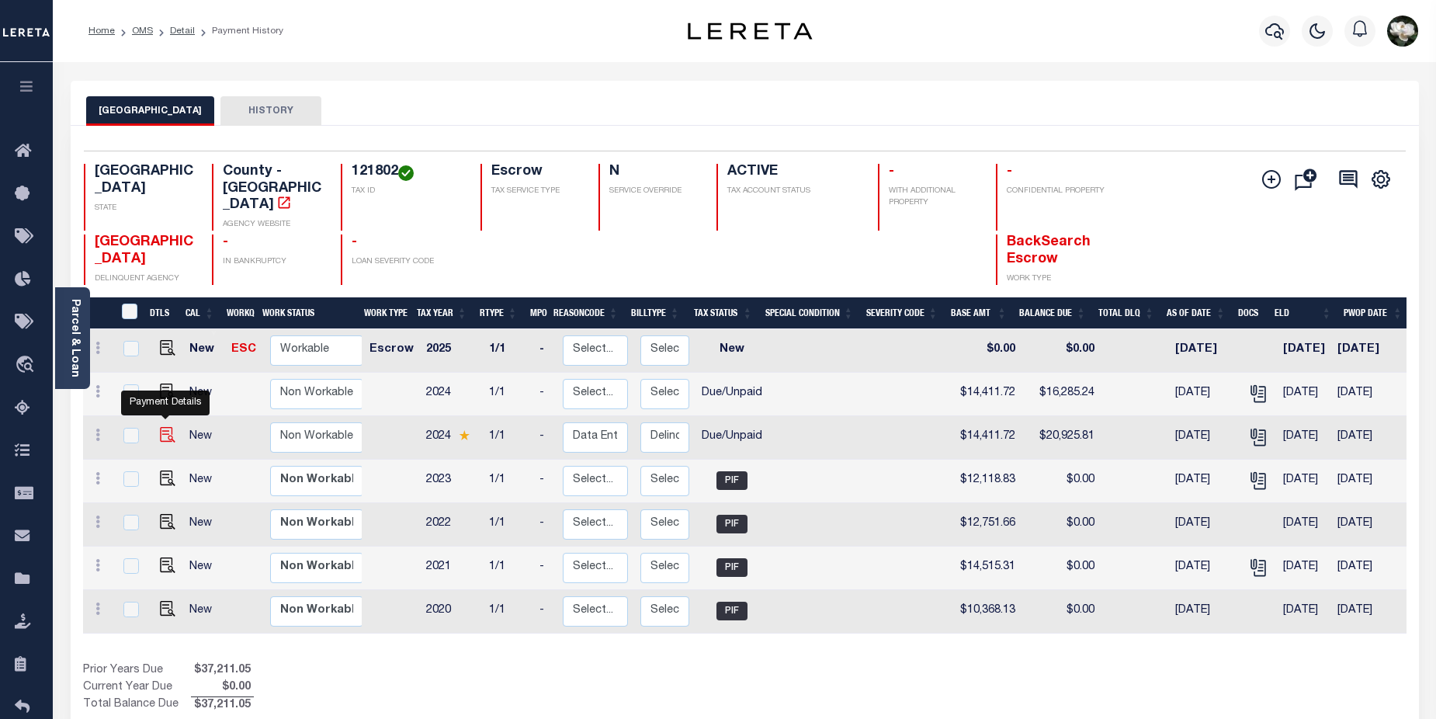
click at [161, 427] on img "" at bounding box center [168, 435] width 16 height 16
checkbox input "true"
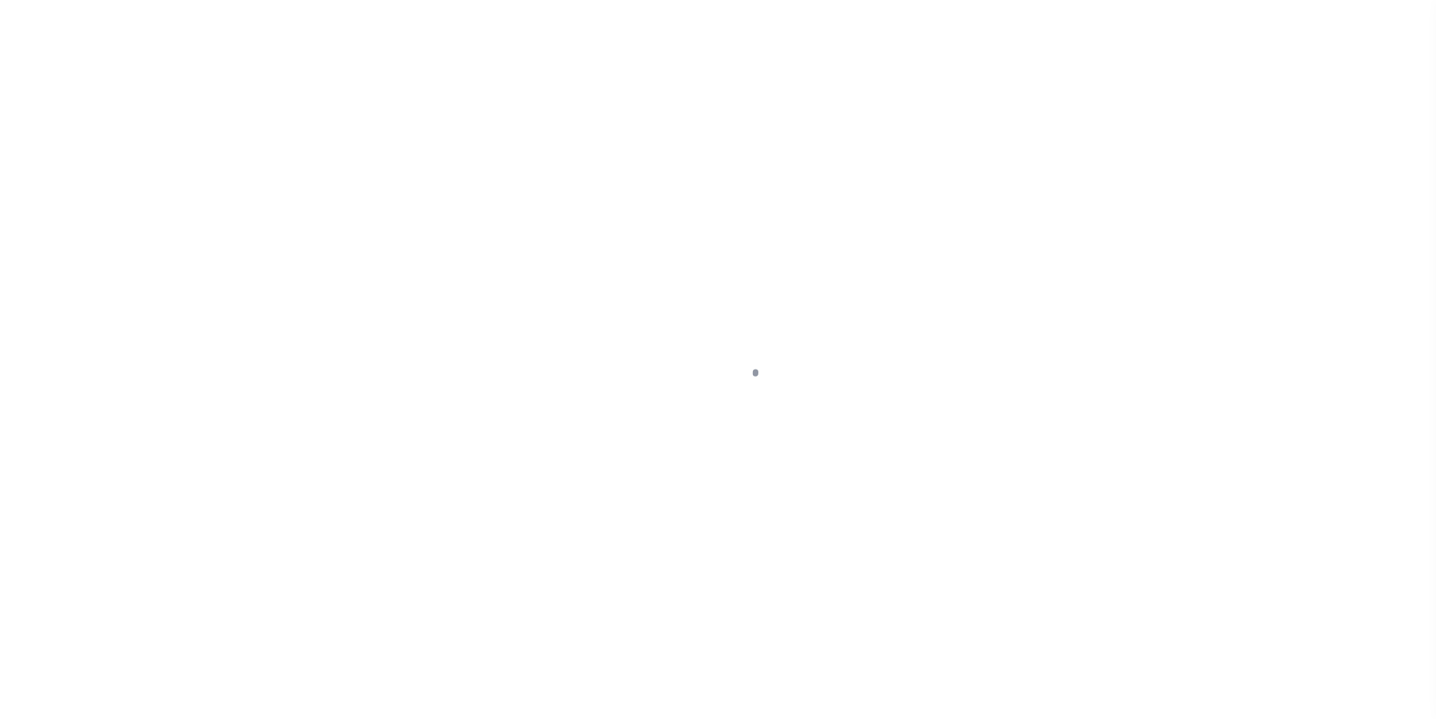
select select "DUE"
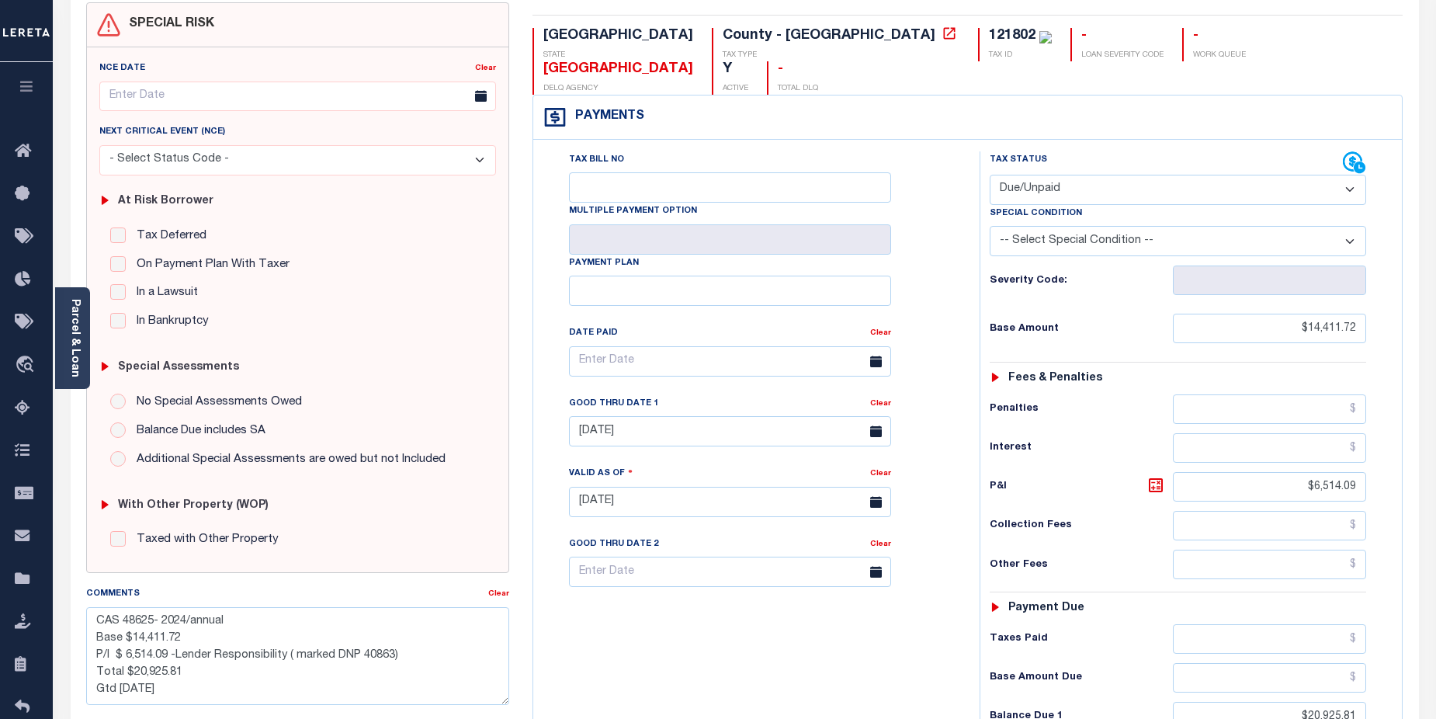
scroll to position [172, 0]
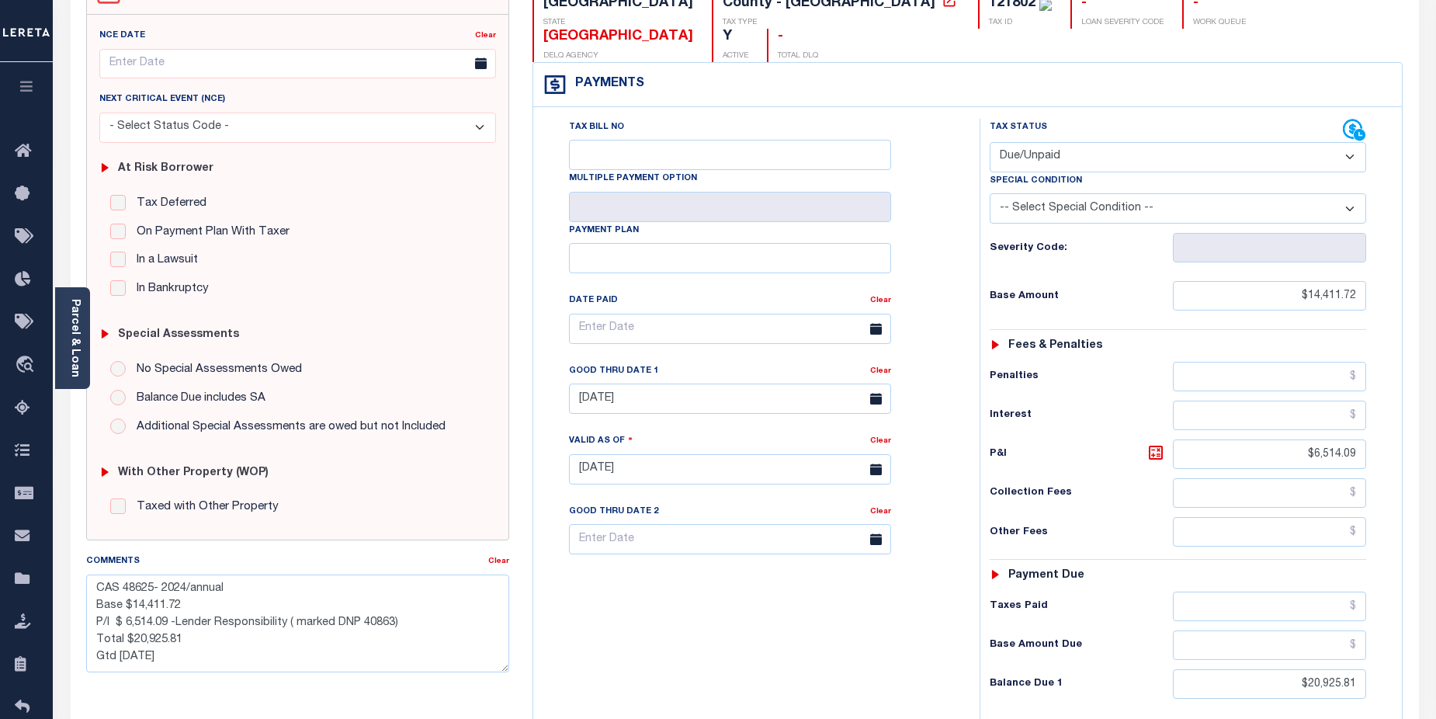
drag, startPoint x: 1426, startPoint y: 176, endPoint x: 1410, endPoint y: 47, distance: 130.6
click at [1410, 40] on div "PAYMENT DOCUMENTS AGENCY DELINQUENT PAYEE" at bounding box center [745, 455] width 1372 height 1093
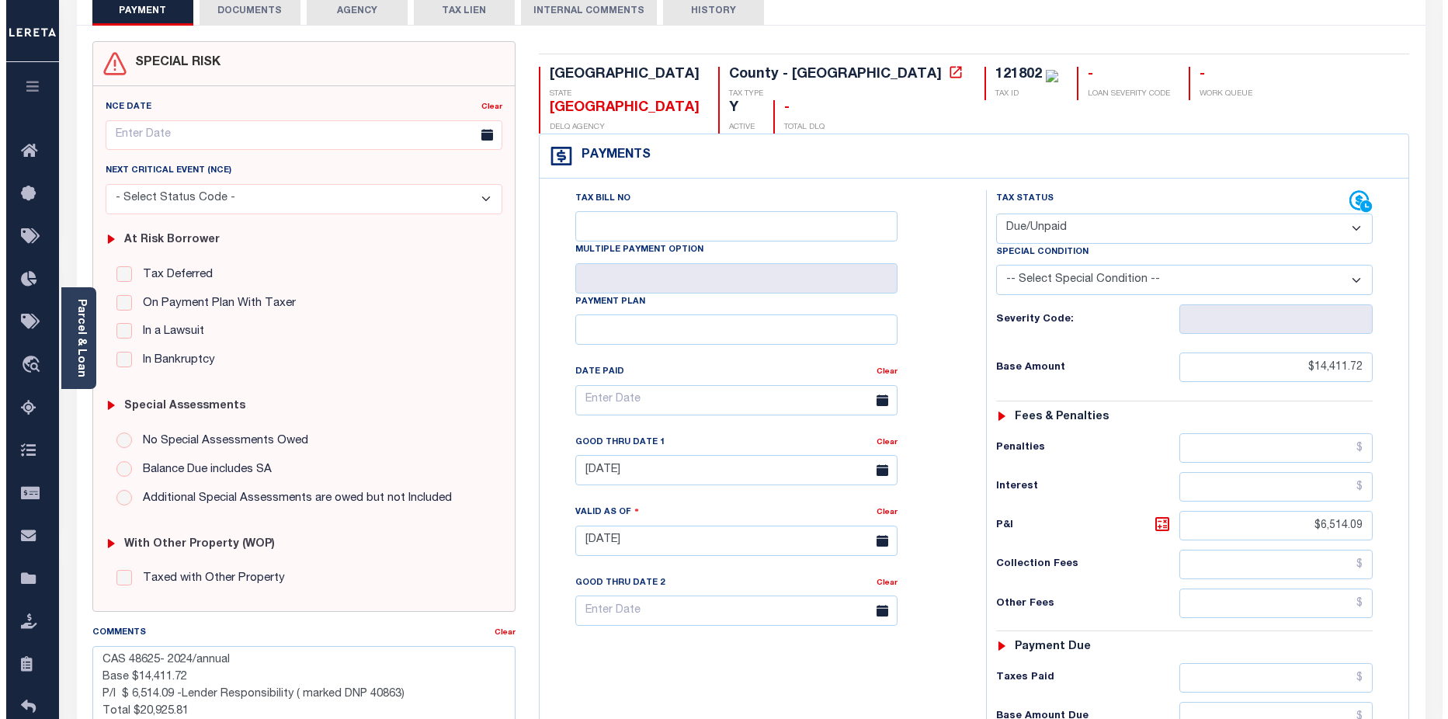
scroll to position [0, 0]
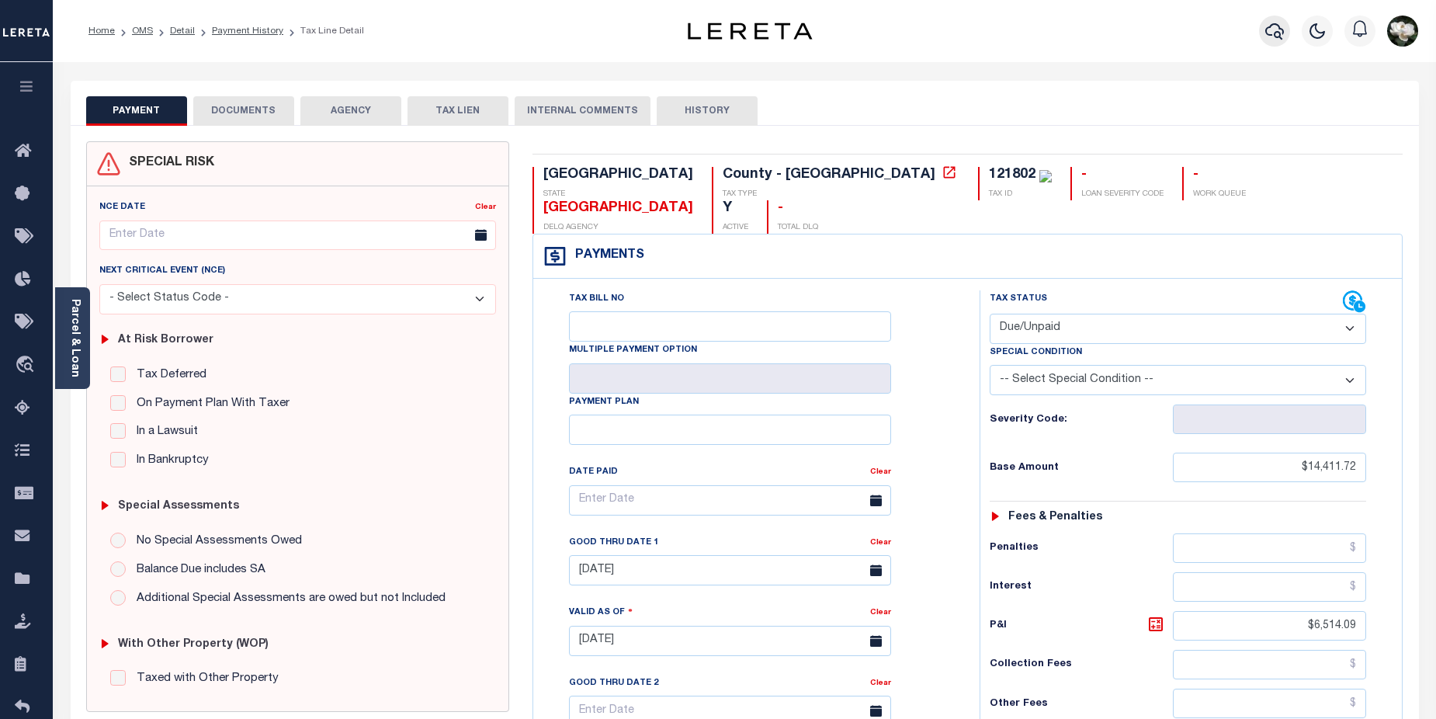
click at [1267, 26] on icon "button" at bounding box center [1274, 31] width 19 height 19
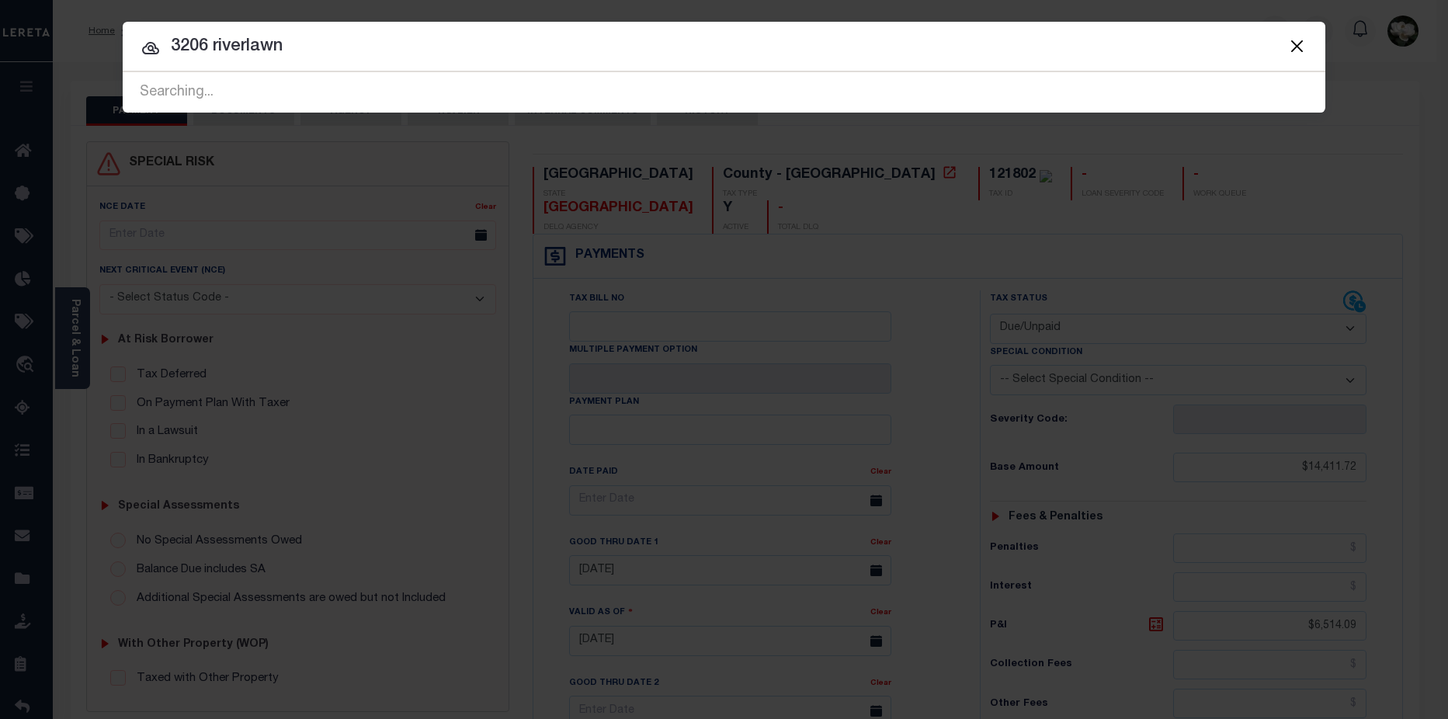
type input "3206 riverlawn"
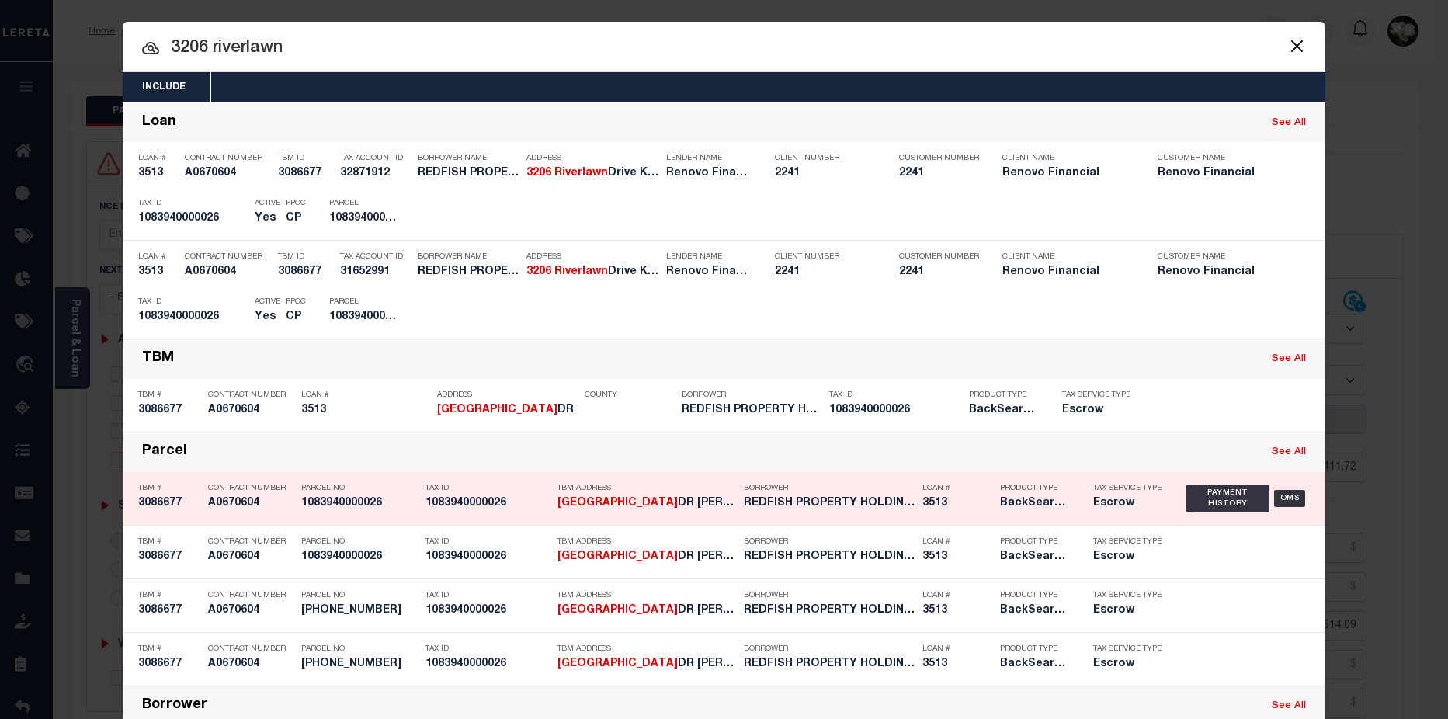
click at [901, 515] on div "Borrower REDFISH PROPERTY HOLDINGS LLC" at bounding box center [829, 498] width 171 height 45
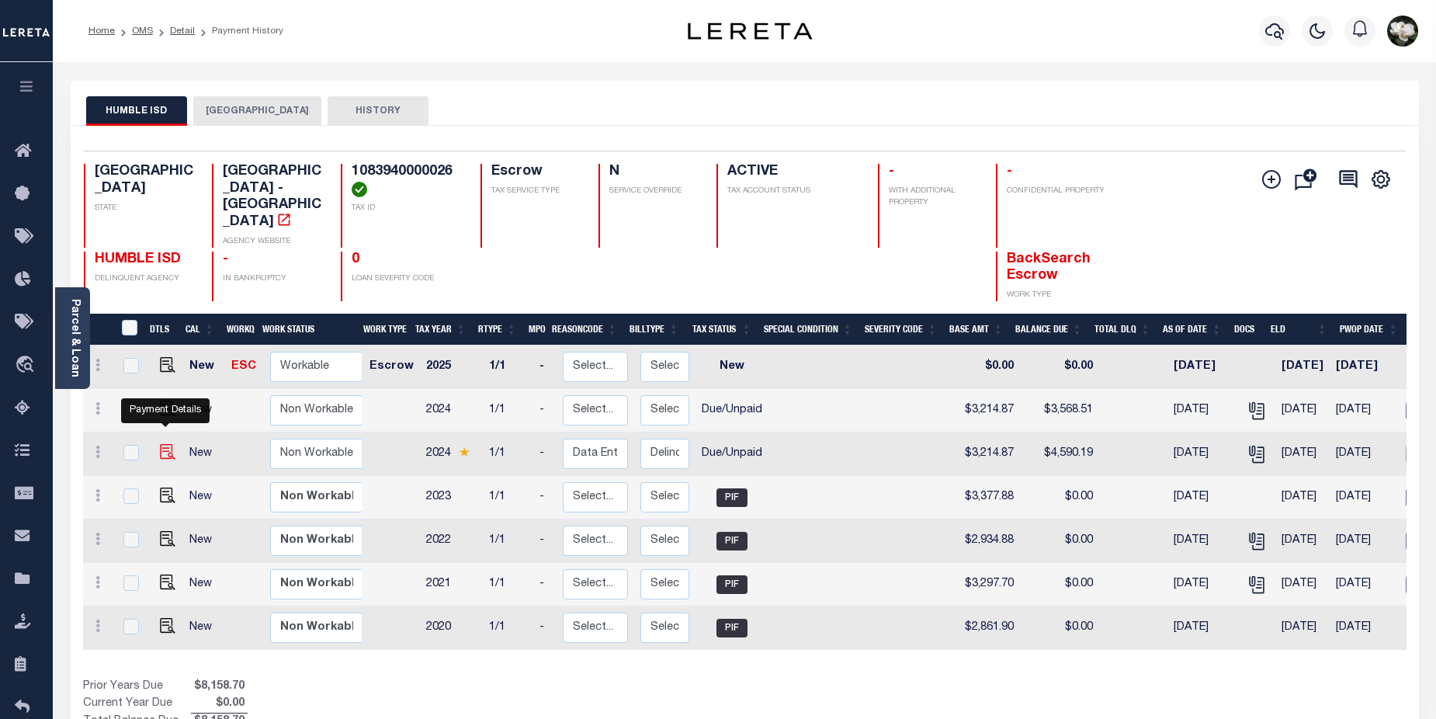
click at [172, 444] on img "" at bounding box center [168, 452] width 16 height 16
checkbox input "true"
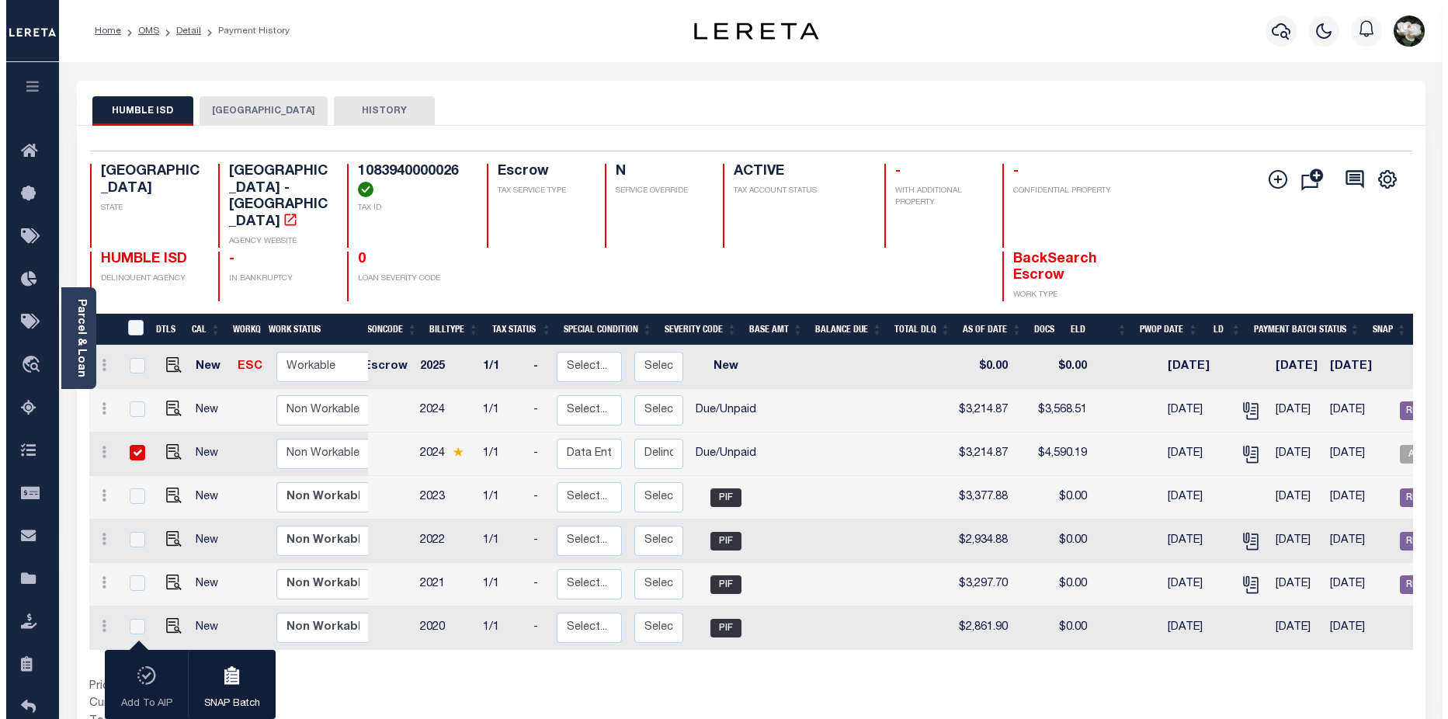
scroll to position [0, 12]
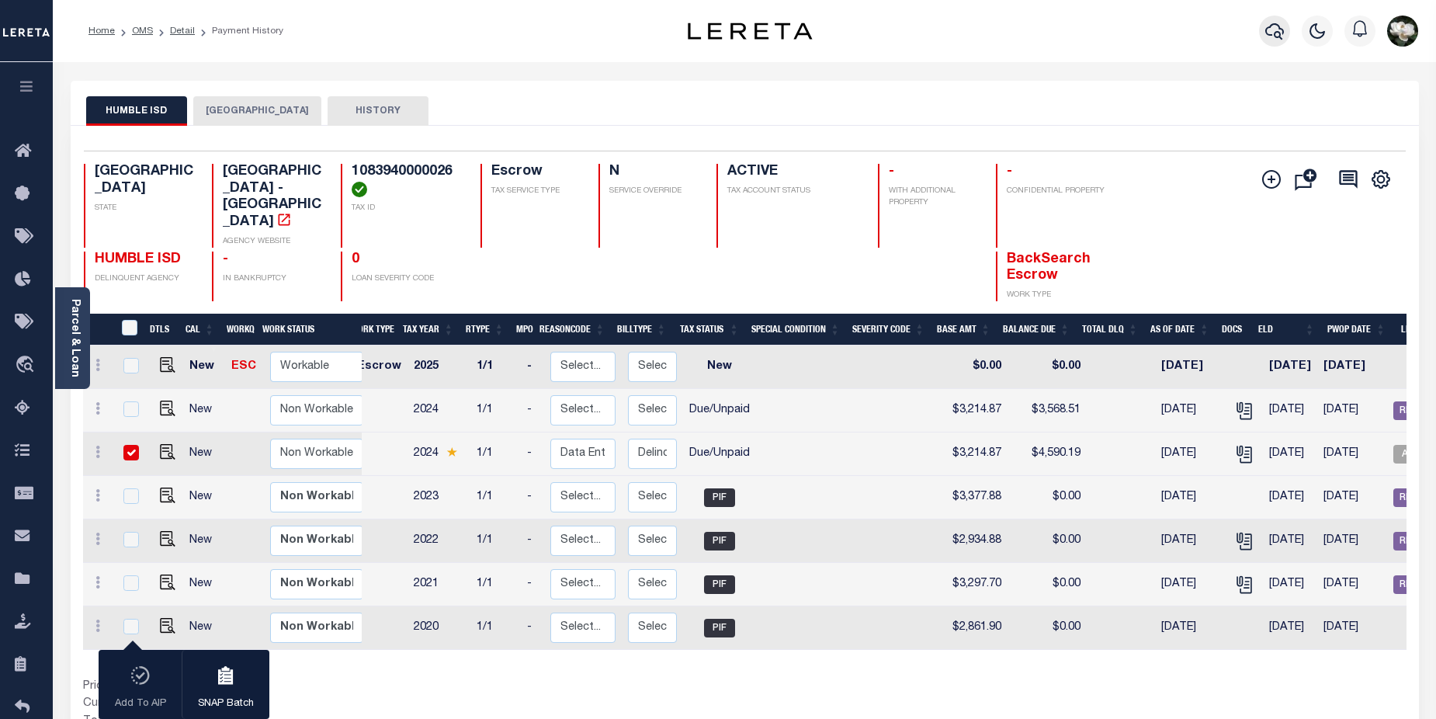
click at [1278, 22] on button "button" at bounding box center [1274, 31] width 31 height 31
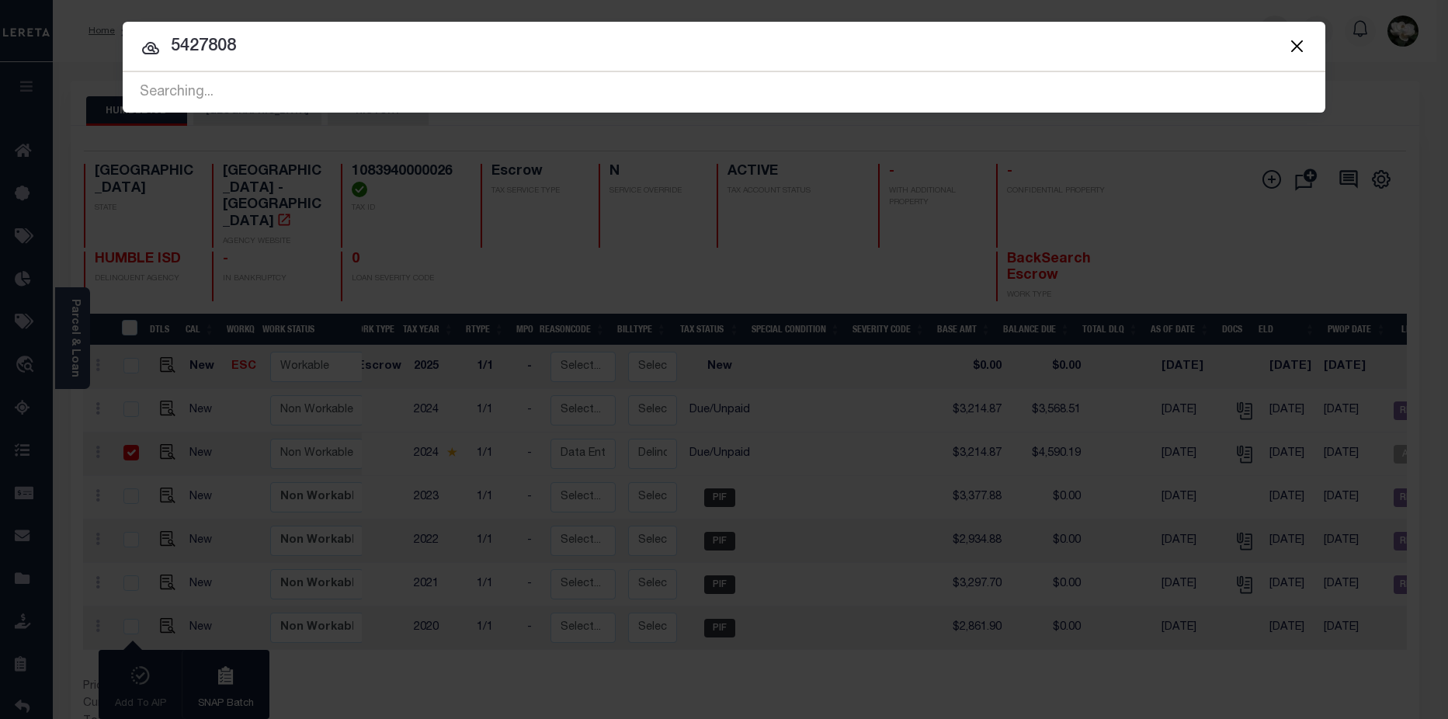
type input "5427808"
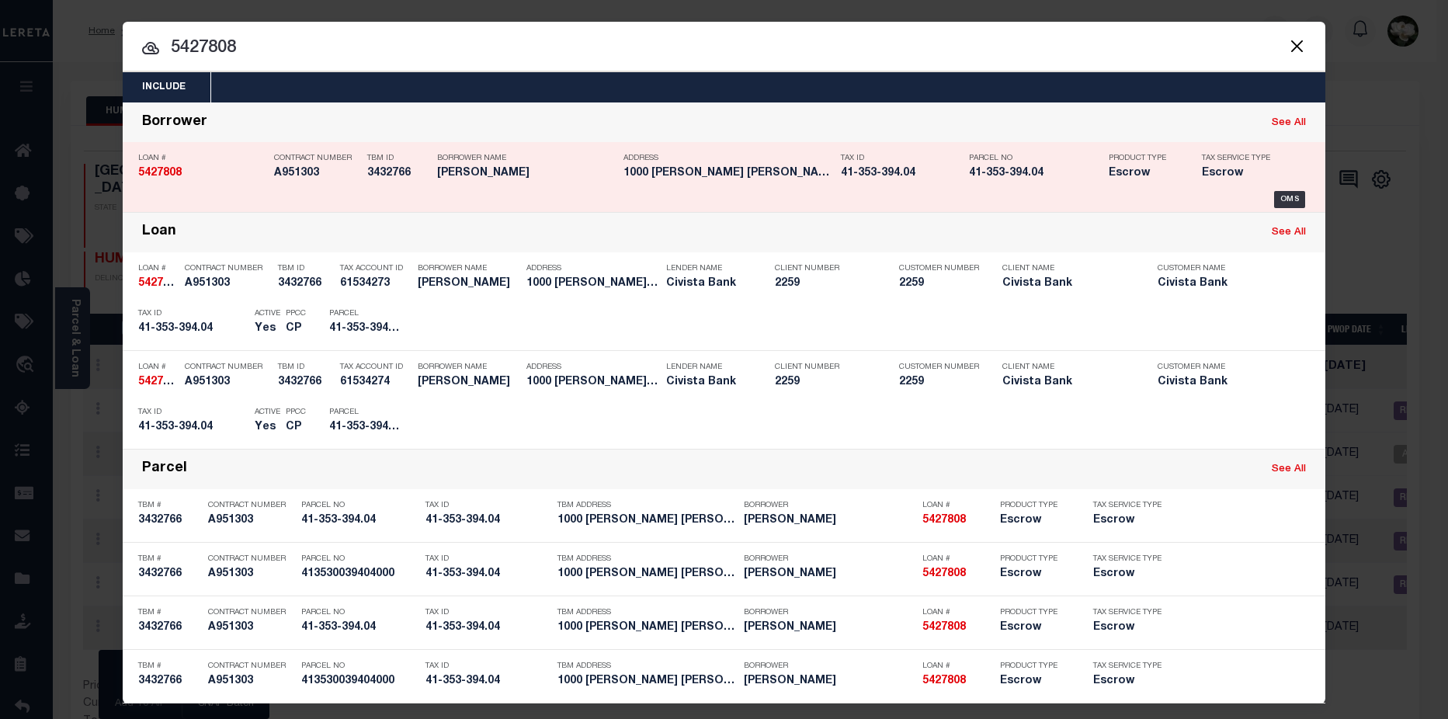
click at [1001, 168] on h5 "41-353-394.04" at bounding box center [1035, 173] width 132 height 13
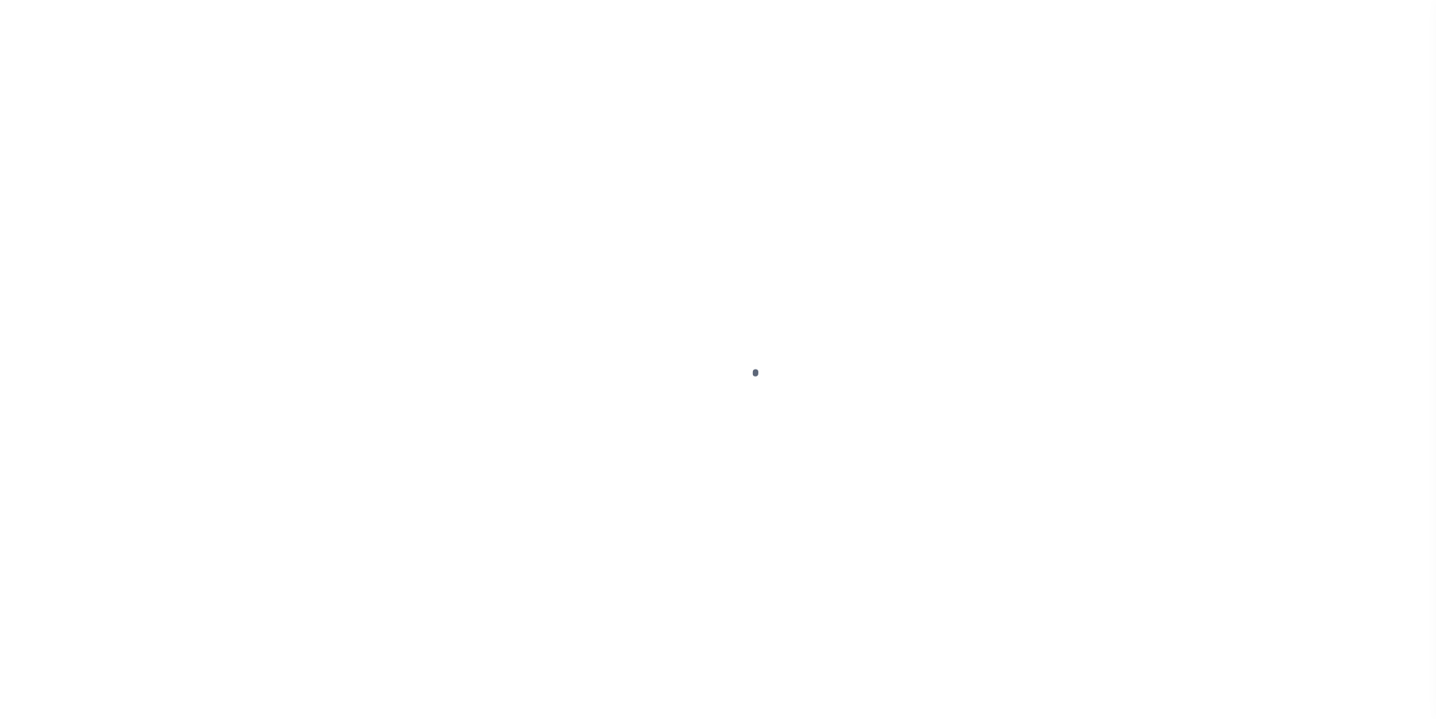
select select "DUE"
select select "14922"
select select "Escrow"
type input "1000 ELLIS ARTLEY RD"
type input "413530039404000"
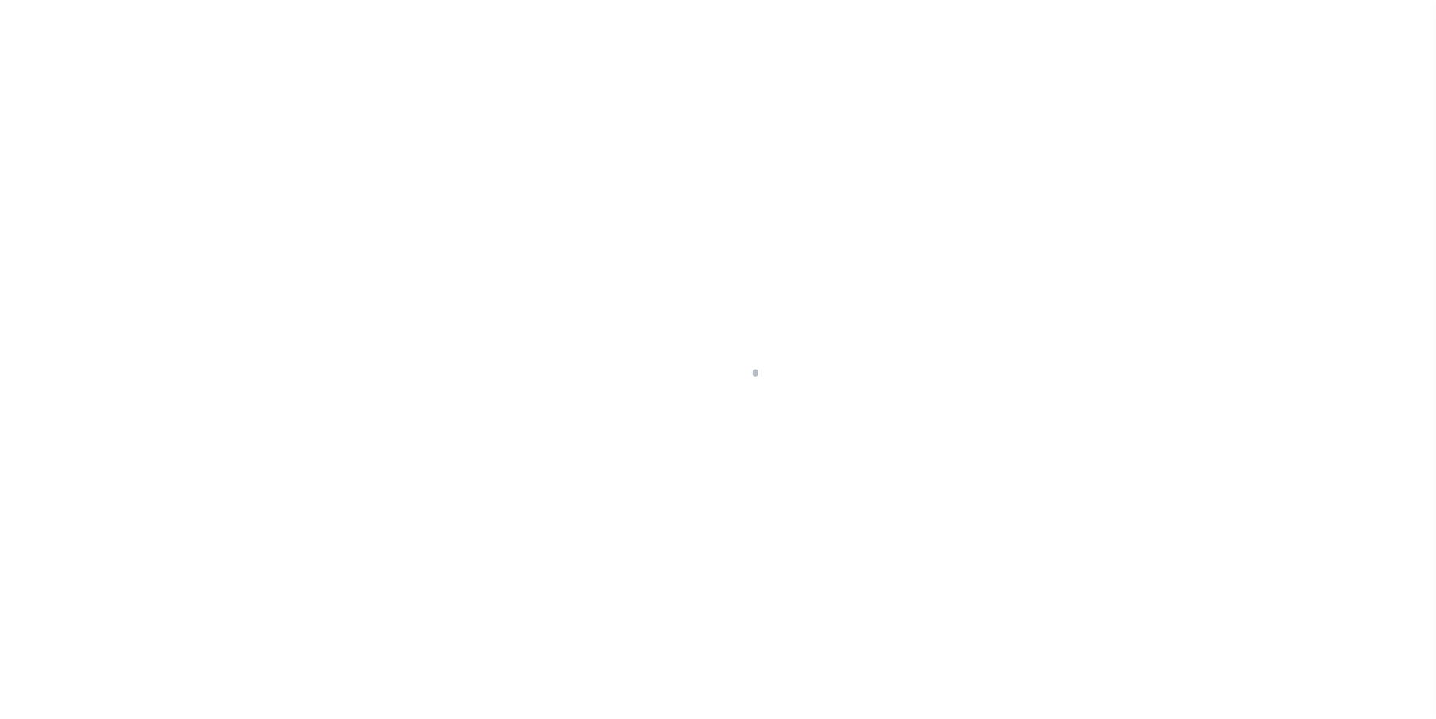
select select
type input "MUNCY PA 177567845"
type input "R"
type input "PA"
select select
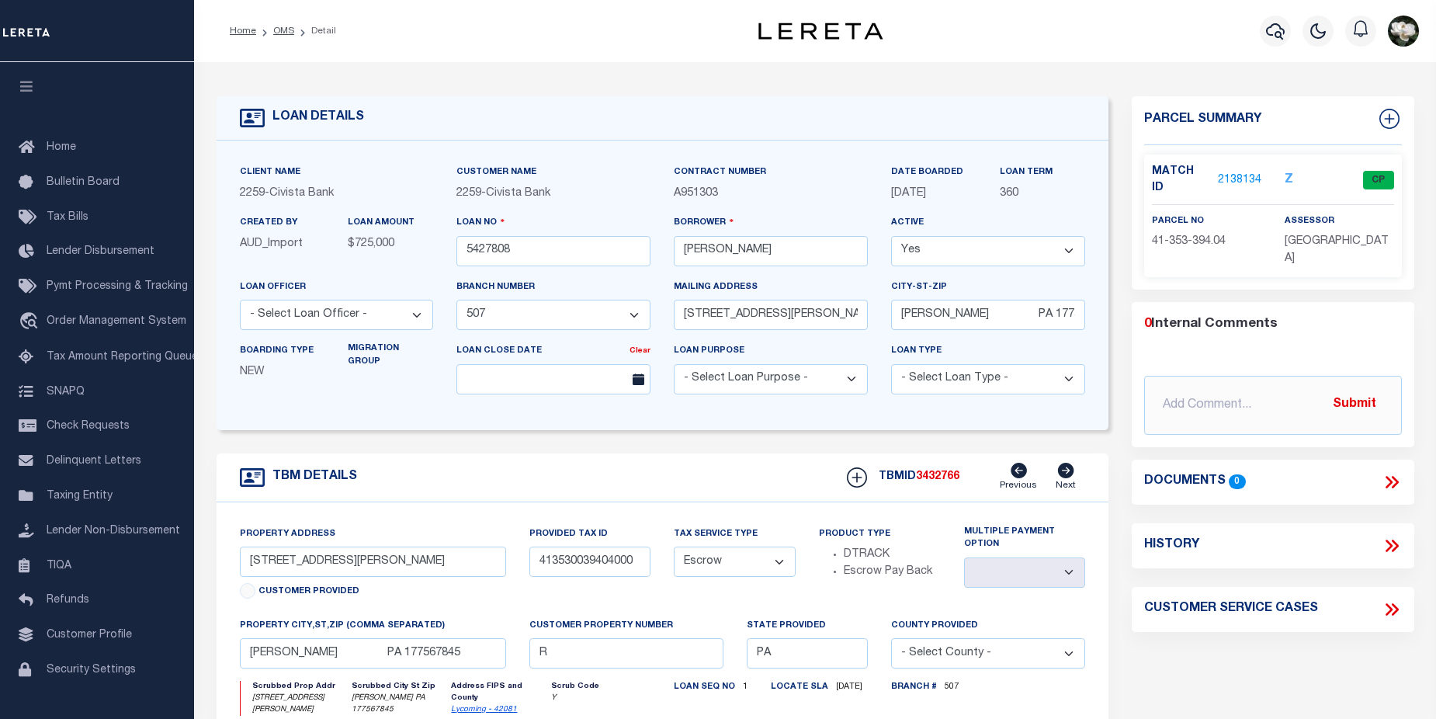
click at [1239, 173] on link "2138134" at bounding box center [1239, 180] width 43 height 16
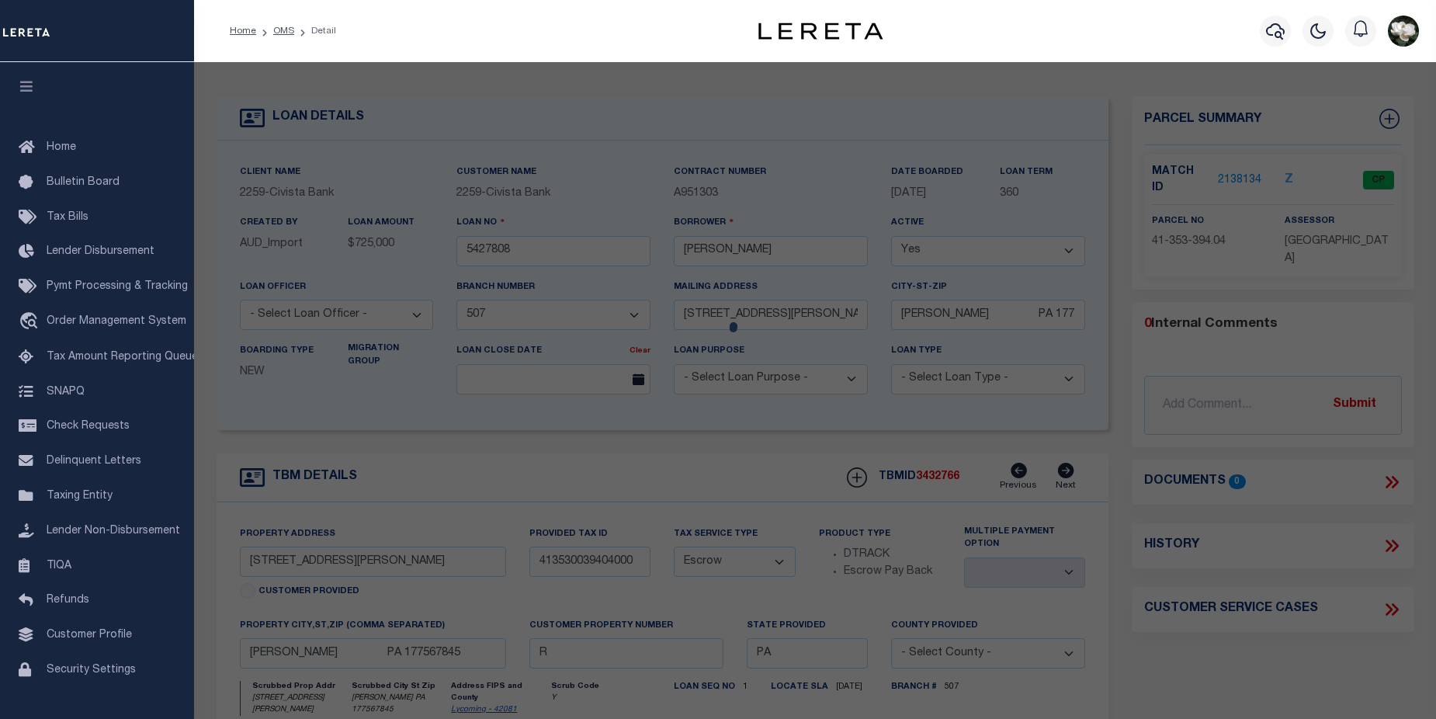
checkbox input "false"
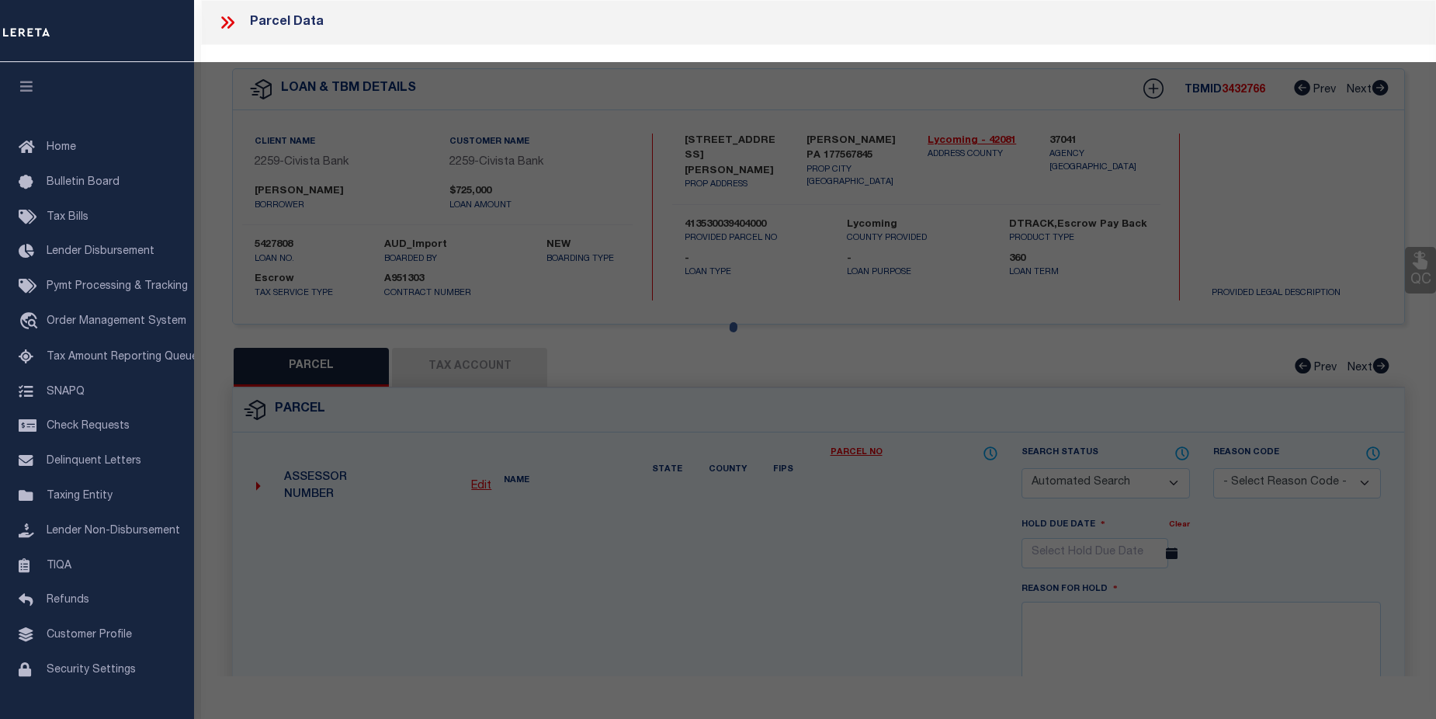
select select "CP"
type input "LOWE CHARLES L & MARYLOU"
select select
type input "1000 ELLIS ARTLEY RD"
type input "MUNCY PA 177567845"
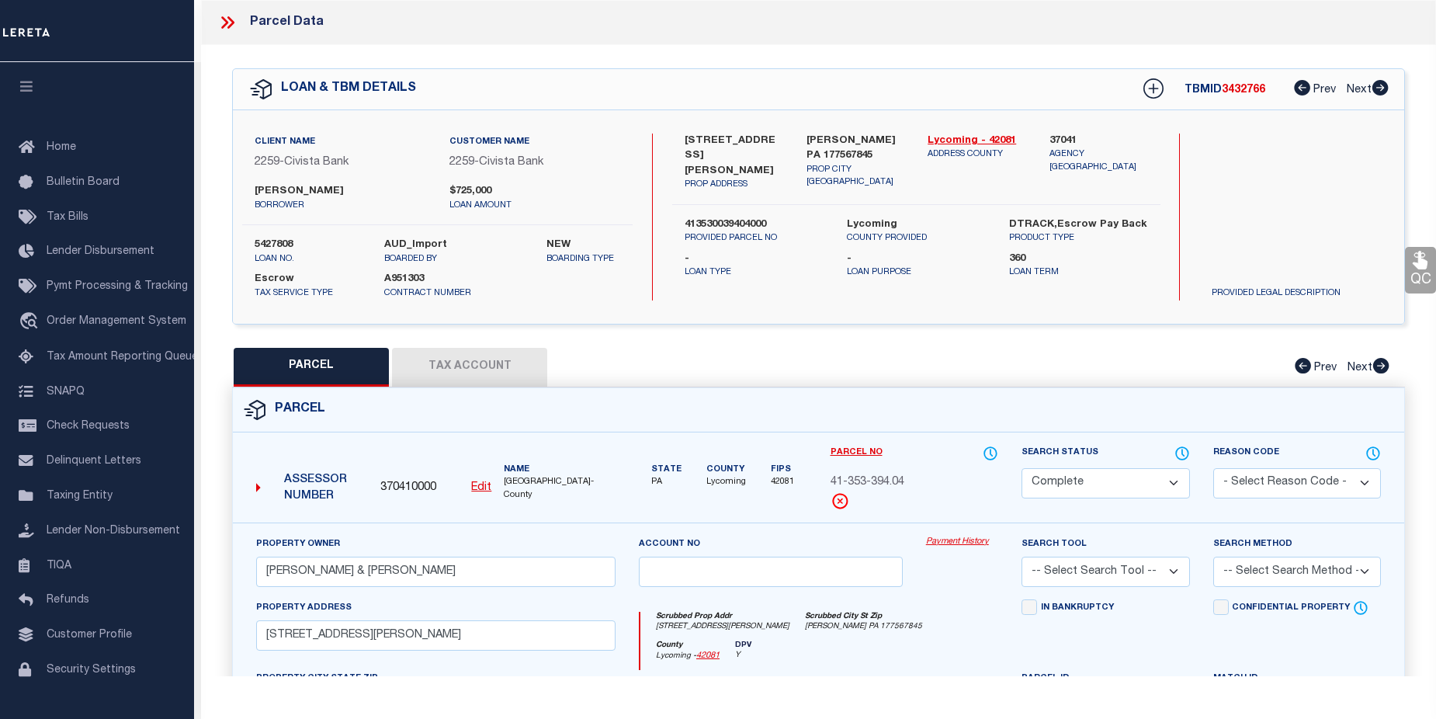
click at [957, 543] on link "Payment History" at bounding box center [962, 542] width 72 height 13
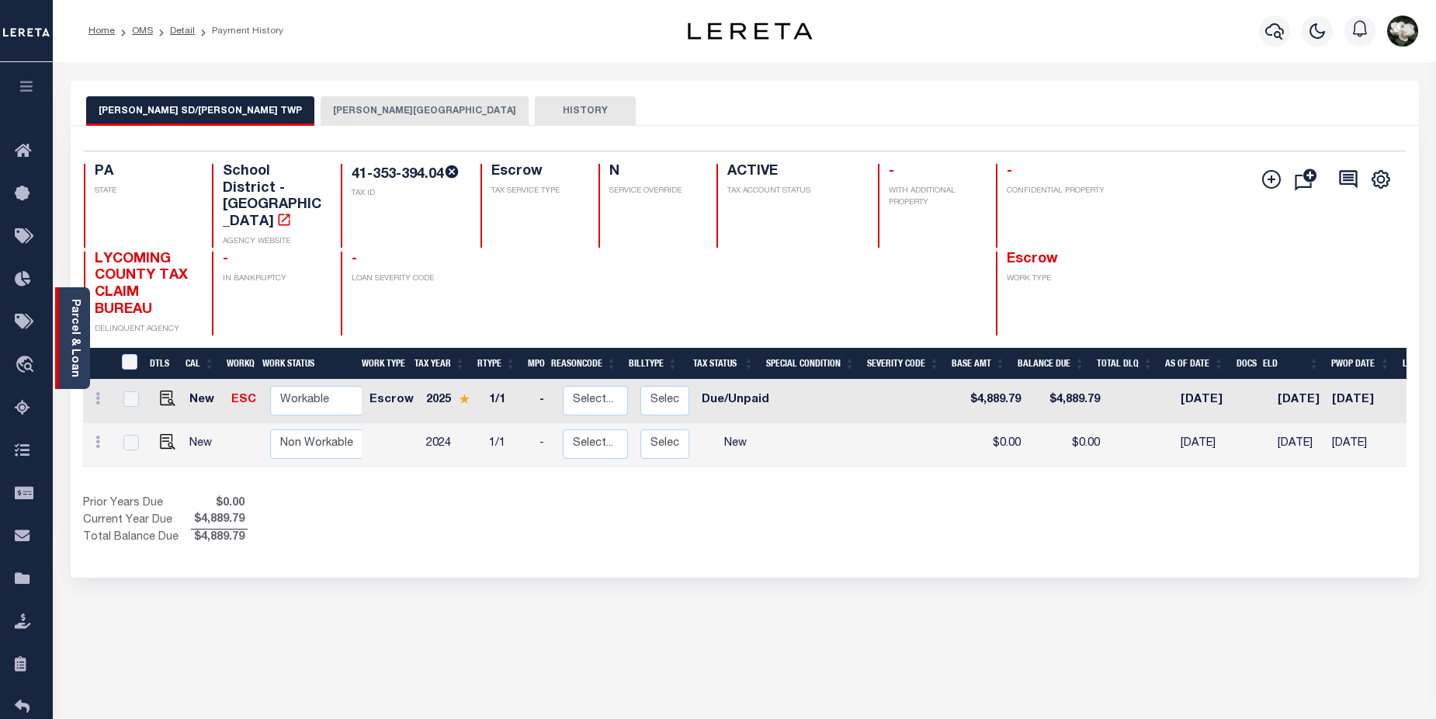
click at [70, 303] on link "Parcel & Loan" at bounding box center [74, 338] width 11 height 78
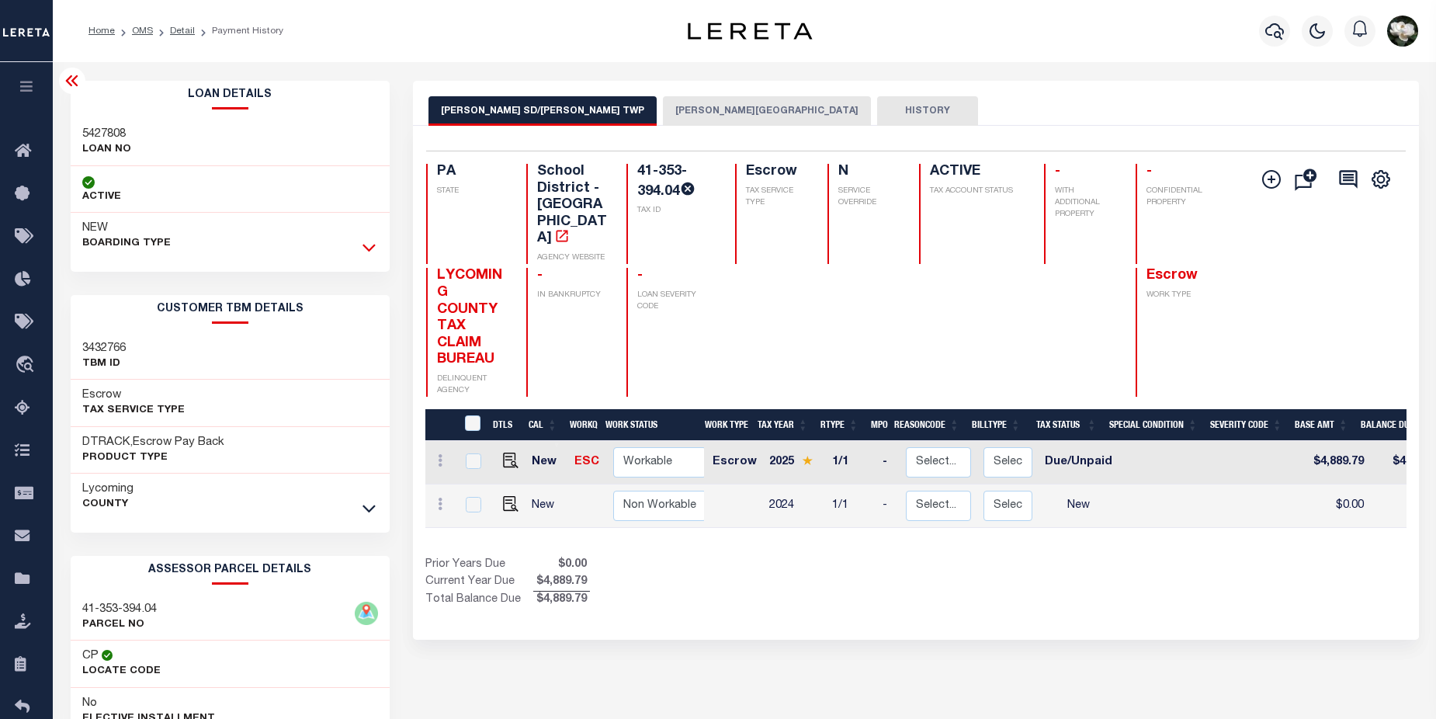
click at [372, 255] on icon at bounding box center [368, 247] width 13 height 16
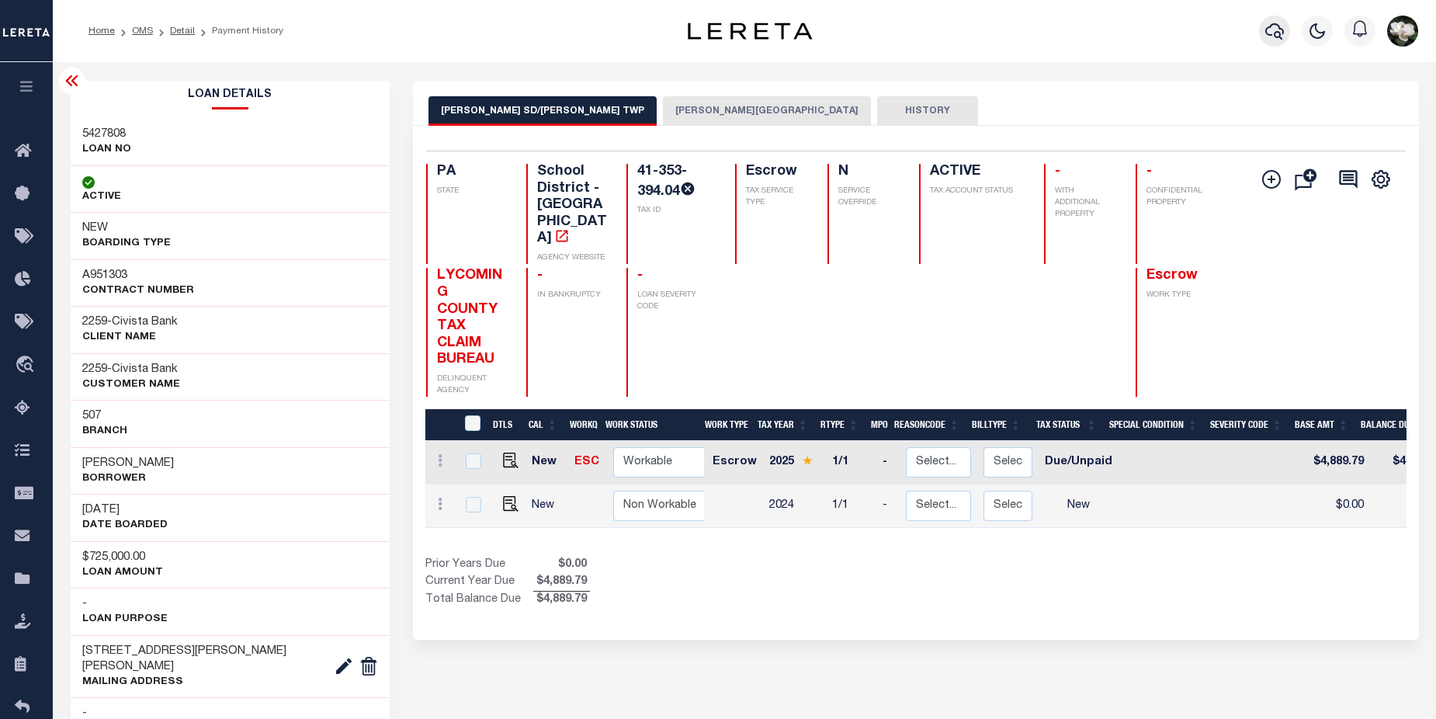
click at [1279, 40] on icon "button" at bounding box center [1274, 31] width 19 height 19
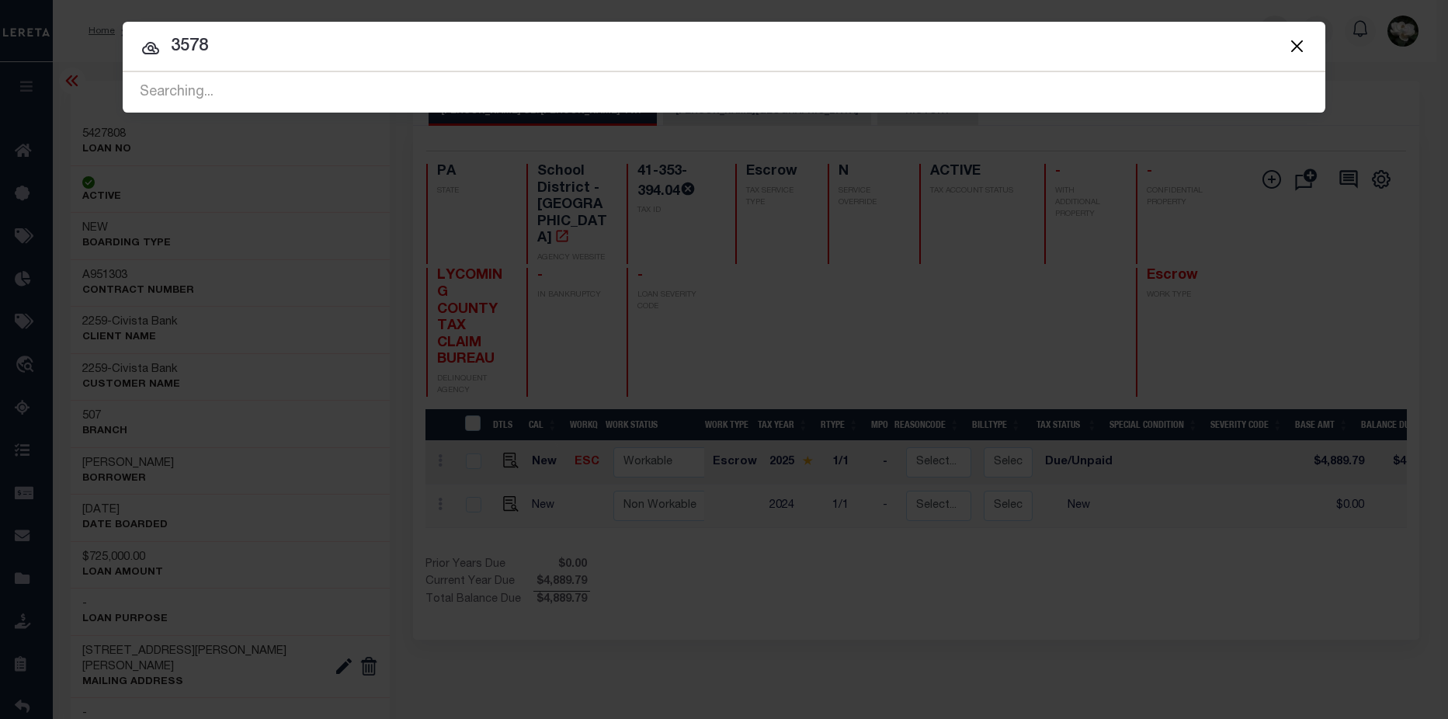
type input "3578"
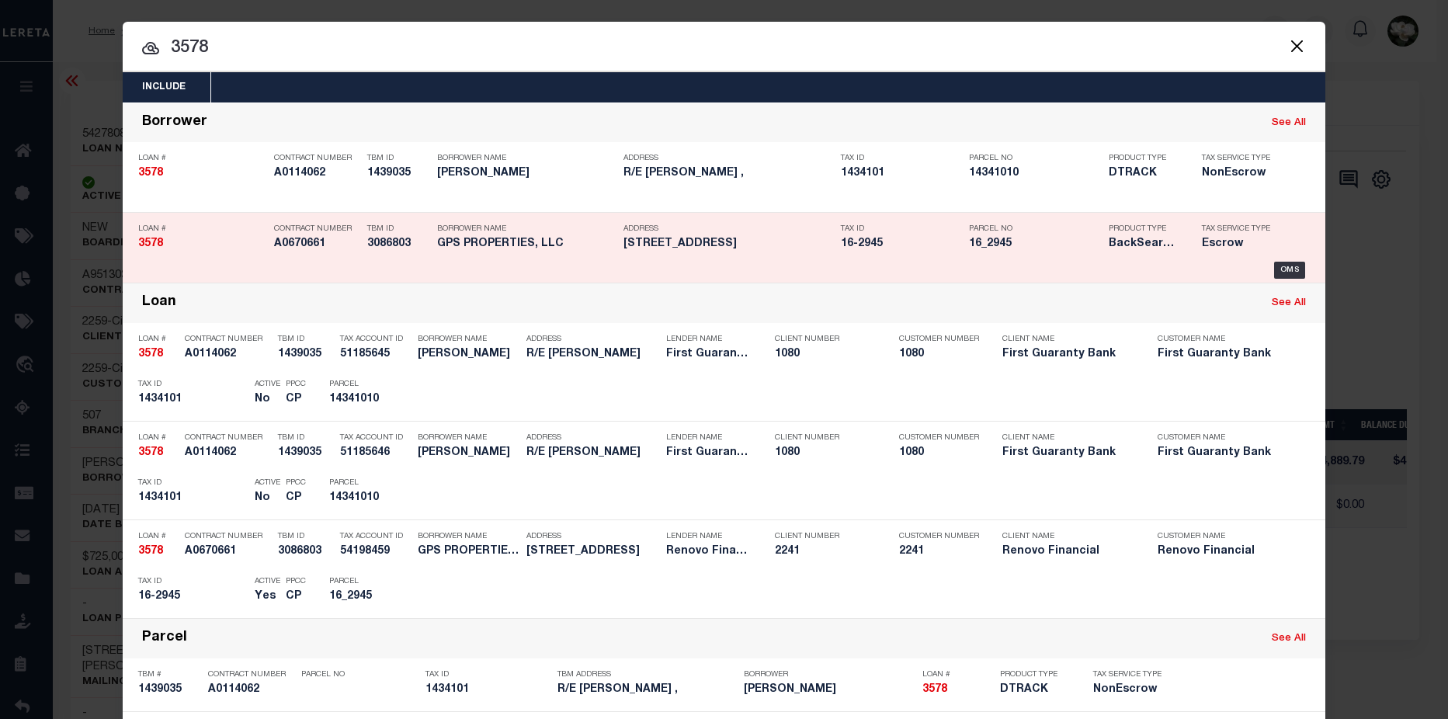
click at [1134, 241] on h5 "BackSearch,Escrow" at bounding box center [1143, 244] width 70 height 13
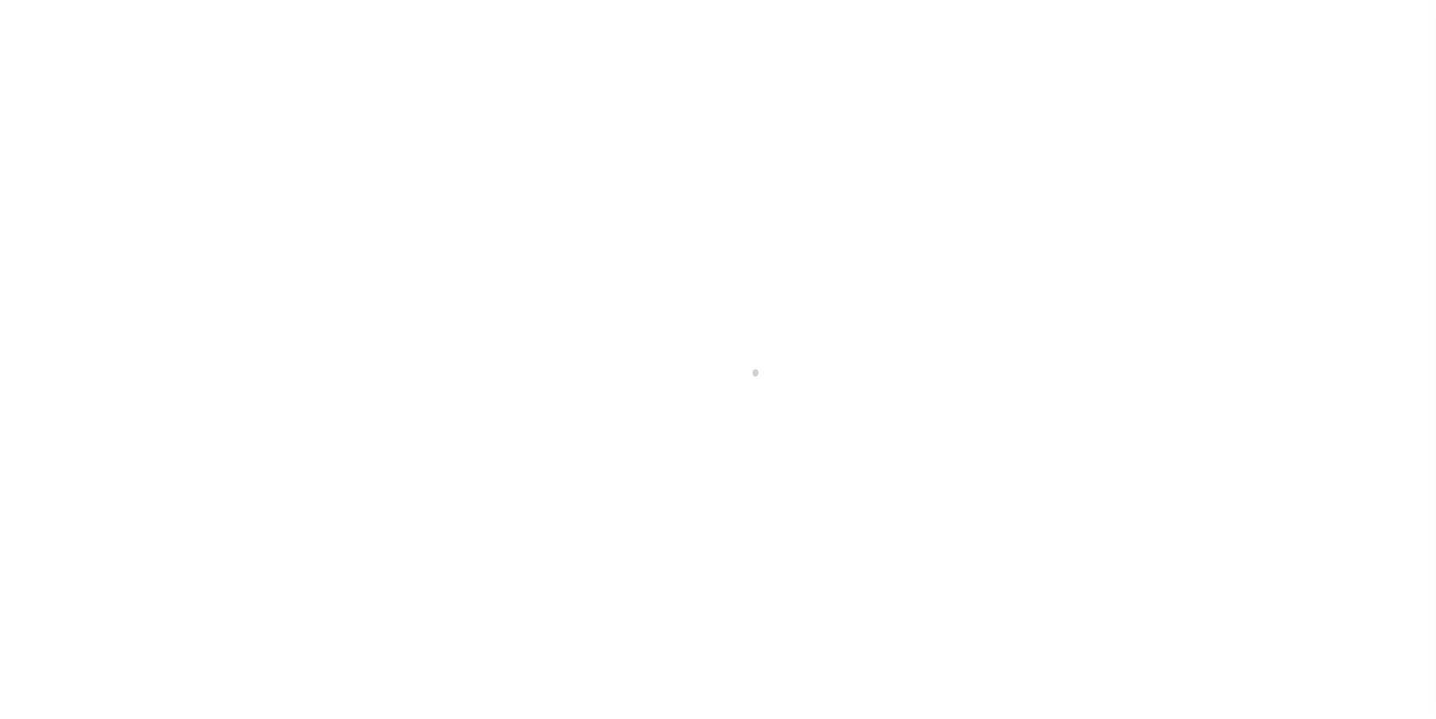
select select "25066"
select select "Escrow"
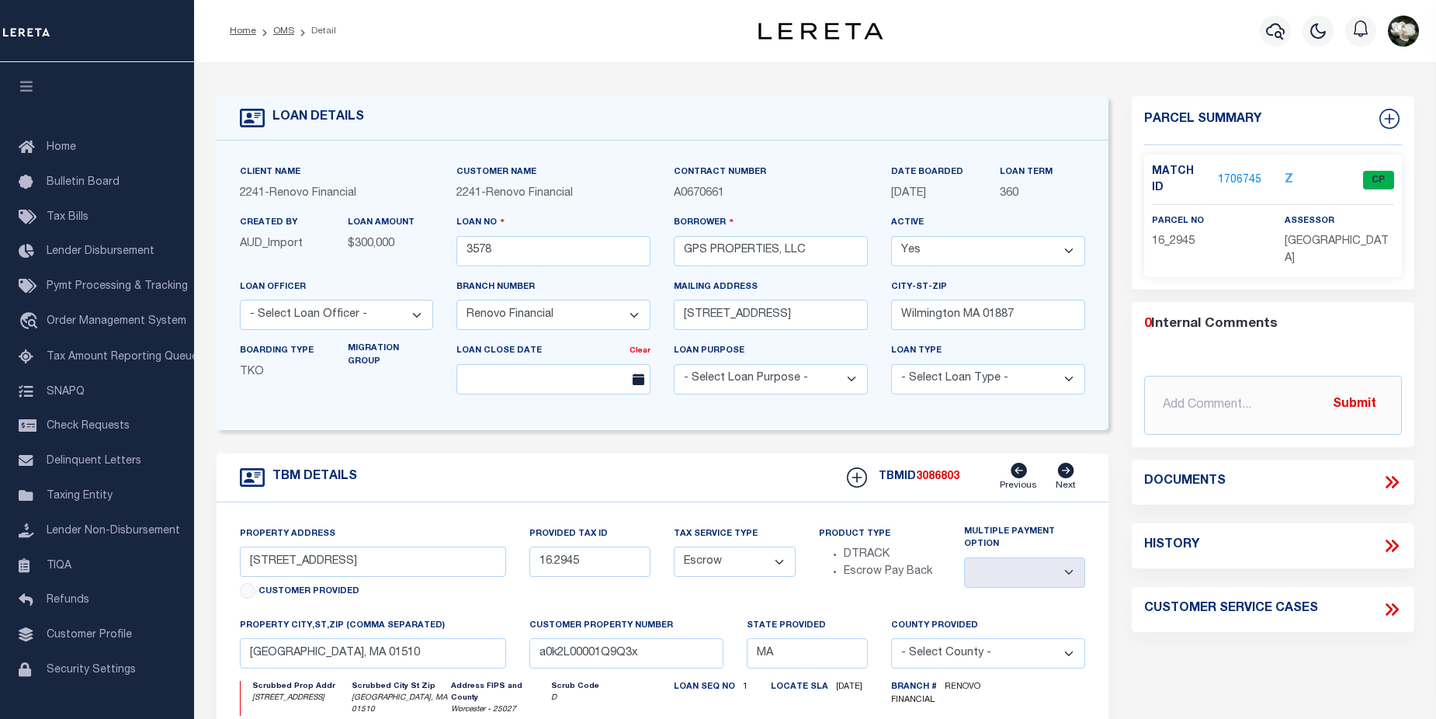
click at [1240, 172] on link "1706745" at bounding box center [1239, 180] width 43 height 16
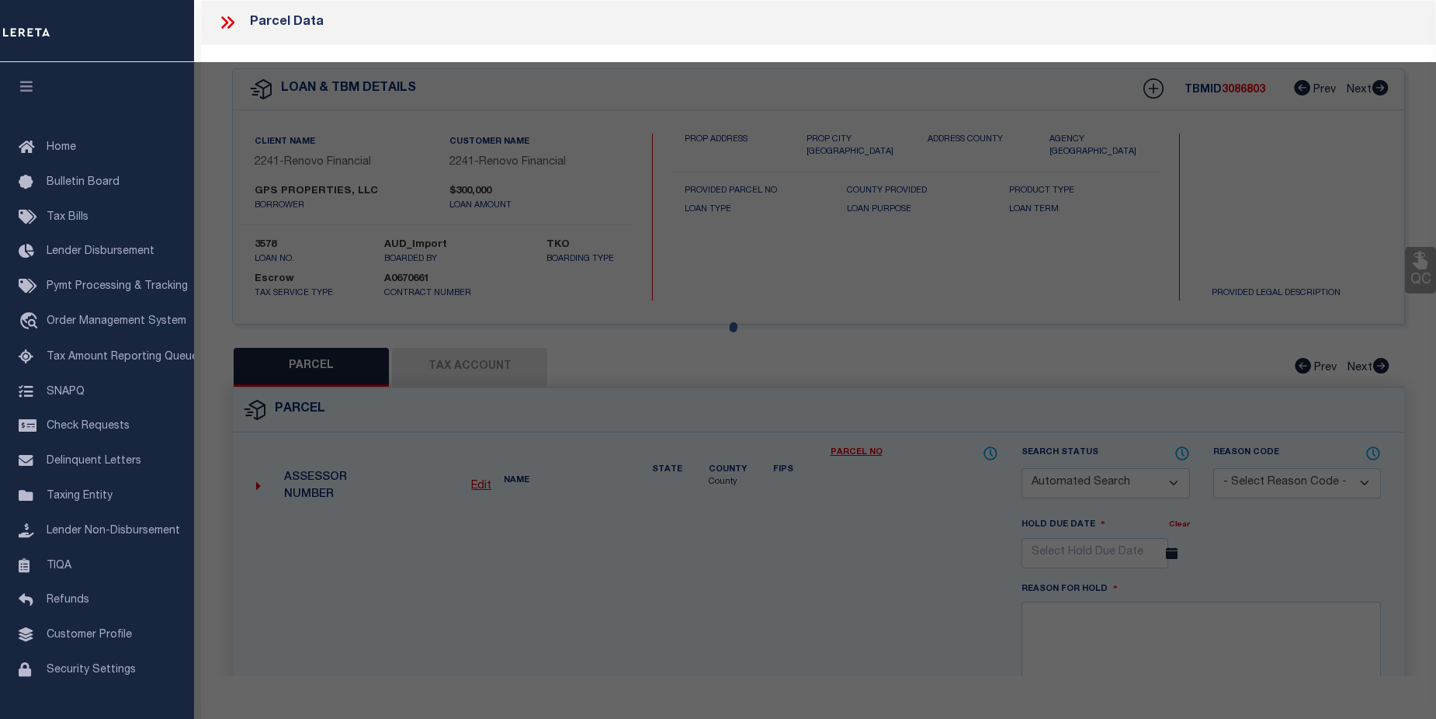
checkbox input "false"
select select "CP"
select select "ACT"
type input "GPS PROPERTIES LLC"
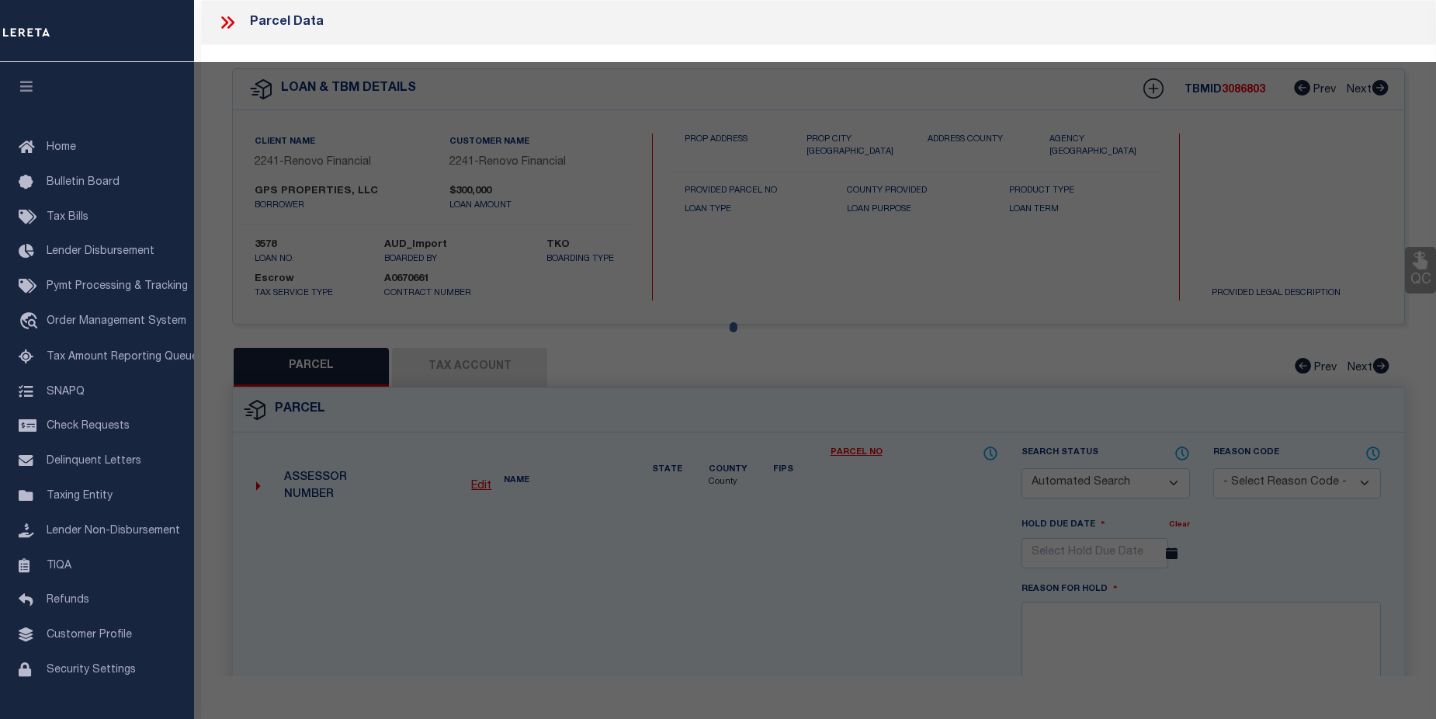
select select "AGW"
select select "ADD"
type input "31 PEARL ST"
type input "MA"
type textarea "Tax ID Special Project"
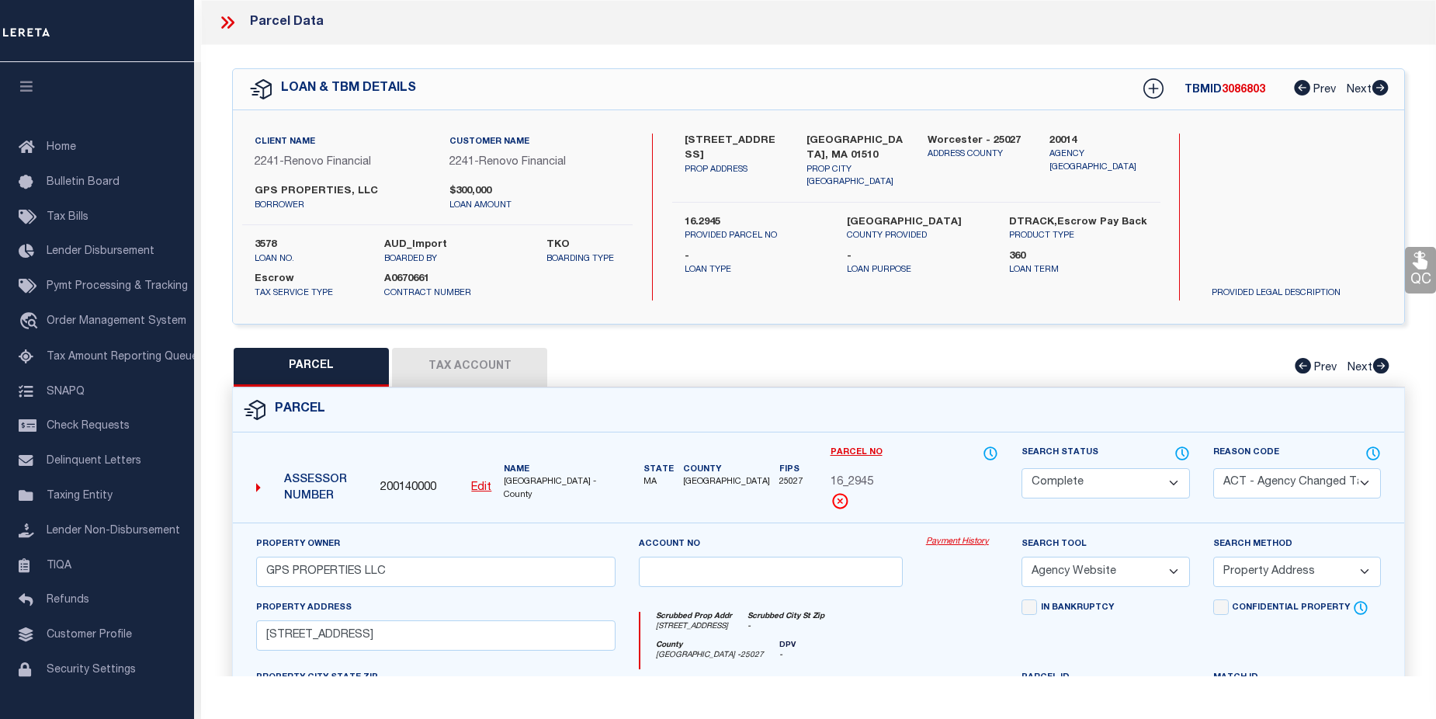
click at [965, 550] on div "Payment History" at bounding box center [961, 568] width 95 height 64
click at [969, 539] on link "Payment History" at bounding box center [962, 542] width 72 height 13
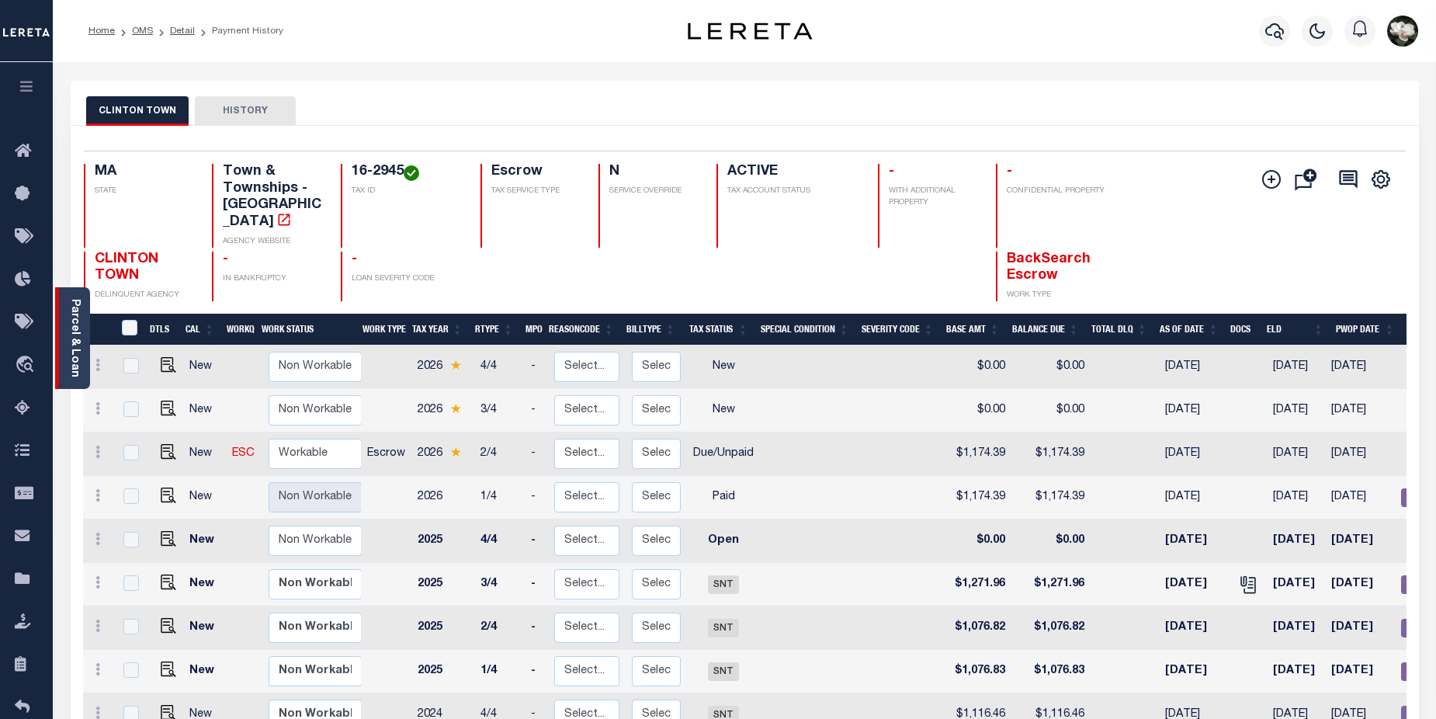
click at [61, 328] on div "Parcel & Loan" at bounding box center [72, 338] width 35 height 102
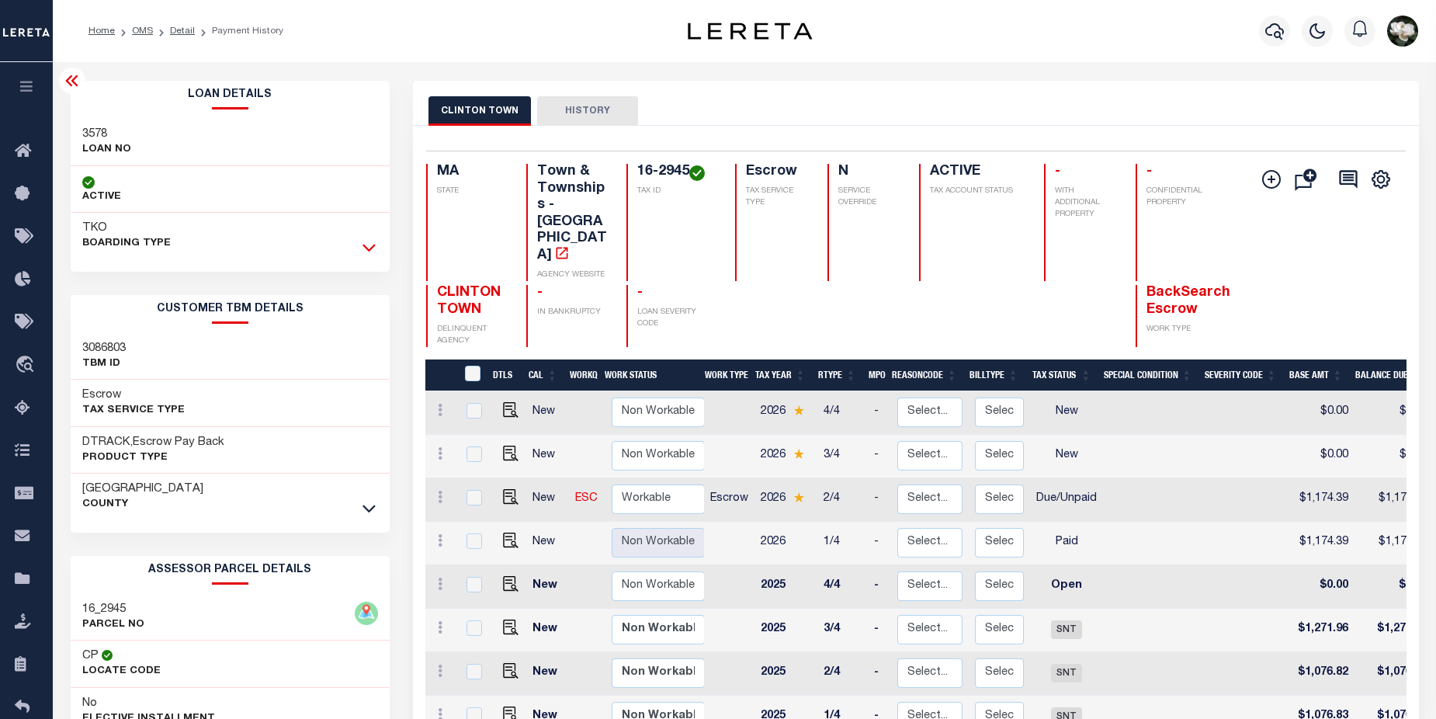
click at [370, 247] on icon at bounding box center [368, 247] width 13 height 16
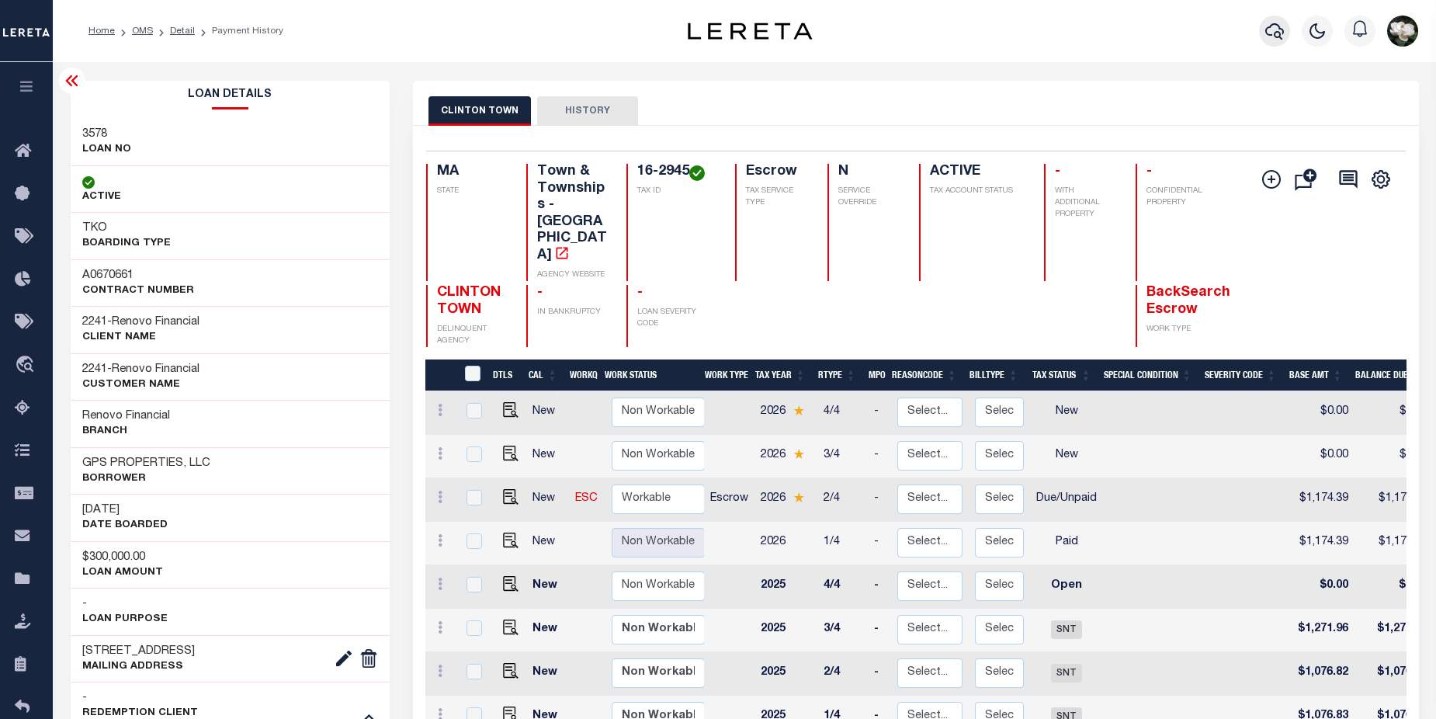
click at [1272, 35] on icon "button" at bounding box center [1274, 31] width 19 height 19
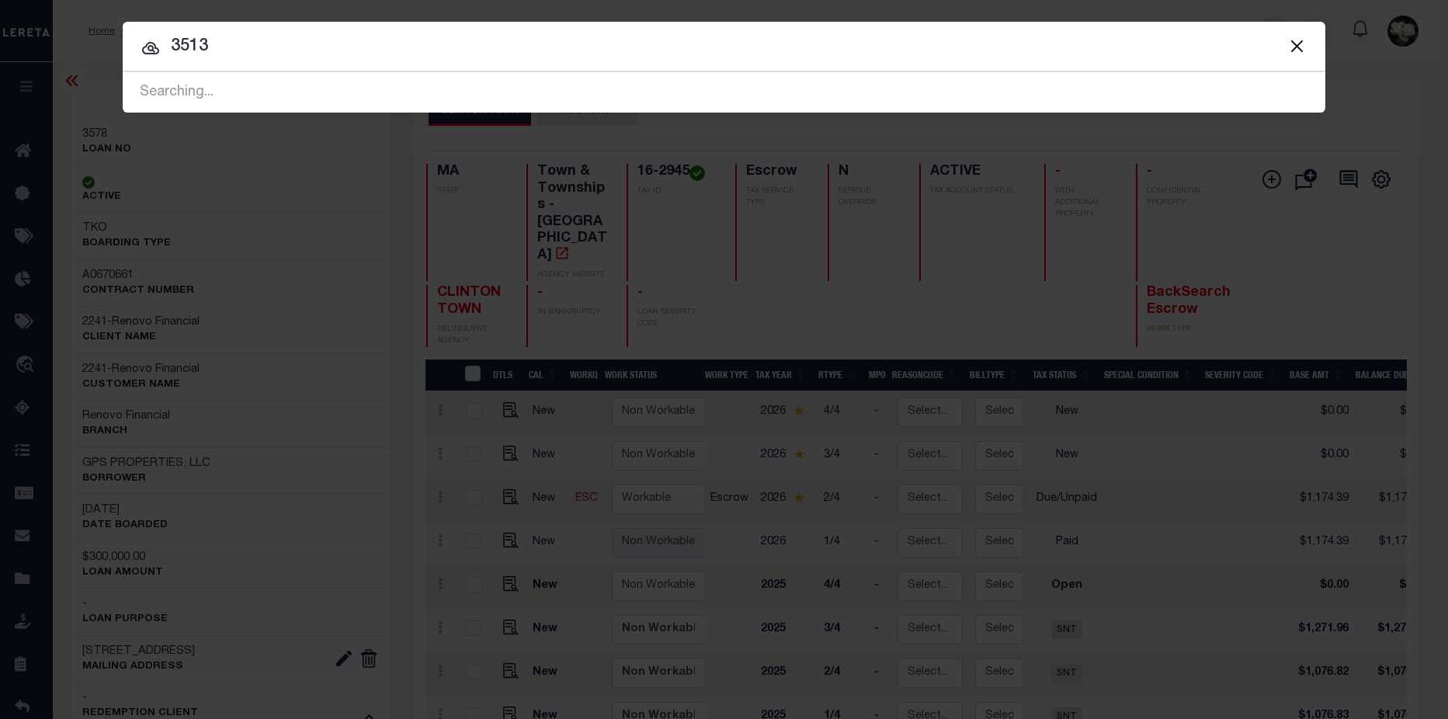
type input "3513"
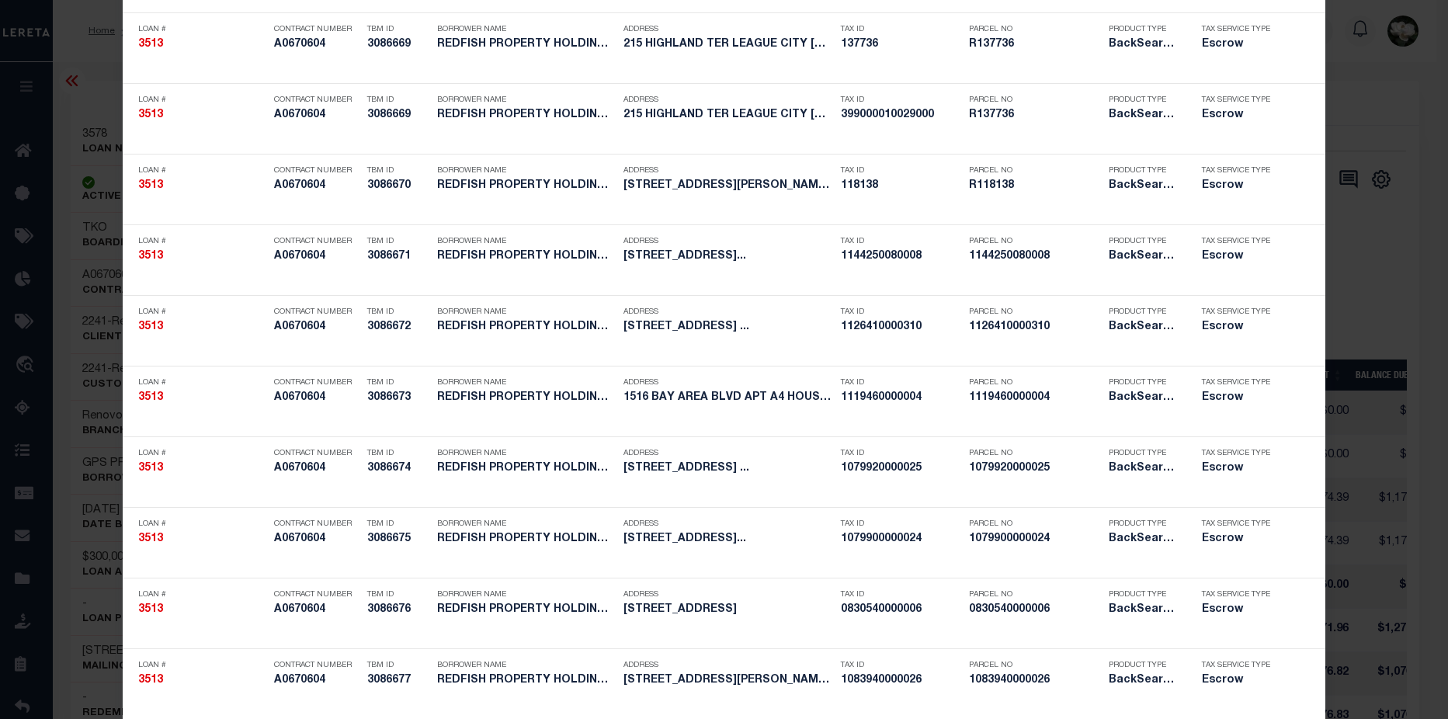
scroll to position [487, 0]
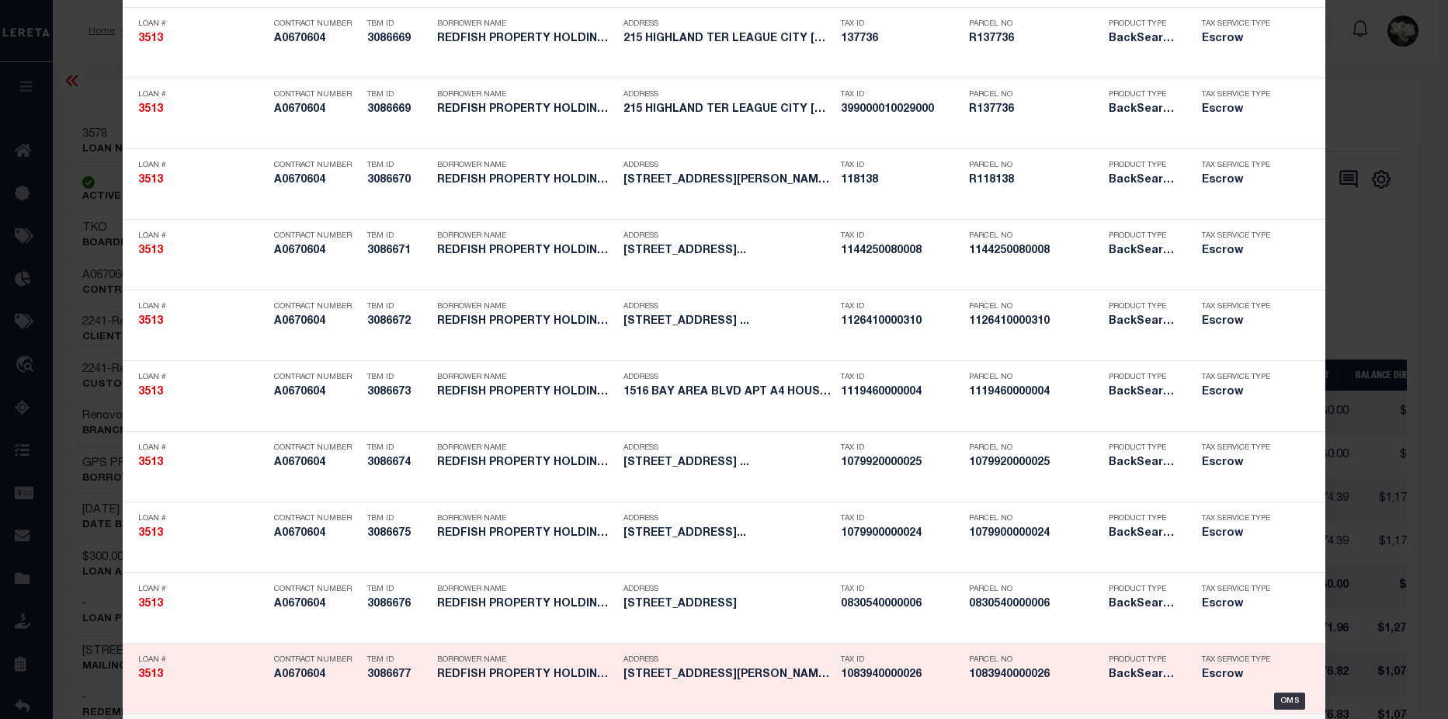
click at [1056, 675] on h5 "1083940000026" at bounding box center [1035, 674] width 132 height 13
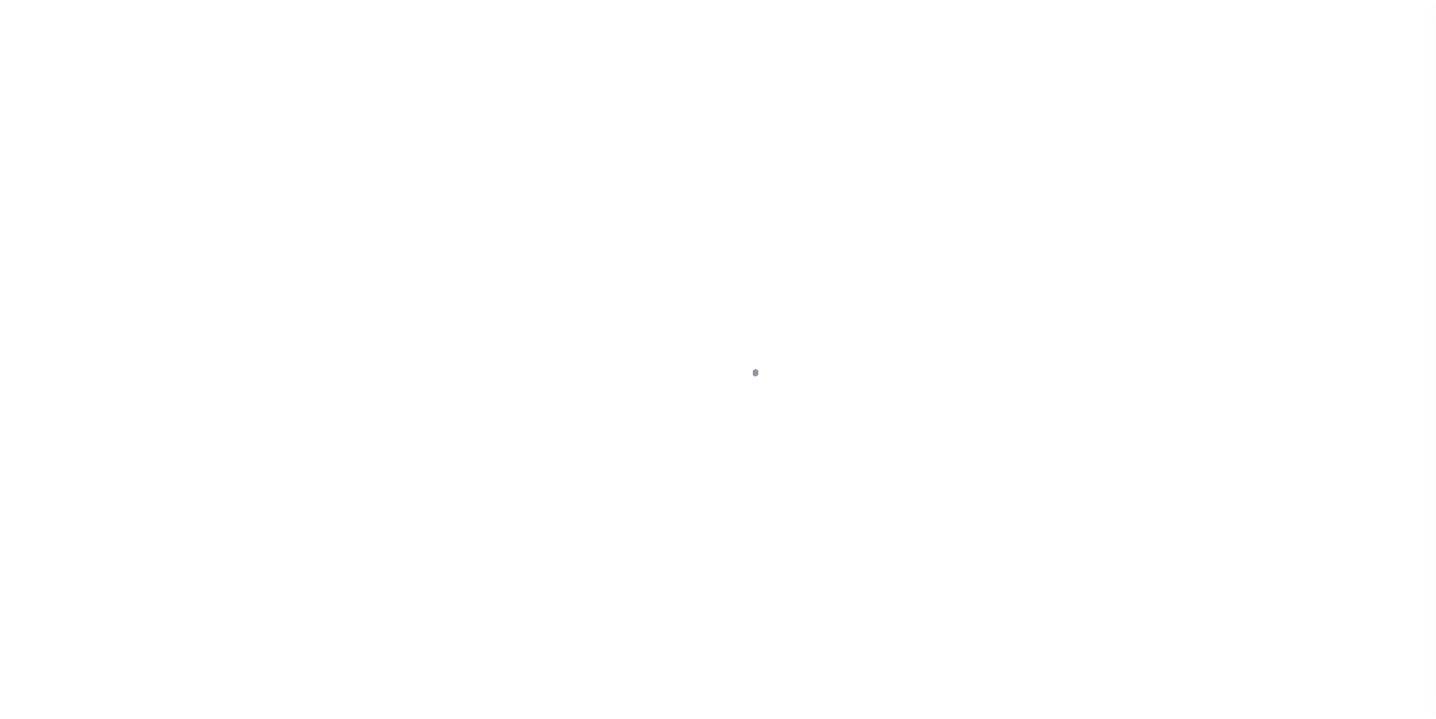
select select "25066"
select select "Escrow"
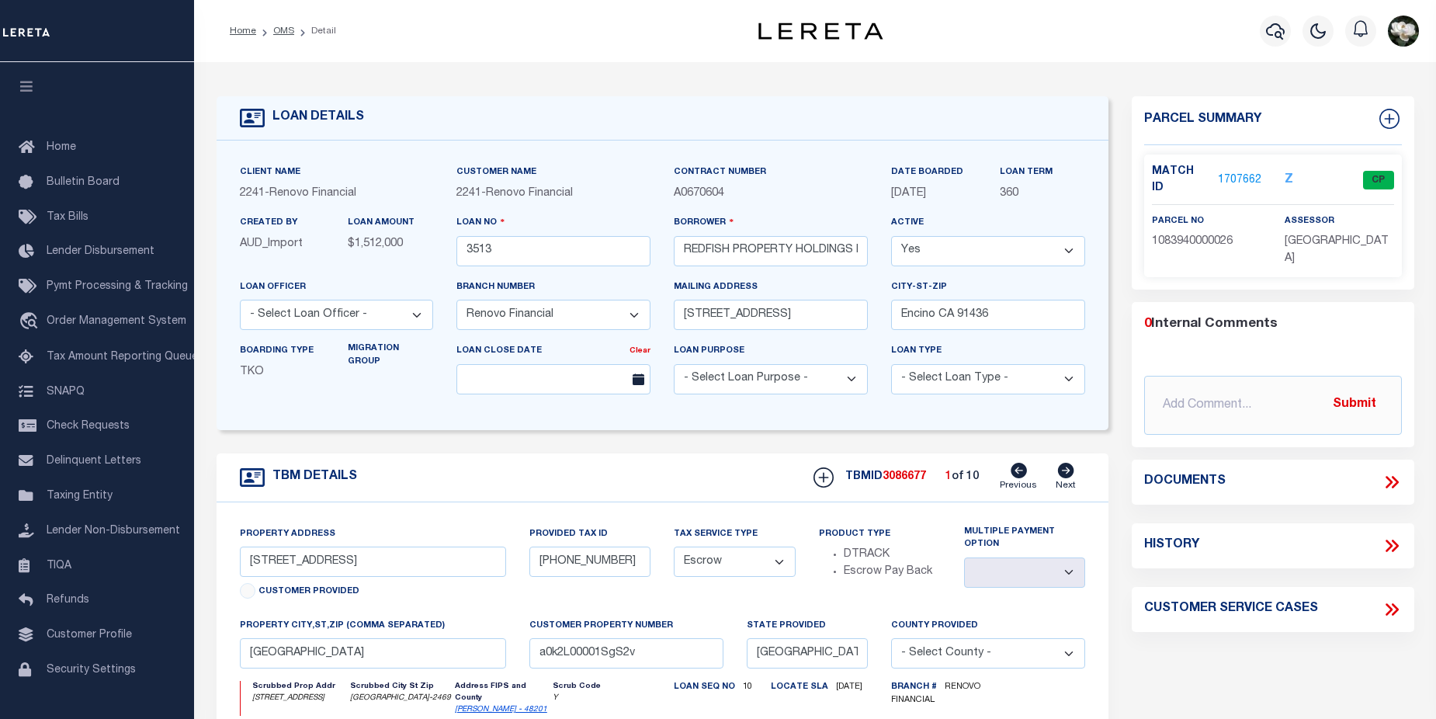
click at [1249, 173] on link "1707662" at bounding box center [1239, 180] width 43 height 16
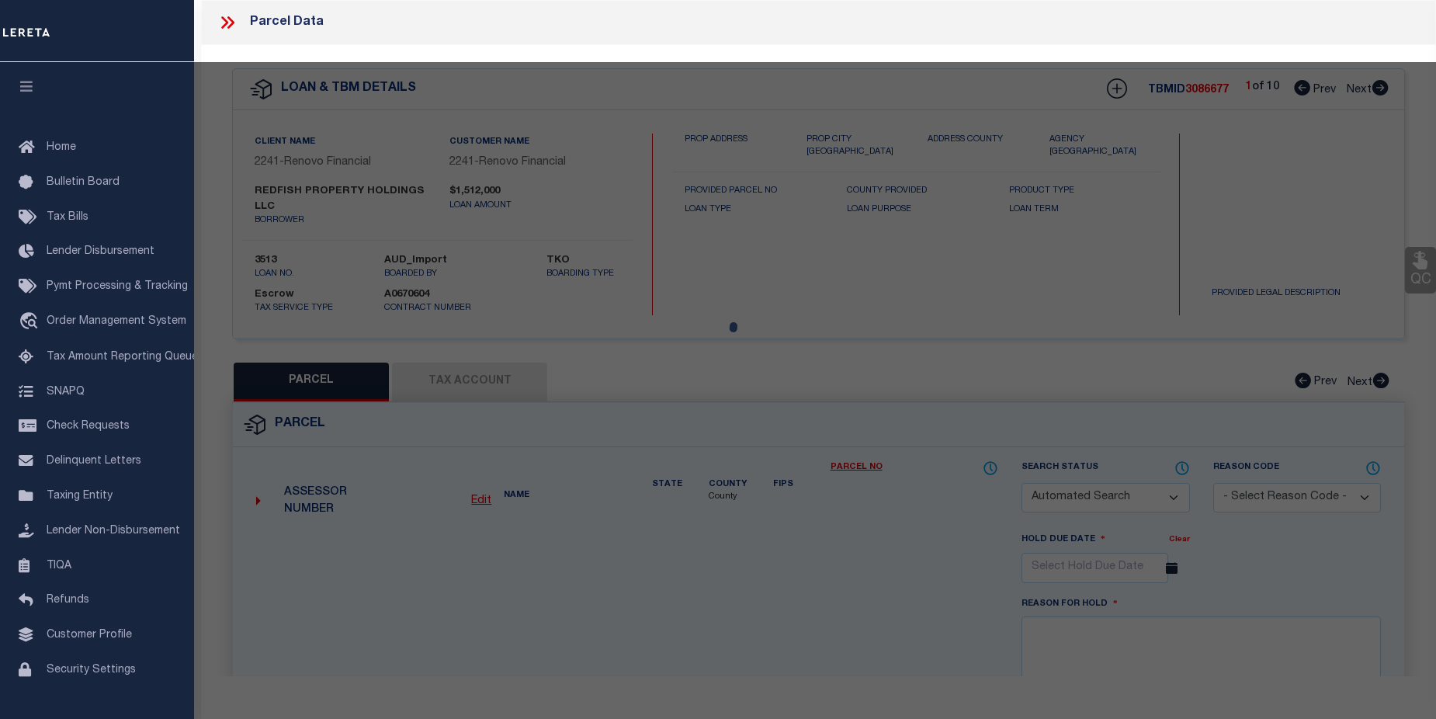
checkbox input "false"
select select "CP"
type input "REDFISH PROPERTY HOLDINGS LLC"
select select
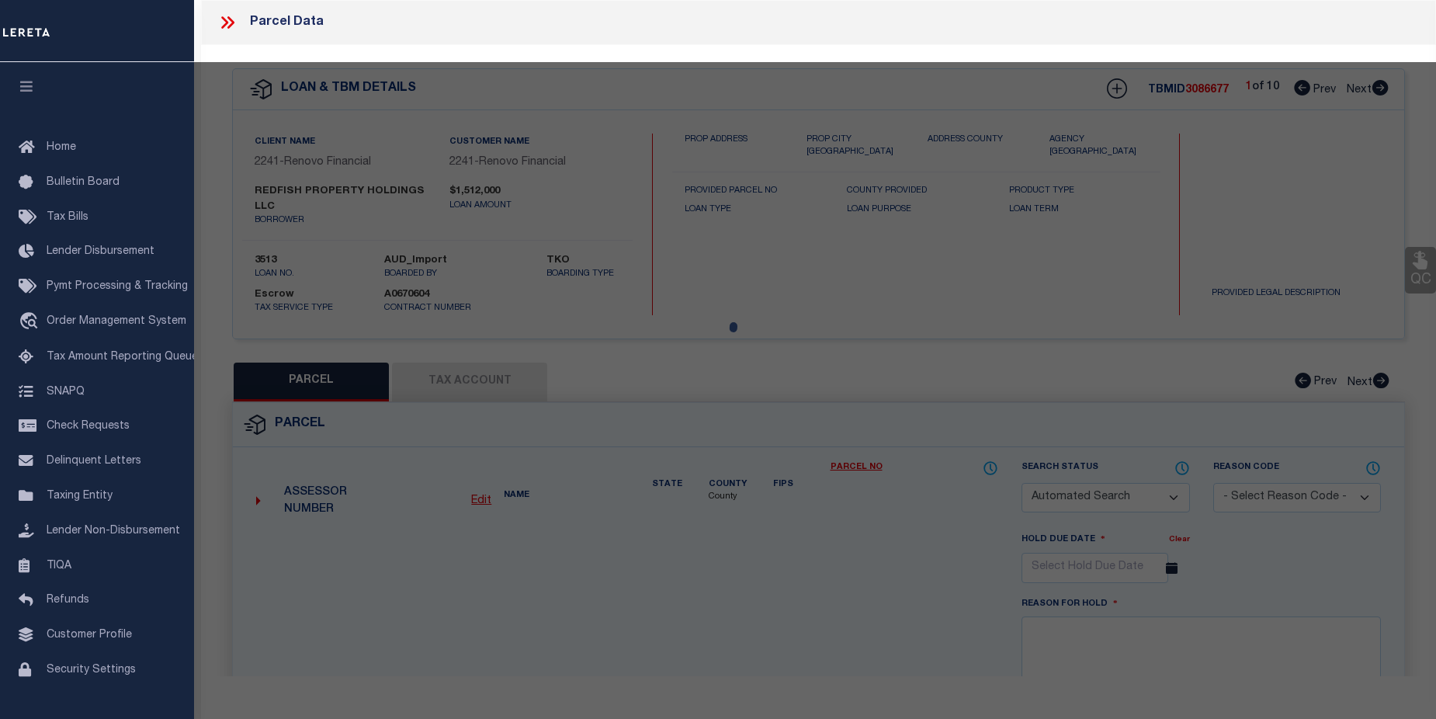
type input "3206 RIVERLAWN DR"
checkbox input "false"
type input "HUMBLE TX 77339"
type textarea "LT 26 BLK 1 BEAR BRANCH VILLAGE SEC 2"
type textarea "Tax ID Special Project"
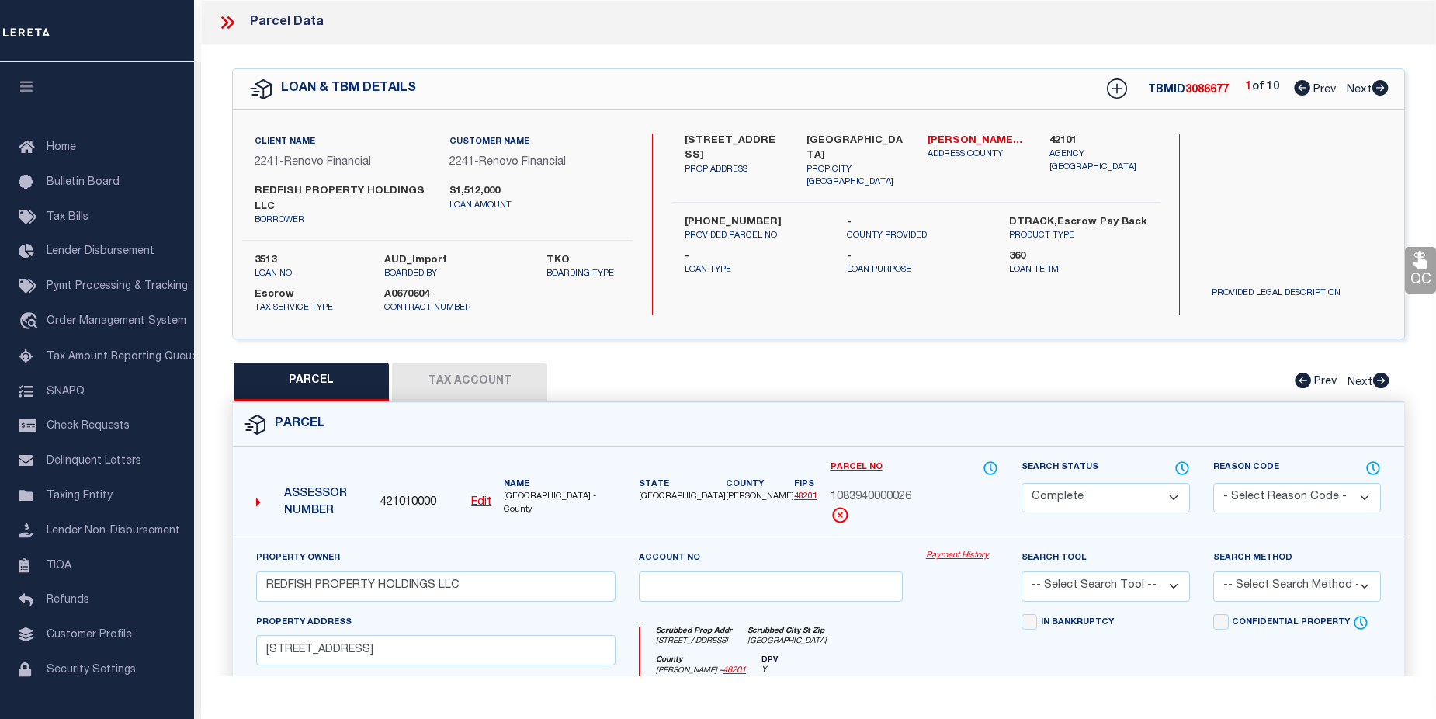
click at [954, 564] on div "Payment History" at bounding box center [961, 582] width 95 height 64
click at [959, 564] on div "Payment History" at bounding box center [961, 582] width 95 height 64
click at [959, 559] on link "Payment History" at bounding box center [962, 556] width 72 height 13
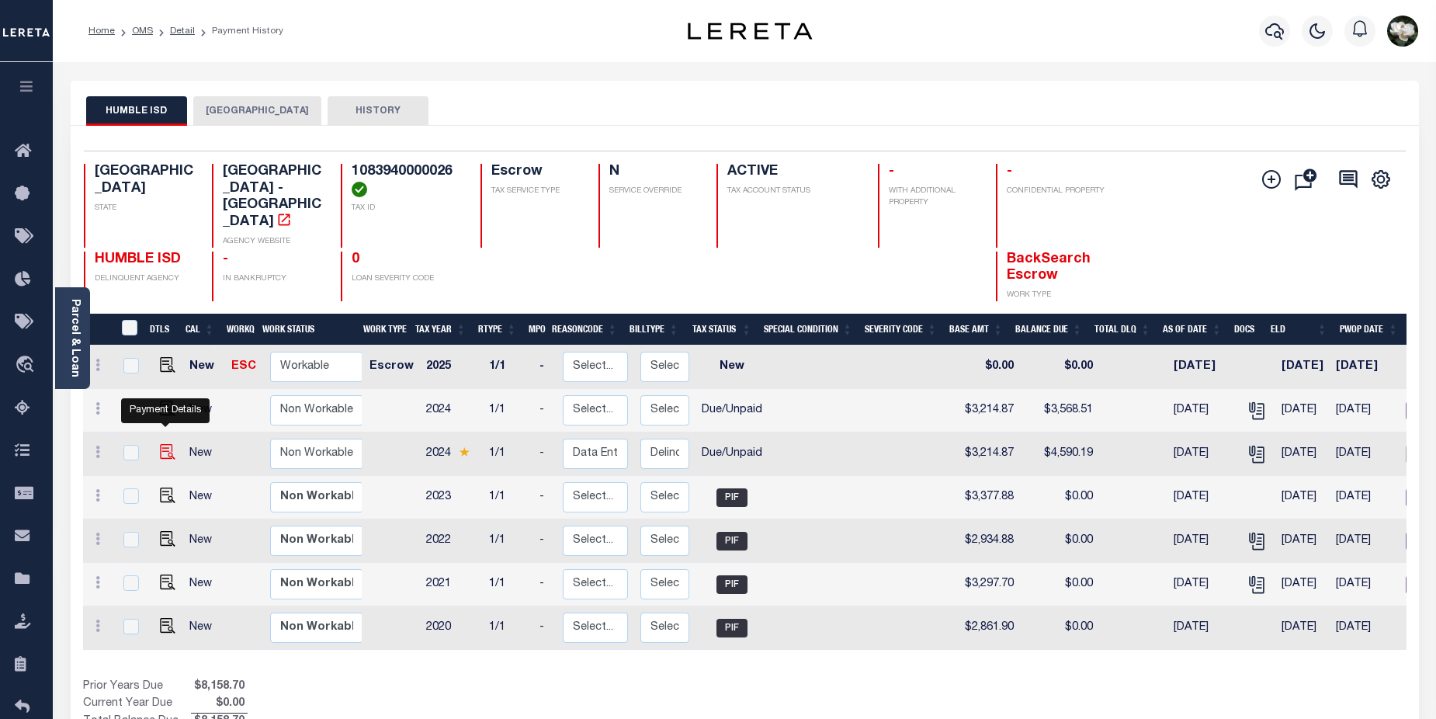
click at [167, 444] on img "" at bounding box center [168, 452] width 16 height 16
checkbox input "true"
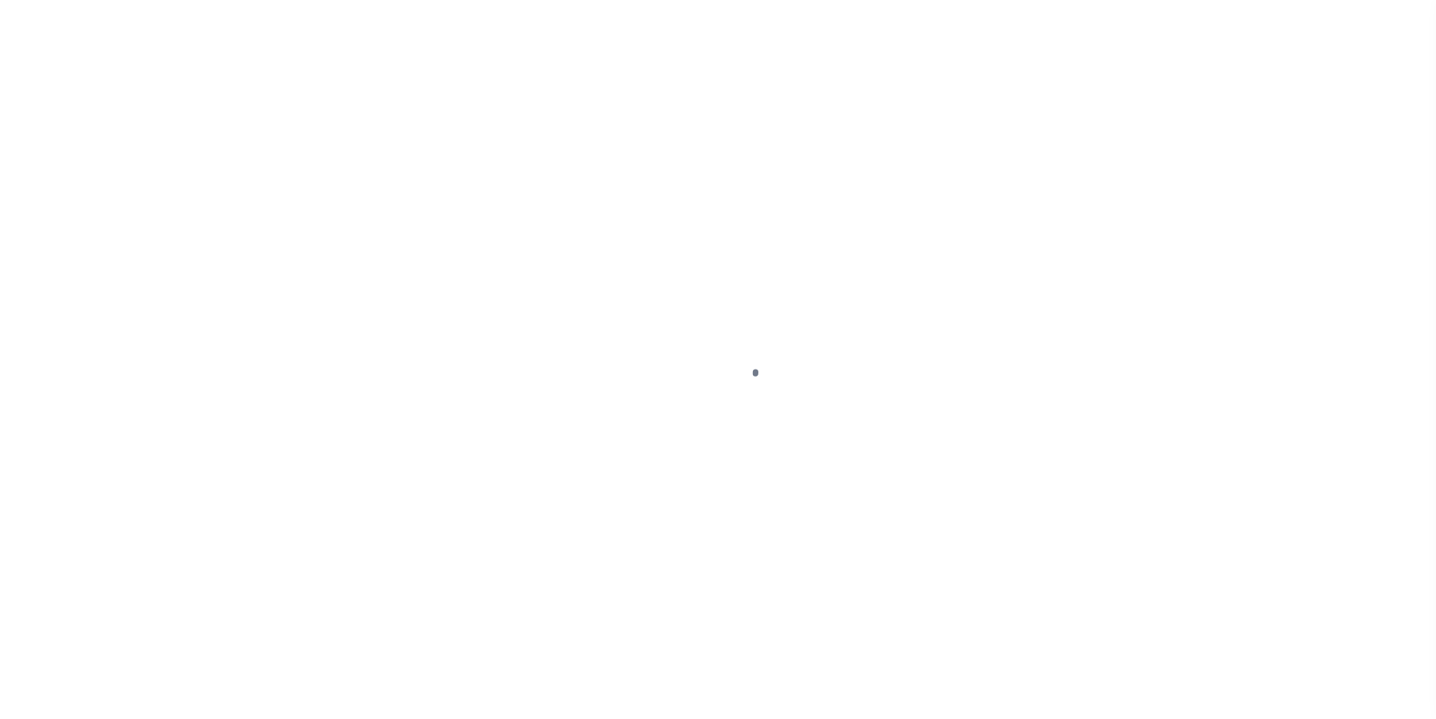
select select "DUE"
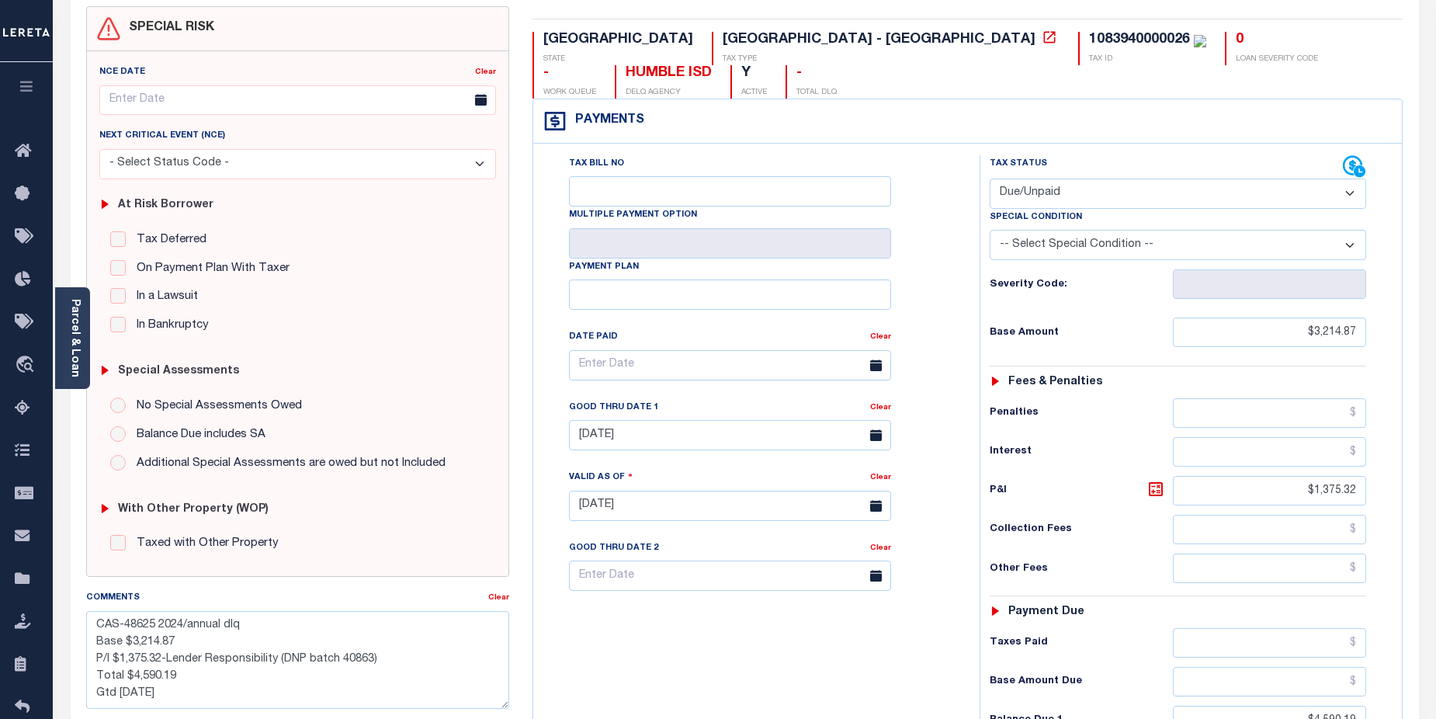
scroll to position [424, 0]
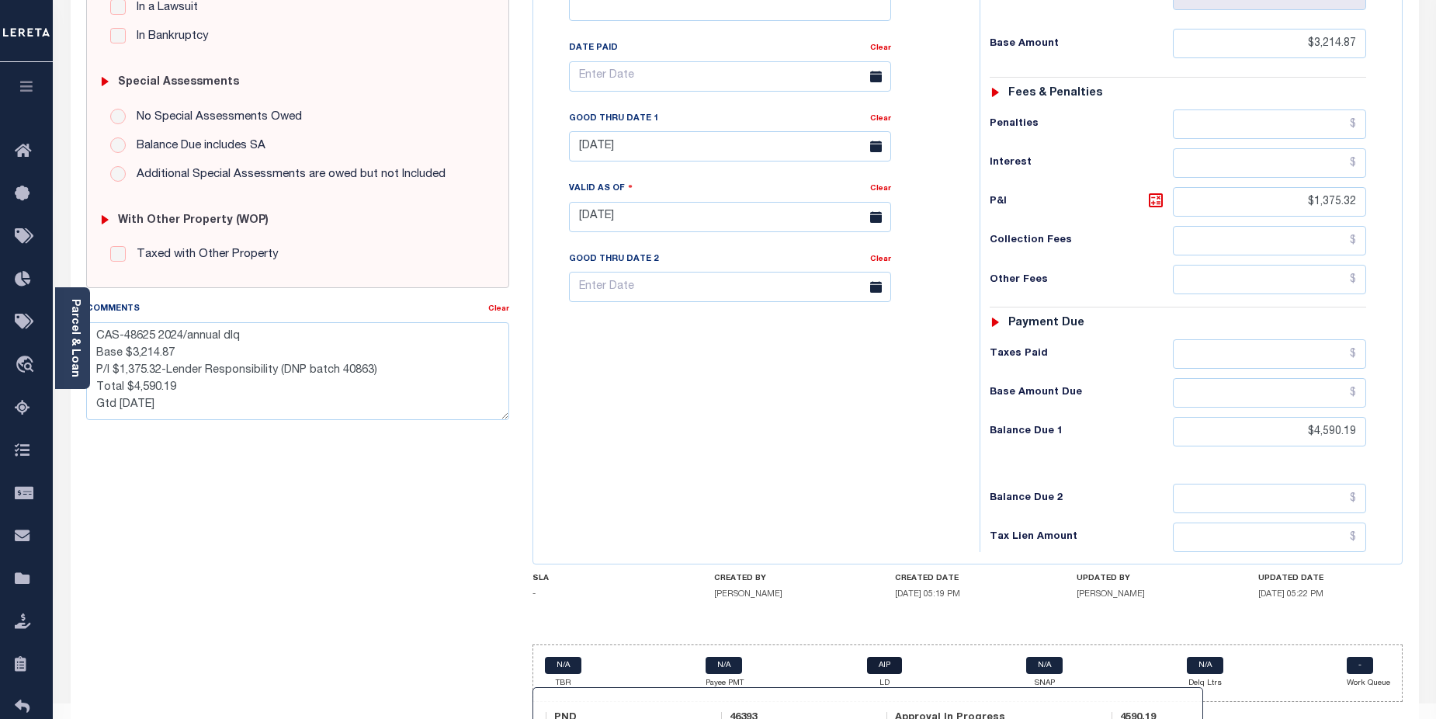
click at [890, 657] on link "AIP" at bounding box center [884, 665] width 35 height 17
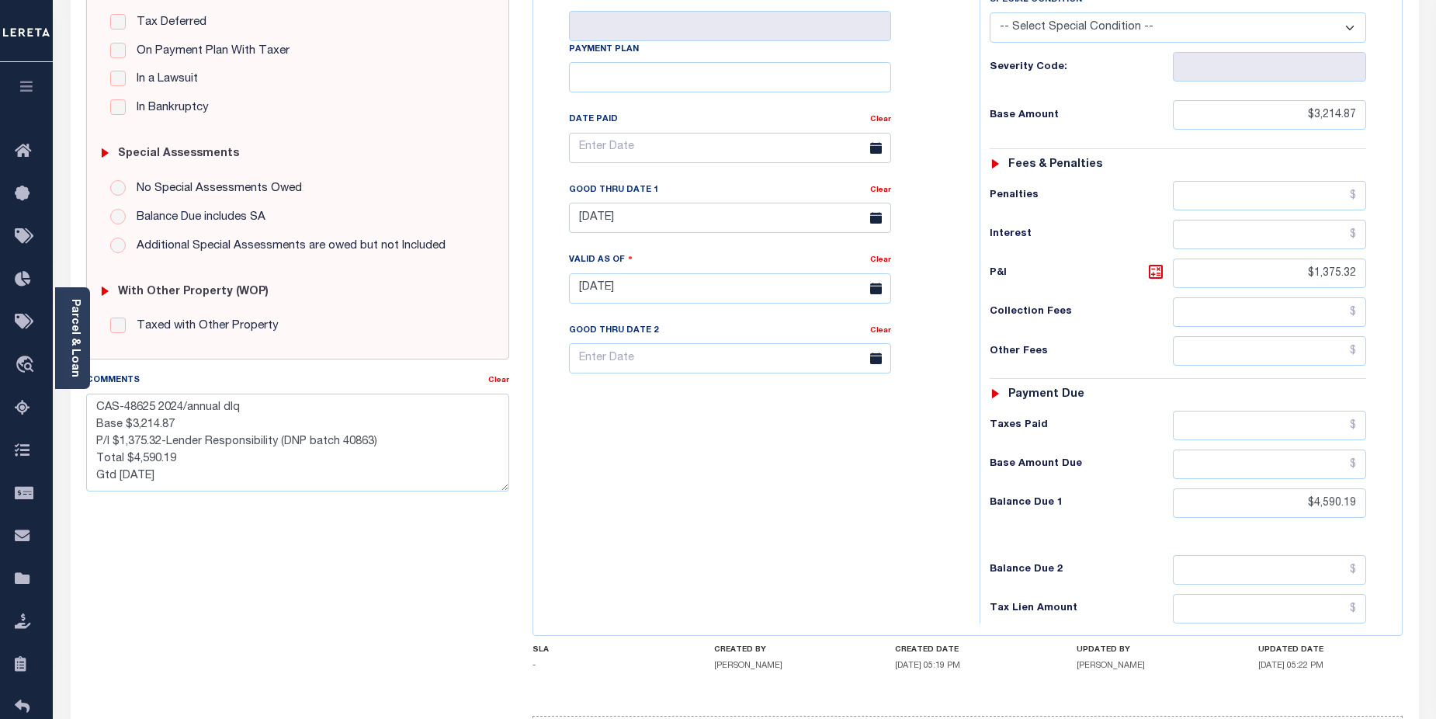
scroll to position [283, 0]
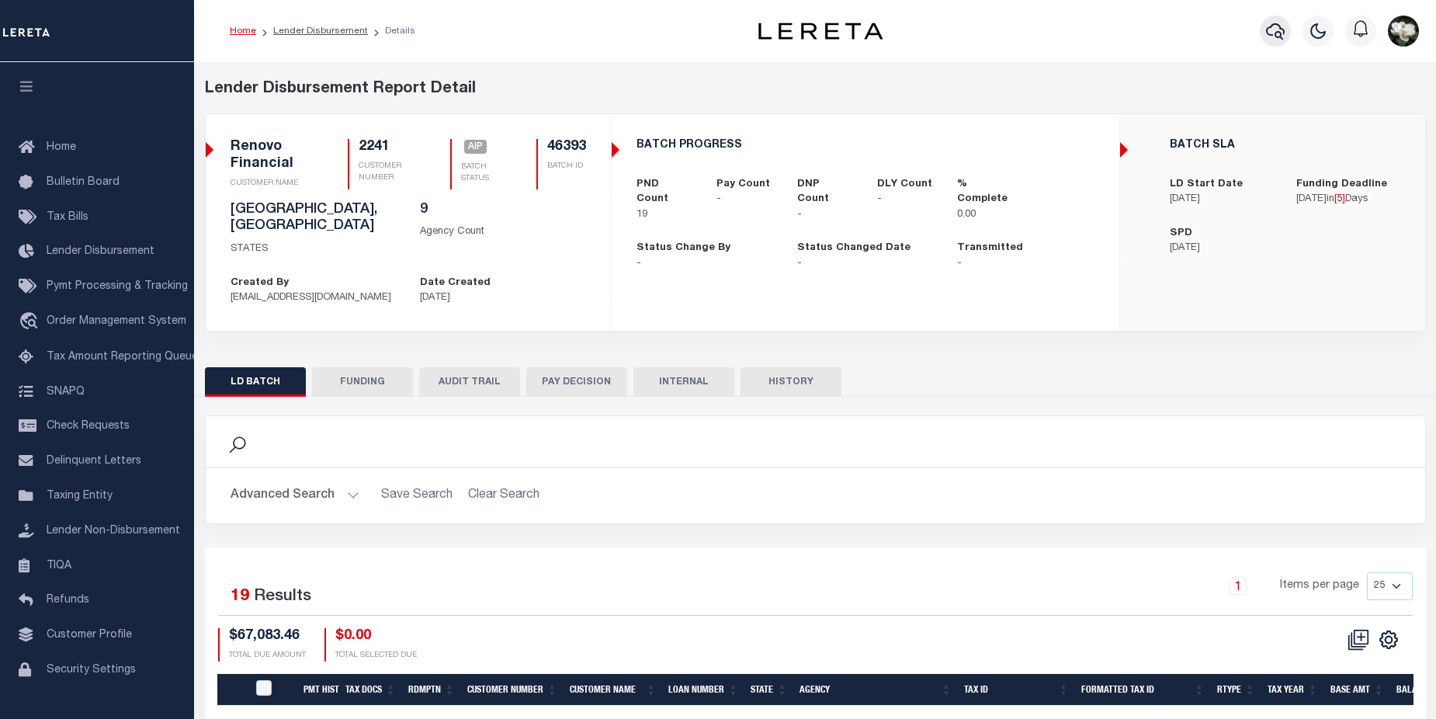
click at [1288, 23] on button "button" at bounding box center [1275, 31] width 31 height 31
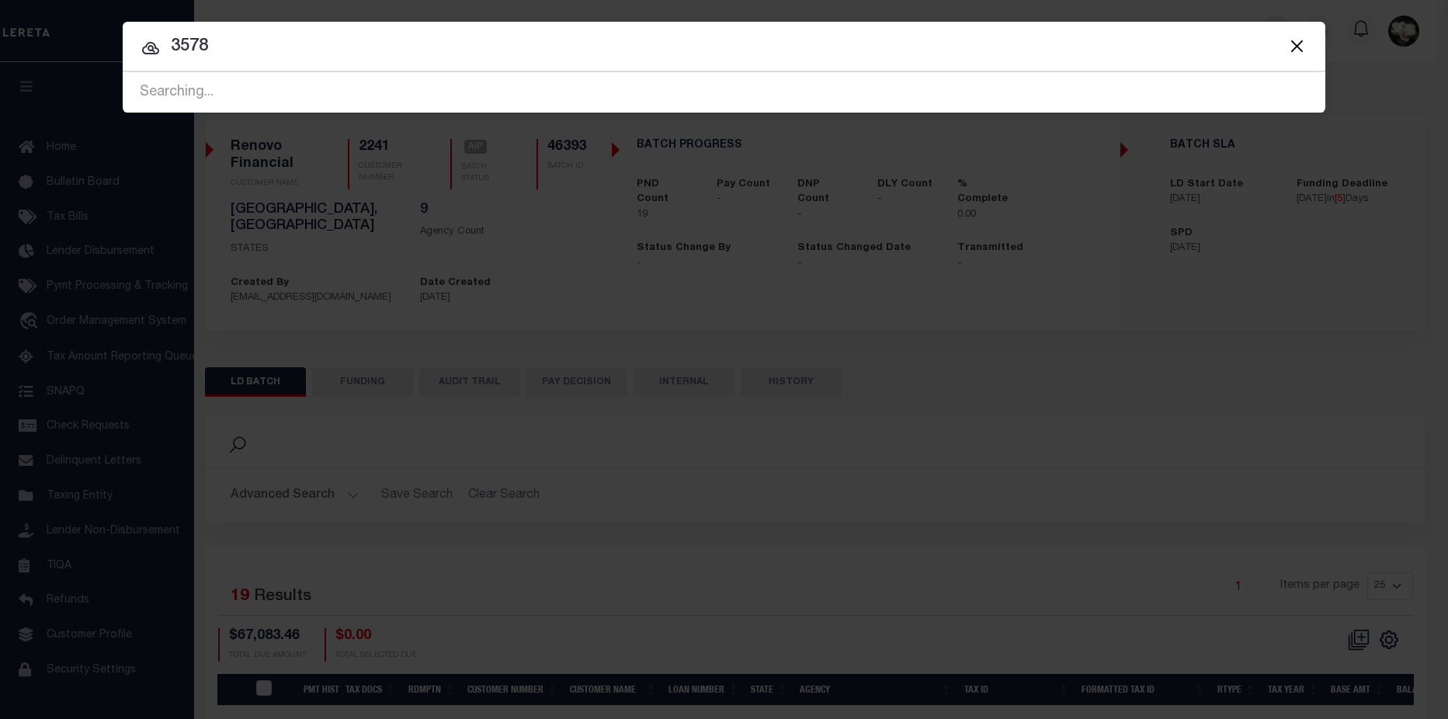
type input "3578"
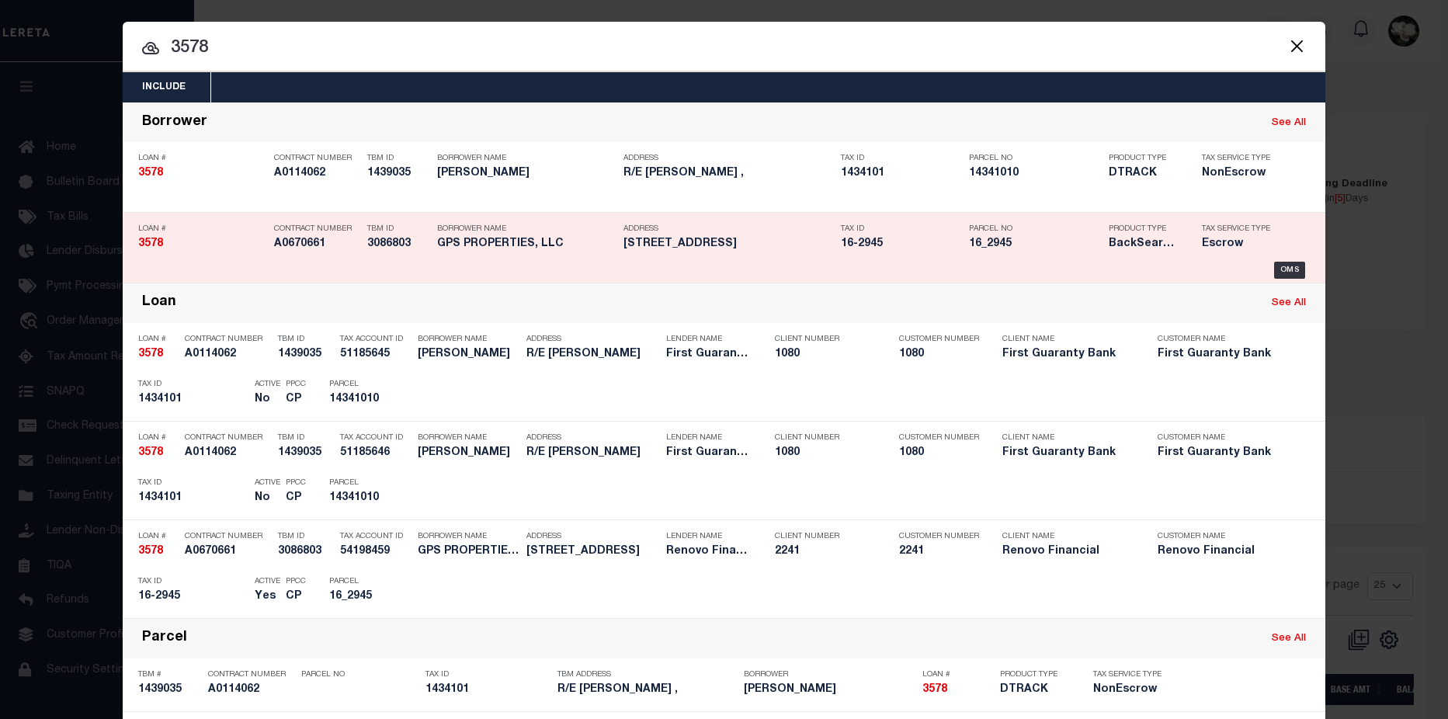
click at [1078, 245] on h5 "16_2945" at bounding box center [1035, 244] width 132 height 13
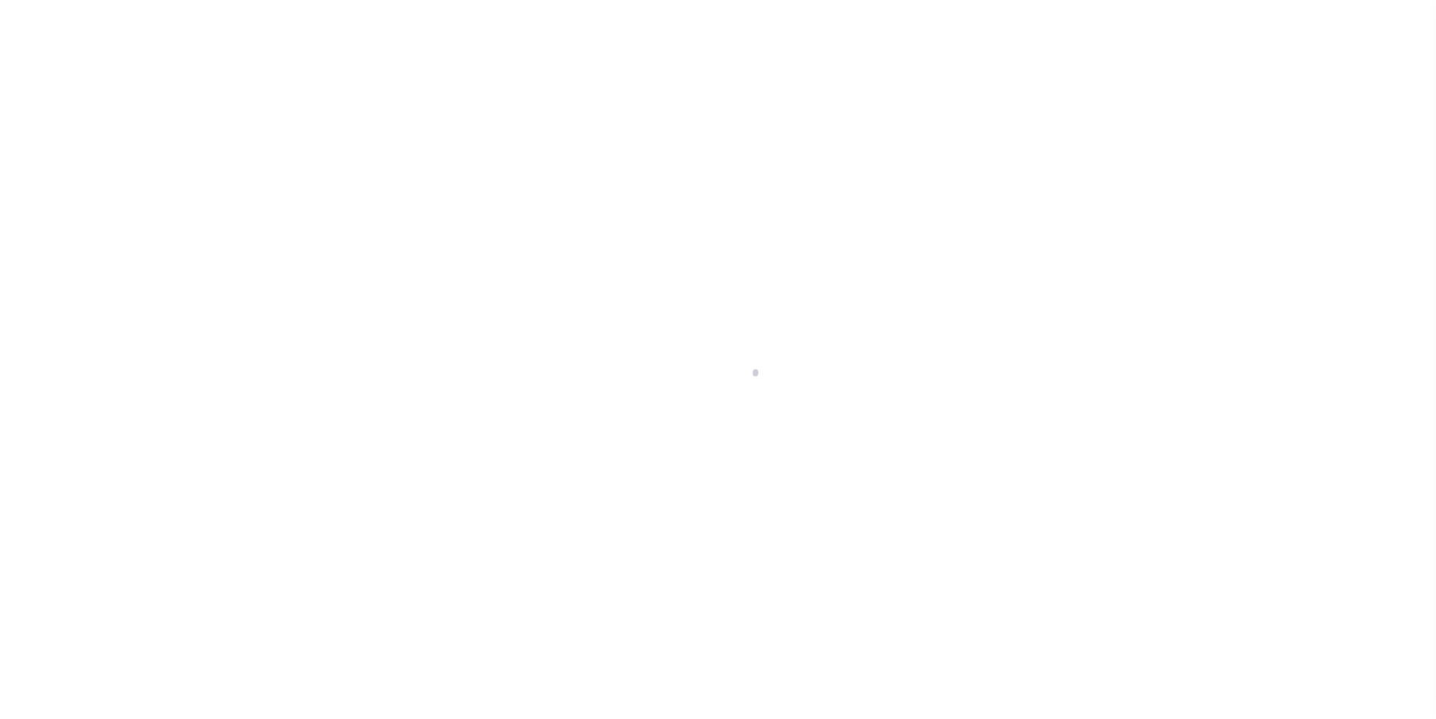
select select "Escrow"
type input "[STREET_ADDRESS]"
type input "16.2945"
select select
type input "[GEOGRAPHIC_DATA], MA 01510"
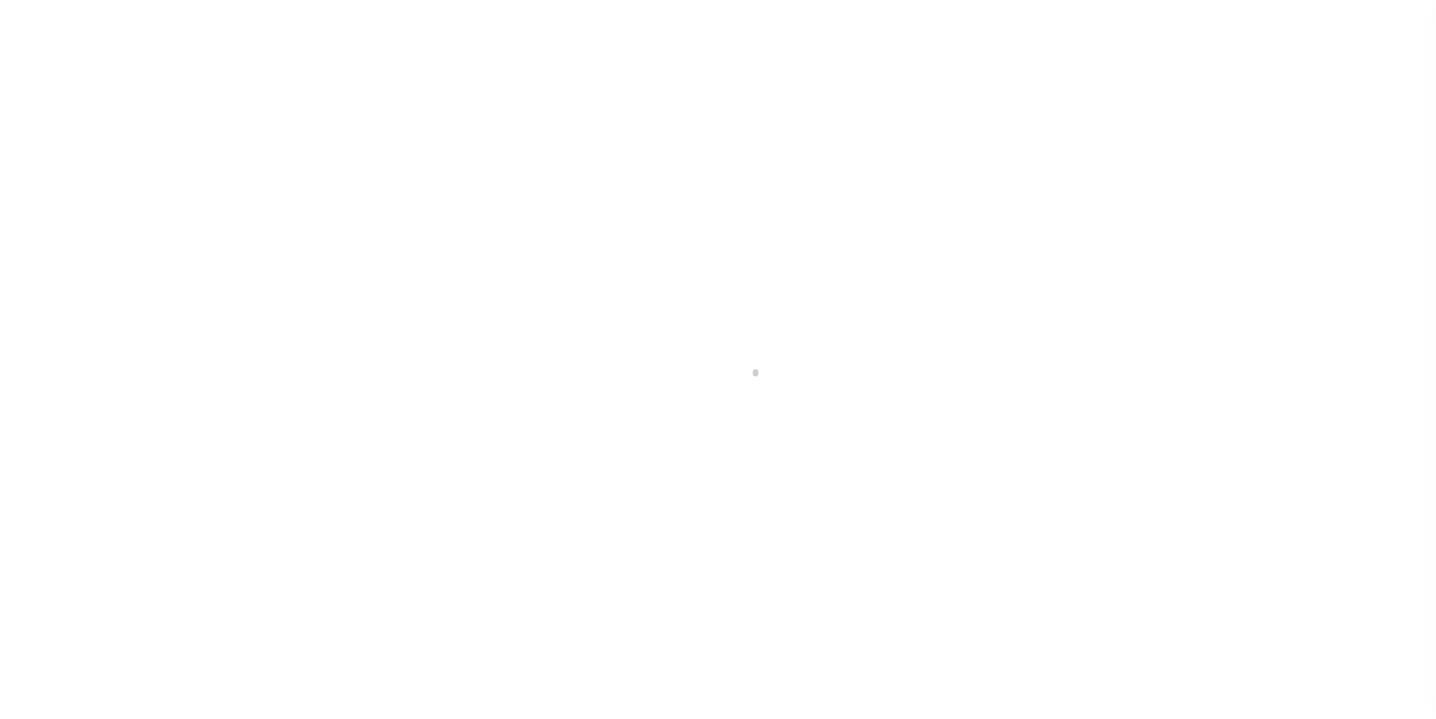
type input "a0k2L00001Q9Q3x"
type input "MA"
select select
select select "25066"
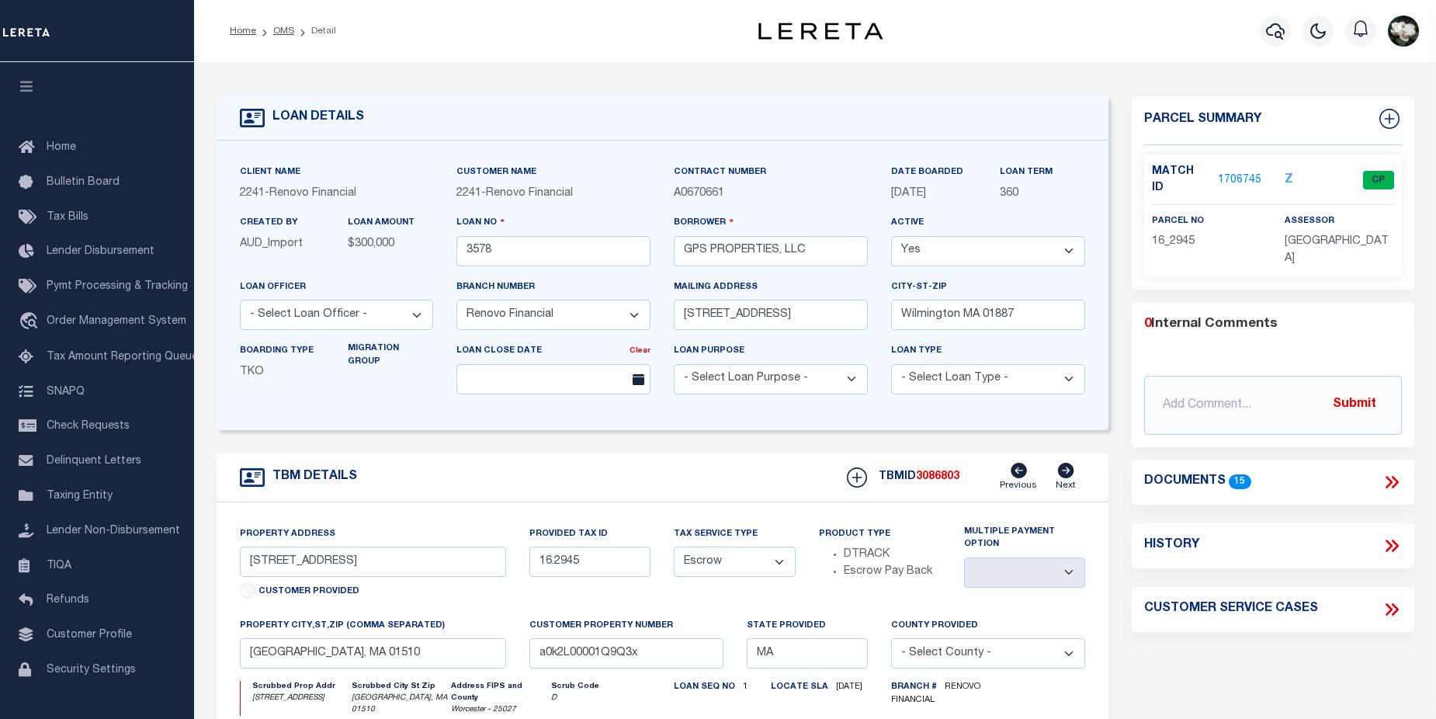
click at [1236, 178] on link "1706745" at bounding box center [1239, 180] width 43 height 16
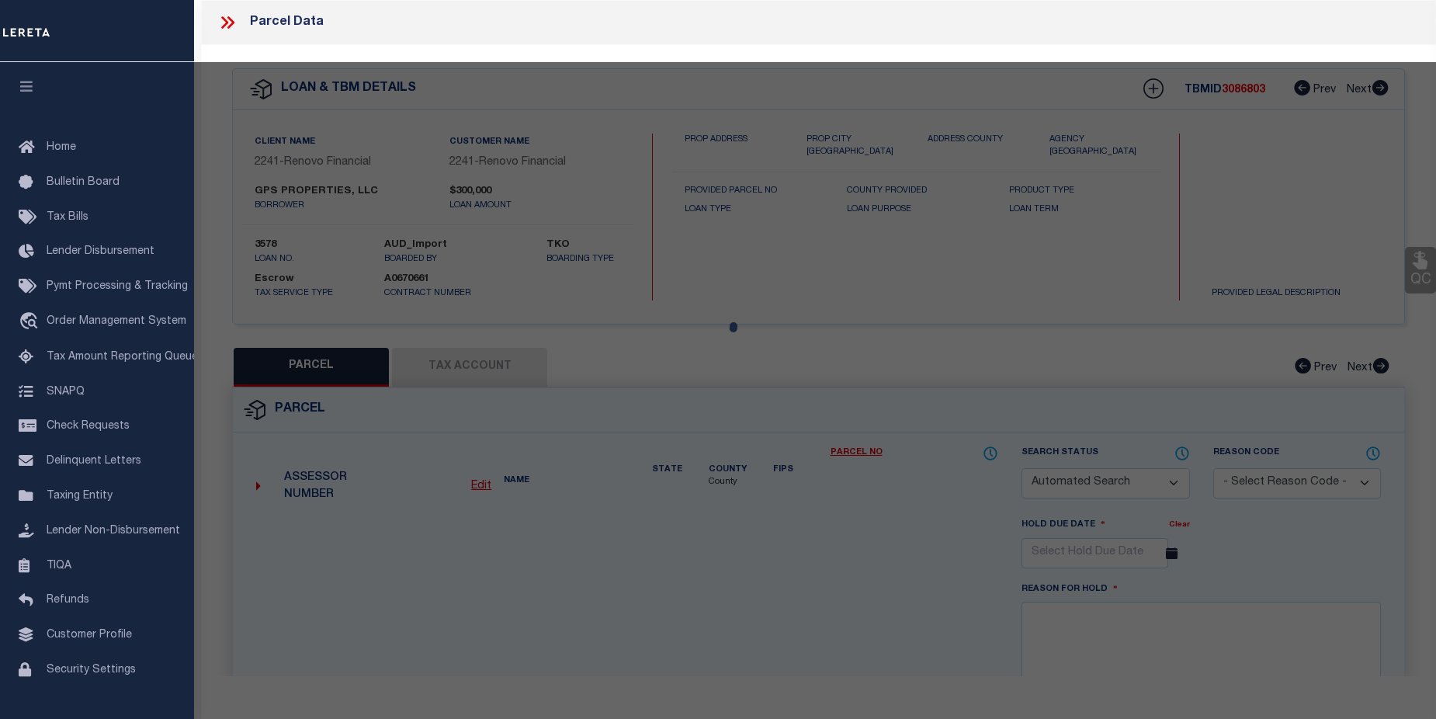
checkbox input "false"
select select "CP"
select select "ACT"
type input "GPS PROPERTIES LLC"
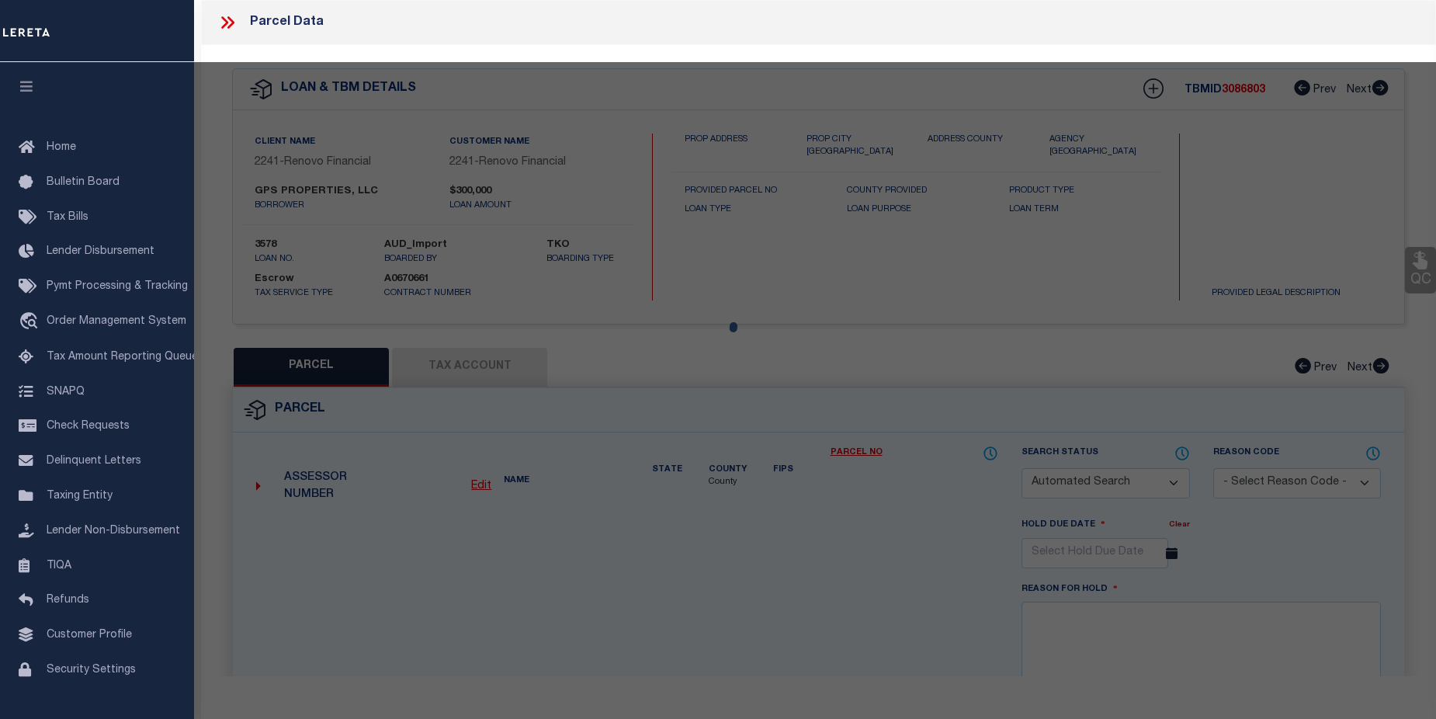
select select "AGW"
select select "ADD"
type input "[STREET_ADDRESS]"
type input "MA"
type textarea "Tax ID Special Project"
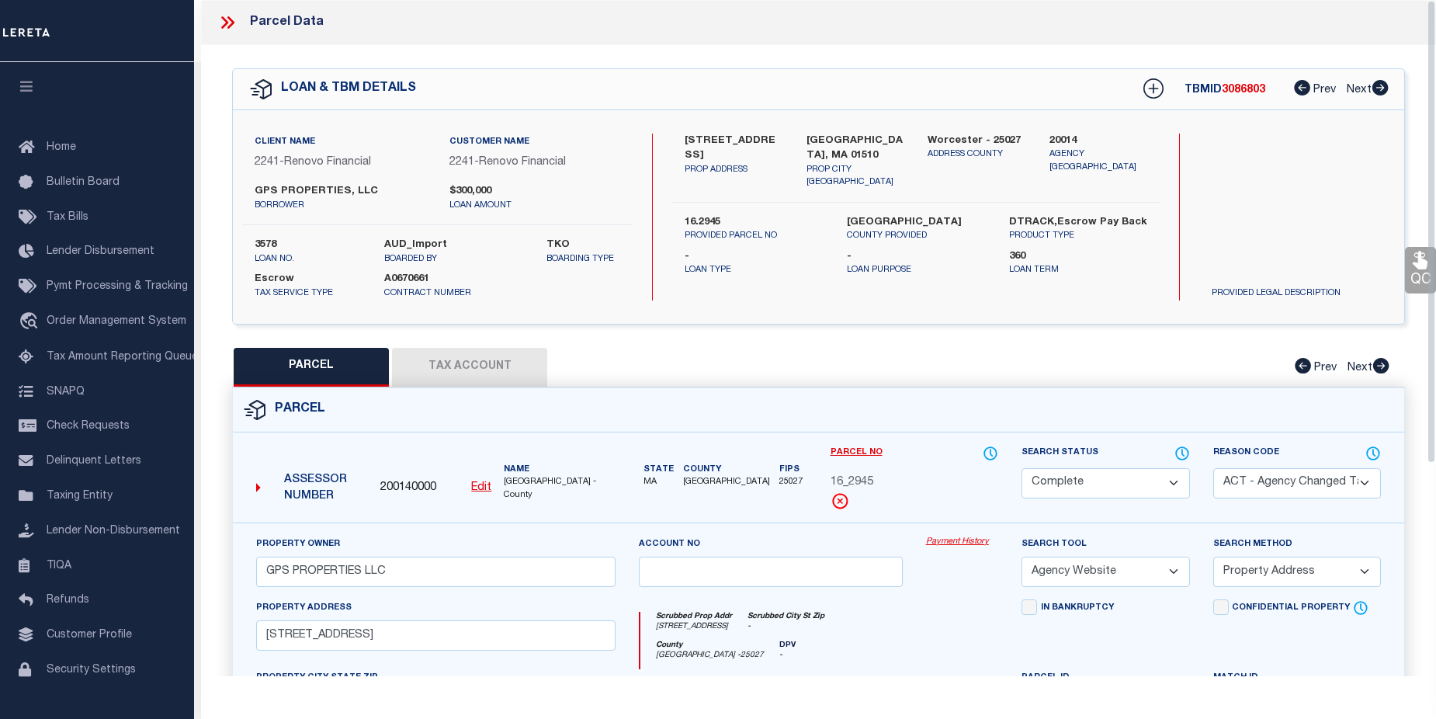
click at [973, 542] on link "Payment History" at bounding box center [962, 542] width 72 height 13
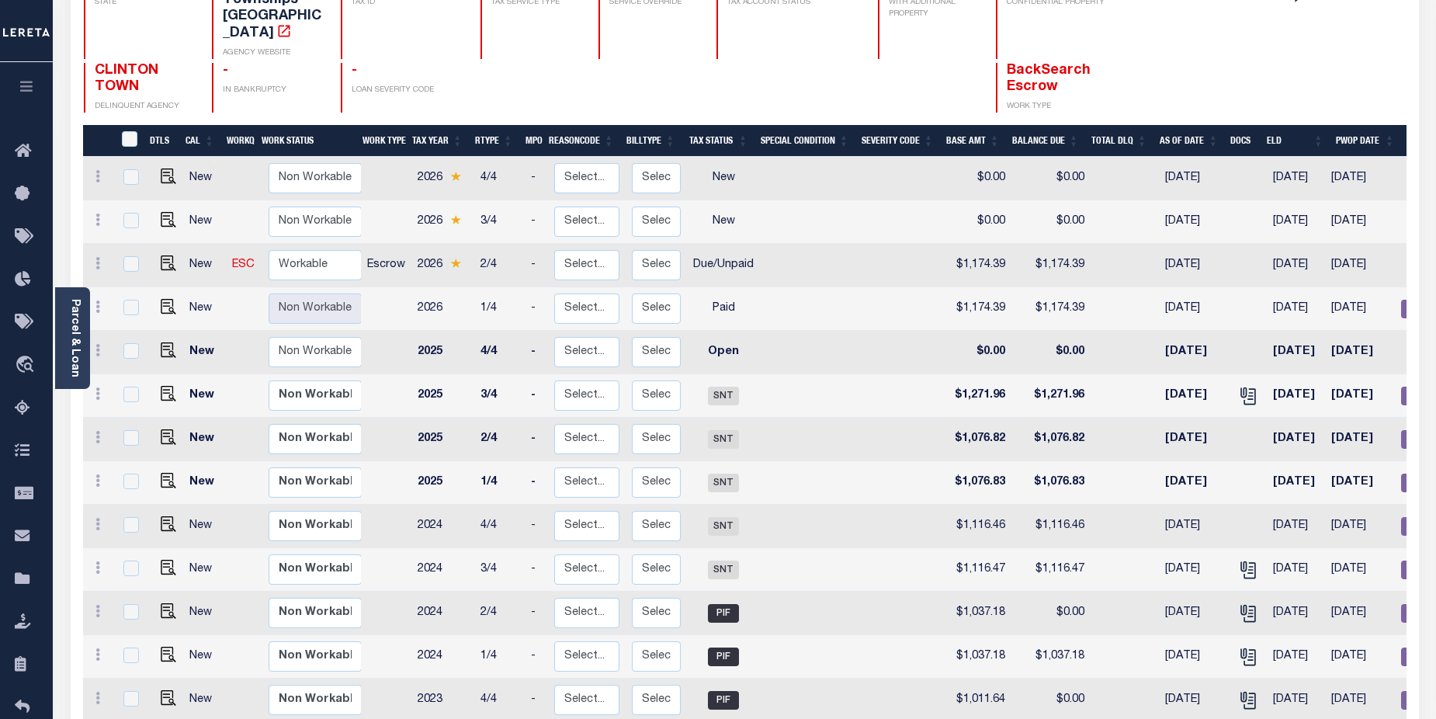
scroll to position [197, 0]
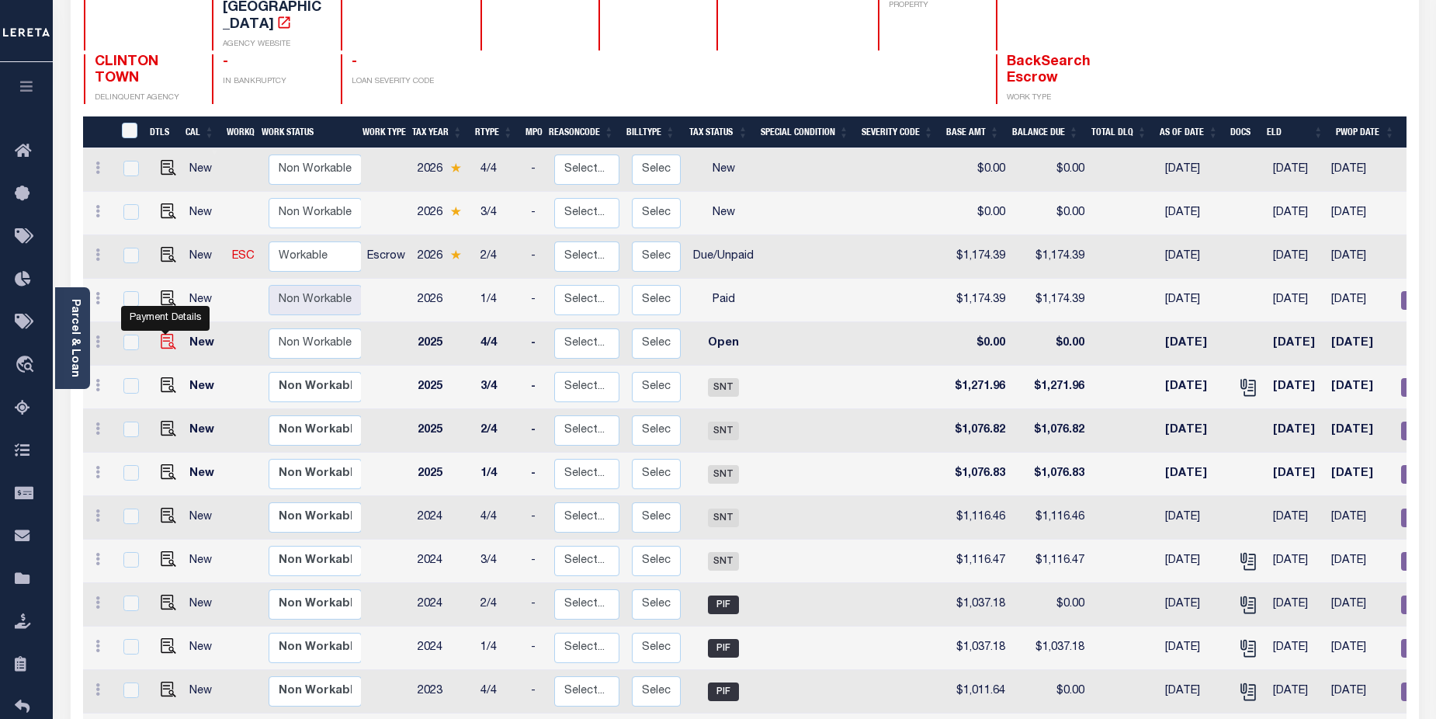
click at [169, 334] on img "" at bounding box center [169, 342] width 16 height 16
checkbox input "true"
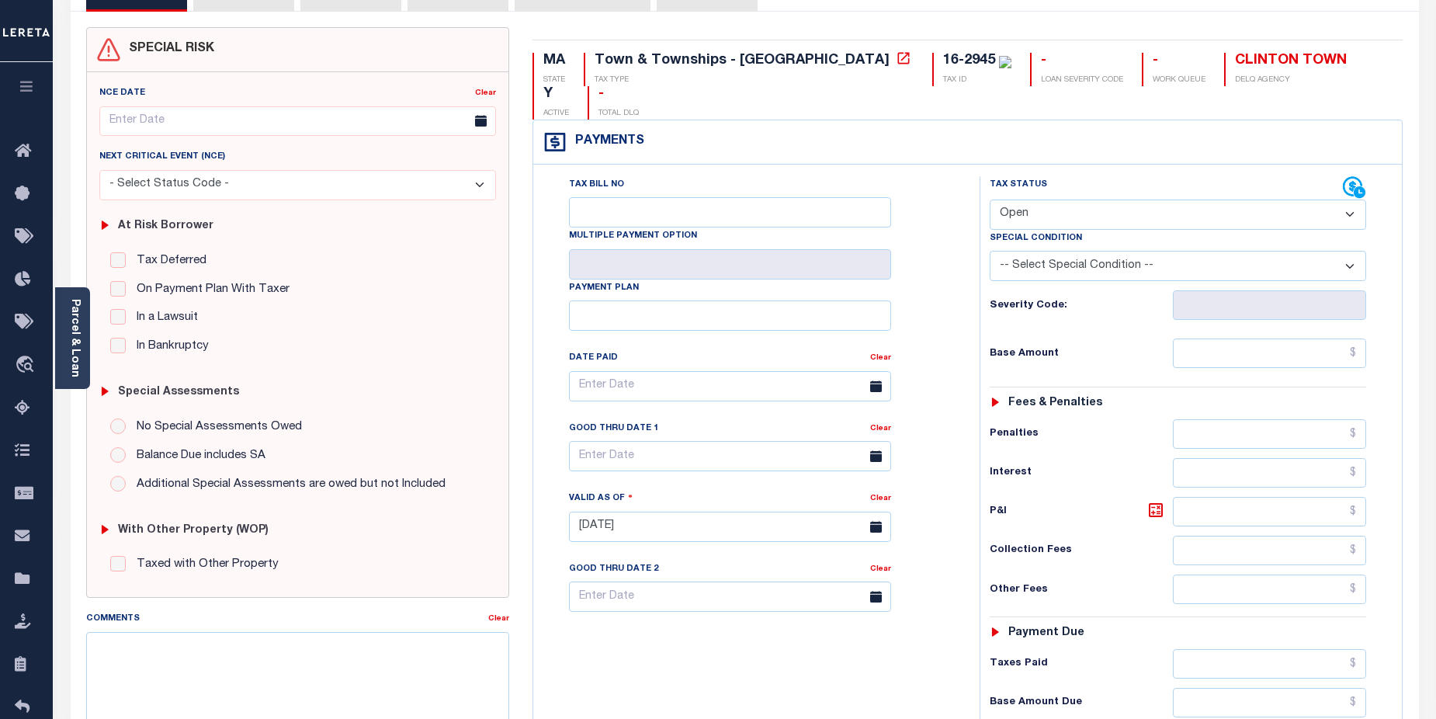
scroll to position [118, 0]
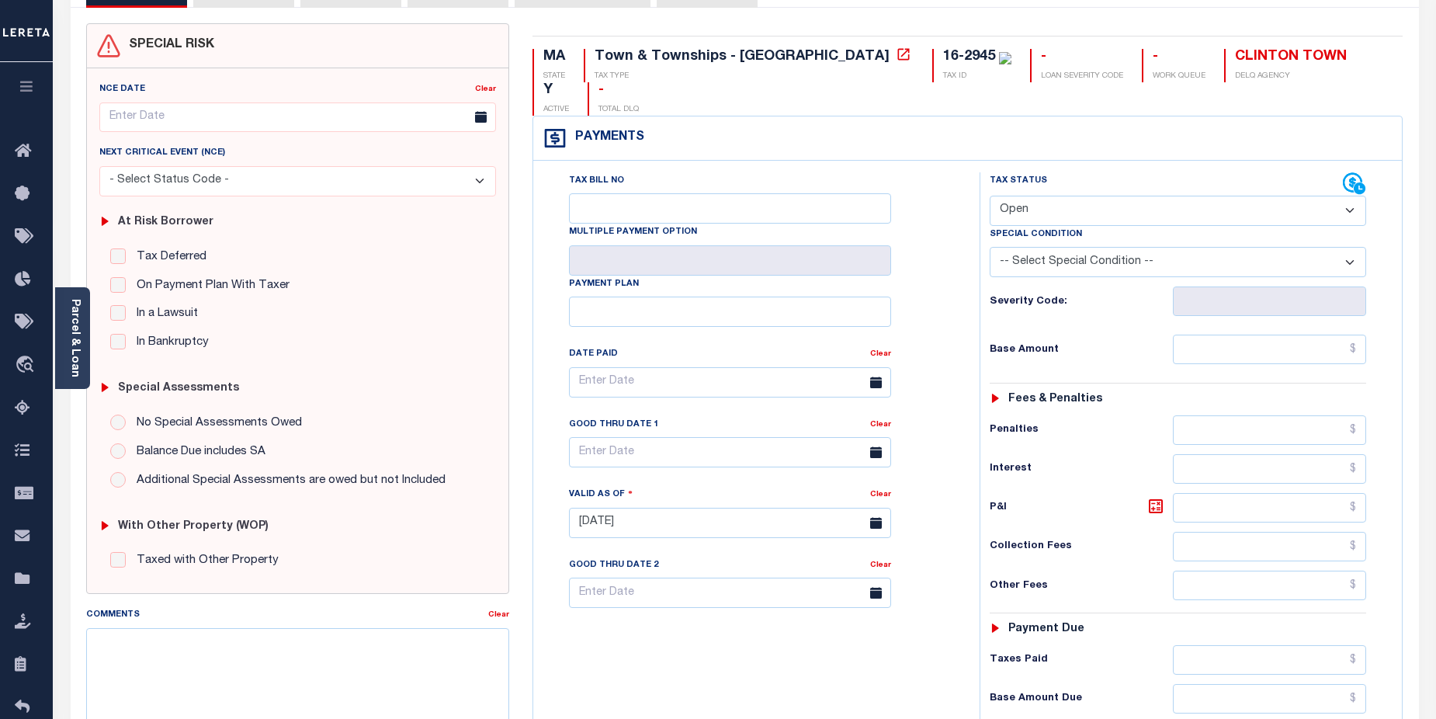
click at [1347, 196] on select "- Select Status Code - Open Due/Unpaid Paid Incomplete No Tax Due Internal Refu…" at bounding box center [1178, 211] width 377 height 30
select select "DUE"
click at [990, 196] on select "- Select Status Code - Open Due/Unpaid Paid Incomplete No Tax Due Internal Refu…" at bounding box center [1178, 211] width 377 height 30
type input "[DATE]"
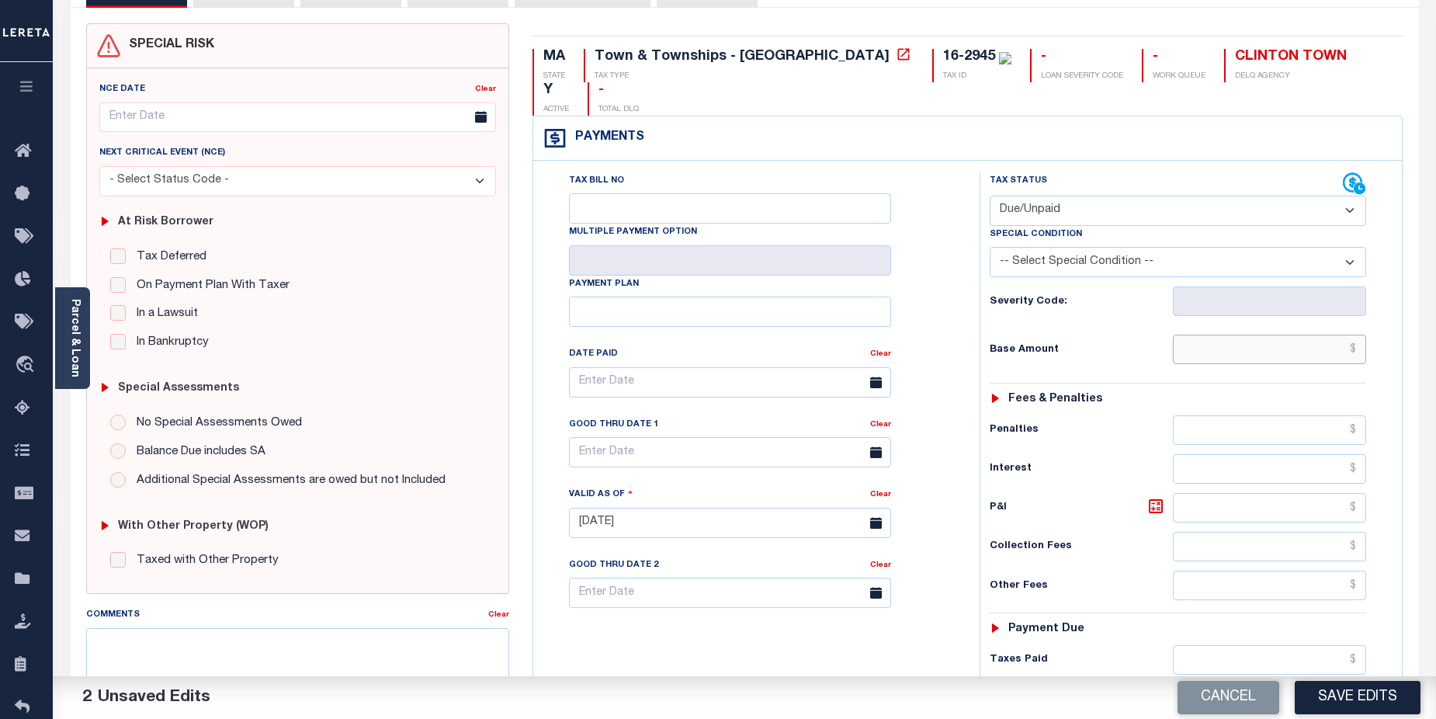
click at [1274, 335] on input "text" at bounding box center [1270, 349] width 194 height 29
click at [1224, 335] on input "text" at bounding box center [1270, 349] width 194 height 29
click at [1262, 333] on div "Tax Status Status - Select Status Code -" at bounding box center [1184, 514] width 408 height 685
click at [1269, 335] on input "text" at bounding box center [1270, 349] width 194 height 29
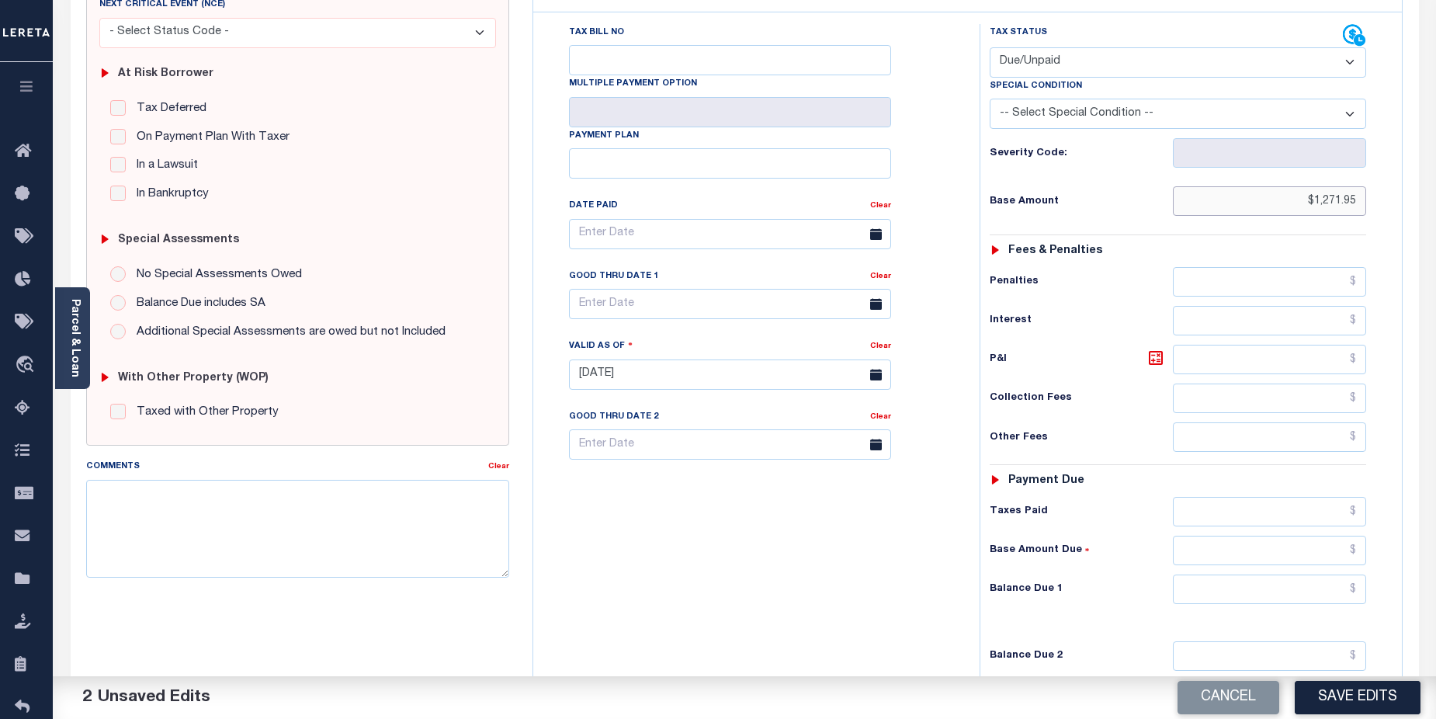
scroll to position [366, 0]
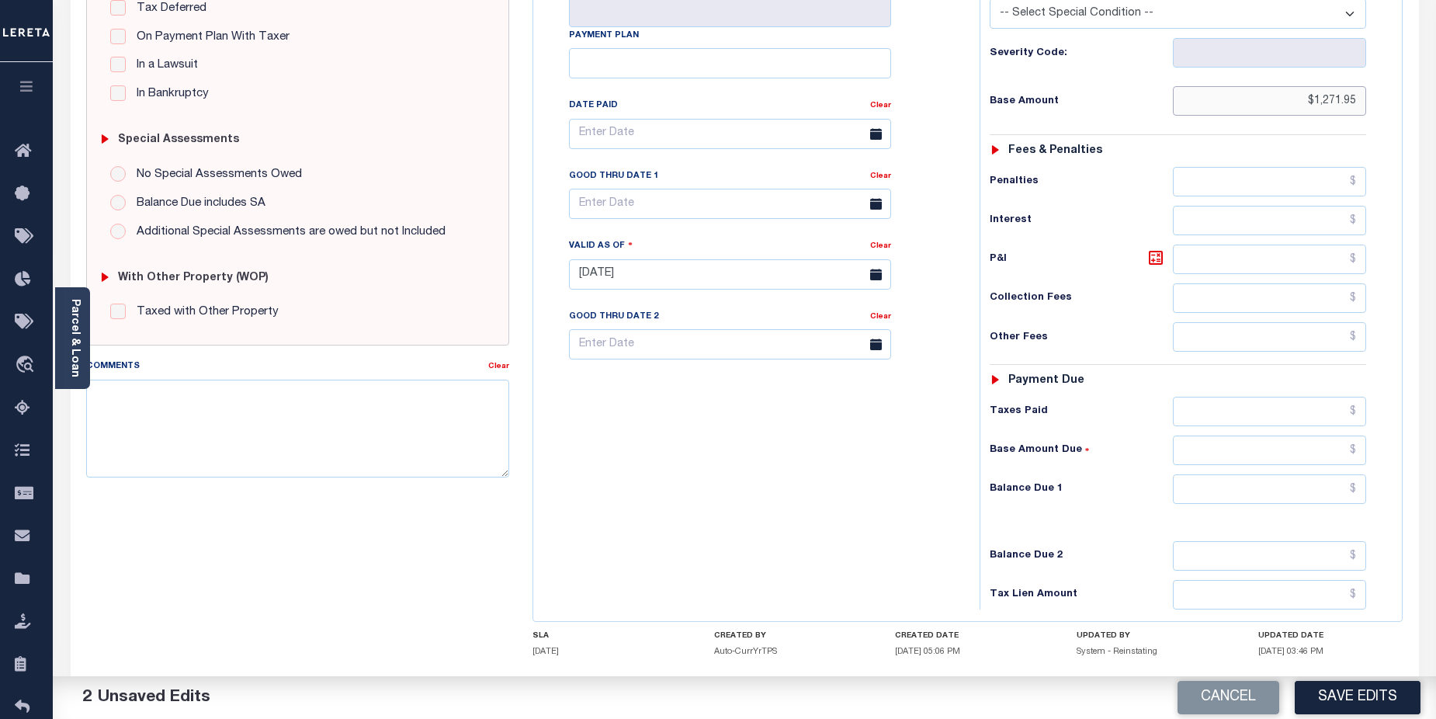
type input "$1,271.95"
click at [1251, 474] on input "text" at bounding box center [1270, 488] width 194 height 29
type input "$1,271.95"
click at [669, 189] on input "text" at bounding box center [730, 204] width 322 height 30
click at [799, 214] on icon at bounding box center [794, 210] width 11 height 11
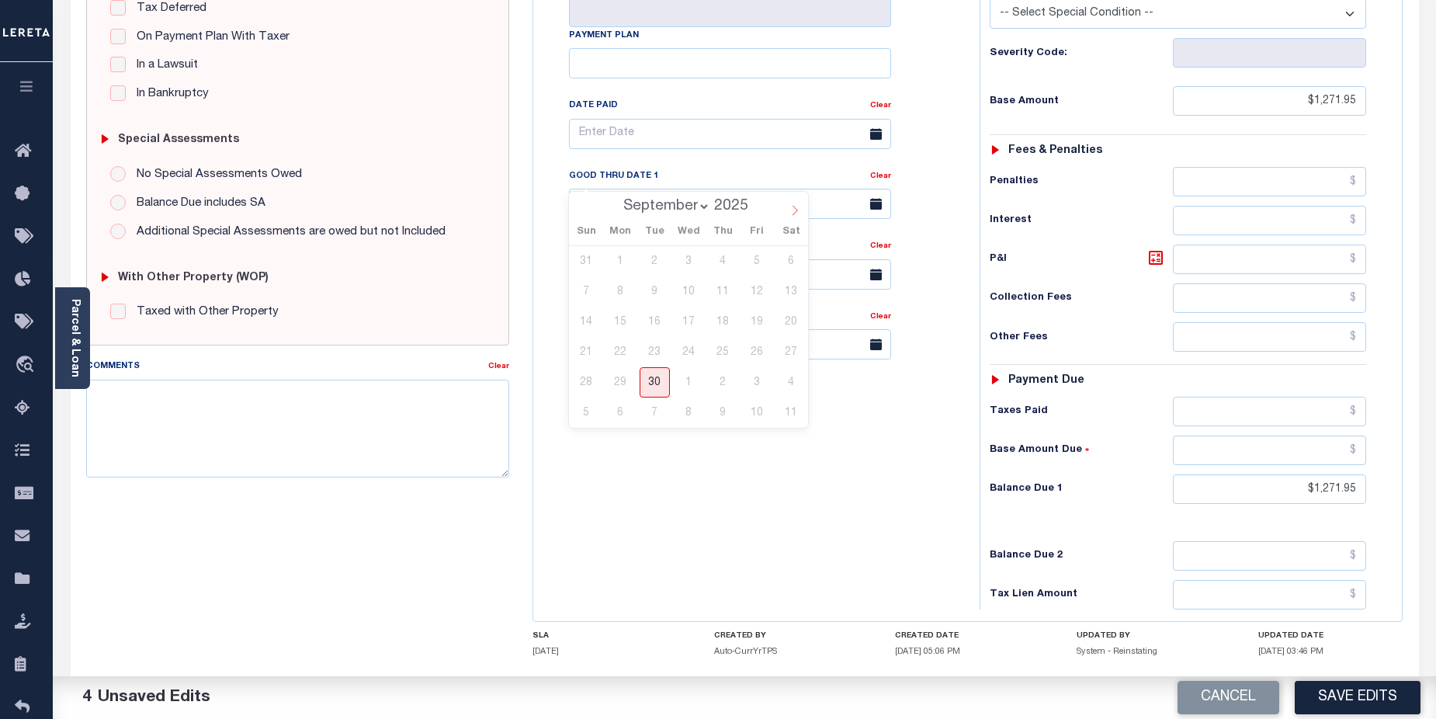
select select "9"
click at [765, 385] on span "31" at bounding box center [756, 382] width 30 height 30
type input "[DATE]"
click at [224, 396] on textarea "Comments" at bounding box center [298, 429] width 424 height 98
paste textarea "CAS-474377 2025/annual dlq Base $3,323.80 P/I $568.57-Lender Responsibility Tot…"
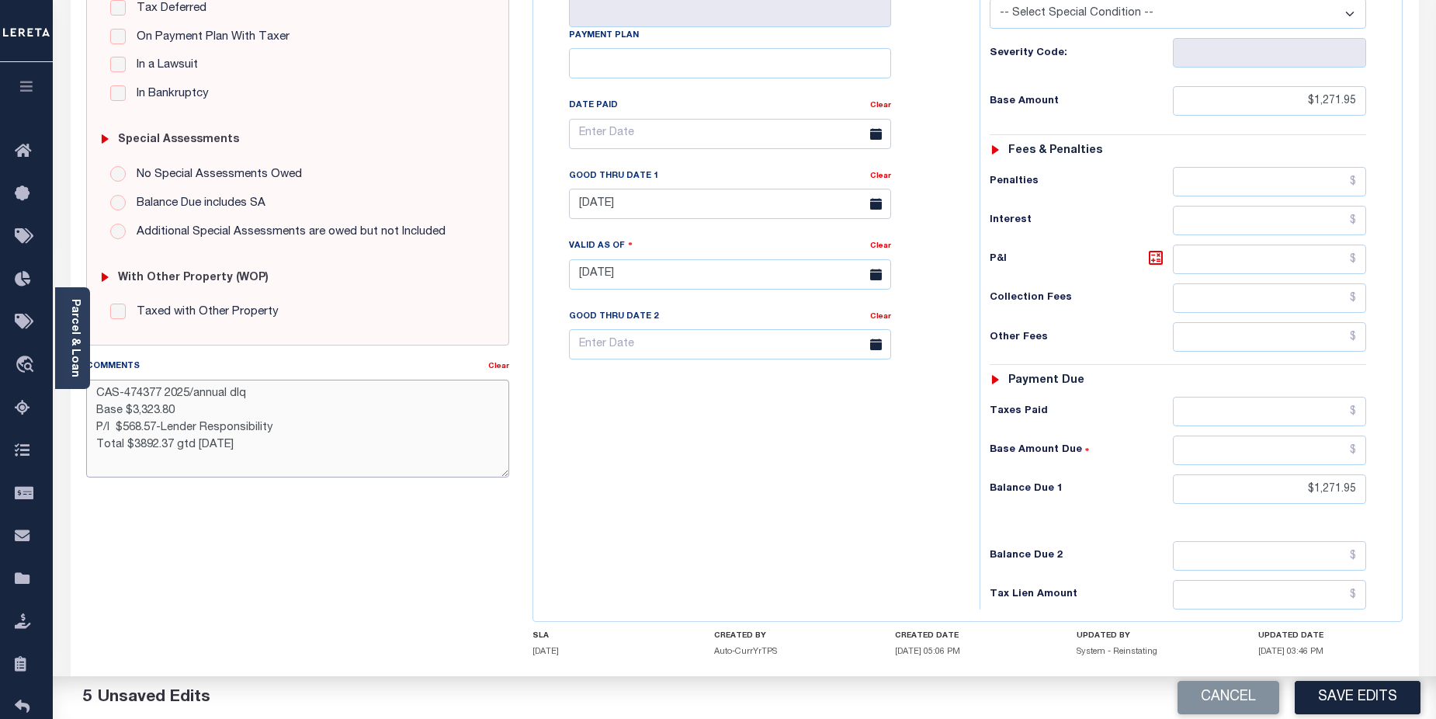
drag, startPoint x: 123, startPoint y: 392, endPoint x: 146, endPoint y: 392, distance: 22.5
click at [146, 392] on textarea "CAS-474377 2025/annual dlq Base $3,323.80 P/I $568.57-Lender Responsibility Tot…" at bounding box center [298, 429] width 424 height 98
drag, startPoint x: 188, startPoint y: 392, endPoint x: 261, endPoint y: 393, distance: 73.0
click at [261, 393] on textarea "CAS-48702 2025/annual dlq Base $3,323.80 P/I $568.57-Lender Responsibility Tota…" at bounding box center [298, 429] width 424 height 98
drag, startPoint x: 134, startPoint y: 410, endPoint x: 203, endPoint y: 411, distance: 69.1
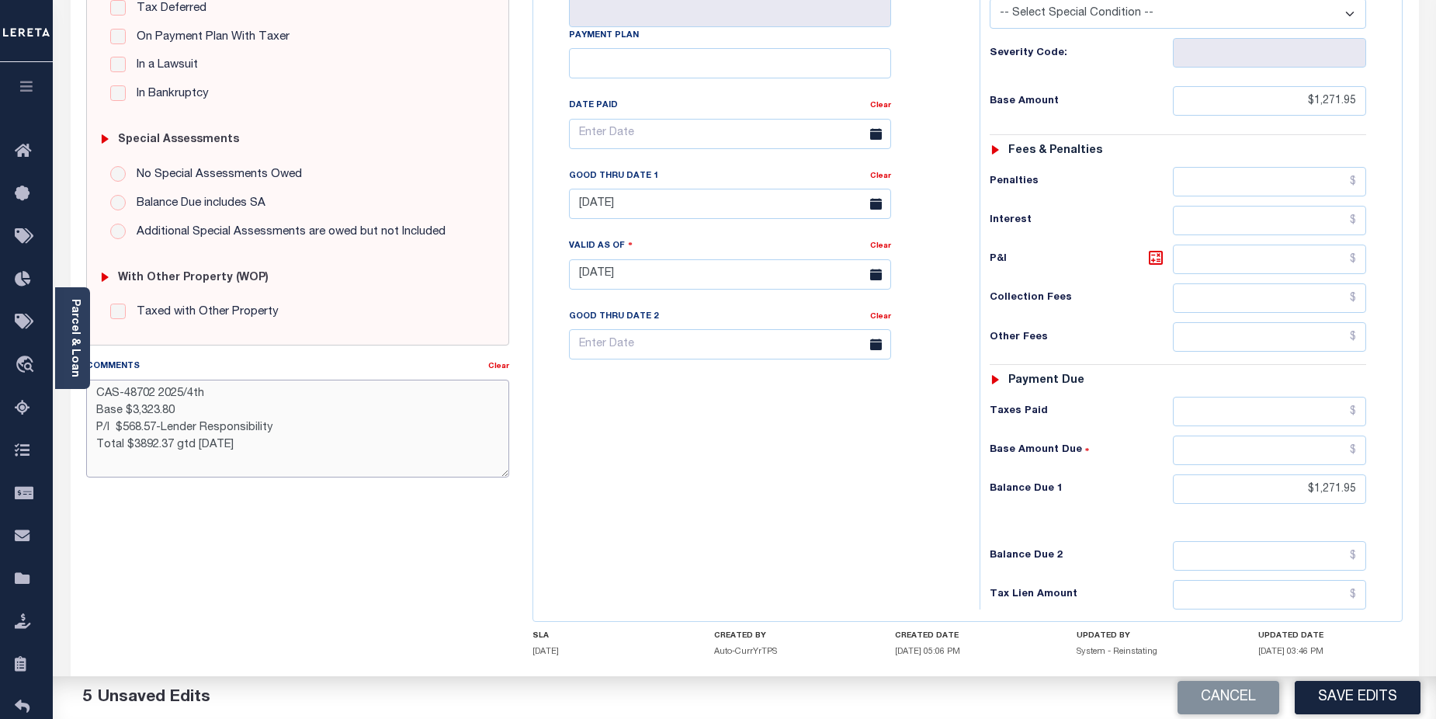
click at [203, 411] on textarea "CAS-48702 2025/4th Base $3,323.80 P/I $568.57-Lender Responsibility Total $3892…" at bounding box center [298, 429] width 424 height 98
drag, startPoint x: 175, startPoint y: 428, endPoint x: 201, endPoint y: 428, distance: 25.6
click at [201, 428] on textarea "CAS-48702 2025/4th Base $1,271.95 P/I $568.57-Lender Responsibility Total $3892…" at bounding box center [298, 429] width 424 height 98
click at [277, 432] on textarea "CAS-48702 2025/4th Base $1,271.95 P/I $568.57-LerestaResponsibility Total $3892…" at bounding box center [298, 429] width 424 height 98
drag, startPoint x: 1073, startPoint y: 622, endPoint x: 1161, endPoint y: 622, distance: 87.7
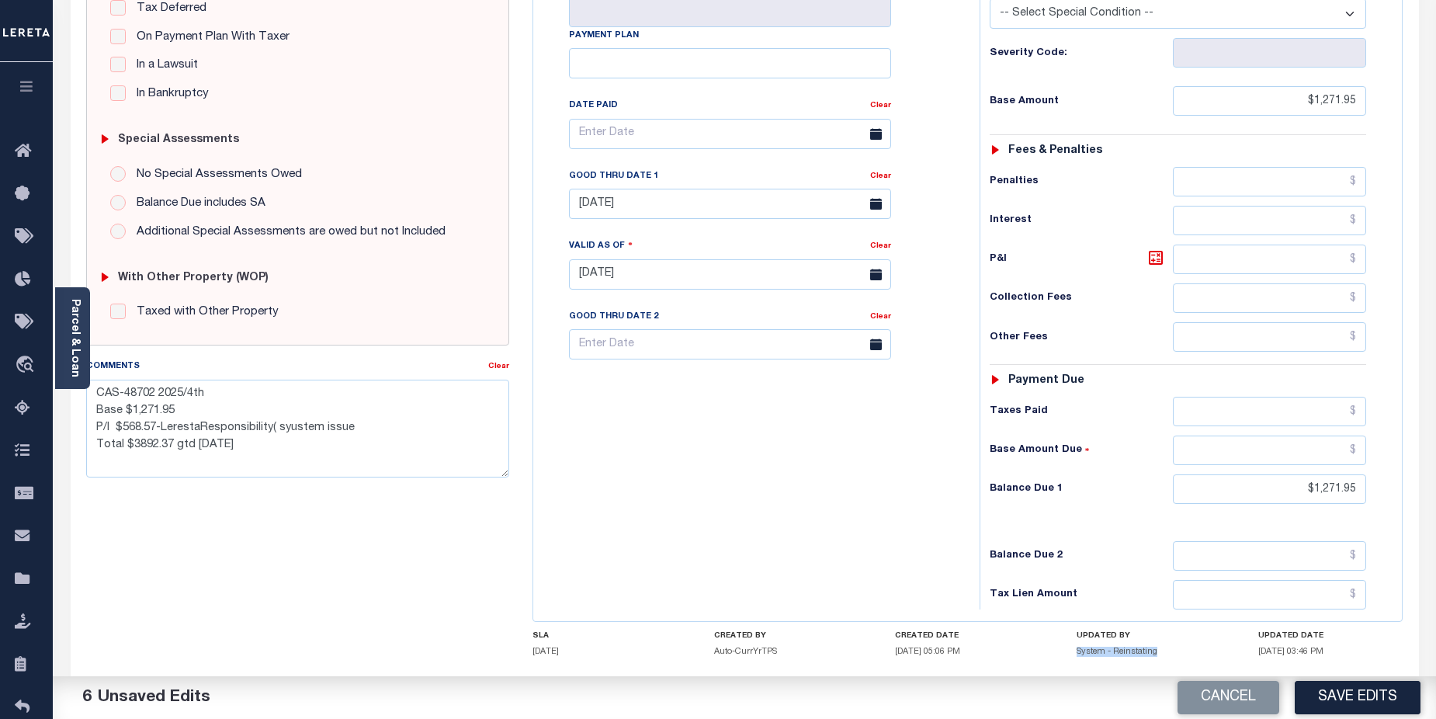
click at [1161, 631] on div "SLA 06/15/2025 CREATED BY Auto-CurrYrTPS CREATED DATE 03/05/2025 05:06 PM UPDAT…" at bounding box center [967, 647] width 870 height 32
drag, startPoint x: 1160, startPoint y: 622, endPoint x: 1124, endPoint y: 620, distance: 36.5
copy h5 "System - Reinstating"
click at [425, 445] on textarea "CAS-48702 2025/4th Base $1,271.95 P/I $568.57-LerestaResponsibility( syustem is…" at bounding box center [298, 429] width 424 height 98
drag, startPoint x: 277, startPoint y: 428, endPoint x: 347, endPoint y: 426, distance: 69.9
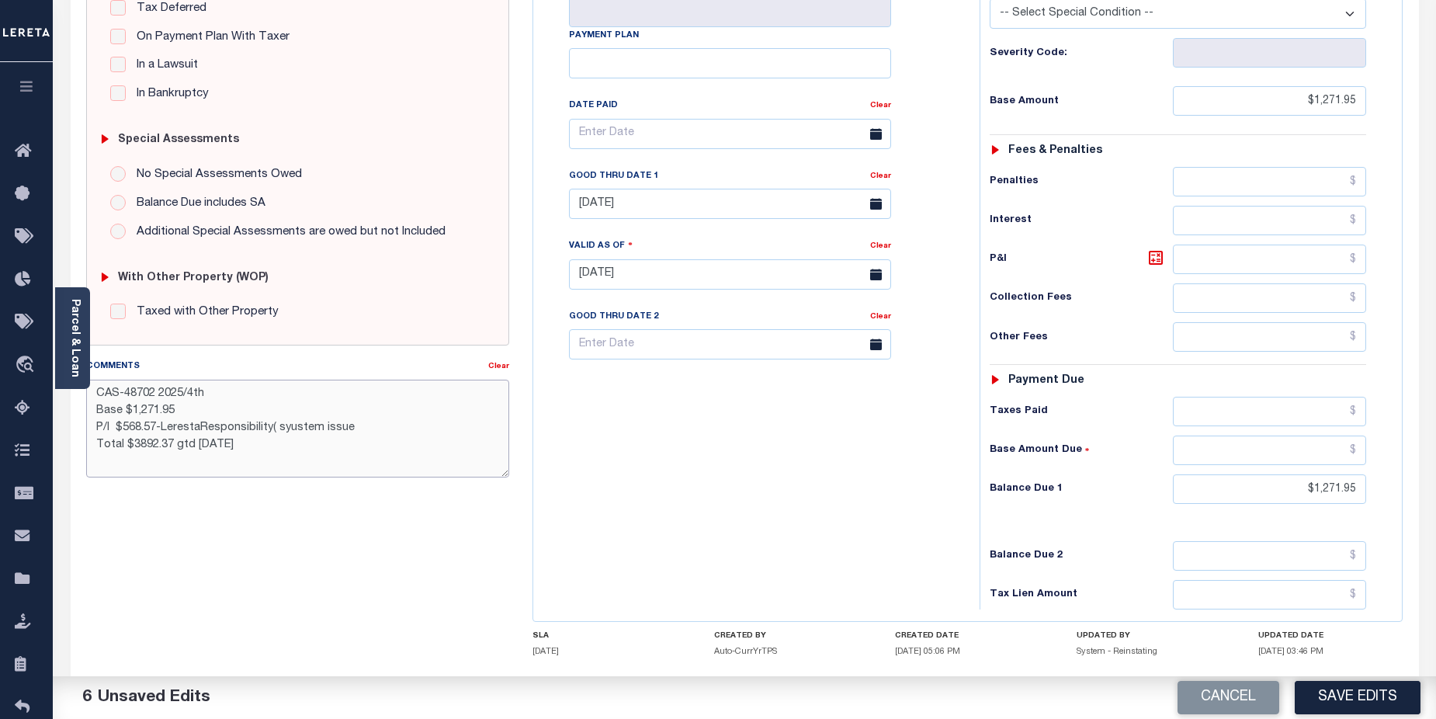
click at [347, 426] on textarea "CAS-48702 2025/4th Base $1,271.95 P/I $568.57-LerestaResponsibility( syustem is…" at bounding box center [298, 429] width 424 height 98
paste textarea "System - Reinstating"
click at [394, 427] on textarea "CAS-48702 2025/4th Base $1,271.95 P/I $568.57-LerestaResponsibility( System - R…" at bounding box center [298, 429] width 424 height 98
drag, startPoint x: 123, startPoint y: 425, endPoint x: 150, endPoint y: 428, distance: 26.5
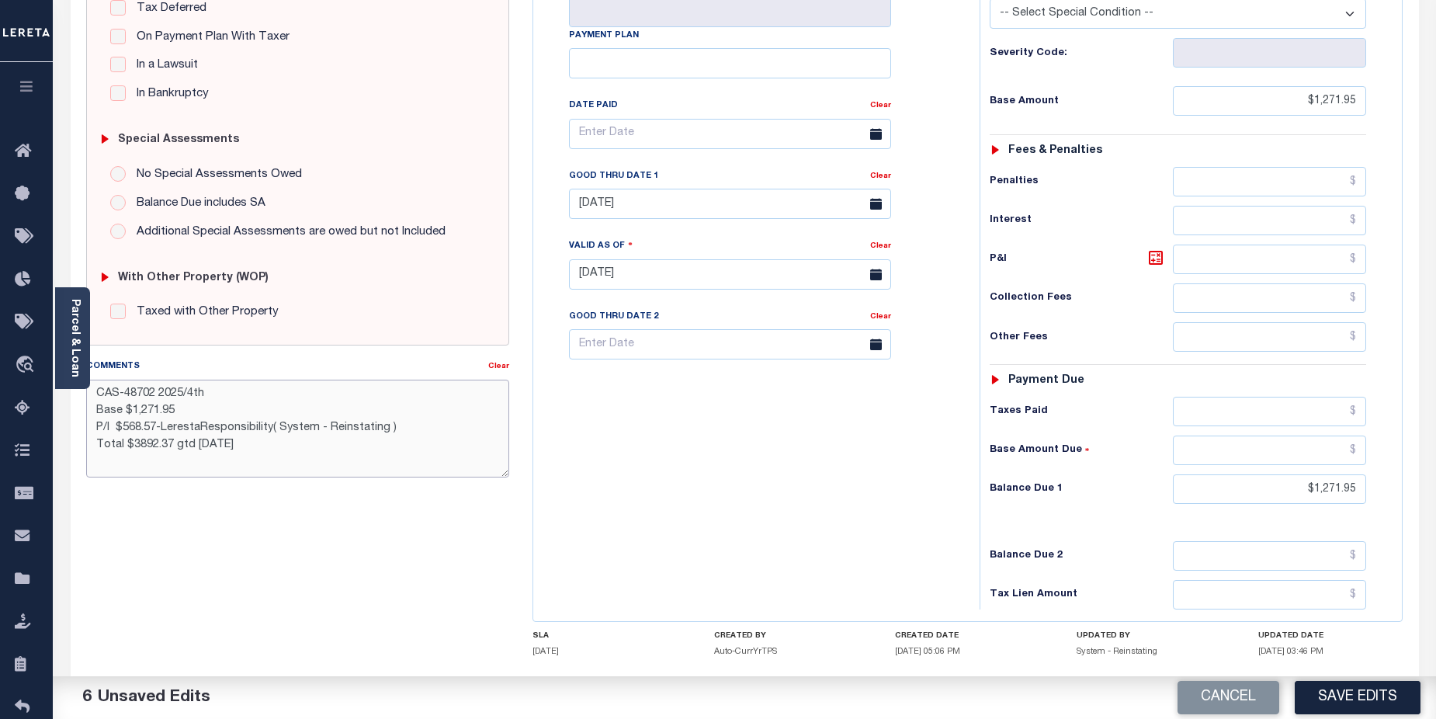
click at [153, 426] on textarea "CAS-48702 2025/4th Base $1,271.95 P/I $568.57-LerestaResponsibility( System - R…" at bounding box center [298, 429] width 424 height 98
drag, startPoint x: 132, startPoint y: 443, endPoint x: 169, endPoint y: 443, distance: 37.3
click at [169, 443] on textarea "CAS-48702 2025/4th Base $1,271.95 P/I $87.08-LerestaResponsibility( System - Re…" at bounding box center [298, 429] width 424 height 98
drag, startPoint x: 202, startPoint y: 445, endPoint x: 215, endPoint y: 445, distance: 13.2
click at [215, 445] on textarea "CAS-48702 2025/4th Base $1,271.95 P/I $87.08-LerestaResponsibility( System - Re…" at bounding box center [298, 429] width 424 height 98
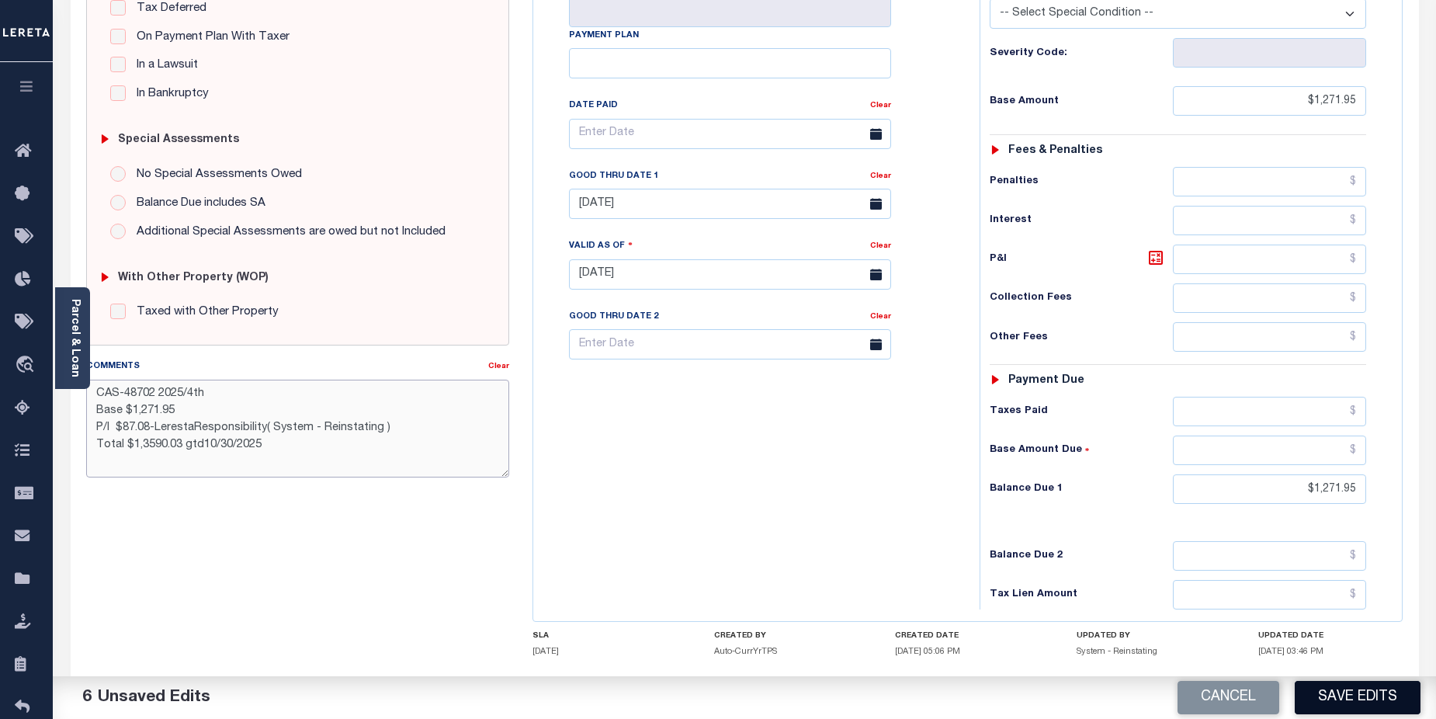
type textarea "CAS-48702 2025/4th Base $1,271.95 P/I $87.08-LerestaResponsibility( System - Re…"
click at [1375, 707] on button "Save Edits" at bounding box center [1358, 697] width 126 height 33
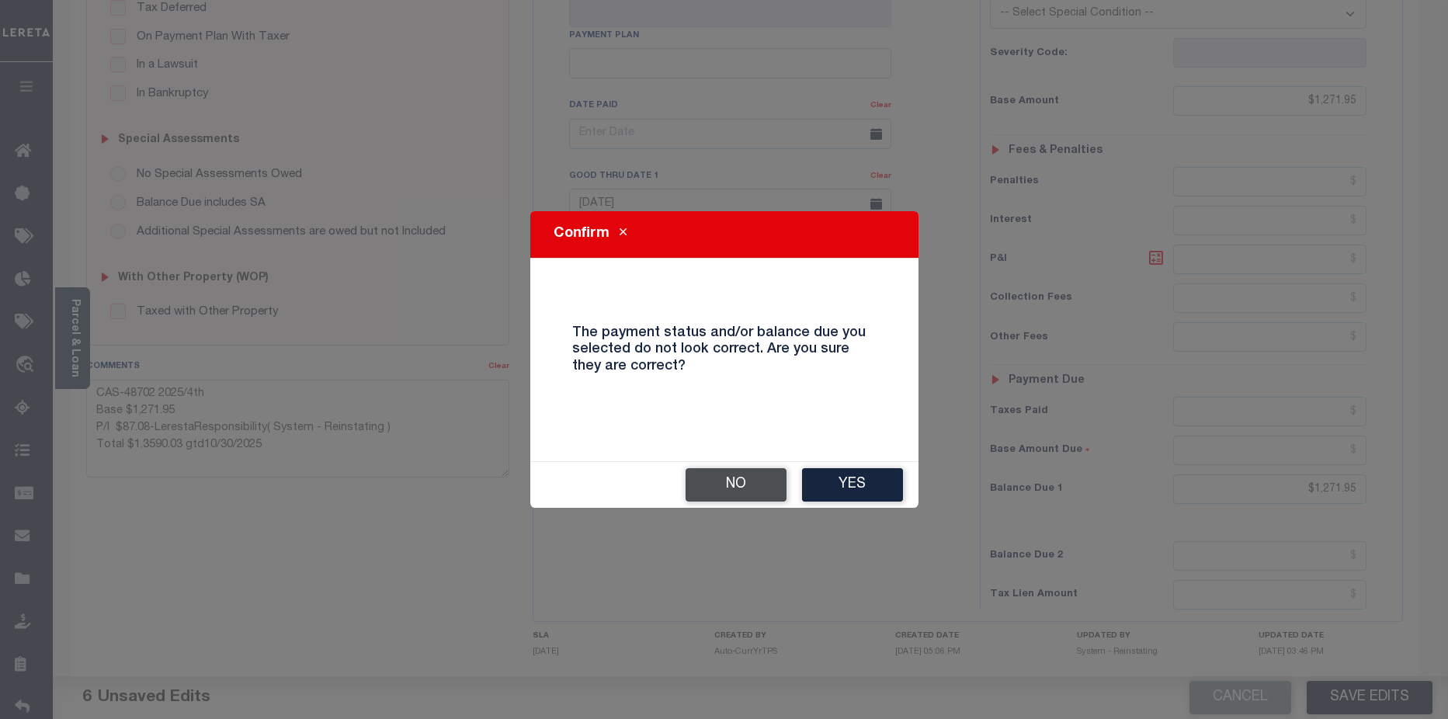
click at [758, 487] on button "No" at bounding box center [735, 484] width 101 height 33
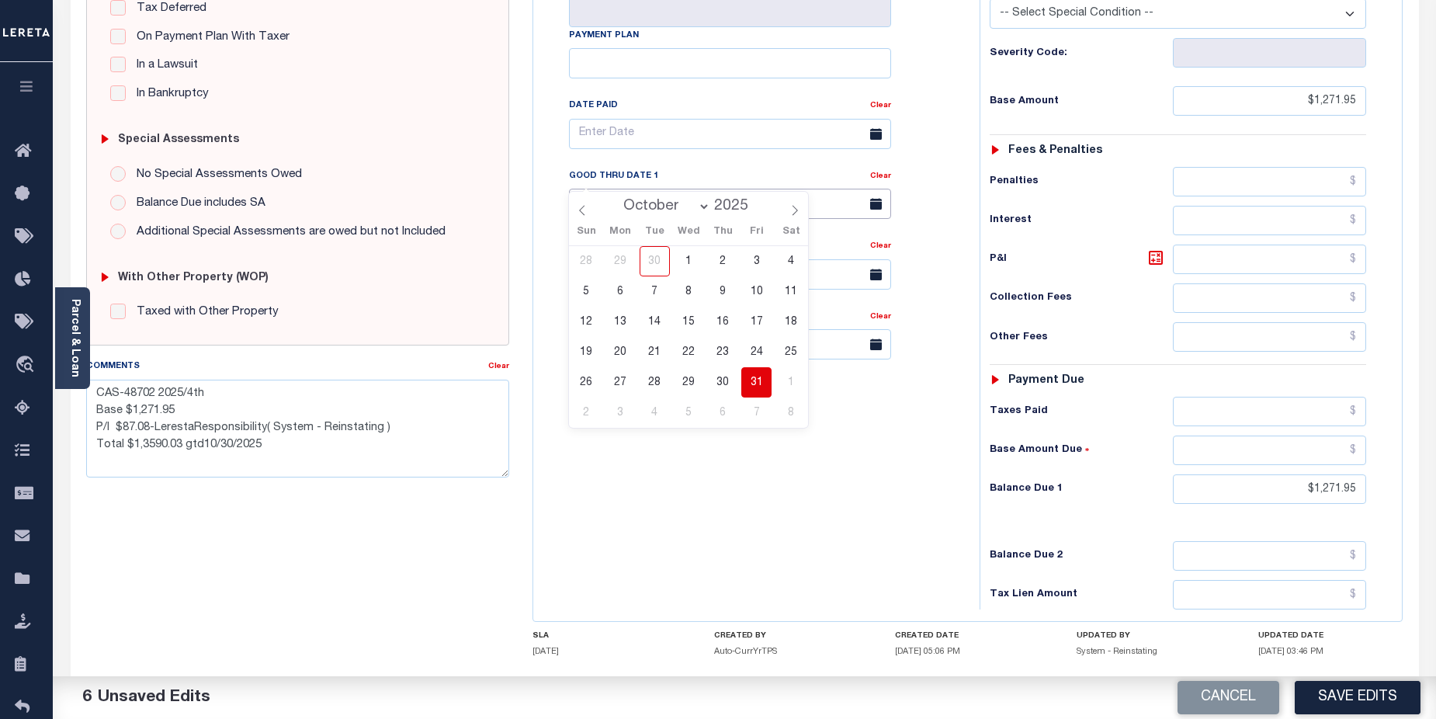
click at [678, 189] on input "[DATE]" at bounding box center [730, 204] width 322 height 30
click at [795, 214] on icon at bounding box center [795, 210] width 5 height 10
select select "10"
click at [716, 294] on span "6" at bounding box center [723, 291] width 30 height 30
type input "11/06/2025"
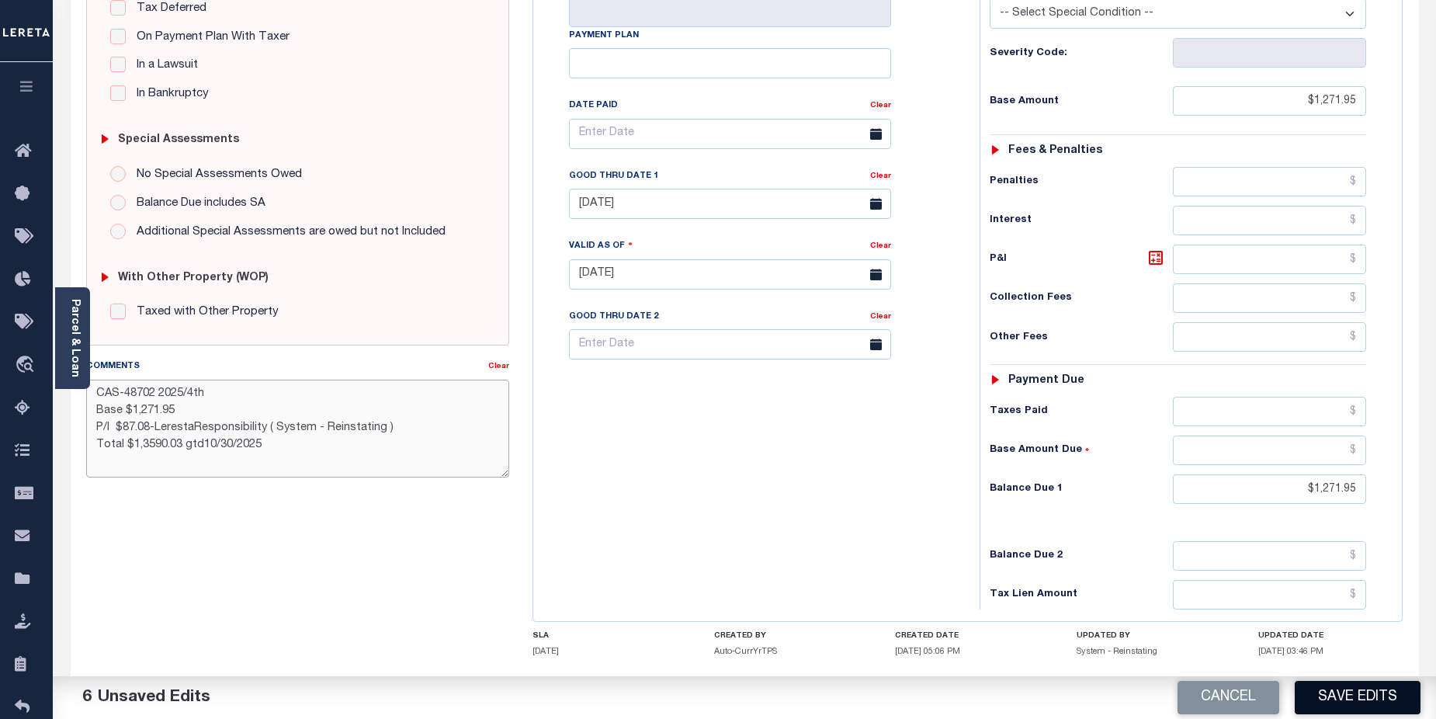
type textarea "CAS-48702 2025/4th Base $1,271.95 P/I $87.08-LerestaResponsibility ( System - R…"
click at [1371, 693] on button "Save Edits" at bounding box center [1358, 697] width 126 height 33
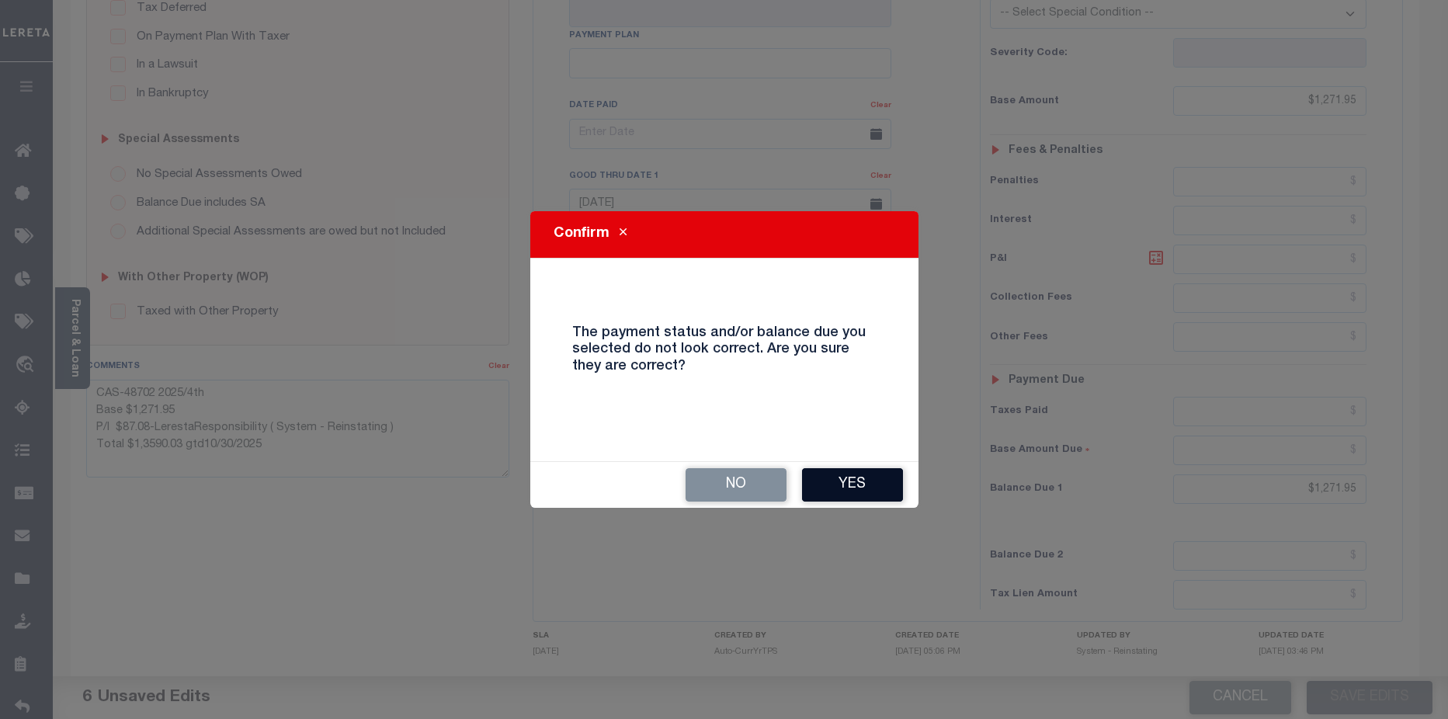
click at [886, 486] on button "Yes" at bounding box center [852, 484] width 101 height 33
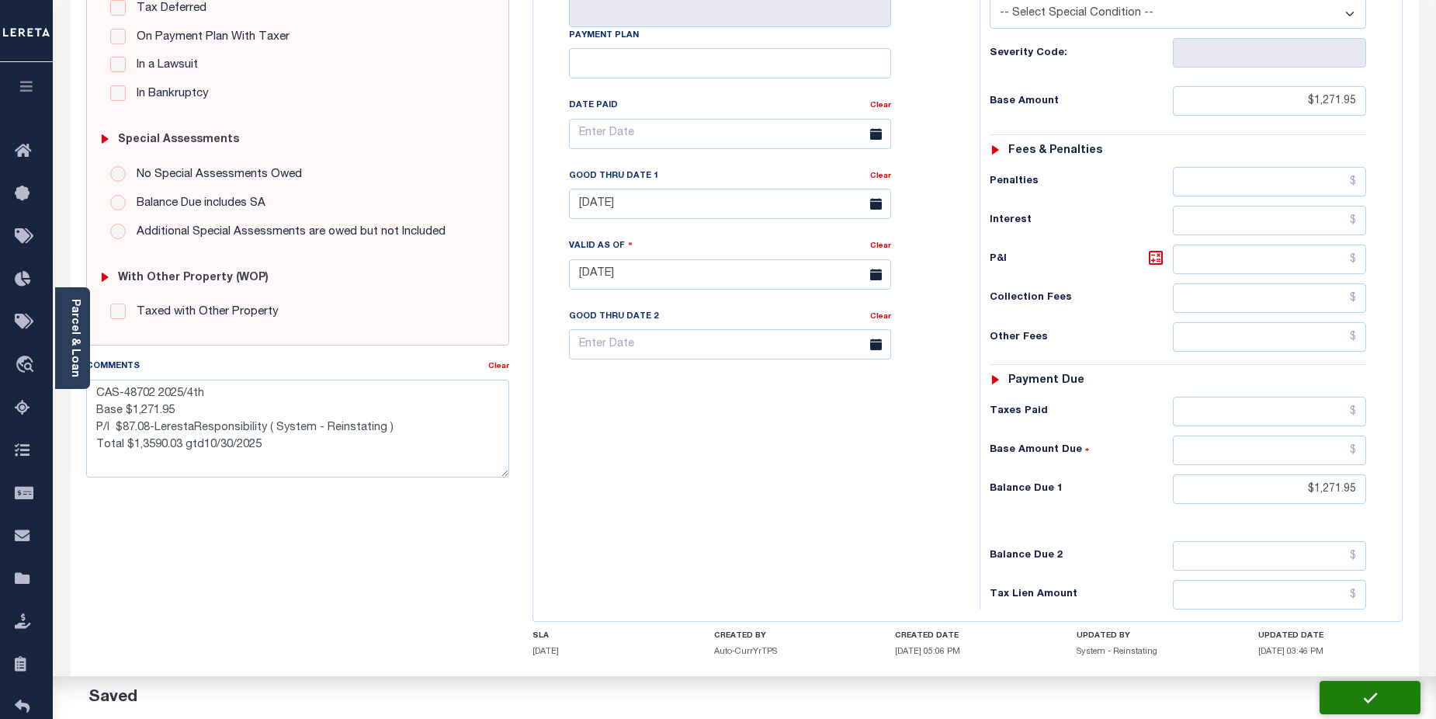
checkbox input "false"
type textarea "CAS-48702 2025/4th Base $1,271.95 P/I $87.08-LerestaResponsibility ( System - R…"
type input "$1,271.95"
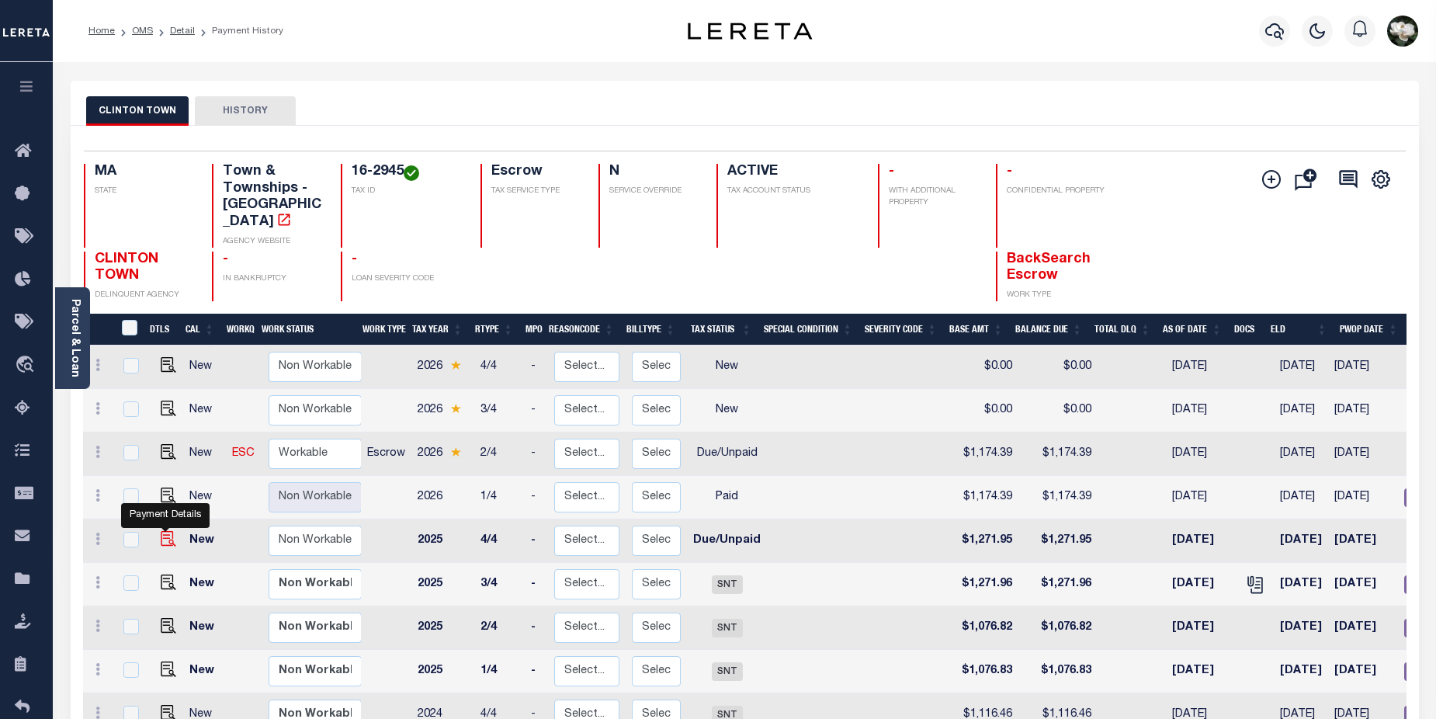
click at [163, 531] on img "" at bounding box center [169, 539] width 16 height 16
checkbox input "true"
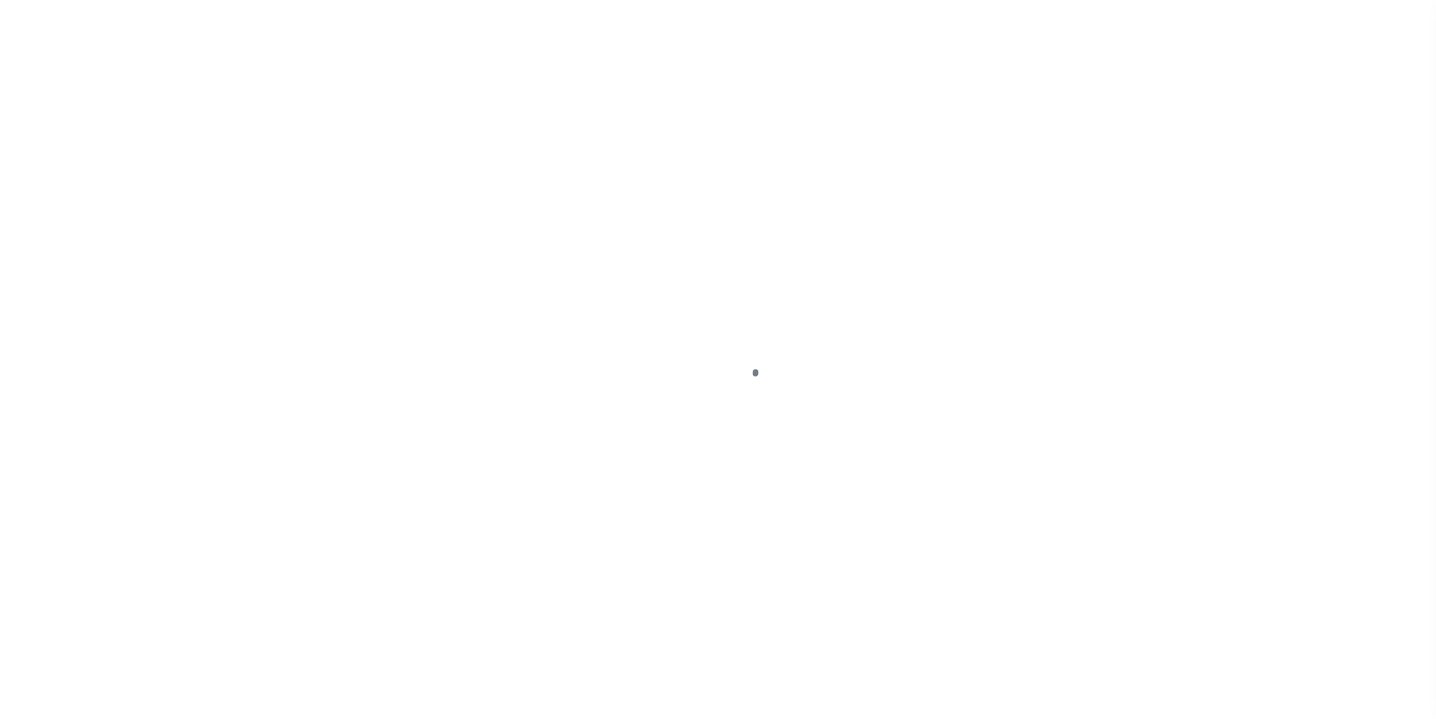
select select "DUE"
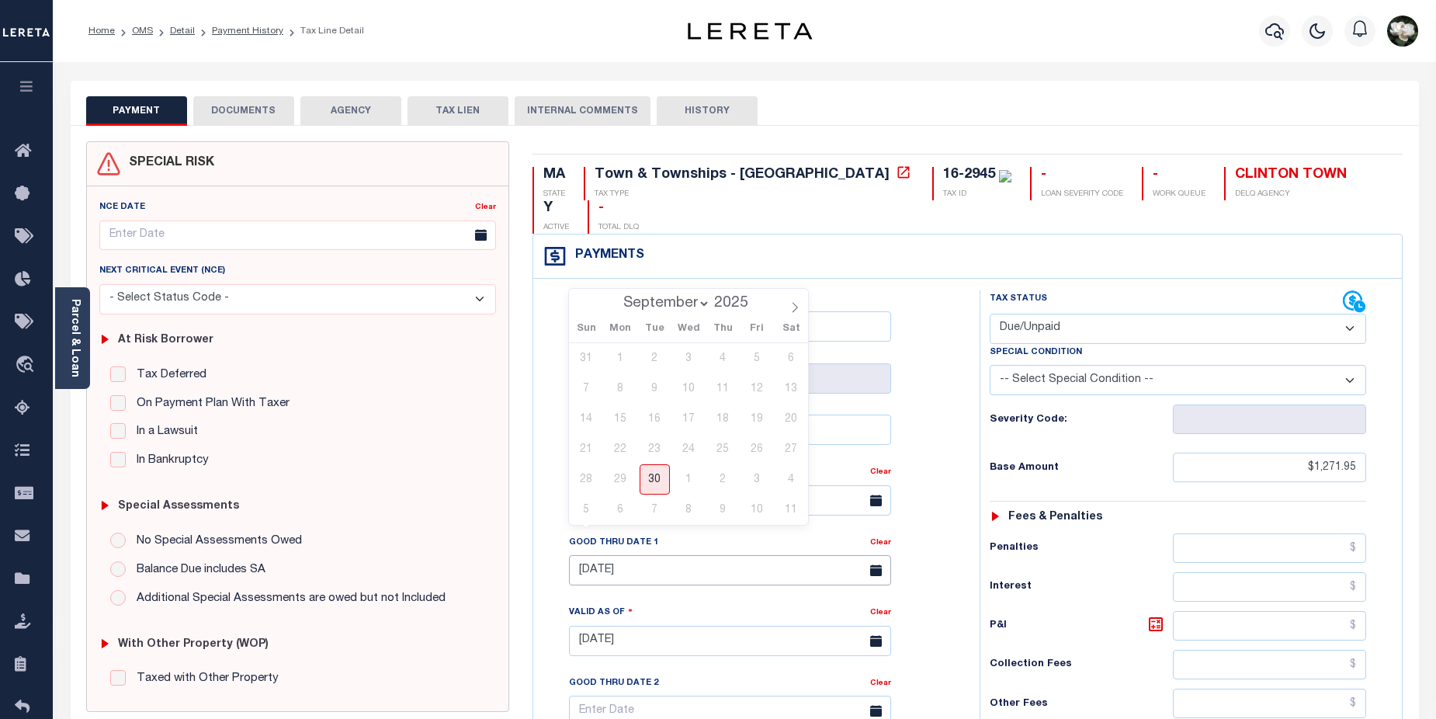
click at [732, 555] on input "[DATE]" at bounding box center [730, 570] width 322 height 30
click at [799, 311] on icon at bounding box center [794, 307] width 11 height 11
select select "9"
click at [624, 388] on span "6" at bounding box center [620, 388] width 30 height 30
type input "[DATE]"
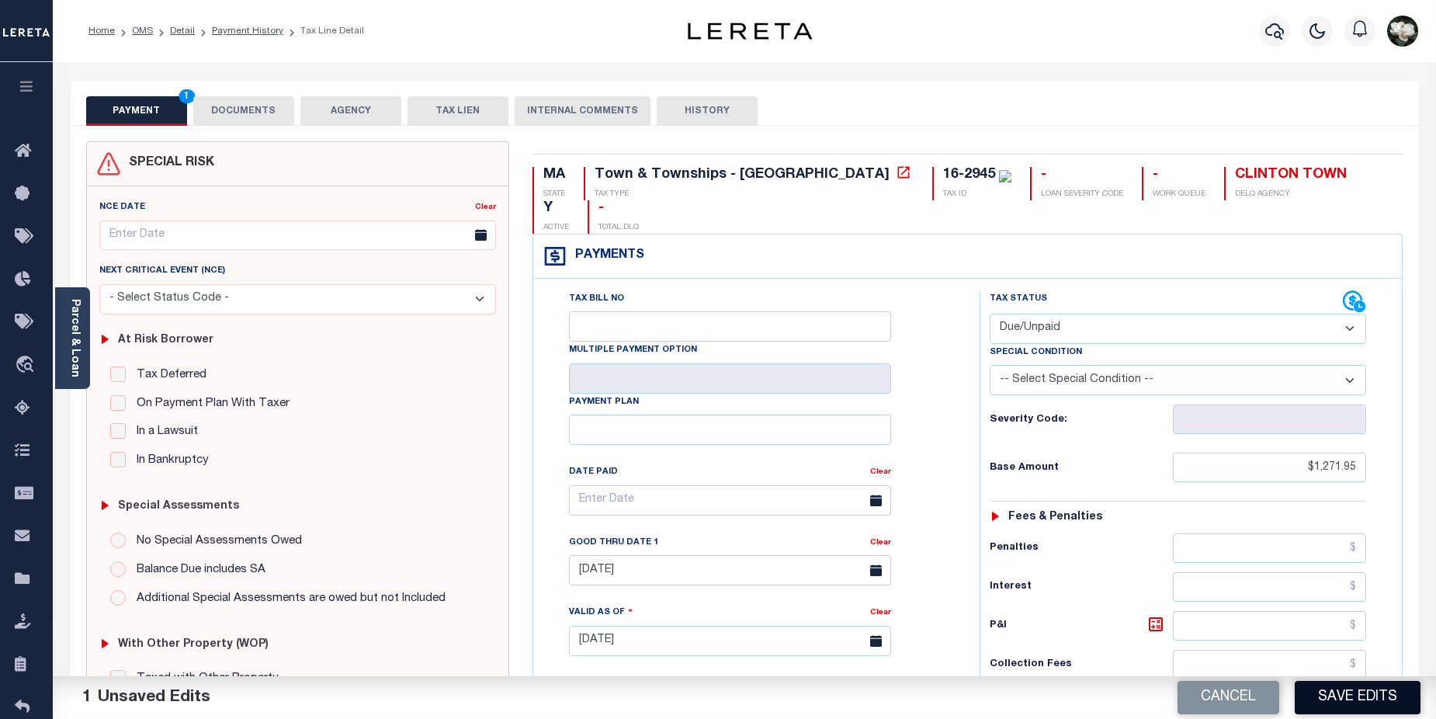
click at [1346, 695] on button "Save Edits" at bounding box center [1358, 697] width 126 height 33
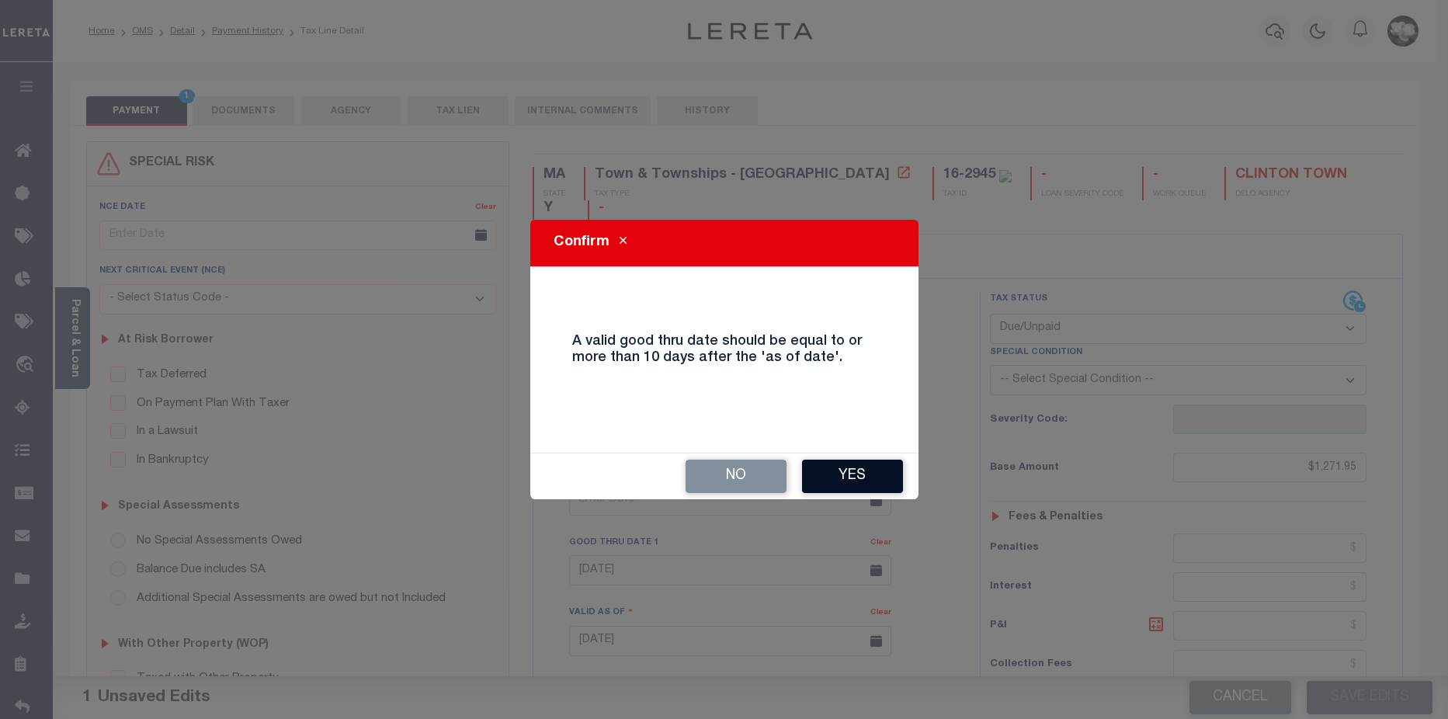
click at [867, 472] on button "Yes" at bounding box center [852, 476] width 101 height 33
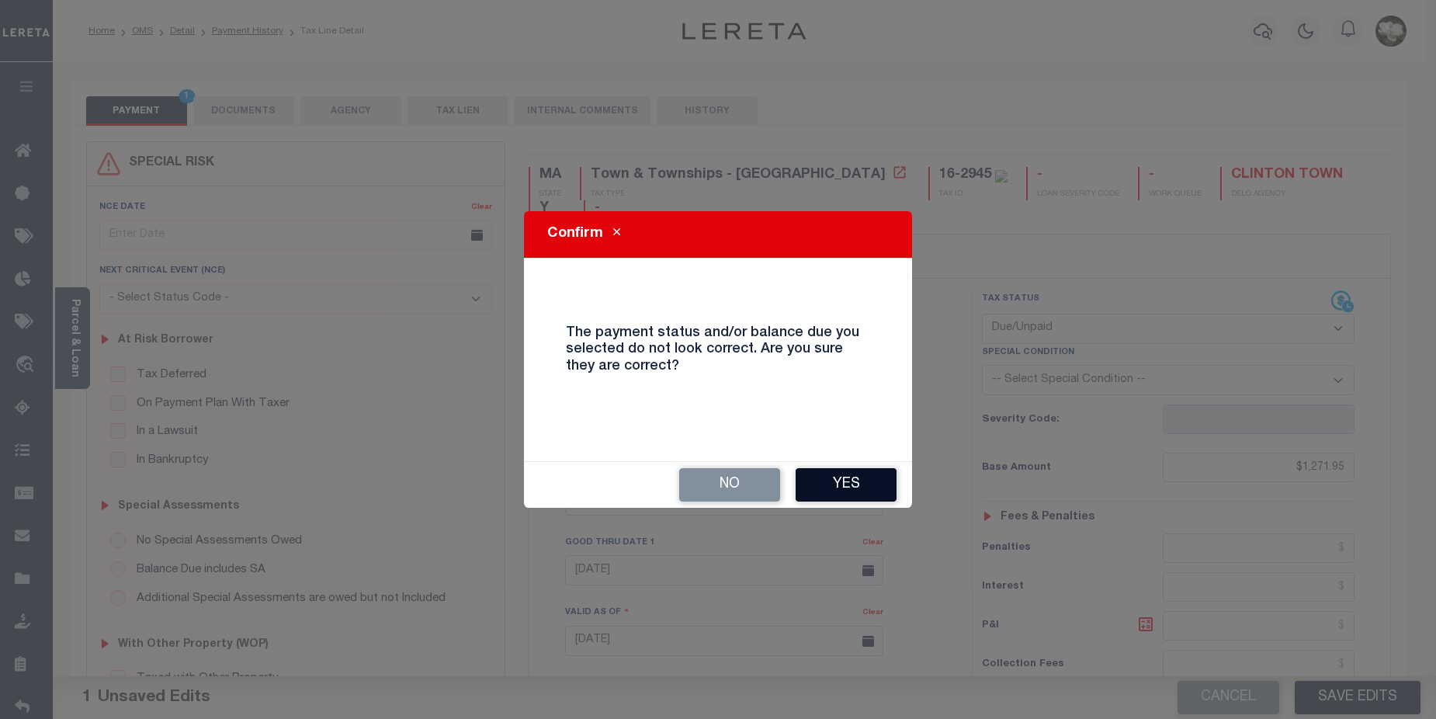
click at [838, 477] on button "Yes" at bounding box center [846, 484] width 101 height 33
